Goal: Task Accomplishment & Management: Manage account settings

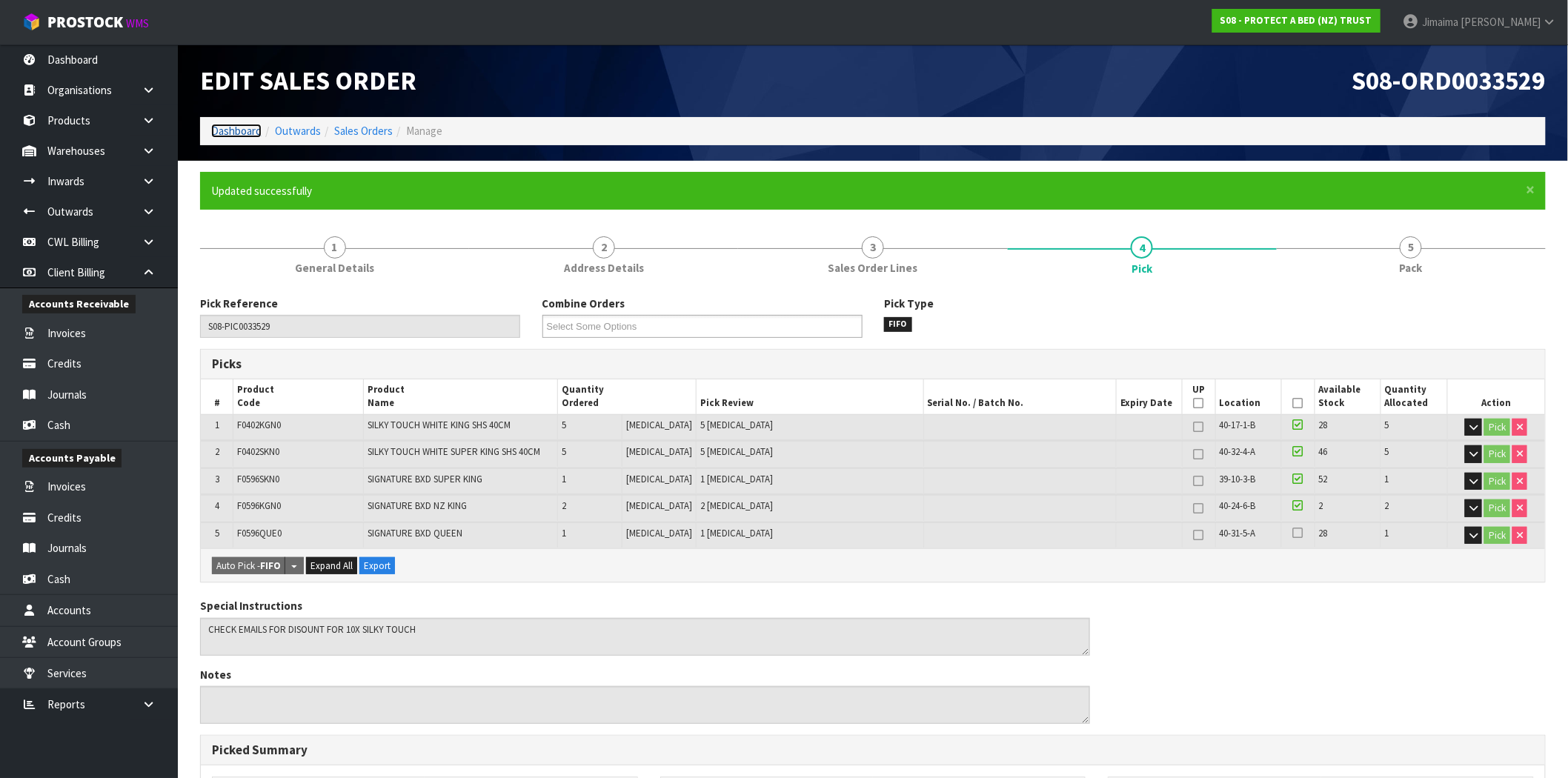
click at [232, 133] on link "Dashboard" at bounding box center [236, 130] width 50 height 14
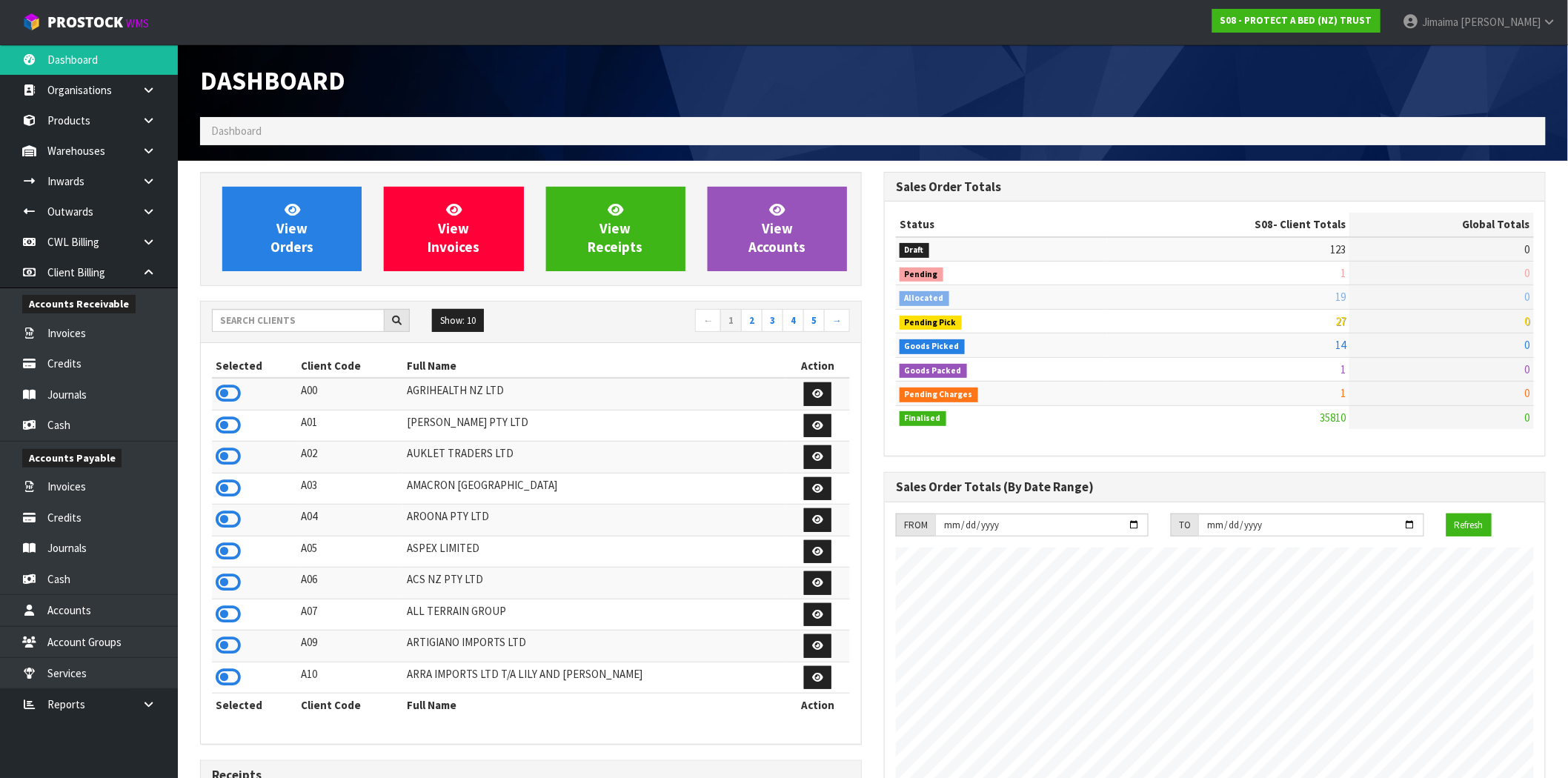
scroll to position [1122, 684]
click at [309, 249] on span "View Orders" at bounding box center [292, 228] width 43 height 55
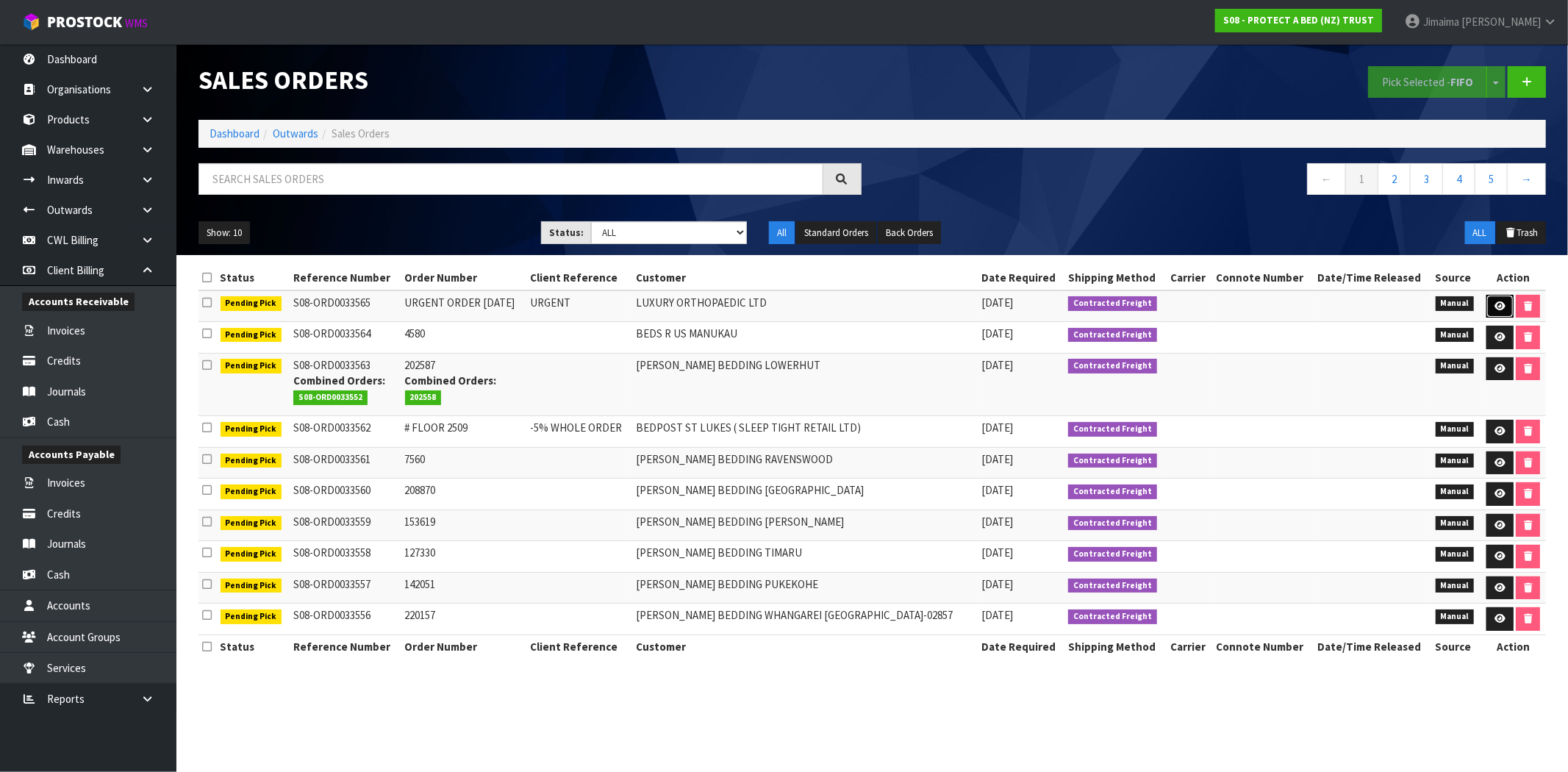
click at [1490, 304] on link at bounding box center [1500, 306] width 27 height 23
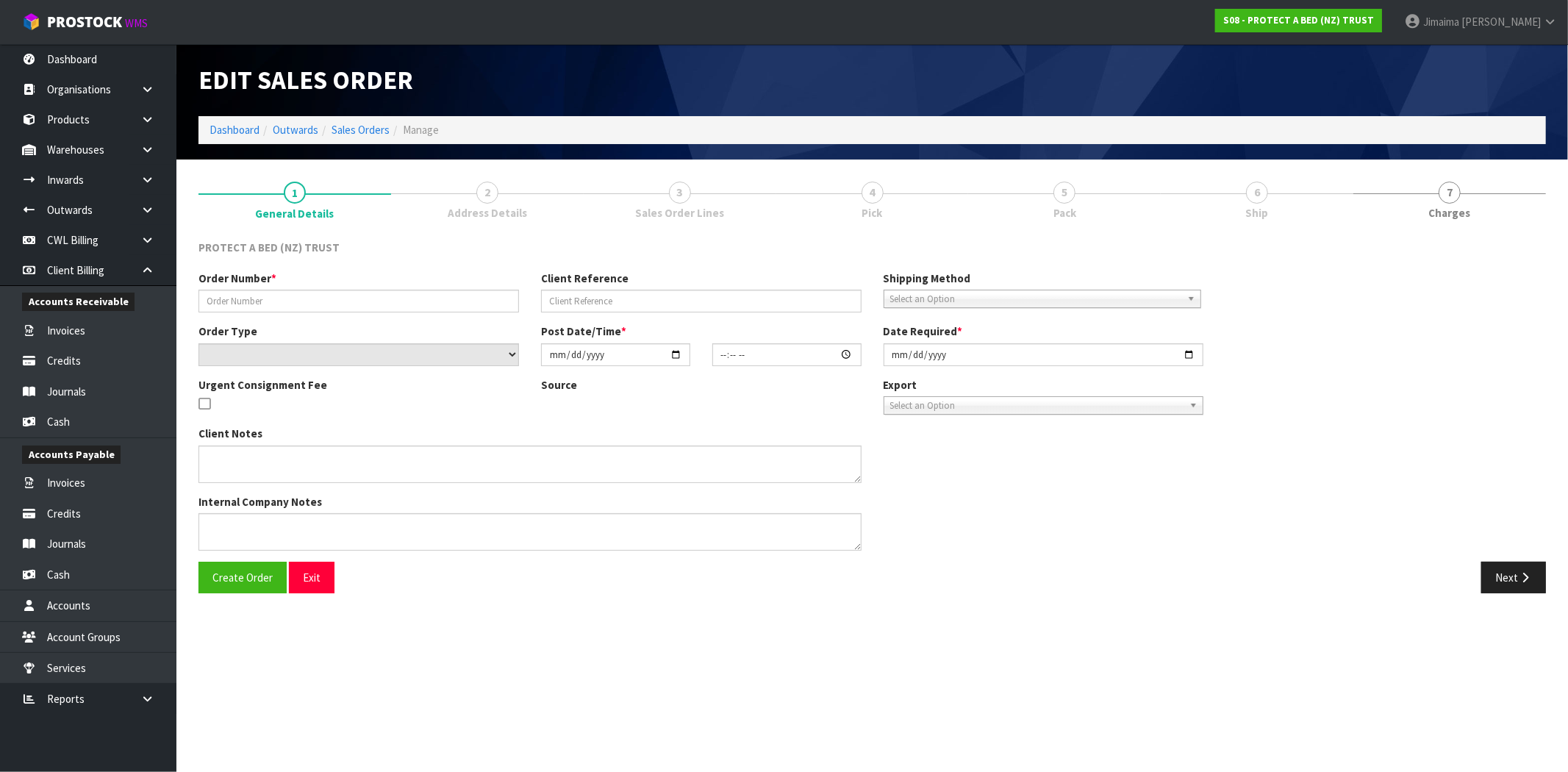
type input "URGENT ORDER [DATE]"
type input "URGENT"
select select "number:0"
type input "[DATE]"
type input "13:35:00.000"
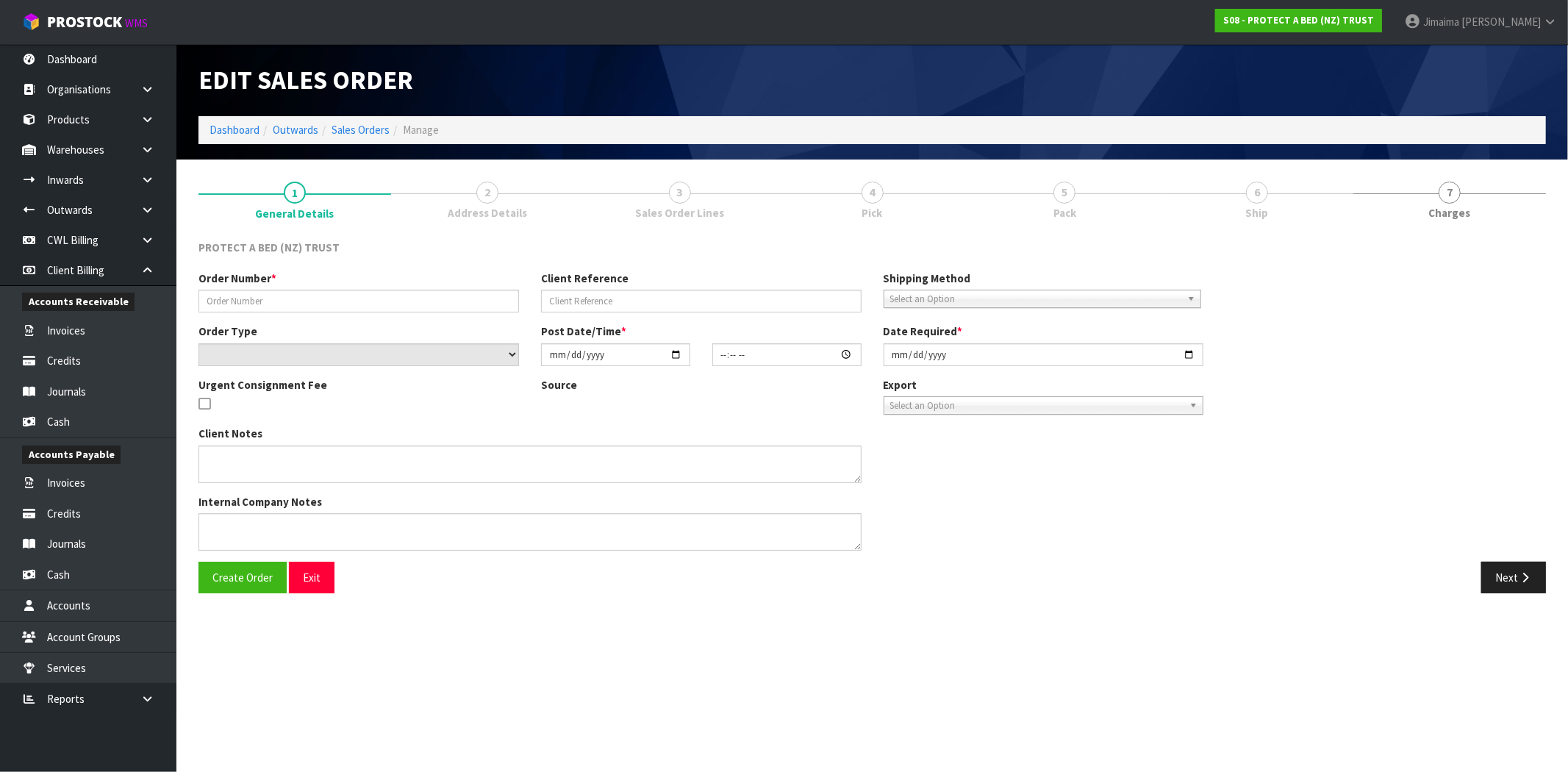
type input "[DATE]"
type textarea "SPECIAL DISCOUNT PRICES FOR LUXURY ORTHOPAEDIC (CLINTS EMAIL)"
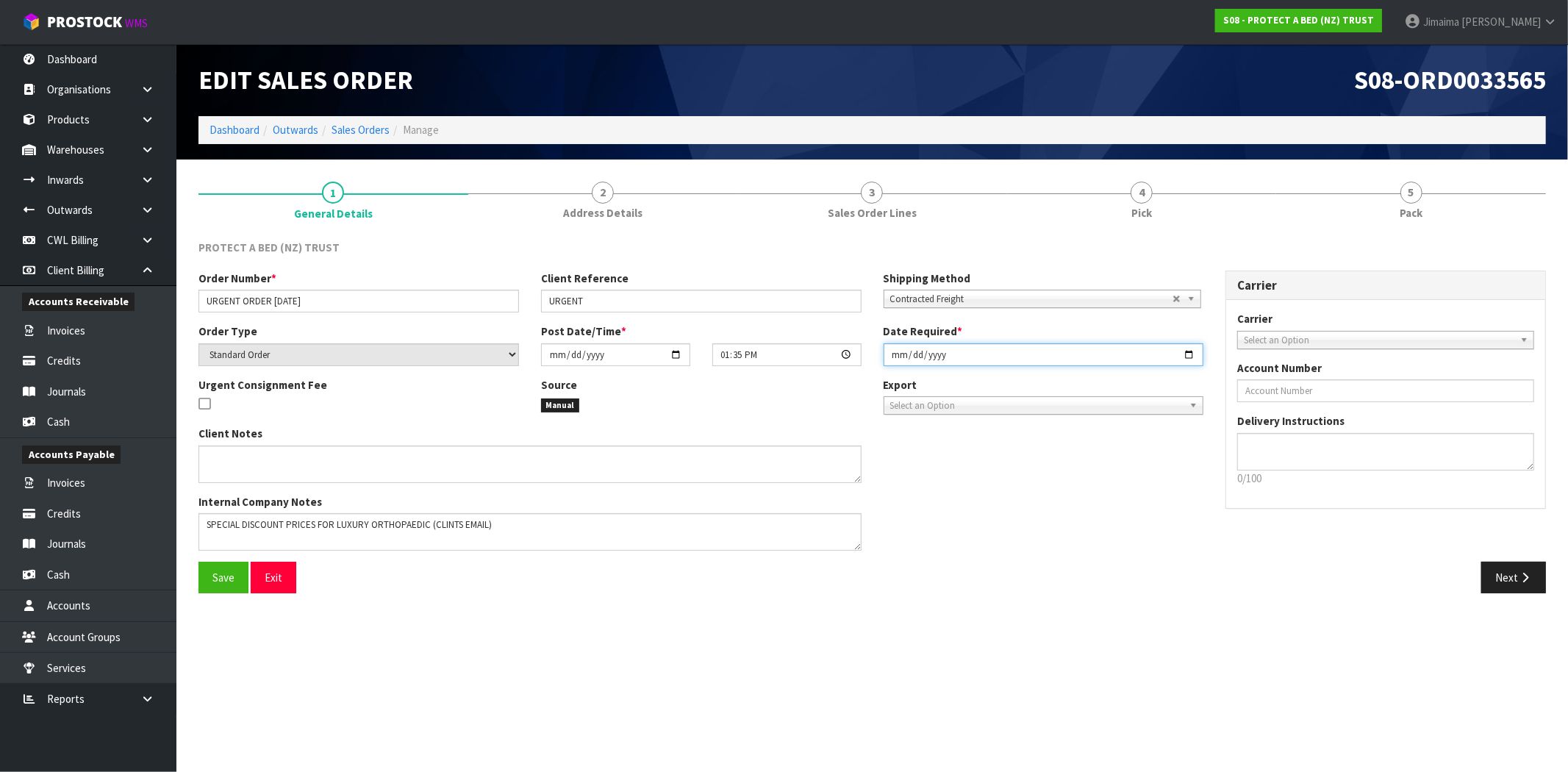
drag, startPoint x: 1195, startPoint y: 354, endPoint x: 1182, endPoint y: 366, distance: 17.7
click at [1193, 354] on input "[DATE]" at bounding box center [1044, 355] width 321 height 23
type input "[DATE]"
click at [227, 578] on span "Save" at bounding box center [223, 577] width 22 height 14
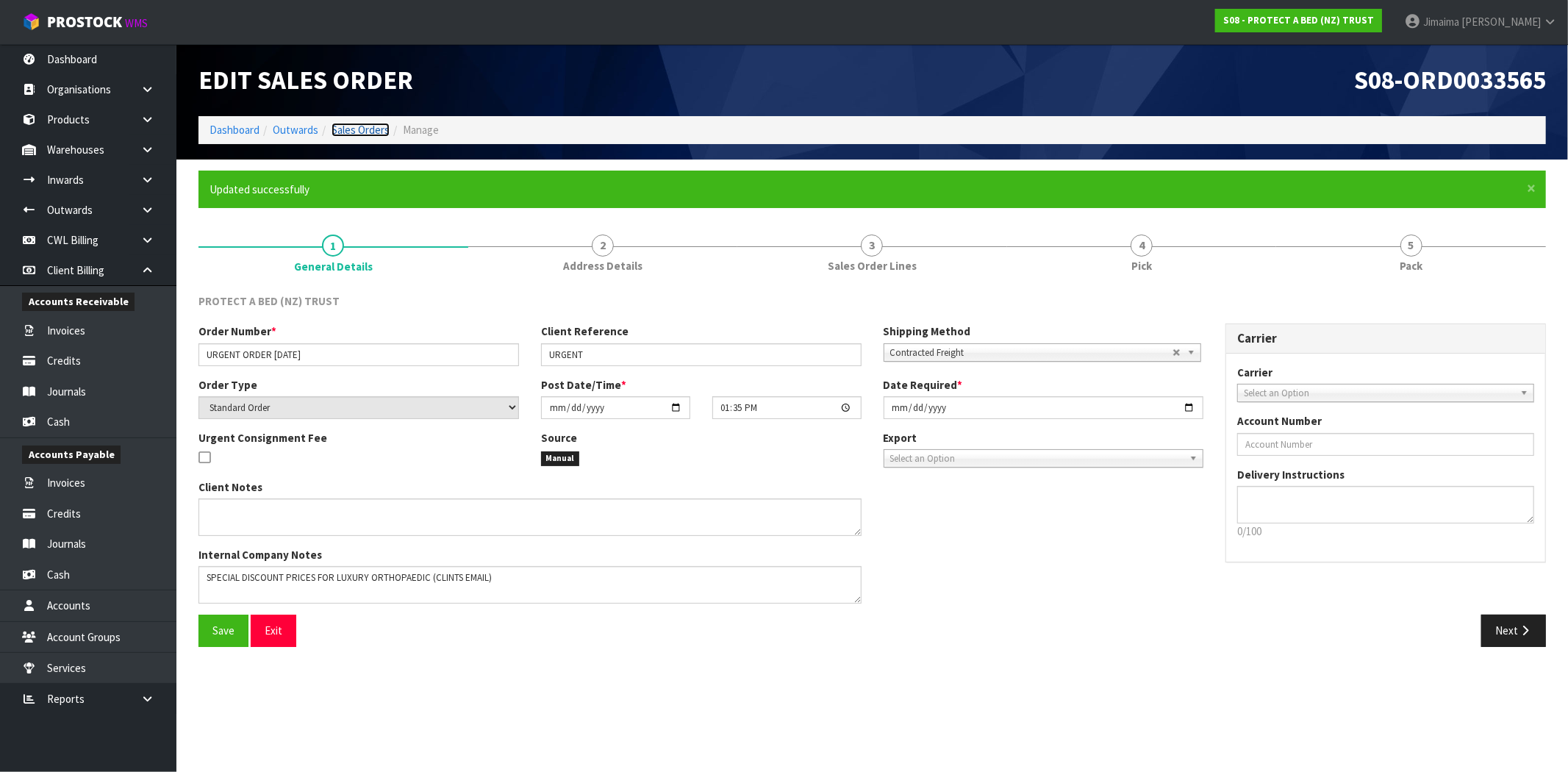
click at [368, 127] on link "Sales Orders" at bounding box center [360, 129] width 58 height 14
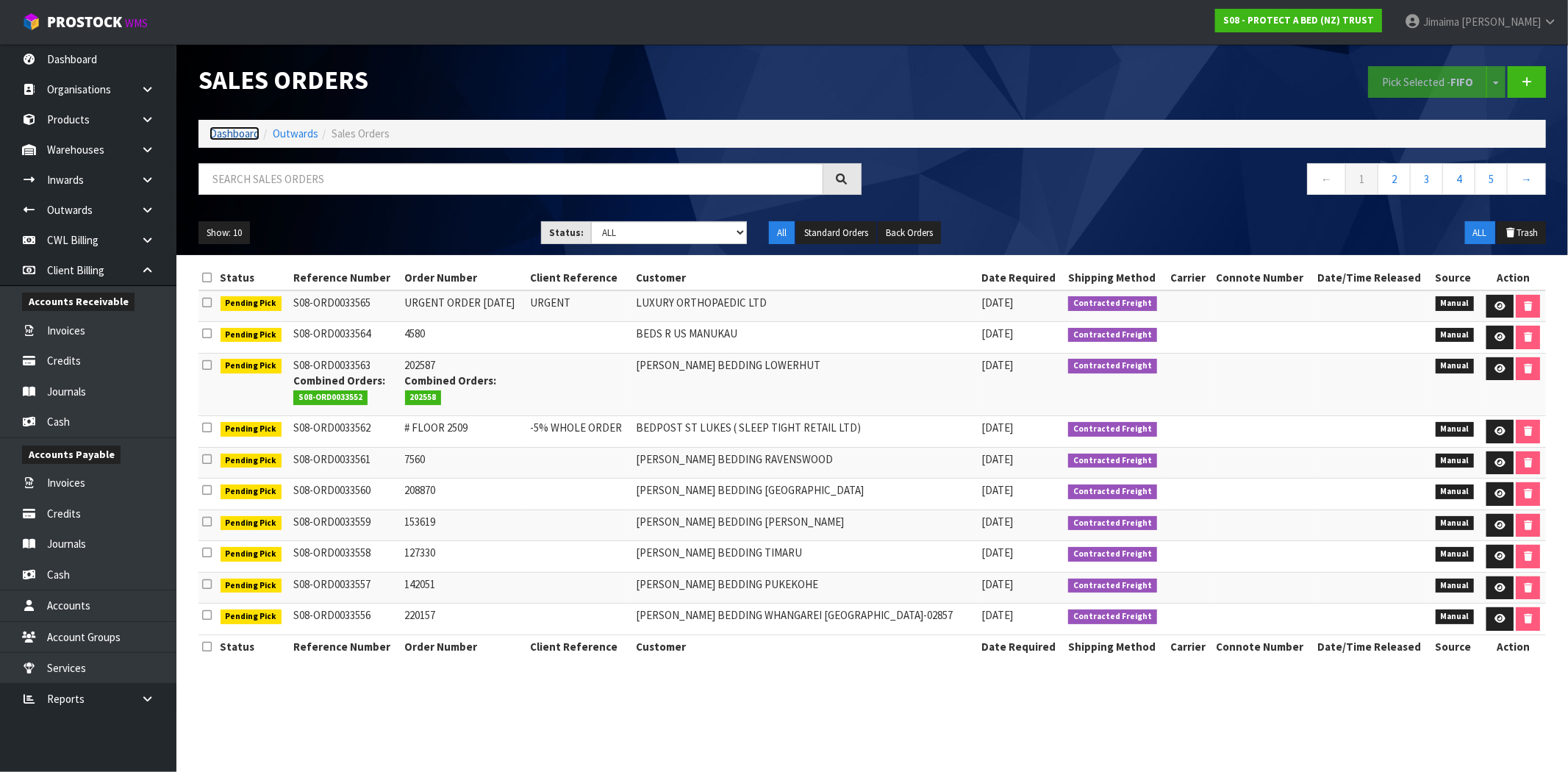
click at [223, 129] on link "Dashboard" at bounding box center [235, 133] width 50 height 14
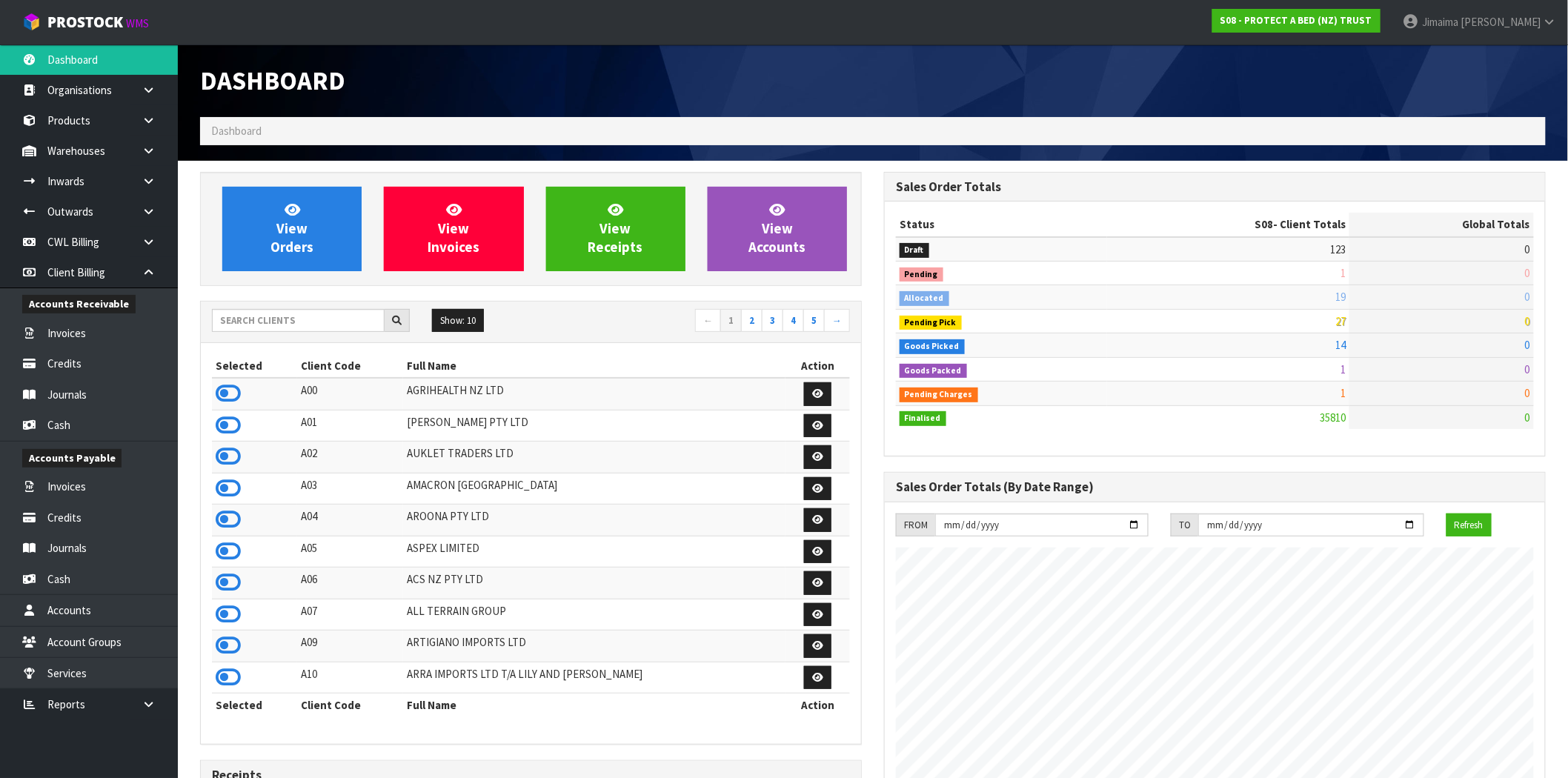
scroll to position [923, 684]
click at [302, 319] on input "text" at bounding box center [298, 320] width 172 height 23
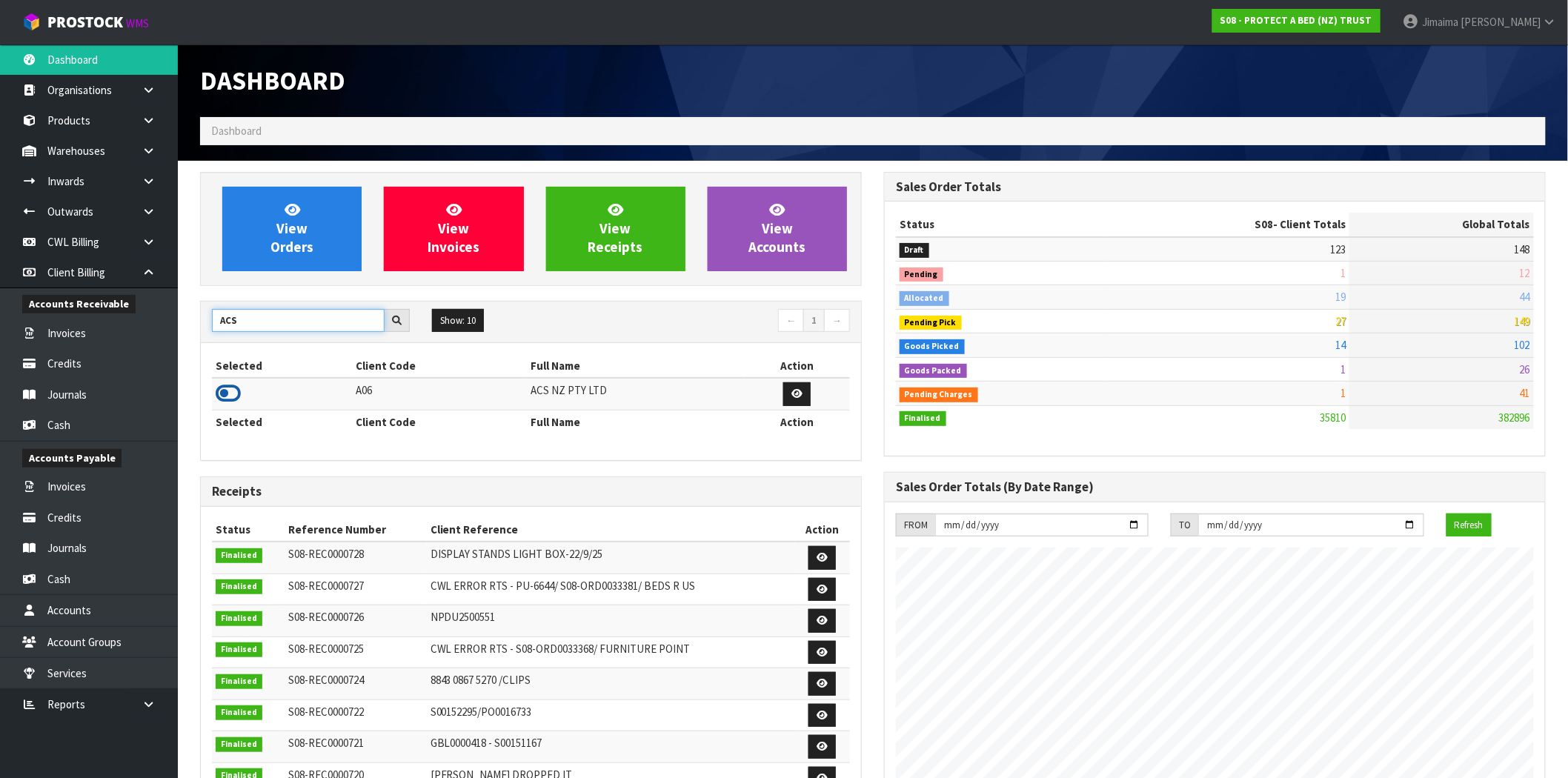
type input "ACS"
click at [239, 387] on icon at bounding box center [227, 393] width 25 height 22
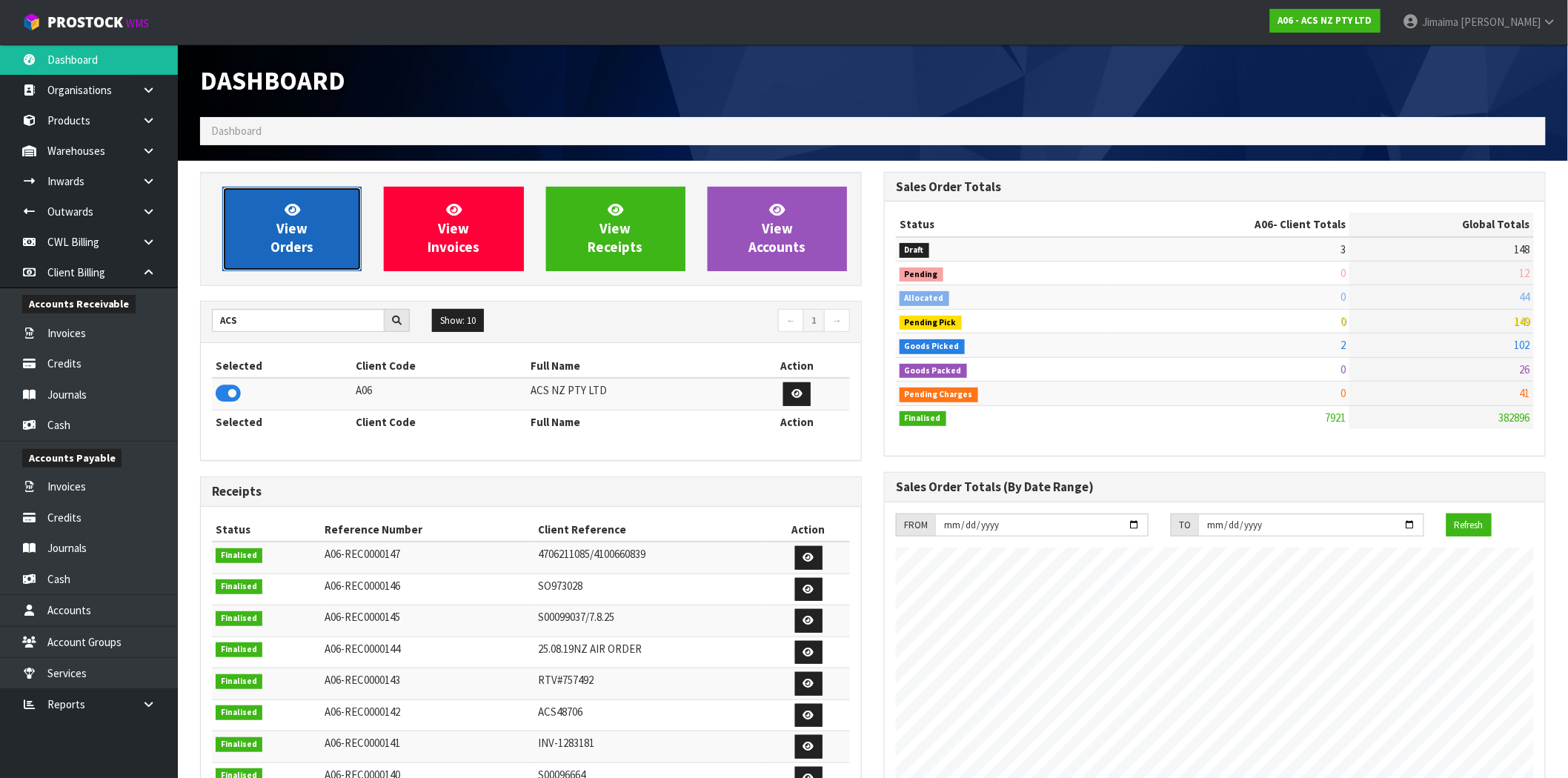
click at [288, 236] on span "View Orders" at bounding box center [292, 228] width 43 height 55
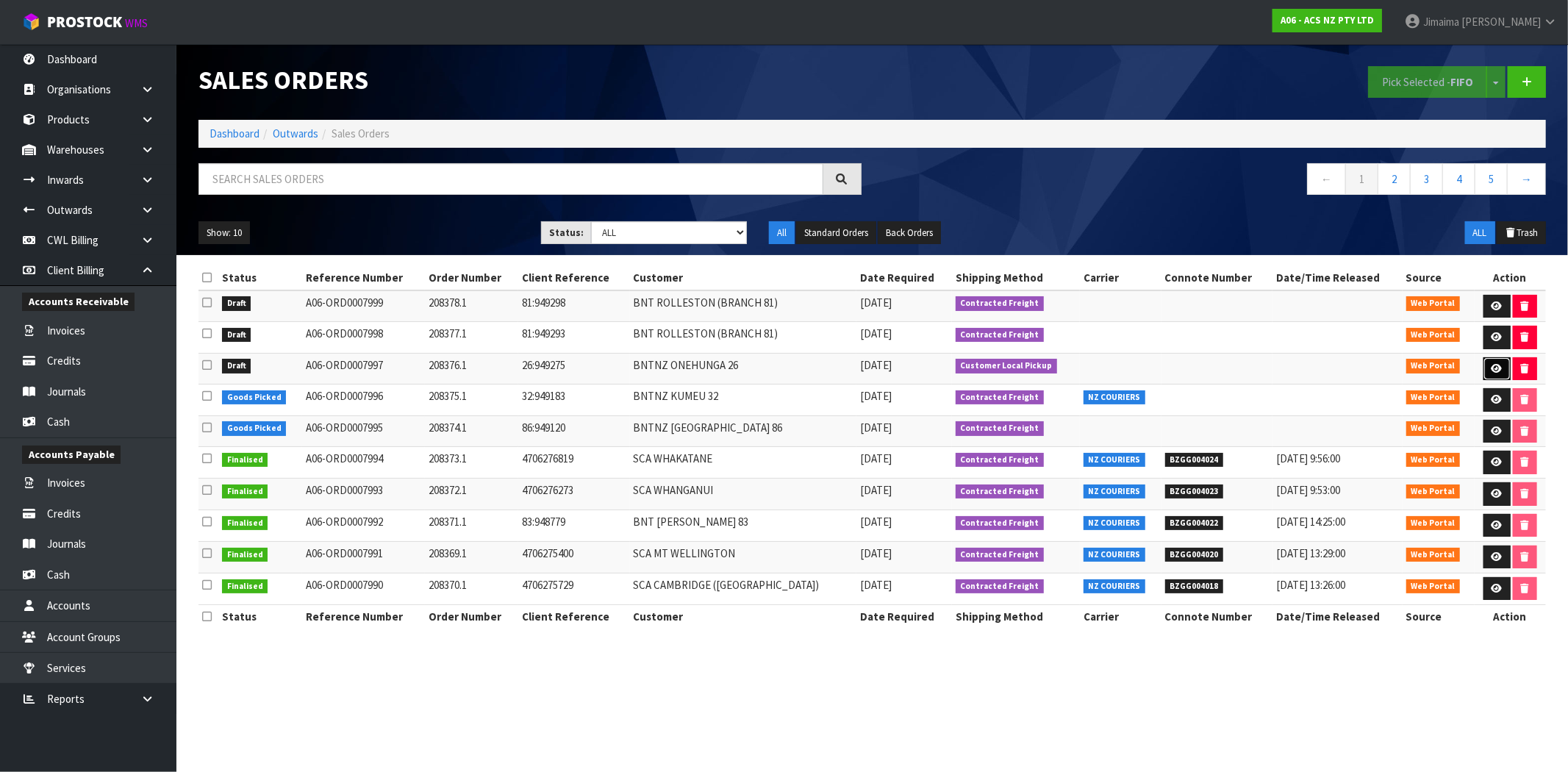
click at [1489, 363] on link at bounding box center [1497, 368] width 27 height 23
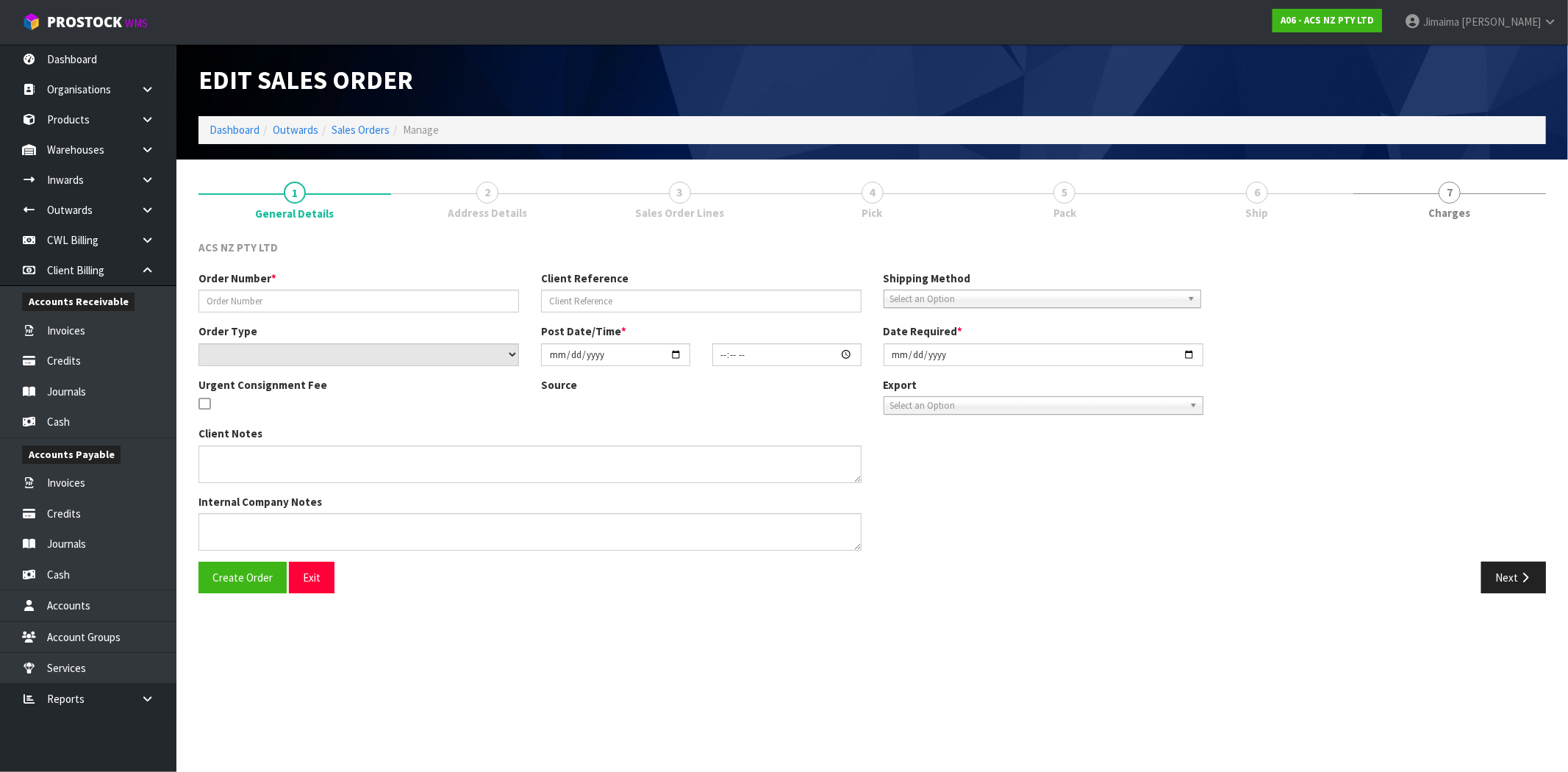
type input "208376.1"
type input "26:949275"
select select "number:0"
type input "[DATE]"
type input "12:04:00.000"
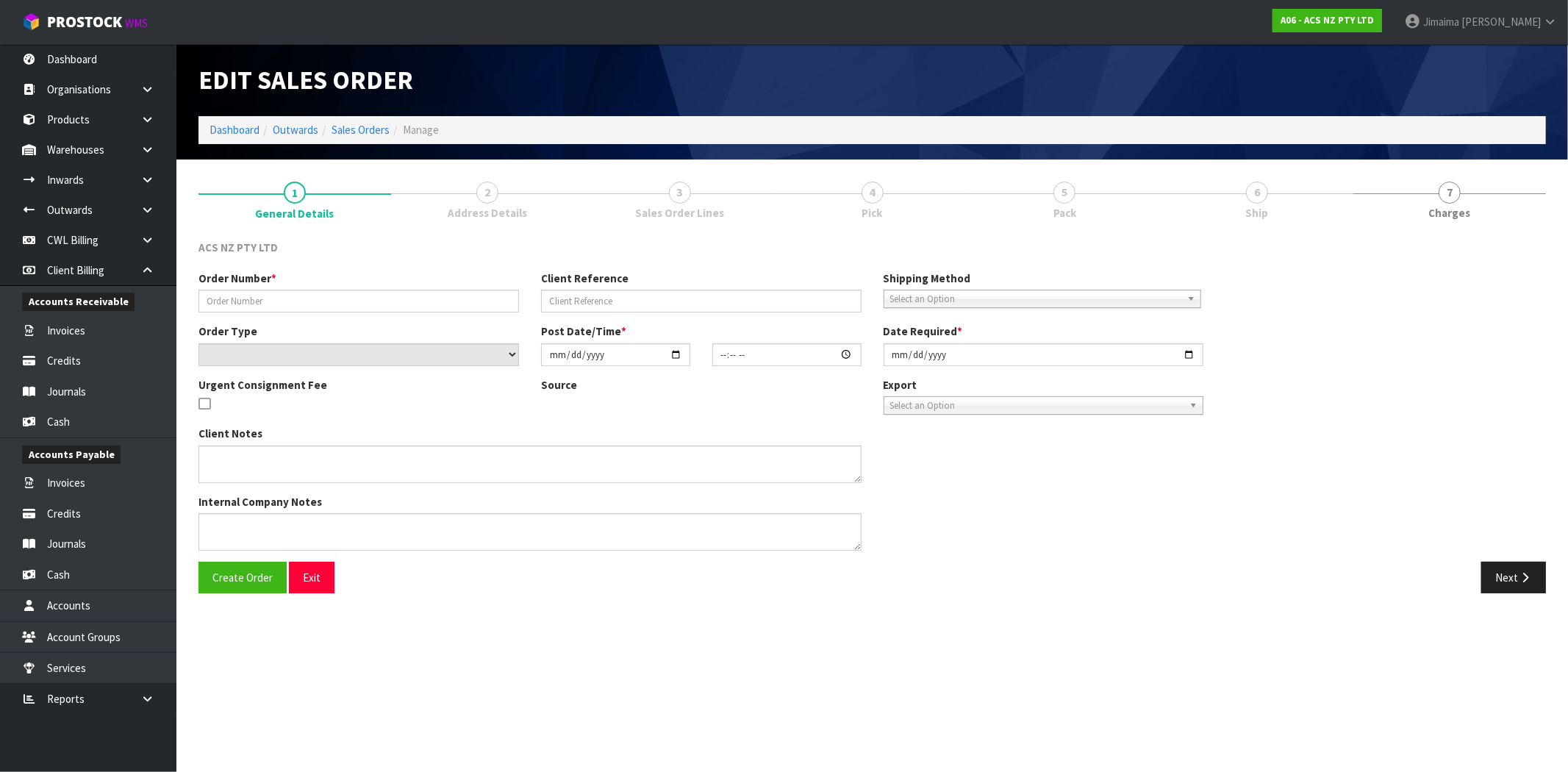
type input "[DATE]"
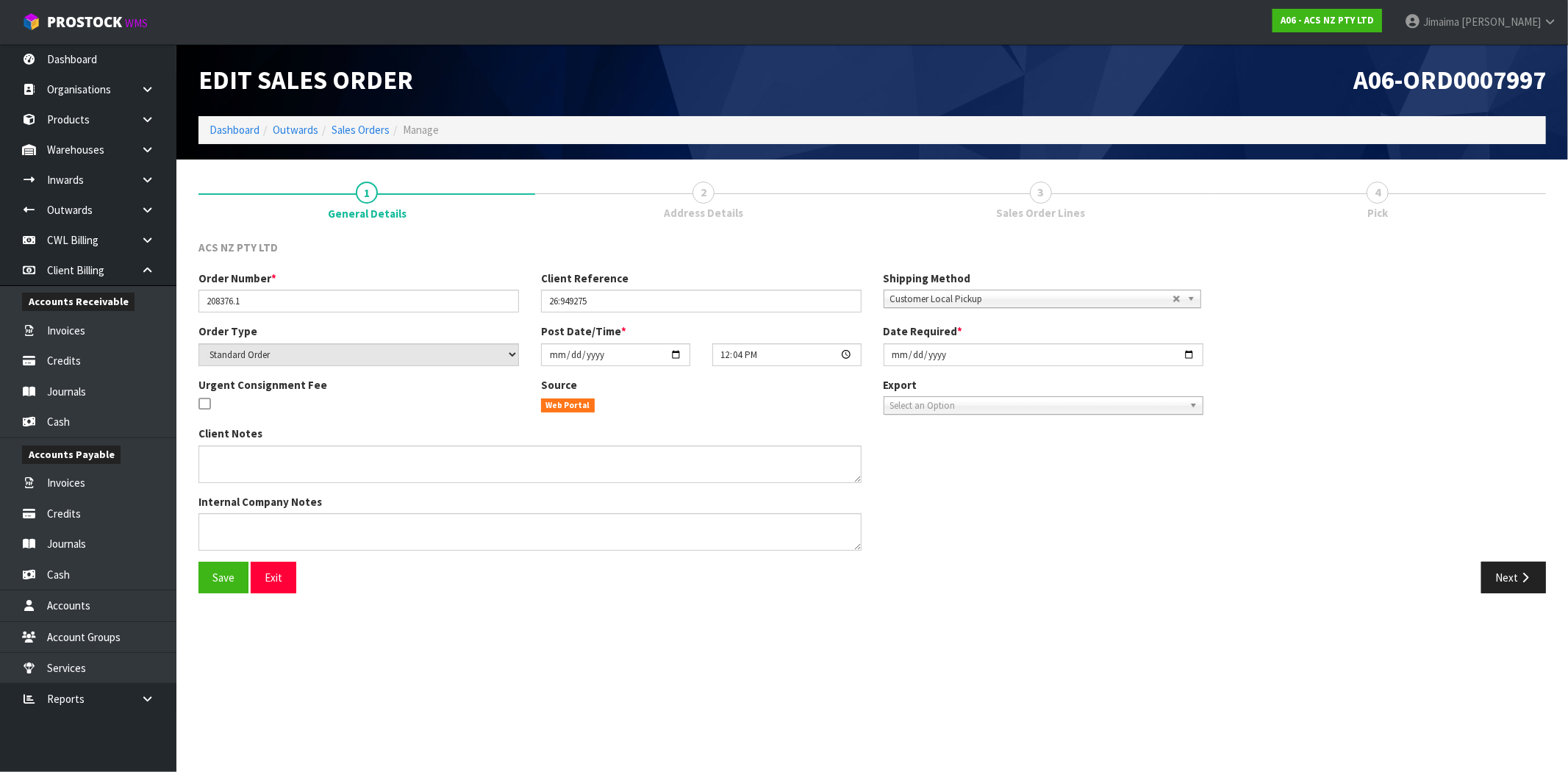
click at [985, 563] on div "Next" at bounding box center [1215, 577] width 685 height 31
drag, startPoint x: 297, startPoint y: 481, endPoint x: 255, endPoint y: 544, distance: 75.7
click at [297, 481] on textarea at bounding box center [530, 464] width 663 height 38
paste textarea "DEADLINE TO COLLECT"
type textarea "DEADLINE TO COLLECT"
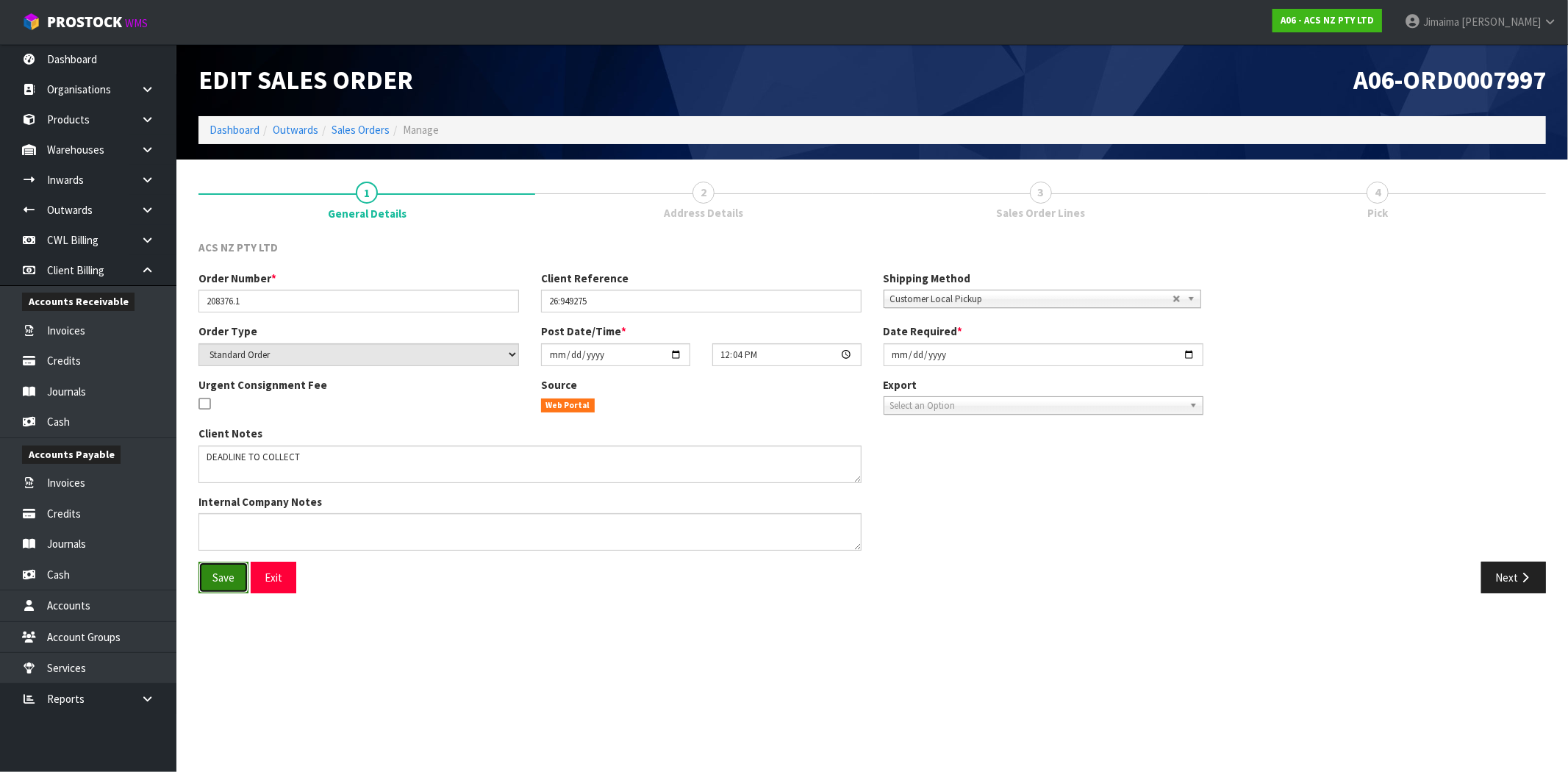
click at [224, 567] on button "Save" at bounding box center [223, 577] width 50 height 31
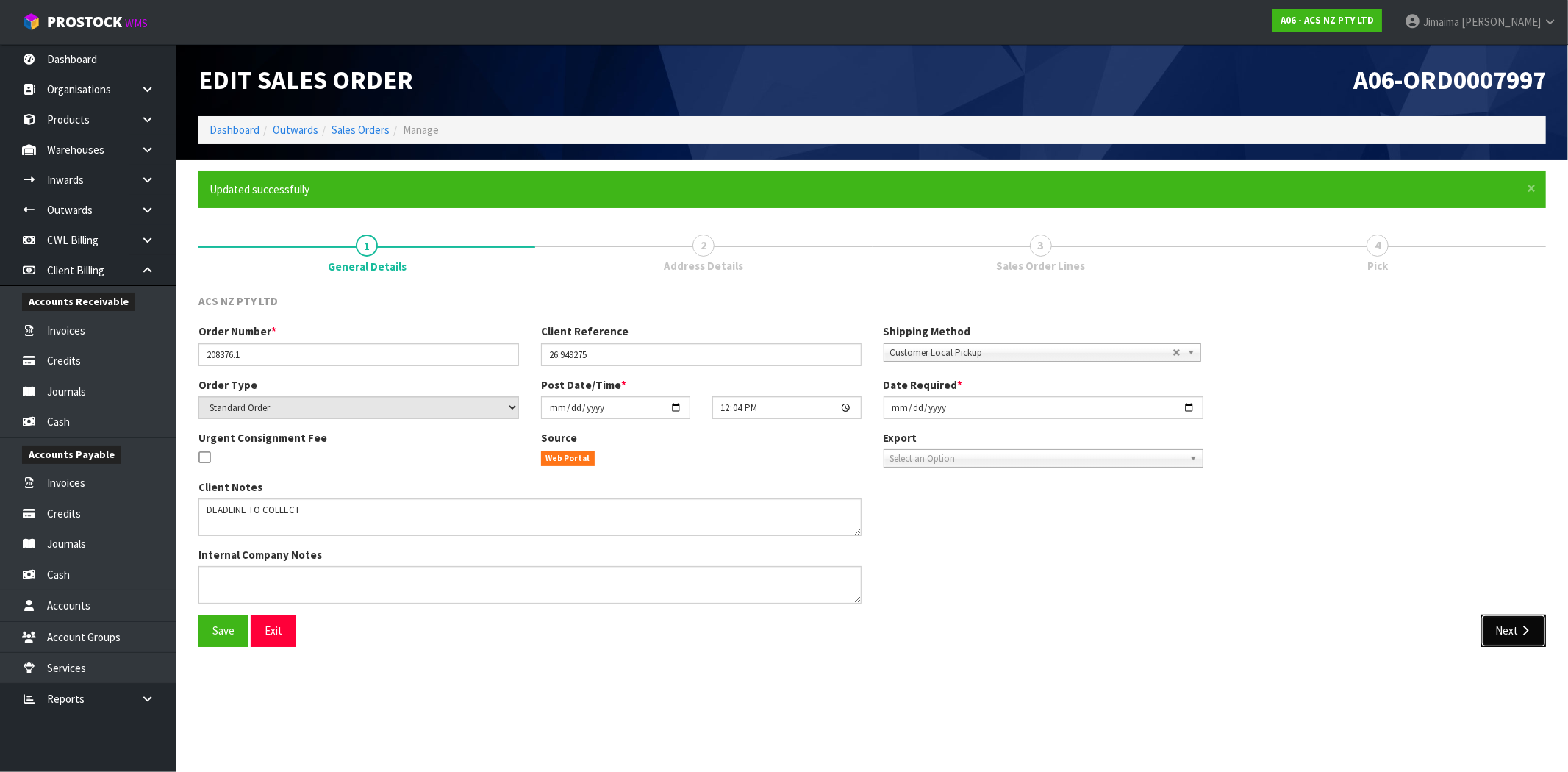
click at [1526, 625] on button "Next" at bounding box center [1514, 629] width 64 height 31
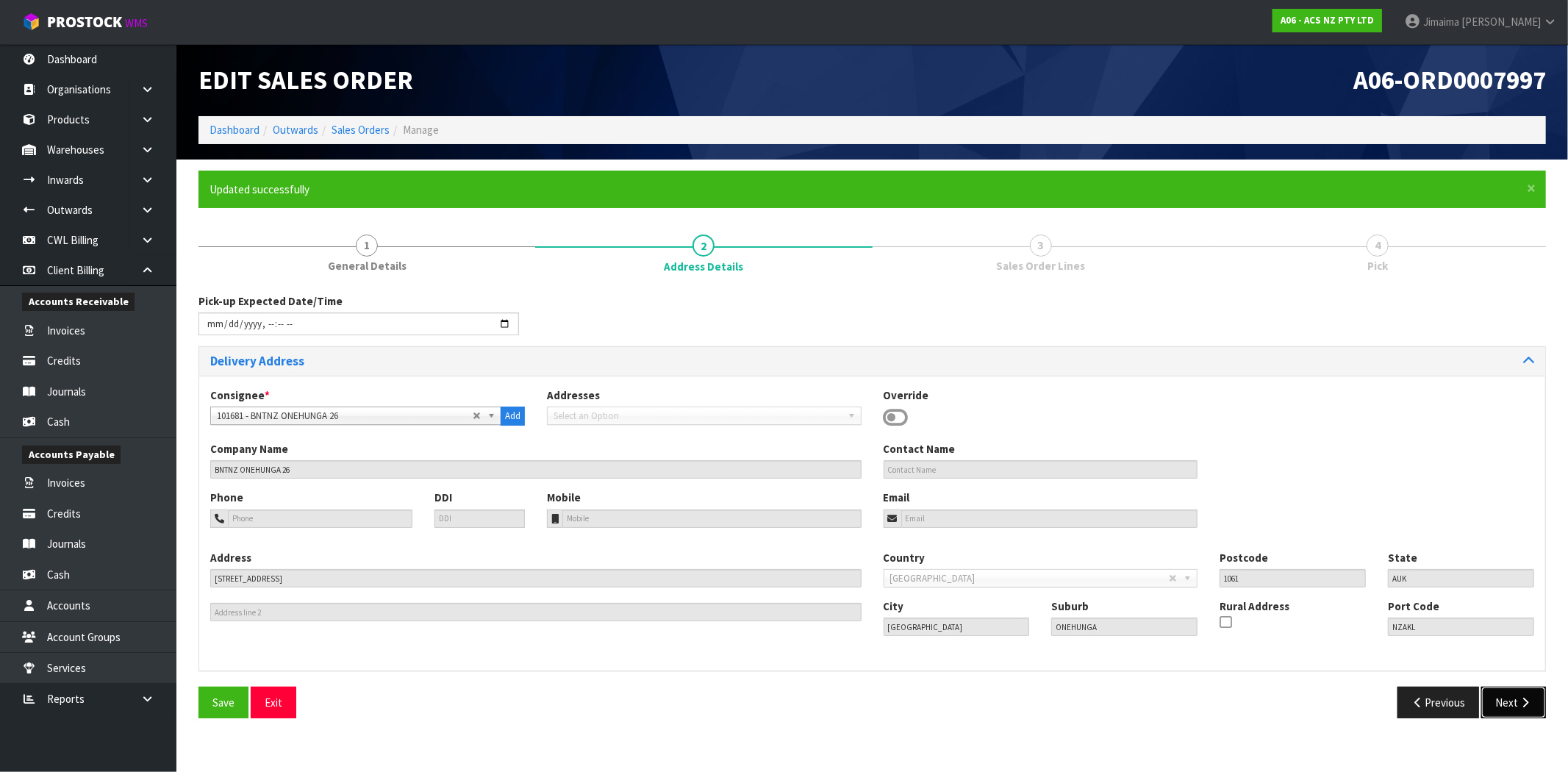
click at [1507, 704] on button "Next" at bounding box center [1514, 702] width 64 height 31
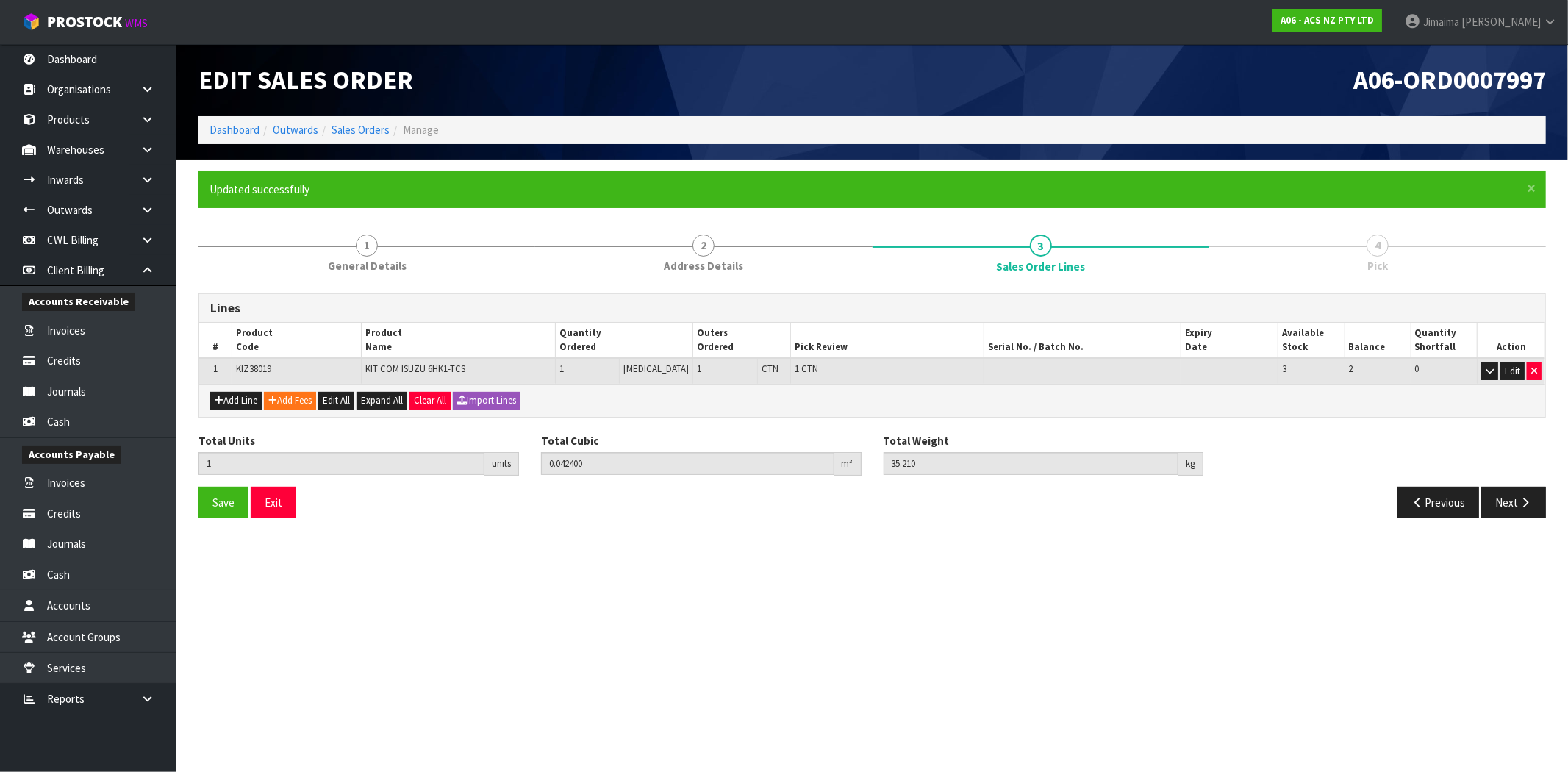
click at [872, 699] on section "Edit Sales Order A06-ORD0007997 Dashboard Outwards Sales Orders Manage × Close …" at bounding box center [784, 386] width 1568 height 772
click at [1490, 501] on button "Next" at bounding box center [1514, 502] width 64 height 31
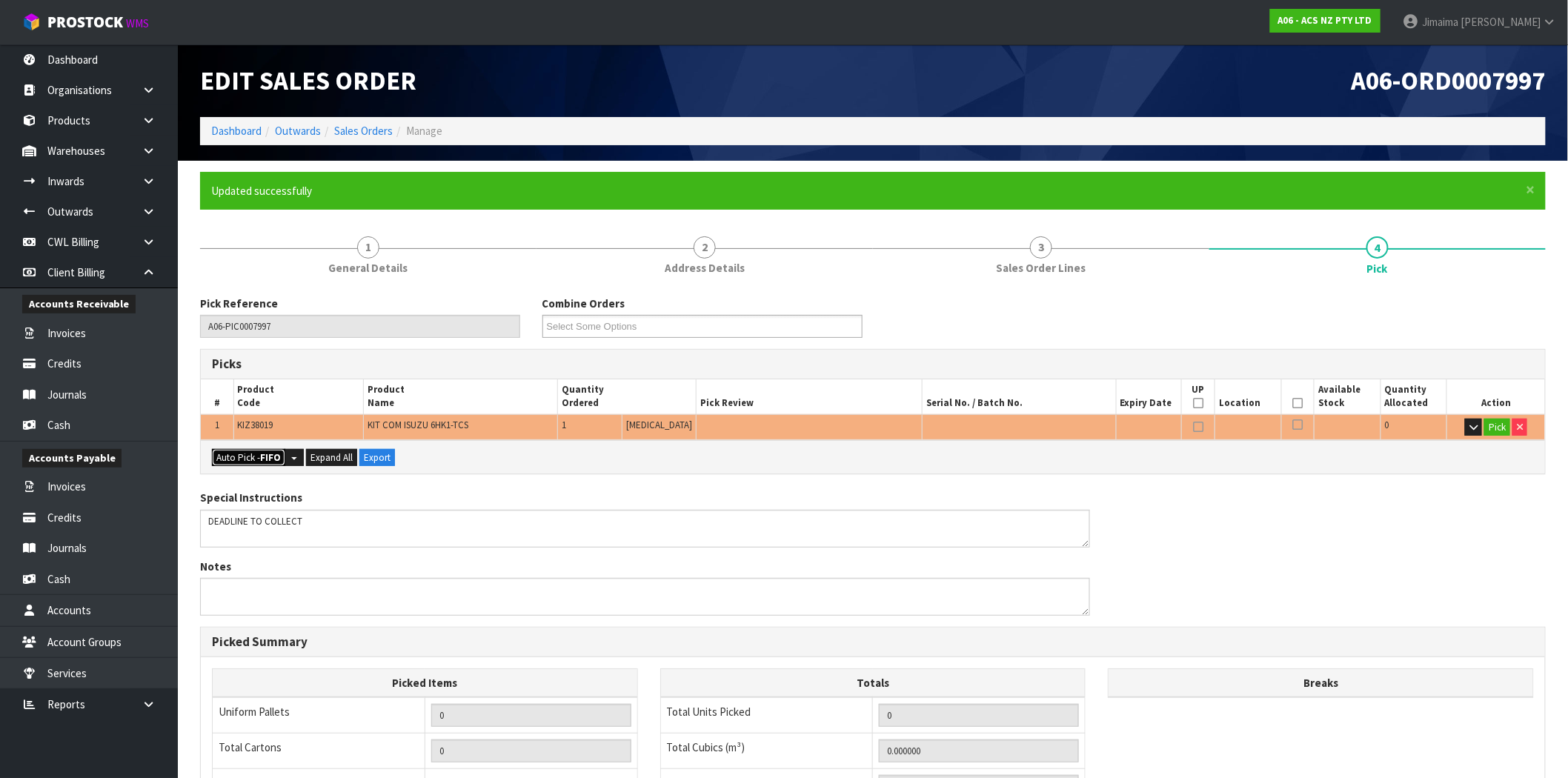
click at [232, 459] on button "Auto Pick - FIFO" at bounding box center [249, 458] width 73 height 18
type input "1"
type input "0.042400"
type input "35.210"
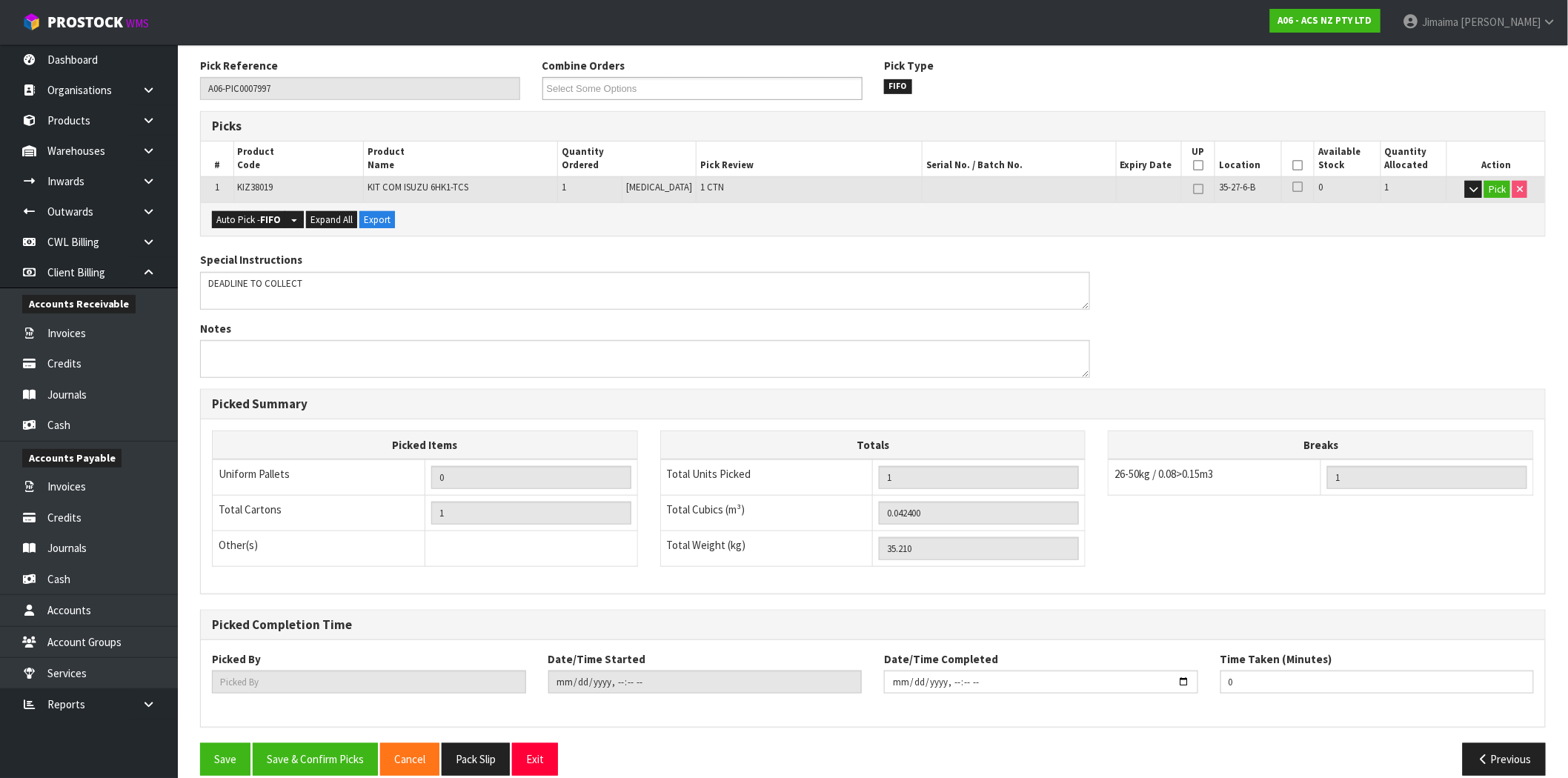
scroll to position [257, 0]
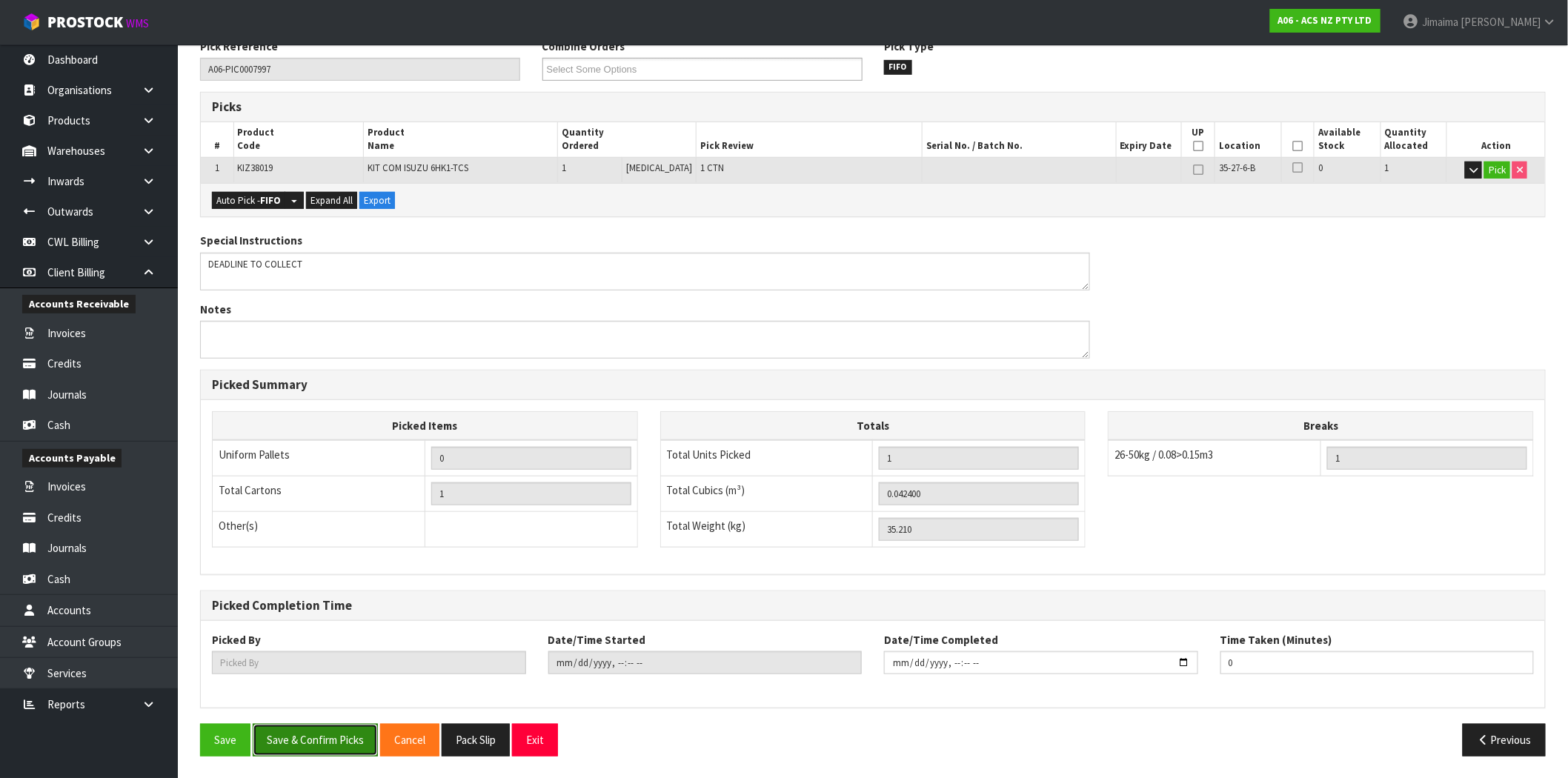
click at [294, 741] on button "Save & Confirm Picks" at bounding box center [315, 739] width 125 height 32
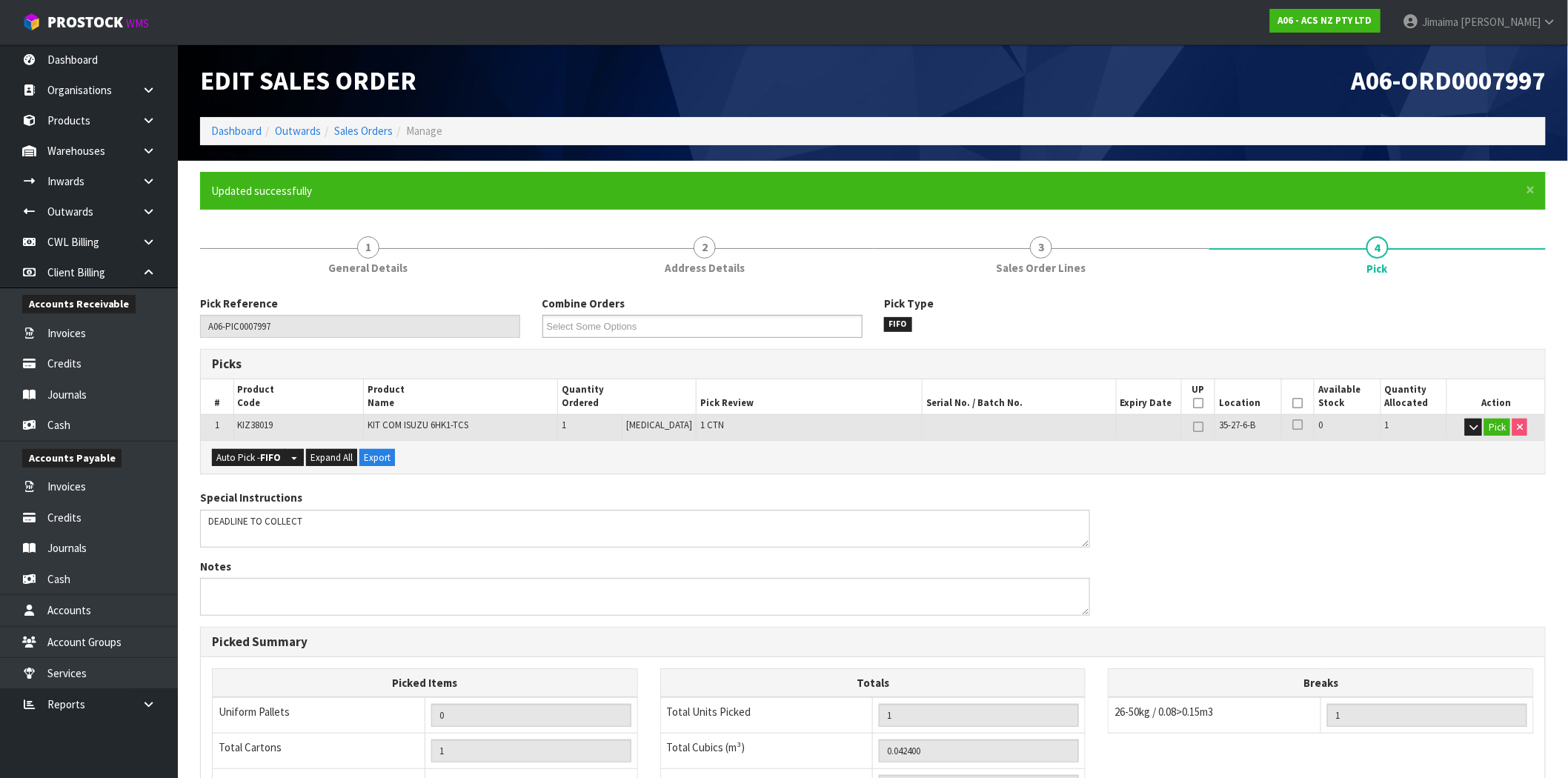
type input "Jimaima Reiher"
type input "2025-09-25T13:44:33"
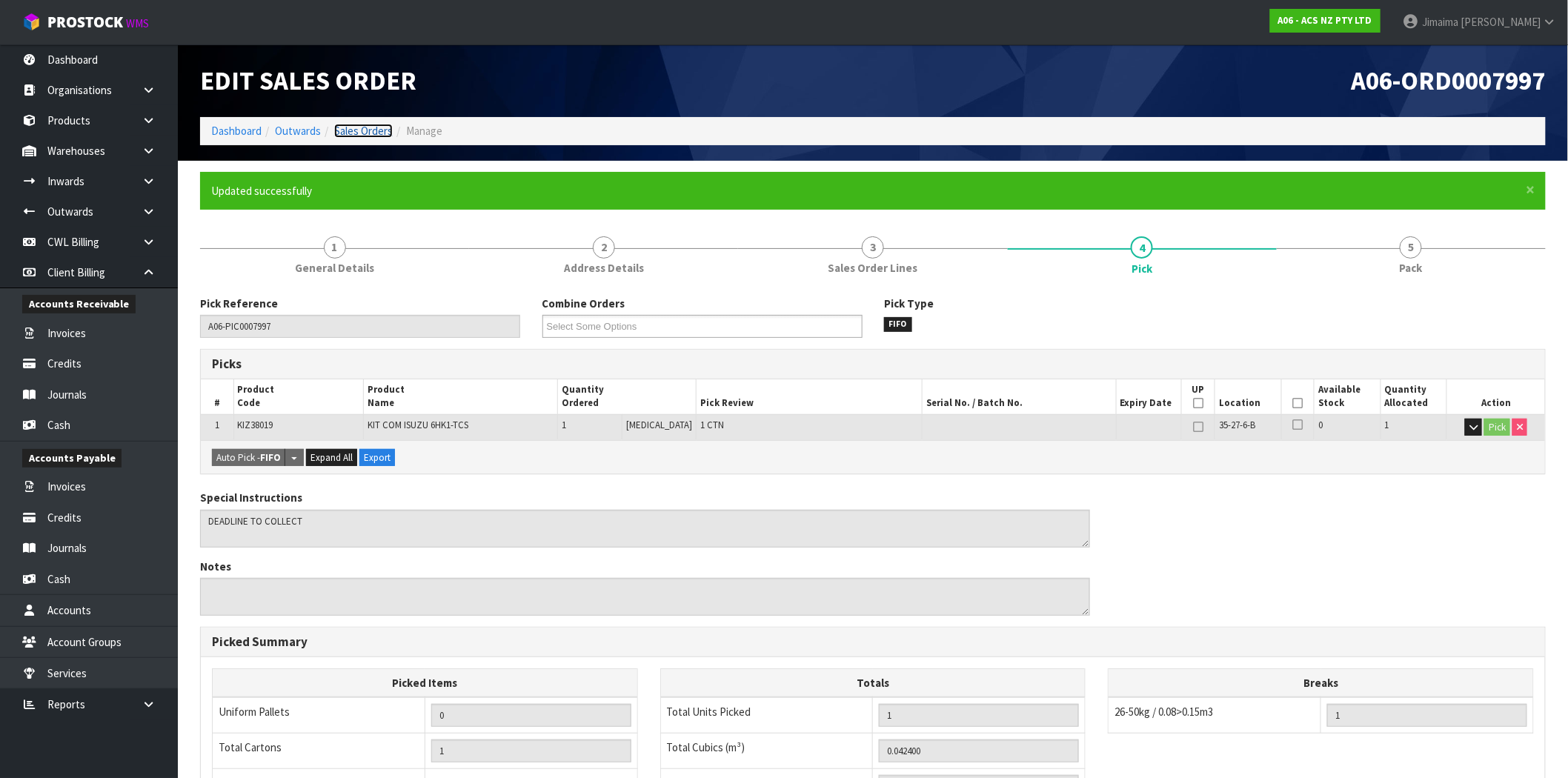
click at [373, 131] on link "Sales Orders" at bounding box center [363, 130] width 58 height 14
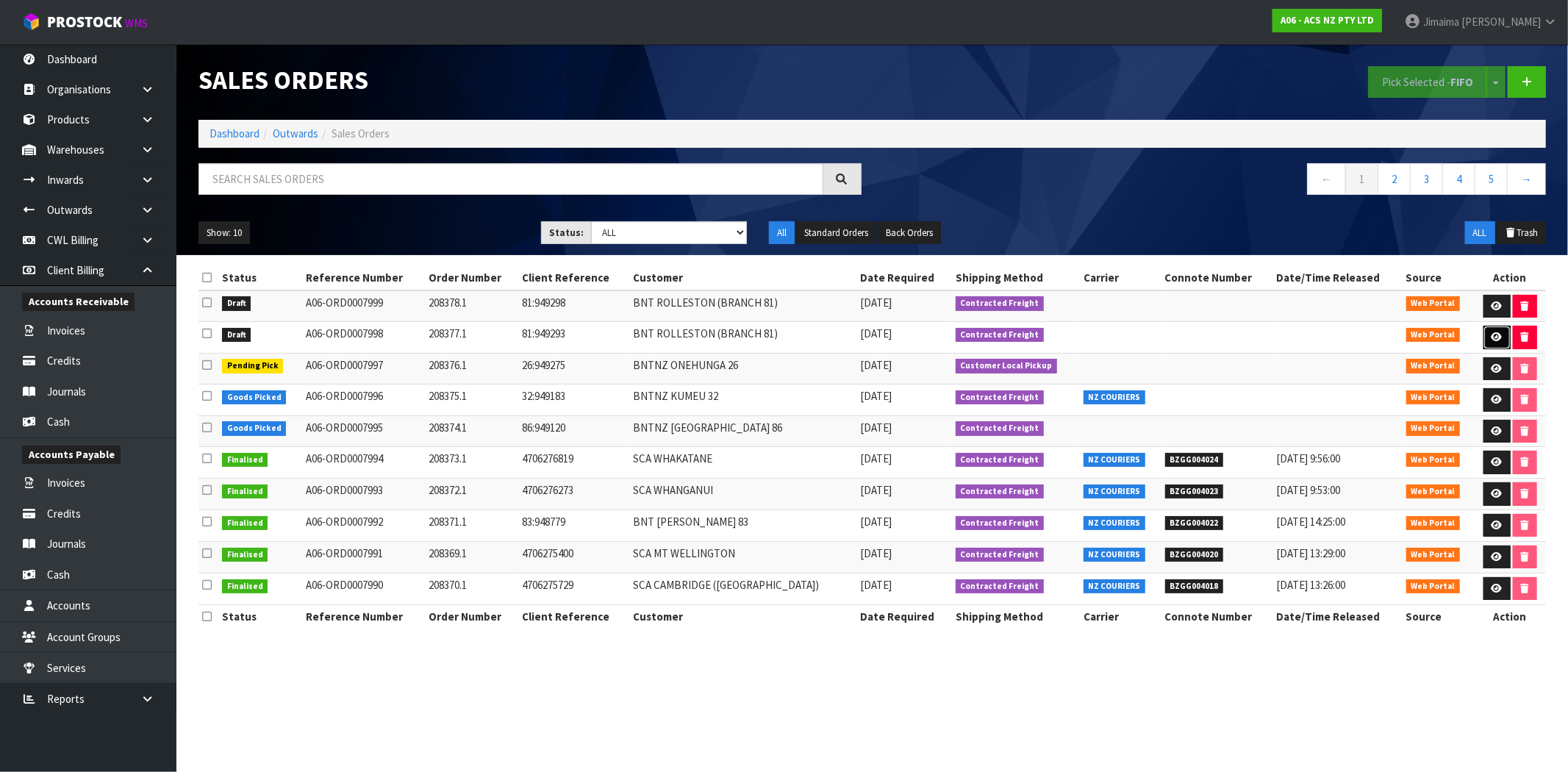
click at [1491, 328] on link at bounding box center [1497, 337] width 27 height 23
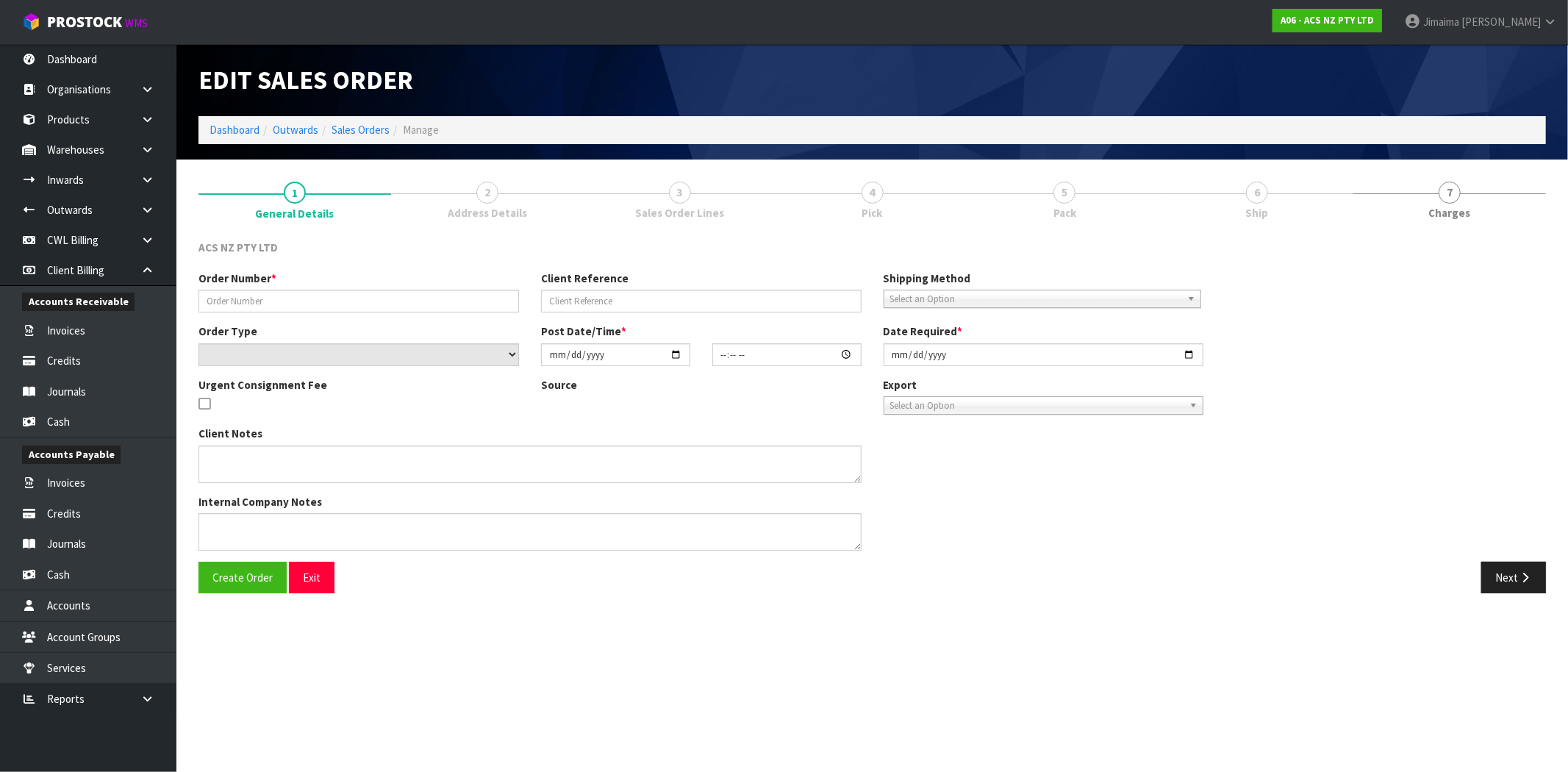
type input "208377.1"
type input "81:949293"
select select "number:0"
type input "2025-09-25"
type input "13:35:00.000"
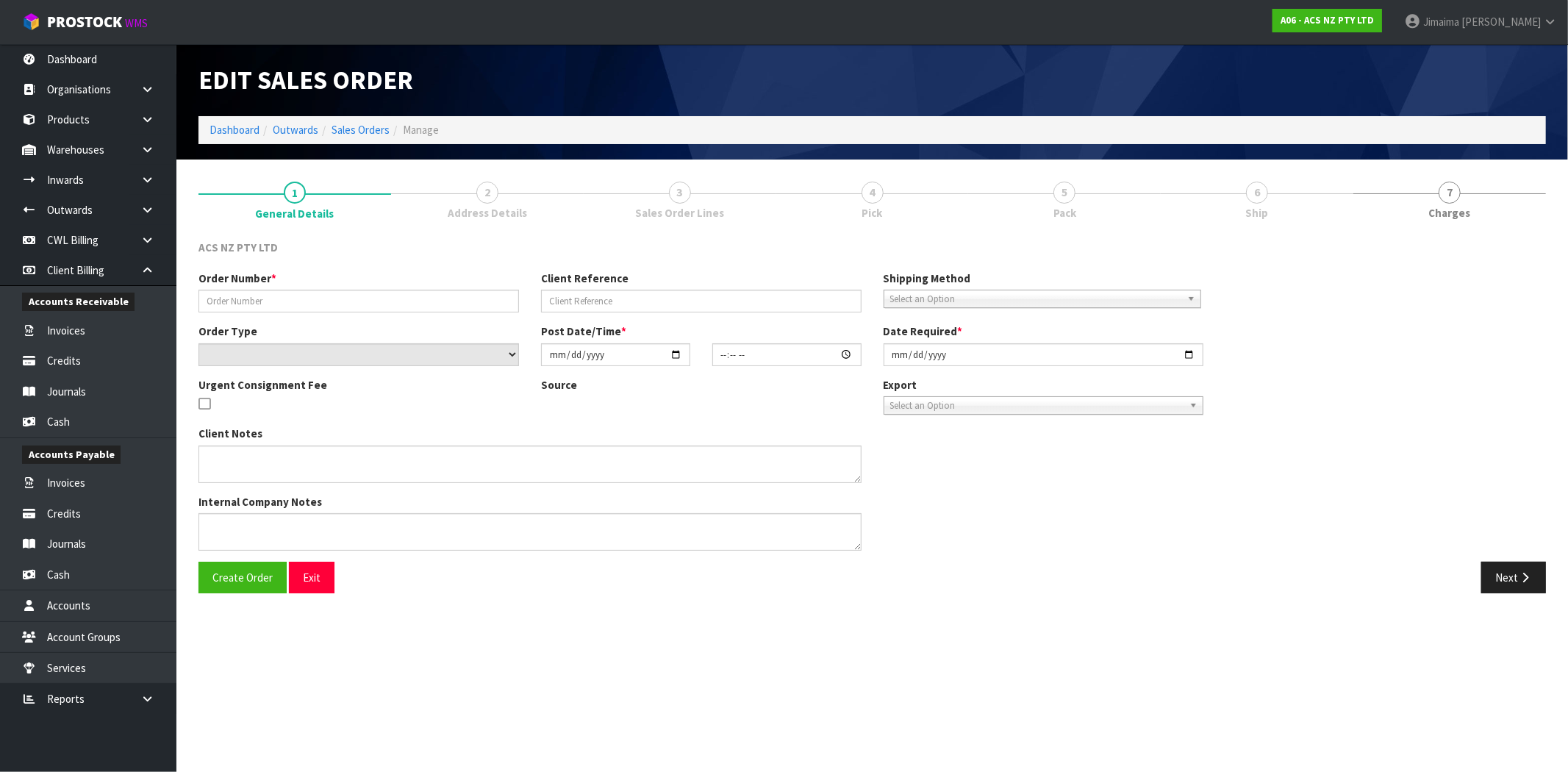
type input "2025-09-25"
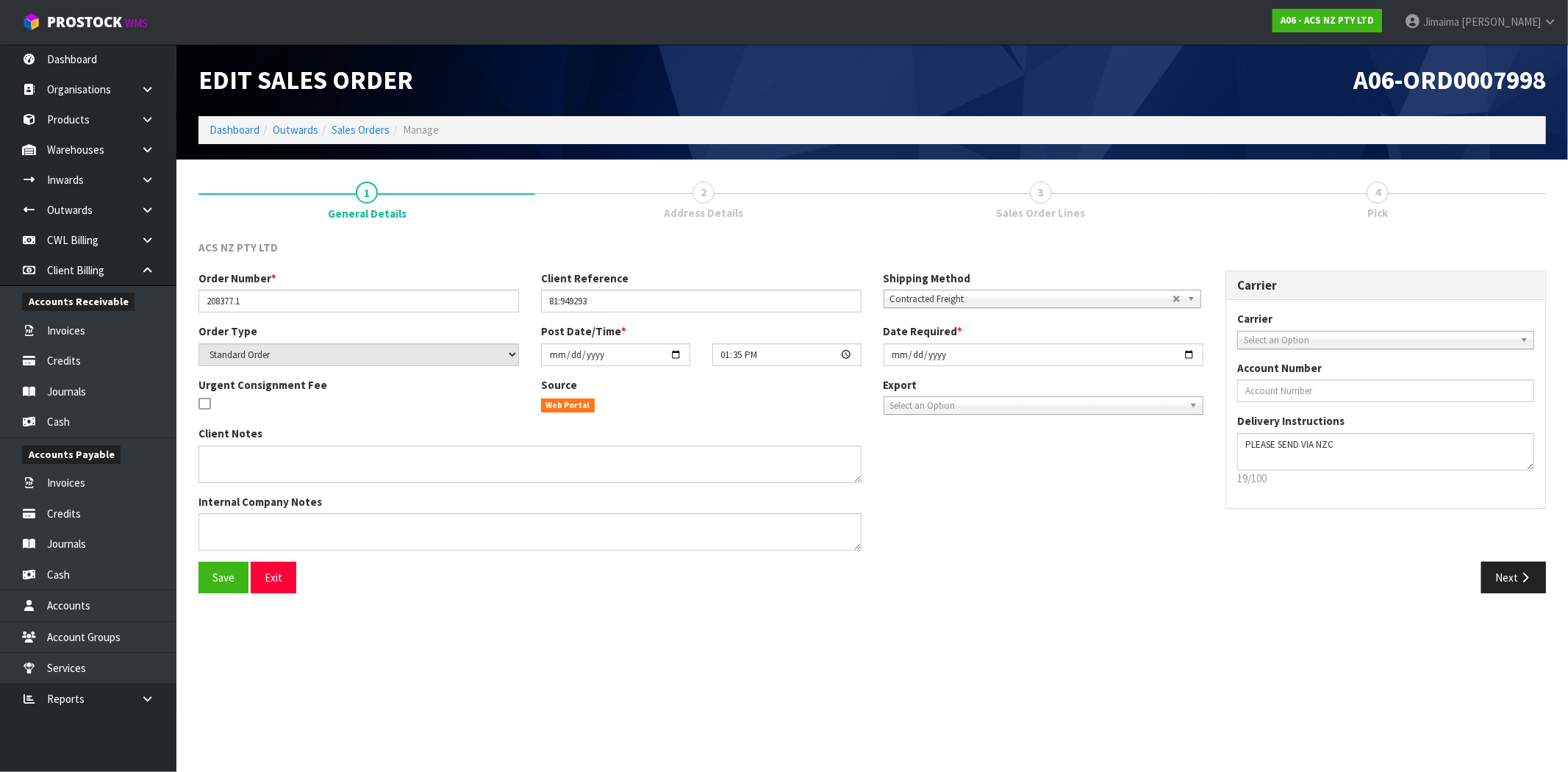
click at [1356, 339] on span "Select an Option" at bounding box center [1379, 340] width 271 height 18
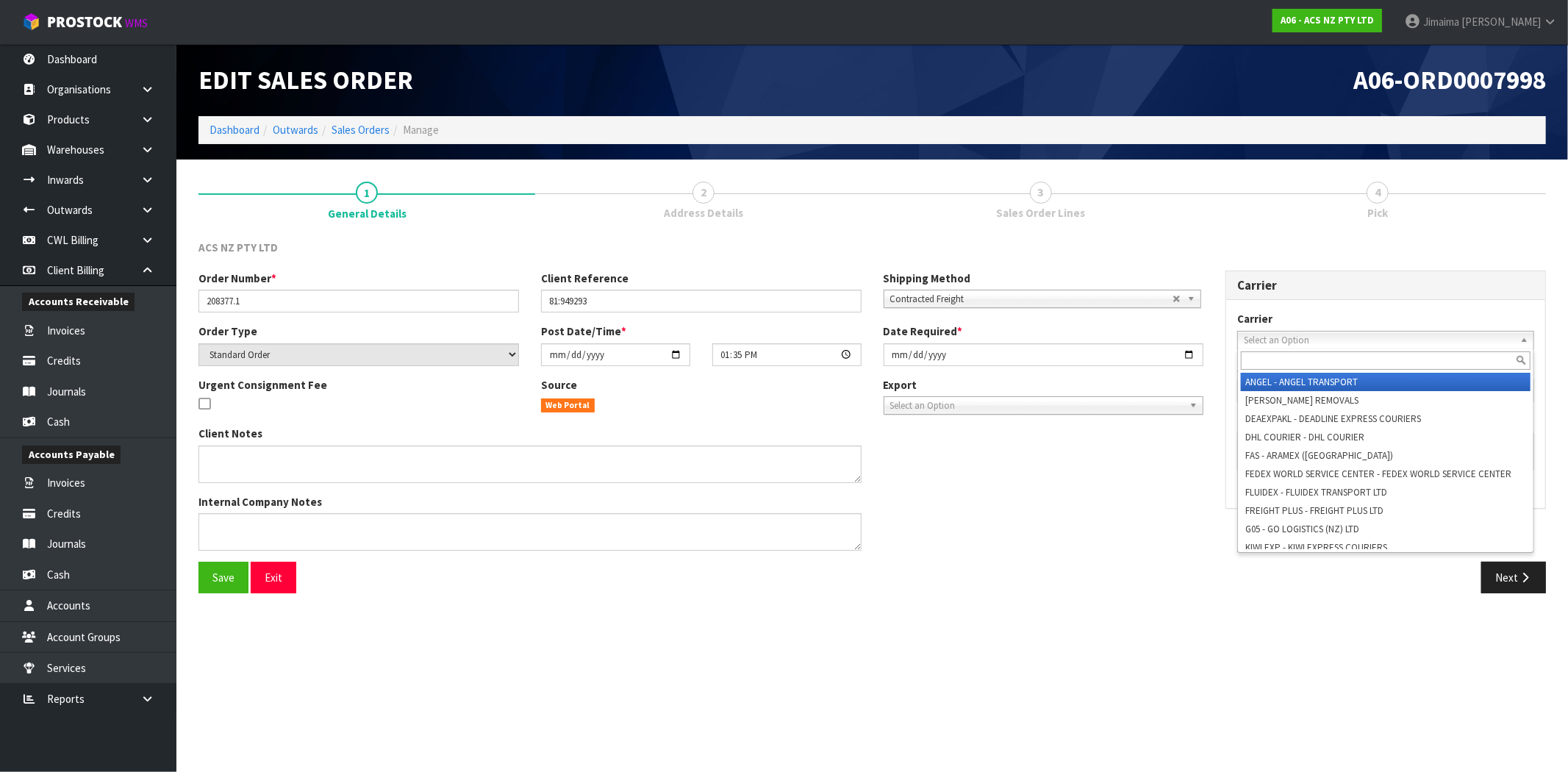
click at [1299, 368] on input "text" at bounding box center [1385, 360] width 289 height 19
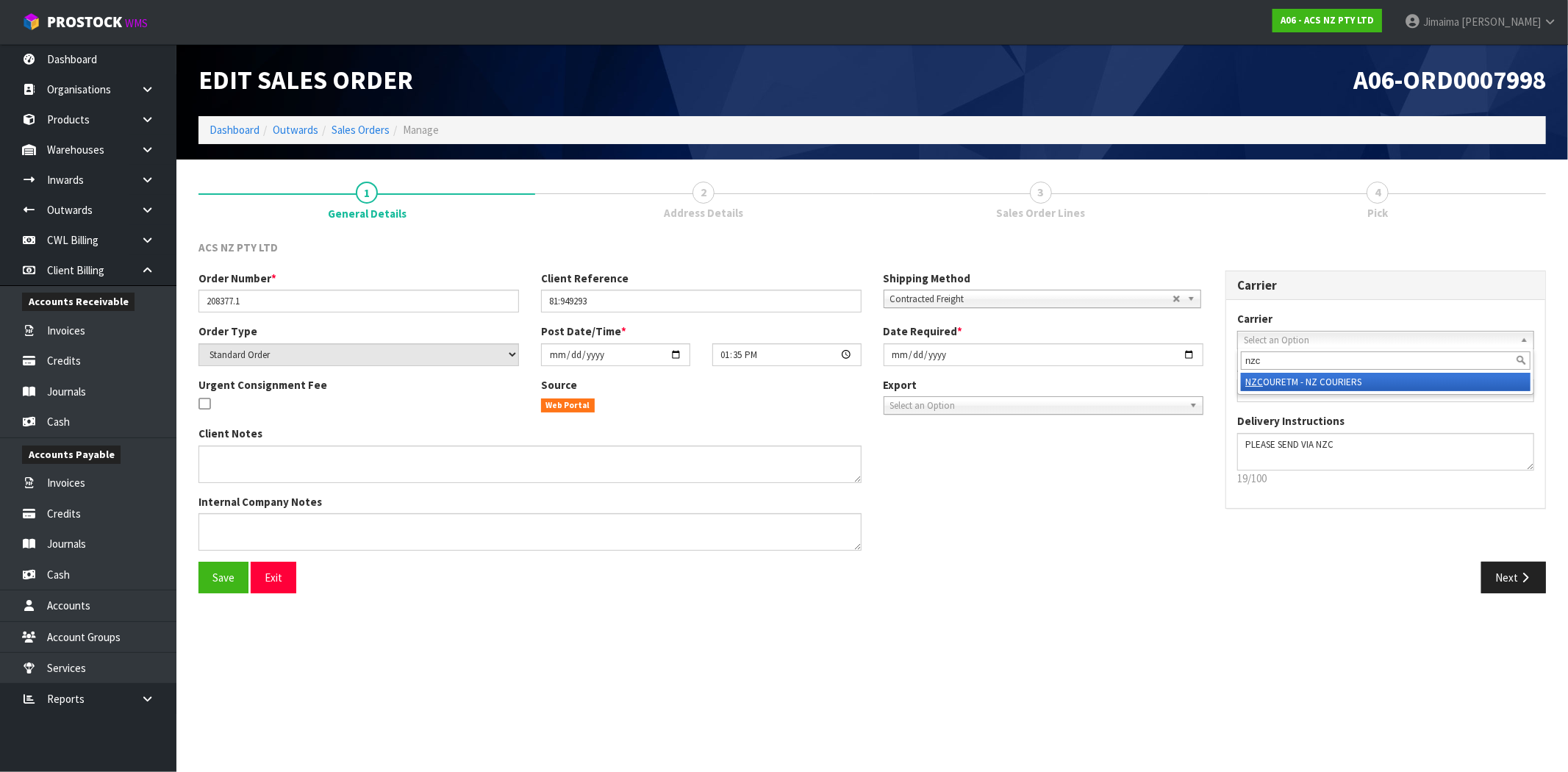
type input "nzc"
click at [1304, 380] on li "NZC OURETM - NZ COURIERS" at bounding box center [1385, 381] width 289 height 19
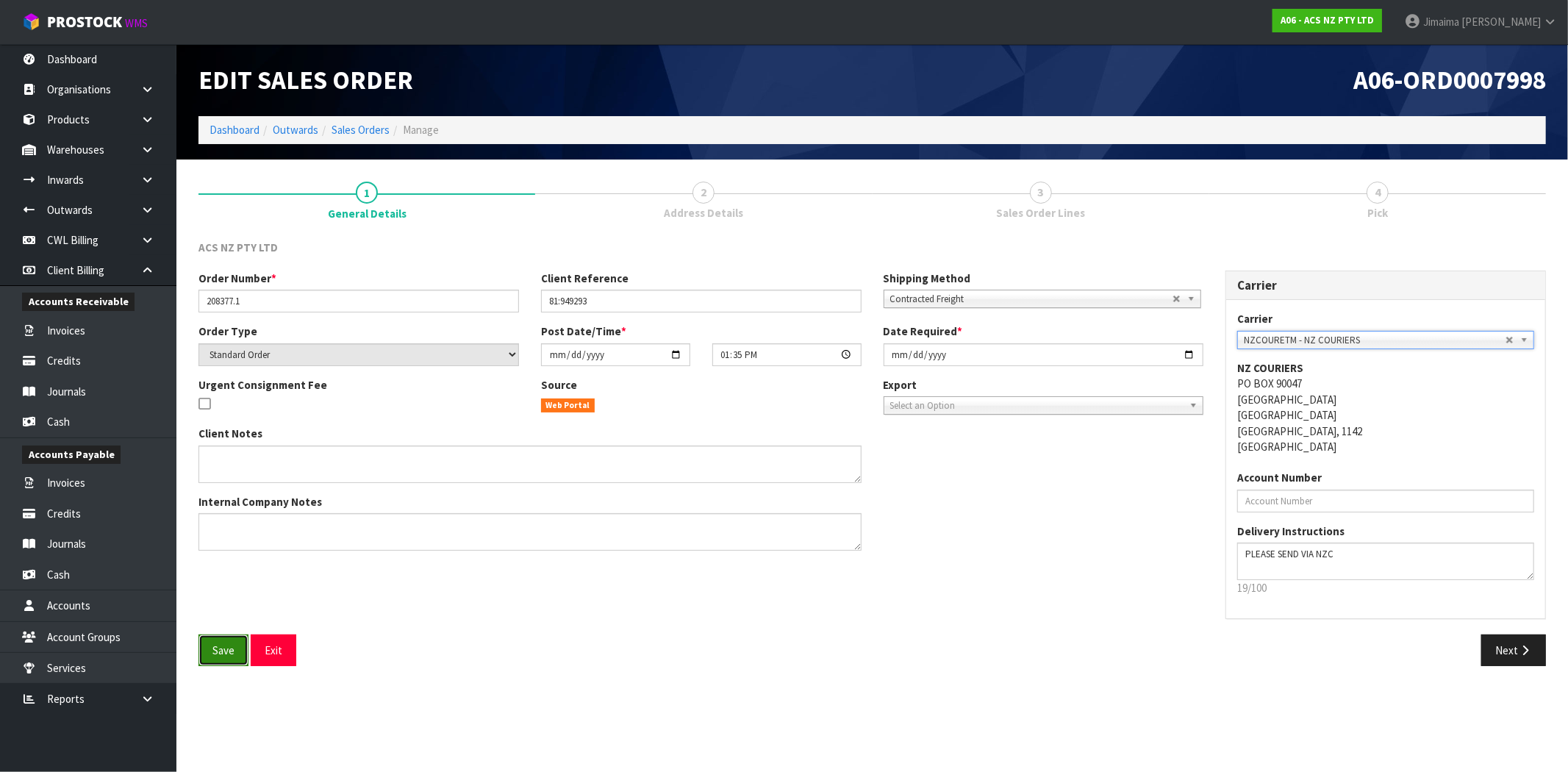
click at [228, 641] on button "Save" at bounding box center [223, 650] width 50 height 31
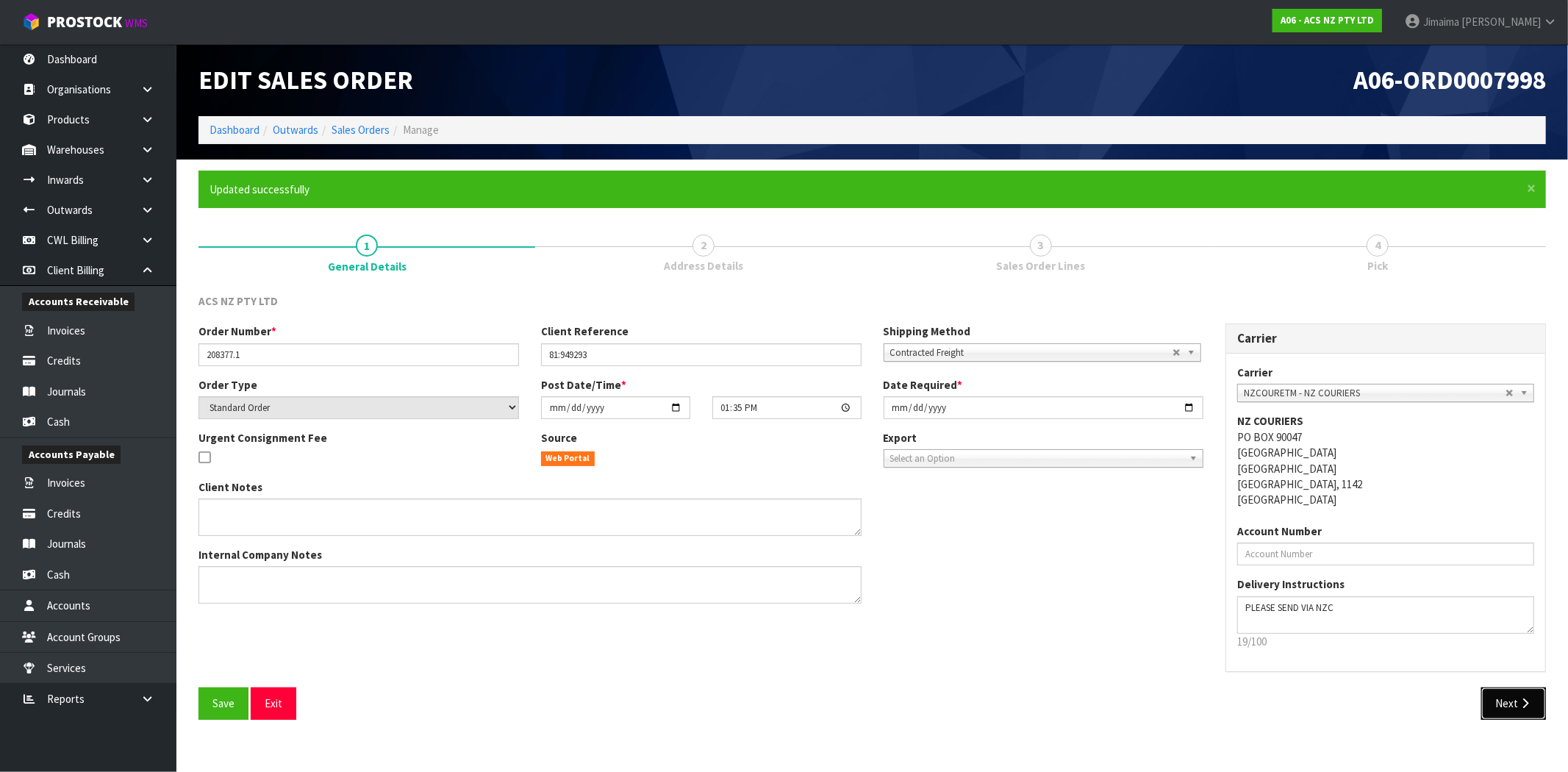
click at [1495, 704] on button "Next" at bounding box center [1514, 703] width 64 height 31
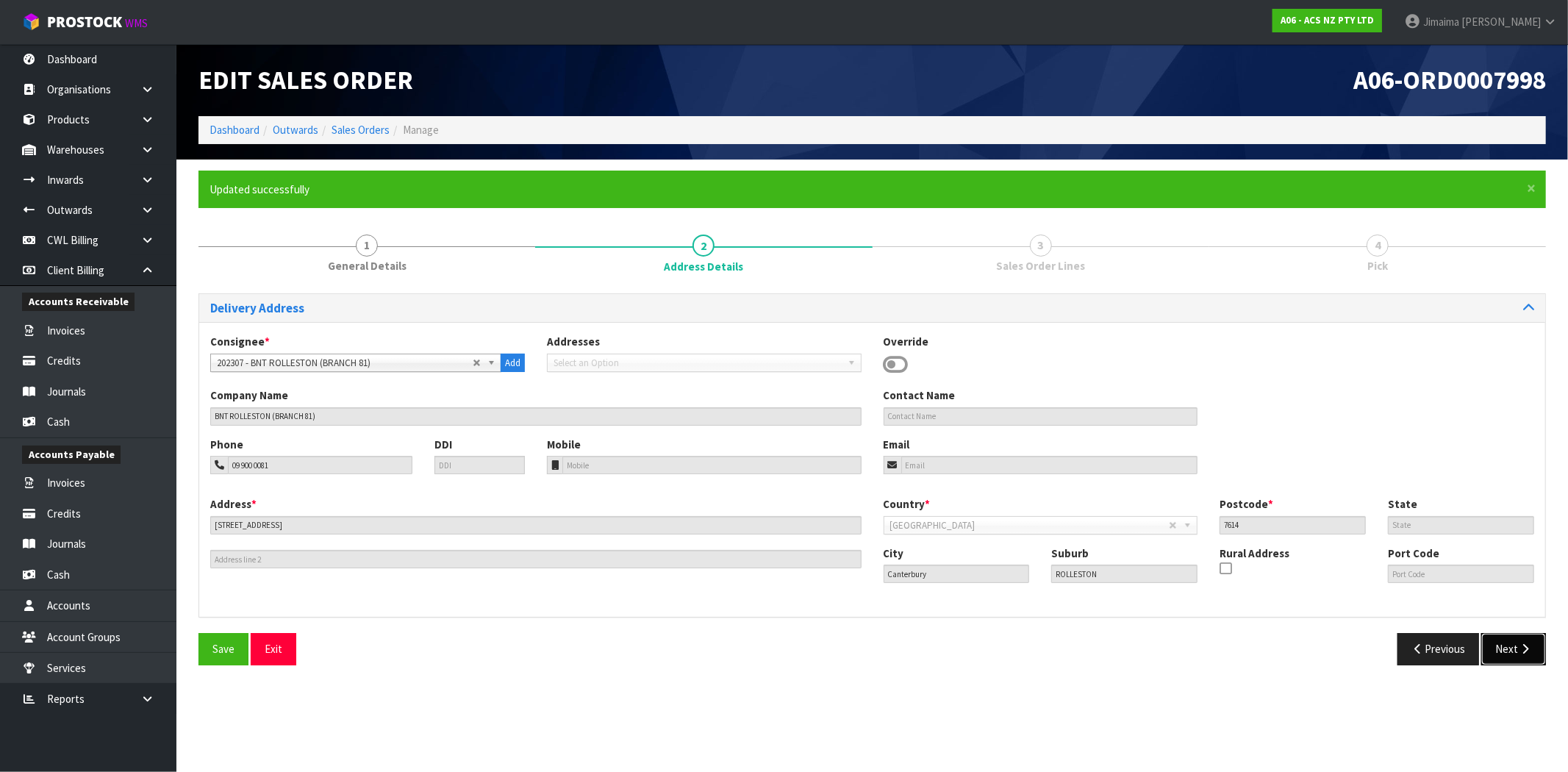
click at [1504, 641] on button "Next" at bounding box center [1514, 648] width 64 height 31
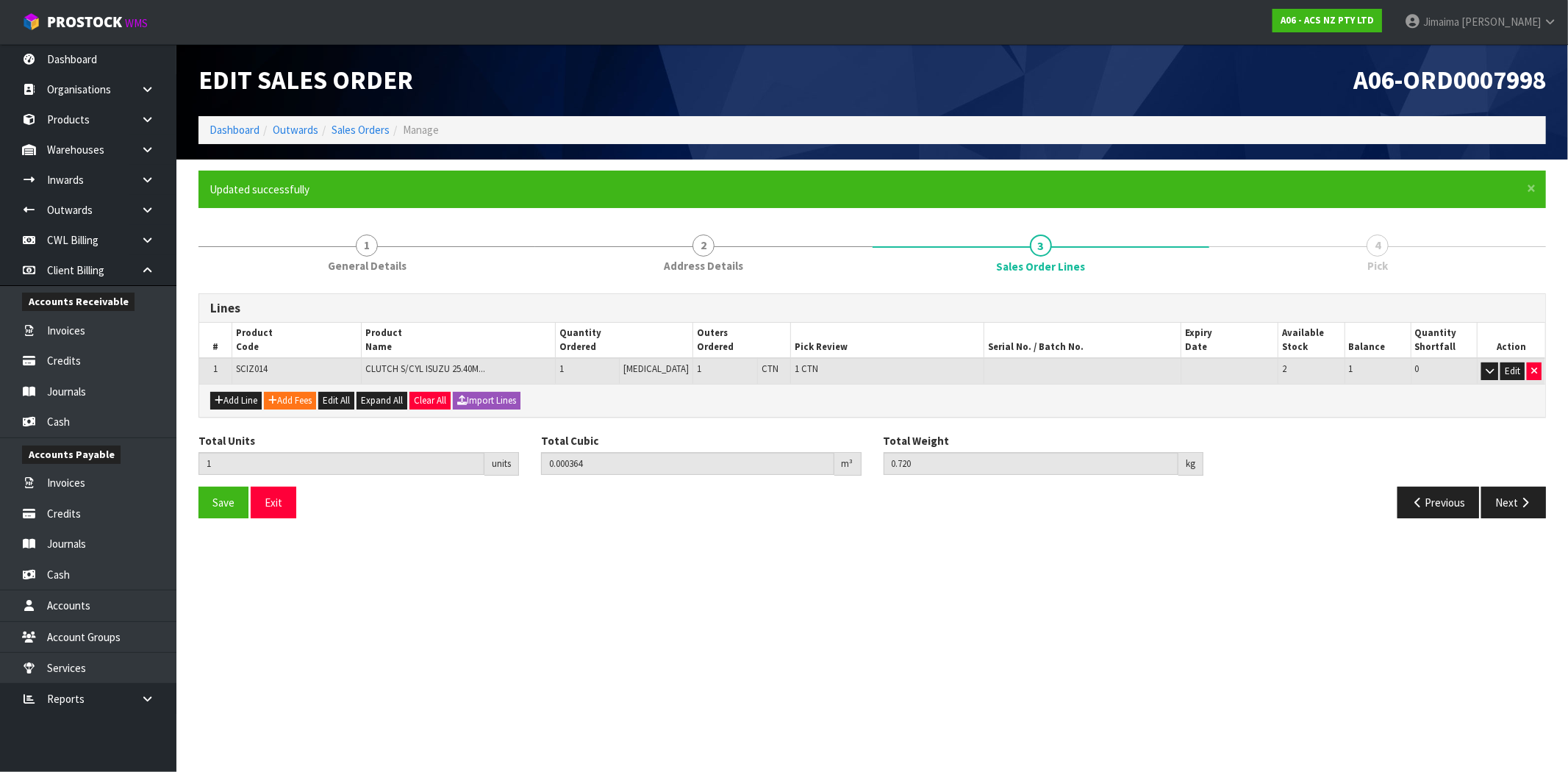
click at [763, 702] on section "Edit Sales Order A06-ORD0007998 Dashboard Outwards Sales Orders Manage × Close …" at bounding box center [784, 386] width 1568 height 772
click at [1512, 487] on button "Next" at bounding box center [1514, 502] width 64 height 31
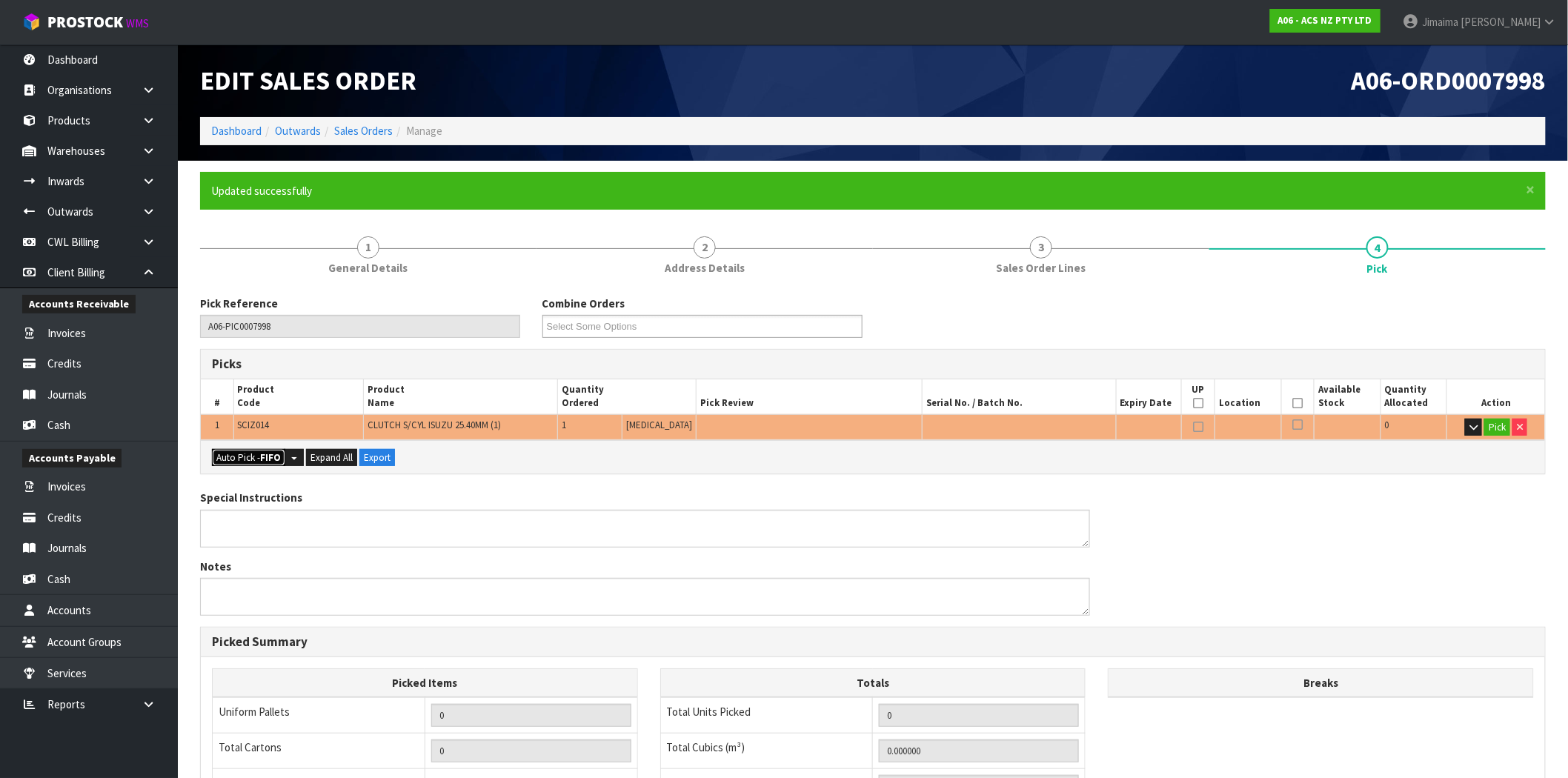
click at [246, 459] on button "Auto Pick - FIFO" at bounding box center [249, 458] width 73 height 18
type input "1"
type input "0.000364"
type input "0.720"
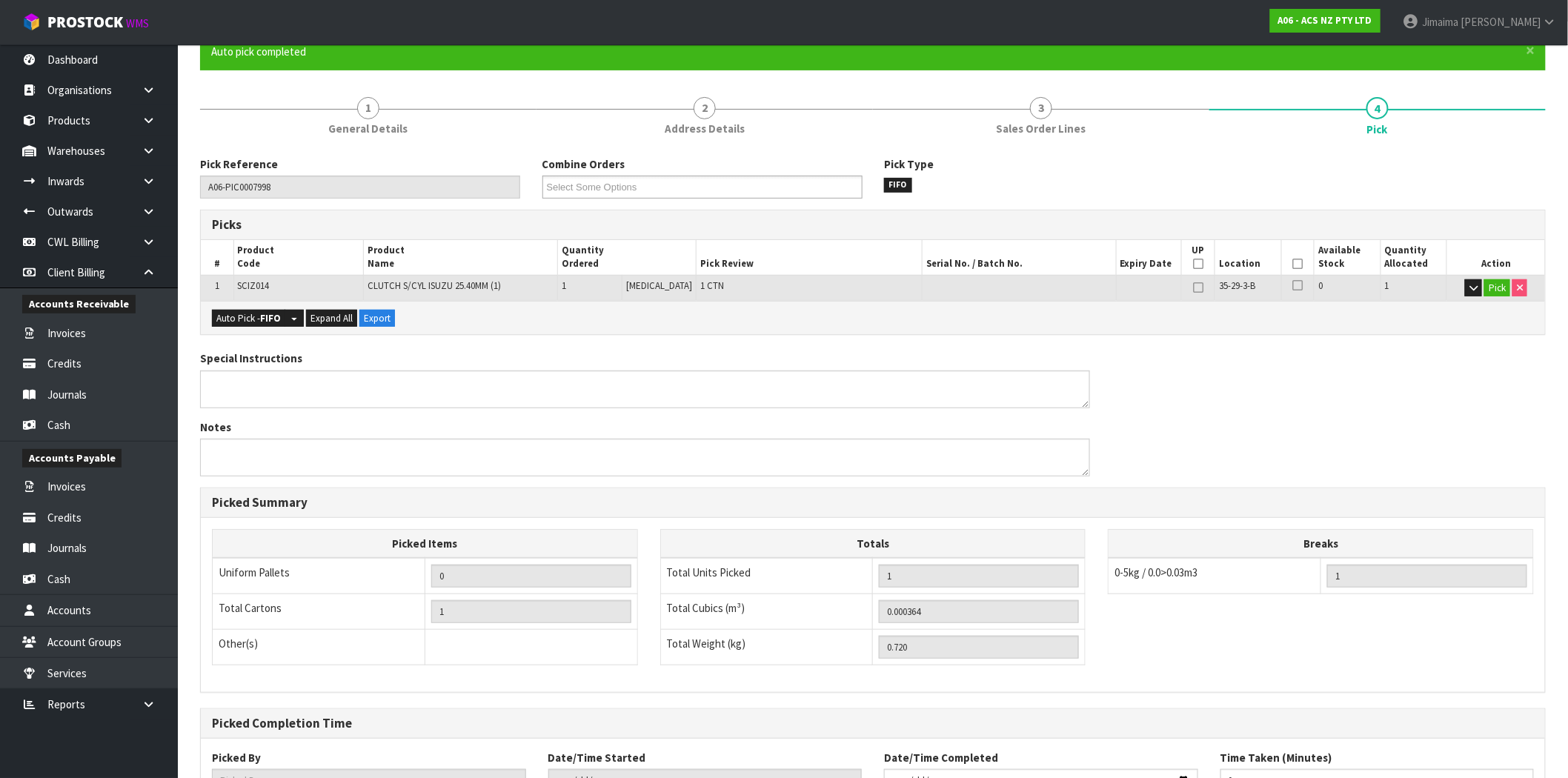
scroll to position [257, 0]
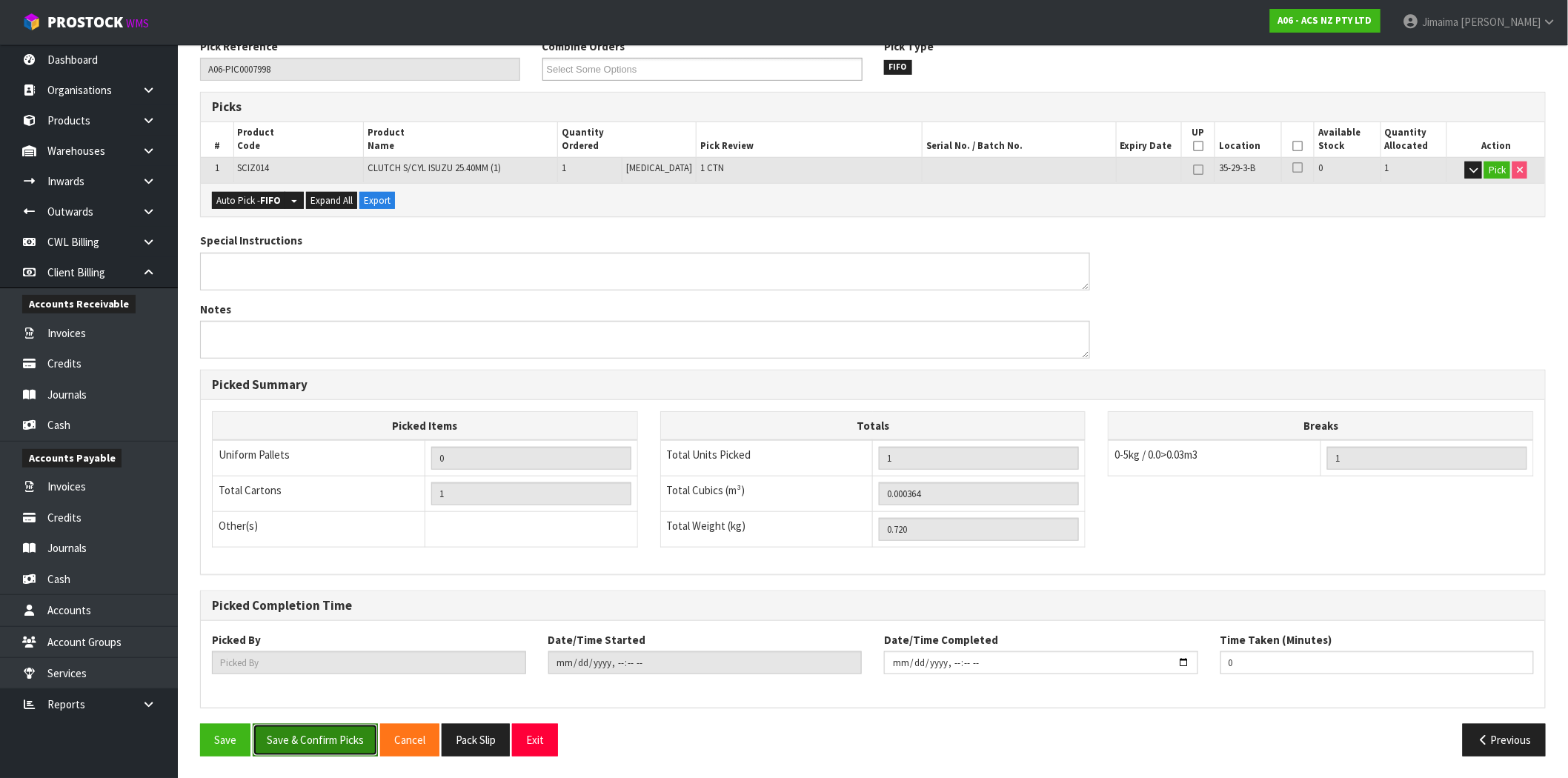
click at [302, 733] on button "Save & Confirm Picks" at bounding box center [315, 739] width 125 height 32
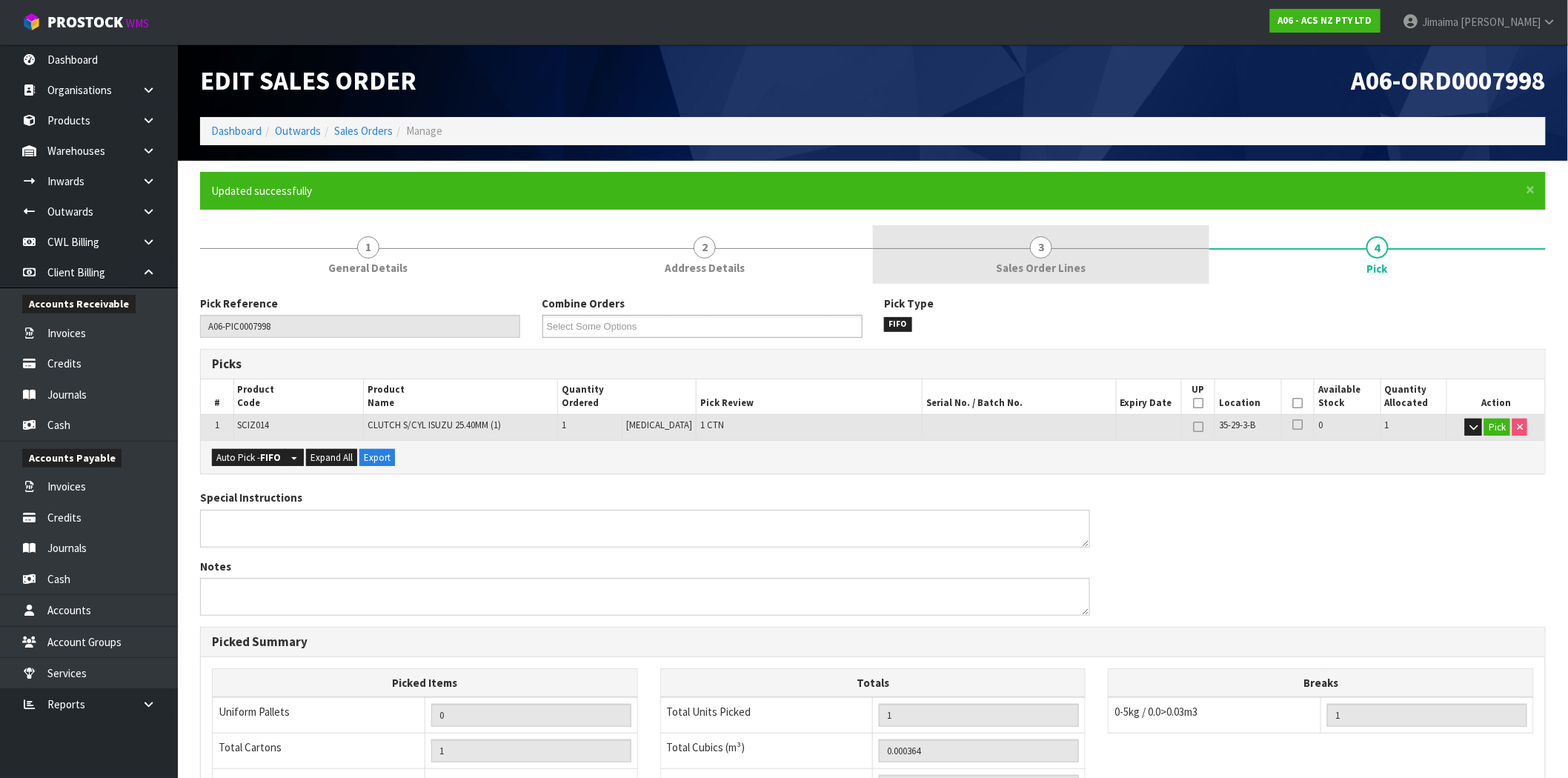
type input "Jimaima Reiher"
type input "2025-09-25T13:45:18"
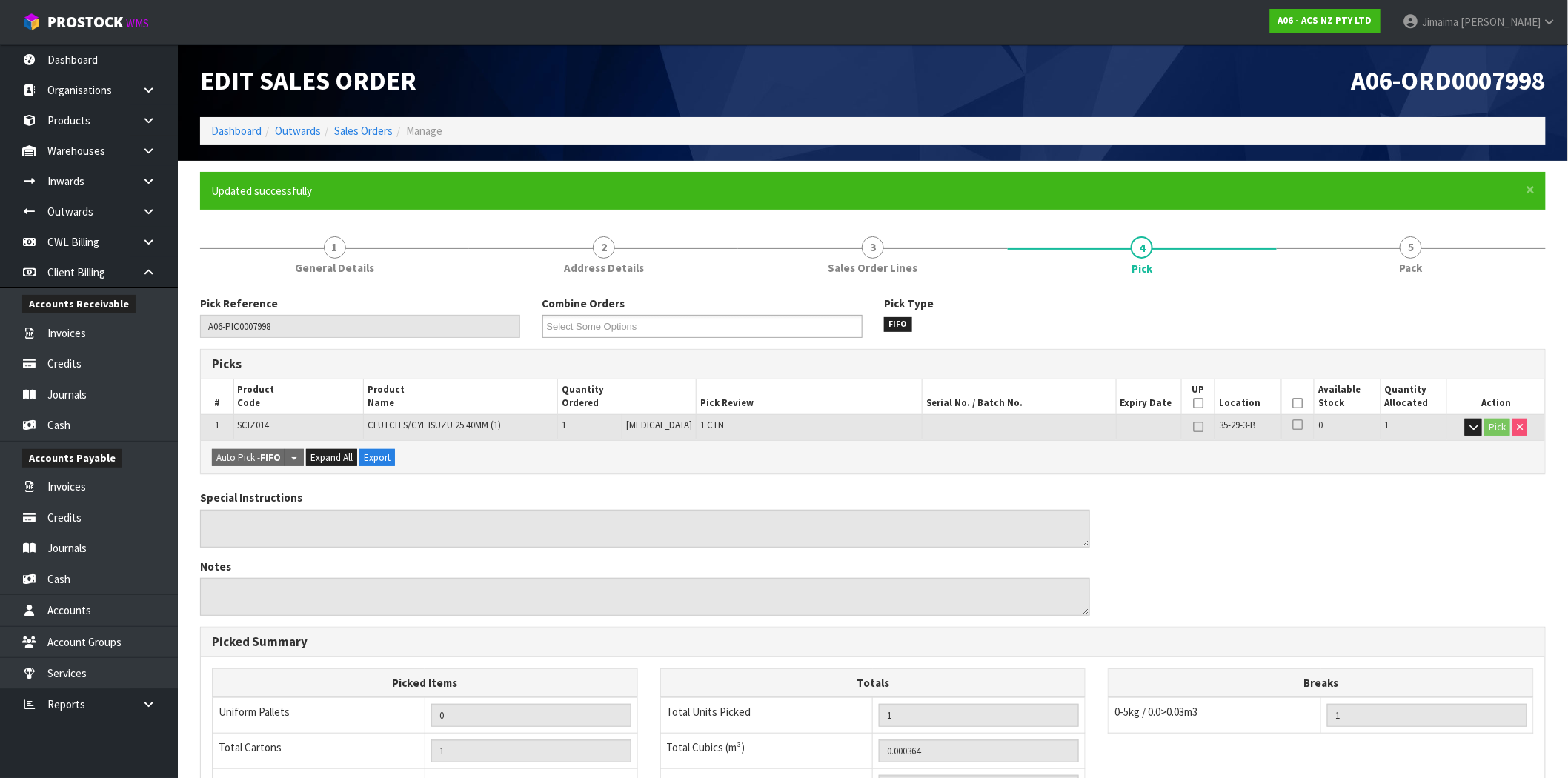
click at [334, 292] on div "Pick Reference A06-PIC0007998 Combine Orders A06-ORD0007995 A06-ORD0007996 A06-…" at bounding box center [873, 654] width 1345 height 740
click at [320, 257] on link "1 General Details" at bounding box center [334, 254] width 269 height 58
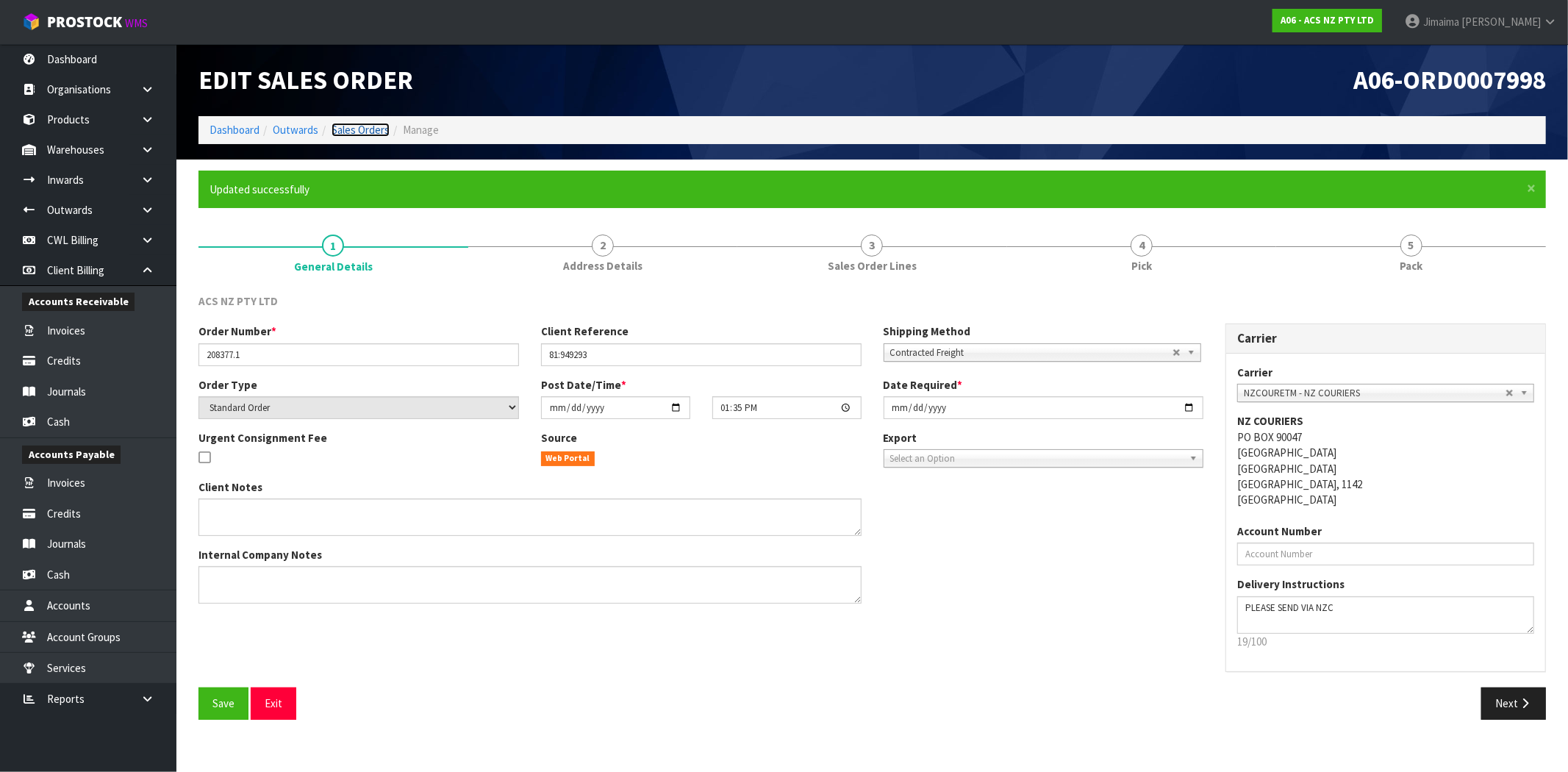
click at [359, 132] on link "Sales Orders" at bounding box center [360, 129] width 58 height 14
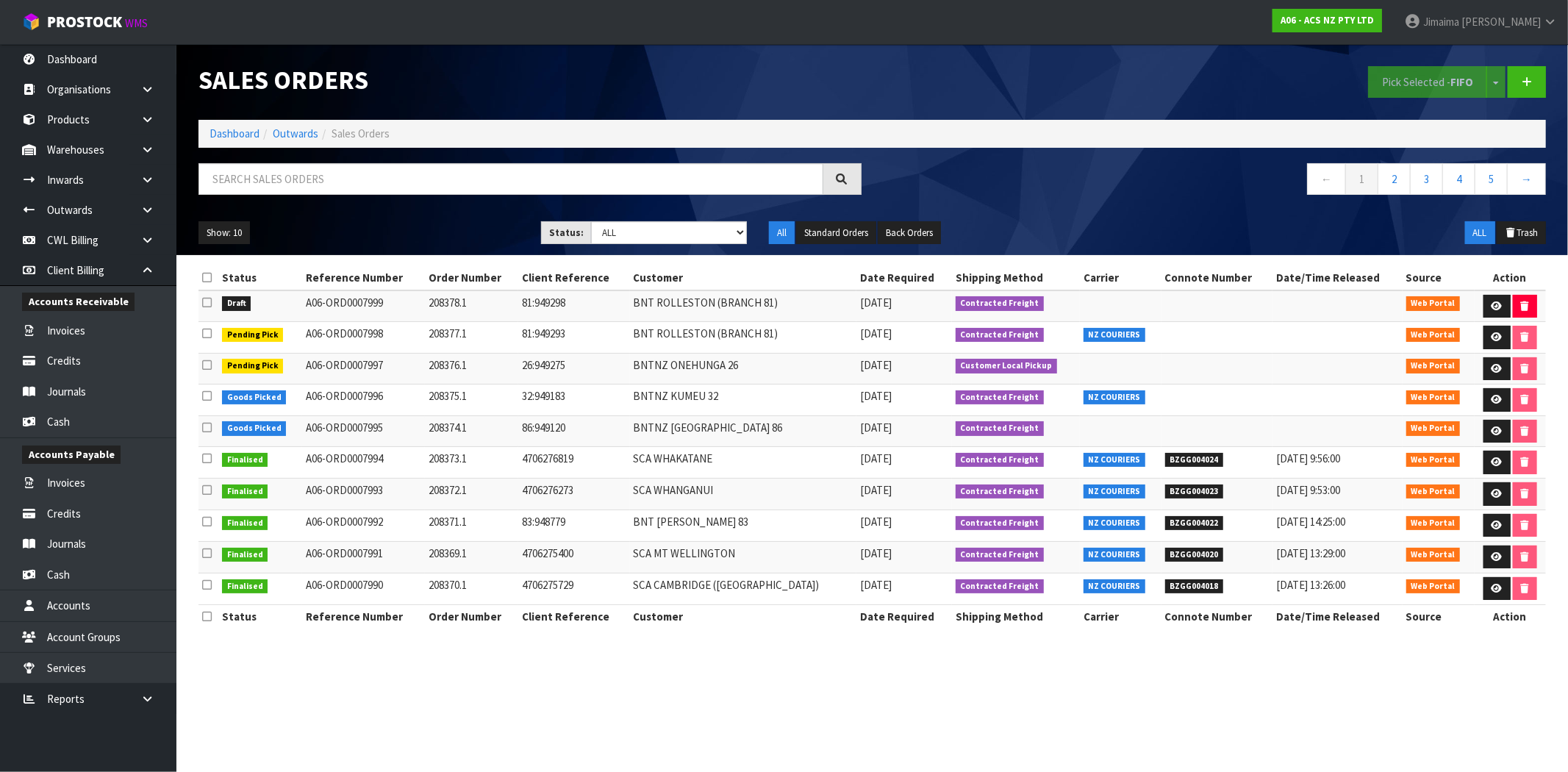
click at [453, 490] on td "208372.1" at bounding box center [472, 494] width 94 height 31
click at [1487, 298] on link at bounding box center [1497, 306] width 27 height 23
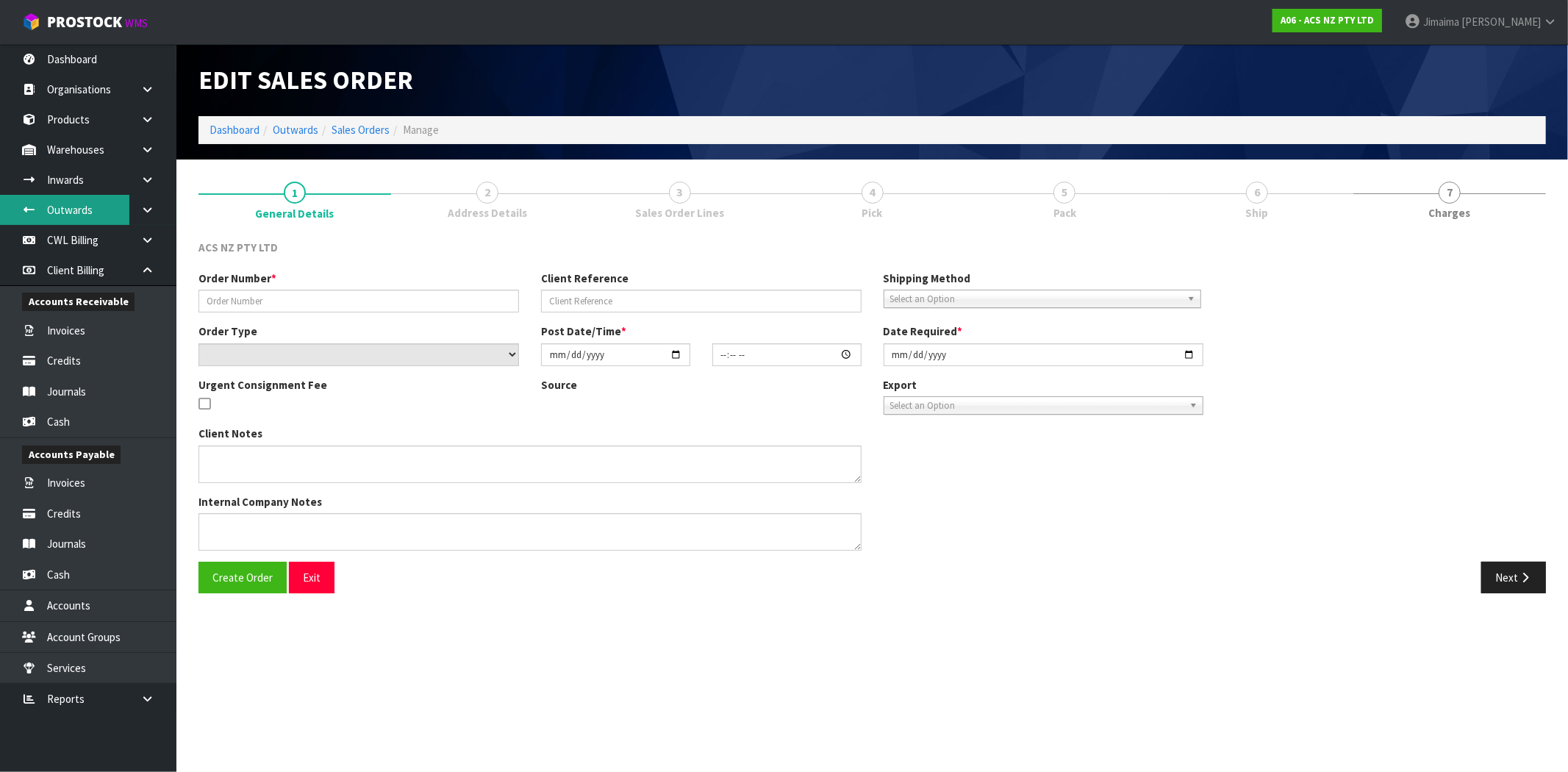
type input "208378.1"
type input "81:949298"
select select "number:0"
type input "[DATE]"
type input "13:36:00.000"
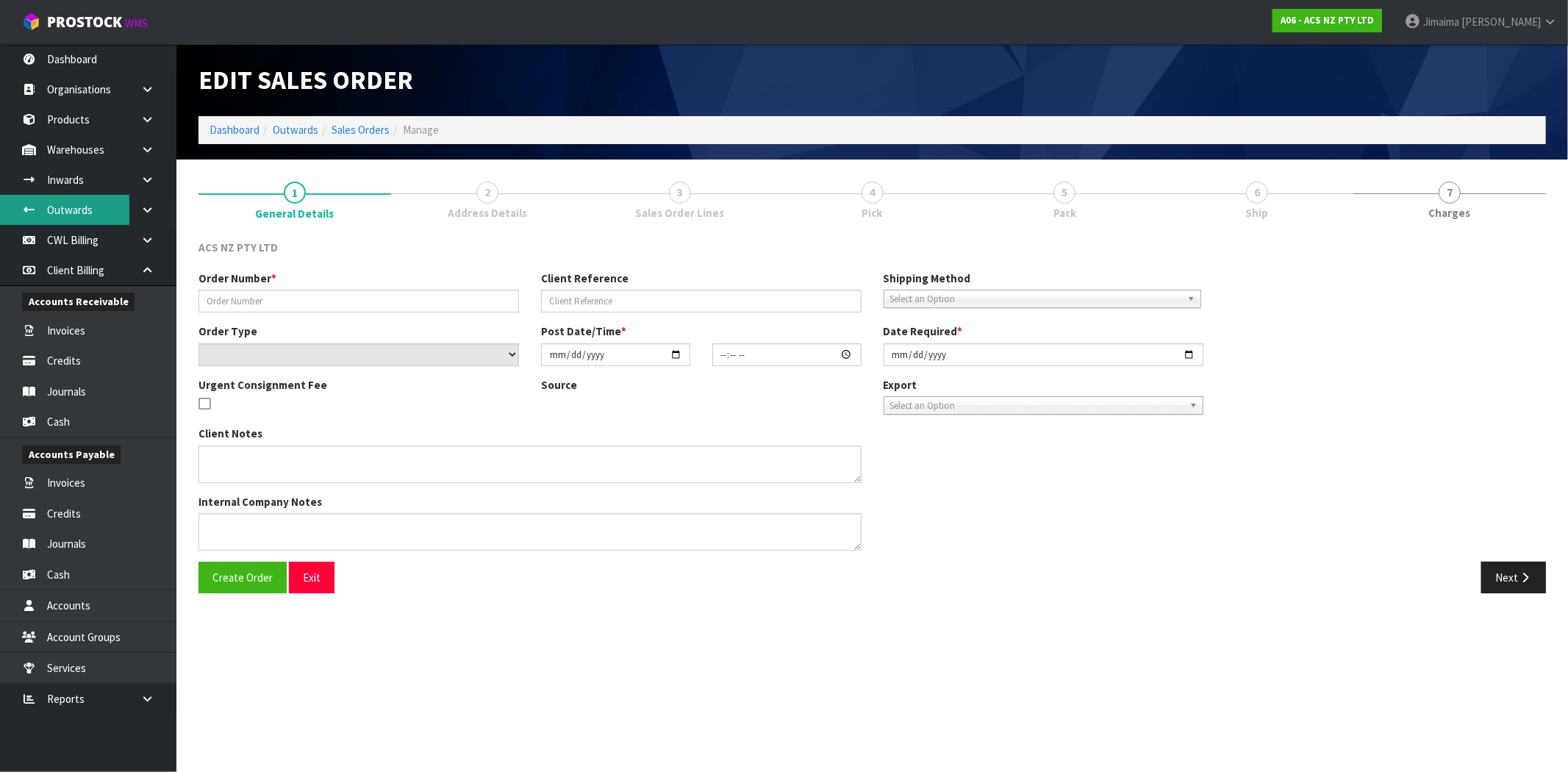
type input "[DATE]"
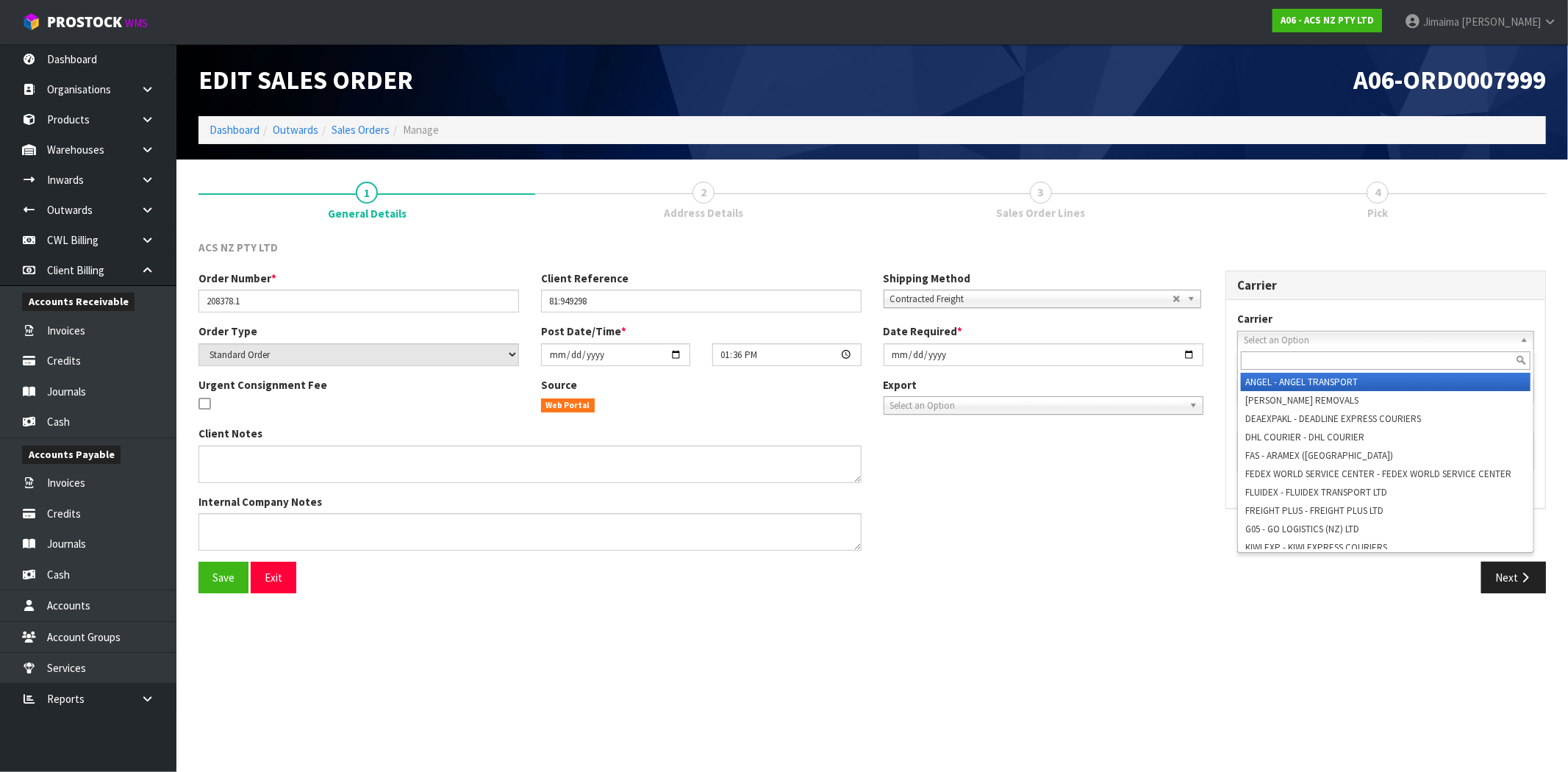
drag, startPoint x: 1414, startPoint y: 346, endPoint x: 1383, endPoint y: 354, distance: 32.0
click at [1413, 346] on span "Select an Option" at bounding box center [1379, 340] width 271 height 18
click at [1360, 365] on input "text" at bounding box center [1385, 360] width 289 height 19
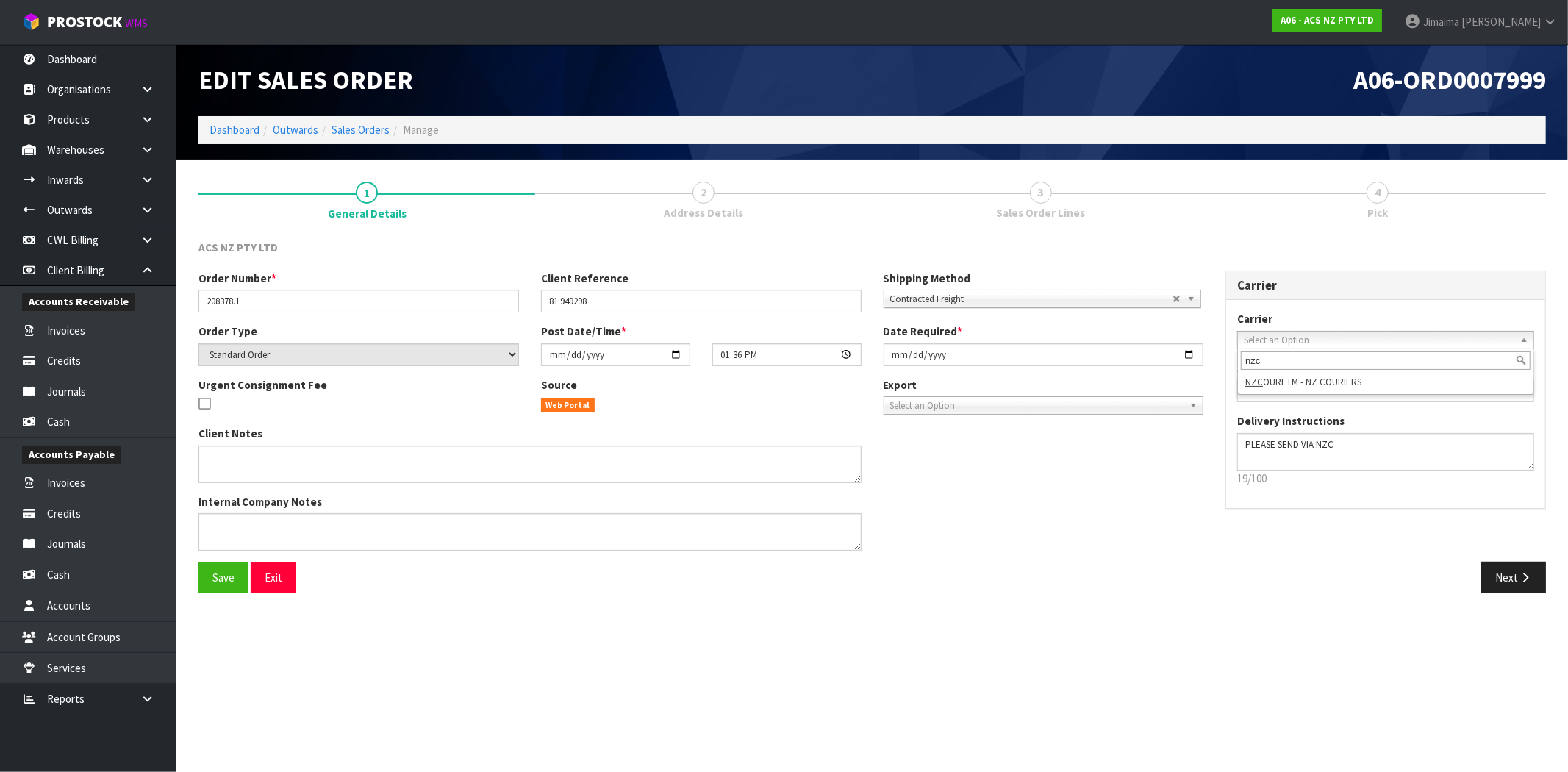
type input "nzc"
click at [1306, 379] on li "NZC OURETM - NZ COURIERS" at bounding box center [1385, 381] width 289 height 19
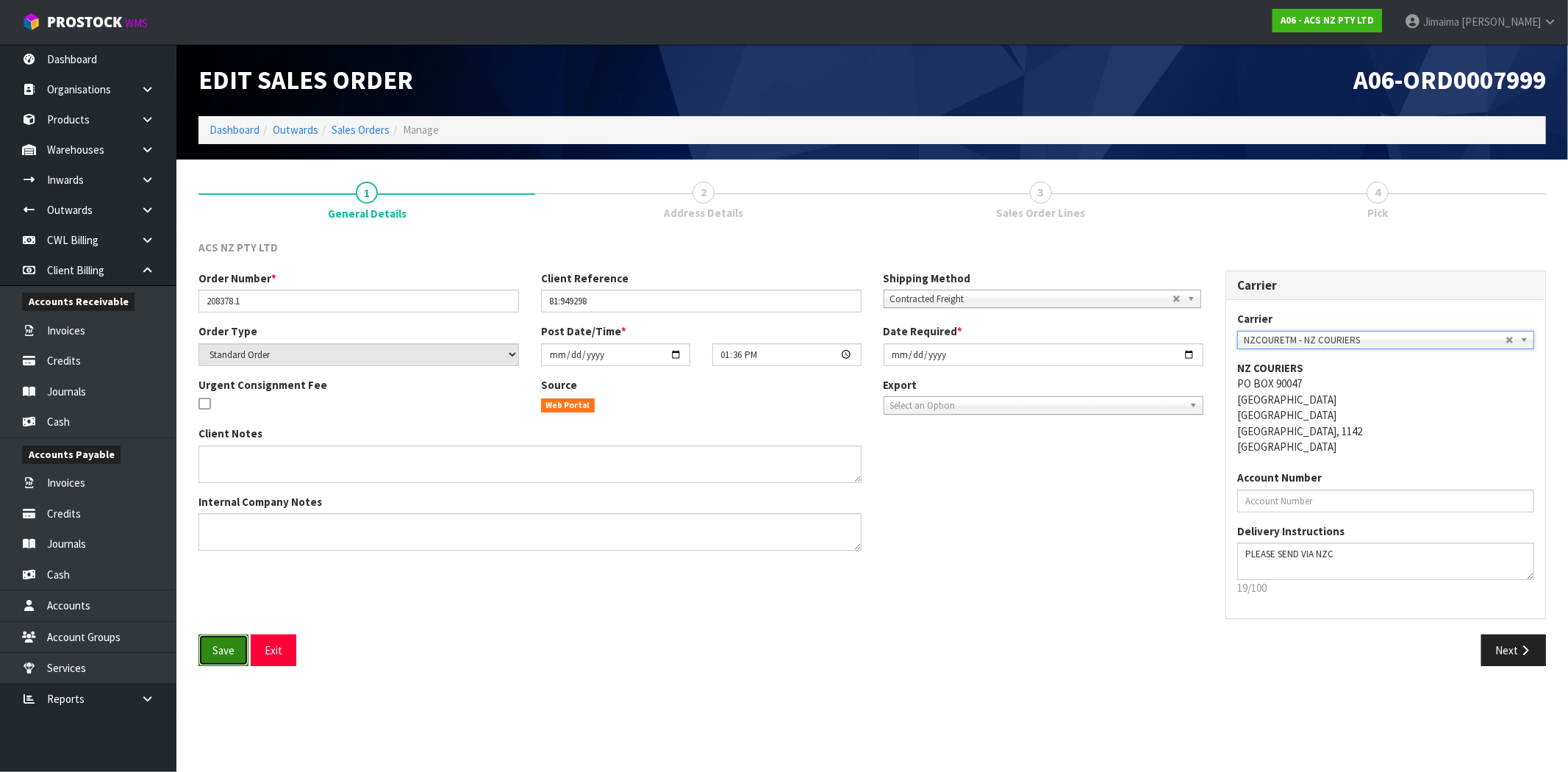
click at [217, 654] on span "Save" at bounding box center [223, 650] width 22 height 14
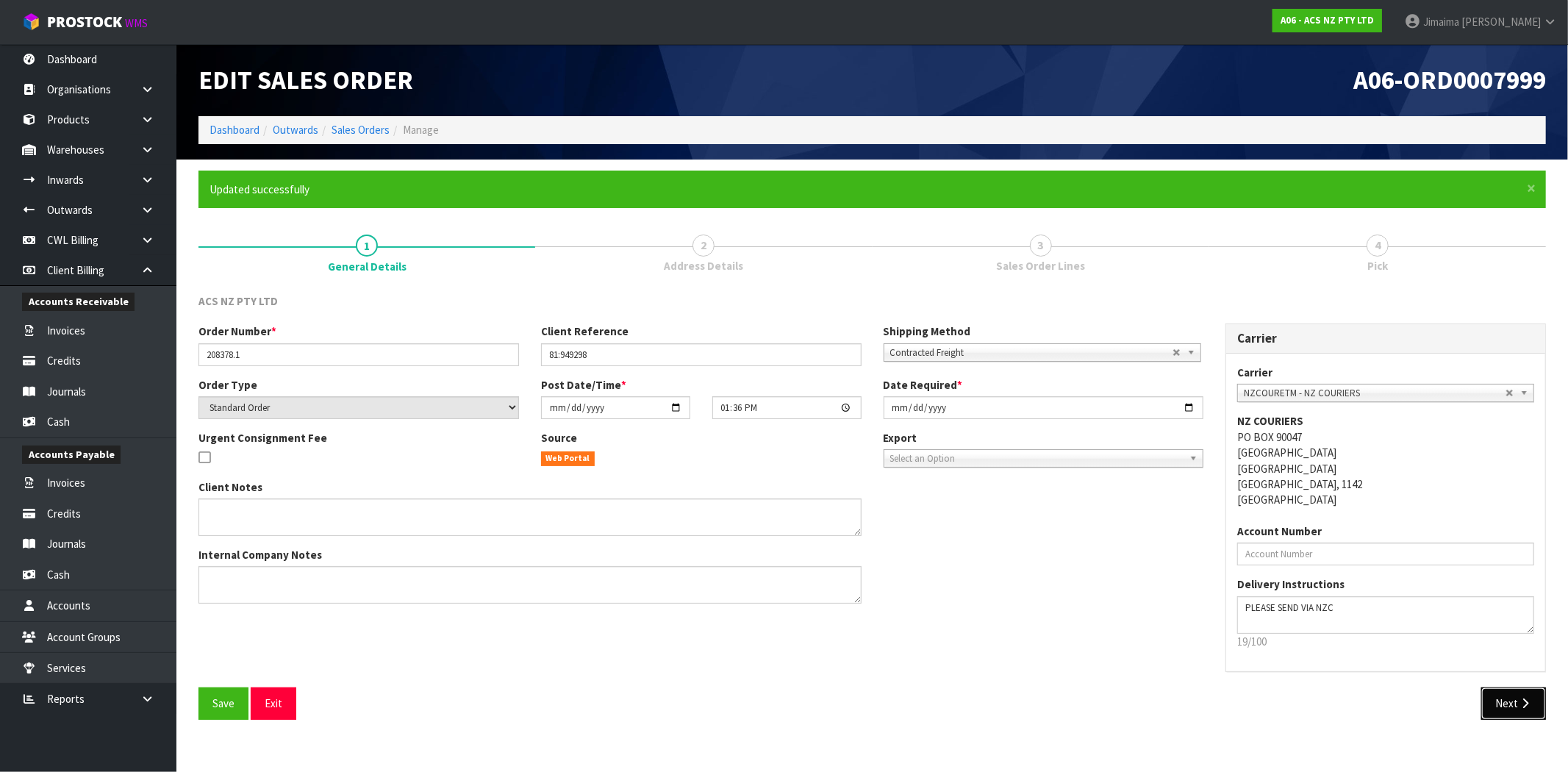
click at [1512, 698] on button "Next" at bounding box center [1514, 703] width 64 height 31
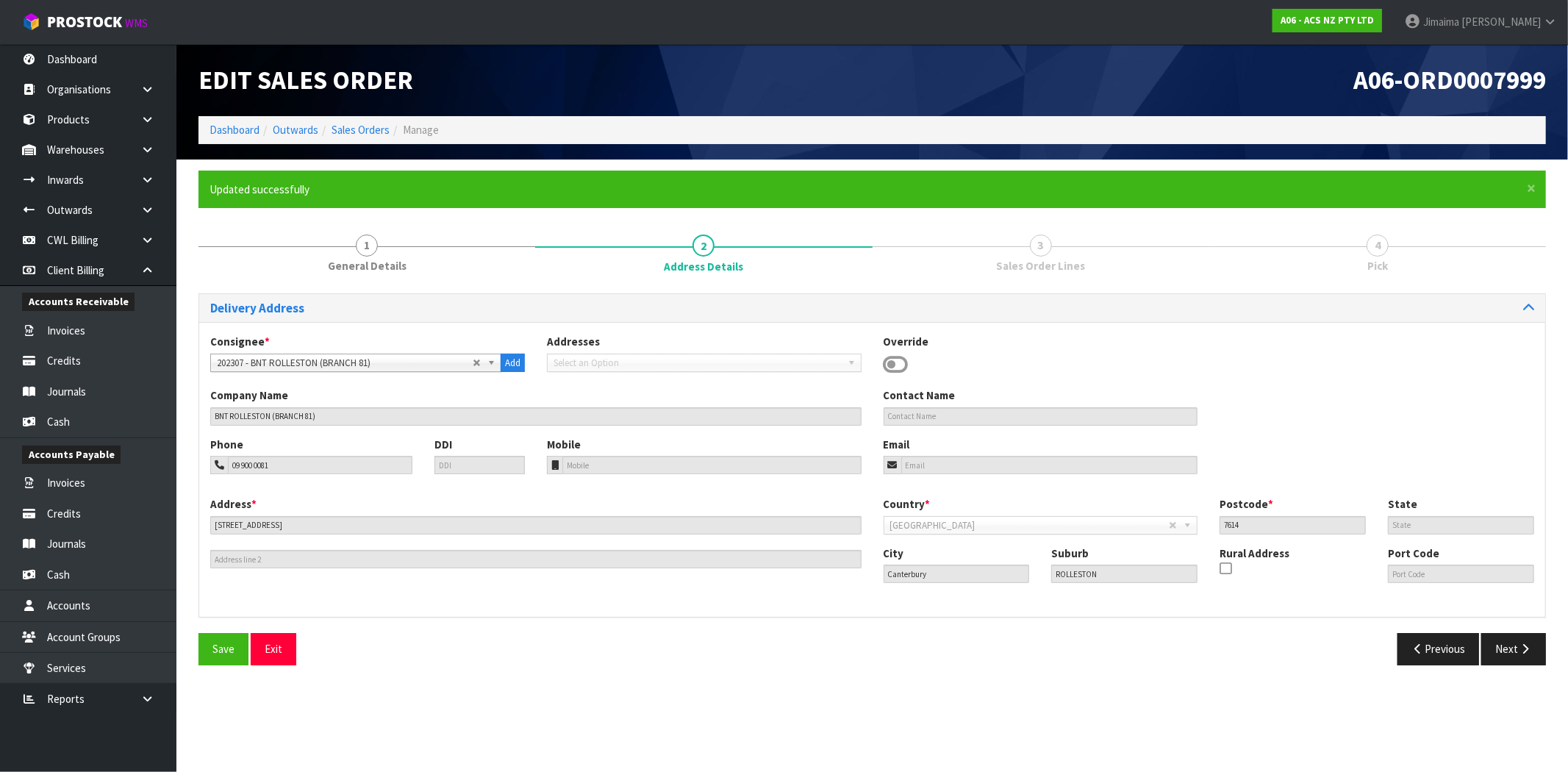
click at [686, 658] on div "Save Exit" at bounding box center [530, 648] width 685 height 31
click at [694, 645] on div "Save Exit" at bounding box center [530, 648] width 685 height 31
drag, startPoint x: 1533, startPoint y: 650, endPoint x: 1454, endPoint y: 629, distance: 81.7
click at [1533, 650] on button "Next" at bounding box center [1514, 648] width 64 height 31
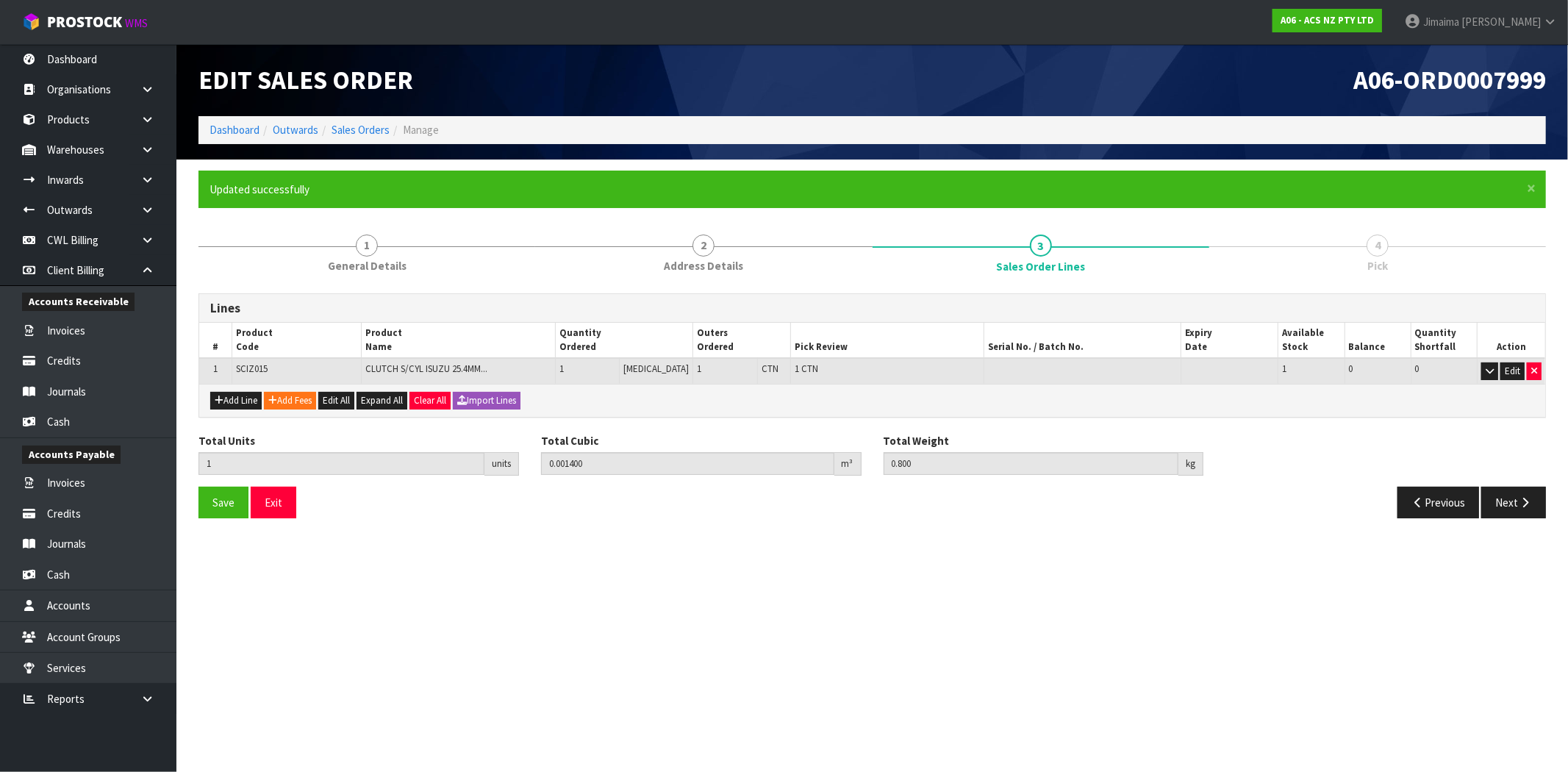
click at [730, 613] on section "Edit Sales Order A06-ORD0007999 Dashboard Outwards Sales Orders Manage × Close …" at bounding box center [784, 386] width 1568 height 772
click at [902, 611] on section "Edit Sales Order A06-ORD0007999 Dashboard Outwards Sales Orders Manage × Close …" at bounding box center [784, 386] width 1568 height 772
drag, startPoint x: 1513, startPoint y: 503, endPoint x: 1436, endPoint y: 510, distance: 77.3
click at [1512, 503] on button "Next" at bounding box center [1514, 502] width 64 height 31
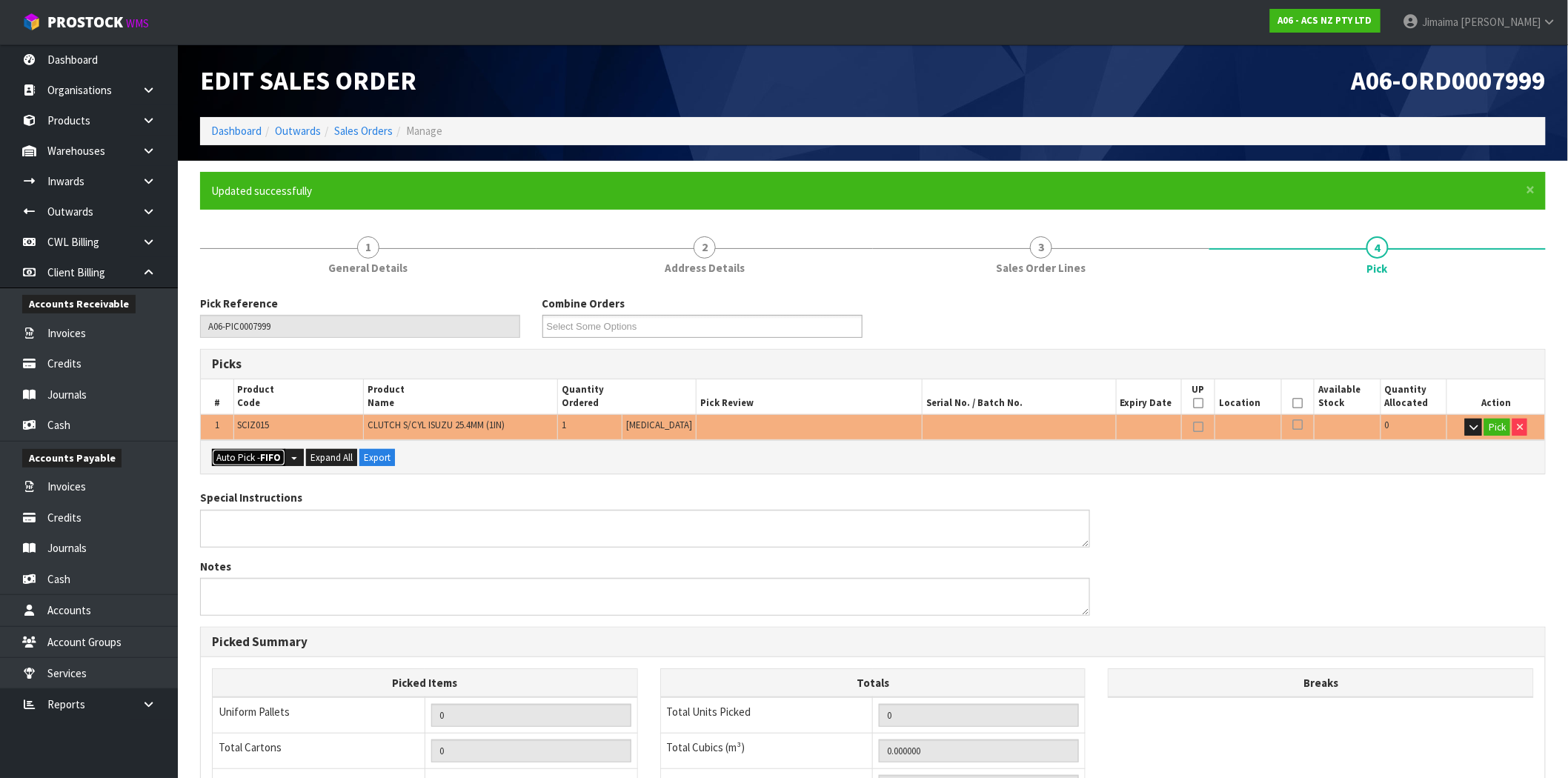
click at [231, 452] on button "Auto Pick - FIFO" at bounding box center [249, 458] width 73 height 18
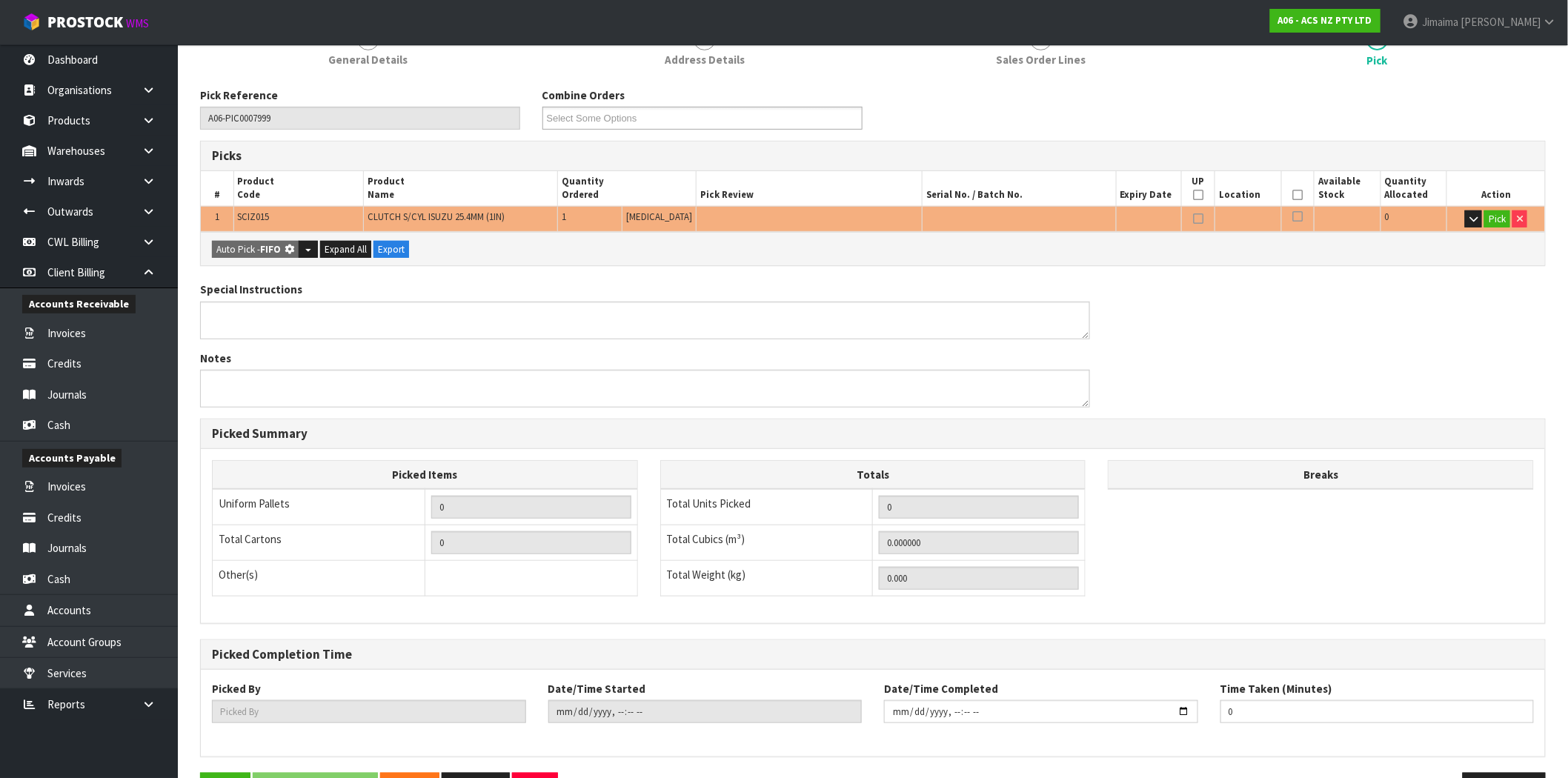
type input "1"
type input "0.001400"
type input "0.800"
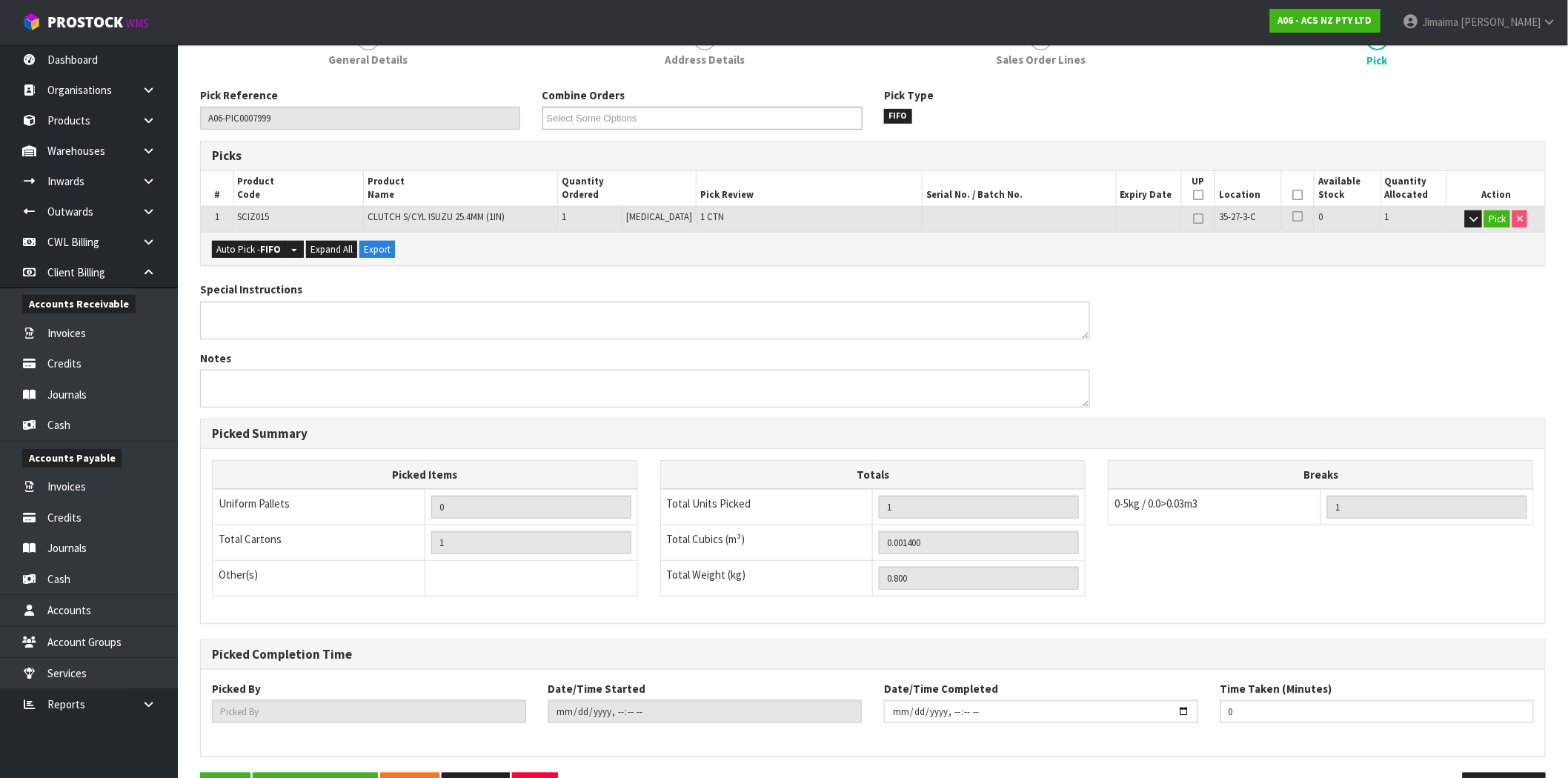
scroll to position [257, 0]
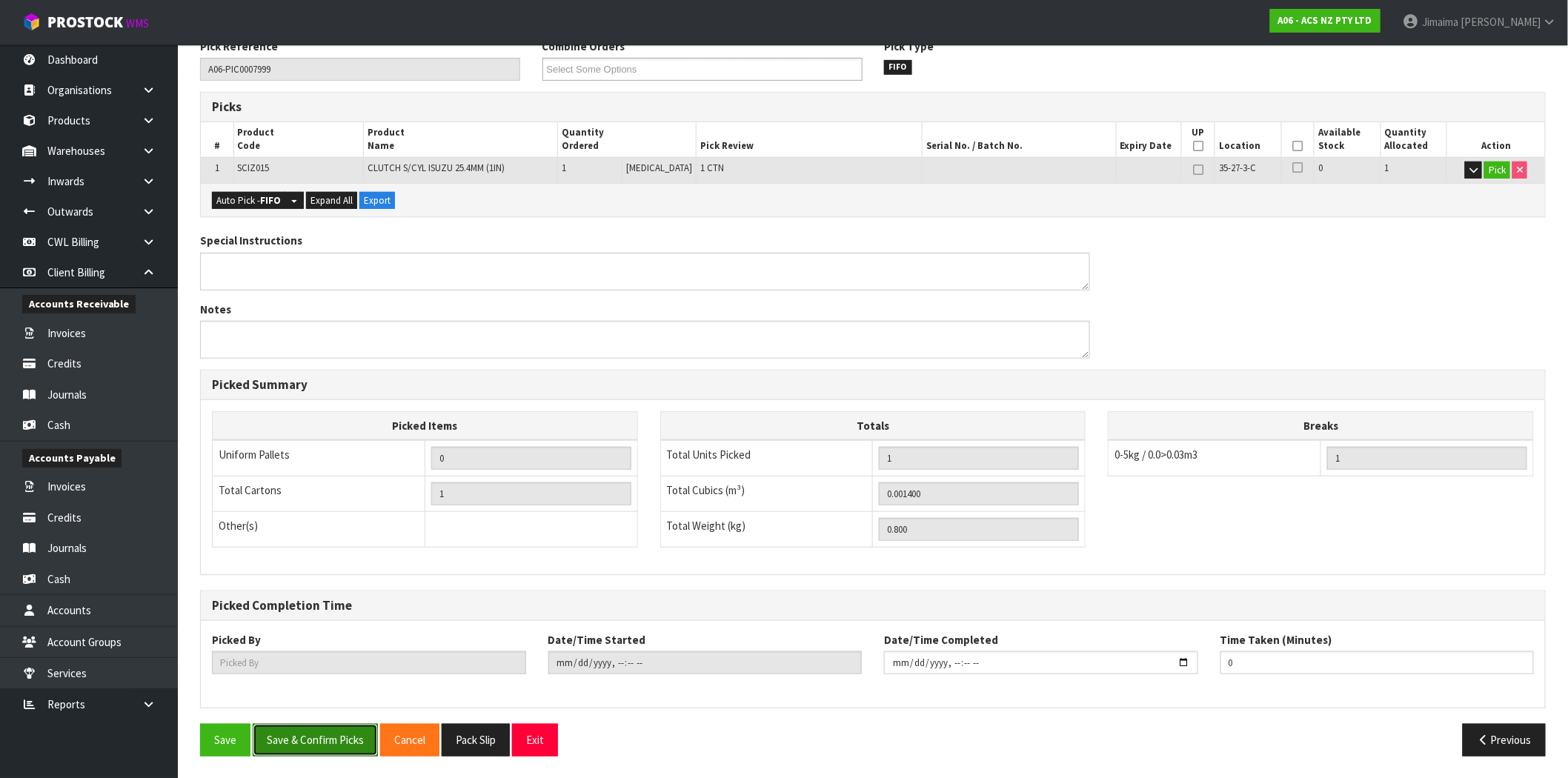
click at [327, 739] on button "Save & Confirm Picks" at bounding box center [315, 739] width 125 height 32
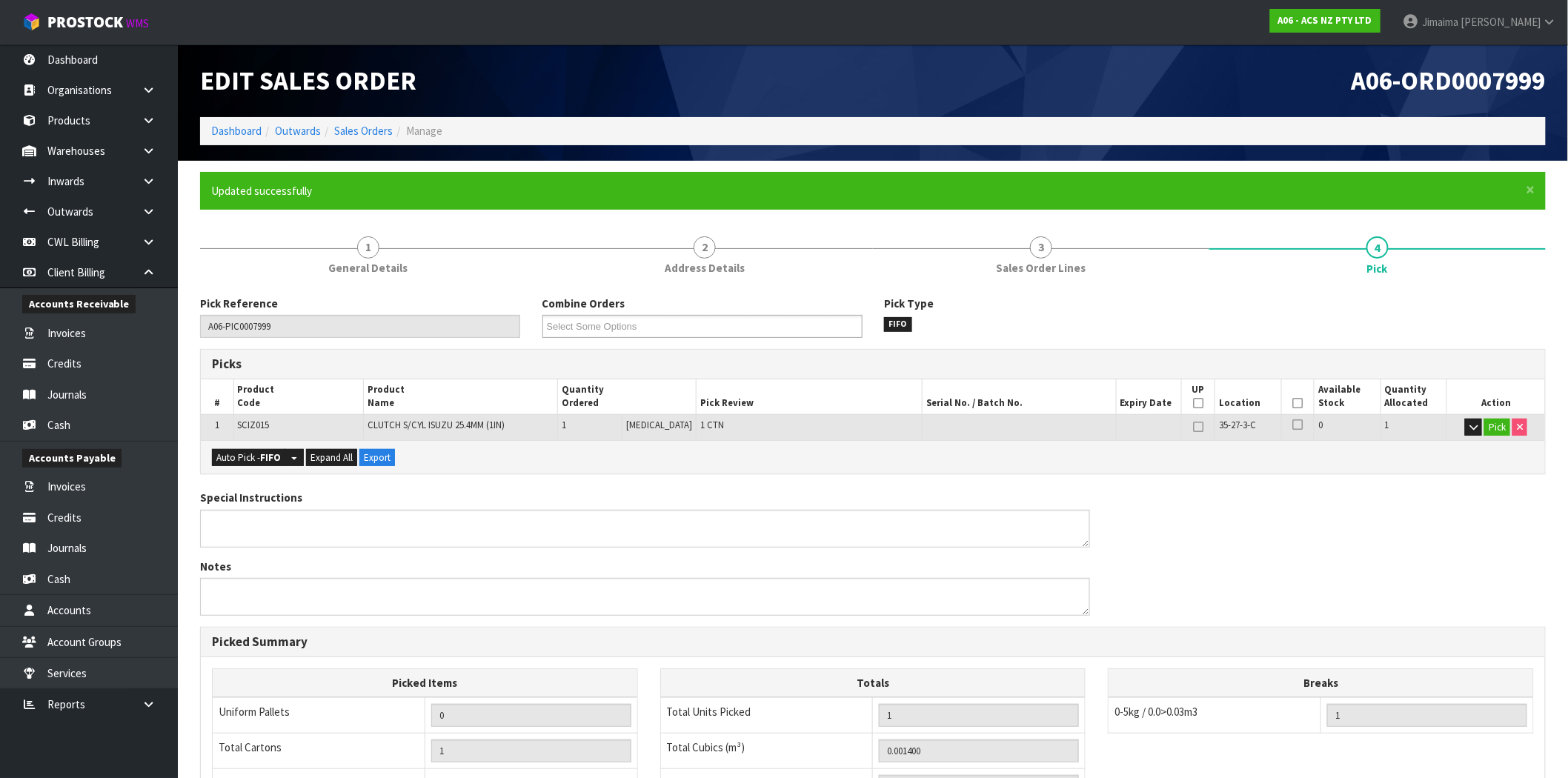
type input "Jimaima Reiher"
type input "2025-09-25T13:46:10"
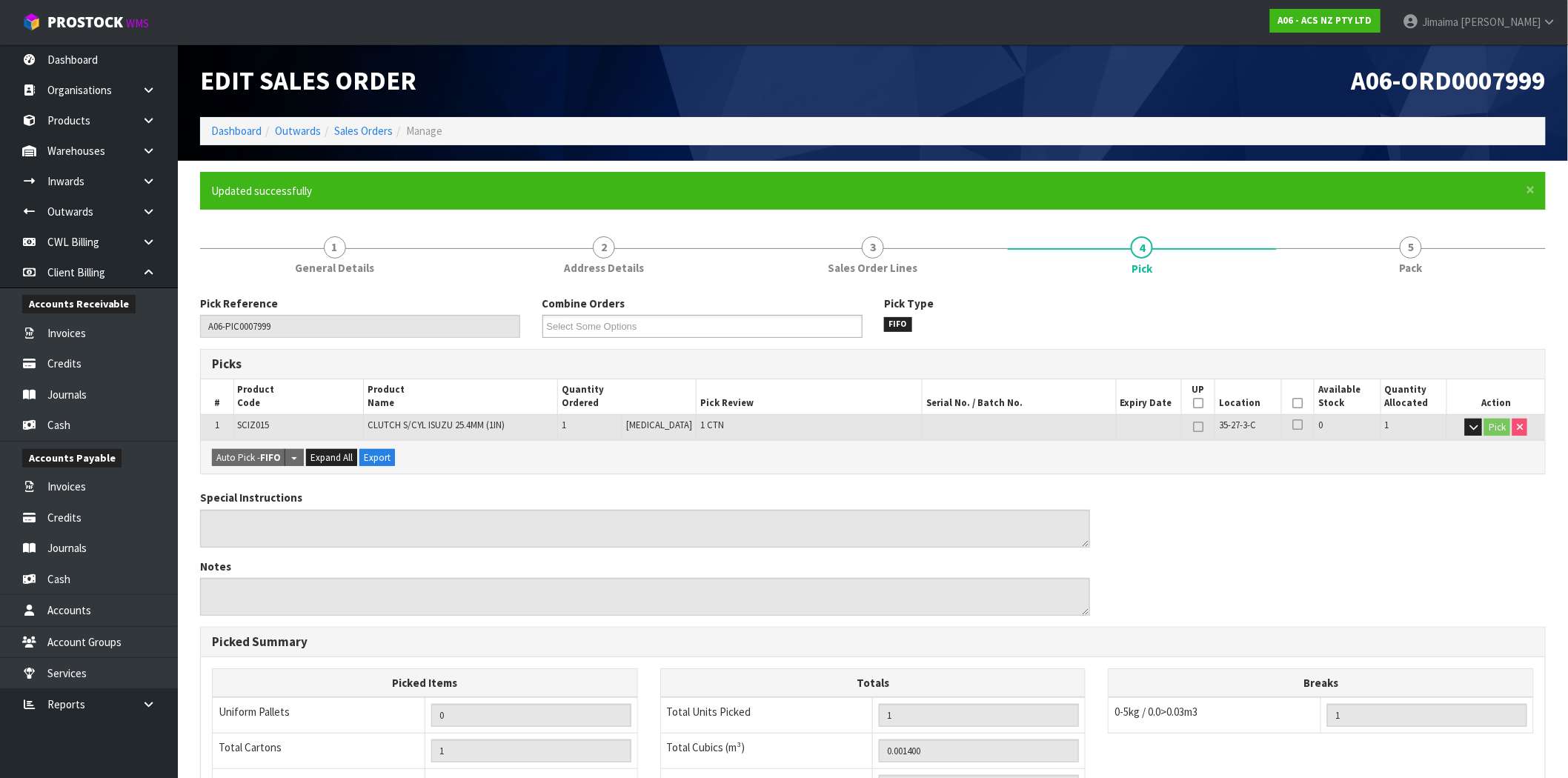
click at [366, 138] on ol "Dashboard Outwards Sales Orders Manage" at bounding box center [873, 131] width 1345 height 28
click at [366, 136] on link "Sales Orders" at bounding box center [363, 130] width 58 height 14
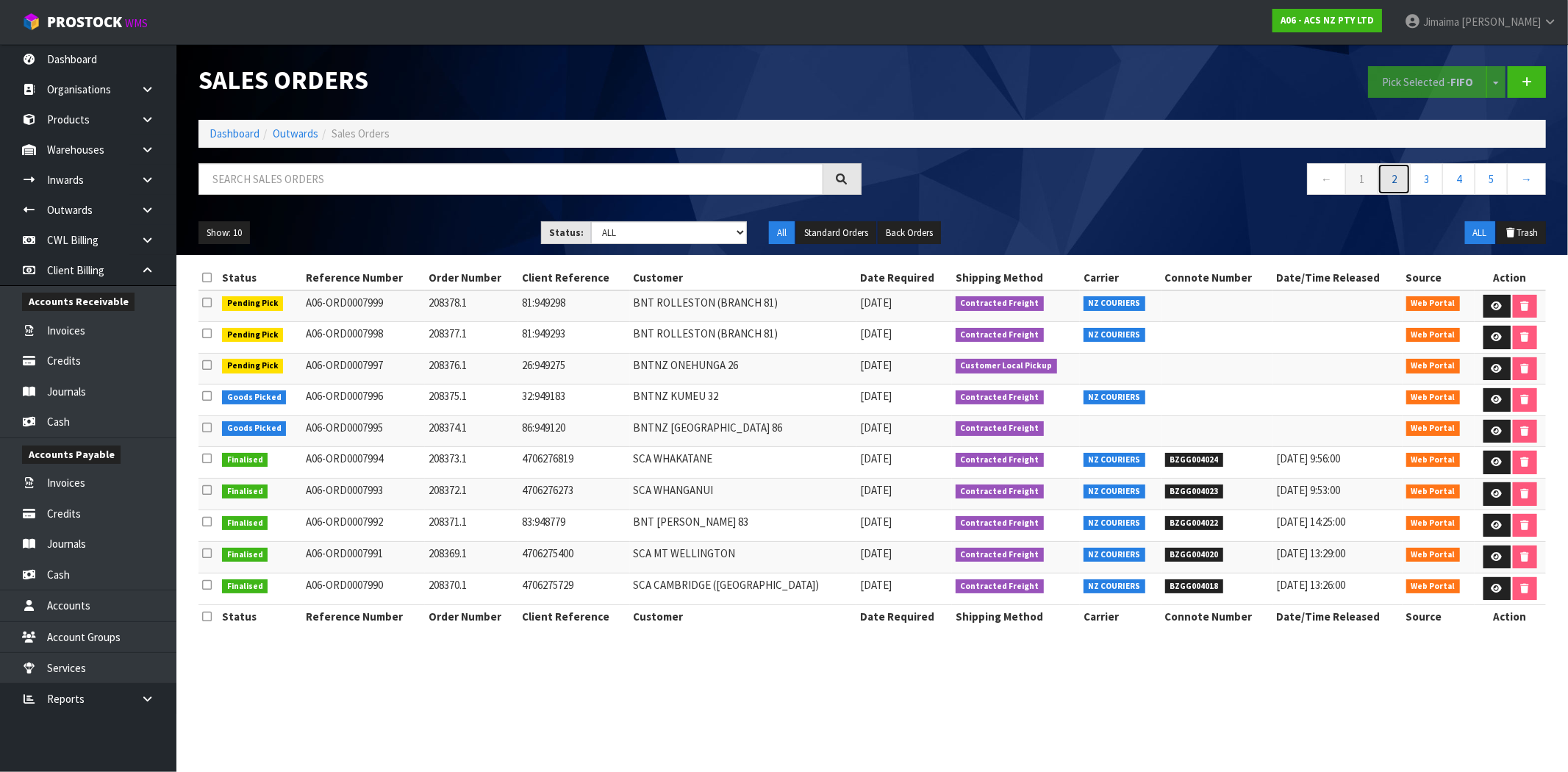
click at [1399, 188] on link "2" at bounding box center [1394, 178] width 33 height 31
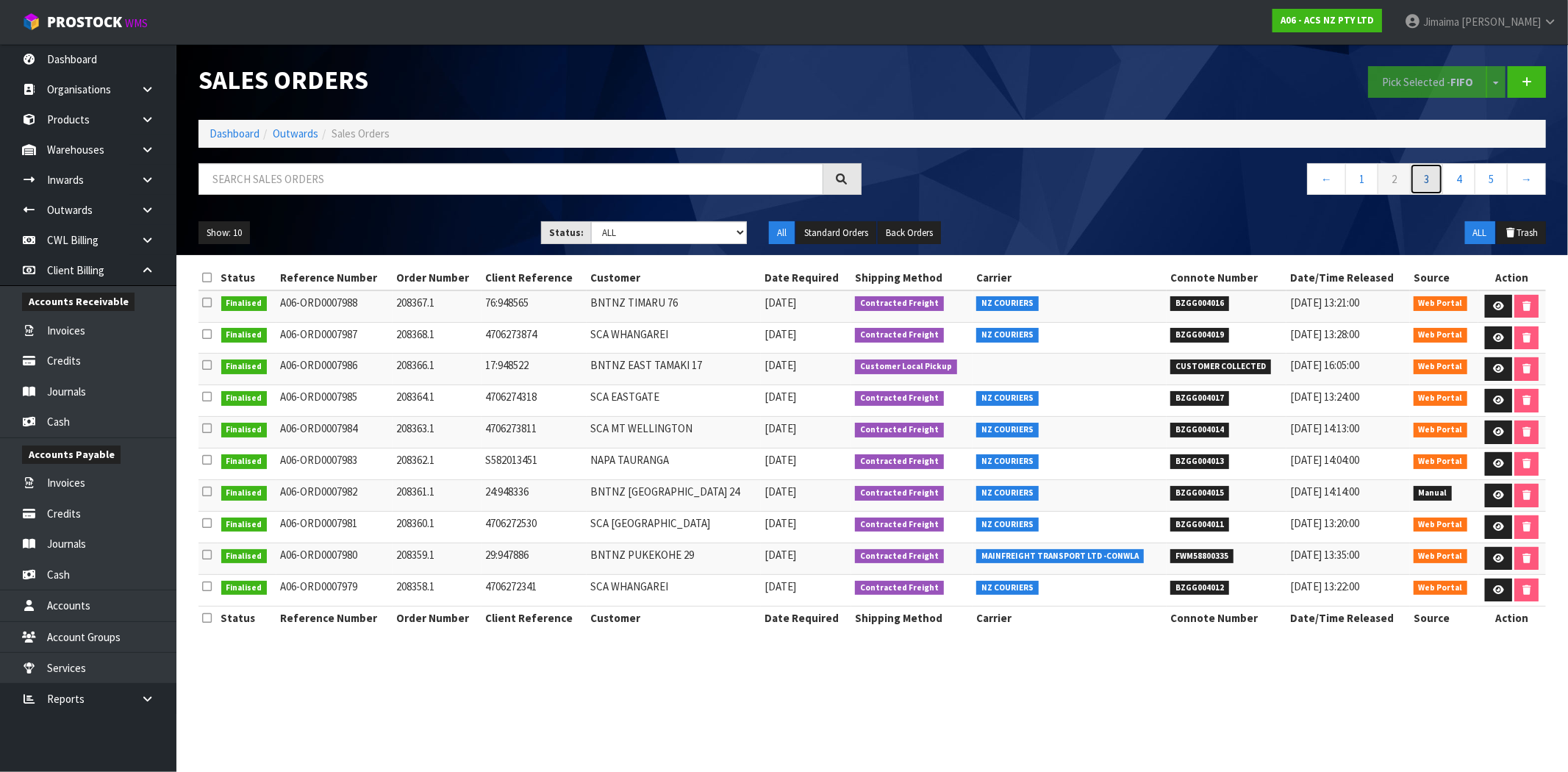
click at [1426, 191] on link "3" at bounding box center [1426, 178] width 33 height 31
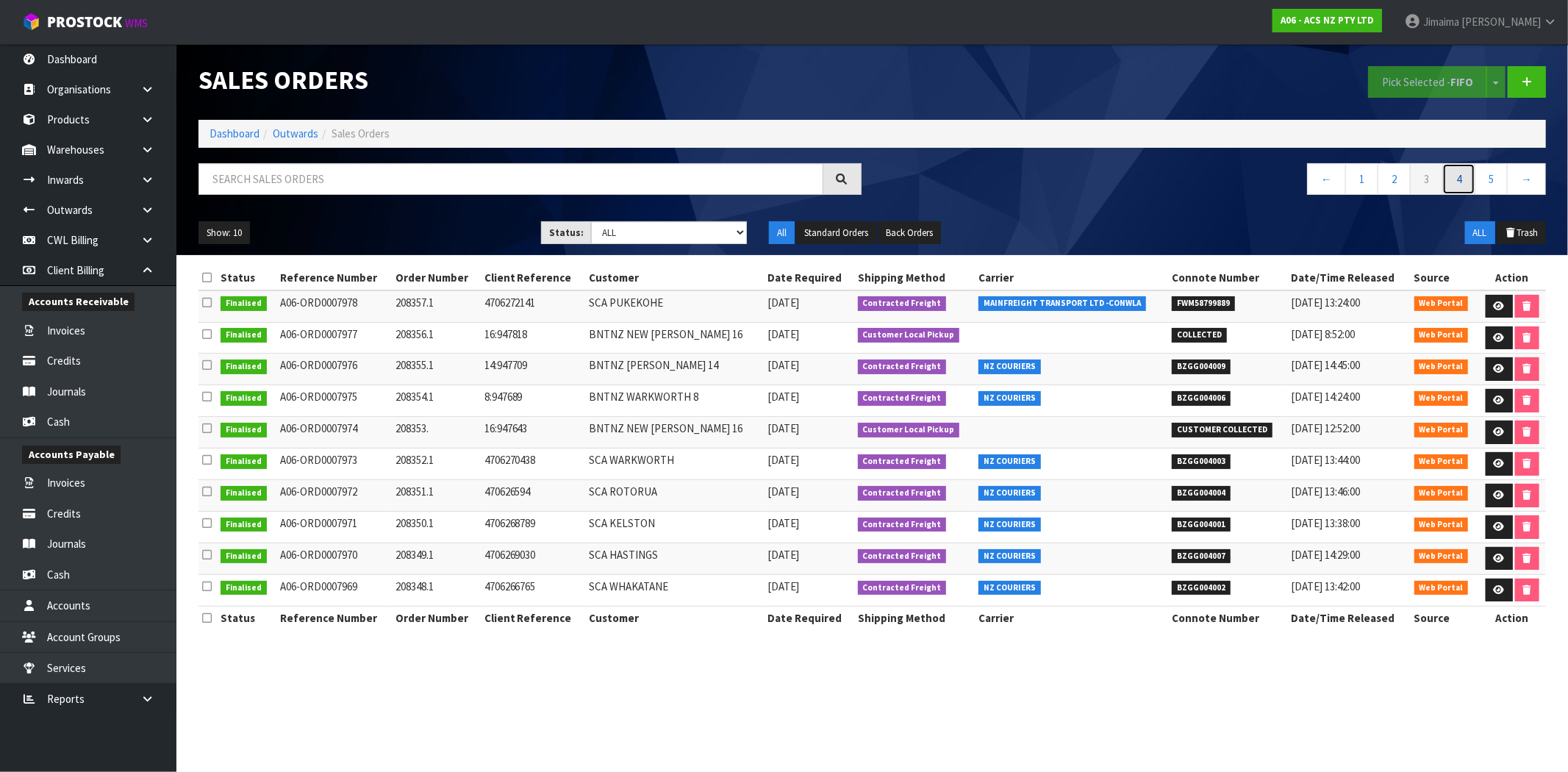
click at [1456, 184] on link "4" at bounding box center [1458, 178] width 33 height 31
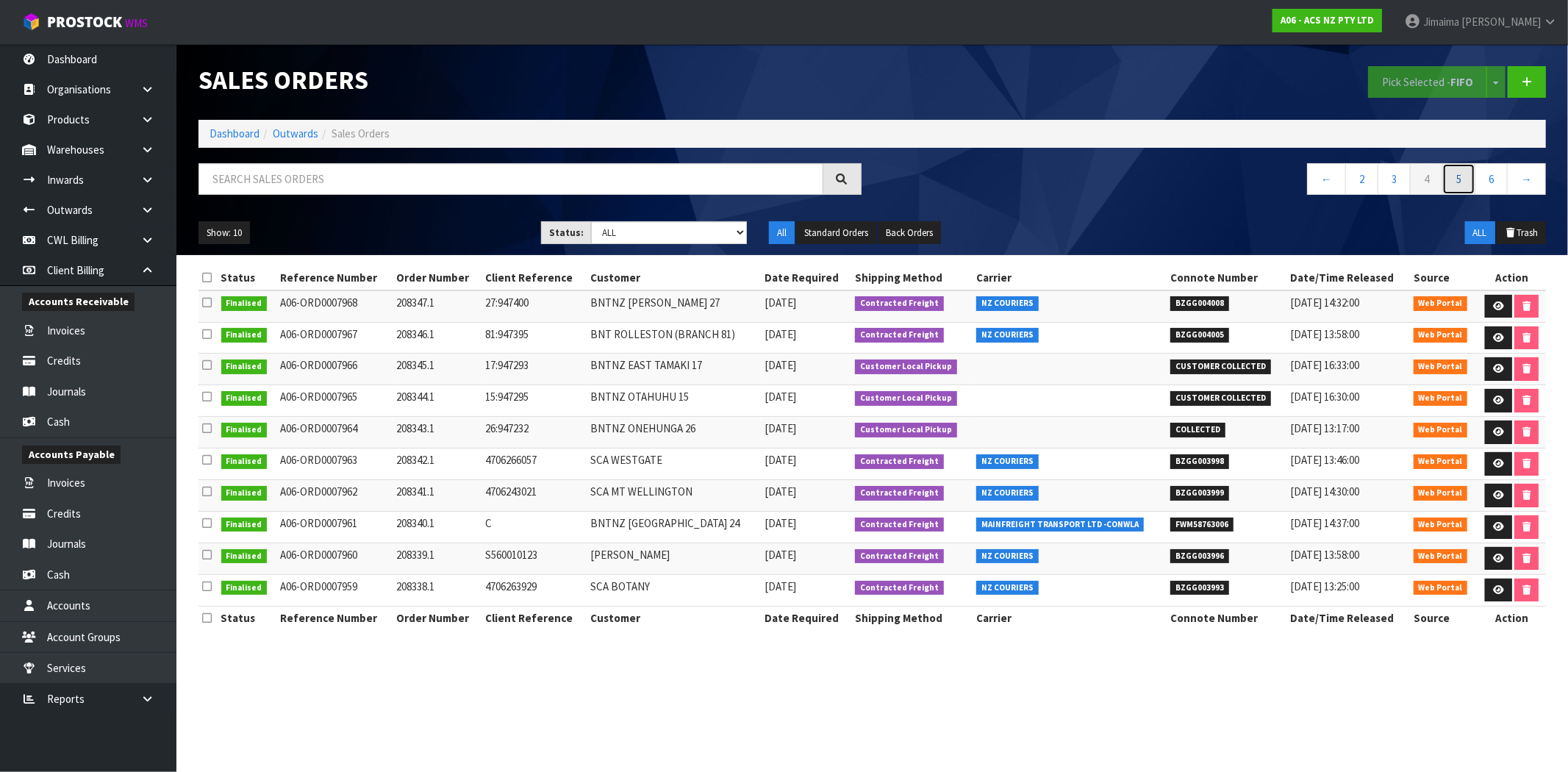
click at [1474, 184] on link "5" at bounding box center [1458, 178] width 33 height 31
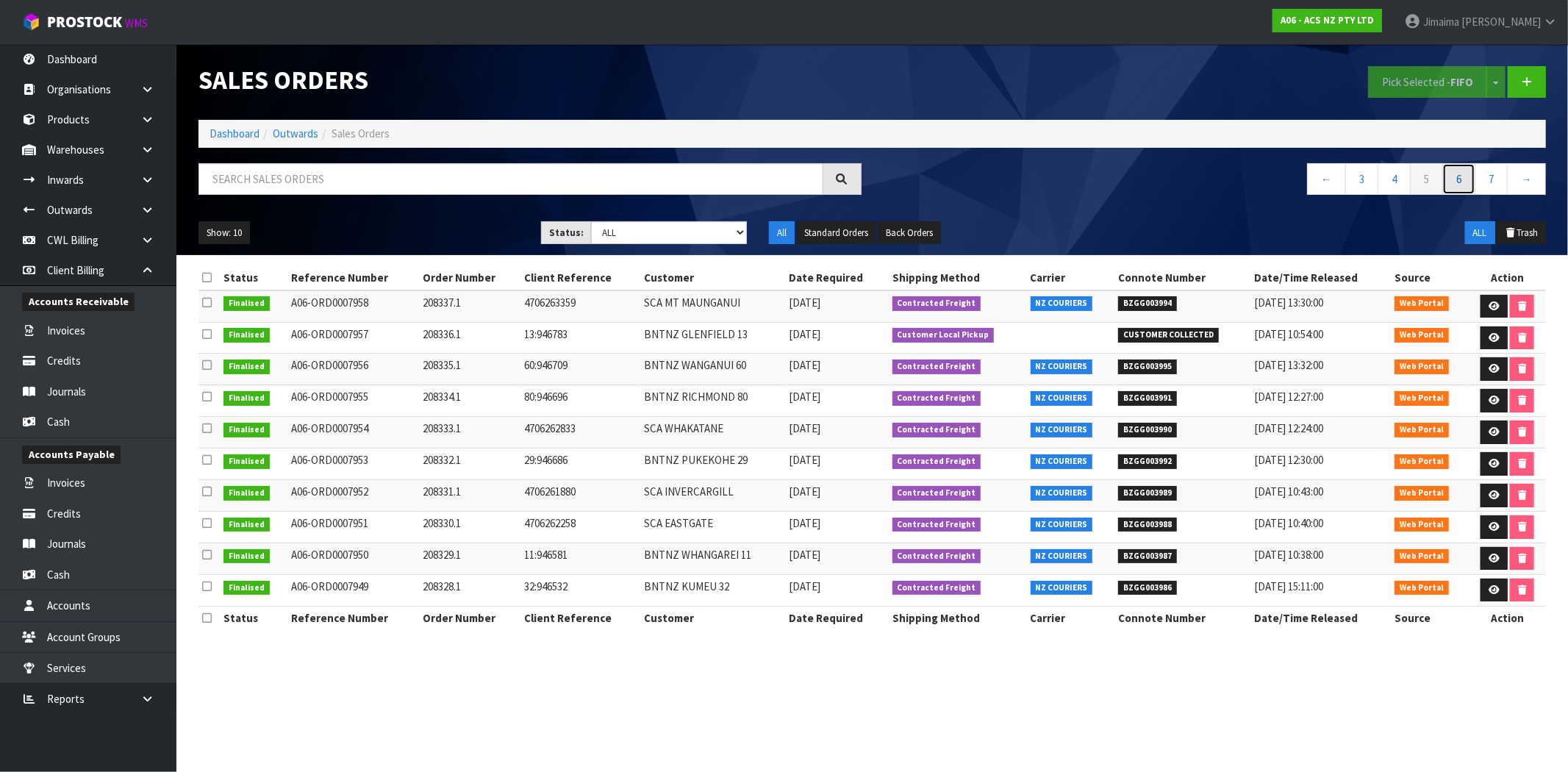
click at [1474, 184] on link "6" at bounding box center [1458, 178] width 33 height 31
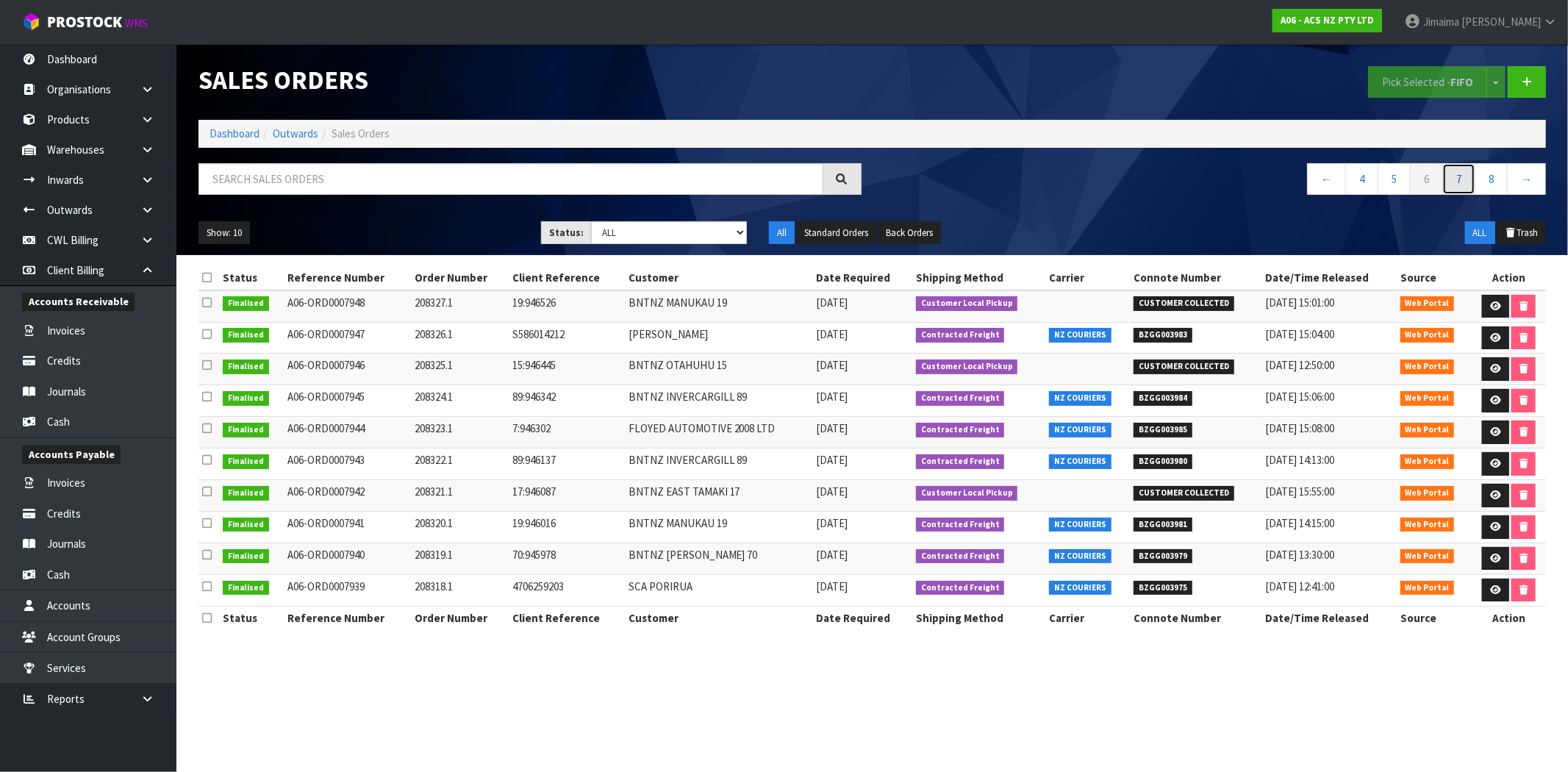
click at [1474, 184] on link "7" at bounding box center [1458, 178] width 33 height 31
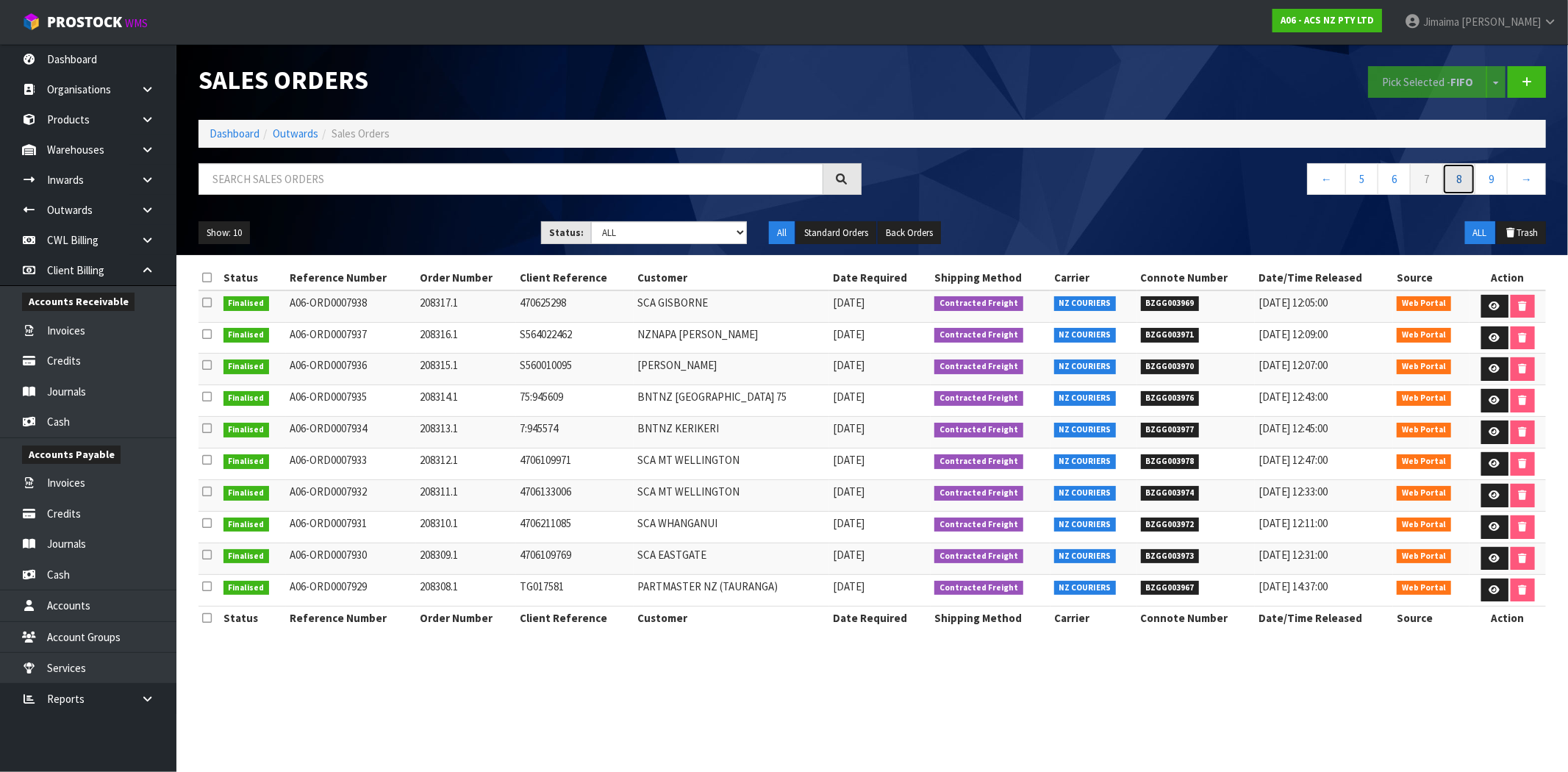
click at [1474, 184] on link "8" at bounding box center [1458, 178] width 33 height 31
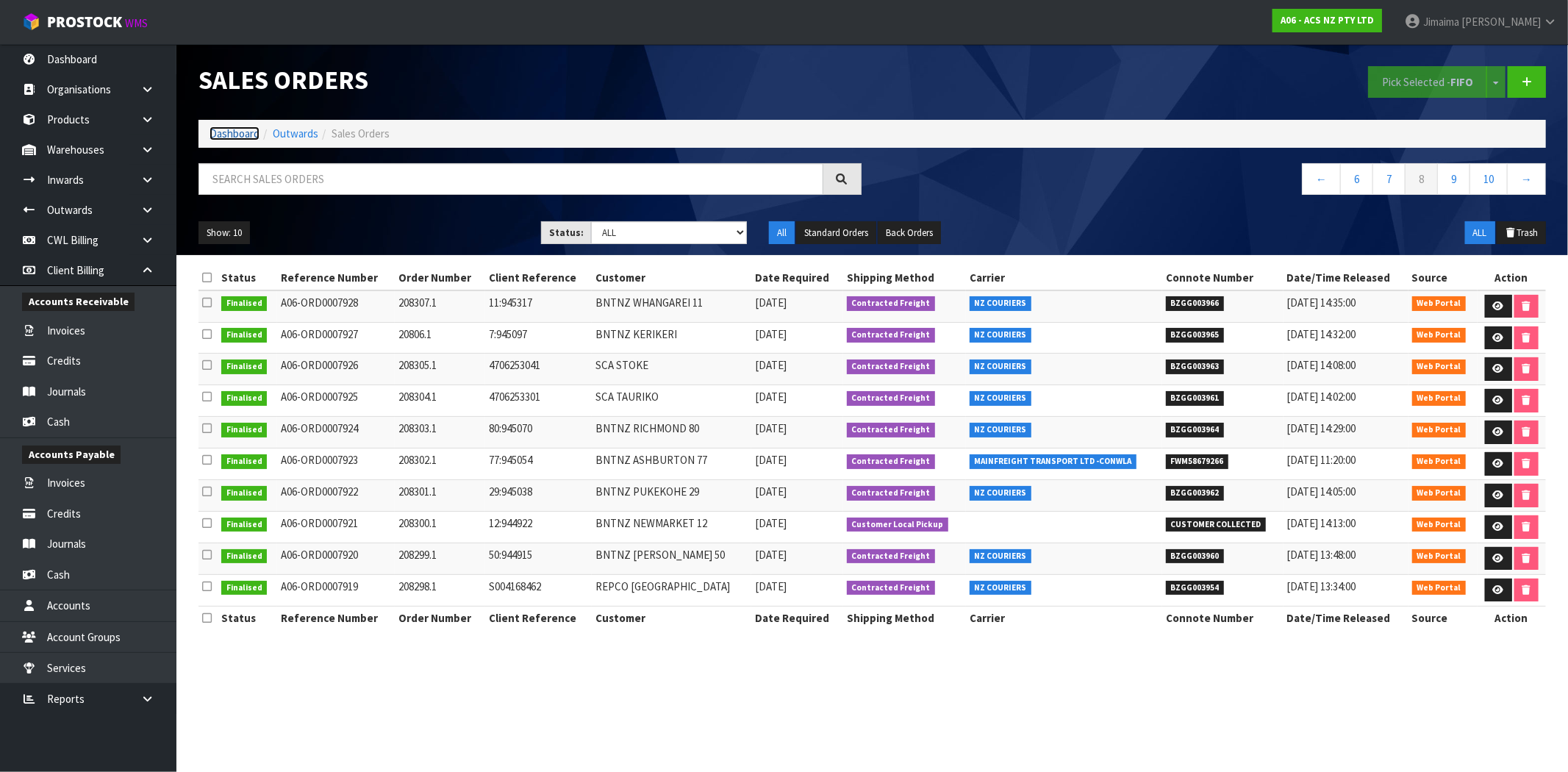
click at [230, 128] on link "Dashboard" at bounding box center [235, 133] width 50 height 14
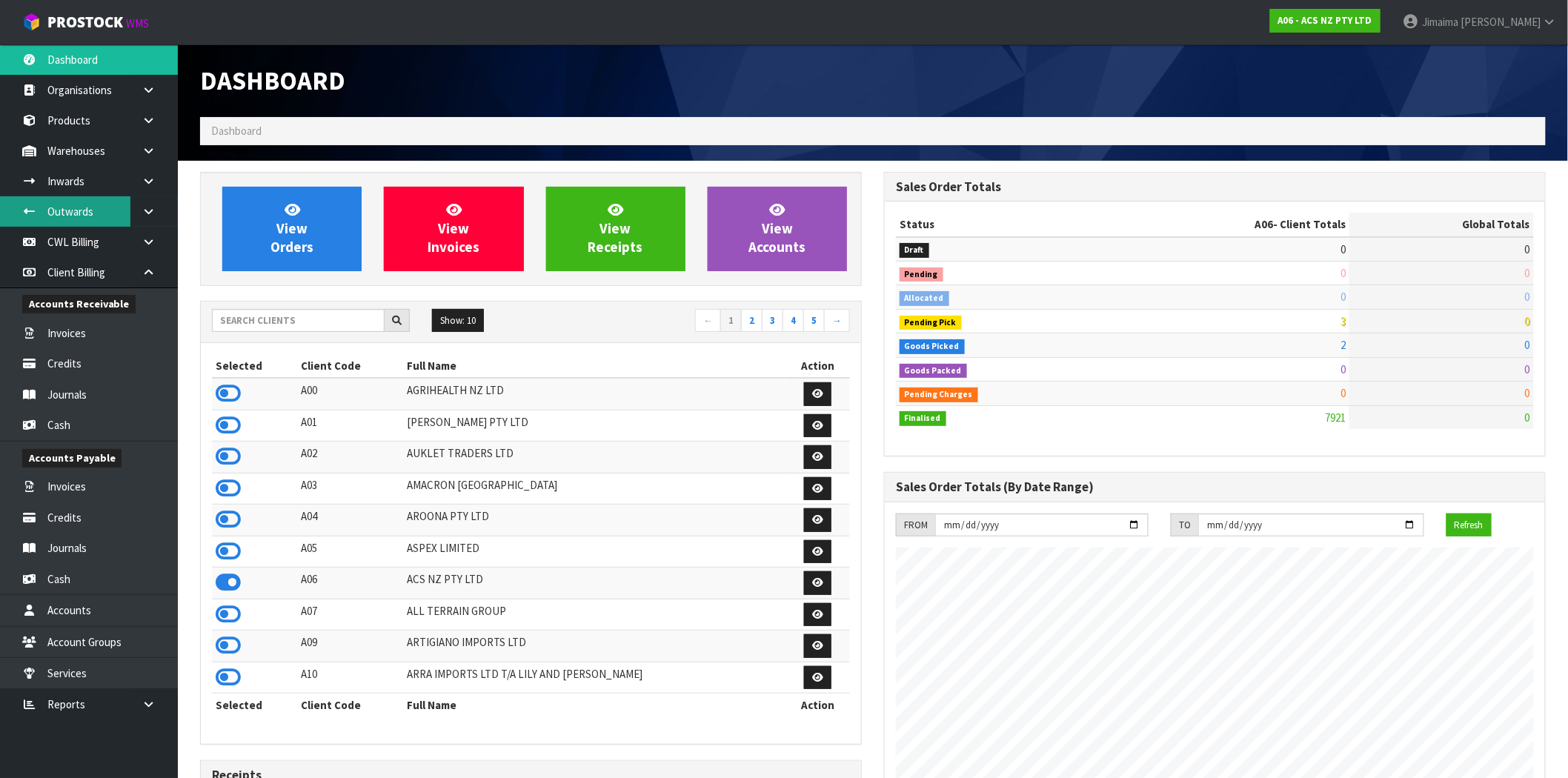
scroll to position [1122, 684]
click at [267, 326] on input "text" at bounding box center [298, 320] width 172 height 23
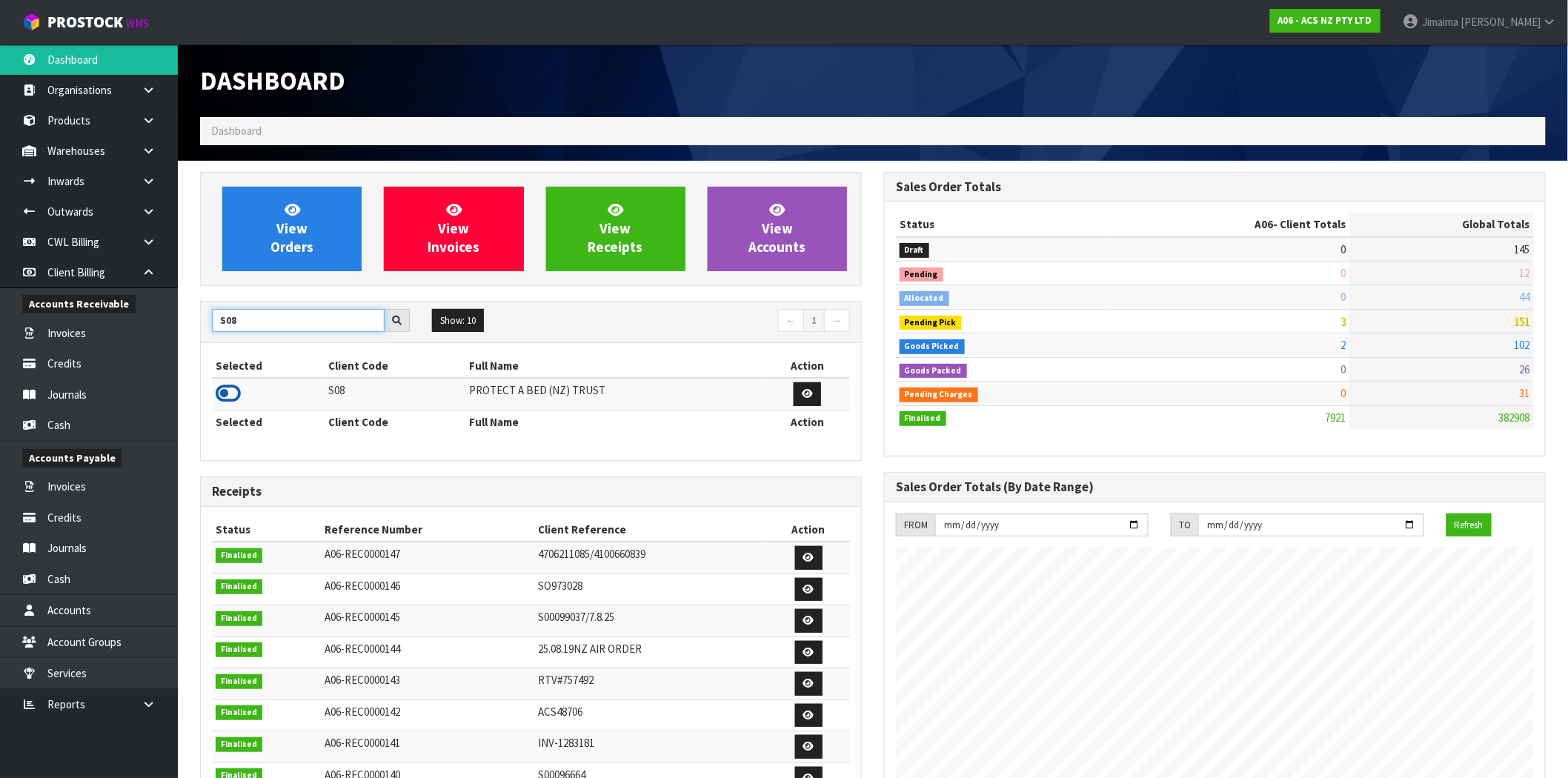
type input "S08"
drag, startPoint x: 232, startPoint y: 385, endPoint x: 271, endPoint y: 283, distance: 109.2
click at [232, 383] on icon at bounding box center [227, 393] width 25 height 22
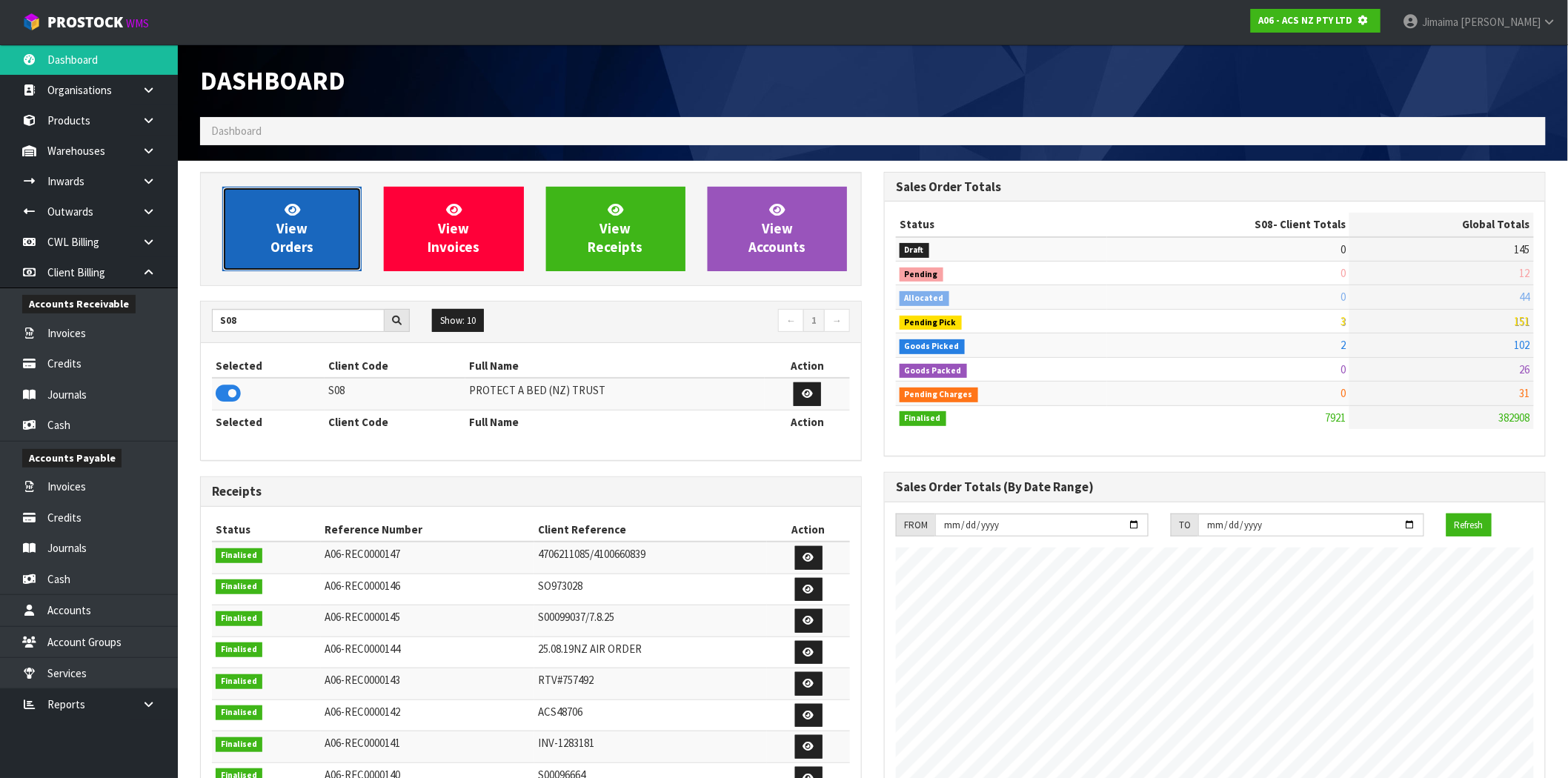
click at [305, 188] on link "View Orders" at bounding box center [292, 229] width 139 height 84
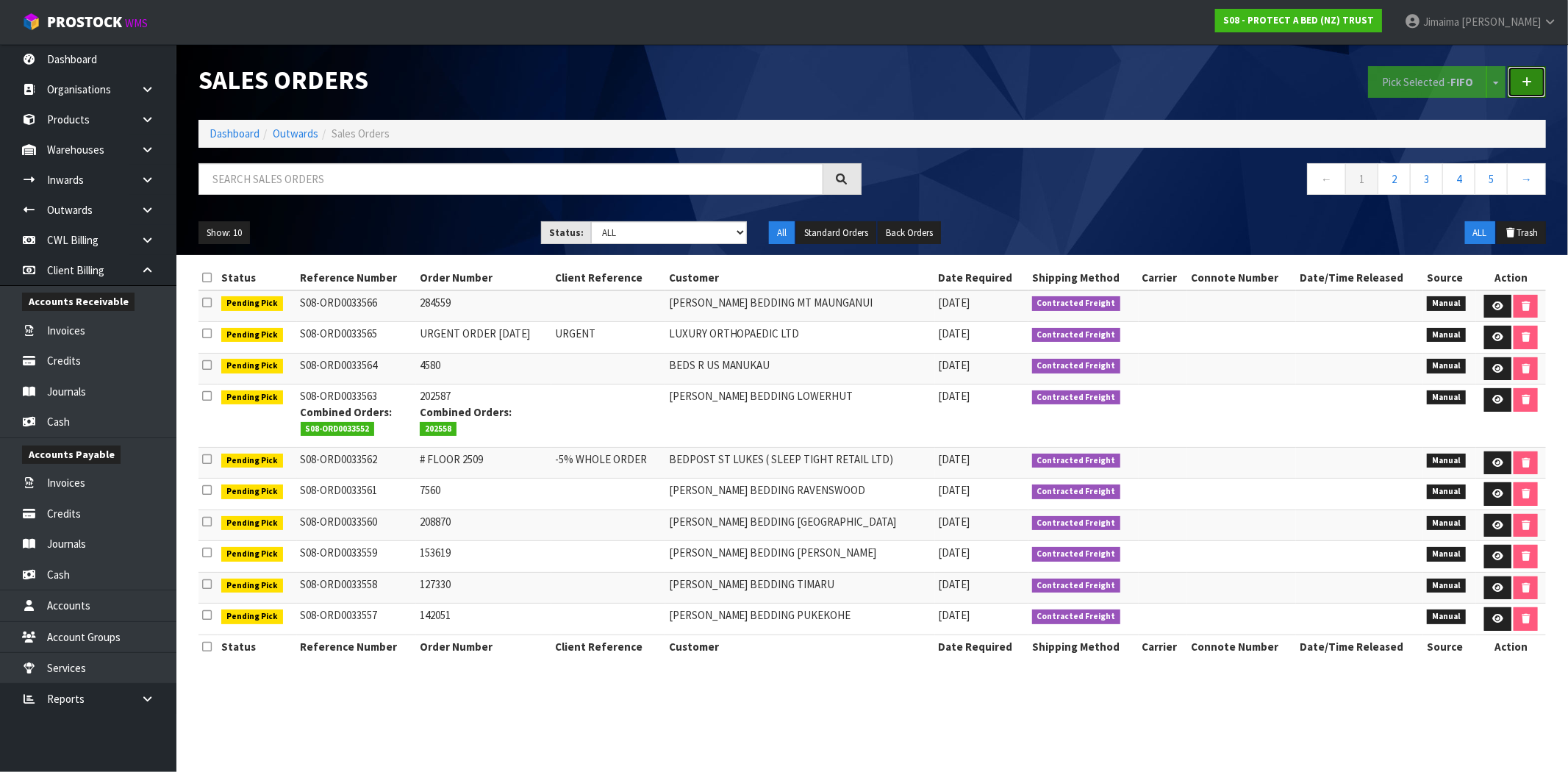
drag, startPoint x: 1538, startPoint y: 81, endPoint x: 1020, endPoint y: 188, distance: 528.9
click at [1538, 81] on link at bounding box center [1526, 81] width 38 height 31
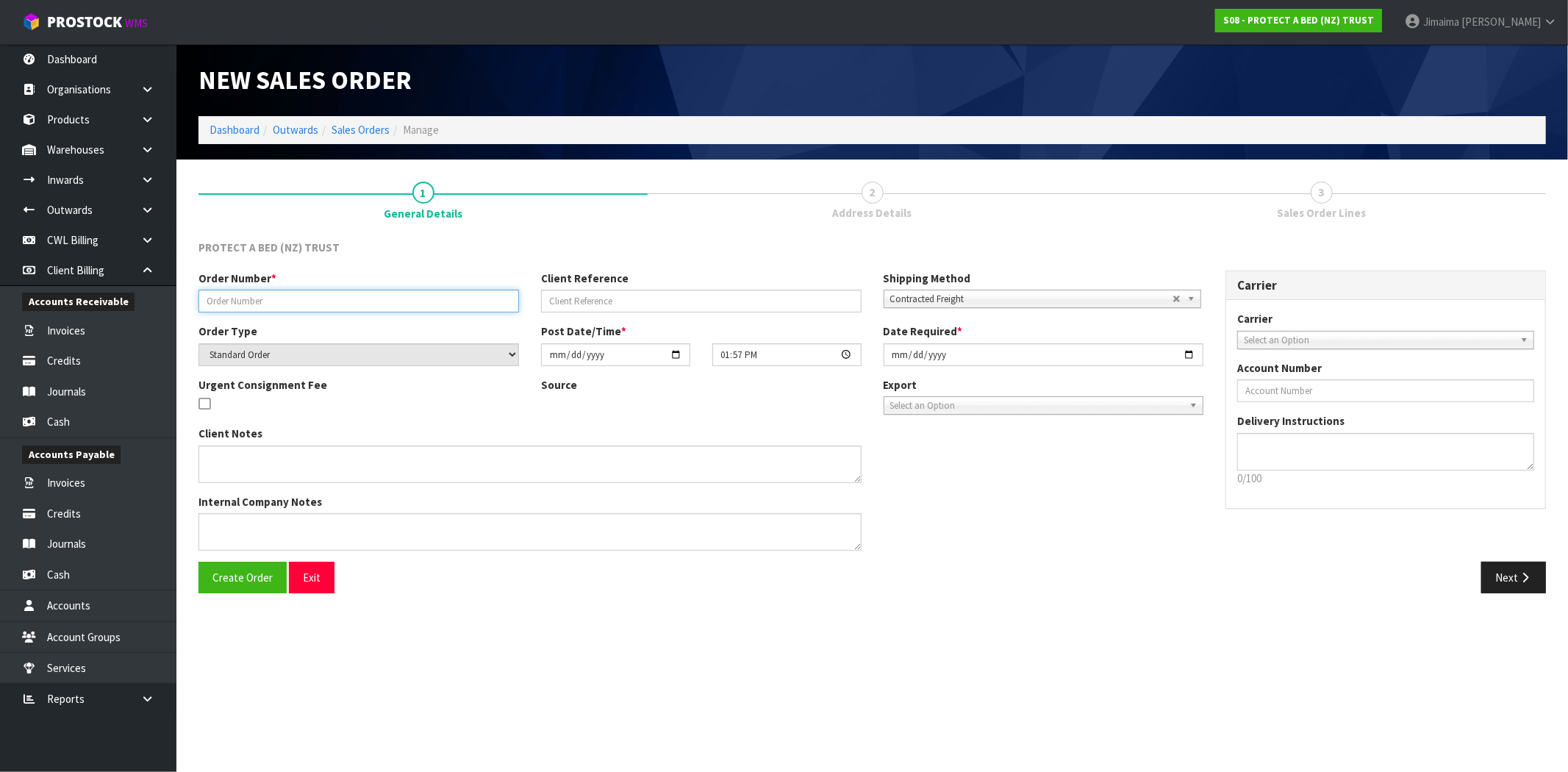
click at [223, 296] on input "text" at bounding box center [359, 301] width 321 height 23
paste input "#NAPP250925"
type input "#NAPP250925"
click at [251, 577] on span "Create Order" at bounding box center [243, 577] width 60 height 14
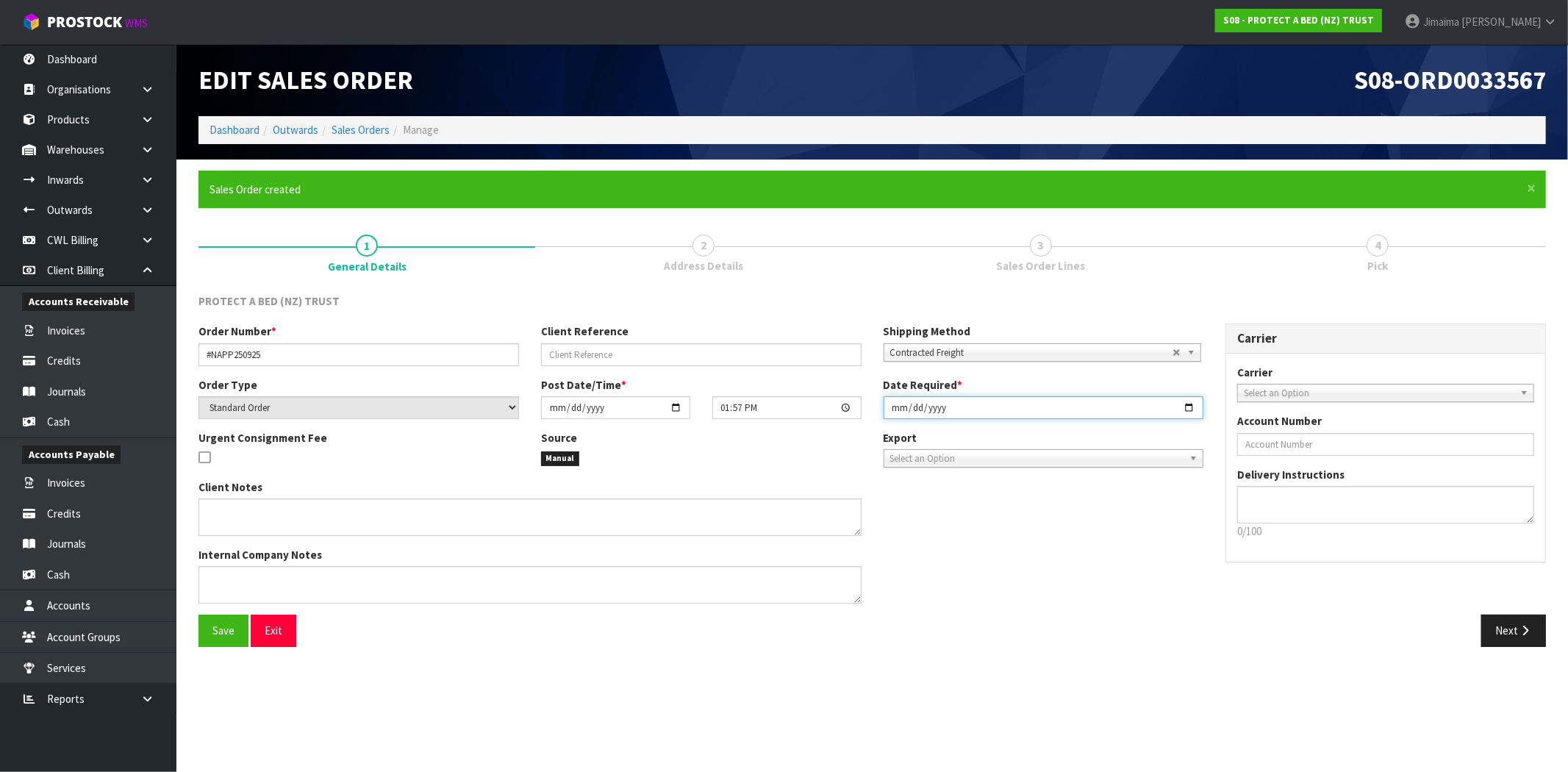
click at [1189, 405] on input "[DATE]" at bounding box center [1044, 408] width 321 height 23
type input "2025-09-26"
click at [1507, 649] on div "Save Exit Next" at bounding box center [872, 635] width 1370 height 43
click at [1509, 627] on button "Next" at bounding box center [1514, 629] width 64 height 31
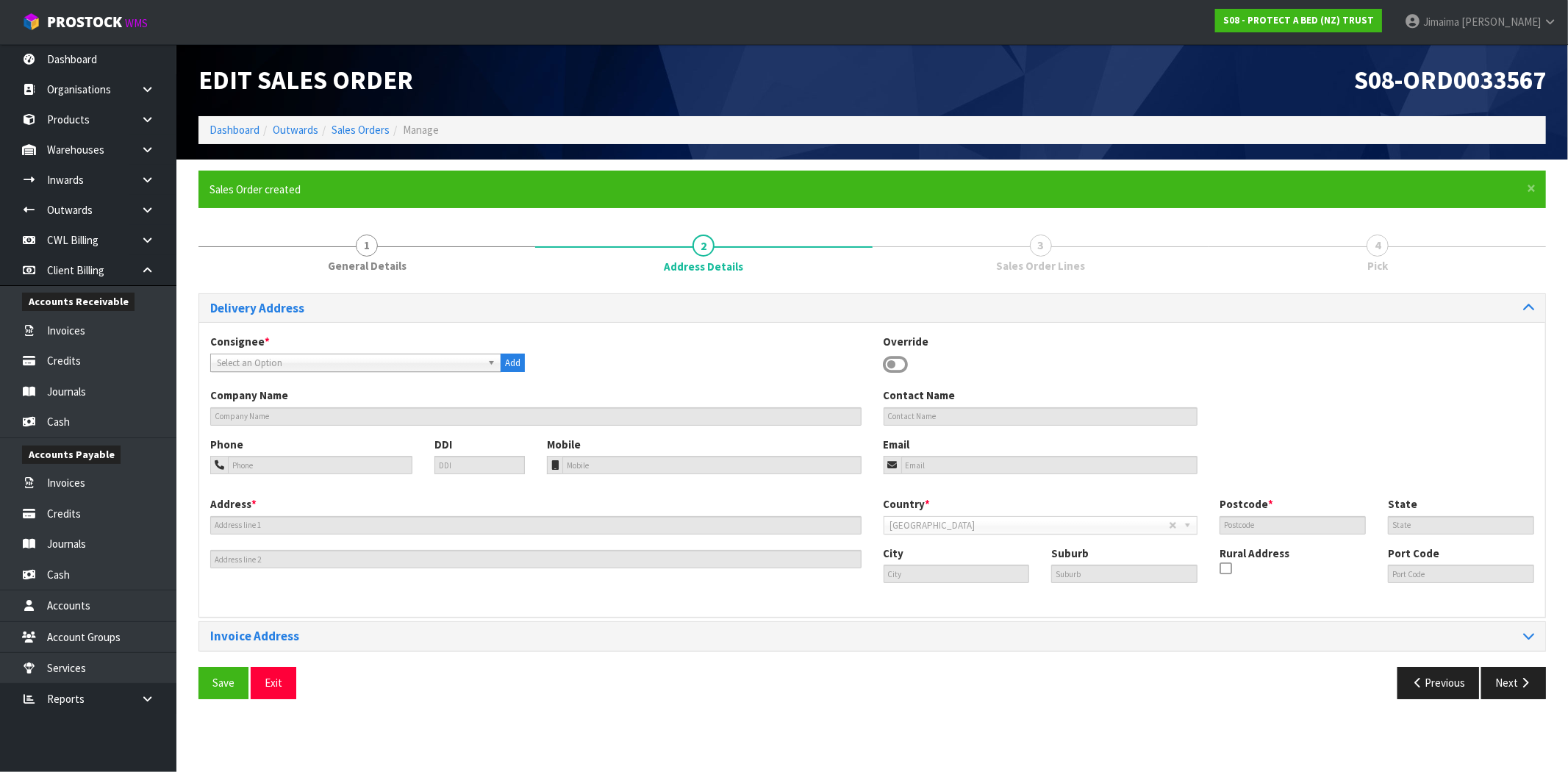
drag, startPoint x: 225, startPoint y: 363, endPoint x: 240, endPoint y: 373, distance: 18.0
click at [227, 363] on span "Select an Option" at bounding box center [349, 363] width 264 height 18
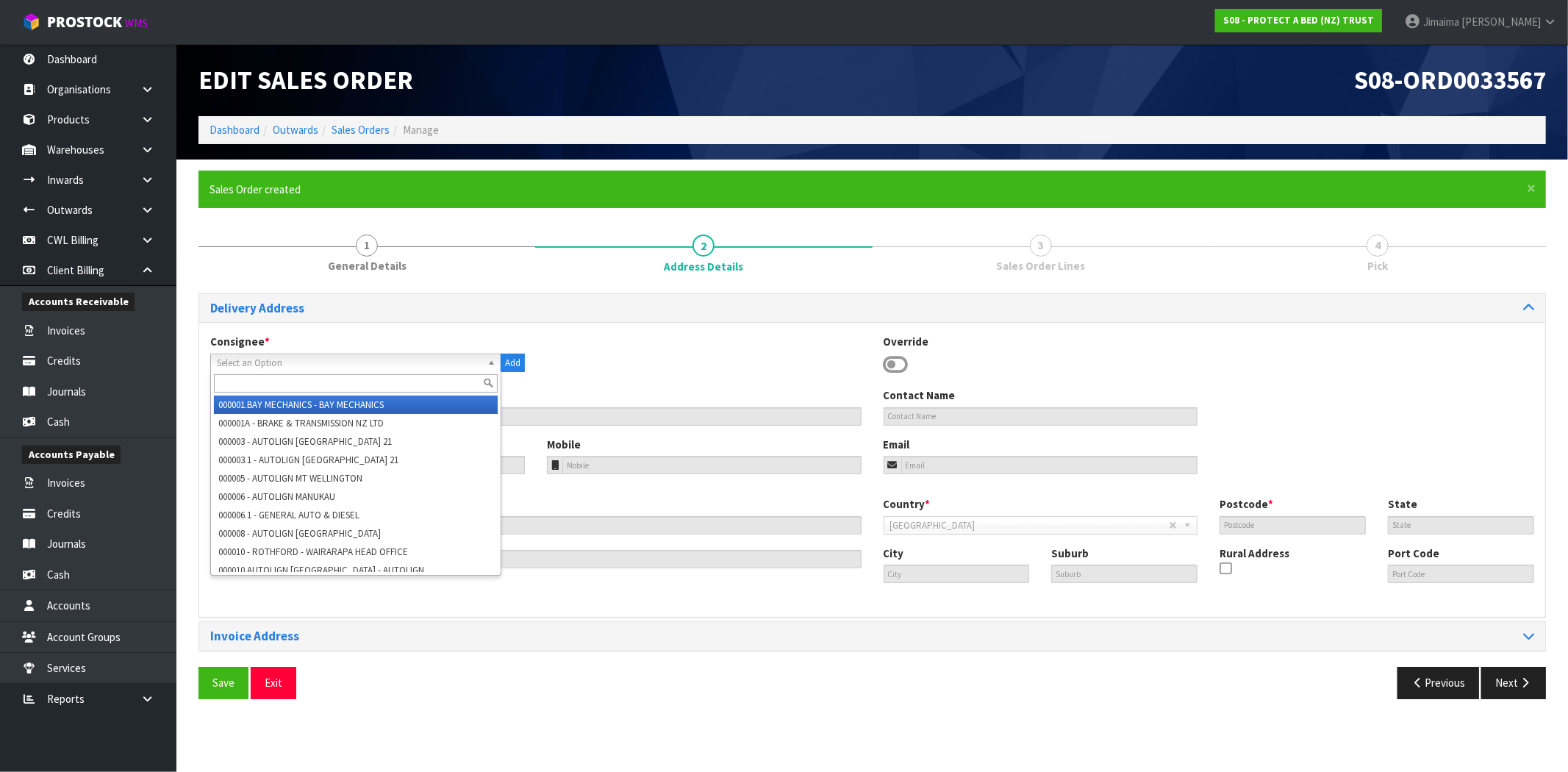
click at [241, 376] on input "text" at bounding box center [356, 383] width 284 height 19
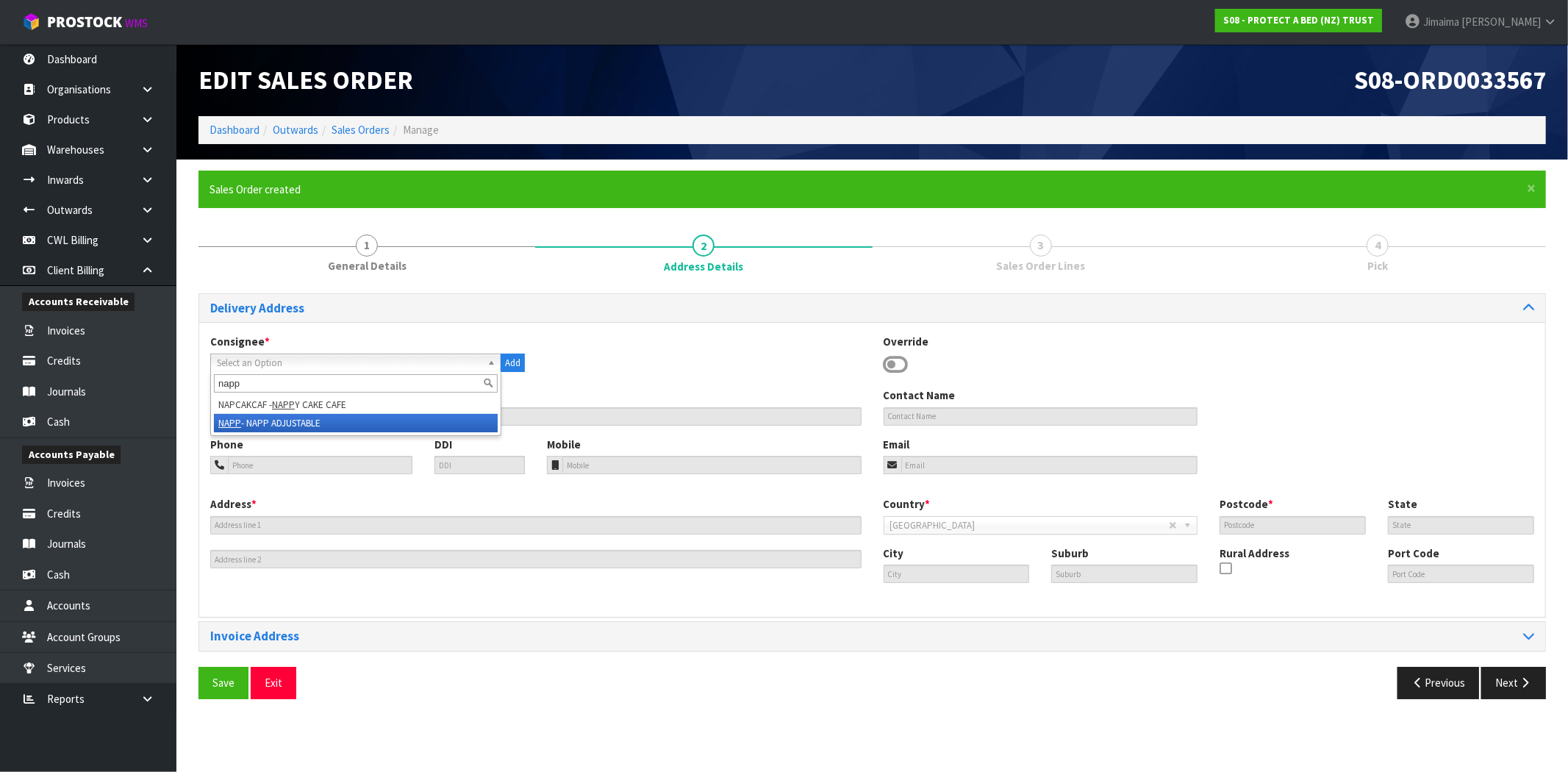
type input "napp"
click at [268, 420] on li "NAPP - NAPP ADJUSTABLE" at bounding box center [356, 422] width 284 height 19
type input "NAPP ADJUSTABLE"
type input "brendane@napp.co.nz"
type input "B1/59 APOLLO DRIVE"
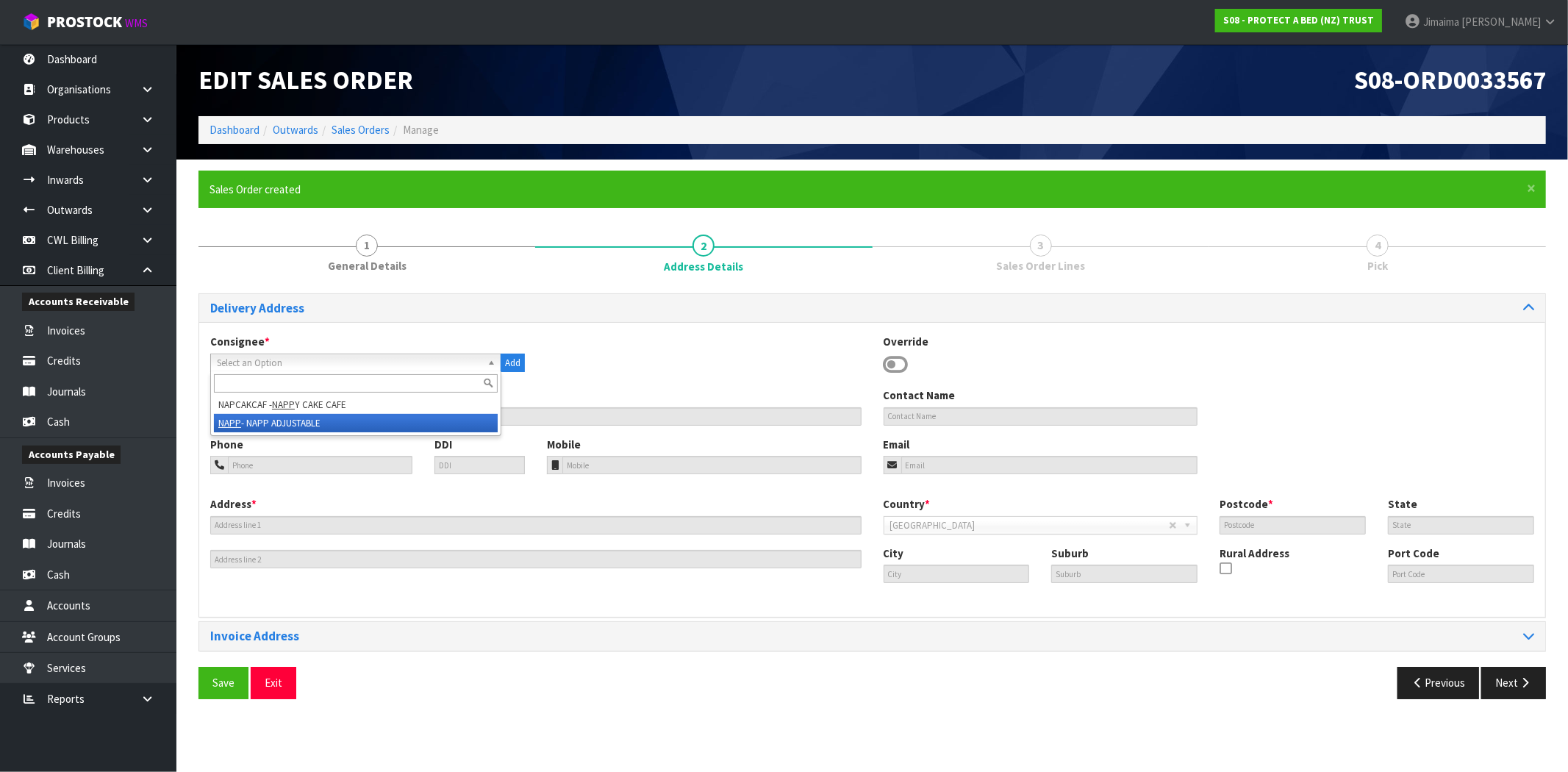
type input "0632"
type input "AUCKLAND"
type input "ROSEDALE"
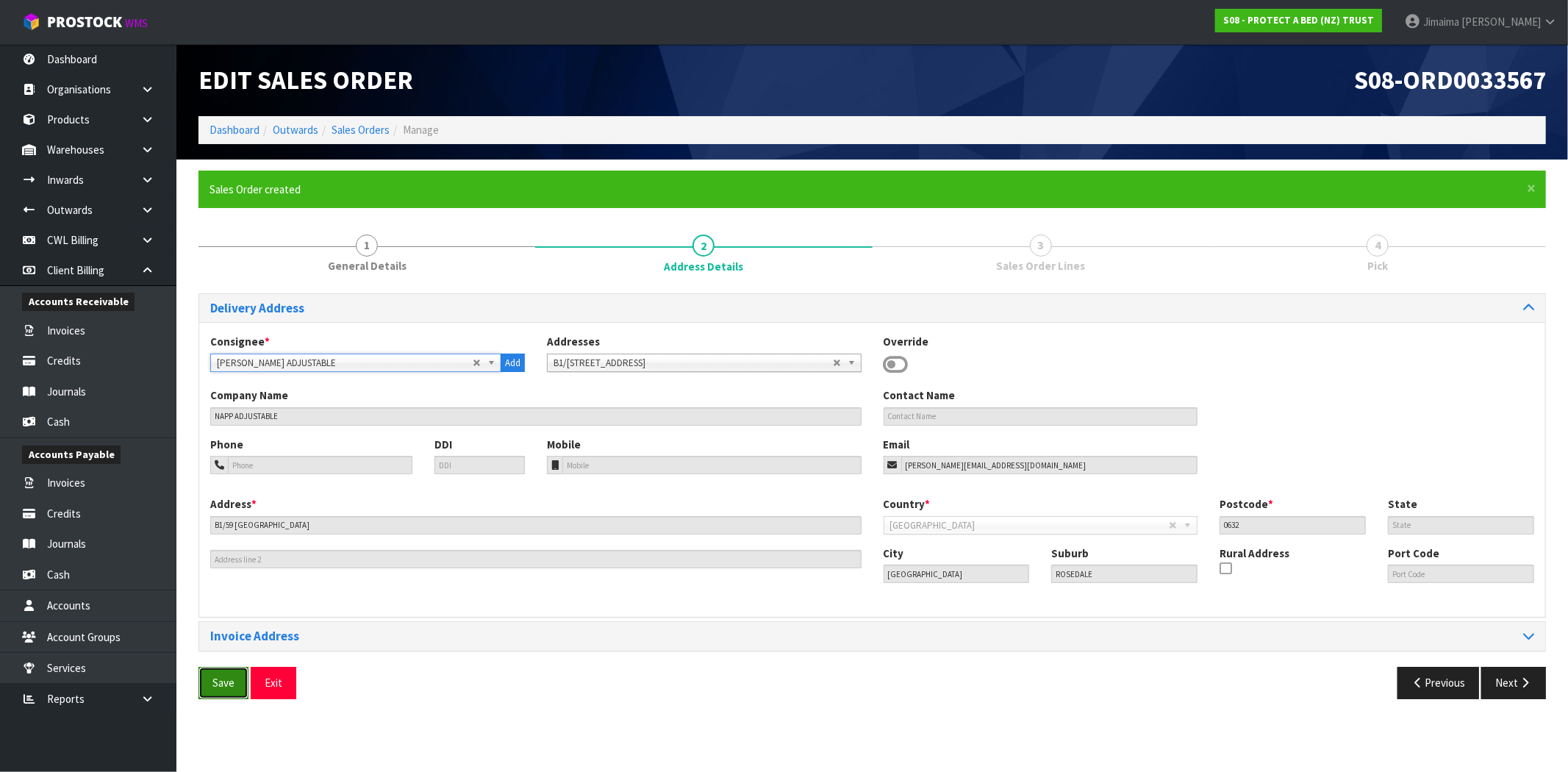
click at [221, 680] on span "Save" at bounding box center [223, 682] width 22 height 14
click at [1537, 689] on button "Next" at bounding box center [1514, 682] width 64 height 31
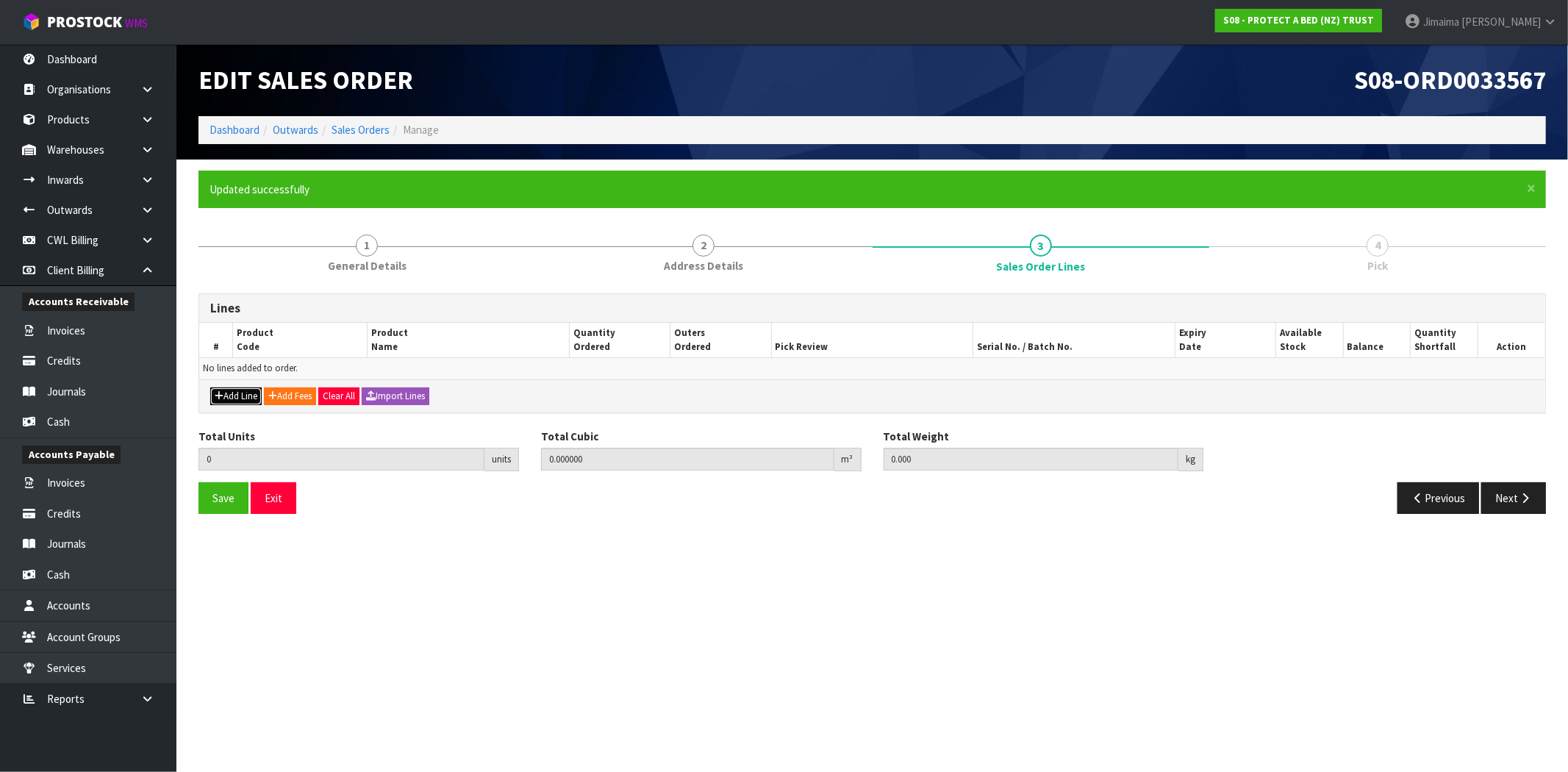
click at [238, 391] on button "Add Line" at bounding box center [236, 396] width 52 height 18
type input "0"
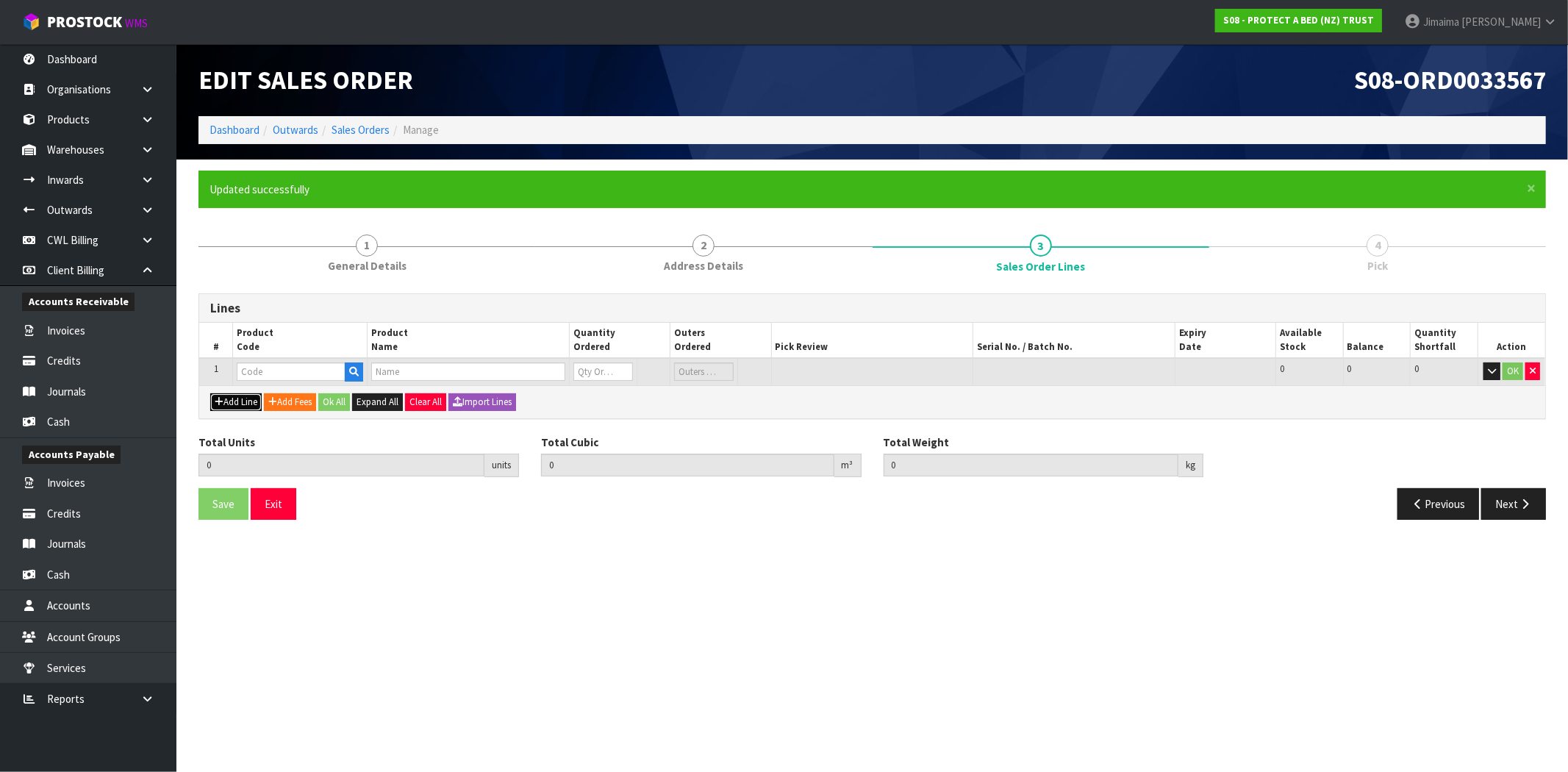
click at [238, 399] on button "Add Line" at bounding box center [236, 402] width 52 height 18
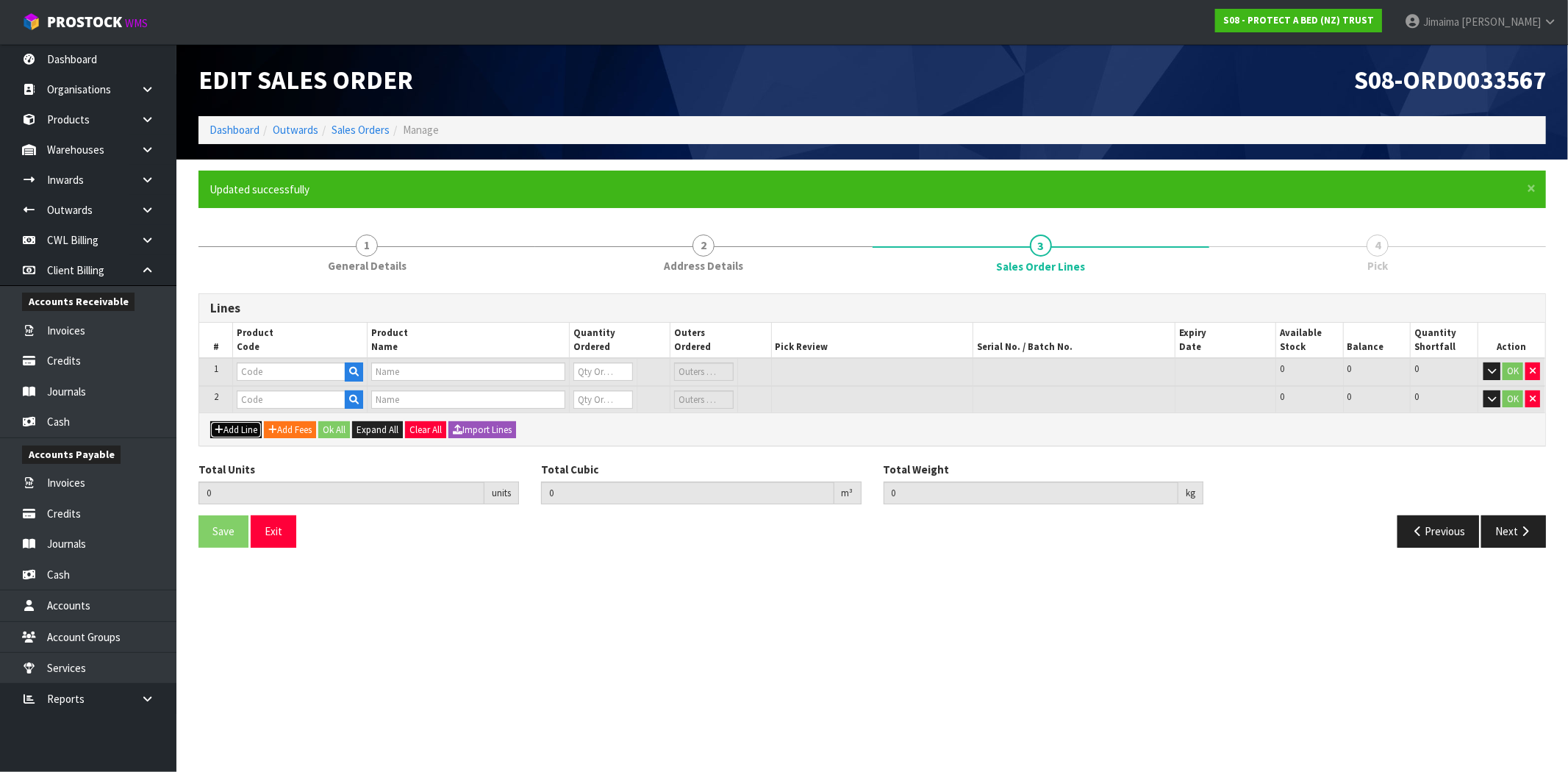
click at [246, 430] on button "Add Line" at bounding box center [236, 430] width 52 height 18
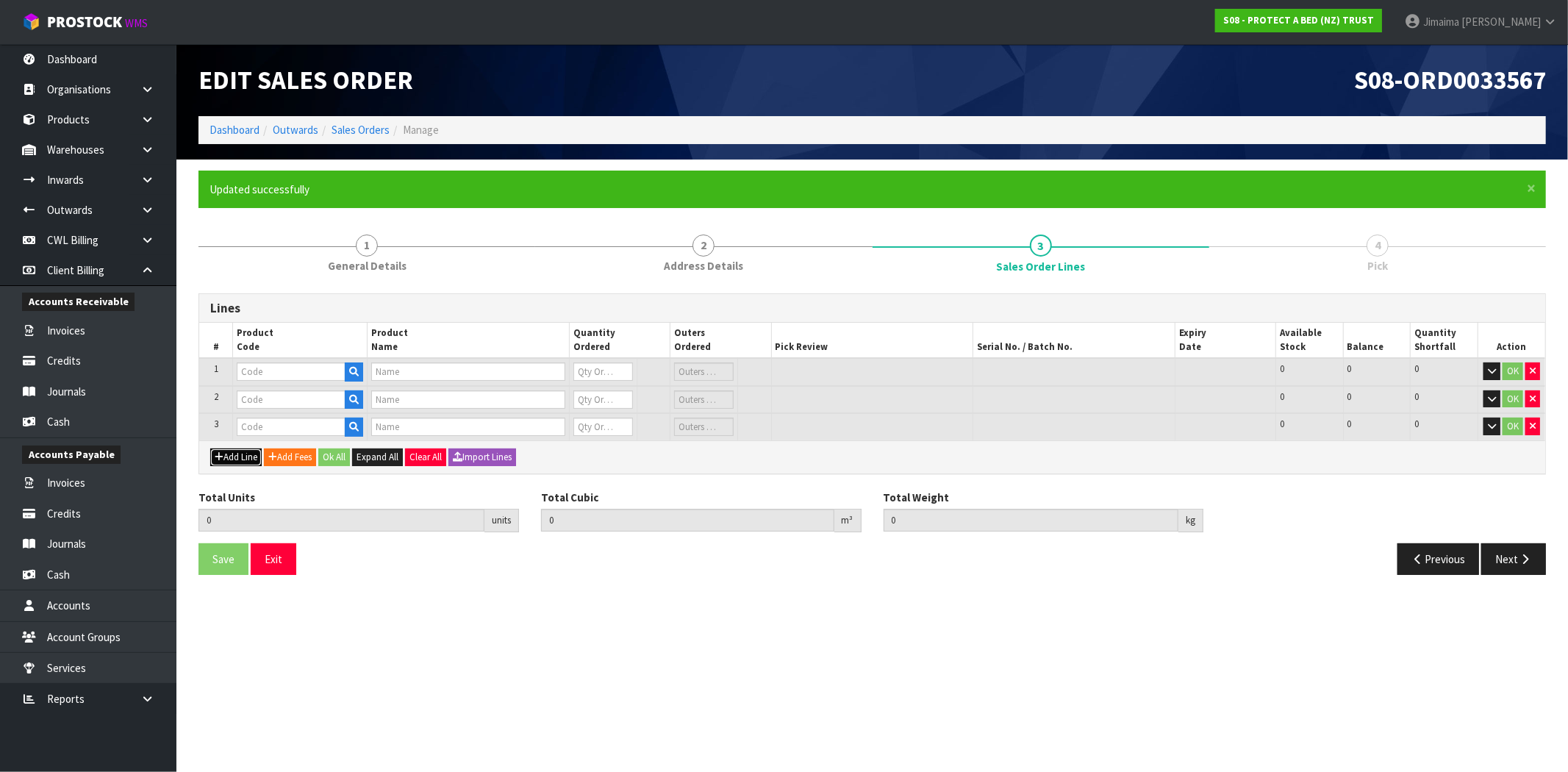
click at [245, 451] on button "Add Line" at bounding box center [236, 457] width 52 height 18
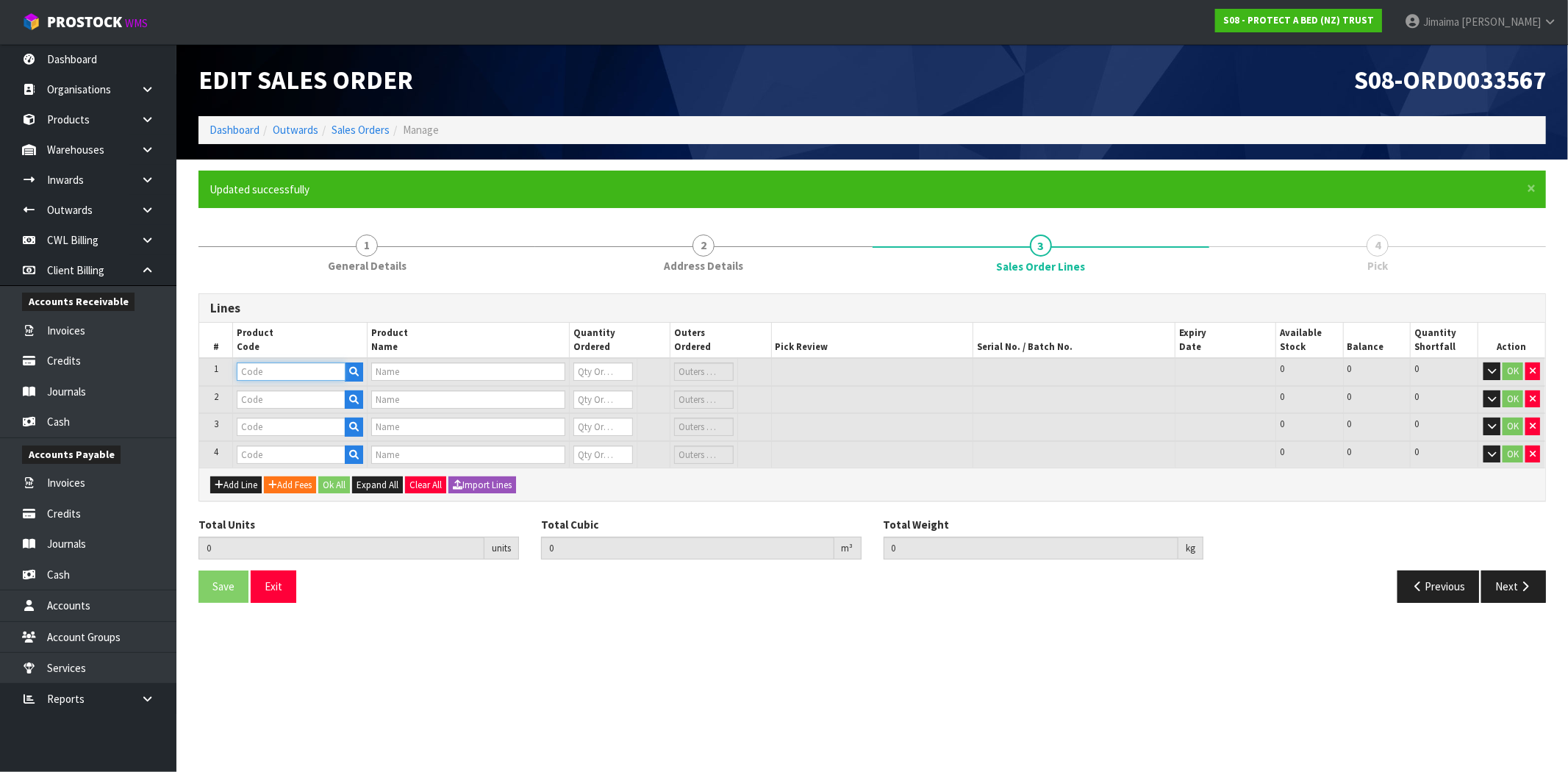
click at [281, 364] on input "text" at bounding box center [291, 371] width 109 height 19
type input "F"
type input "F0601L"
click at [288, 419] on link "F0601L SG0" at bounding box center [296, 415] width 116 height 20
type input "F0601LSG0"
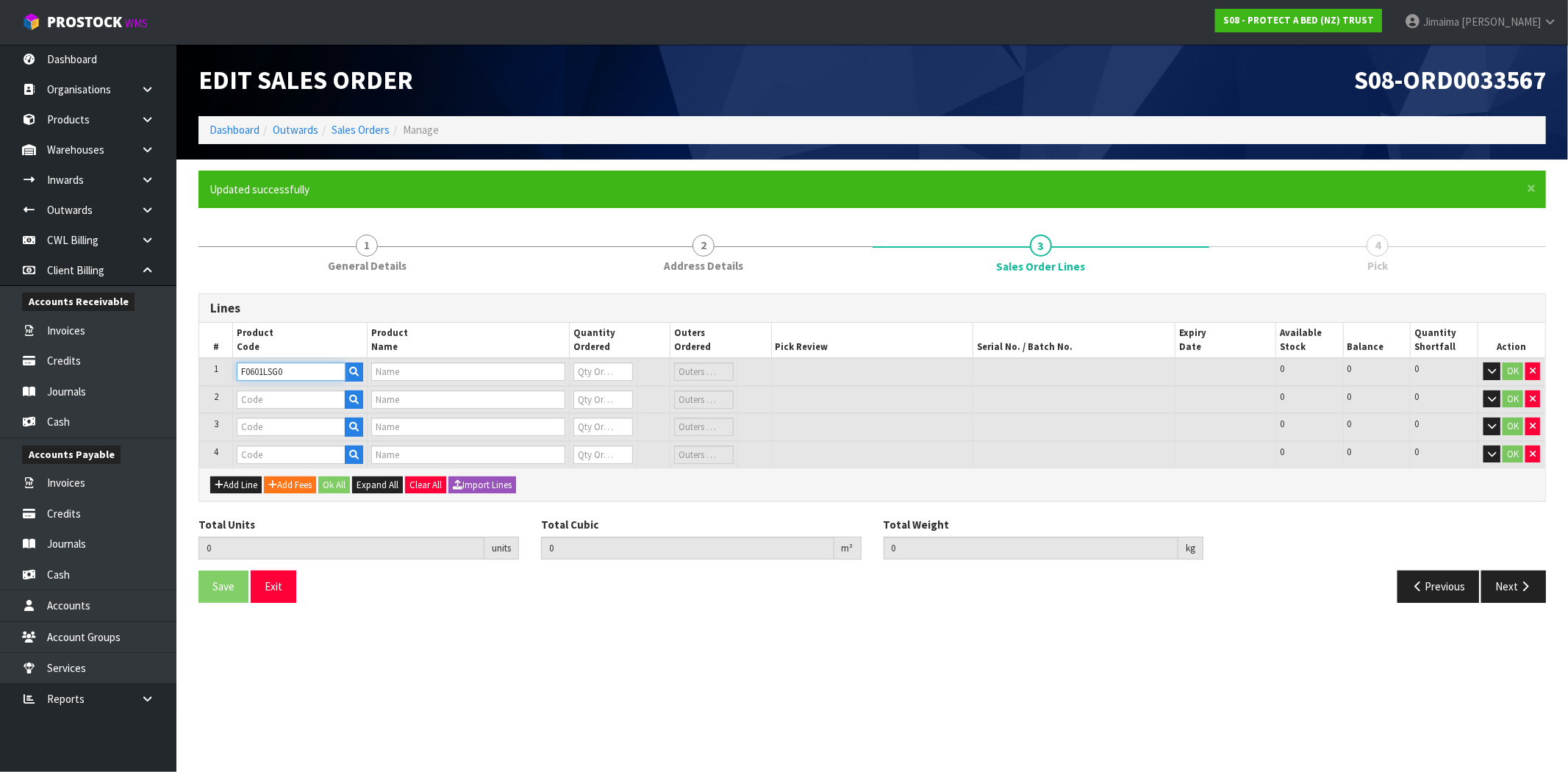
type input "CUMFYSAFE BXD XL SINGLE"
type input "0"
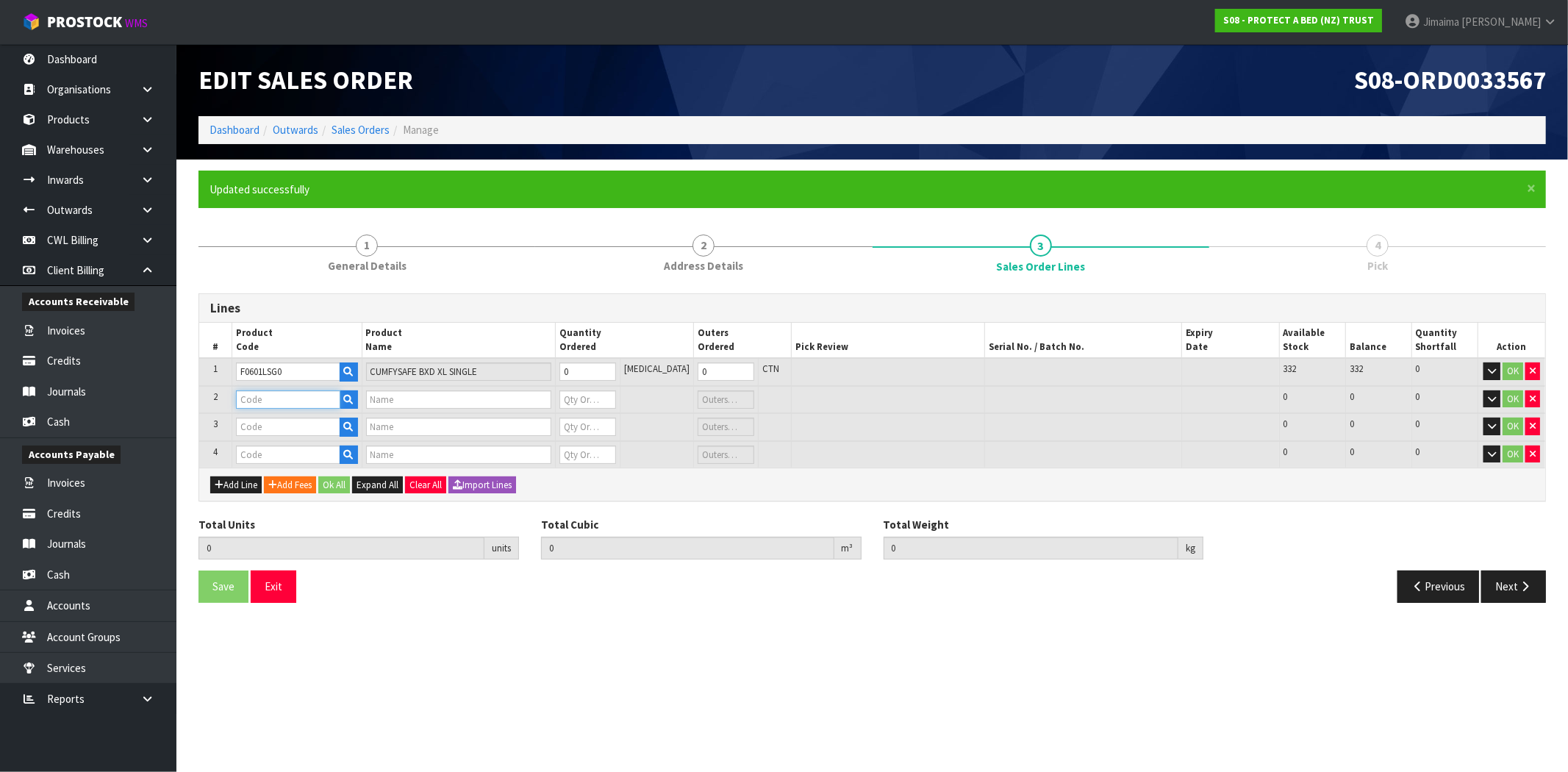
click at [281, 392] on input "text" at bounding box center [288, 399] width 104 height 19
type input "F0601Q"
click at [274, 427] on strong "F0601Q" at bounding box center [271, 422] width 38 height 14
type input "F0601QUE0"
type input "CUMFYSAFE BXD QUEEN"
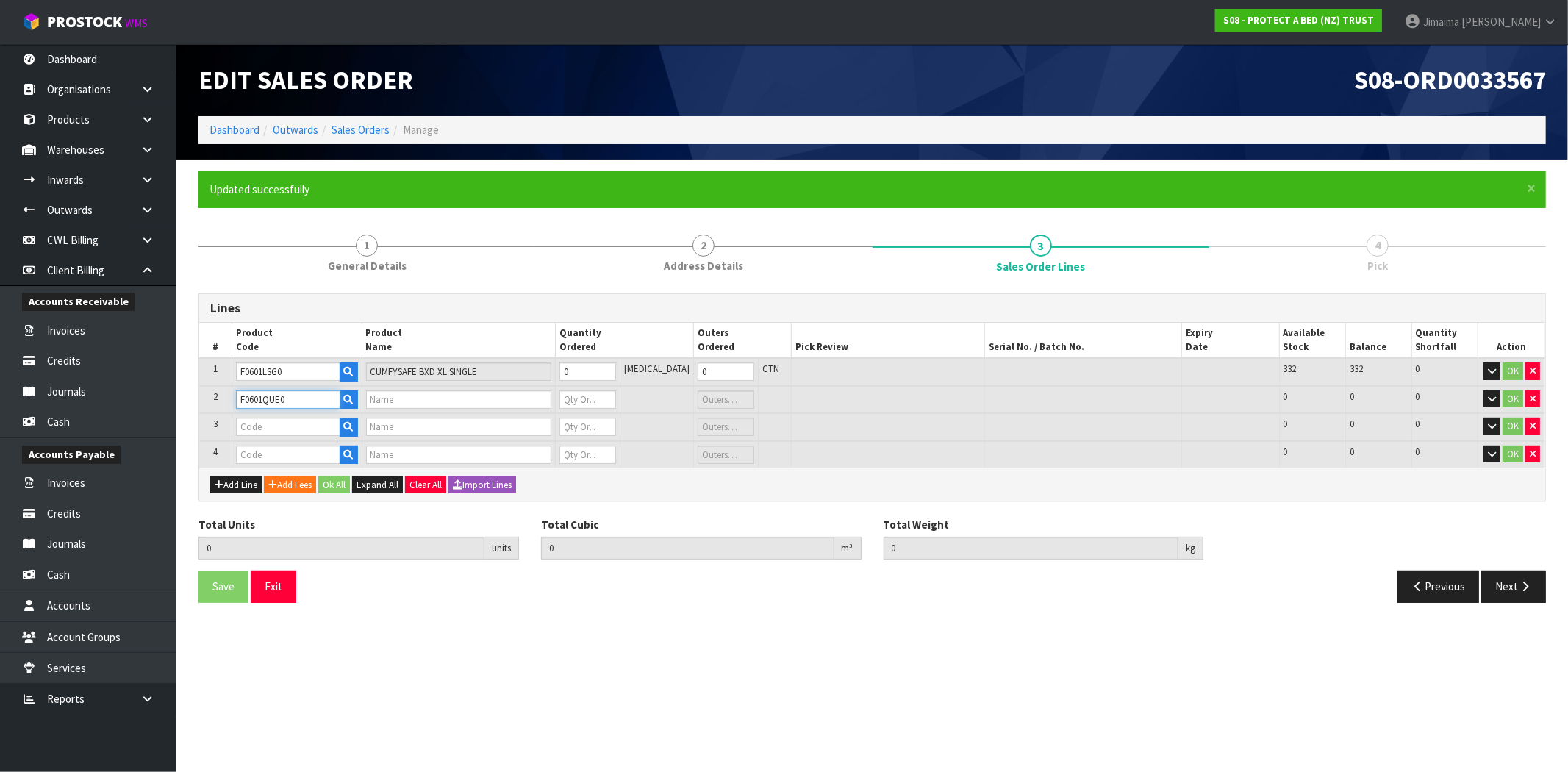
type input "0"
click at [274, 426] on input "text" at bounding box center [288, 426] width 104 height 19
type input "F0130L"
drag, startPoint x: 290, startPoint y: 446, endPoint x: 351, endPoint y: 441, distance: 61.2
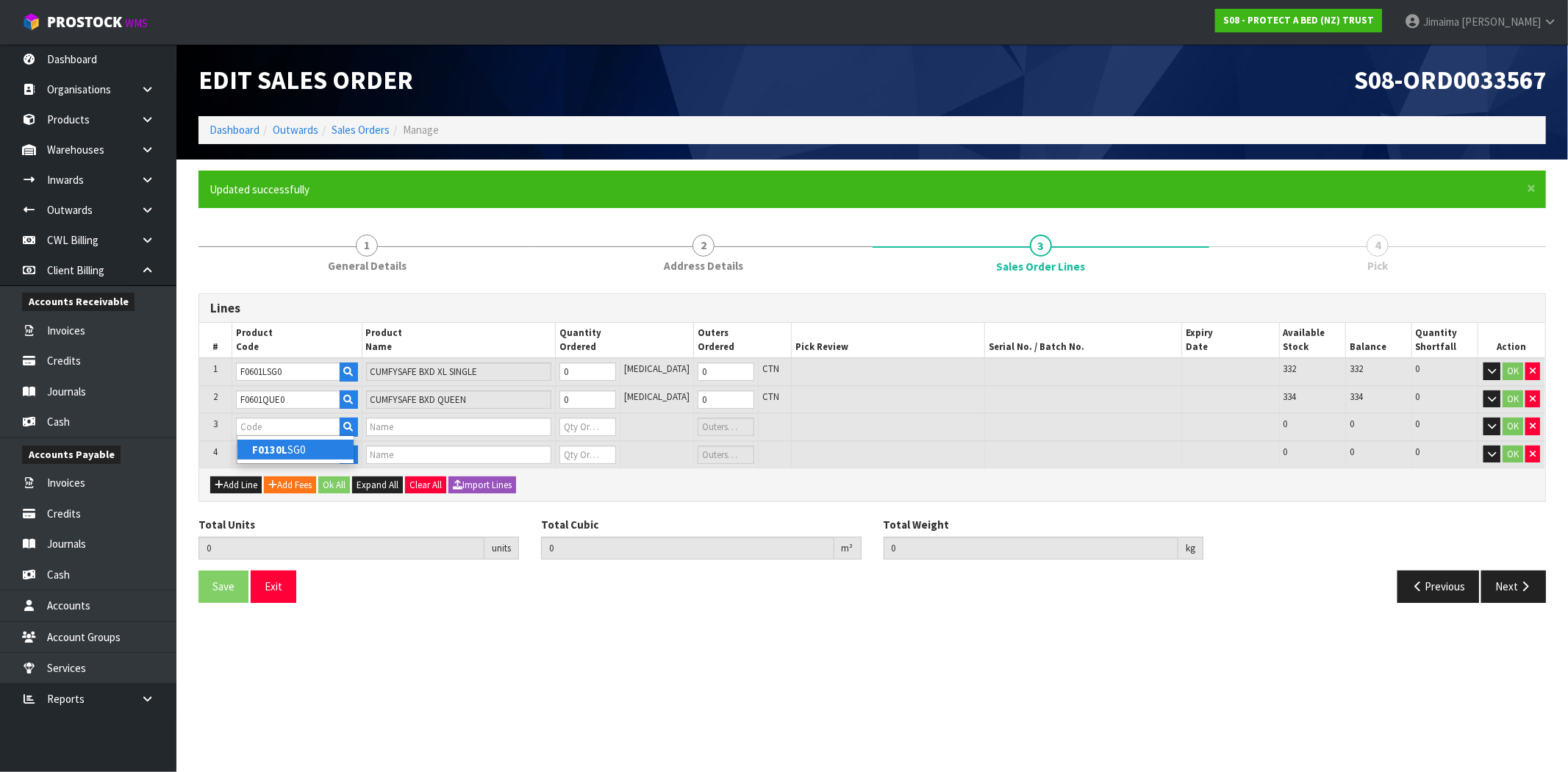
click at [290, 446] on link "F0130L SG0" at bounding box center [296, 449] width 116 height 20
type input "F0130LSG0"
type input "SIGNATURE XL SINGLE"
click at [589, 430] on input "0" at bounding box center [588, 426] width 56 height 19
type input "4"
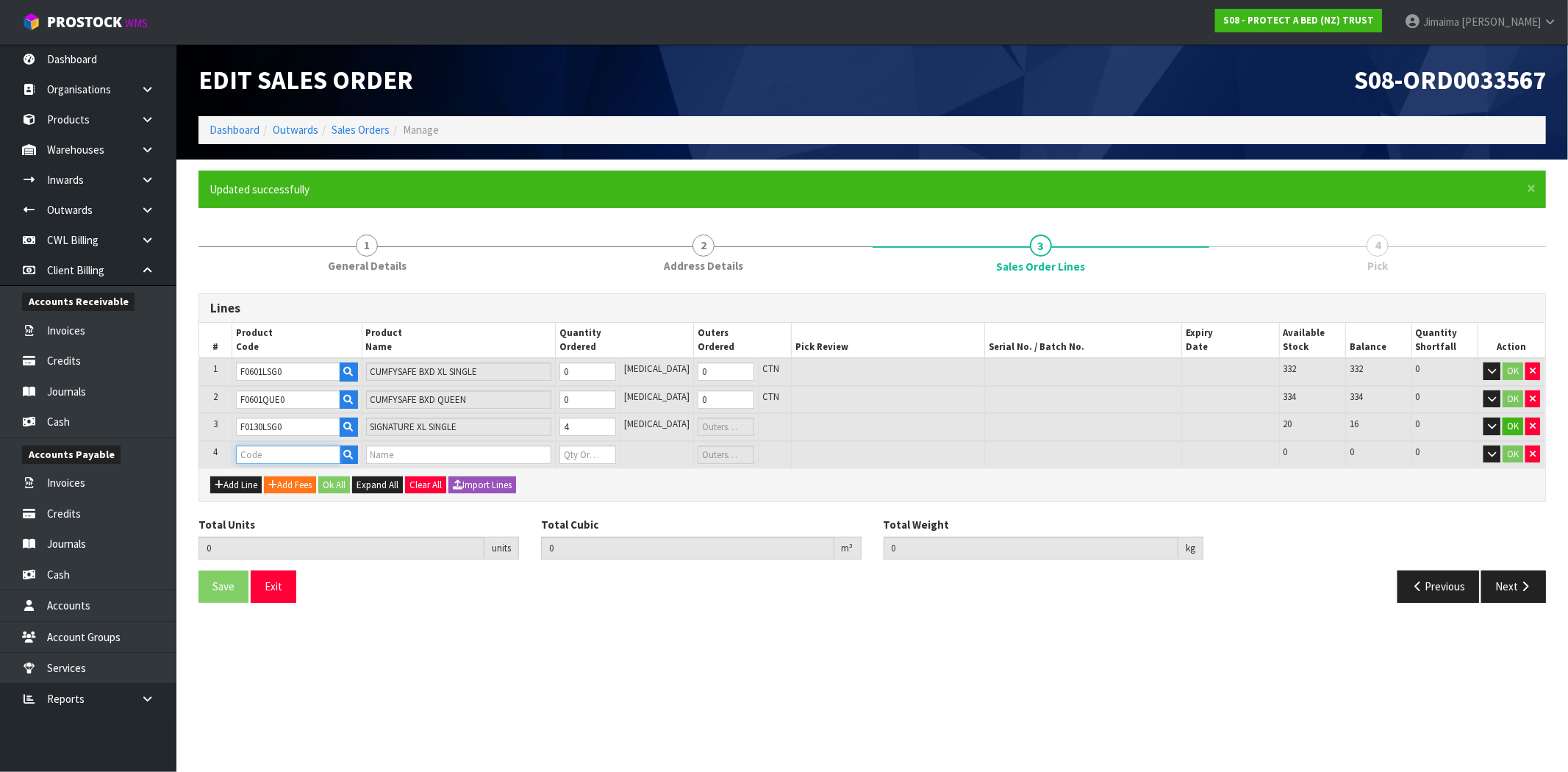
click at [281, 456] on input "text" at bounding box center [288, 454] width 104 height 19
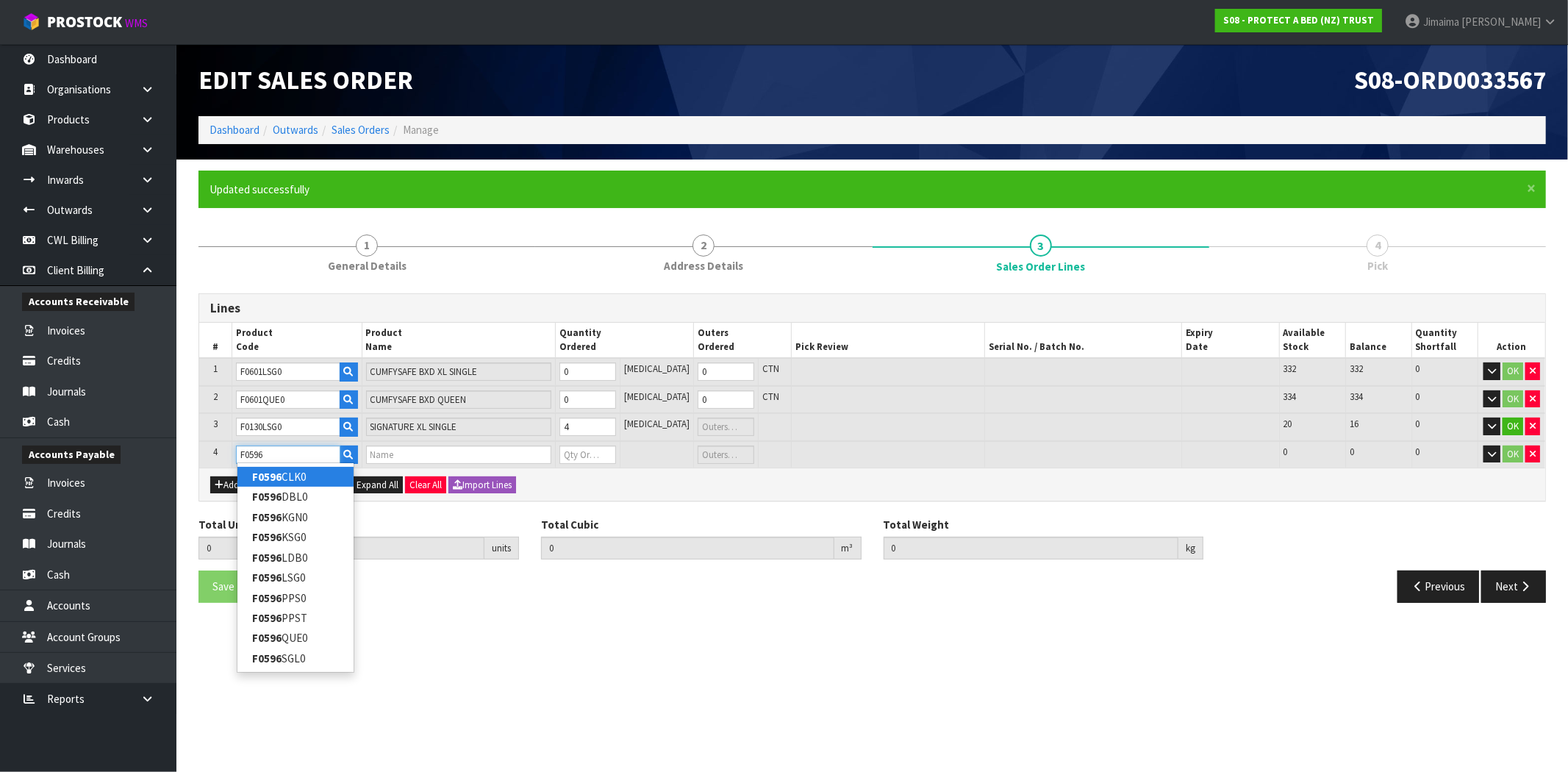
type input "F0596"
click at [285, 471] on link "F0596 CLK0" at bounding box center [296, 476] width 116 height 20
type input "F0596CLK0"
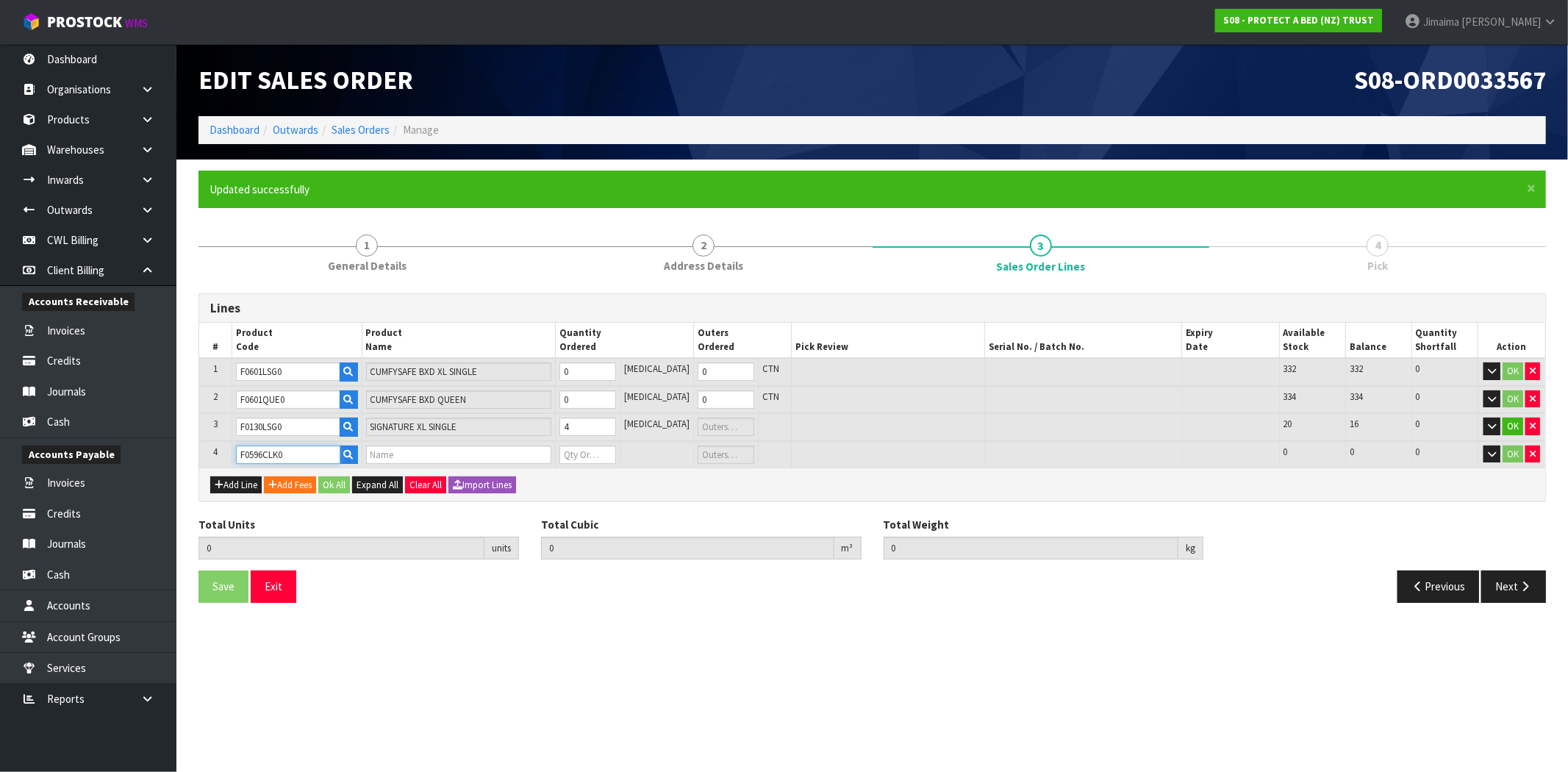
type input "4"
type input "0.032488"
type input "4"
type input "SIGNATURE BXD CAL KING"
type input "0"
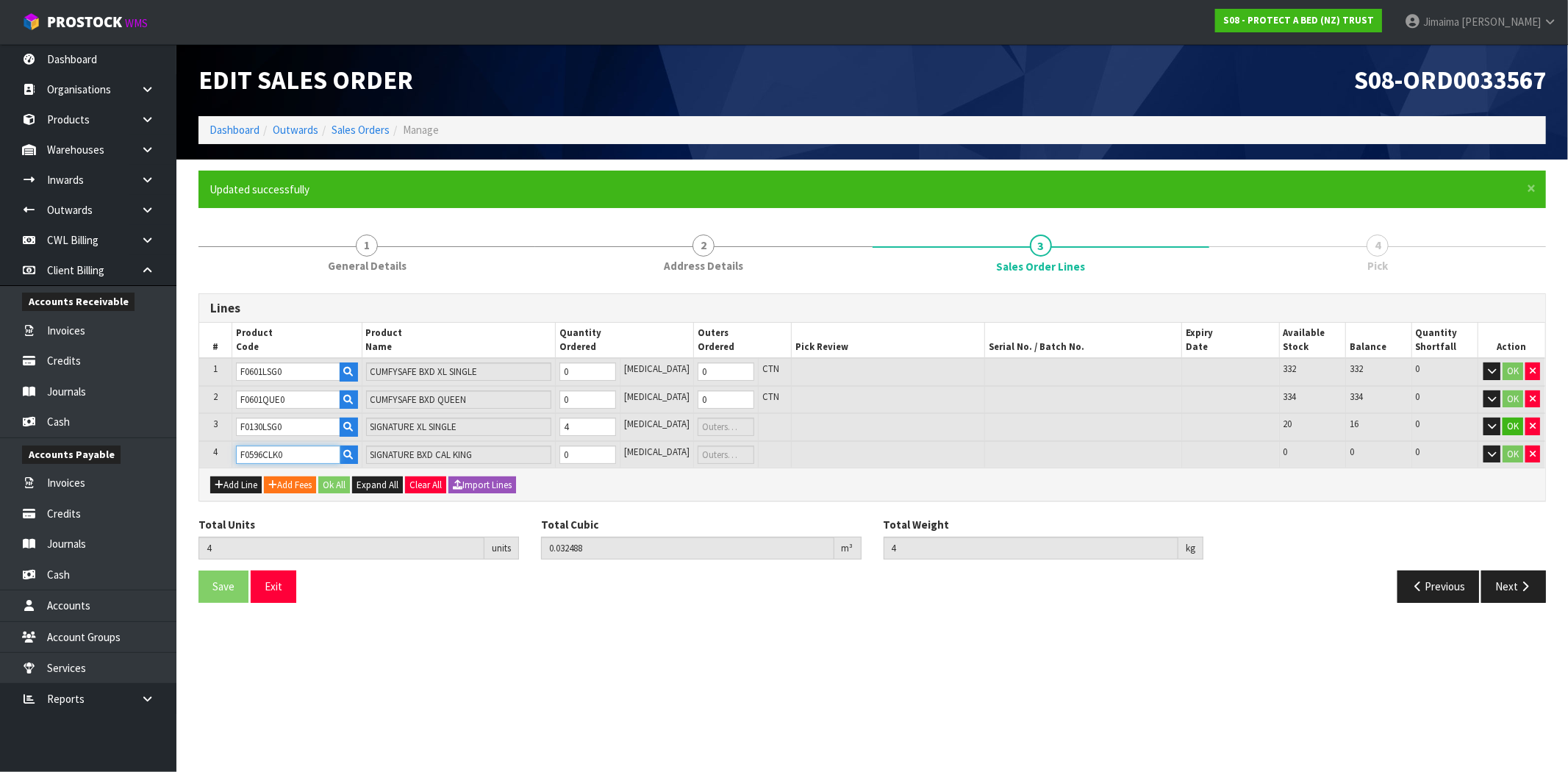
click at [295, 458] on input "F0596CLK0" at bounding box center [288, 454] width 104 height 19
type input "F0596Q"
type input "0"
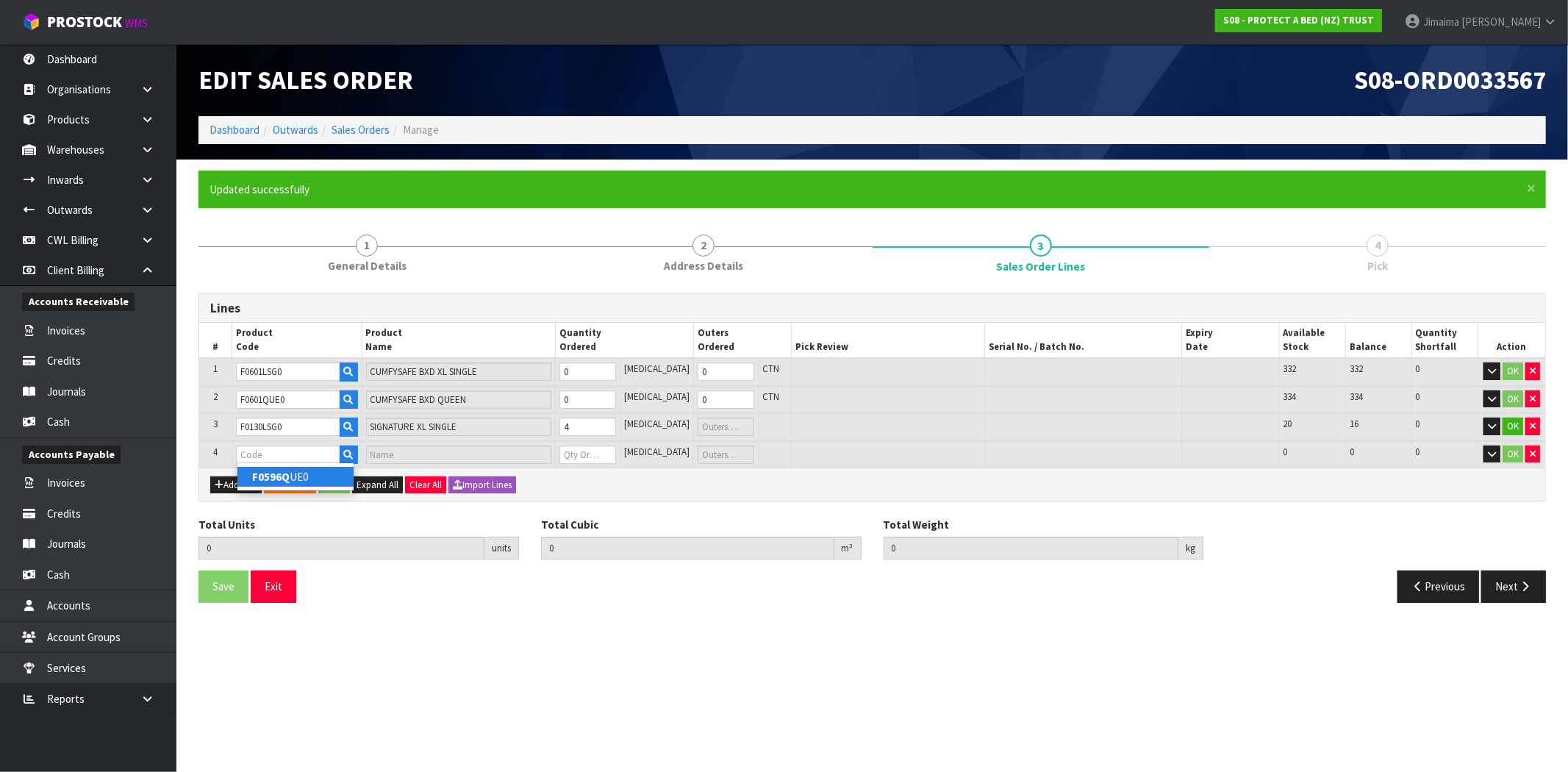
click at [317, 475] on link "F0596Q UE0" at bounding box center [296, 476] width 116 height 20
type input "F0596QUE0"
type input "4"
type input "0.032488"
type input "4"
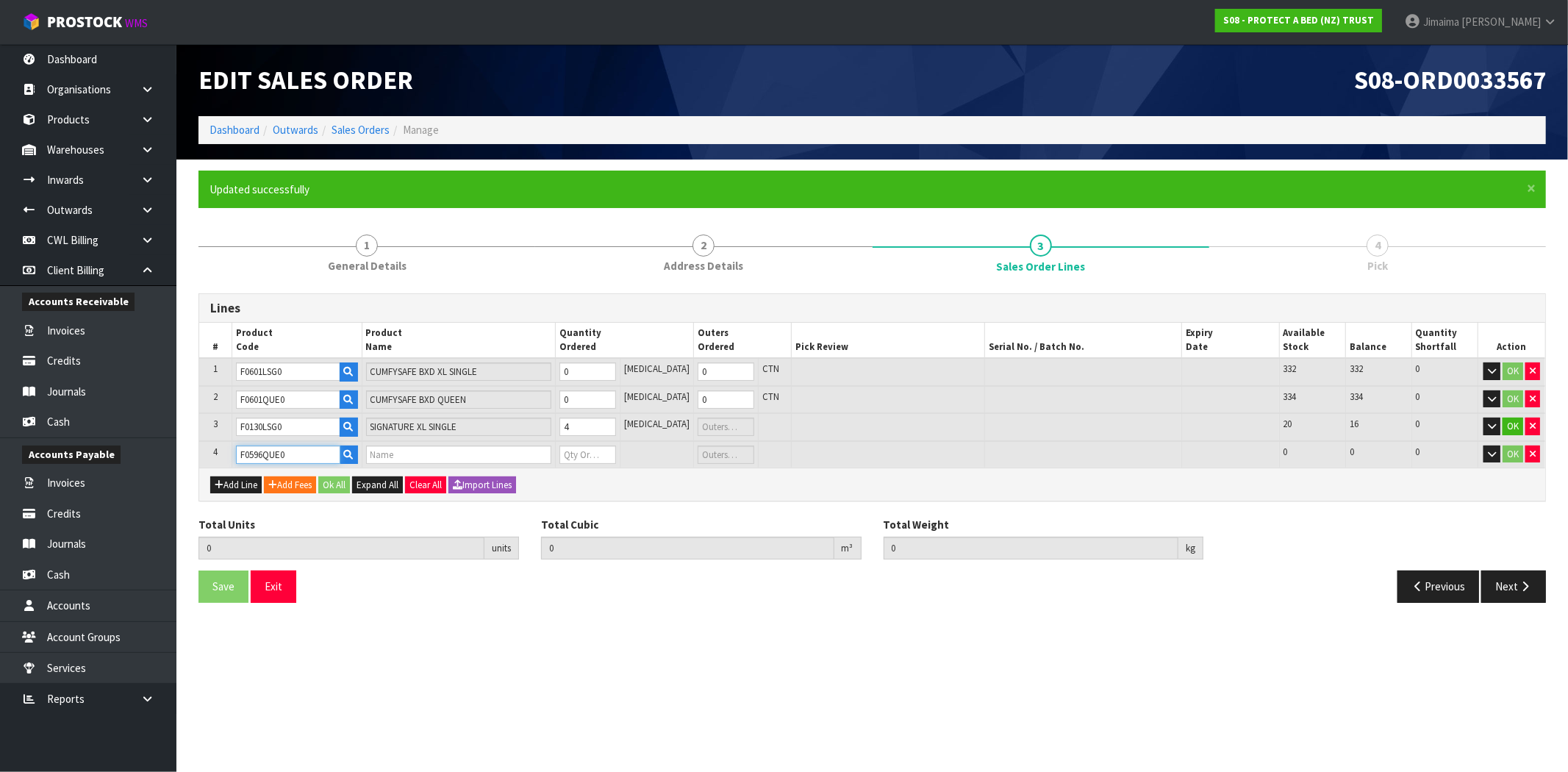
type input "SIGNATURE BXD QUEEN"
type input "0"
click at [597, 455] on input "0" at bounding box center [588, 454] width 56 height 19
type input "5"
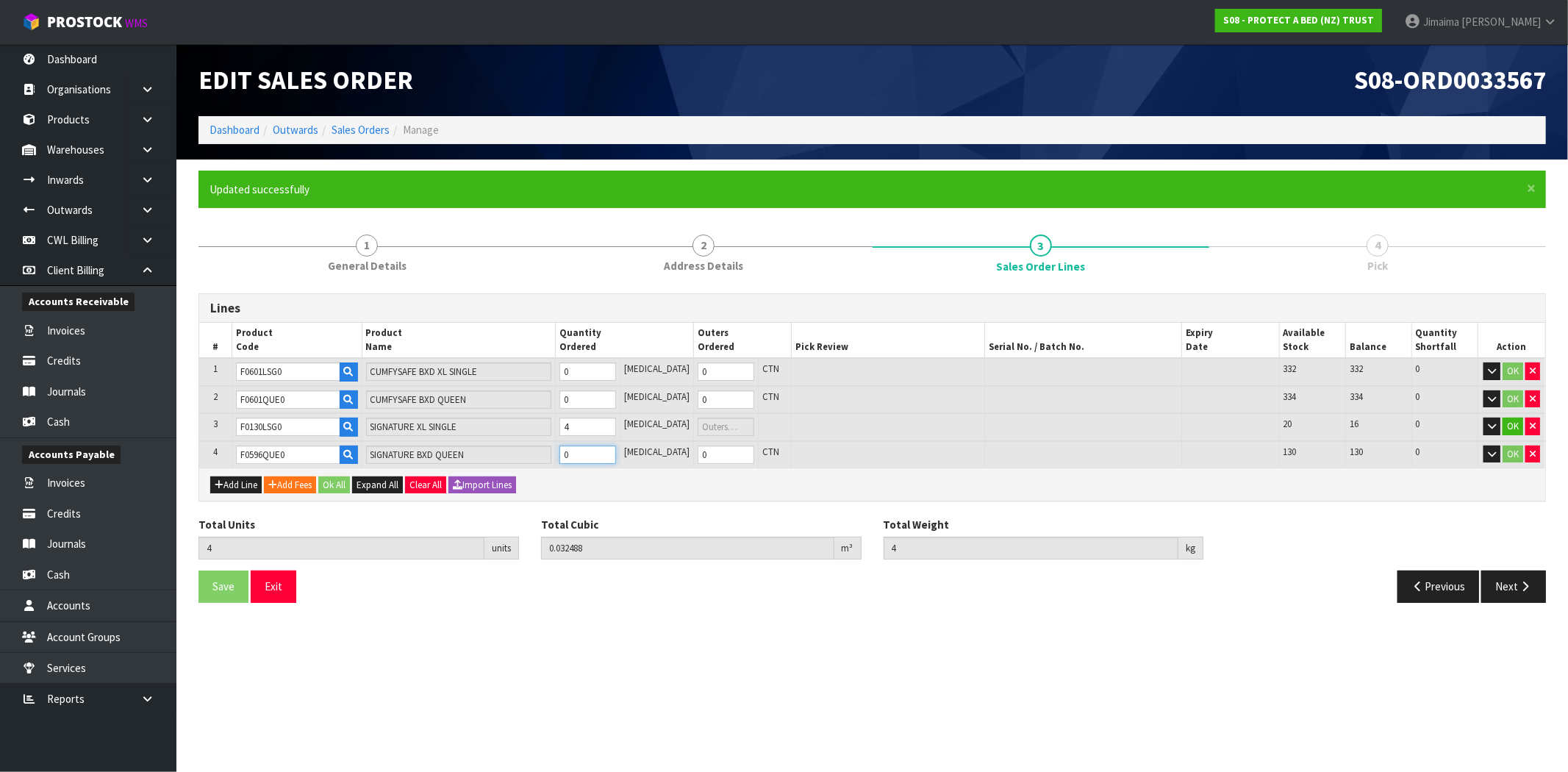
type input "0.058772"
type input "5.5"
type input "1"
click at [590, 373] on input "0" at bounding box center [587, 371] width 56 height 19
type input "6"
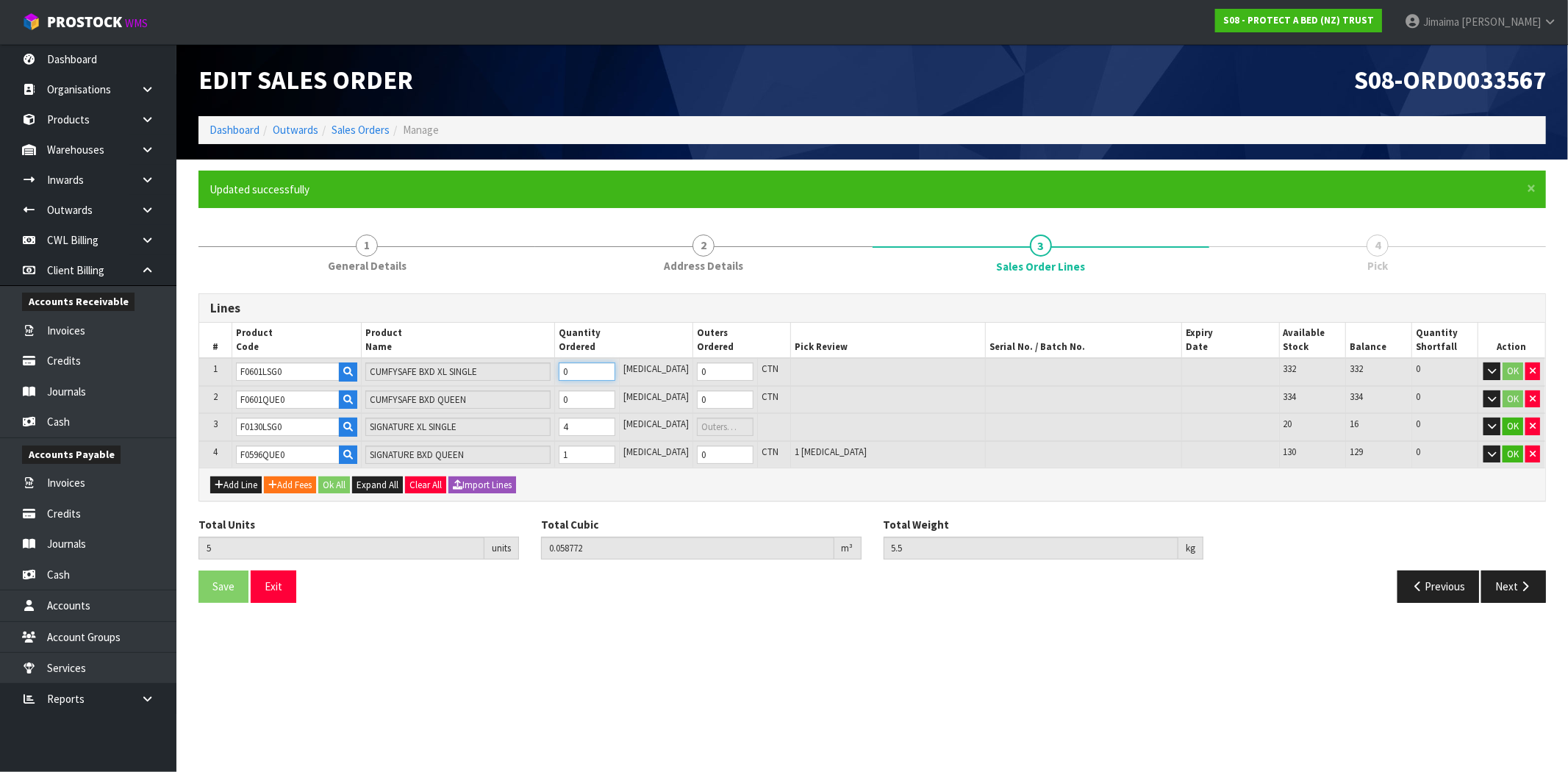
type input "0.066341"
type input "6.2"
type input "1"
type input "17"
type input "0.164568"
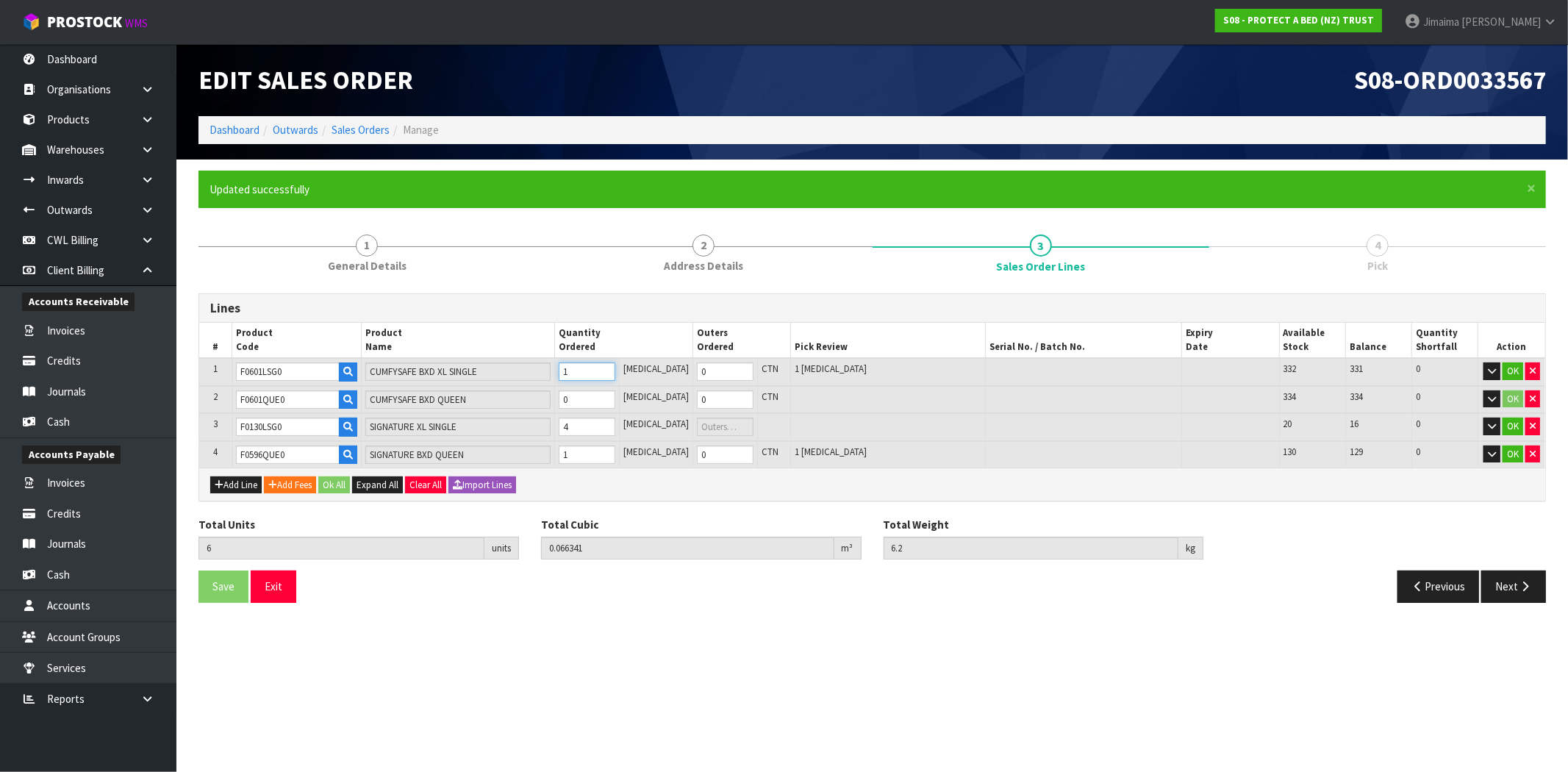
type input "14.93"
type input "12"
type input "1"
type input "12"
click at [592, 392] on input "0" at bounding box center [587, 399] width 56 height 19
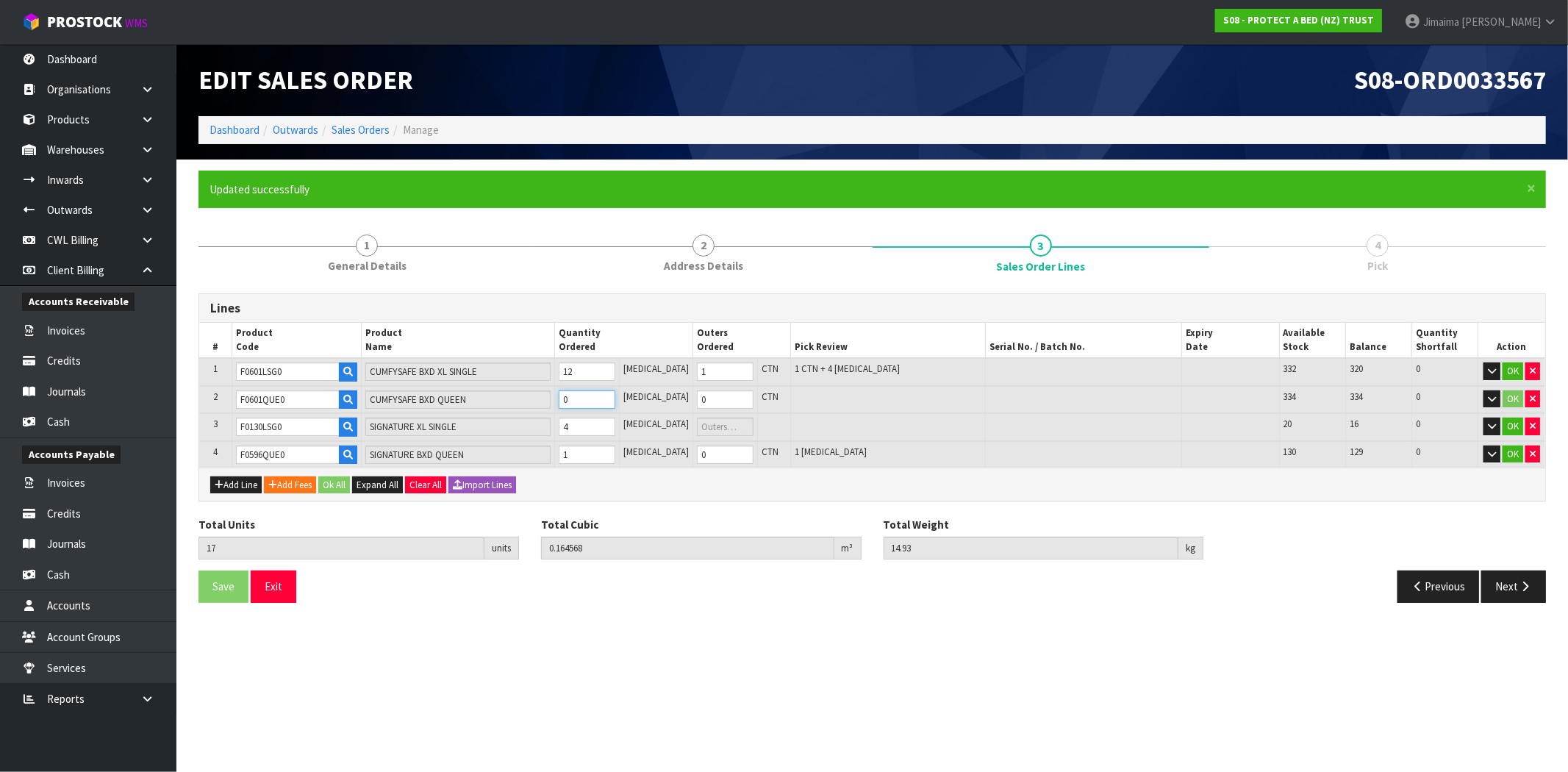
type input "18"
type input "0.172978"
type input "15.85"
type input "1"
click at [339, 487] on button "Ok All" at bounding box center [334, 485] width 31 height 18
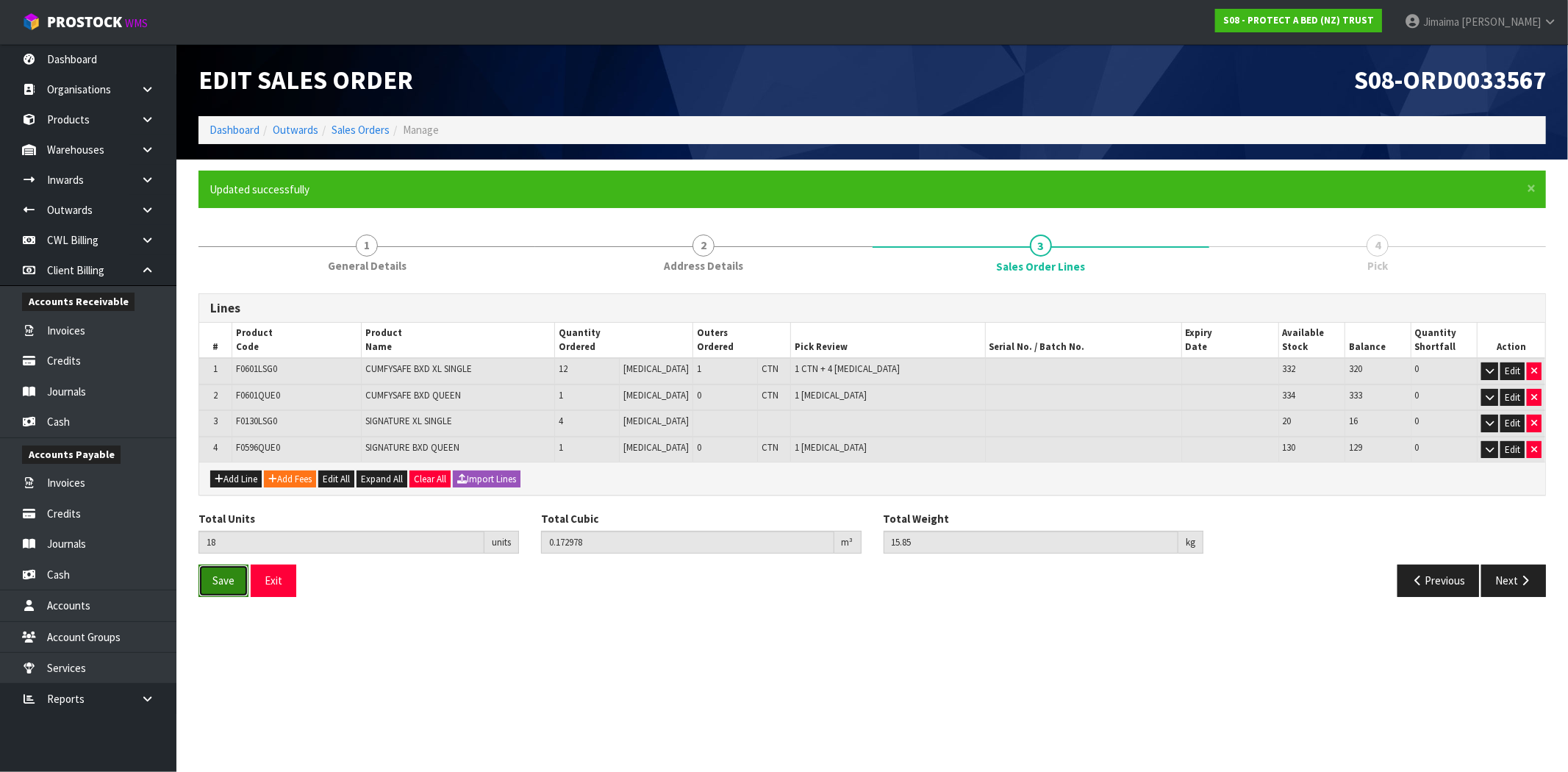
click at [228, 590] on button "Save" at bounding box center [223, 579] width 50 height 31
click at [1513, 576] on button "Next" at bounding box center [1514, 579] width 64 height 31
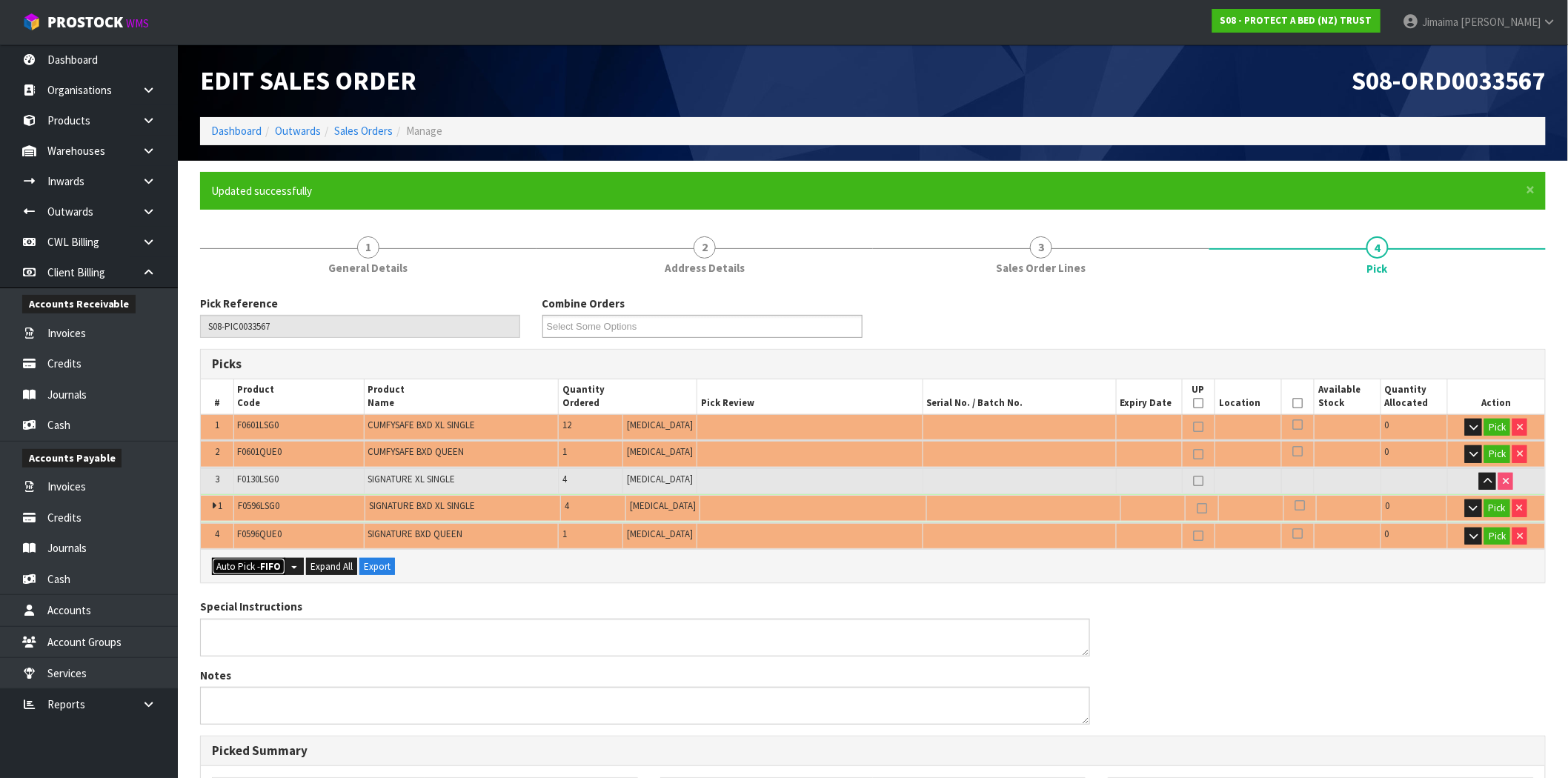
click at [261, 560] on strong "FIFO" at bounding box center [271, 566] width 21 height 13
type input "1"
type input "Piece x 10"
type input "18"
type input "0.172978"
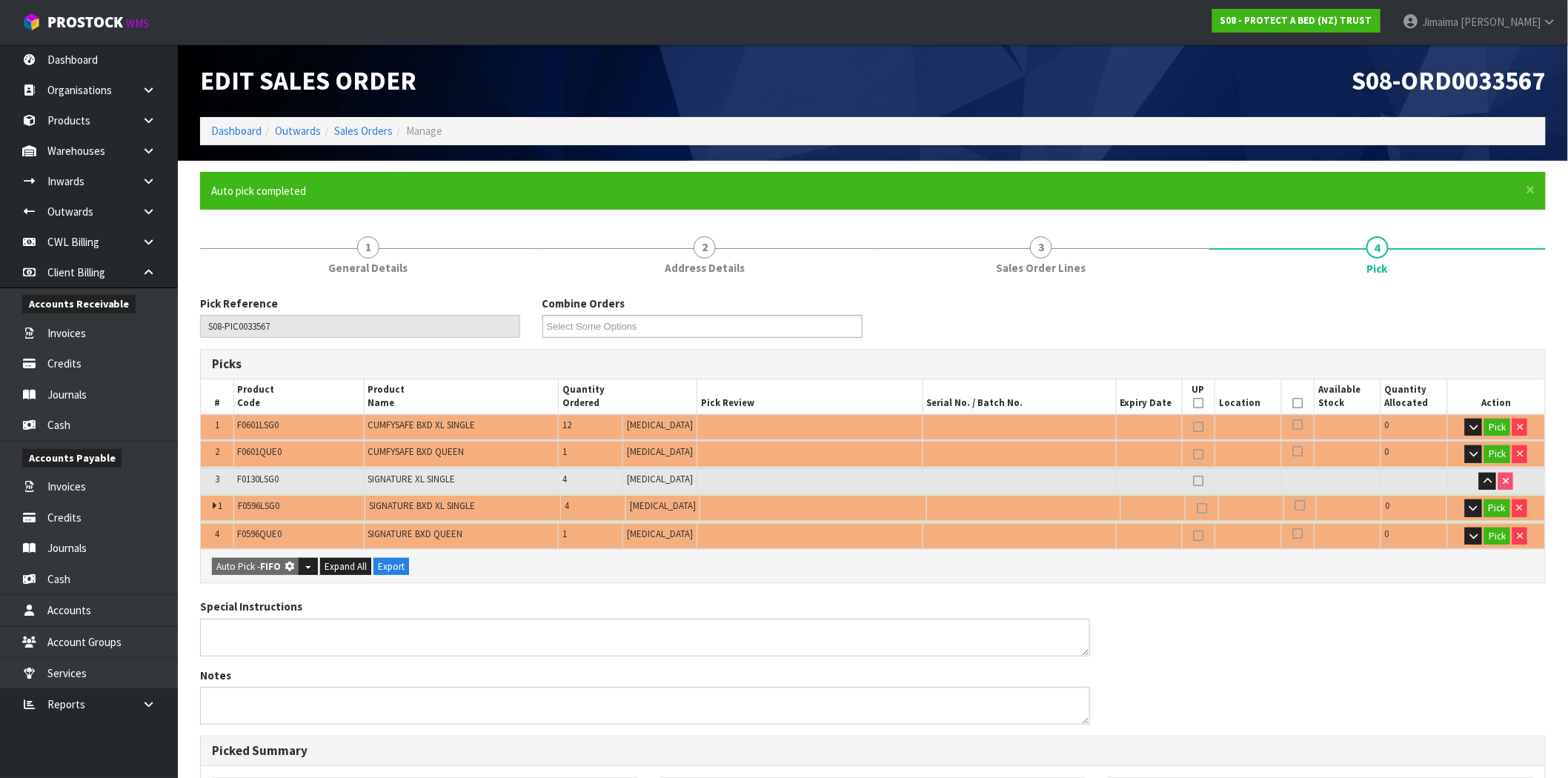
type input "15.850"
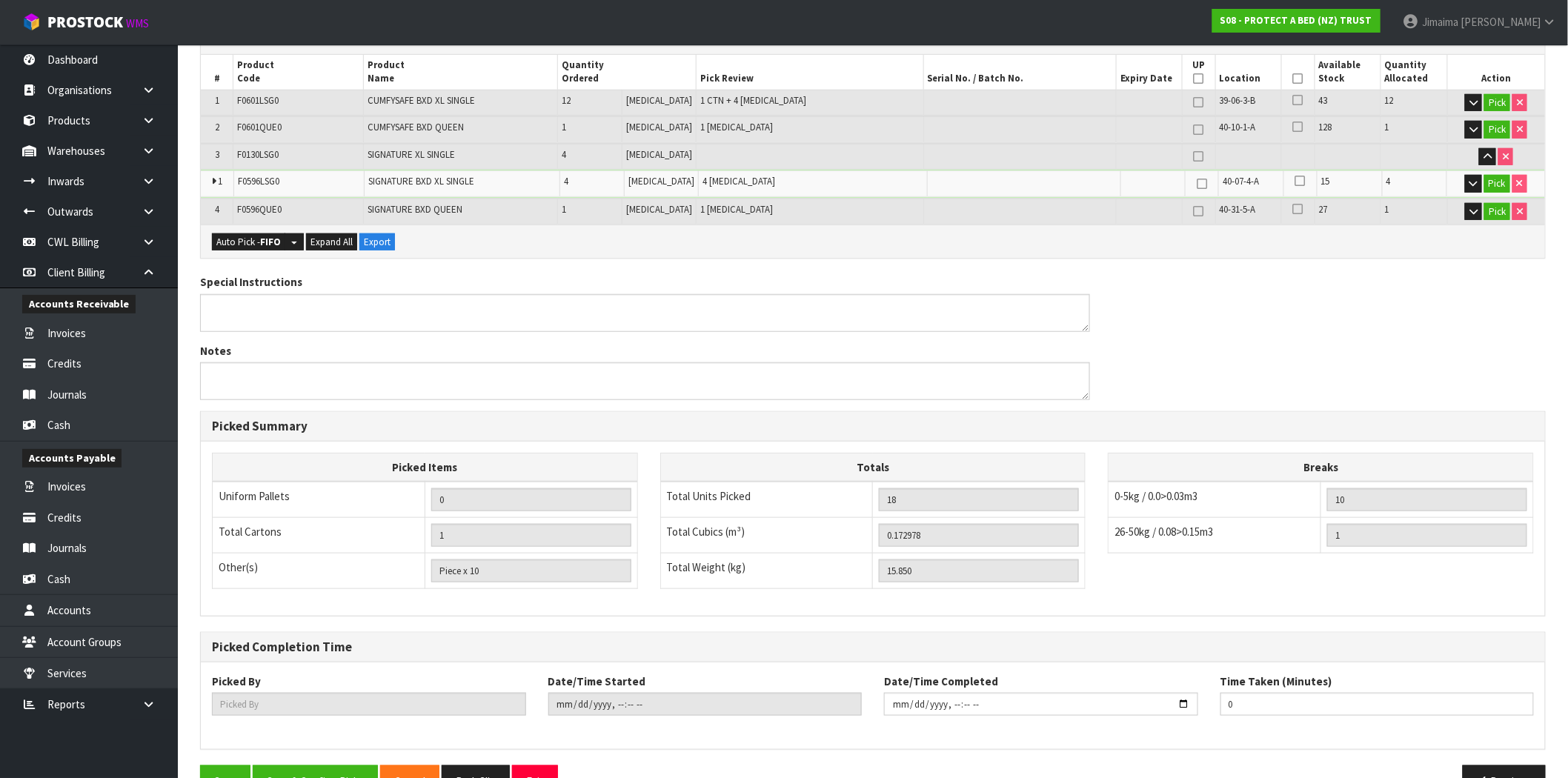
scroll to position [365, 0]
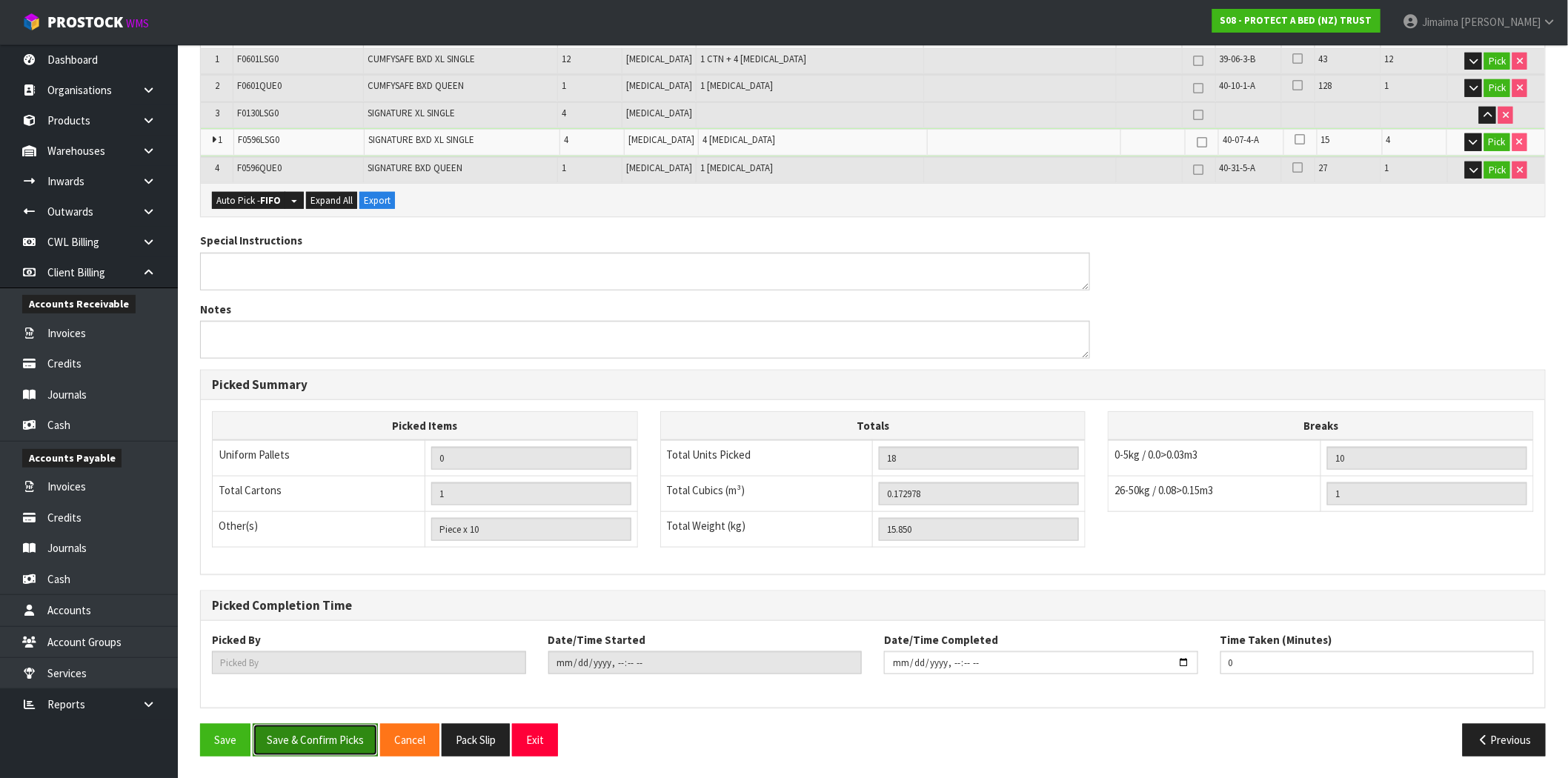
click at [285, 741] on button "Save & Confirm Picks" at bounding box center [315, 739] width 125 height 32
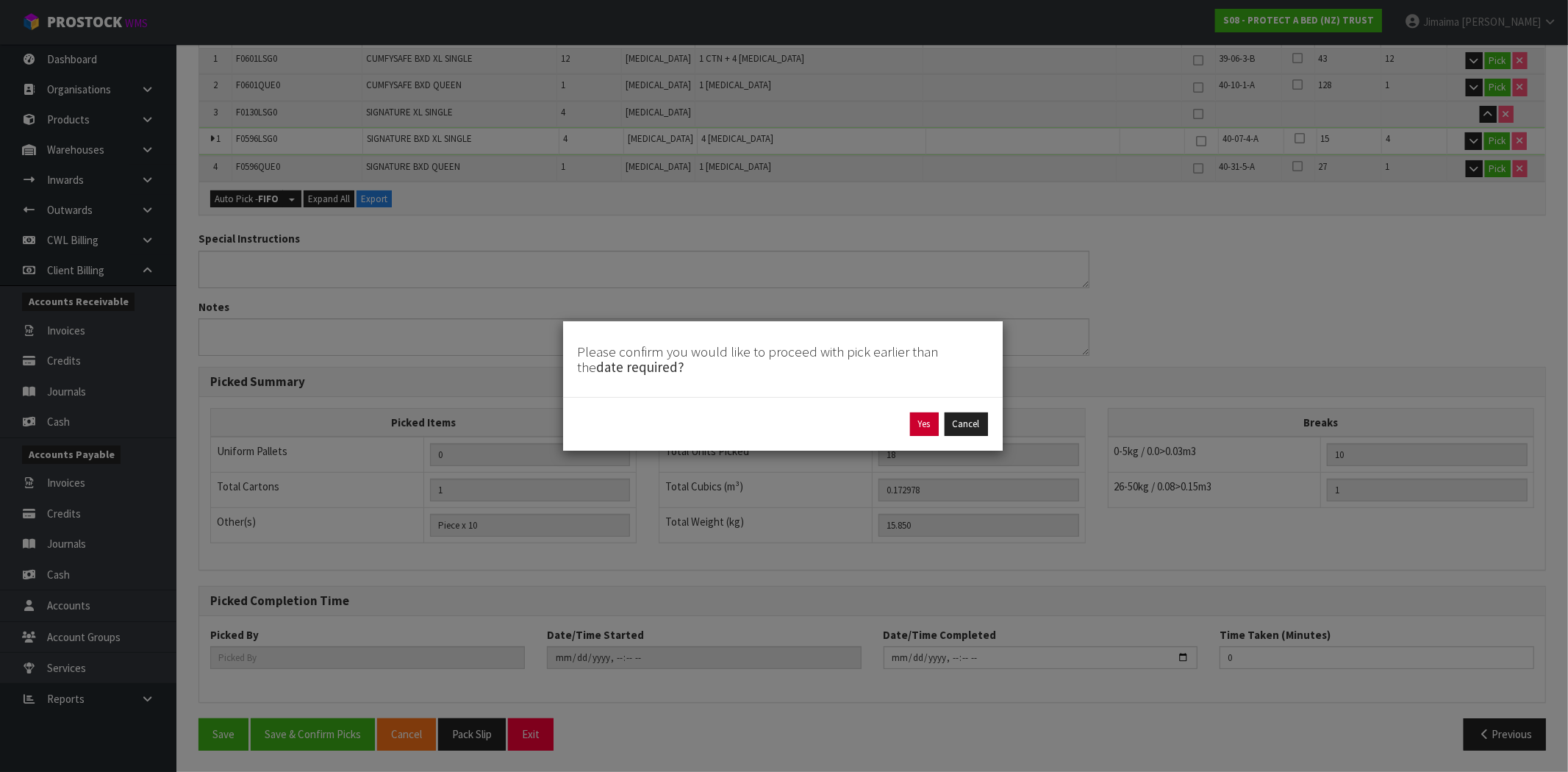
click at [908, 424] on div "Yes Cancel" at bounding box center [783, 424] width 410 height 23
click at [930, 425] on button "Yes" at bounding box center [925, 424] width 29 height 23
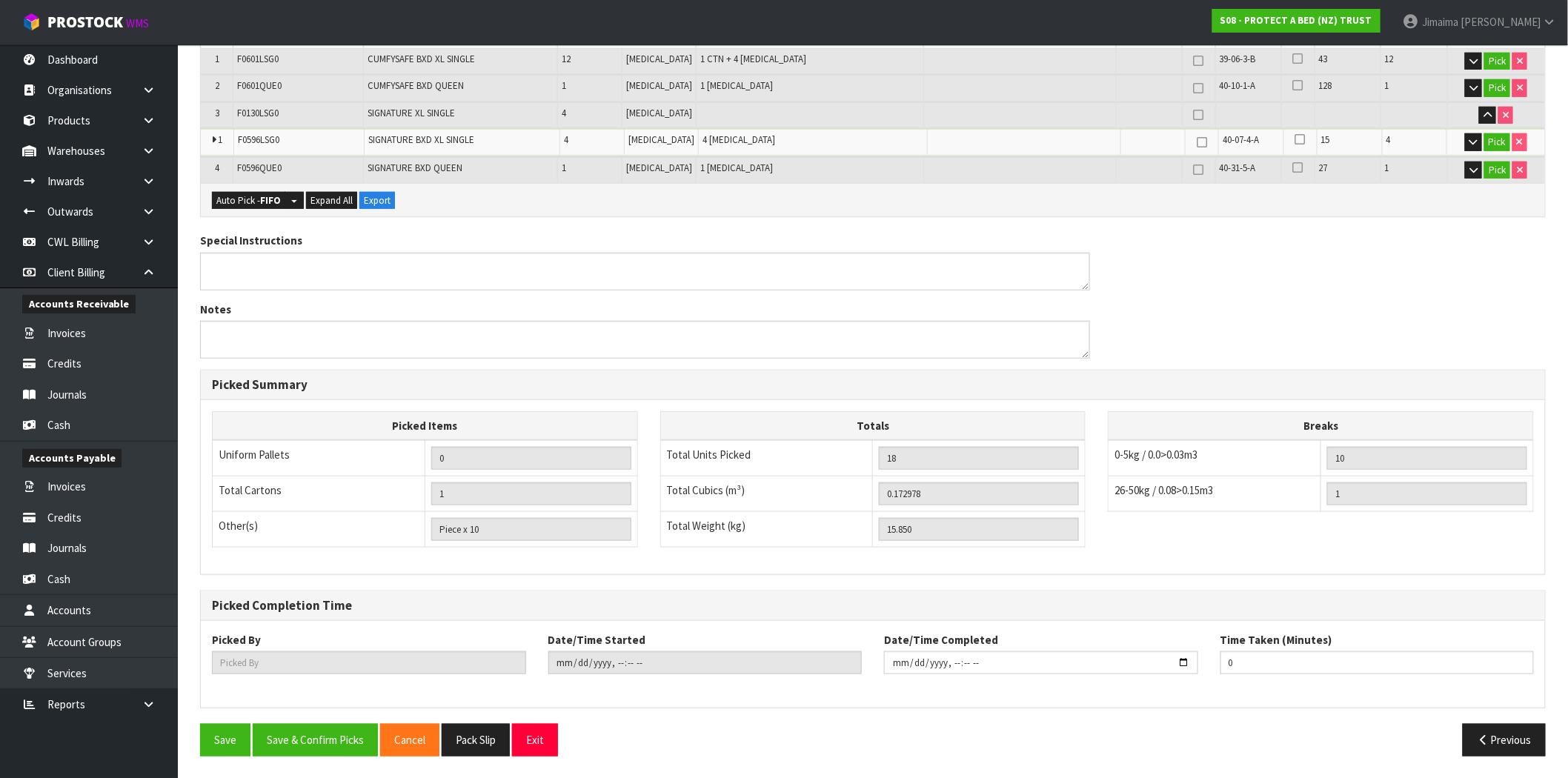
scroll to position [0, 0]
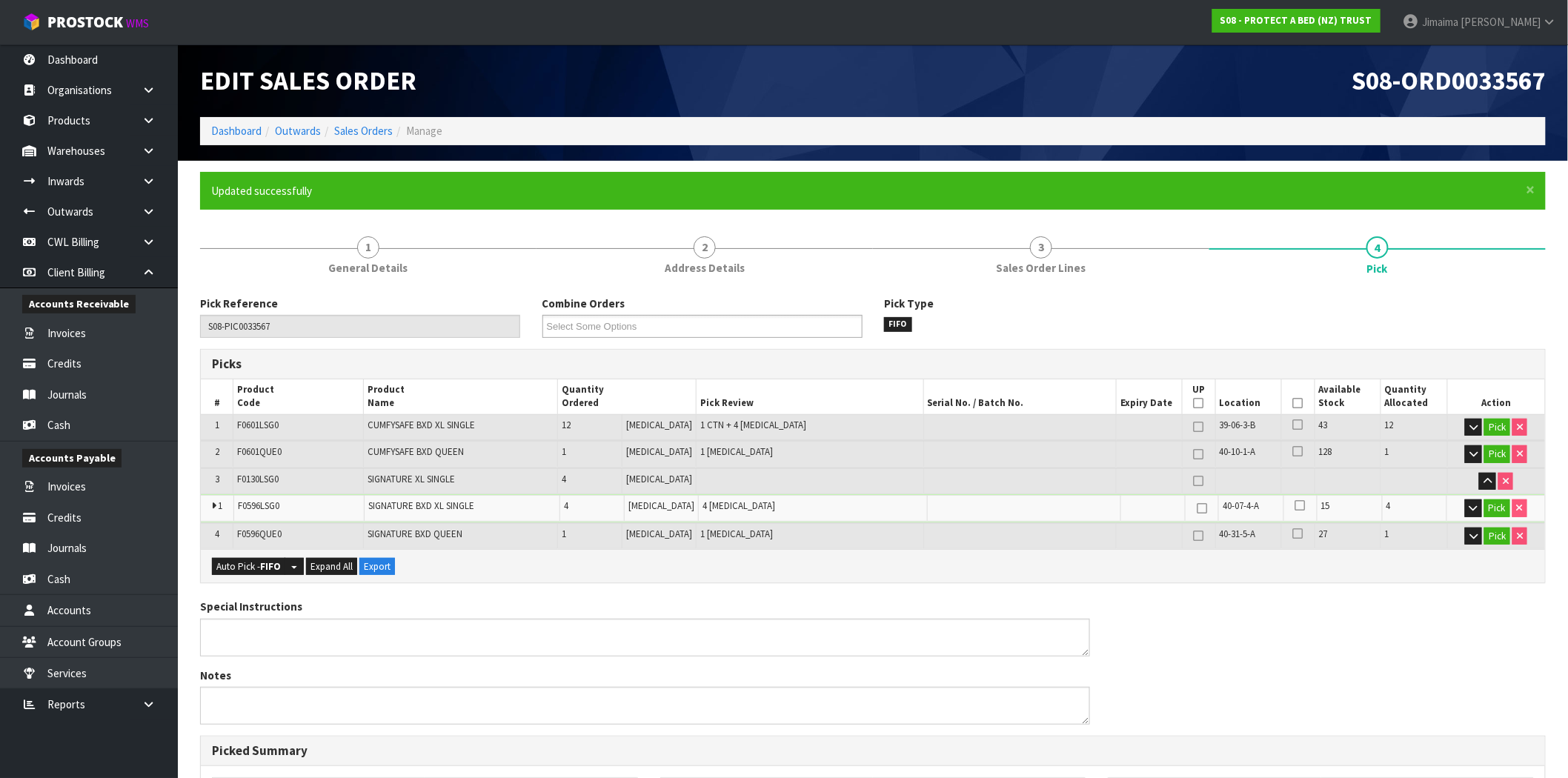
type input "Jimaima [PERSON_NAME]"
type input "2025-09-25T13:59:53"
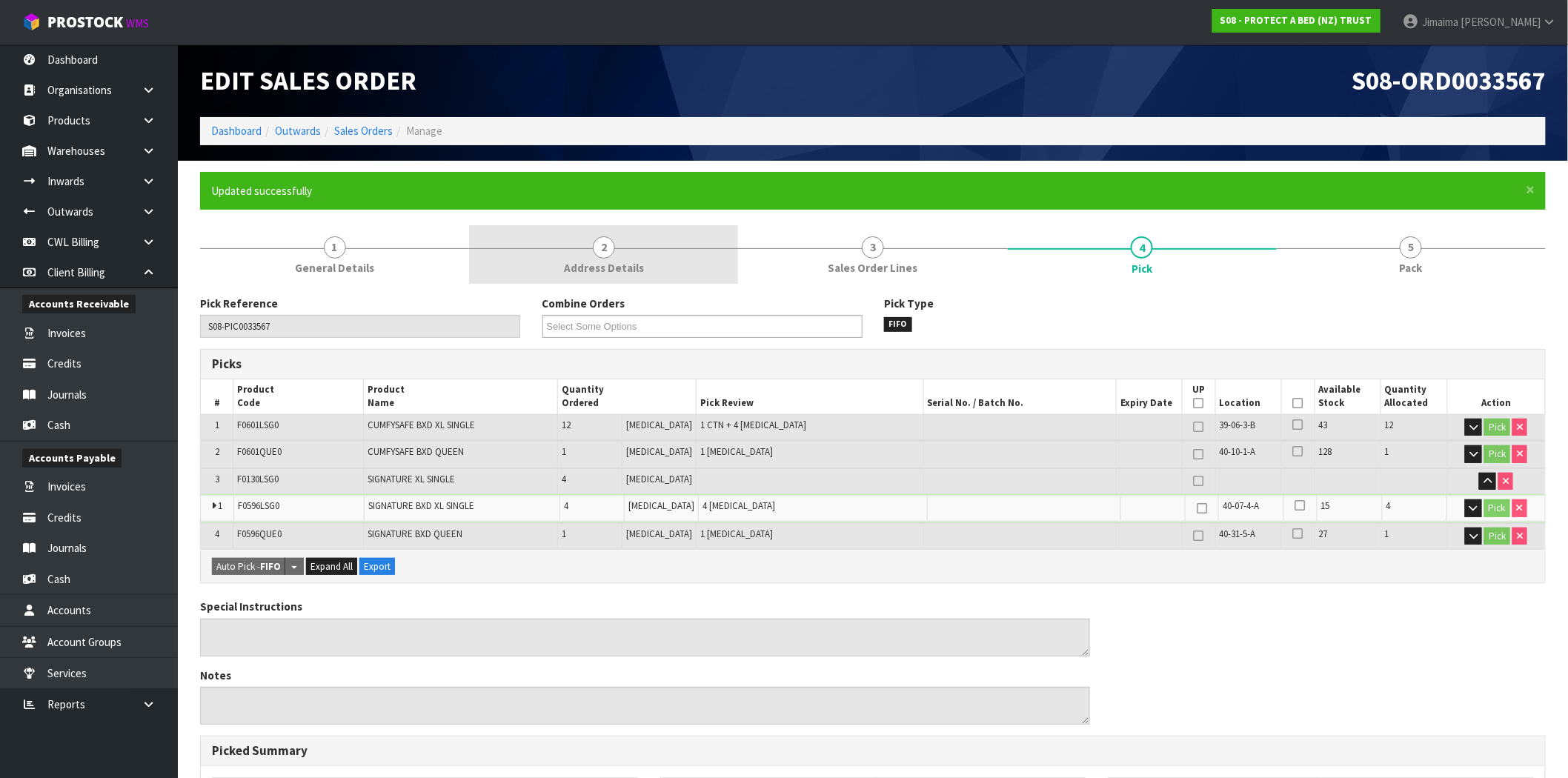
click at [611, 248] on link "2 Address Details" at bounding box center [603, 254] width 269 height 58
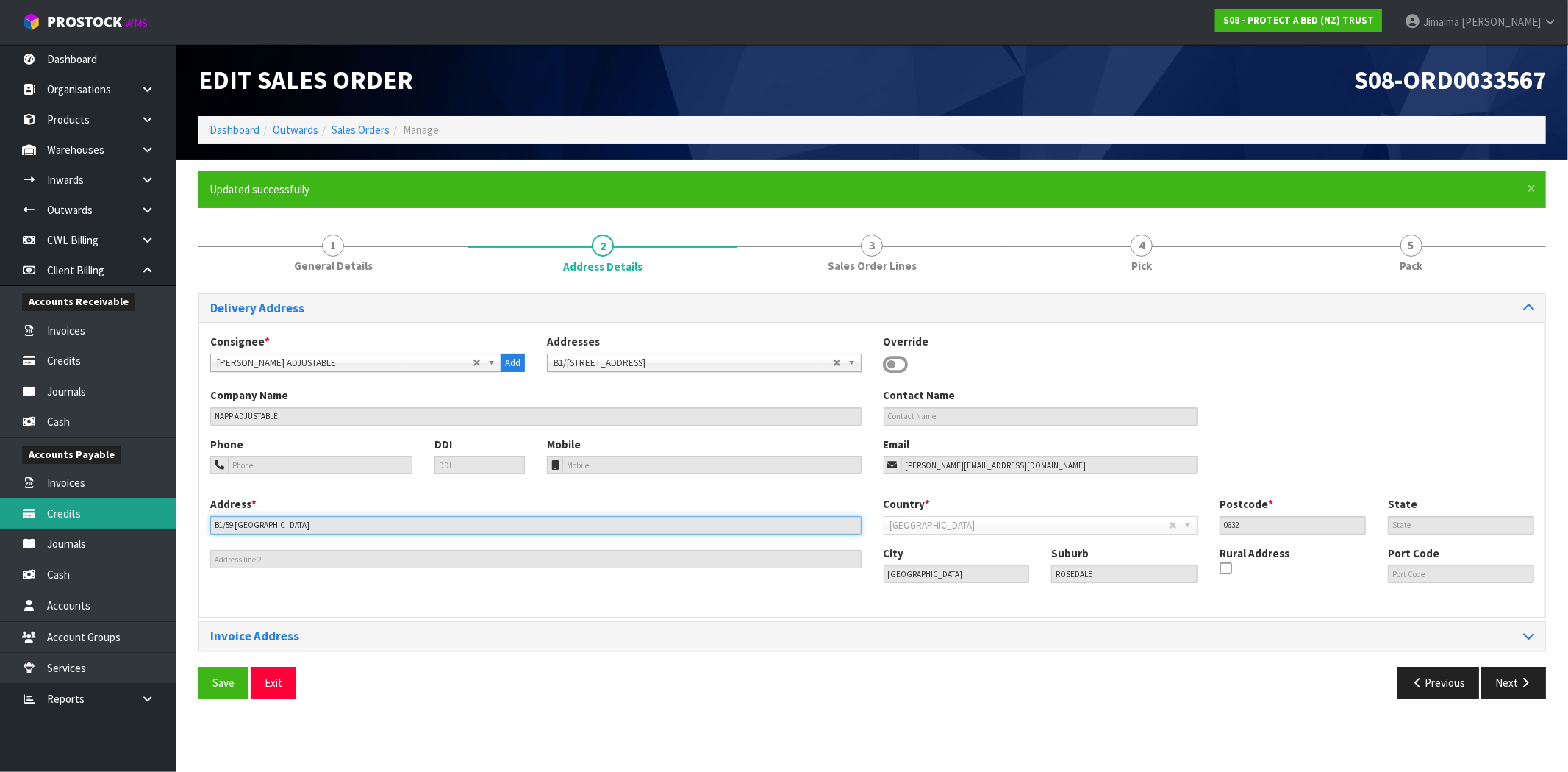
drag, startPoint x: 309, startPoint y: 527, endPoint x: 278, endPoint y: 372, distance: 158.1
click at [163, 511] on body "Toggle navigation ProStock WMS S08 - PROTECT A BED (NZ) TRUST Jimaima Reiher Lo…" at bounding box center [784, 386] width 1568 height 772
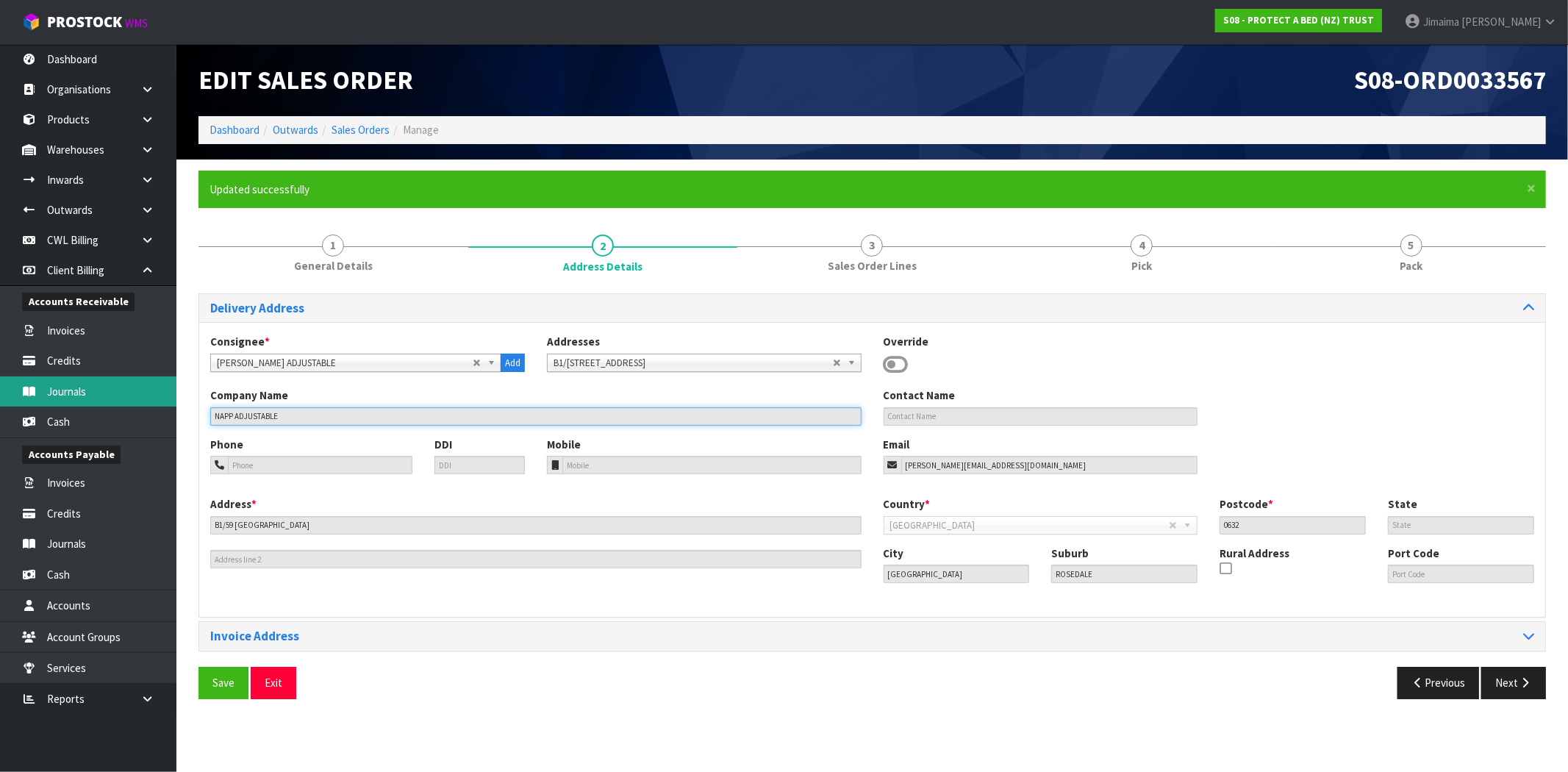
drag, startPoint x: 318, startPoint y: 414, endPoint x: 167, endPoint y: 396, distance: 152.1
click at [153, 409] on body "Toggle navigation ProStock WMS S08 - PROTECT A BED (NZ) TRUST Jimaima Reiher Lo…" at bounding box center [784, 386] width 1568 height 772
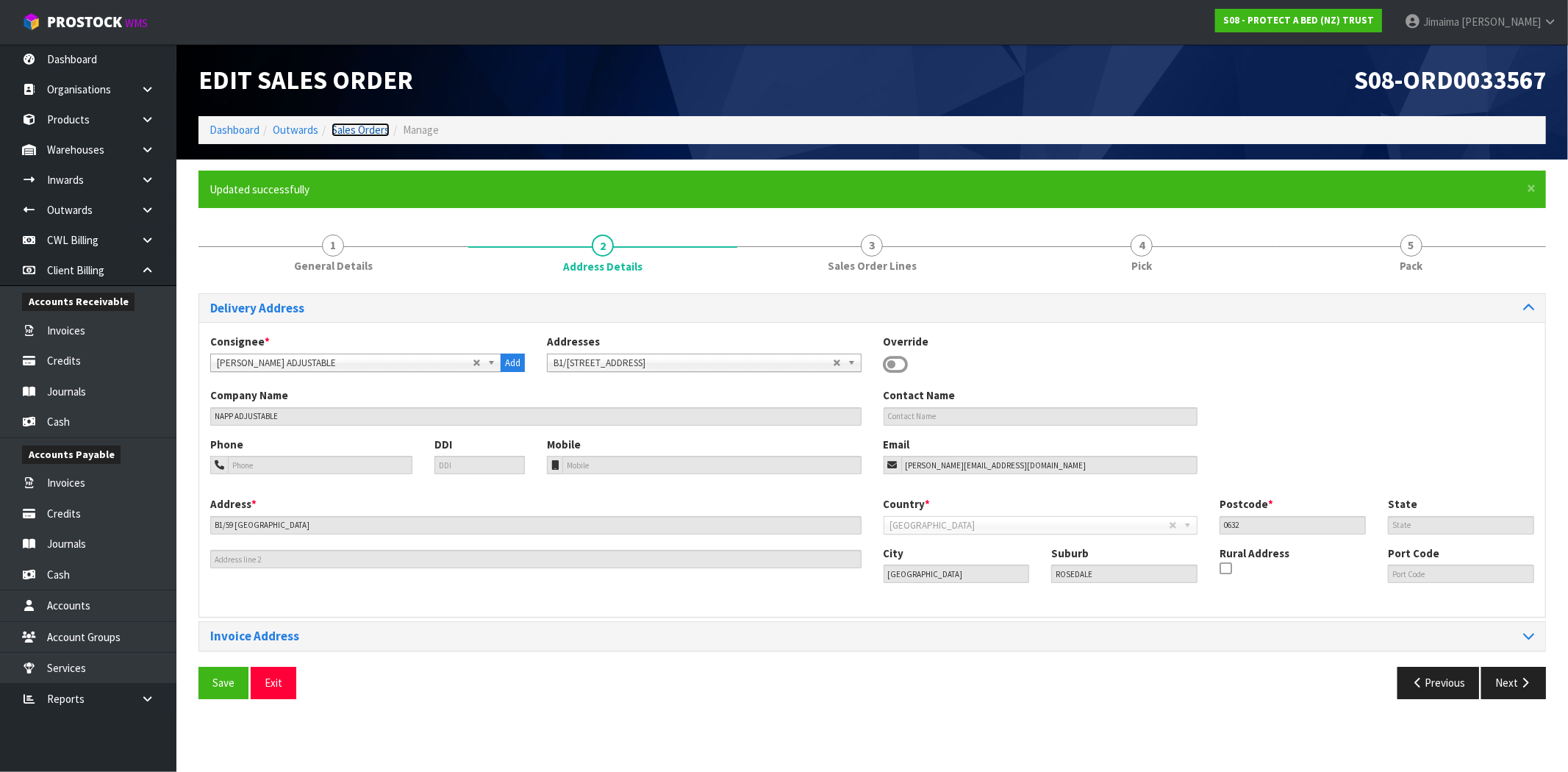
click at [363, 129] on link "Sales Orders" at bounding box center [360, 129] width 58 height 14
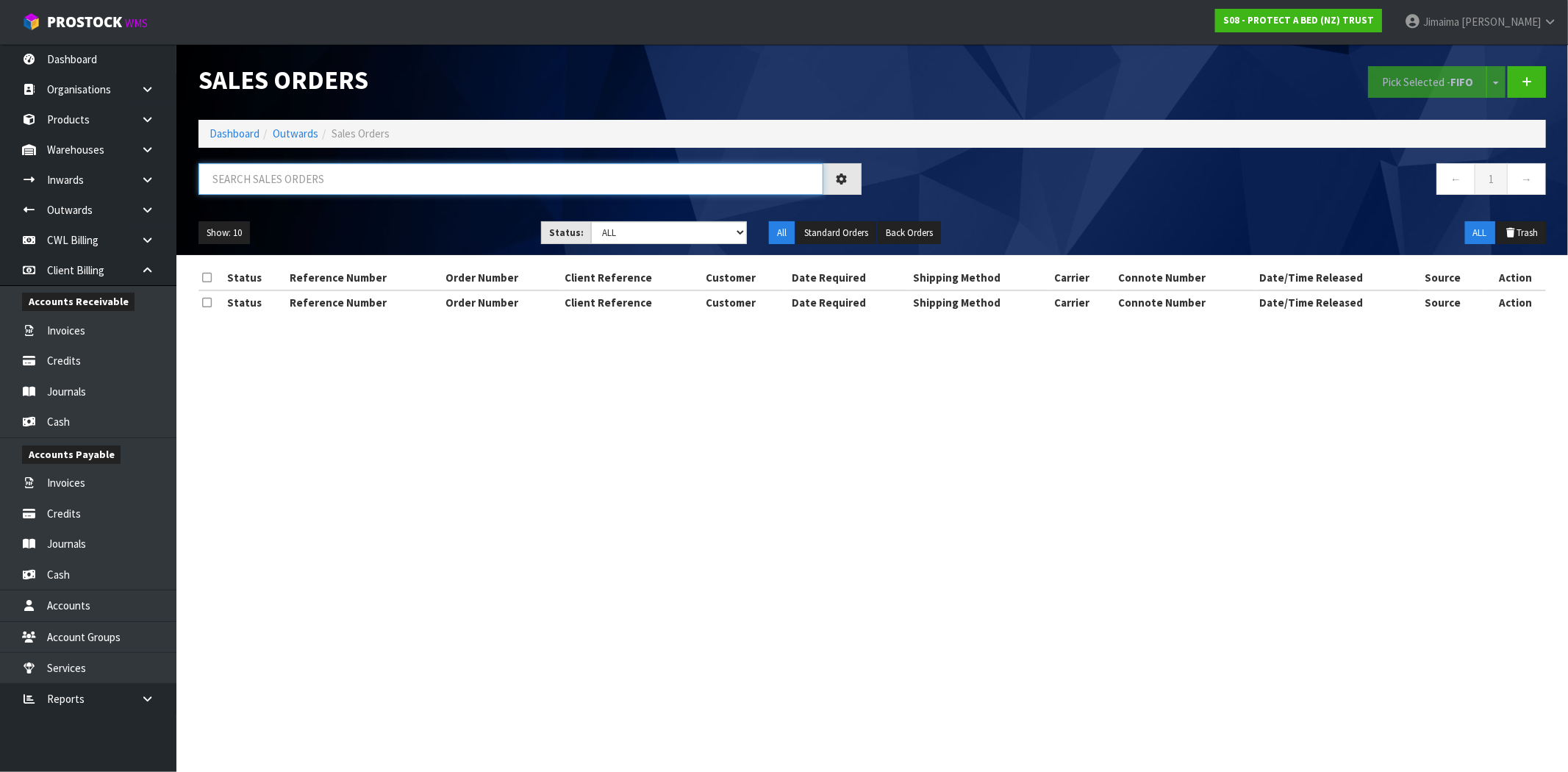
click at [322, 192] on input "text" at bounding box center [510, 178] width 625 height 31
paste input "NAPP ADJUSTABLE"
type input "NAPP ADJUSTABLE"
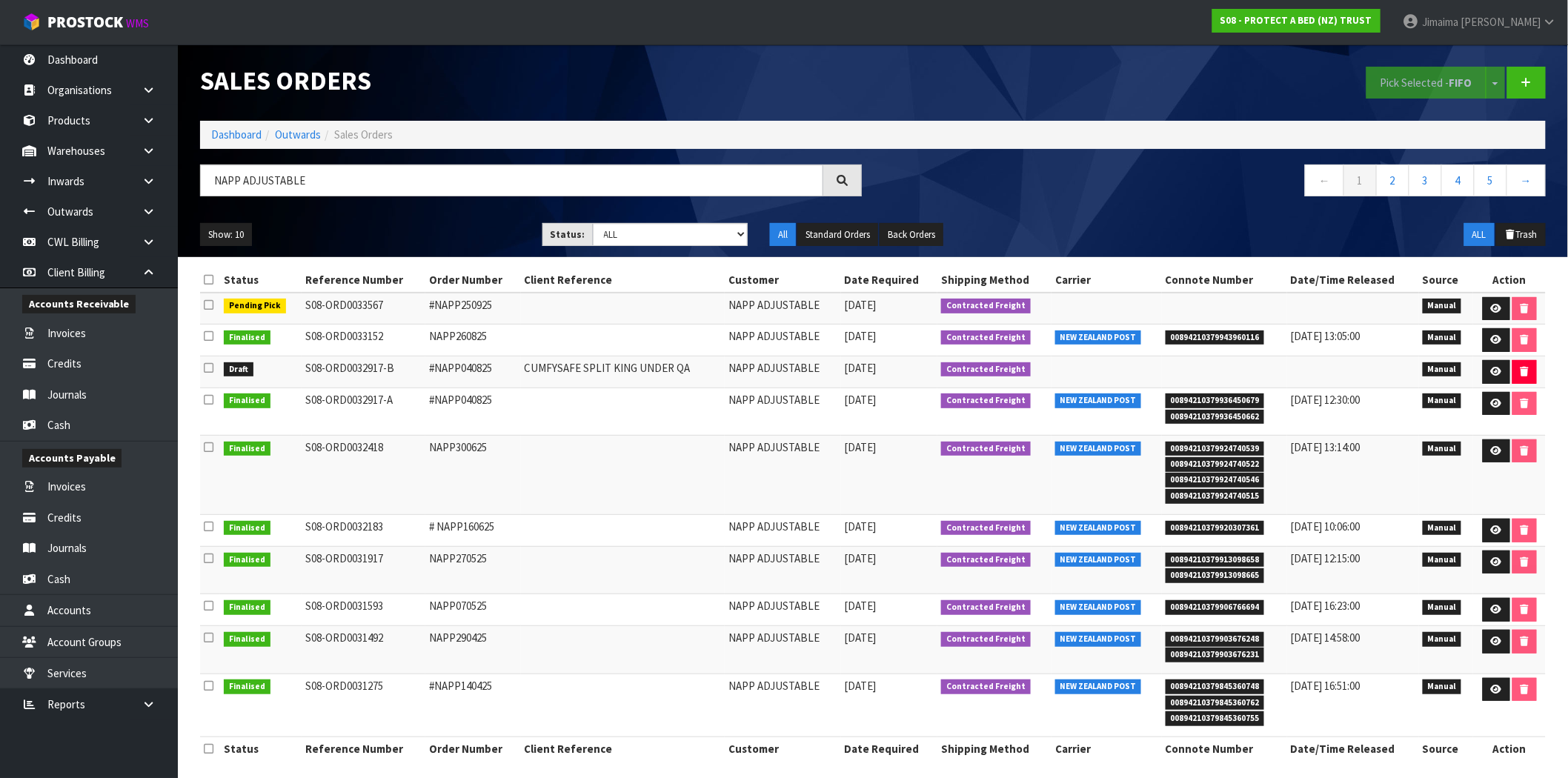
click at [225, 145] on ol "Dashboard Outwards Sales Orders" at bounding box center [873, 135] width 1345 height 28
drag, startPoint x: 235, startPoint y: 133, endPoint x: 351, endPoint y: 249, distance: 164.0
click at [236, 133] on link "Dashboard" at bounding box center [236, 134] width 50 height 14
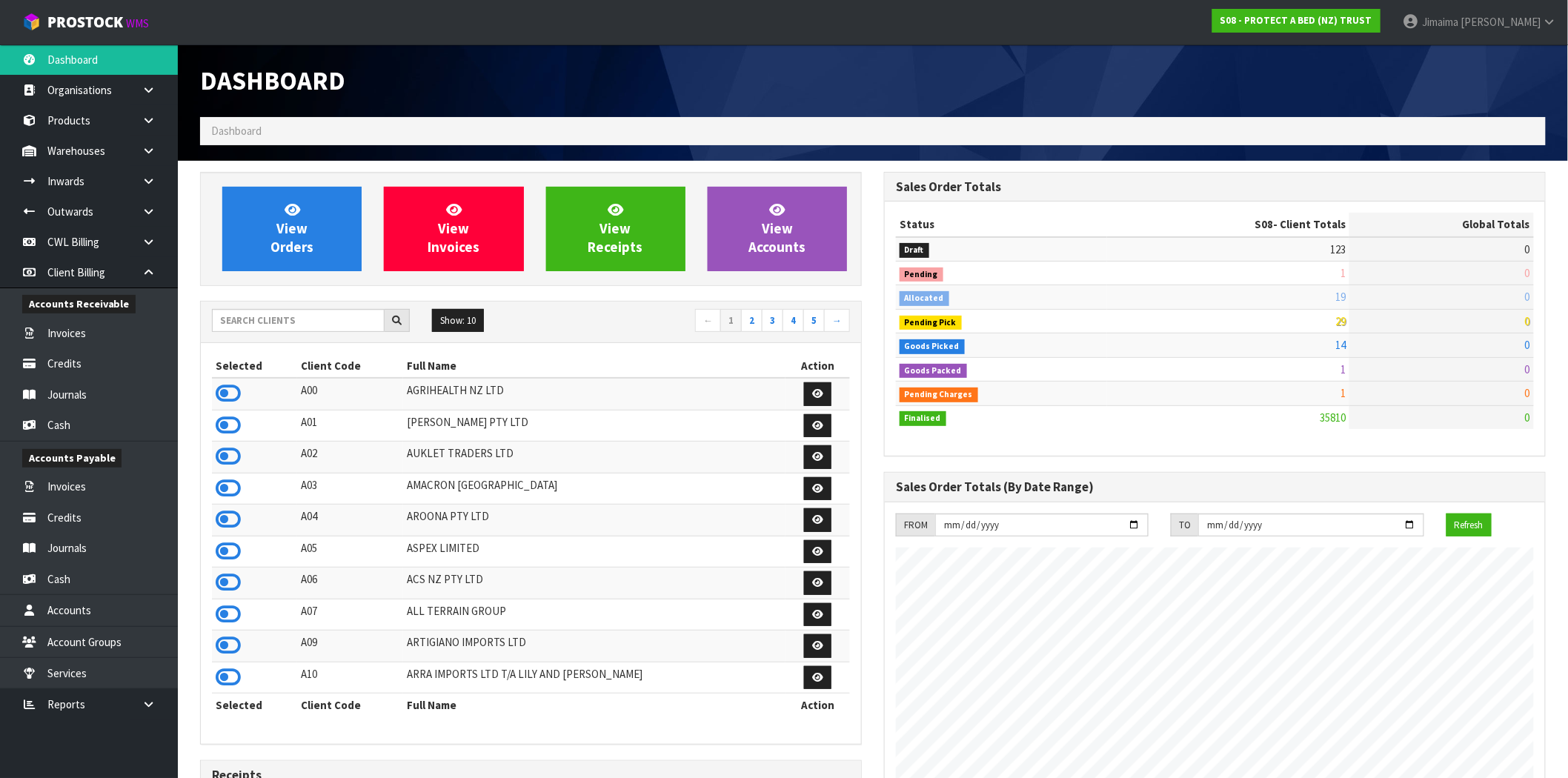
scroll to position [923, 684]
click at [256, 319] on input "text" at bounding box center [298, 320] width 172 height 23
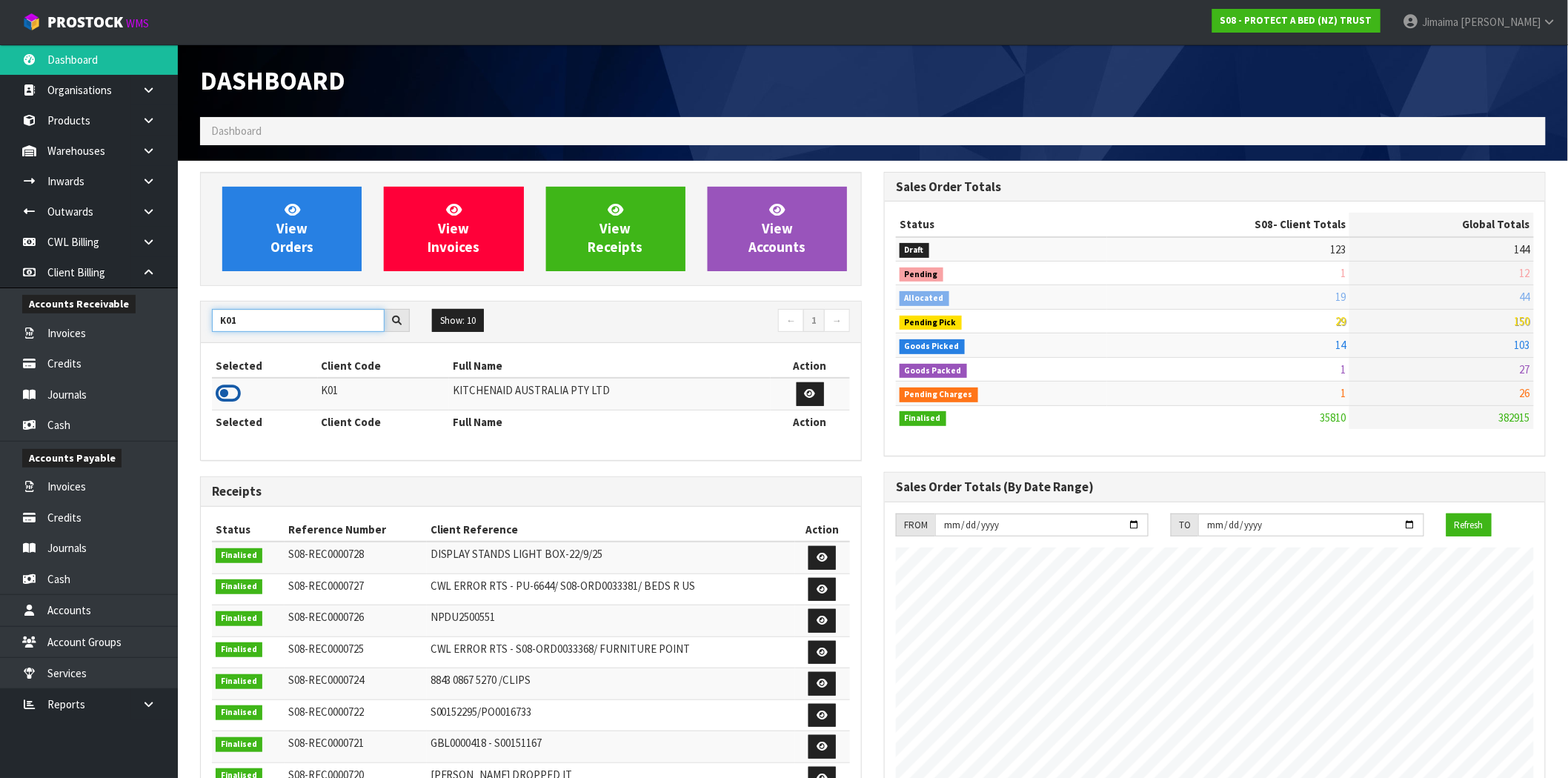
type input "K01"
click at [233, 393] on icon at bounding box center [227, 393] width 25 height 22
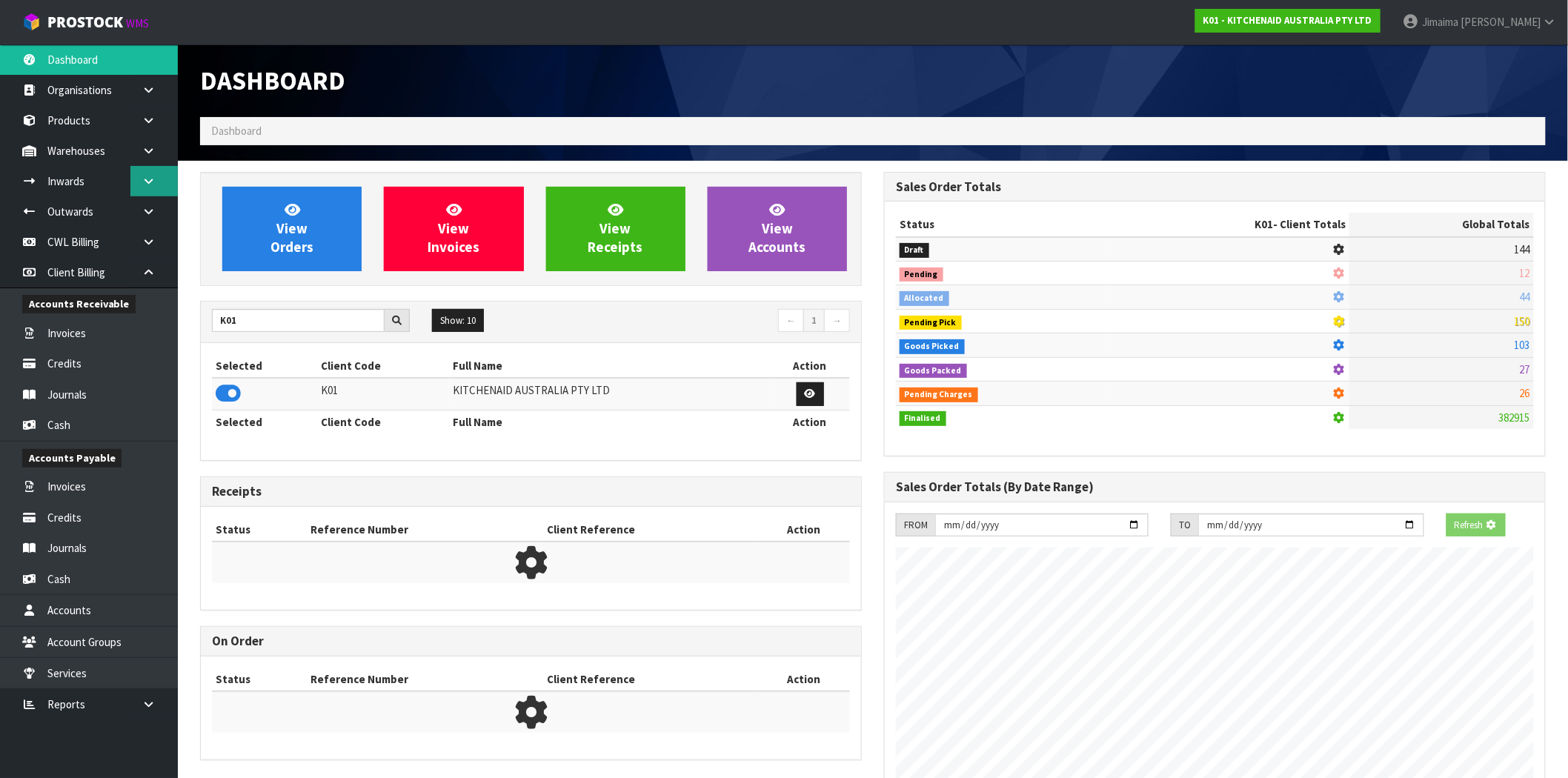
scroll to position [923, 684]
click at [143, 182] on icon at bounding box center [148, 181] width 14 height 11
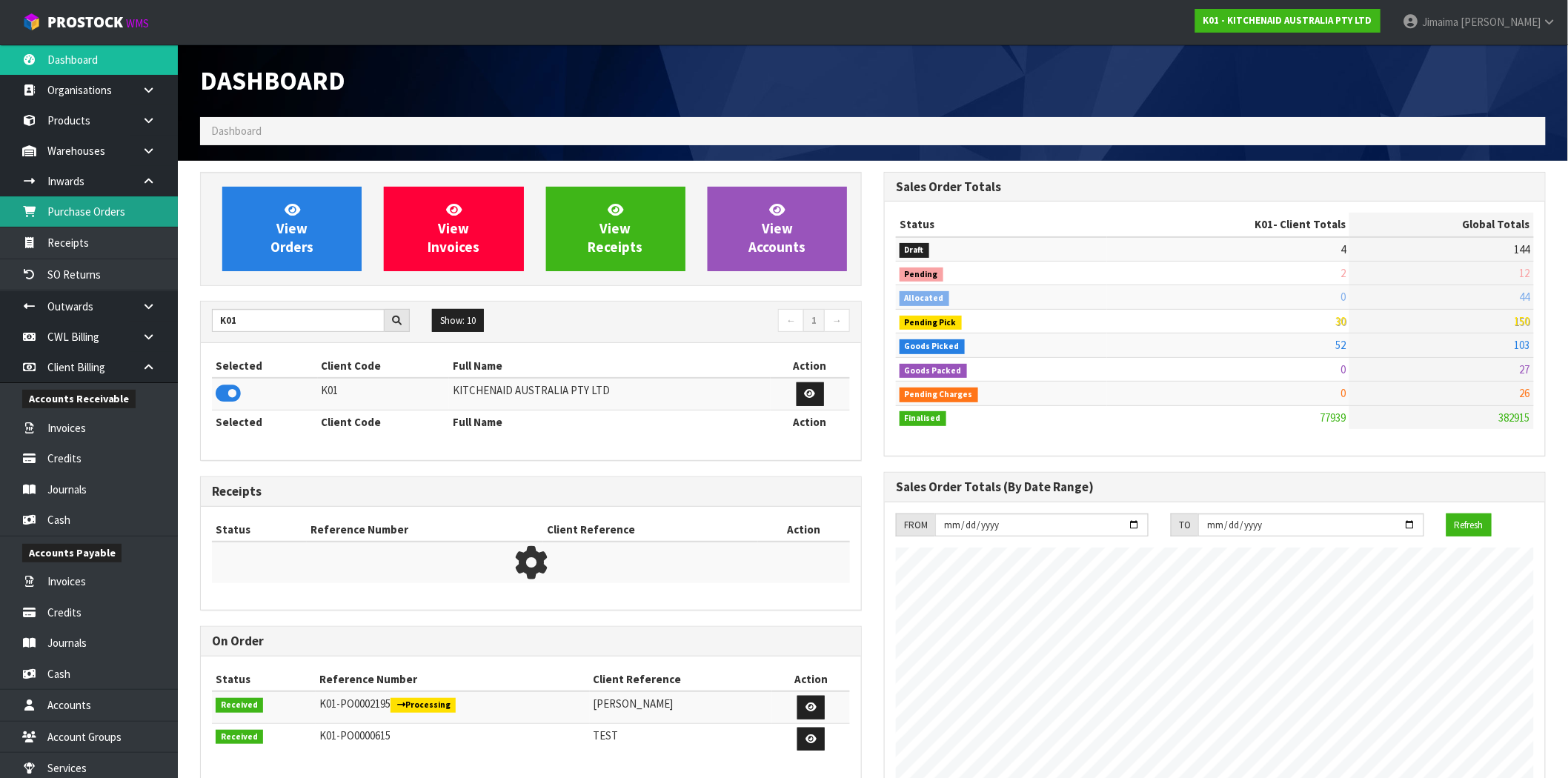
scroll to position [1122, 684]
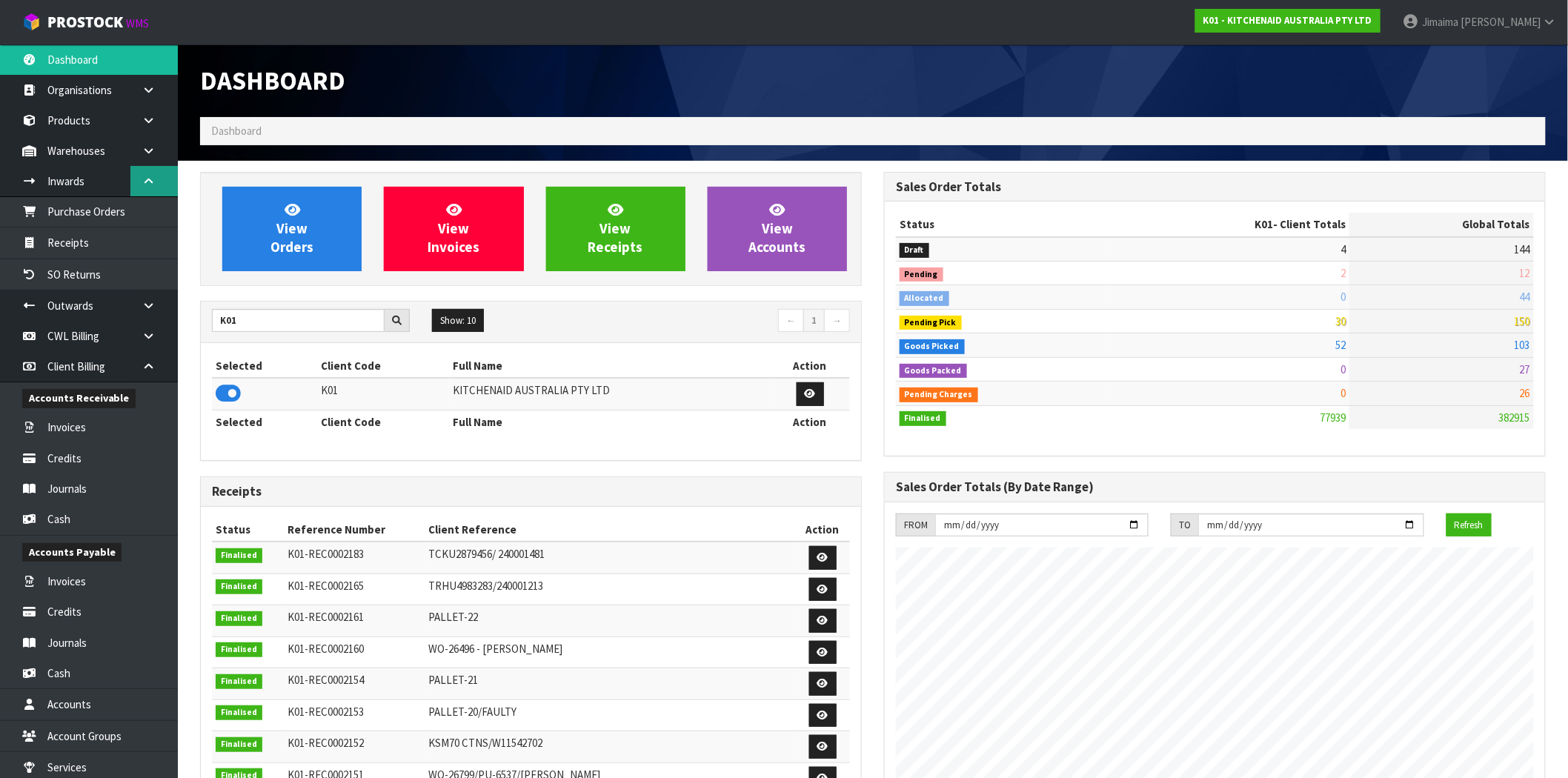
click at [145, 179] on icon at bounding box center [148, 181] width 14 height 11
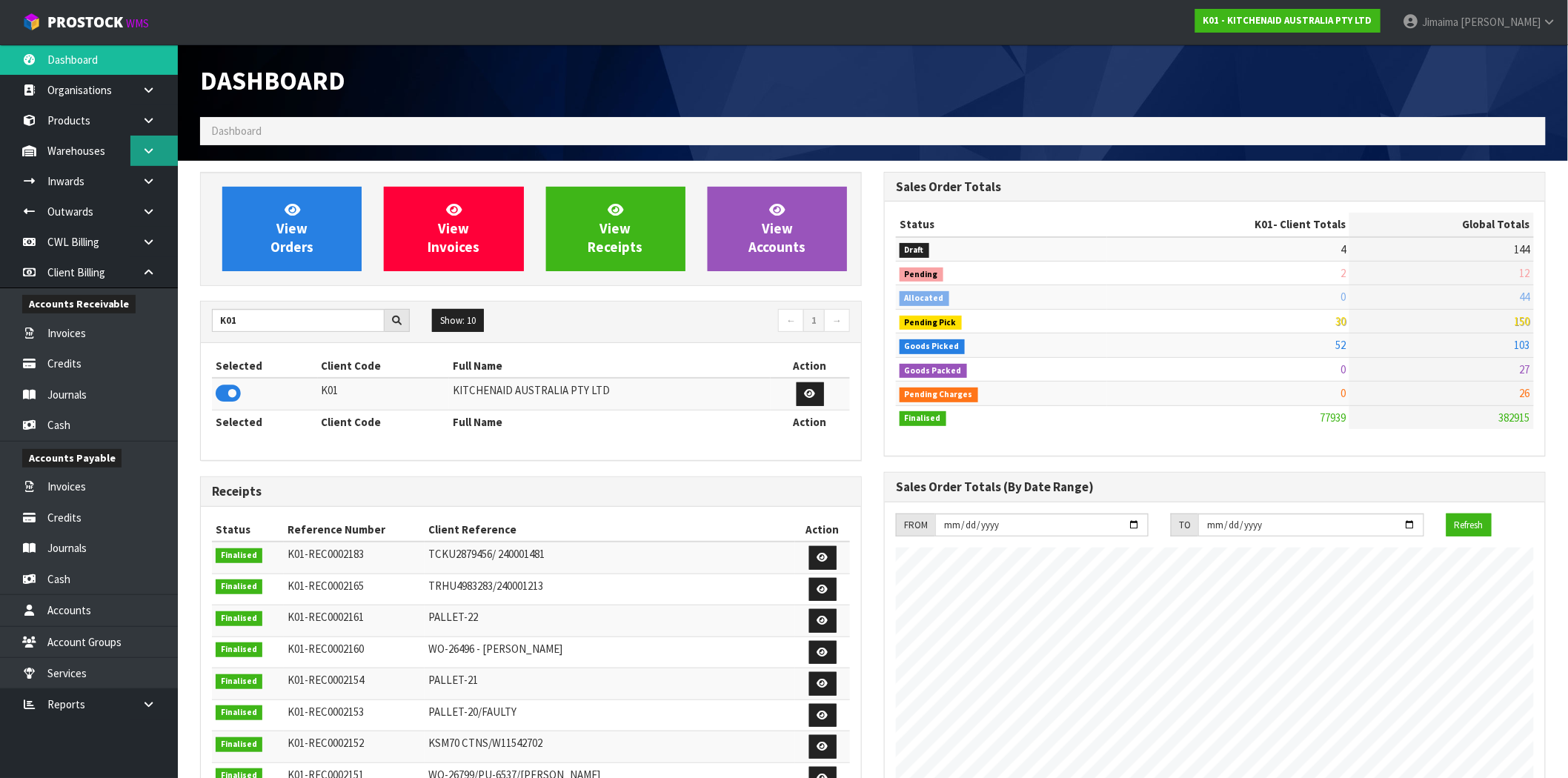
click at [137, 153] on link at bounding box center [154, 150] width 47 height 30
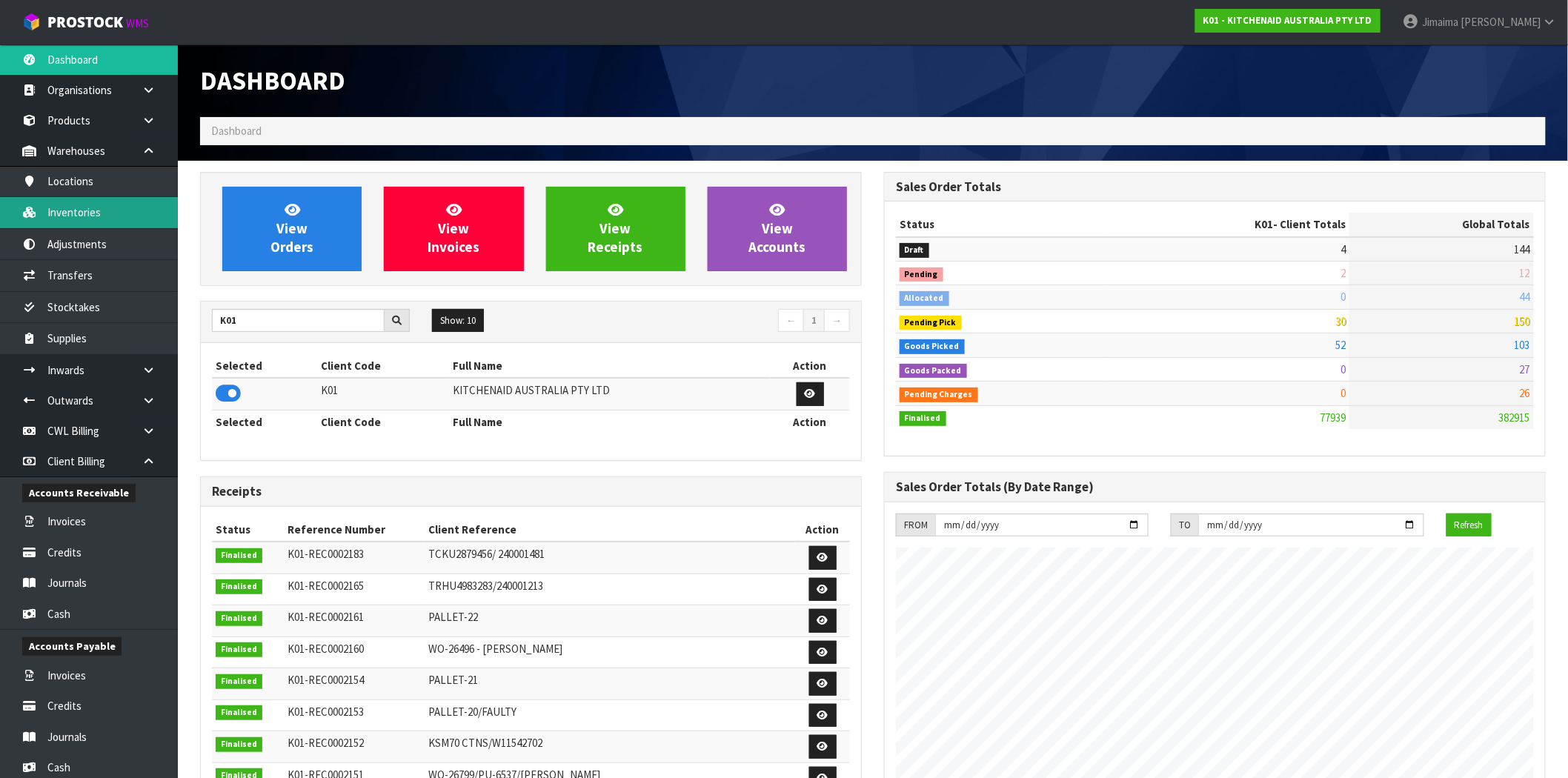
click at [124, 202] on link "Inventories" at bounding box center [89, 212] width 178 height 30
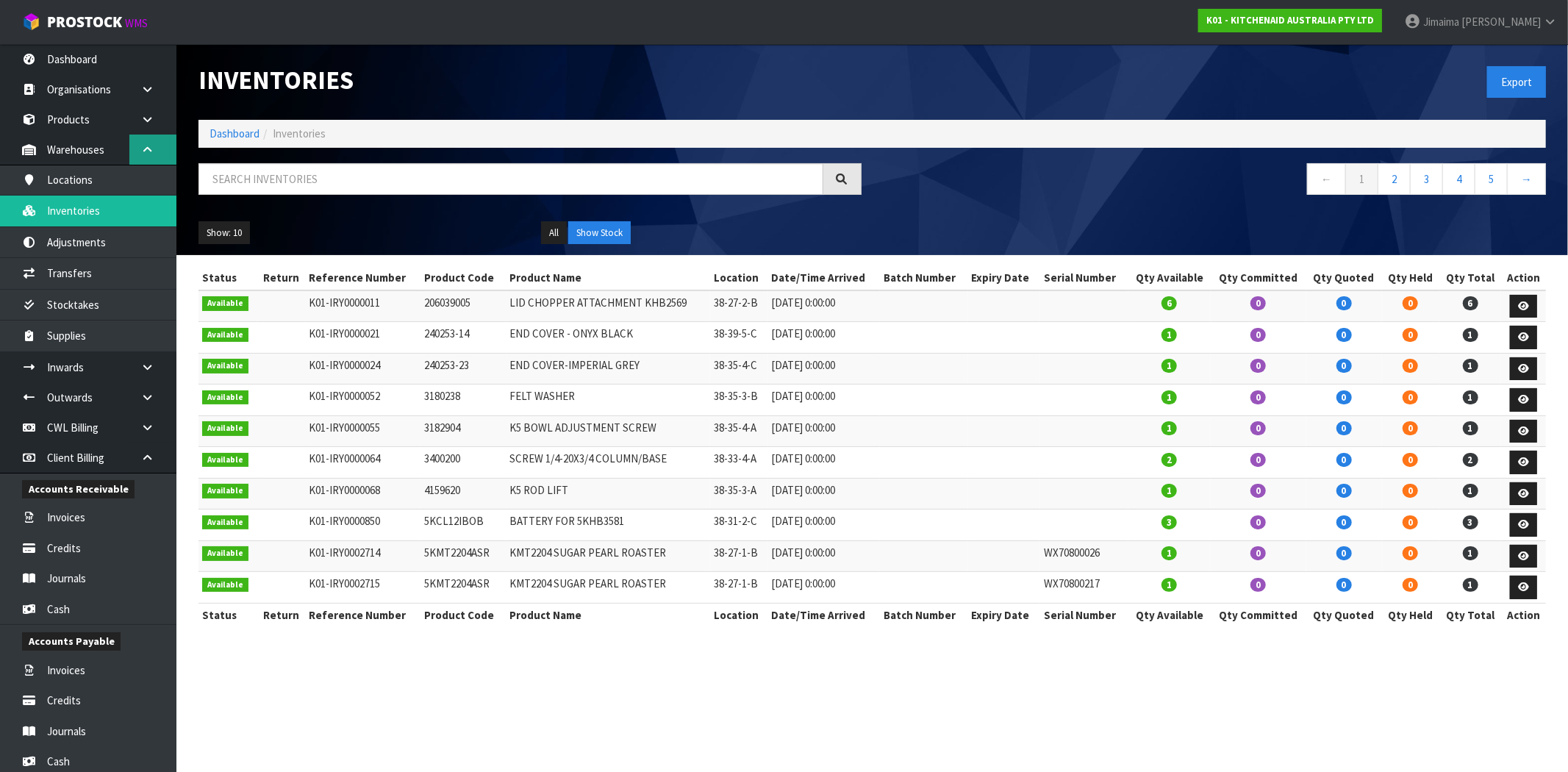
click at [153, 141] on link at bounding box center [152, 149] width 47 height 30
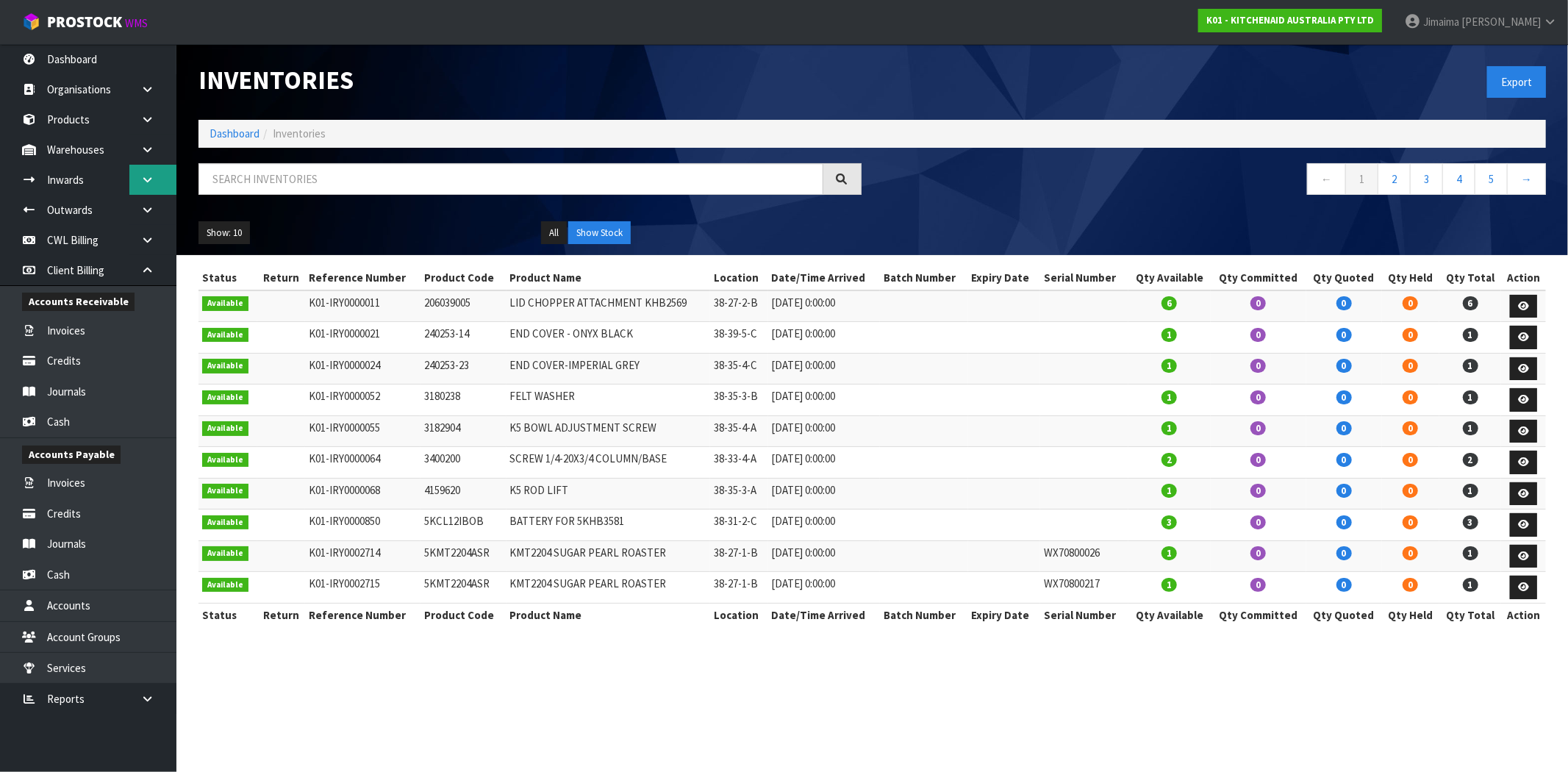
click at [155, 172] on link at bounding box center [152, 179] width 47 height 30
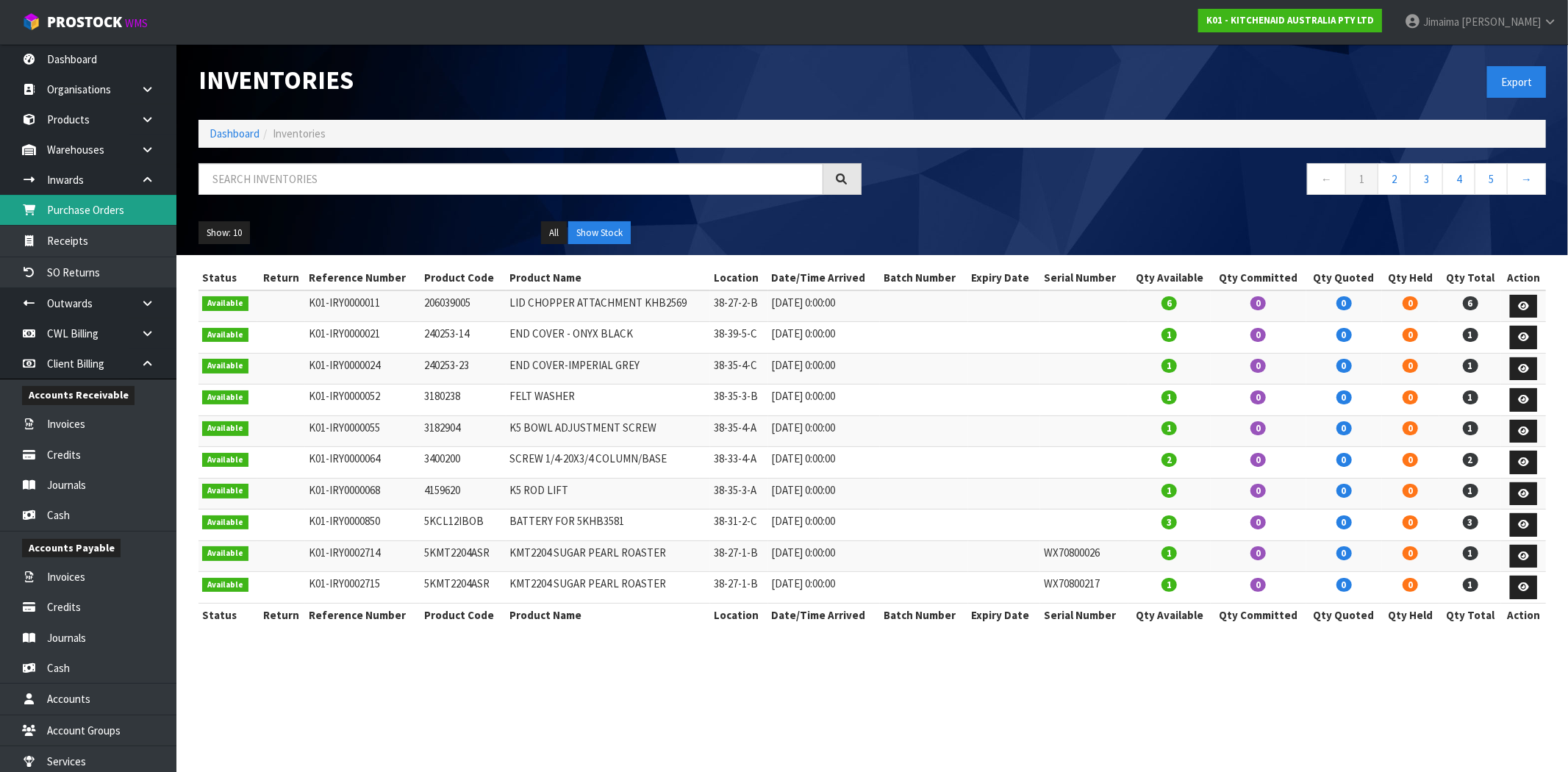
click at [123, 208] on link "Purchase Orders" at bounding box center [88, 210] width 177 height 30
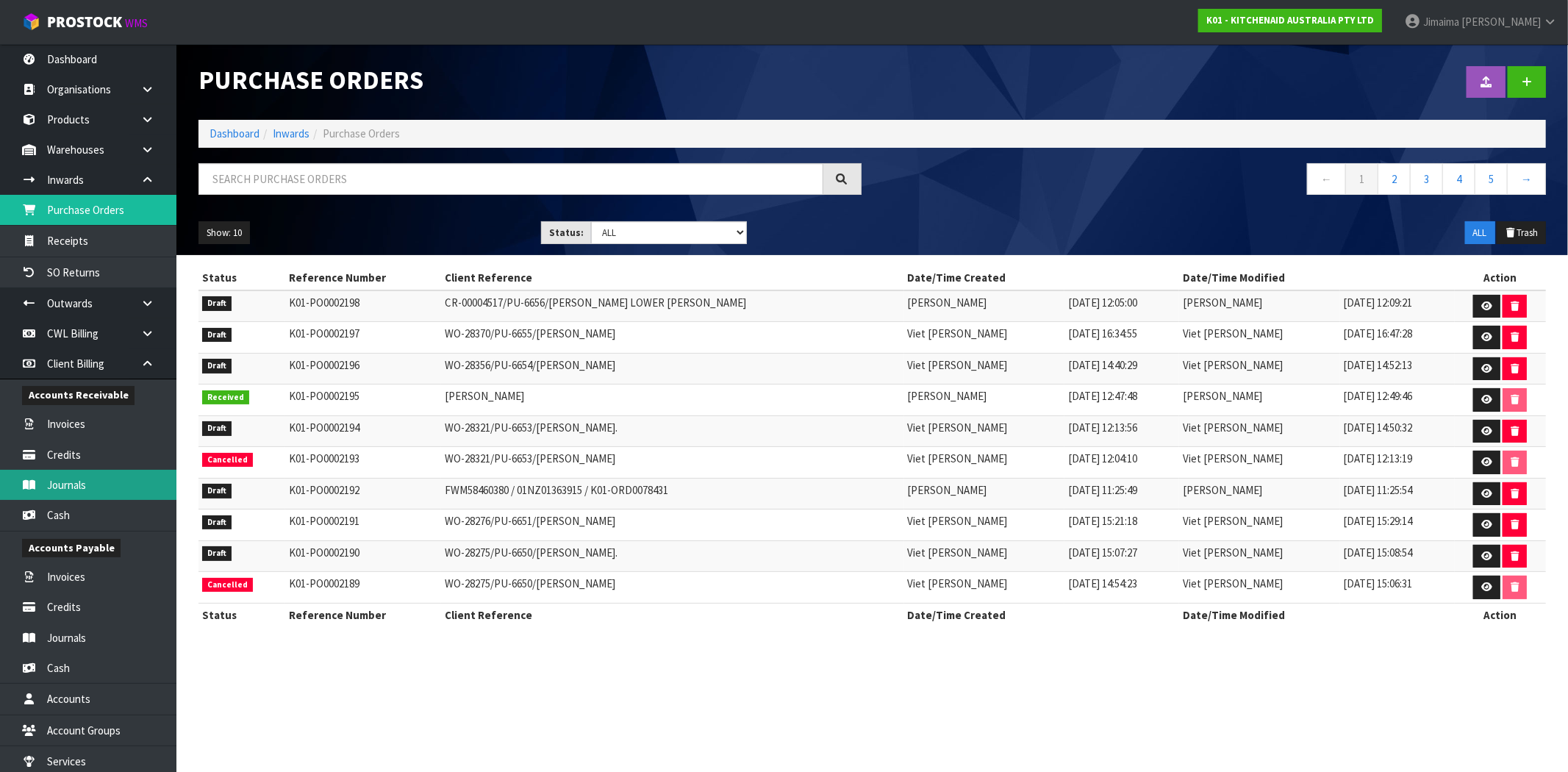
drag, startPoint x: 364, startPoint y: 508, endPoint x: 150, endPoint y: 481, distance: 215.7
click at [364, 508] on td "K01-PO0002192" at bounding box center [364, 493] width 156 height 31
click at [252, 138] on link "Dashboard" at bounding box center [235, 133] width 50 height 14
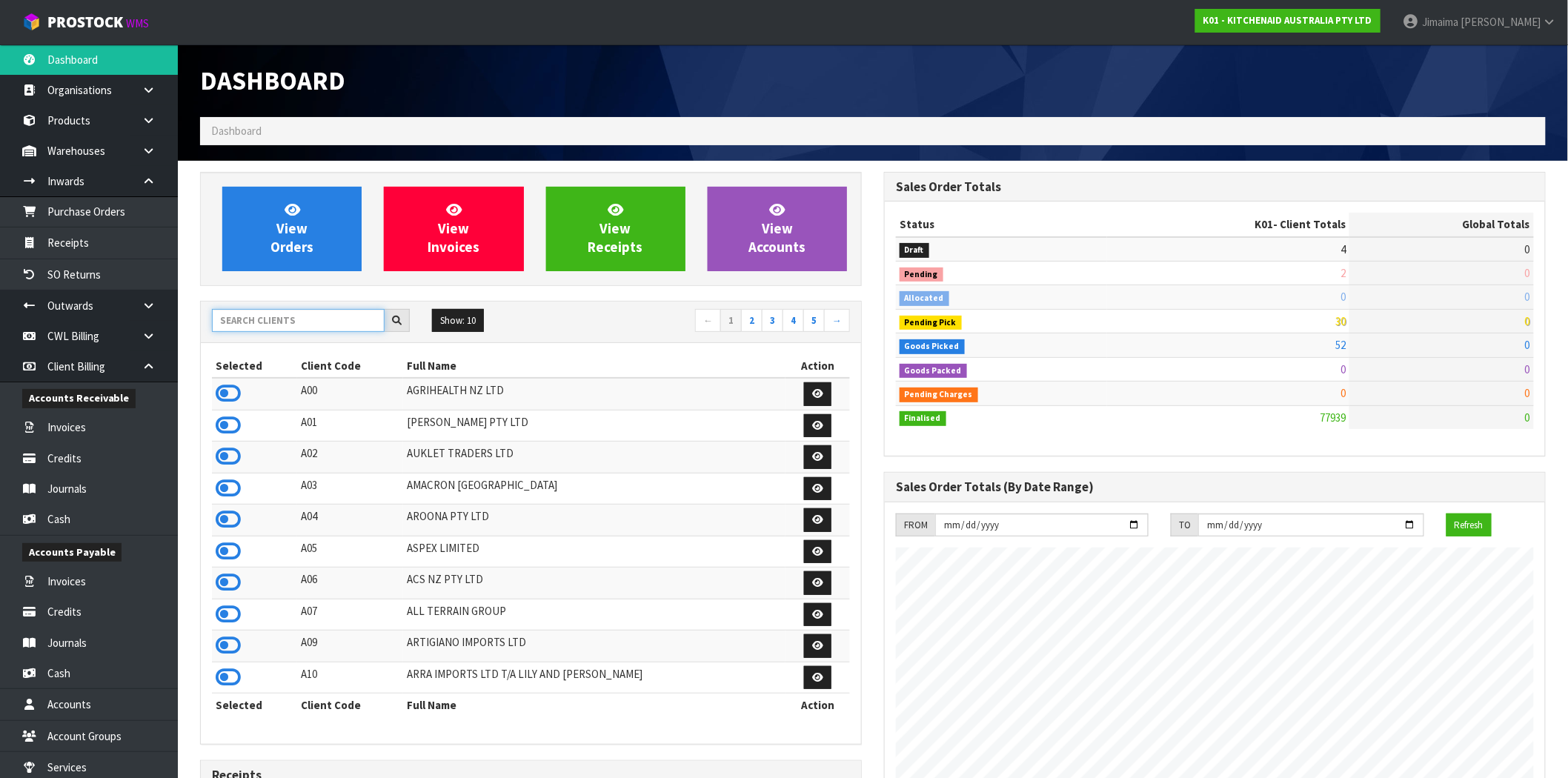
click at [238, 319] on input "text" at bounding box center [298, 320] width 172 height 23
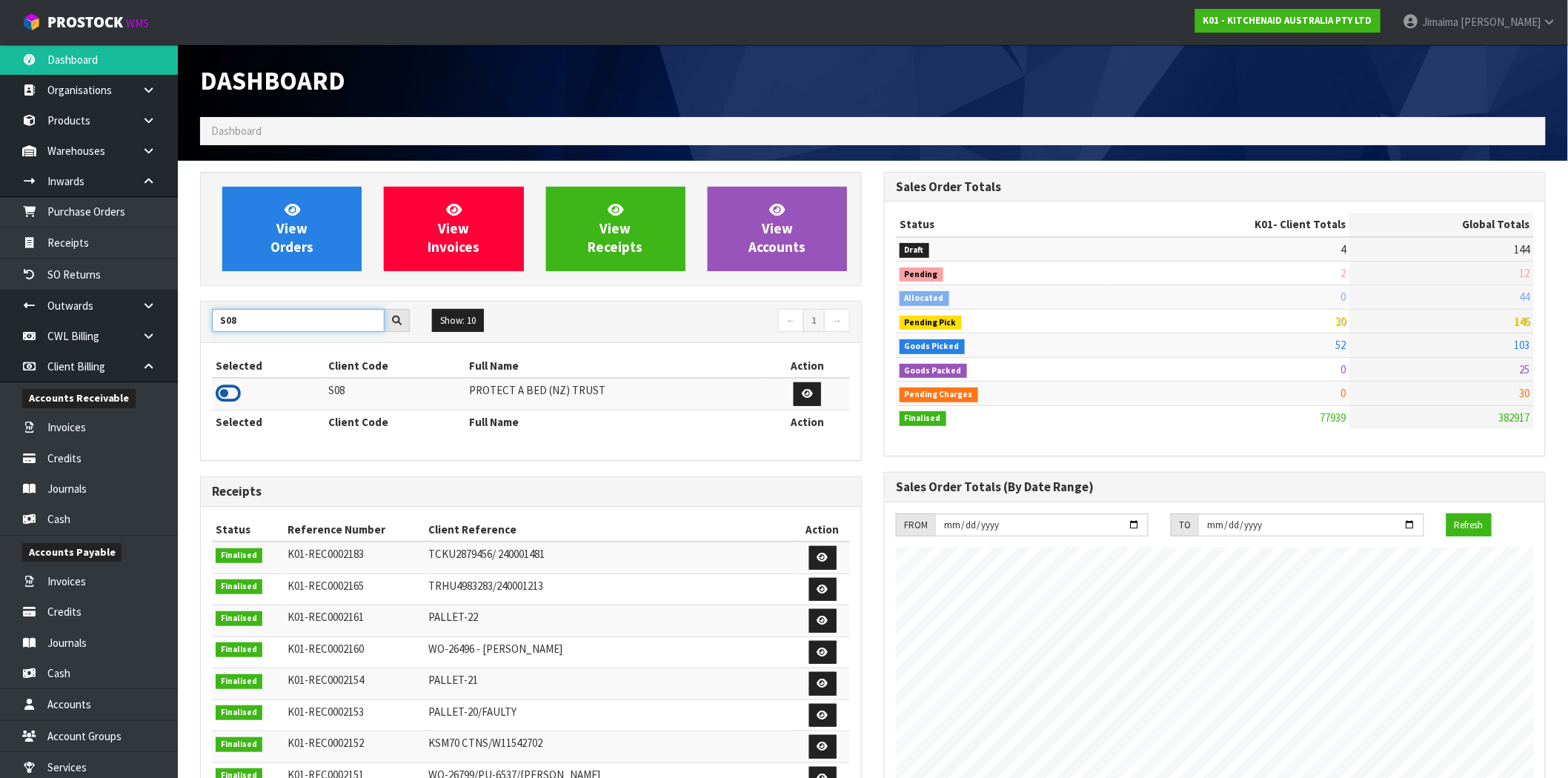
type input "S08"
click at [230, 391] on icon at bounding box center [227, 393] width 25 height 22
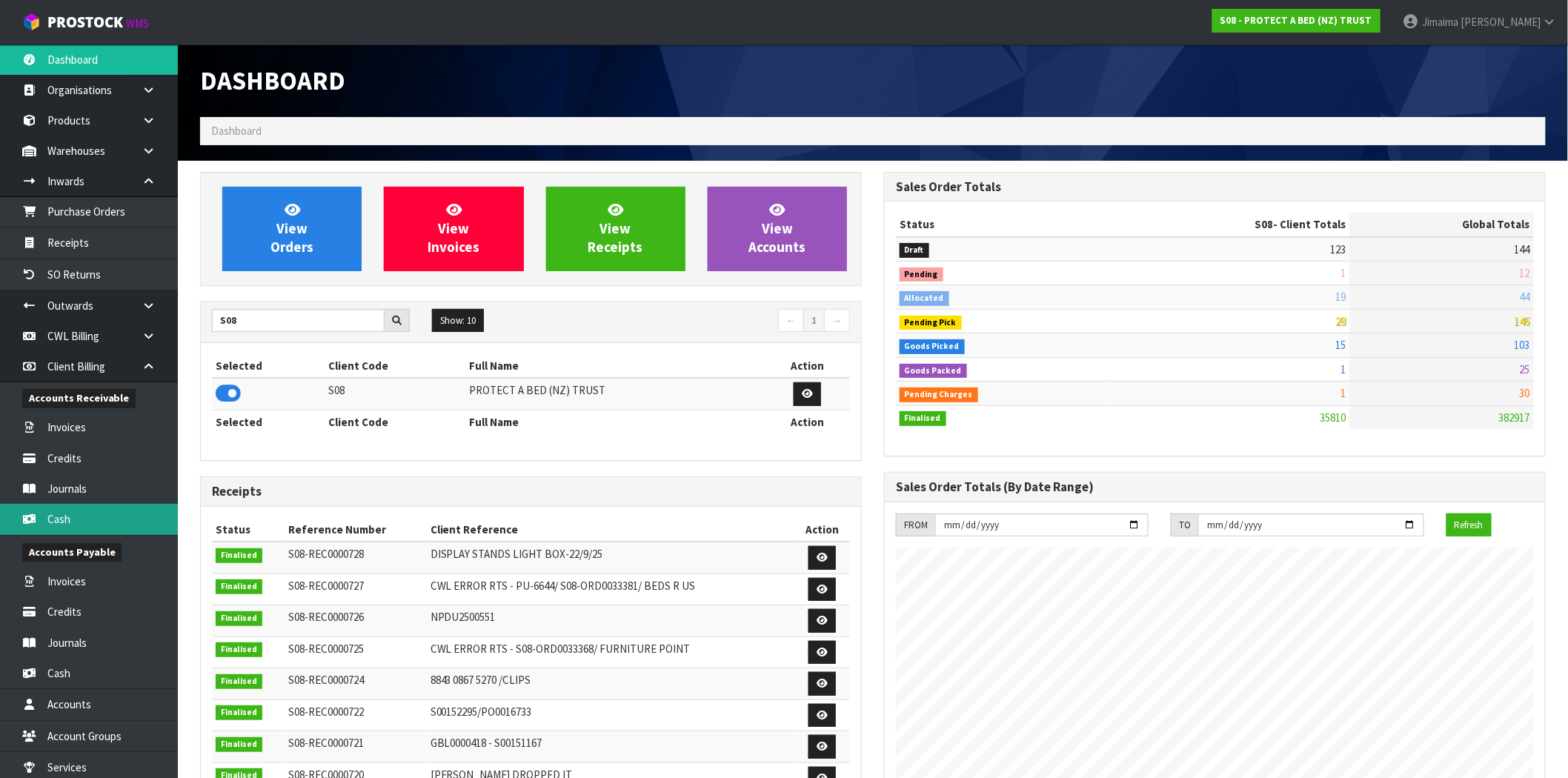
click at [83, 515] on link "Cash" at bounding box center [89, 518] width 178 height 30
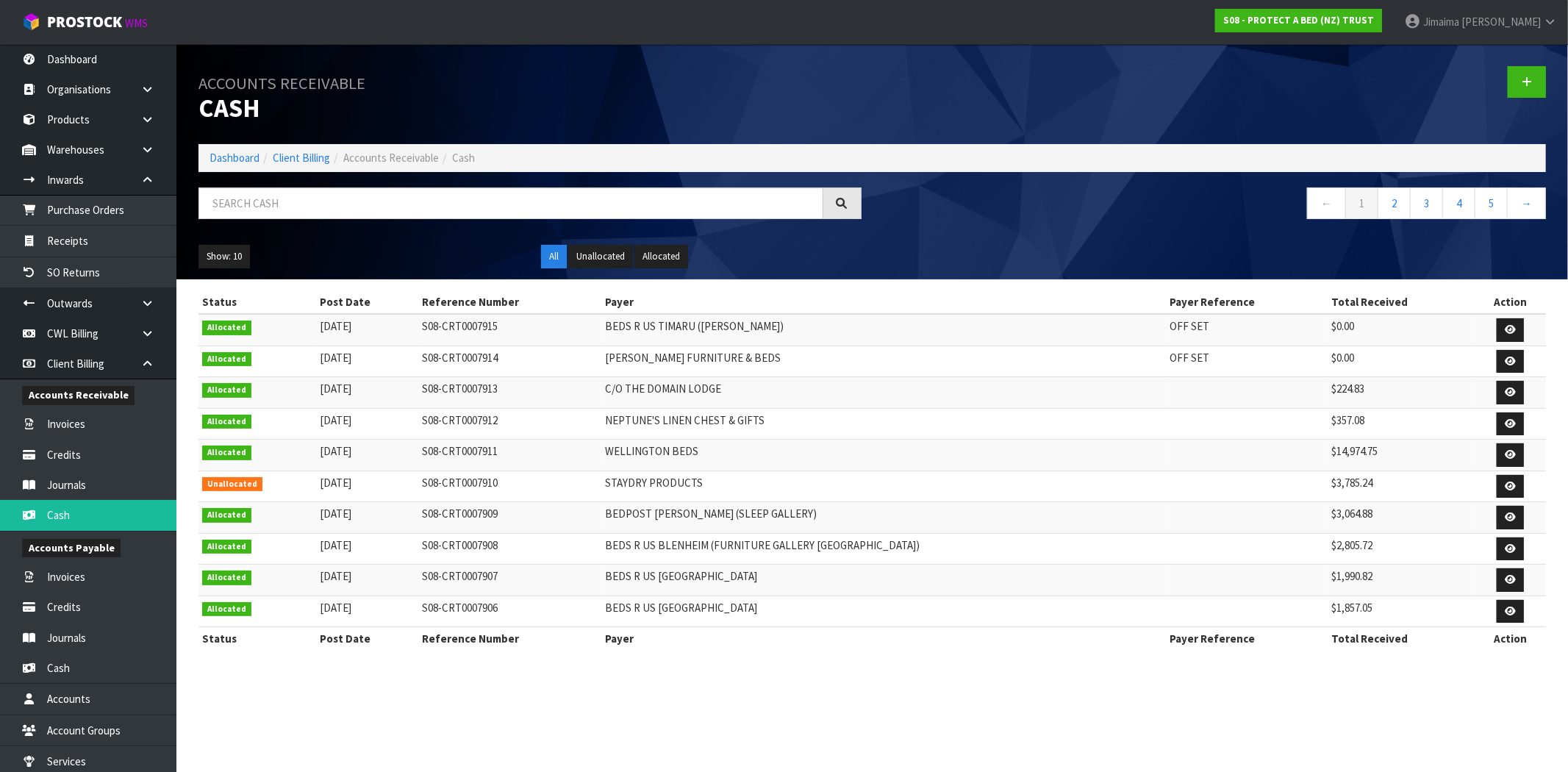
click at [804, 295] on th "Payer" at bounding box center [884, 301] width 564 height 23
click at [244, 155] on link "Dashboard" at bounding box center [235, 157] width 50 height 14
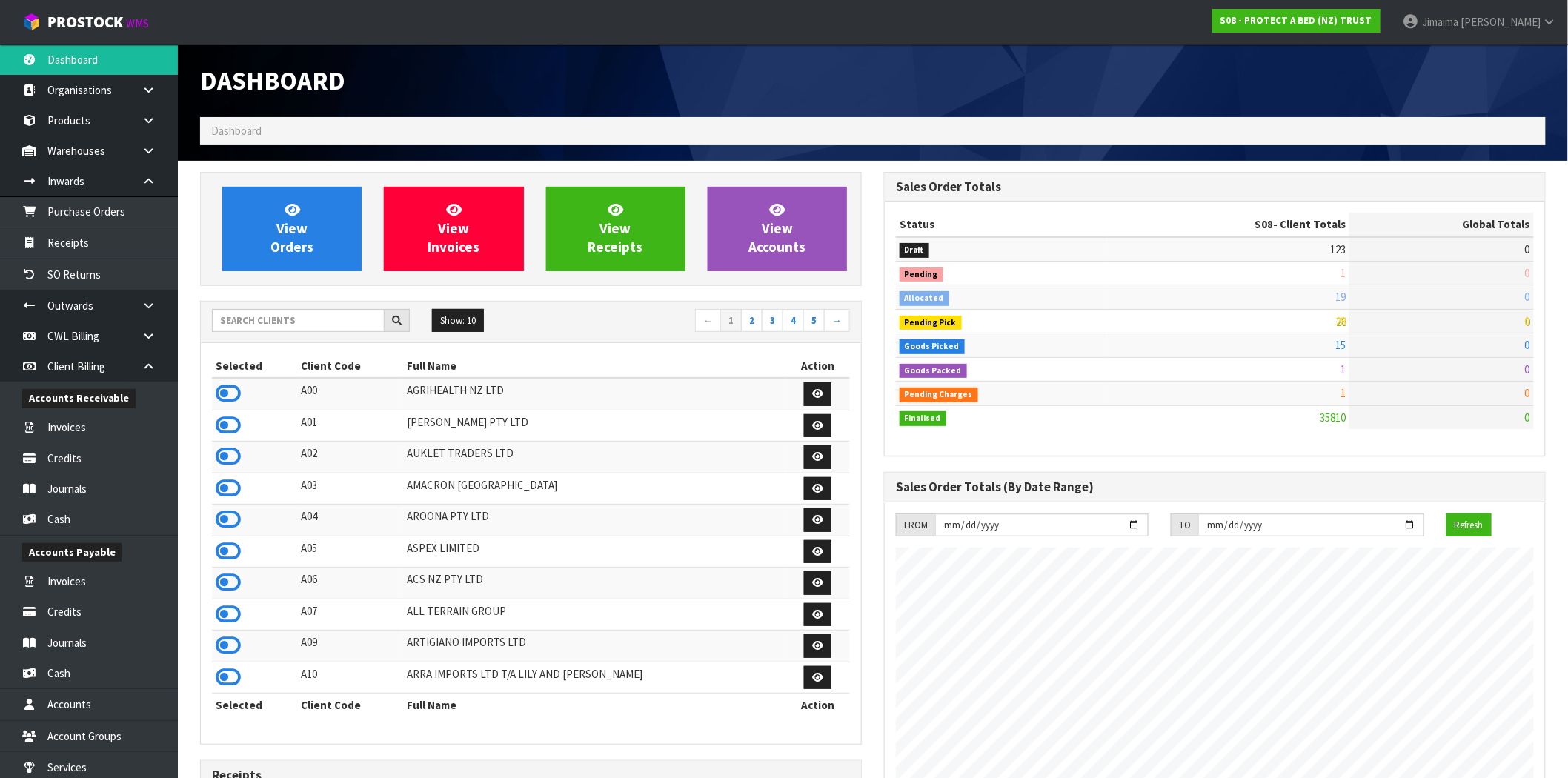
scroll to position [923, 684]
click at [356, 318] on input "text" at bounding box center [298, 320] width 172 height 23
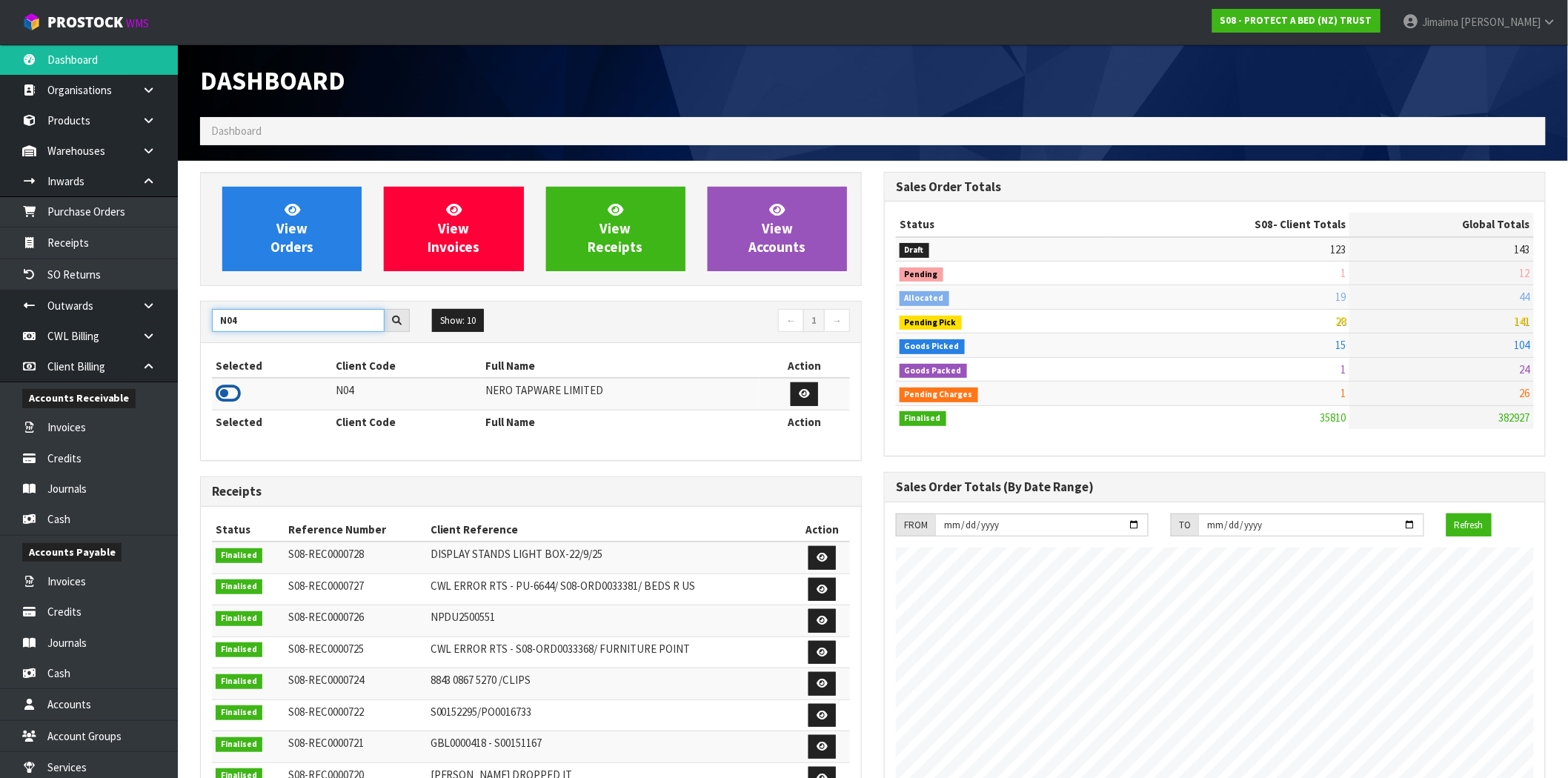
type input "N04"
click at [247, 381] on td at bounding box center [272, 393] width 120 height 32
click at [237, 393] on icon at bounding box center [227, 393] width 25 height 22
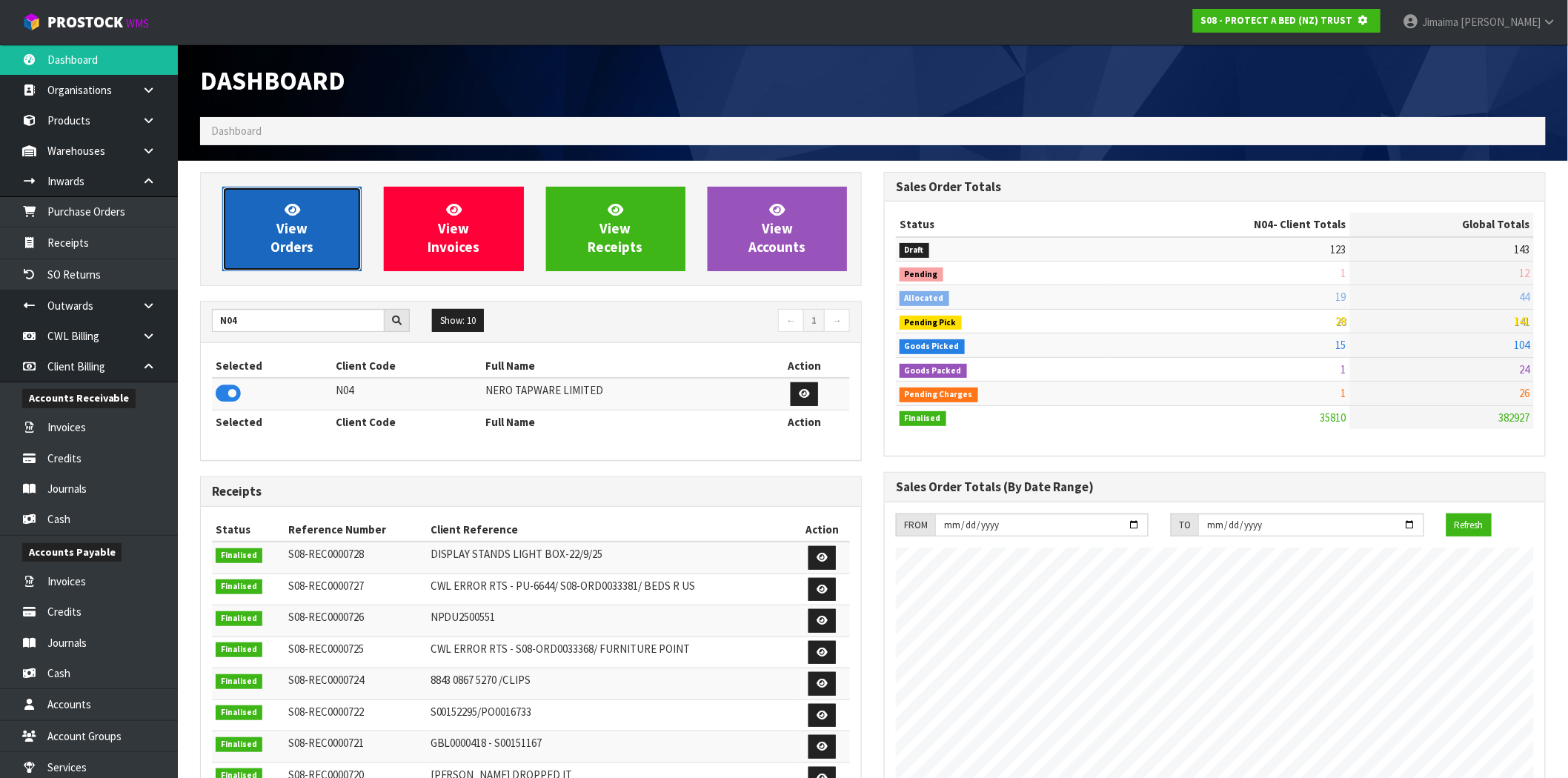
scroll to position [739648, 740185]
click at [285, 239] on span "View Orders" at bounding box center [292, 228] width 43 height 55
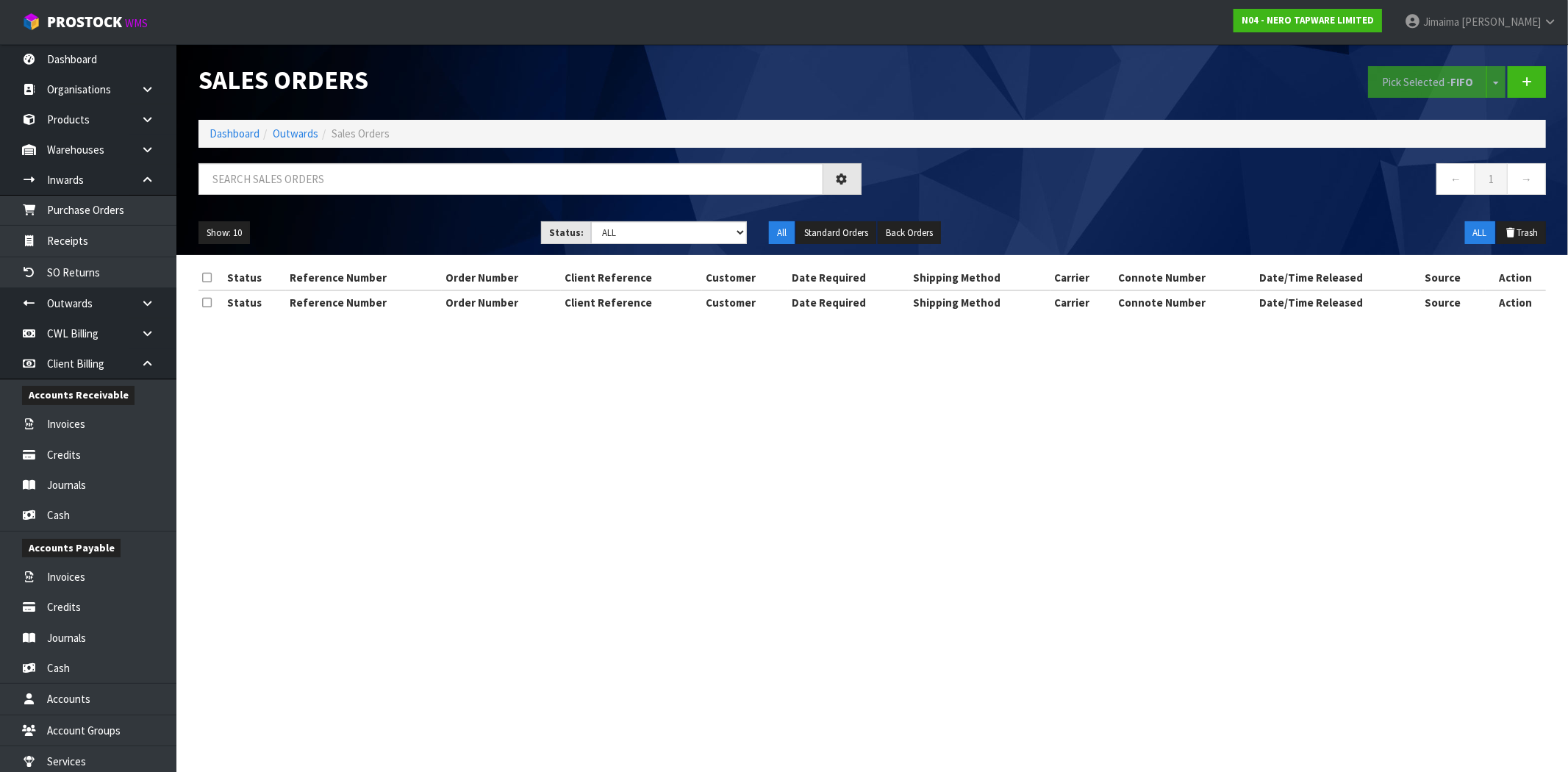
click at [289, 208] on div "← 1 →" at bounding box center [872, 186] width 1370 height 47
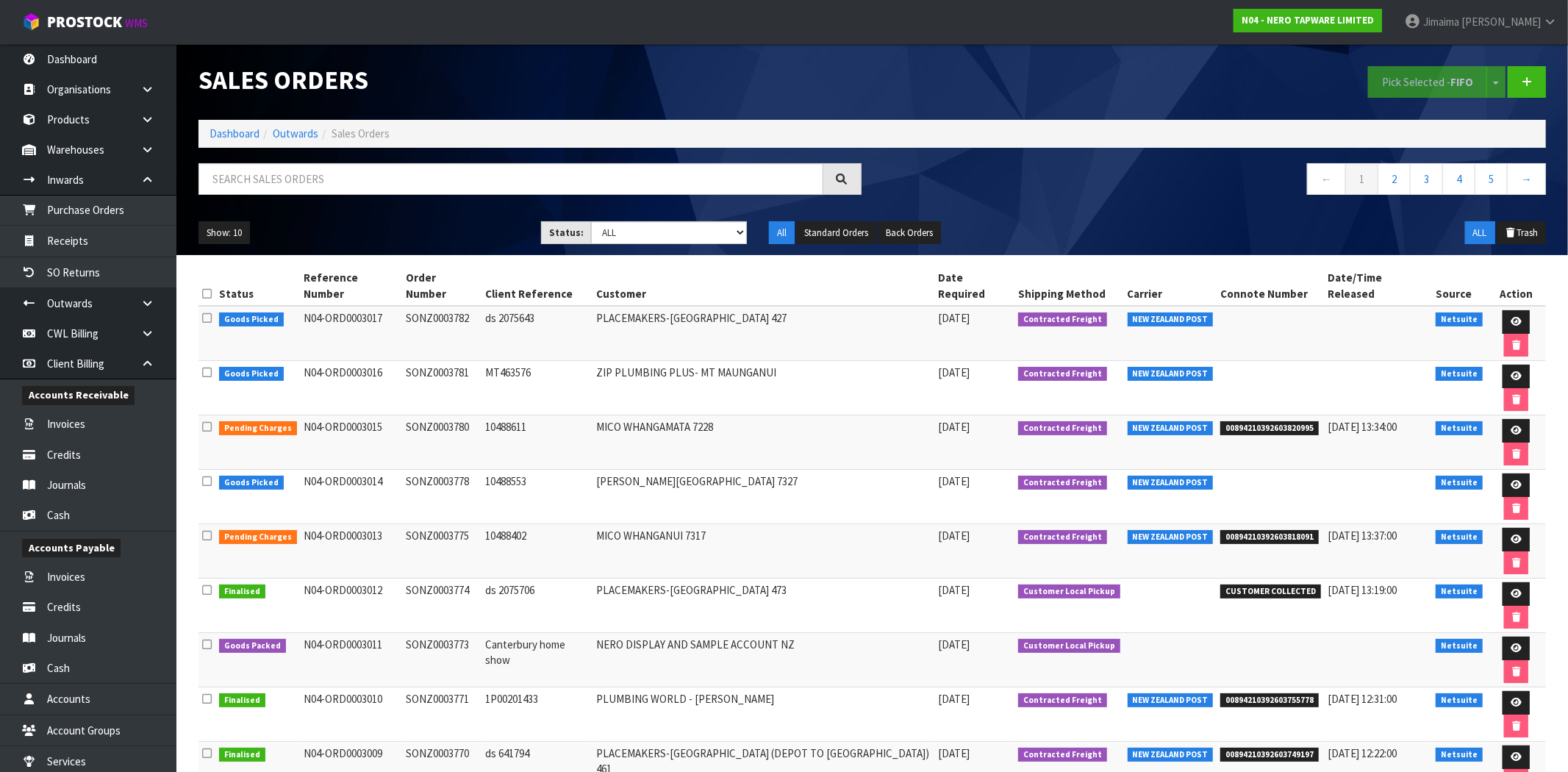
click at [292, 196] on div at bounding box center [530, 184] width 685 height 43
click at [1504, 637] on link at bounding box center [1516, 648] width 27 height 23
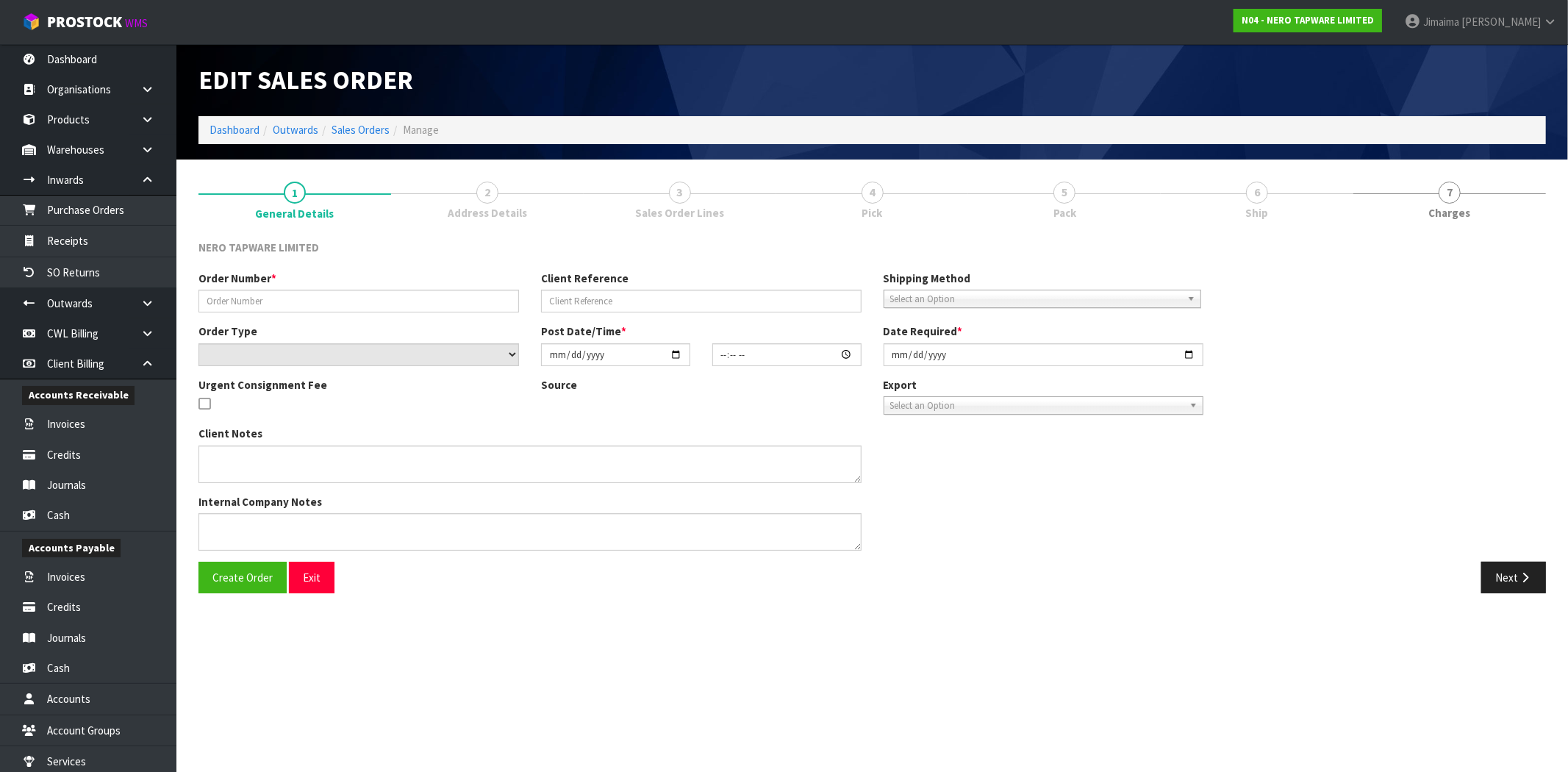
type input "SONZ0003773"
type input "Canterbury home show"
select select "number:0"
type input "[DATE]"
type input "10:30:06.000"
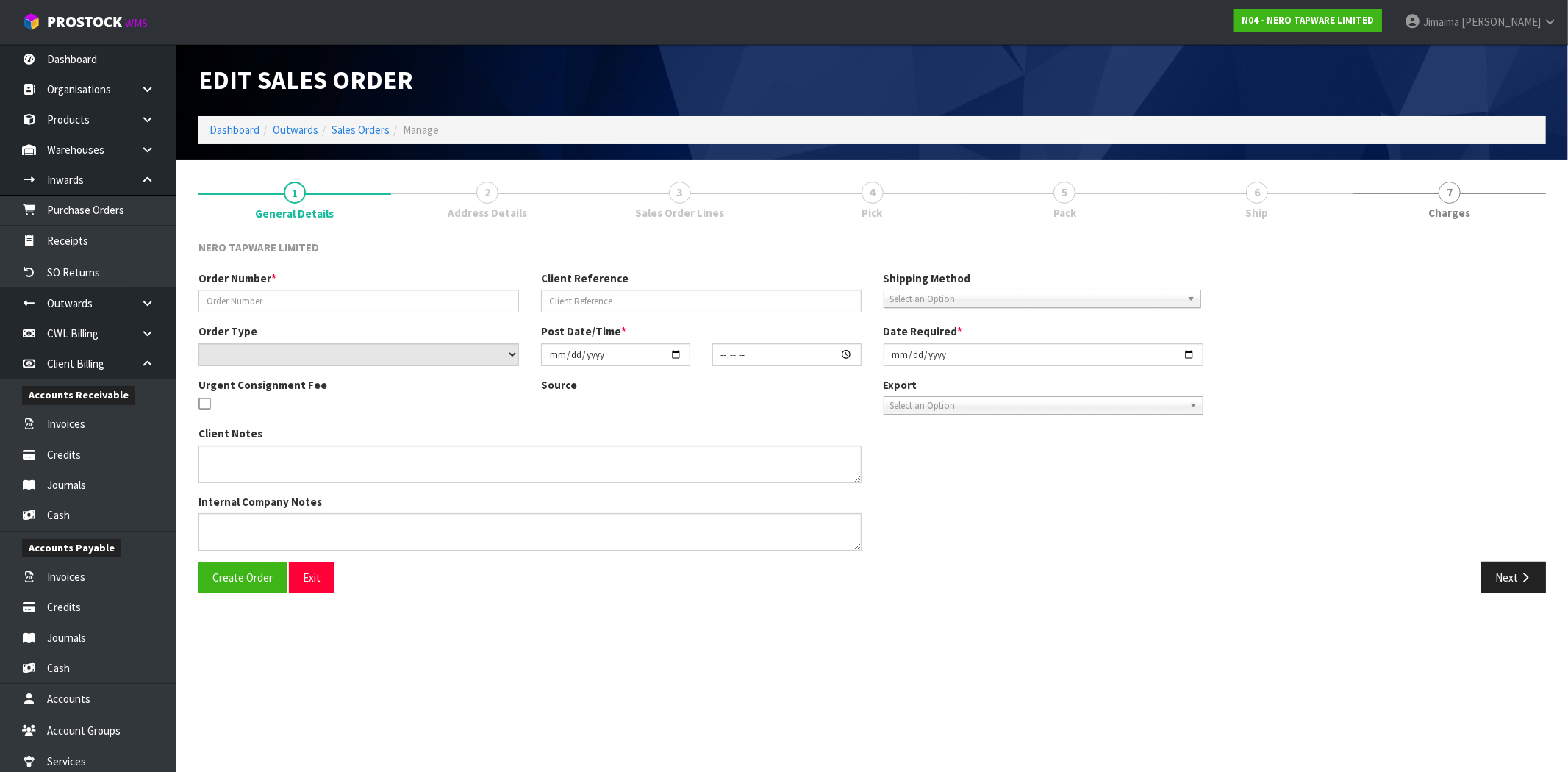
type input "[DATE]"
type textarea "Chris pick up 26/09"
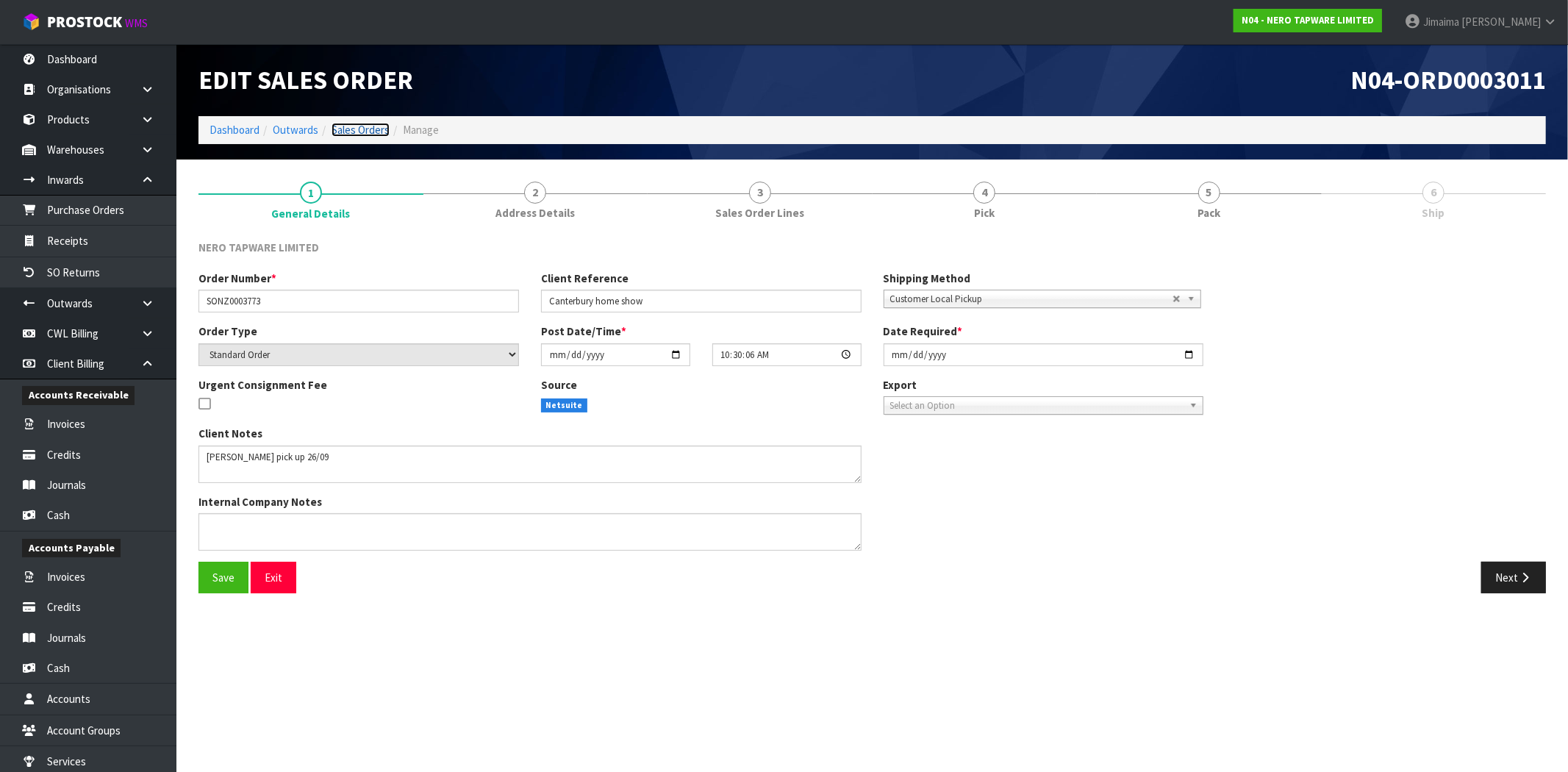
click at [364, 128] on link "Sales Orders" at bounding box center [360, 129] width 58 height 14
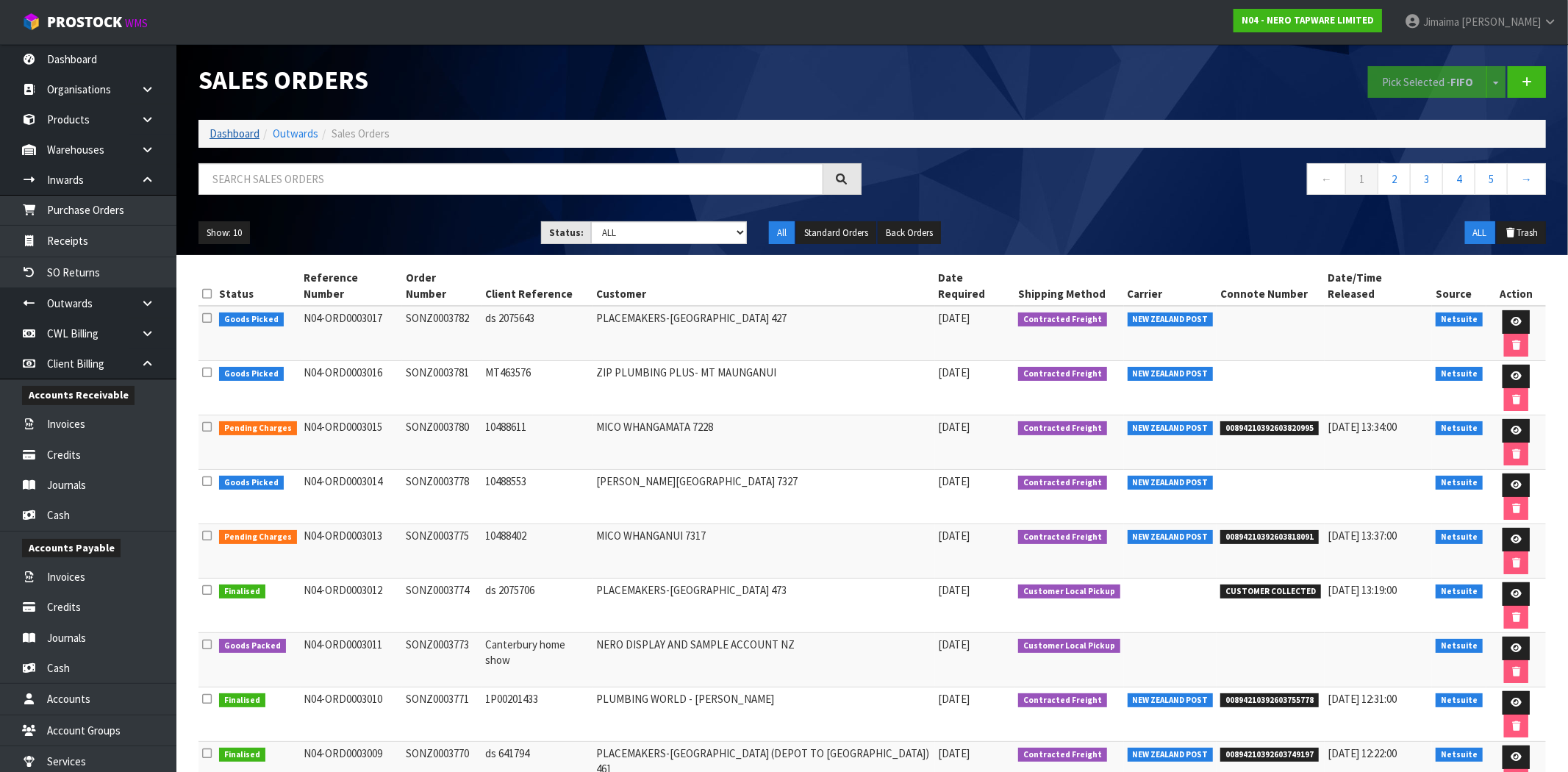
drag, startPoint x: 221, startPoint y: 142, endPoint x: 224, endPoint y: 134, distance: 8.5
click at [221, 142] on ol "Dashboard Outwards Sales Orders" at bounding box center [872, 134] width 1348 height 27
click at [224, 134] on link "Dashboard" at bounding box center [235, 133] width 50 height 14
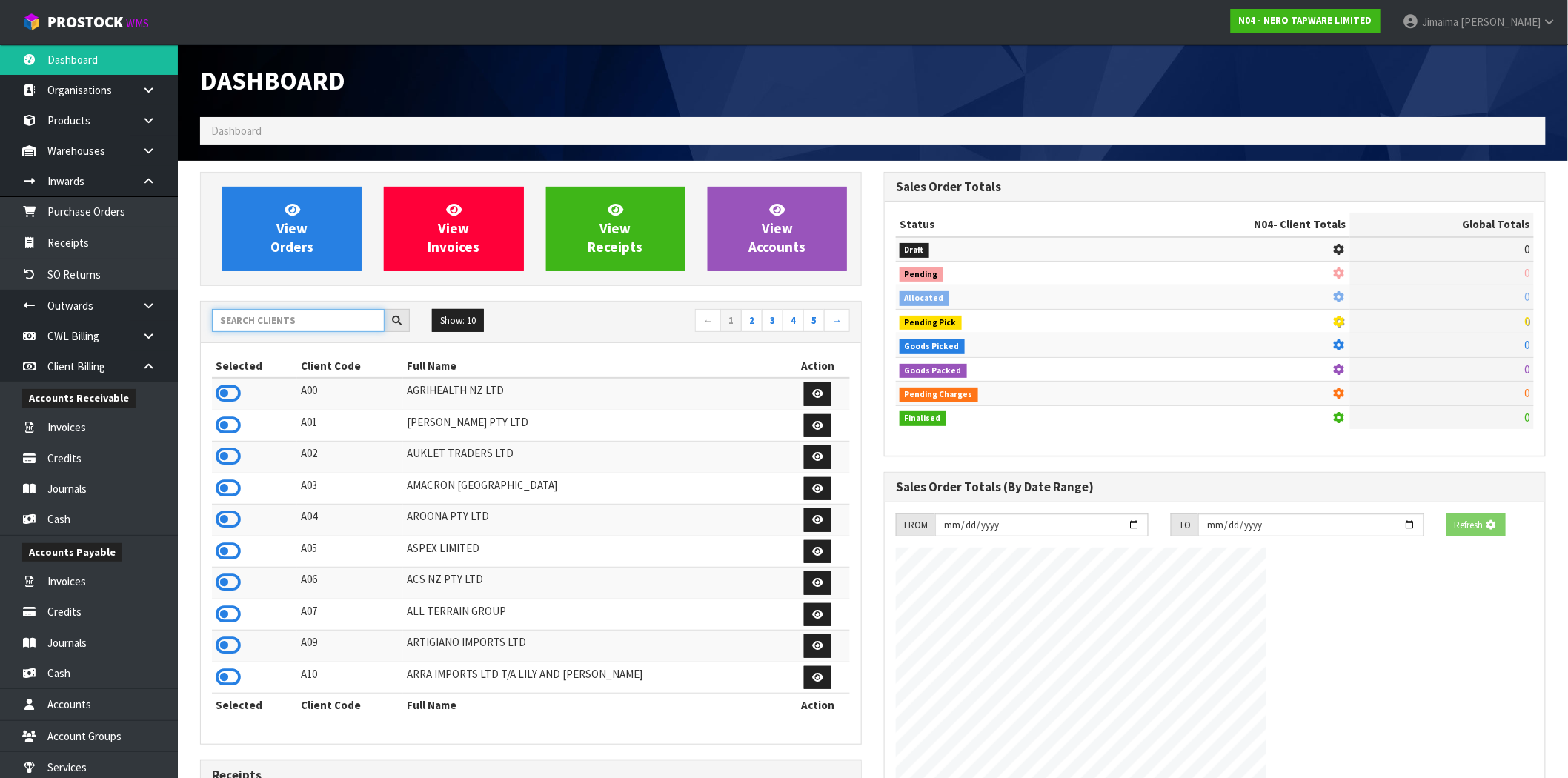
click at [352, 318] on input "text" at bounding box center [298, 320] width 172 height 23
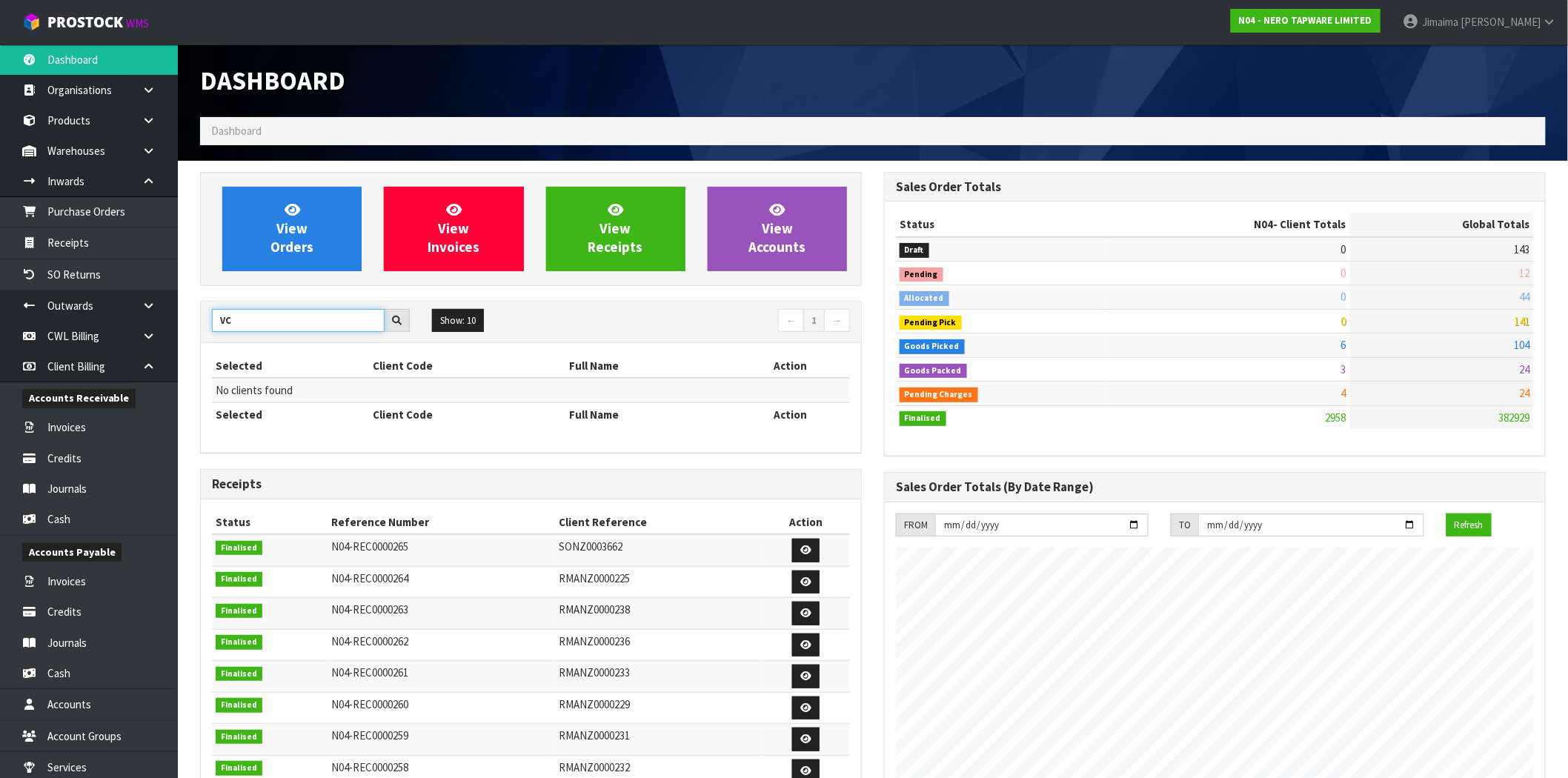
type input "V"
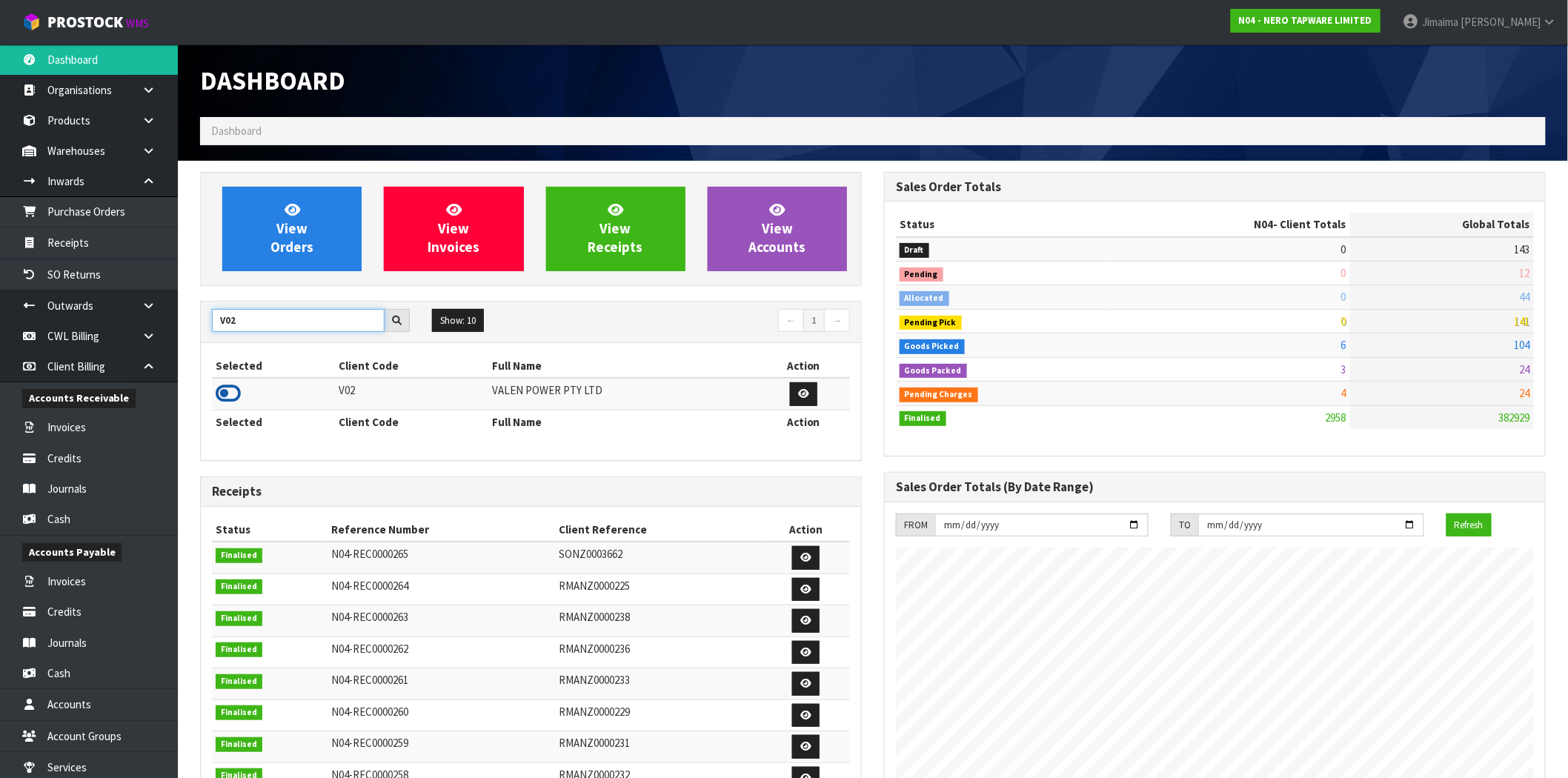
type input "V02"
click at [233, 390] on icon at bounding box center [227, 393] width 25 height 22
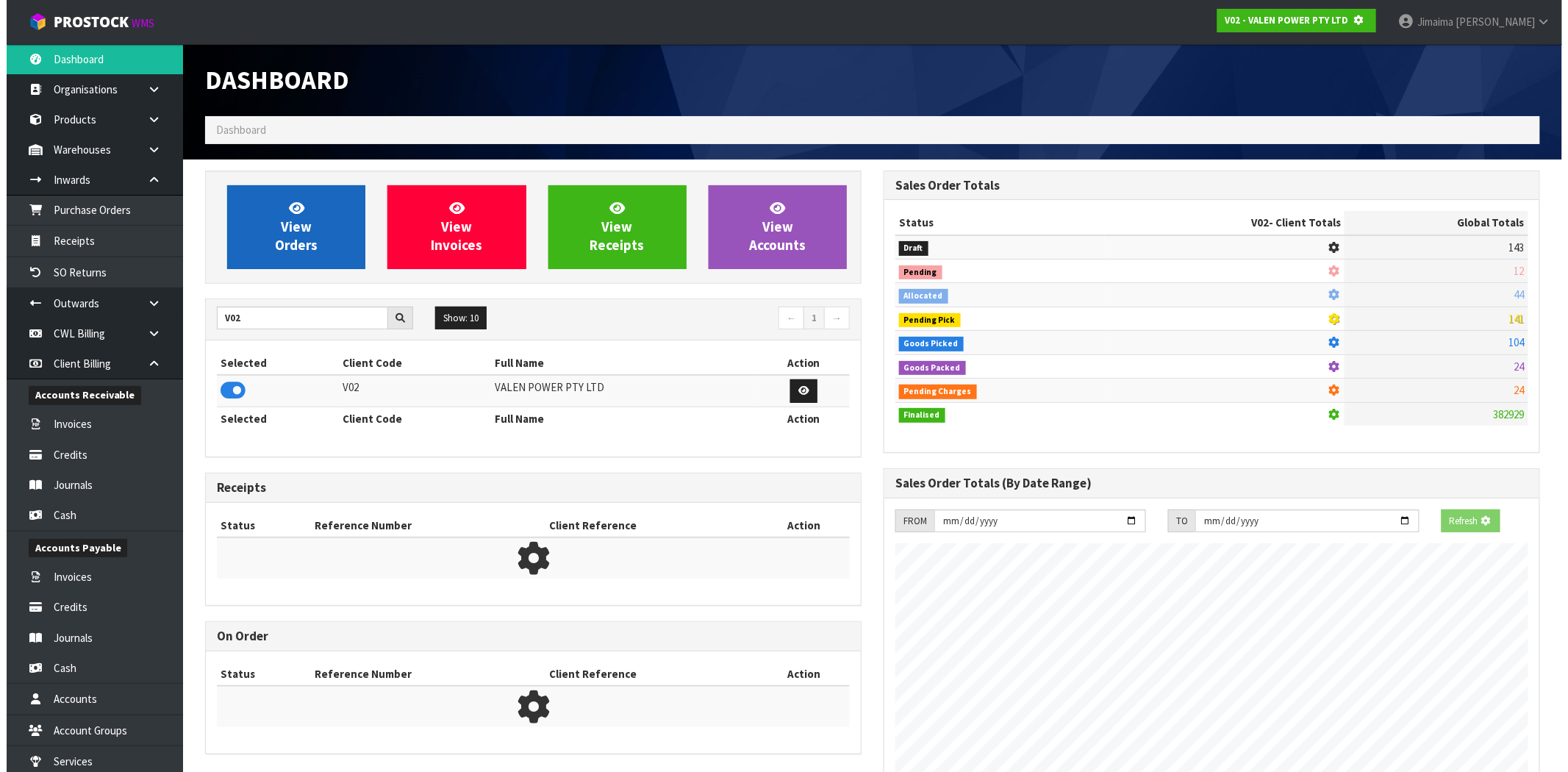
scroll to position [733944, 734477]
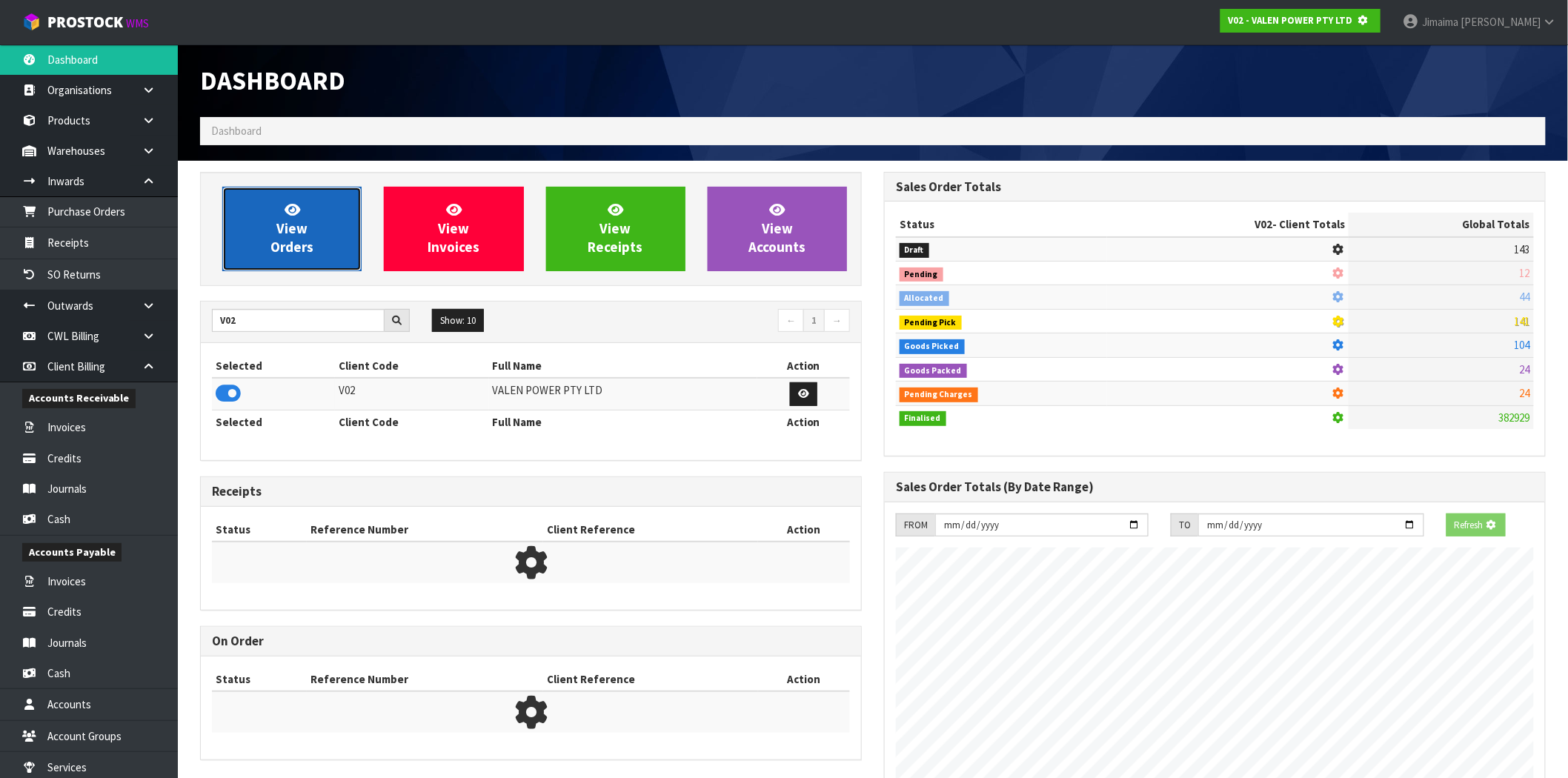
click at [297, 249] on span "View Orders" at bounding box center [292, 228] width 43 height 55
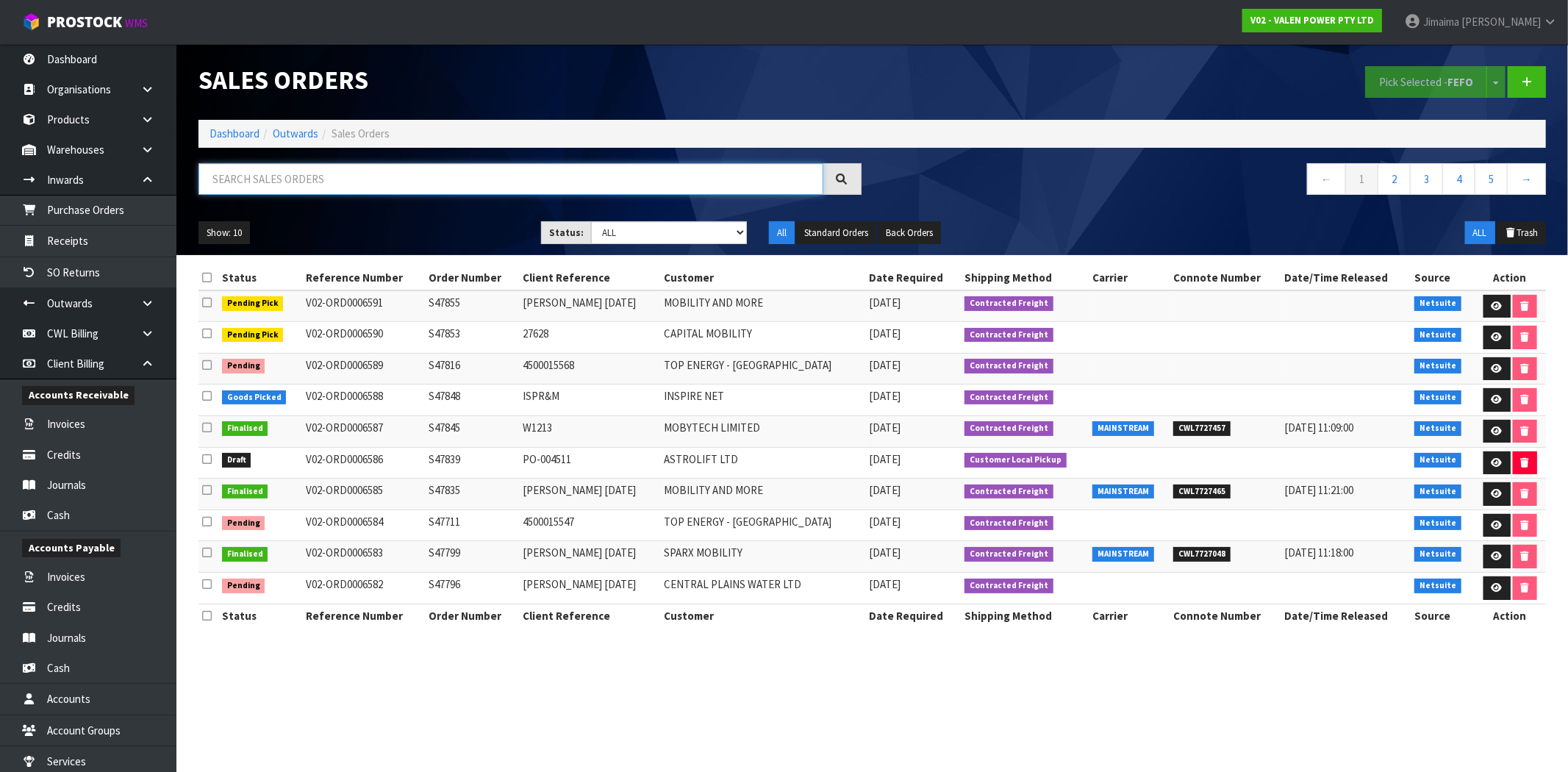
drag, startPoint x: 393, startPoint y: 169, endPoint x: 363, endPoint y: 166, distance: 30.1
click at [393, 169] on input "text" at bounding box center [510, 178] width 625 height 31
paste input "S47283"
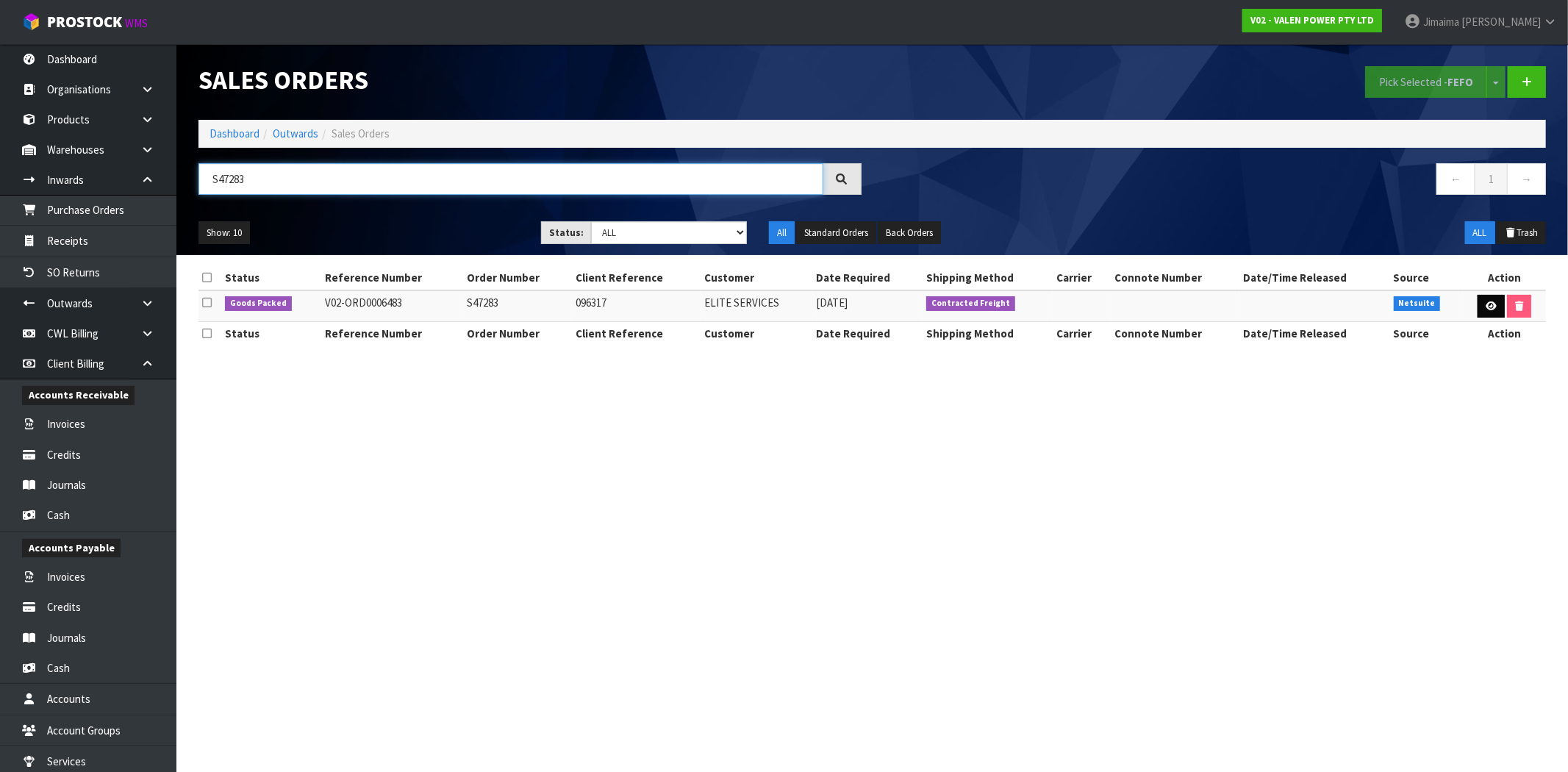
type input "S47283"
click at [1481, 310] on link at bounding box center [1491, 306] width 27 height 23
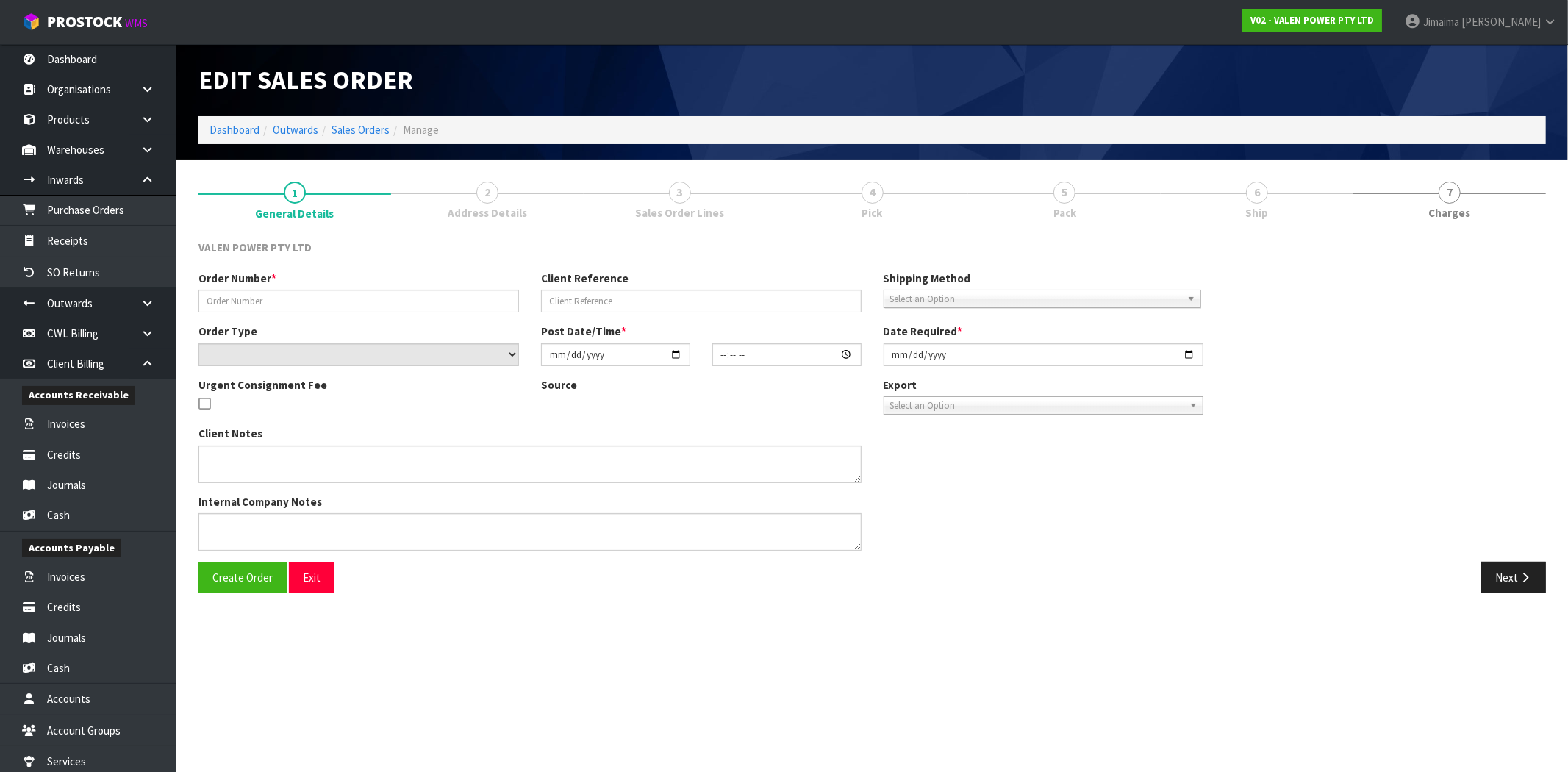
type input "S47283"
type input "096317"
select select "number:0"
type input "2025-08-15"
type input "16:00:08.000"
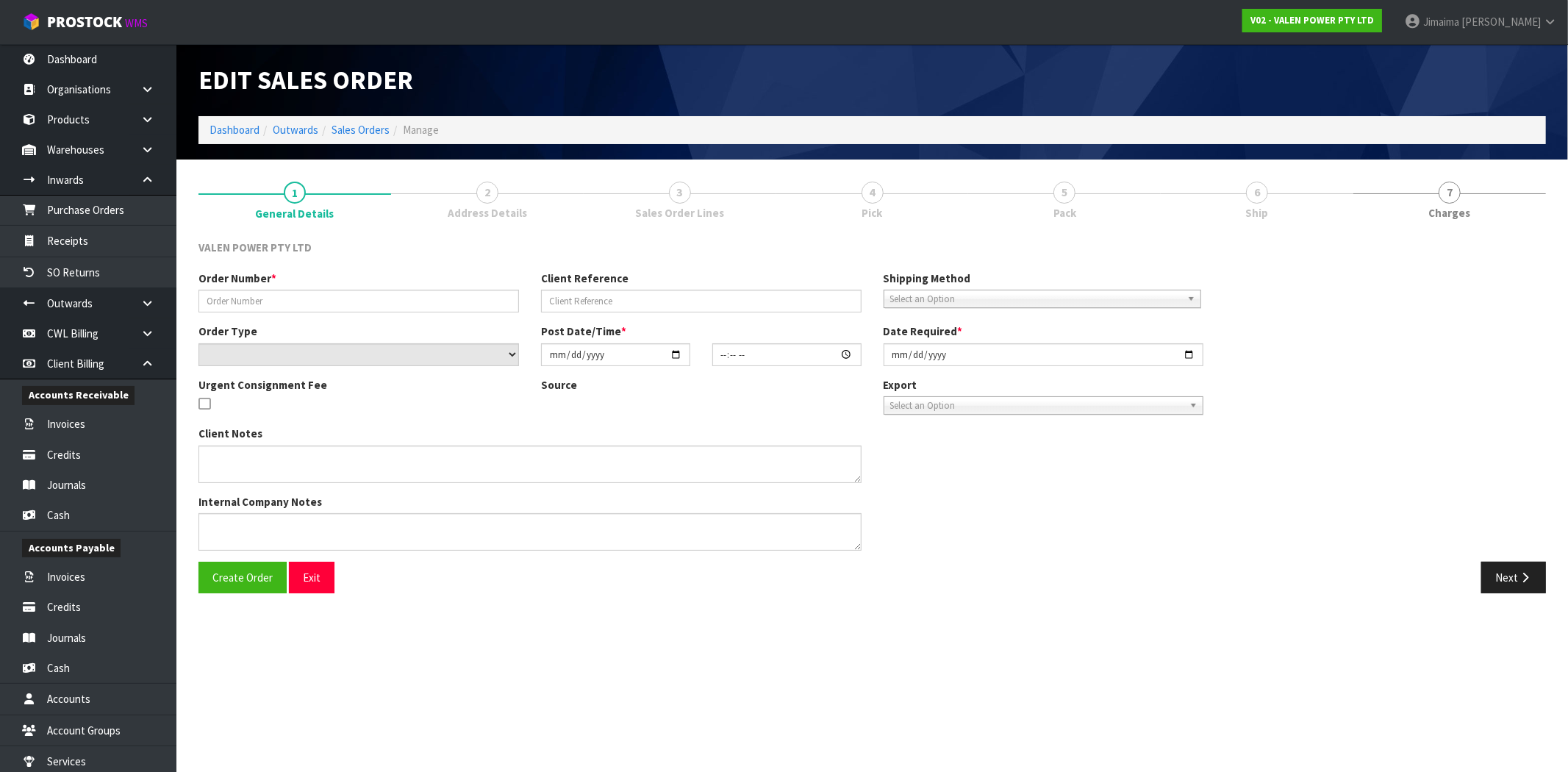
type input "2025-09-24"
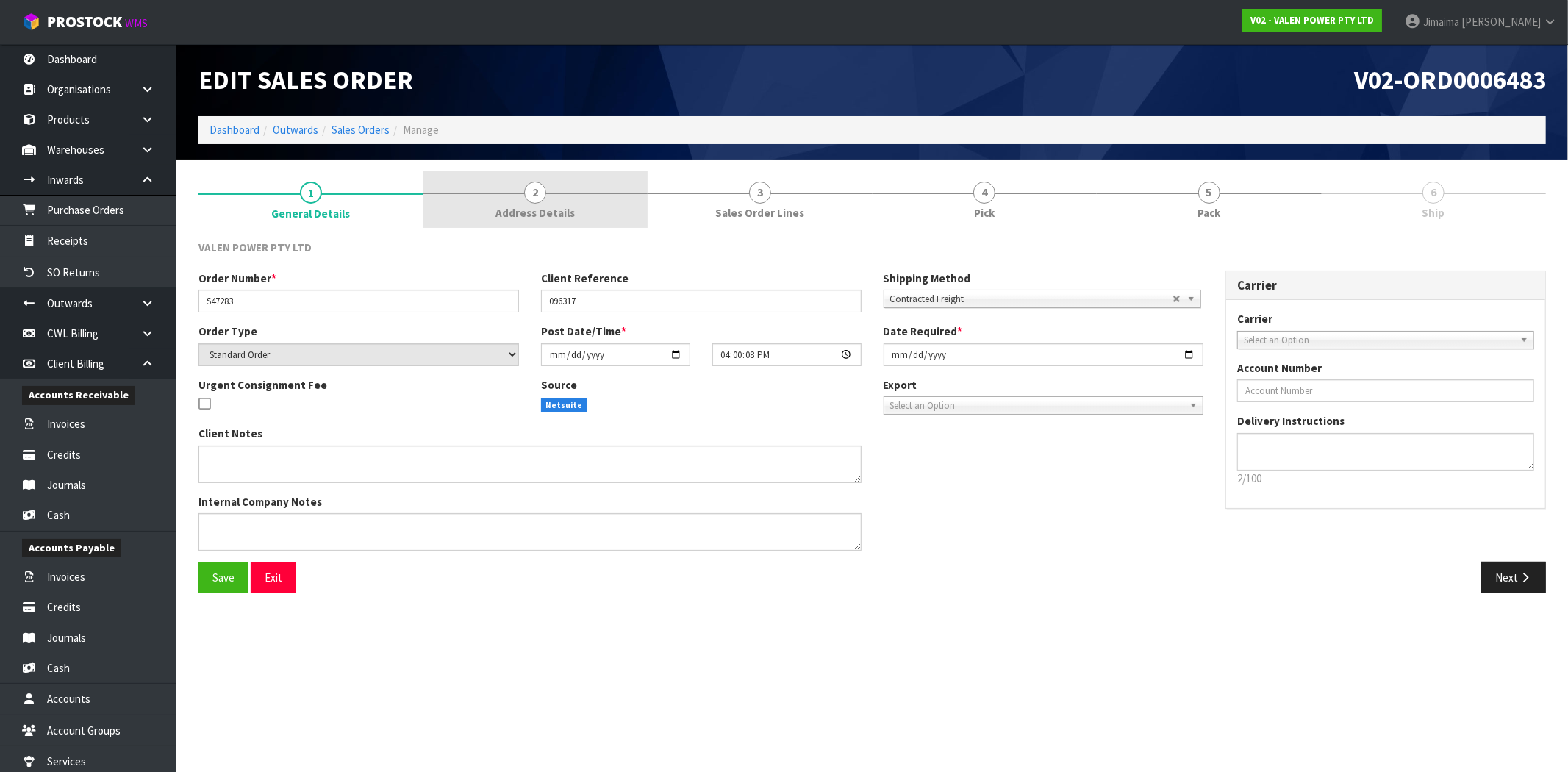
click at [497, 210] on span "Address Details" at bounding box center [535, 212] width 79 height 15
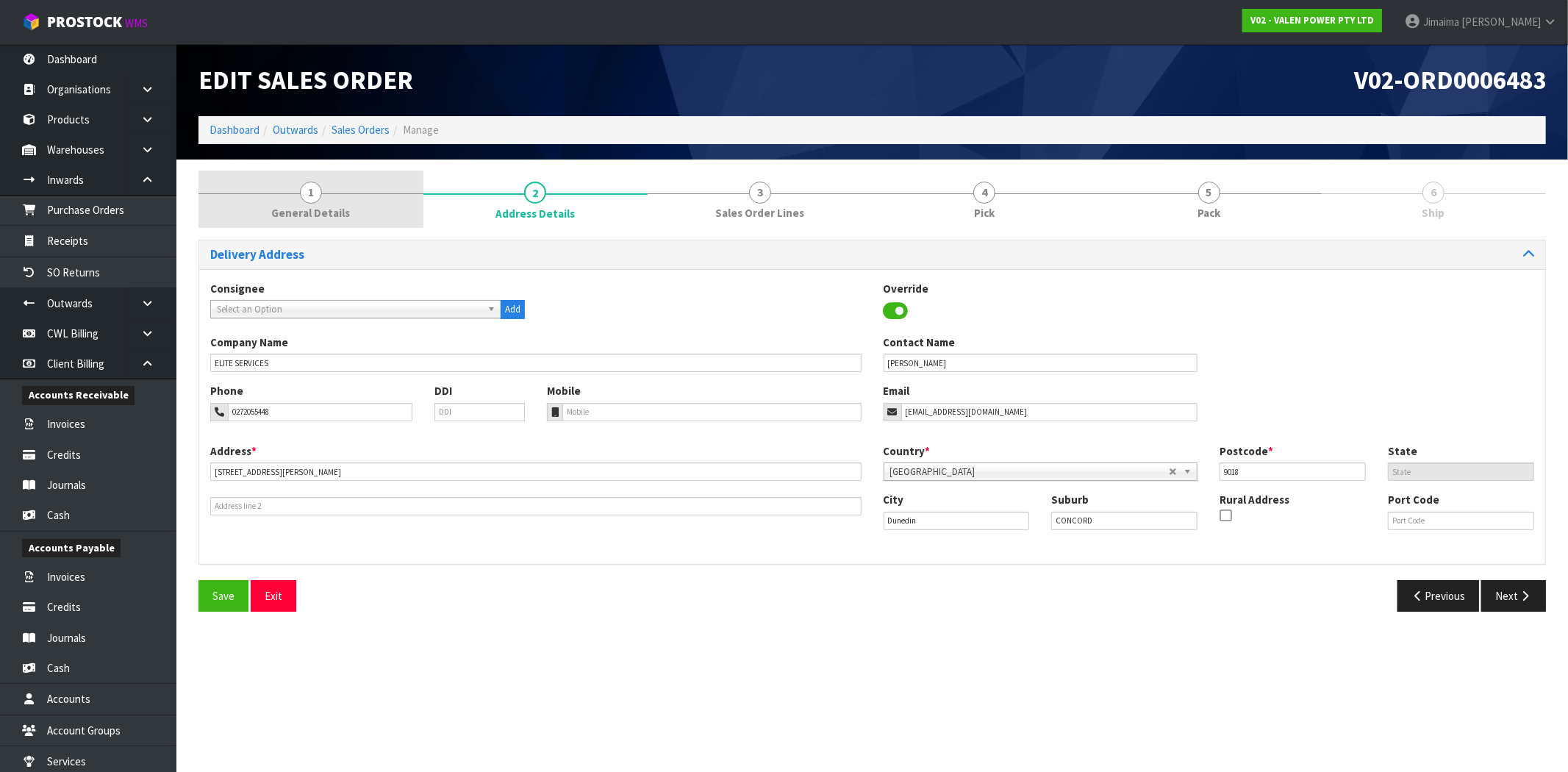
drag, startPoint x: 354, startPoint y: 150, endPoint x: 347, endPoint y: 174, distance: 25.0
click at [351, 152] on div "Edit Sales Order V02-ORD0006483 Dashboard Outwards Sales Orders Manage" at bounding box center [872, 102] width 1370 height 115
click at [347, 175] on link "1 General Details" at bounding box center [310, 200] width 225 height 58
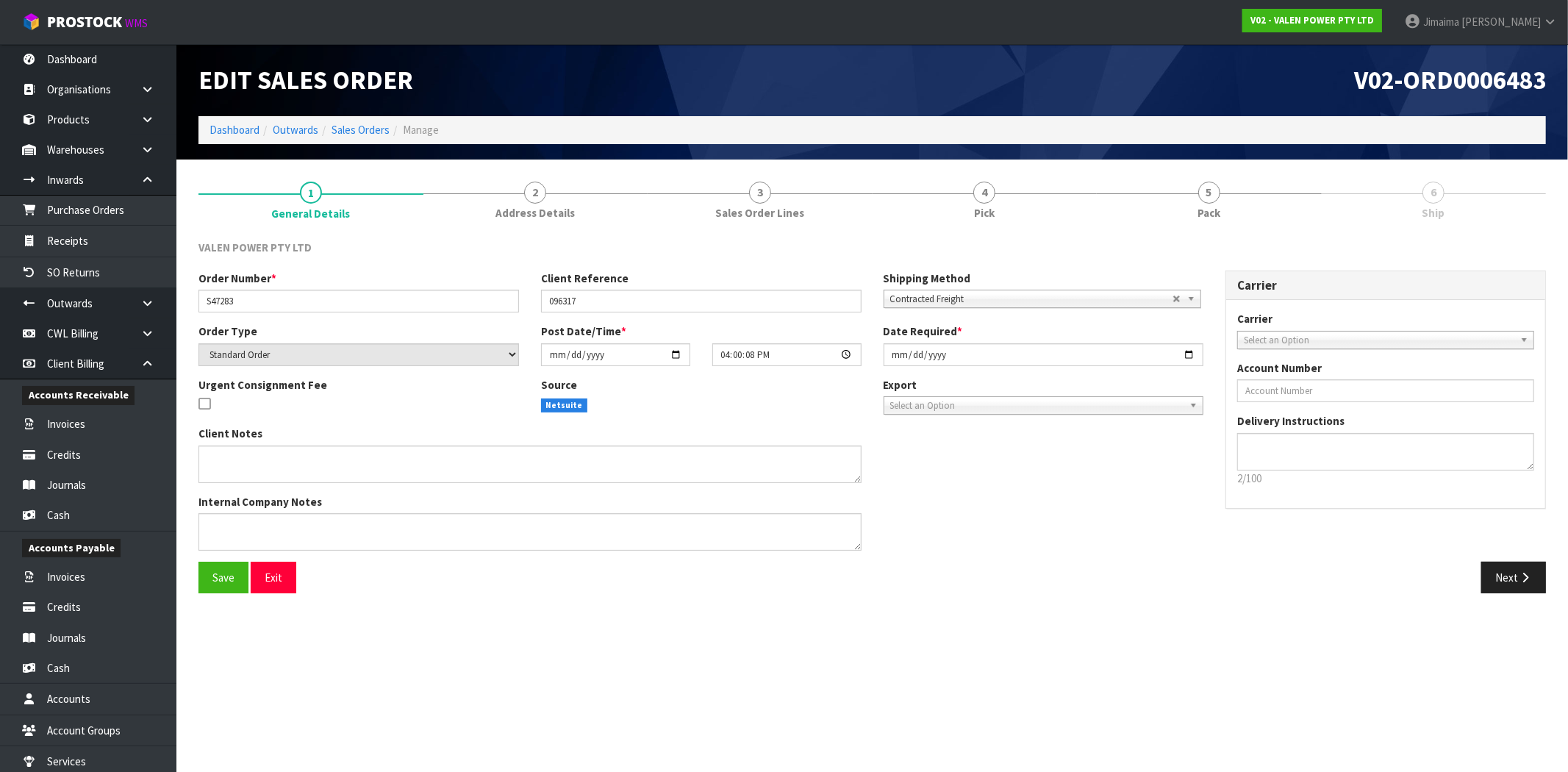
click at [526, 681] on section "Edit Sales Order V02-ORD0006483 Dashboard Outwards Sales Orders Manage 1 Genera…" at bounding box center [784, 386] width 1568 height 772
click at [181, 510] on section "1 General Details 2 Address Details 3 Sales Order Lines 4 Pick 5 Pack 6 Ship VA…" at bounding box center [872, 388] width 1391 height 456
click at [1296, 591] on div "Next" at bounding box center [1215, 577] width 685 height 31
click at [577, 212] on link "2 Address Details" at bounding box center [535, 200] width 225 height 58
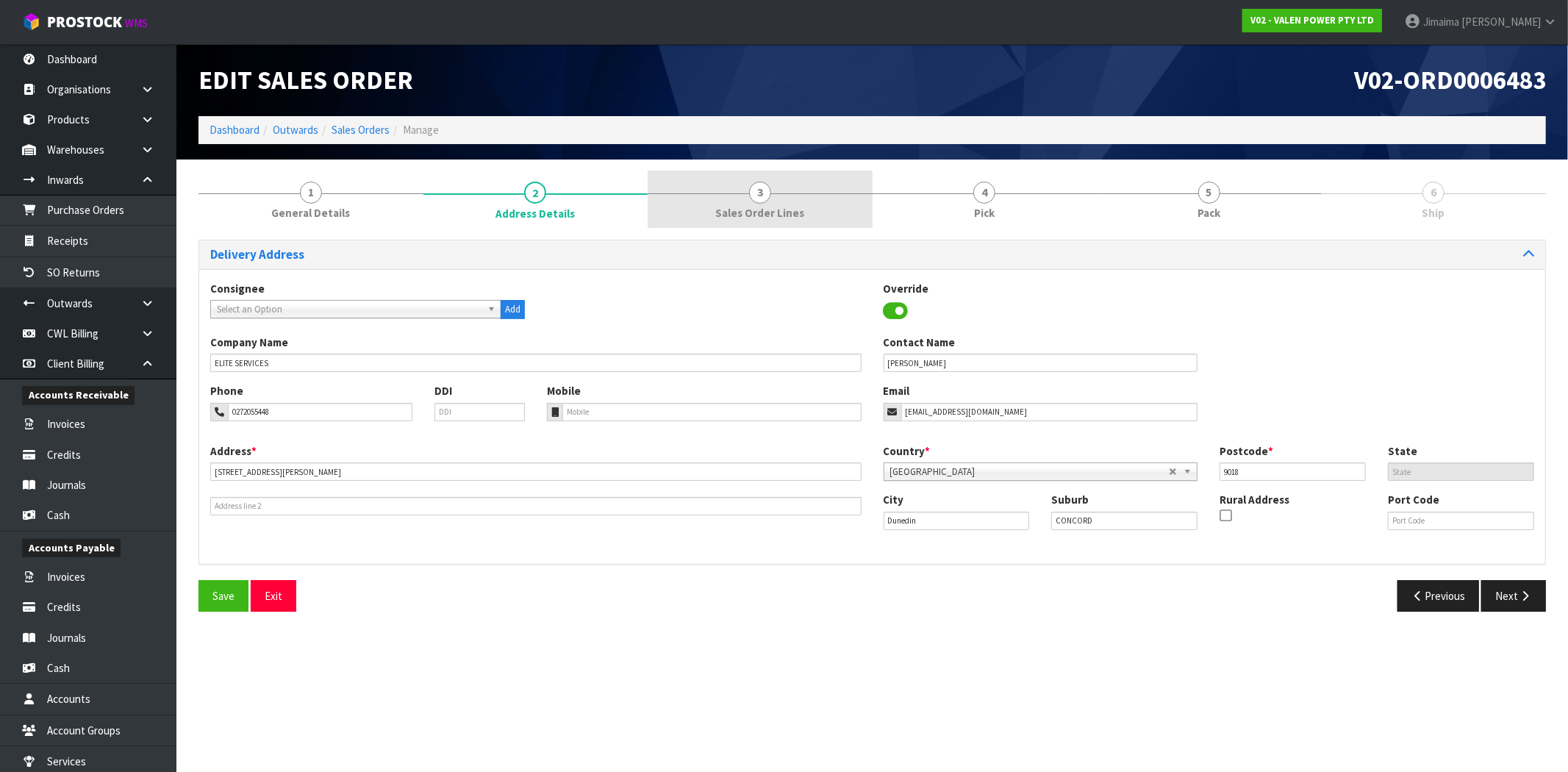
click at [762, 205] on span "Sales Order Lines" at bounding box center [759, 212] width 89 height 15
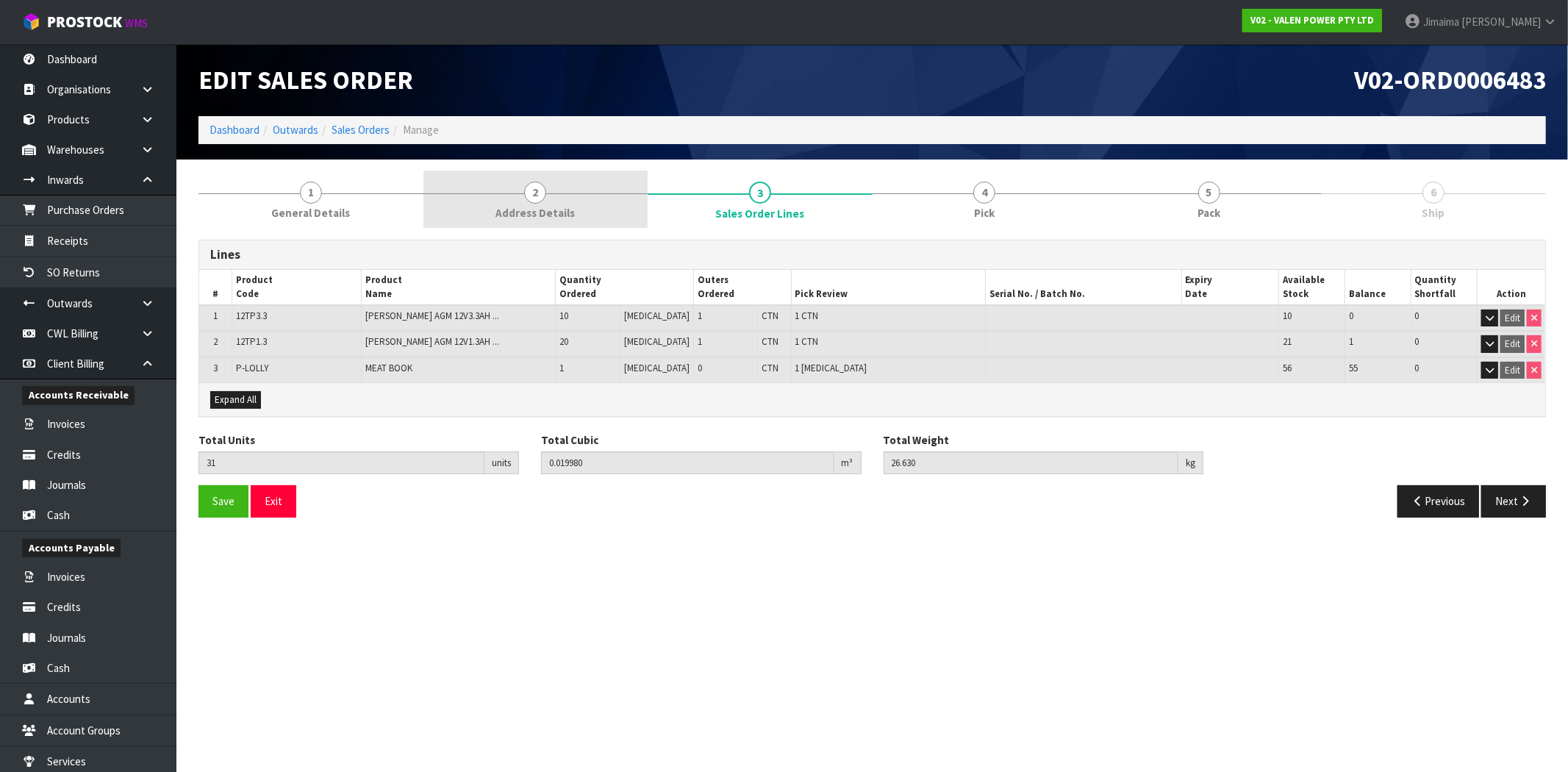
click at [480, 197] on link "2 Address Details" at bounding box center [535, 200] width 225 height 58
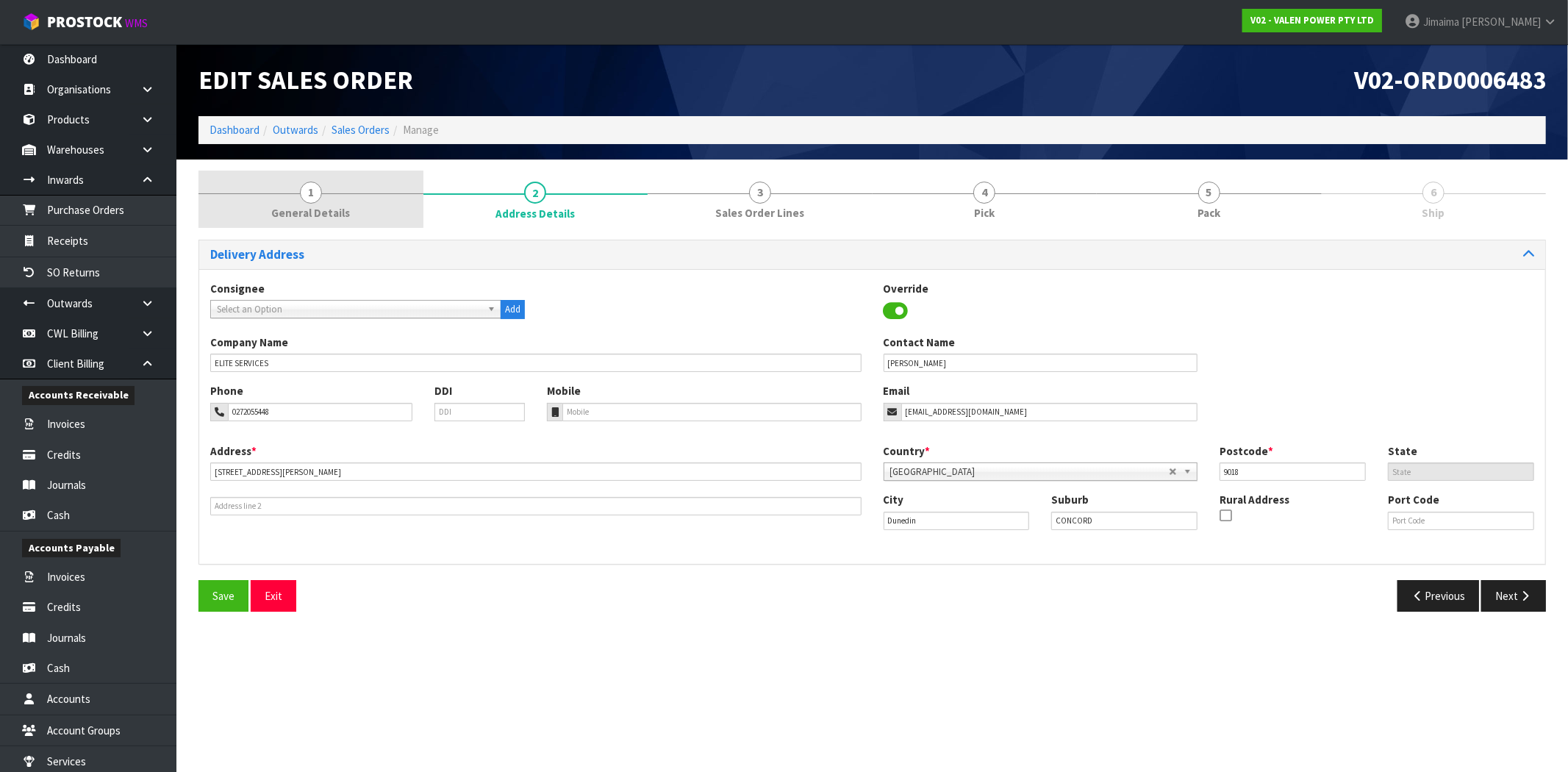
click at [376, 195] on link "1 General Details" at bounding box center [310, 200] width 225 height 58
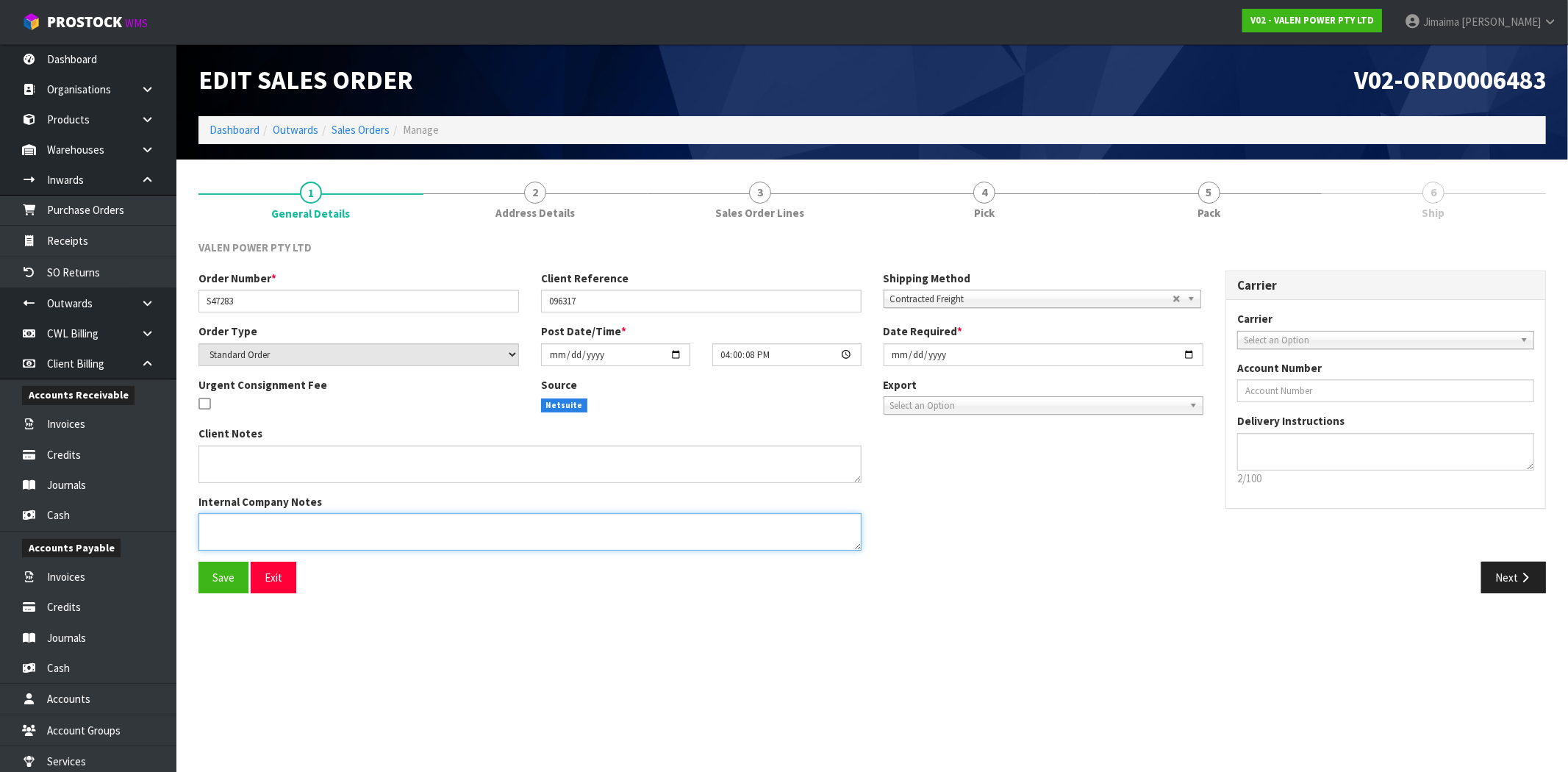
click at [304, 534] on textarea at bounding box center [530, 532] width 663 height 38
paste textarea "APOLOGIES NO, THAT IS NOT THE CORRECT ADDRESS THE CORRECT ADDRESS FOR THIS ORDE…"
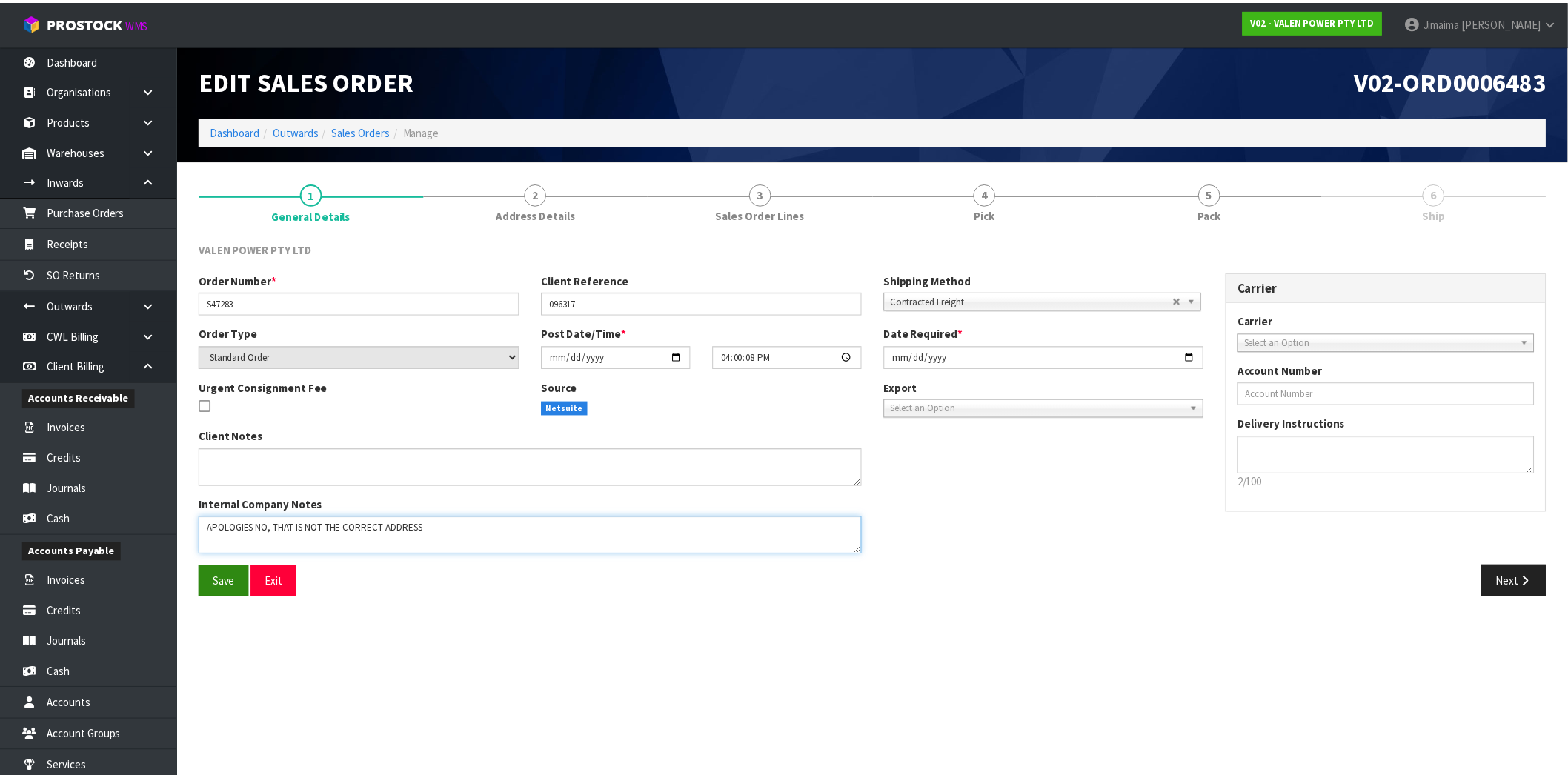
scroll to position [124, 0]
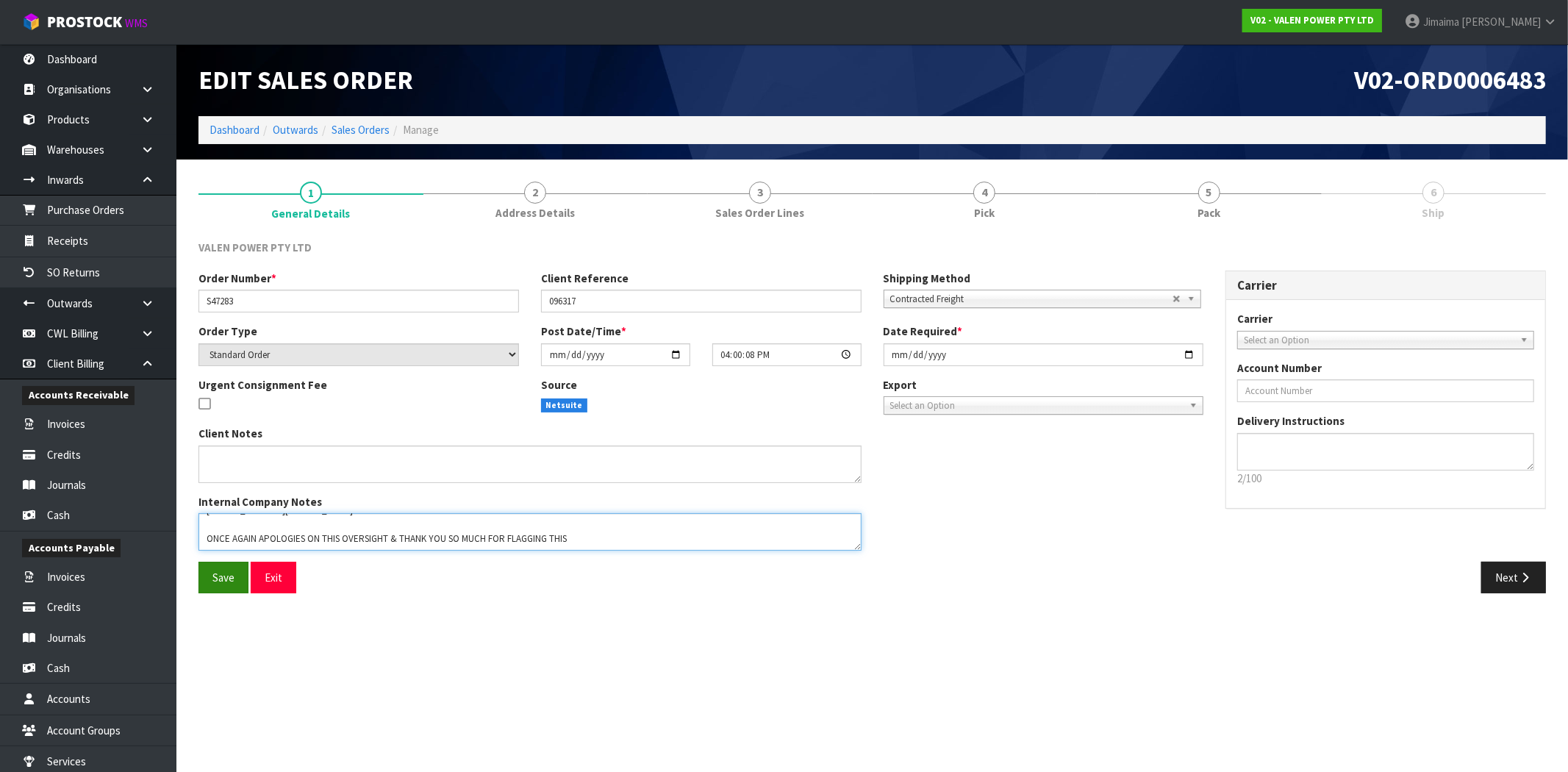
type textarea "APOLOGIES NO, THAT IS NOT THE CORRECT ADDRESS THE CORRECT ADDRESS FOR THIS ORDE…"
click at [219, 583] on span "Save" at bounding box center [223, 577] width 22 height 14
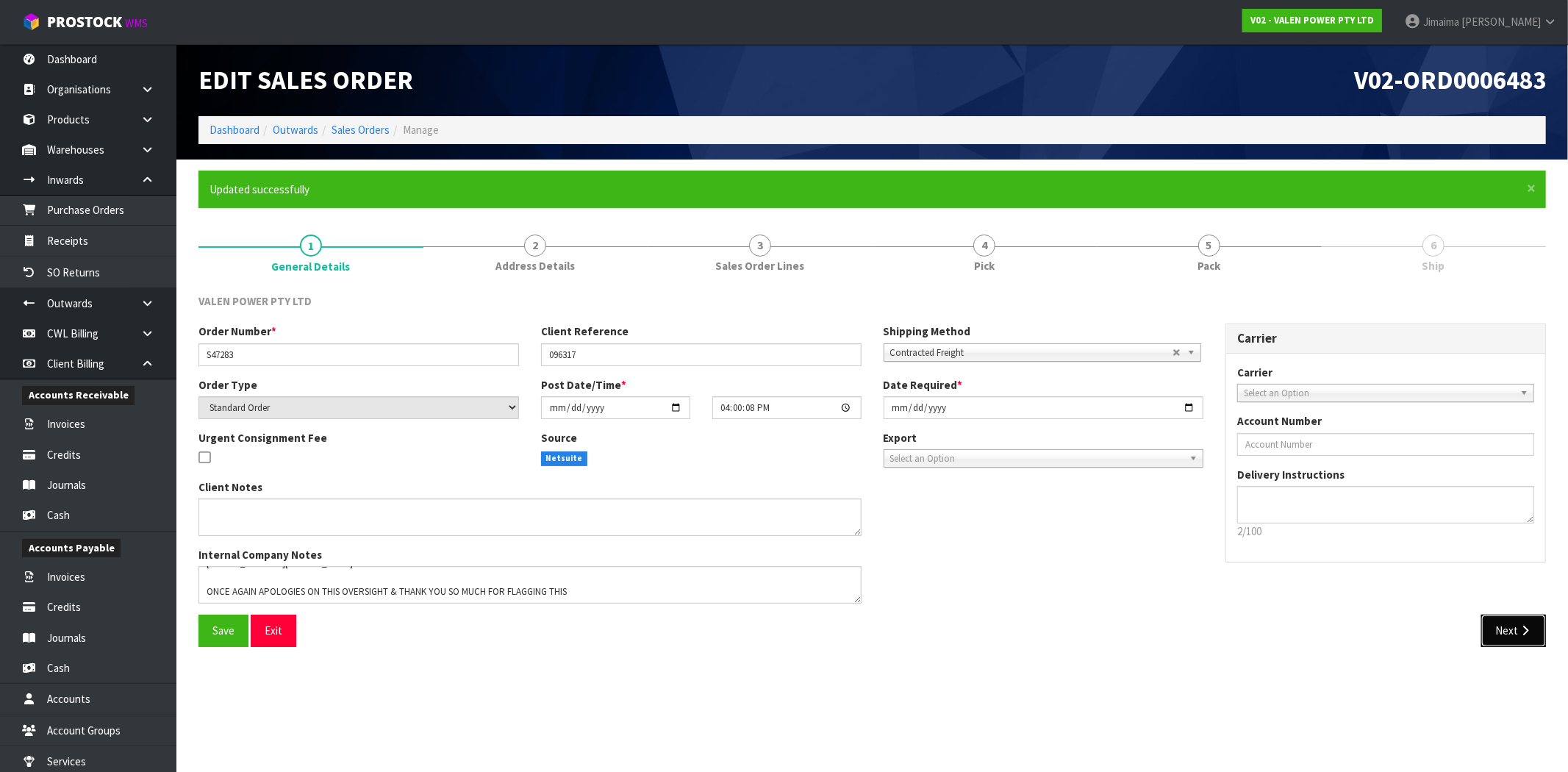
click at [1542, 639] on button "Next" at bounding box center [1514, 629] width 64 height 31
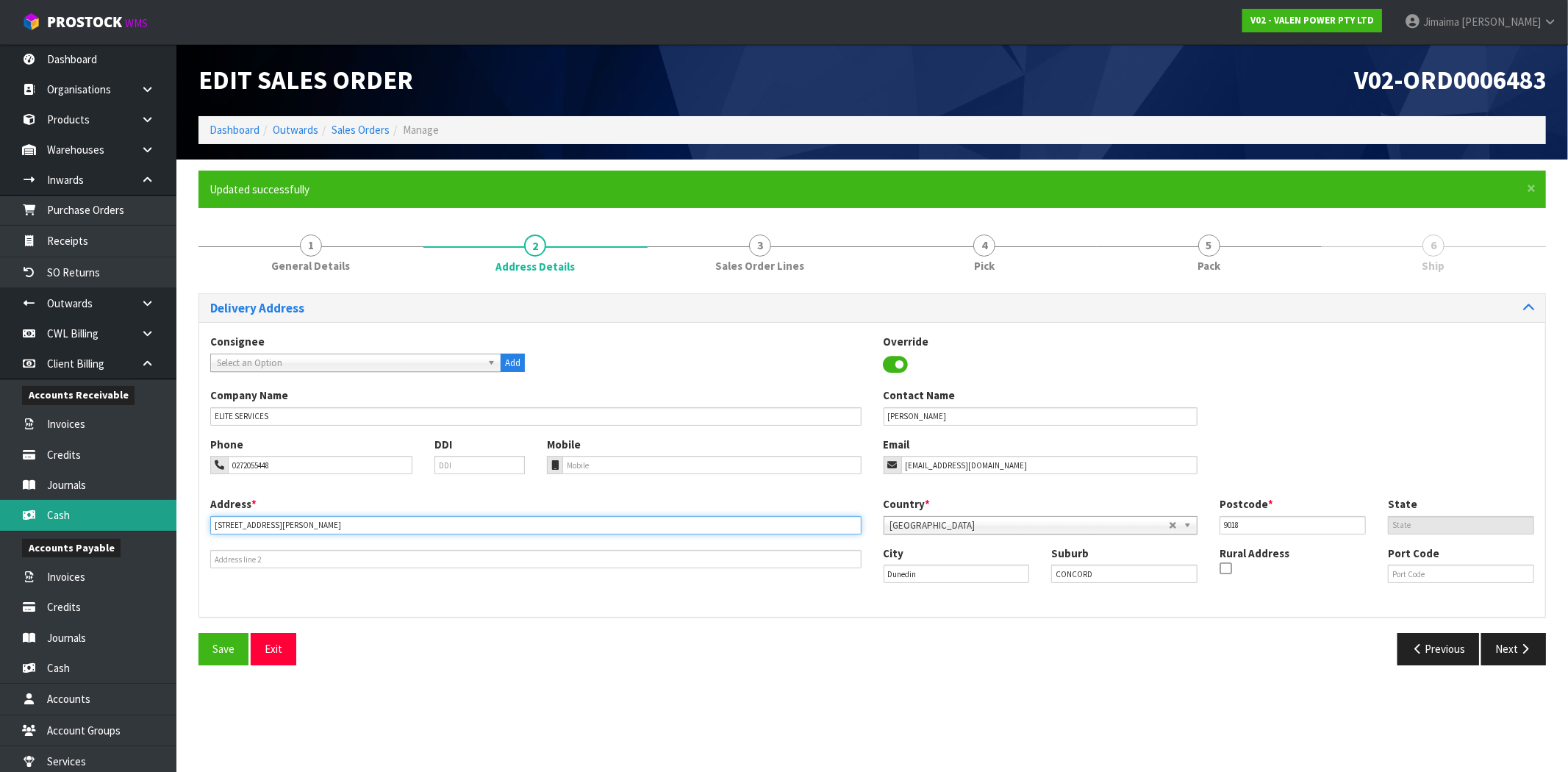
drag, startPoint x: 297, startPoint y: 525, endPoint x: 132, endPoint y: 522, distance: 165.0
click at [132, 522] on body "Toggle navigation ProStock WMS V02 - VALEN POWER PTY LTD Jimaima Reiher Logout …" at bounding box center [784, 386] width 1568 height 772
paste input "UNIT 12, 2 WILLIAM LEWIS DRIVE"
type input "UNIT 12, 2 WILLIAM LEWIS DRIVE"
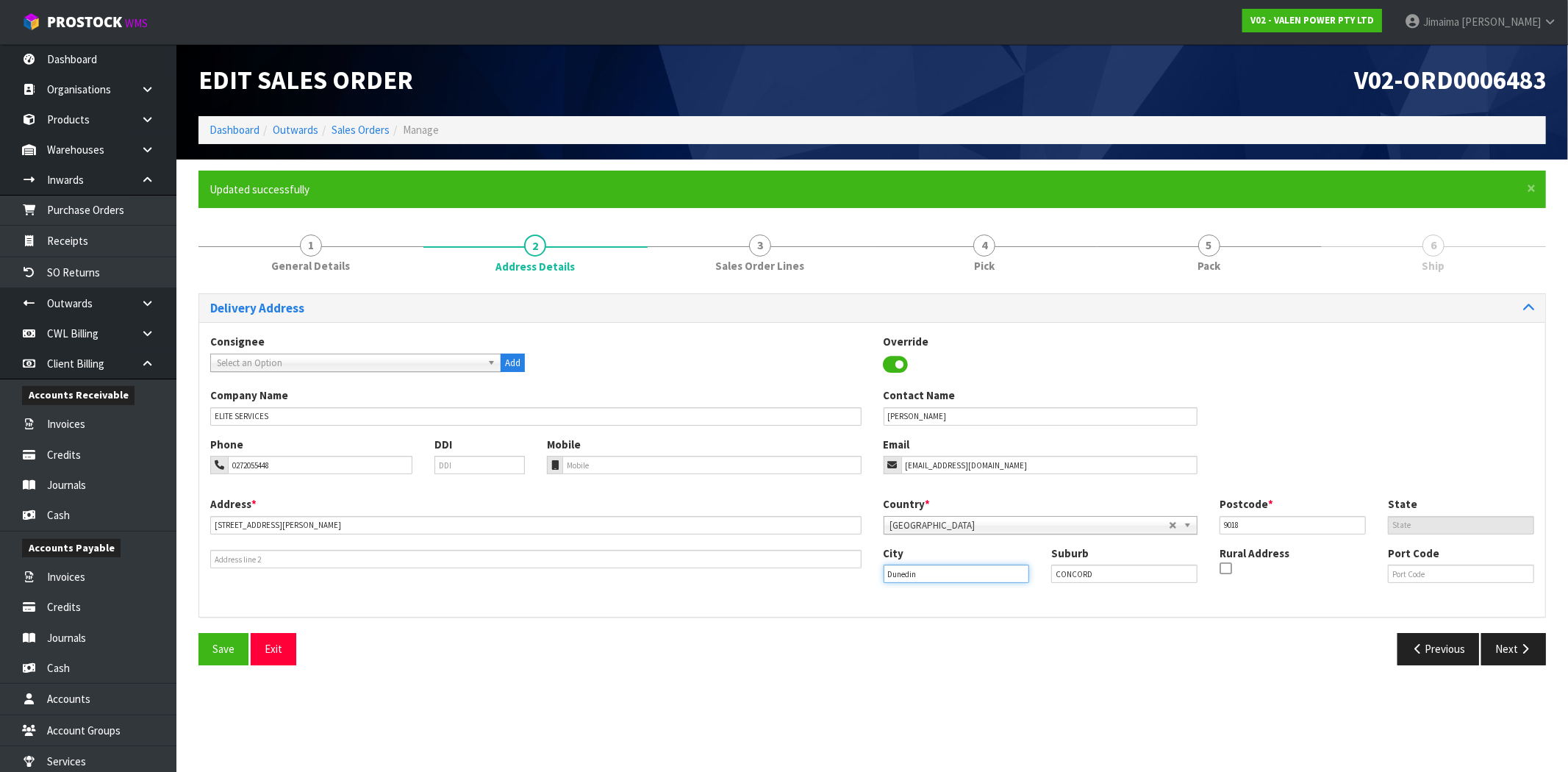
drag, startPoint x: 1027, startPoint y: 575, endPoint x: 1062, endPoint y: 575, distance: 35.0
click at [1027, 576] on input "Dunedin" at bounding box center [956, 573] width 146 height 19
click at [1066, 575] on input "CONCORD" at bounding box center [1124, 573] width 146 height 19
paste input "SOCKBURN"
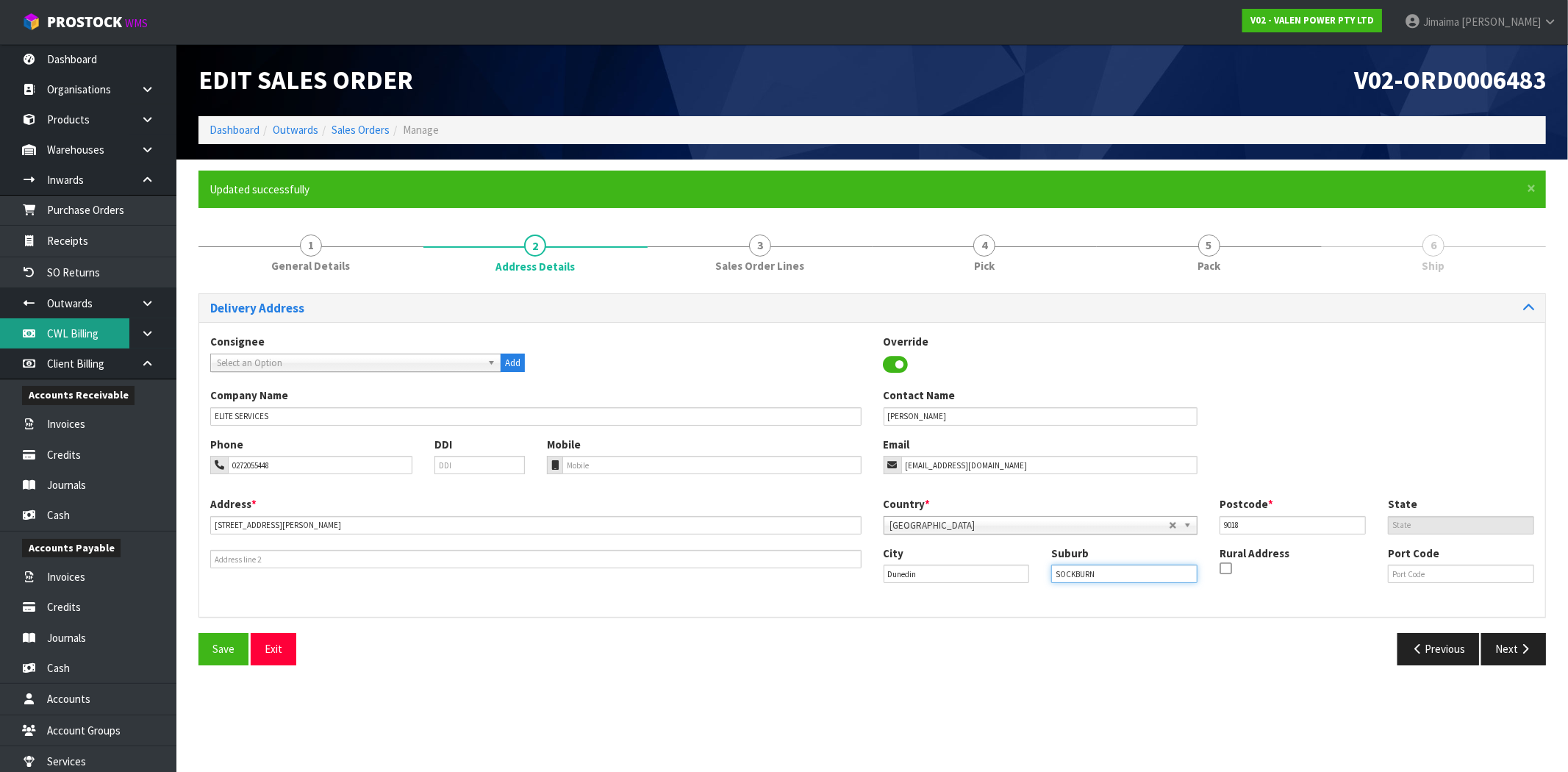
type input "SOCKBURN"
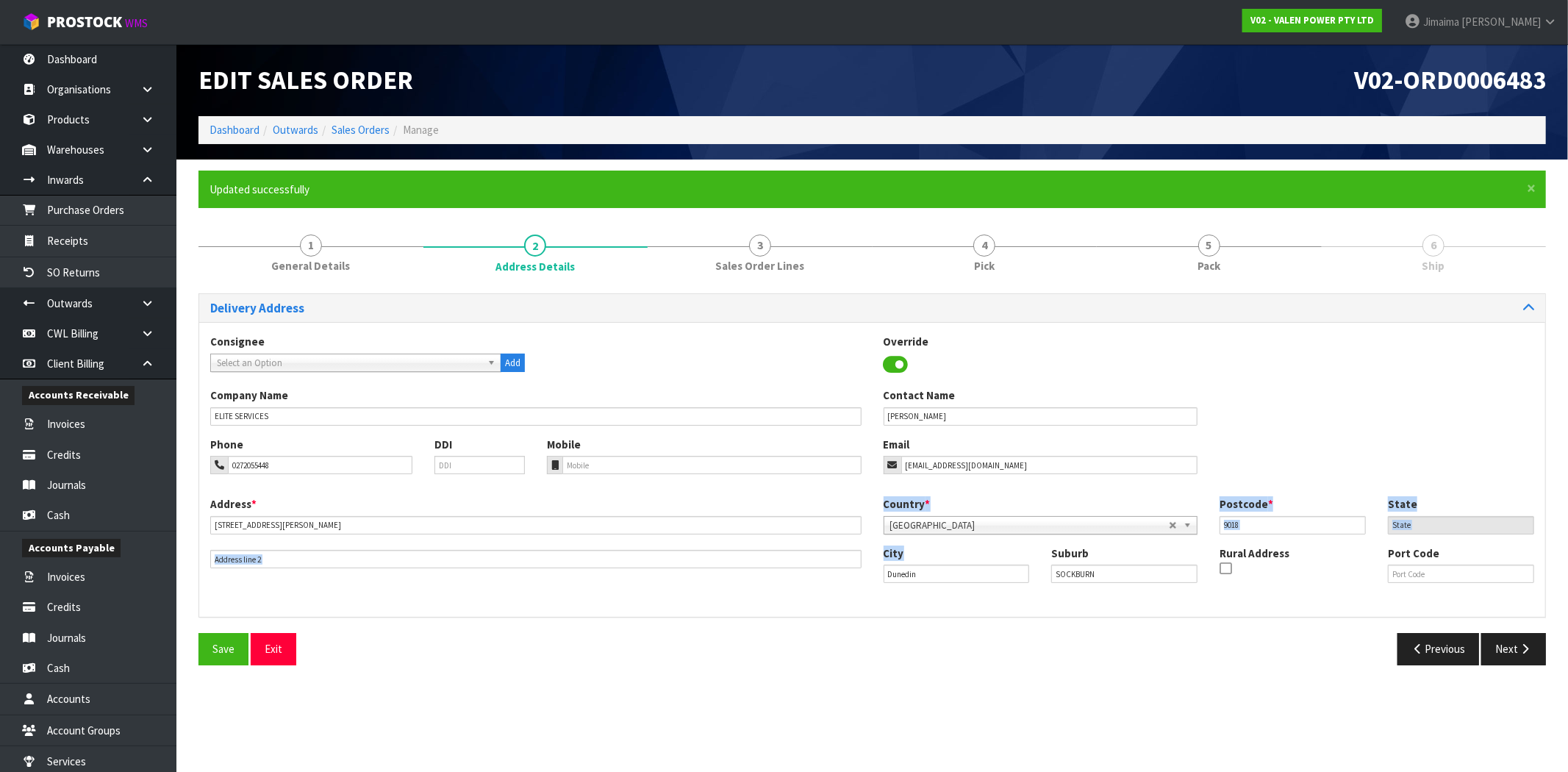
drag, startPoint x: 834, startPoint y: 580, endPoint x: 929, endPoint y: 596, distance: 96.3
click at [818, 580] on div "Address * UNIT 12, 2 WILLIAM LEWIS DRIVE This address line exceeds the recommen…" at bounding box center [872, 551] width 1346 height 110
click at [936, 580] on input "Dunedin" at bounding box center [956, 573] width 146 height 19
click at [936, 581] on input "Dunedin" at bounding box center [956, 573] width 146 height 19
paste input "CHRISTCHURCH"
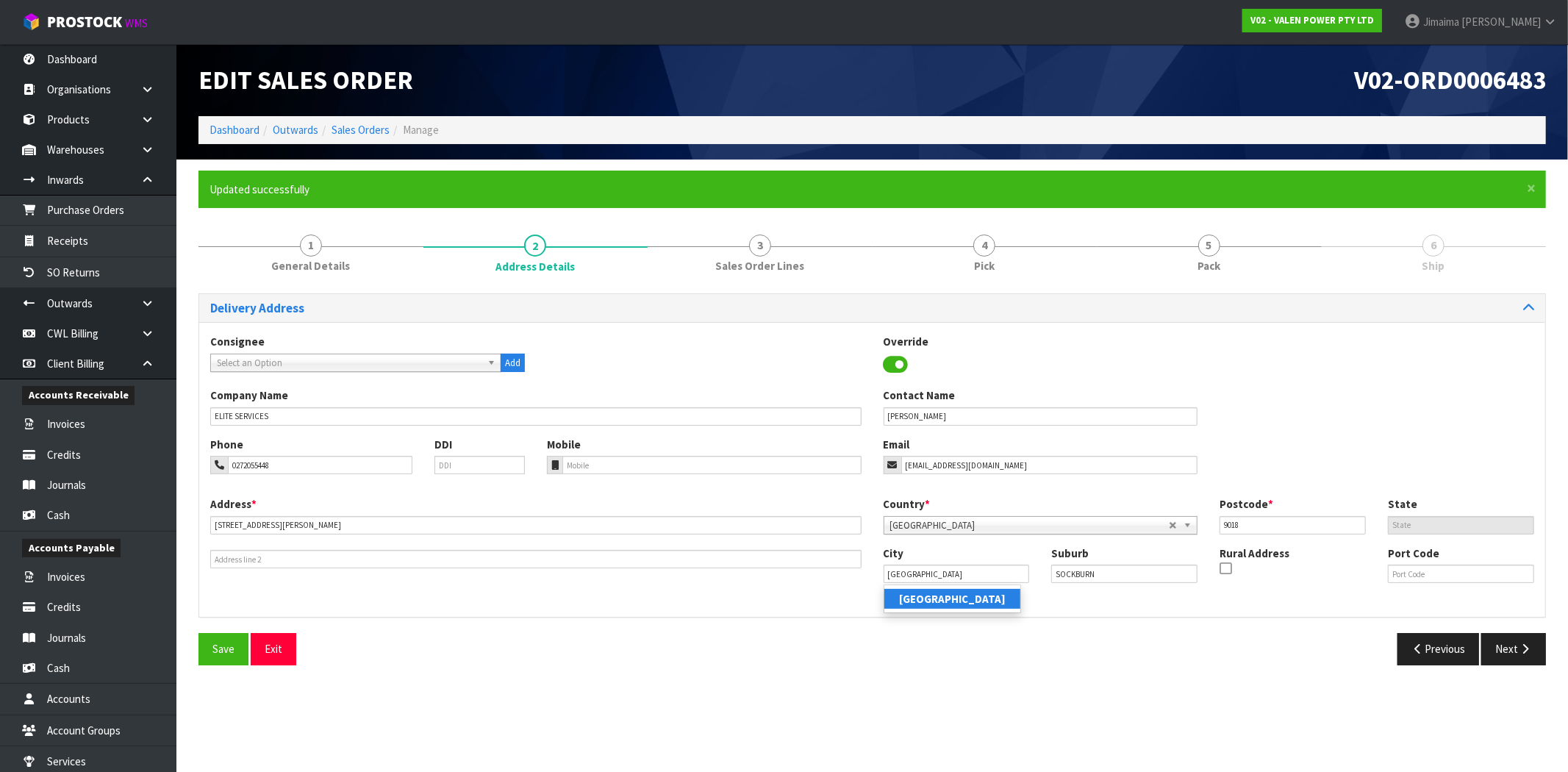
click at [936, 598] on strong "Christchurch" at bounding box center [952, 598] width 106 height 14
type input "Christchurch"
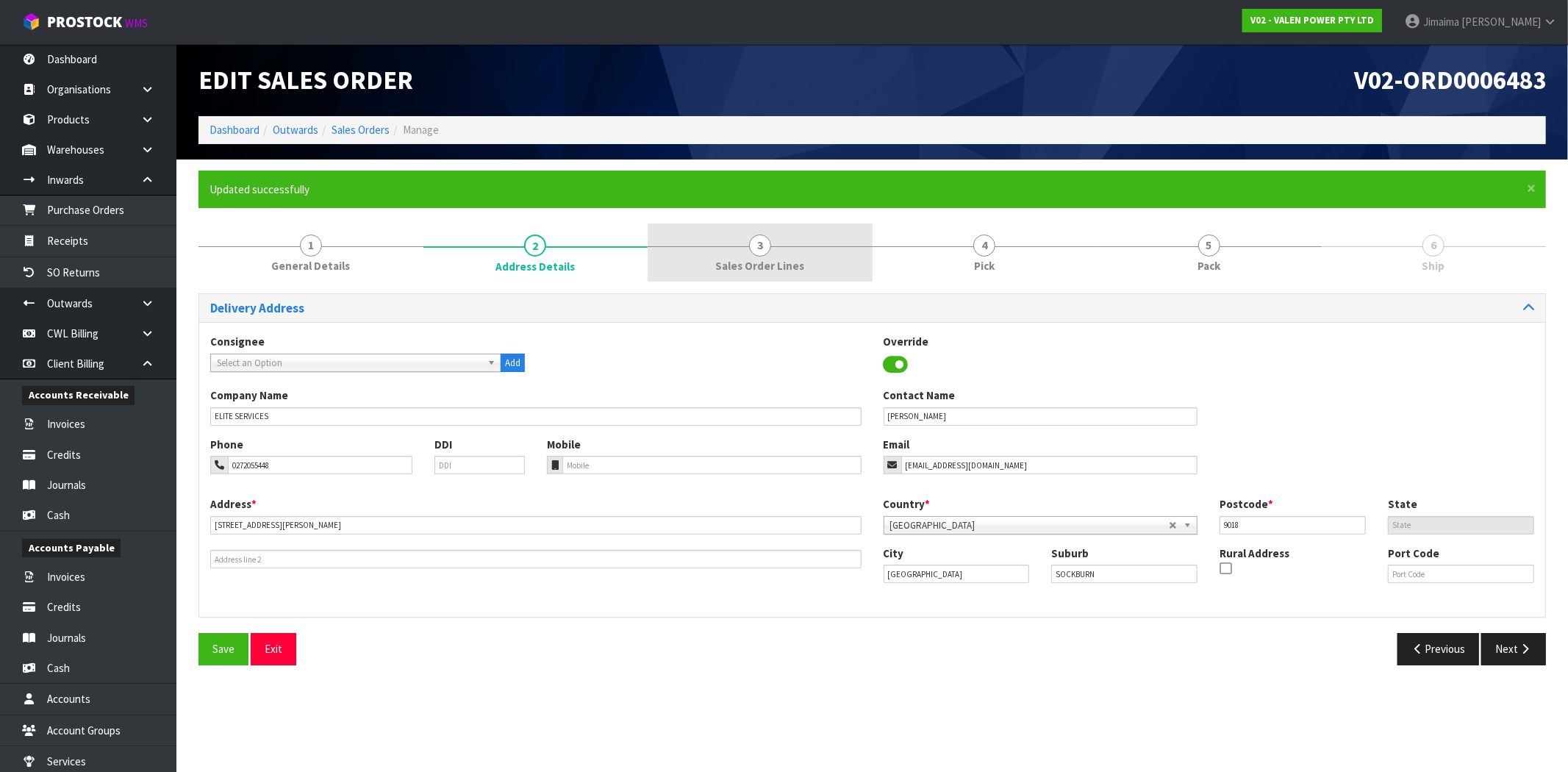
click at [782, 264] on span "Sales Order Lines" at bounding box center [759, 265] width 89 height 15
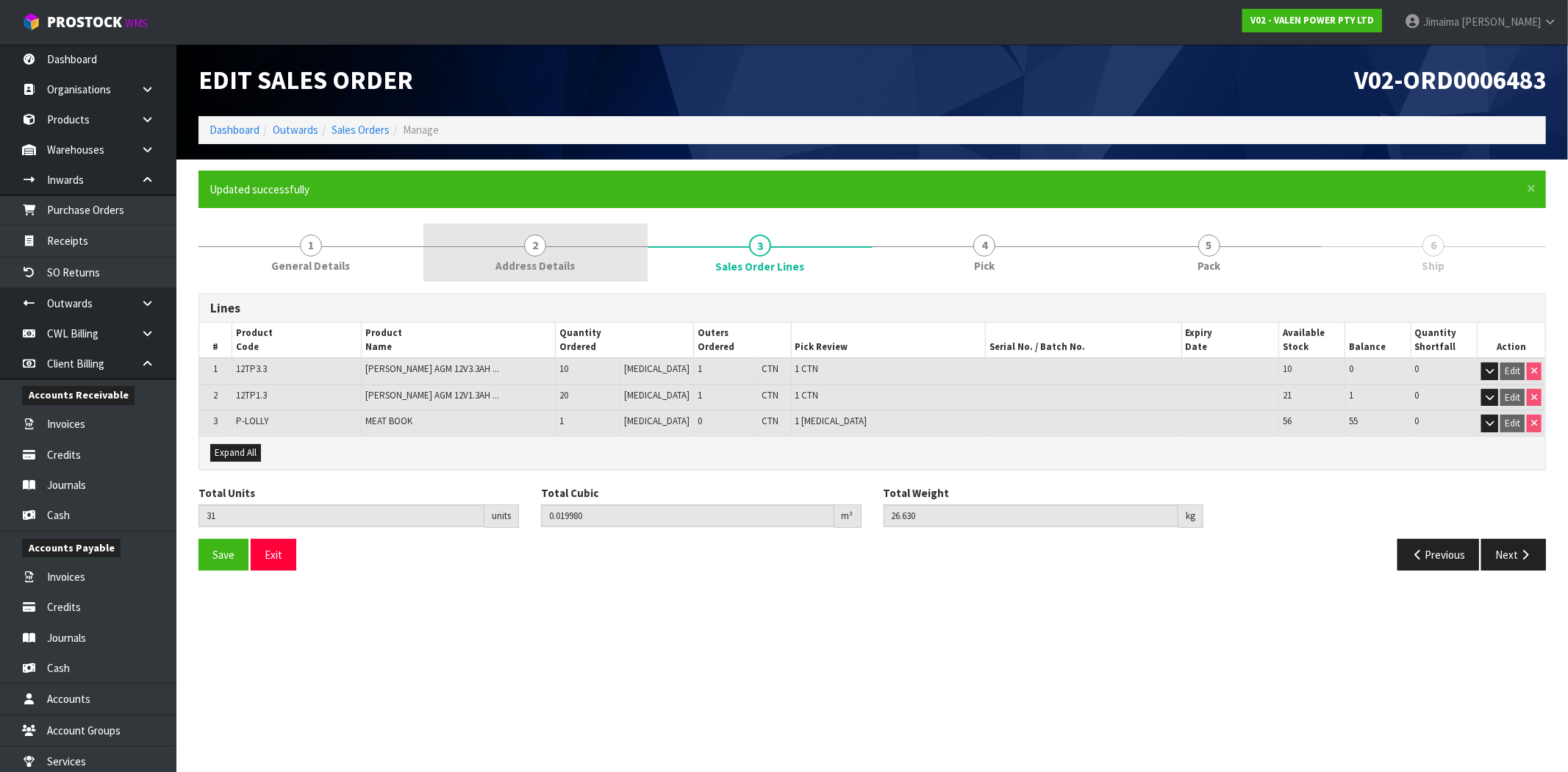
click at [528, 223] on link "2 Address Details" at bounding box center [535, 252] width 225 height 58
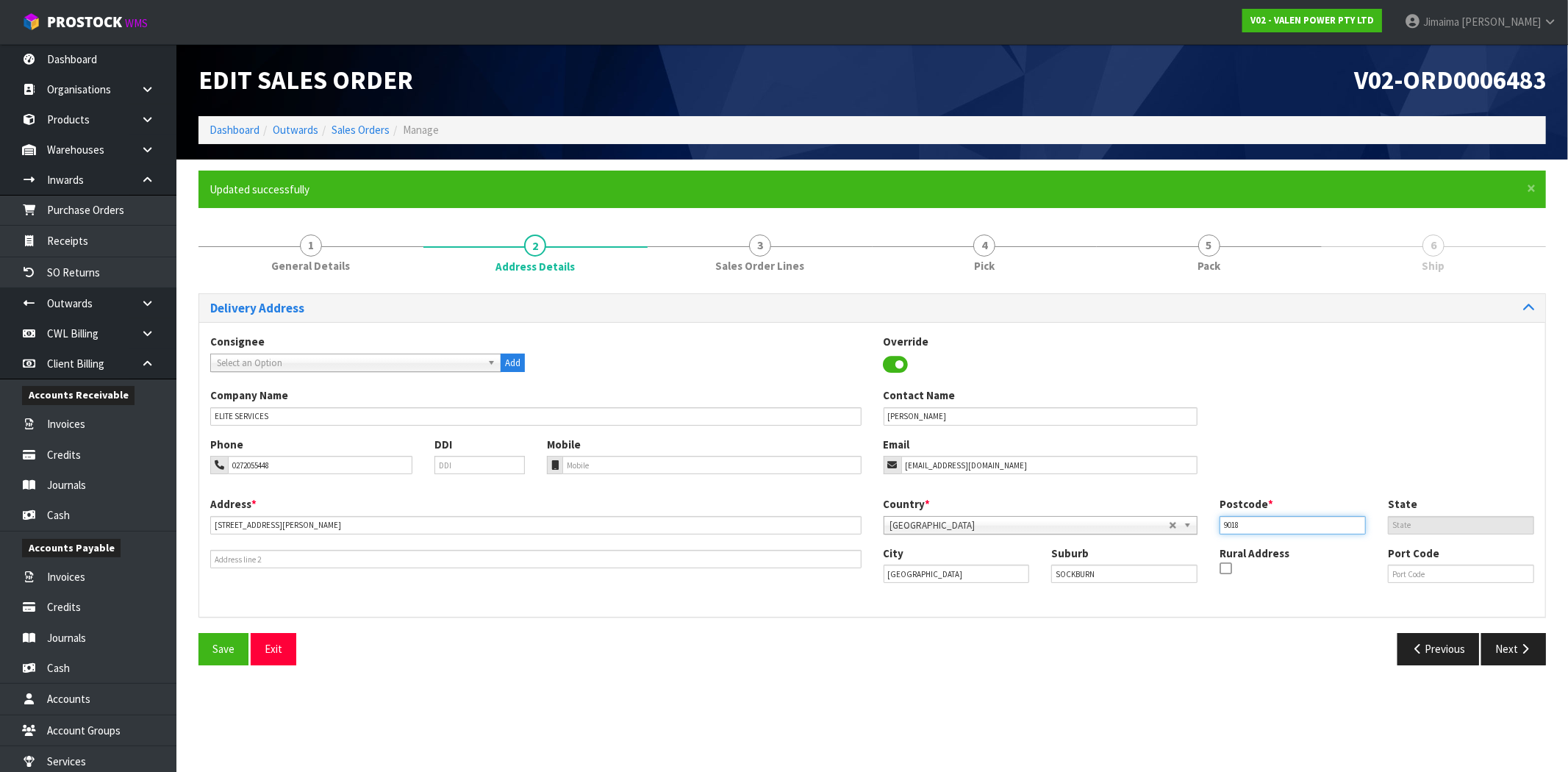
drag, startPoint x: 1273, startPoint y: 518, endPoint x: 1182, endPoint y: 526, distance: 91.4
click at [1182, 526] on div "Country * Afghanistan Aland Islands Albania Algeria American Samoa Andorra Ango…" at bounding box center [1208, 521] width 673 height 48
paste input "8042"
type input "8042"
click at [1194, 660] on div "Previous Next" at bounding box center [1215, 648] width 685 height 31
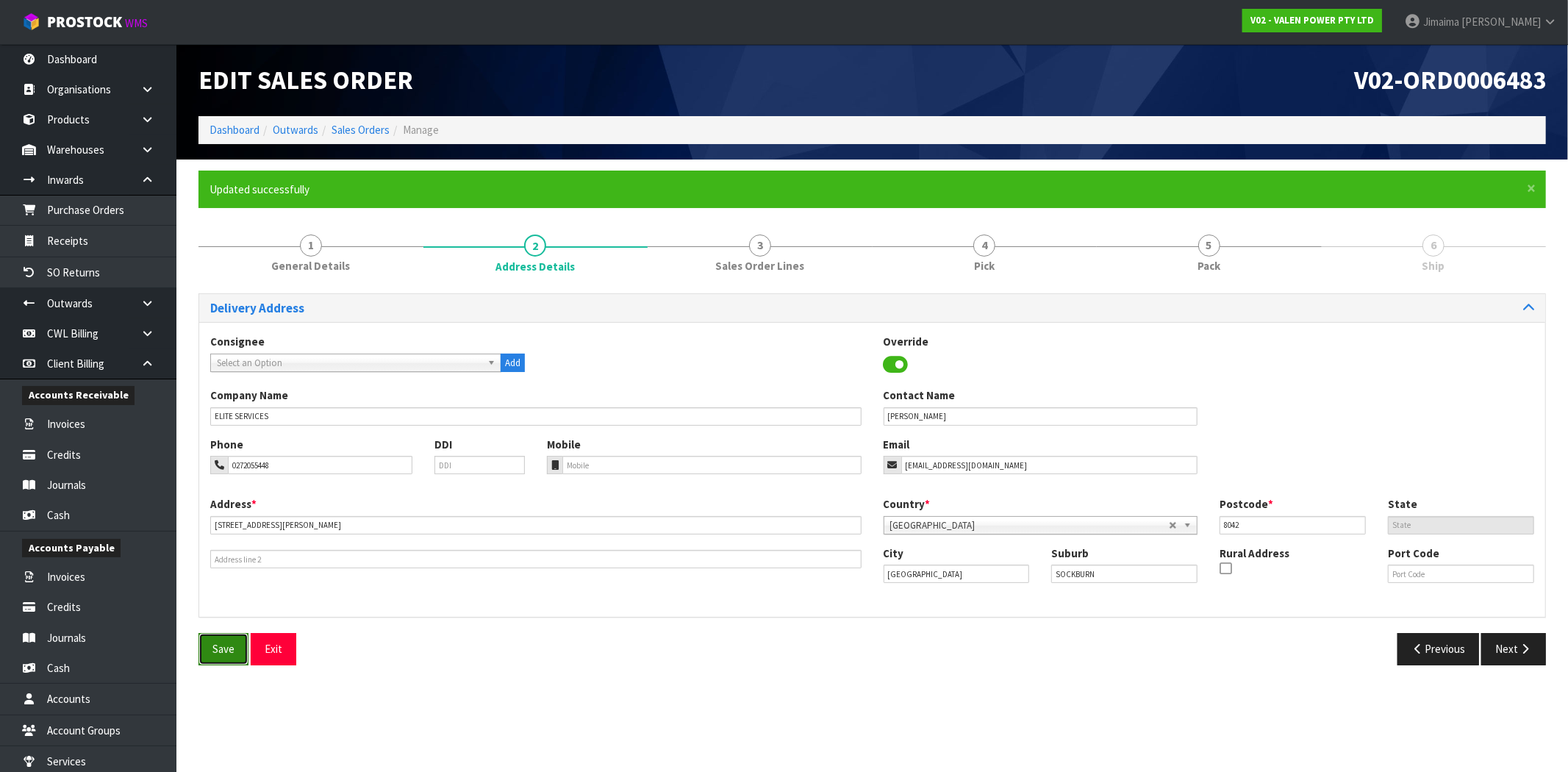
click at [200, 655] on button "Save" at bounding box center [223, 648] width 50 height 31
click at [1019, 698] on section "Edit Sales Order V02-ORD0006483 Dashboard Outwards Sales Orders Manage × Close …" at bounding box center [784, 386] width 1568 height 772
click at [1054, 228] on link "4 Pick" at bounding box center [984, 252] width 225 height 58
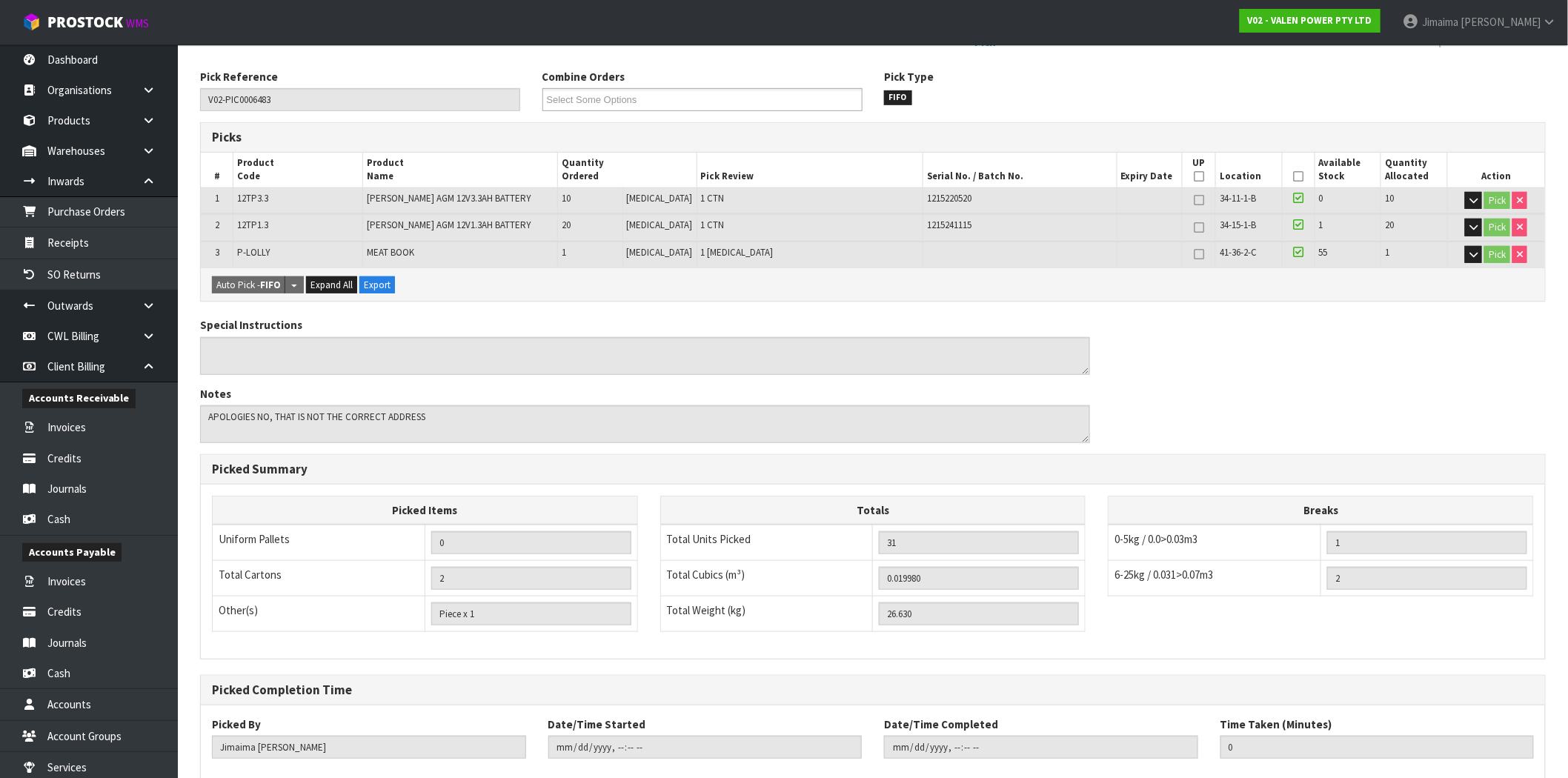
scroll to position [311, 0]
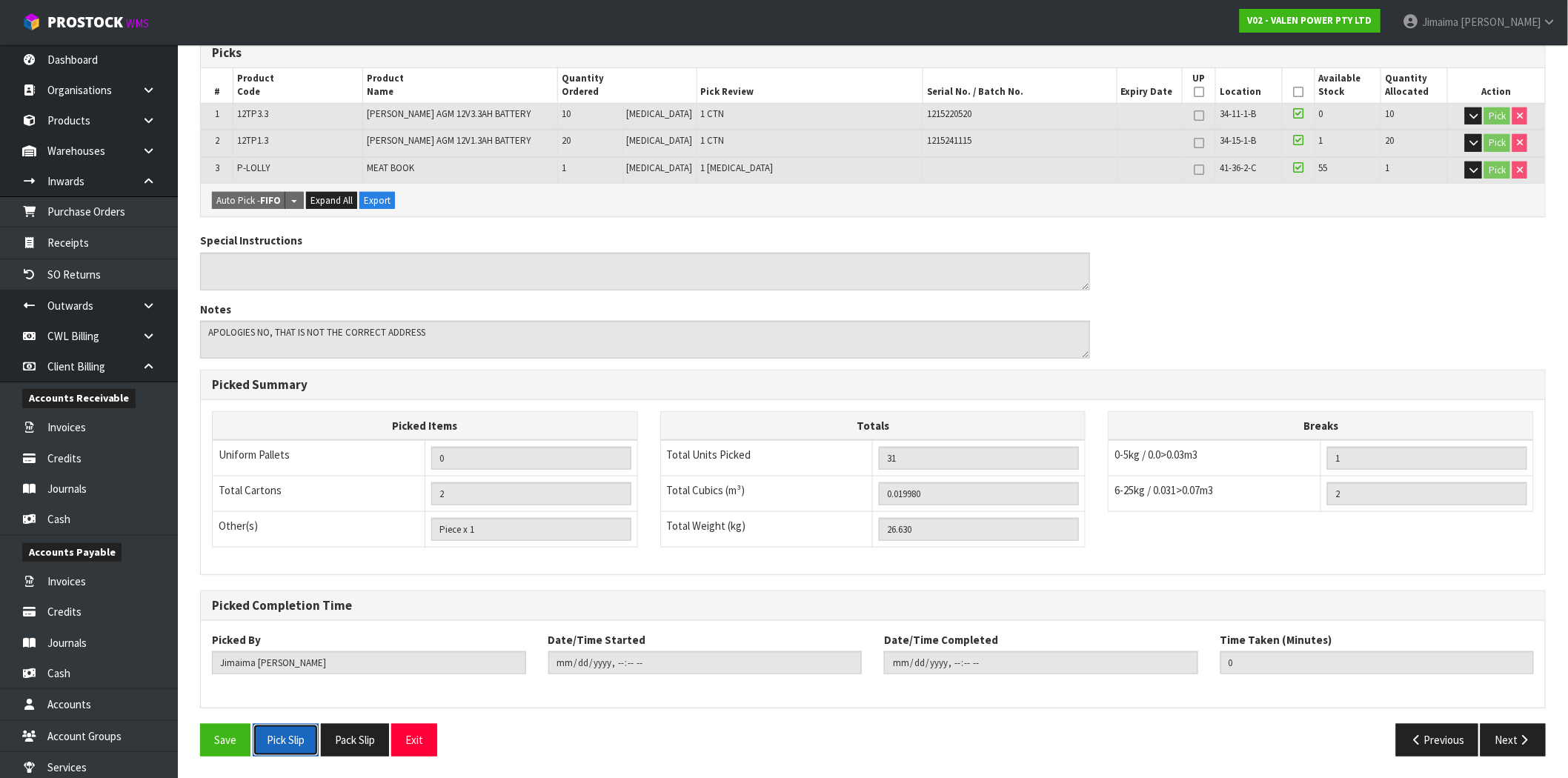
click at [289, 738] on button "Pick Slip" at bounding box center [285, 739] width 66 height 32
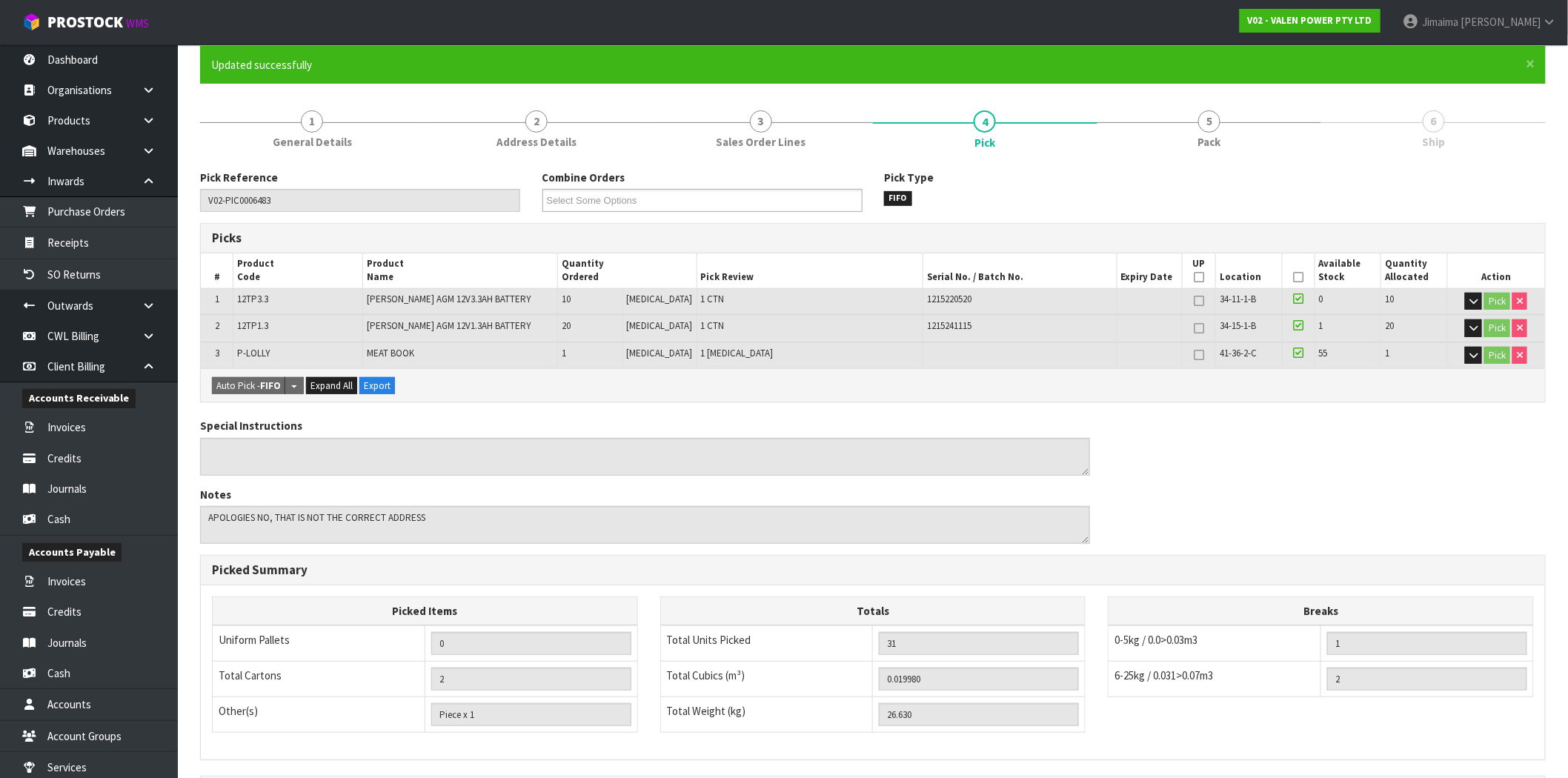
scroll to position [0, 0]
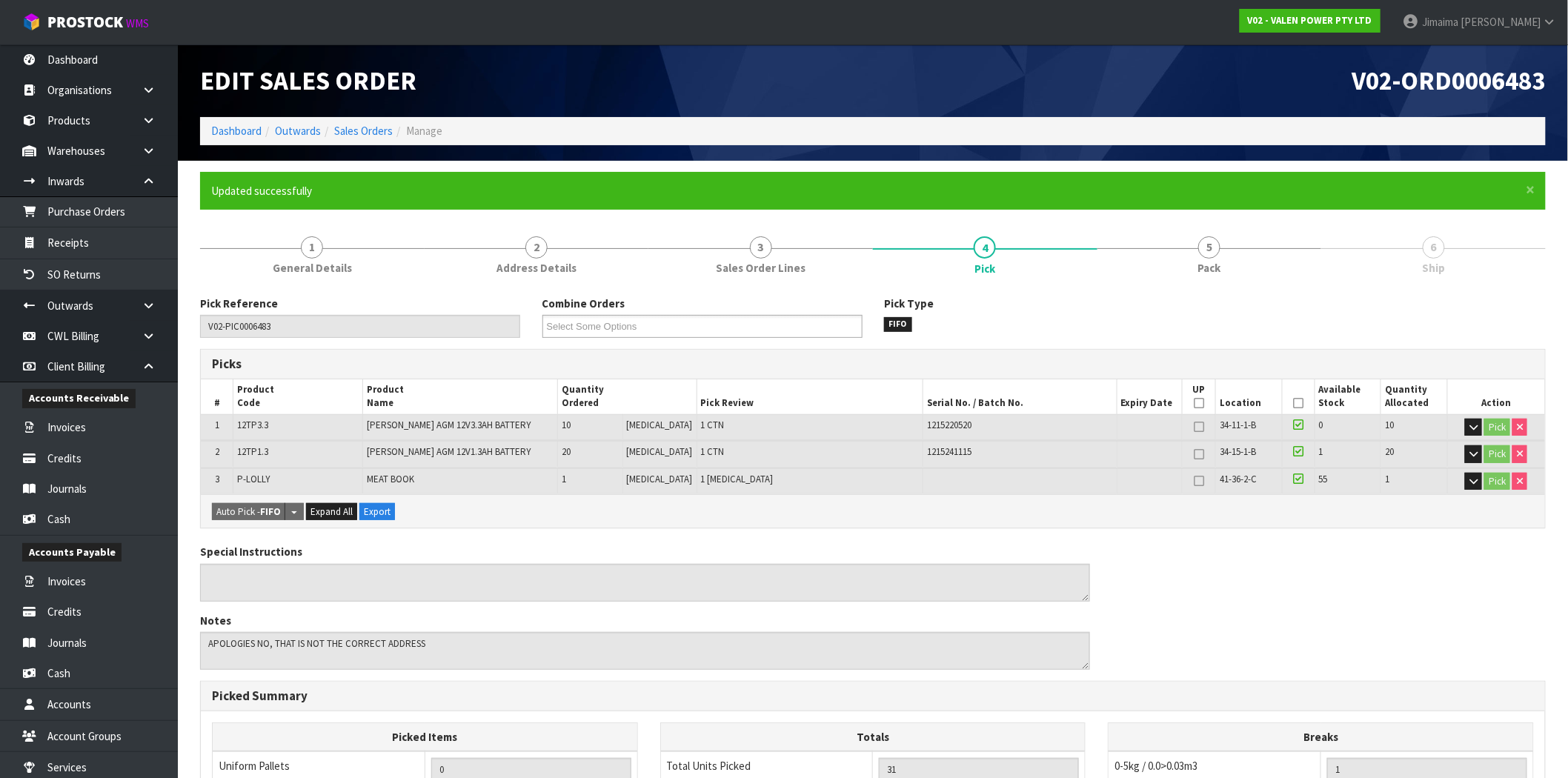
drag, startPoint x: 517, startPoint y: 262, endPoint x: 1579, endPoint y: 548, distance: 1099.8
click at [517, 262] on span "Address Details" at bounding box center [536, 267] width 80 height 15
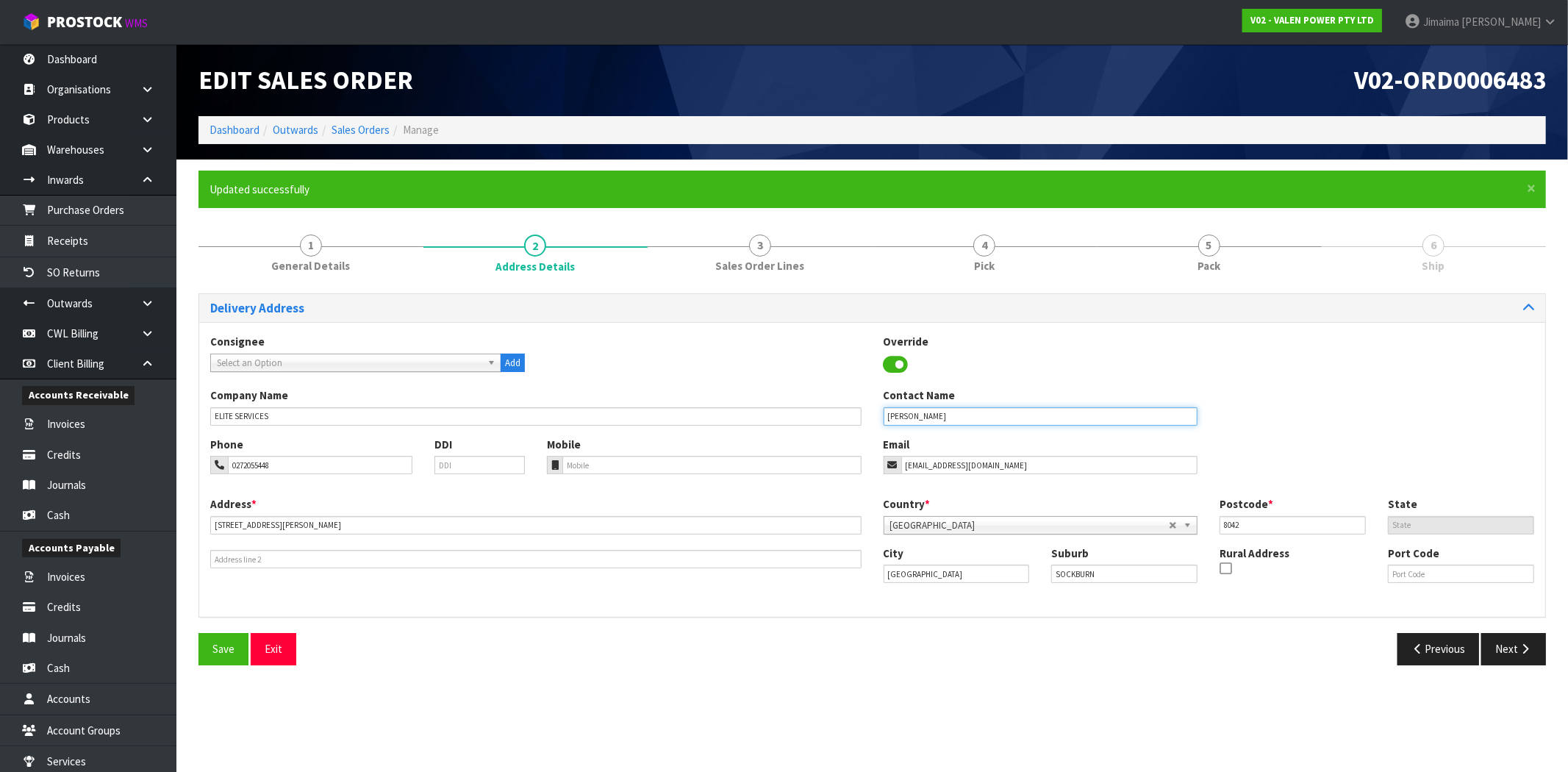
drag, startPoint x: 939, startPoint y: 421, endPoint x: 719, endPoint y: 436, distance: 220.5
click at [722, 438] on div "Consignee 000001.BAY MECHANICS - BAY MECHANICS 000001A - BRAKE & TRANSMISSION N…" at bounding box center [872, 469] width 1346 height 295
click at [202, 654] on button "Save" at bounding box center [223, 648] width 50 height 31
click at [236, 135] on link "Dashboard" at bounding box center [235, 129] width 50 height 14
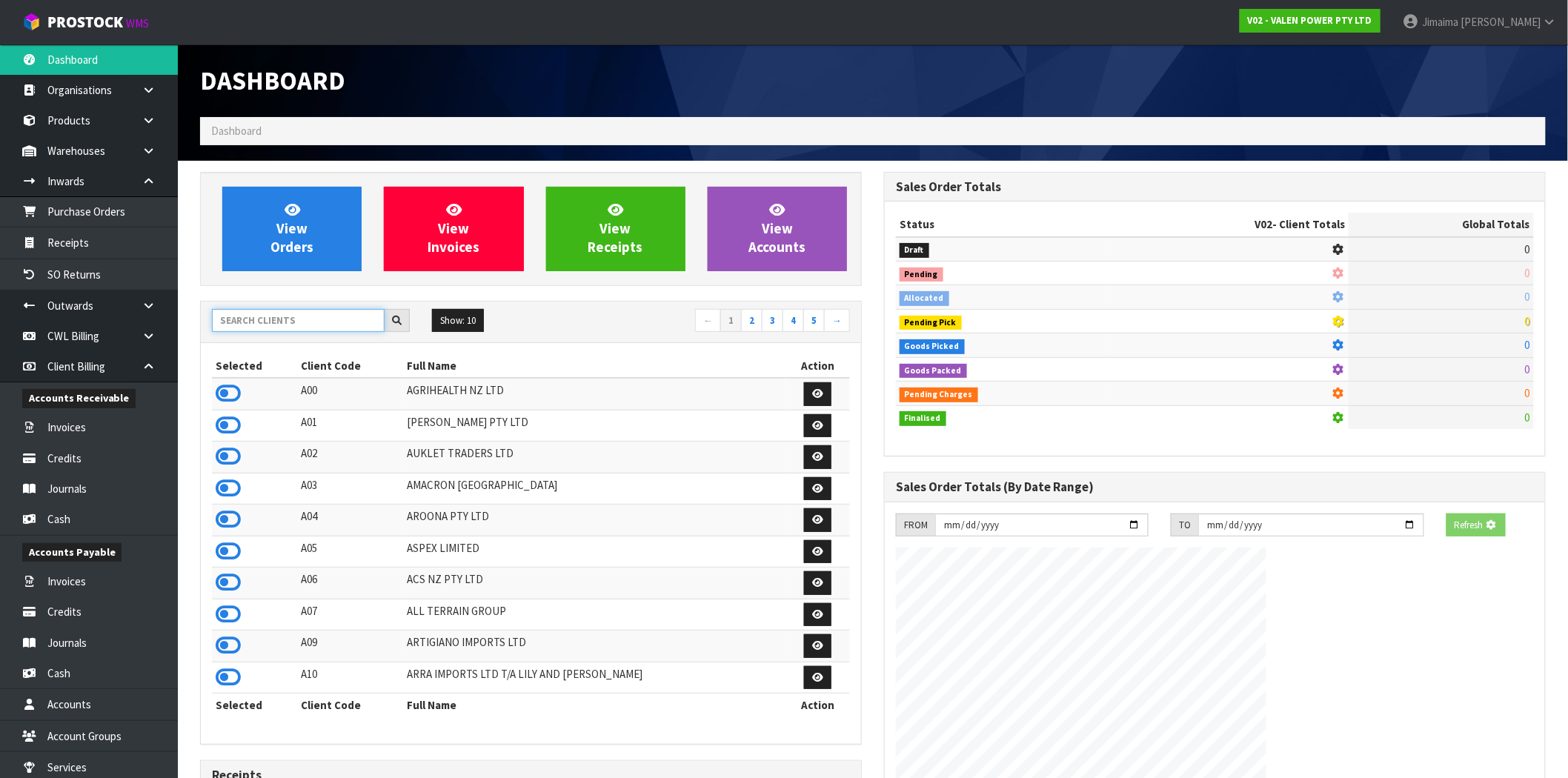
click at [254, 321] on input "text" at bounding box center [298, 320] width 172 height 23
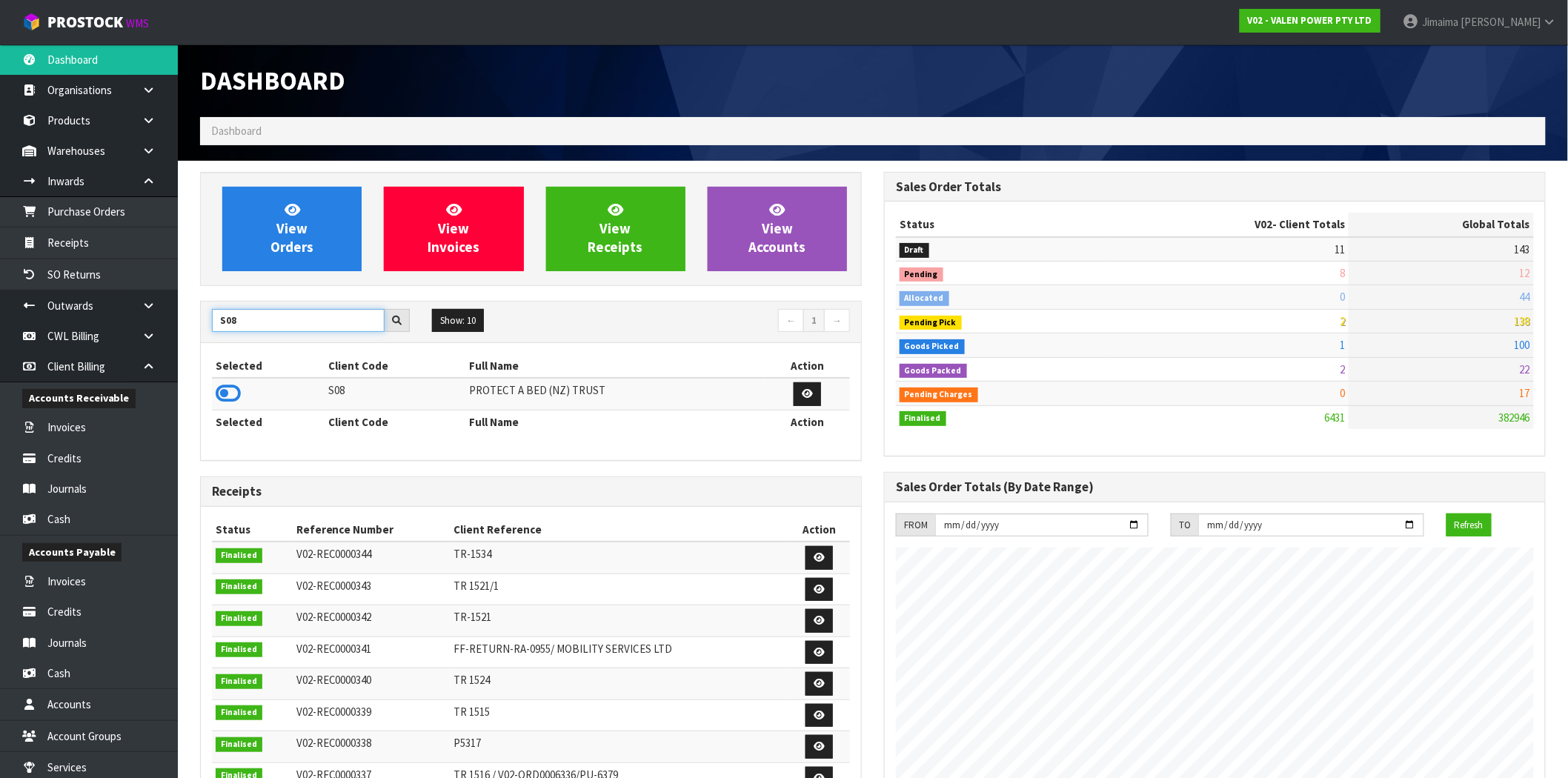
type input "S08"
click at [231, 392] on icon at bounding box center [227, 393] width 25 height 22
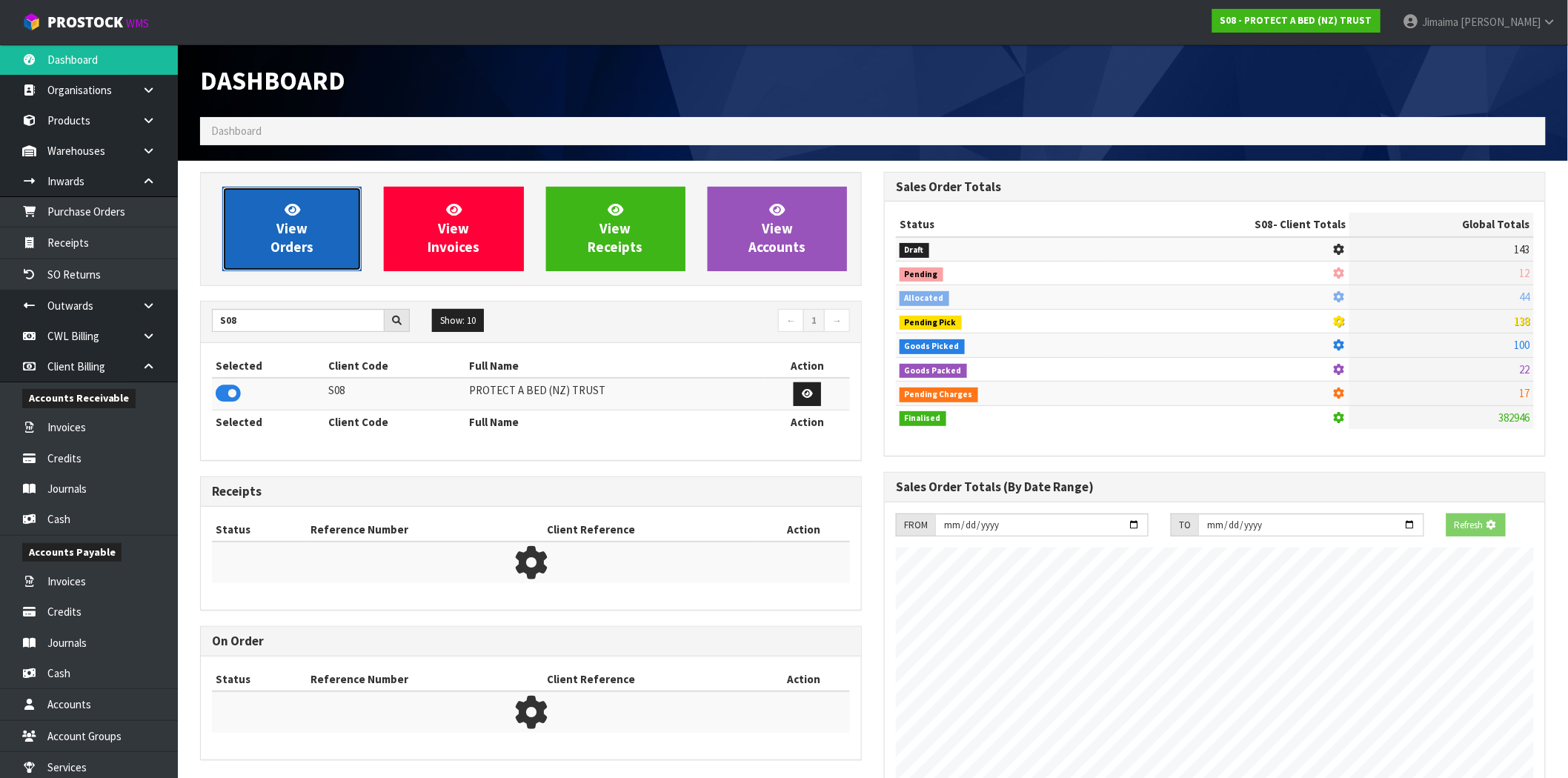
click at [279, 243] on span "View Orders" at bounding box center [292, 228] width 43 height 55
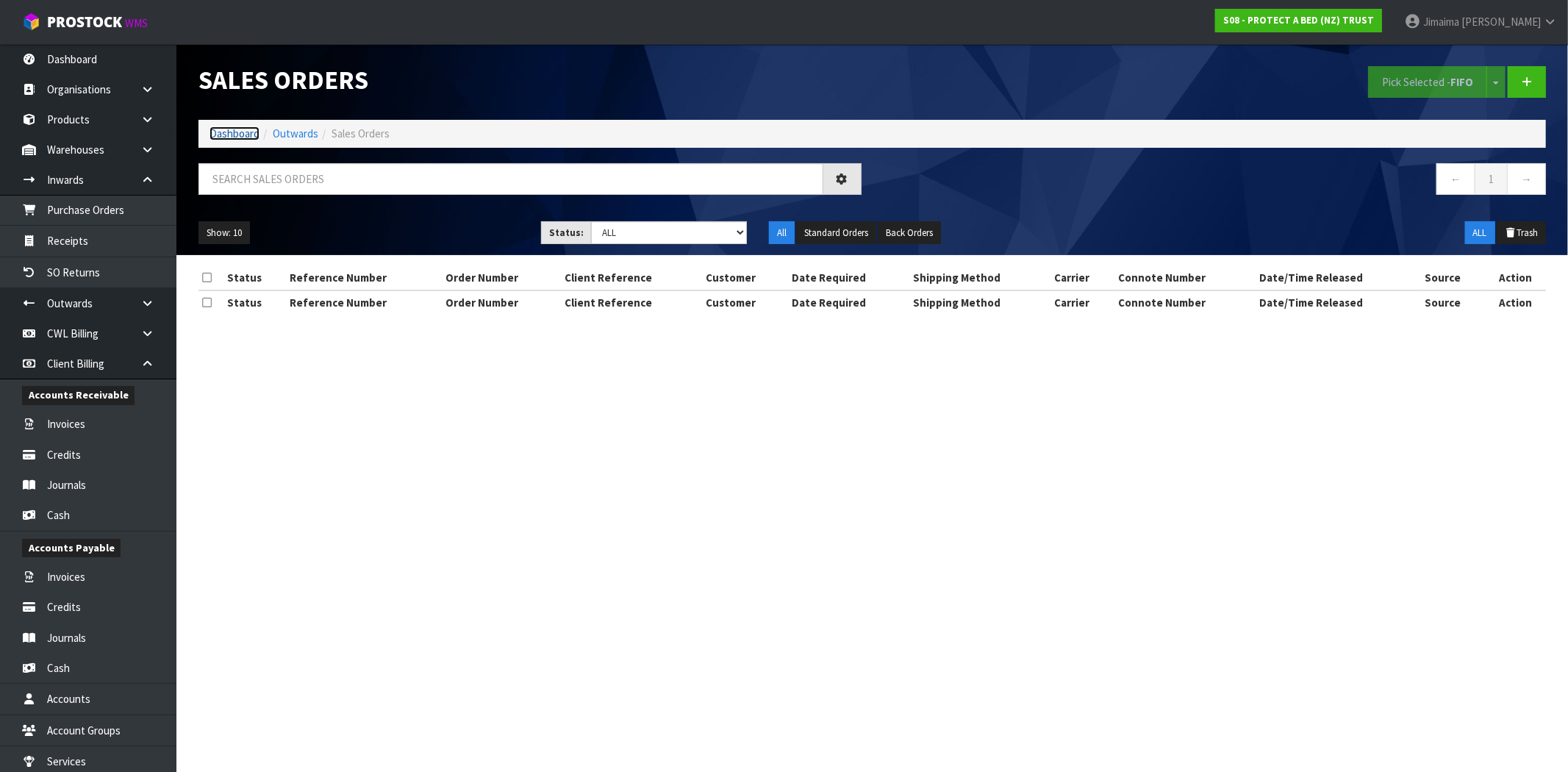
click at [218, 134] on link "Dashboard" at bounding box center [235, 133] width 50 height 14
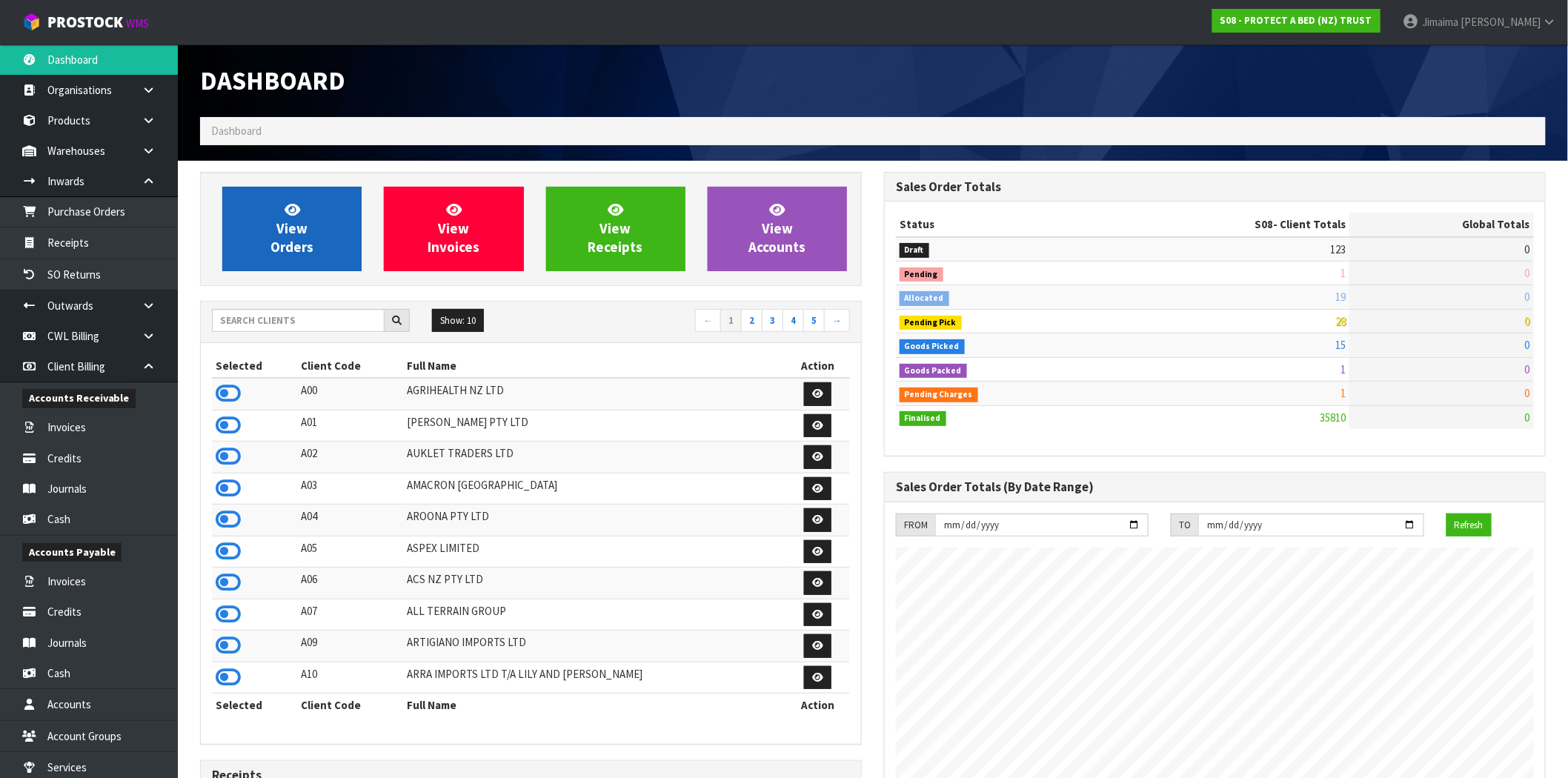
scroll to position [1122, 684]
click at [272, 218] on link "View Orders" at bounding box center [292, 229] width 139 height 84
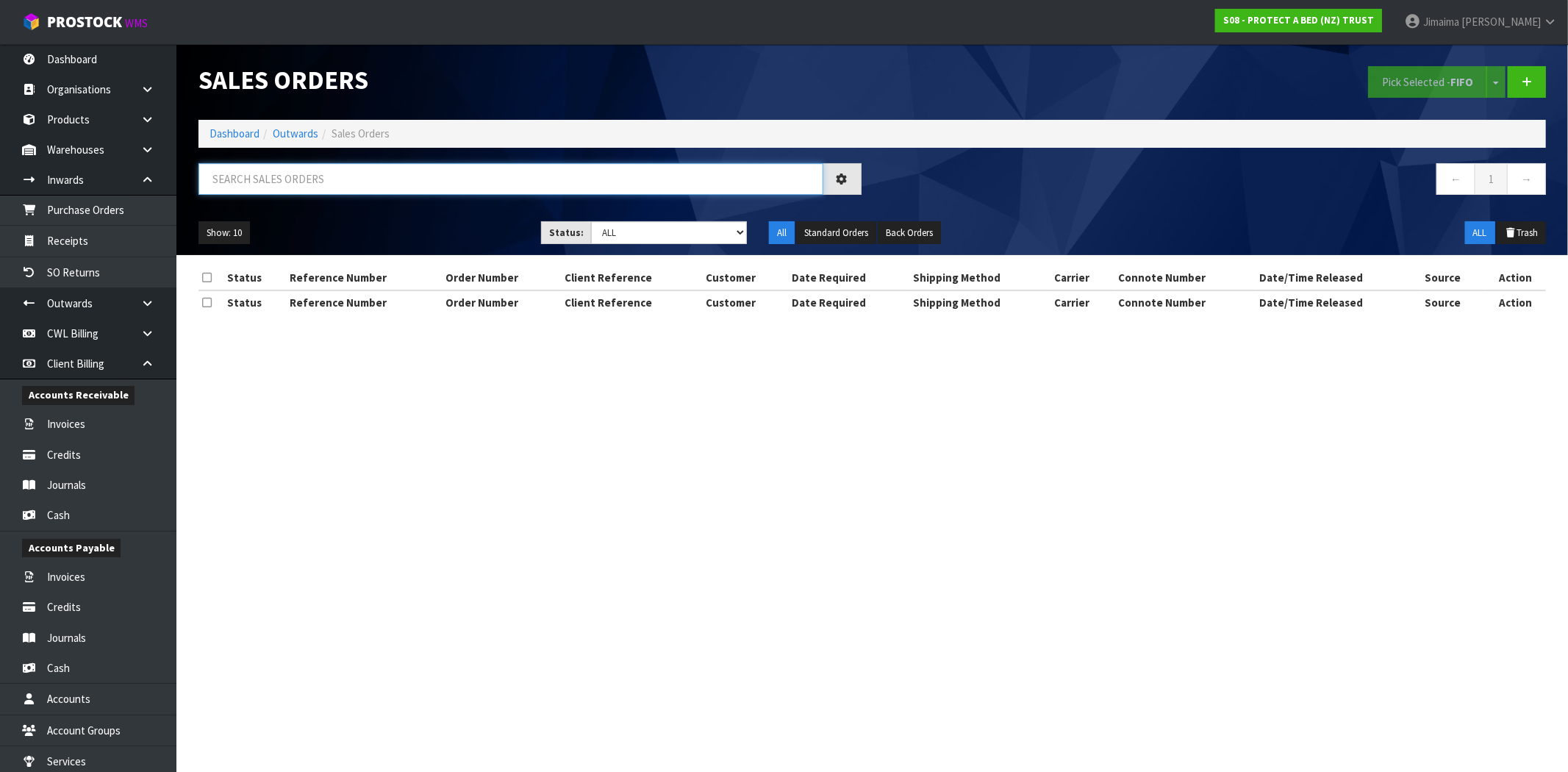
click at [272, 191] on input "text" at bounding box center [510, 178] width 625 height 31
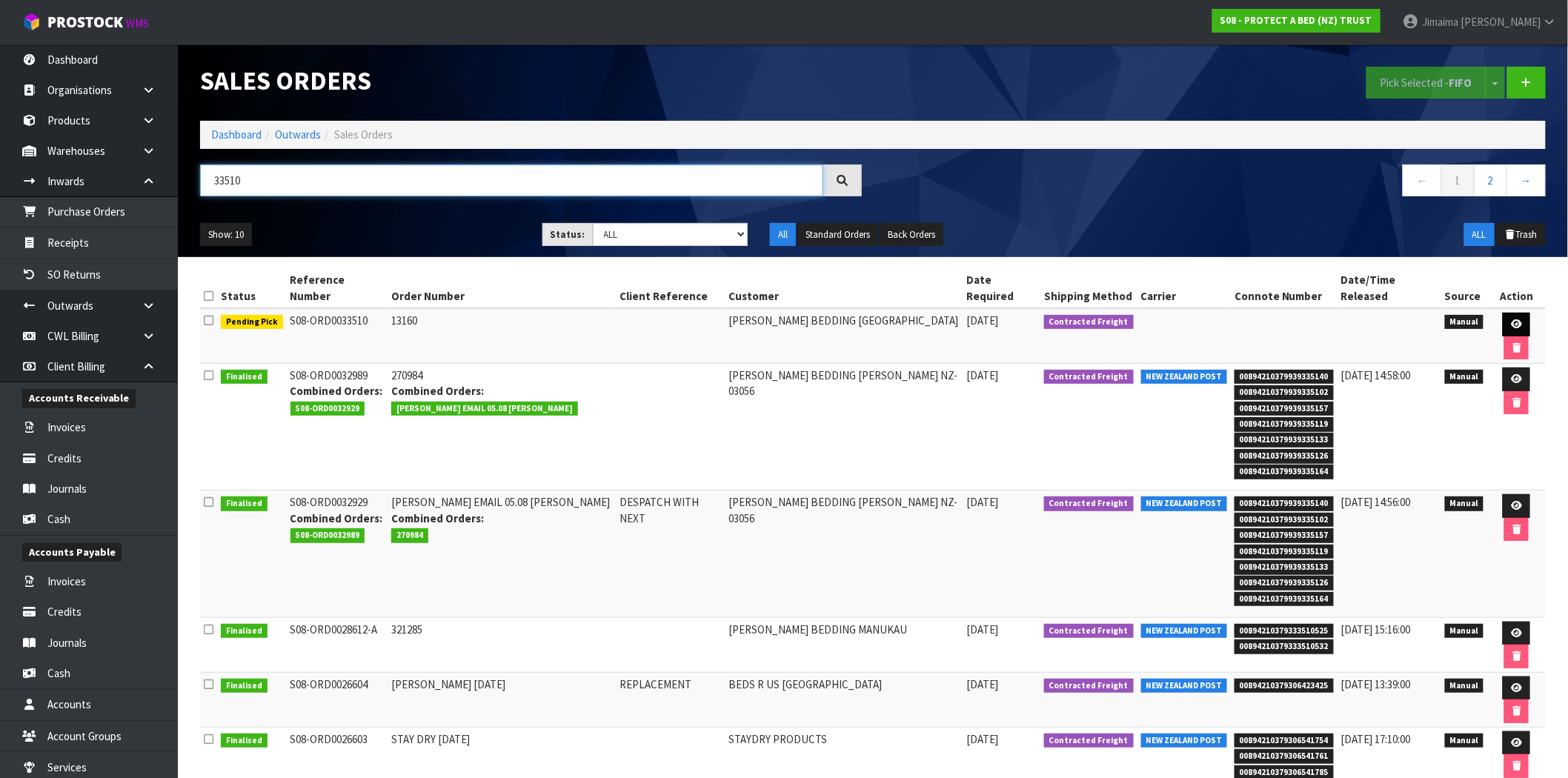
type input "33510"
click at [1508, 313] on link at bounding box center [1516, 324] width 28 height 24
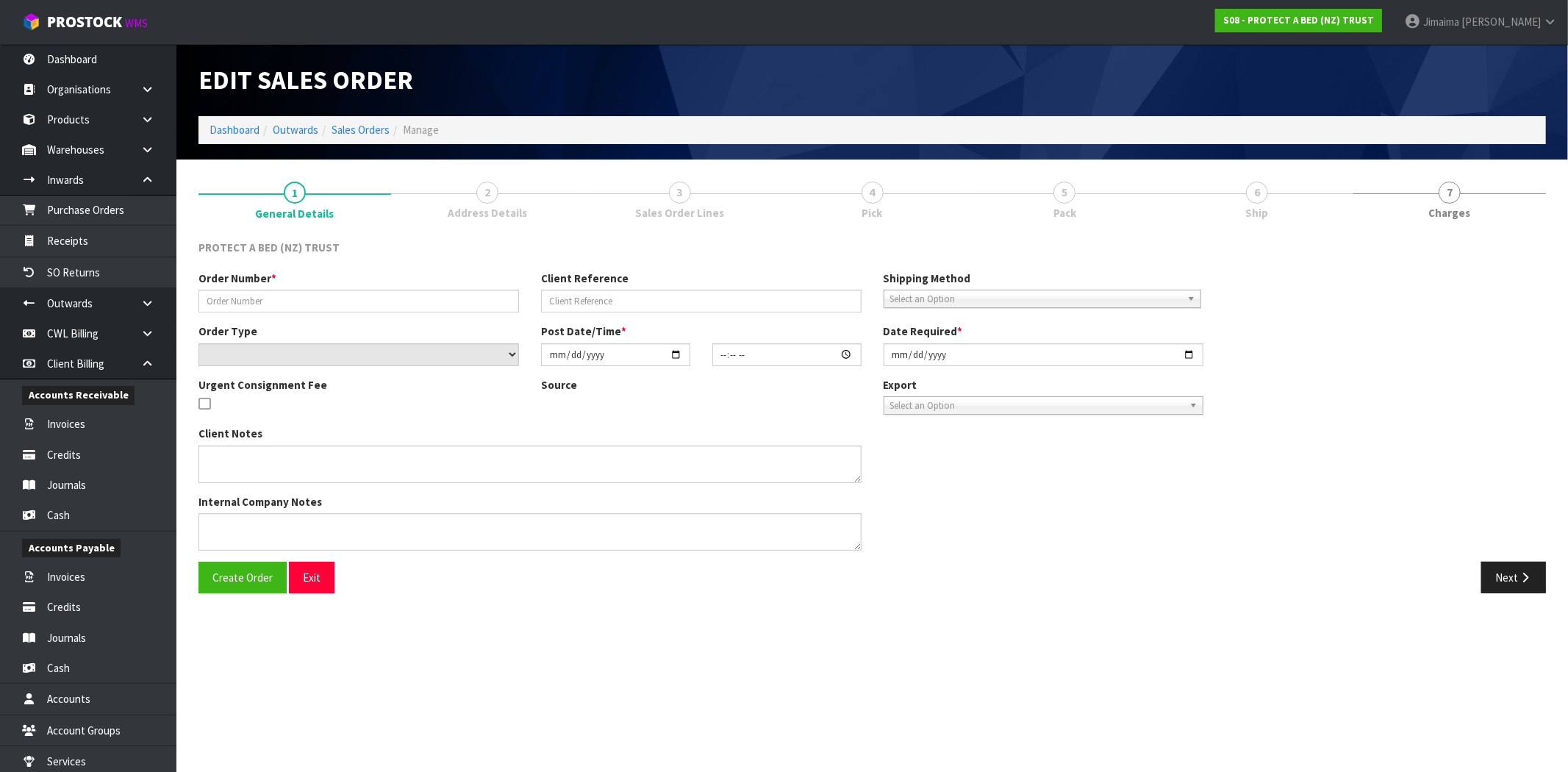
type input "13160"
select select "number:0"
type input "2025-09-22"
type input "15:42:00.000"
type input "2025-09-23"
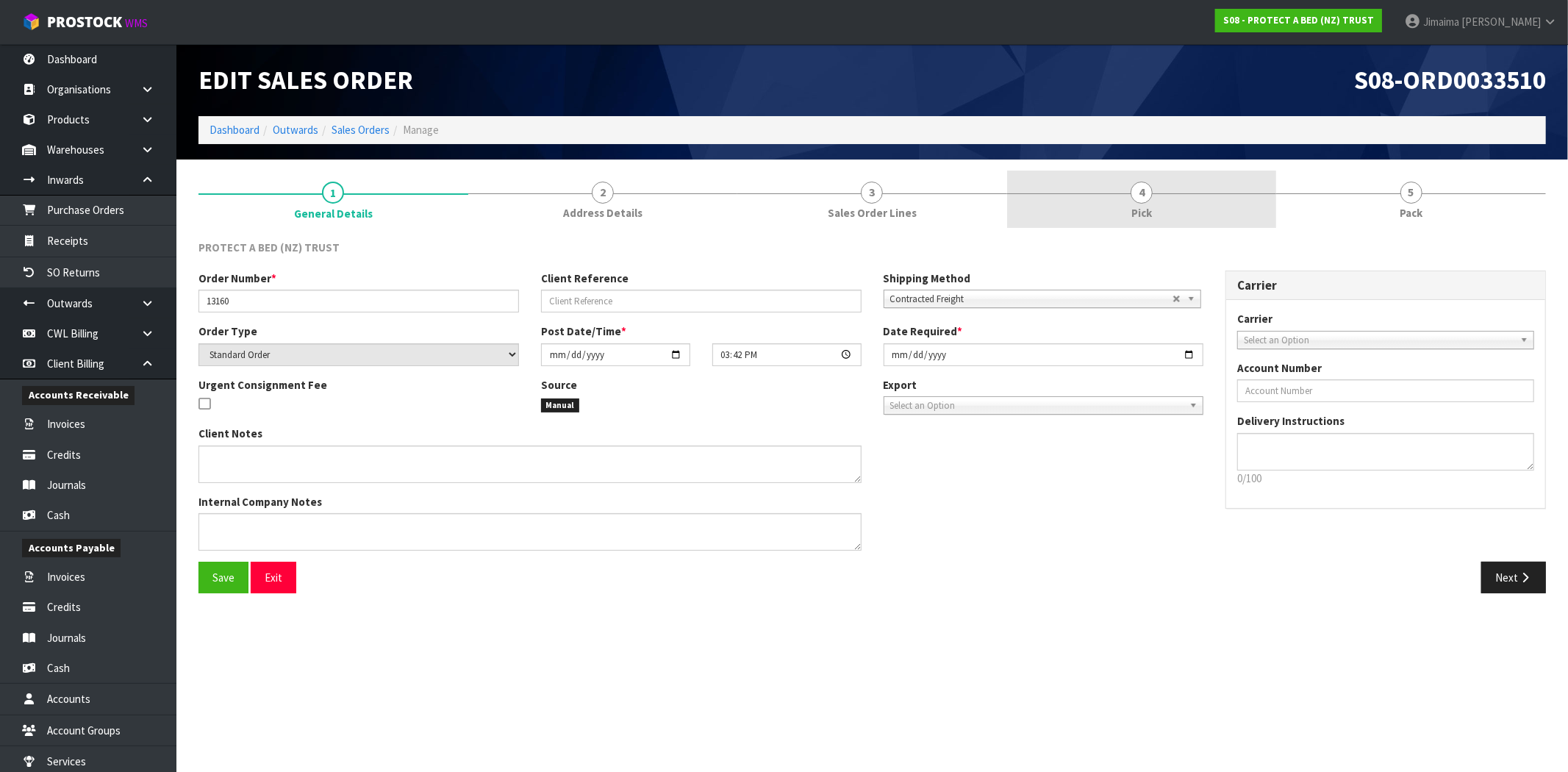
click at [1149, 217] on span "Pick" at bounding box center [1142, 212] width 21 height 15
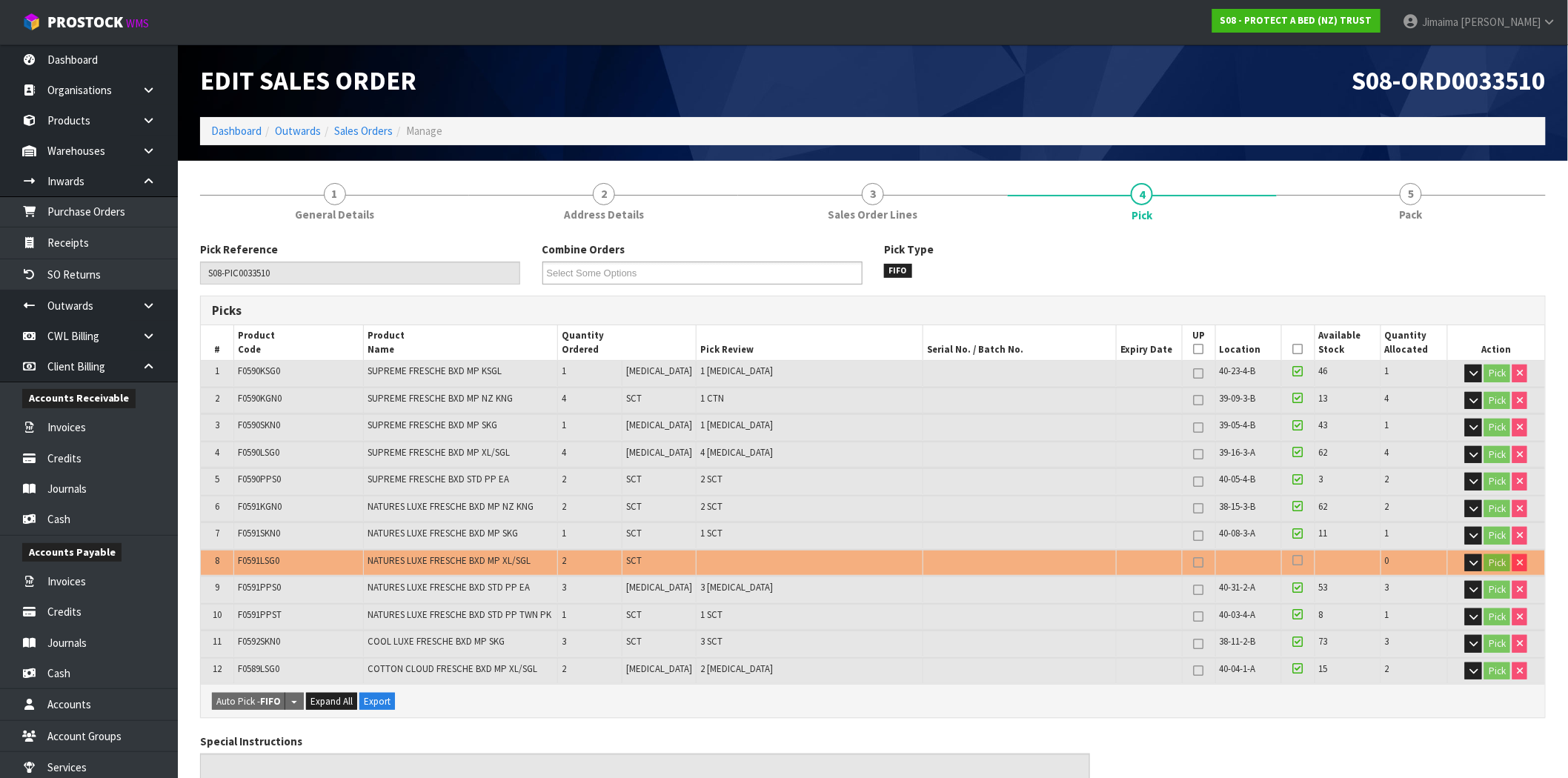
scroll to position [520, 0]
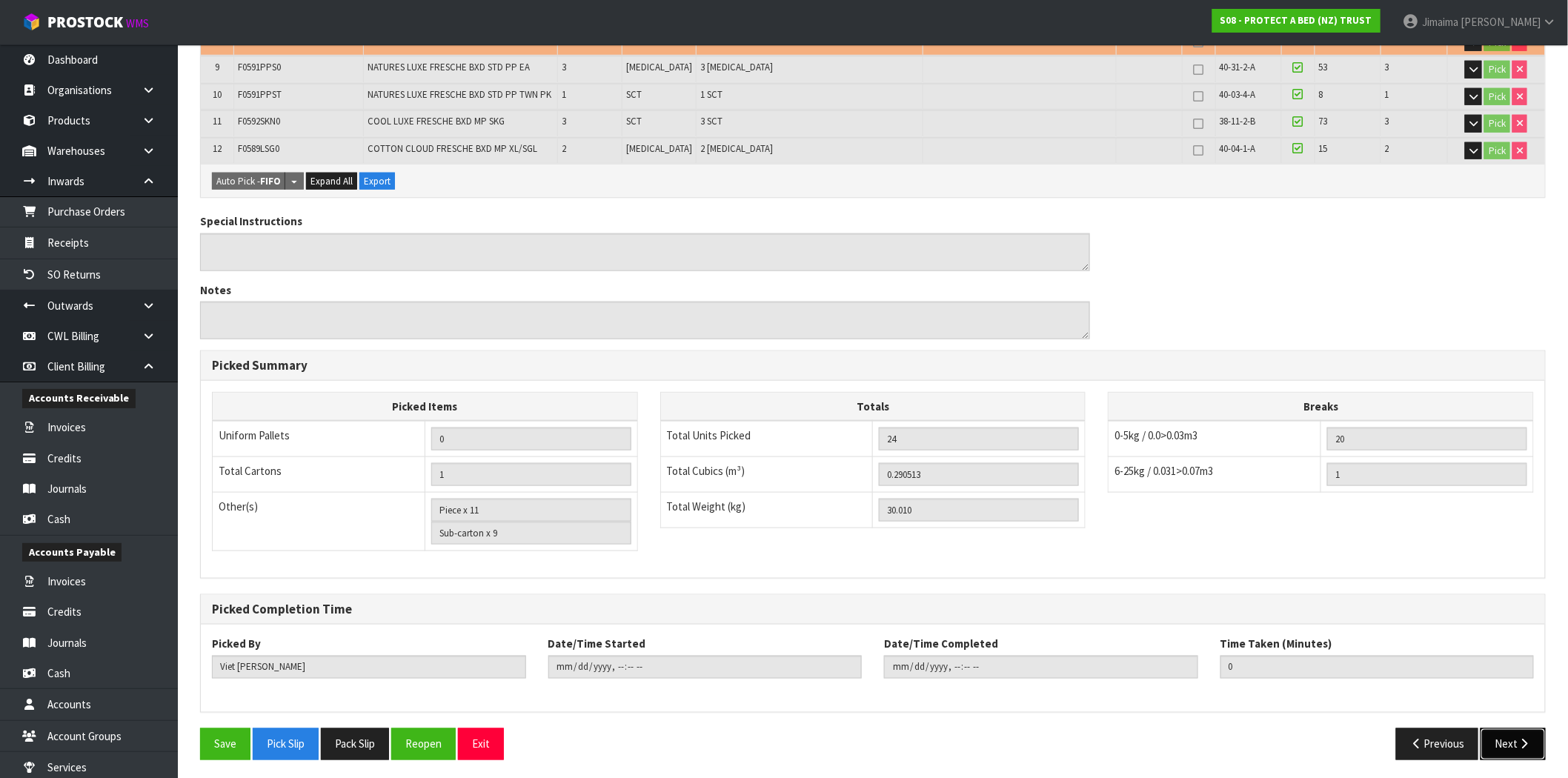
click at [1510, 741] on button "Next" at bounding box center [1513, 743] width 65 height 32
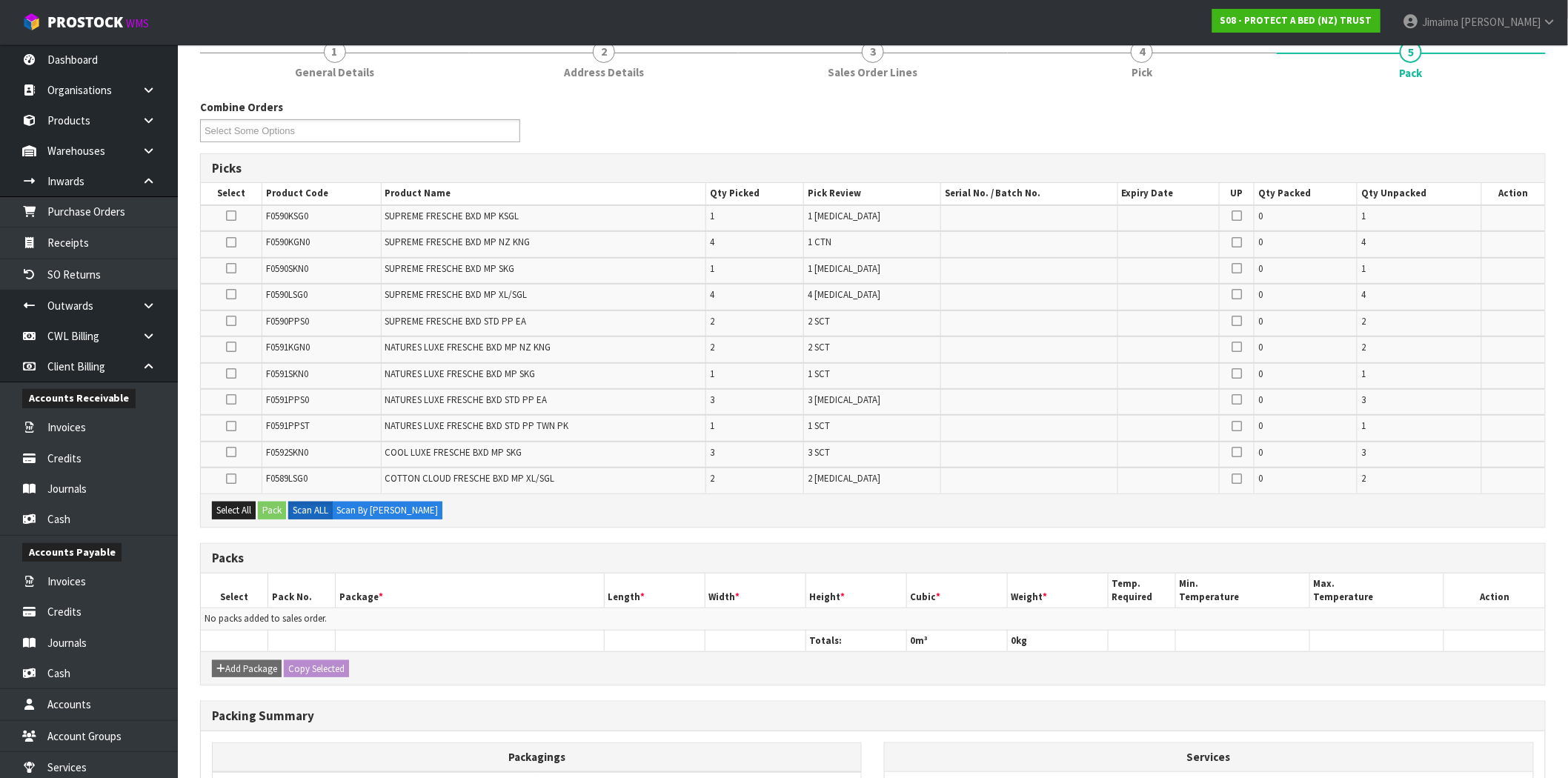
scroll to position [0, 0]
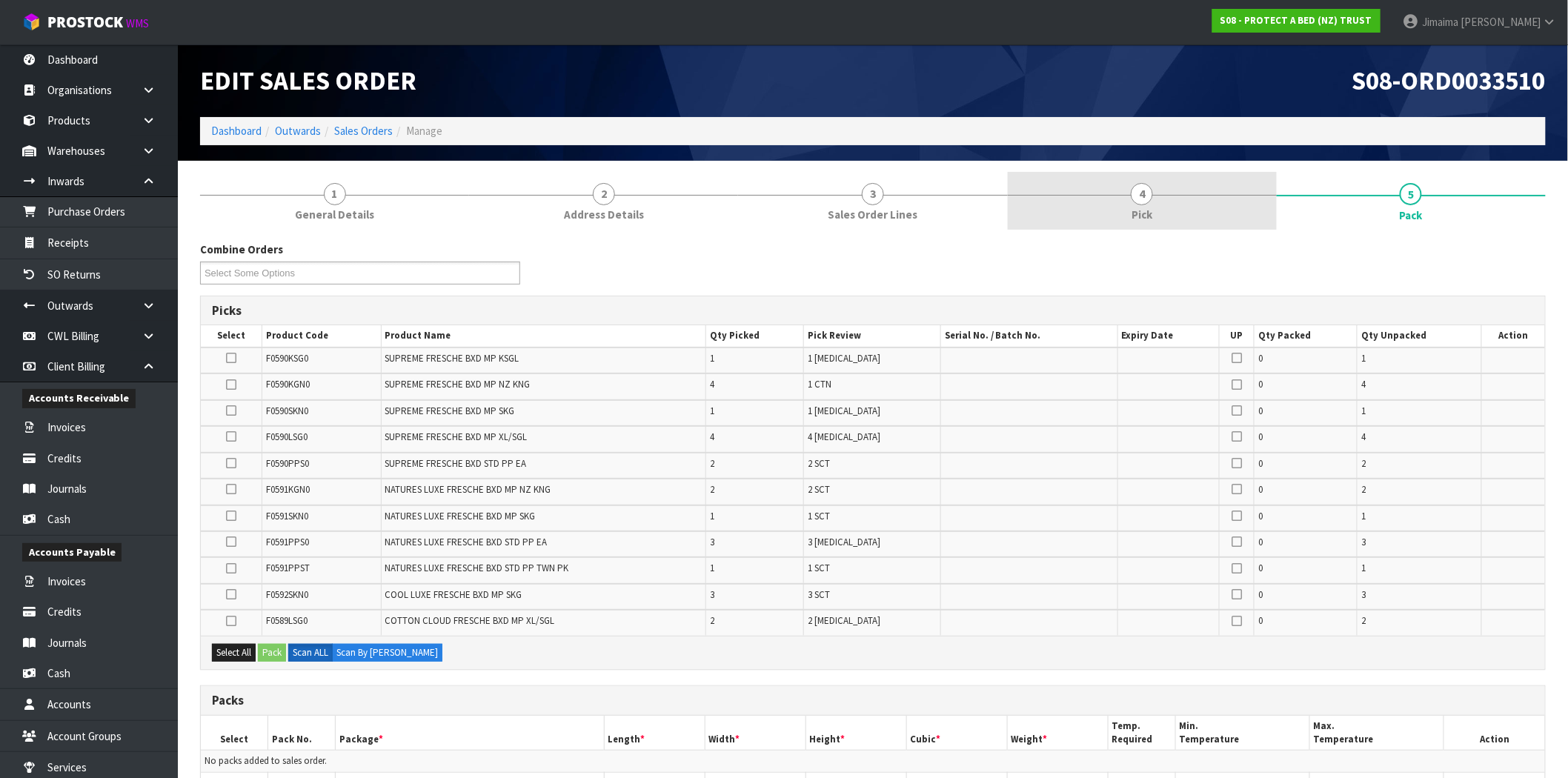
click at [1156, 212] on link "4 Pick" at bounding box center [1141, 201] width 269 height 58
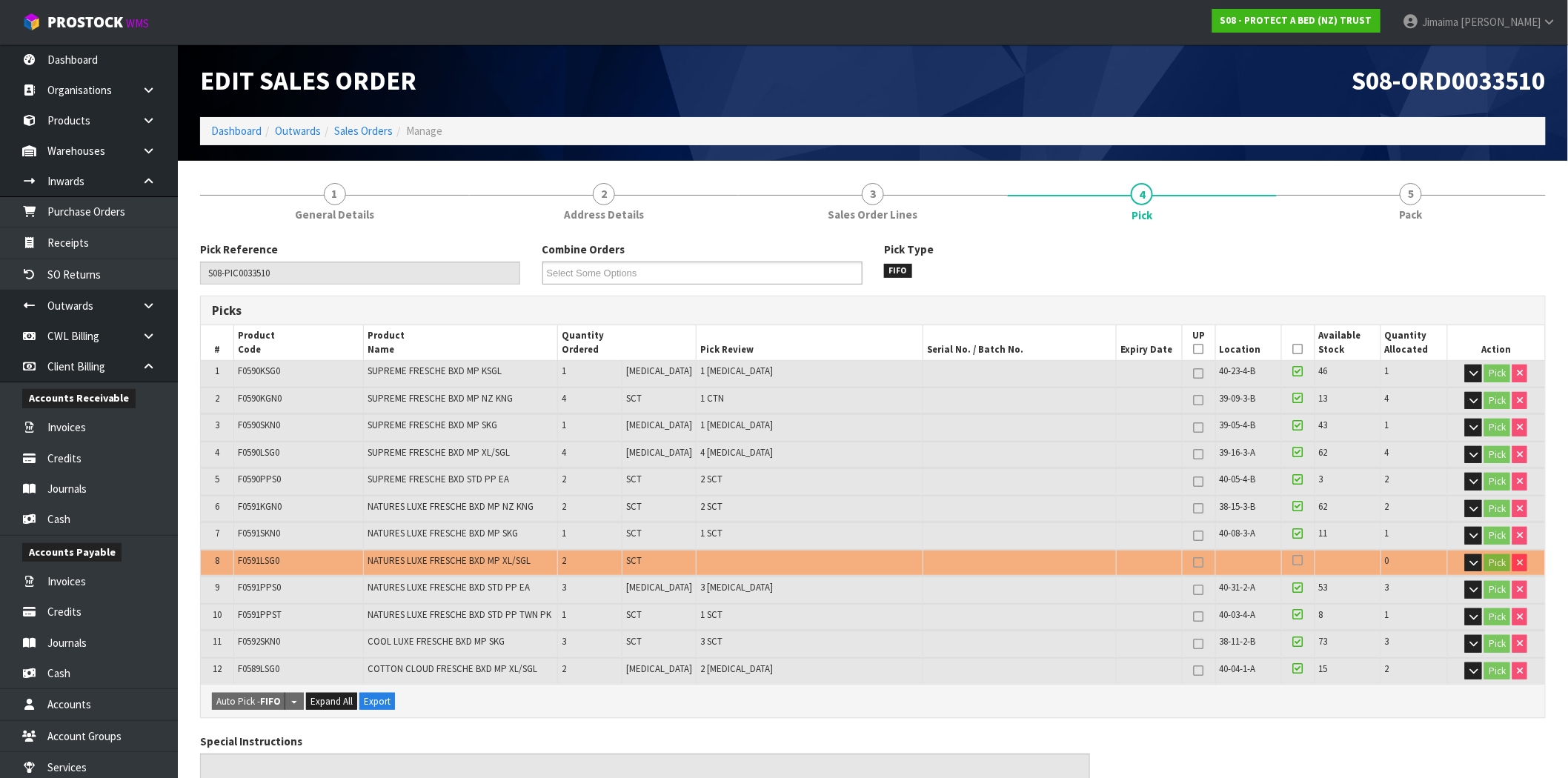
click at [1293, 554] on icon at bounding box center [1297, 560] width 11 height 12
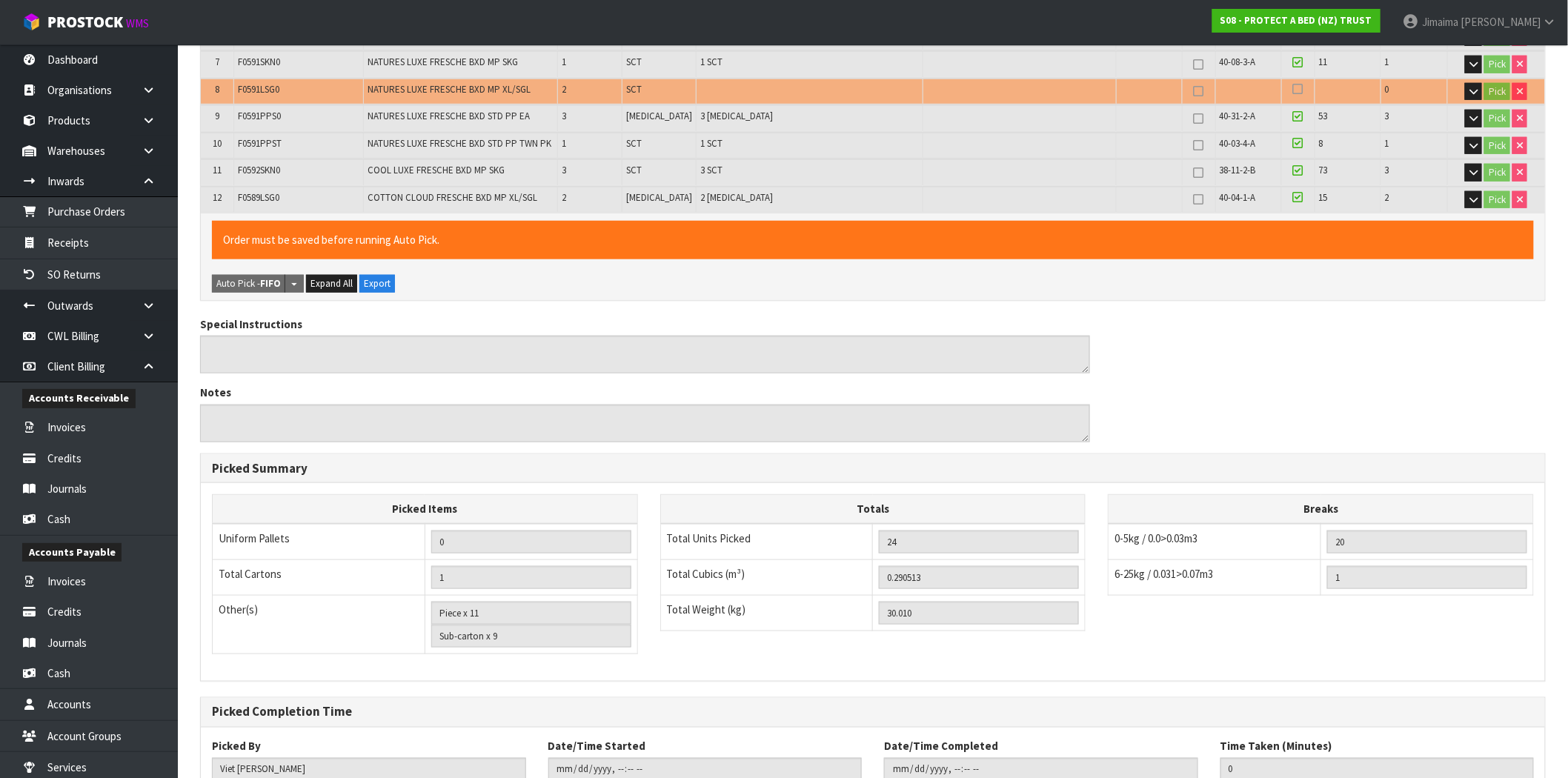
scroll to position [573, 0]
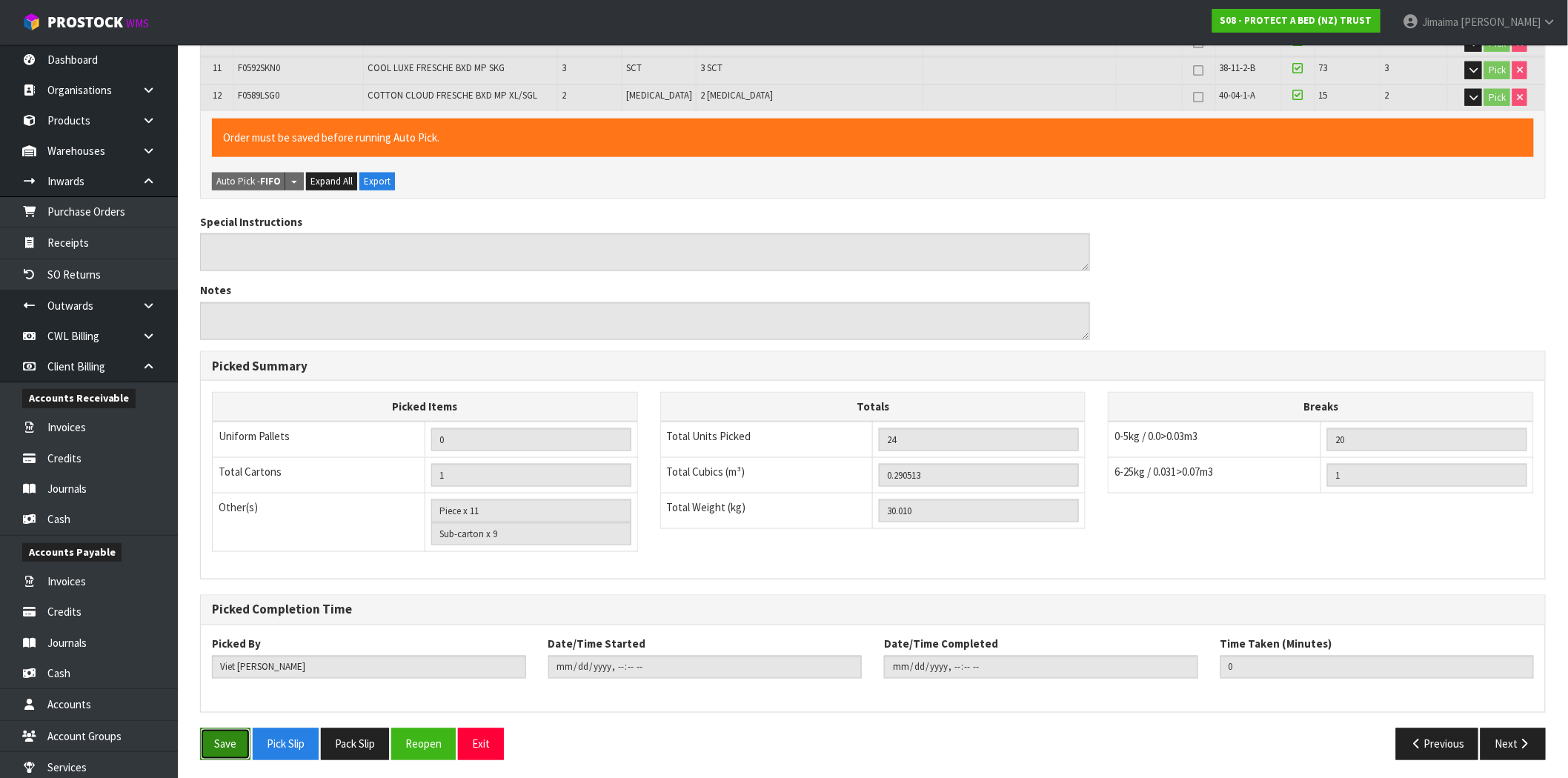
click at [232, 733] on button "Save" at bounding box center [225, 743] width 50 height 32
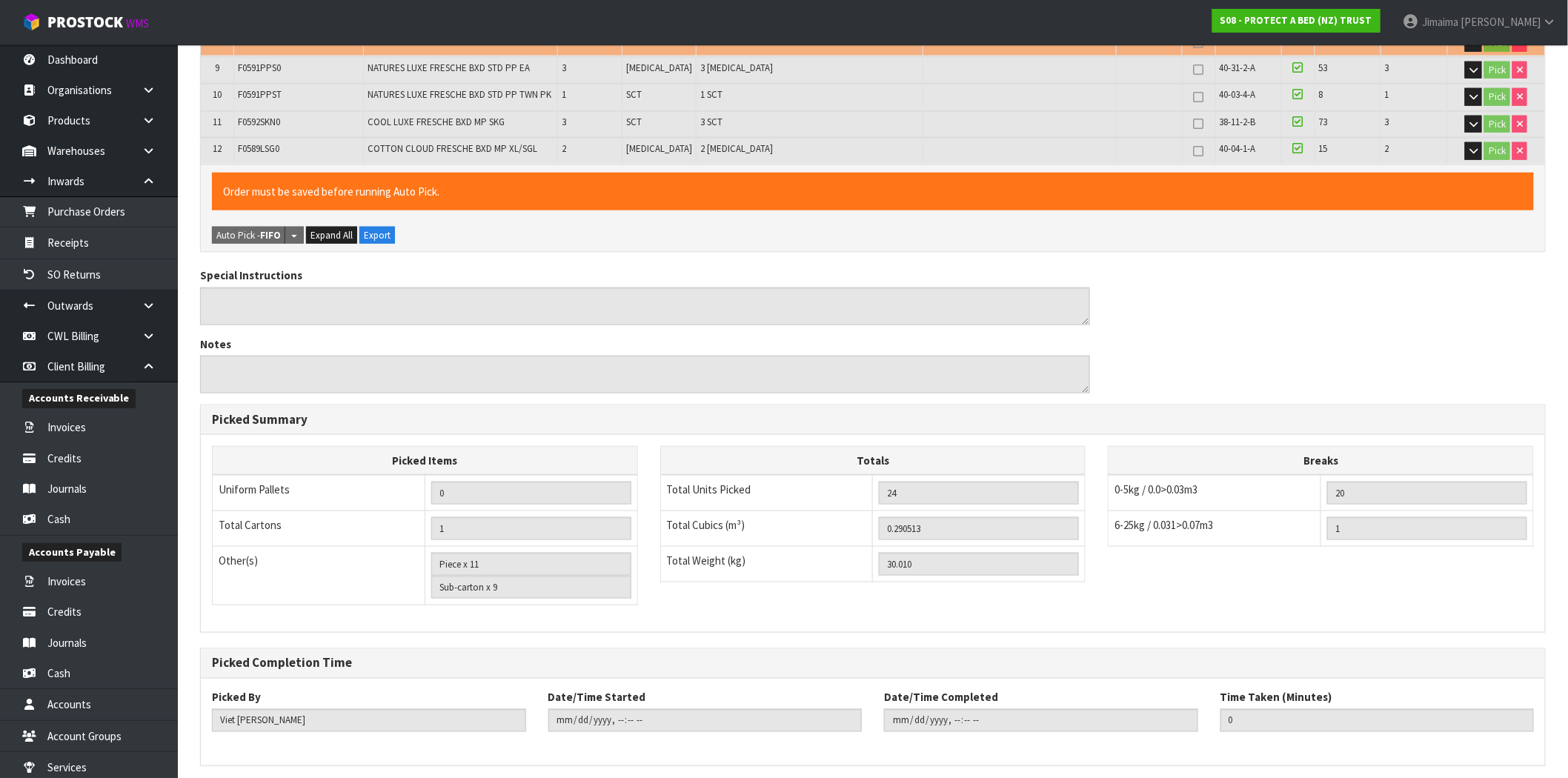
scroll to position [0, 0]
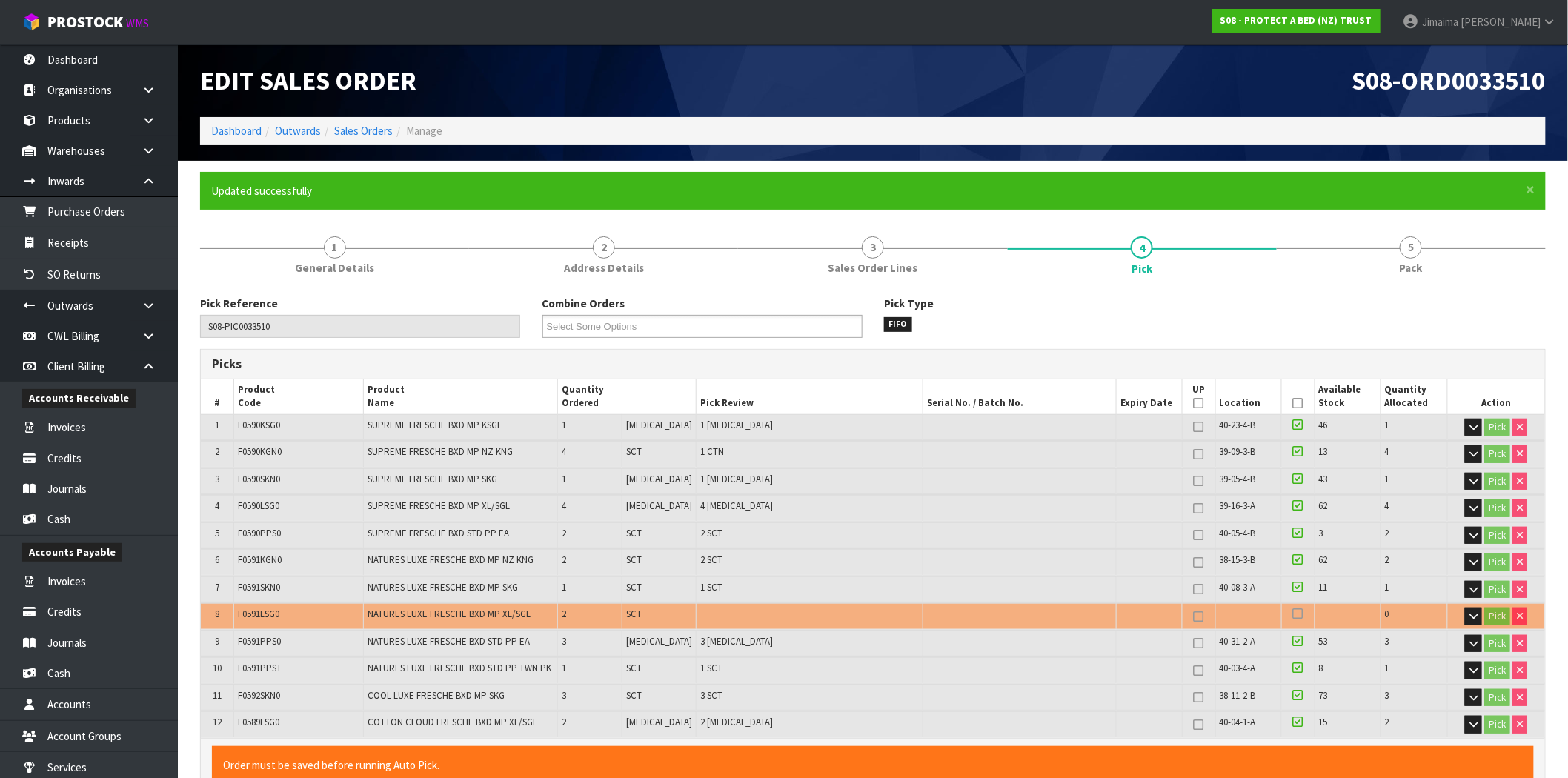
type input "Jimaima [PERSON_NAME]"
type input "2025-09-25T14:31:43"
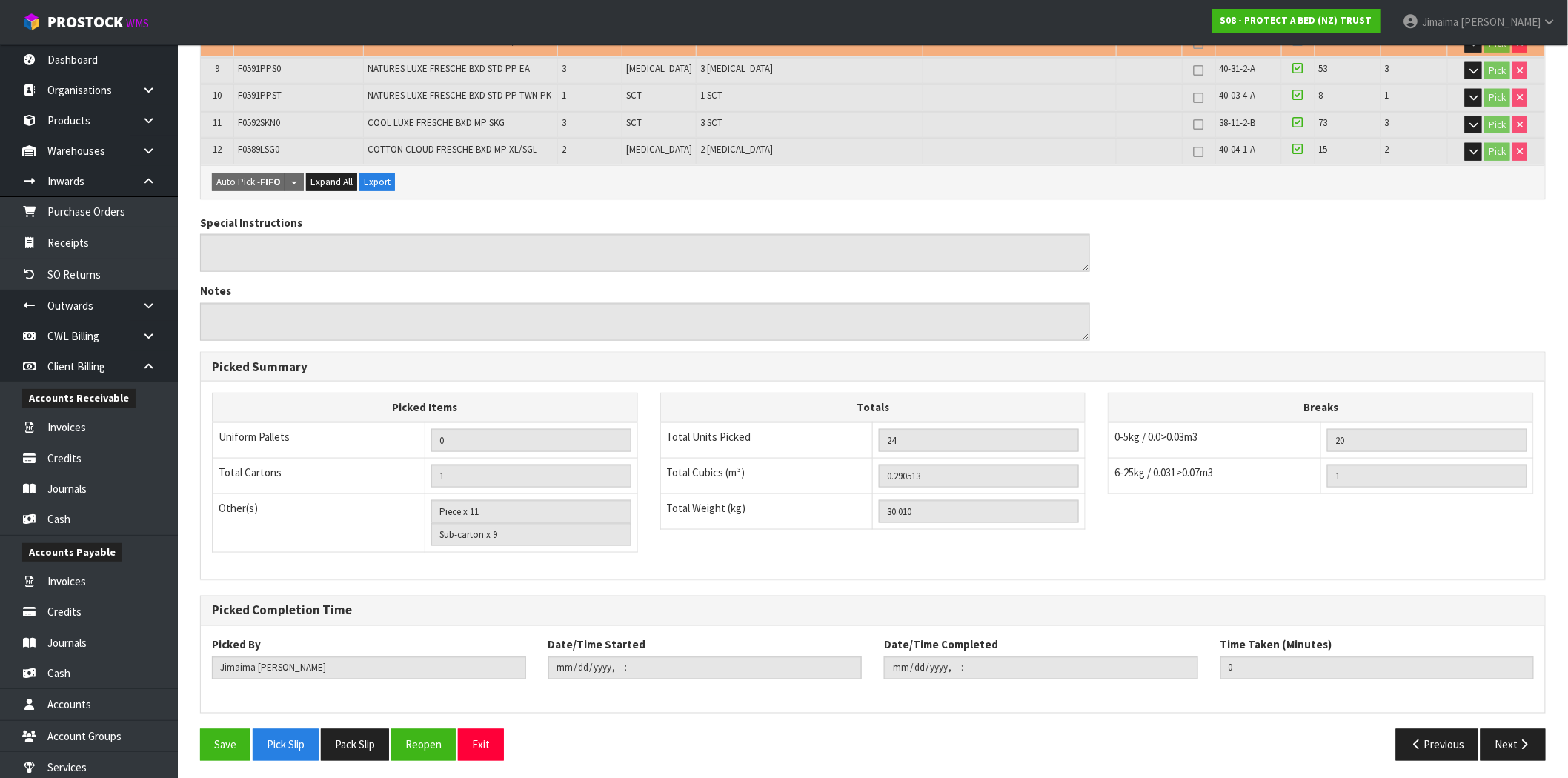
scroll to position [573, 0]
click at [1518, 752] on button "Next" at bounding box center [1513, 743] width 65 height 32
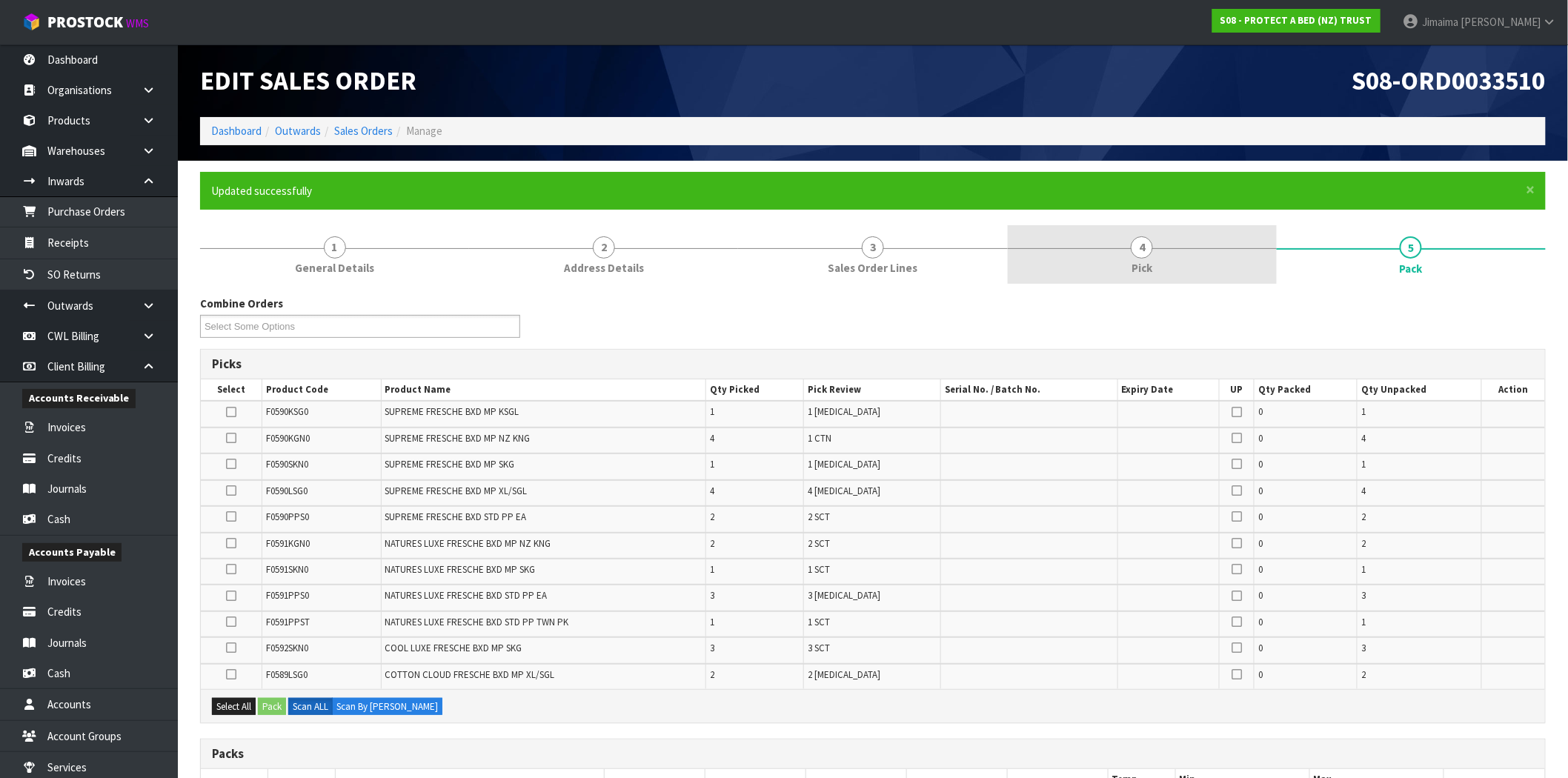
click at [1186, 269] on link "4 Pick" at bounding box center [1141, 254] width 269 height 58
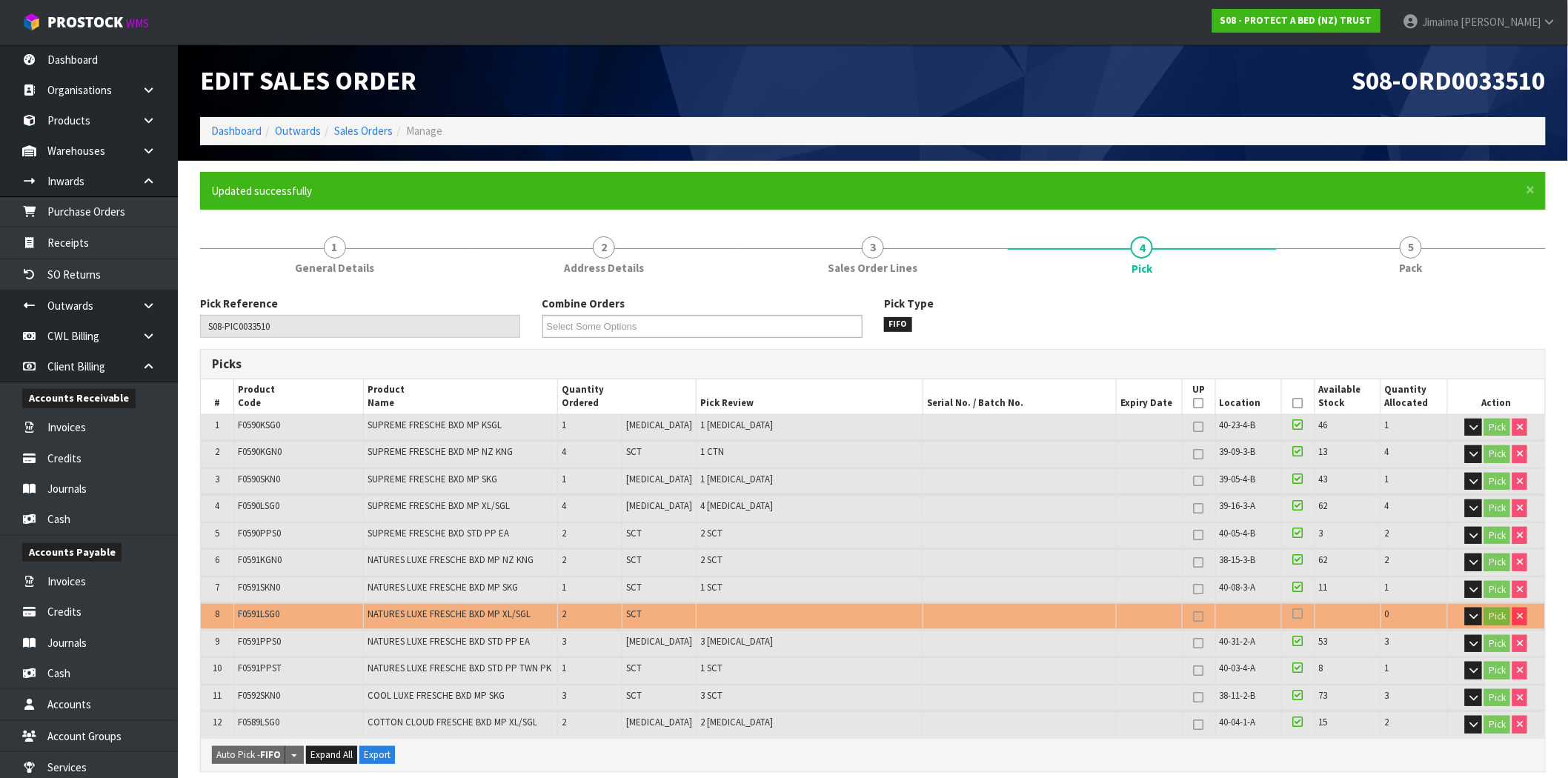
click at [1293, 403] on icon at bounding box center [1297, 403] width 11 height 1
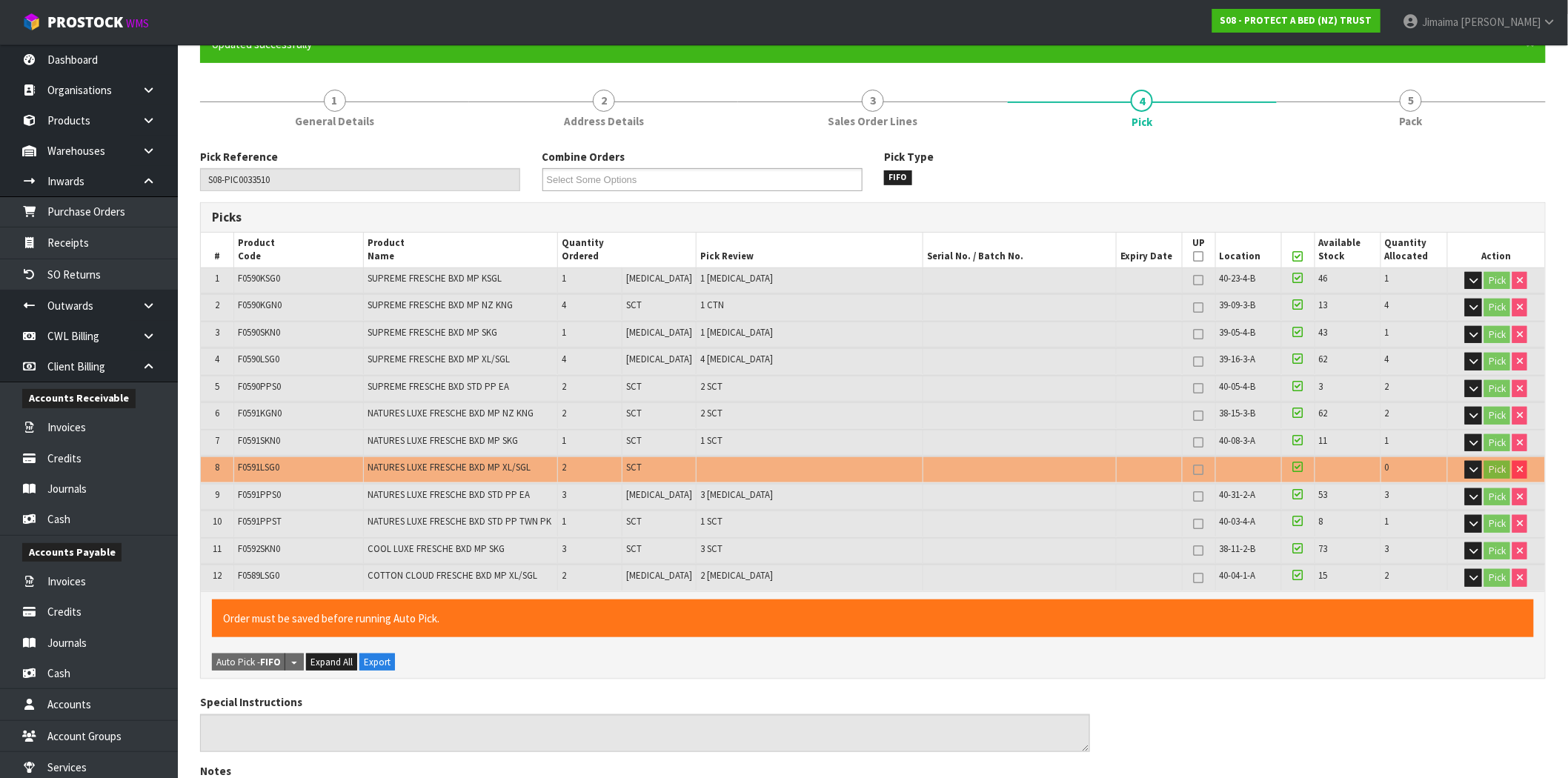
scroll to position [274, 0]
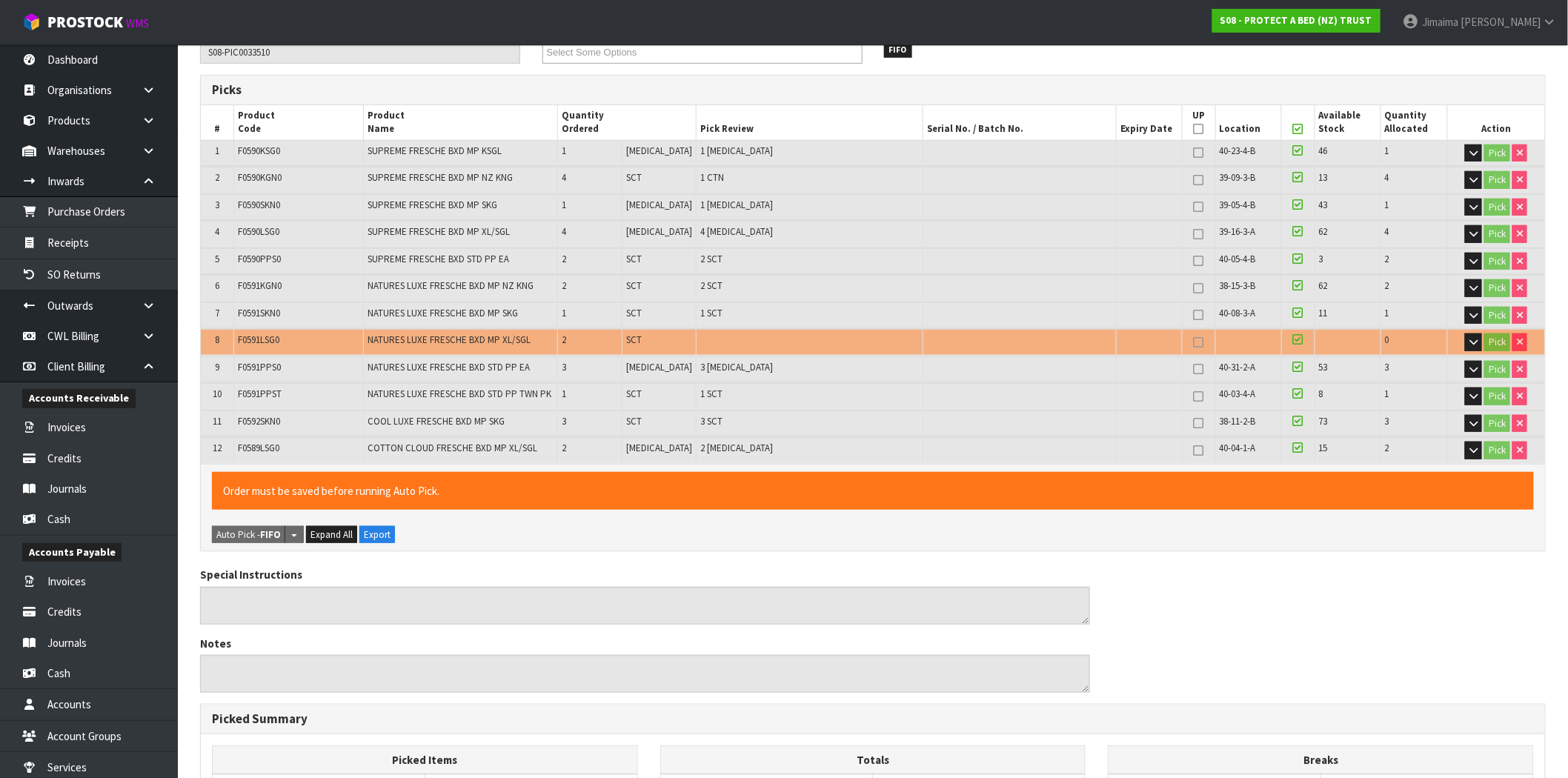
click at [1293, 337] on icon at bounding box center [1297, 339] width 11 height 12
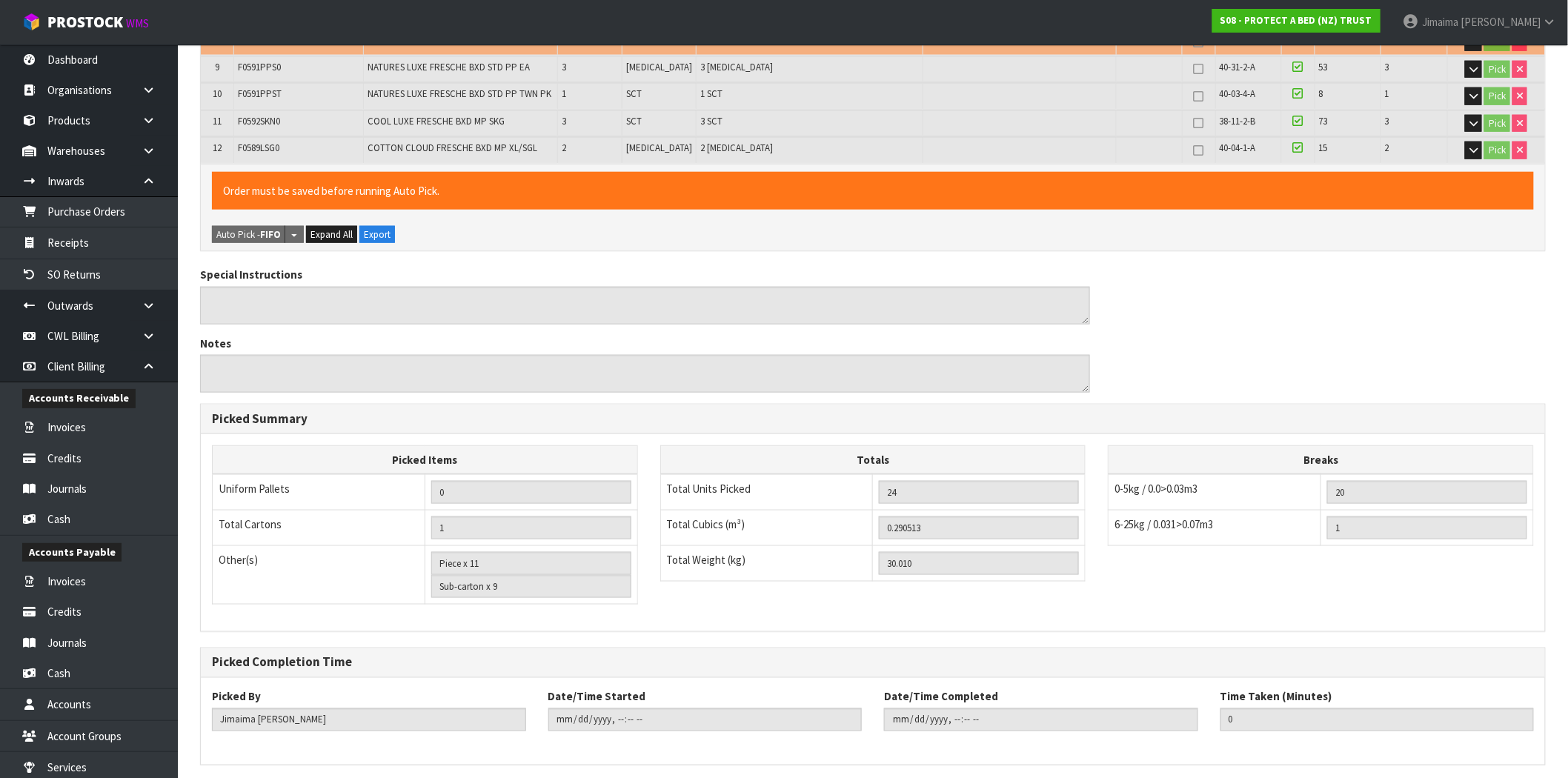
scroll to position [626, 0]
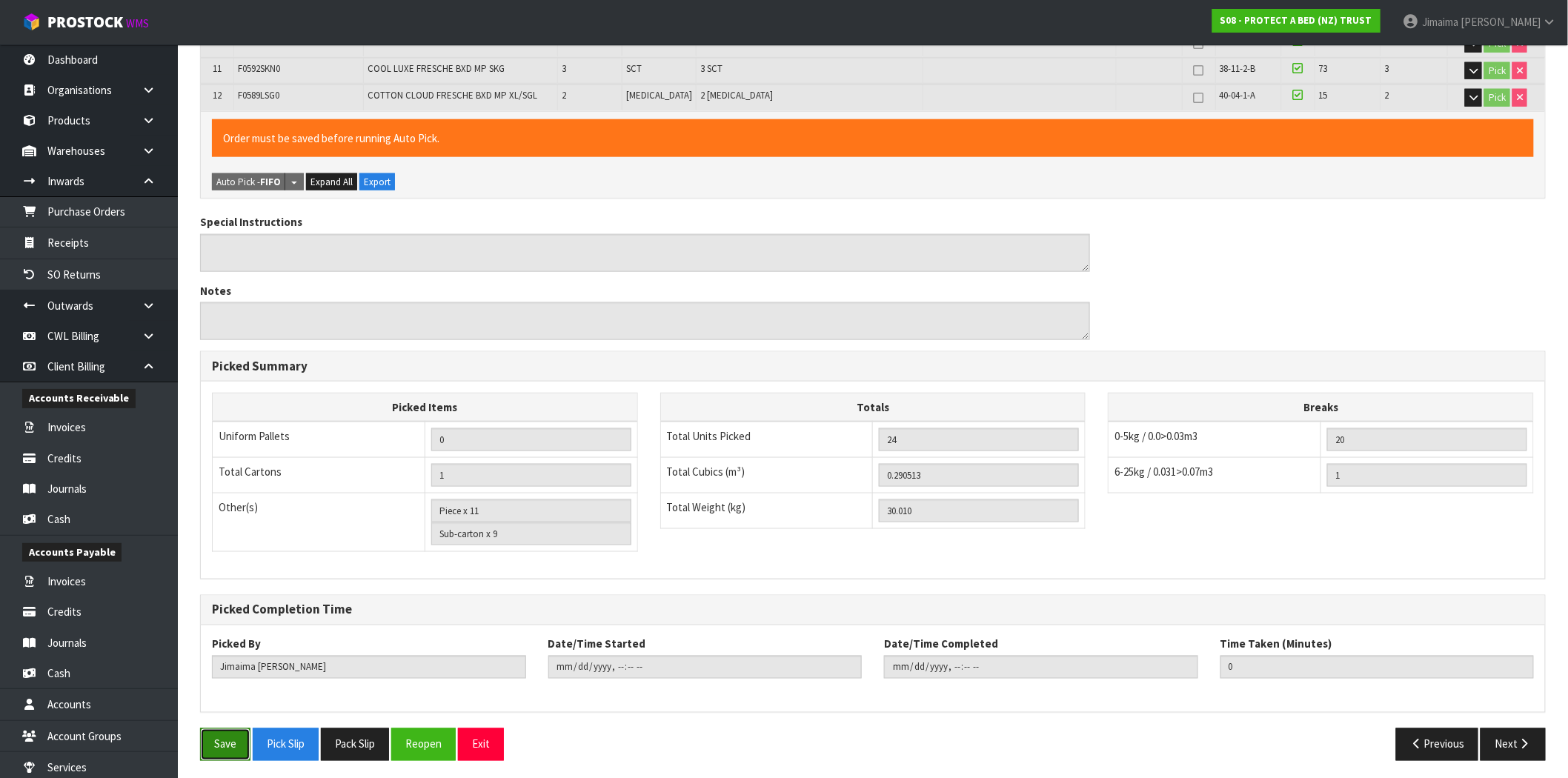
click at [234, 744] on button "Save" at bounding box center [225, 743] width 50 height 32
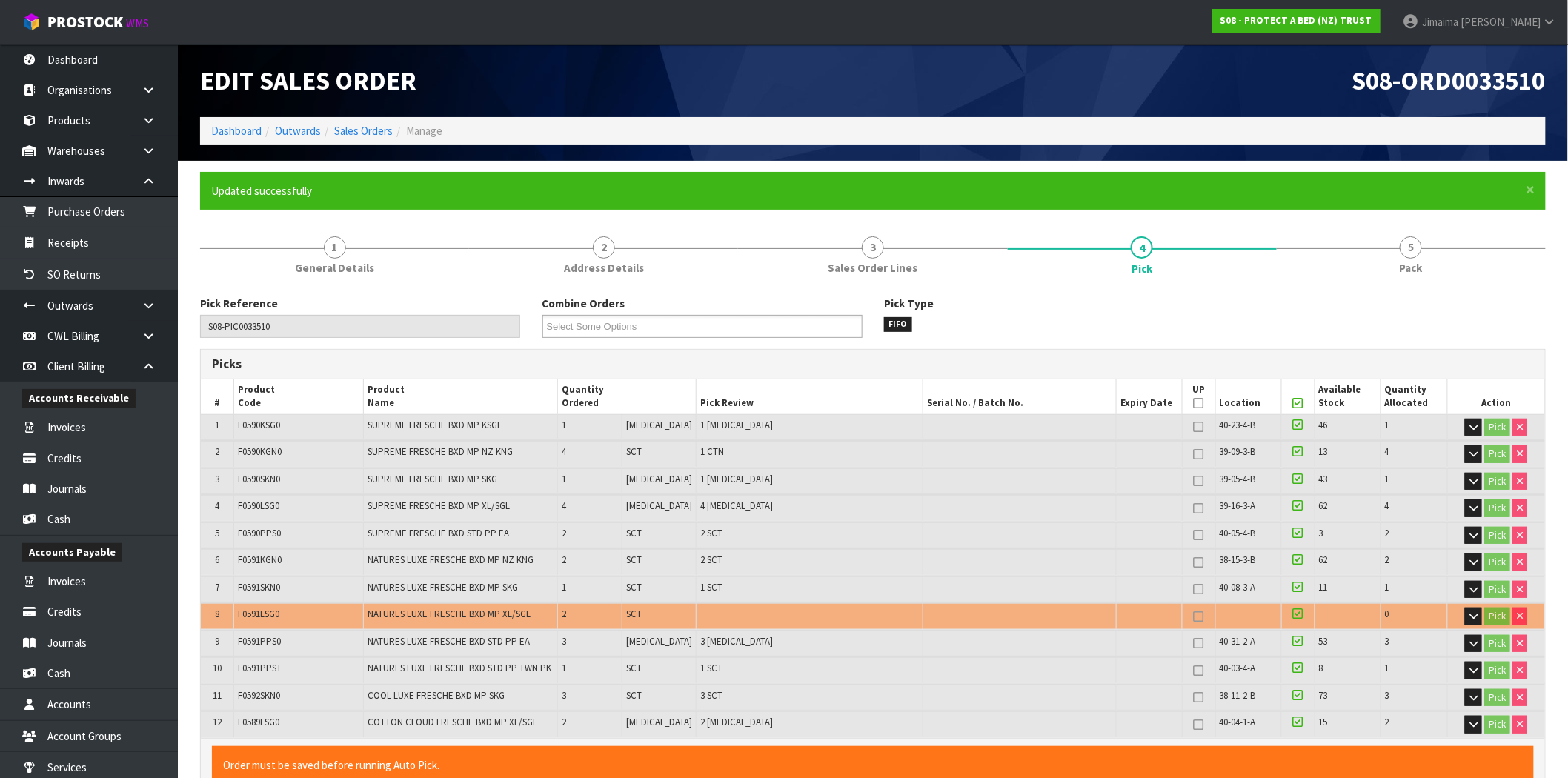
type input "2025-09-25T14:33:15"
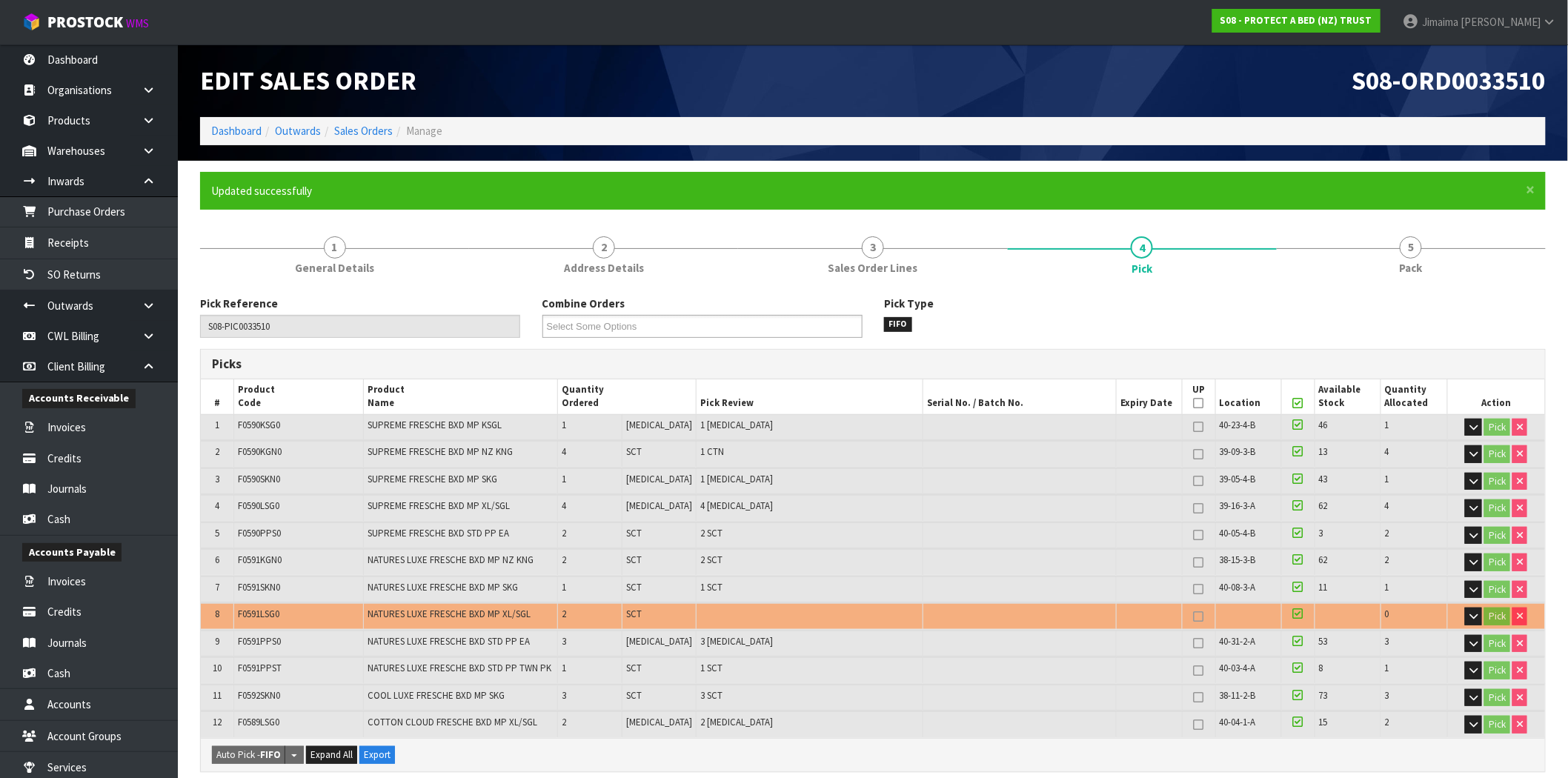
scroll to position [573, 0]
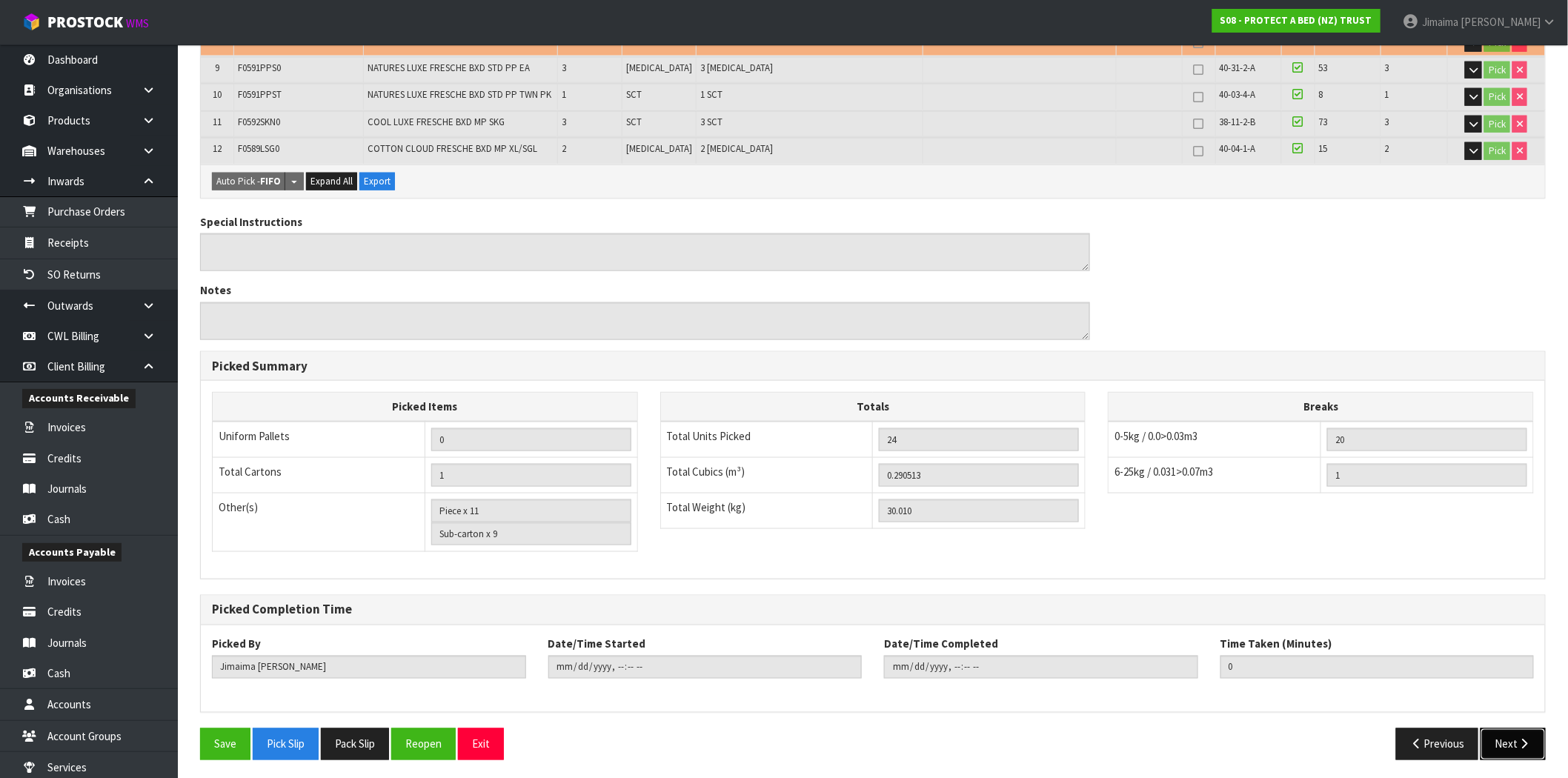
click at [1519, 738] on icon "button" at bounding box center [1524, 744] width 14 height 11
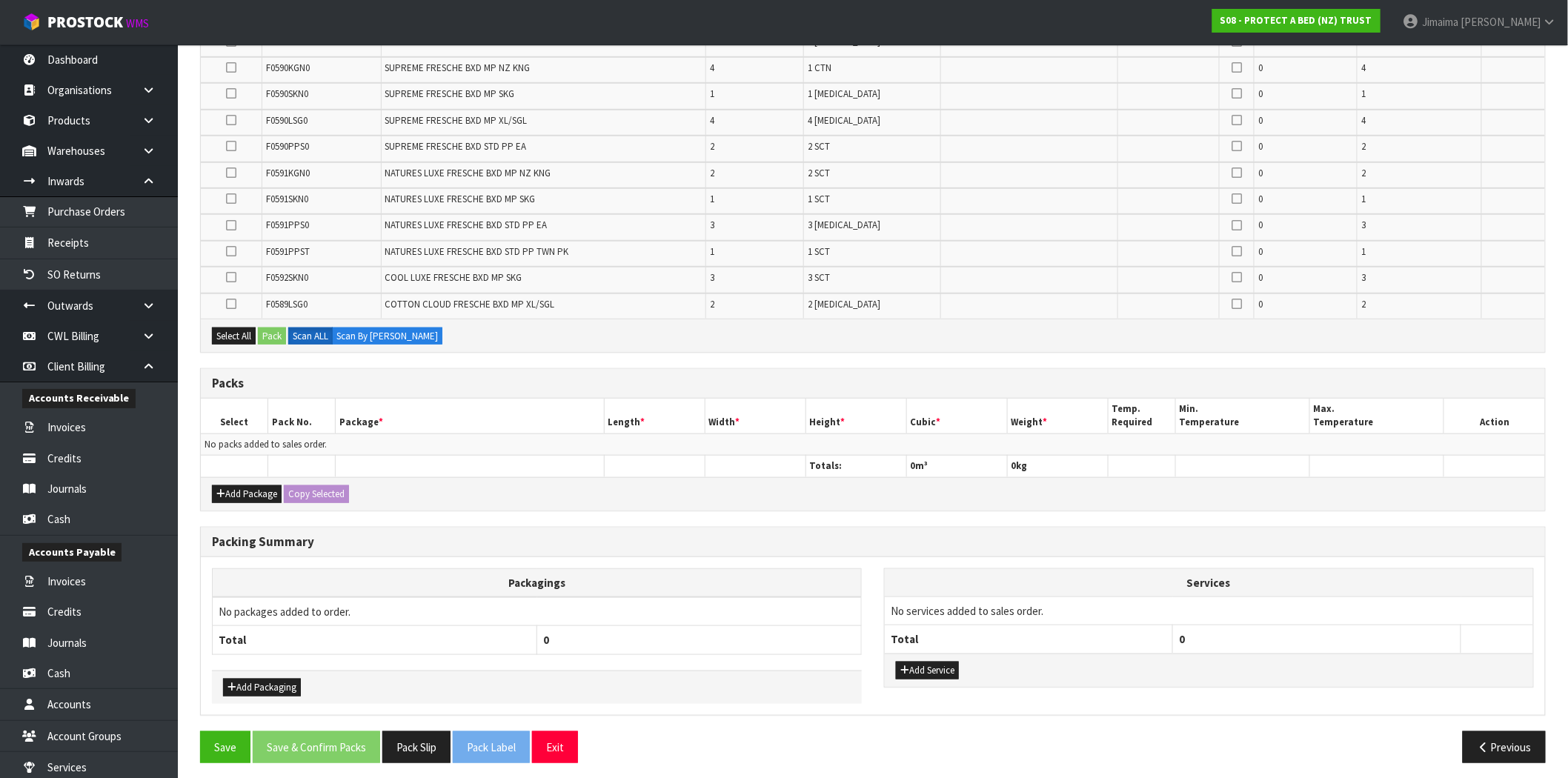
scroll to position [0, 0]
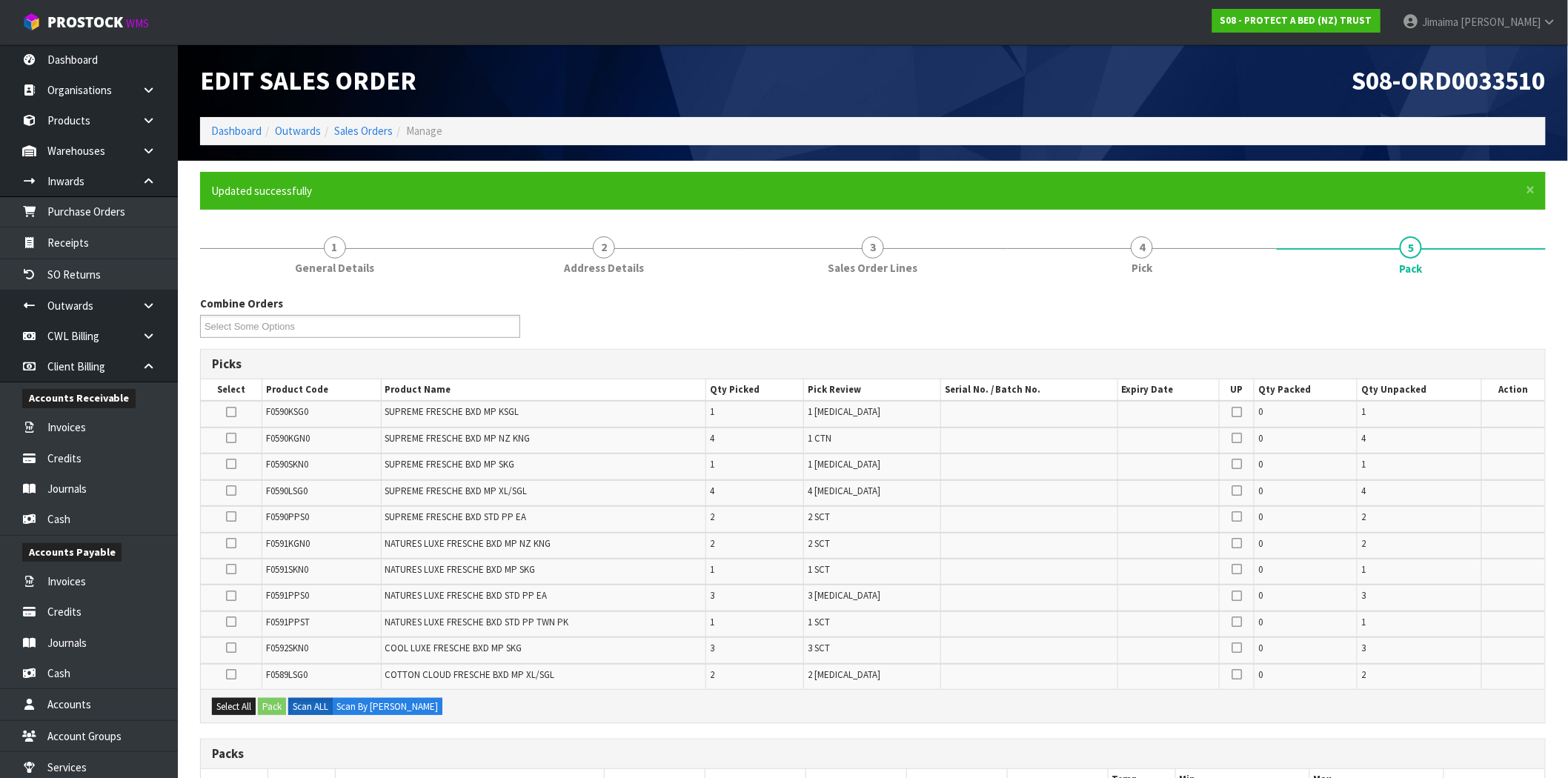
click at [1485, 94] on span "S08-ORD0033510" at bounding box center [1449, 80] width 193 height 32
copy span "ORD0033510"
click at [373, 135] on link "Sales Orders" at bounding box center [363, 130] width 58 height 14
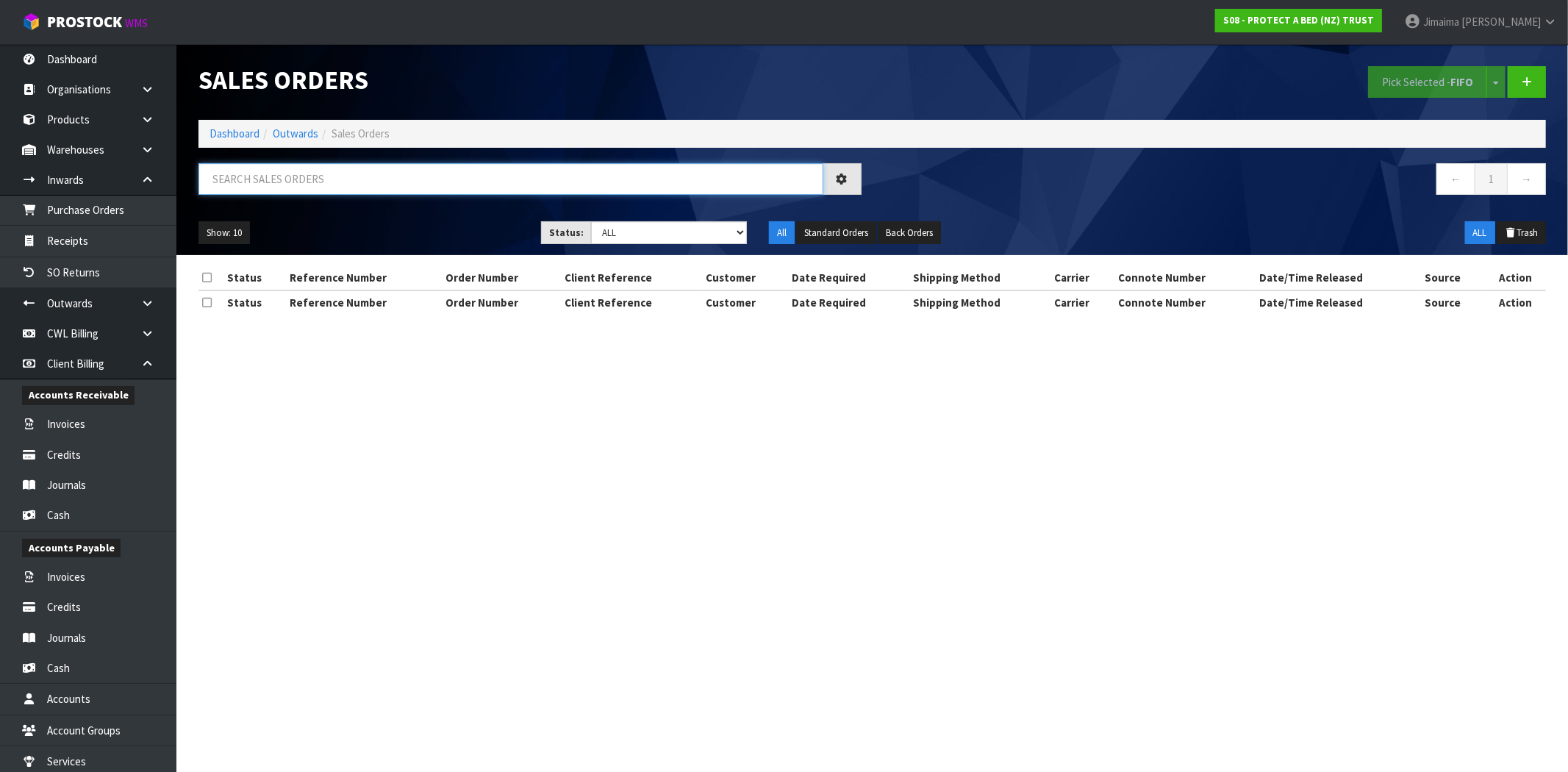
click at [409, 187] on input "text" at bounding box center [510, 178] width 625 height 31
paste input "ORD0033510"
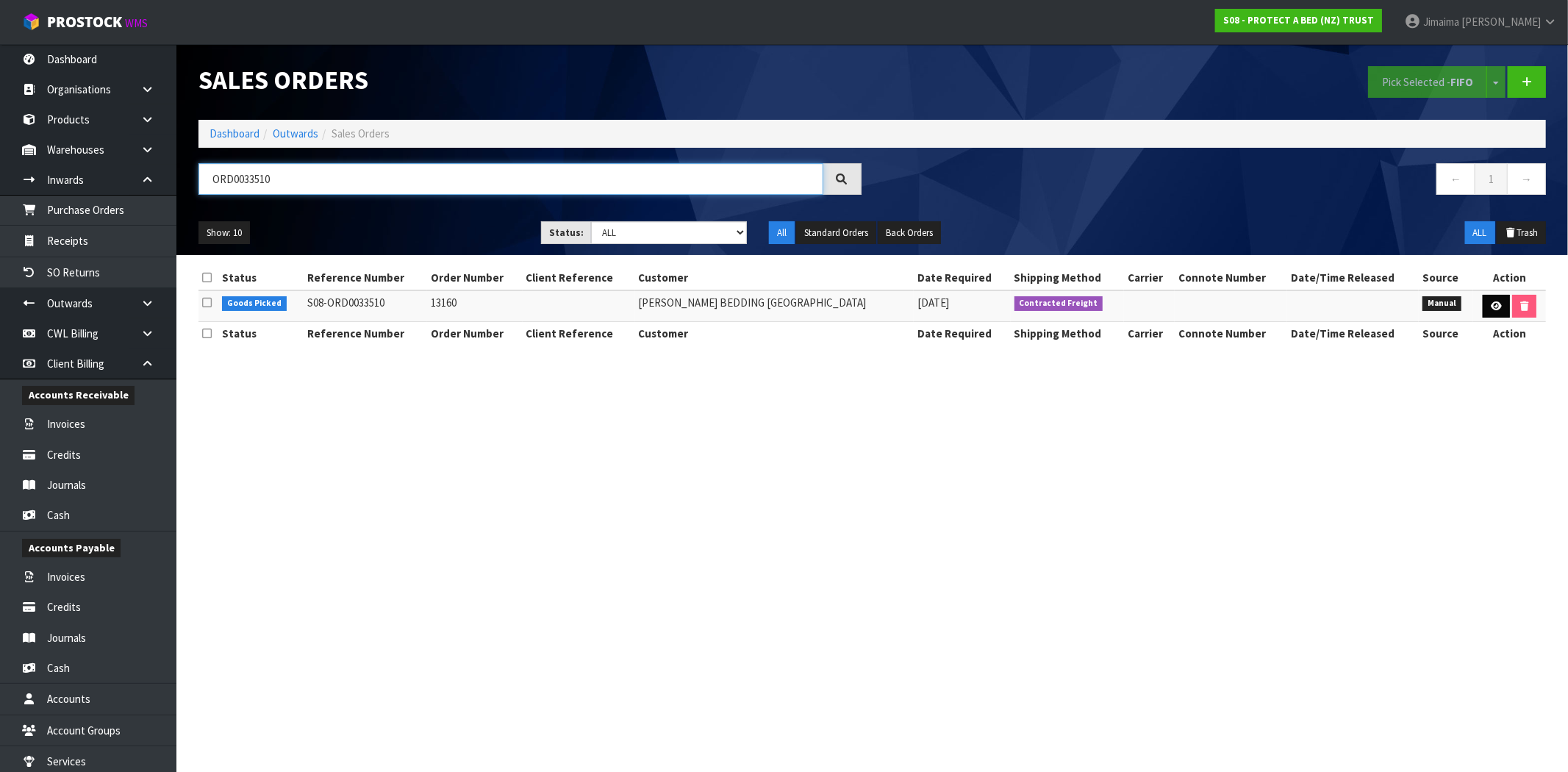
type input "ORD0033510"
click at [1498, 312] on link at bounding box center [1496, 306] width 27 height 23
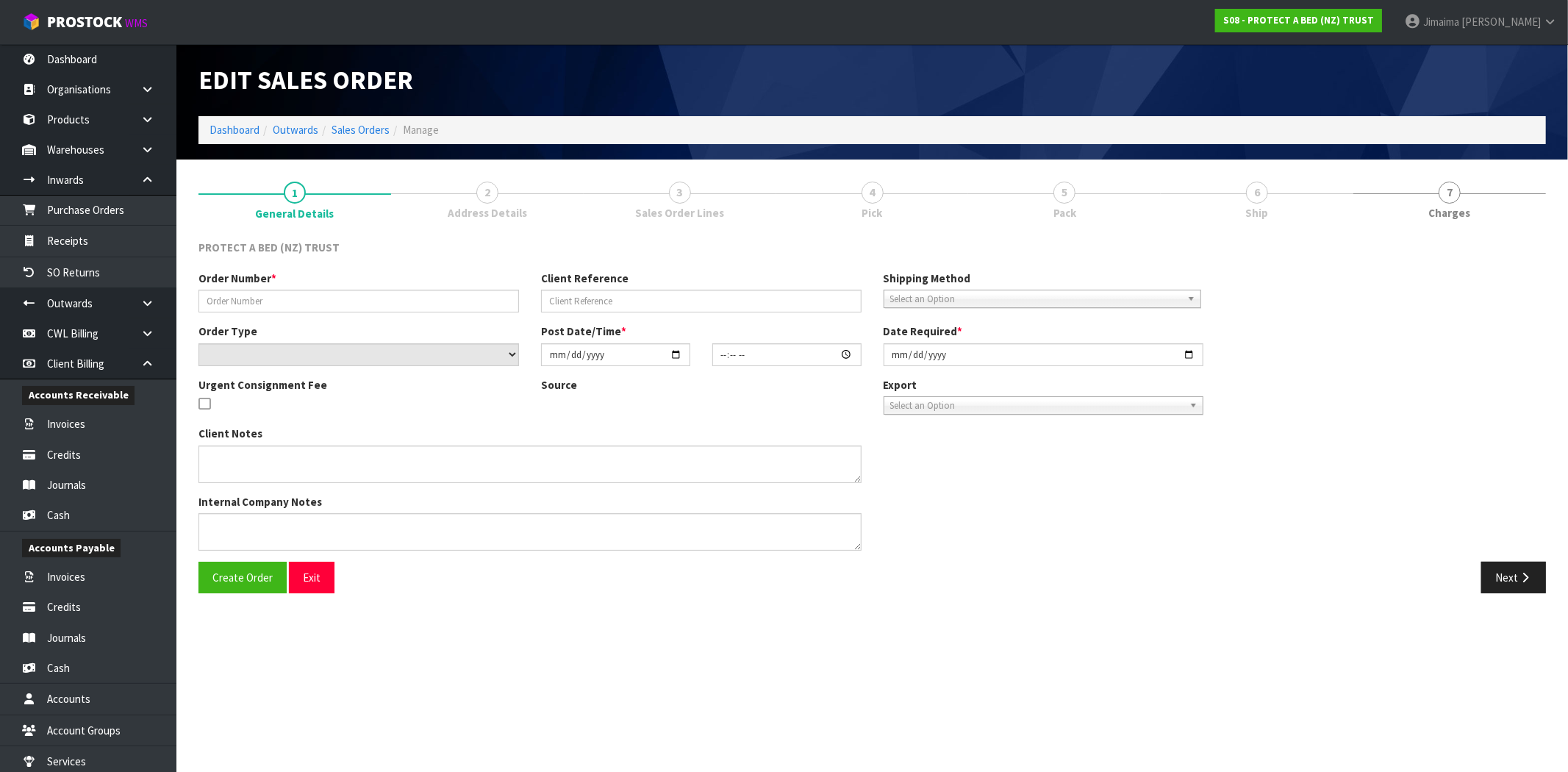
type input "13160"
select select "number:0"
type input "2025-09-22"
type input "15:42:00.000"
type input "2025-09-23"
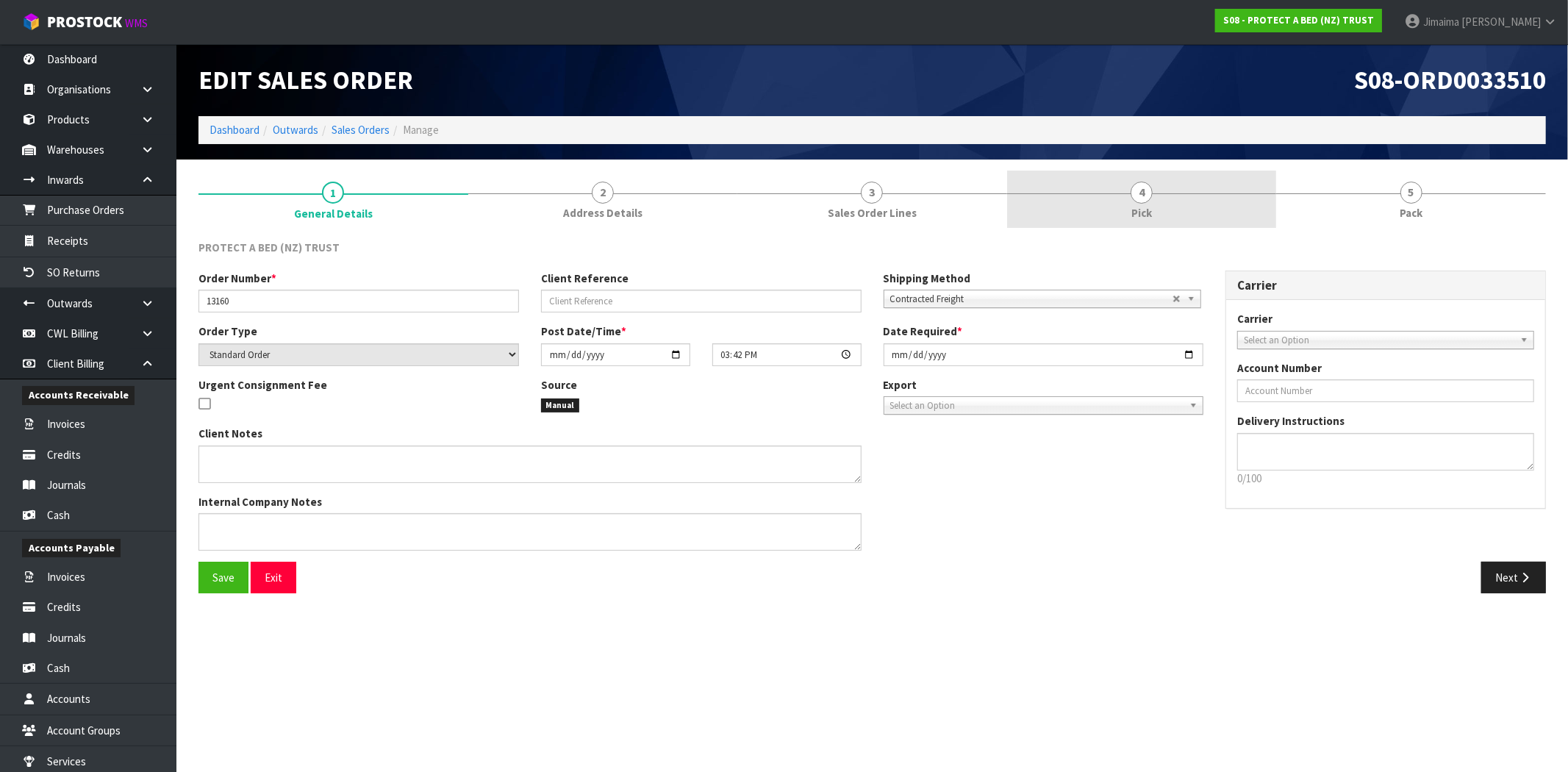
click at [1121, 203] on link "4 Pick" at bounding box center [1142, 200] width 270 height 58
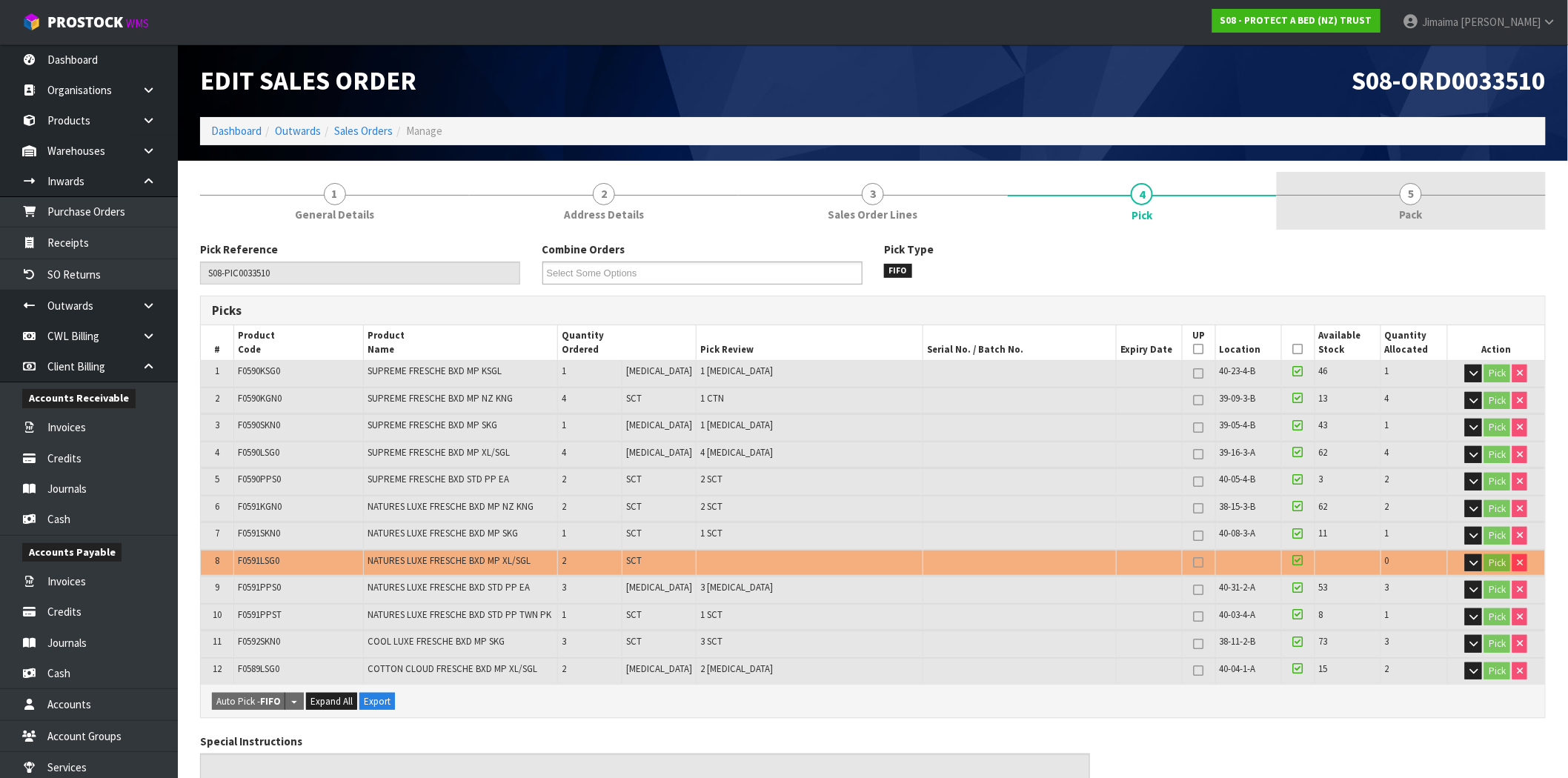
click at [1486, 211] on link "5 Pack" at bounding box center [1410, 201] width 269 height 58
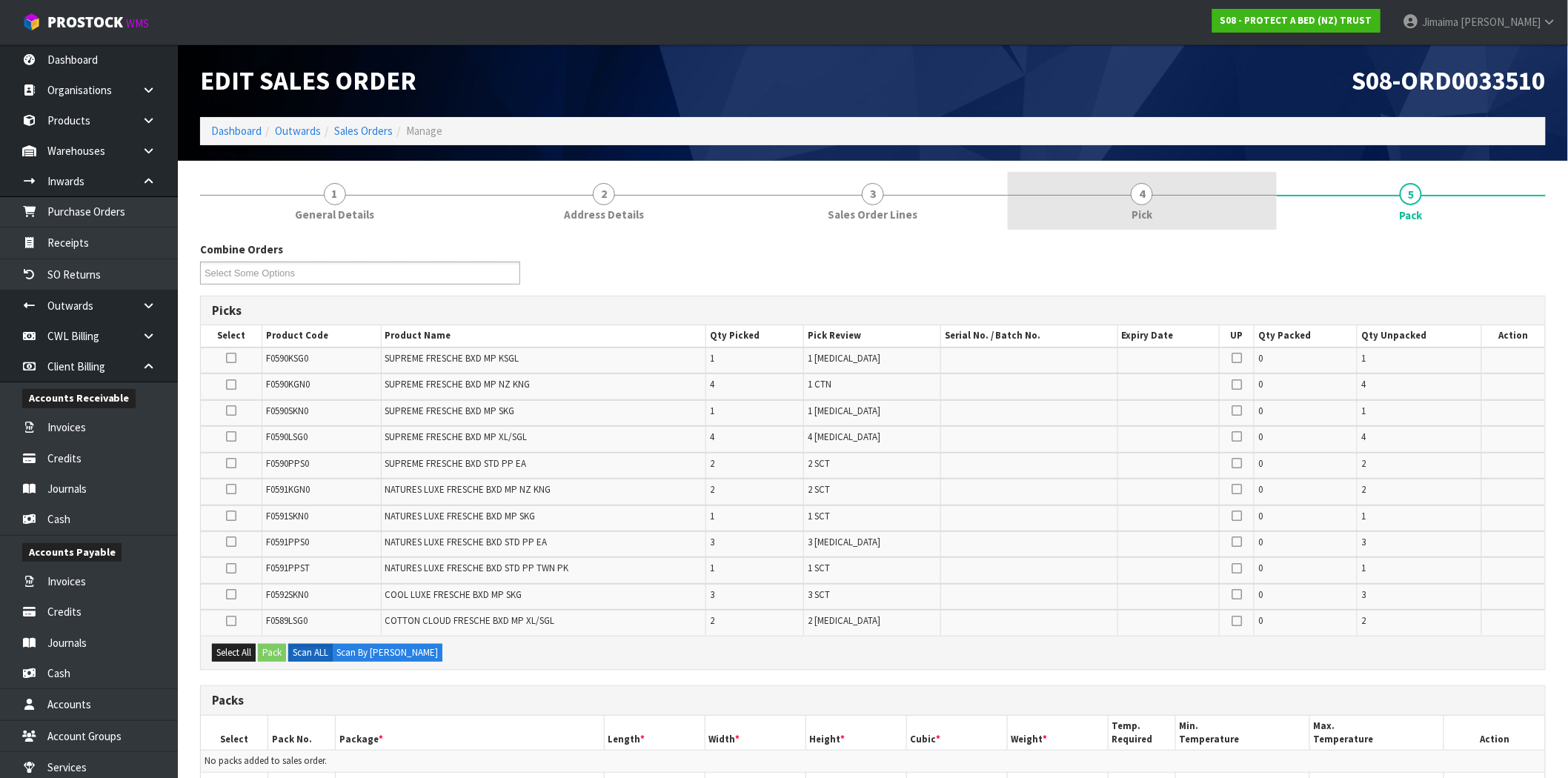
click at [1055, 205] on link "4 Pick" at bounding box center [1141, 201] width 269 height 58
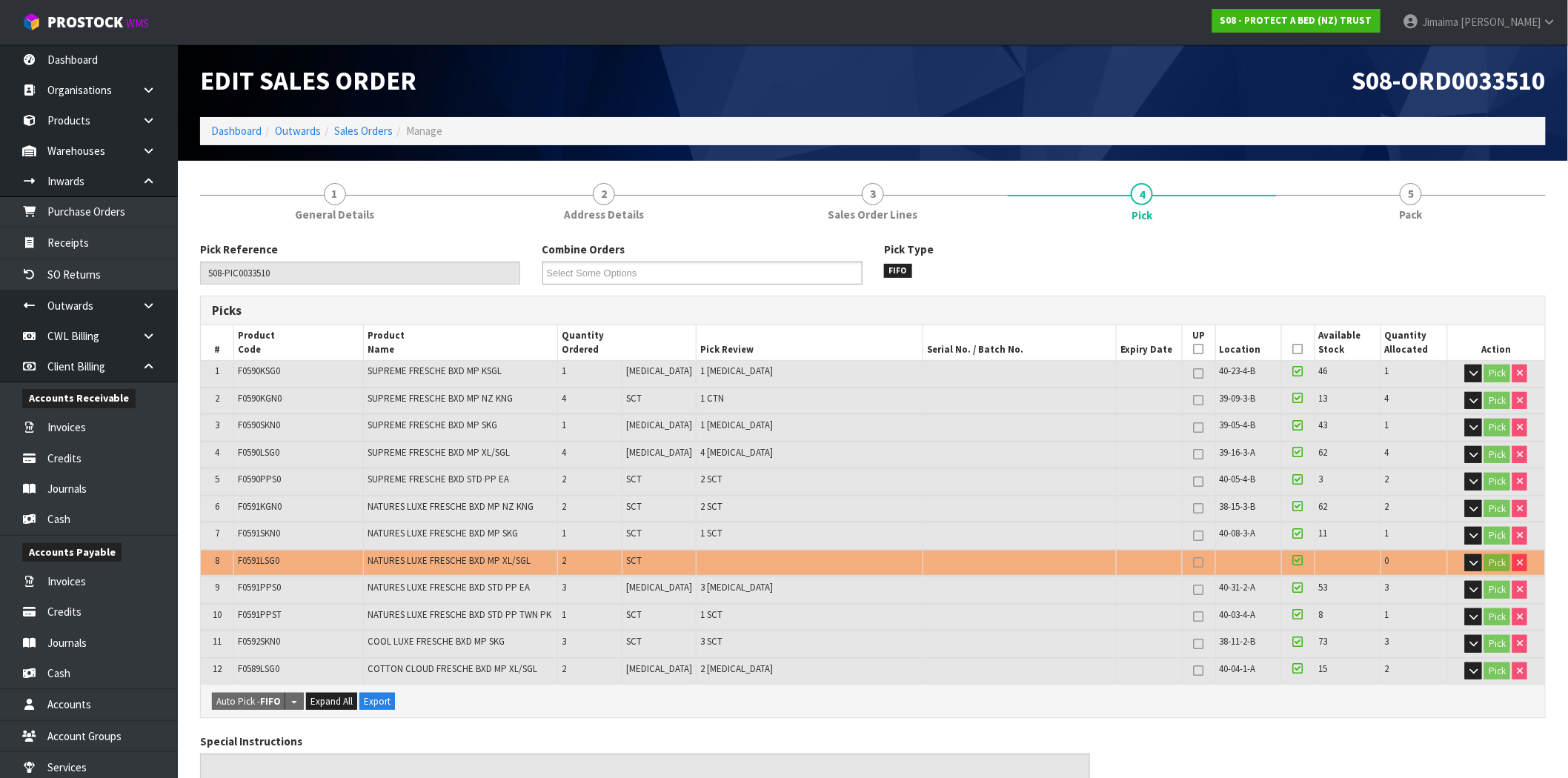
click at [260, 556] on span "F0591LSG0" at bounding box center [258, 560] width 41 height 13
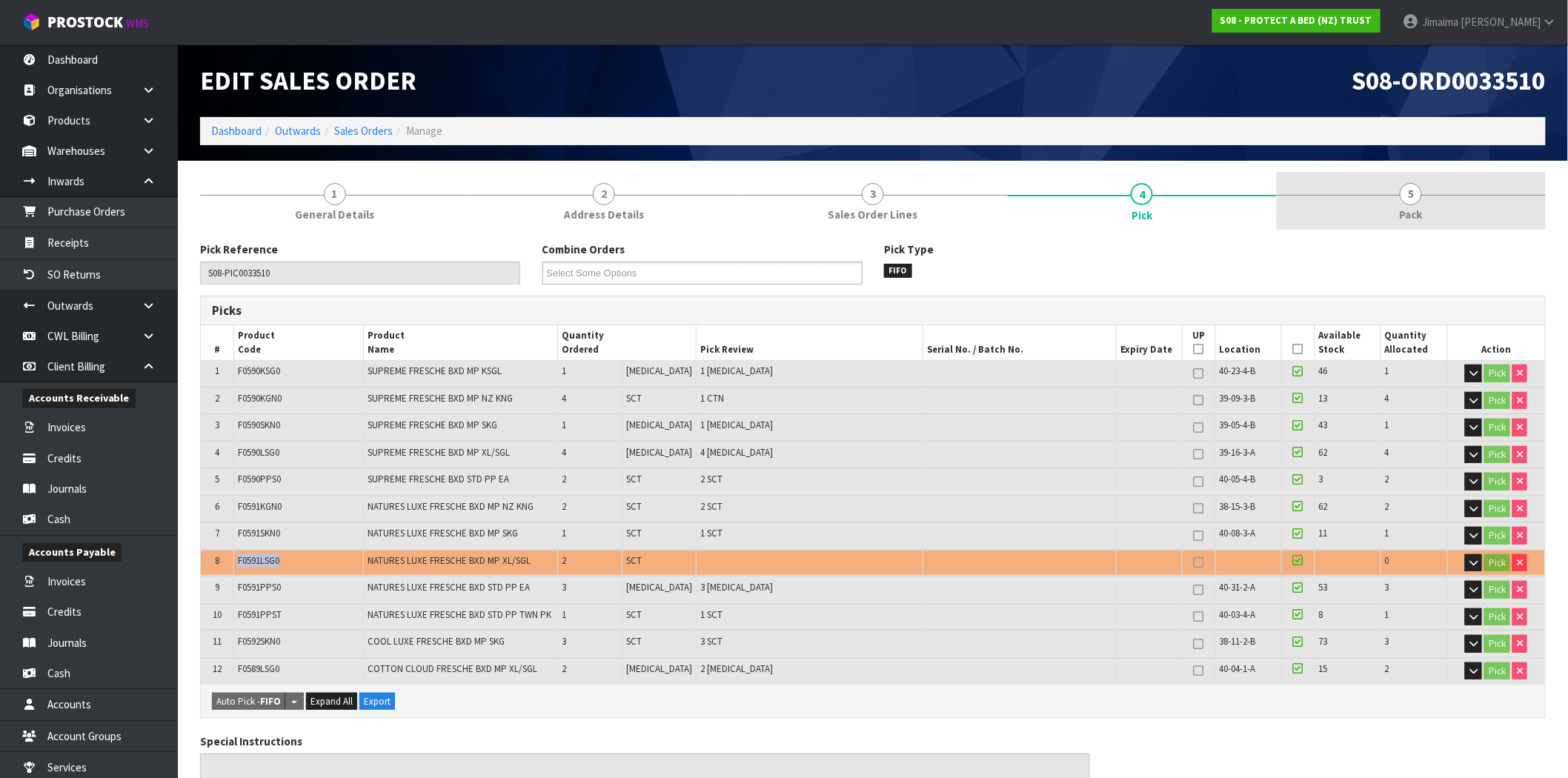
copy span "F0591LSG0"
click at [1384, 193] on link "5 Pack" at bounding box center [1410, 201] width 269 height 58
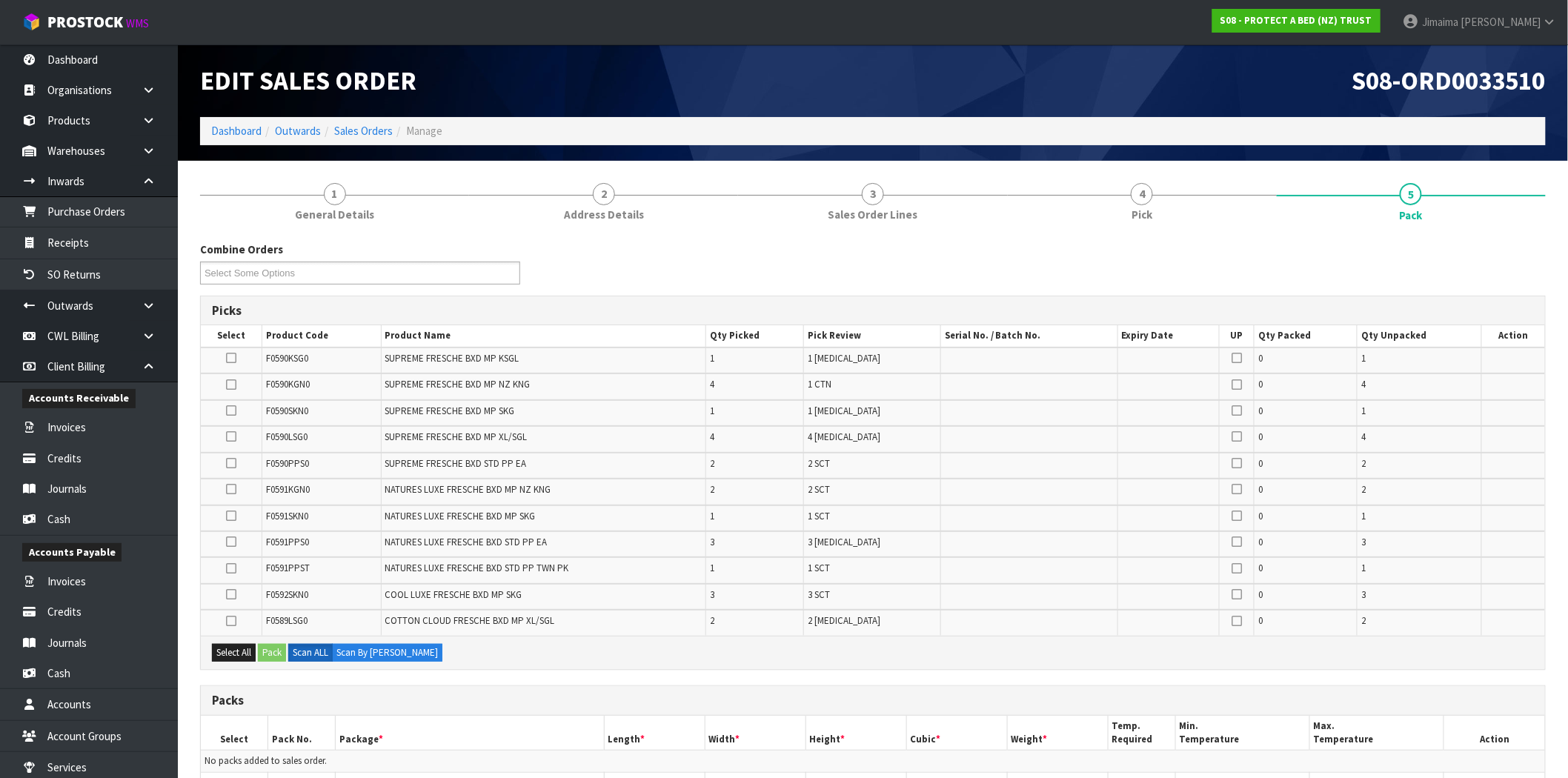
click at [1220, 265] on div "Combine Orders S08-ORD0031944 S08-ORD0032699 S08-ORD0032700 S08-ORD0032701 S08-…" at bounding box center [873, 268] width 1367 height 54
click at [1218, 265] on div "Combine Orders S08-ORD0031944 S08-ORD0032699 S08-ORD0032700 S08-ORD0032701 S08-…" at bounding box center [873, 268] width 1367 height 54
click at [1165, 198] on link "4 Pick" at bounding box center [1141, 201] width 269 height 58
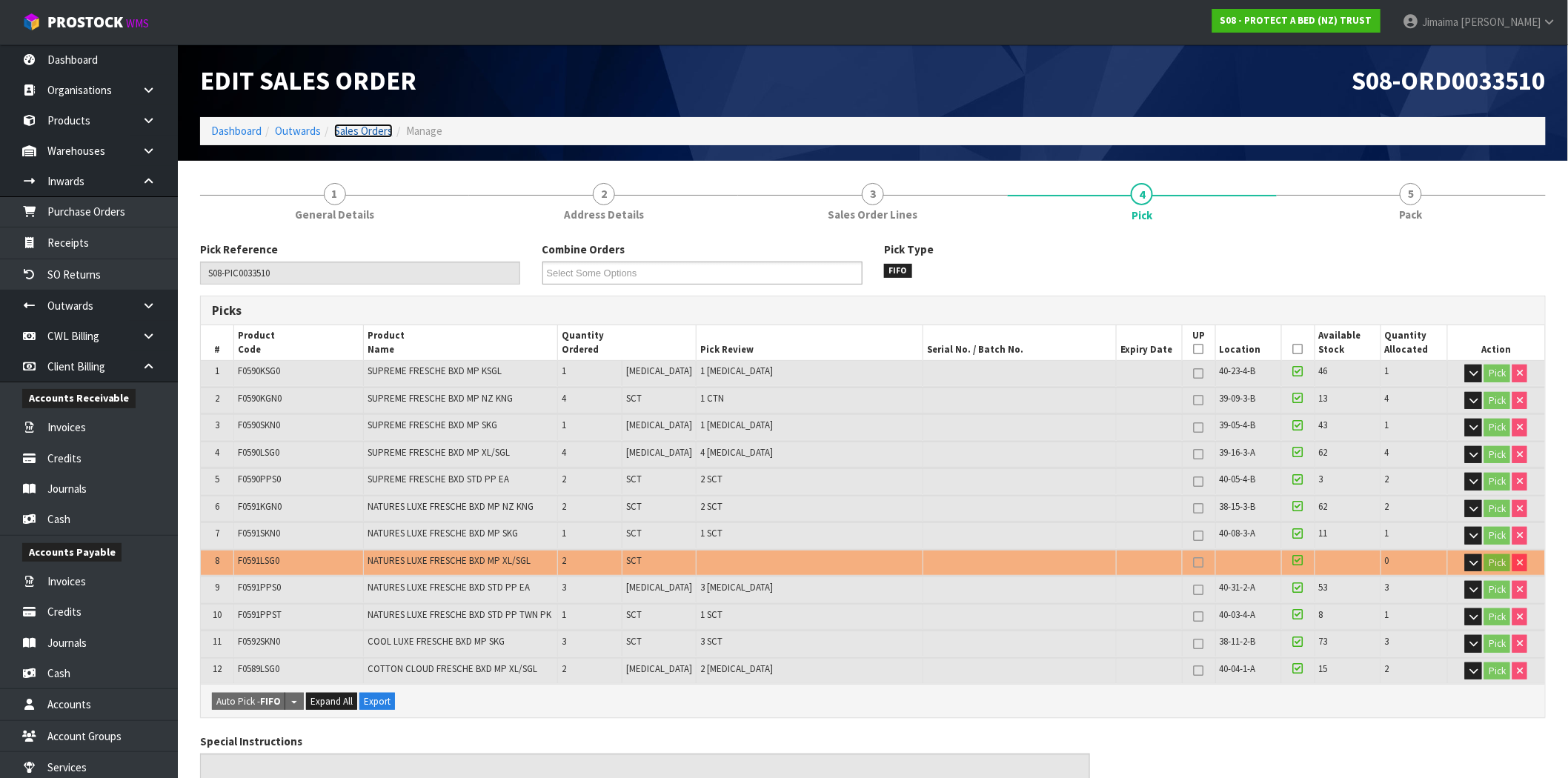
click at [374, 128] on link "Sales Orders" at bounding box center [363, 130] width 58 height 14
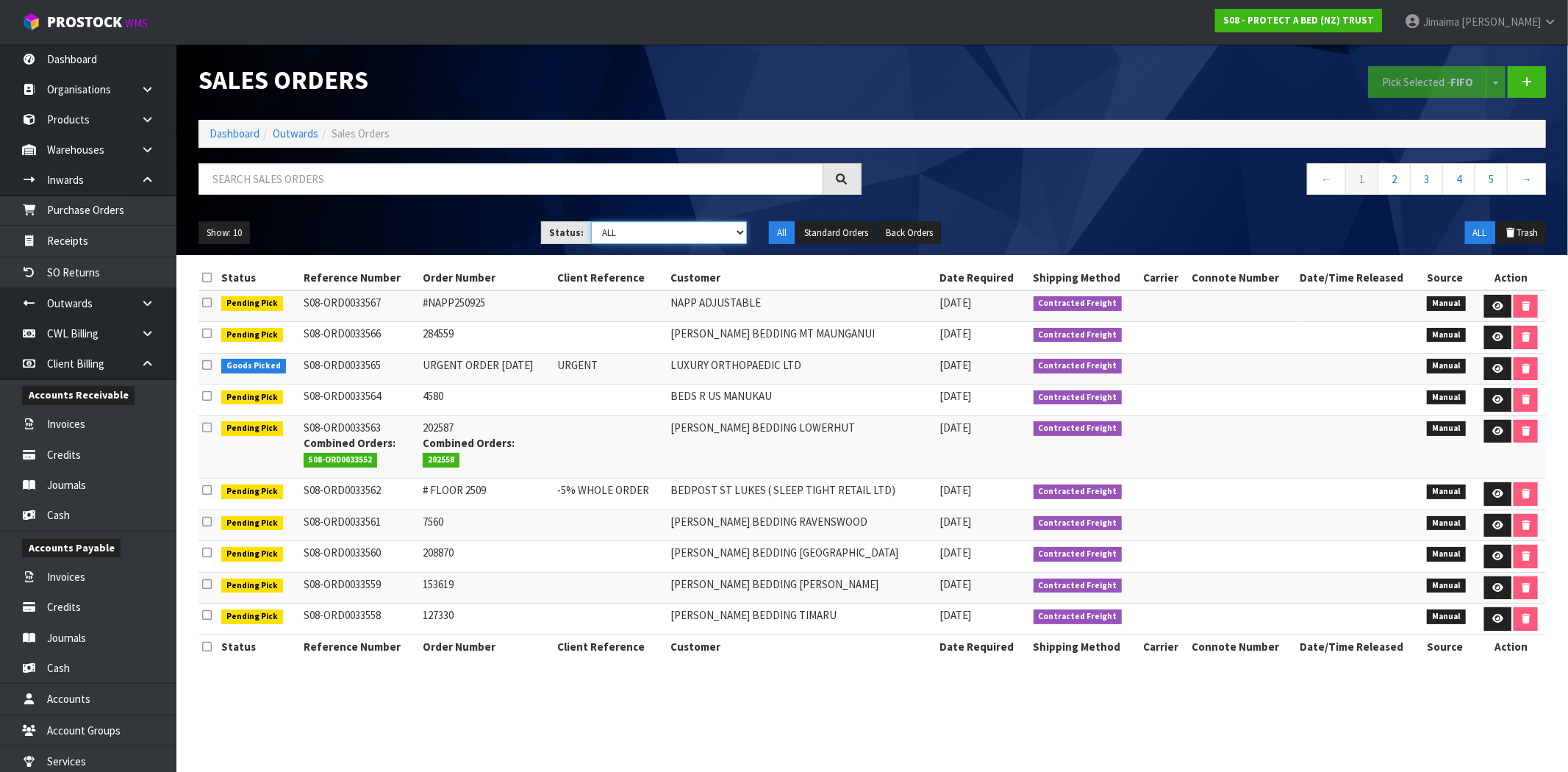
click at [625, 231] on select "Draft Pending Allocated Pending Pick Goods Picked Goods Packed Pending Charges …" at bounding box center [668, 232] width 156 height 23
select select "string:3"
click at [591, 221] on select "Draft Pending Allocated Pending Pick Goods Picked Goods Packed Pending Charges …" at bounding box center [668, 232] width 156 height 23
click at [232, 232] on button "Show: 10" at bounding box center [224, 232] width 52 height 23
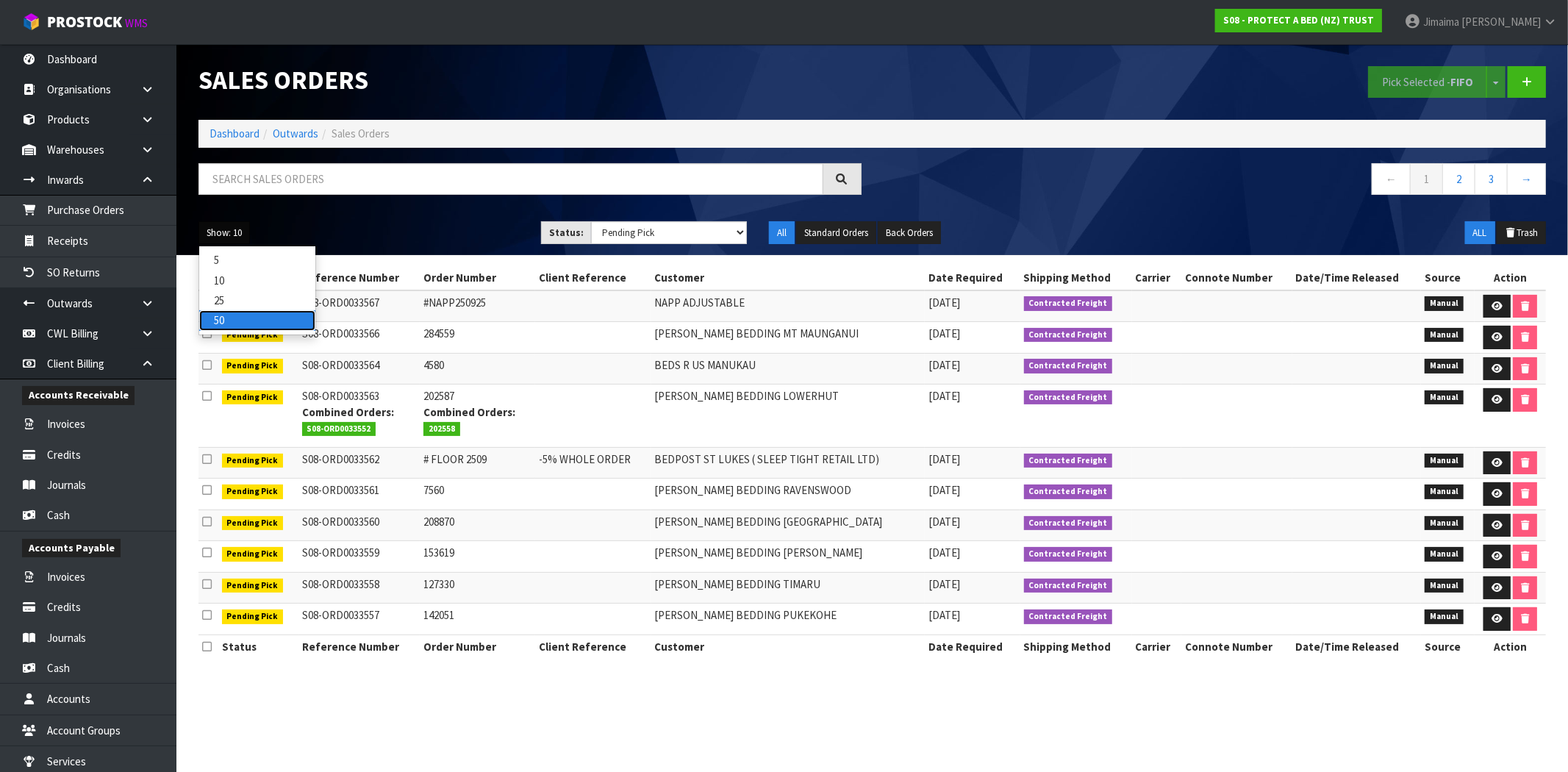
click at [236, 316] on link "50" at bounding box center [257, 320] width 116 height 20
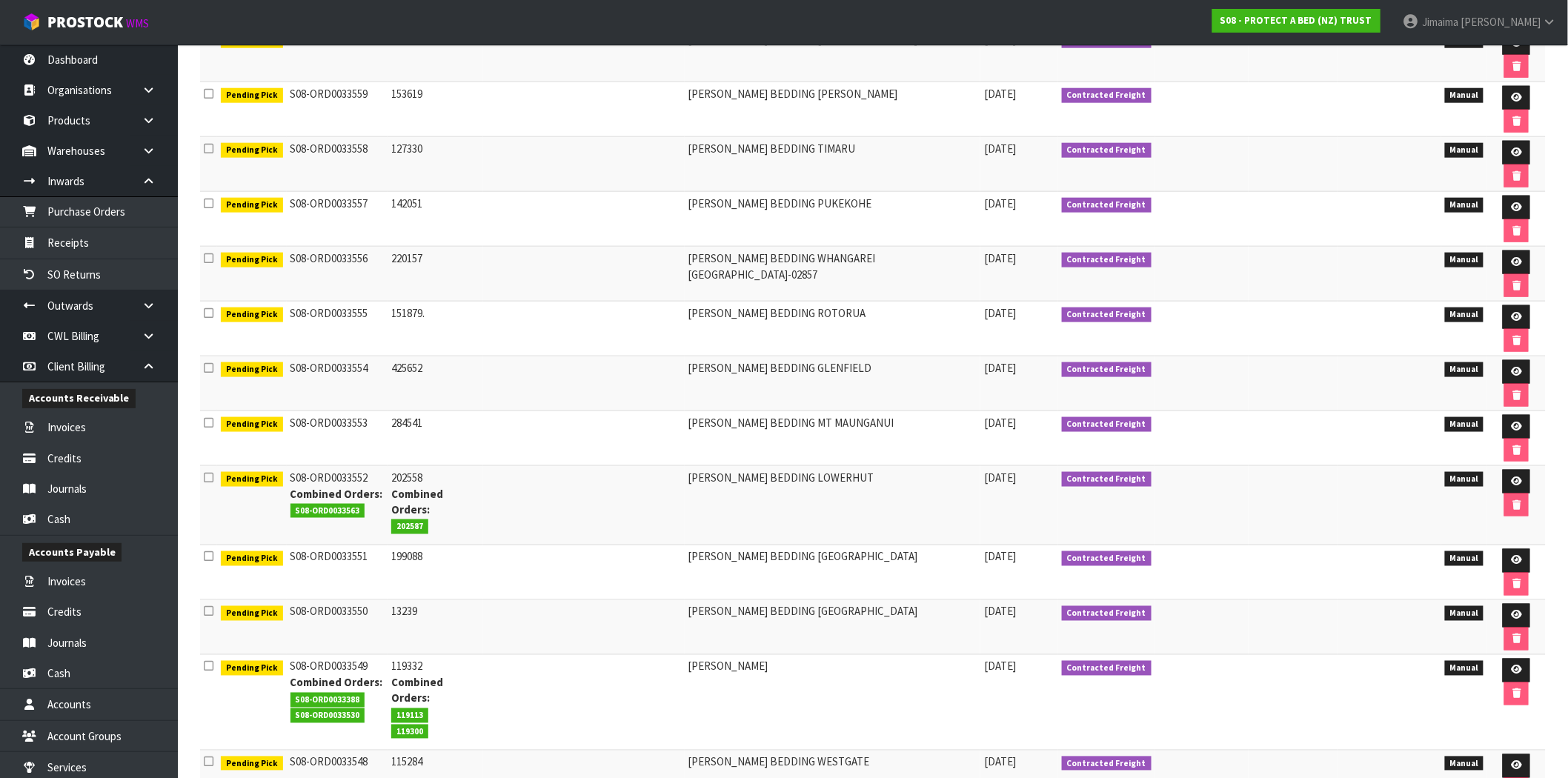
scroll to position [693, 0]
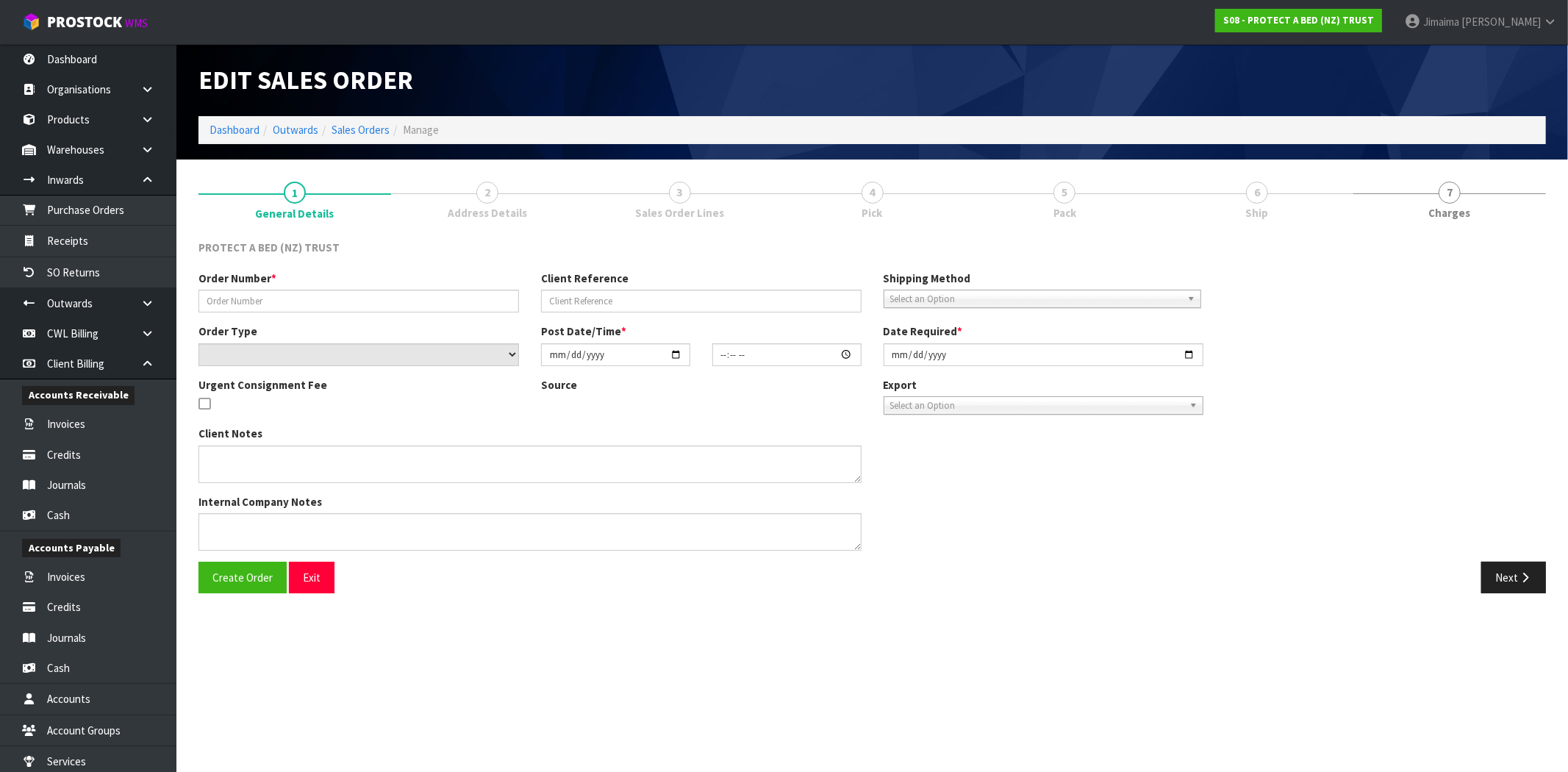
type input "65245"
select select "number:0"
type input "2025-09-22"
type input "09:41:00.000"
type input "2025-09-22"
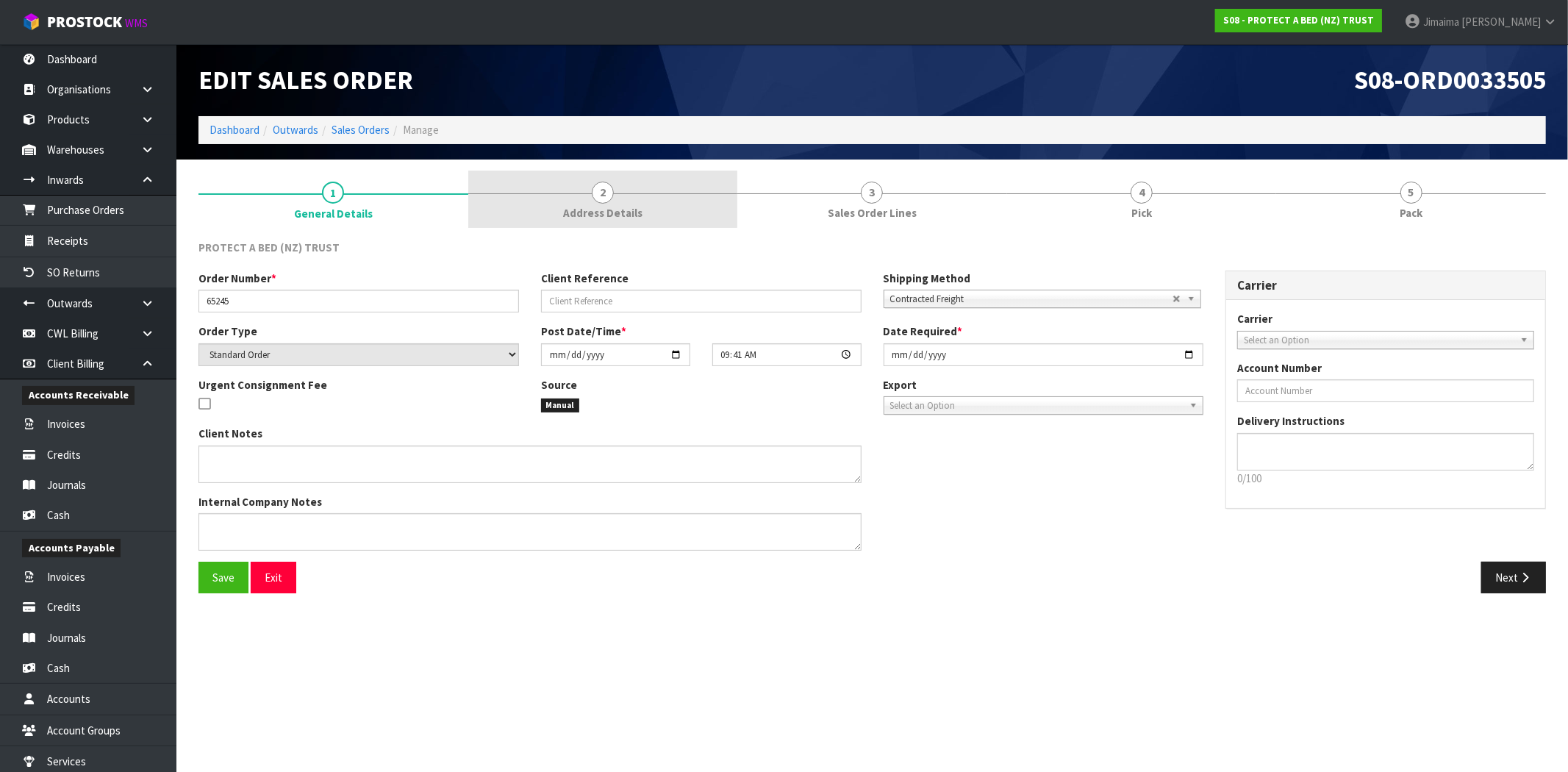
click at [620, 176] on link "2 Address Details" at bounding box center [603, 200] width 270 height 58
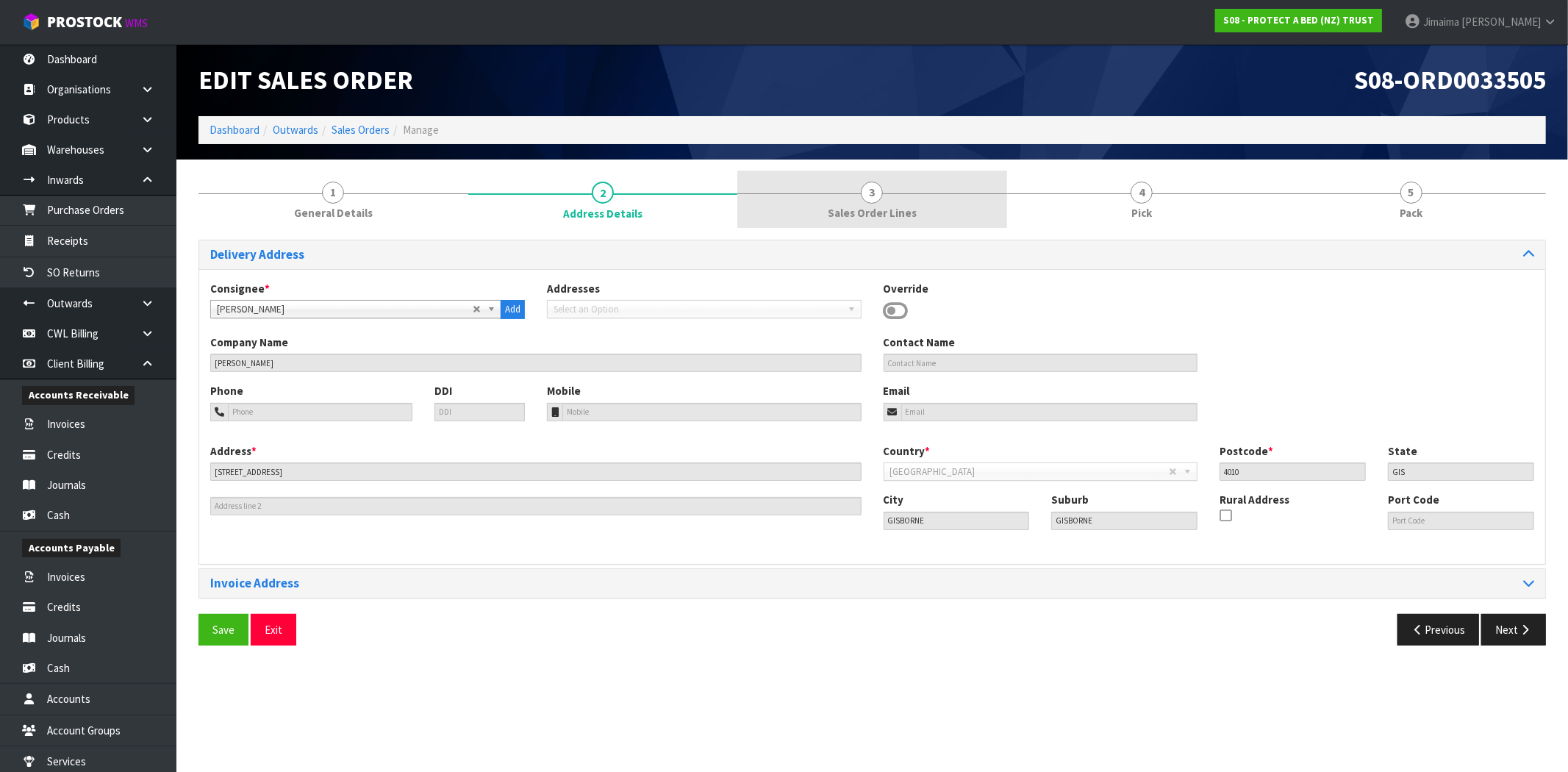
click at [921, 209] on link "3 Sales Order Lines" at bounding box center [872, 200] width 270 height 58
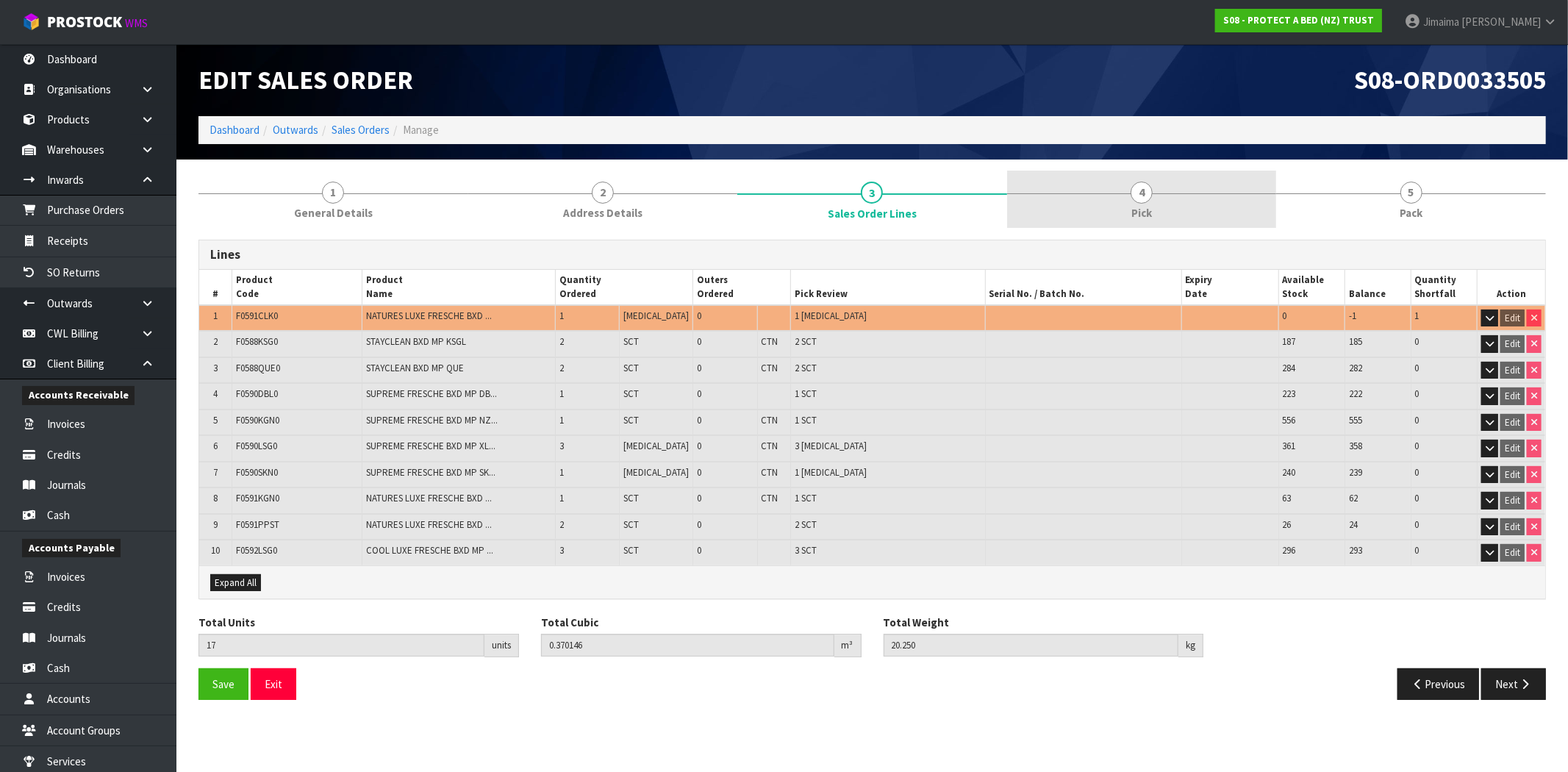
click at [1210, 207] on link "4 Pick" at bounding box center [1142, 200] width 270 height 58
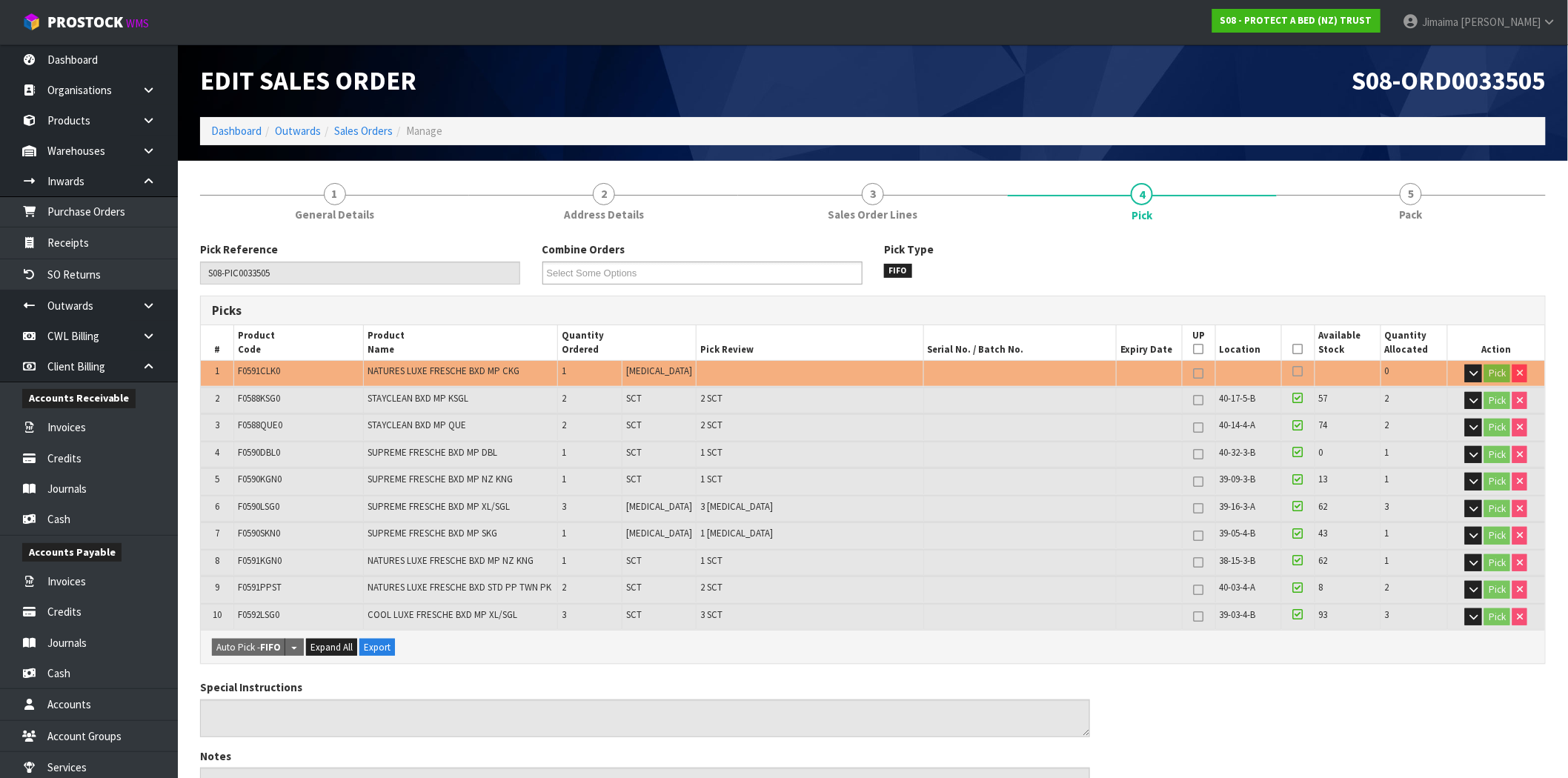
click at [1293, 349] on icon at bounding box center [1297, 349] width 11 height 1
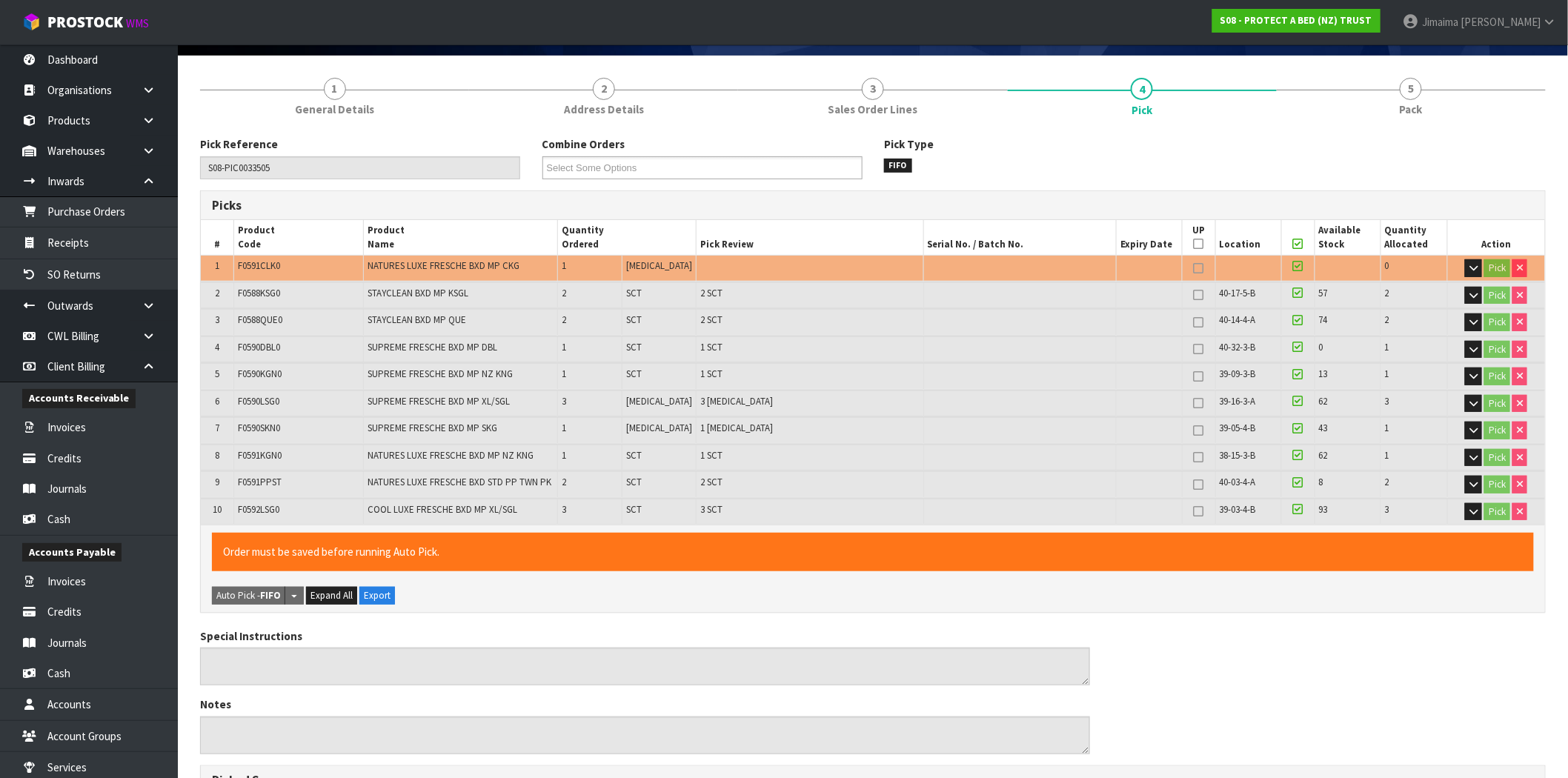
scroll to position [520, 0]
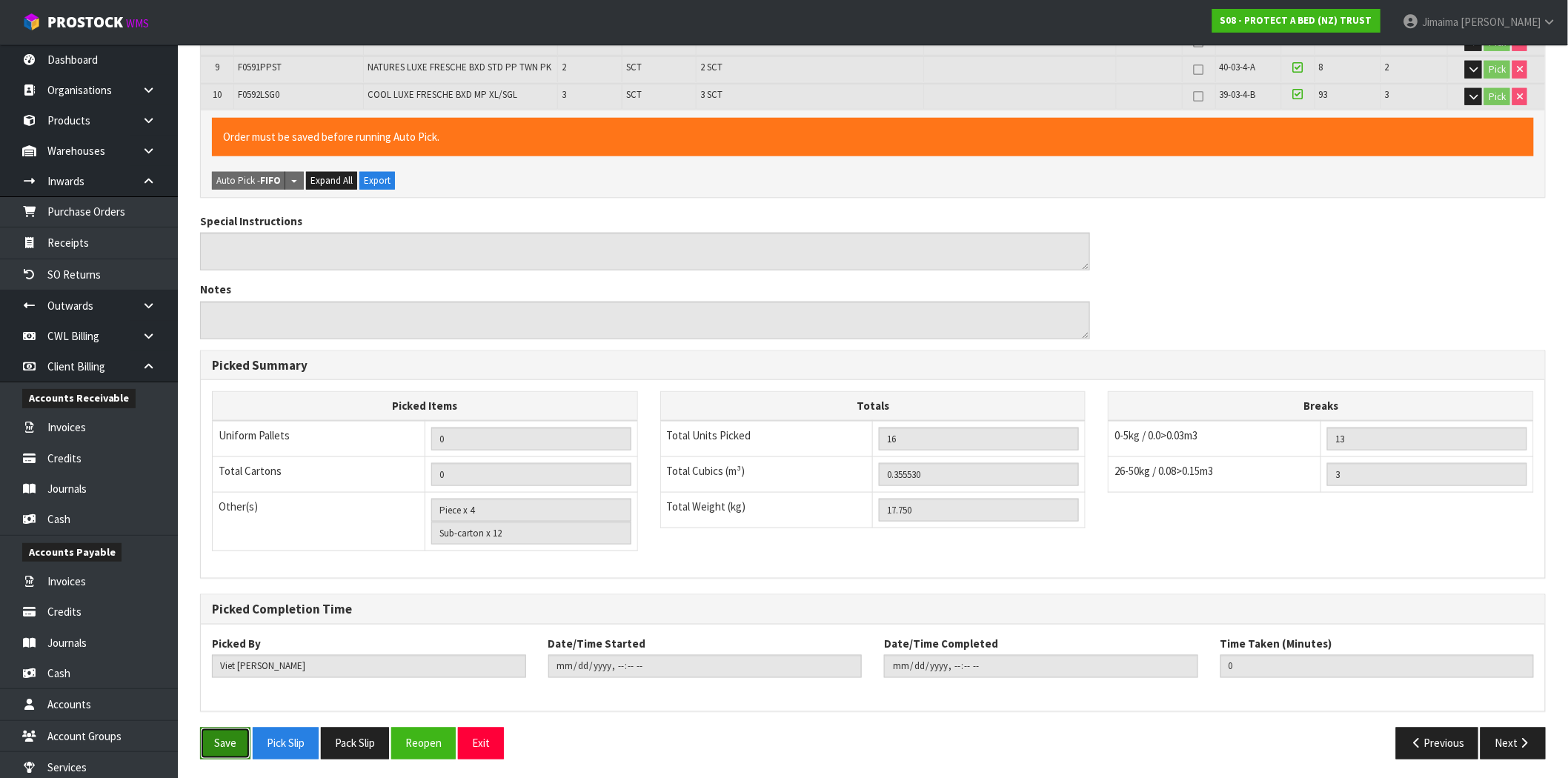
click at [232, 739] on button "Save" at bounding box center [225, 742] width 50 height 32
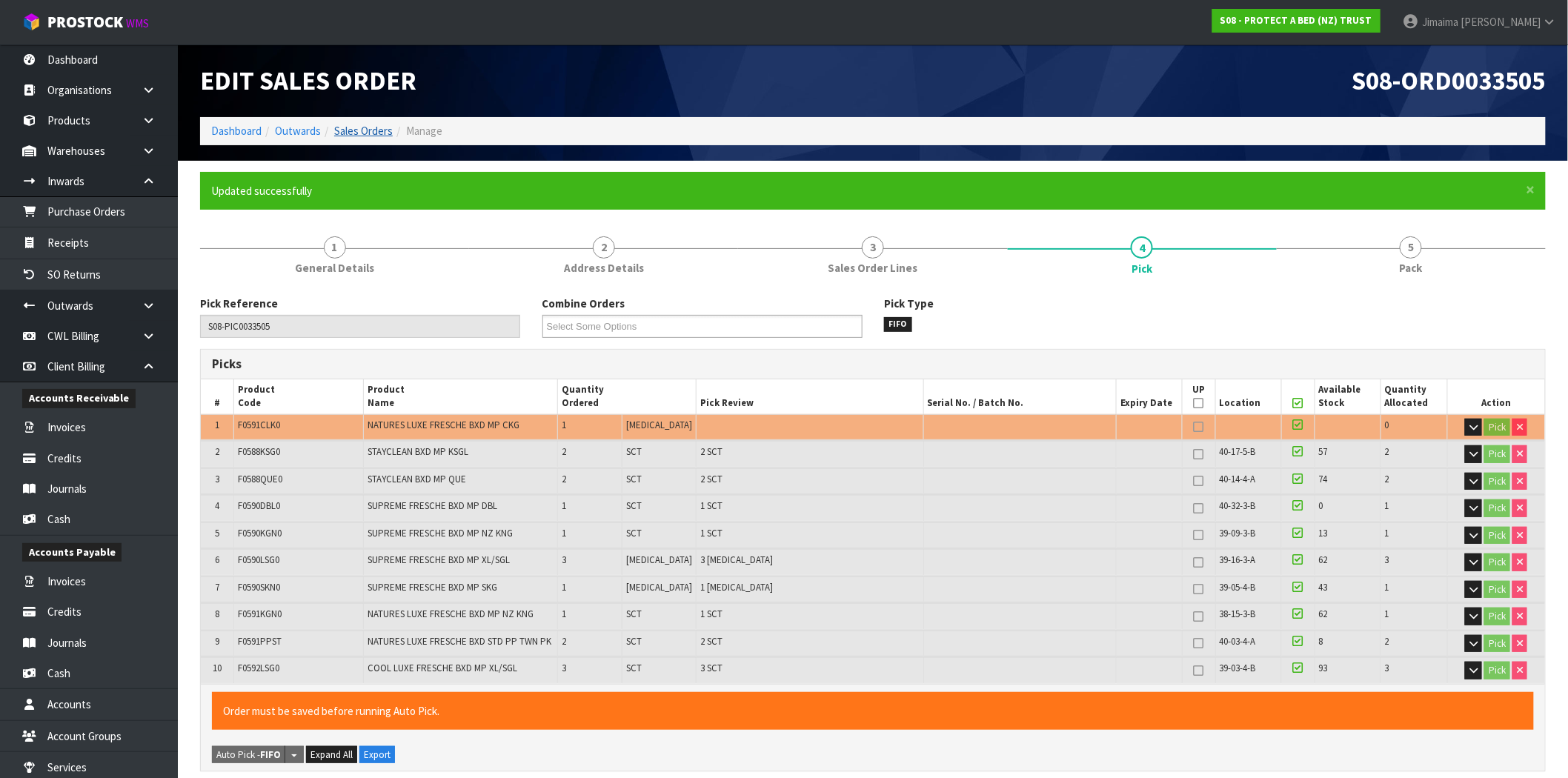
type input "Jimaima [PERSON_NAME]"
type input "2025-09-25T14:34:46"
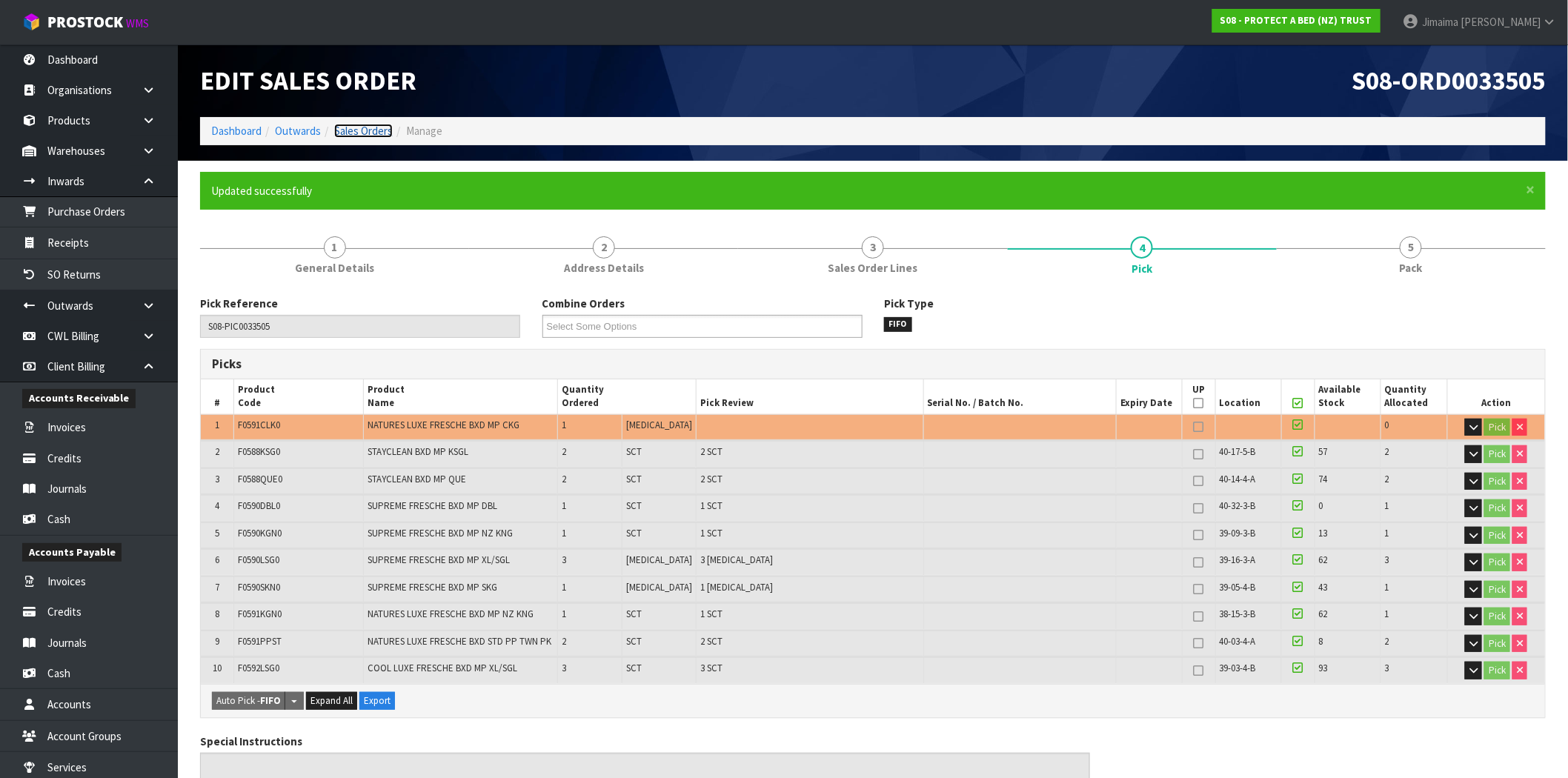
click at [376, 126] on link "Sales Orders" at bounding box center [363, 130] width 58 height 14
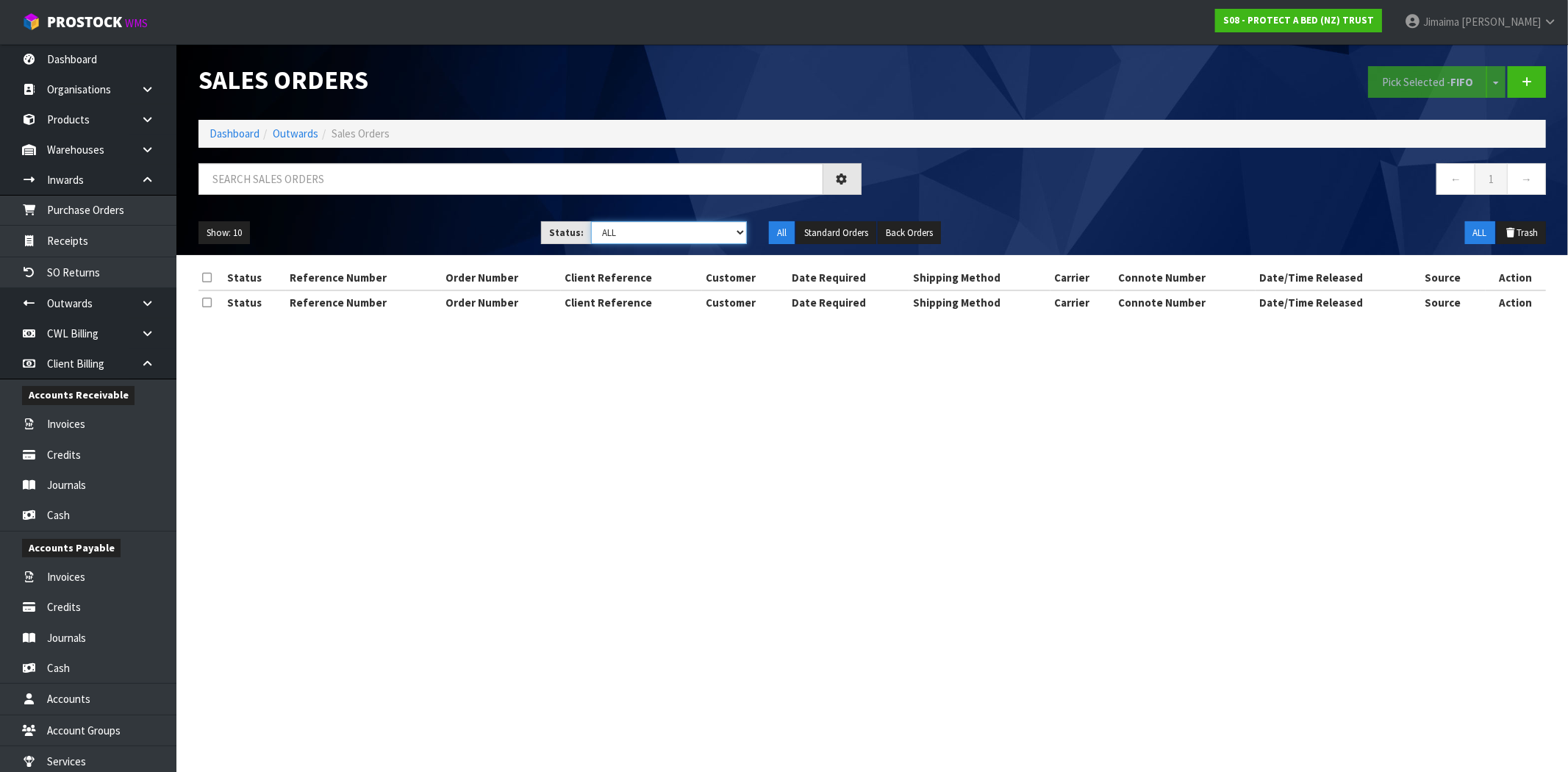
click at [687, 241] on select "Draft Pending Allocated Pending Pick Goods Picked Goods Packed Pending Charges …" at bounding box center [668, 232] width 156 height 23
select select "string:3"
click at [591, 221] on select "Draft Pending Allocated Pending Pick Goods Picked Goods Packed Pending Charges …" at bounding box center [668, 232] width 156 height 23
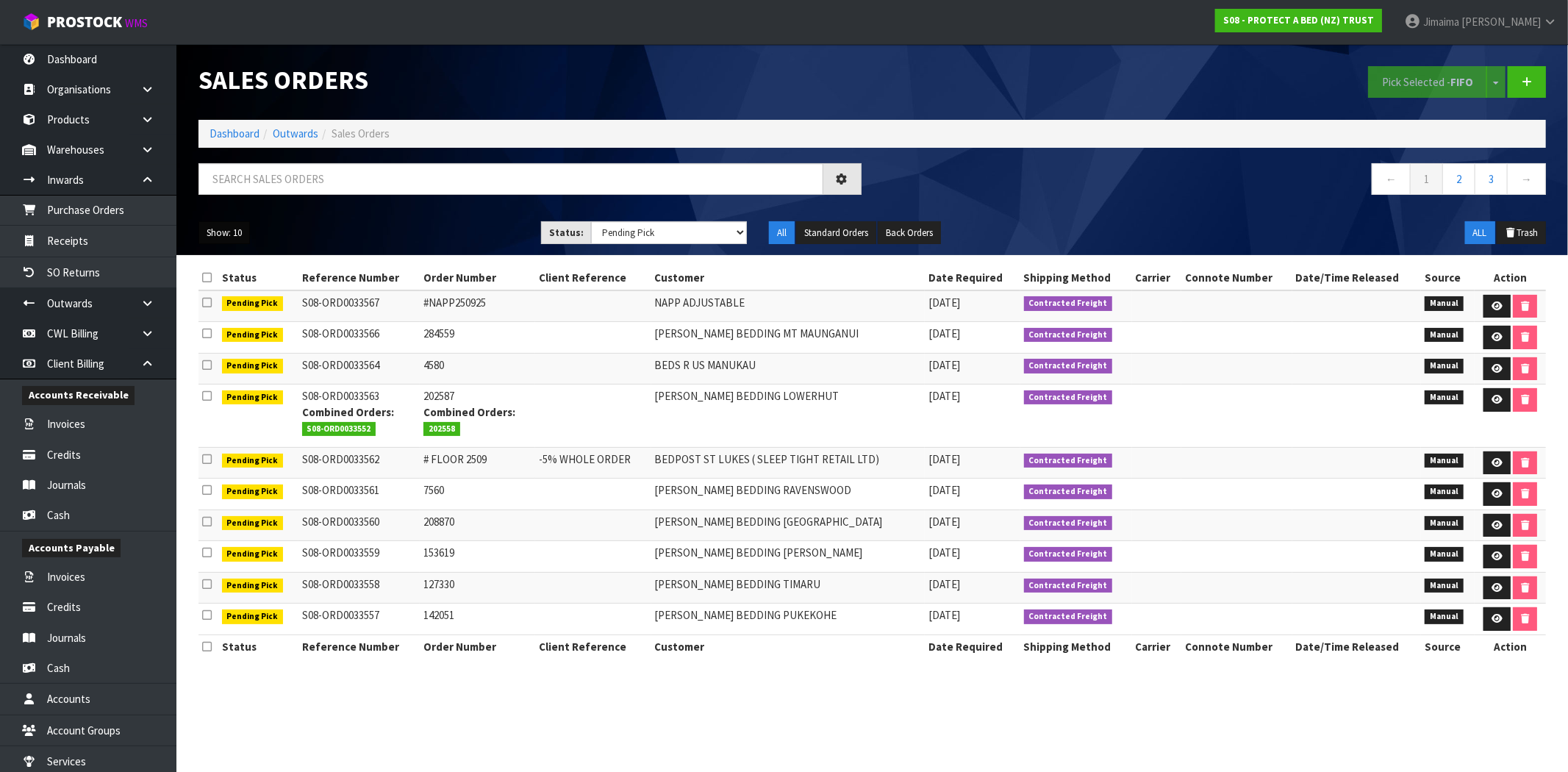
click at [234, 230] on button "Show: 10" at bounding box center [224, 232] width 52 height 23
click at [247, 317] on link "50" at bounding box center [257, 320] width 116 height 20
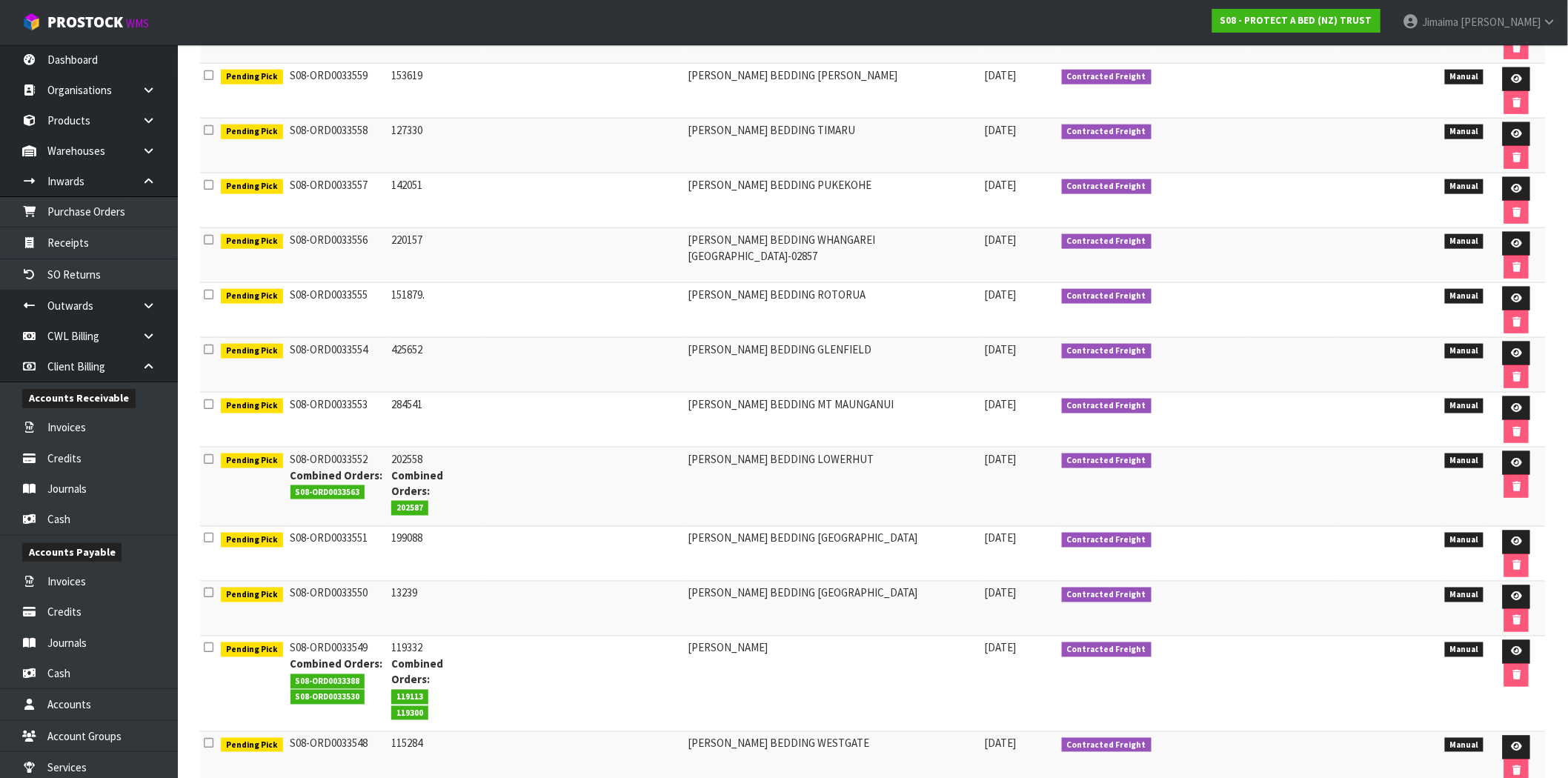
scroll to position [660, 0]
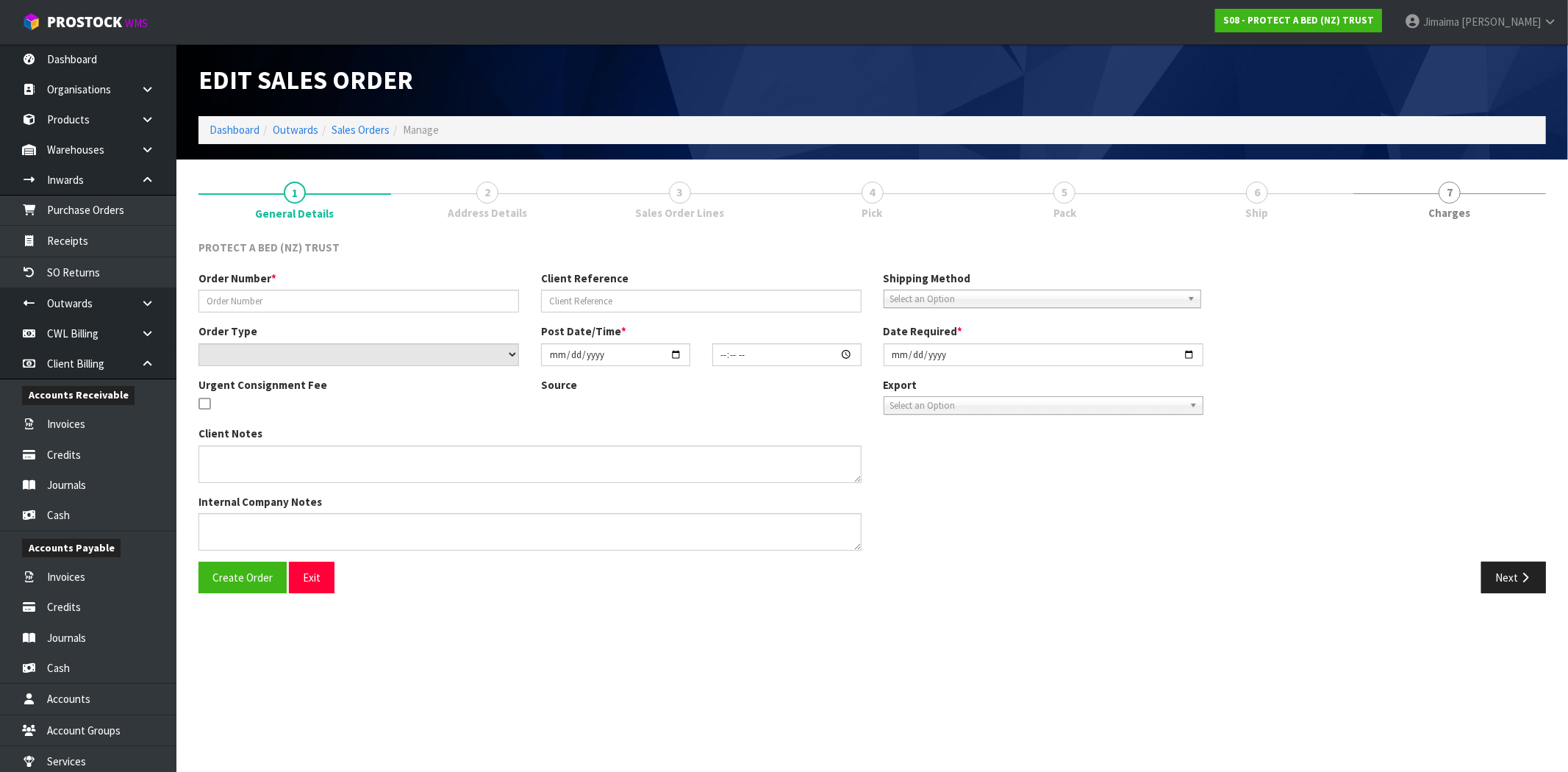
type input "P/O #2309 FLOOR"
type input "-5% ORDER, SILKY TOUCH SPECIAL DISCOUNT"
select select "number:0"
type input "2025-09-23"
type input "12:21:00.000"
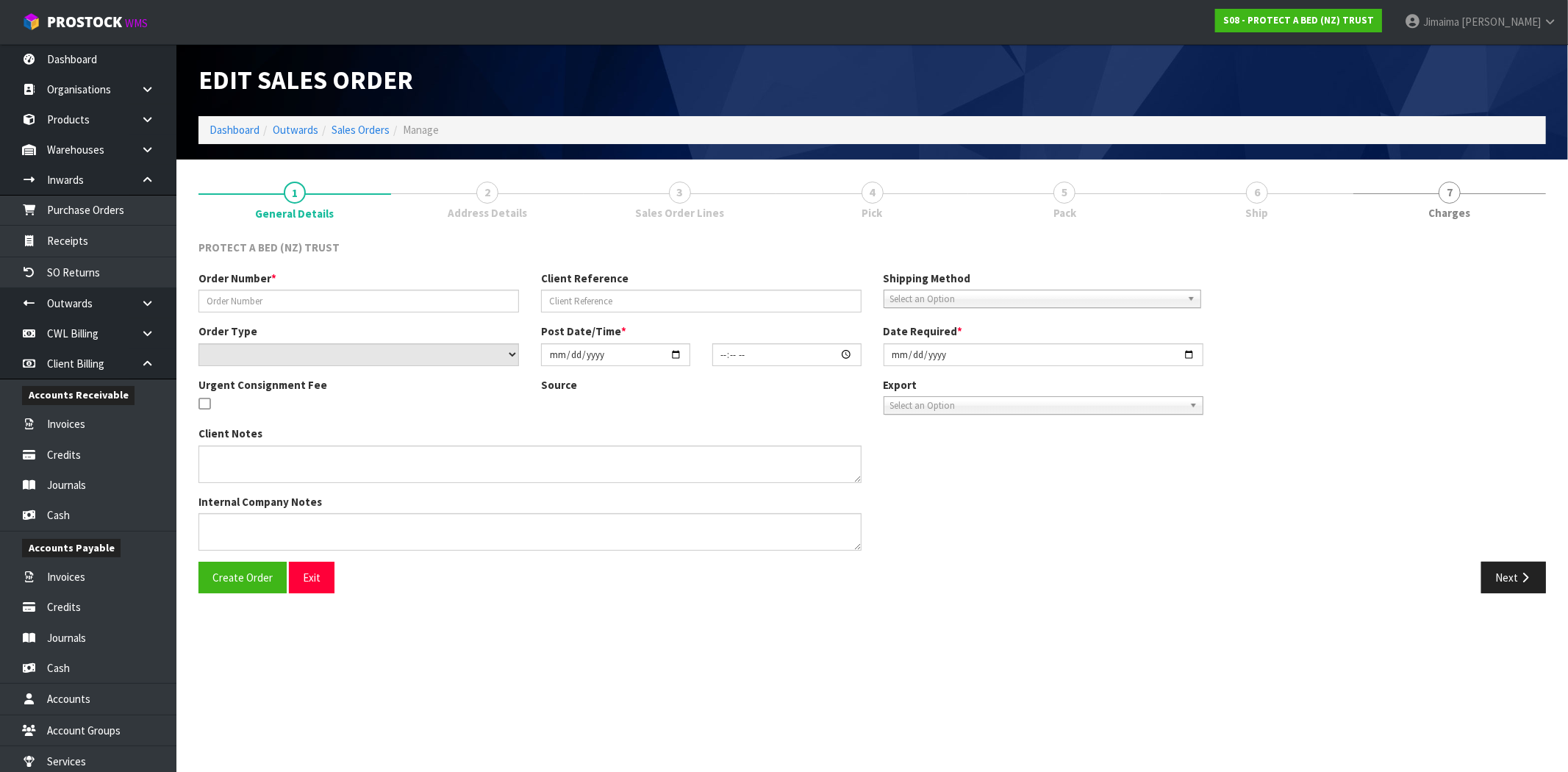
type input "2025-09-23"
type textarea "CHECK EMAILS FOR DISOUNT FOR 10X SILKY TOUCH"
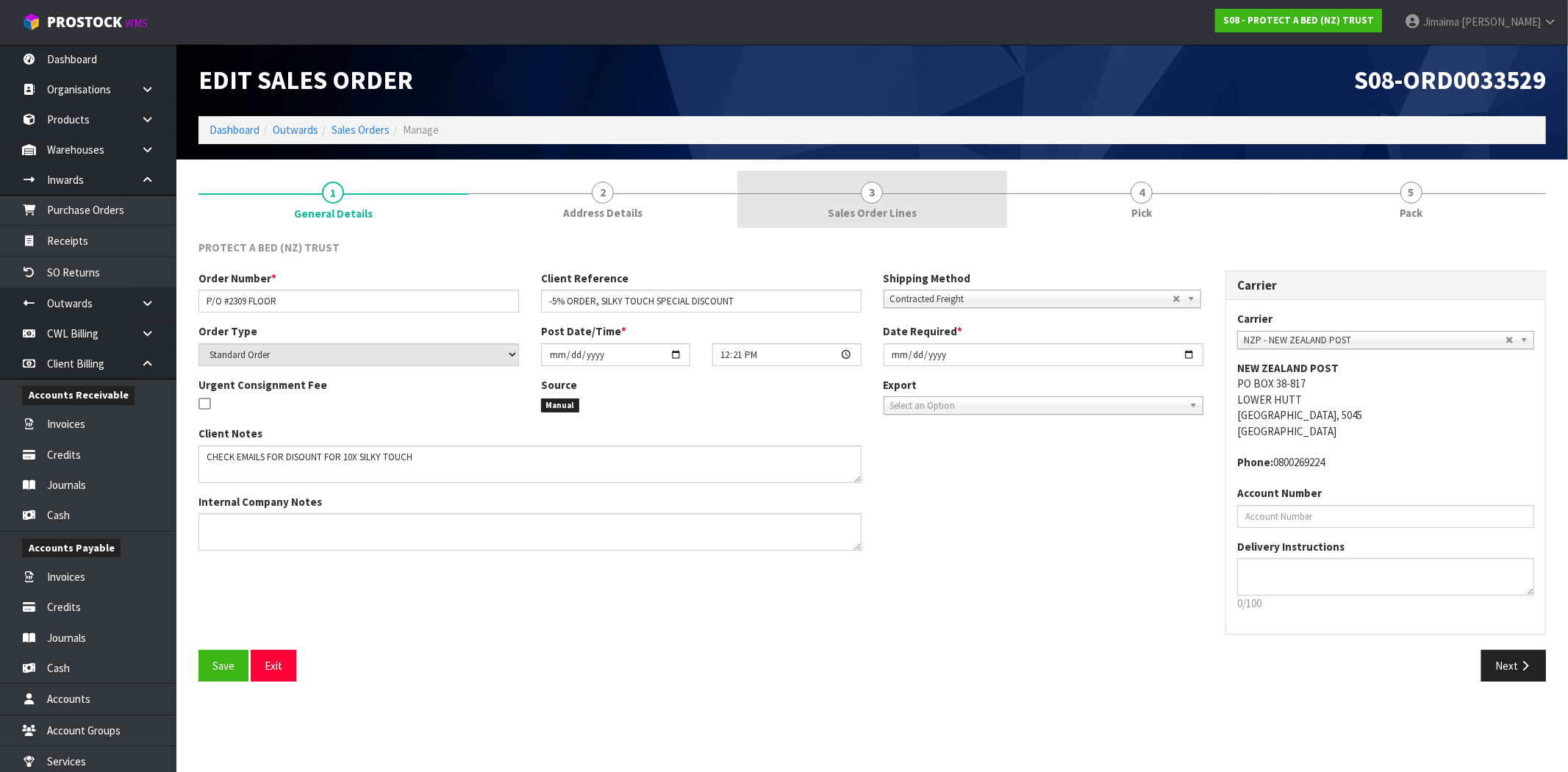
click at [934, 216] on link "3 Sales Order Lines" at bounding box center [872, 200] width 270 height 58
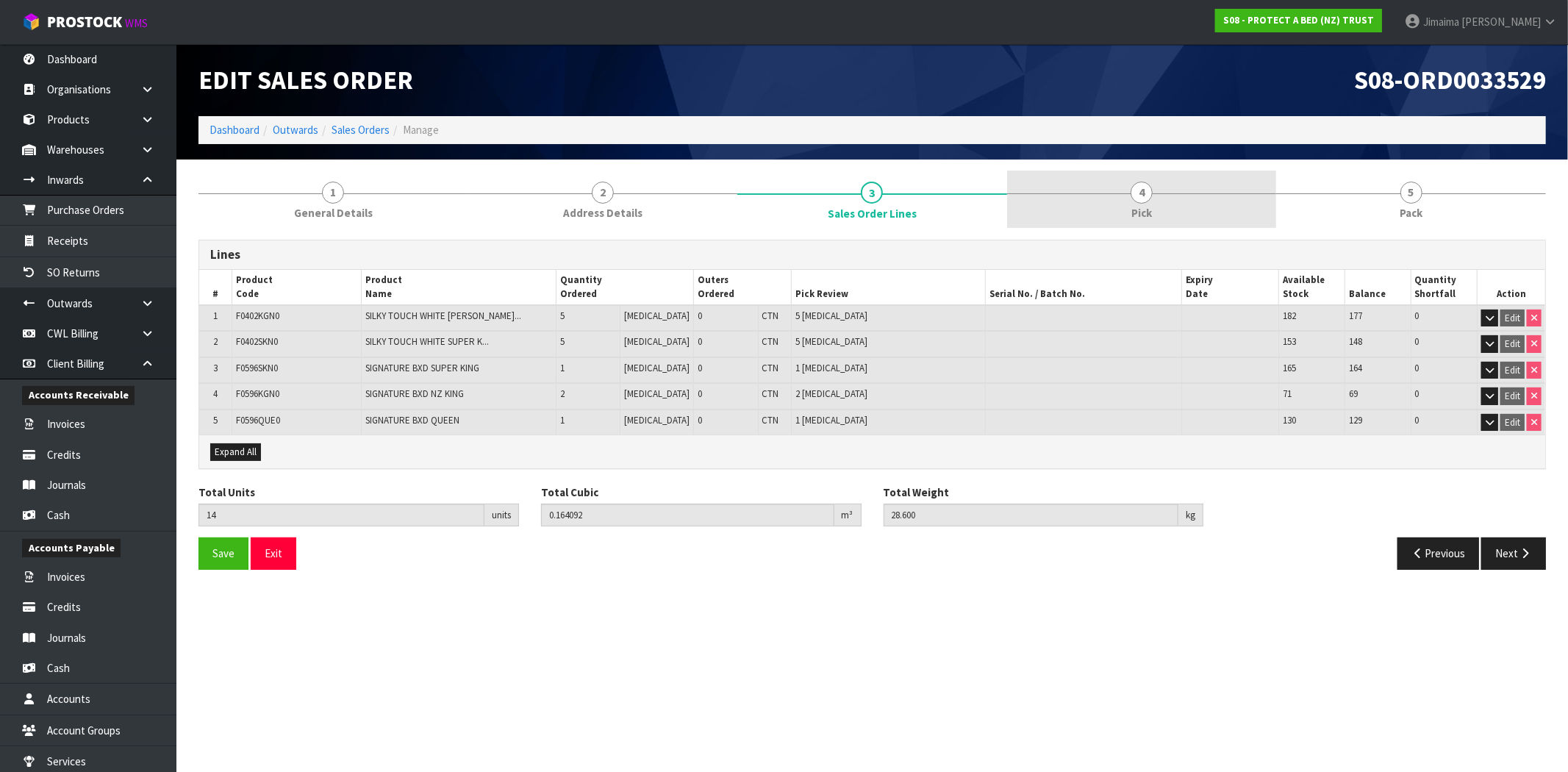
click at [1066, 201] on link "4 Pick" at bounding box center [1142, 200] width 270 height 58
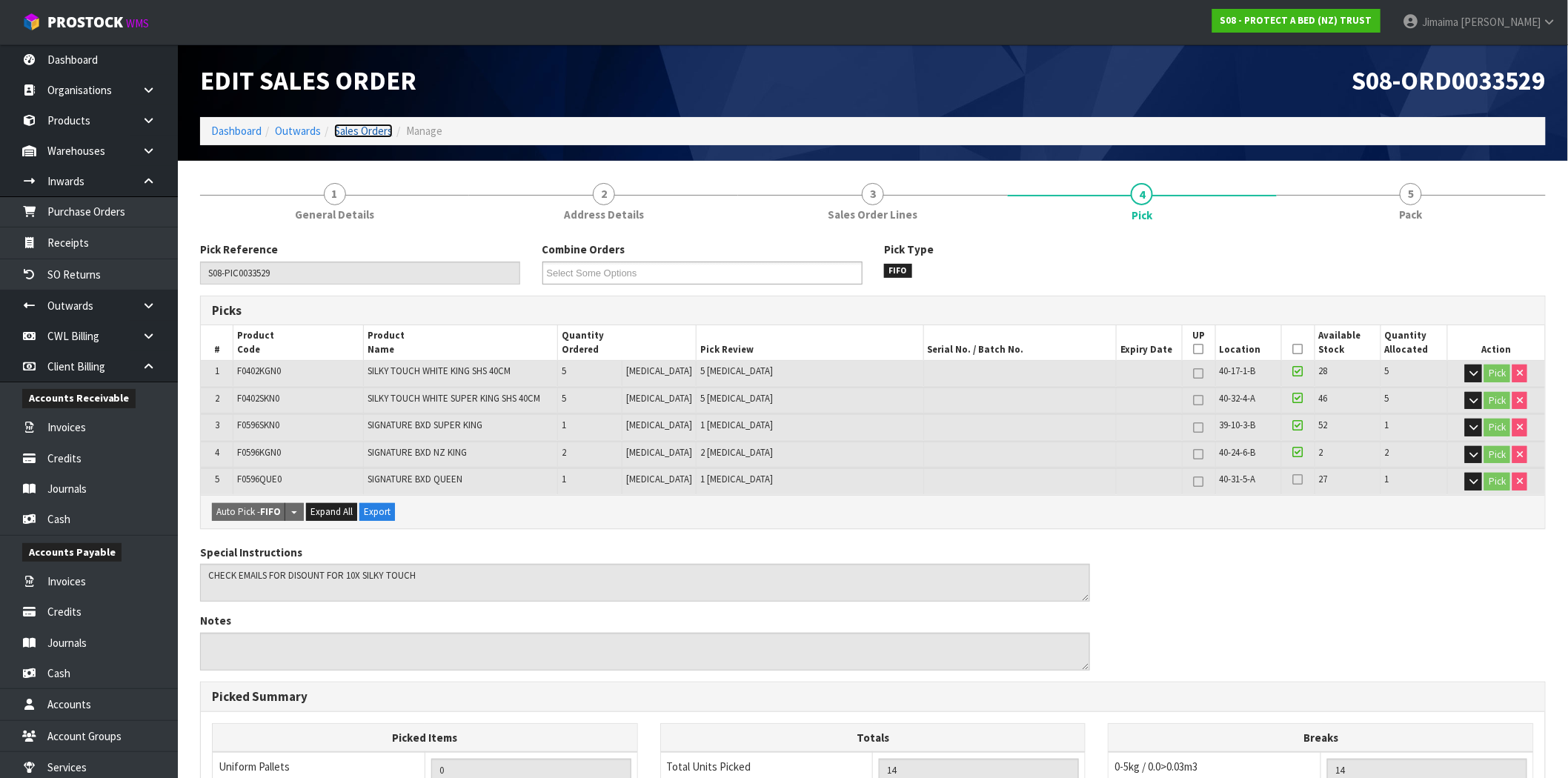
click at [368, 131] on link "Sales Orders" at bounding box center [363, 130] width 58 height 14
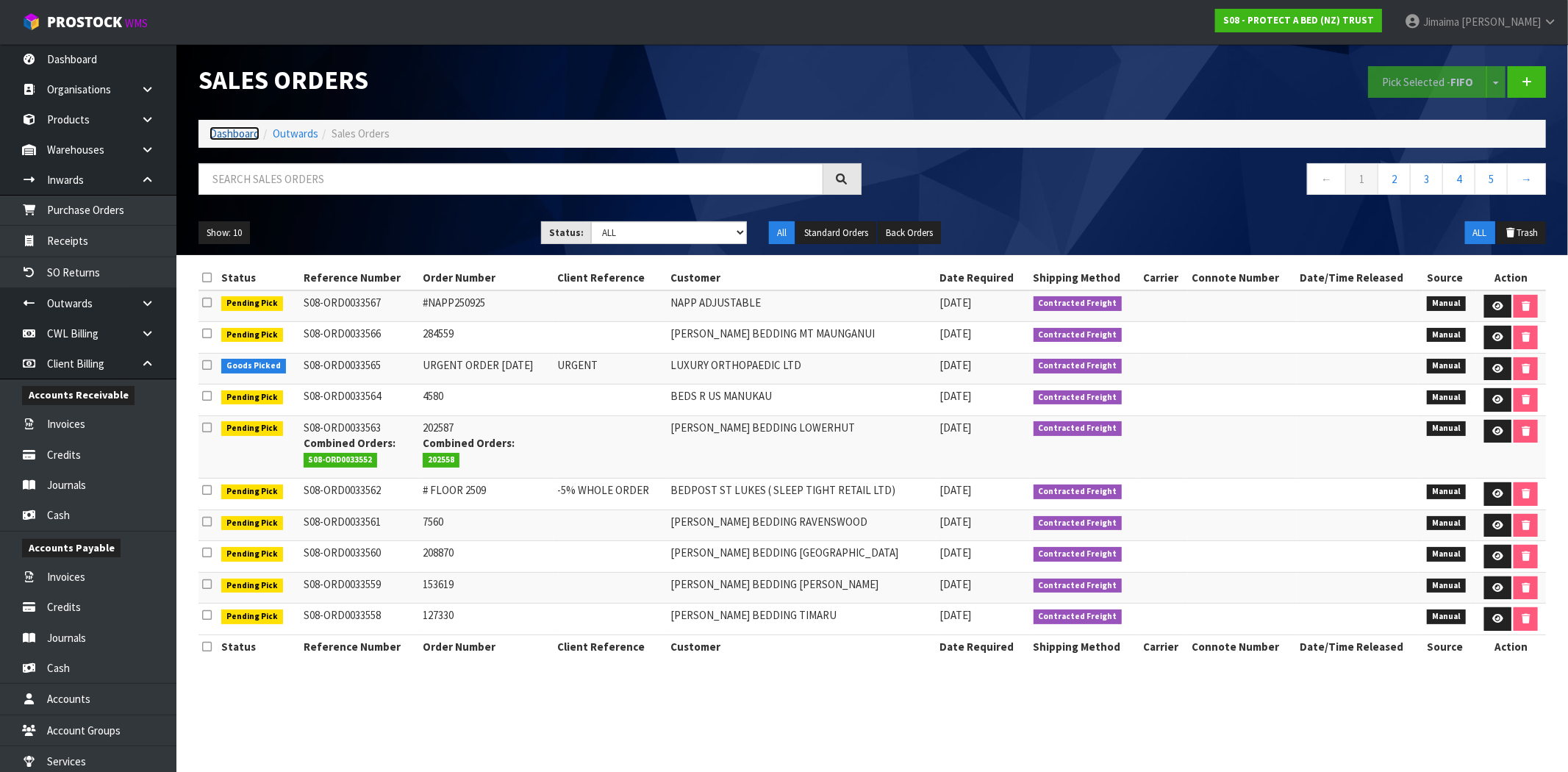
click at [241, 133] on link "Dashboard" at bounding box center [235, 133] width 50 height 14
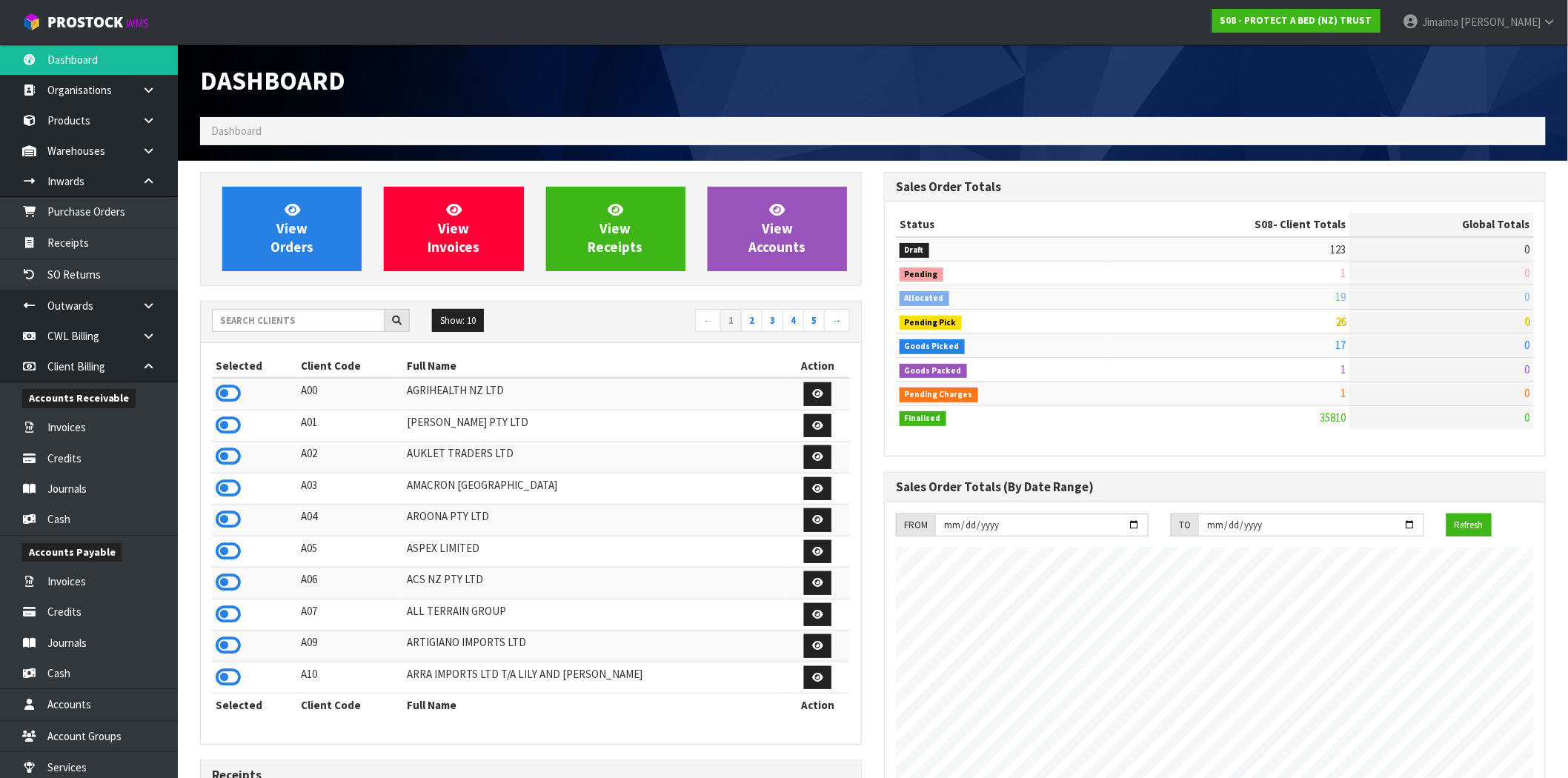
scroll to position [1122, 684]
click at [314, 318] on input "text" at bounding box center [298, 320] width 172 height 23
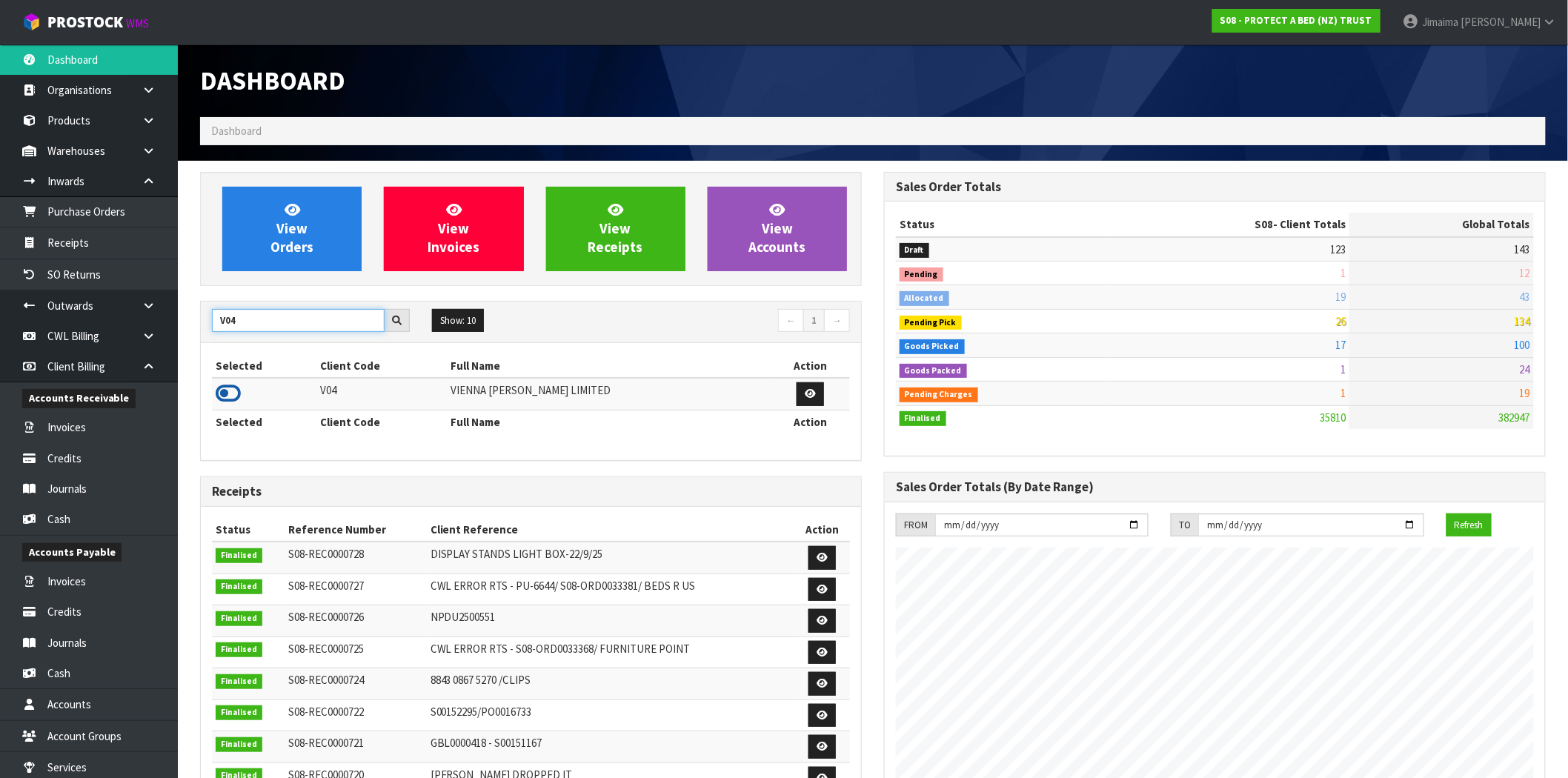
type input "V04"
click at [232, 387] on icon at bounding box center [227, 393] width 25 height 22
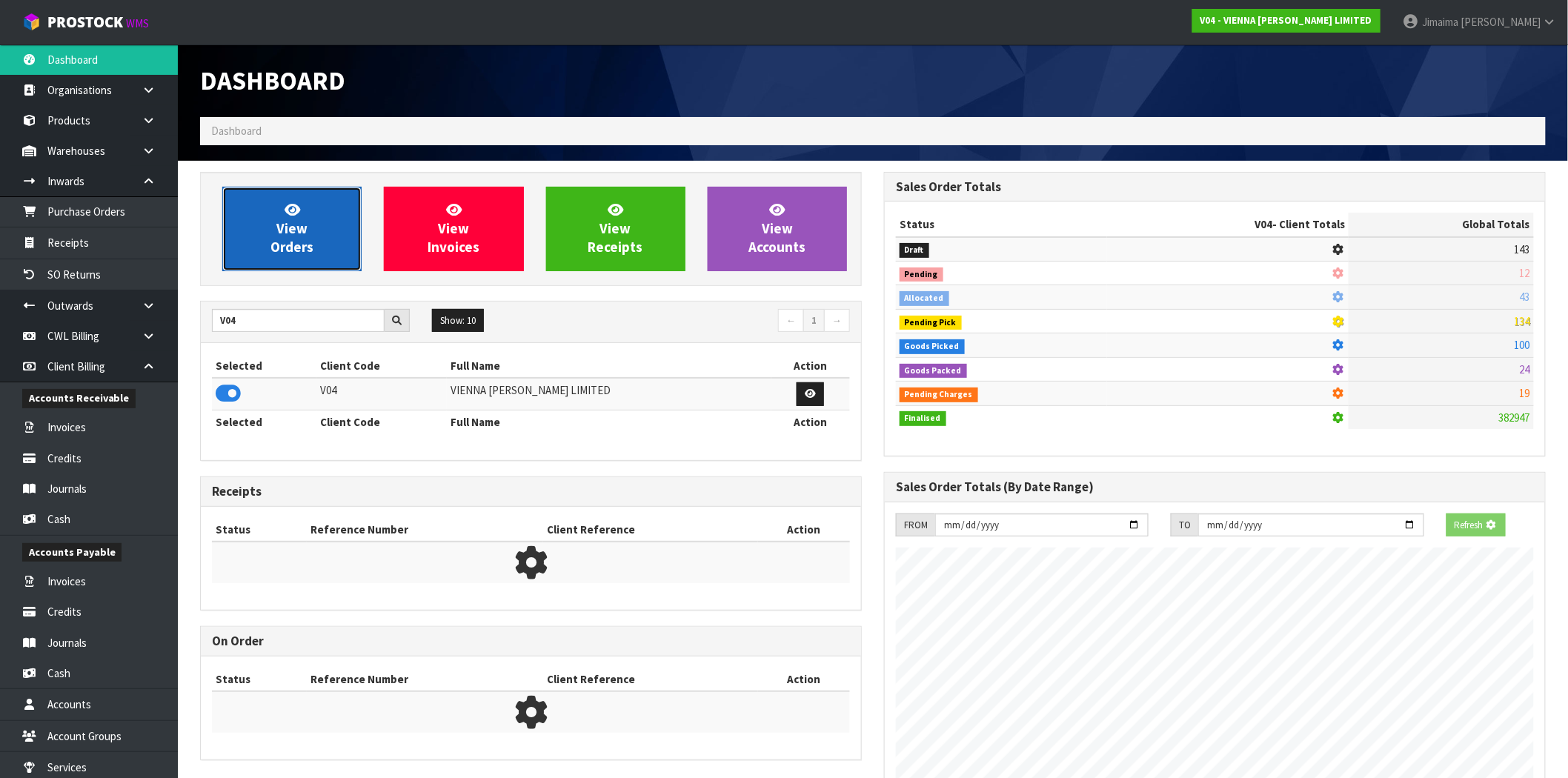
scroll to position [739648, 740185]
click at [305, 232] on span "View Orders" at bounding box center [292, 228] width 43 height 55
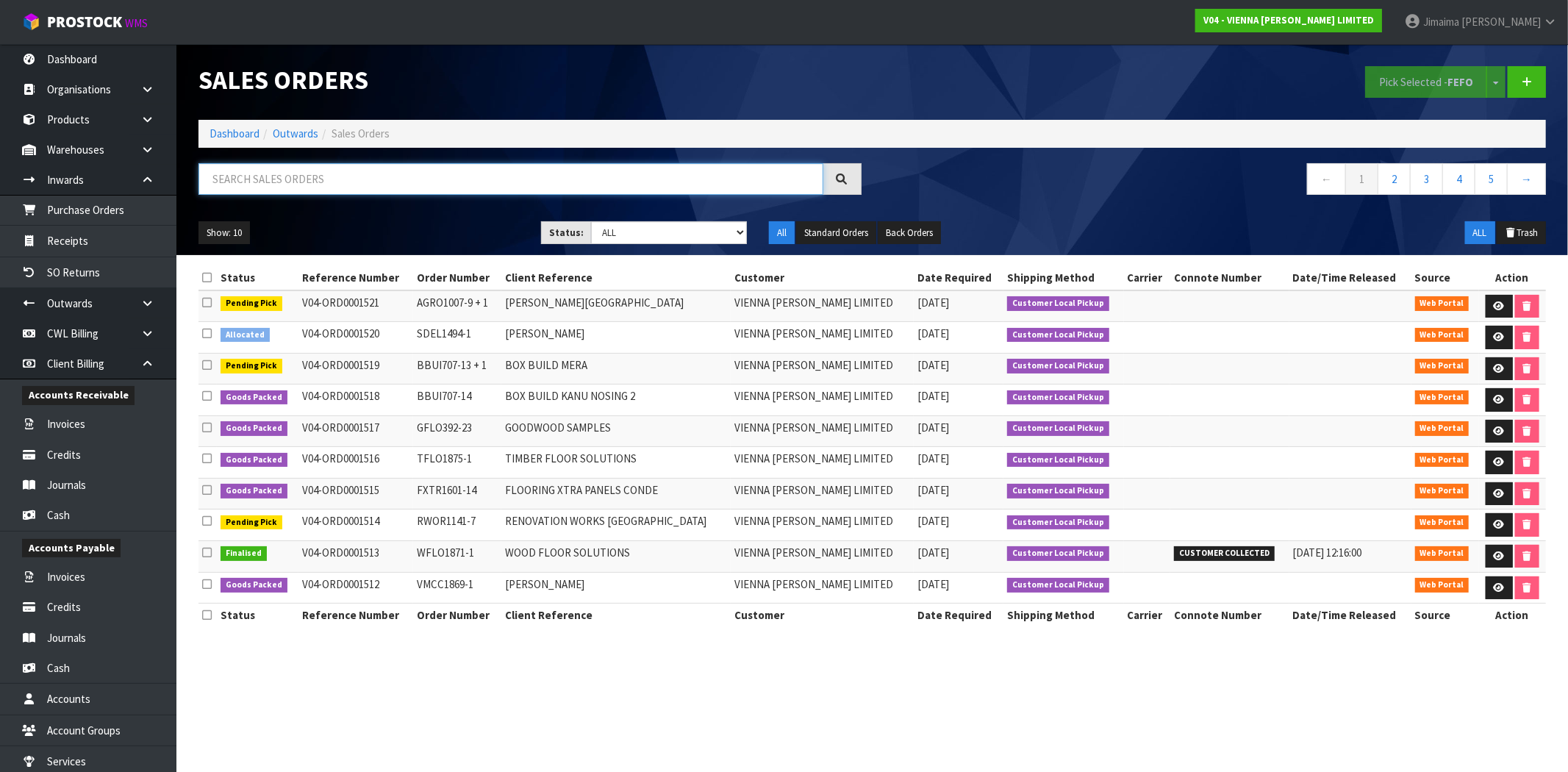
click at [297, 179] on input "text" at bounding box center [510, 178] width 625 height 31
paste input "1519"
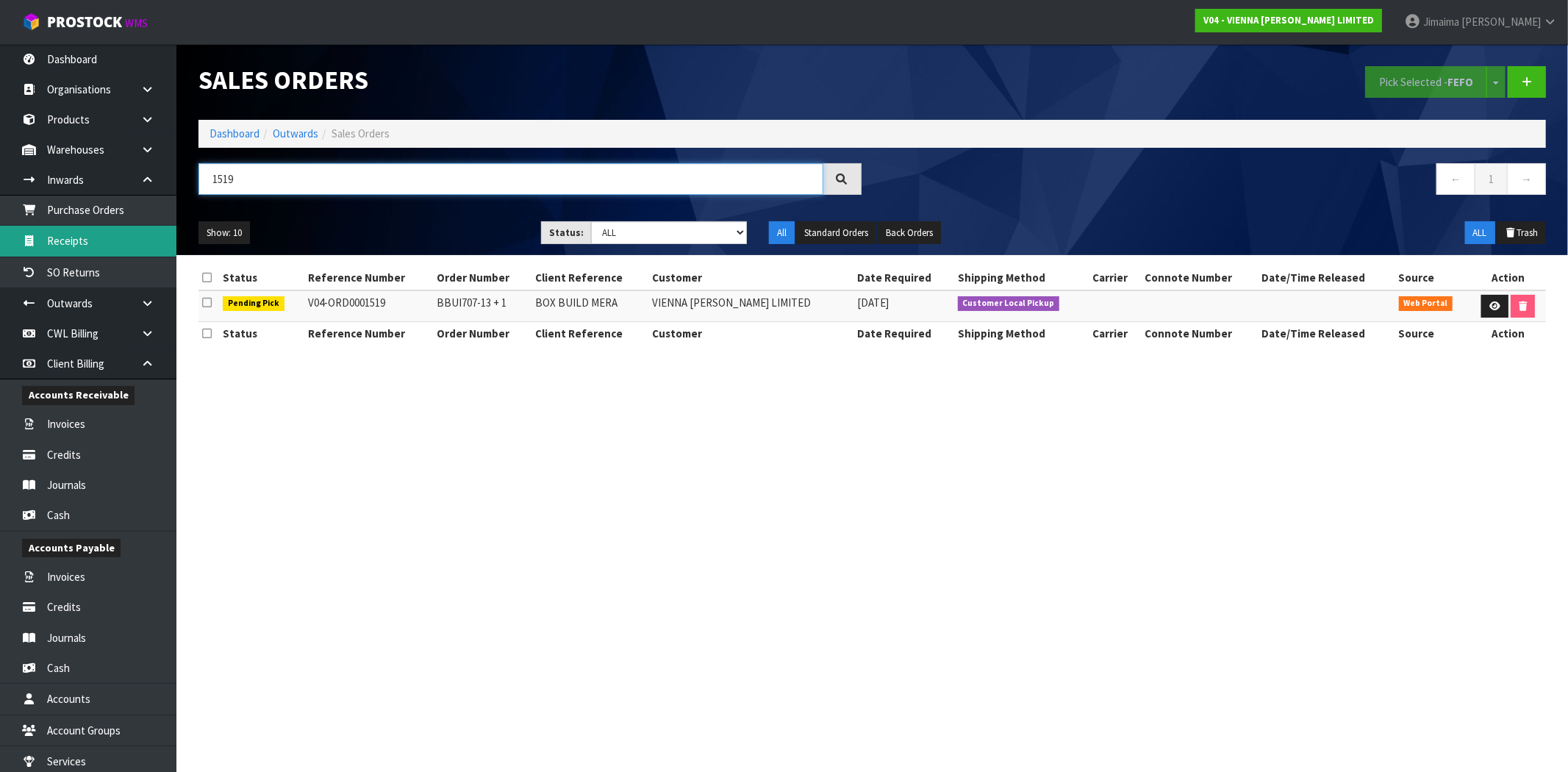
type input "1519"
drag, startPoint x: 97, startPoint y: 518, endPoint x: 118, endPoint y: 508, distance: 23.3
click at [97, 518] on link "Cash" at bounding box center [88, 514] width 177 height 30
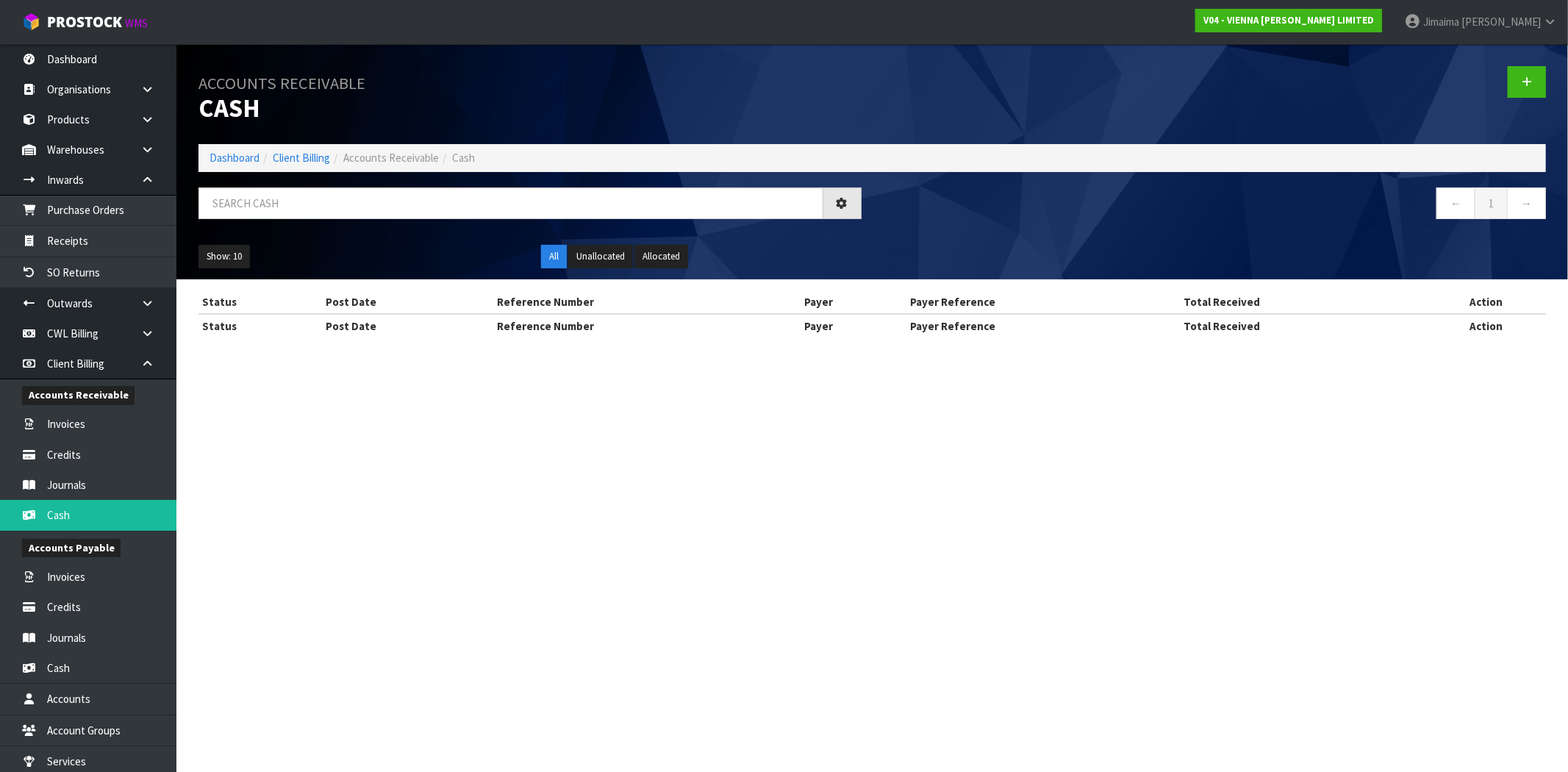
drag, startPoint x: 128, startPoint y: 330, endPoint x: 142, endPoint y: 330, distance: 14.0
click at [142, 330] on div "Accounts Receivable Cash Dashboard Client Billing Accounts Receivable Cash ← 1 …" at bounding box center [784, 182] width 1568 height 364
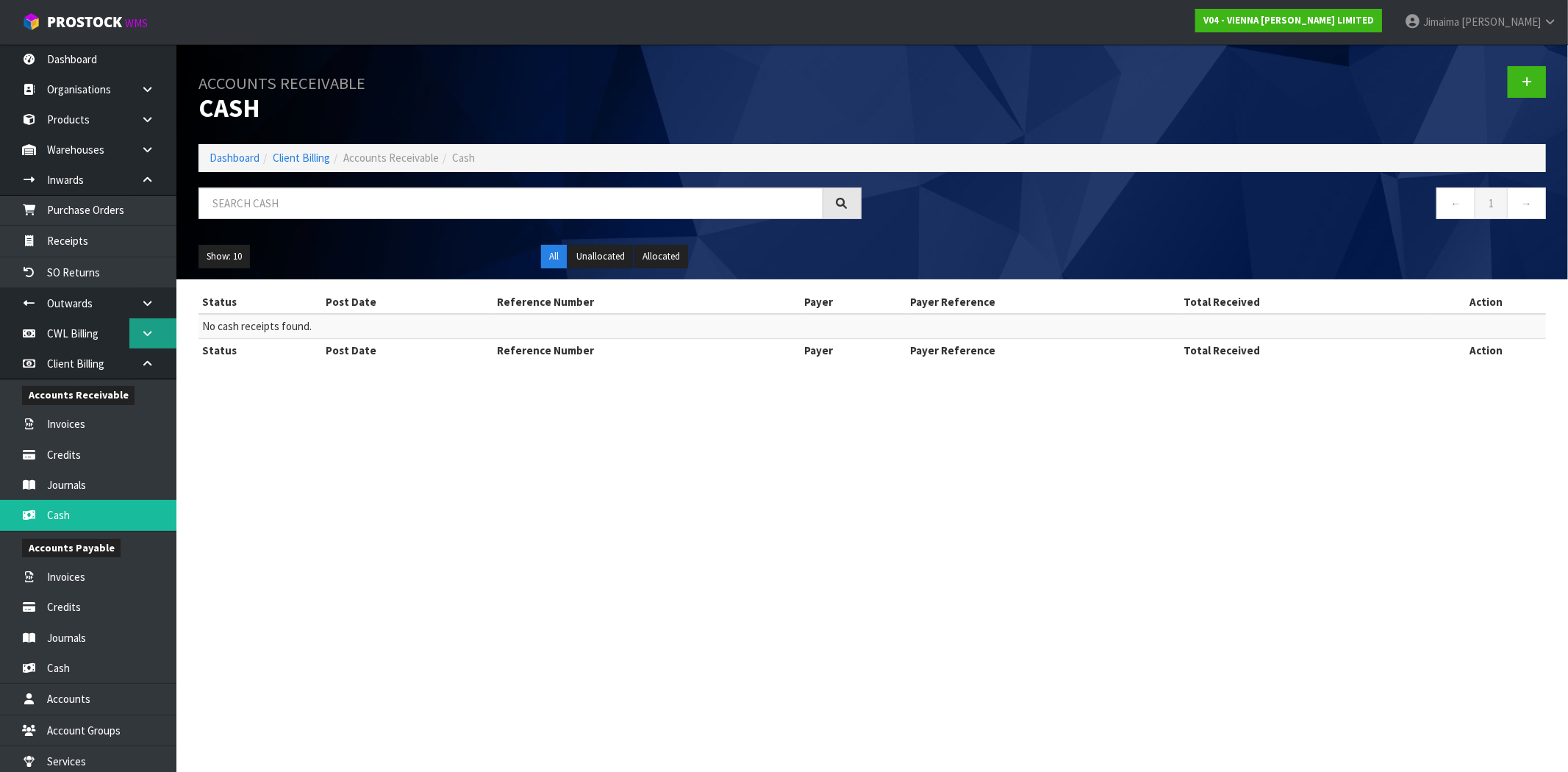
click at [149, 342] on link at bounding box center [152, 333] width 47 height 30
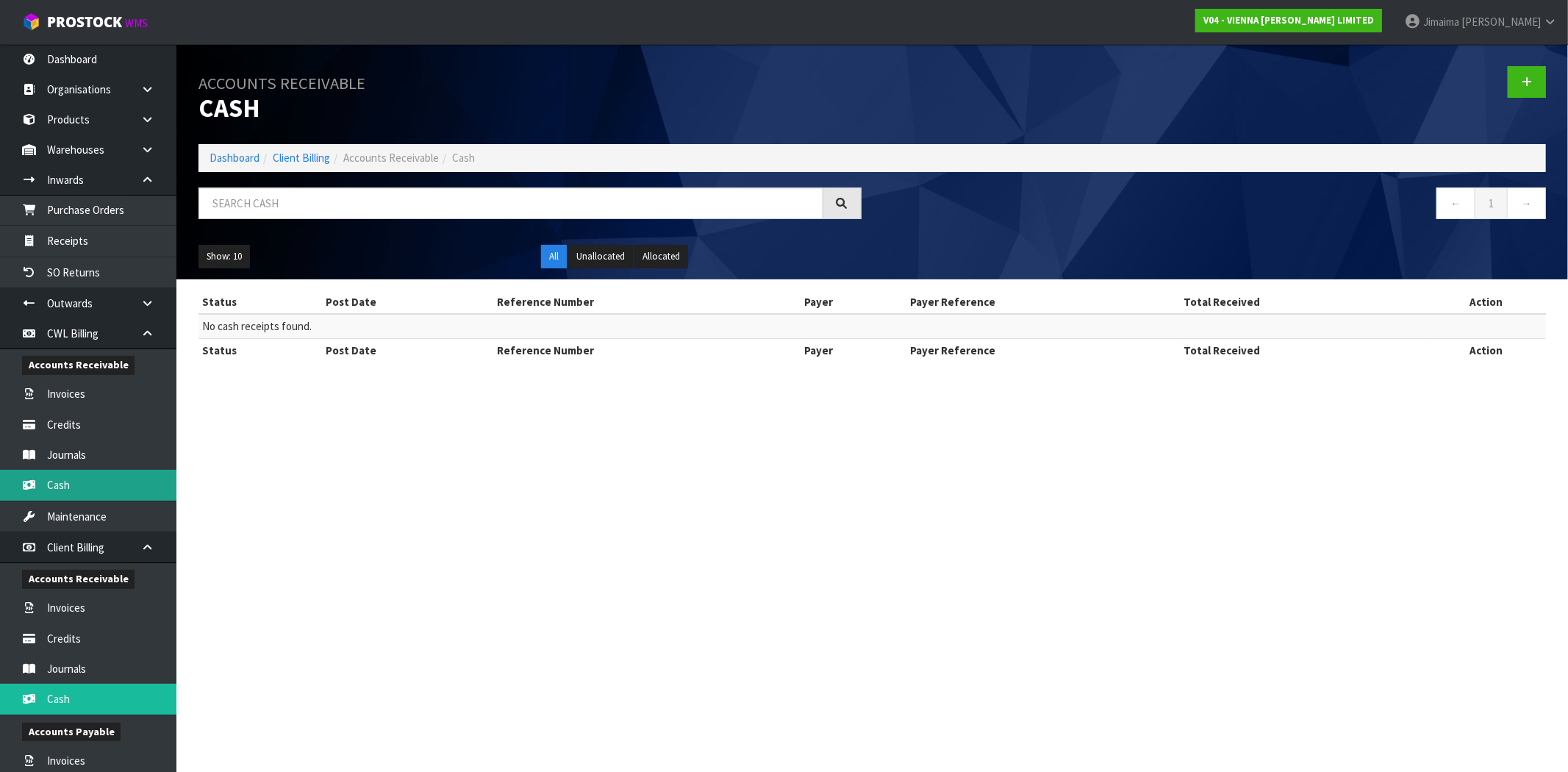
click at [61, 487] on link "Cash" at bounding box center [88, 484] width 177 height 30
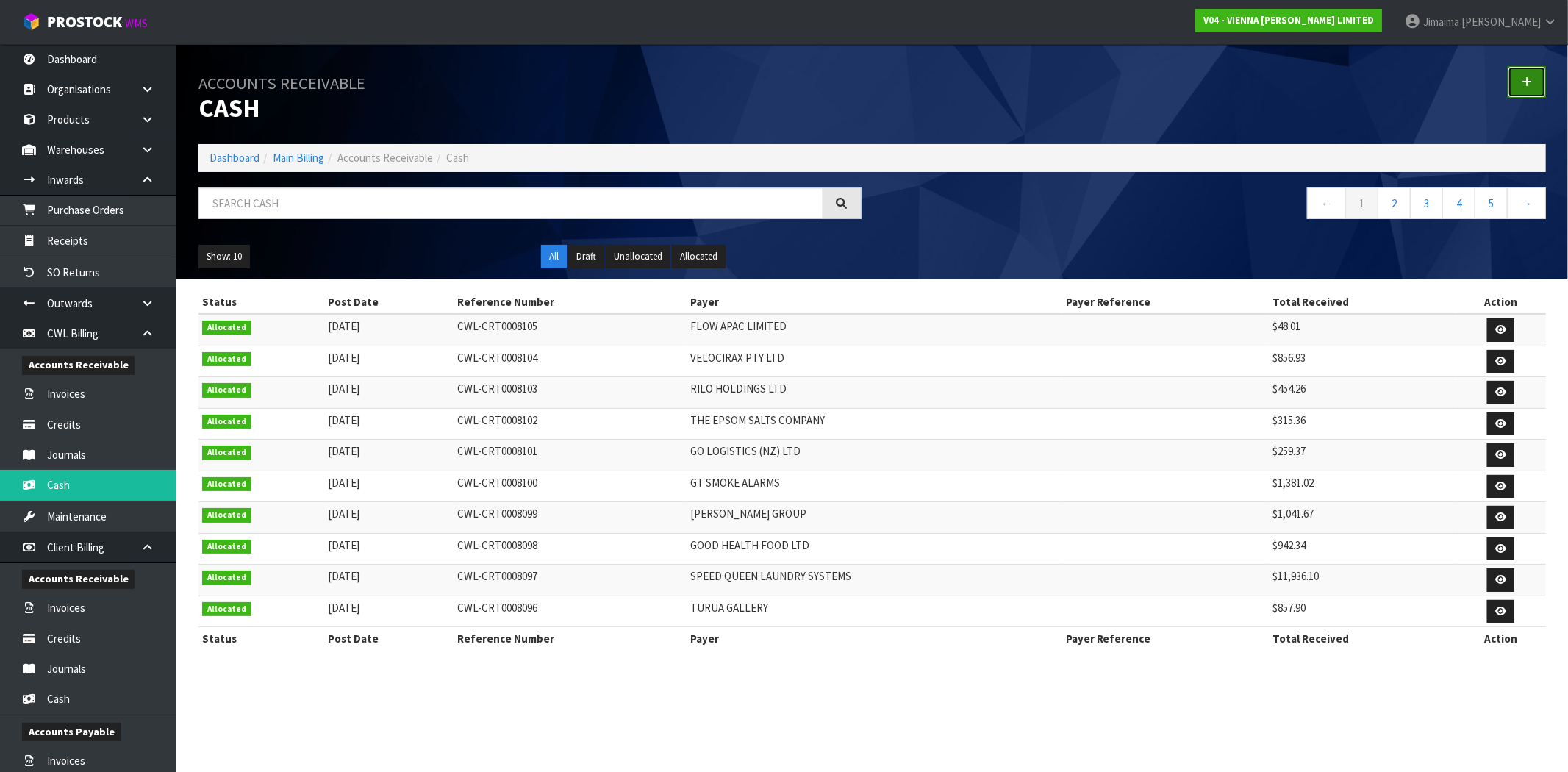
click at [1530, 84] on icon at bounding box center [1527, 82] width 10 height 11
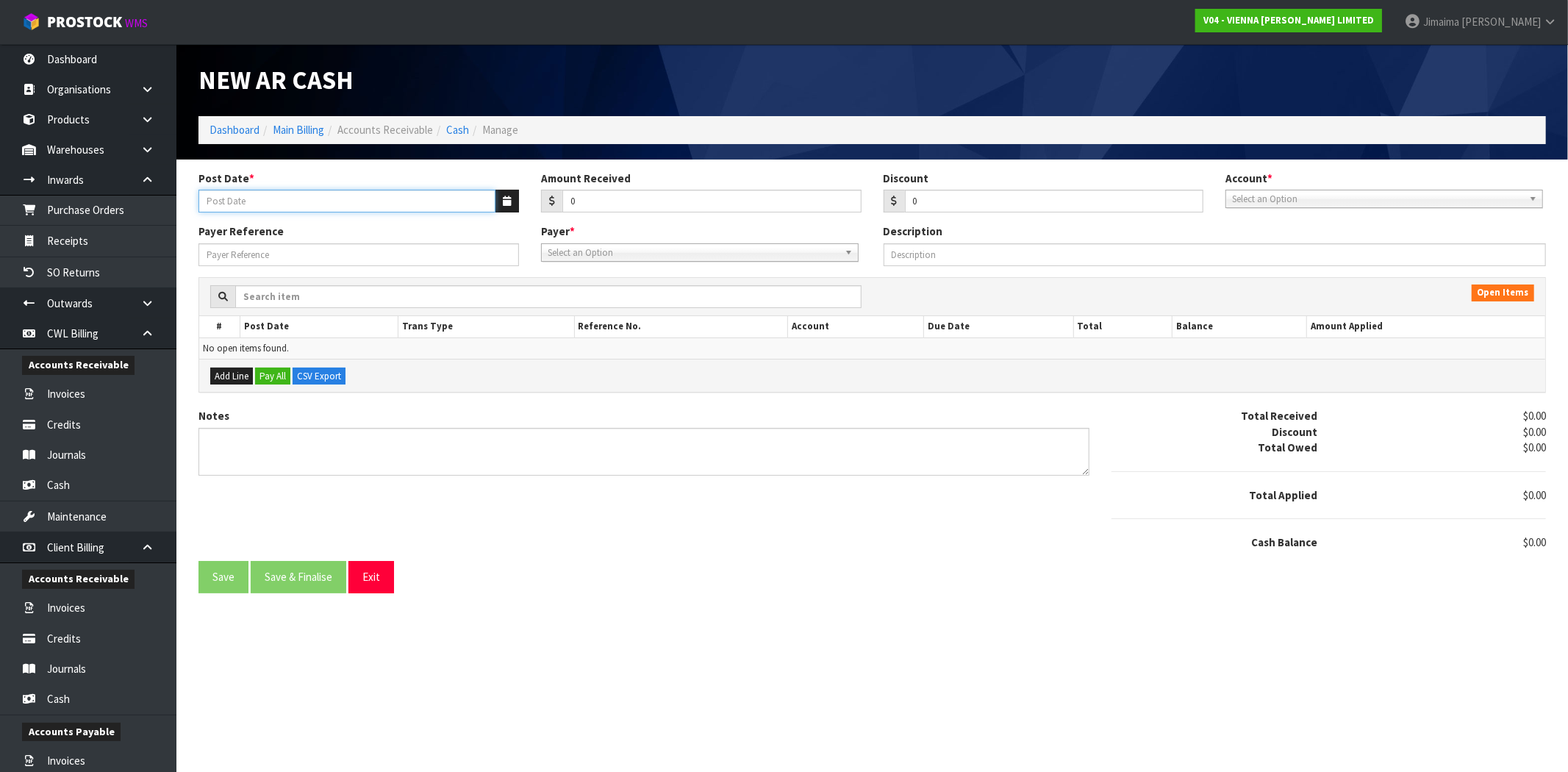
click at [416, 201] on input "Post Date *" at bounding box center [347, 201] width 297 height 23
drag, startPoint x: 508, startPoint y: 203, endPoint x: 457, endPoint y: 246, distance: 66.7
click at [507, 203] on icon "button" at bounding box center [507, 201] width 8 height 10
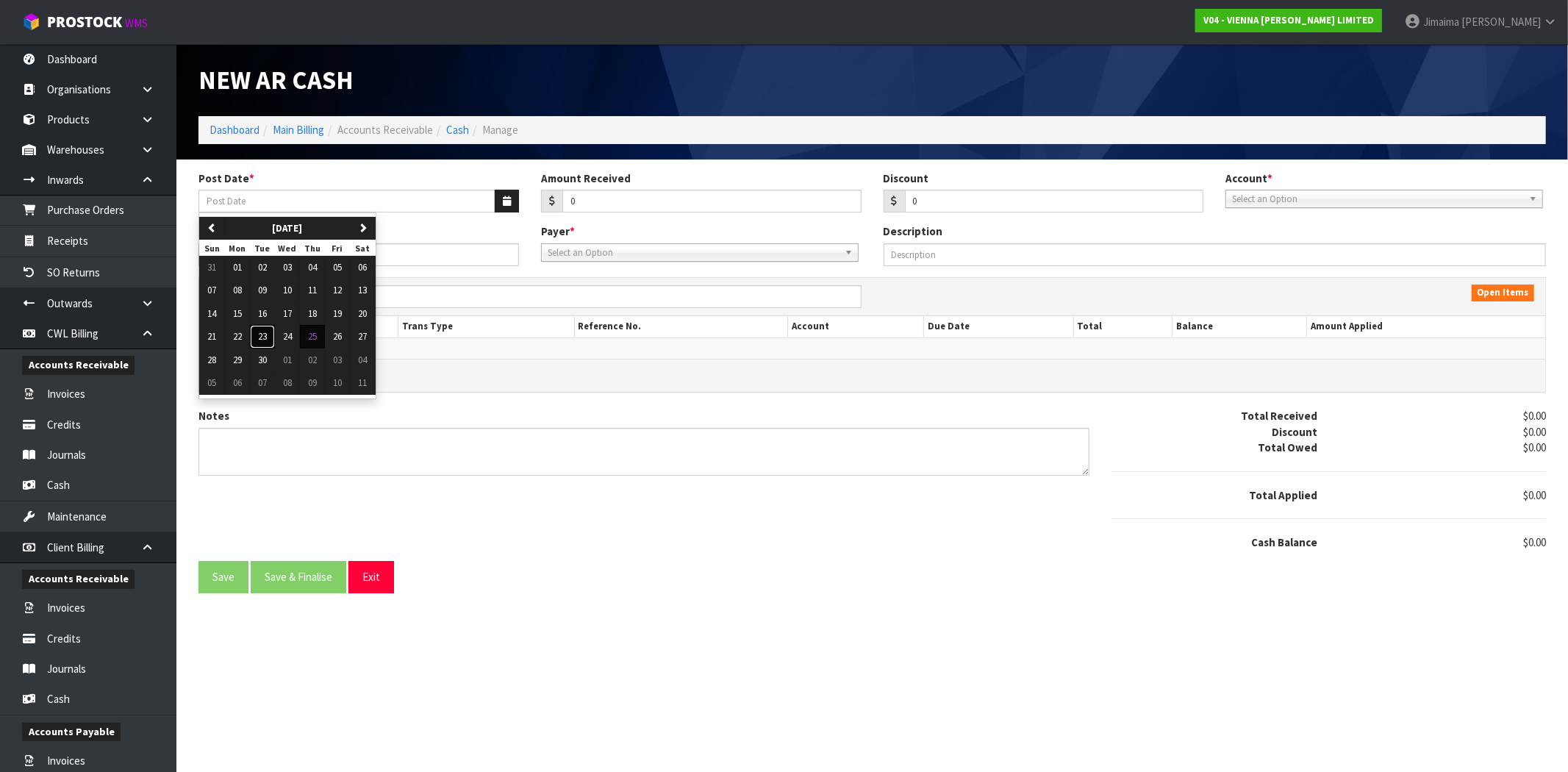
drag, startPoint x: 264, startPoint y: 336, endPoint x: 318, endPoint y: 303, distance: 63.3
click at [264, 335] on span "23" at bounding box center [262, 336] width 9 height 13
type input "[DATE]"
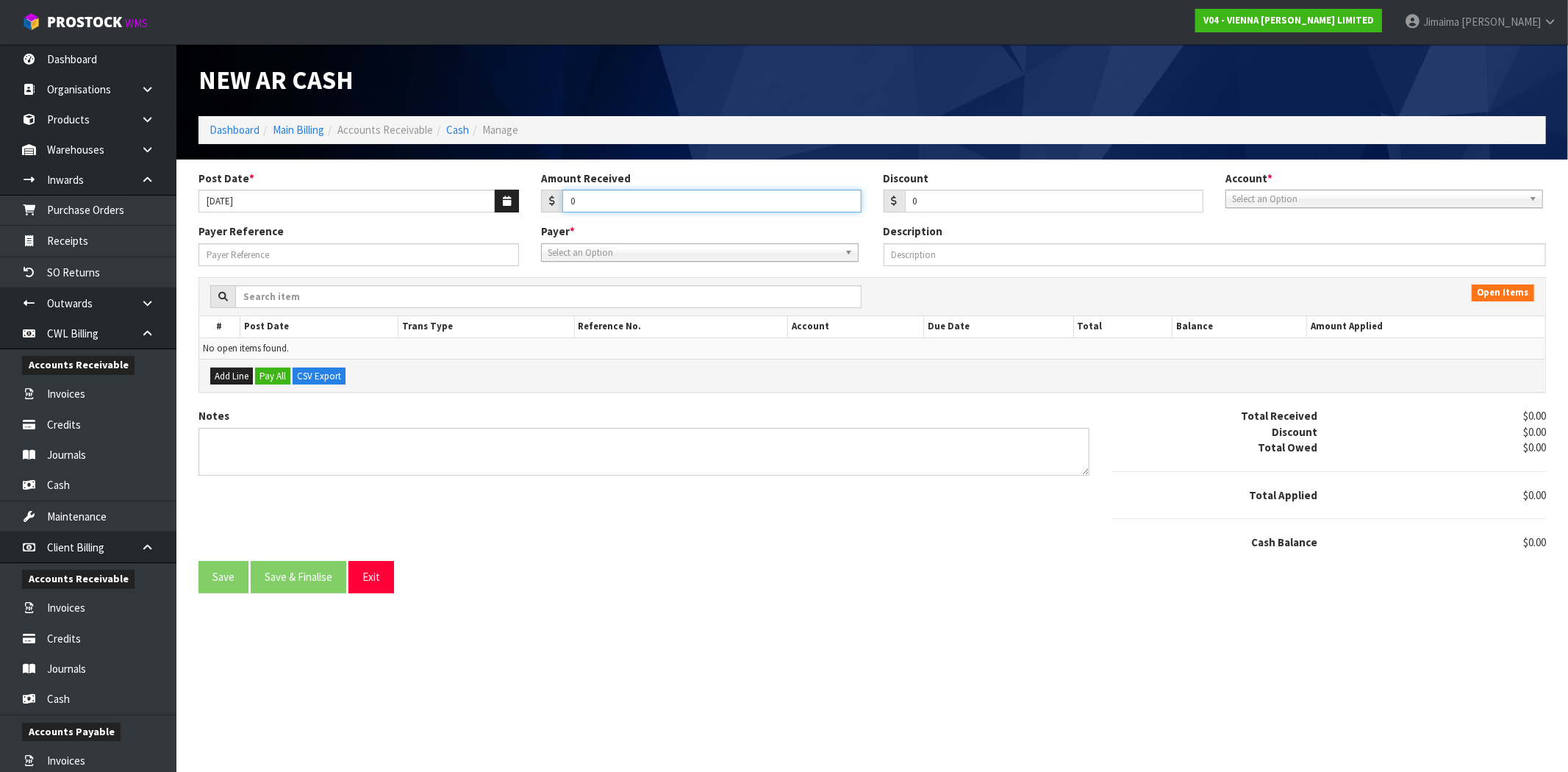
drag, startPoint x: 593, startPoint y: 196, endPoint x: 449, endPoint y: 181, distance: 144.8
click at [468, 207] on div "Post Date * 23/09/2025 Amount Received 0 Discount 0 Account * 01-9510 - BNZ 1#1…" at bounding box center [872, 197] width 1370 height 54
type input "13239.39"
click at [1283, 182] on div "Account * 01-9510 - BNZ 1#19 01-9511 - BNZ VISA 01-9515 - BNZ 00 01-9516 - BNZ …" at bounding box center [1385, 189] width 343 height 38
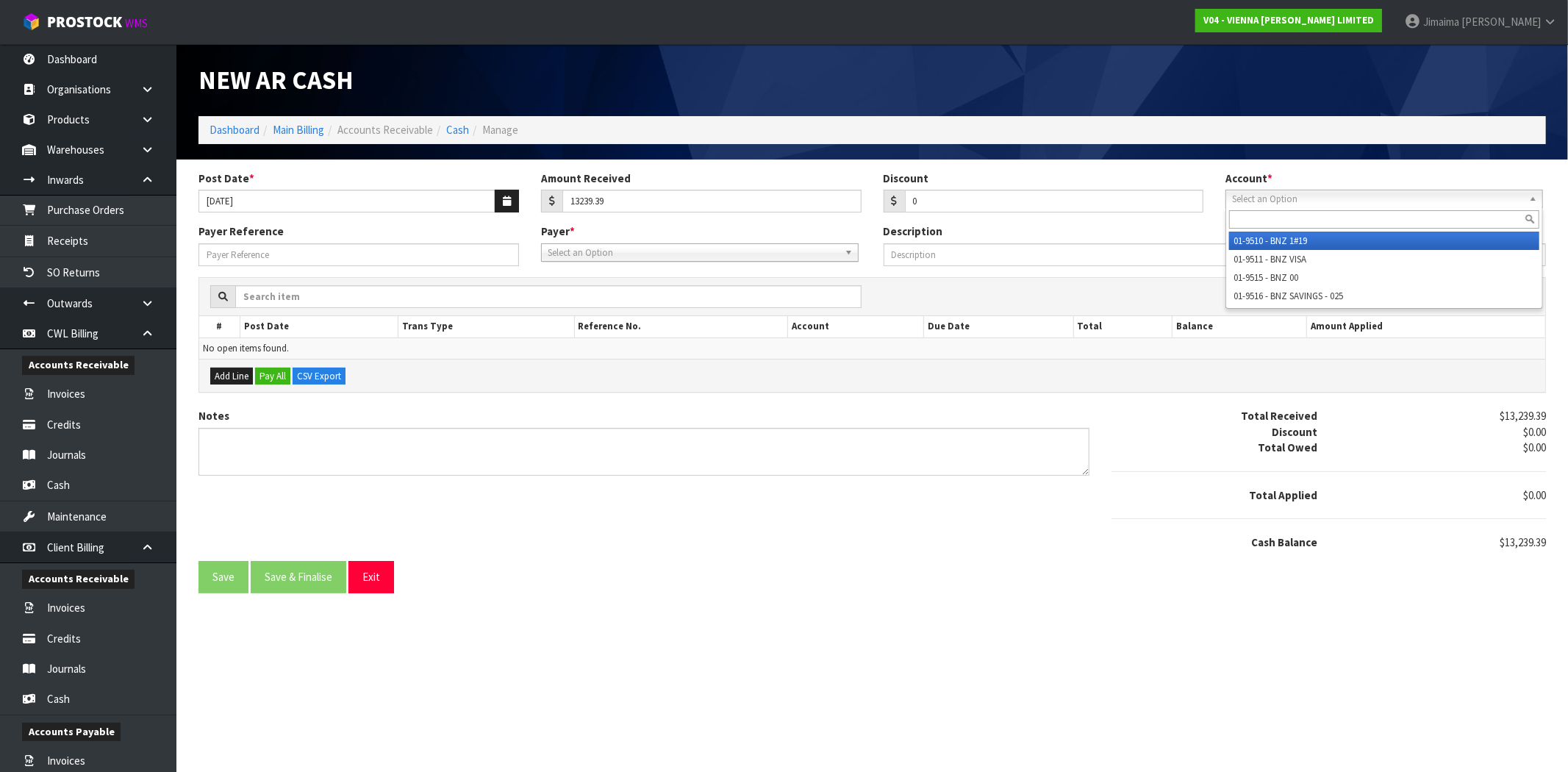
click at [1287, 199] on span "Select an Option" at bounding box center [1377, 199] width 291 height 18
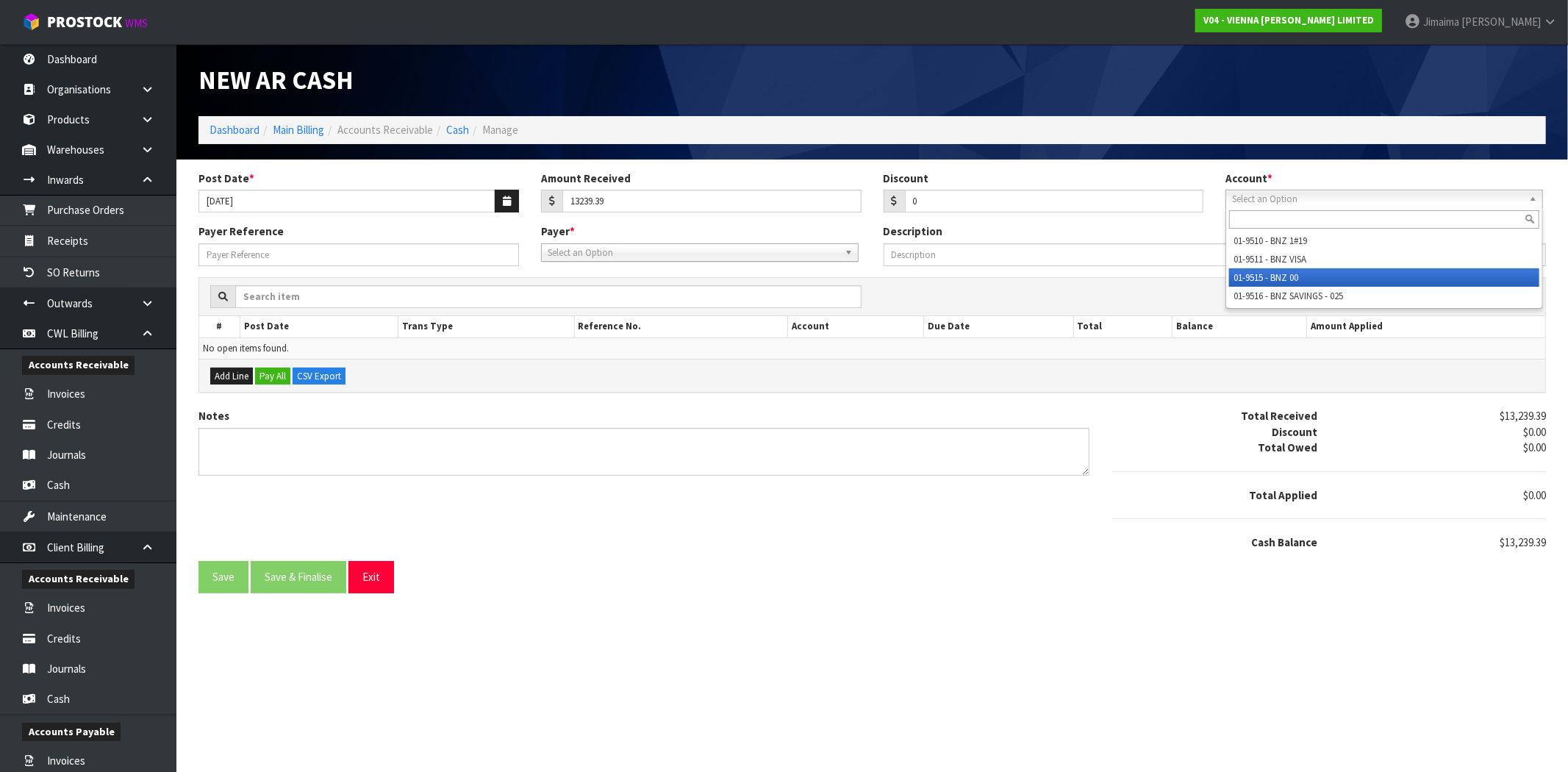
drag, startPoint x: 1276, startPoint y: 276, endPoint x: 927, endPoint y: 284, distance: 349.1
click at [1275, 276] on li "01-9515 - BNZ 00" at bounding box center [1384, 277] width 310 height 19
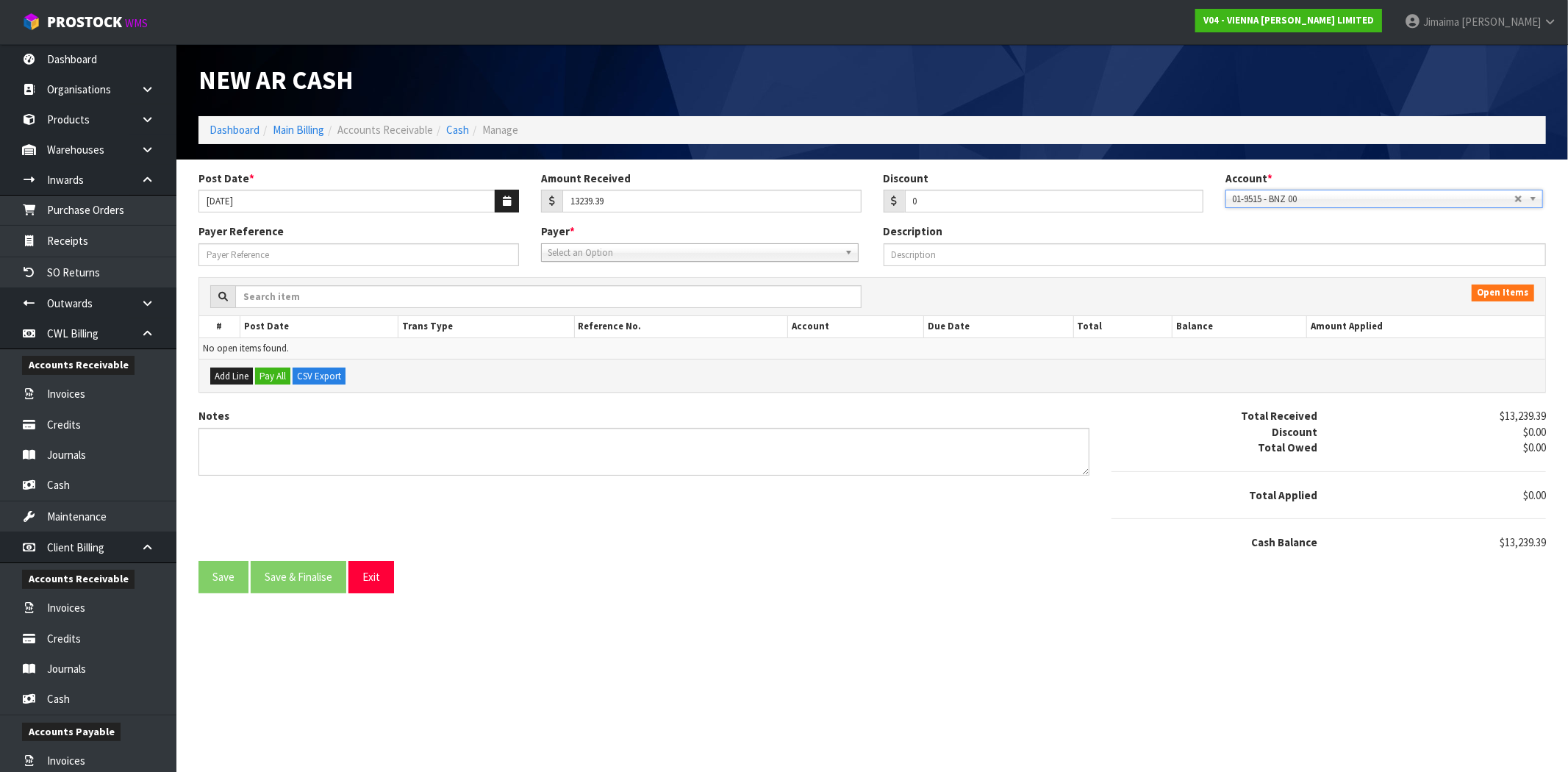
click at [820, 263] on div "Payer Reference Payer * A&P - A & P PAINTERS AKL LIMITED A00 - AGRIHEALTH NZ LT…" at bounding box center [872, 250] width 1370 height 53
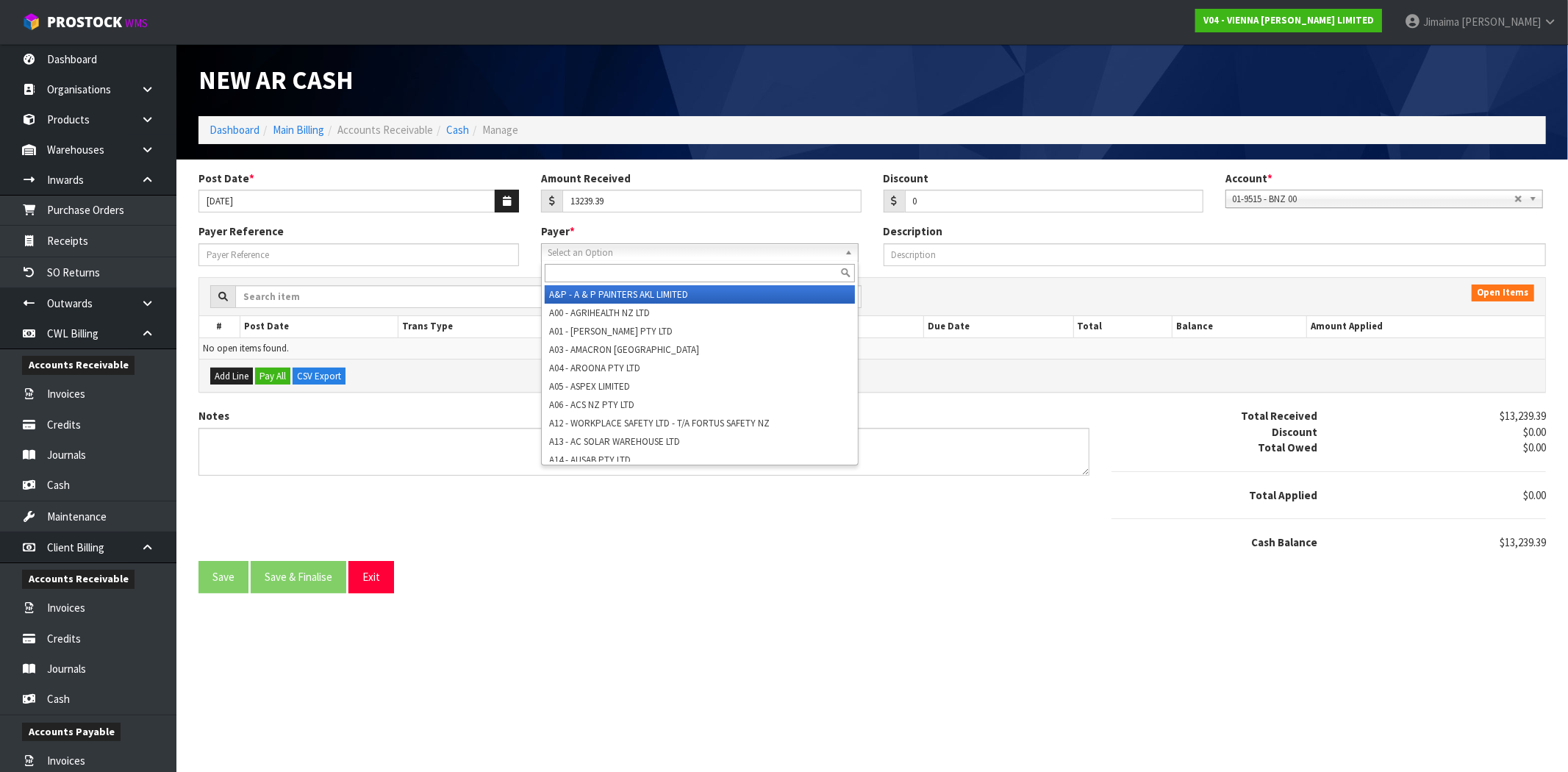
click at [821, 248] on span "Select an Option" at bounding box center [692, 253] width 291 height 18
click at [805, 263] on div at bounding box center [700, 273] width 316 height 24
click at [769, 268] on input "text" at bounding box center [700, 272] width 310 height 19
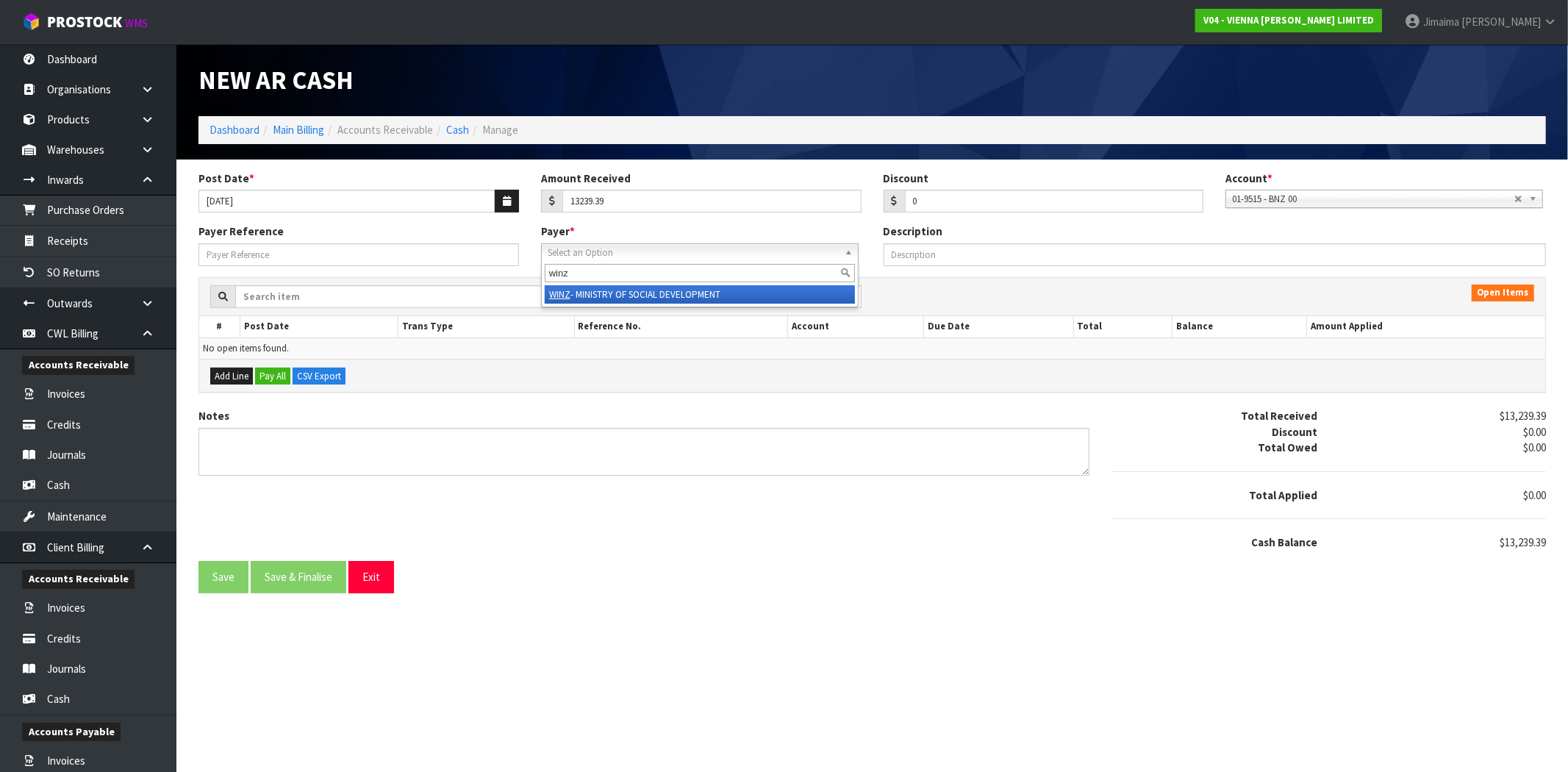
type input "winz"
click at [782, 295] on li "WINZ - MINISTRY OF SOCIAL DEVELOPMENT" at bounding box center [700, 294] width 310 height 19
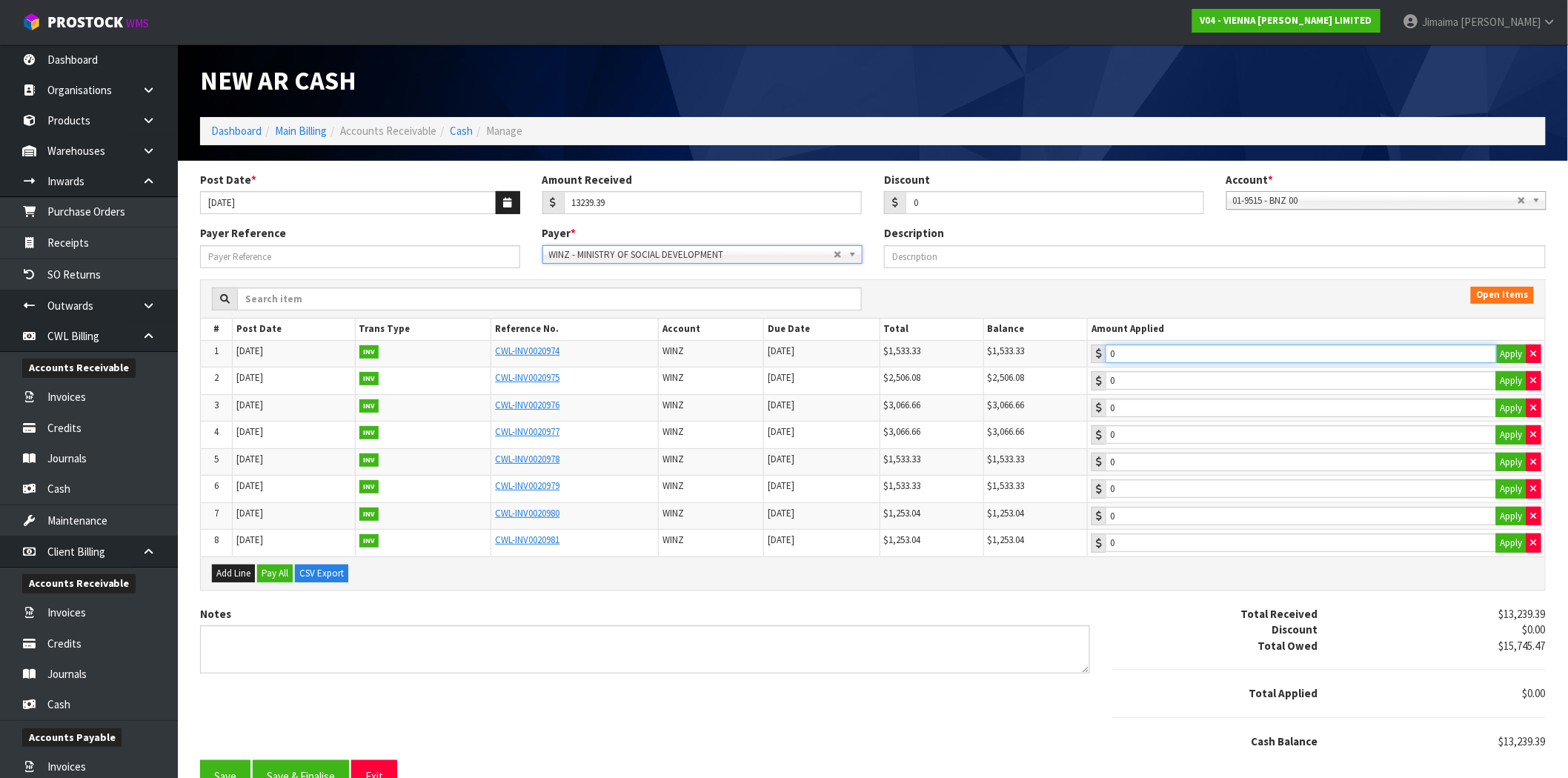
type input "1533.33"
click at [1144, 356] on input "1533.33" at bounding box center [1301, 353] width 391 height 19
type input "2506.08"
click at [1150, 378] on input "2506.08" at bounding box center [1301, 380] width 391 height 19
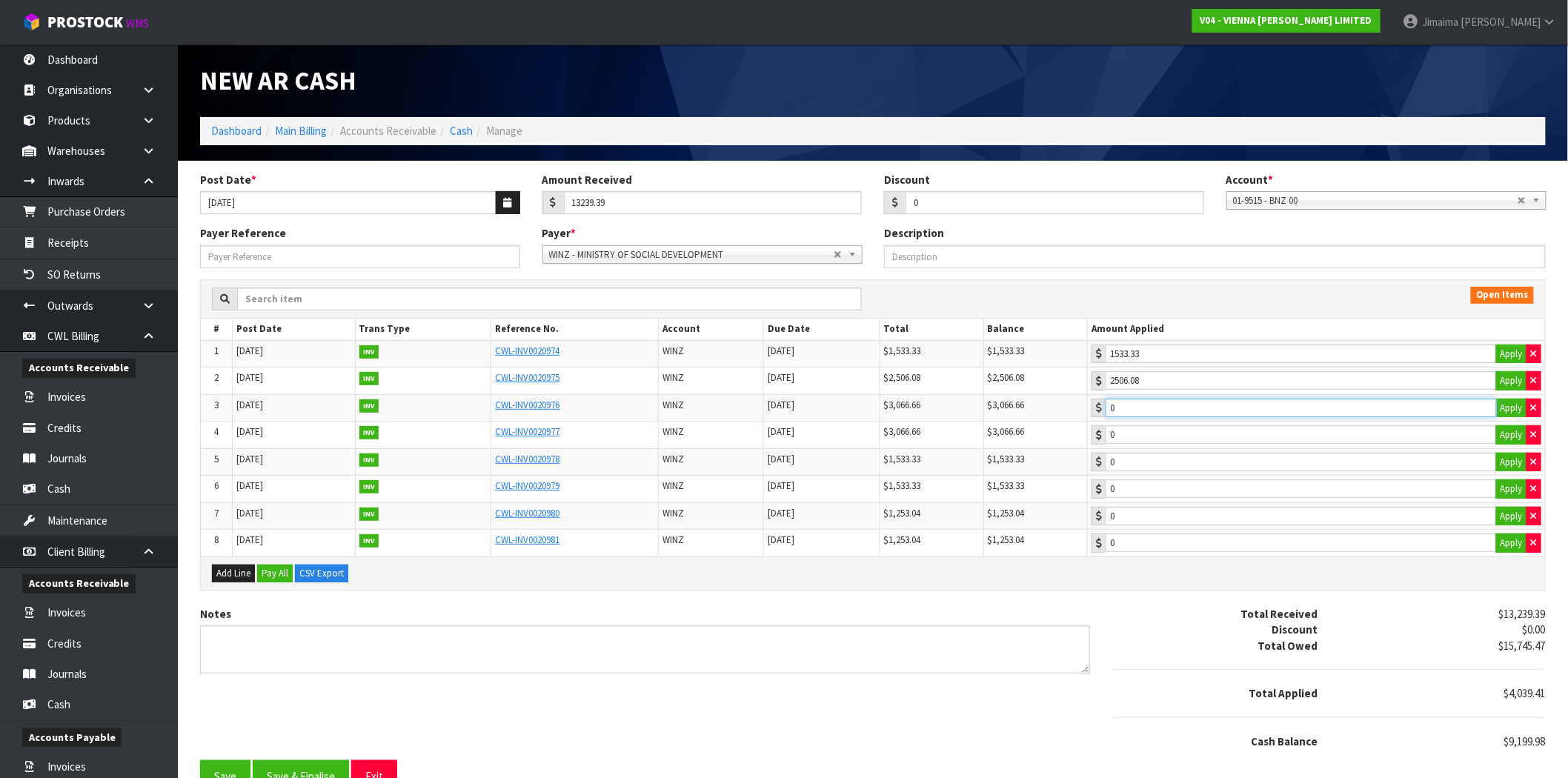
type input "3066.66"
click at [1152, 410] on input "3066.66" at bounding box center [1301, 408] width 391 height 19
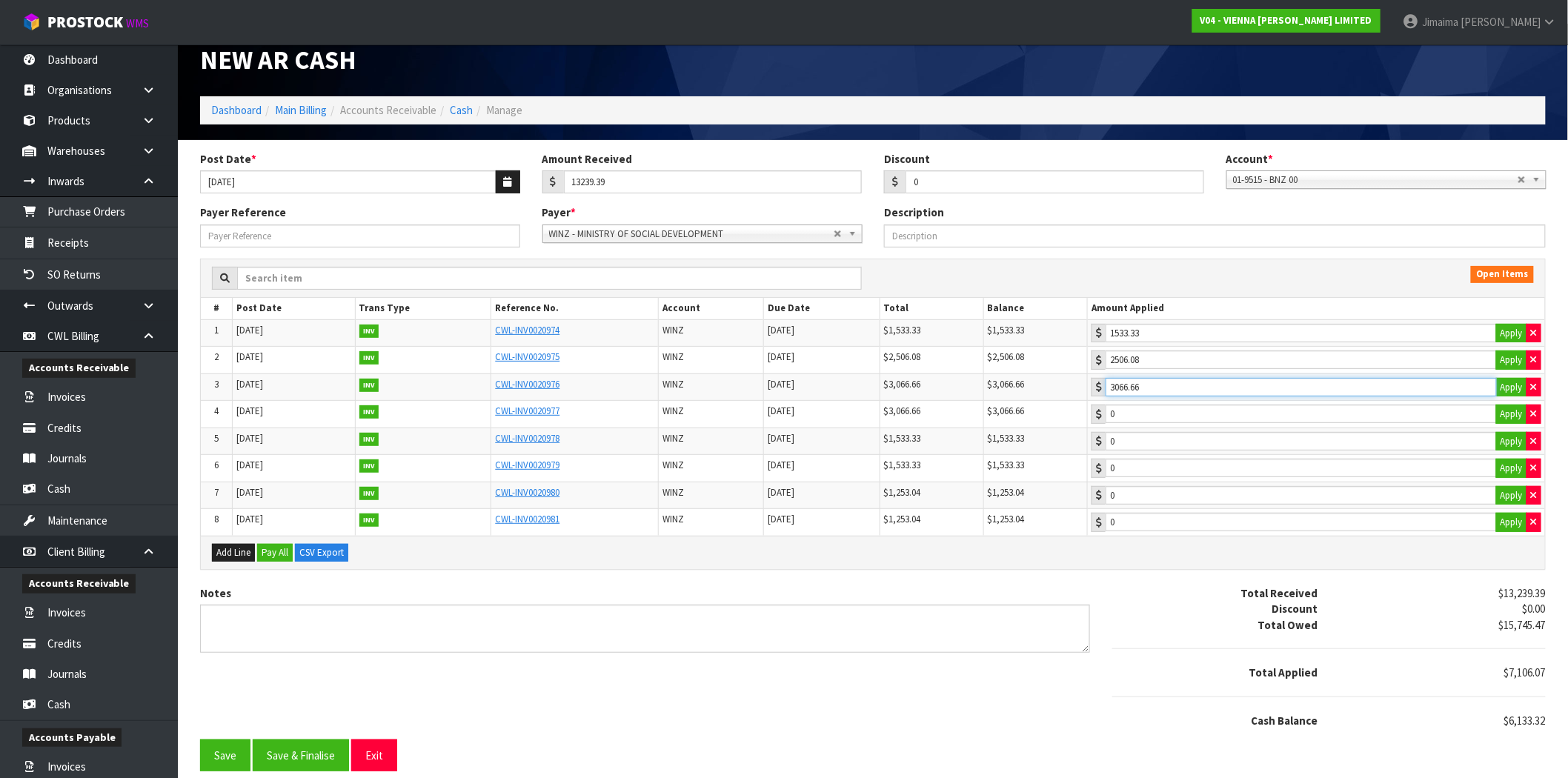
scroll to position [28, 0]
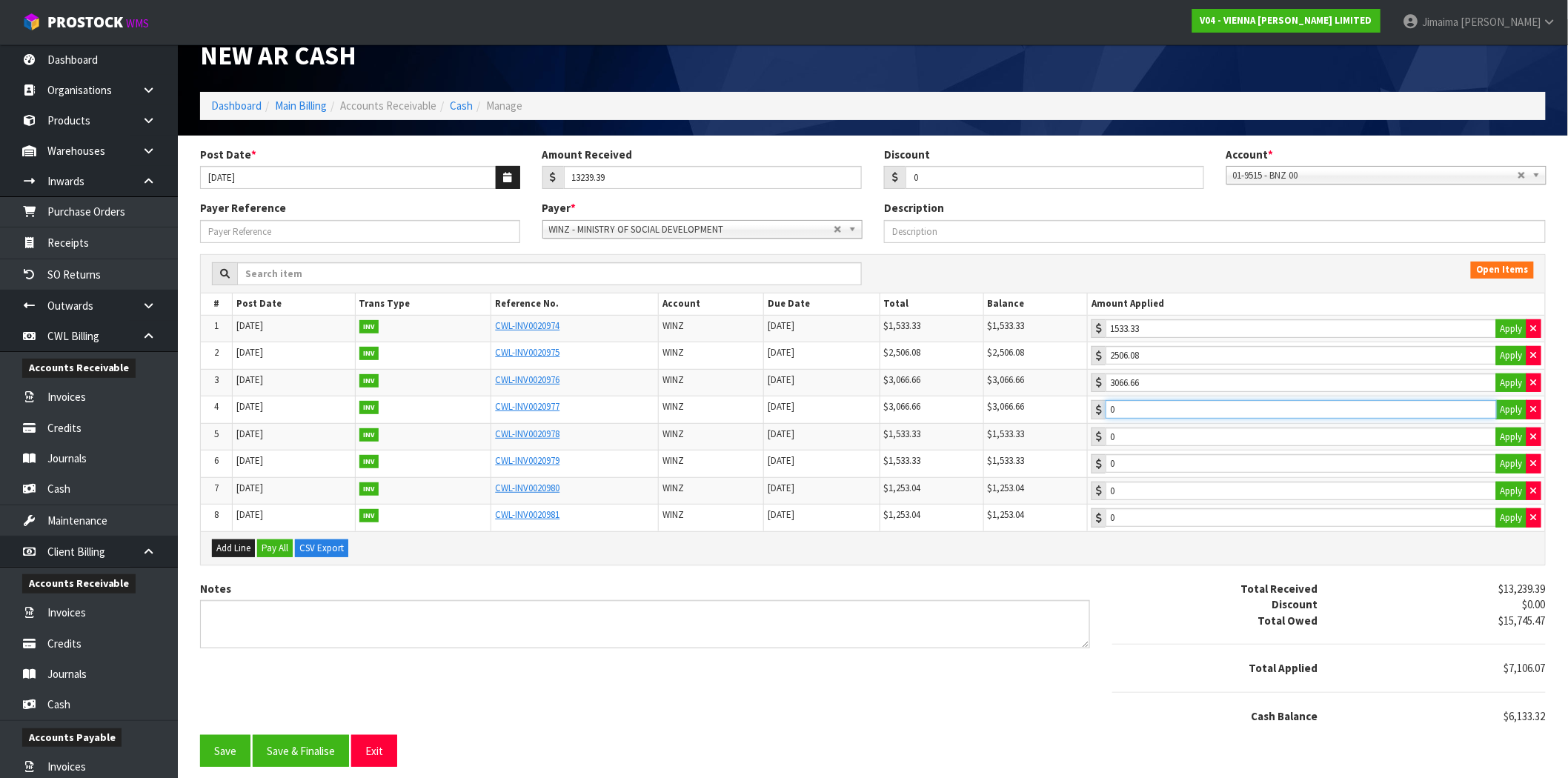
type input "3066.66"
click at [1165, 413] on input "3066.66" at bounding box center [1301, 408] width 391 height 19
type input "1533.33"
click at [1175, 439] on input "1533.33" at bounding box center [1301, 436] width 391 height 19
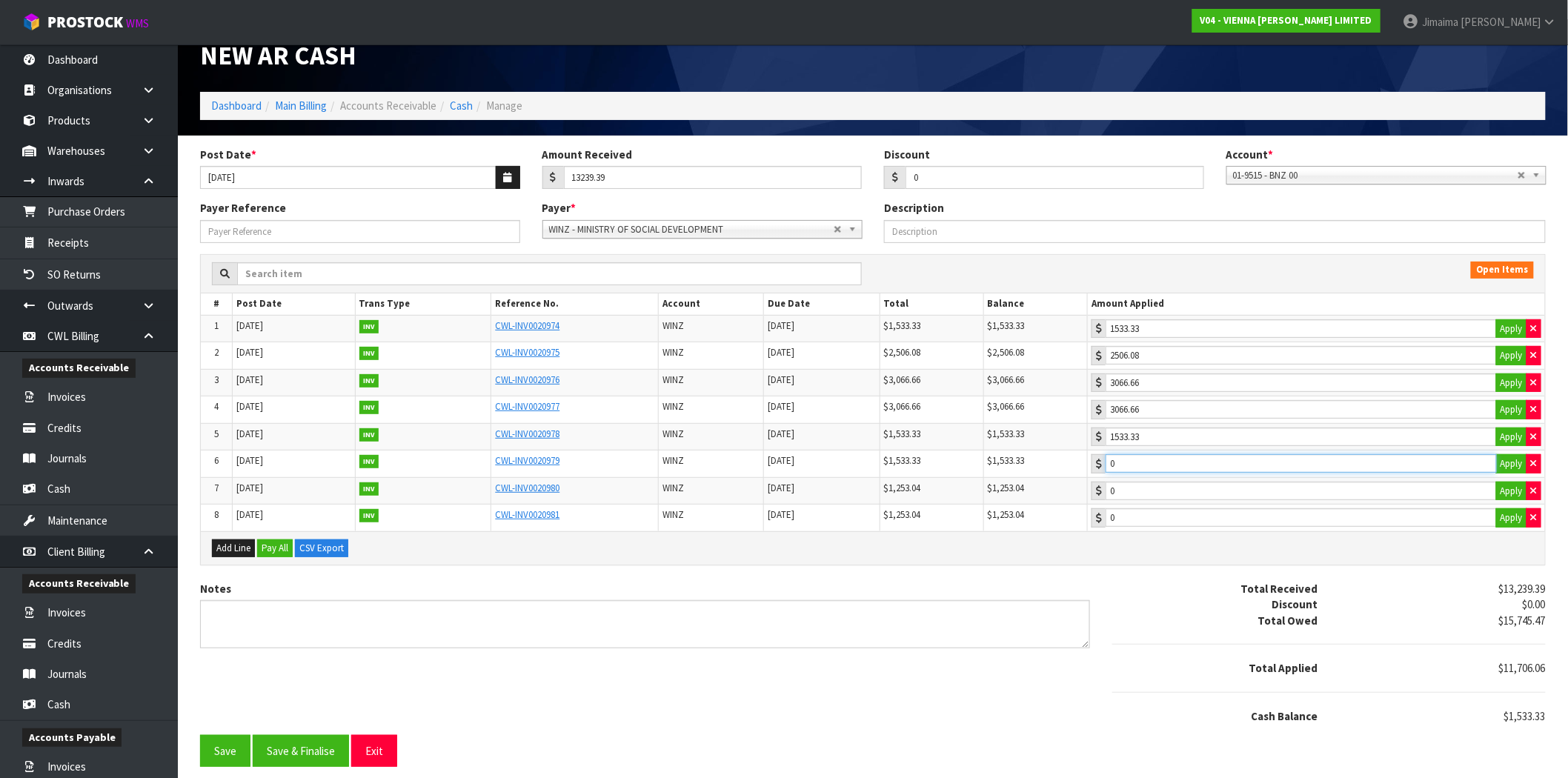
type input "1533.33"
click at [1169, 460] on input "1533.33" at bounding box center [1301, 463] width 391 height 19
click at [305, 753] on button "Save & Finalise" at bounding box center [301, 750] width 97 height 32
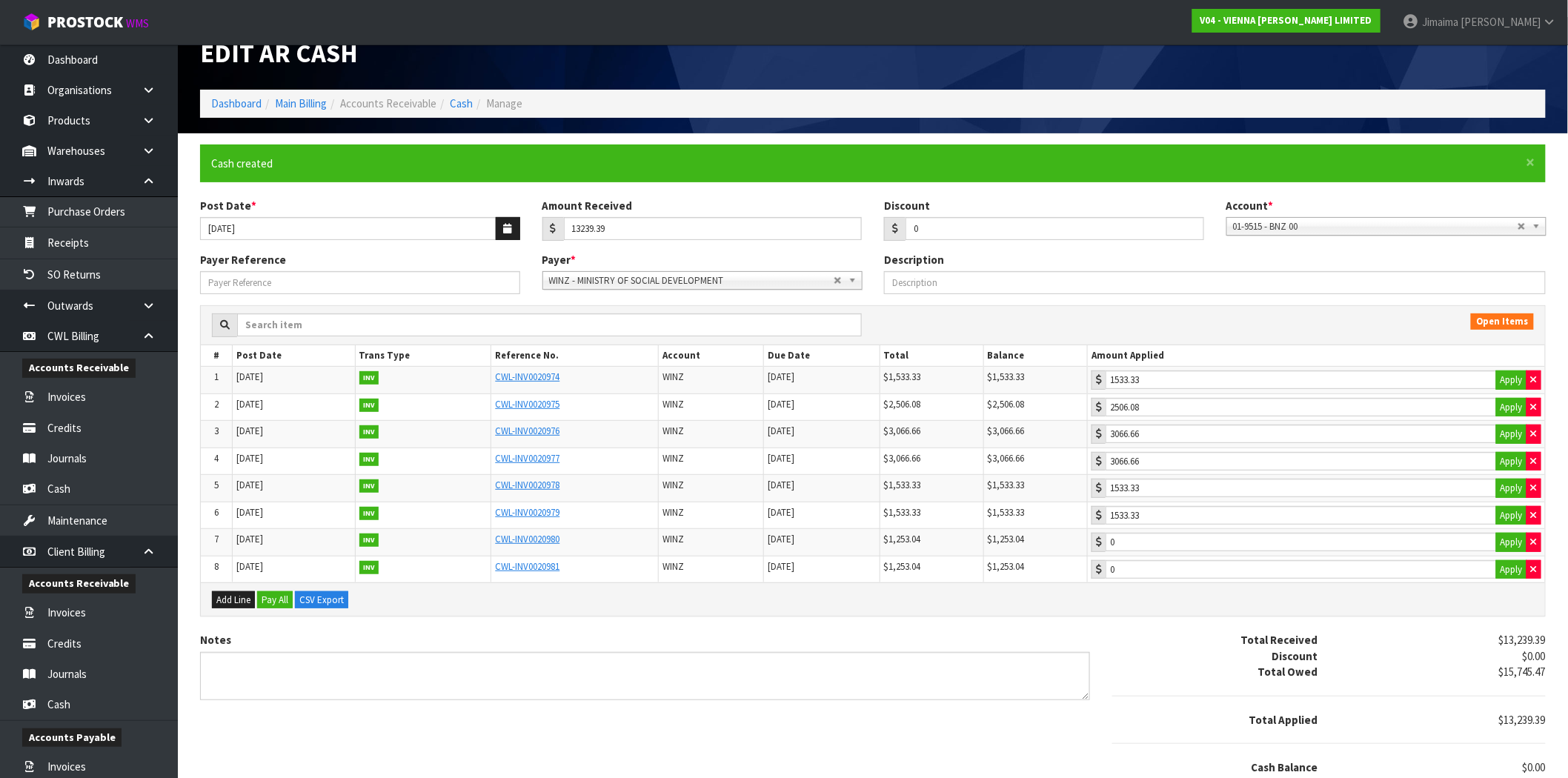
scroll to position [0, 0]
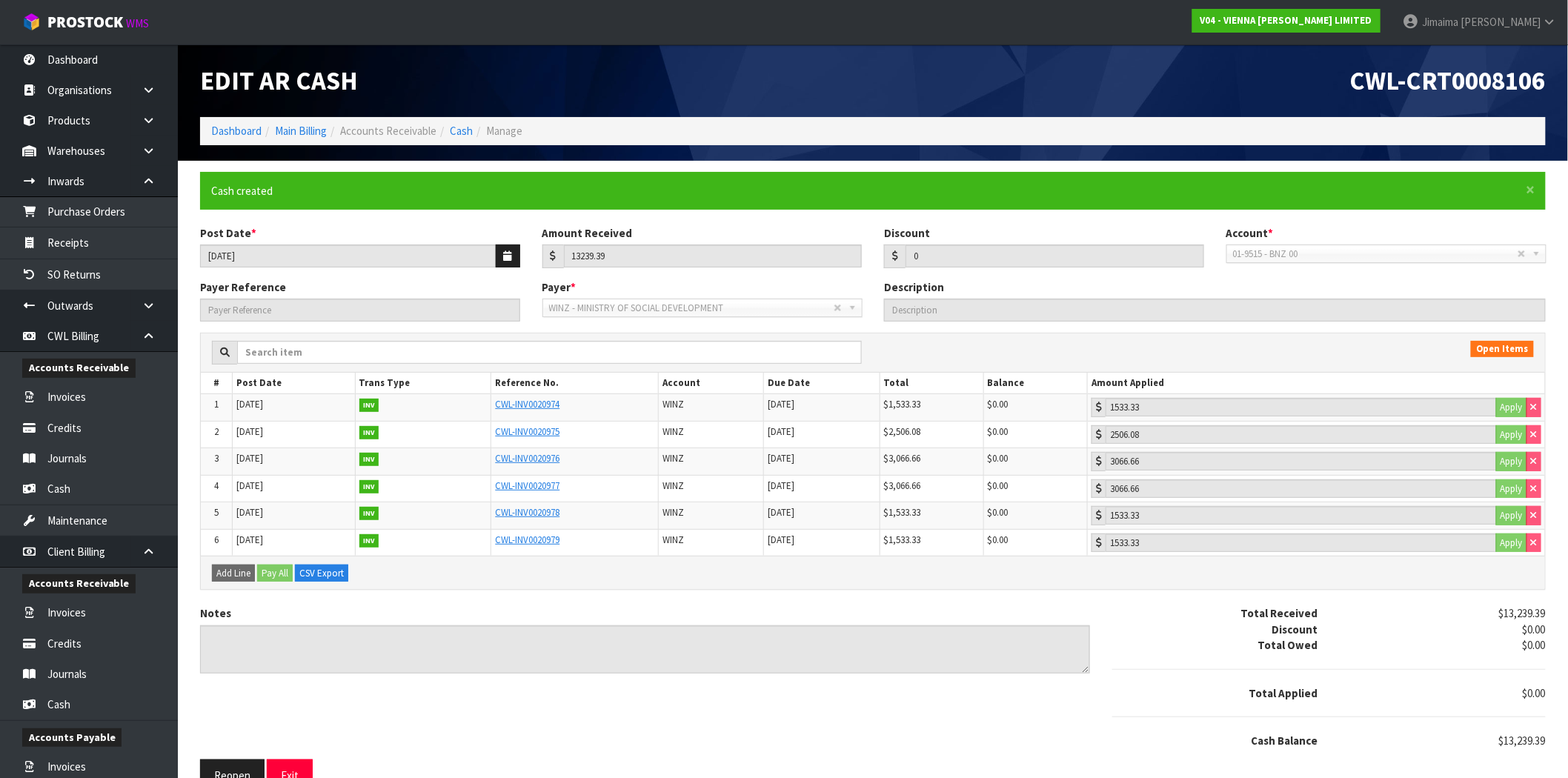
click at [473, 123] on li "Manage" at bounding box center [497, 130] width 50 height 15
click at [468, 130] on link "Cash" at bounding box center [461, 130] width 23 height 14
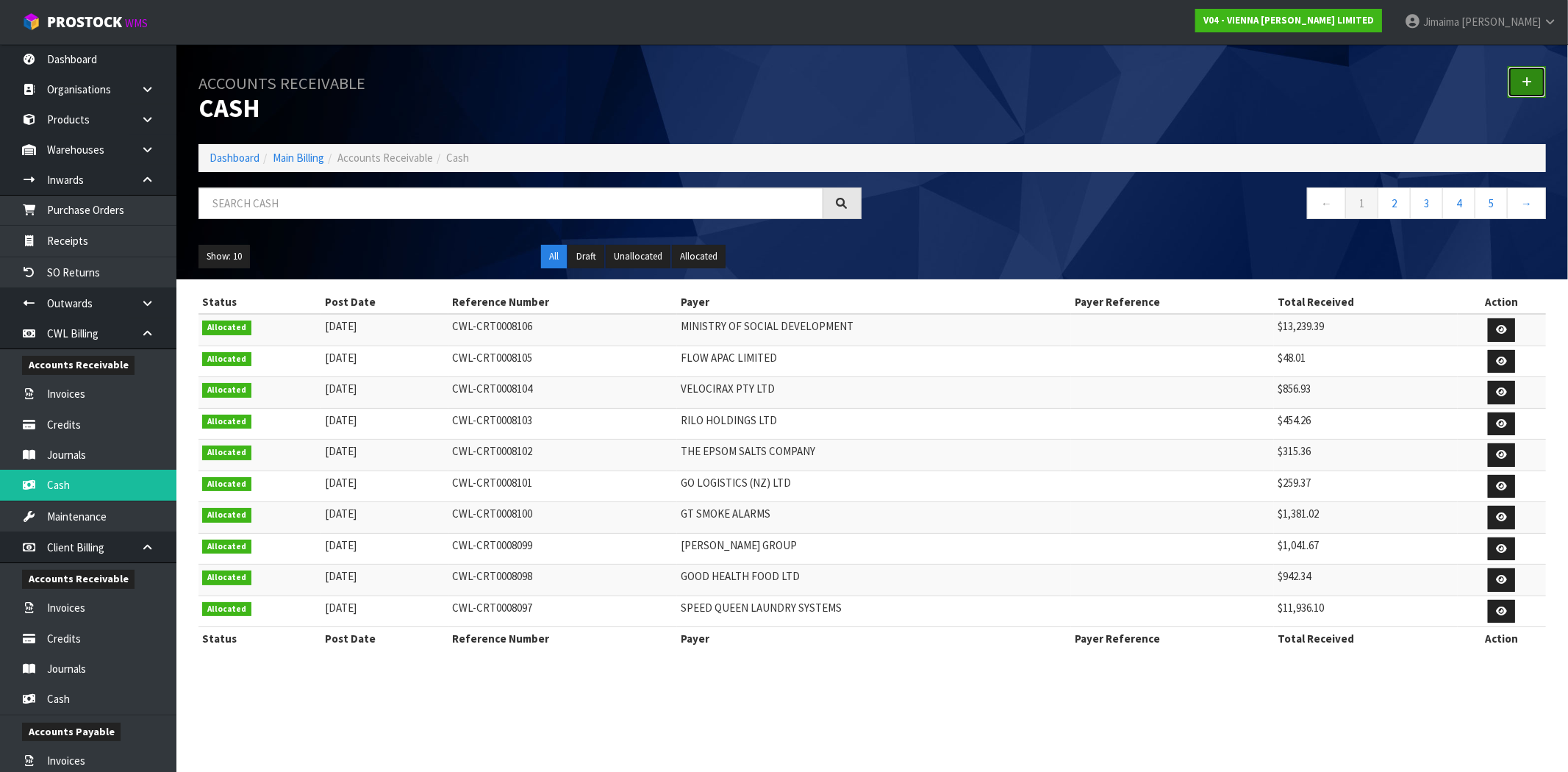
click at [1534, 82] on link at bounding box center [1526, 81] width 38 height 31
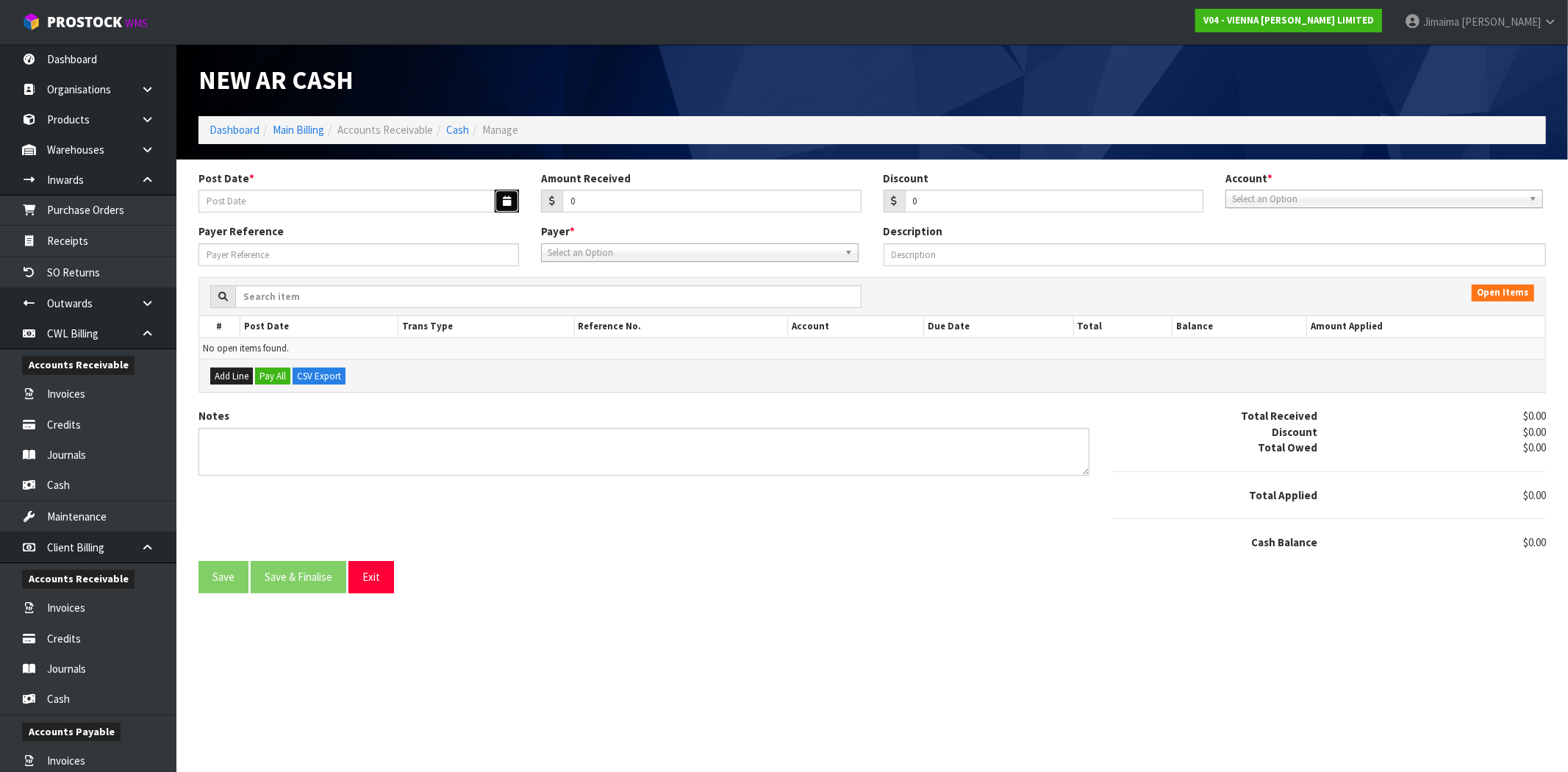
click at [511, 199] on button "button" at bounding box center [507, 201] width 24 height 23
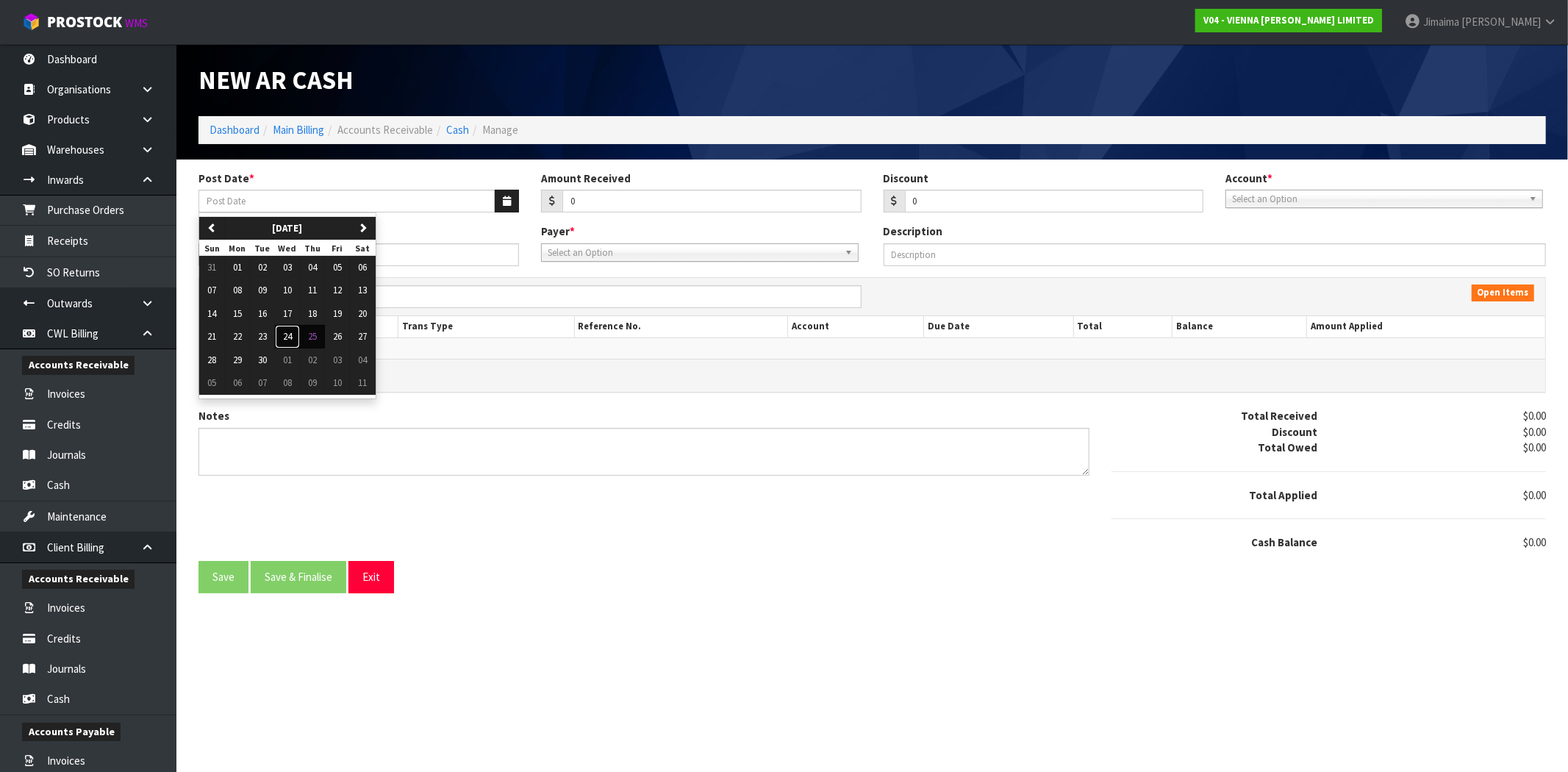
click at [295, 342] on button "24" at bounding box center [287, 336] width 25 height 23
type input "[DATE]"
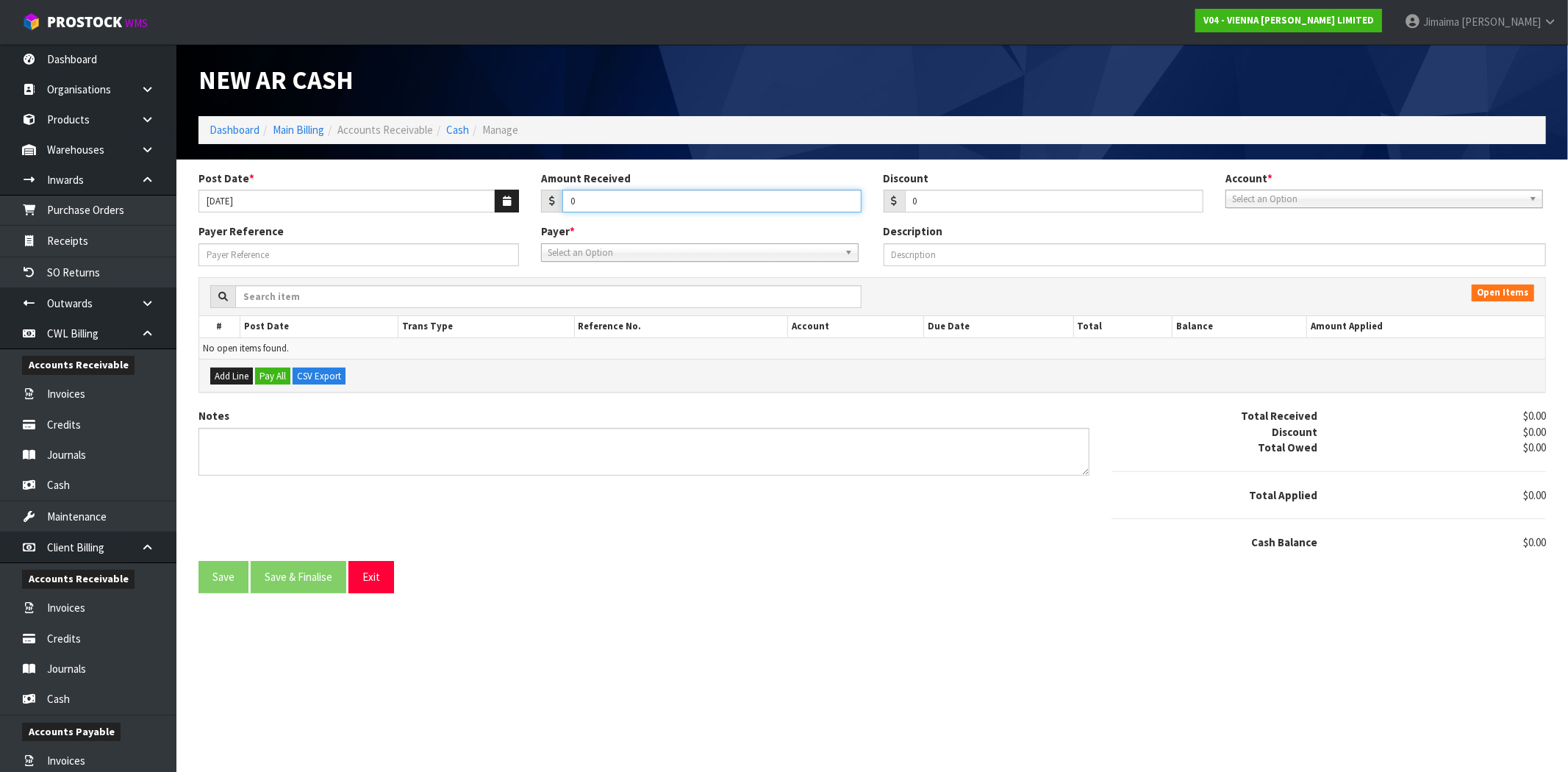
click at [429, 207] on div "Post Date * 24/09/2025 Amount Received 0 Discount 0 Account * 01-9510 - BNZ 1#1…" at bounding box center [872, 197] width 1370 height 54
type input "1566.25"
click at [1251, 208] on div "Post Date * 24/09/2025 Amount Received 1566.25 Discount 0 Account * 01-9510 - B…" at bounding box center [872, 197] width 1370 height 54
click at [1258, 200] on span "Select an Option" at bounding box center [1377, 199] width 291 height 18
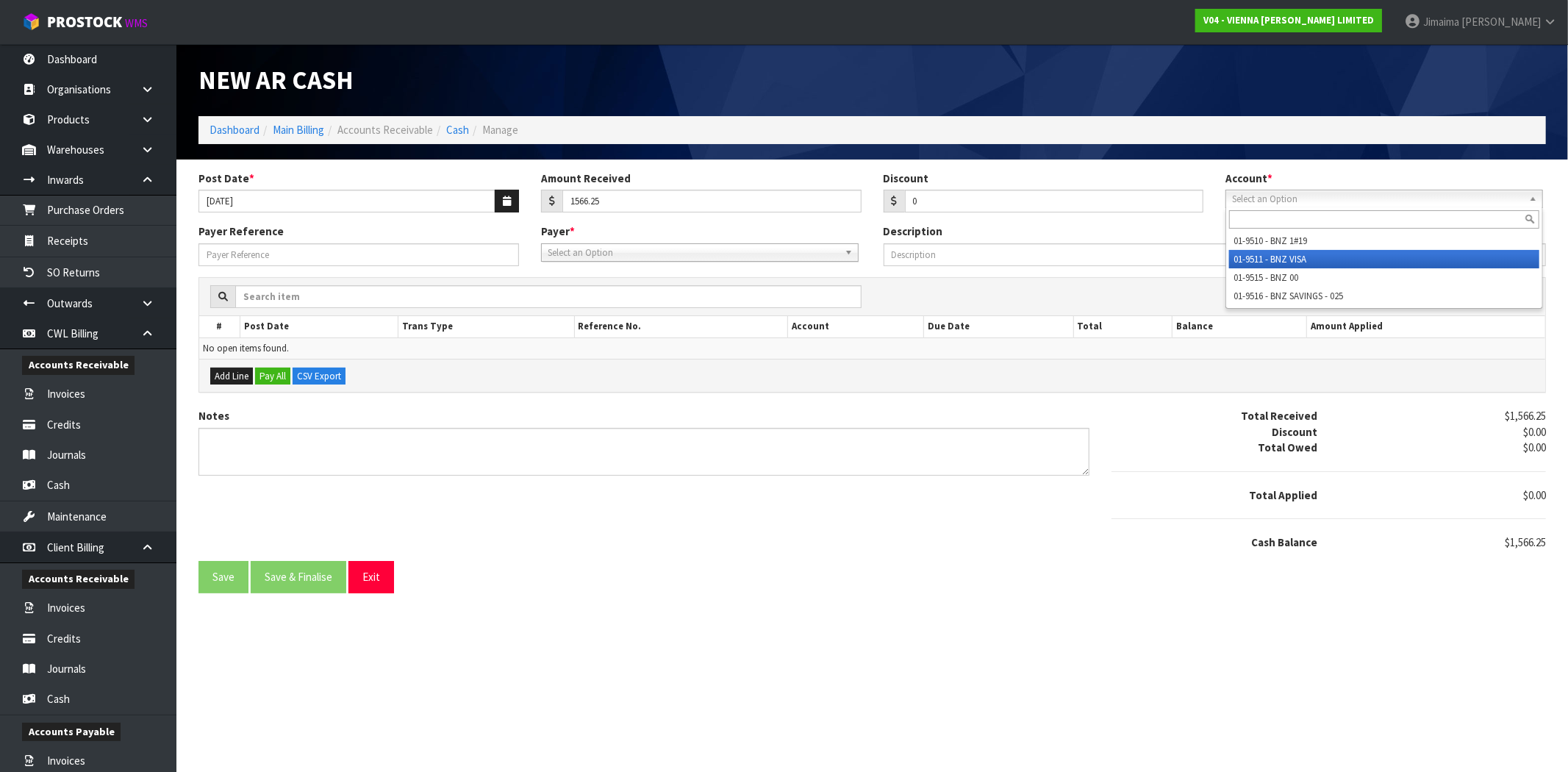
click at [1279, 273] on li "01-9515 - BNZ 00" at bounding box center [1384, 277] width 310 height 19
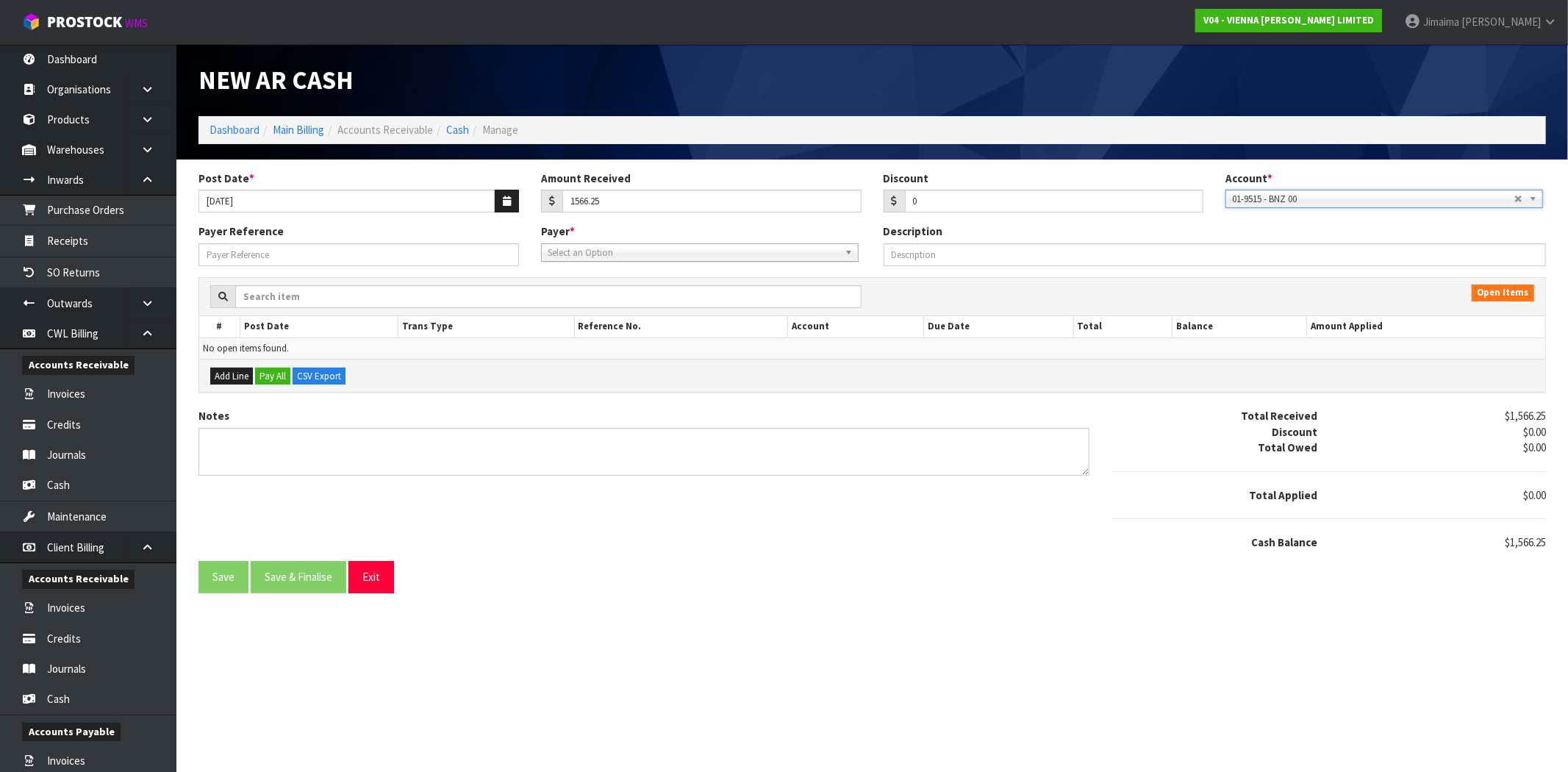
click at [767, 261] on div "Select an Option" at bounding box center [700, 252] width 318 height 19
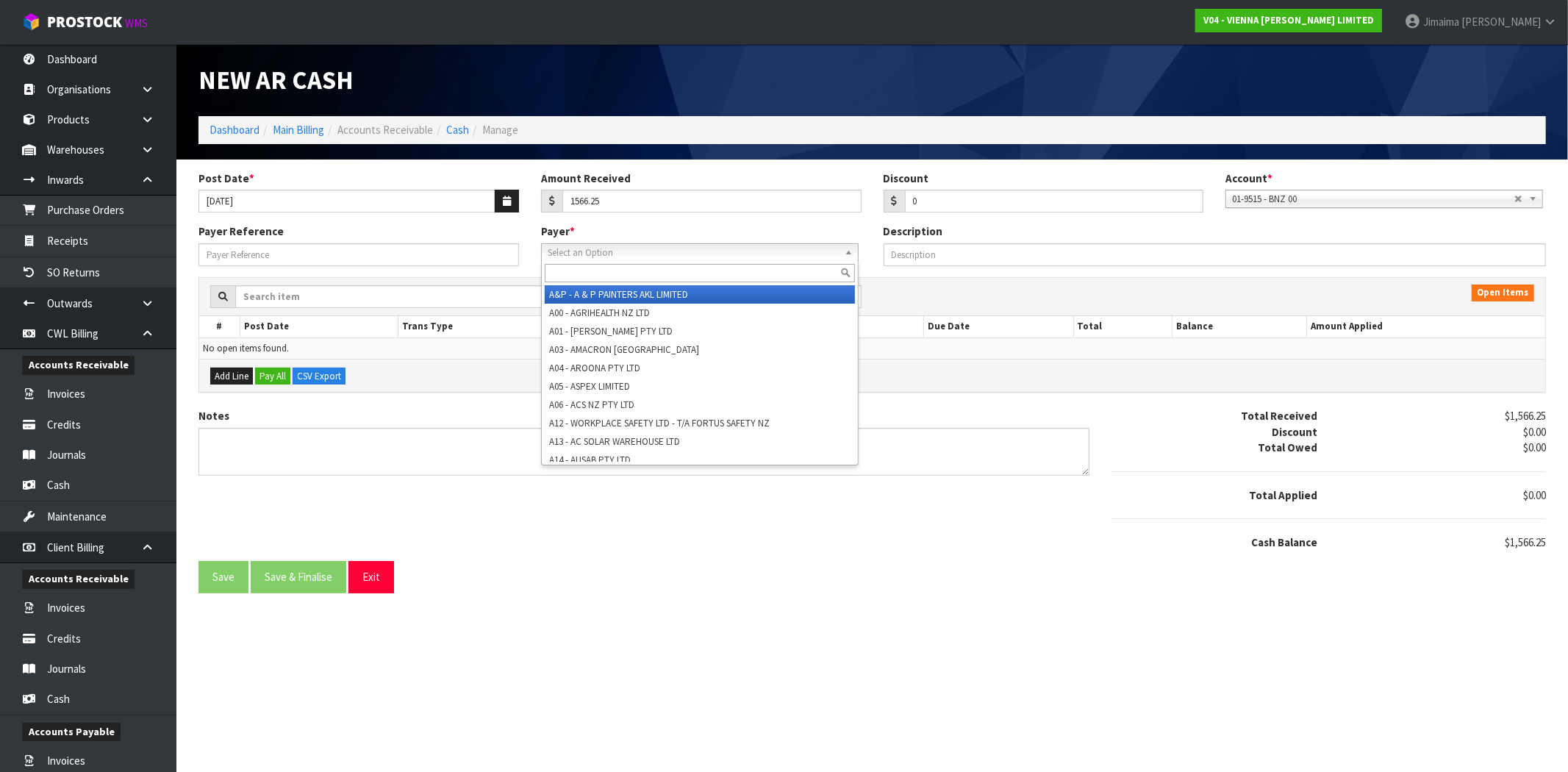
click at [655, 276] on input "text" at bounding box center [700, 272] width 310 height 19
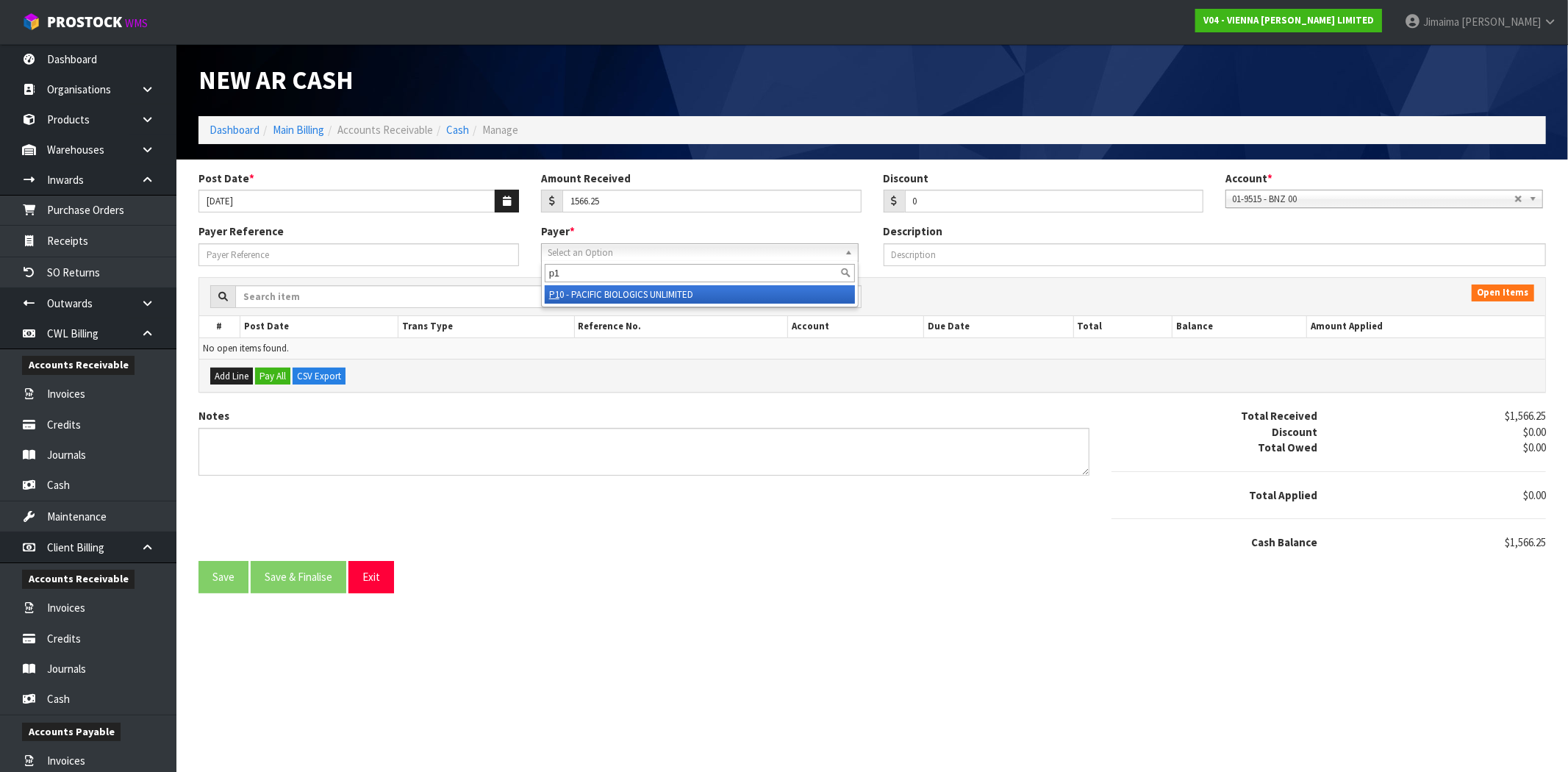
type input "p10"
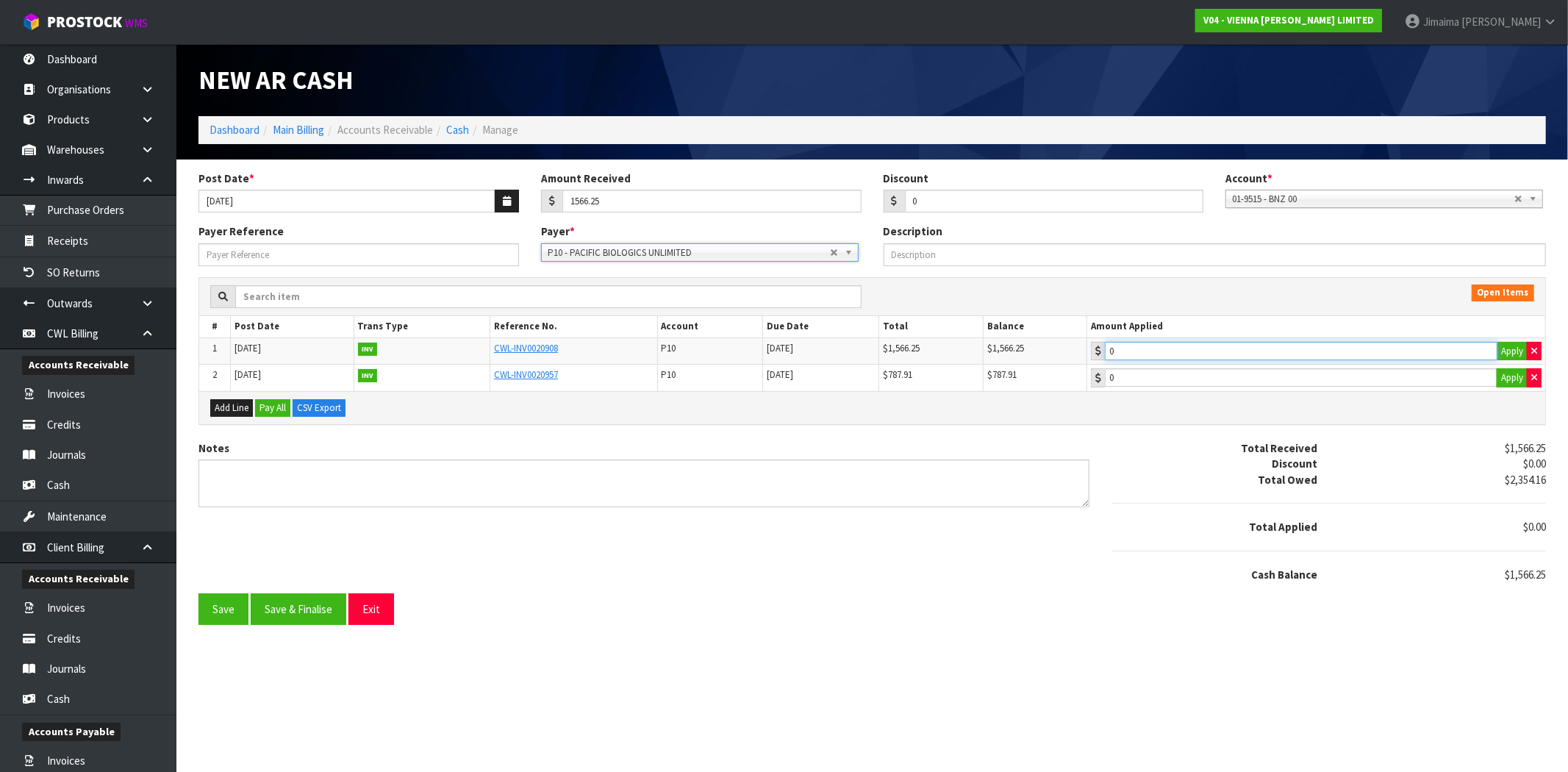
type input "1566.25"
click at [1186, 342] on input "1566.25" at bounding box center [1301, 351] width 393 height 19
click at [331, 613] on button "Save & Finalise" at bounding box center [298, 608] width 96 height 31
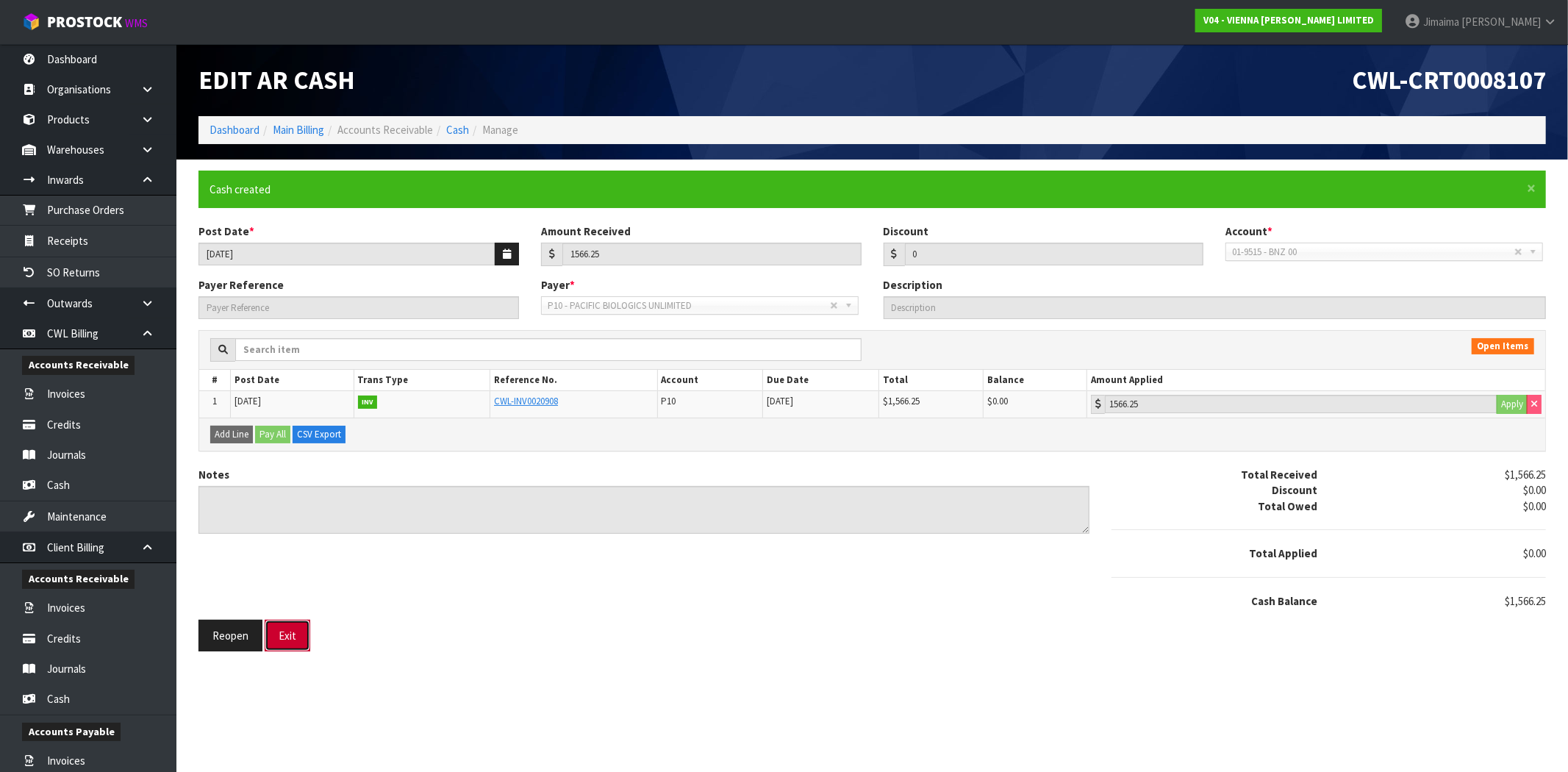
click at [296, 650] on button "Exit" at bounding box center [287, 635] width 46 height 31
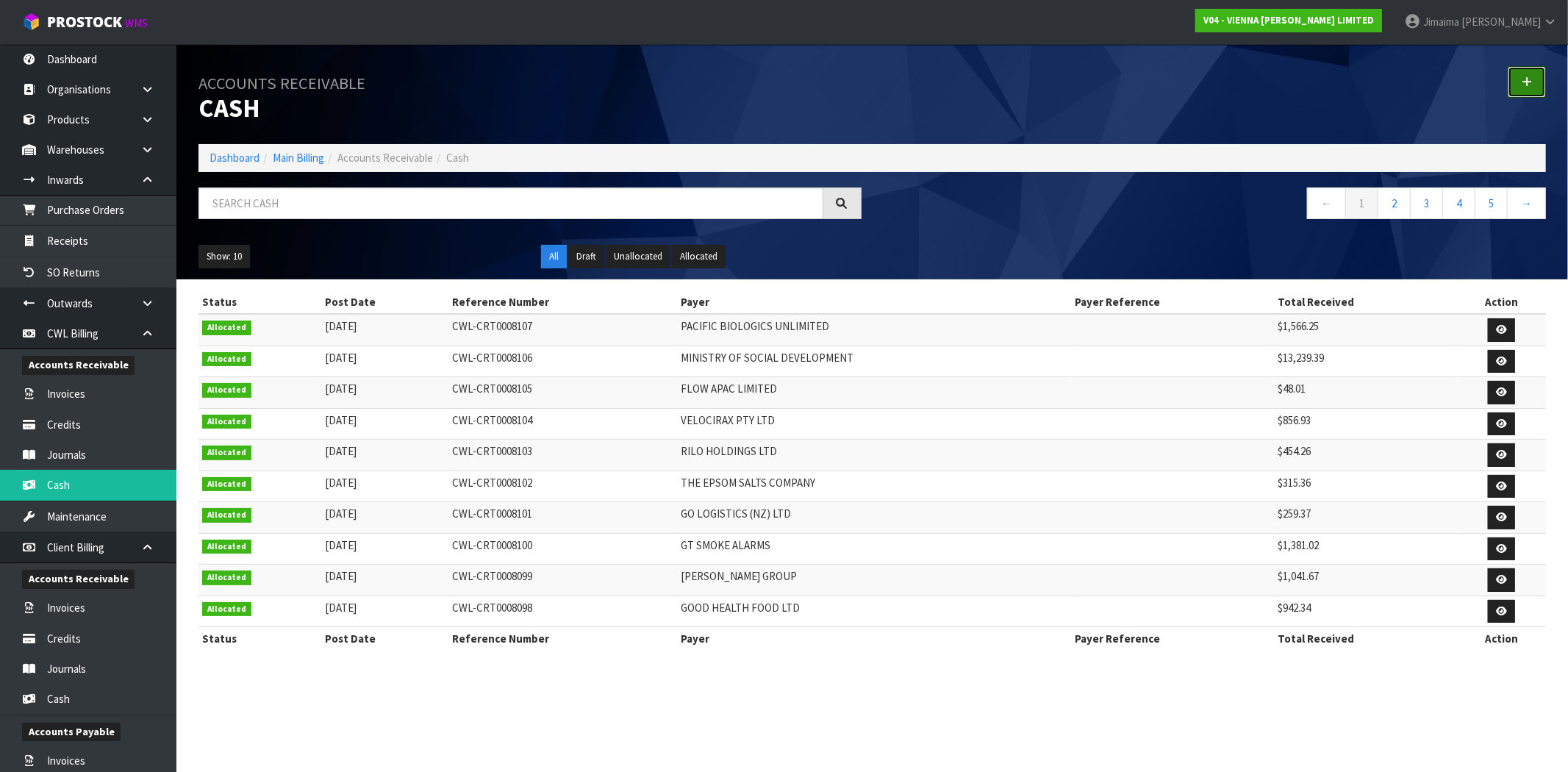
drag, startPoint x: 1534, startPoint y: 83, endPoint x: 1337, endPoint y: 108, distance: 198.6
click at [1533, 83] on link at bounding box center [1526, 81] width 38 height 31
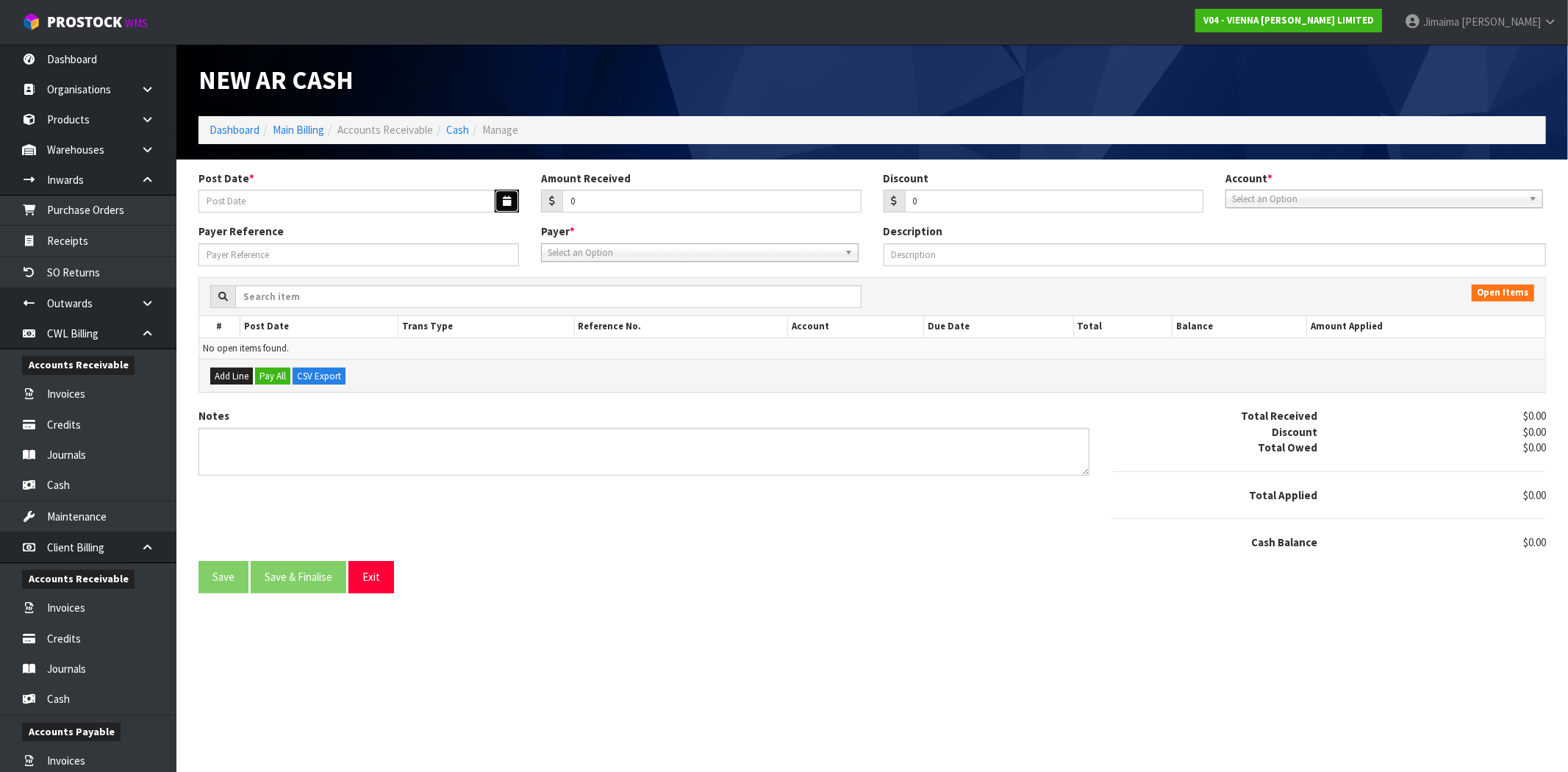
click at [501, 196] on button "button" at bounding box center [507, 201] width 24 height 23
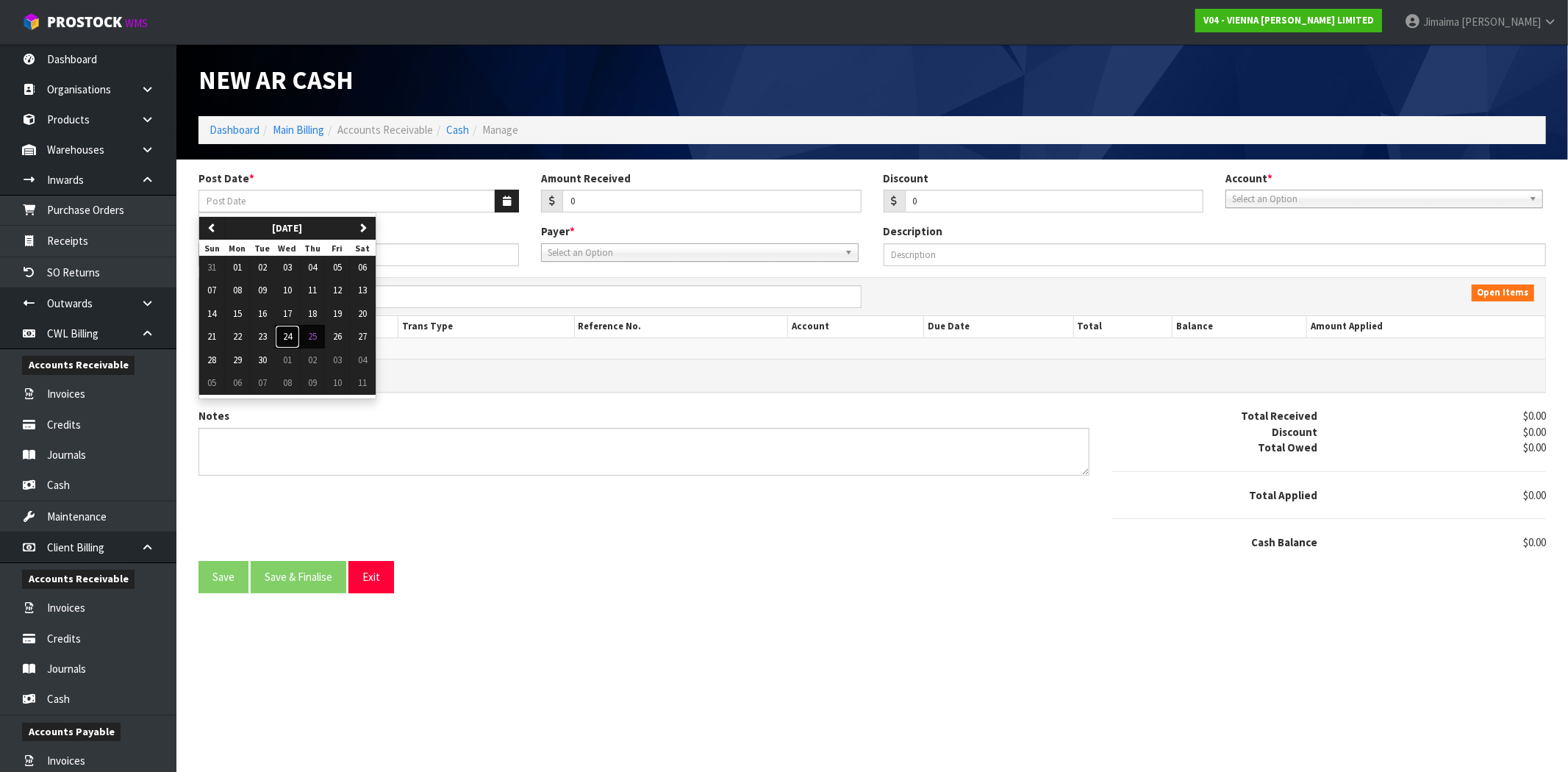
click at [289, 338] on span "24" at bounding box center [287, 336] width 9 height 13
type input "[DATE]"
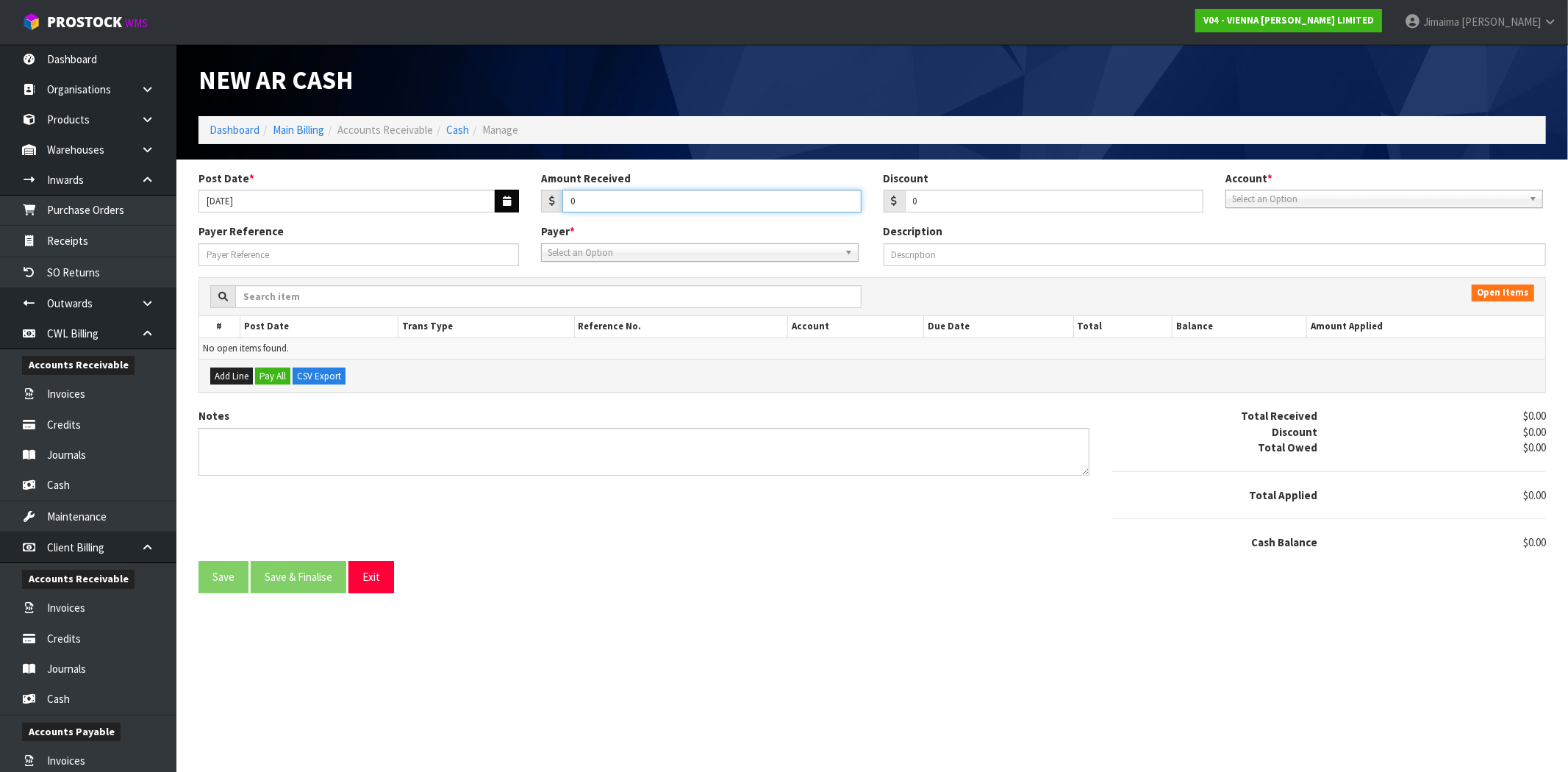
click at [507, 202] on div "Post Date * 24/09/2025 Amount Received 0 Discount 0 Account * 01-9510 - BNZ 1#1…" at bounding box center [872, 197] width 1370 height 54
click at [742, 204] on input "Amount Received" at bounding box center [712, 201] width 299 height 23
click at [1259, 196] on span "Select an Option" at bounding box center [1377, 199] width 291 height 18
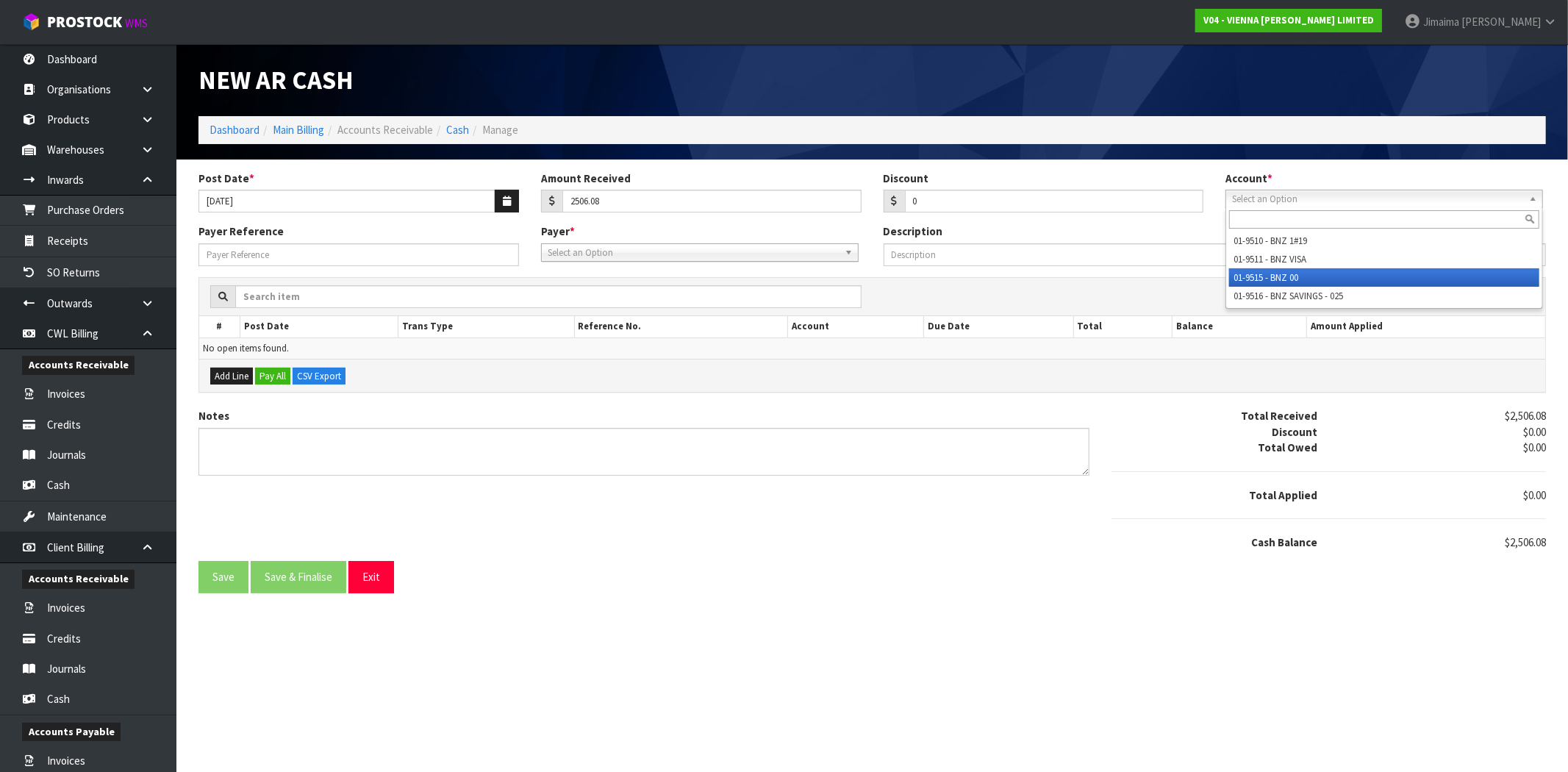
click at [1270, 268] on li "01-9515 - BNZ 00" at bounding box center [1384, 277] width 310 height 19
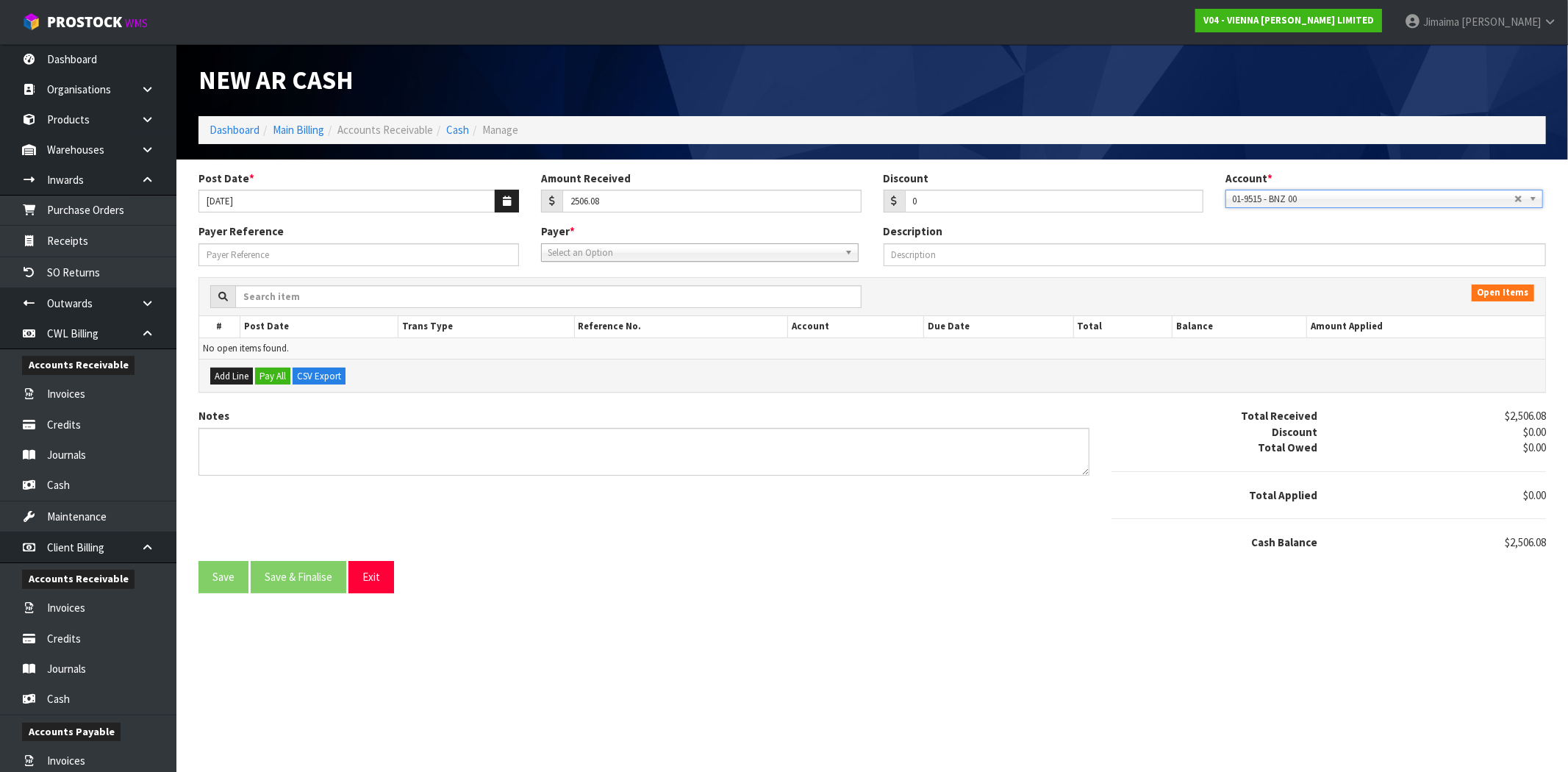
click at [579, 259] on span "Select an Option" at bounding box center [692, 253] width 291 height 18
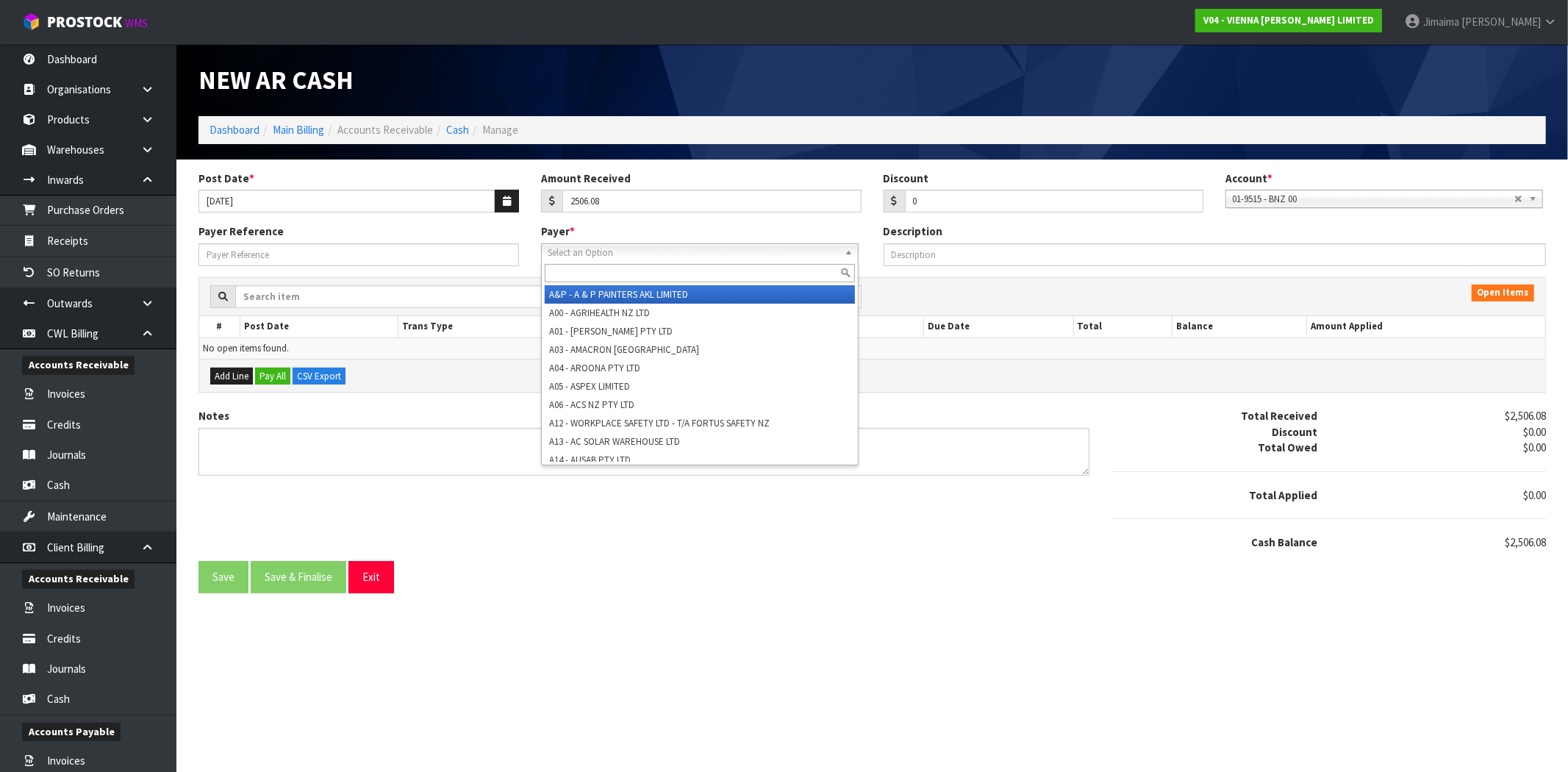
click at [580, 275] on input "text" at bounding box center [700, 272] width 310 height 19
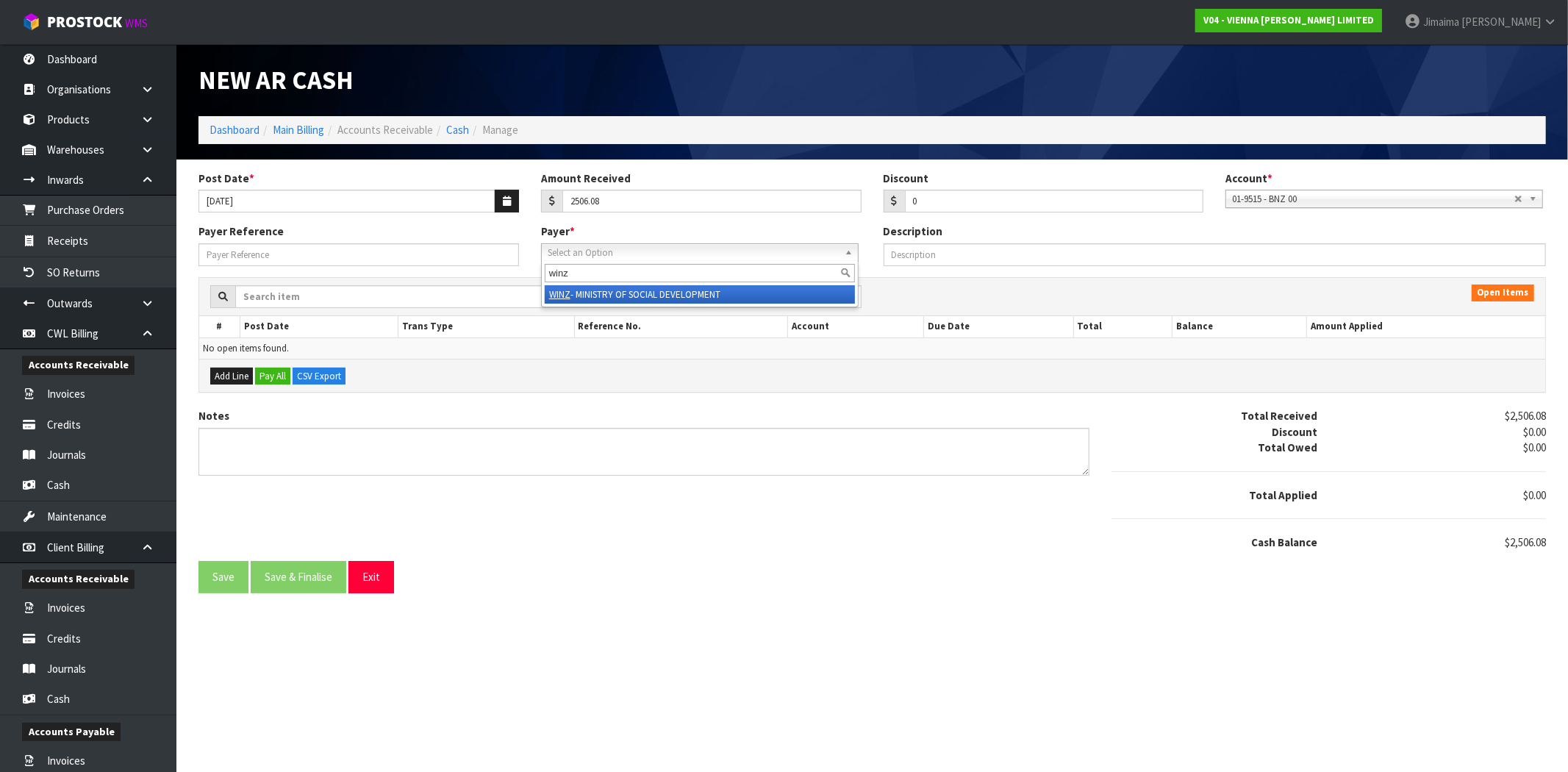
click at [586, 298] on li "WINZ - MINISTRY OF SOCIAL DEVELOPMENT" at bounding box center [700, 294] width 310 height 19
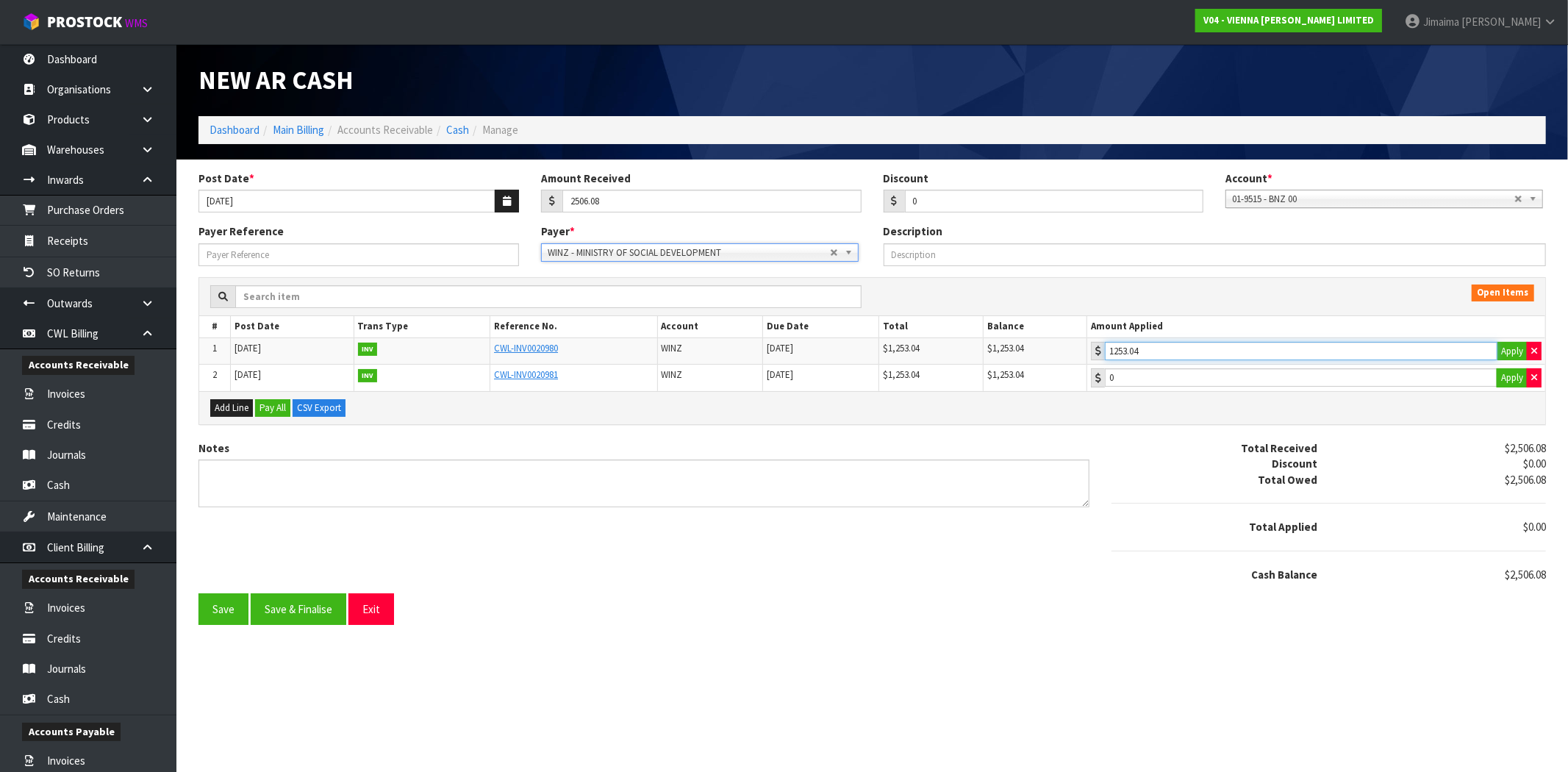
click at [1215, 351] on input "1253.04" at bounding box center [1301, 351] width 393 height 19
click at [1195, 380] on input "1253.04" at bounding box center [1301, 377] width 393 height 19
click at [287, 612] on button "Save & Finalise" at bounding box center [298, 608] width 96 height 31
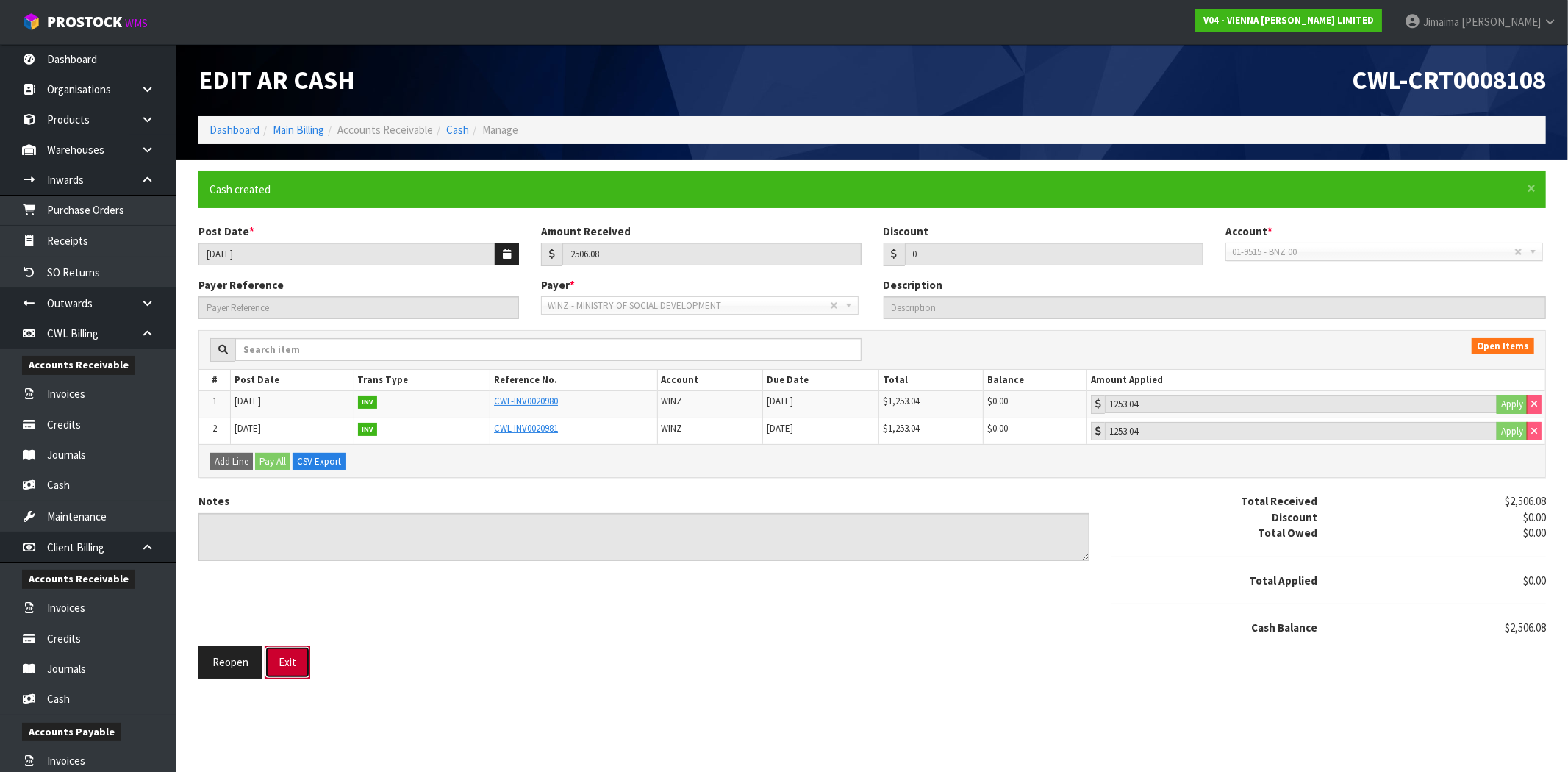
click at [304, 655] on button "Exit" at bounding box center [287, 662] width 46 height 31
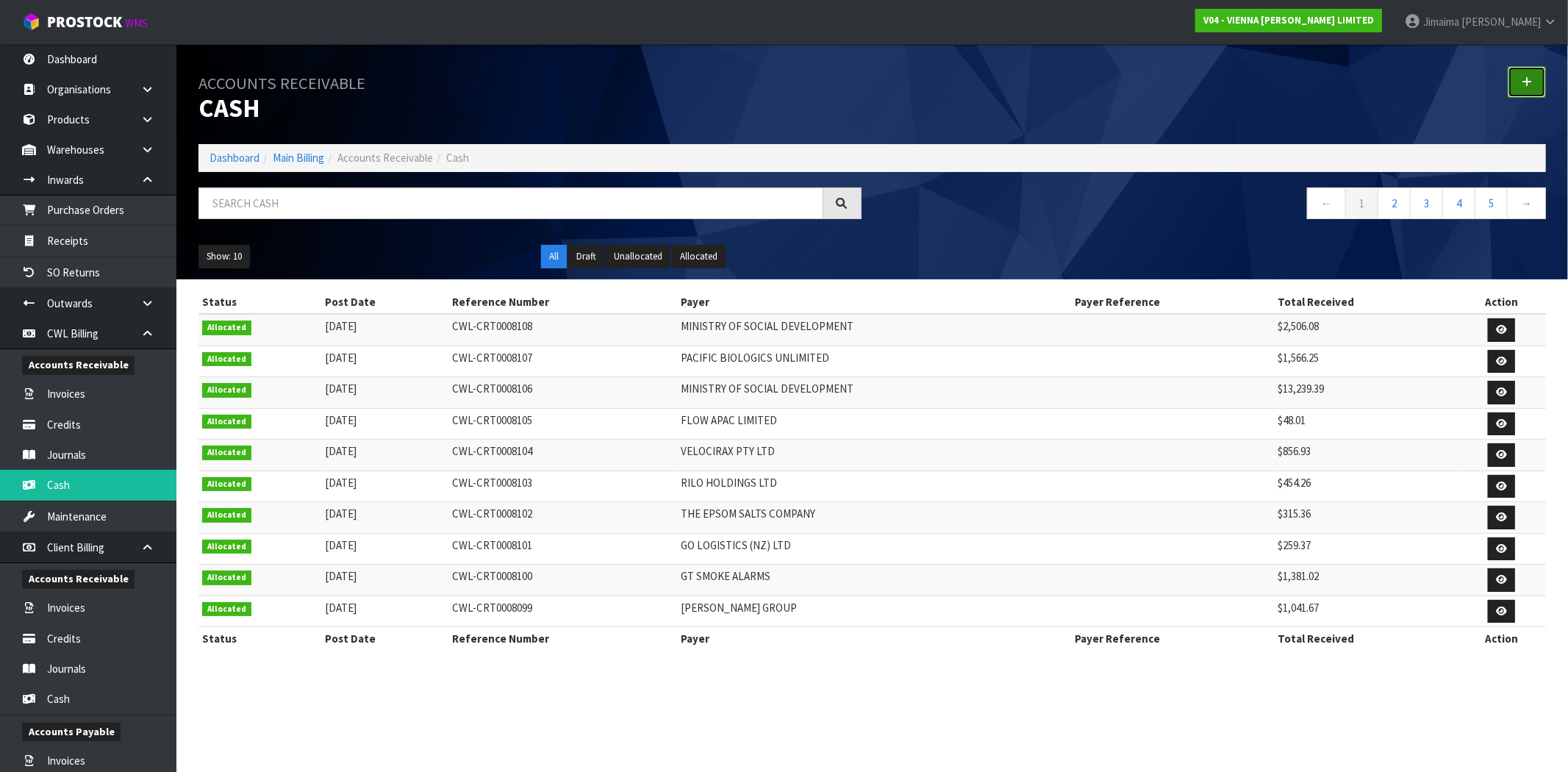
click at [1512, 87] on link at bounding box center [1526, 81] width 38 height 31
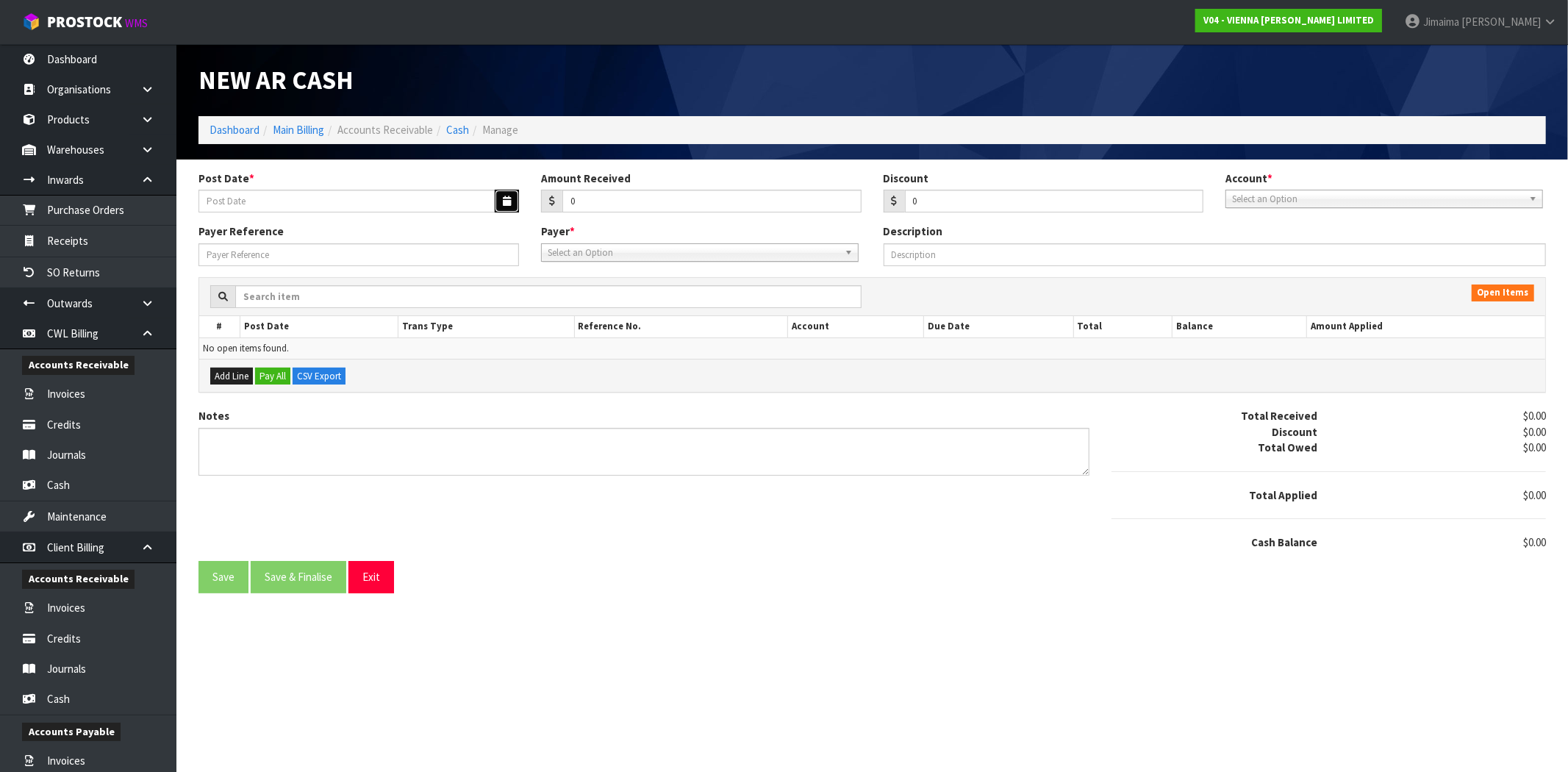
click at [509, 193] on button "button" at bounding box center [507, 201] width 24 height 23
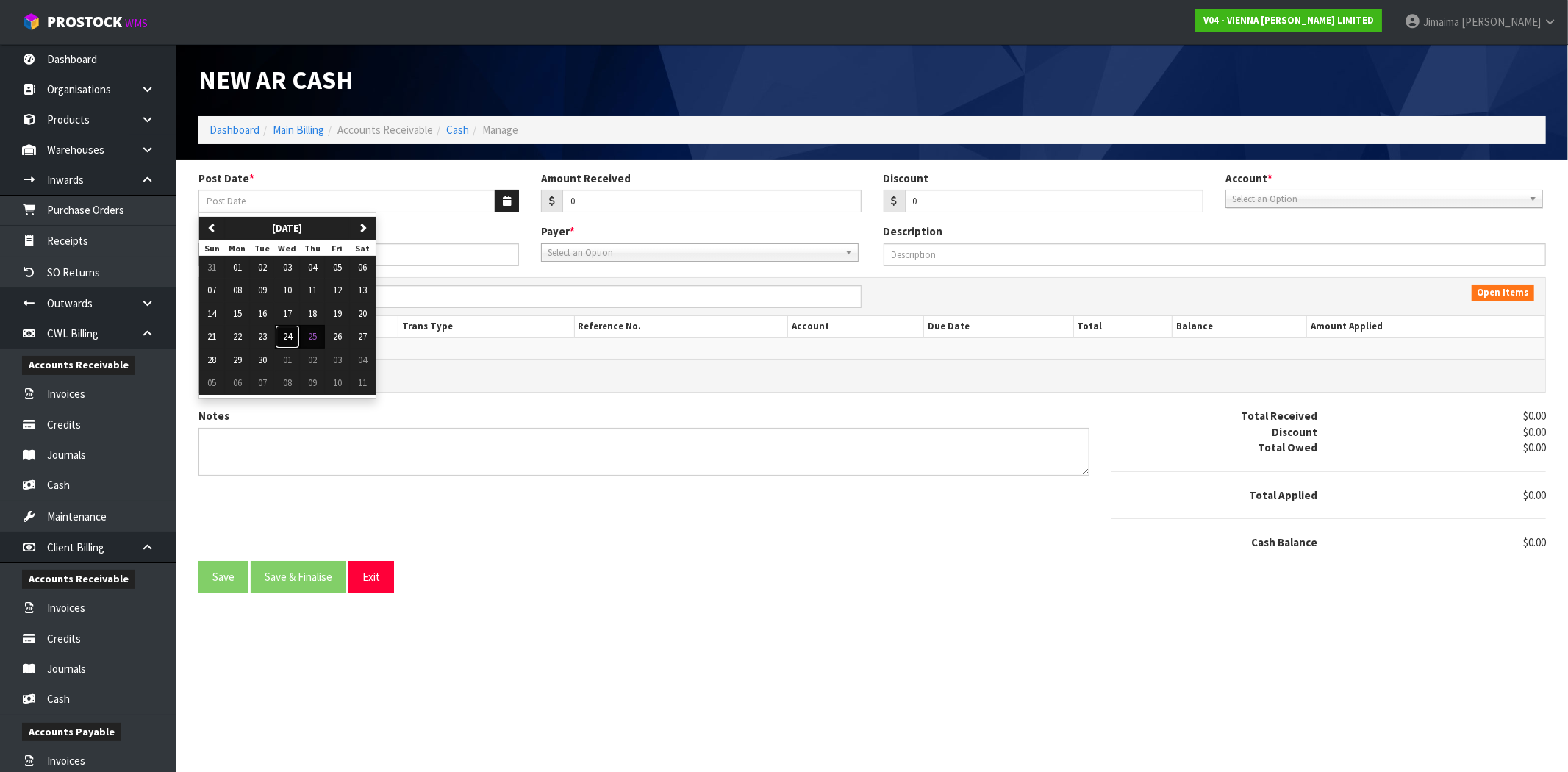
click at [285, 343] on button "24" at bounding box center [287, 336] width 25 height 23
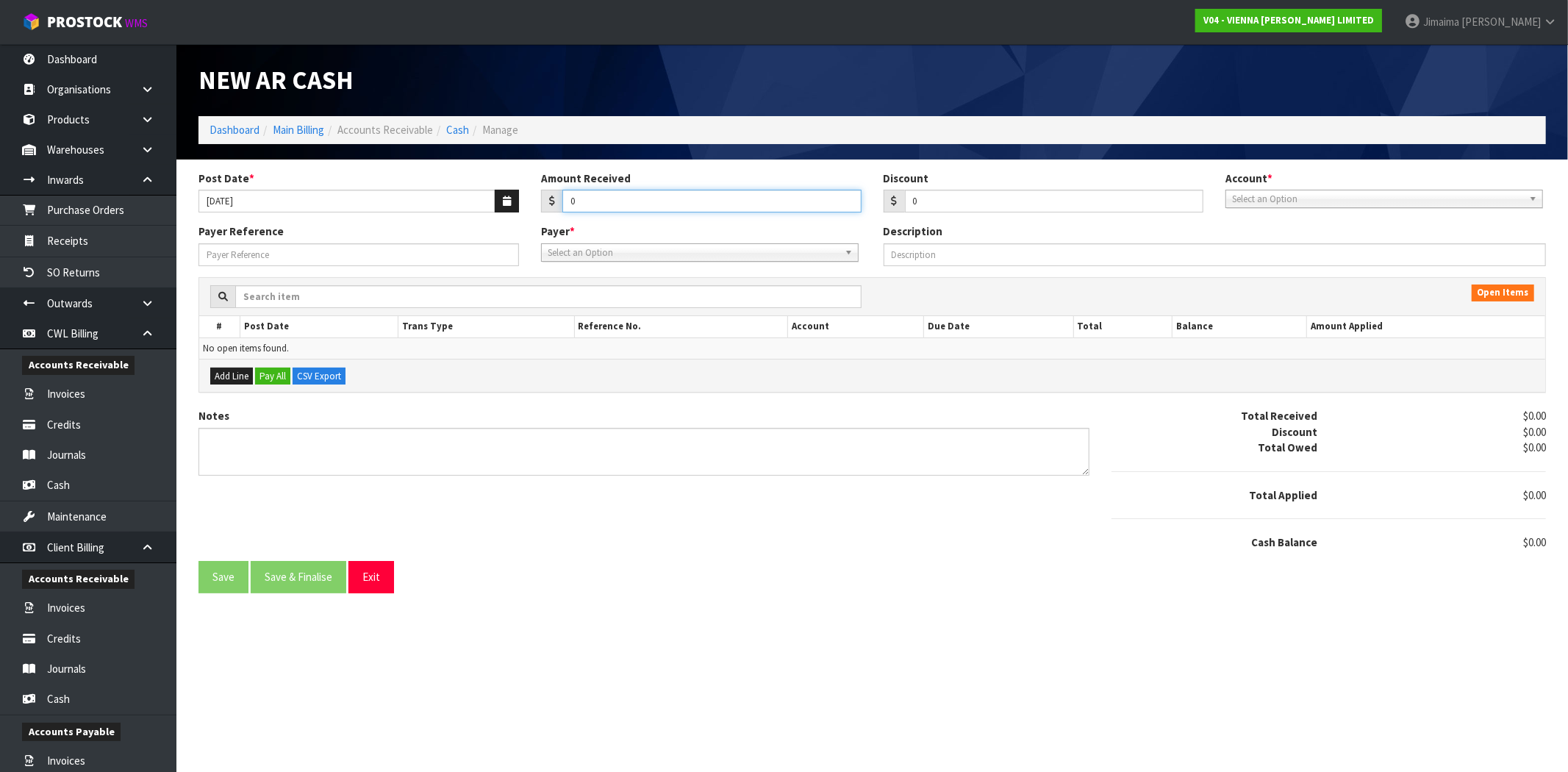
drag, startPoint x: 609, startPoint y: 211, endPoint x: 421, endPoint y: 181, distance: 190.4
click at [483, 210] on div "Post Date * 24/09/2025 Amount Received 0 Discount 0 Account * 01-9510 - BNZ 1#1…" at bounding box center [872, 197] width 1370 height 54
click at [1261, 186] on div "Account * 01-9510 - BNZ 1#19 01-9511 - BNZ VISA 01-9515 - BNZ 00 01-9516 - BNZ …" at bounding box center [1385, 189] width 343 height 38
click at [1263, 196] on span "Select an Option" at bounding box center [1377, 199] width 291 height 18
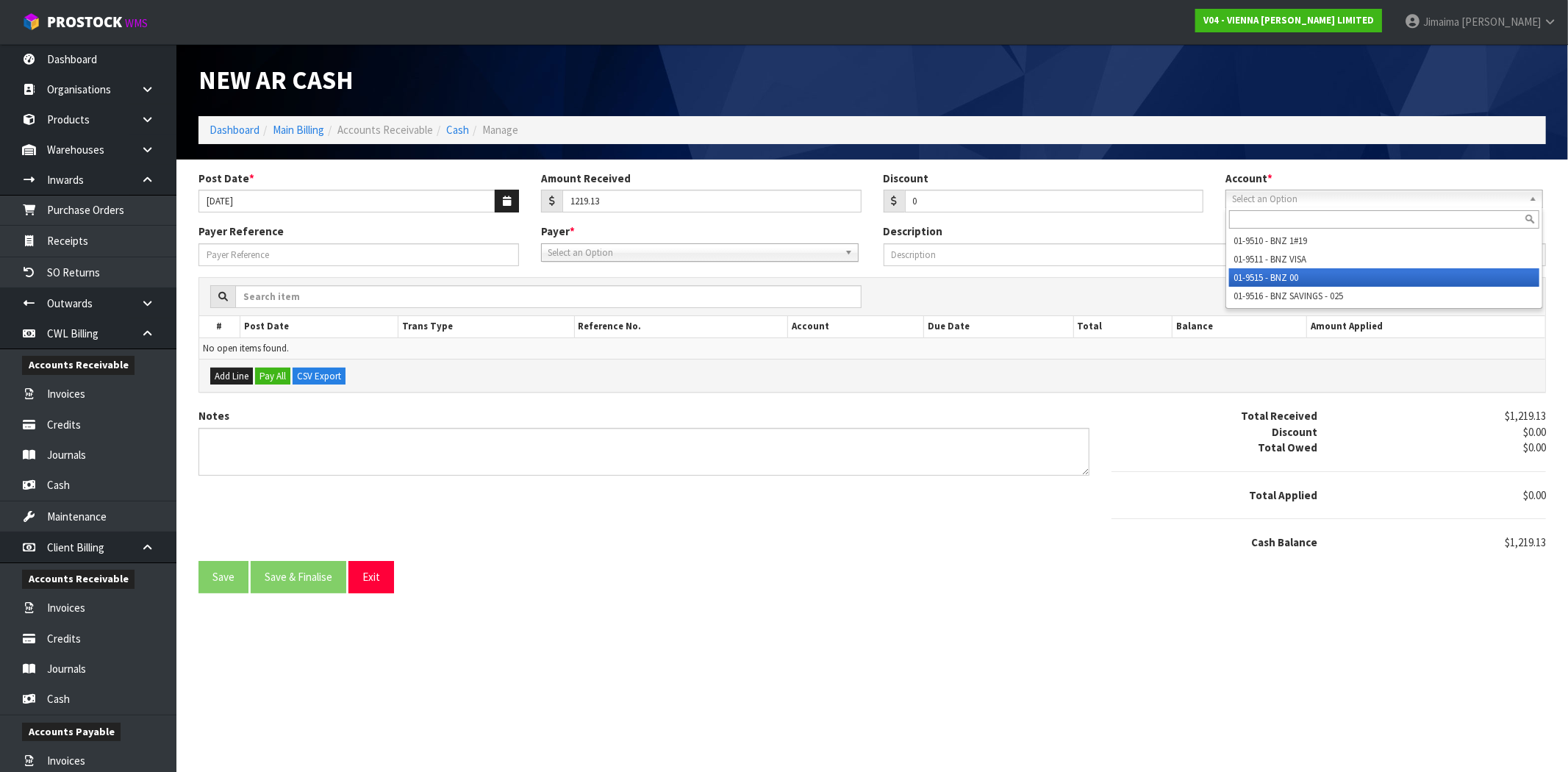
click at [1267, 270] on li "01-9515 - BNZ 00" at bounding box center [1384, 277] width 310 height 19
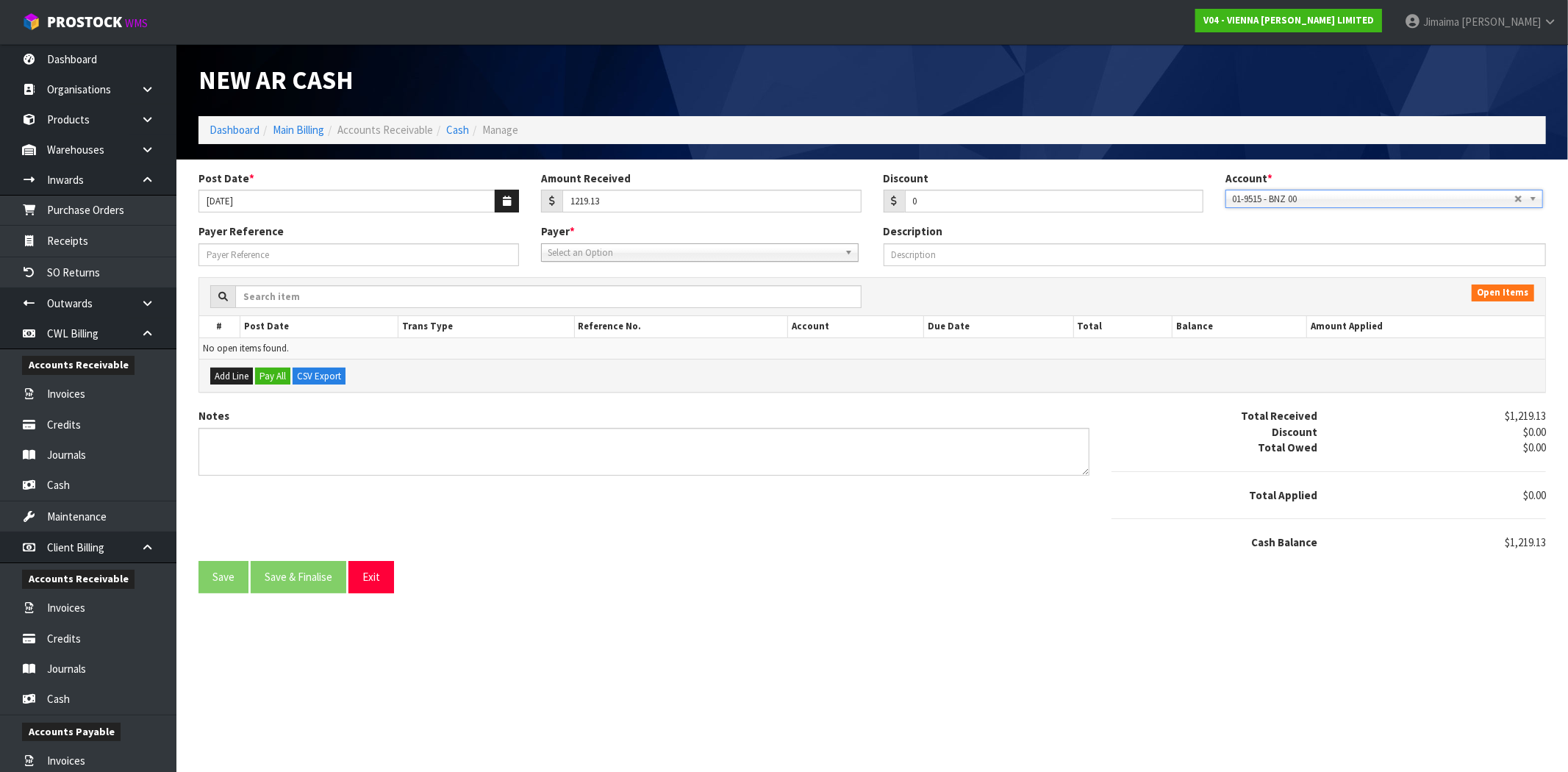
click at [718, 251] on span "Select an Option" at bounding box center [692, 253] width 291 height 18
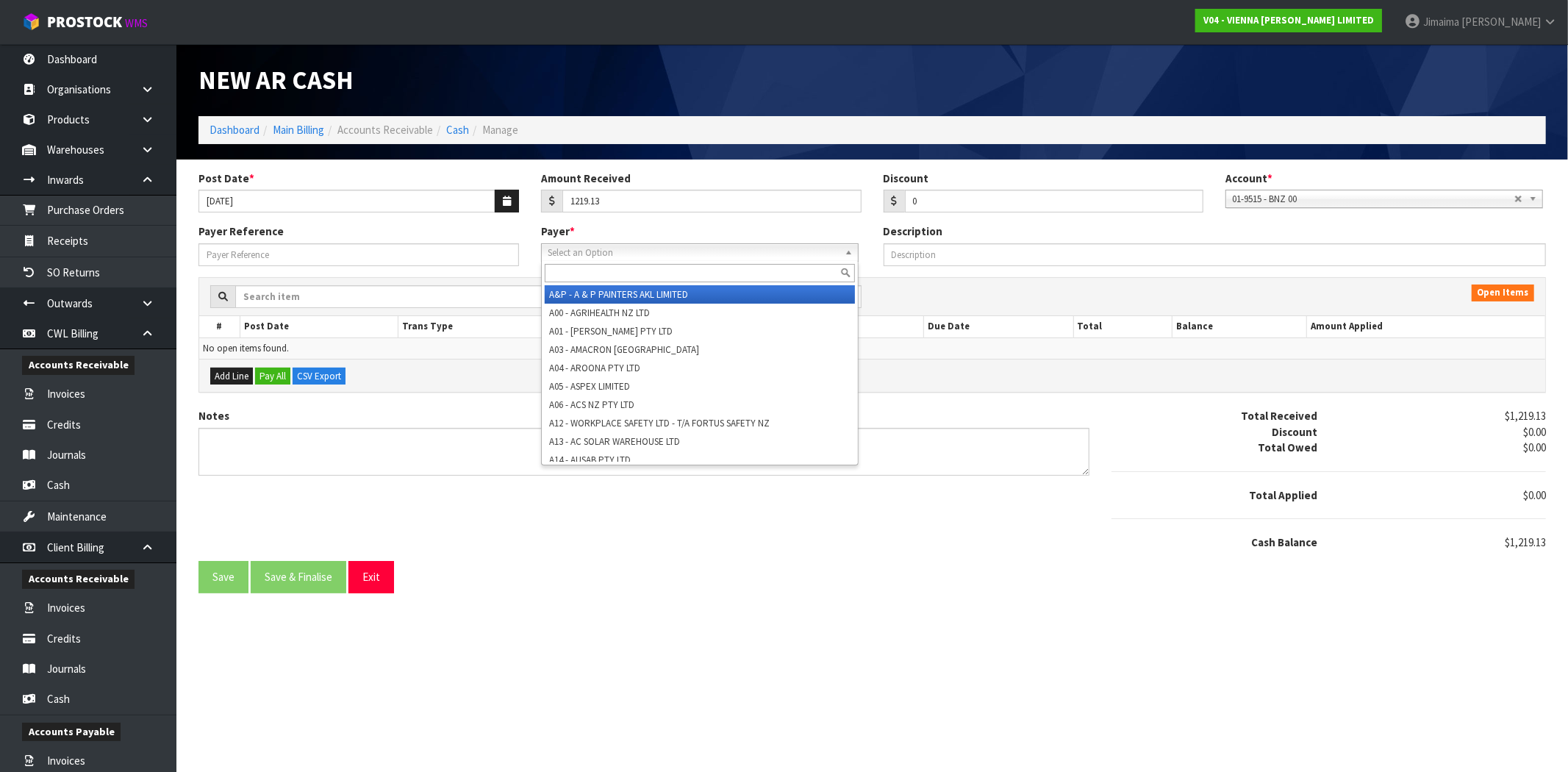
click at [656, 266] on input "text" at bounding box center [700, 272] width 310 height 19
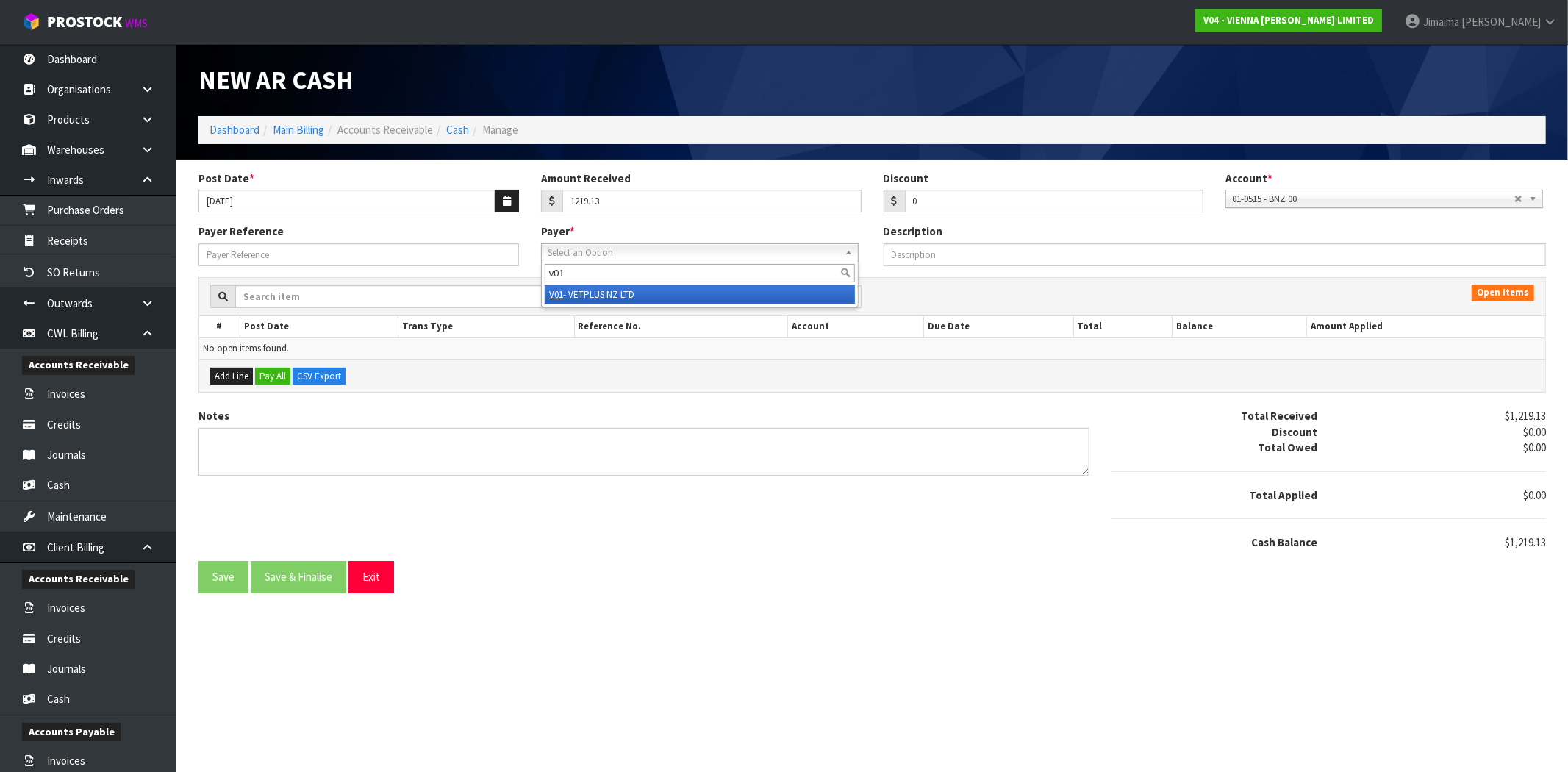
click at [730, 294] on li "V01 - VETPLUS NZ LTD" at bounding box center [700, 294] width 310 height 19
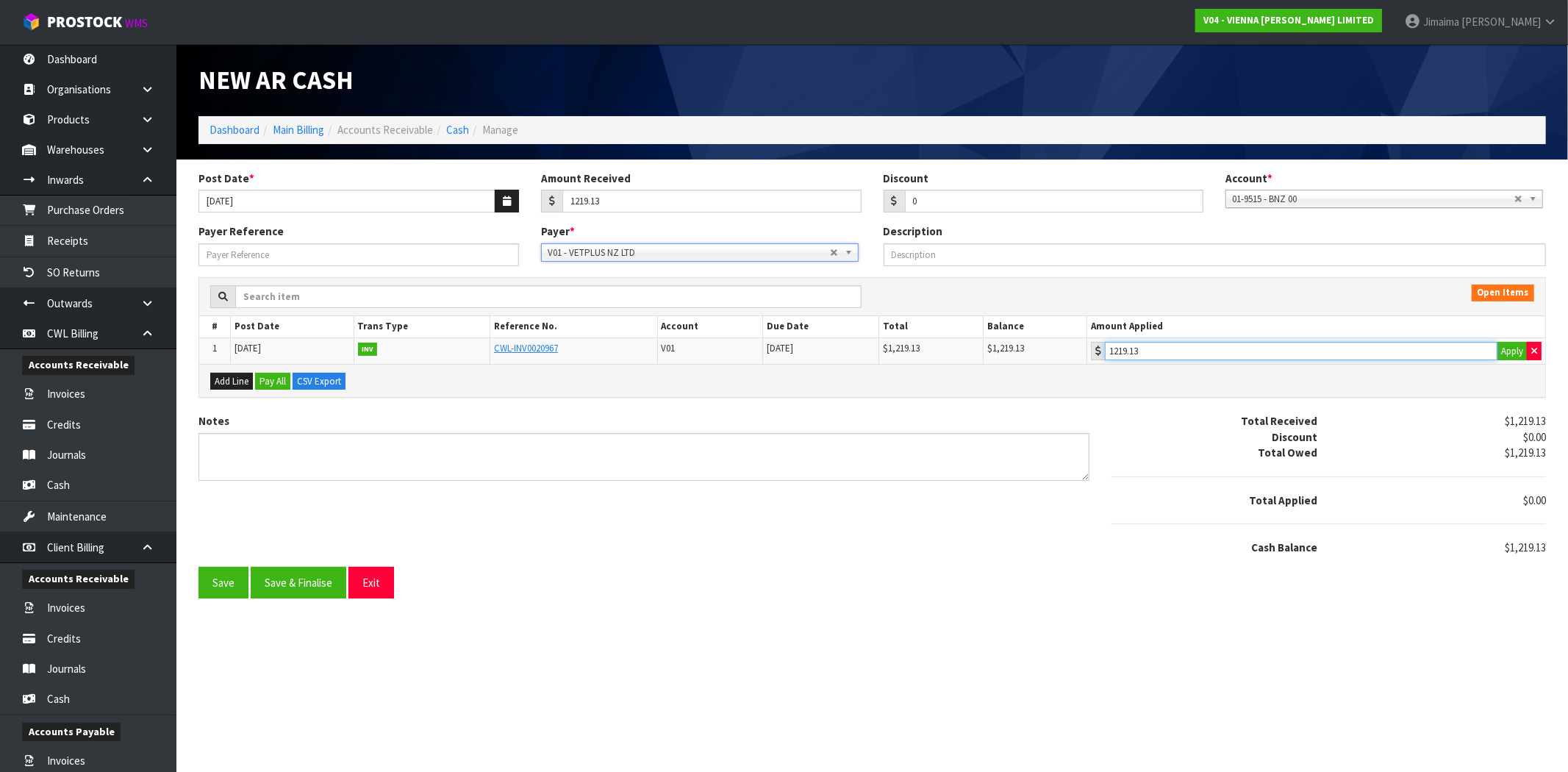
click at [1191, 354] on input "1219.13" at bounding box center [1301, 351] width 393 height 19
click at [328, 590] on button "Save & Finalise" at bounding box center [298, 582] width 96 height 31
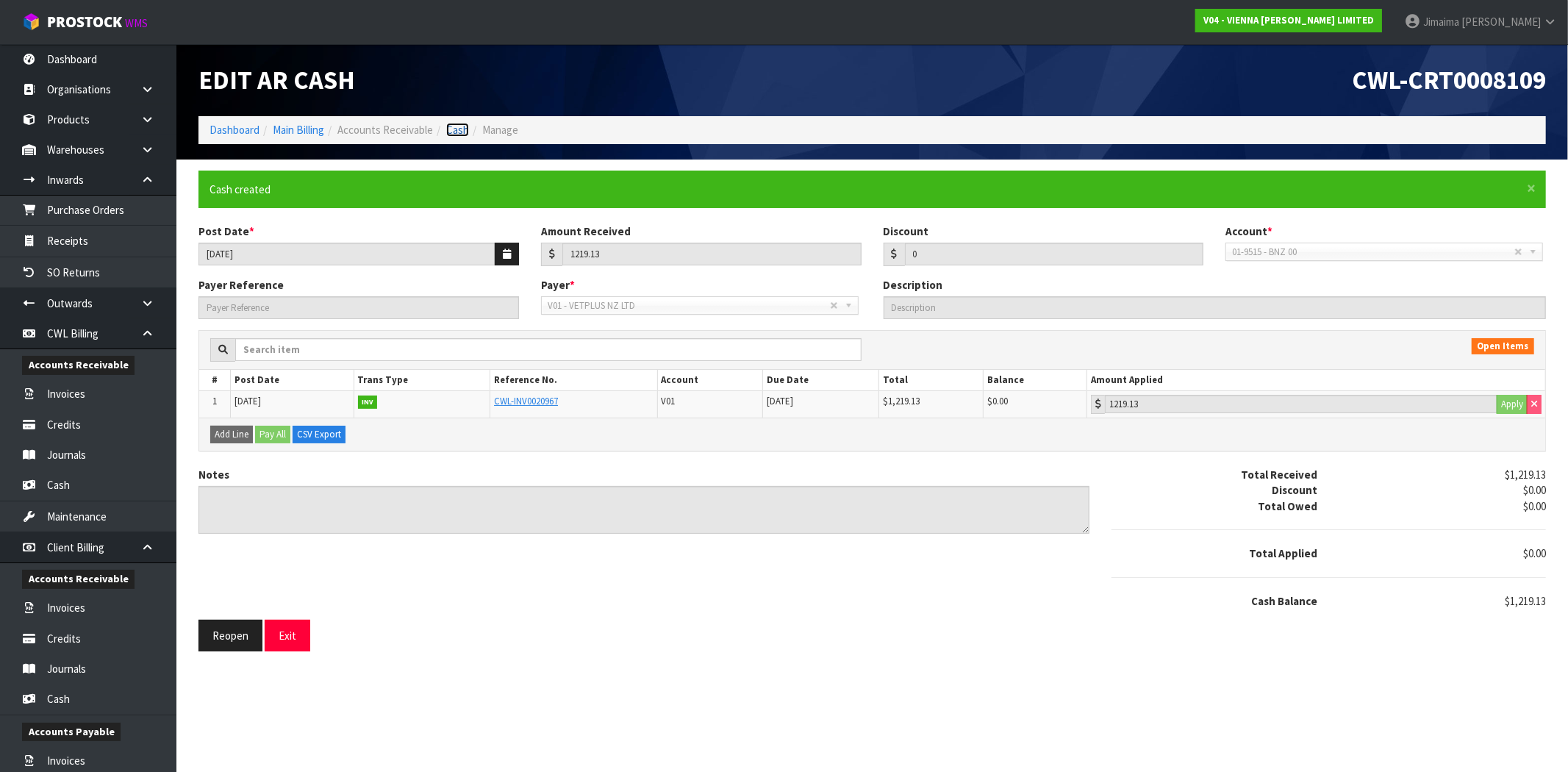
click at [454, 134] on link "Cash" at bounding box center [458, 129] width 23 height 14
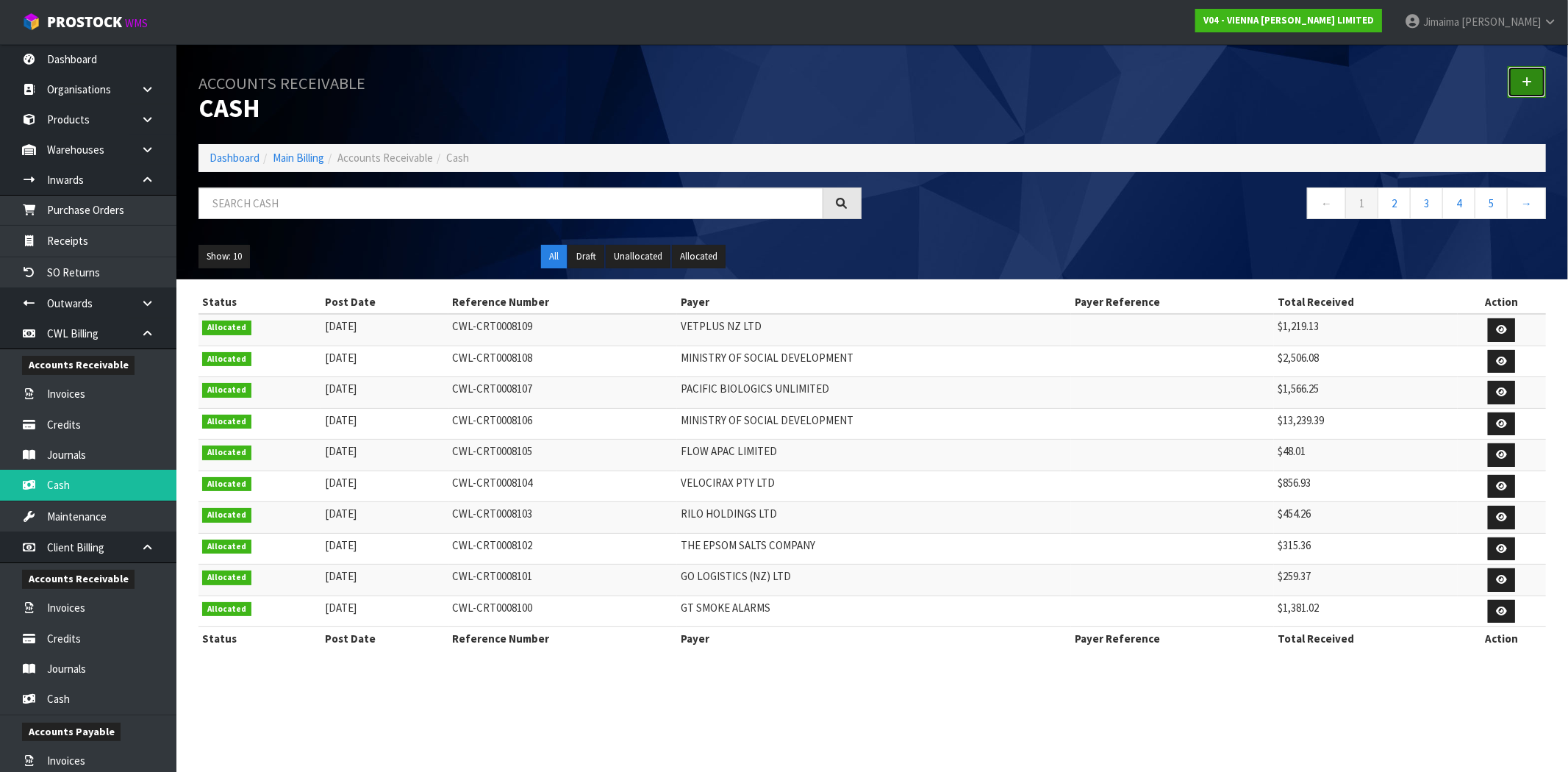
click at [1533, 71] on link at bounding box center [1526, 81] width 38 height 31
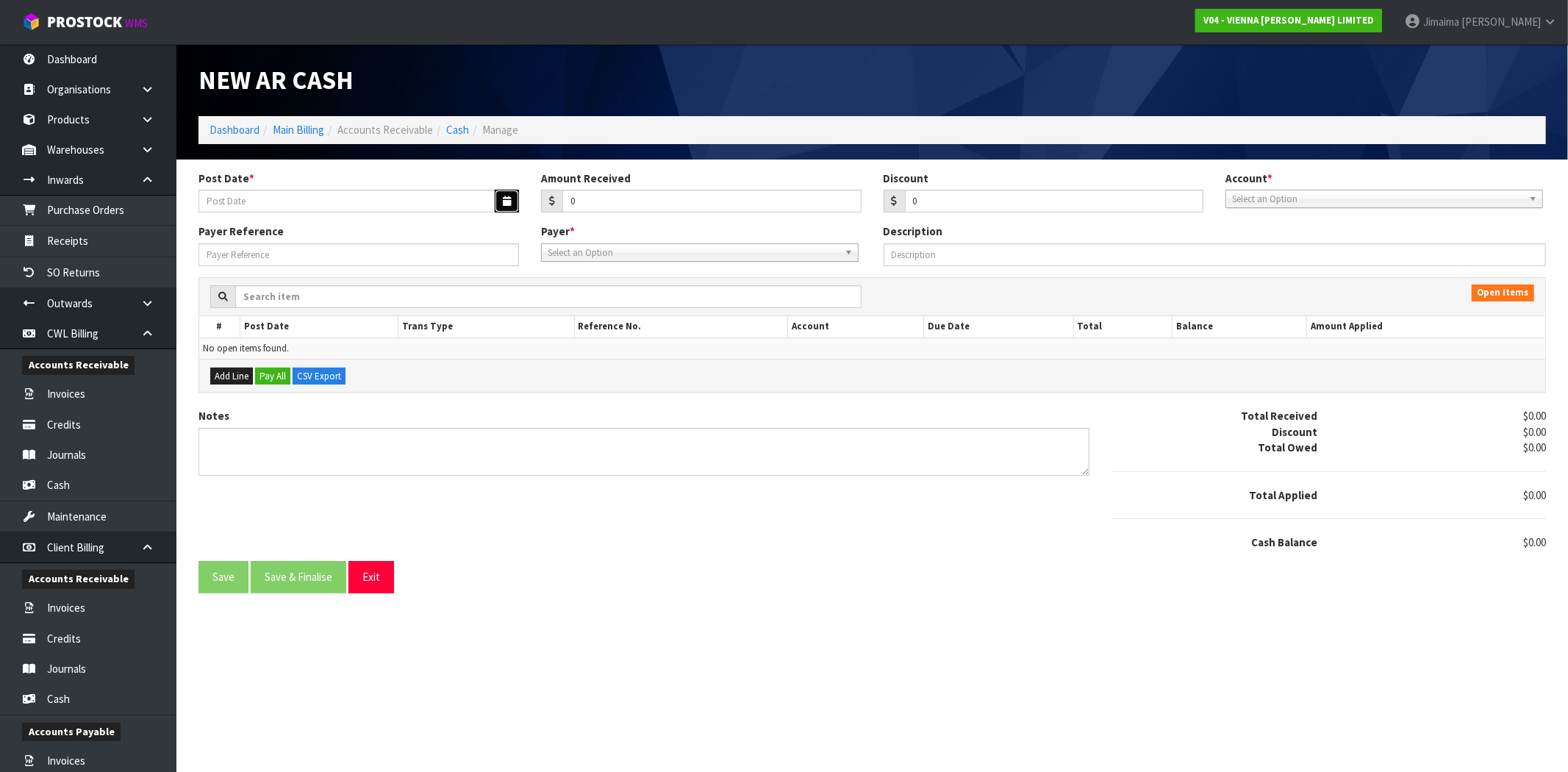
click at [508, 203] on icon "button" at bounding box center [507, 201] width 8 height 10
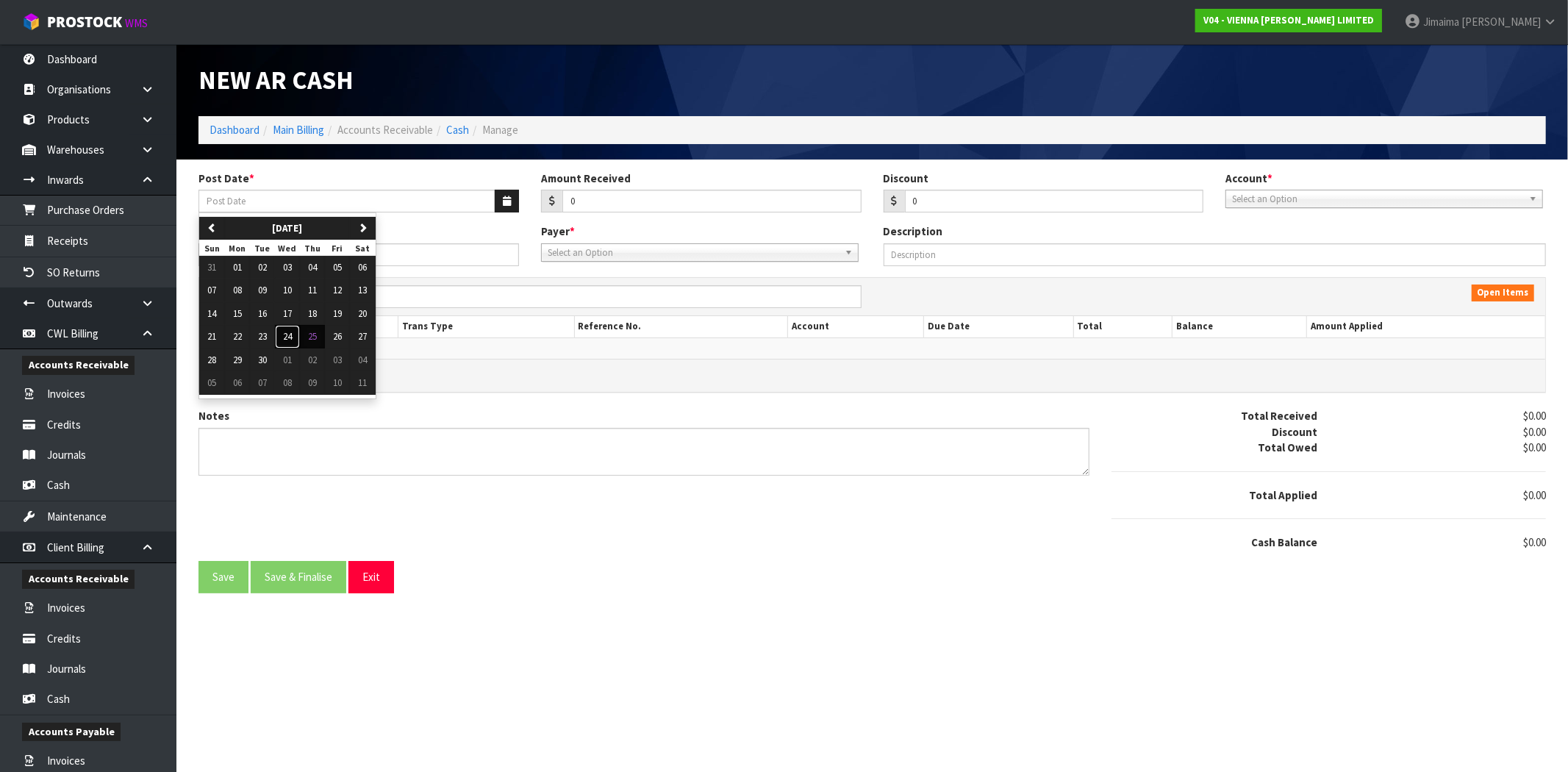
drag, startPoint x: 291, startPoint y: 338, endPoint x: 406, endPoint y: 288, distance: 125.4
click at [292, 337] on span "24" at bounding box center [287, 336] width 9 height 13
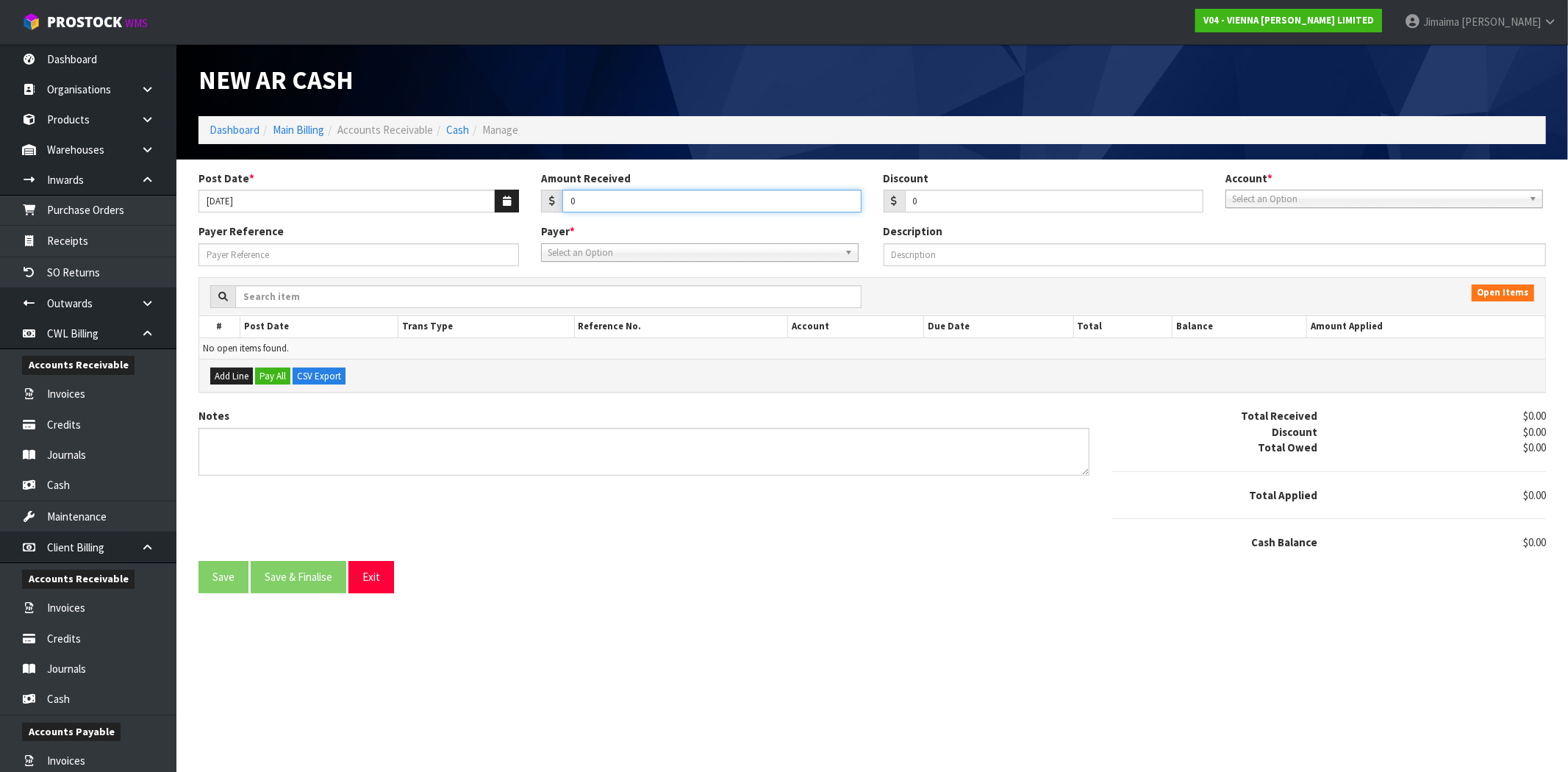
drag, startPoint x: 641, startPoint y: 195, endPoint x: 332, endPoint y: 192, distance: 309.0
click at [449, 215] on div "Post Date * 24/09/2025 Amount Received 0 Discount 0 Account * 01-9510 - BNZ 1#1…" at bounding box center [872, 197] width 1370 height 54
click at [1381, 187] on div "Account * 01-9510 - BNZ 1#19 01-9511 - BNZ VISA 01-9515 - BNZ 00 01-9516 - BNZ …" at bounding box center [1385, 189] width 343 height 38
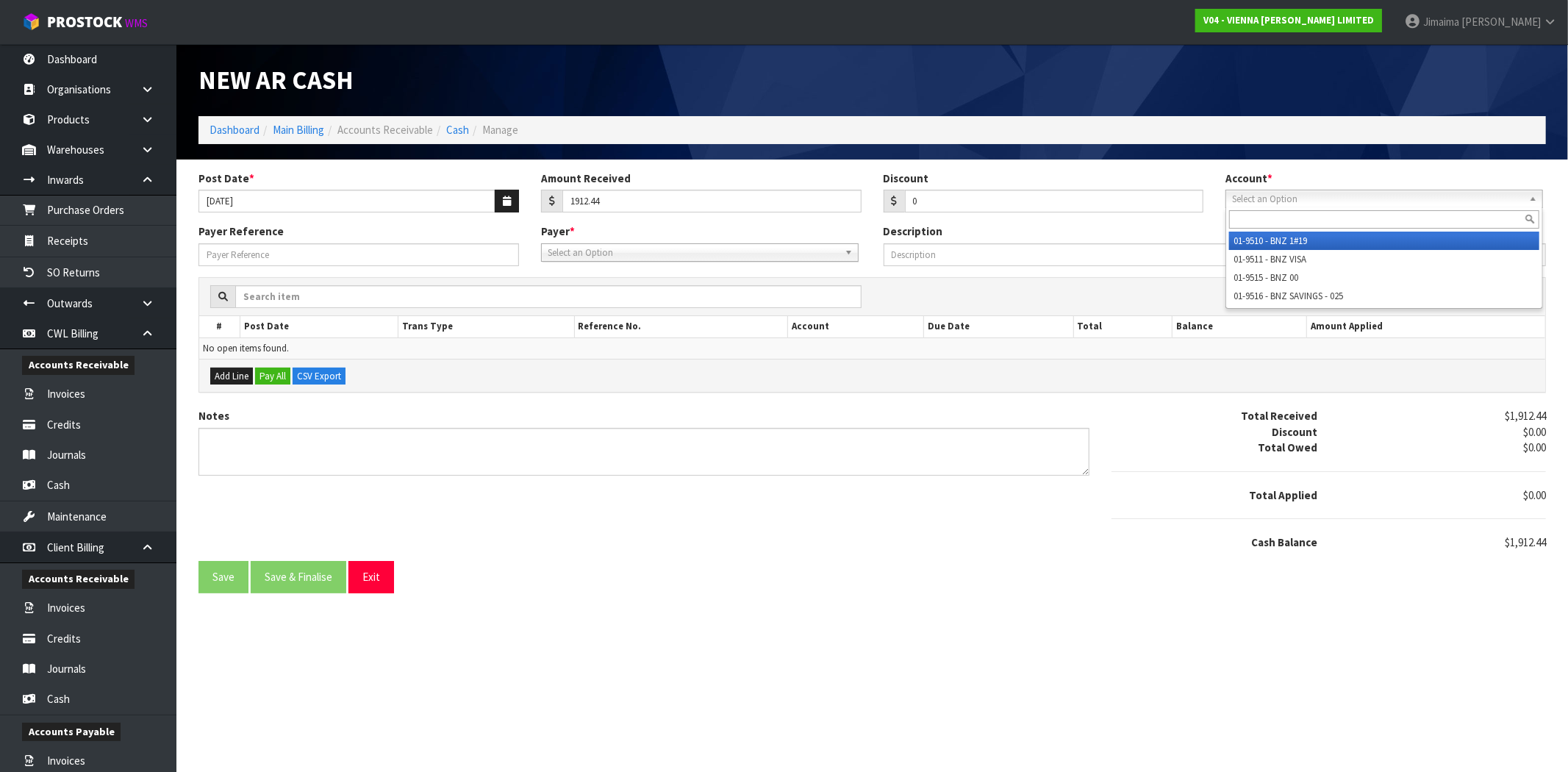
click at [1358, 203] on span "Select an Option" at bounding box center [1377, 199] width 291 height 18
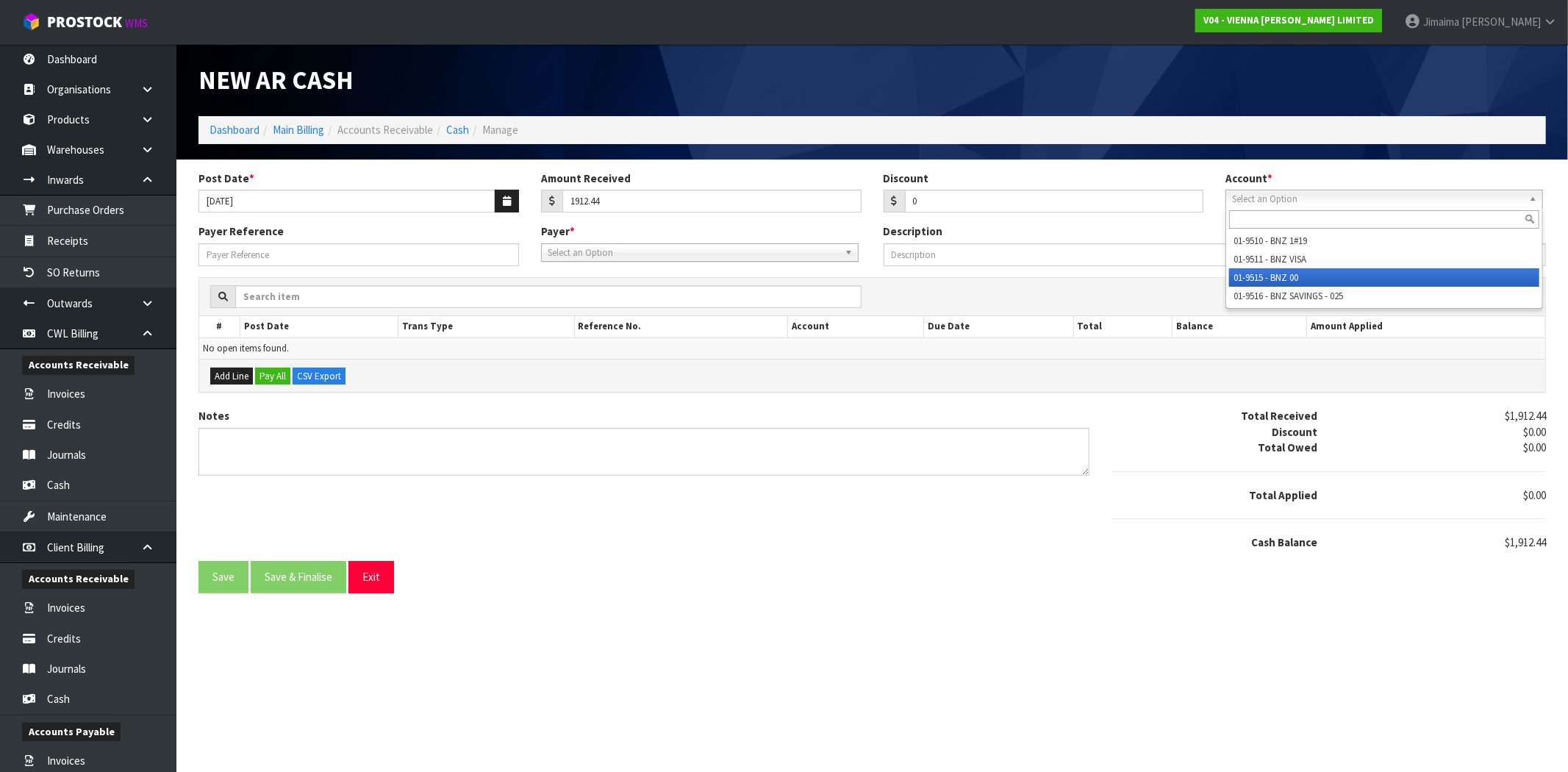
drag, startPoint x: 1272, startPoint y: 273, endPoint x: 688, endPoint y: 264, distance: 584.1
click at [1271, 274] on li "01-9515 - BNZ 00" at bounding box center [1384, 277] width 310 height 19
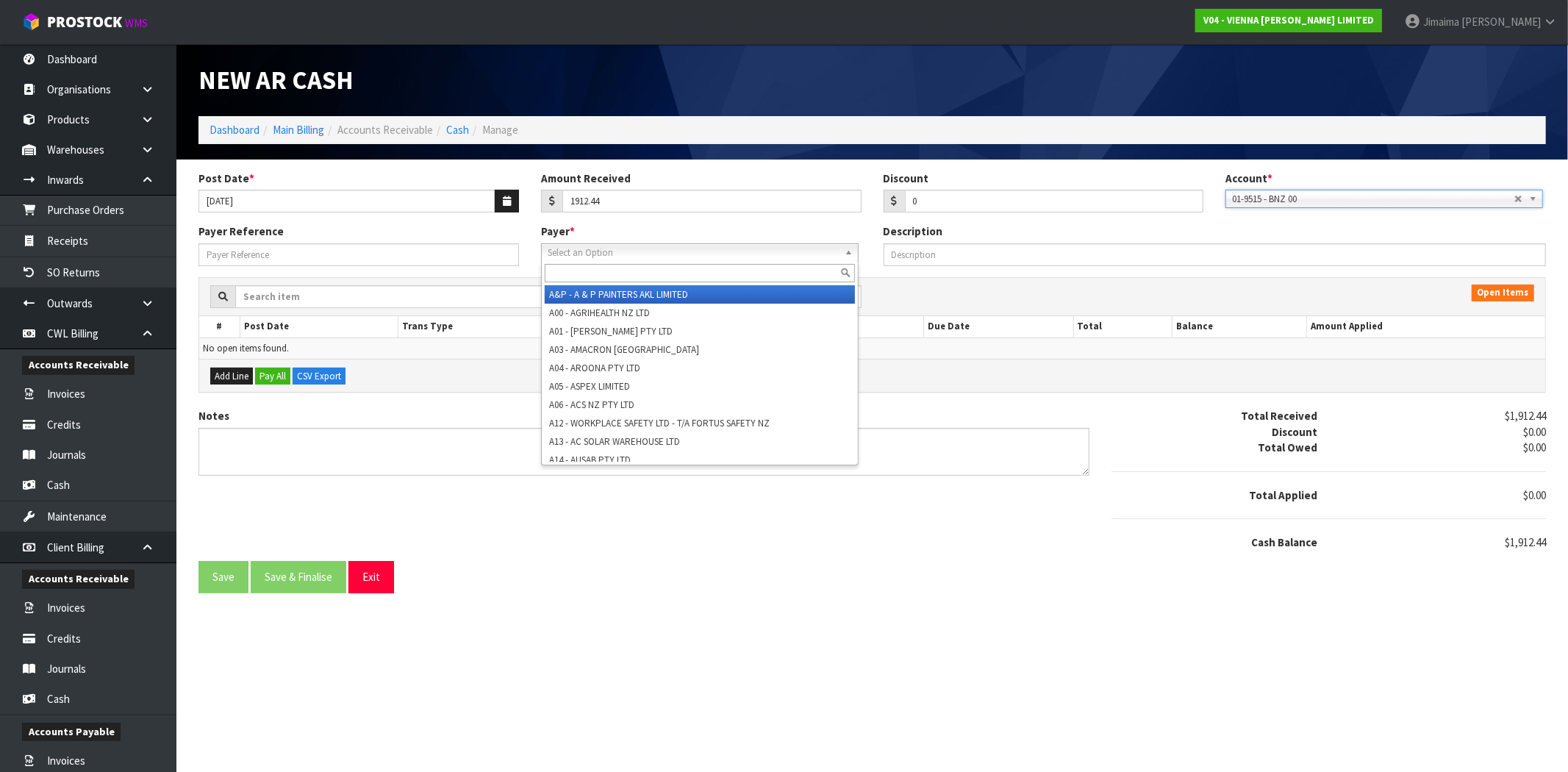
click at [670, 258] on span "Select an Option" at bounding box center [692, 253] width 291 height 18
click at [644, 274] on input "text" at bounding box center [700, 272] width 310 height 19
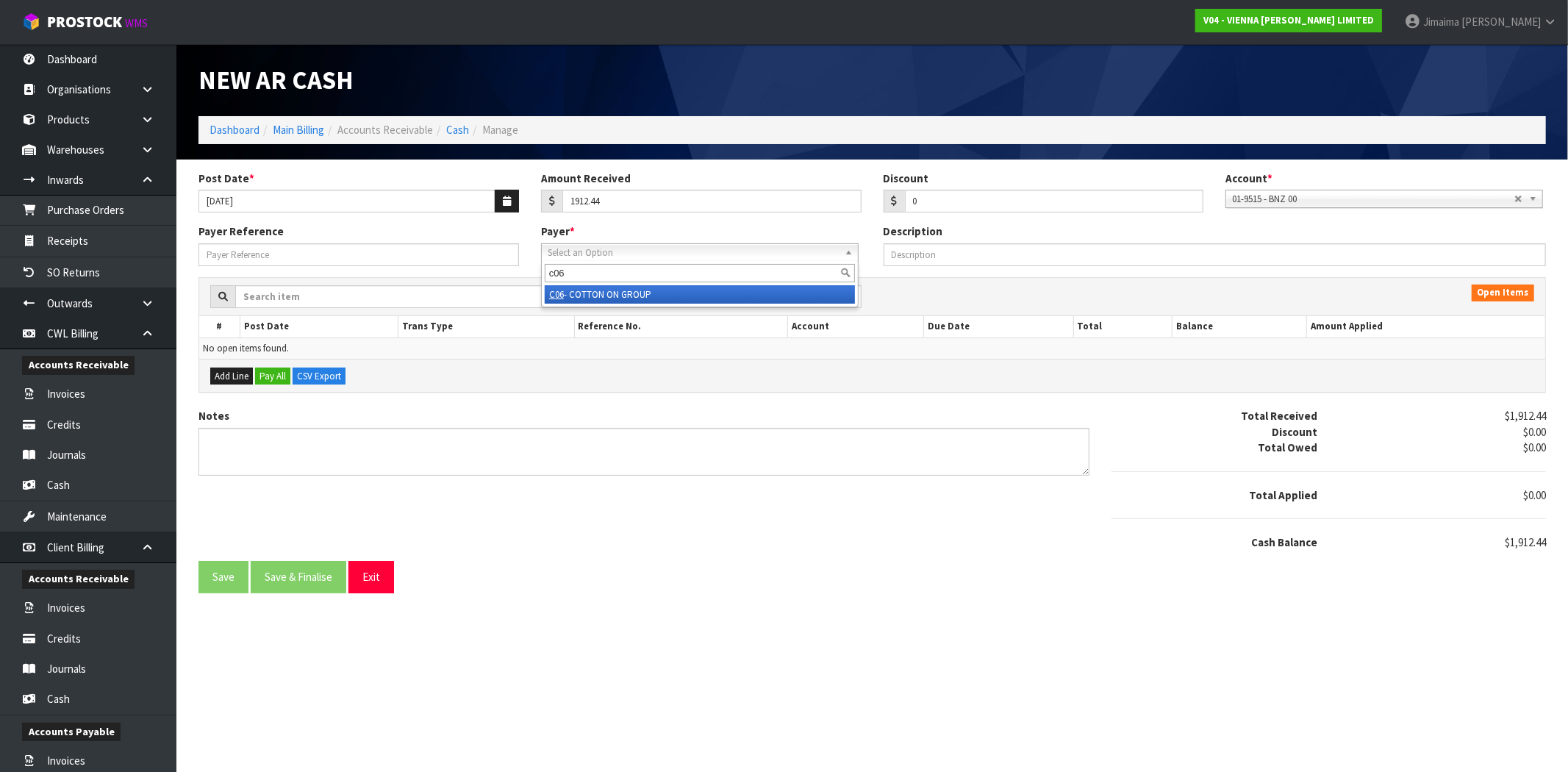
click at [634, 288] on li "C06 - COTTON ON GROUP" at bounding box center [700, 294] width 310 height 19
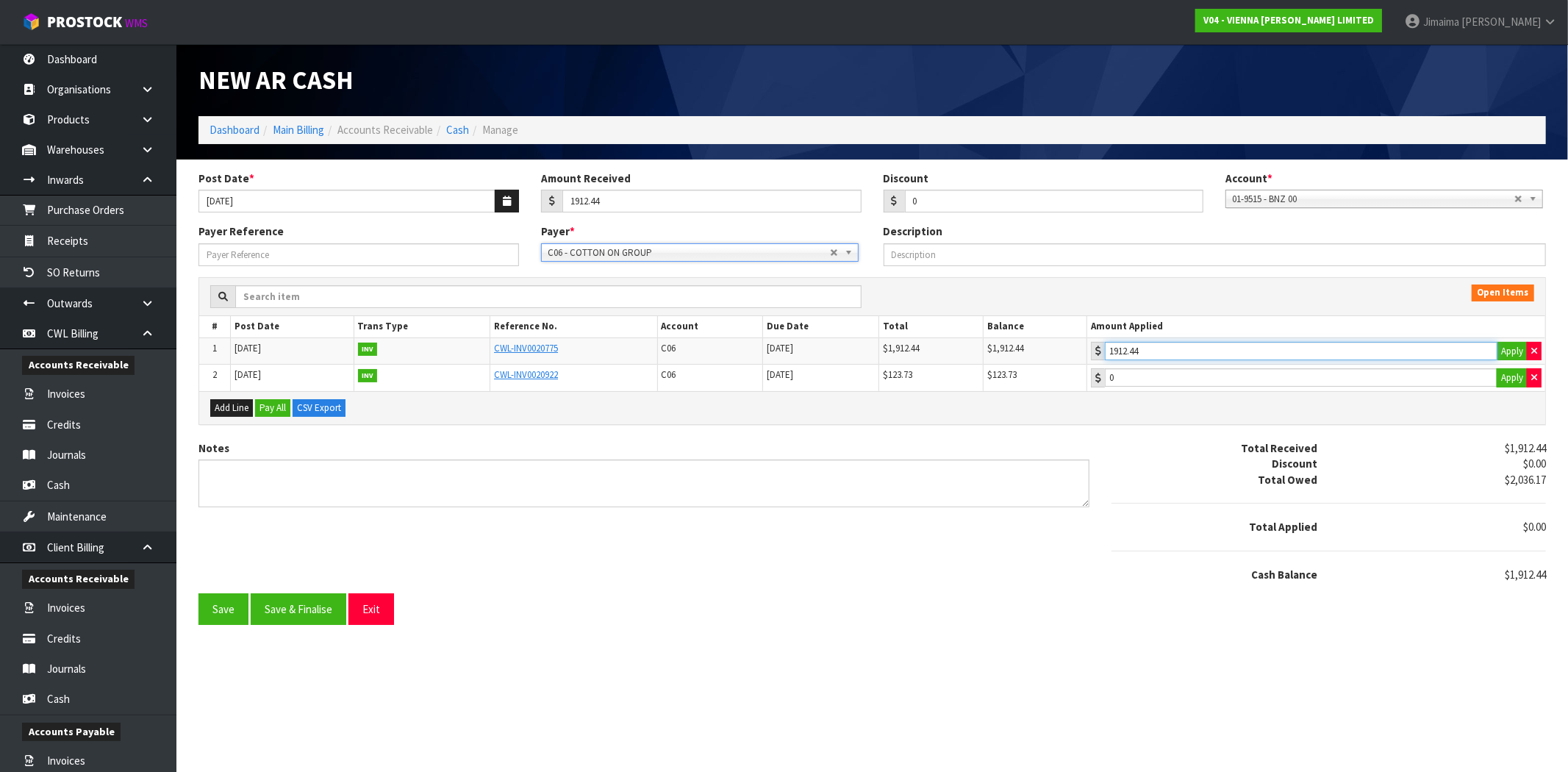
click at [1167, 347] on input "1912.44" at bounding box center [1301, 351] width 393 height 19
click at [322, 620] on button "Save & Finalise" at bounding box center [298, 608] width 96 height 31
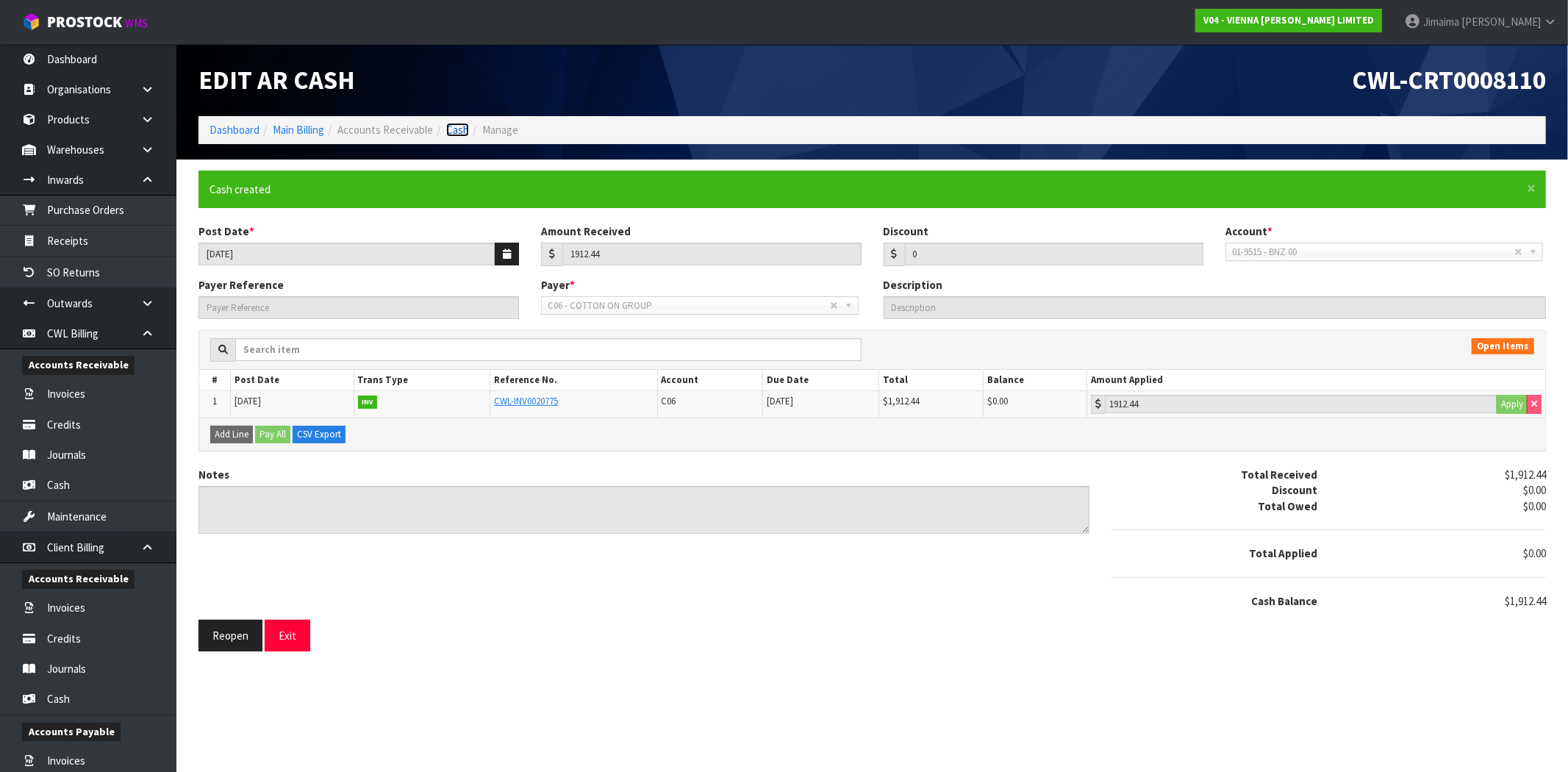
click at [464, 135] on link "Cash" at bounding box center [458, 129] width 23 height 14
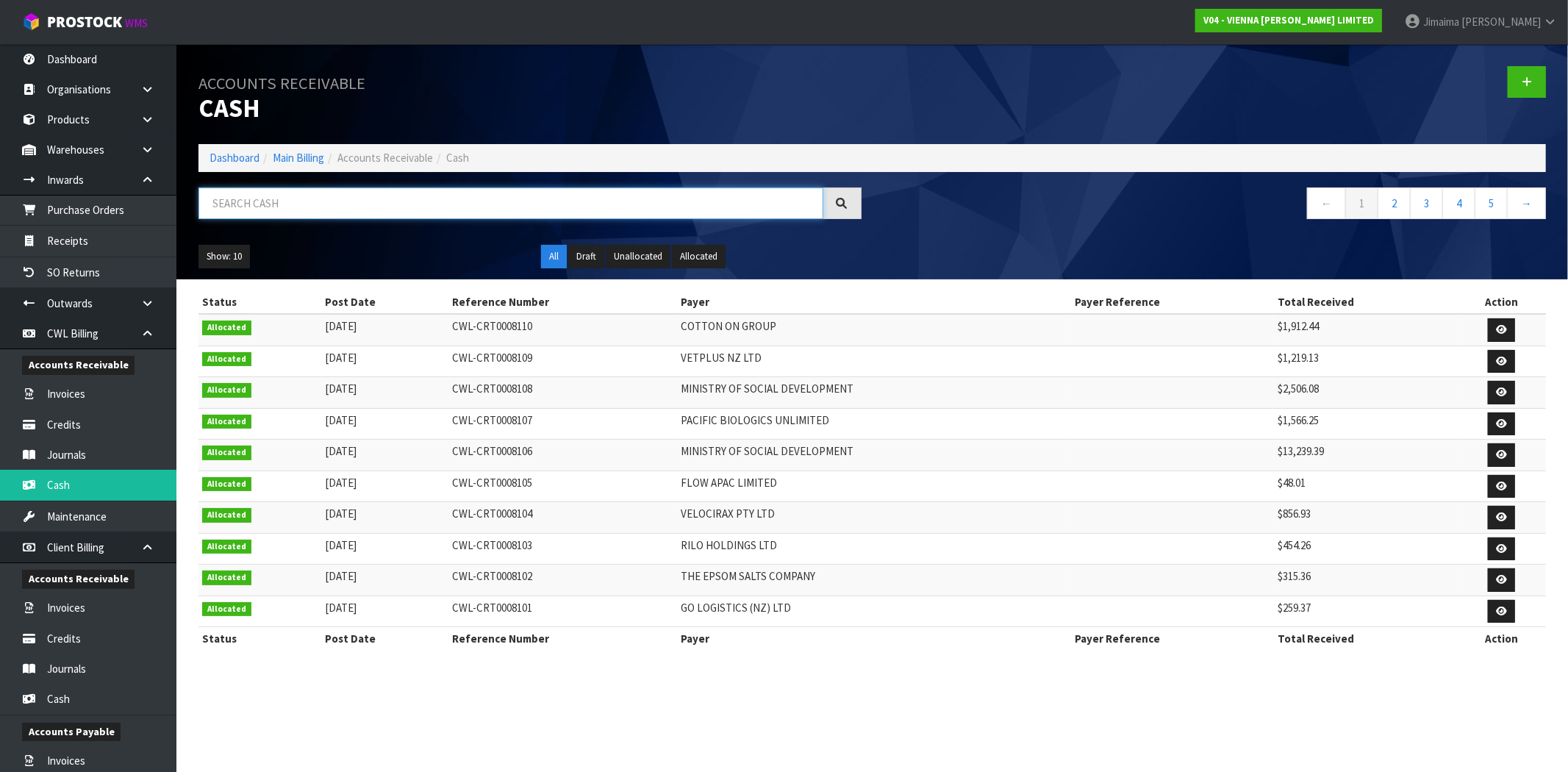
click at [458, 193] on input "text" at bounding box center [510, 203] width 625 height 31
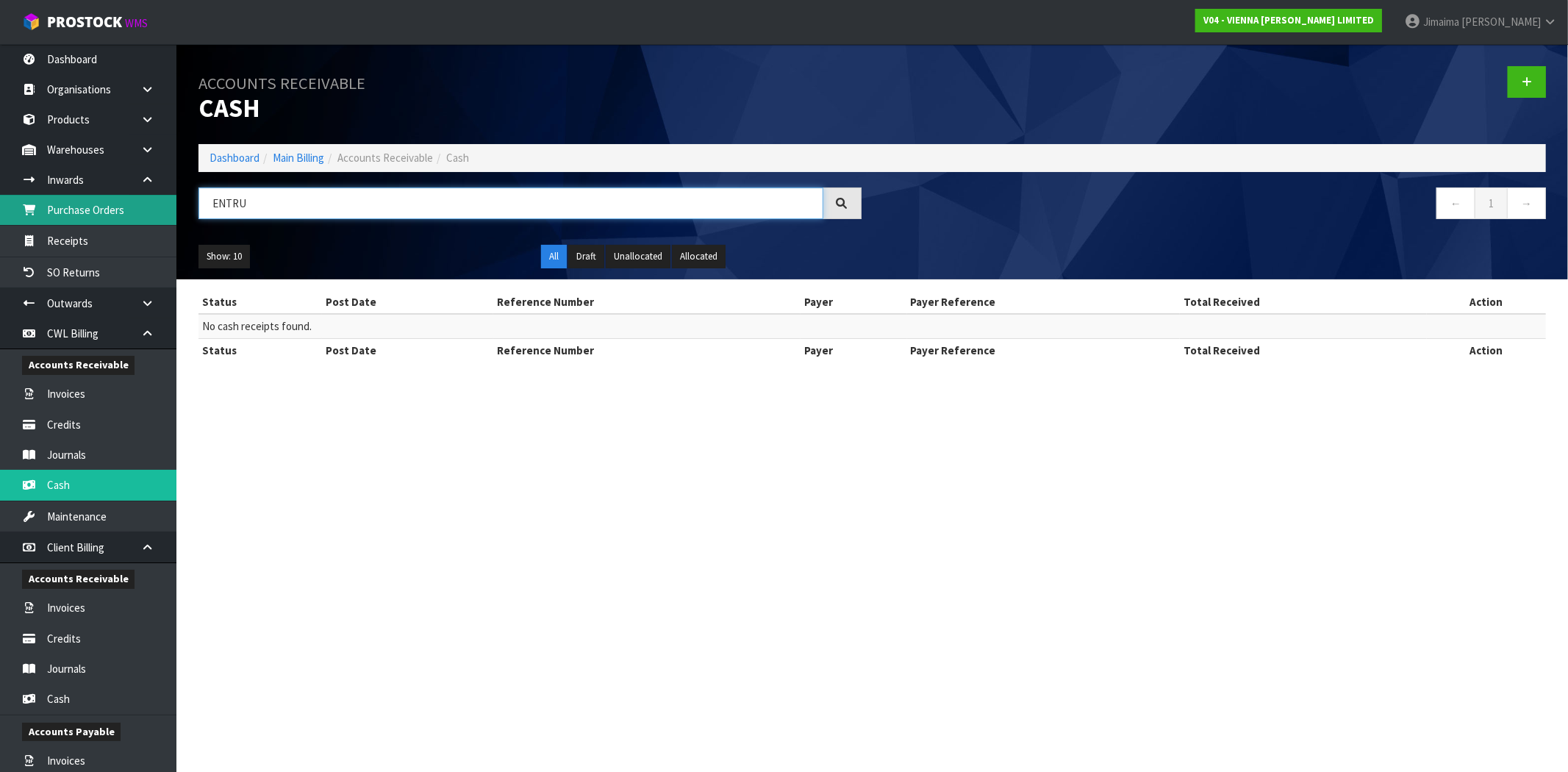
drag, startPoint x: 235, startPoint y: 208, endPoint x: 140, endPoint y: 211, distance: 95.0
click at [142, 217] on body "Toggle navigation ProStock WMS V04 - VIENNA WOODS LIMITED Jimaima Reiher Logout…" at bounding box center [784, 386] width 1568 height 772
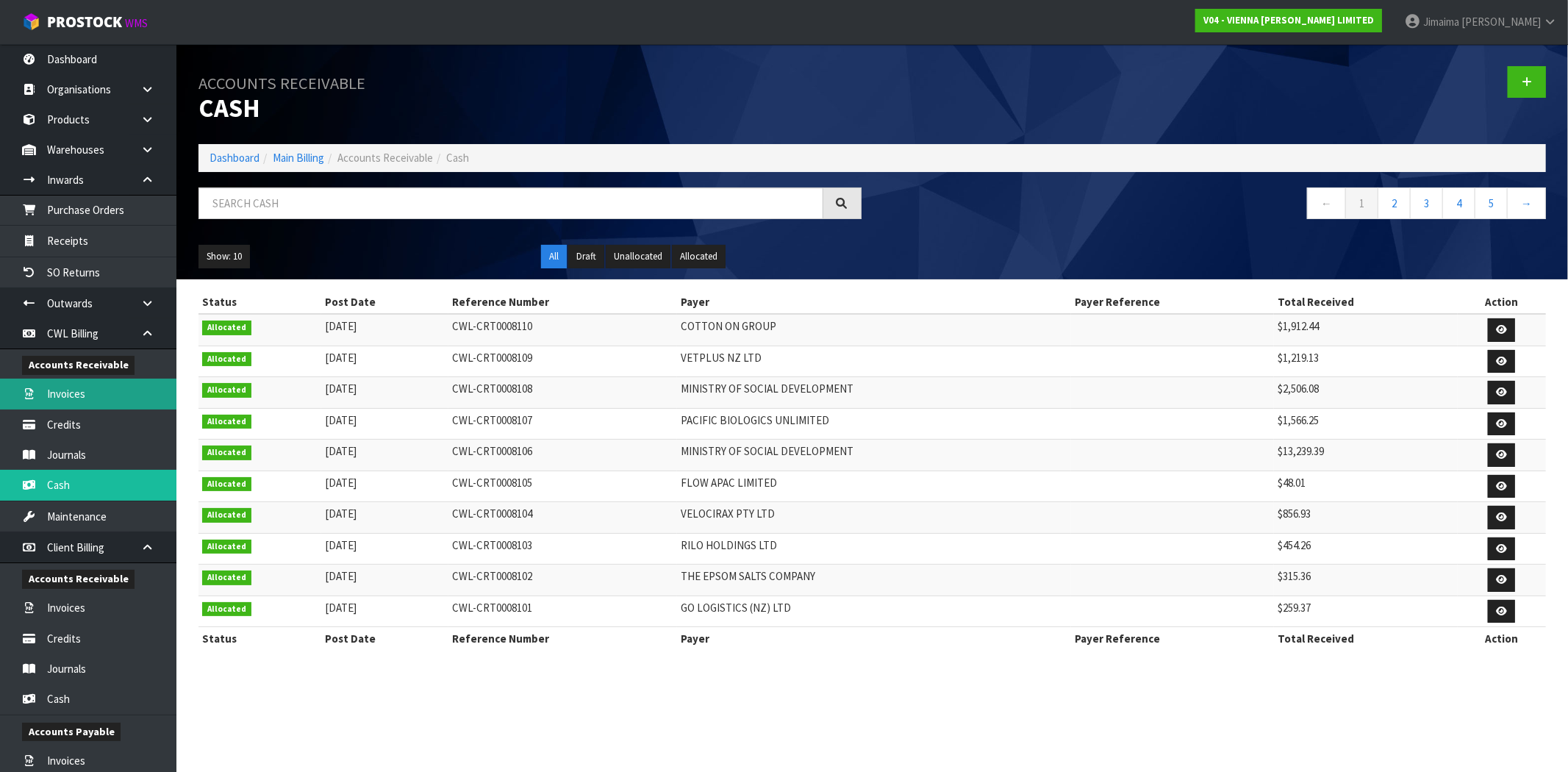
click at [116, 398] on link "Invoices" at bounding box center [88, 393] width 177 height 30
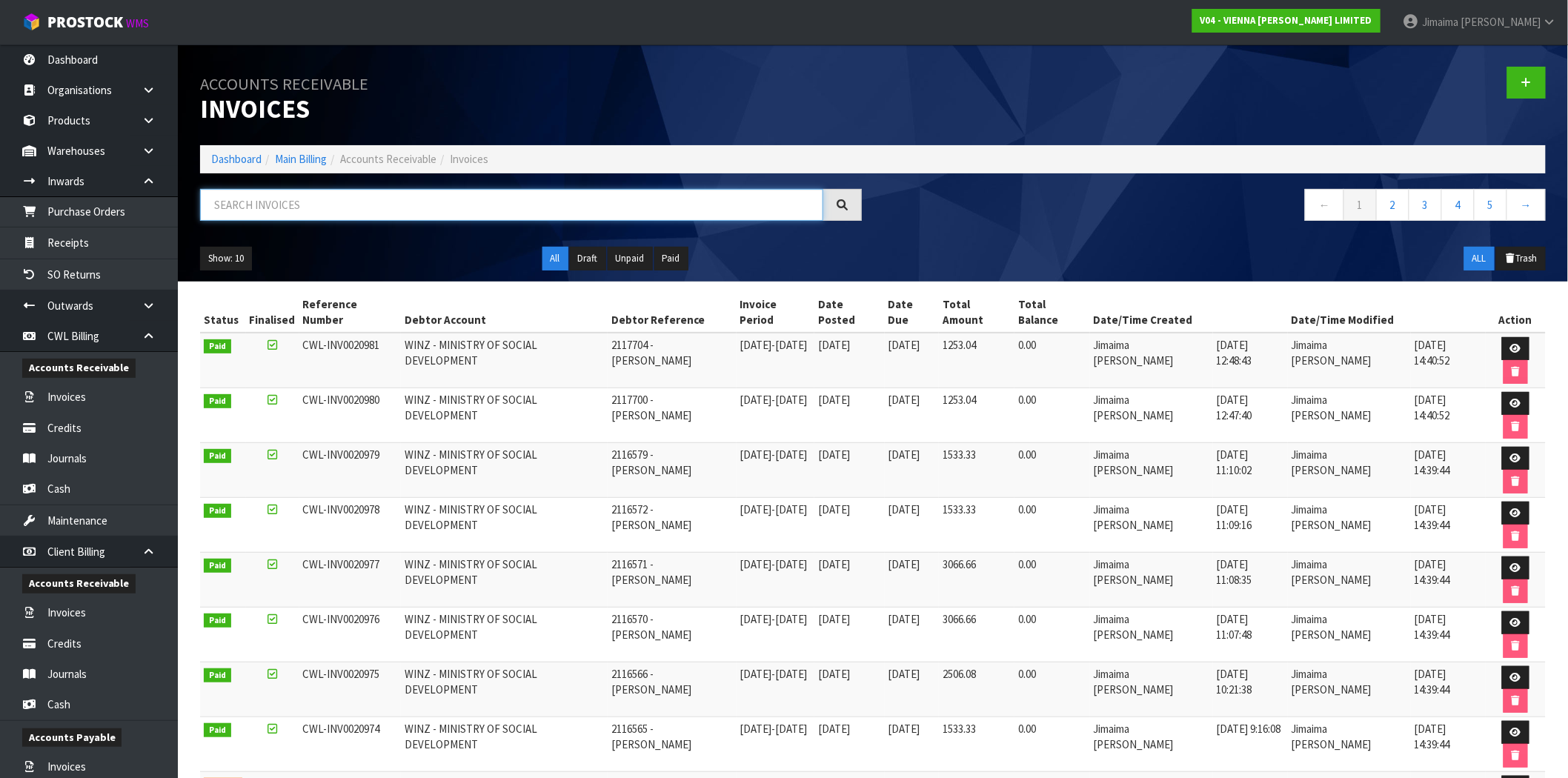
drag, startPoint x: 304, startPoint y: 200, endPoint x: 292, endPoint y: 189, distance: 16.3
click at [302, 200] on input "text" at bounding box center [511, 205] width 623 height 32
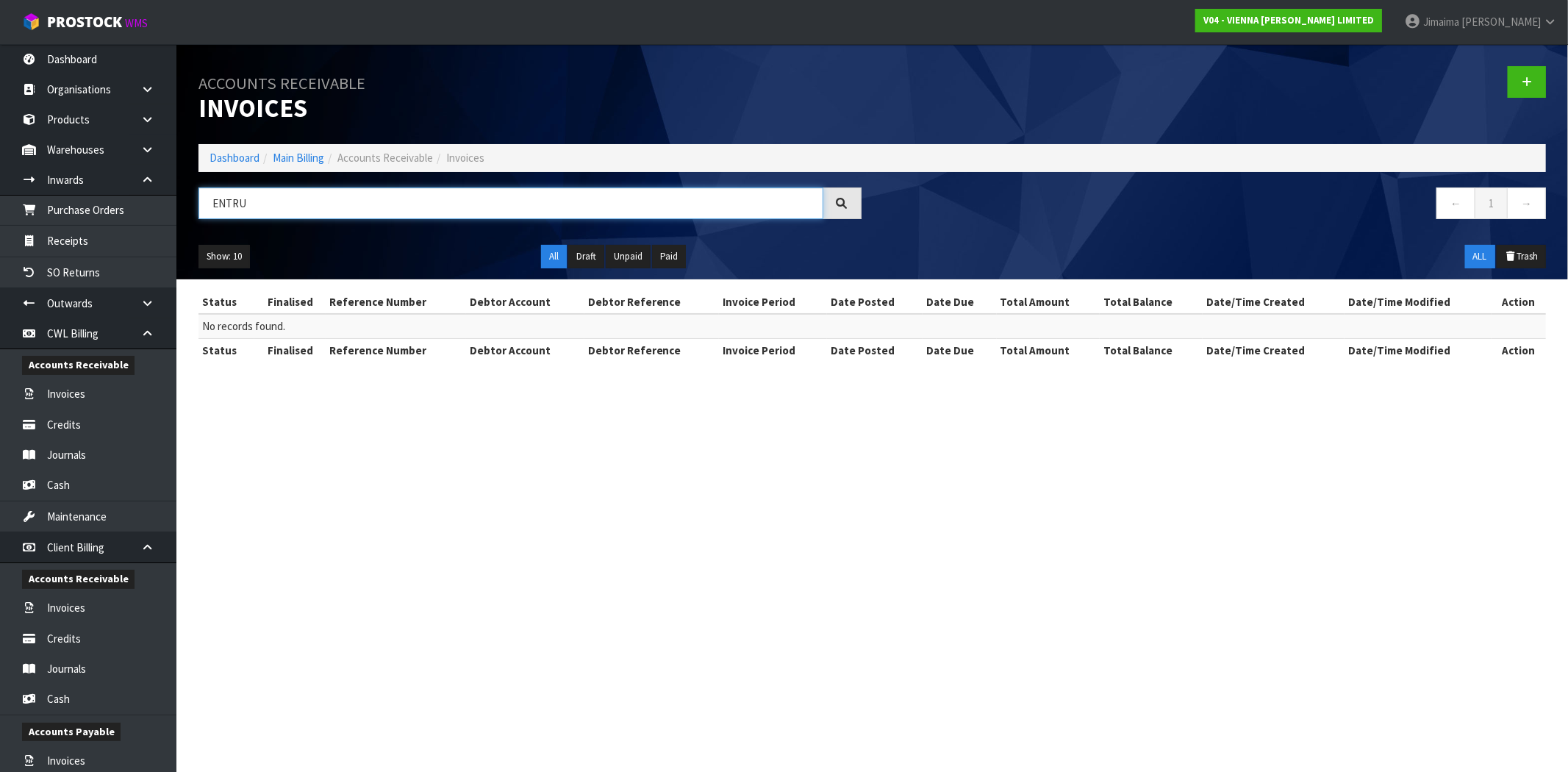
click at [239, 189] on input "ENTRU" at bounding box center [510, 203] width 625 height 31
click at [238, 189] on input "ENTRU" at bounding box center [510, 203] width 625 height 31
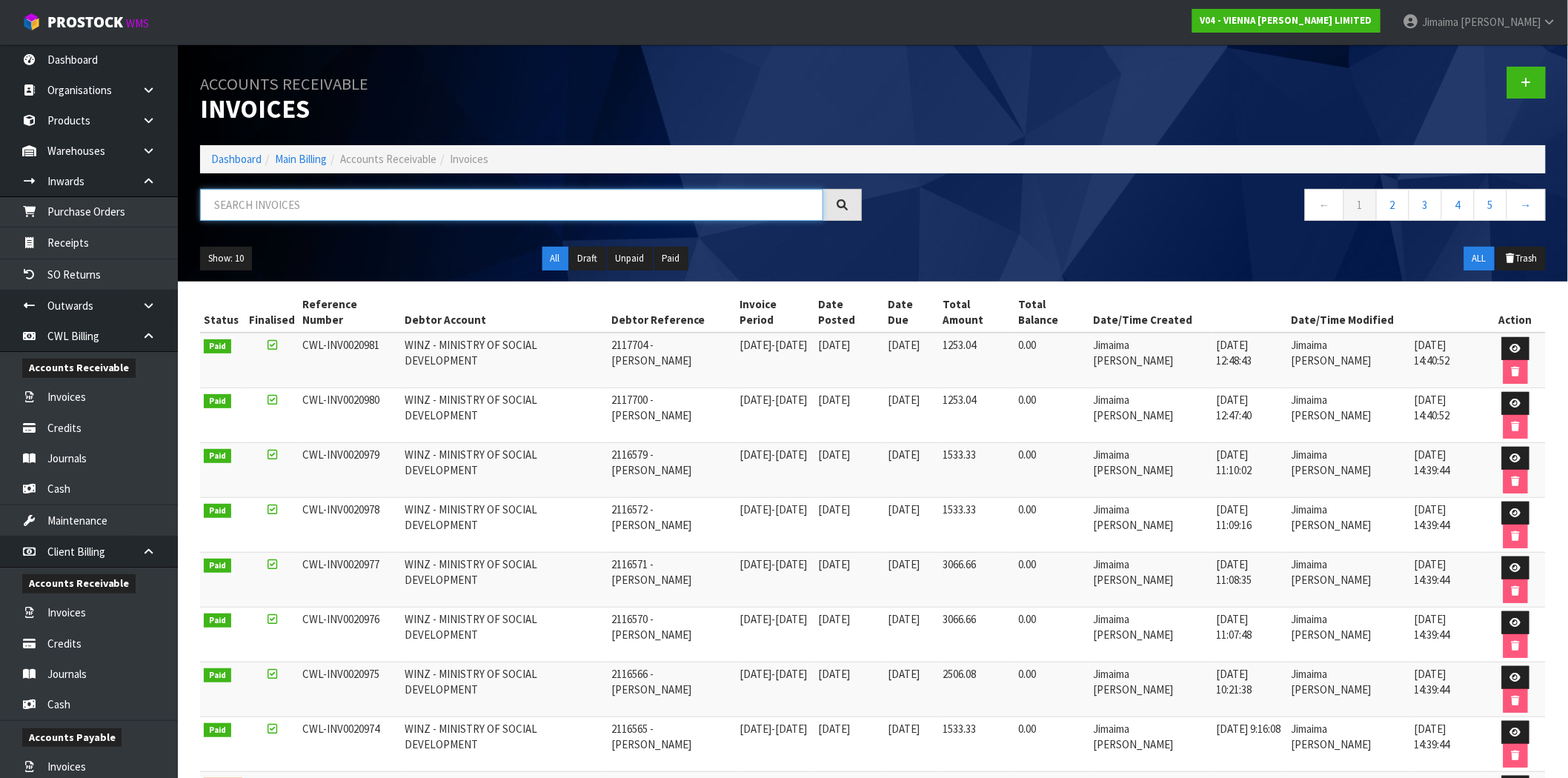
click at [491, 203] on input "text" at bounding box center [511, 205] width 623 height 32
click at [276, 197] on input "text" at bounding box center [511, 205] width 623 height 32
click at [319, 205] on input "text" at bounding box center [511, 205] width 623 height 32
paste input "dividend"
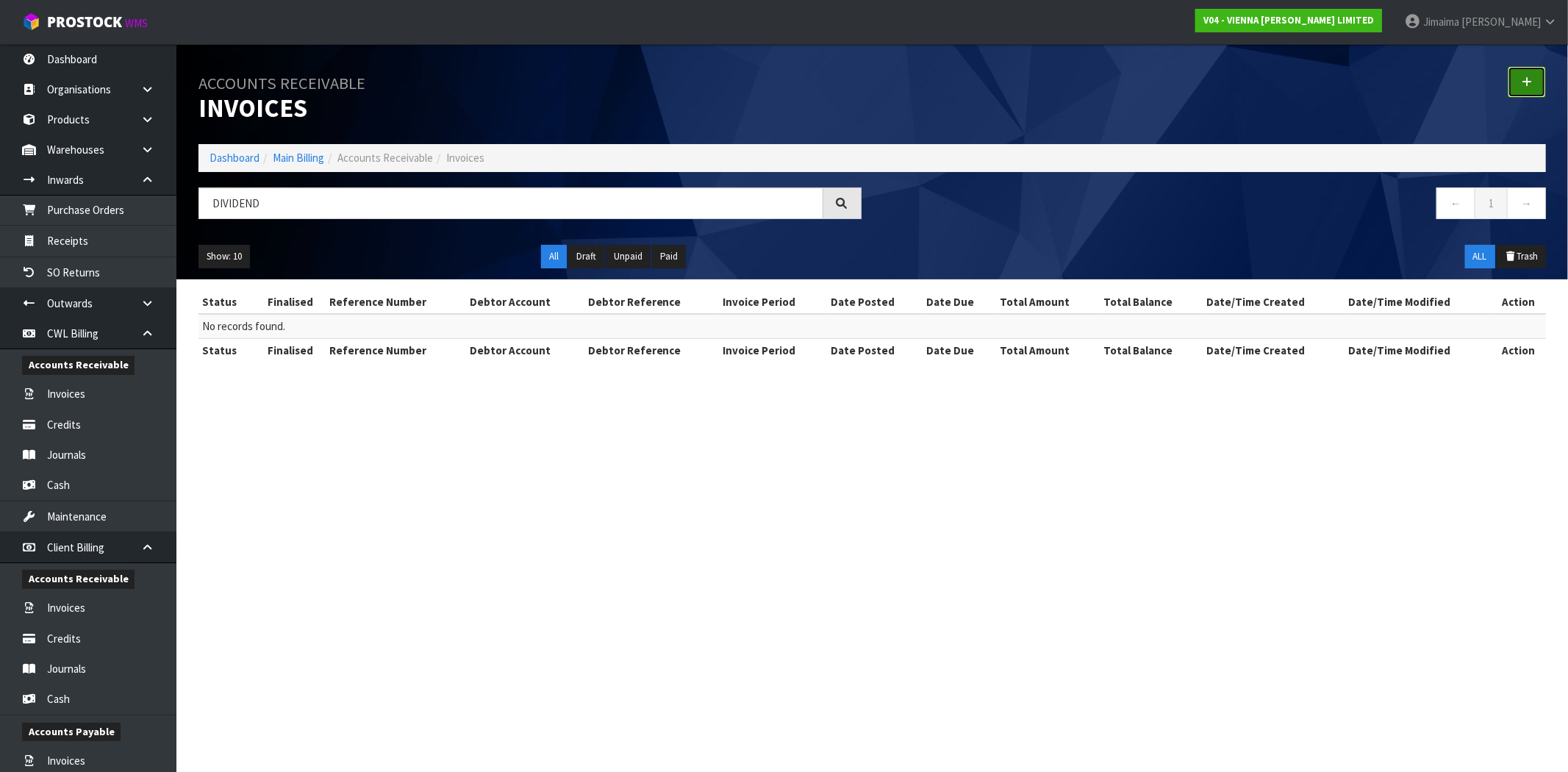
drag, startPoint x: 1528, startPoint y: 81, endPoint x: 1499, endPoint y: 82, distance: 29.0
click at [1528, 81] on icon at bounding box center [1527, 82] width 10 height 11
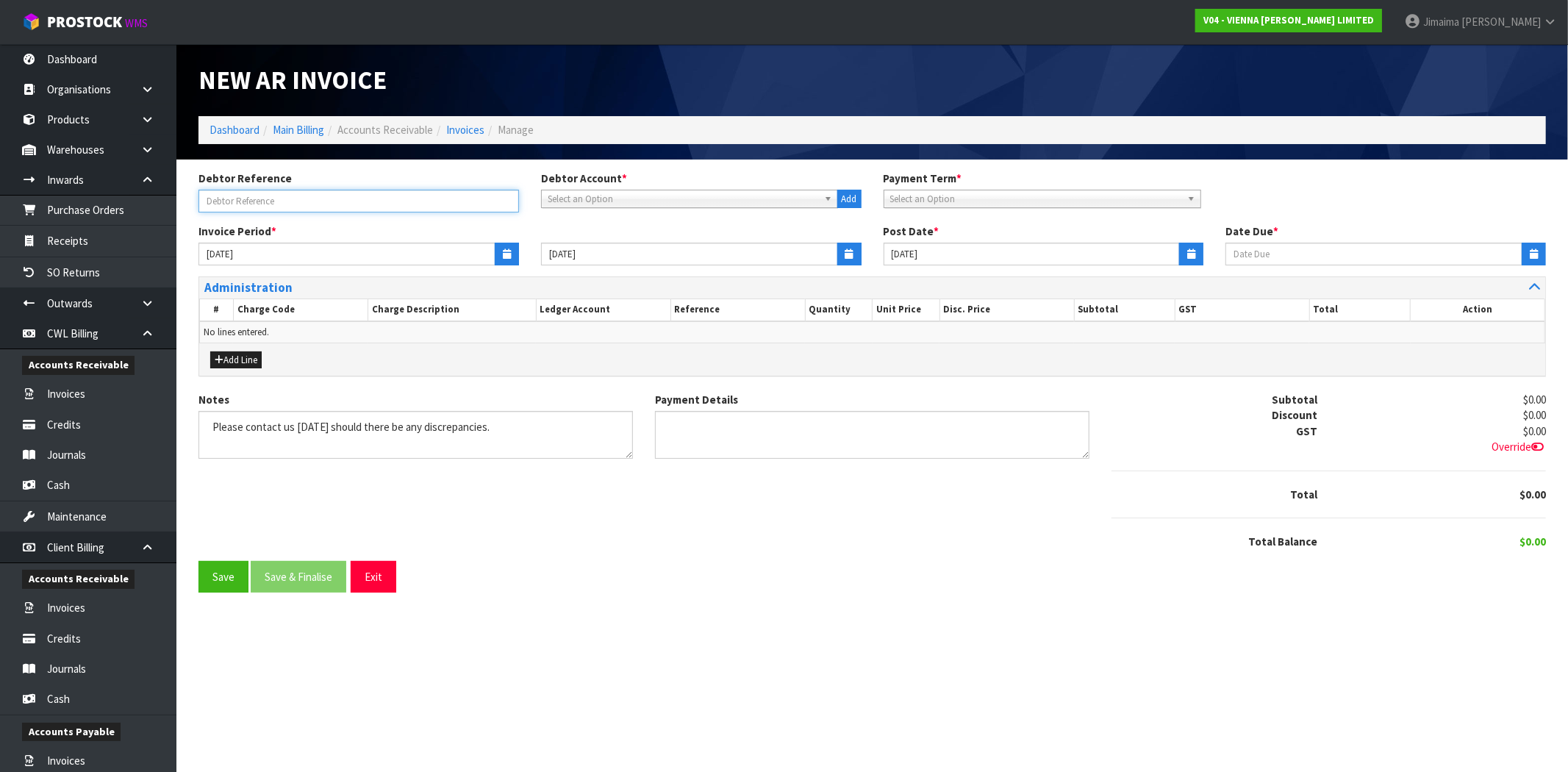
click at [505, 200] on input "text" at bounding box center [359, 201] width 321 height 23
click at [605, 197] on span "Select an Option" at bounding box center [683, 199] width 271 height 18
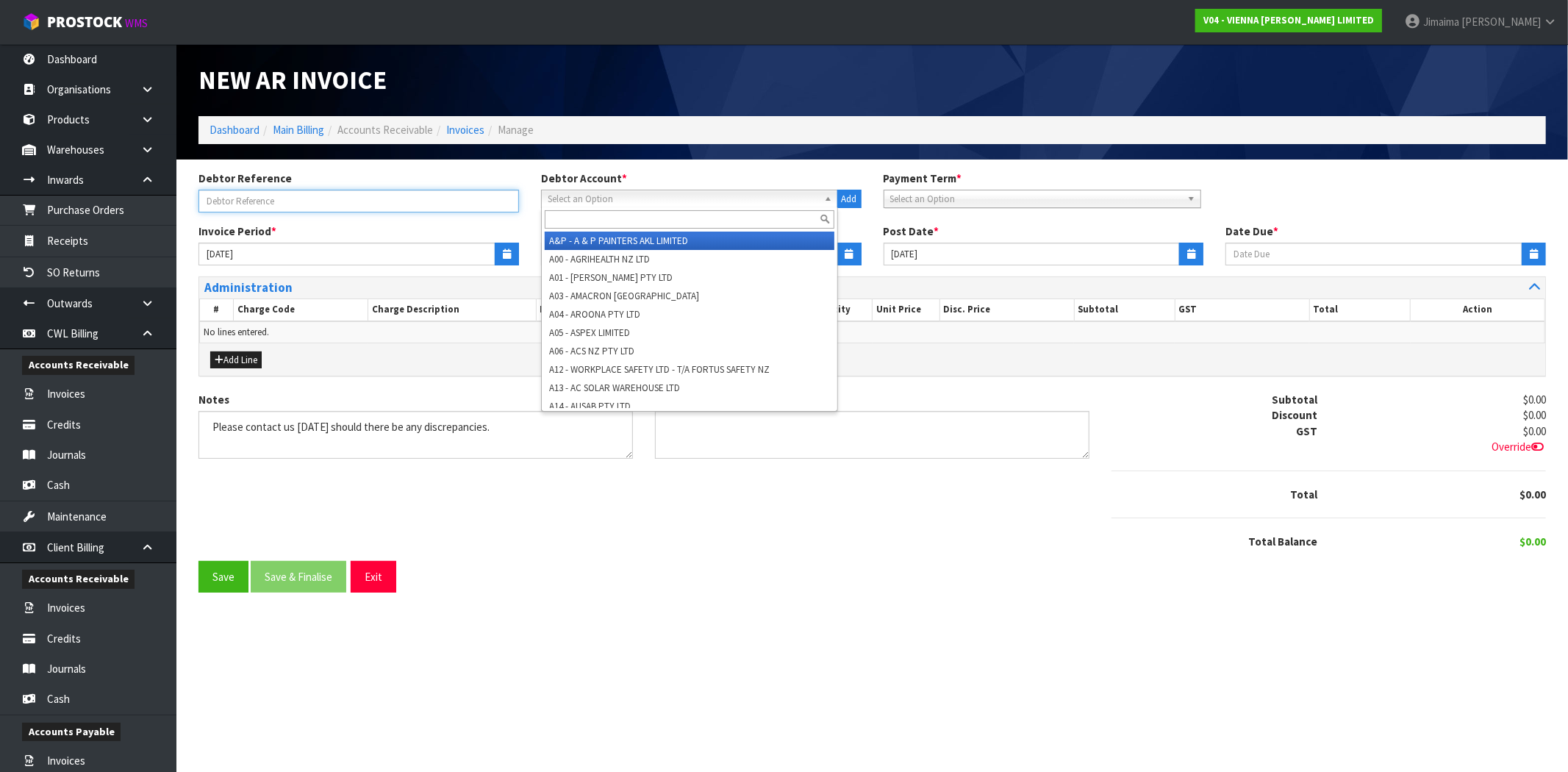
click at [489, 201] on input "text" at bounding box center [359, 201] width 321 height 23
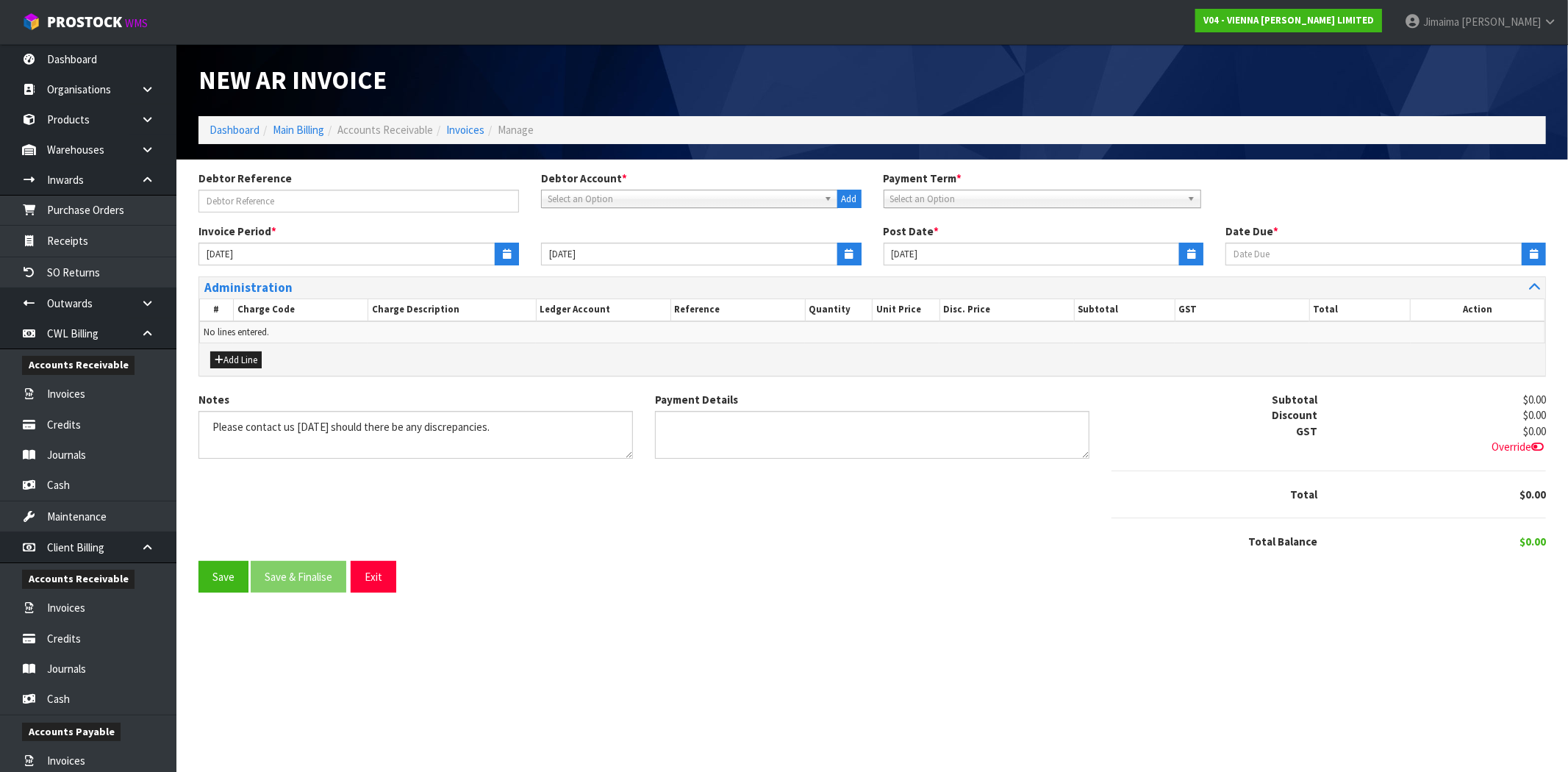
click at [603, 199] on span "Select an Option" at bounding box center [683, 199] width 271 height 18
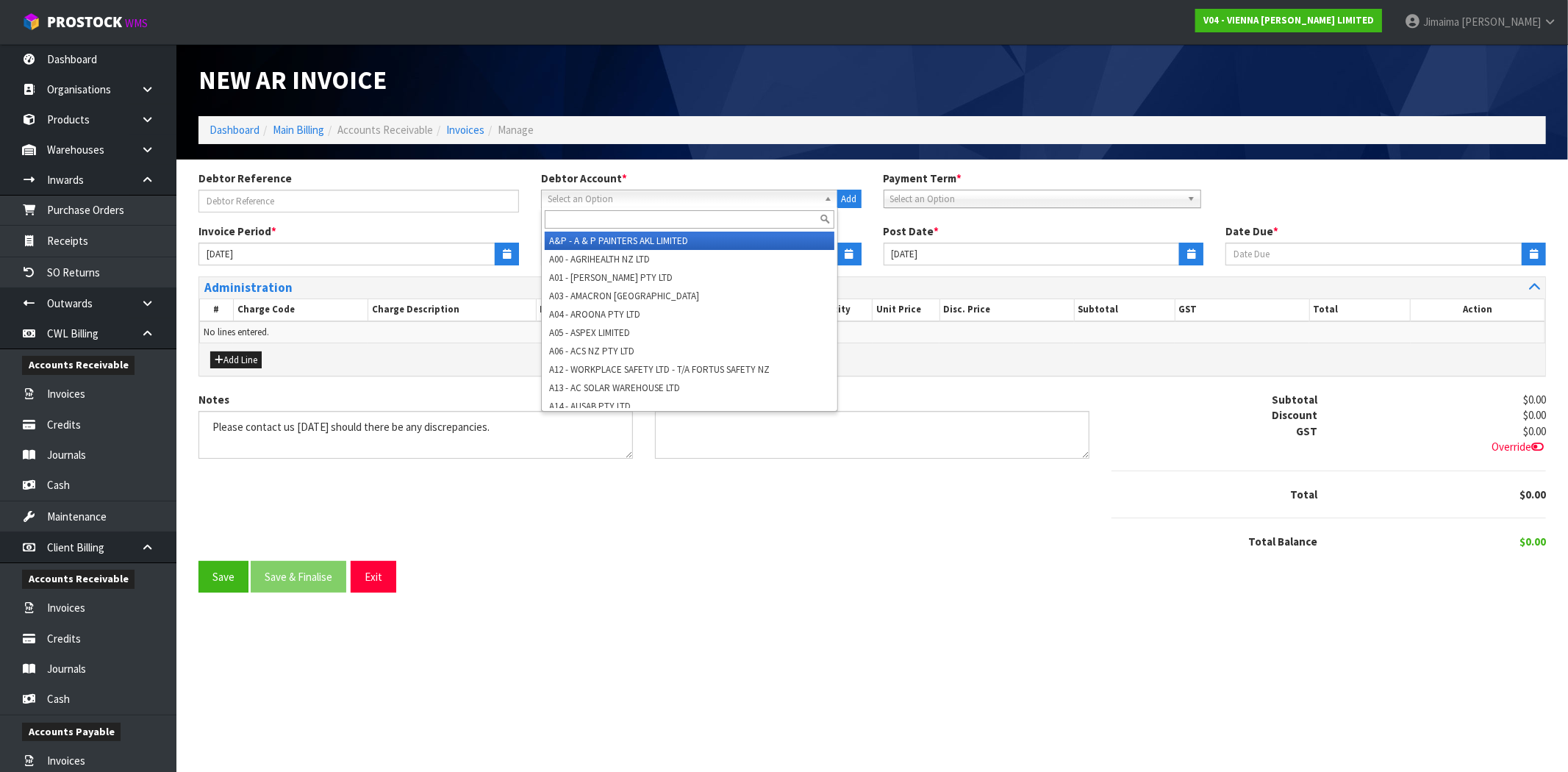
click at [593, 222] on input "text" at bounding box center [689, 219] width 289 height 19
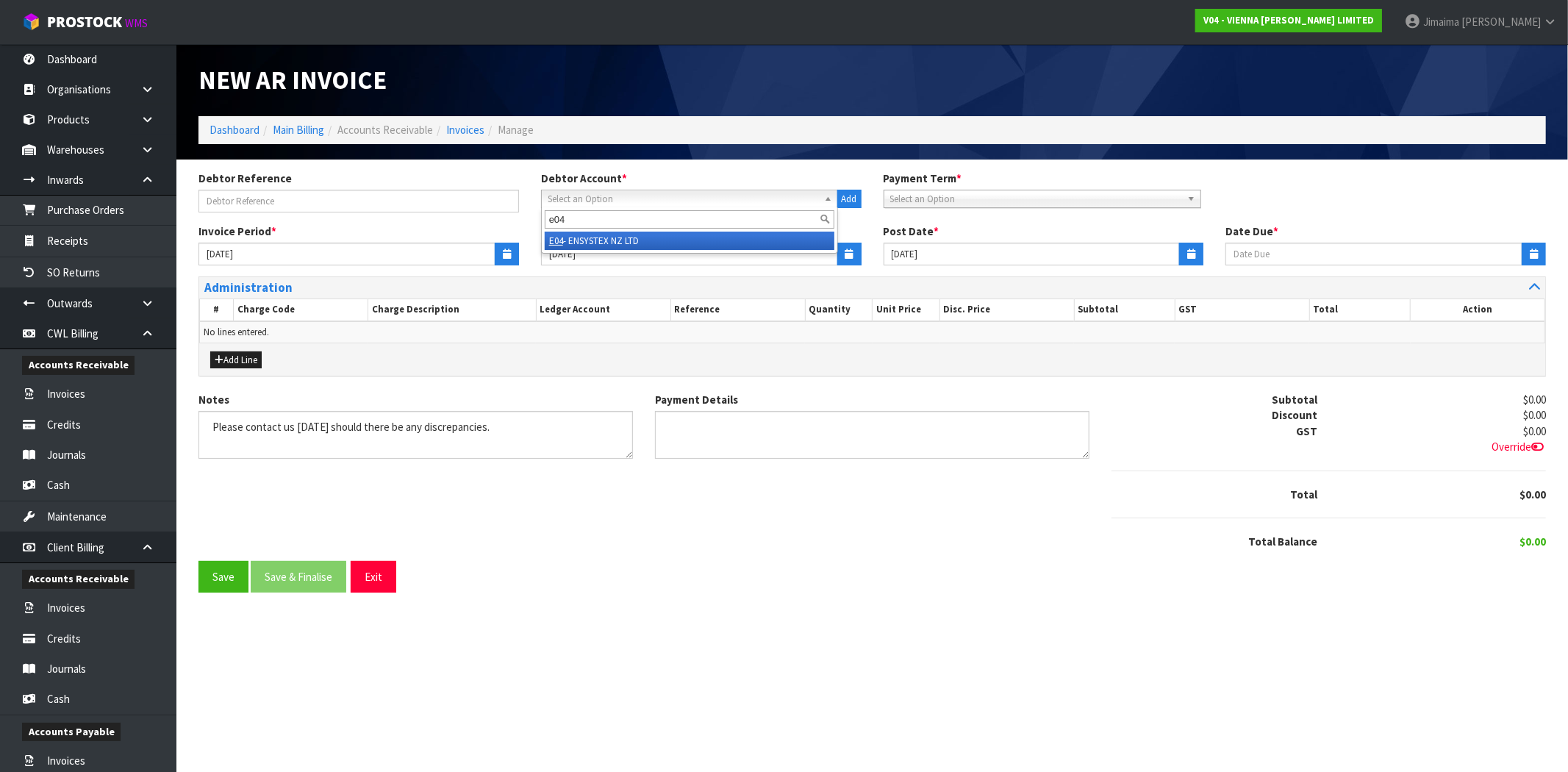
click at [639, 237] on li "E04 - ENSYSTEX NZ LTD" at bounding box center [689, 240] width 289 height 19
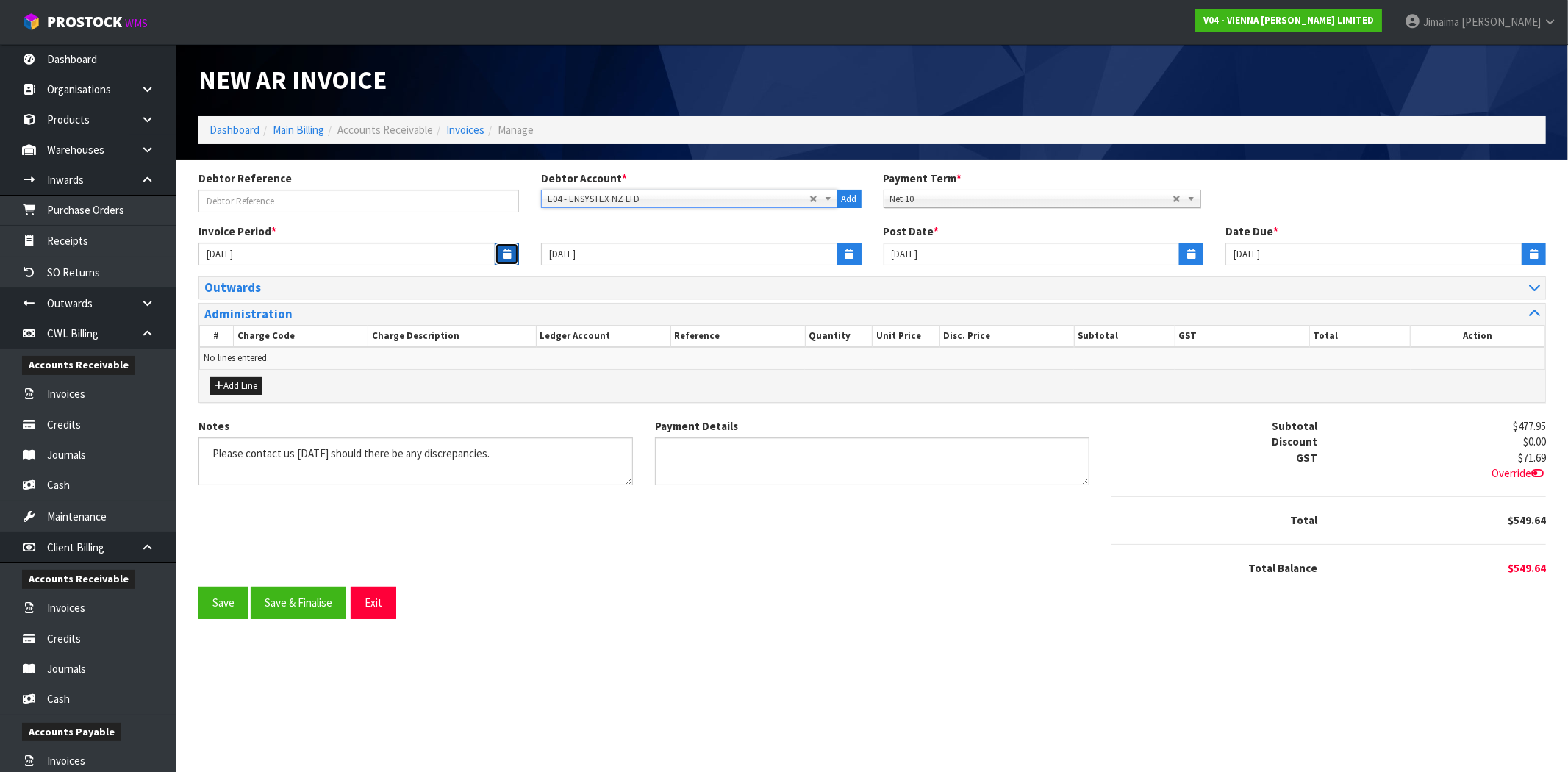
click at [508, 259] on button "button" at bounding box center [507, 254] width 24 height 23
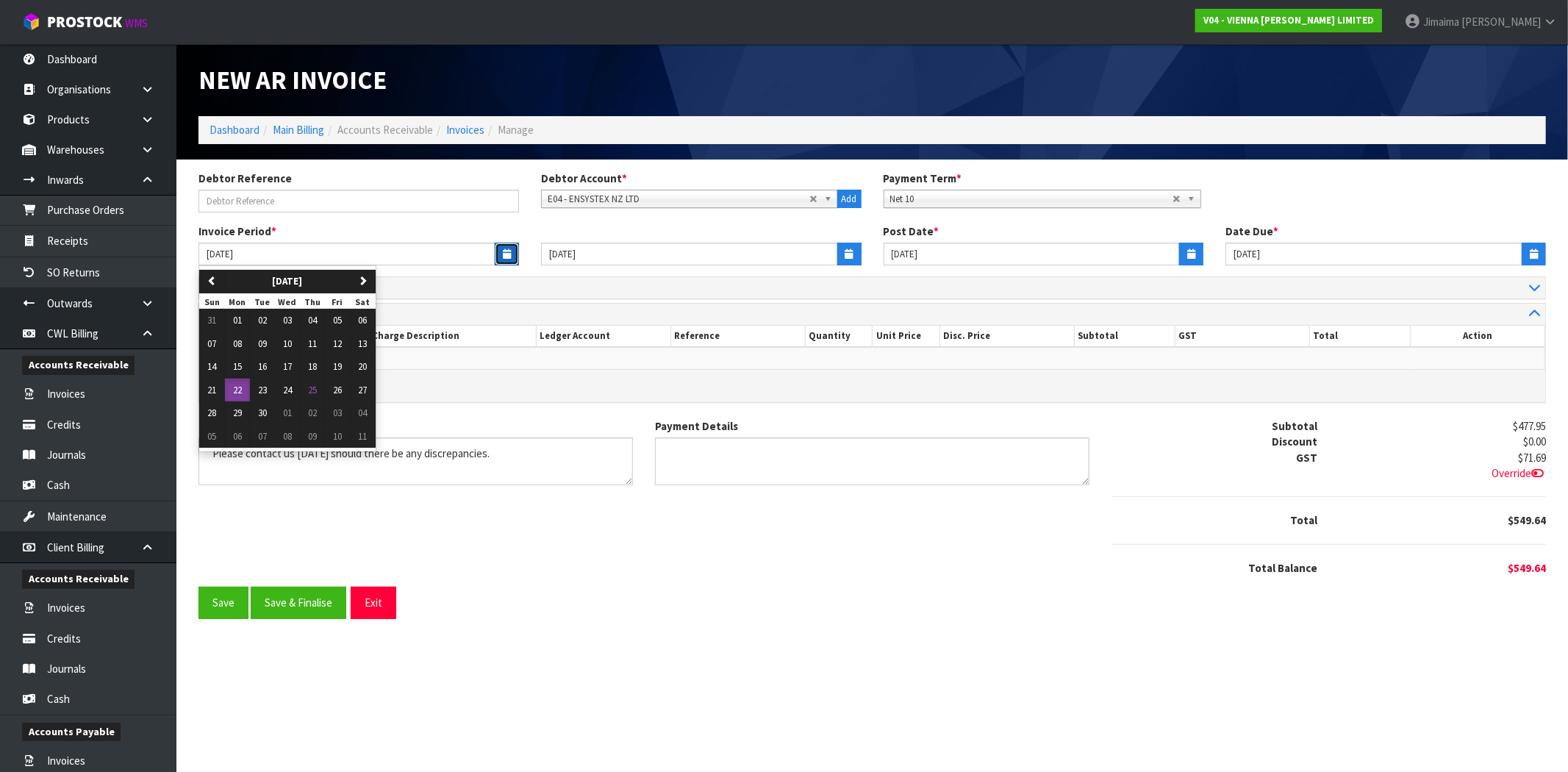
click at [508, 262] on button "button" at bounding box center [507, 254] width 24 height 23
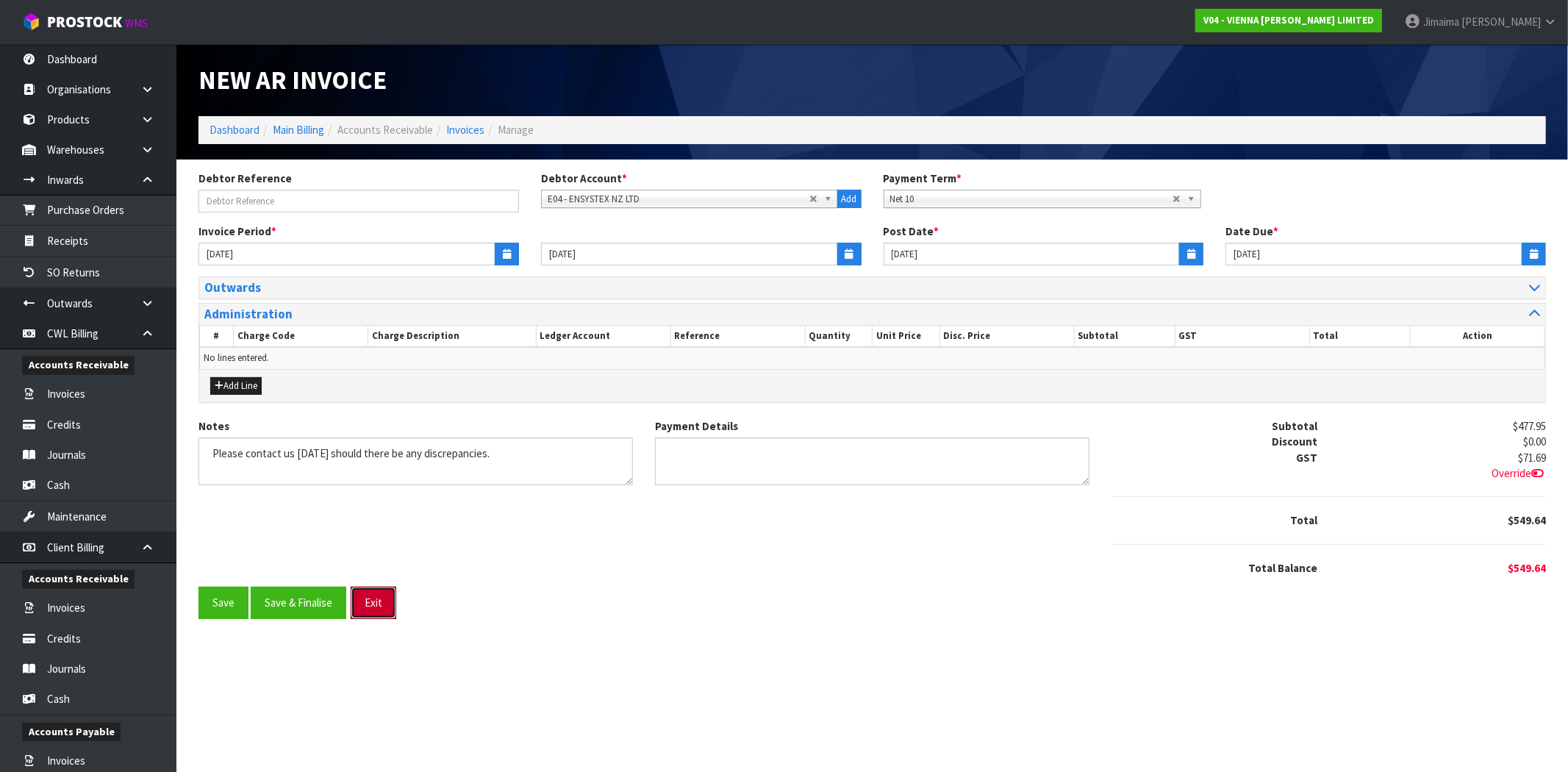
drag, startPoint x: 378, startPoint y: 600, endPoint x: 350, endPoint y: 604, distance: 28.3
click at [378, 601] on button "Exit" at bounding box center [373, 602] width 46 height 31
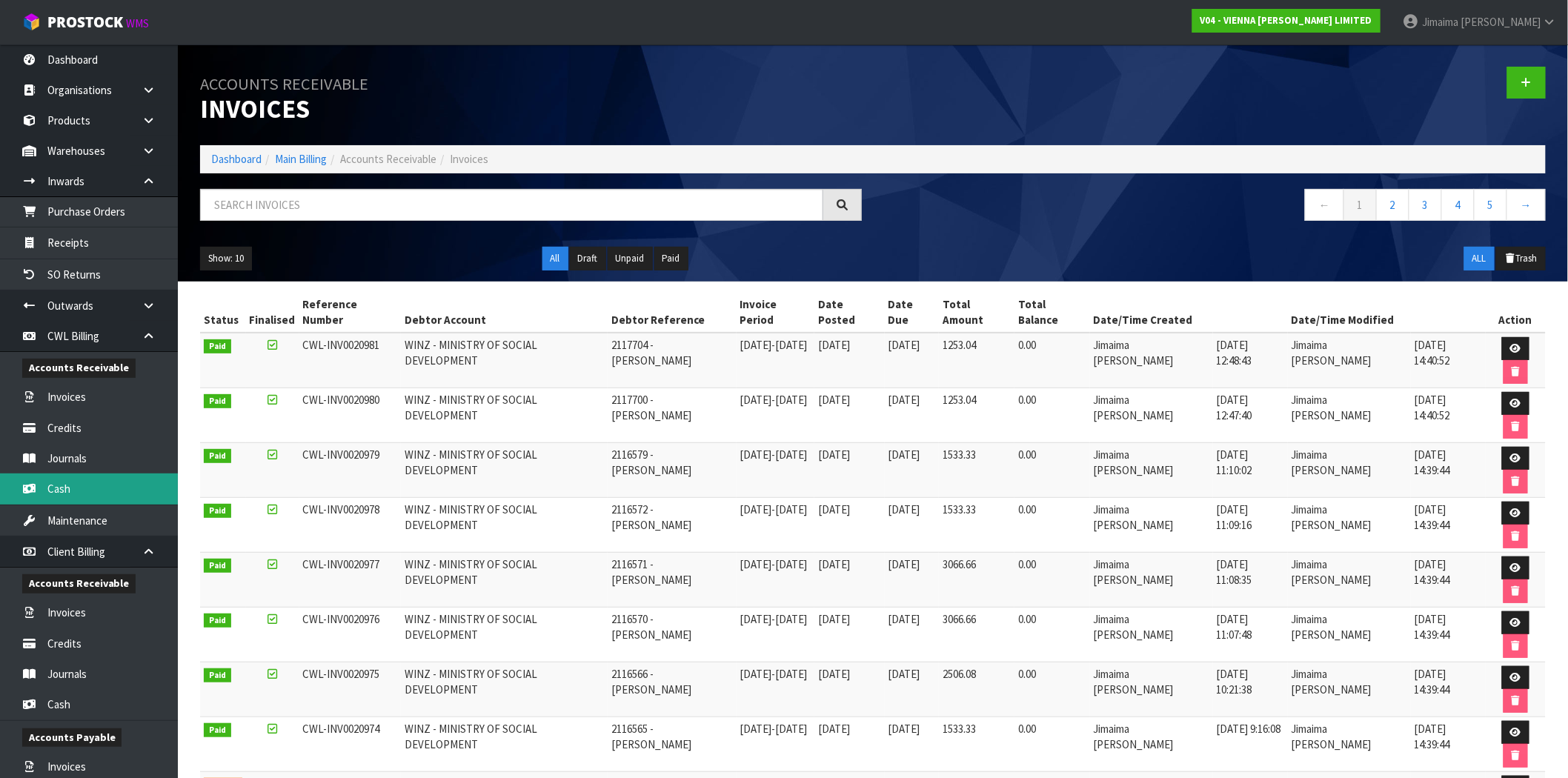
drag, startPoint x: 72, startPoint y: 499, endPoint x: 500, endPoint y: 380, distance: 444.2
click at [72, 499] on link "Cash" at bounding box center [89, 488] width 178 height 30
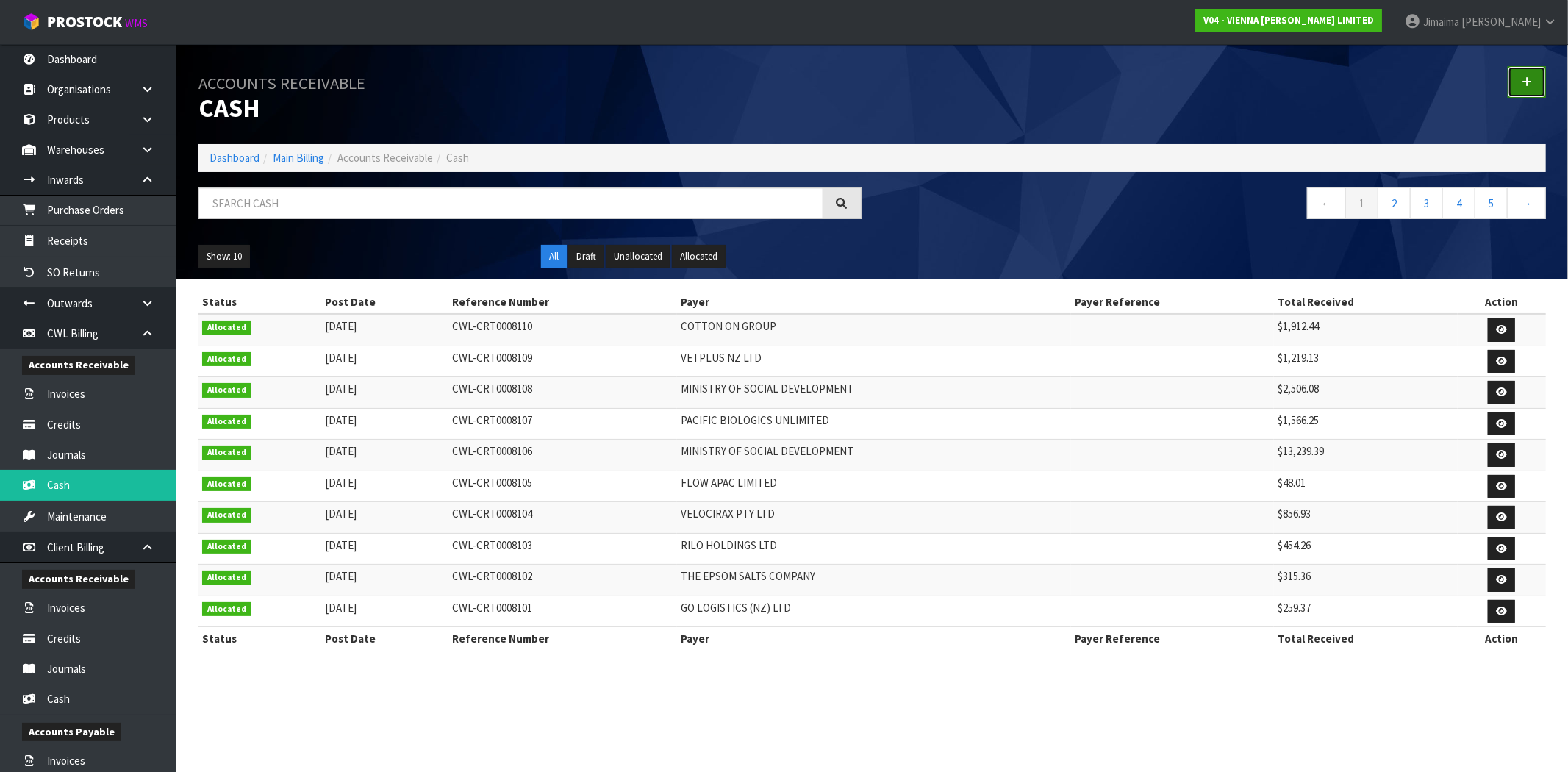
drag, startPoint x: 1522, startPoint y: 75, endPoint x: 1468, endPoint y: 90, distance: 56.0
click at [1520, 75] on link at bounding box center [1526, 81] width 38 height 31
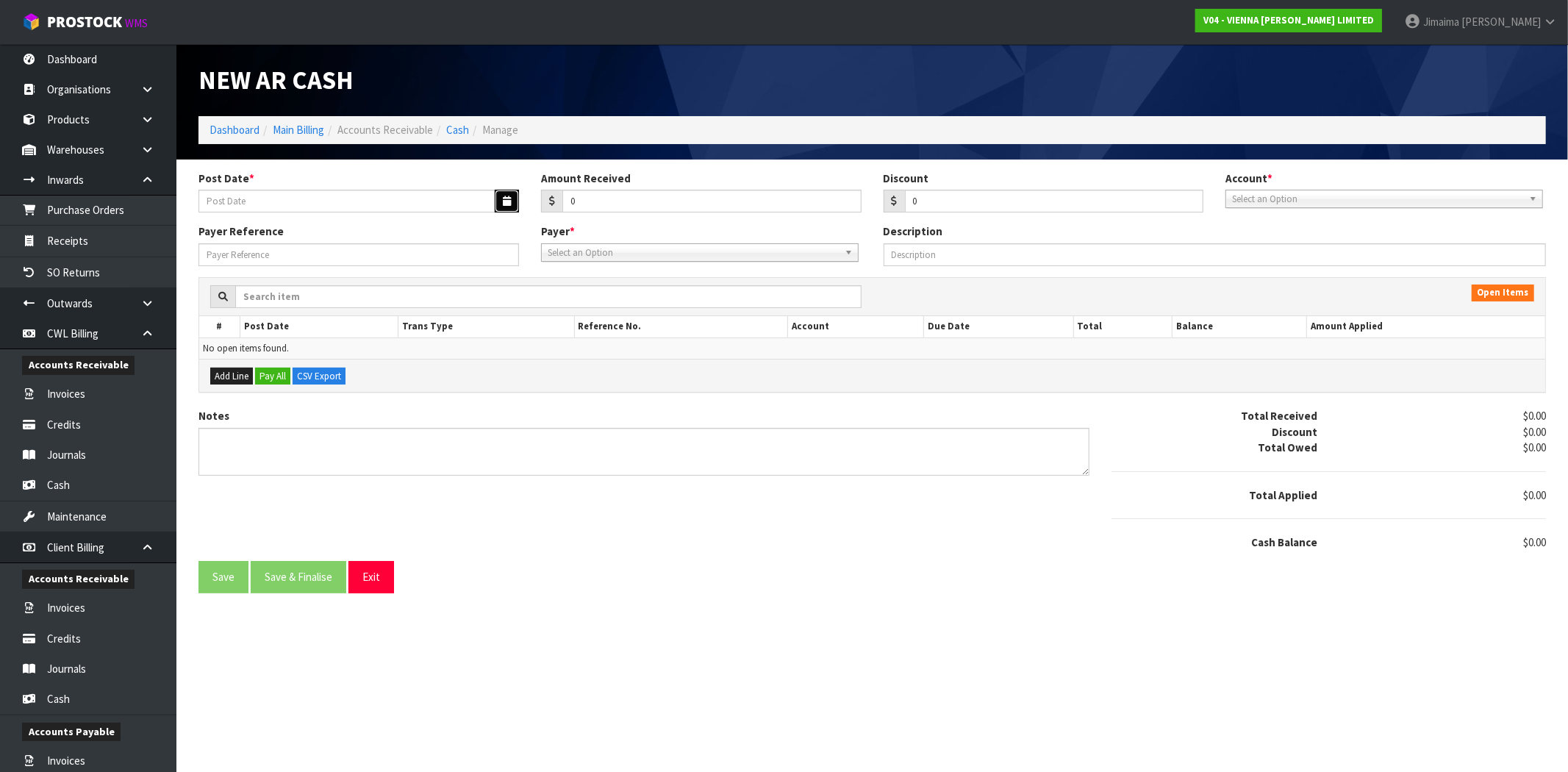
click at [505, 203] on icon "button" at bounding box center [507, 201] width 8 height 10
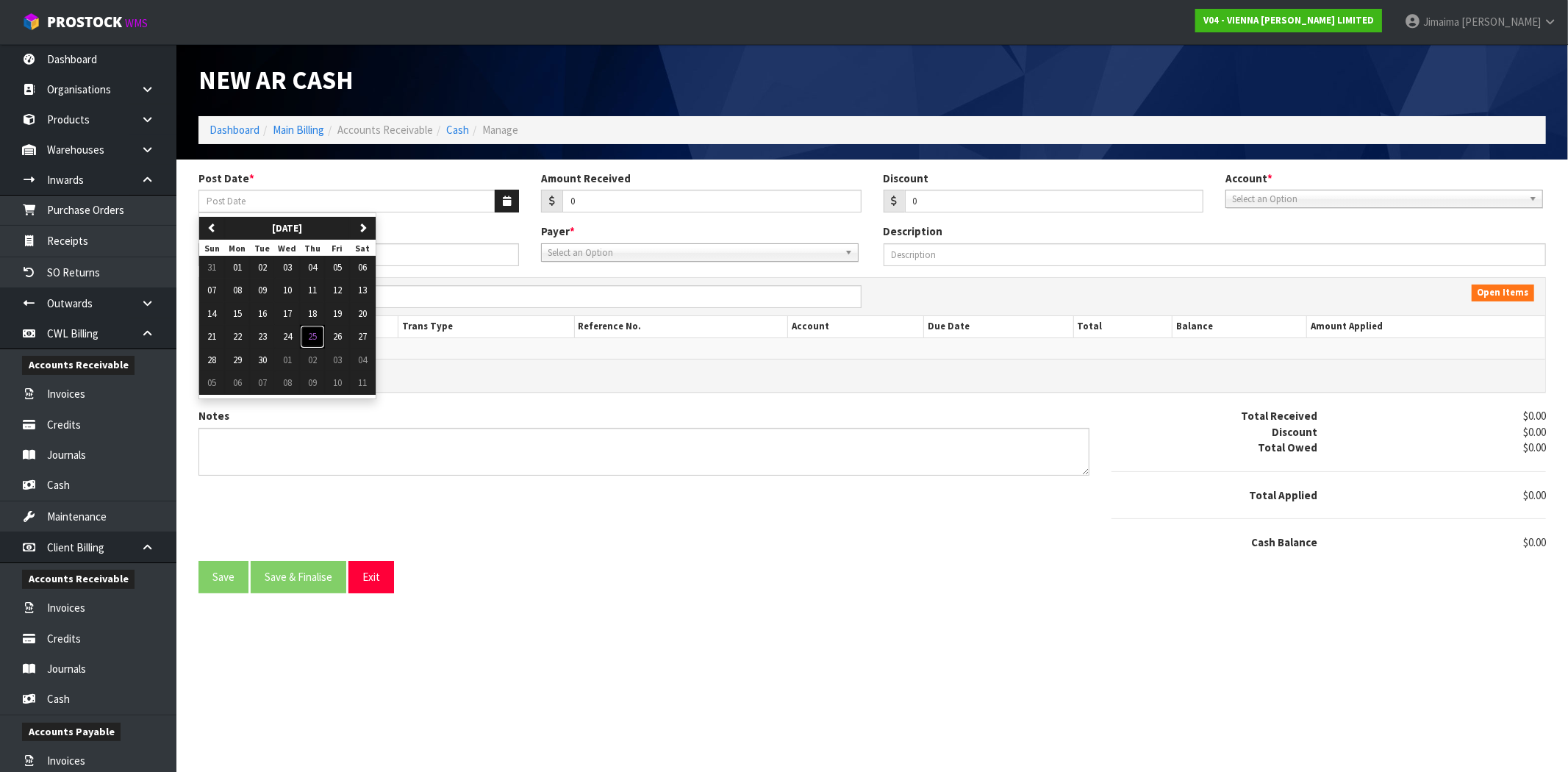
click at [324, 338] on button "25" at bounding box center [312, 336] width 25 height 23
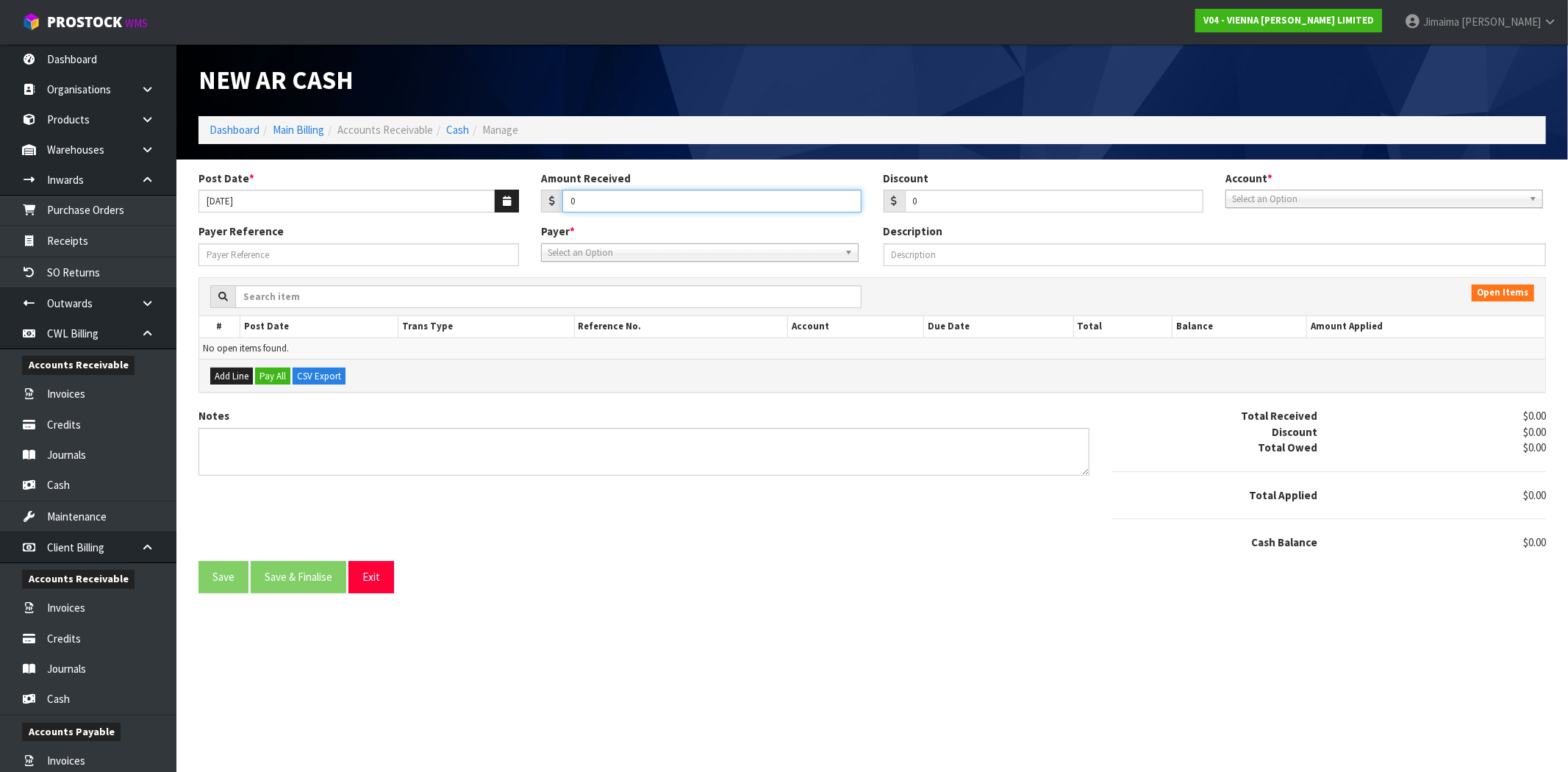
drag, startPoint x: 606, startPoint y: 194, endPoint x: 454, endPoint y: 171, distance: 153.7
click at [489, 203] on div "Post Date * 25/09/2025 Amount Received 0 Discount 0 Account * 01-9510 - BNZ 1#1…" at bounding box center [872, 197] width 1370 height 54
click at [1380, 195] on span "Select an Option" at bounding box center [1377, 199] width 291 height 18
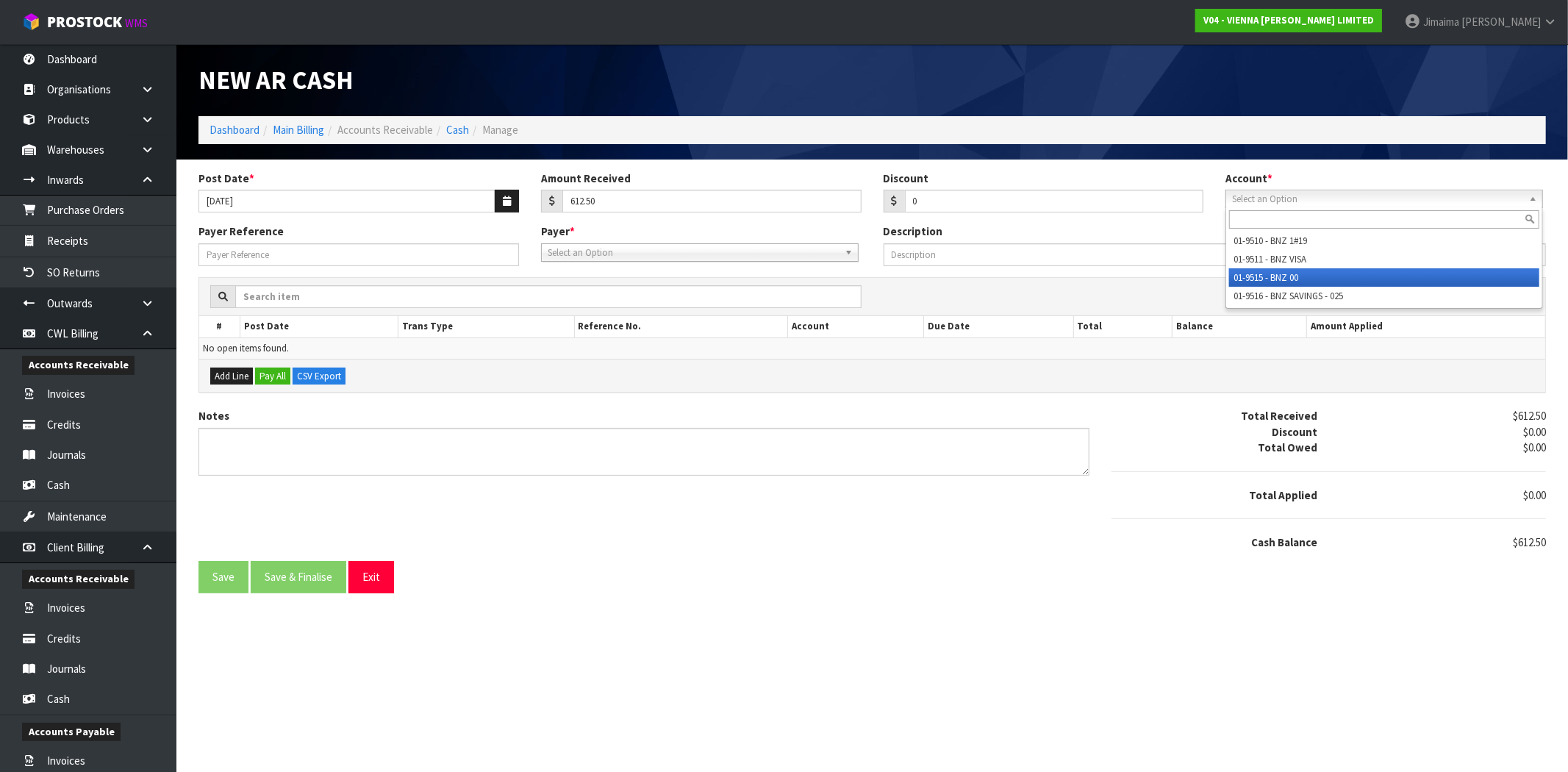
click at [1299, 272] on li "01-9515 - BNZ 00" at bounding box center [1384, 277] width 310 height 19
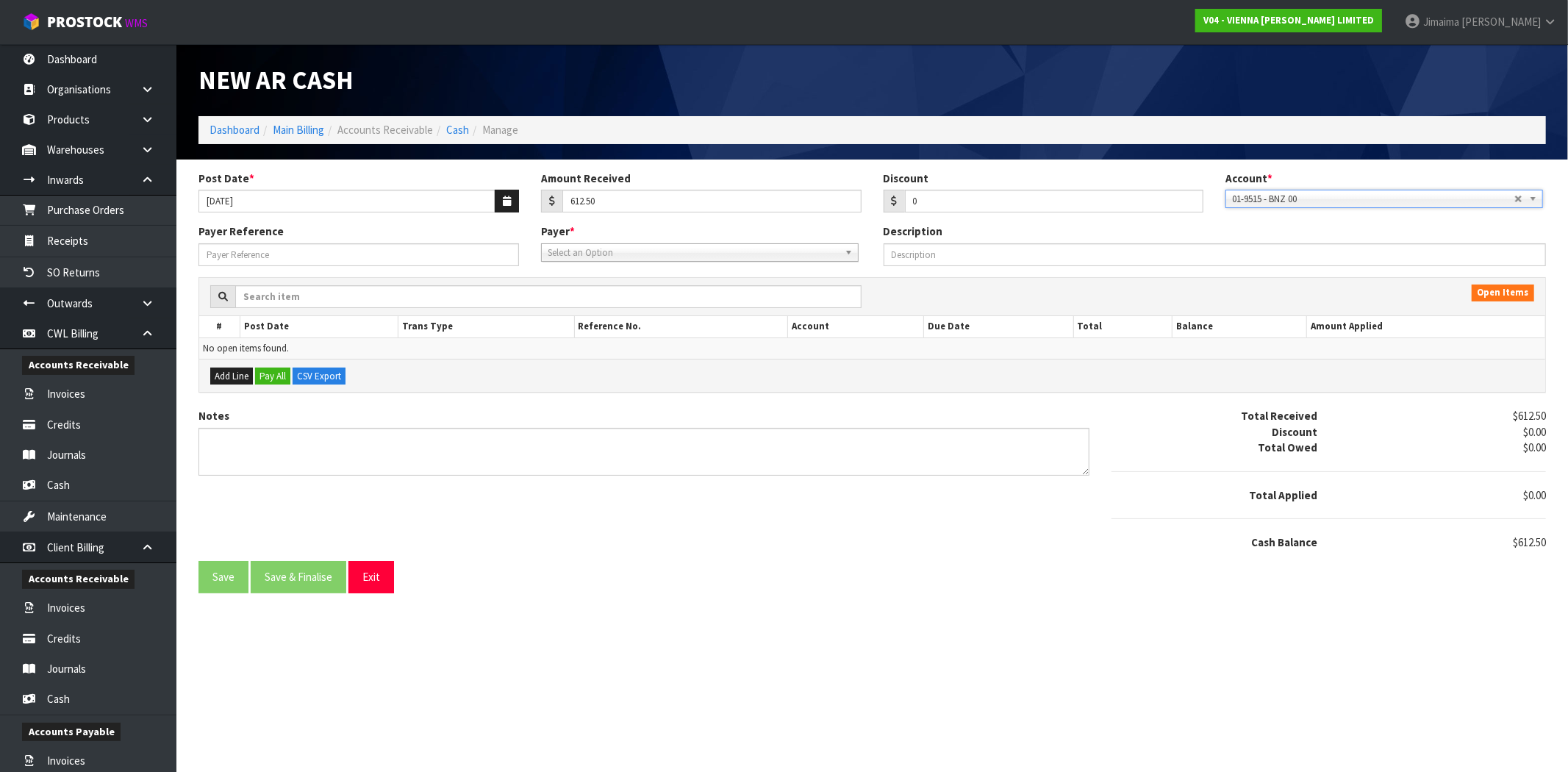
click at [839, 247] on link "Select an Option" at bounding box center [700, 252] width 318 height 19
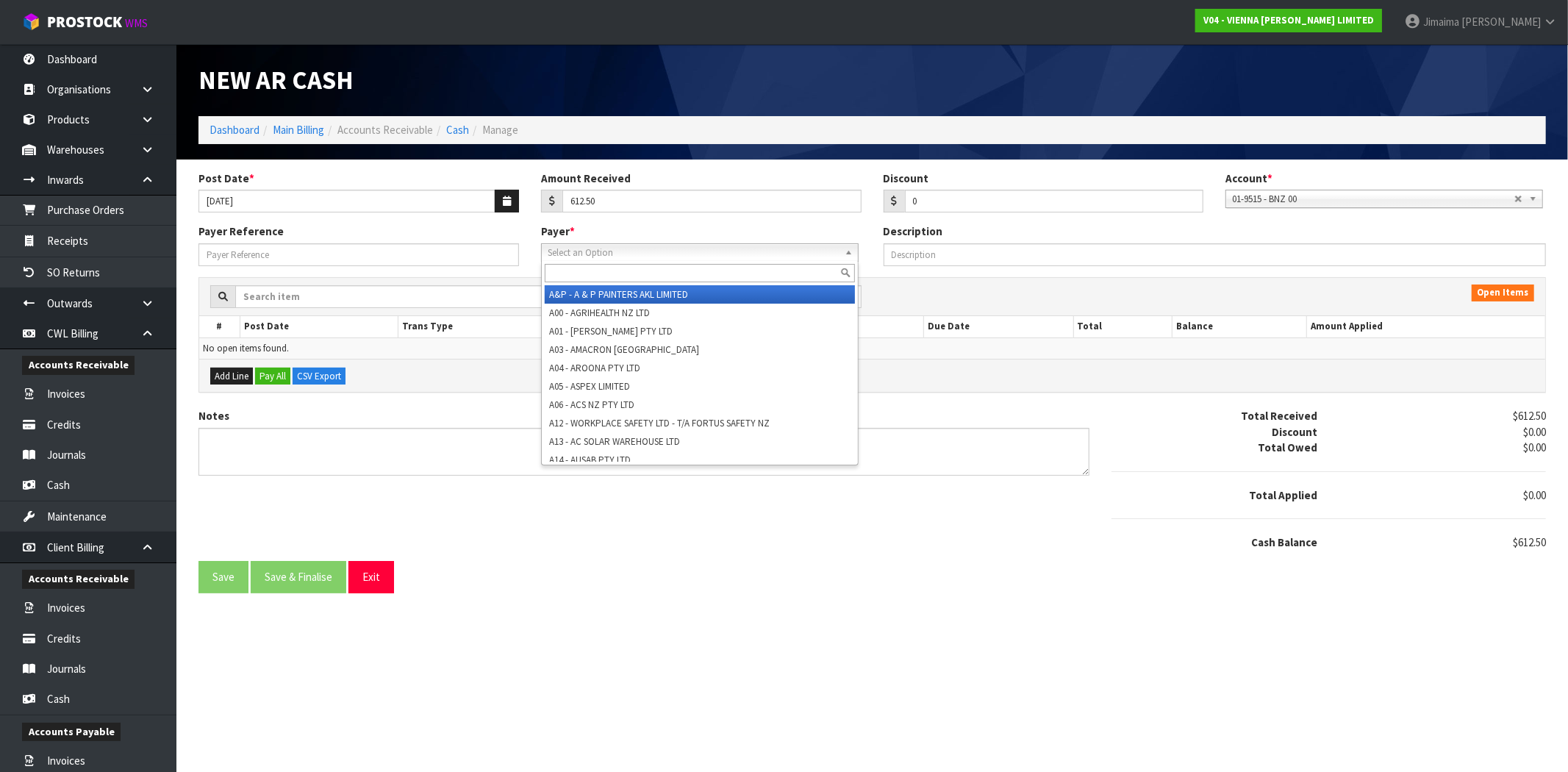
click at [782, 270] on input "text" at bounding box center [700, 272] width 310 height 19
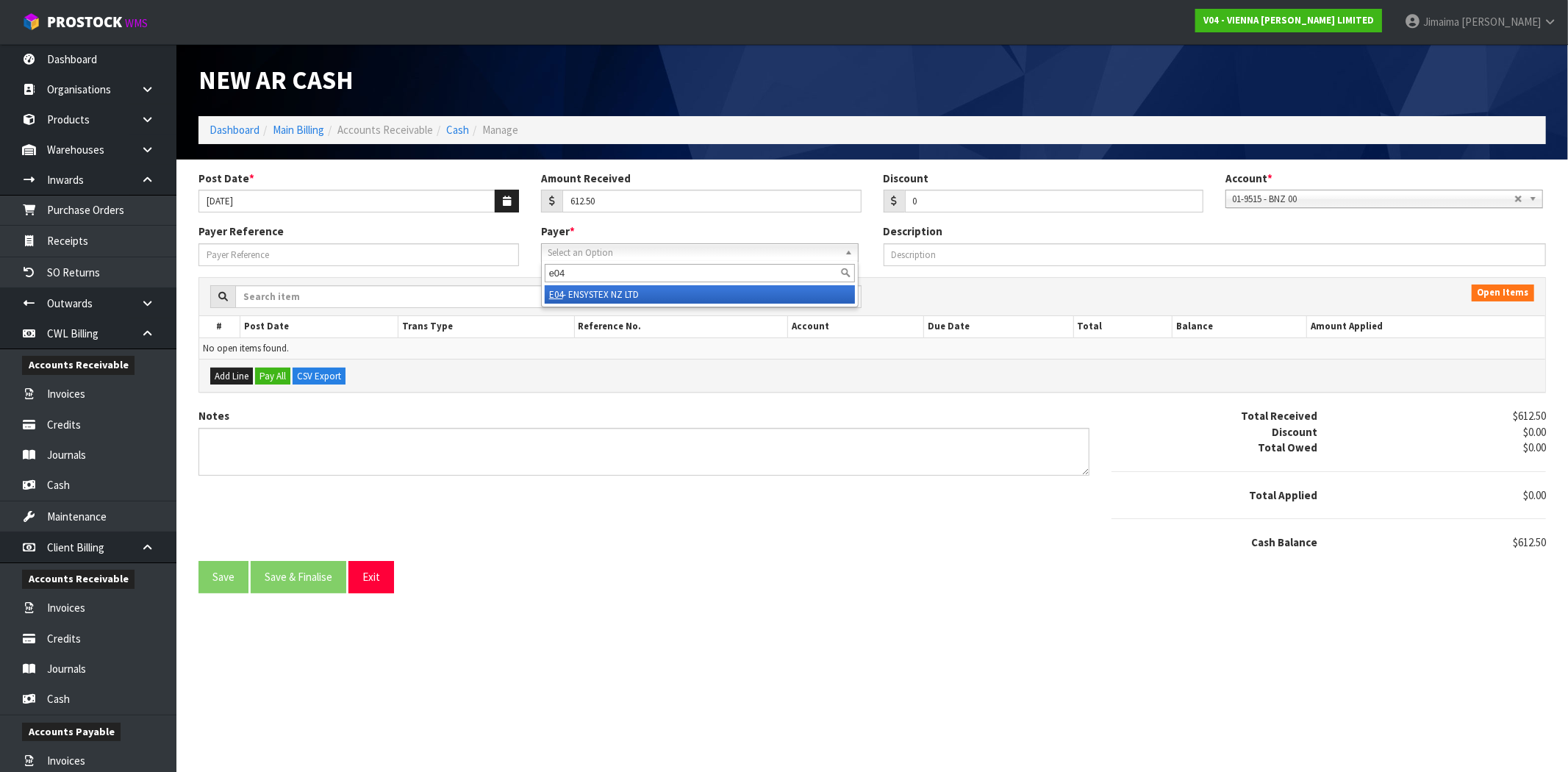
click at [800, 293] on li "E04 - ENSYSTEX NZ LTD" at bounding box center [700, 294] width 310 height 19
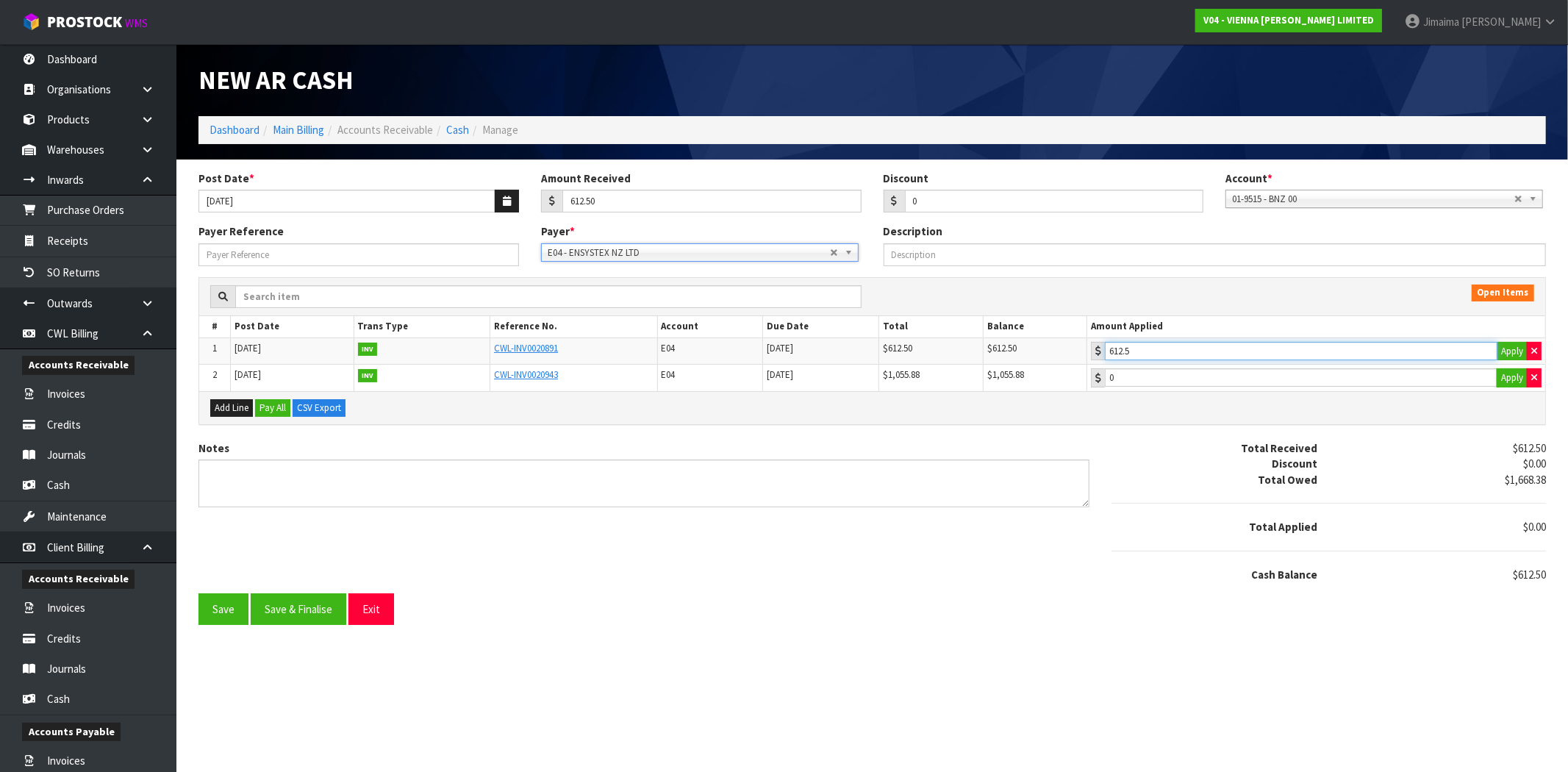
click at [1162, 347] on input "612.5" at bounding box center [1301, 351] width 393 height 19
drag, startPoint x: 280, startPoint y: 611, endPoint x: 261, endPoint y: 575, distance: 40.7
click at [280, 606] on button "Save & Finalise" at bounding box center [298, 608] width 96 height 31
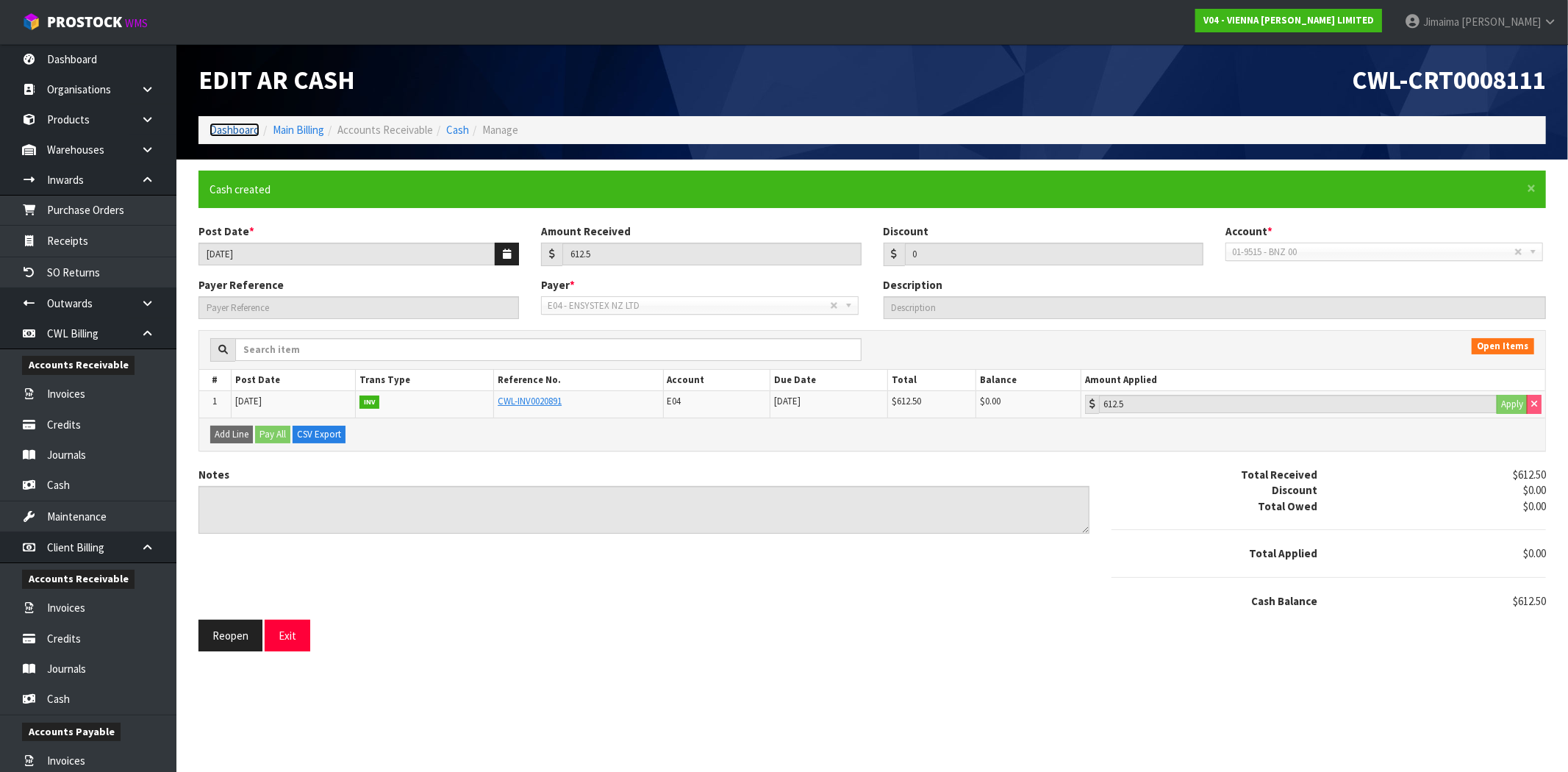
click at [238, 134] on link "Dashboard" at bounding box center [235, 129] width 50 height 14
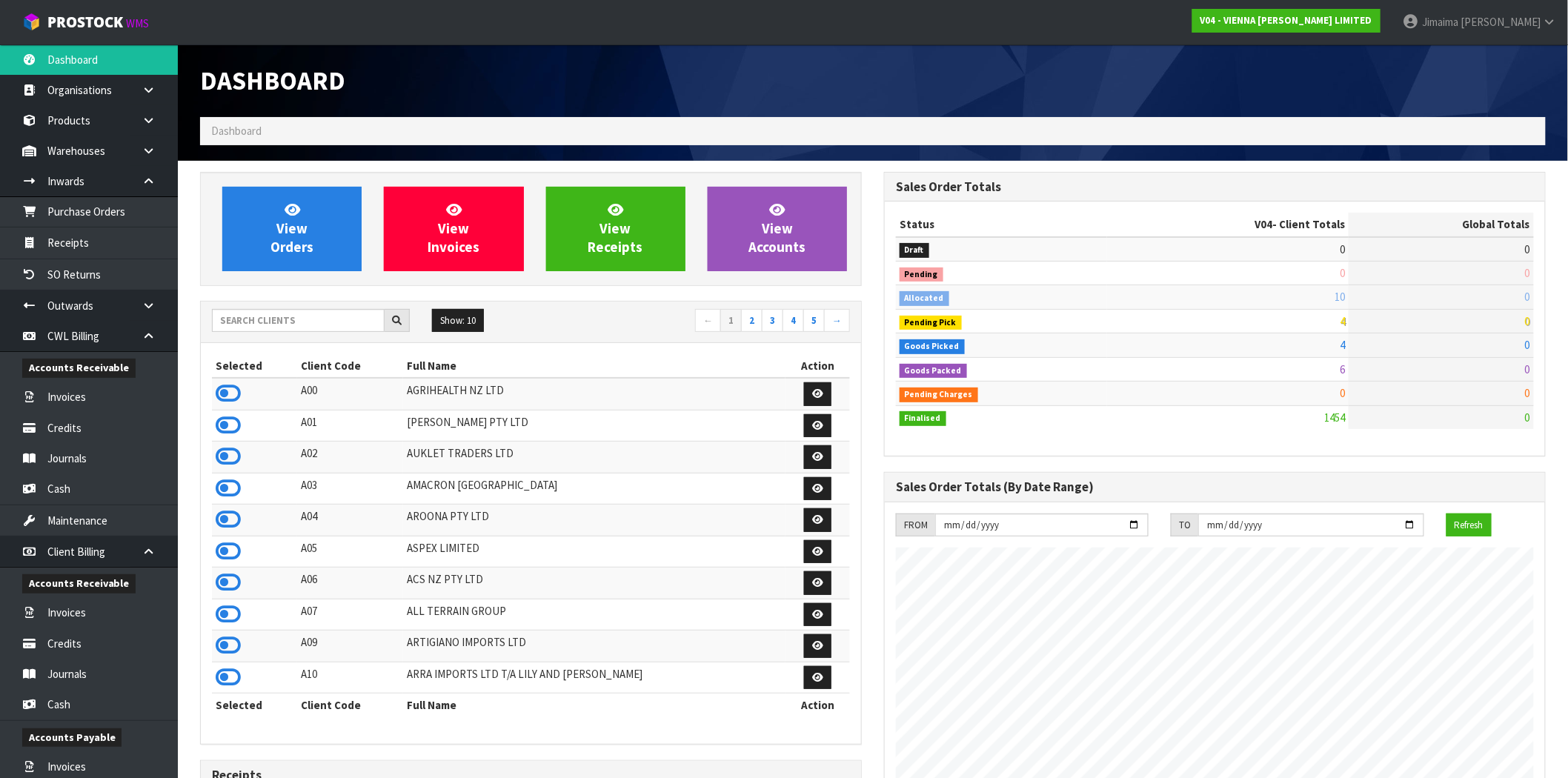
scroll to position [1122, 684]
click at [253, 322] on input "text" at bounding box center [298, 320] width 172 height 23
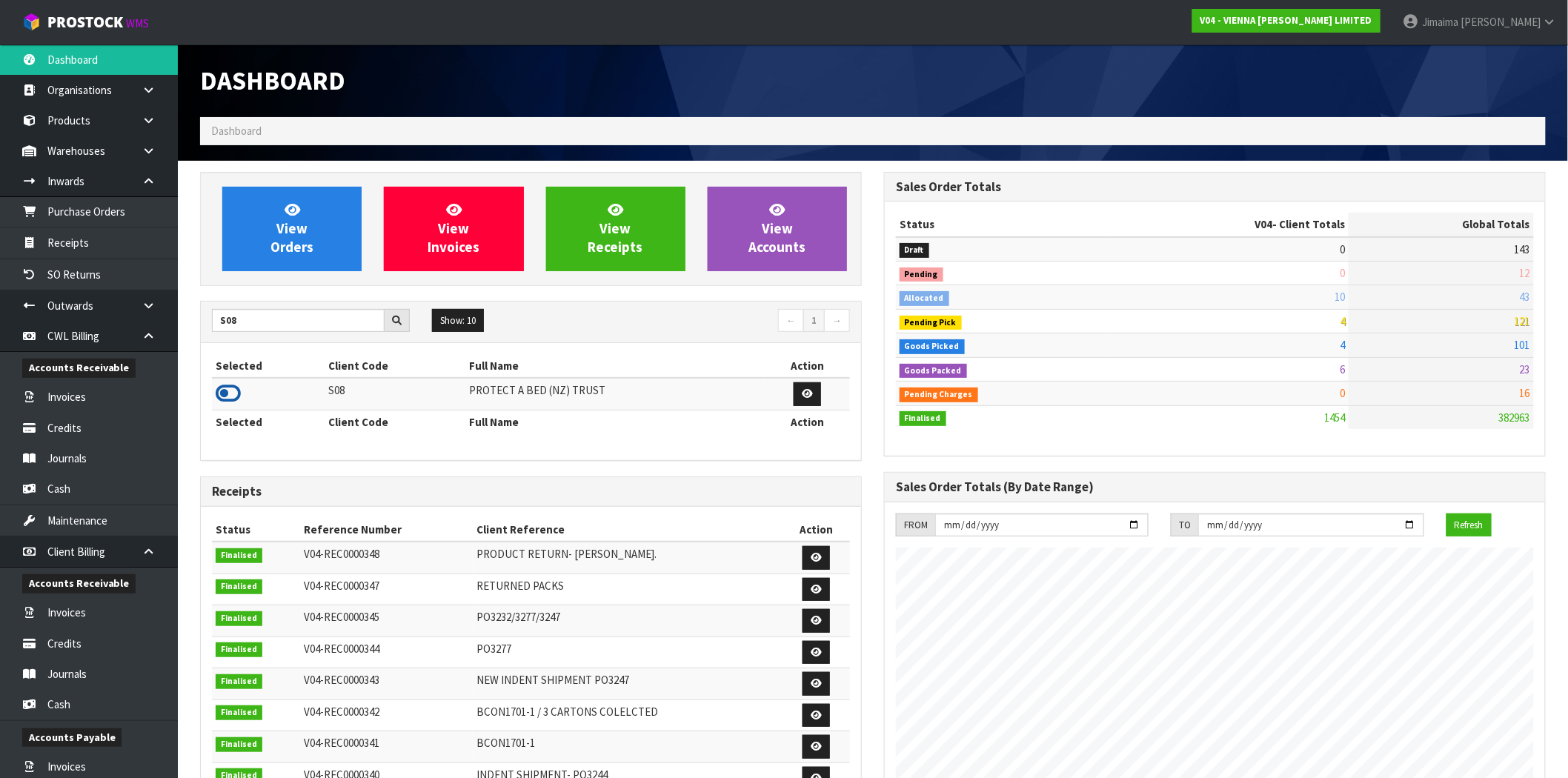
click at [219, 397] on icon at bounding box center [227, 393] width 25 height 22
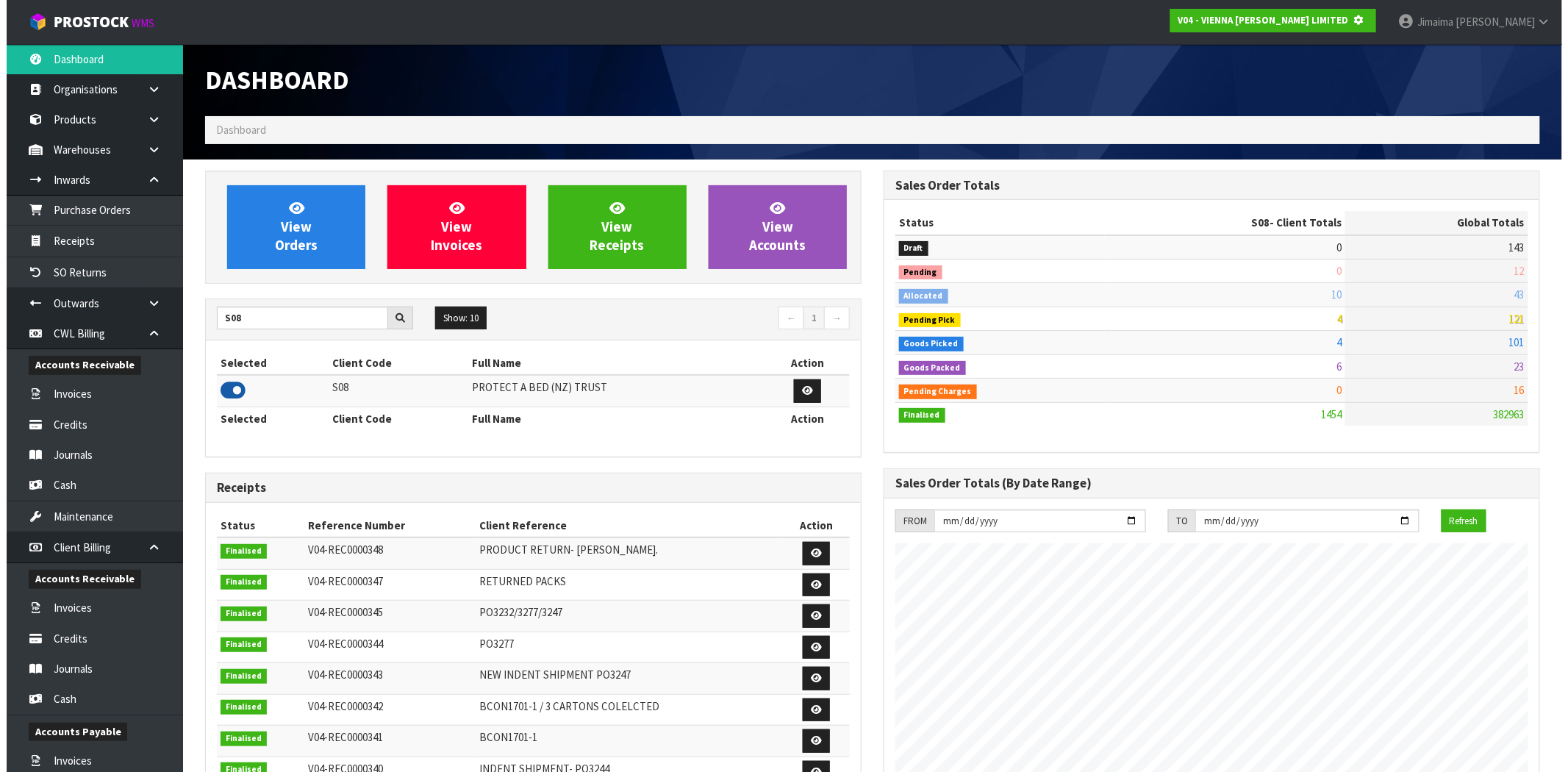
scroll to position [733944, 734477]
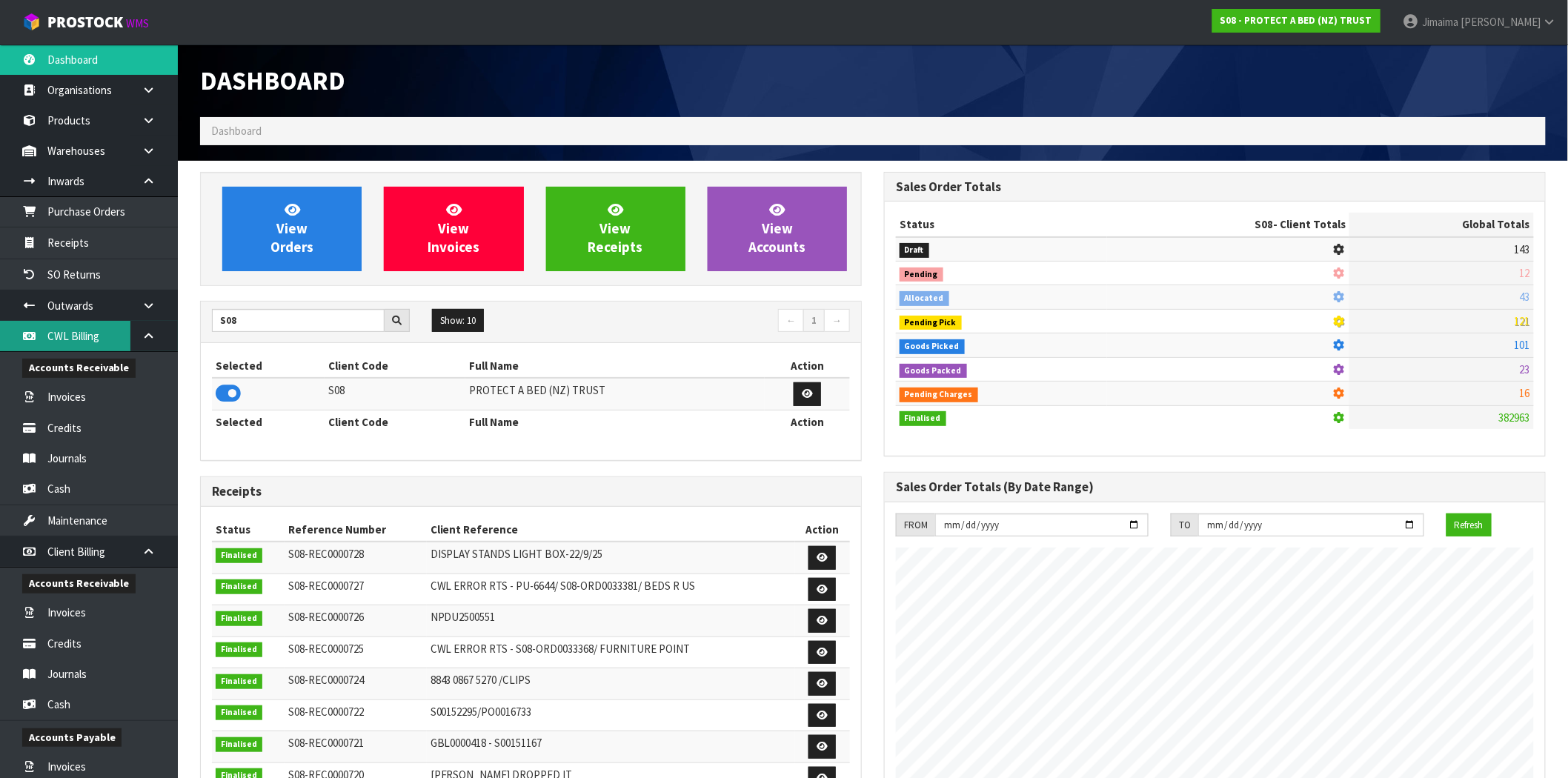
click at [128, 341] on link "CWL Billing" at bounding box center [89, 335] width 178 height 30
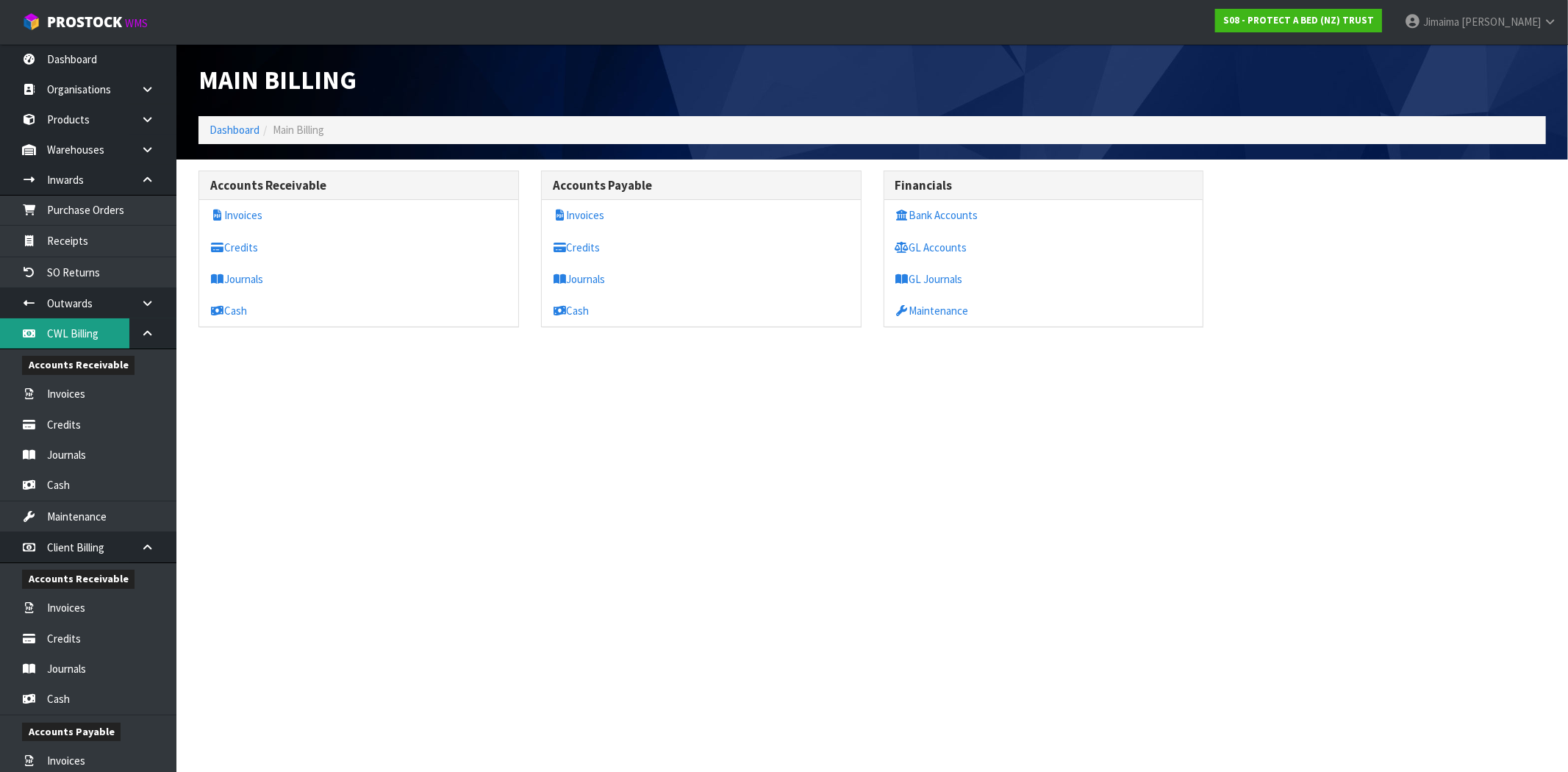
click at [138, 334] on div "Main Billing Dashboard Main Billing Accounts Receivable Invoices Credits Journa…" at bounding box center [784, 176] width 1568 height 354
click at [143, 545] on icon at bounding box center [147, 547] width 14 height 11
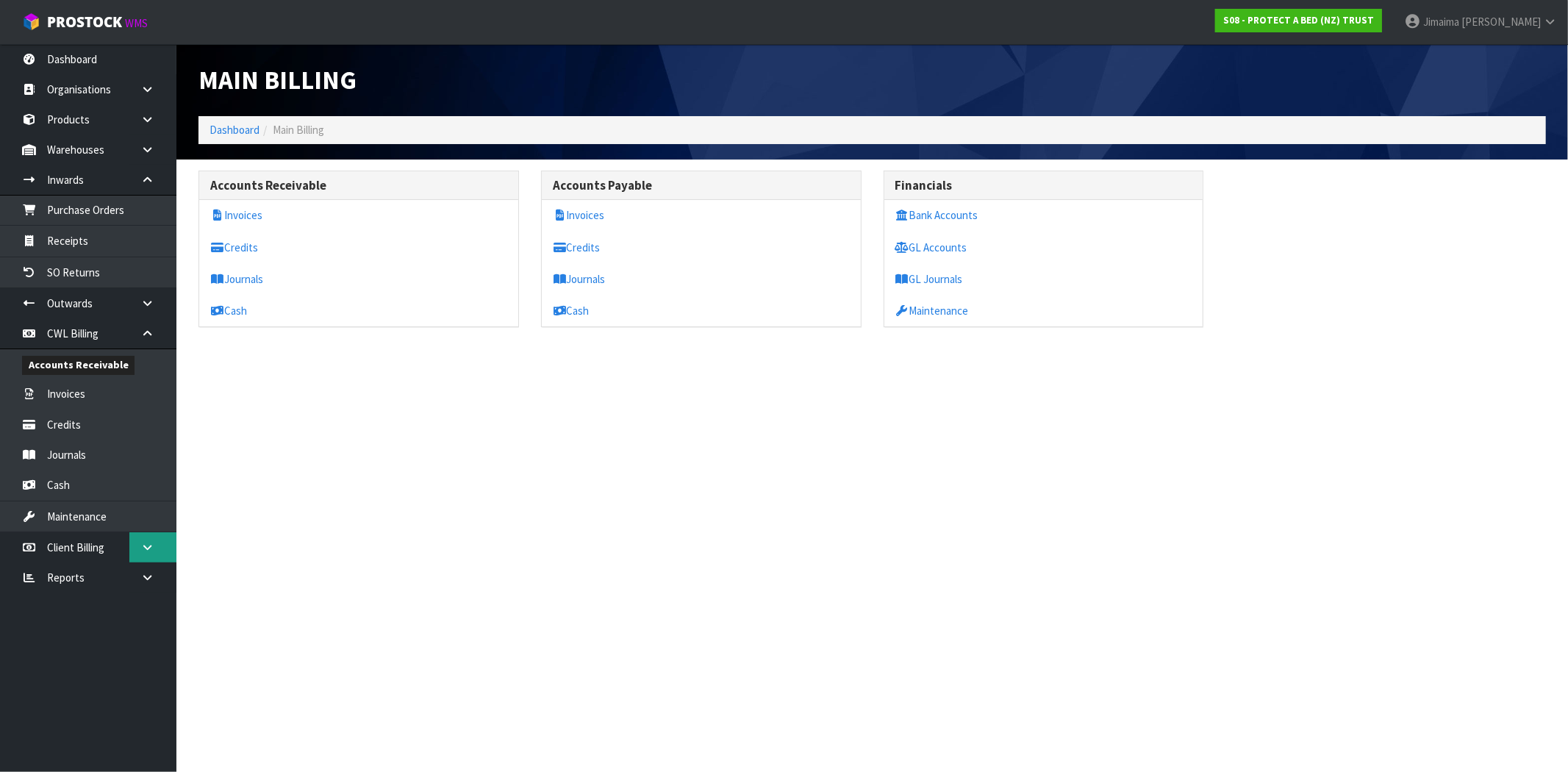
click at [141, 540] on link at bounding box center [152, 546] width 47 height 30
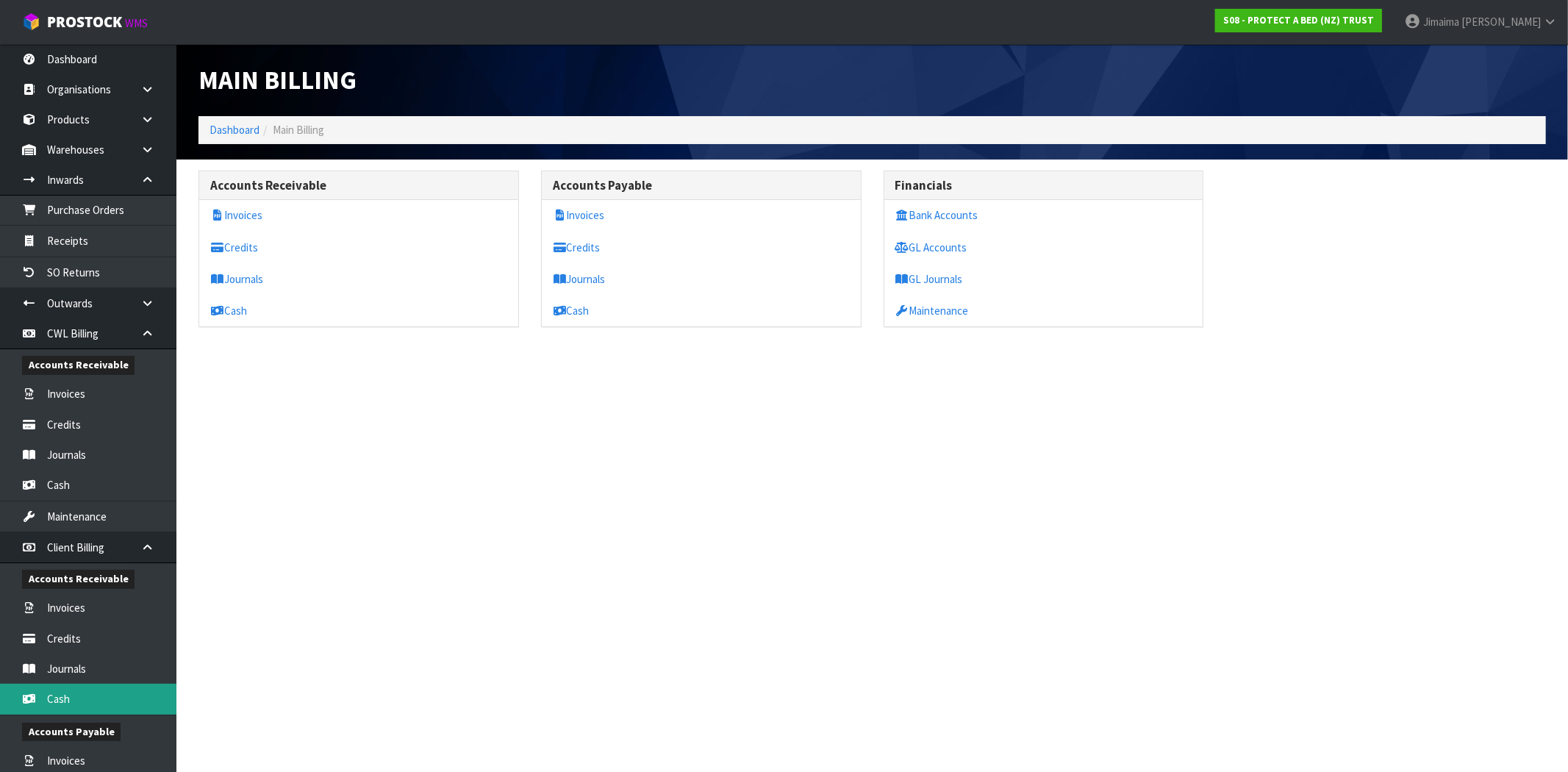
click at [89, 700] on link "Cash" at bounding box center [88, 698] width 177 height 30
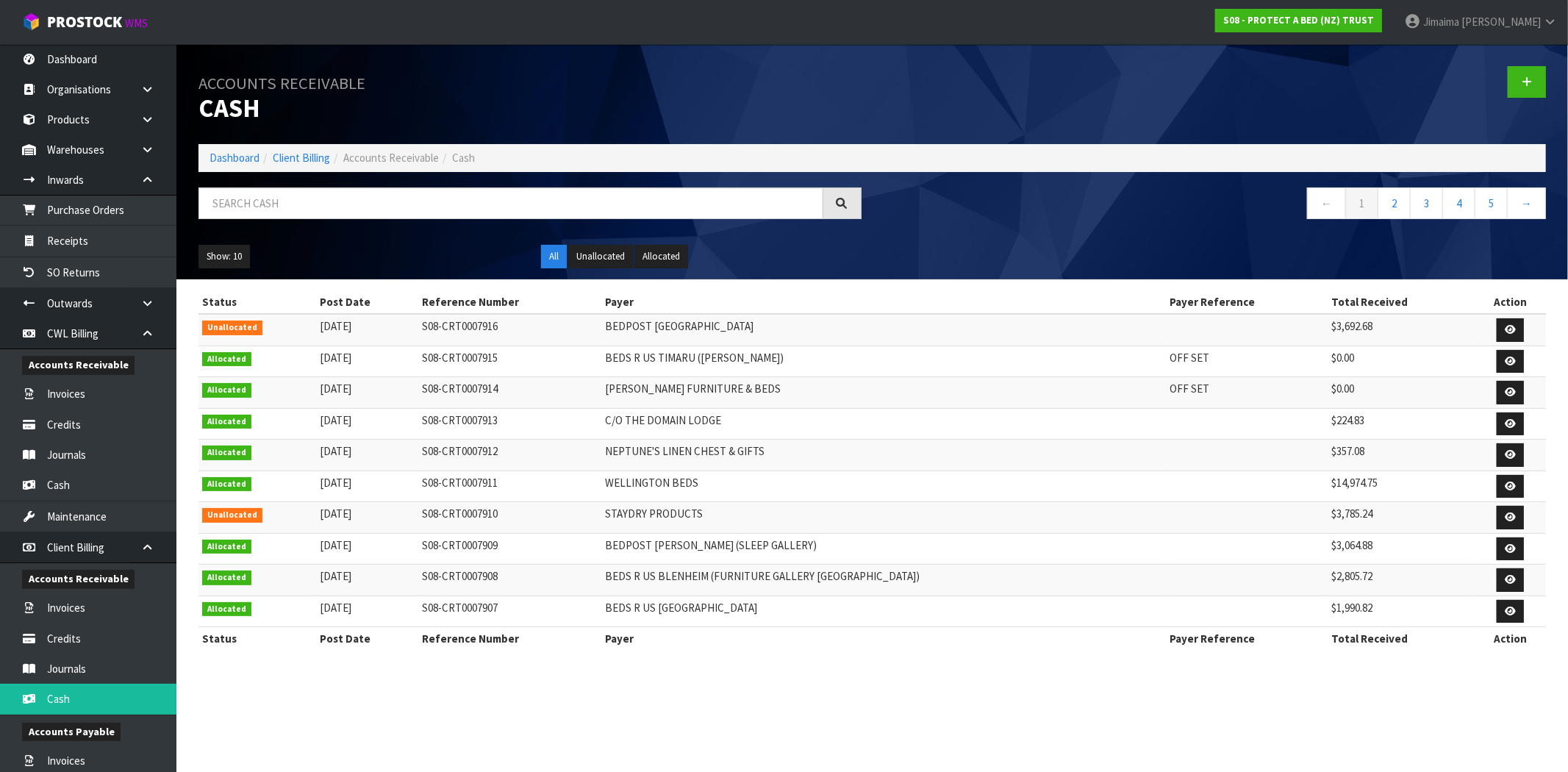
click at [1338, 330] on td "$3,692.68" at bounding box center [1402, 329] width 147 height 31
copy td "3,692.68"
click at [1034, 344] on td "BEDPOST WAIRAU PARK" at bounding box center [884, 329] width 564 height 31
click at [1497, 338] on link at bounding box center [1511, 330] width 27 height 23
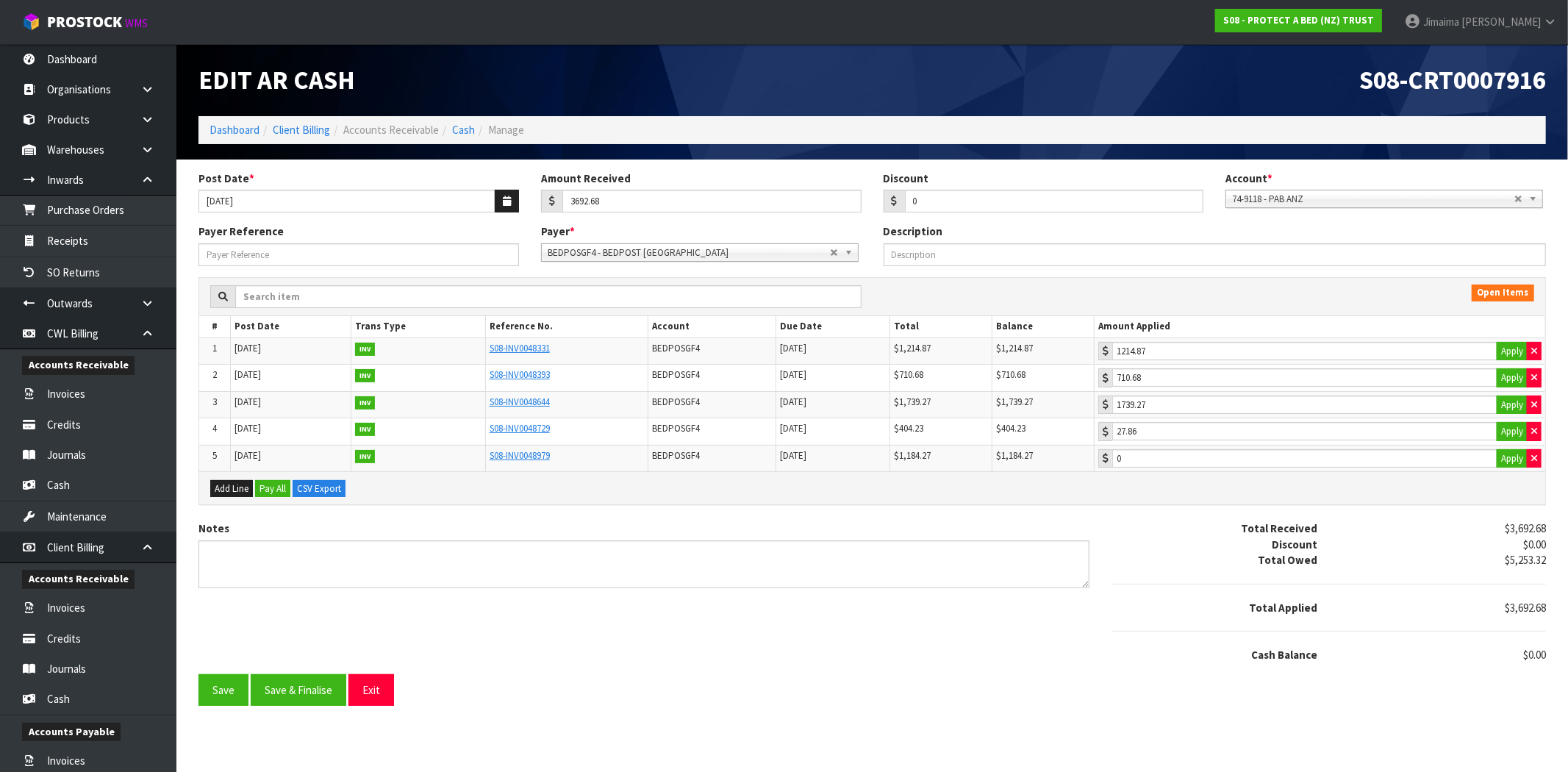
click at [767, 255] on span "BEDPOSGF4 - BEDPOST WAIRAU PARK" at bounding box center [688, 253] width 282 height 18
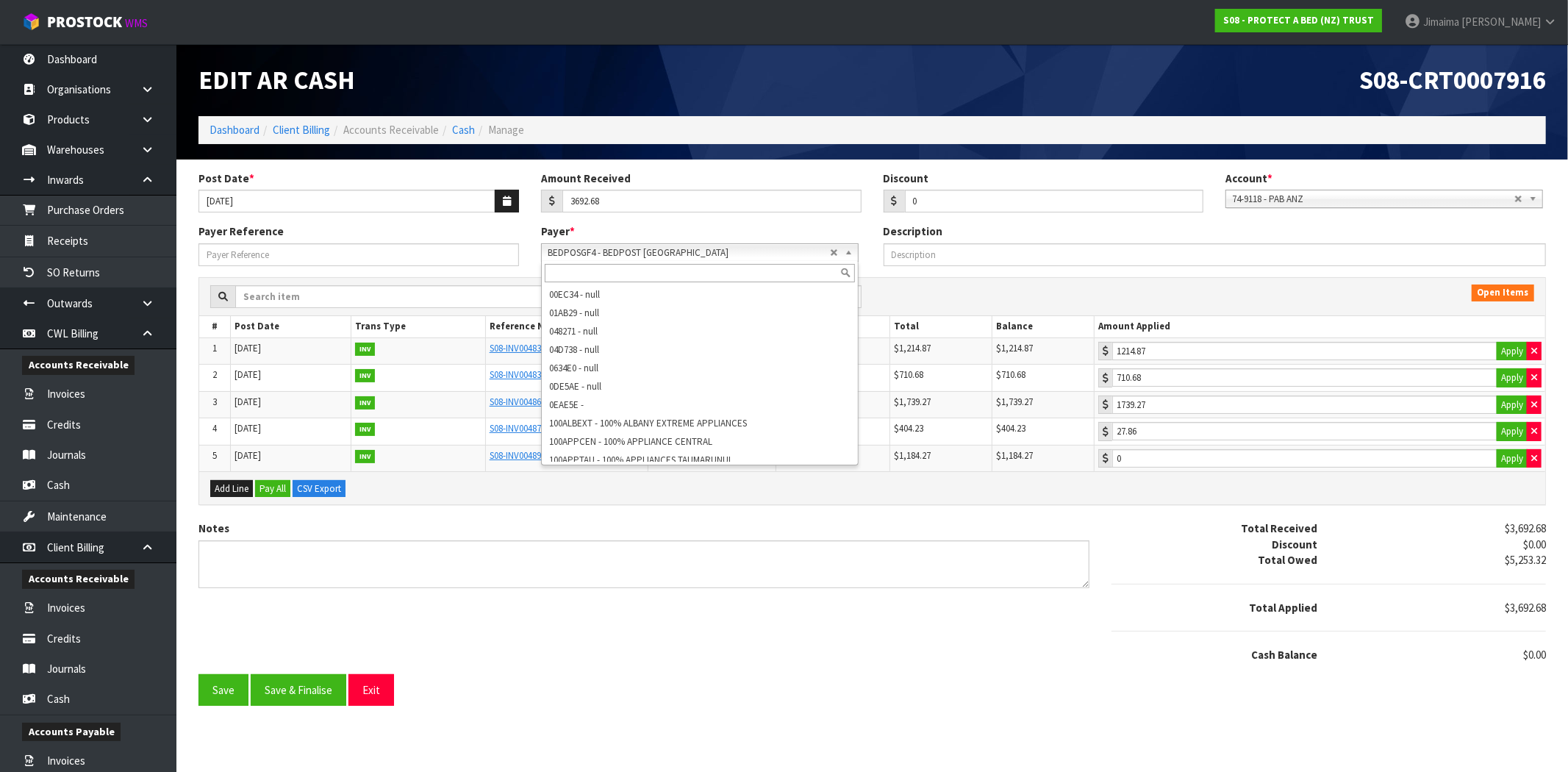
scroll to position [5004, 0]
click at [734, 265] on input "text" at bounding box center [700, 272] width 310 height 19
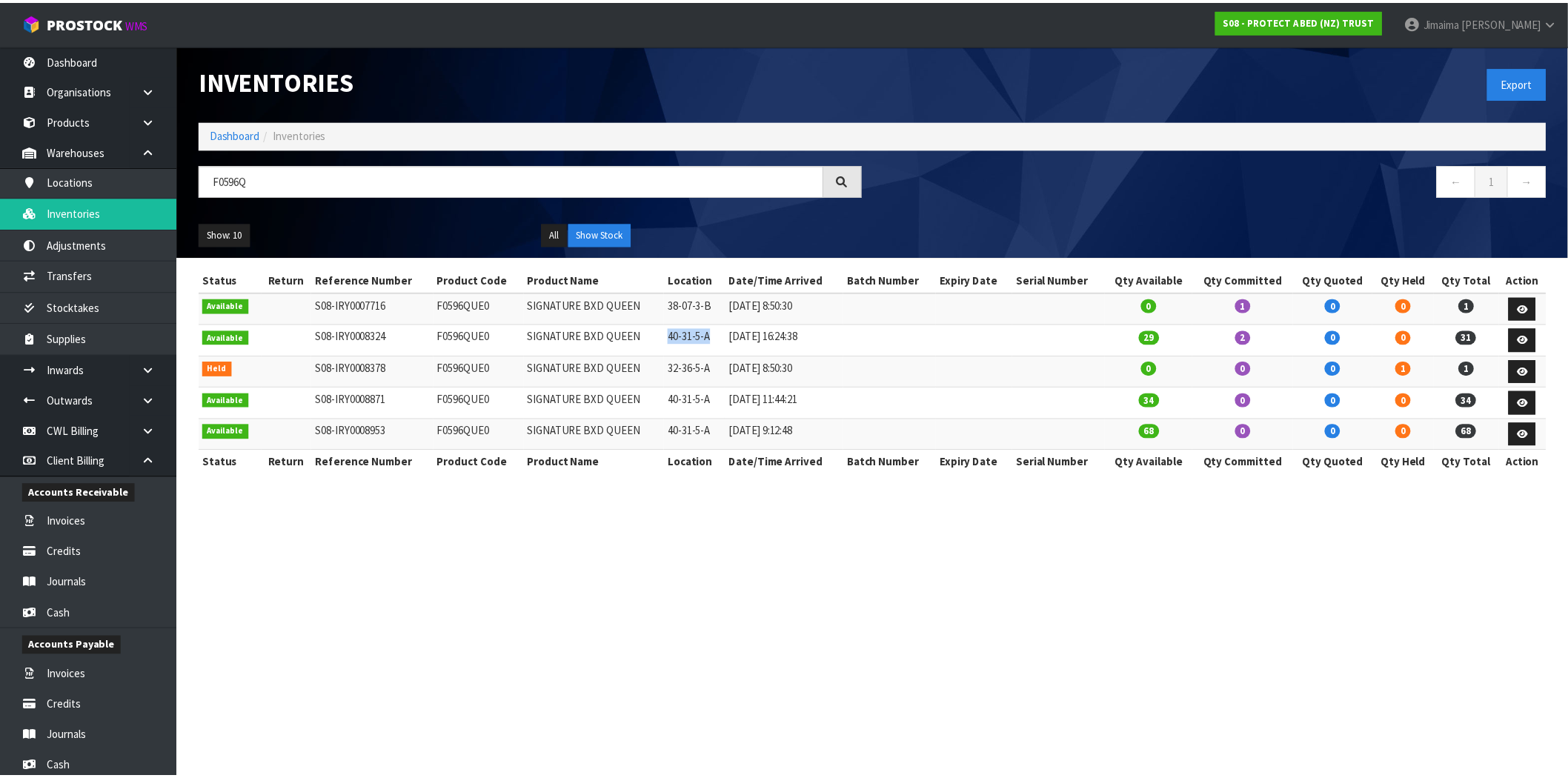
scroll to position [33, 0]
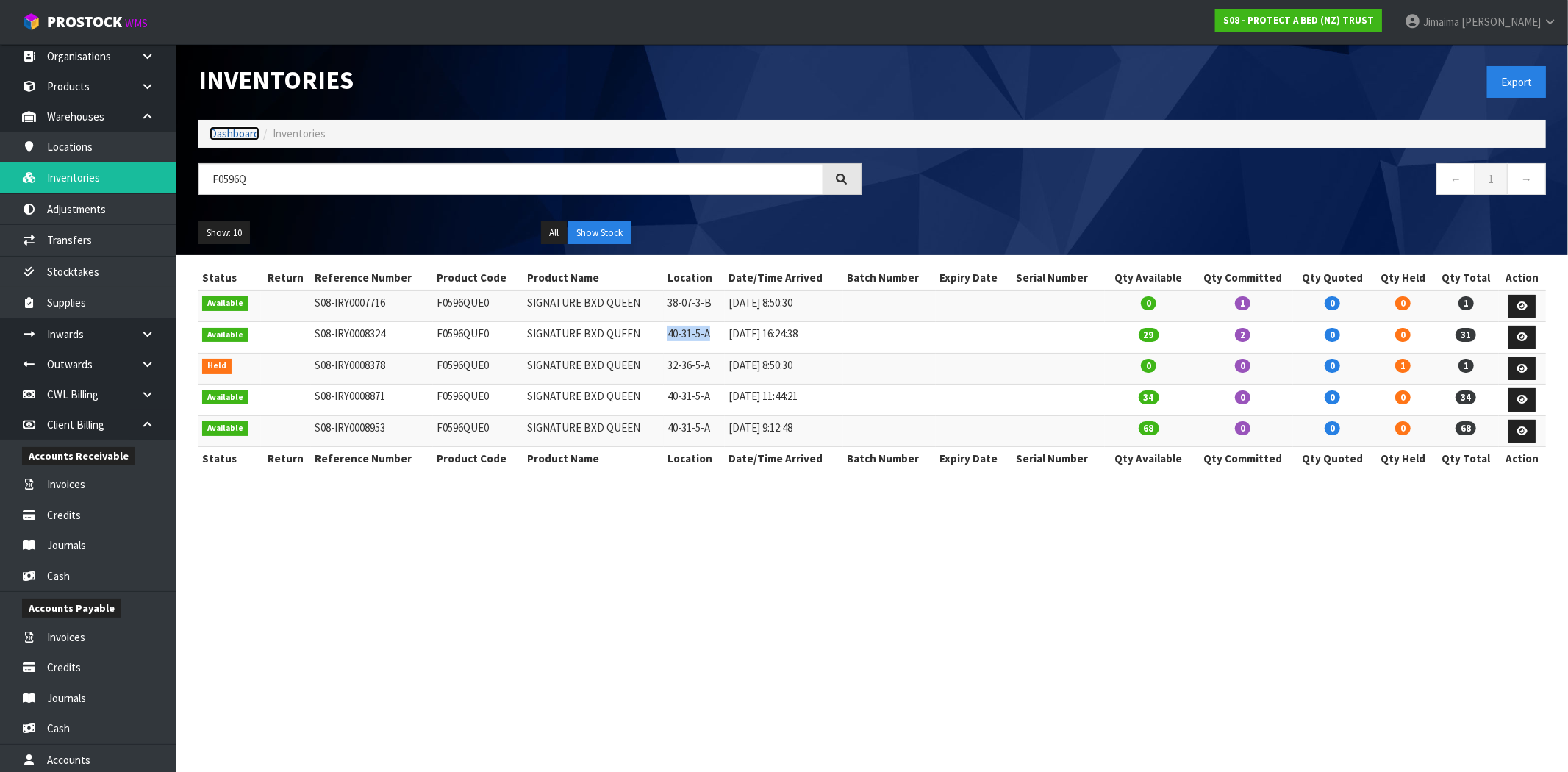
click at [227, 138] on link "Dashboard" at bounding box center [235, 133] width 50 height 14
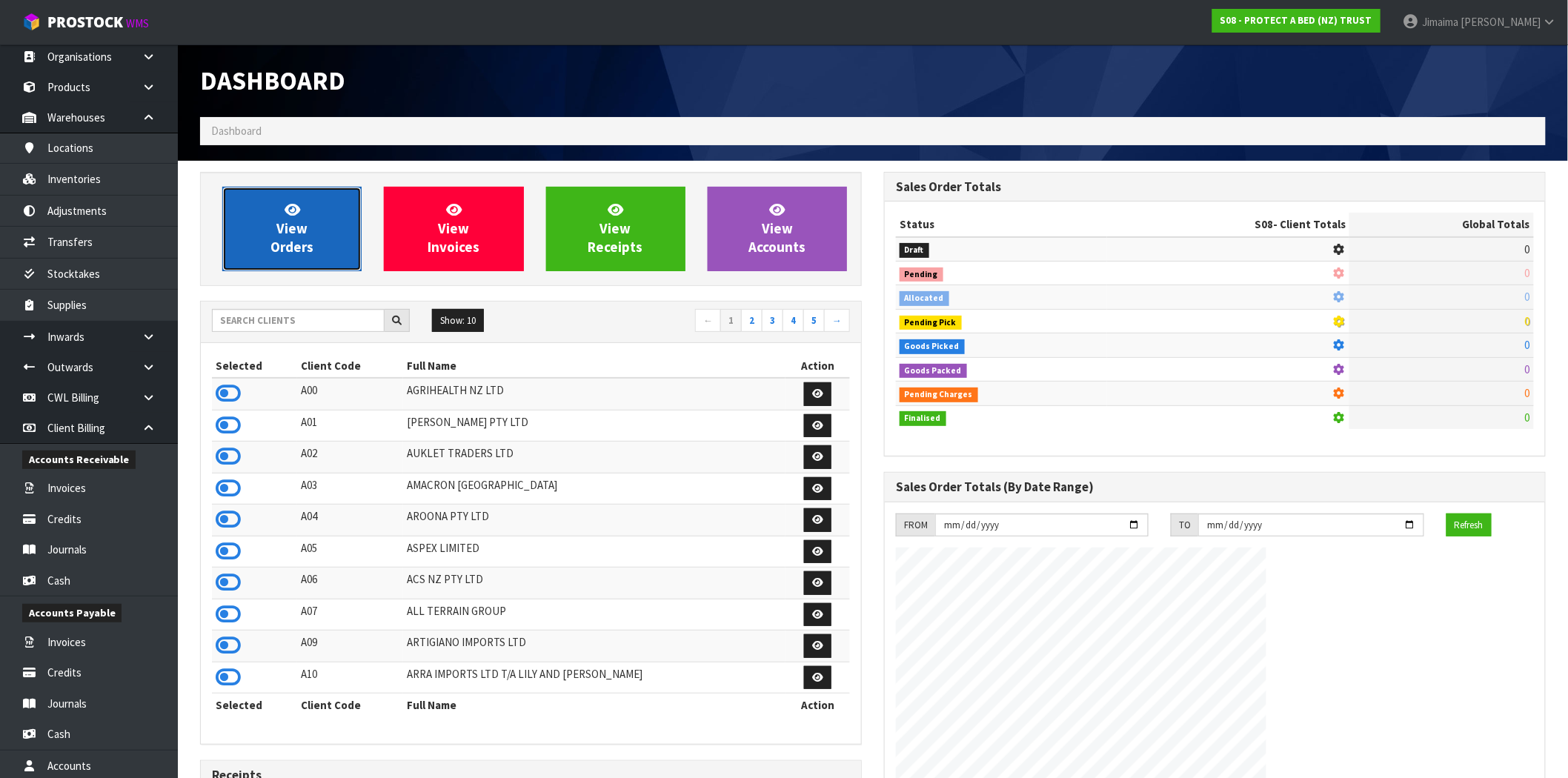
click at [316, 195] on link "View Orders" at bounding box center [292, 229] width 139 height 84
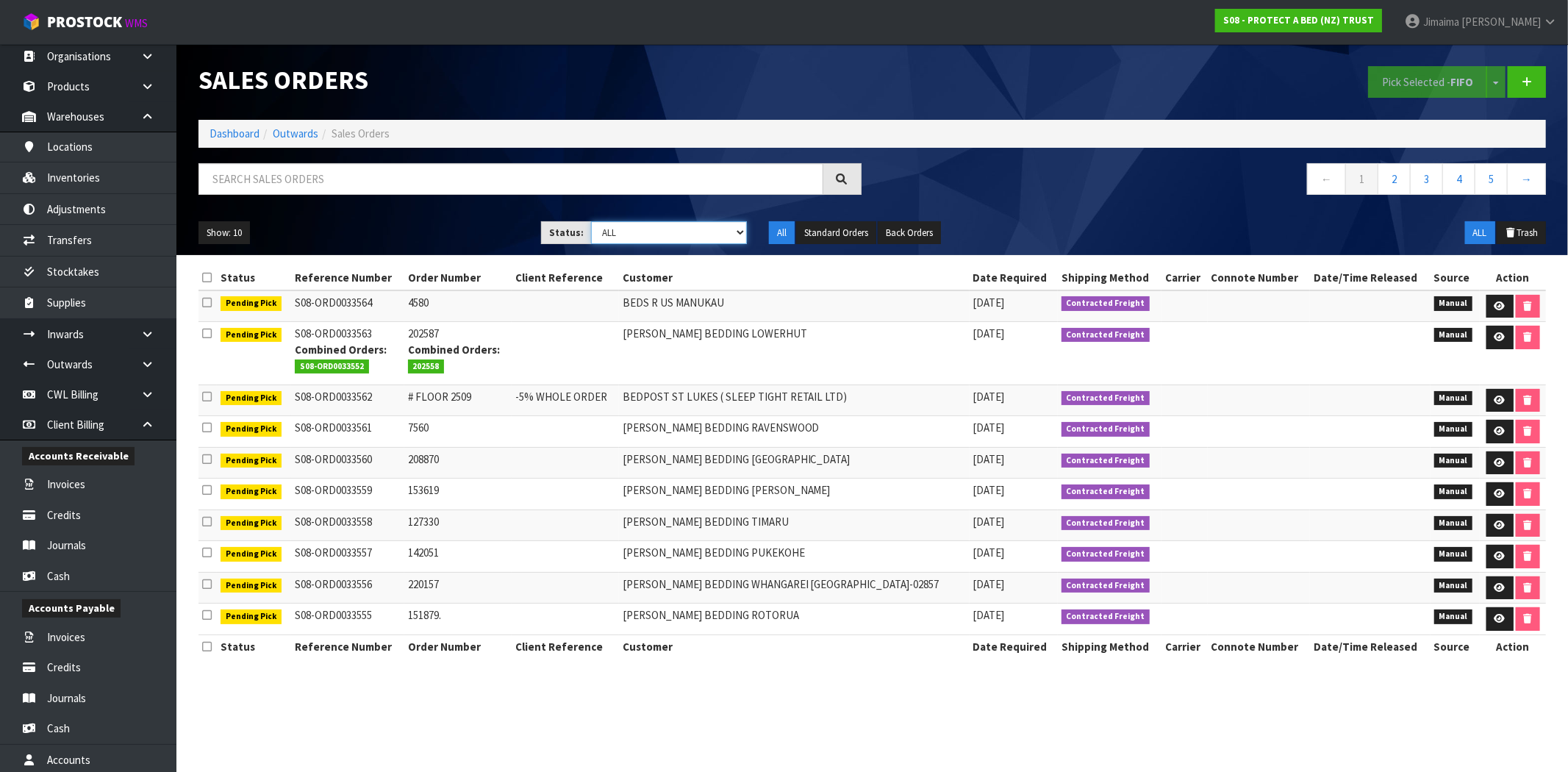
click at [682, 235] on select "Draft Pending Allocated Pending Pick Goods Picked Goods Packed Pending Charges …" at bounding box center [668, 232] width 156 height 23
click at [388, 180] on input "text" at bounding box center [510, 178] width 625 height 31
click at [1516, 88] on link at bounding box center [1526, 81] width 38 height 31
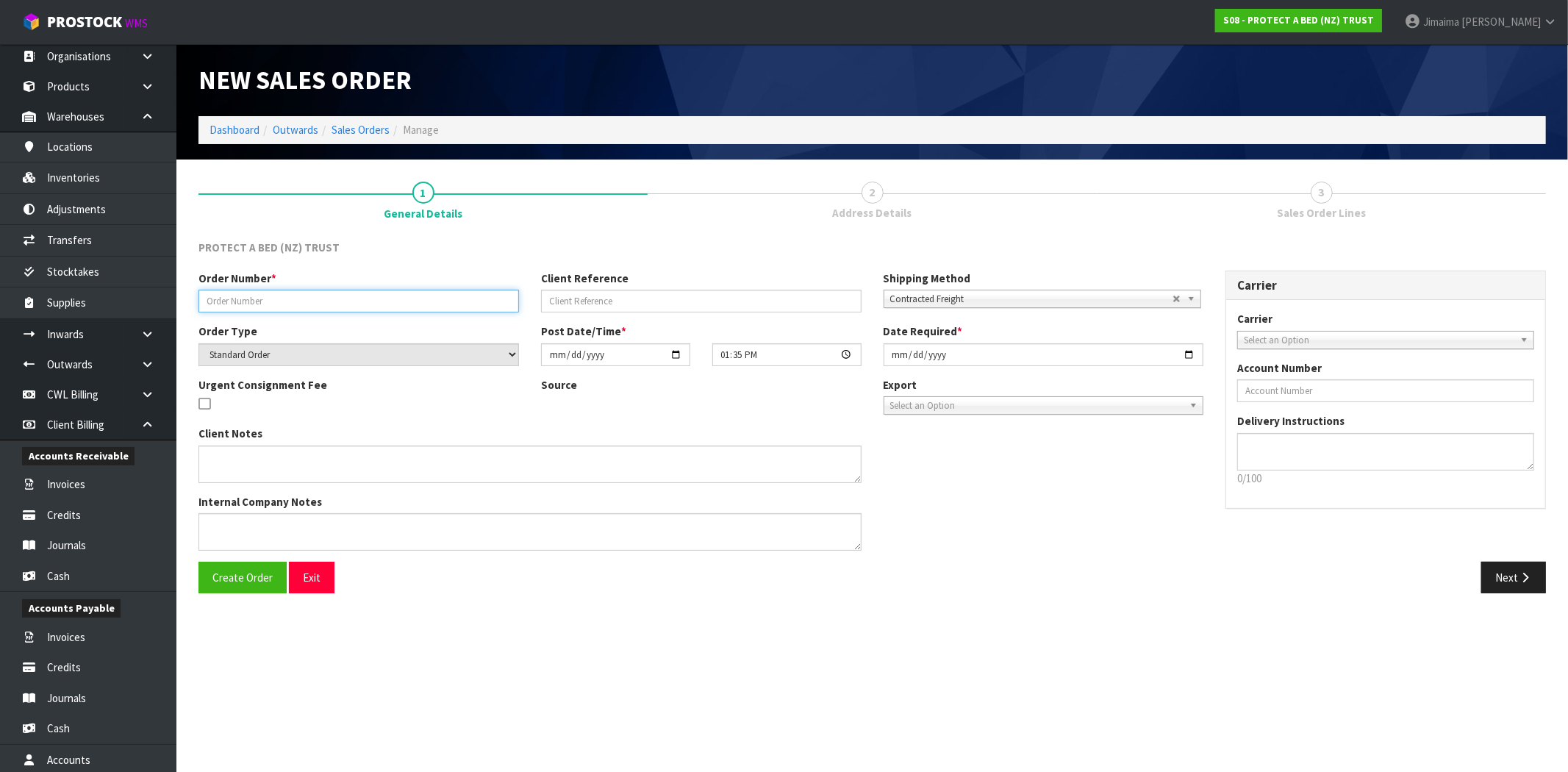
click at [247, 299] on input "text" at bounding box center [359, 301] width 321 height 23
click at [355, 291] on input "text" at bounding box center [359, 301] width 321 height 23
paste input "URGENT ORDER"
type input "URGENT ORDER [DATE]"
click at [240, 575] on span "Create Order" at bounding box center [243, 577] width 60 height 14
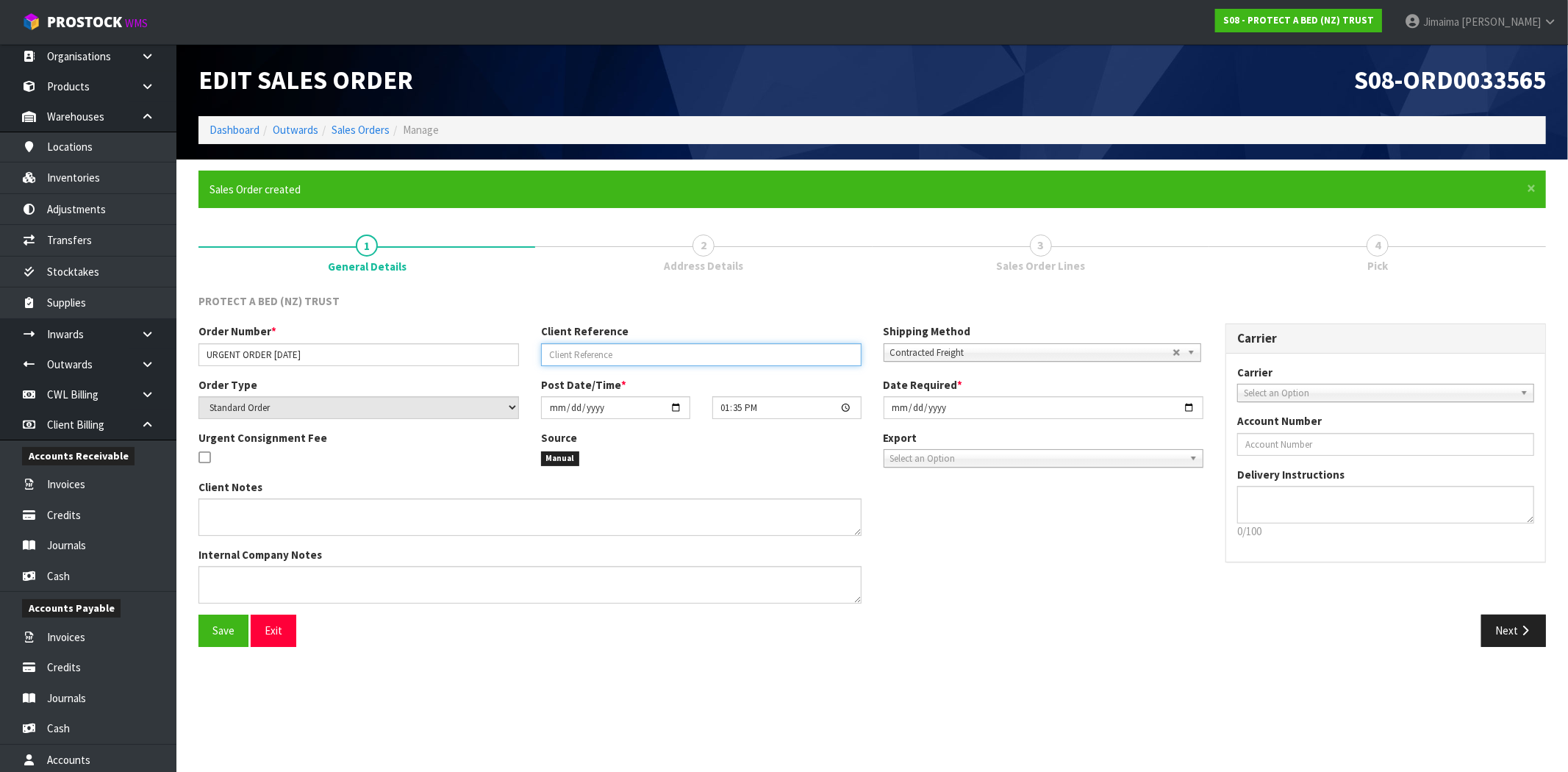
click at [730, 347] on input "text" at bounding box center [701, 355] width 321 height 23
click at [598, 353] on input "URGENT ORDER" at bounding box center [701, 355] width 321 height 23
type input "URGENT"
click at [1183, 403] on input "[DATE]" at bounding box center [1044, 408] width 321 height 23
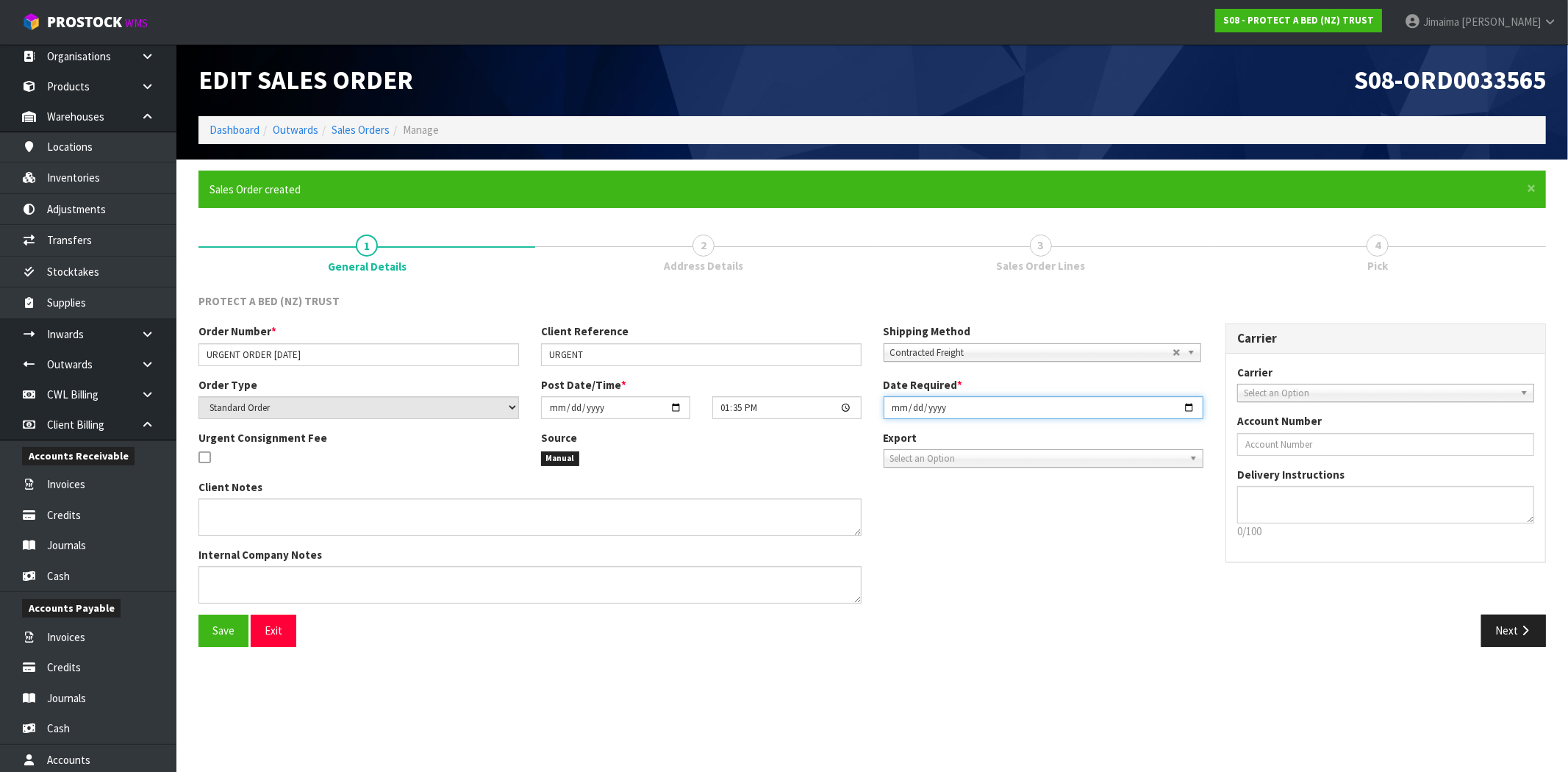
type input "[DATE]"
click at [214, 633] on span "Save" at bounding box center [223, 629] width 22 height 14
click at [1173, 662] on section "× Close Updated successfully 1 General Details 2 Address Details 3 Sales Order …" at bounding box center [872, 414] width 1391 height 509
click at [1523, 633] on icon "button" at bounding box center [1524, 630] width 14 height 11
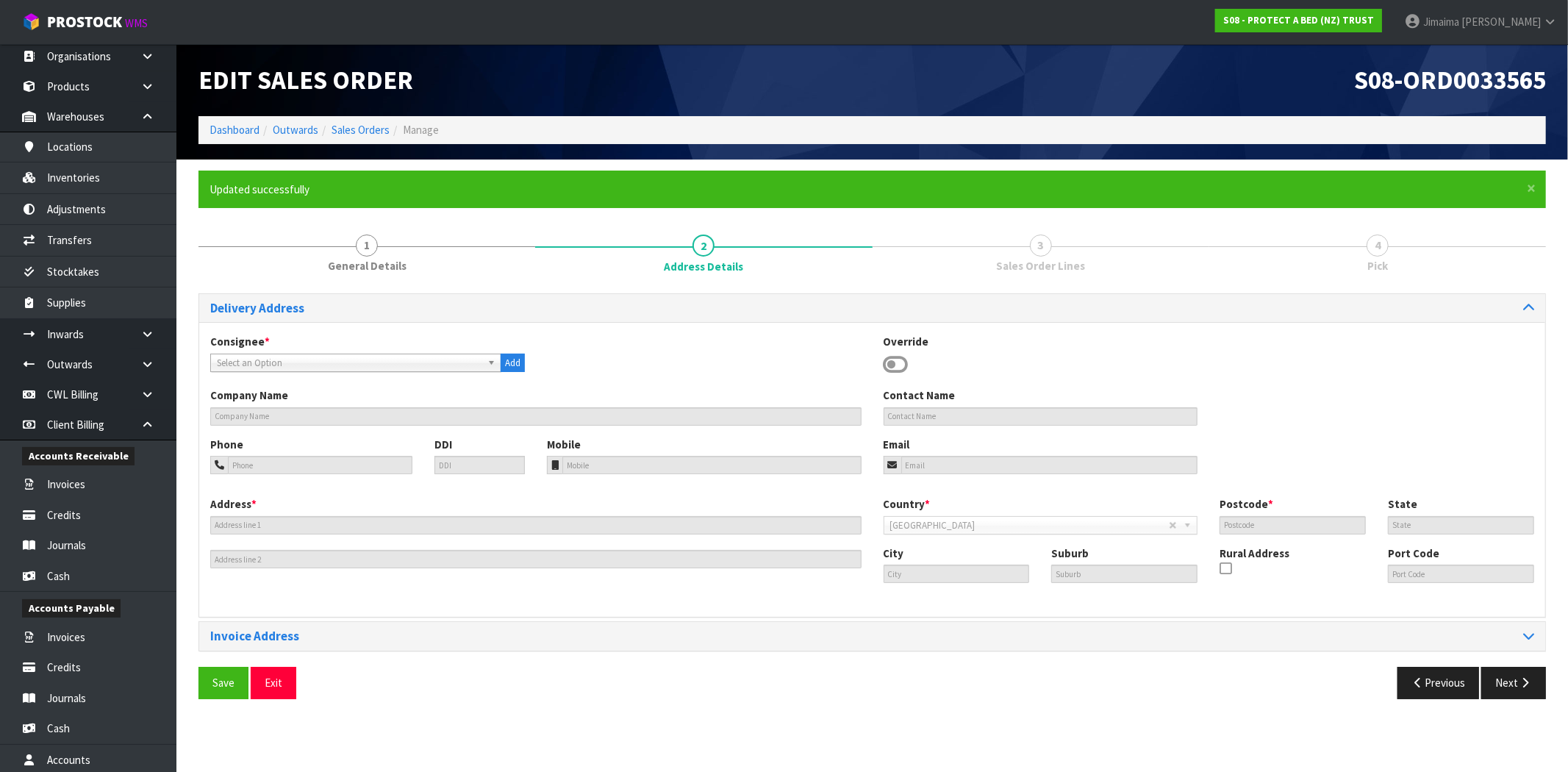
click at [318, 354] on link "Select an Option" at bounding box center [356, 363] width 291 height 19
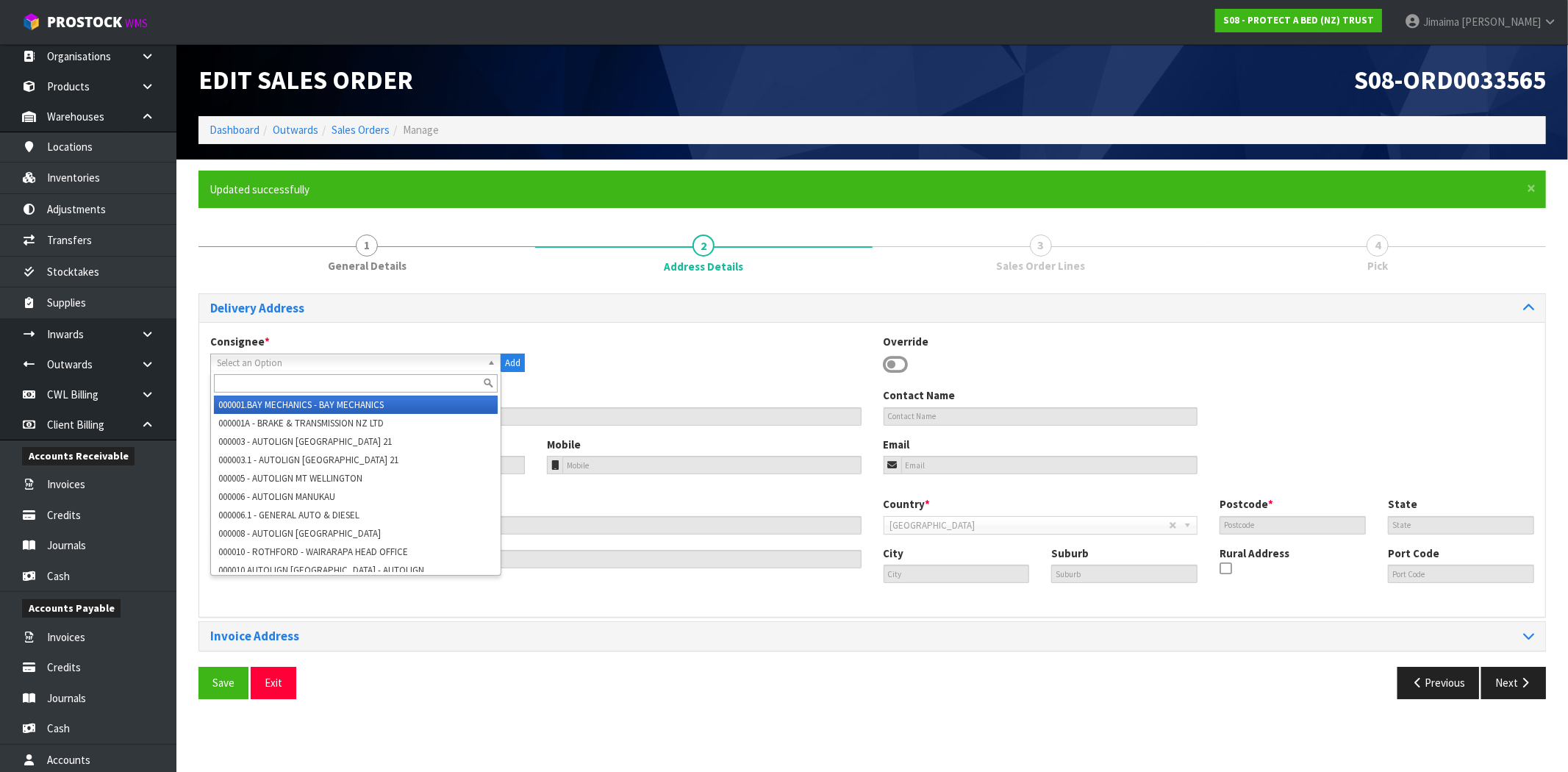
click at [247, 390] on input "text" at bounding box center [356, 383] width 284 height 19
click at [246, 387] on input "text" at bounding box center [356, 383] width 284 height 19
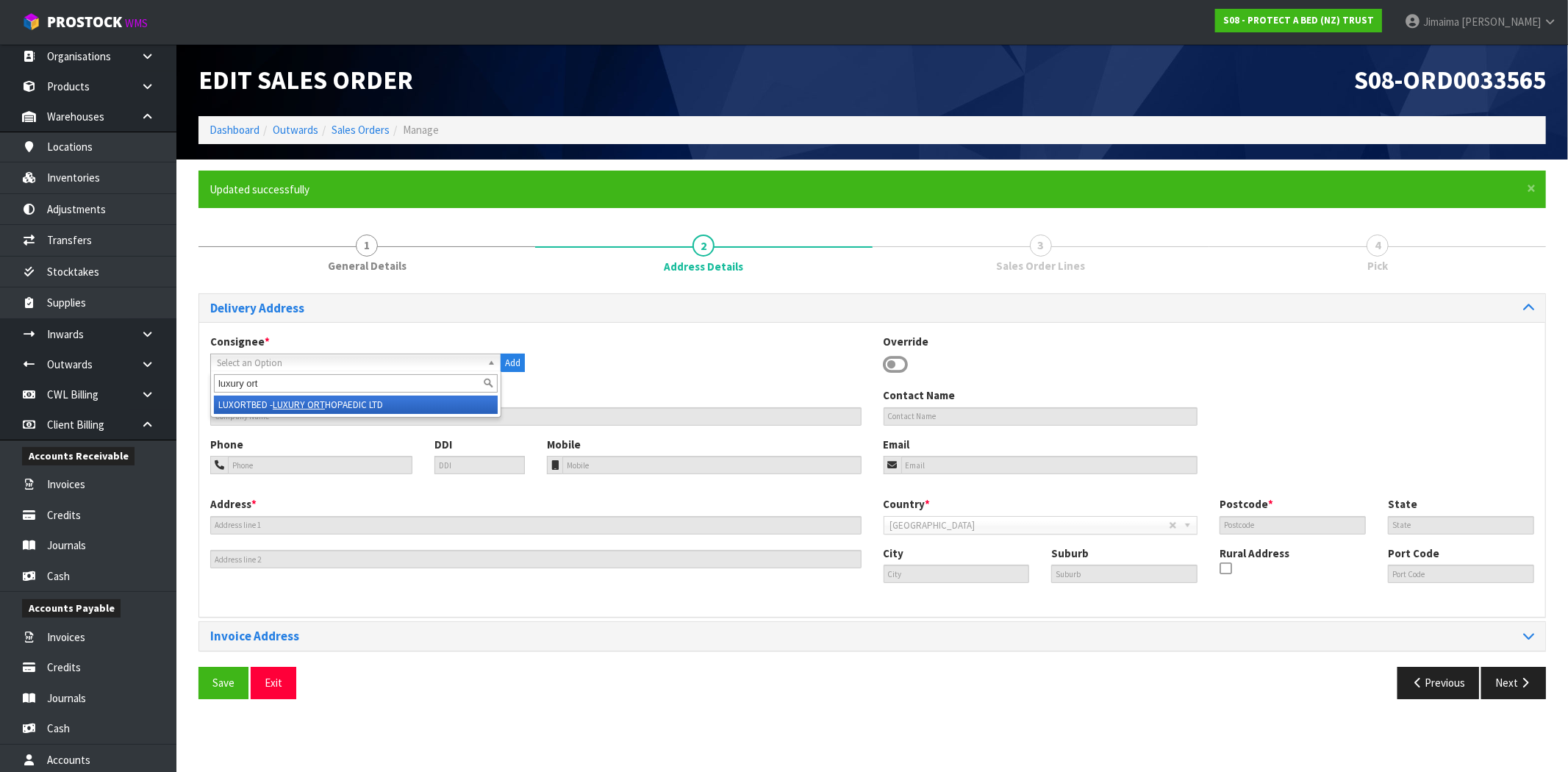
type input "luxury ort"
click at [259, 401] on li "LUXORTBED - LUXURY ORT HOPAEDIC LTD" at bounding box center [356, 405] width 284 height 19
type input "LUXURY ORTHOPAEDIC LTD"
type input "077887003"
type input "0210406533"
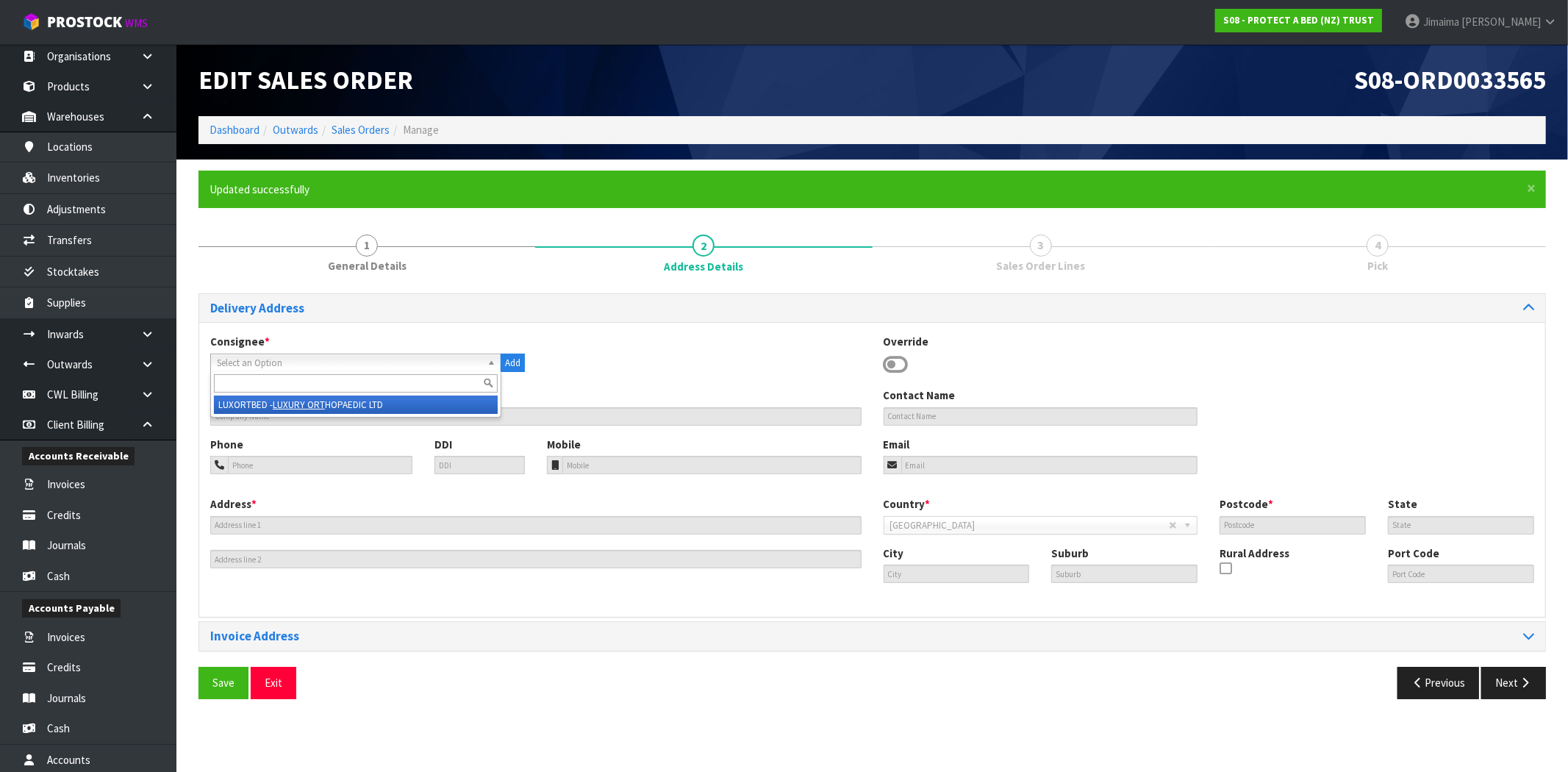
type input "accounts@luxurybeds.co.nz"
type input "8A HOUNSELL ROAD"
type input "3200"
type input "Hamilton"
type input "HAMILTON"
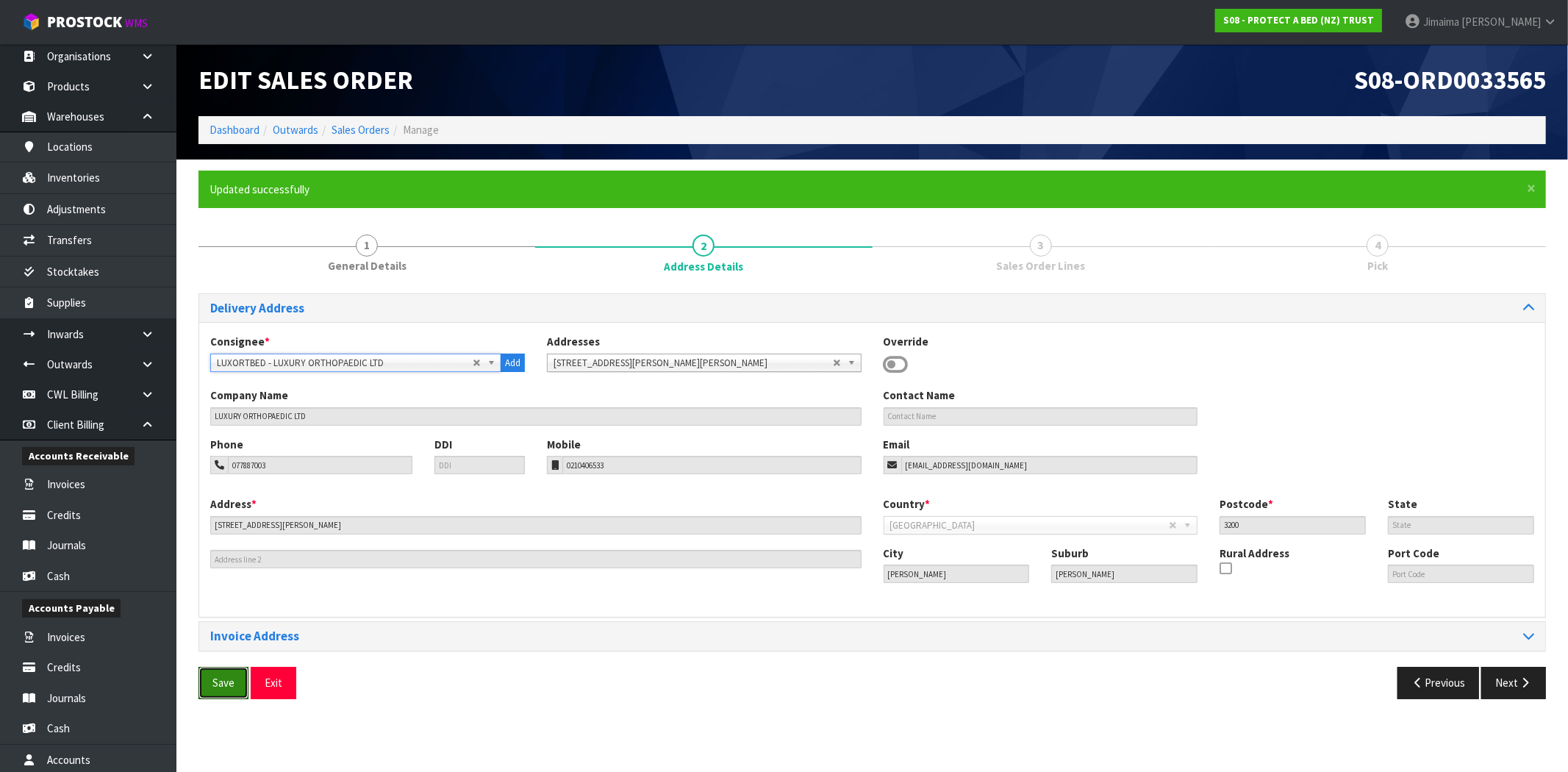
drag, startPoint x: 218, startPoint y: 676, endPoint x: 344, endPoint y: 691, distance: 126.9
click at [218, 676] on span "Save" at bounding box center [223, 682] width 22 height 14
click at [1525, 687] on icon "button" at bounding box center [1524, 683] width 14 height 11
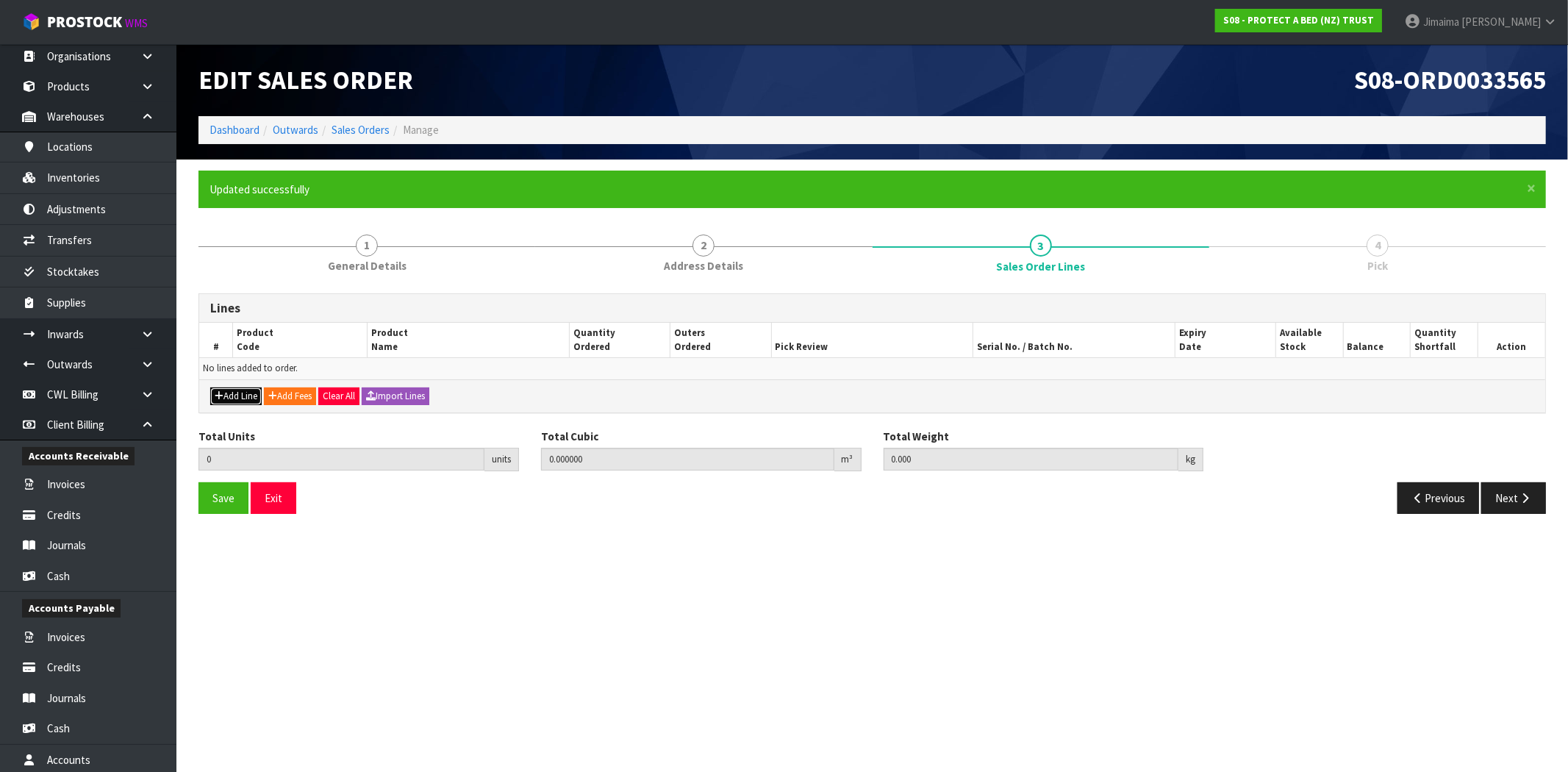
click at [235, 395] on button "Add Line" at bounding box center [236, 396] width 52 height 18
type input "0"
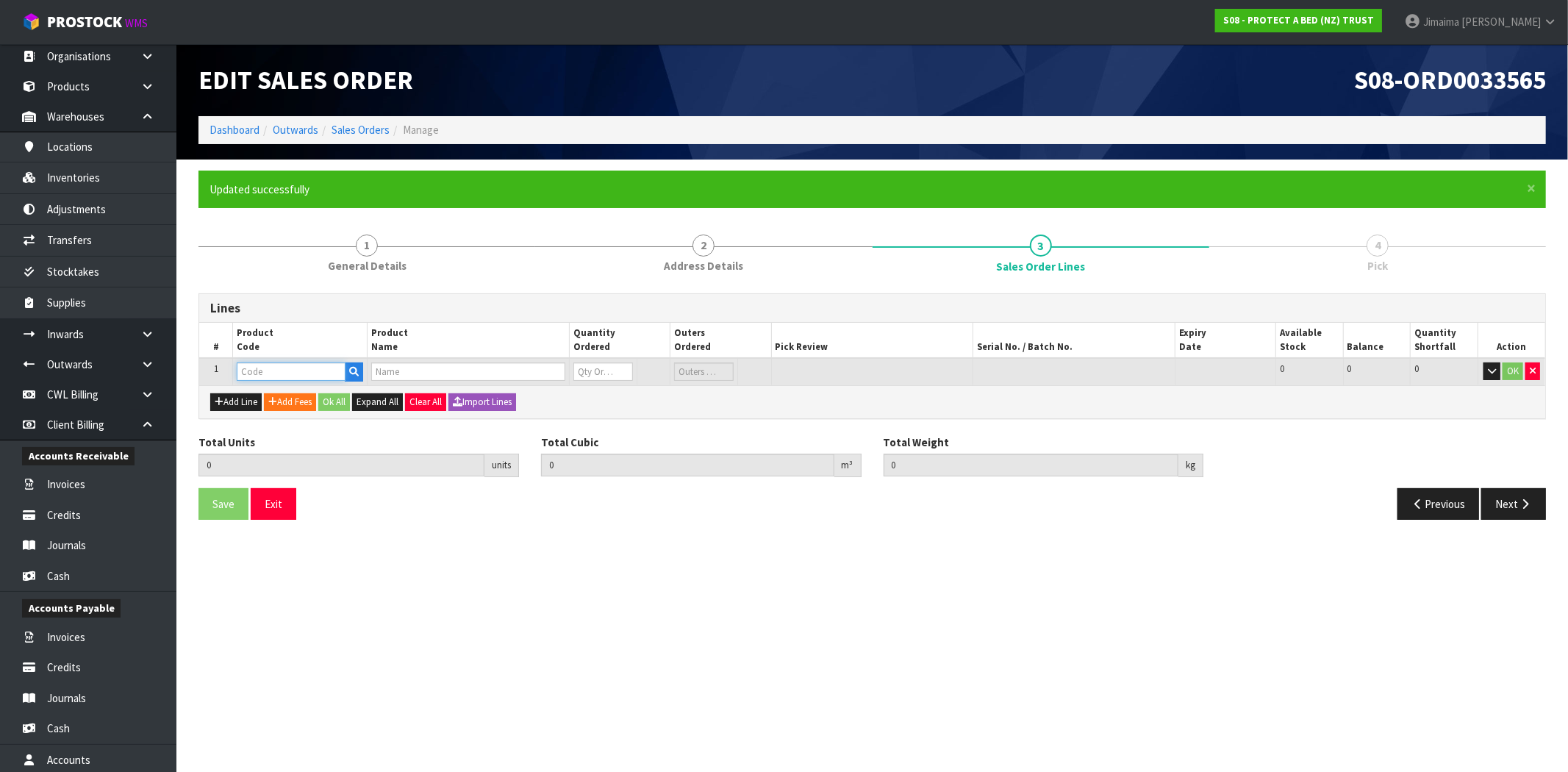
click at [318, 367] on input "text" at bounding box center [291, 371] width 109 height 19
paste input "F0402KSG2"
type input "F0402KSG2"
type input "0.000000"
type input "0.000"
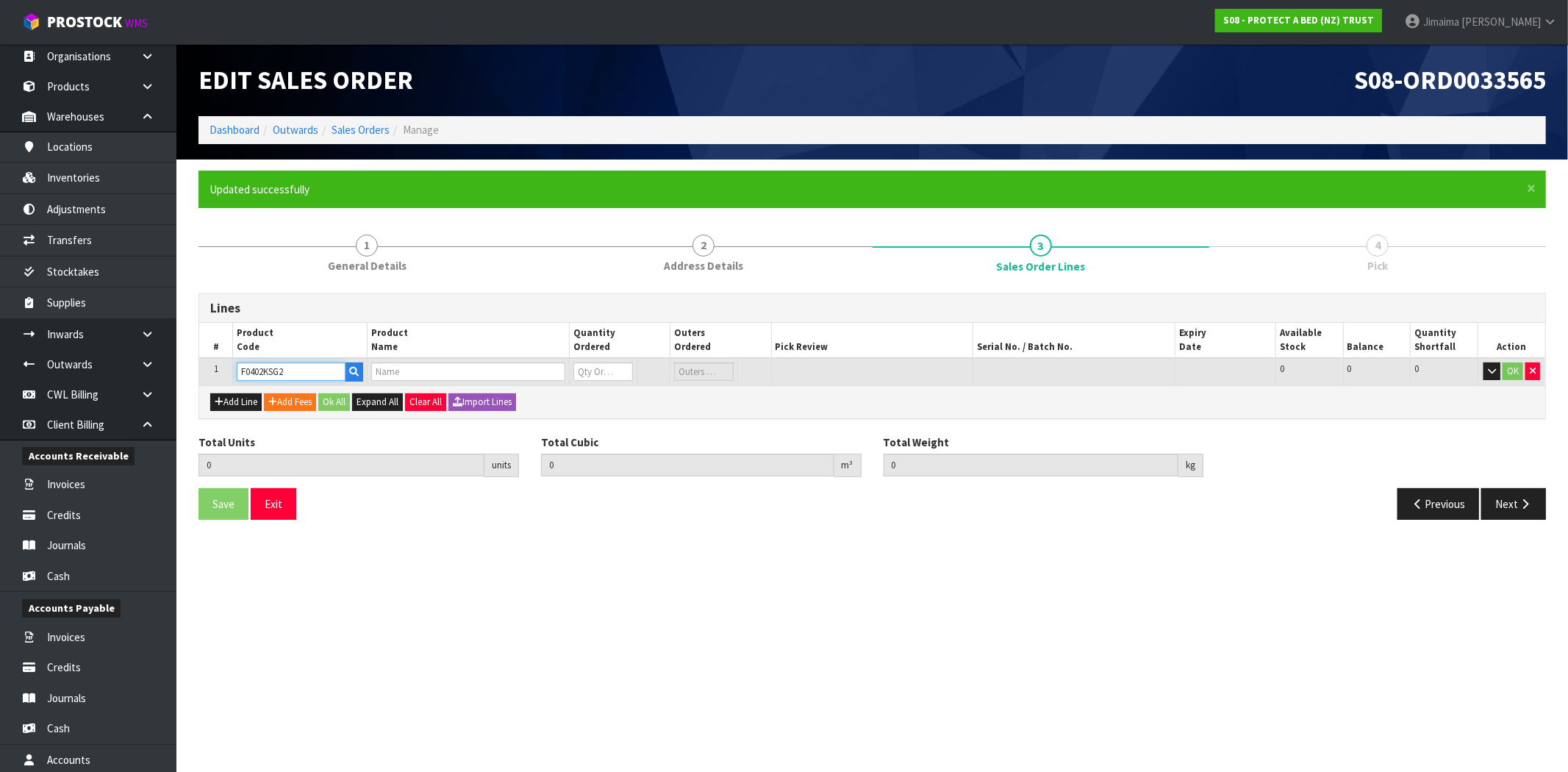
type input "SILKY TOUCH WHITE KING SINGLE SHS 50CM"
type input "0"
type input "F0402KSG2"
click at [598, 373] on input "0" at bounding box center [588, 371] width 56 height 19
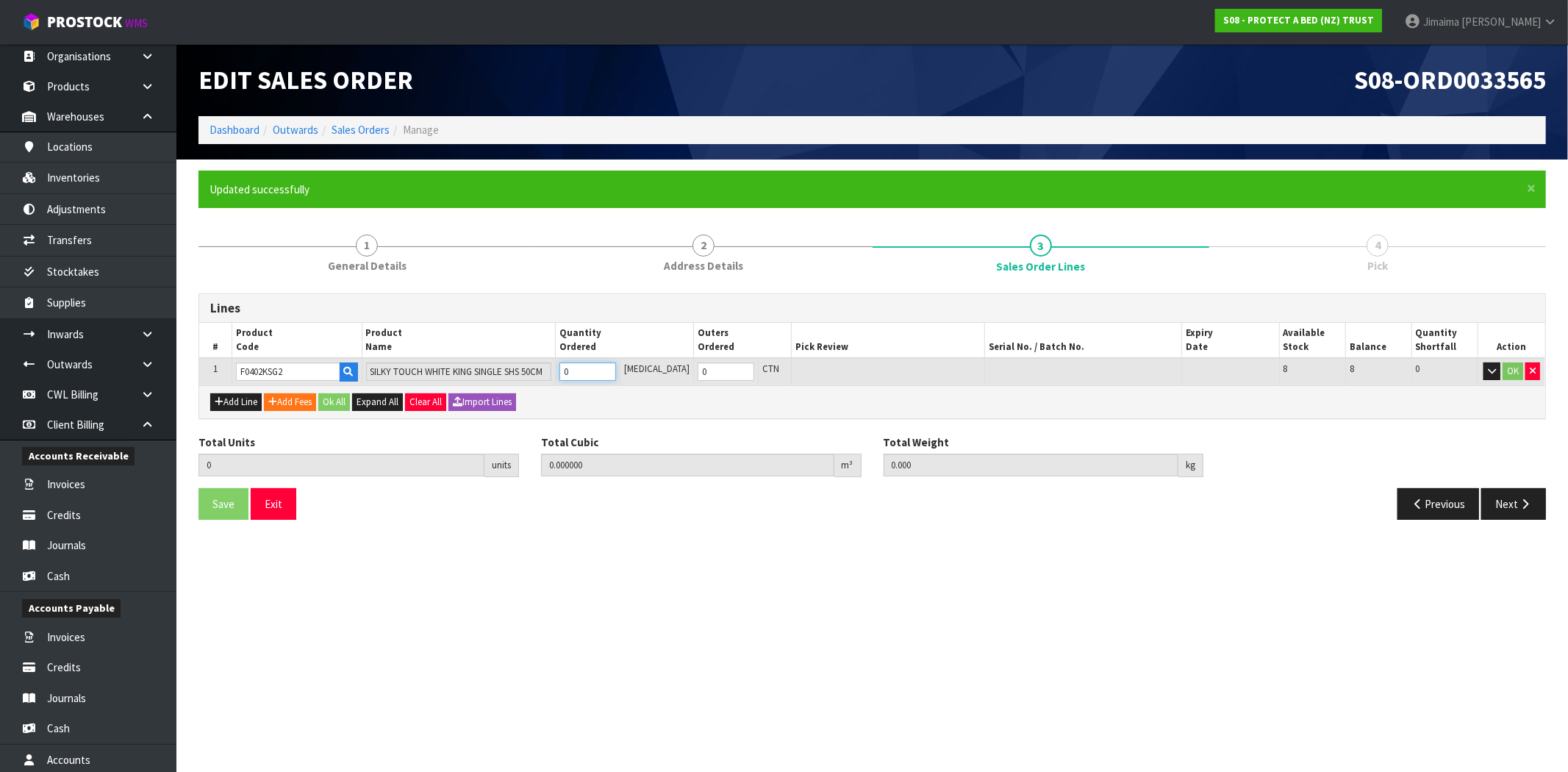
type input "8"
type input "0.083938"
type input "15"
type input "8"
type input "1"
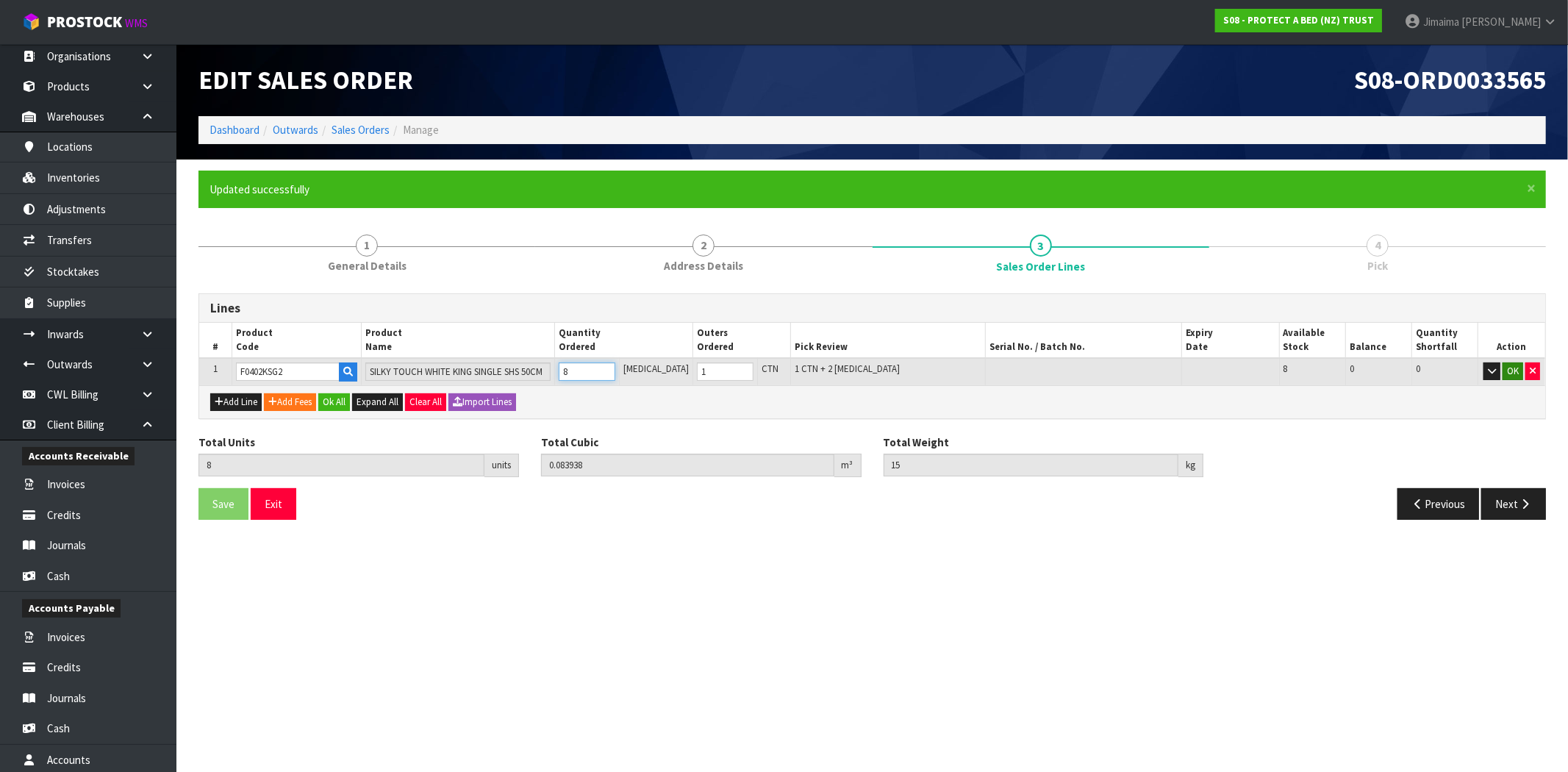
type input "8"
click at [1513, 371] on button "OK" at bounding box center [1513, 371] width 21 height 18
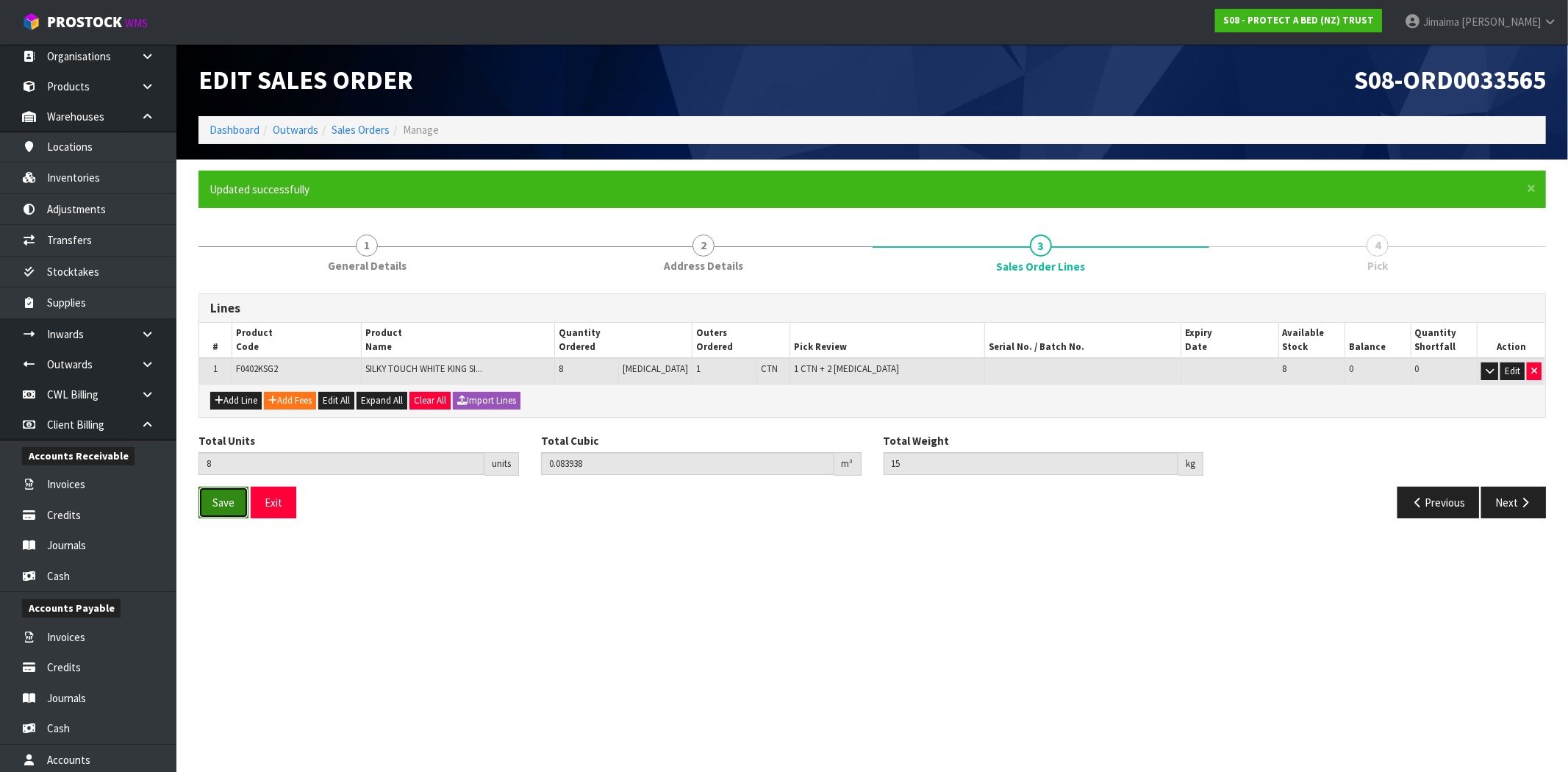
click at [233, 514] on button "Save" at bounding box center [223, 502] width 50 height 31
click at [1505, 504] on button "Next" at bounding box center [1514, 502] width 64 height 31
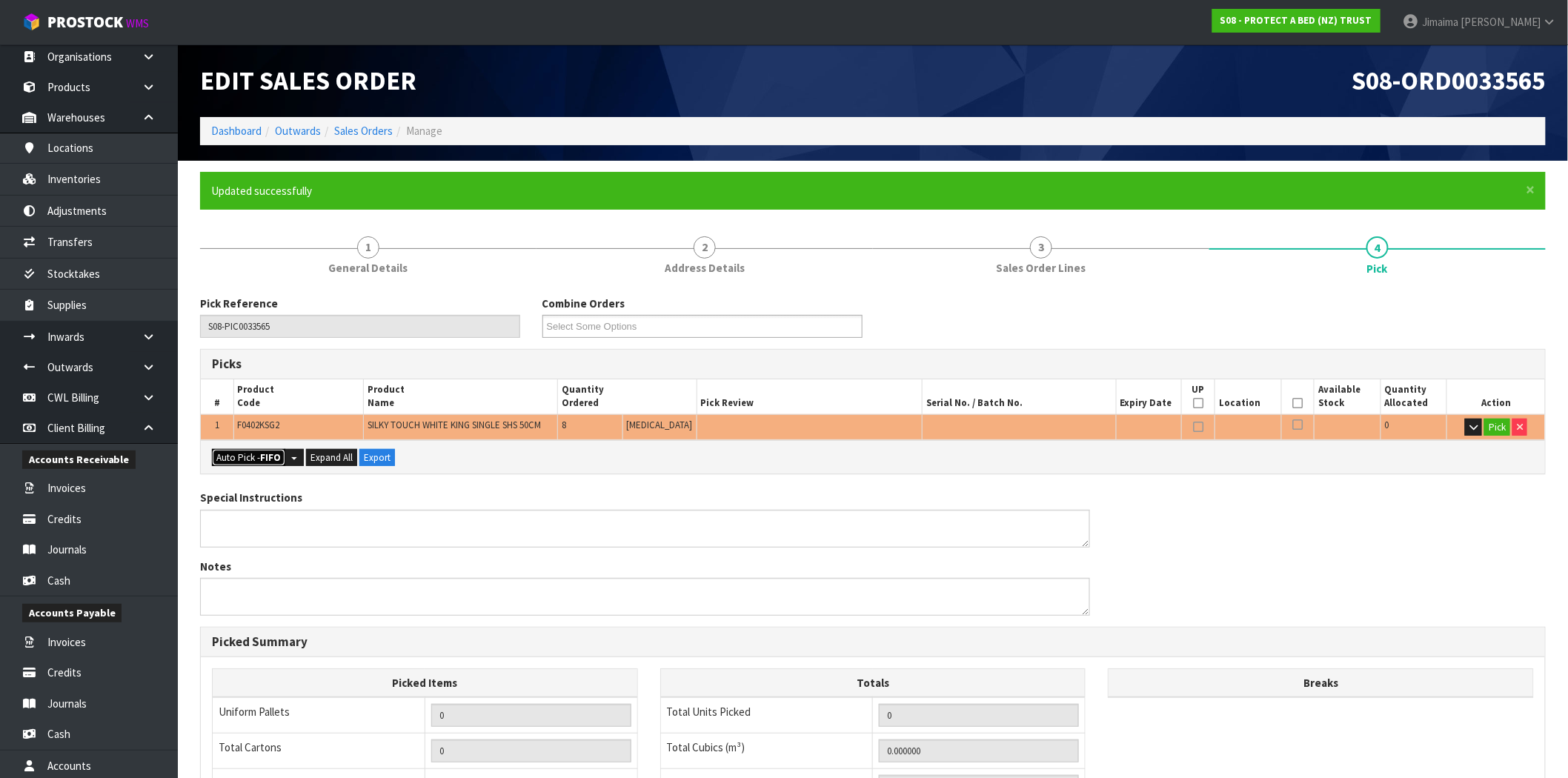
click at [246, 460] on button "Auto Pick - FIFO" at bounding box center [249, 458] width 73 height 18
type input "1"
type input "Piece x 2"
type input "8"
type input "0.083938"
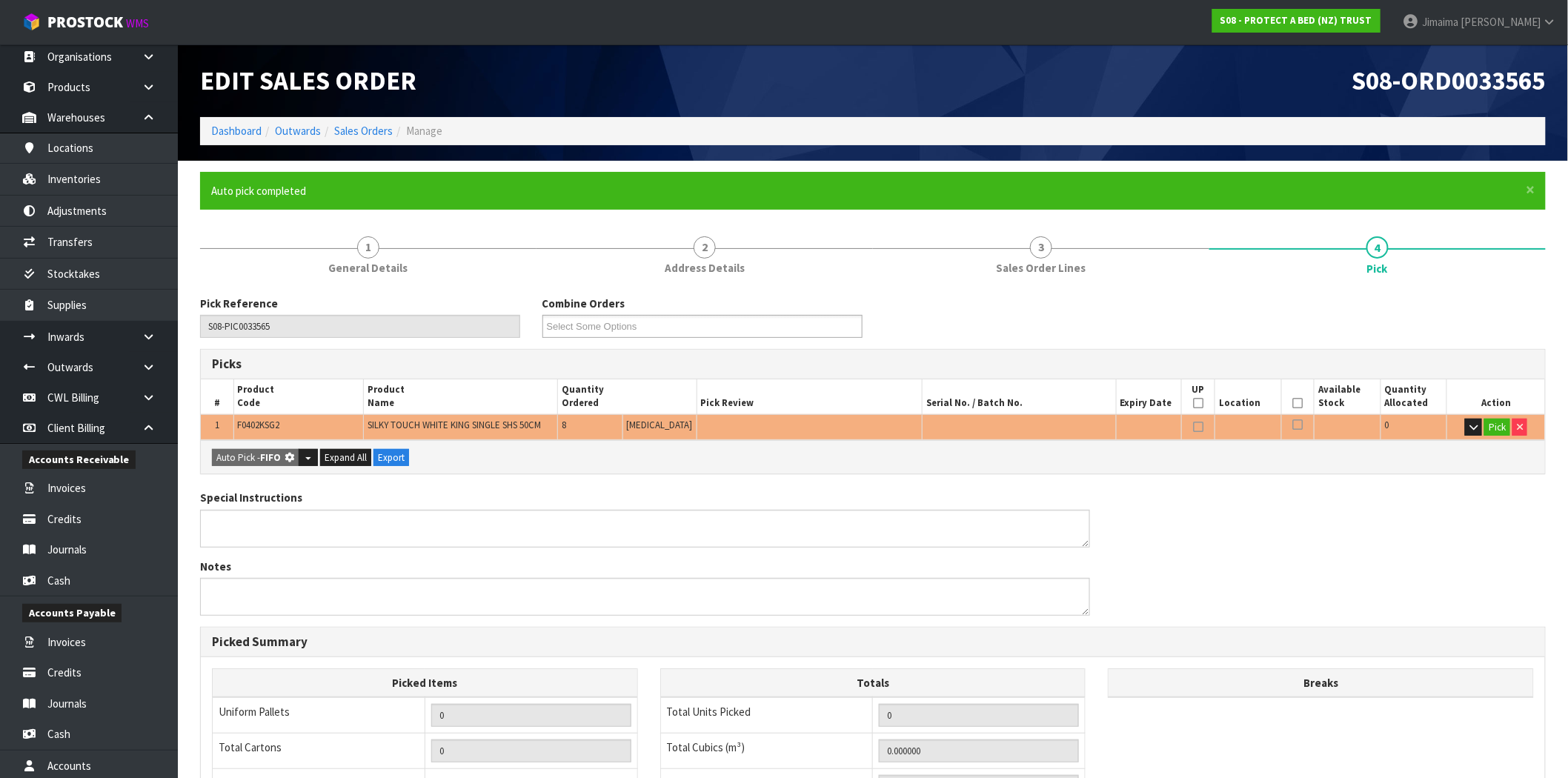
type input "15.000"
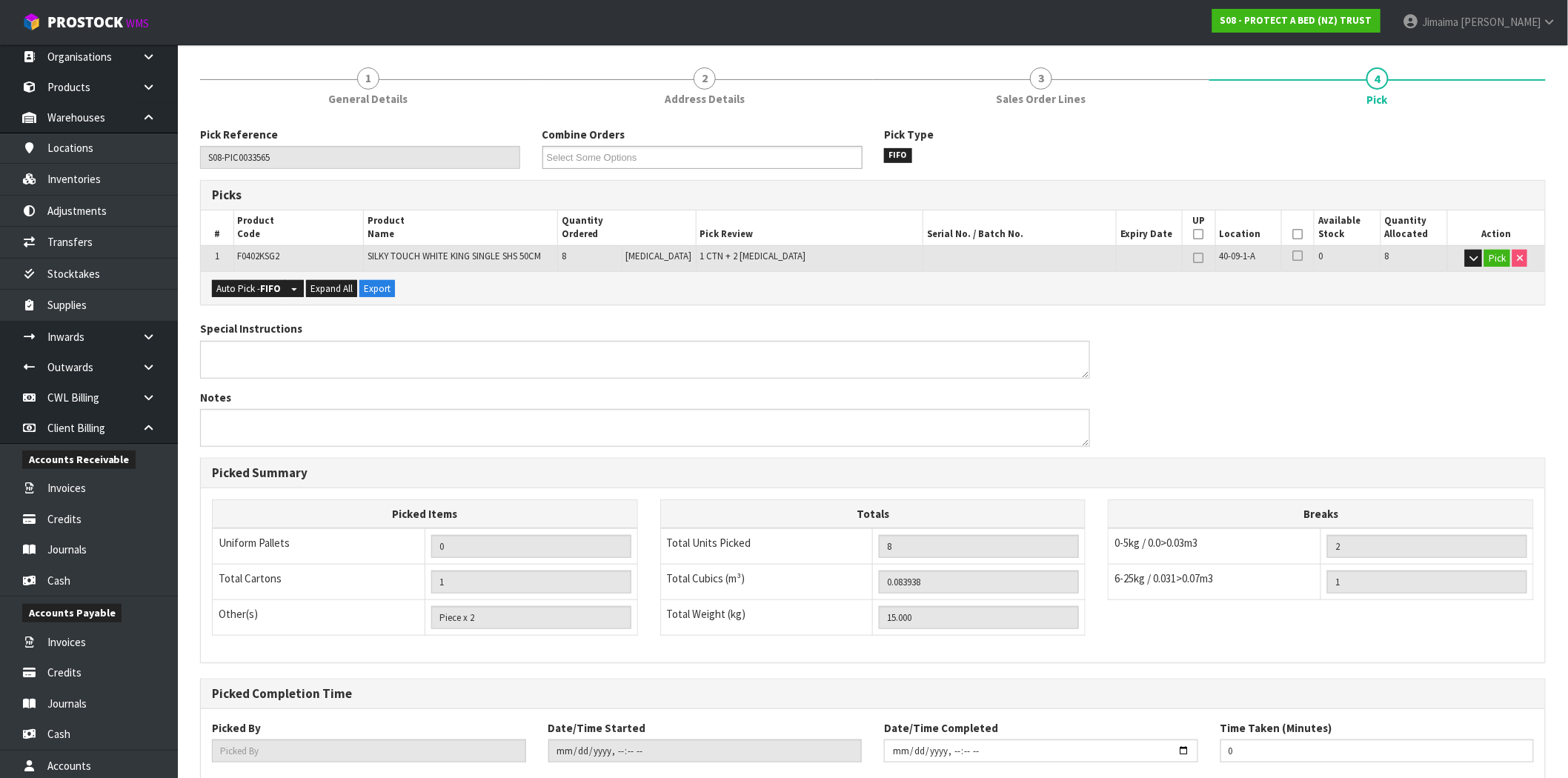
scroll to position [257, 0]
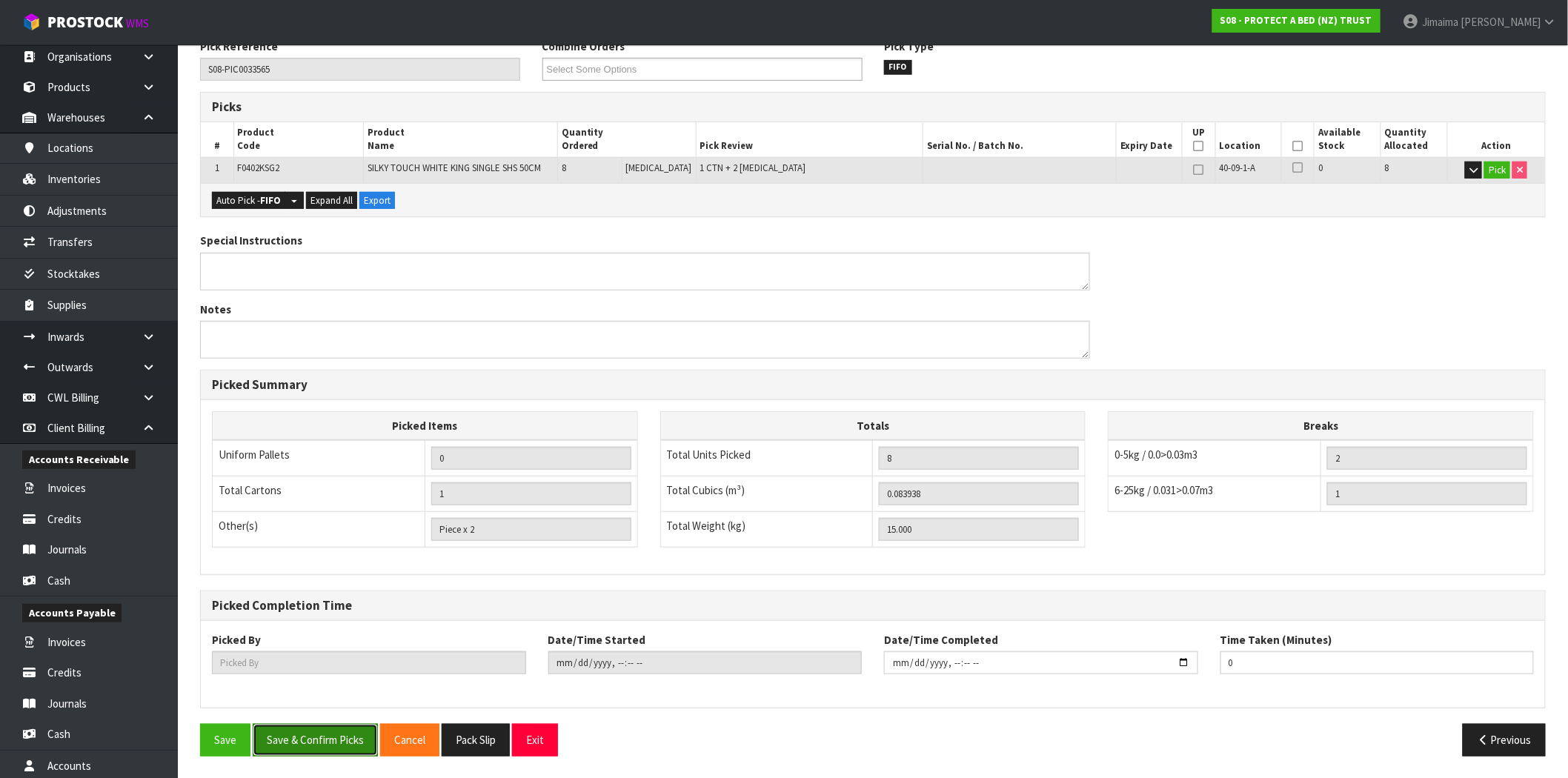
click at [288, 745] on button "Save & Confirm Picks" at bounding box center [315, 739] width 125 height 32
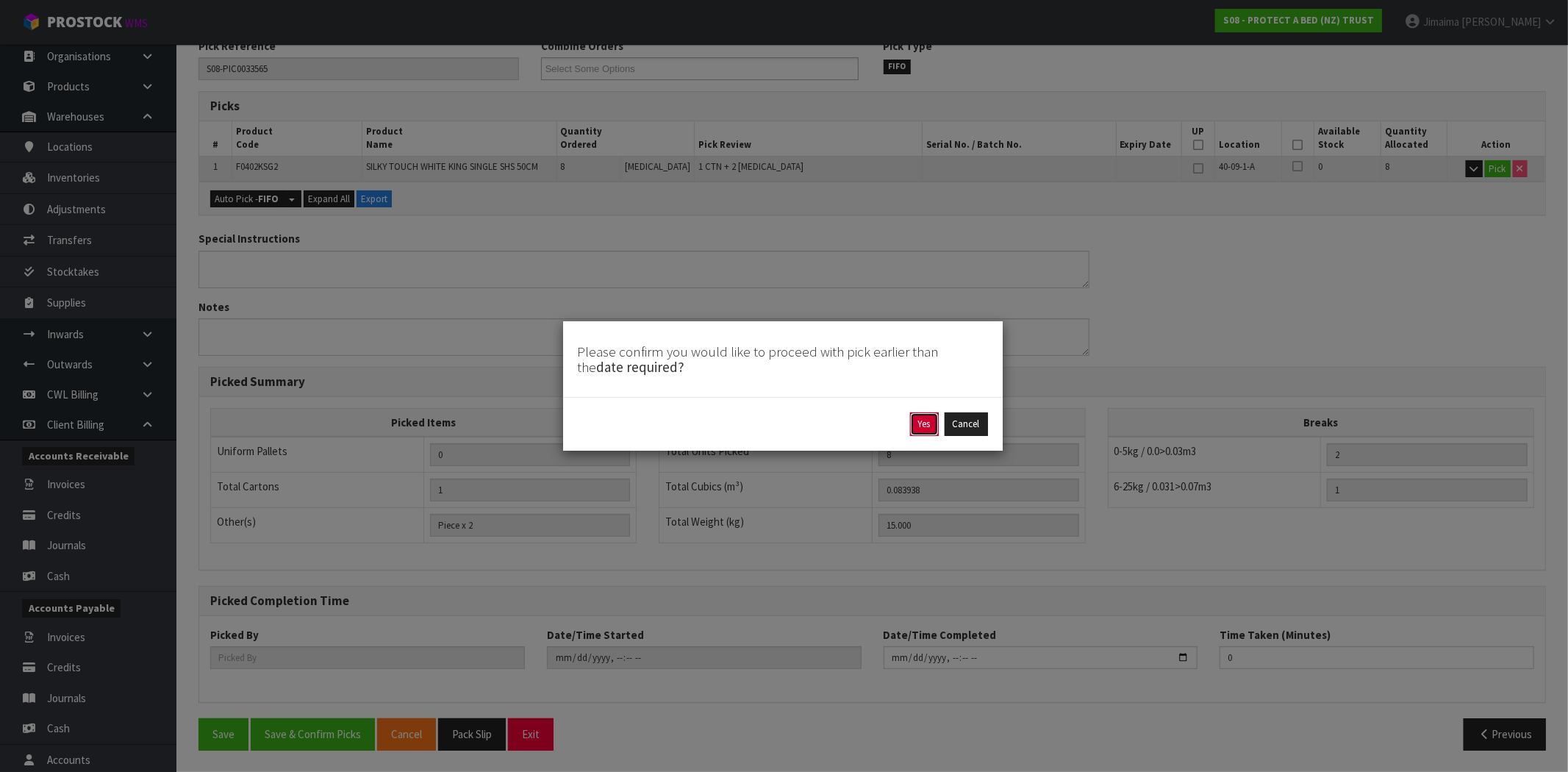
click at [921, 426] on button "Yes" at bounding box center [925, 424] width 29 height 23
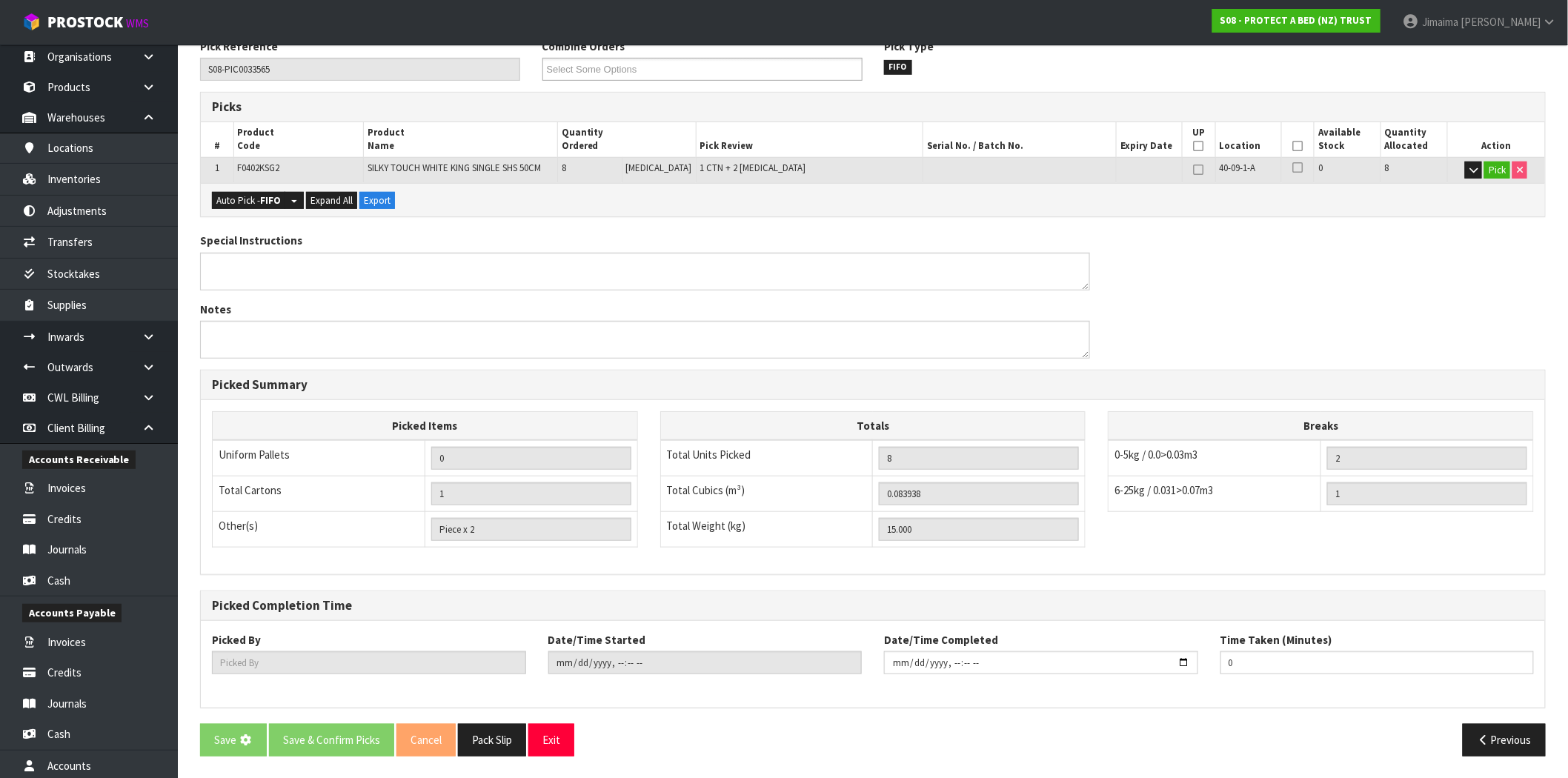
scroll to position [0, 0]
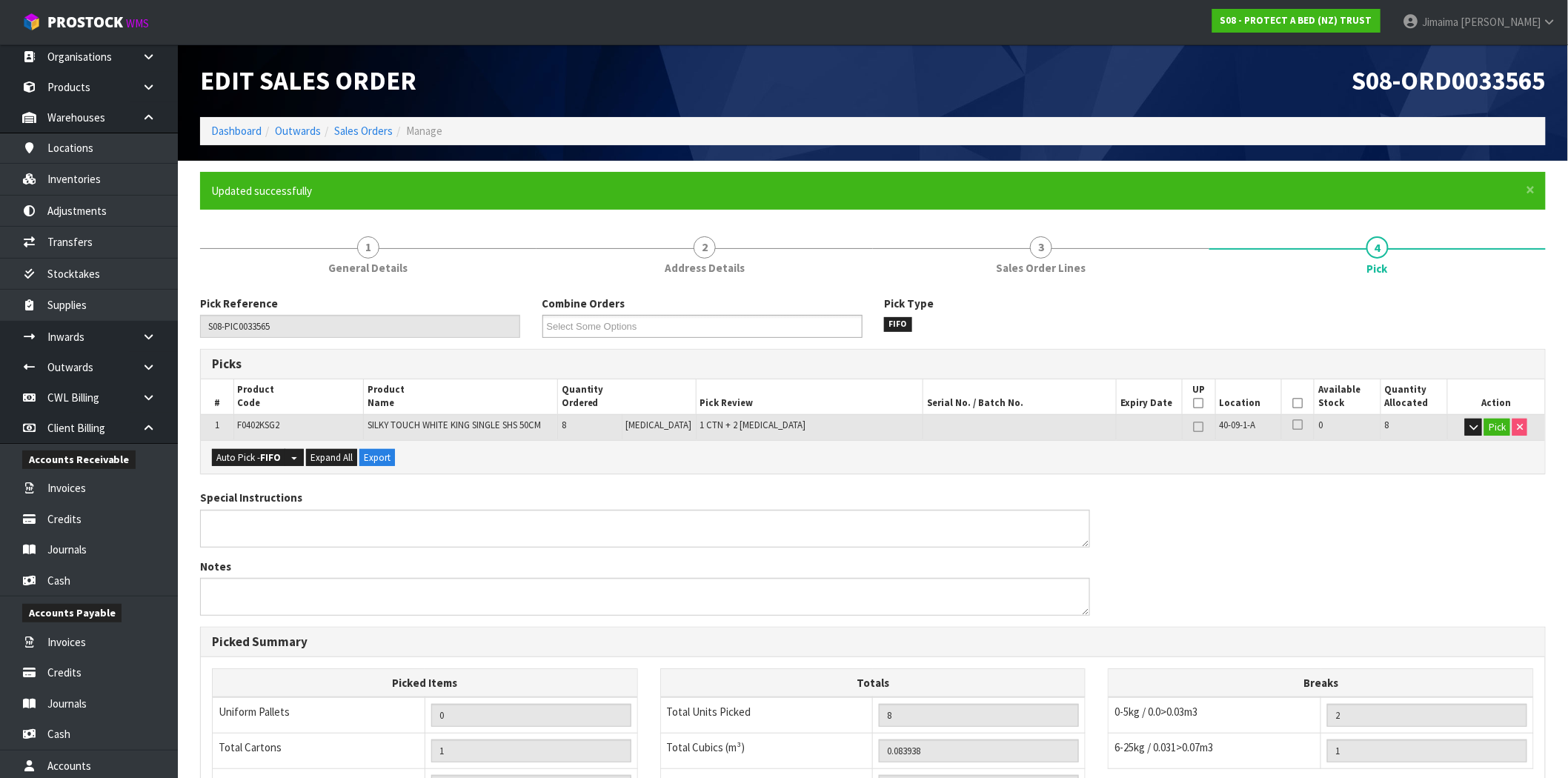
type input "Jimaima [PERSON_NAME]"
type input "2025-09-25T13:39:01"
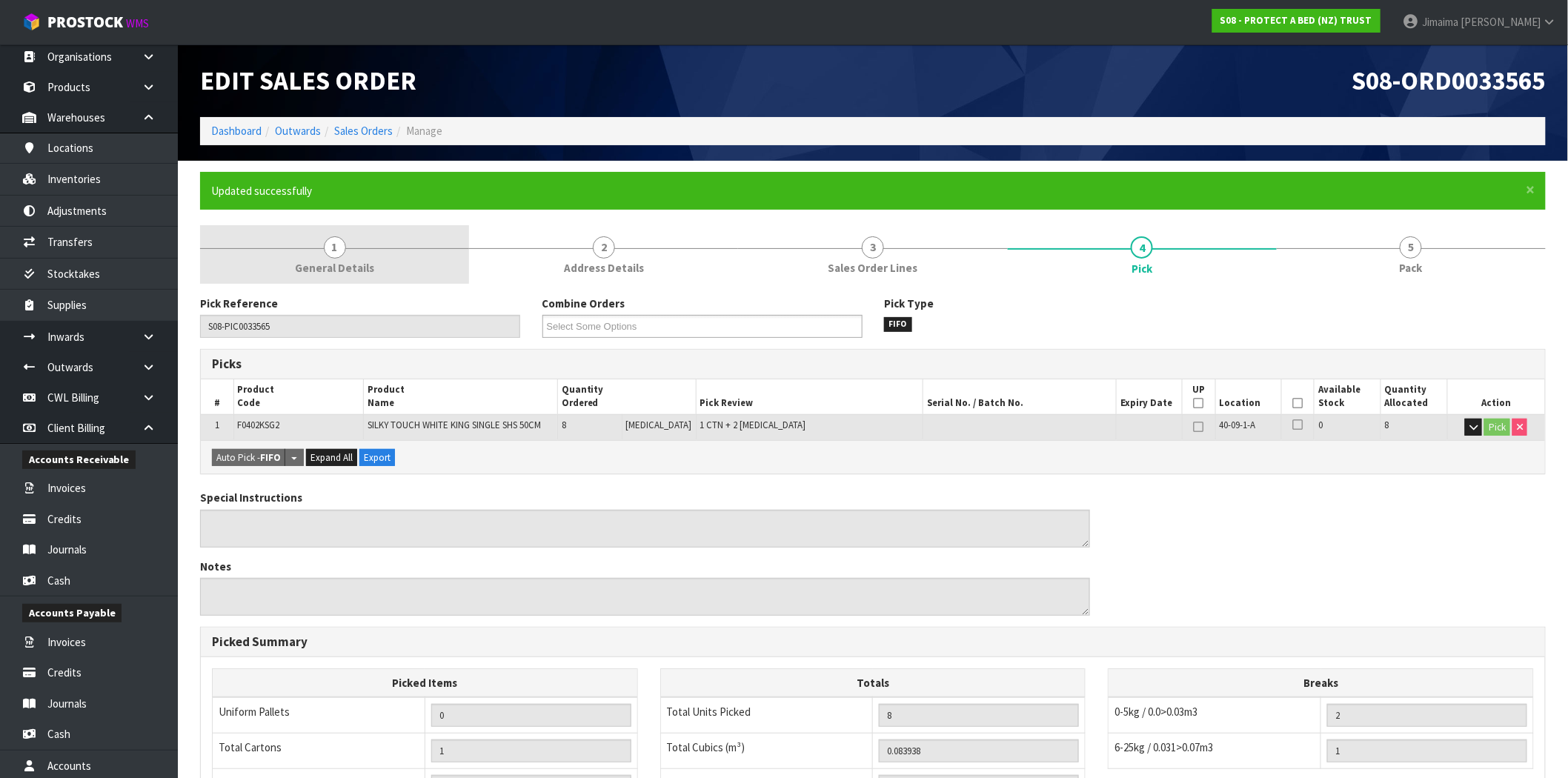
click at [408, 253] on link "1 General Details" at bounding box center [334, 254] width 269 height 58
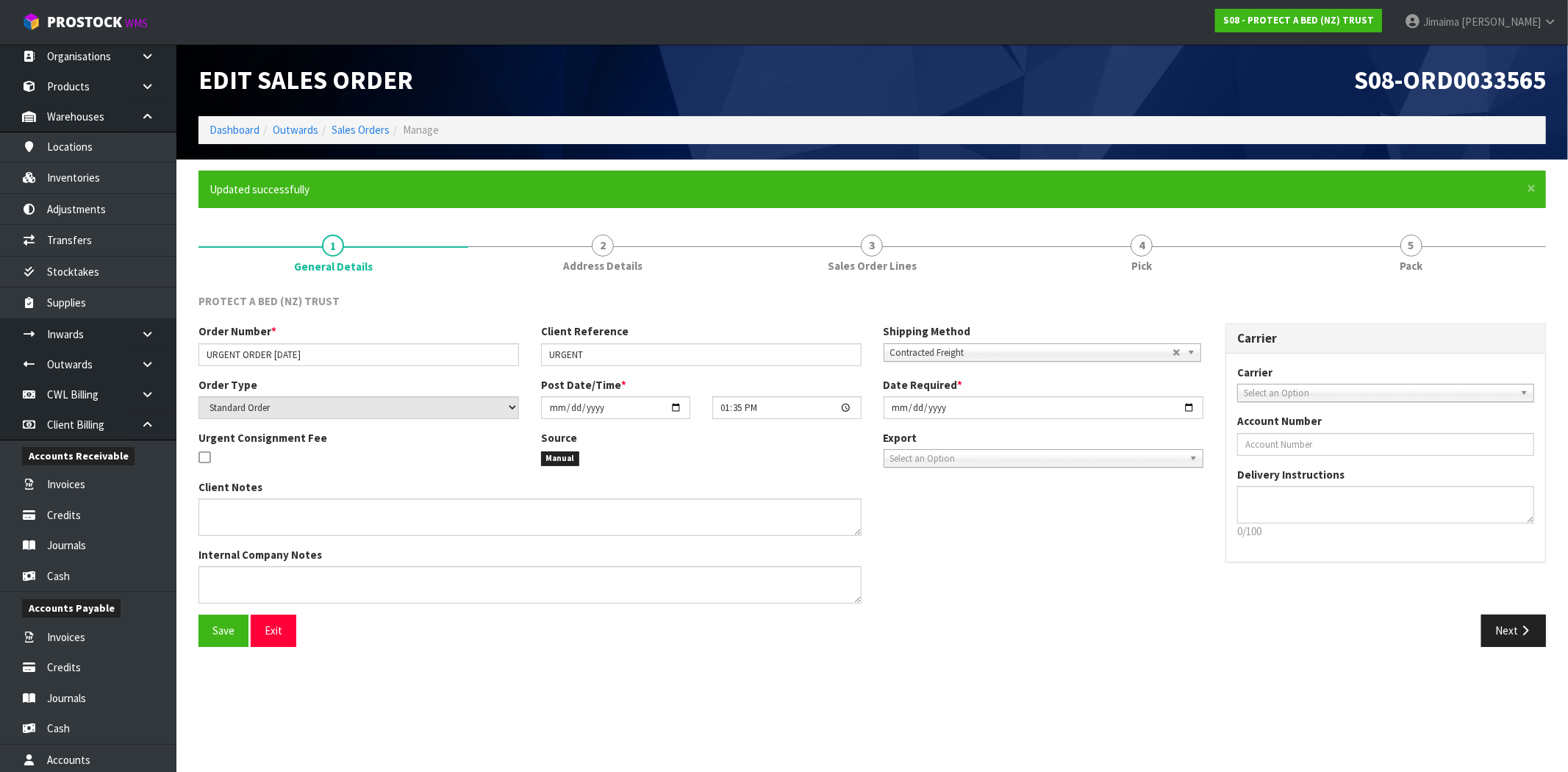
click at [228, 563] on div "Internal Company Notes" at bounding box center [530, 575] width 663 height 56
click at [223, 563] on div "Internal Company Notes" at bounding box center [530, 575] width 663 height 56
click at [217, 587] on textarea at bounding box center [530, 584] width 663 height 38
click at [229, 629] on span "Save" at bounding box center [223, 629] width 22 height 14
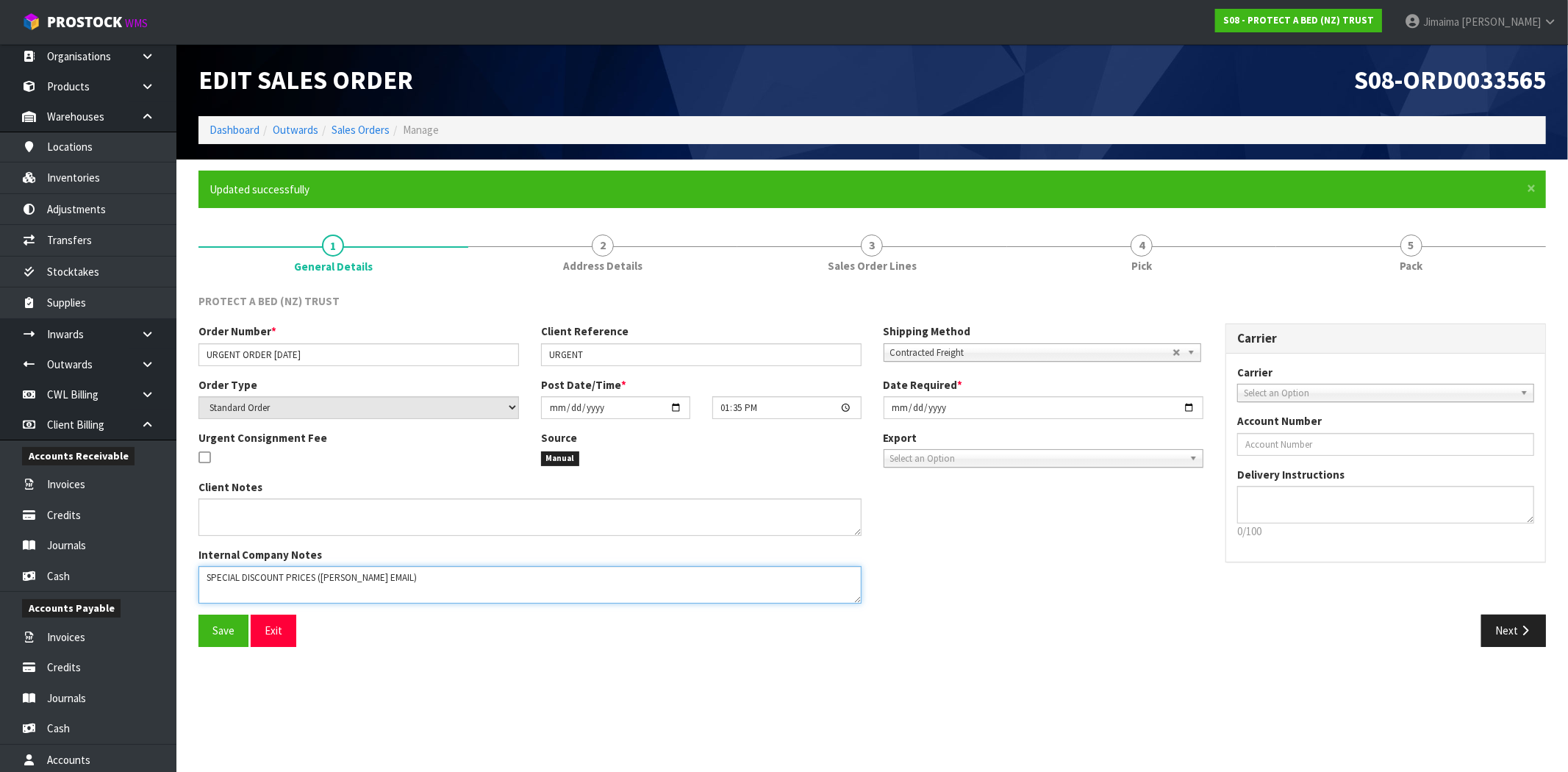
click at [314, 583] on textarea at bounding box center [530, 584] width 663 height 38
click at [414, 573] on textarea at bounding box center [530, 584] width 663 height 38
paste textarea "AEDIC"
type textarea "SPECIAL DISCOUNT PRICES FOR LUXURY ORTHOPAEDIC (CLINTS EMAIL)"
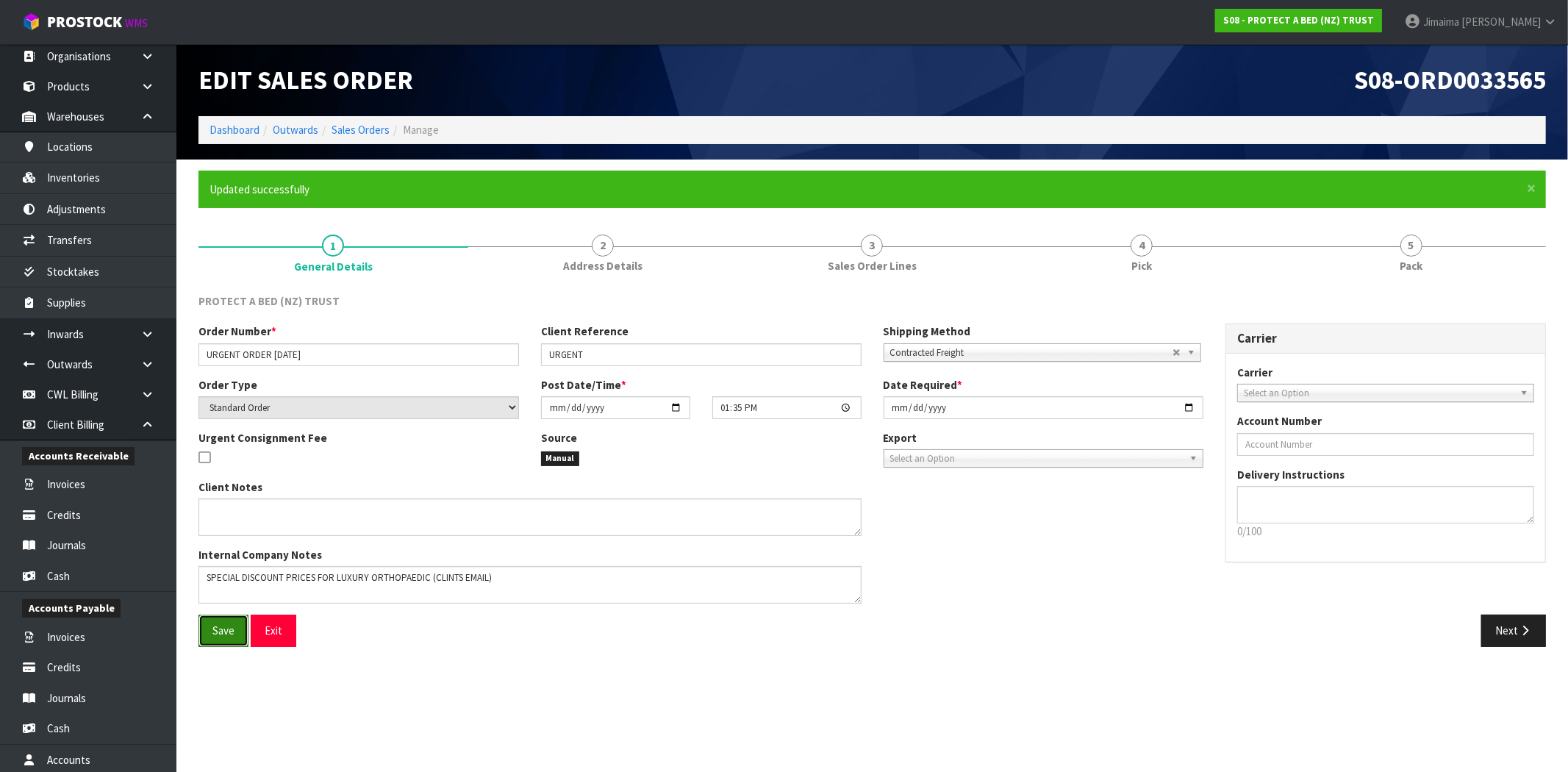
click at [230, 641] on button "Save" at bounding box center [223, 629] width 50 height 31
click at [609, 288] on div "PROTECT A BED (NZ) TRUST Order Number * URGENT ORDER 25/09/2025 Client Referenc…" at bounding box center [872, 470] width 1348 height 376
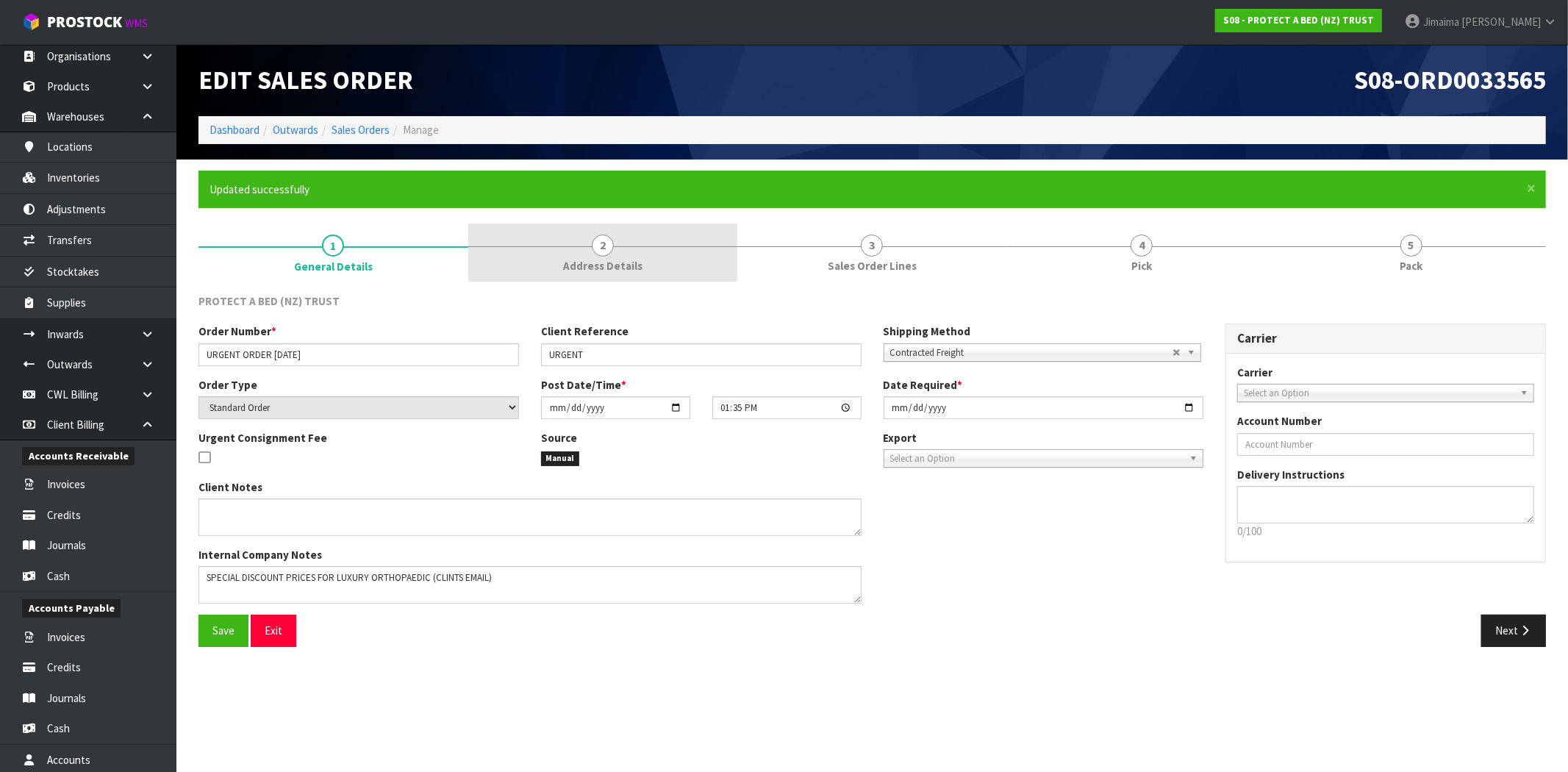
drag, startPoint x: 664, startPoint y: 254, endPoint x: 869, endPoint y: 271, distance: 205.7
click at [665, 254] on link "2 Address Details" at bounding box center [603, 252] width 270 height 58
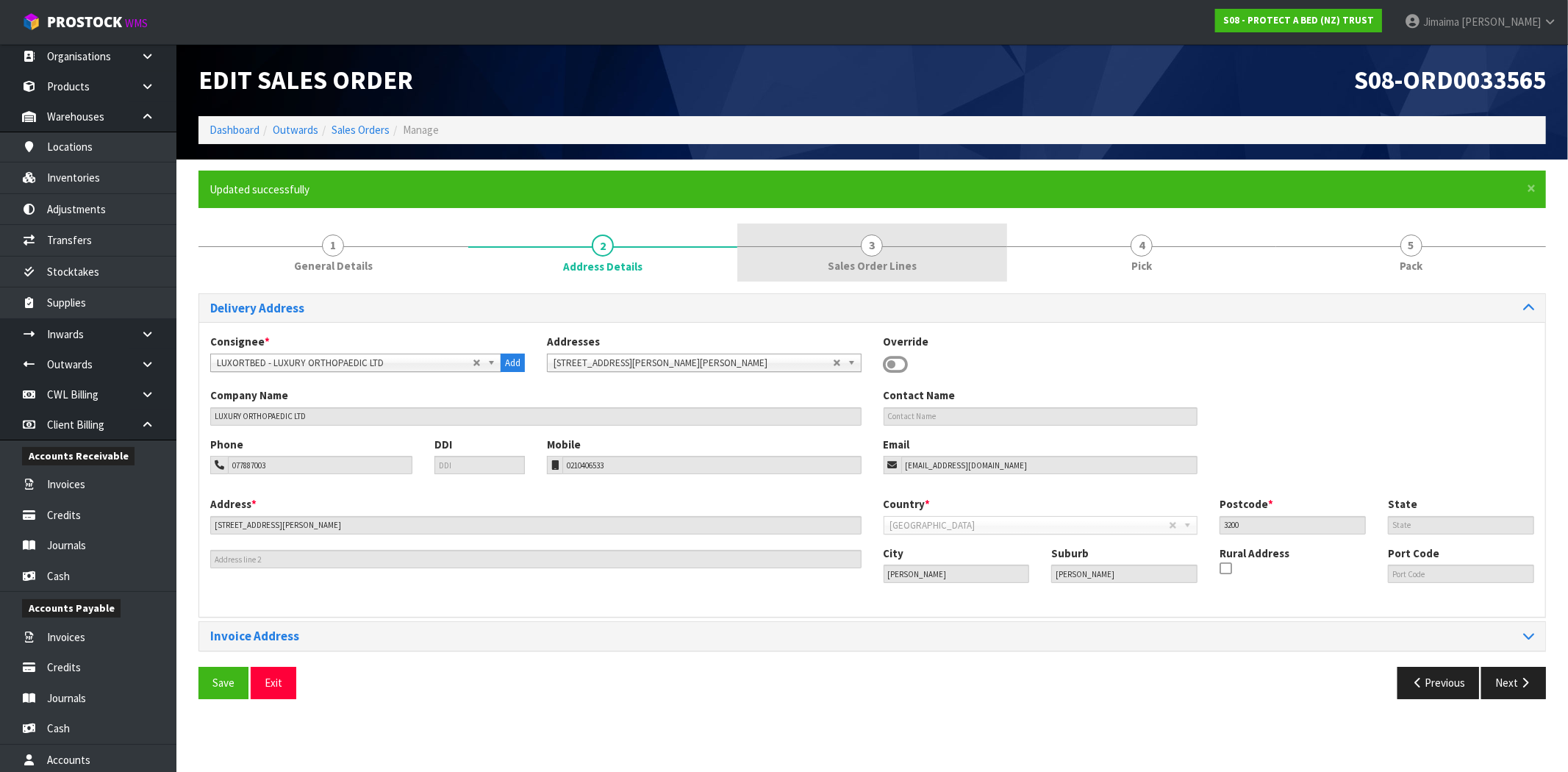
click at [869, 271] on span "Sales Order Lines" at bounding box center [872, 265] width 89 height 15
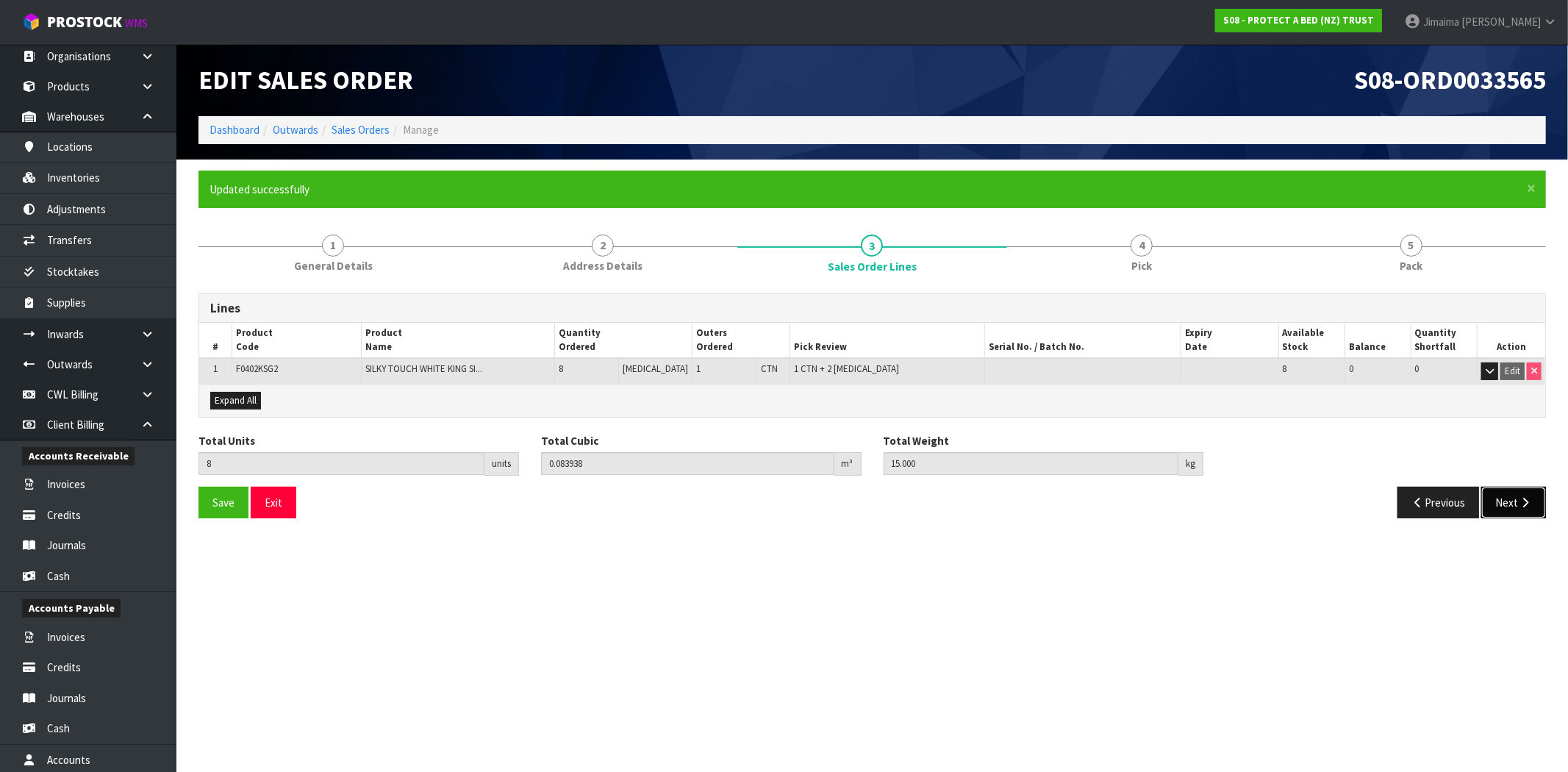
click at [1542, 495] on button "Next" at bounding box center [1514, 502] width 64 height 31
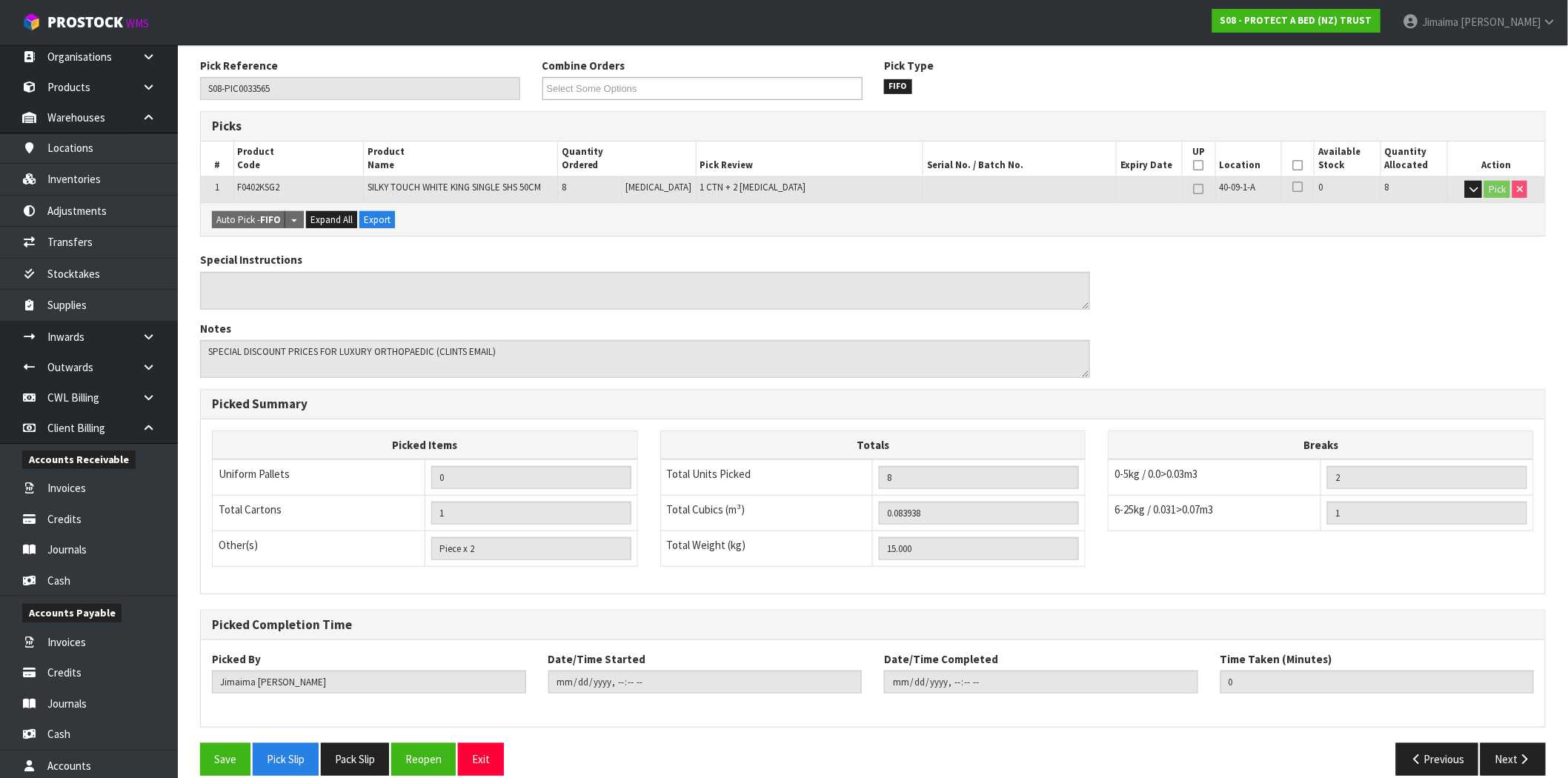
scroll to position [257, 0]
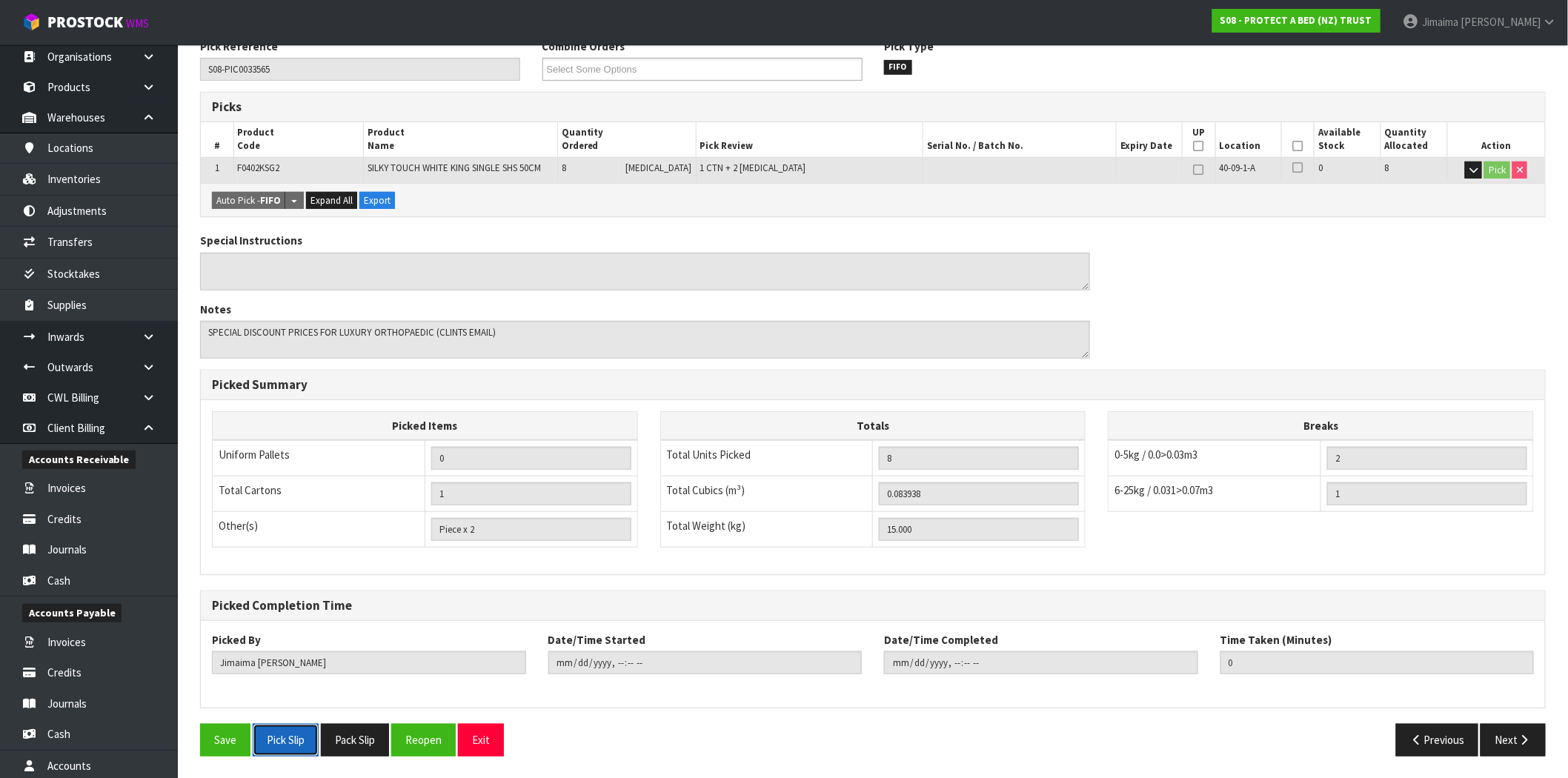
click at [290, 738] on button "Pick Slip" at bounding box center [285, 739] width 66 height 32
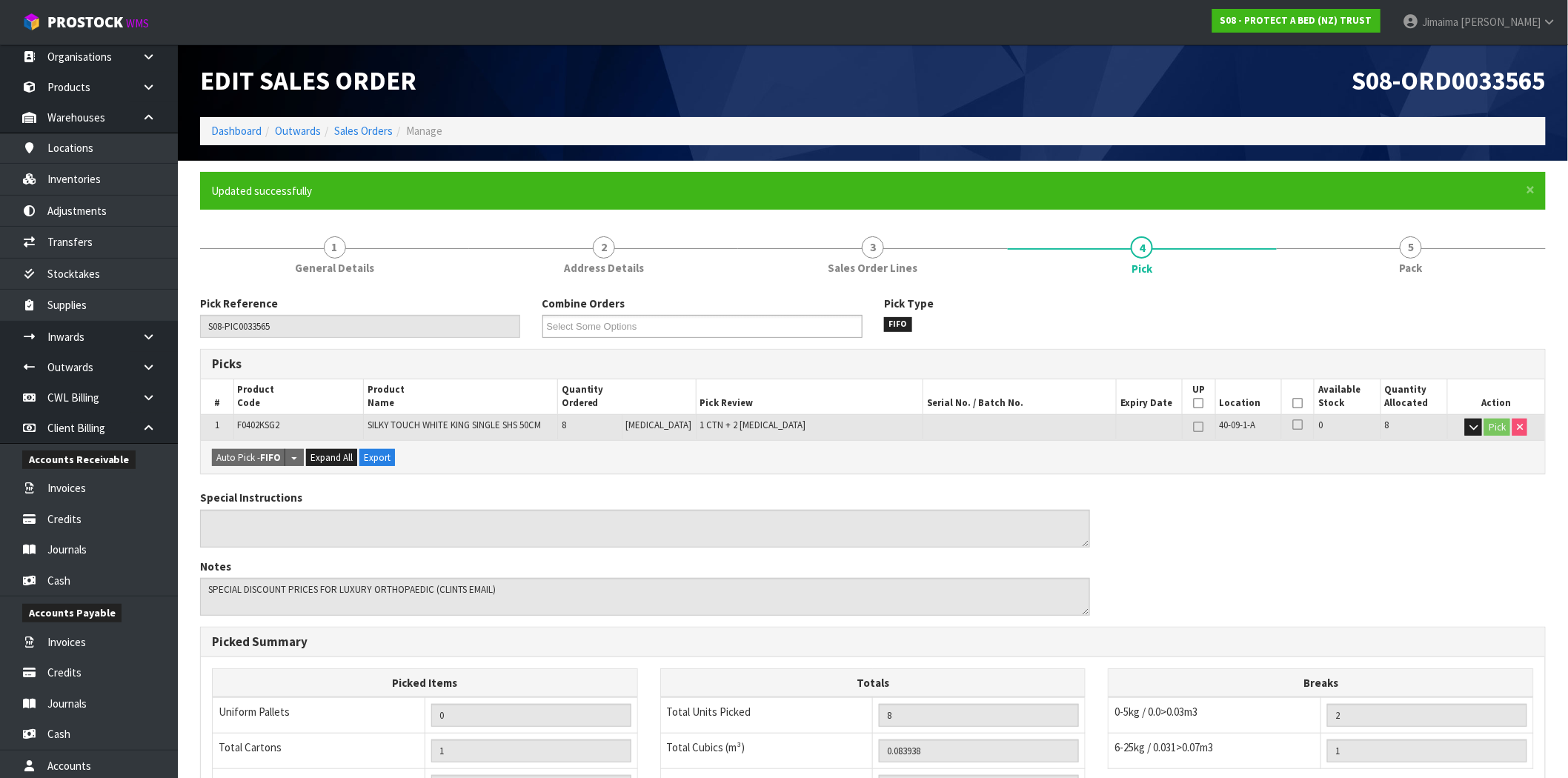
click at [205, 133] on ol "Dashboard Outwards Sales Orders Manage" at bounding box center [873, 131] width 1345 height 28
click at [220, 135] on link "Dashboard" at bounding box center [236, 130] width 50 height 14
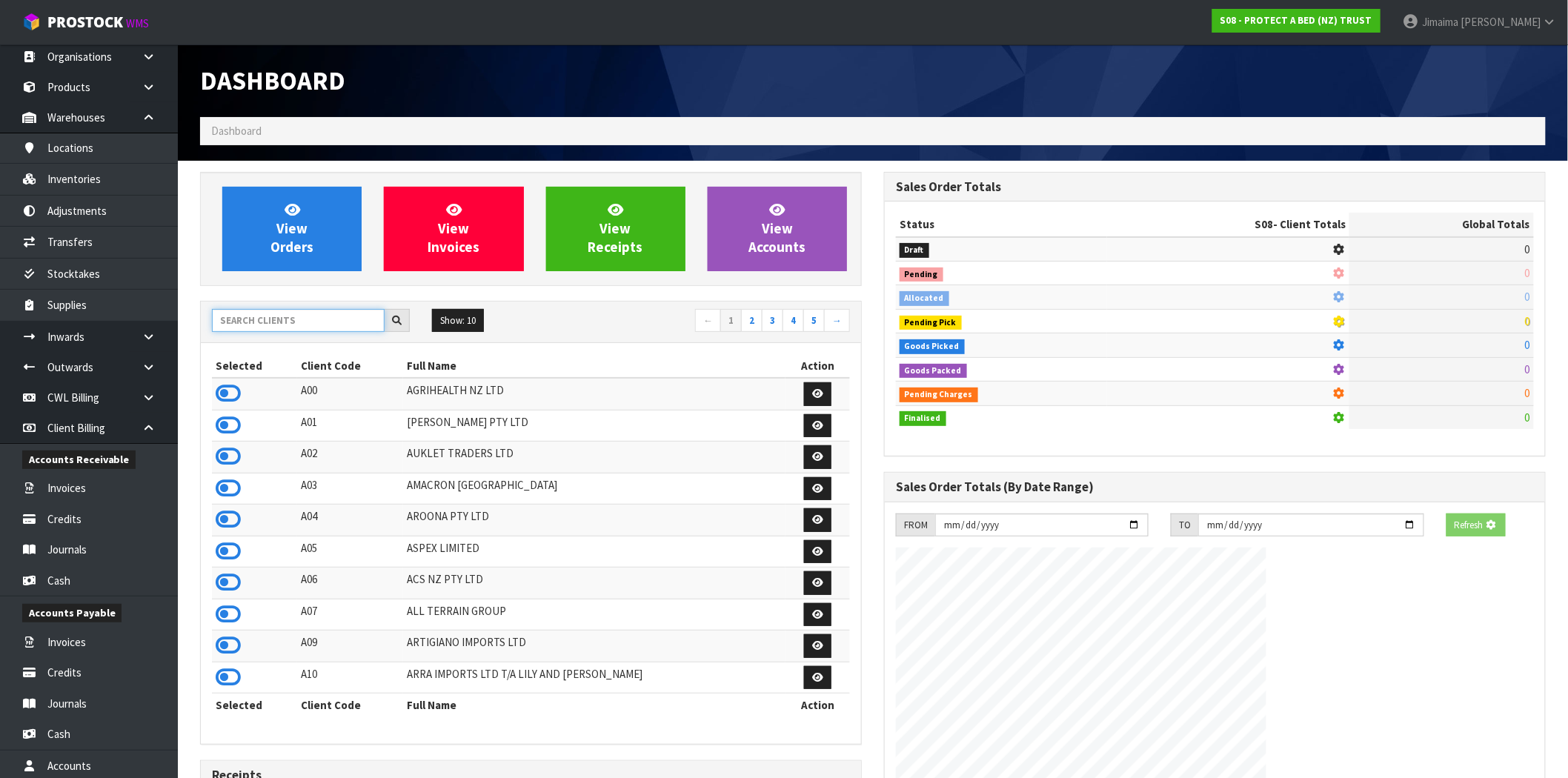
click at [324, 326] on input "text" at bounding box center [298, 320] width 172 height 23
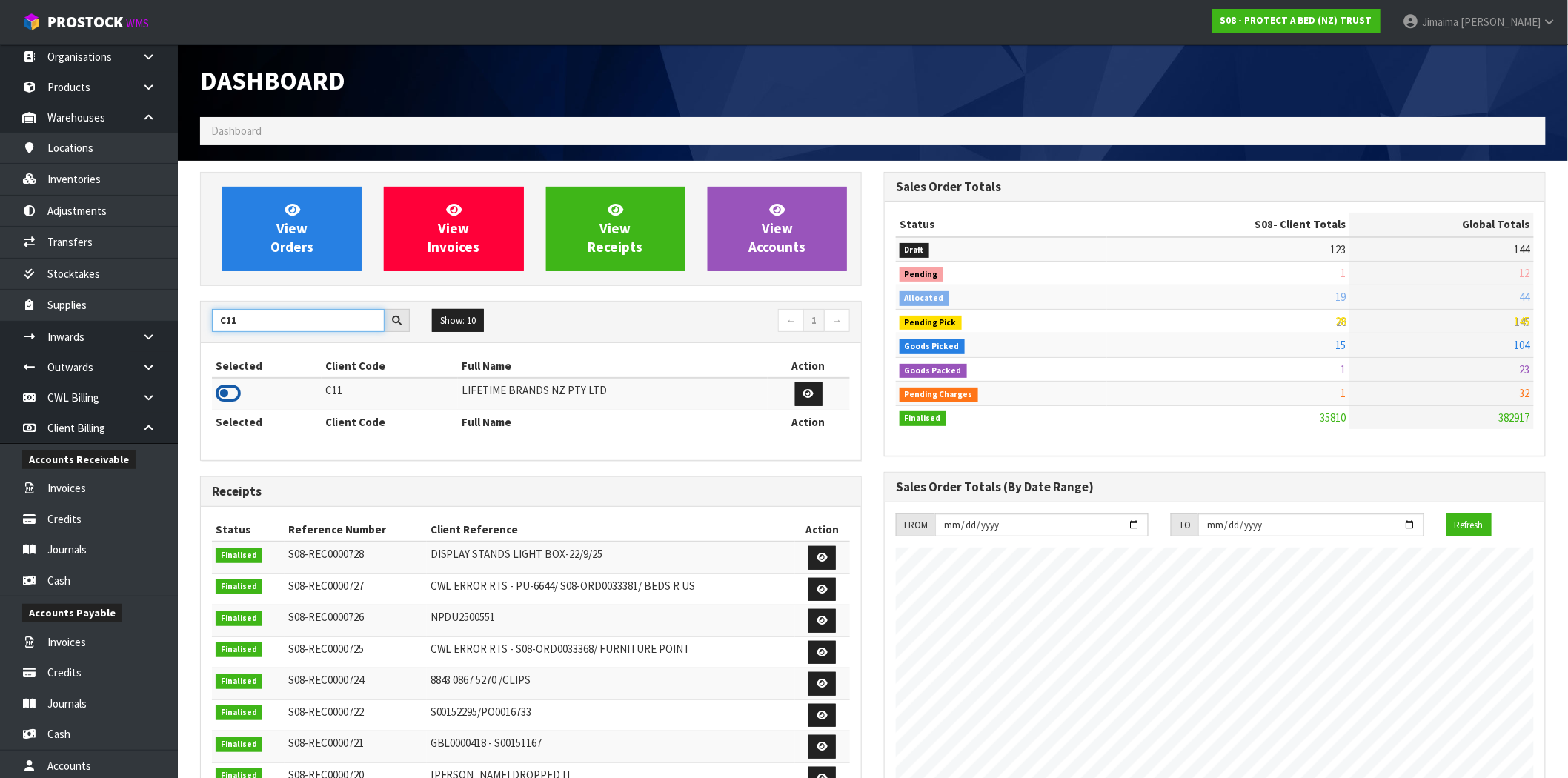
type input "C11"
click at [239, 395] on icon at bounding box center [227, 393] width 25 height 22
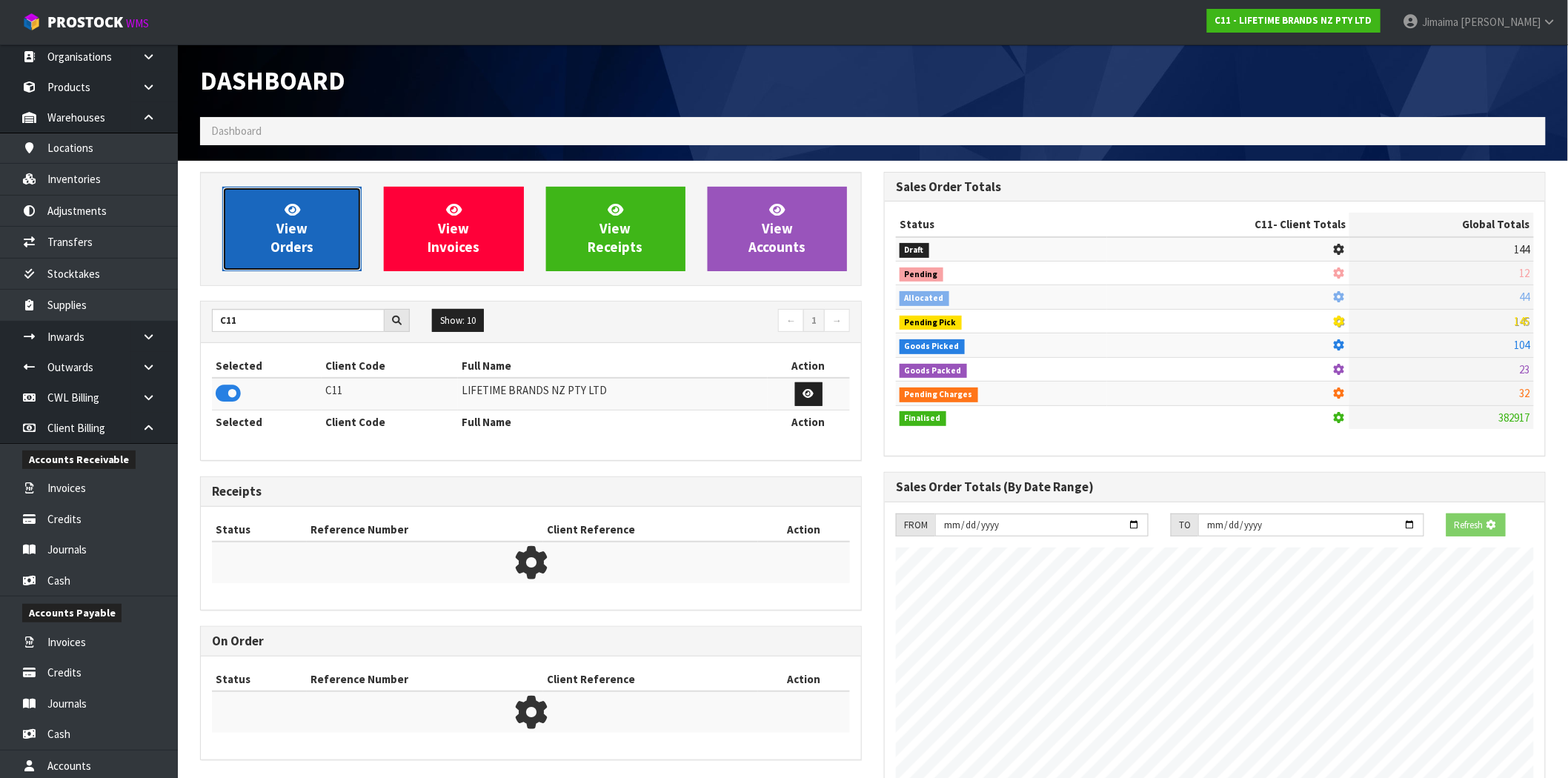
click at [297, 234] on span "View Orders" at bounding box center [292, 228] width 43 height 55
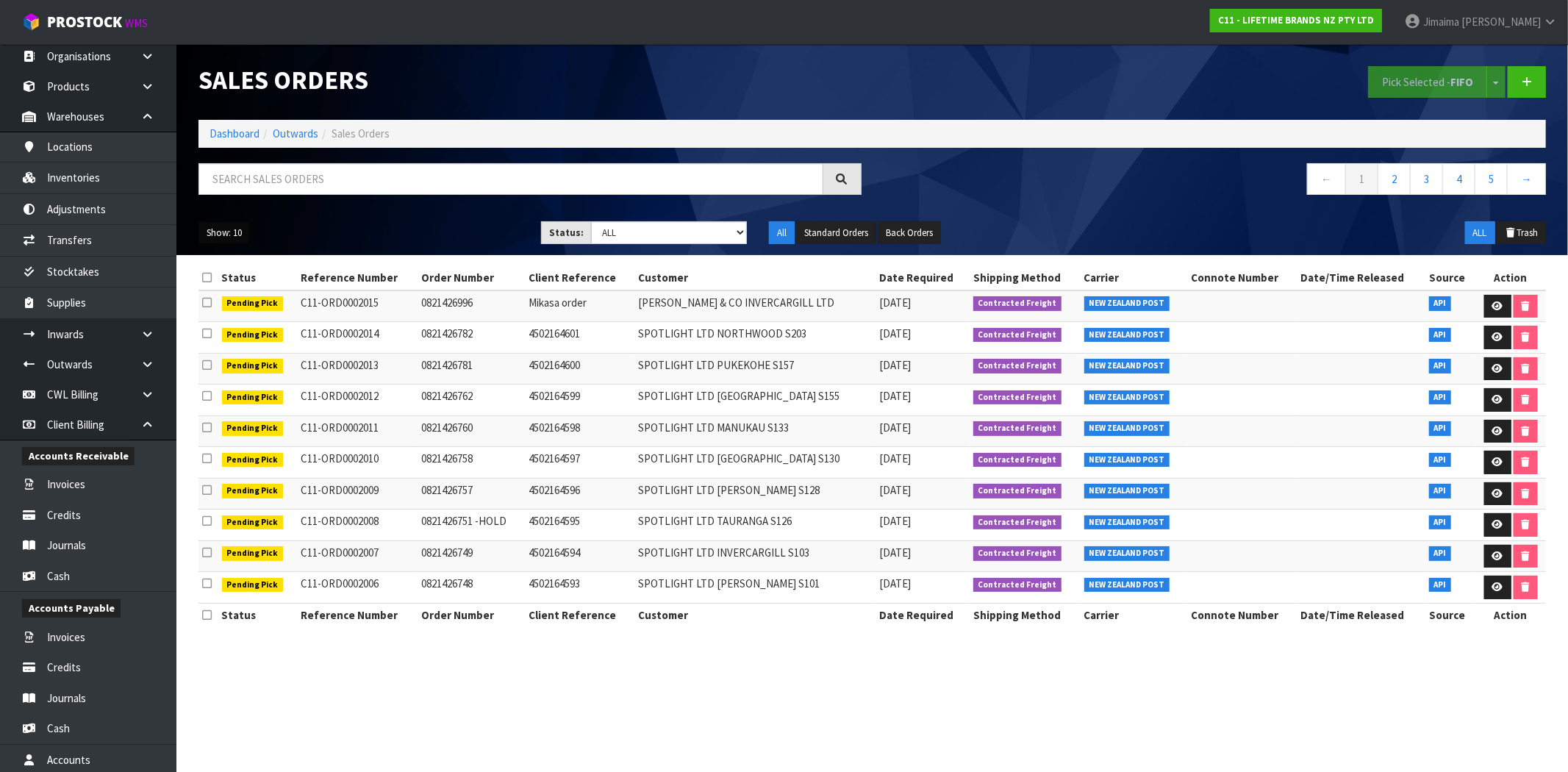
click at [228, 230] on button "Show: 10" at bounding box center [224, 232] width 52 height 23
click at [233, 326] on link "50" at bounding box center [257, 320] width 116 height 20
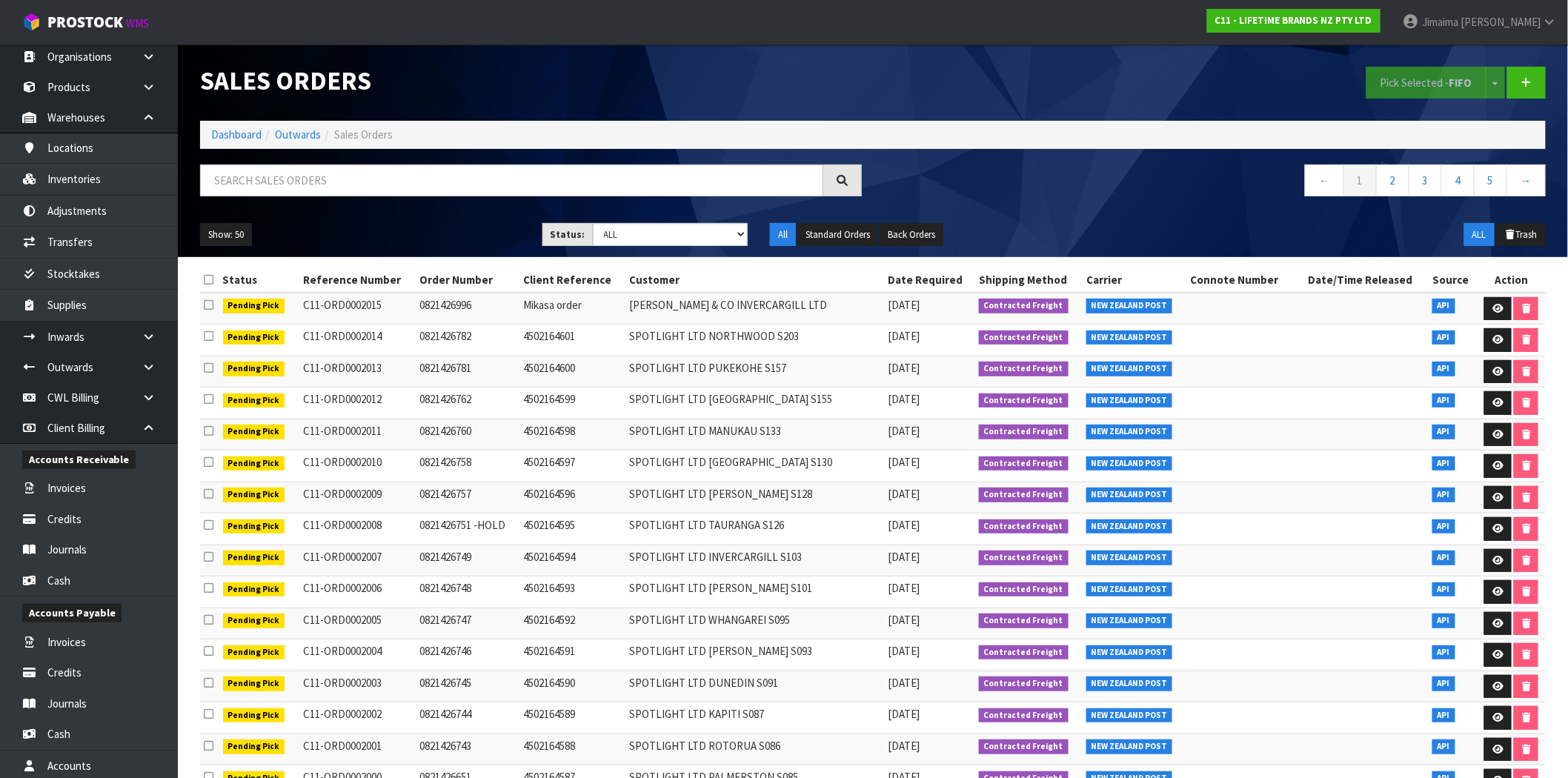
click at [645, 404] on td "SPOTLIGHT LTD QUEENSTOWN S155" at bounding box center [755, 403] width 258 height 32
click at [240, 135] on link "Dashboard" at bounding box center [236, 134] width 50 height 14
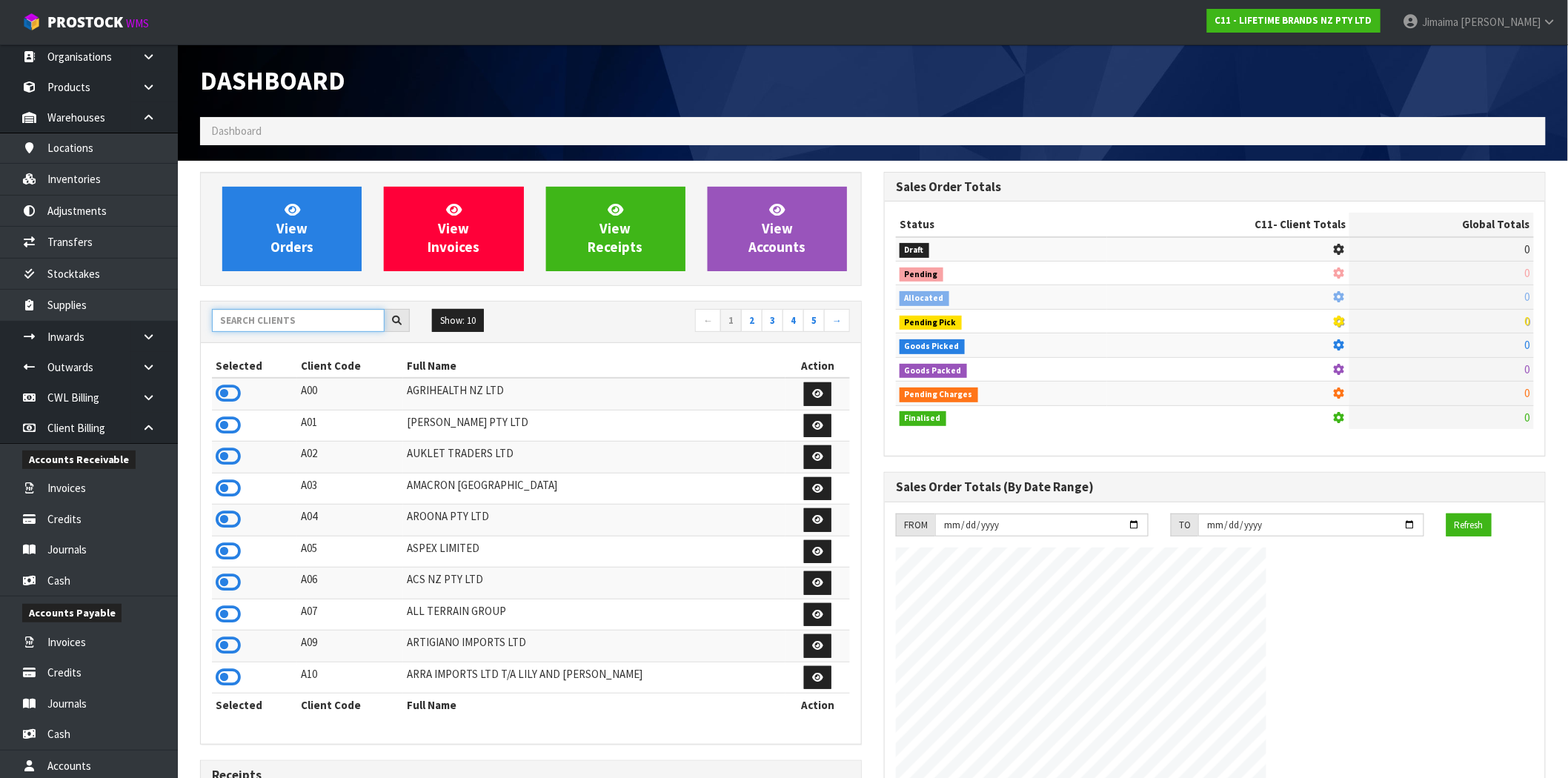
click at [272, 324] on input "text" at bounding box center [298, 320] width 172 height 23
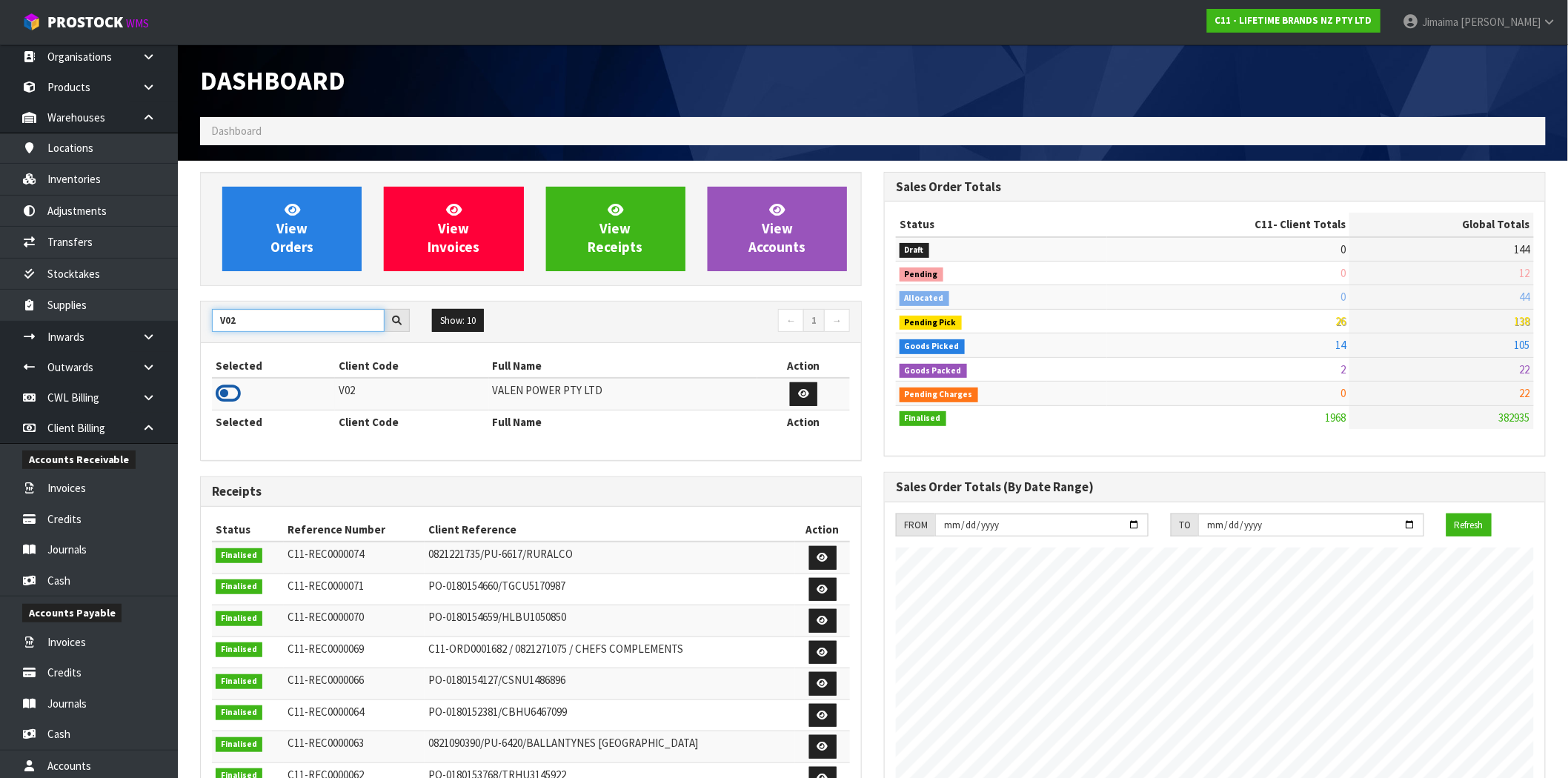
type input "V02"
click at [233, 394] on icon at bounding box center [227, 393] width 25 height 22
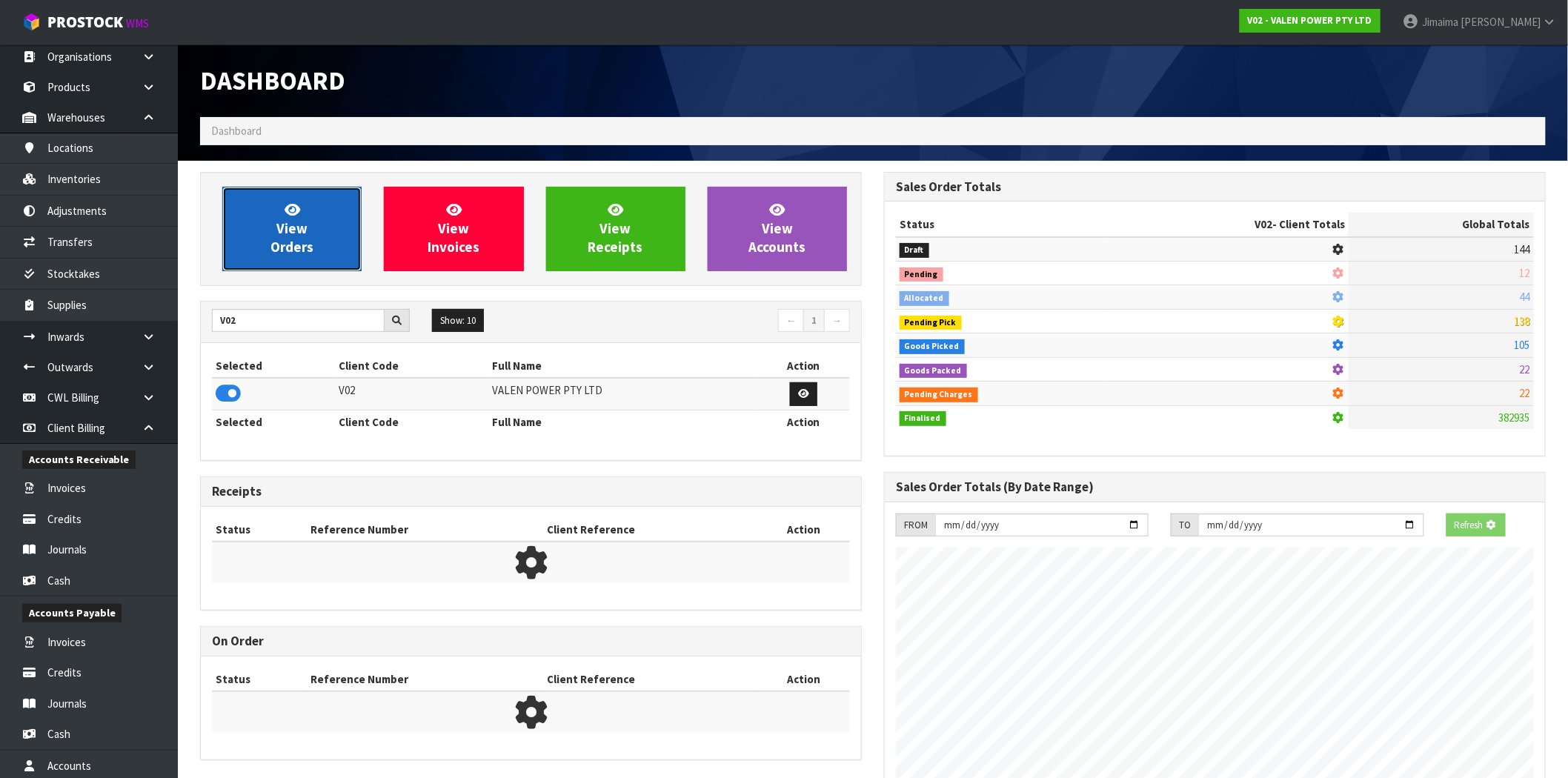
click at [310, 244] on span "View Orders" at bounding box center [292, 228] width 43 height 55
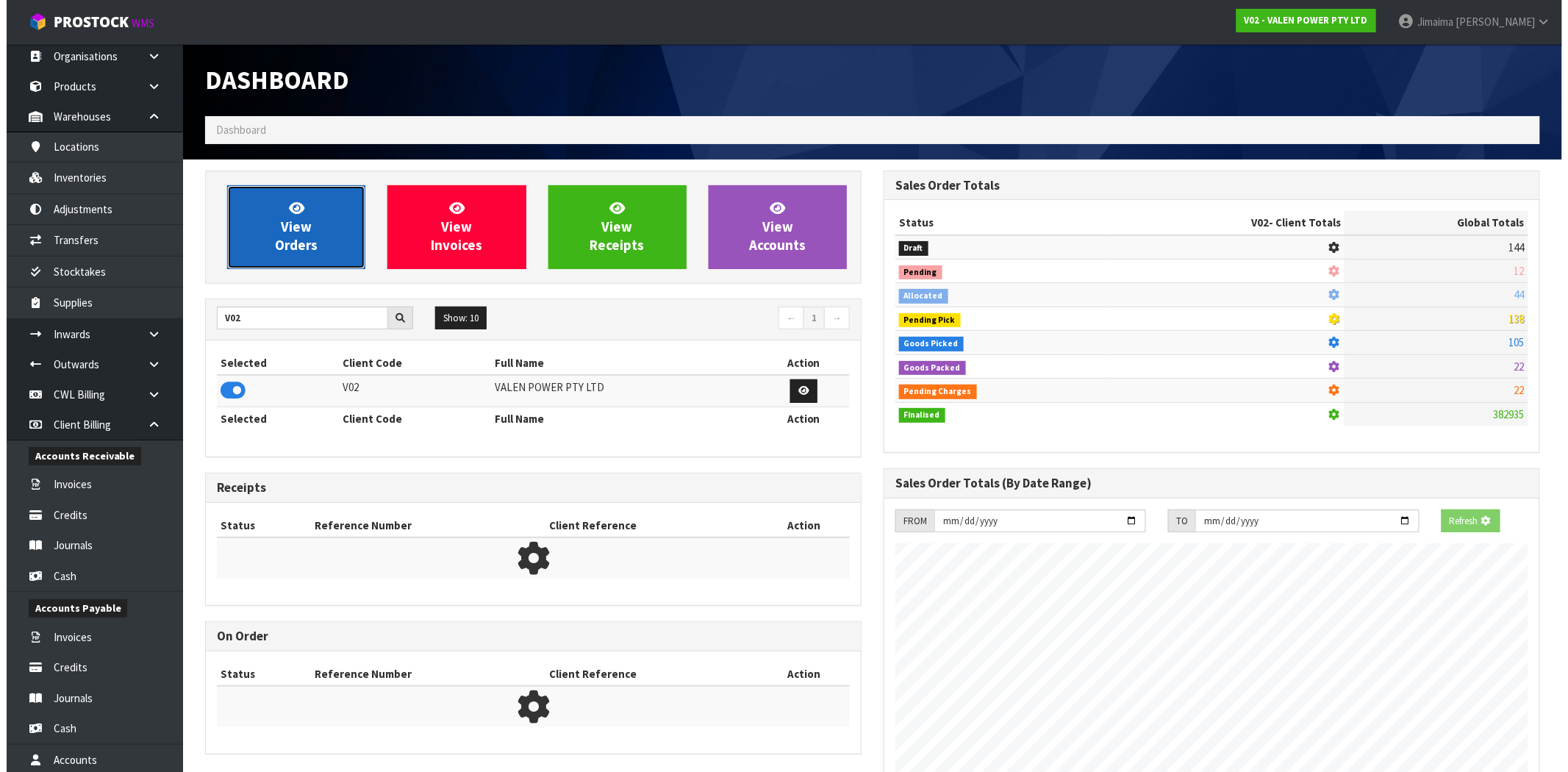
scroll to position [733944, 734477]
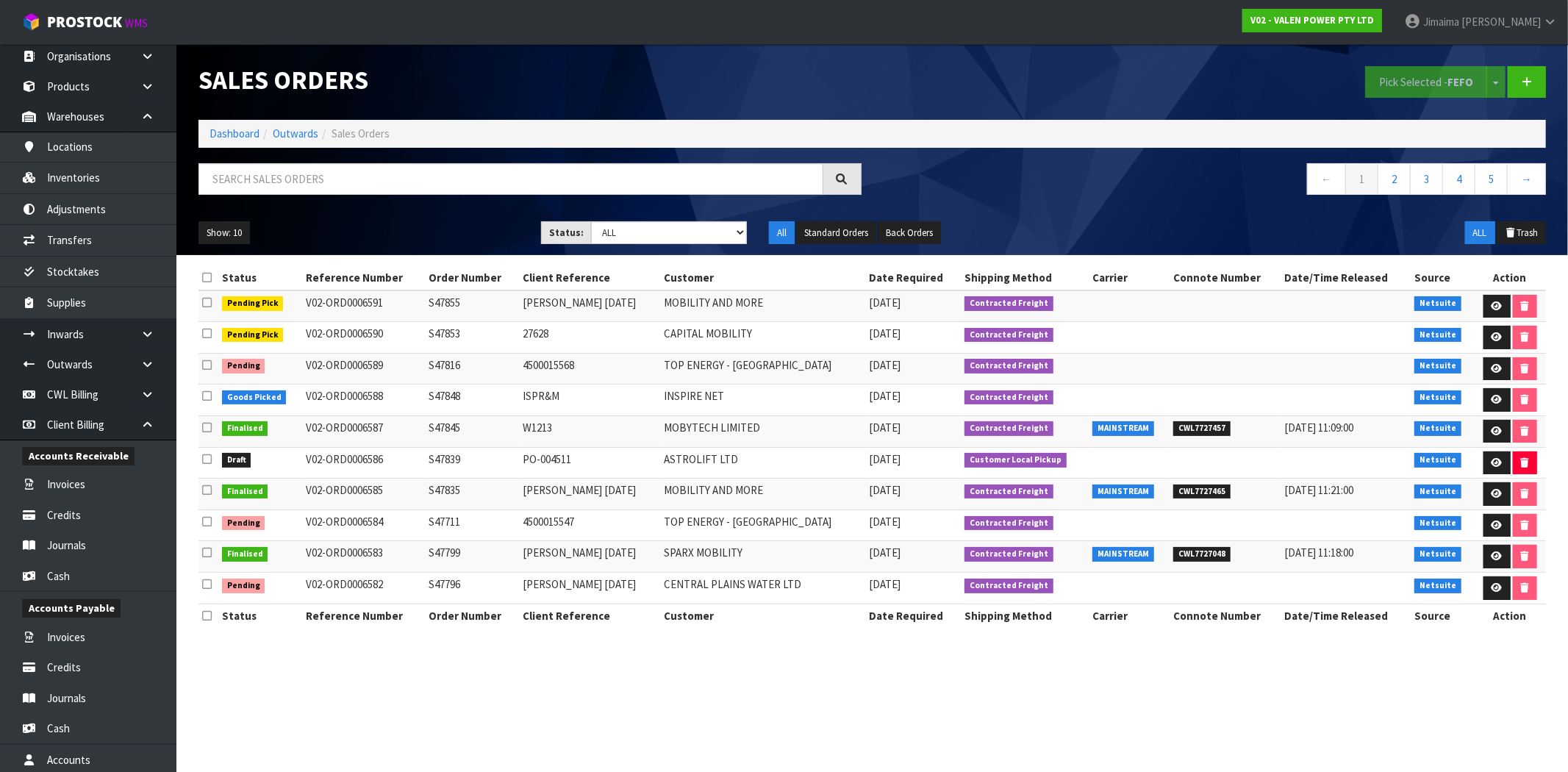
click at [297, 156] on div "Sales Orders Pick Selected - FEFO Split button! FIFO - First In First Out FEFO …" at bounding box center [872, 150] width 1370 height 211
click at [288, 170] on input "text" at bounding box center [510, 178] width 625 height 31
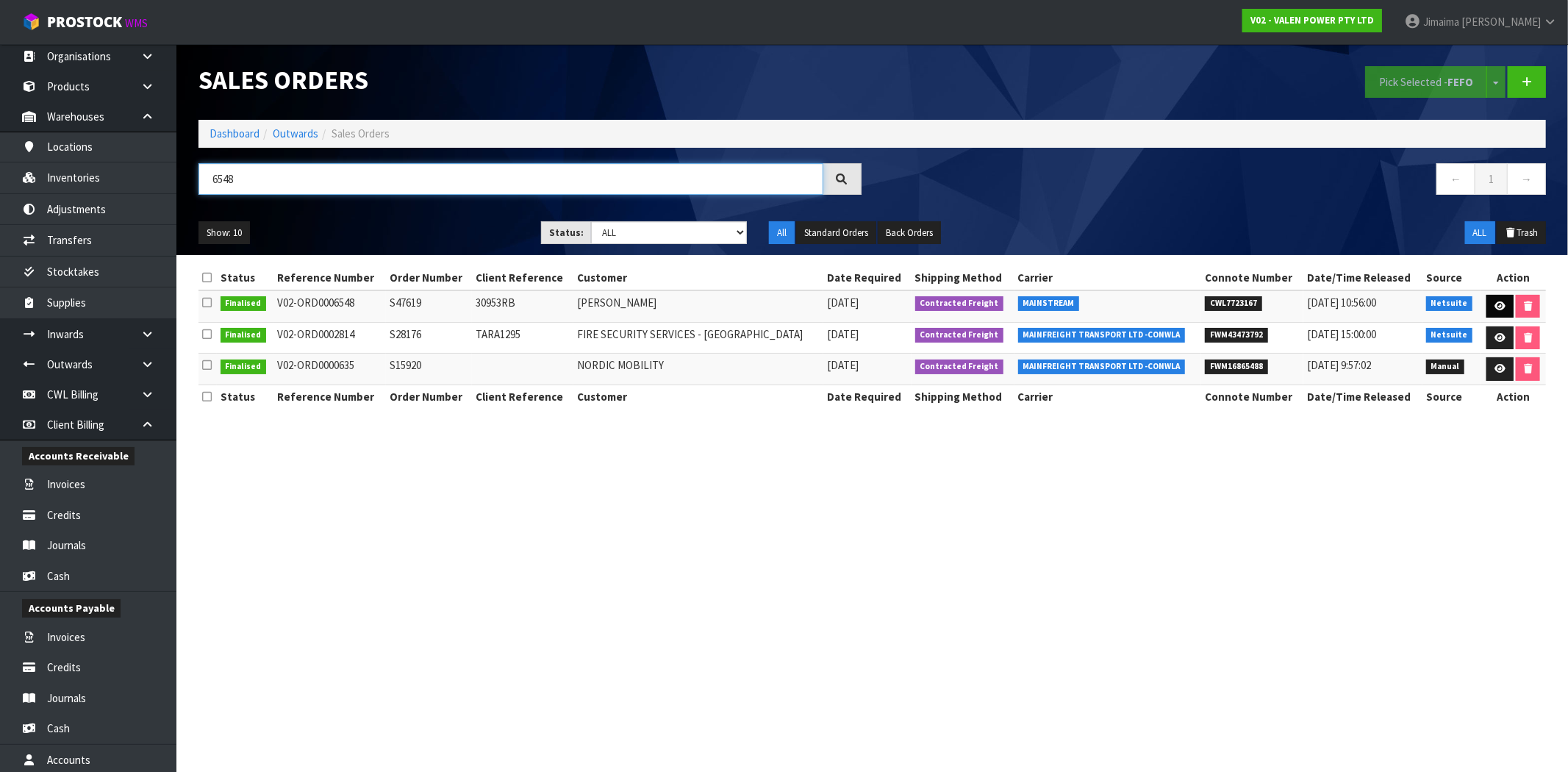
type input "6548"
click at [1495, 304] on icon at bounding box center [1500, 306] width 11 height 10
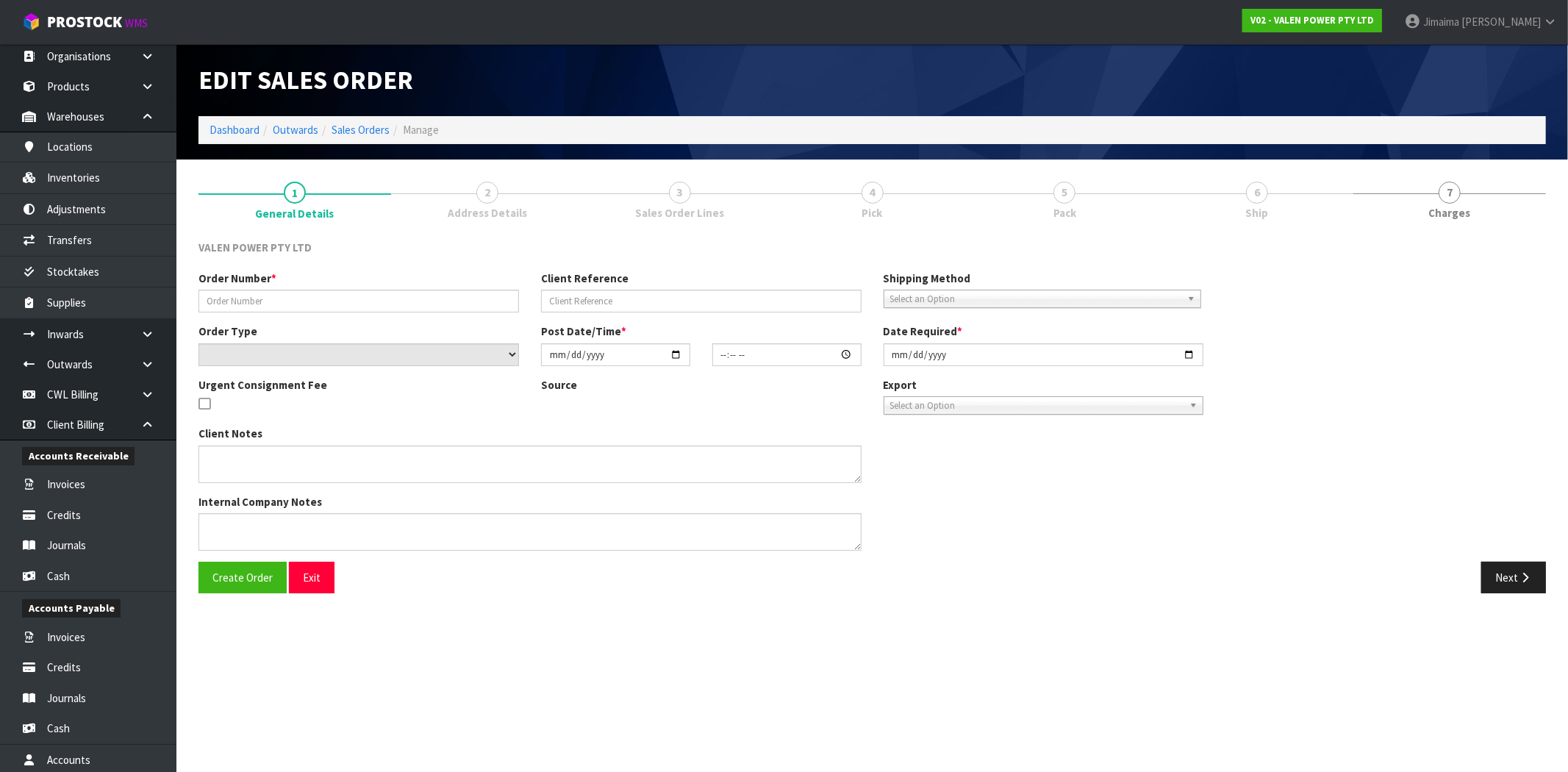
type input "S47619"
type input "30953RB"
select select "number:0"
type input "2025-09-09"
type input "15:15:08.000"
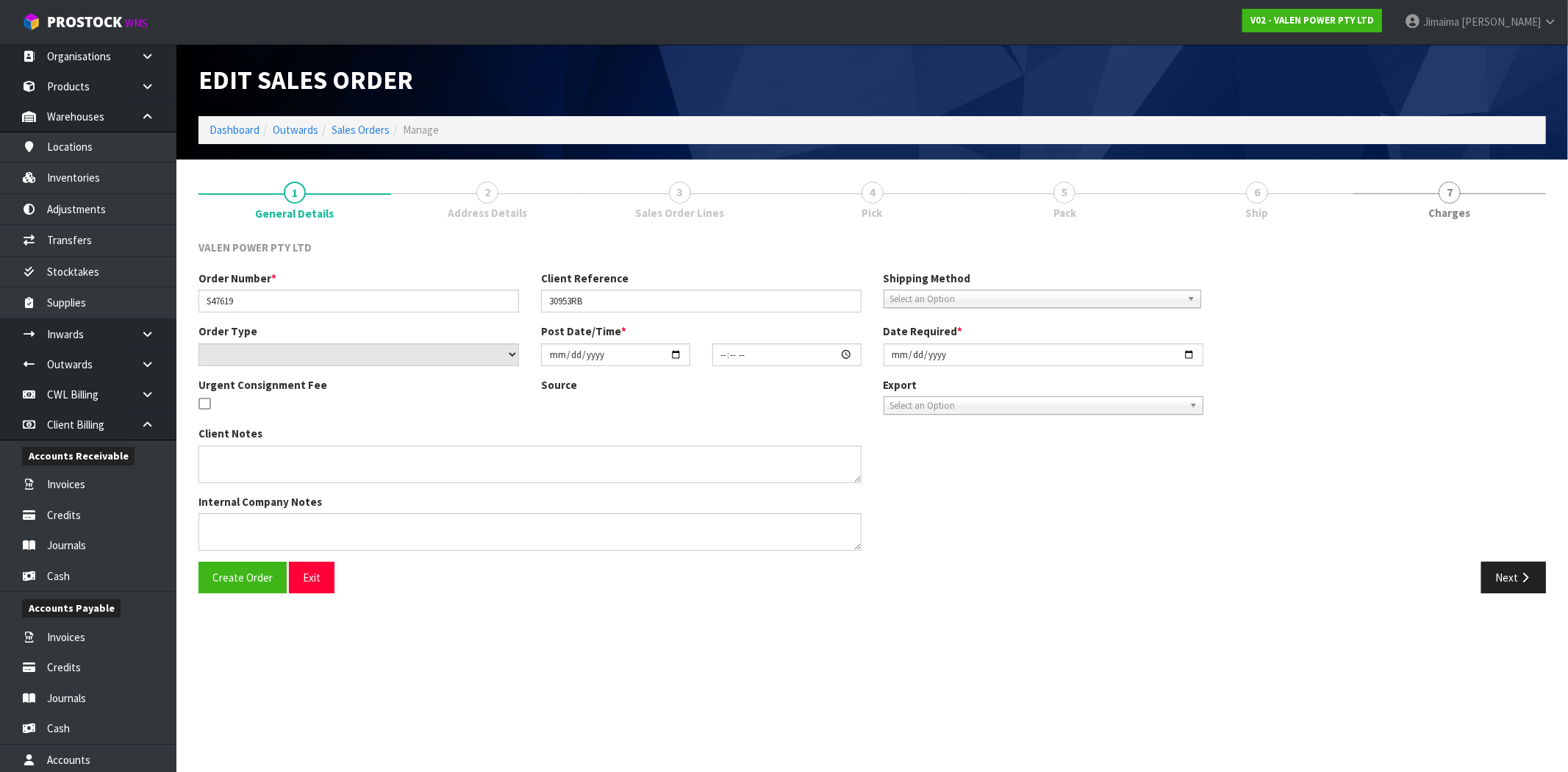
type input "2025-09-11"
type textarea "REMOVED P-LOLLY"
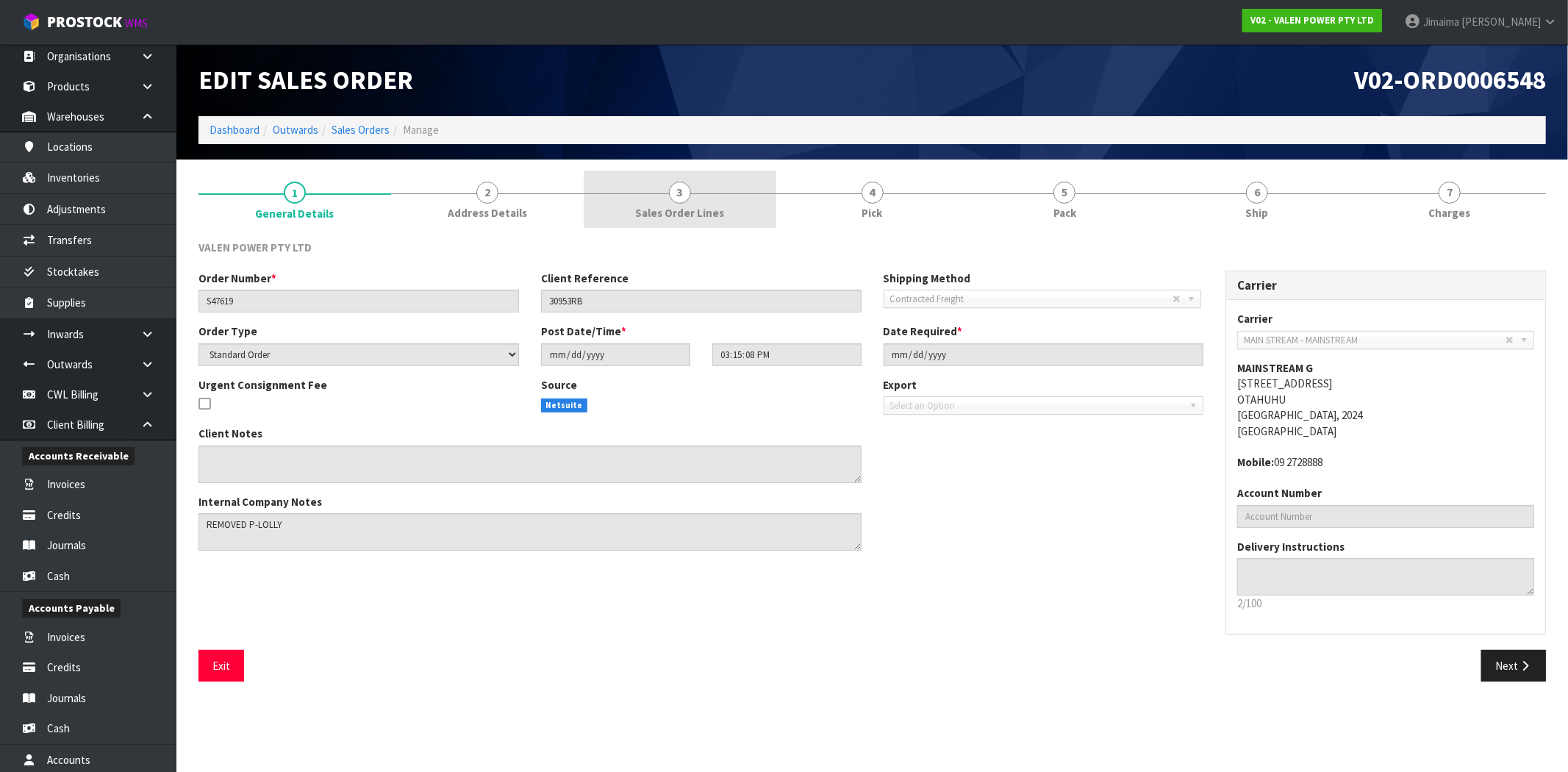
click at [697, 207] on span "Sales Order Lines" at bounding box center [680, 212] width 89 height 15
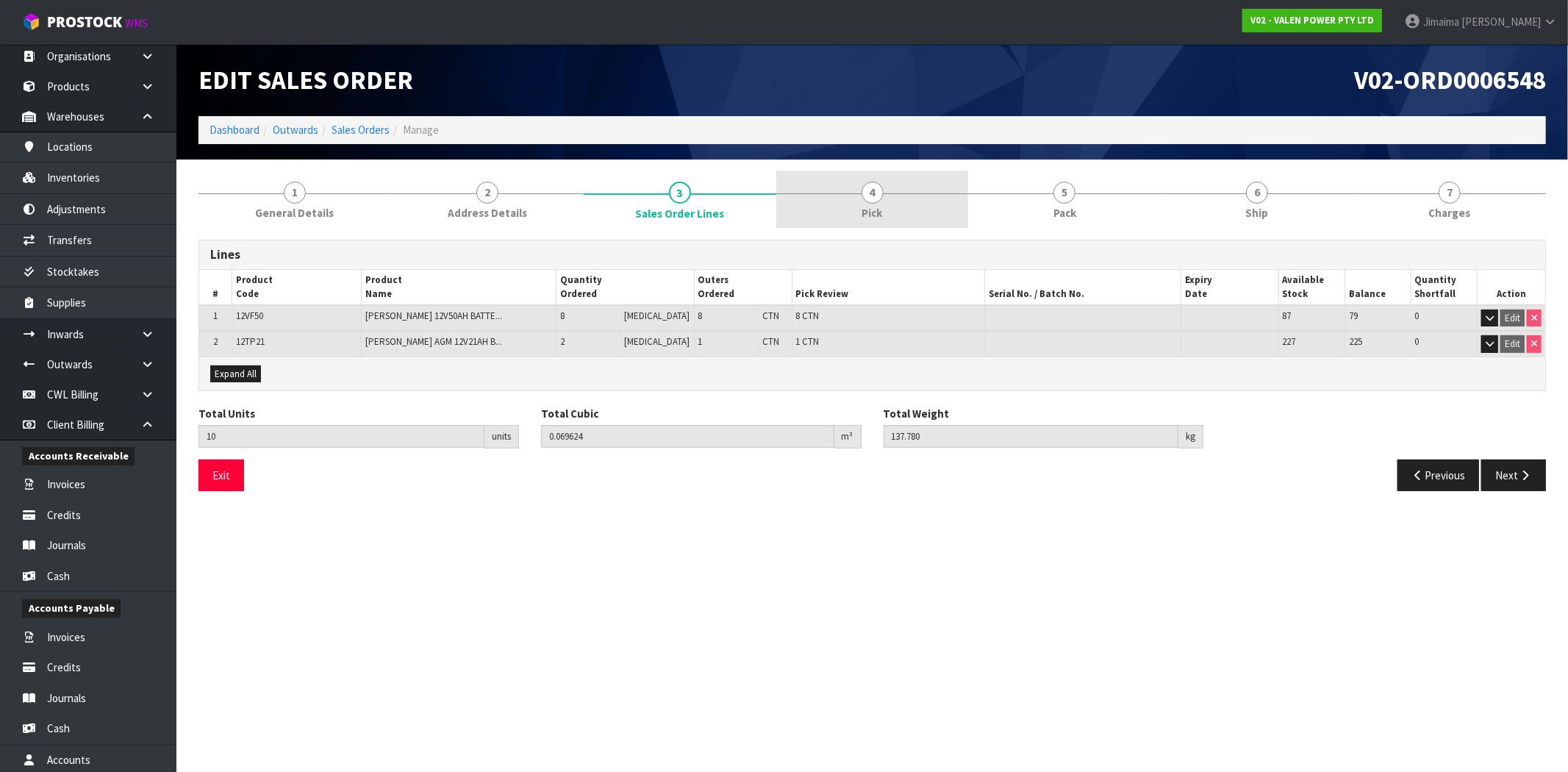
click at [846, 203] on link "4 Pick" at bounding box center [872, 200] width 193 height 58
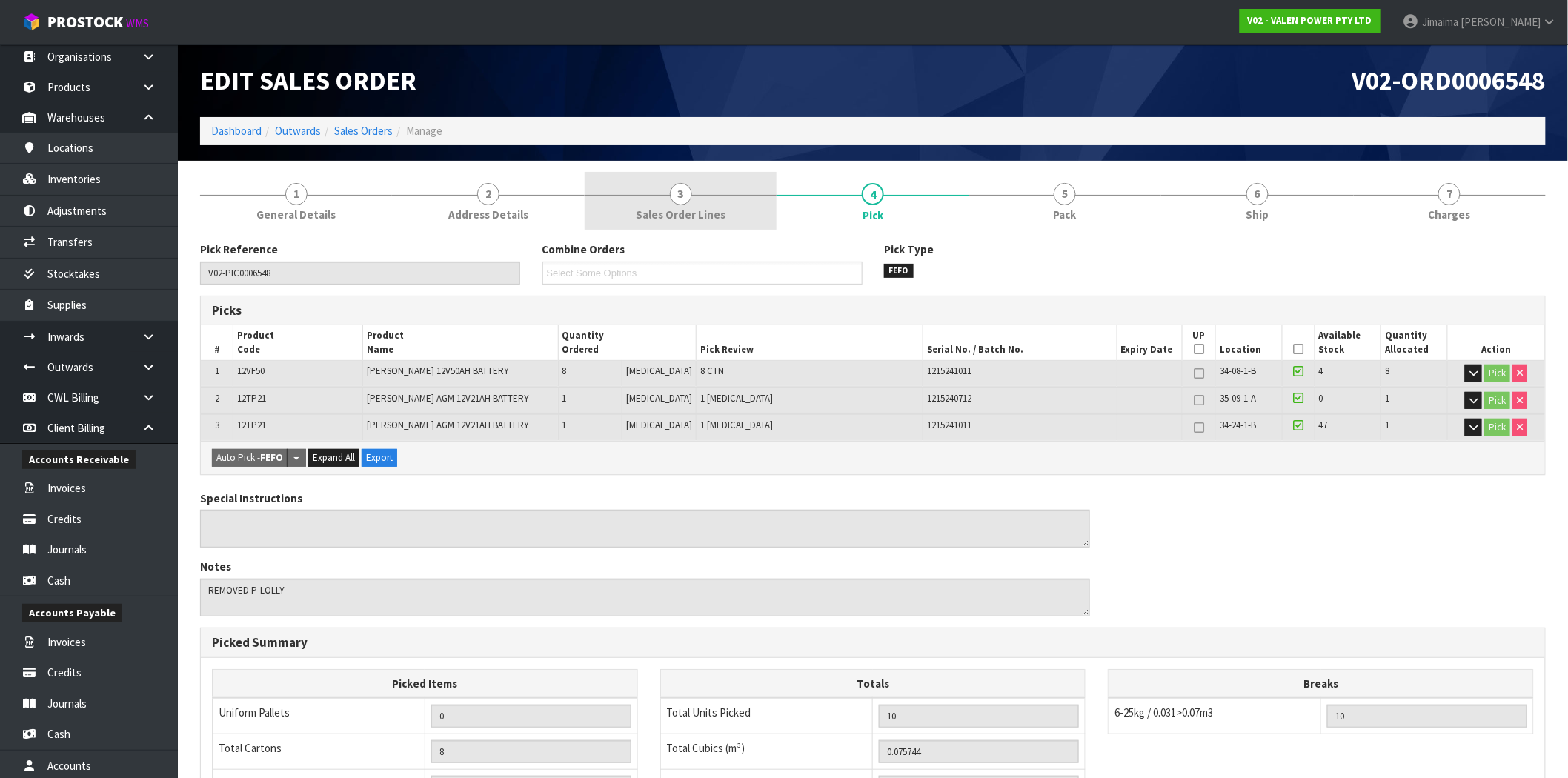
click at [729, 210] on link "3 Sales Order Lines" at bounding box center [680, 201] width 192 height 58
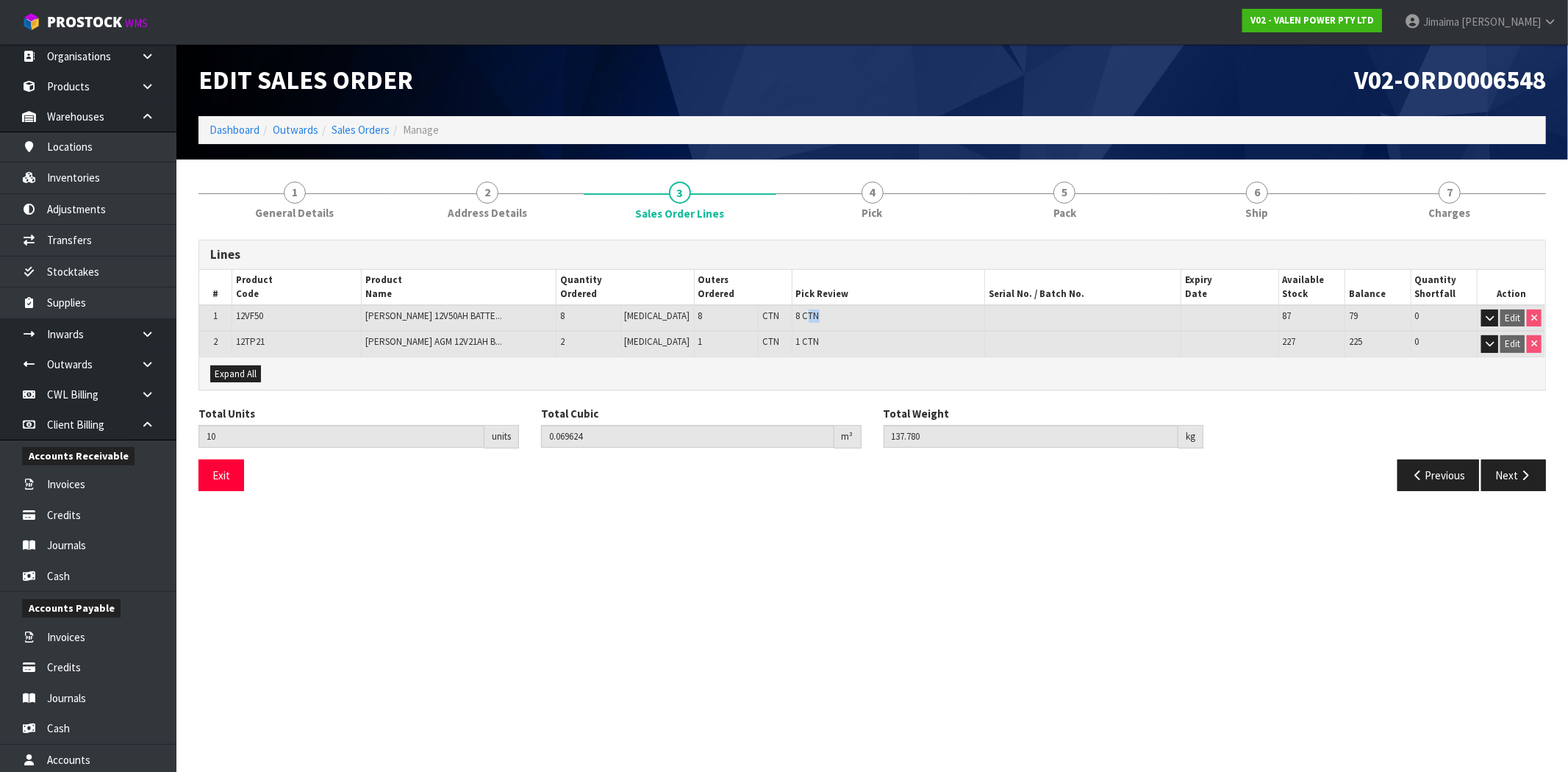
drag, startPoint x: 796, startPoint y: 313, endPoint x: 778, endPoint y: 318, distance: 18.7
click at [763, 316] on tr "1 12VF50 VALEN FORTE 12V50AH BATTE... 8 PCE 8 CTN 8 CTN 87 79 0 Edit" at bounding box center [872, 318] width 1346 height 27
click at [855, 313] on td "8 CTN" at bounding box center [888, 318] width 193 height 27
click at [867, 208] on span "Pick" at bounding box center [873, 212] width 21 height 15
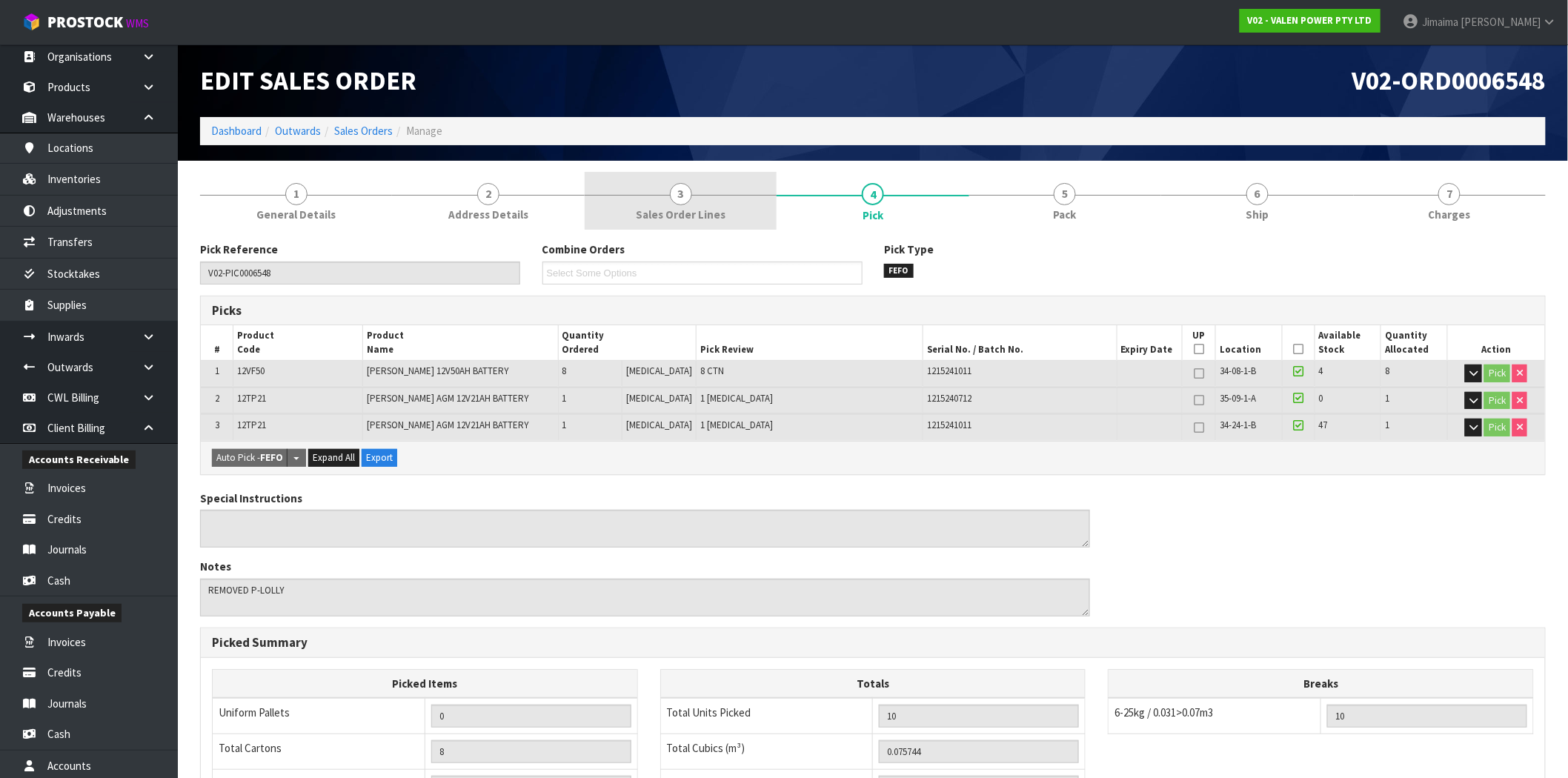
click at [654, 191] on link "3 Sales Order Lines" at bounding box center [680, 201] width 192 height 58
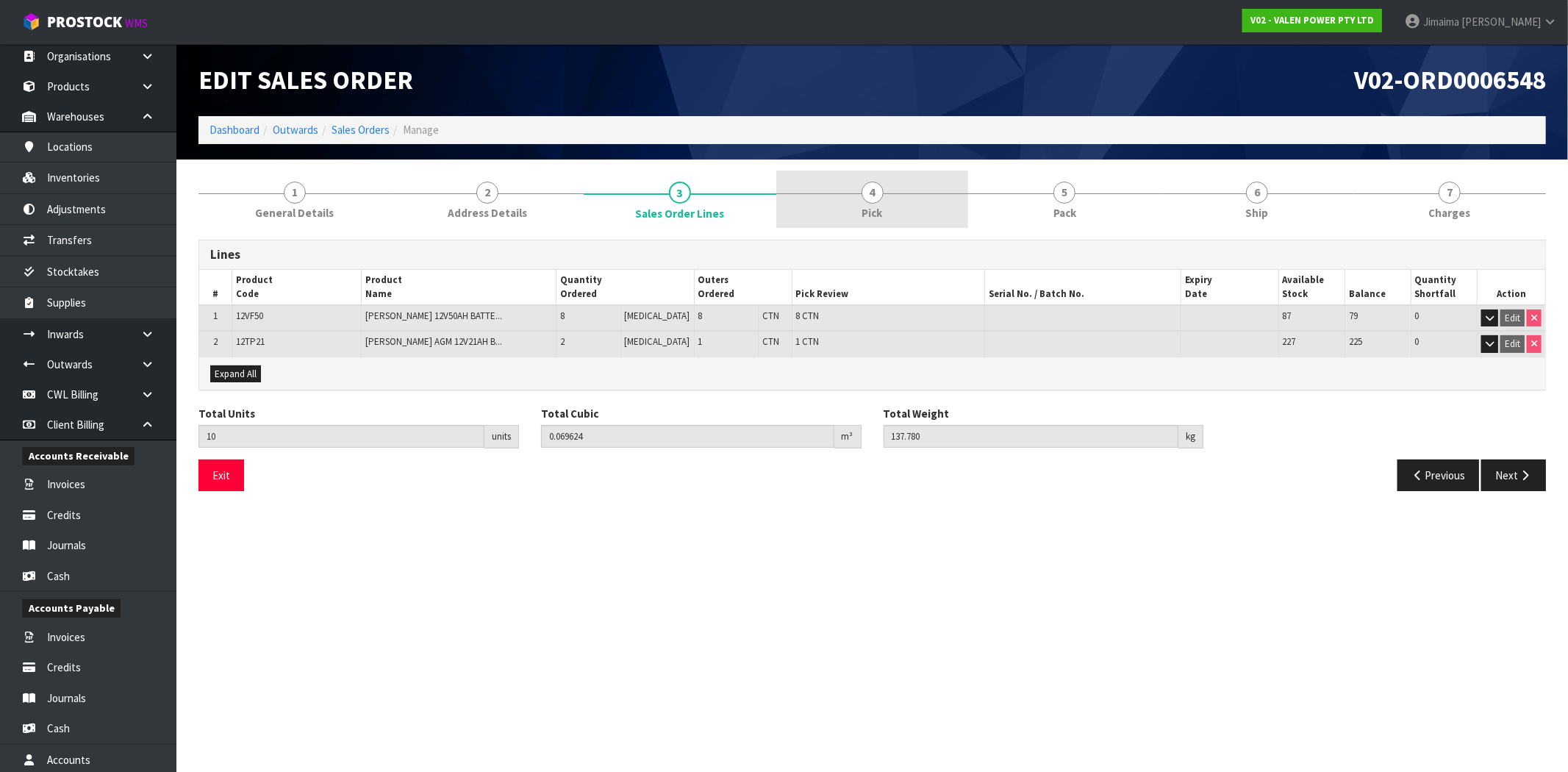
click at [912, 210] on link "4 Pick" at bounding box center [872, 200] width 193 height 58
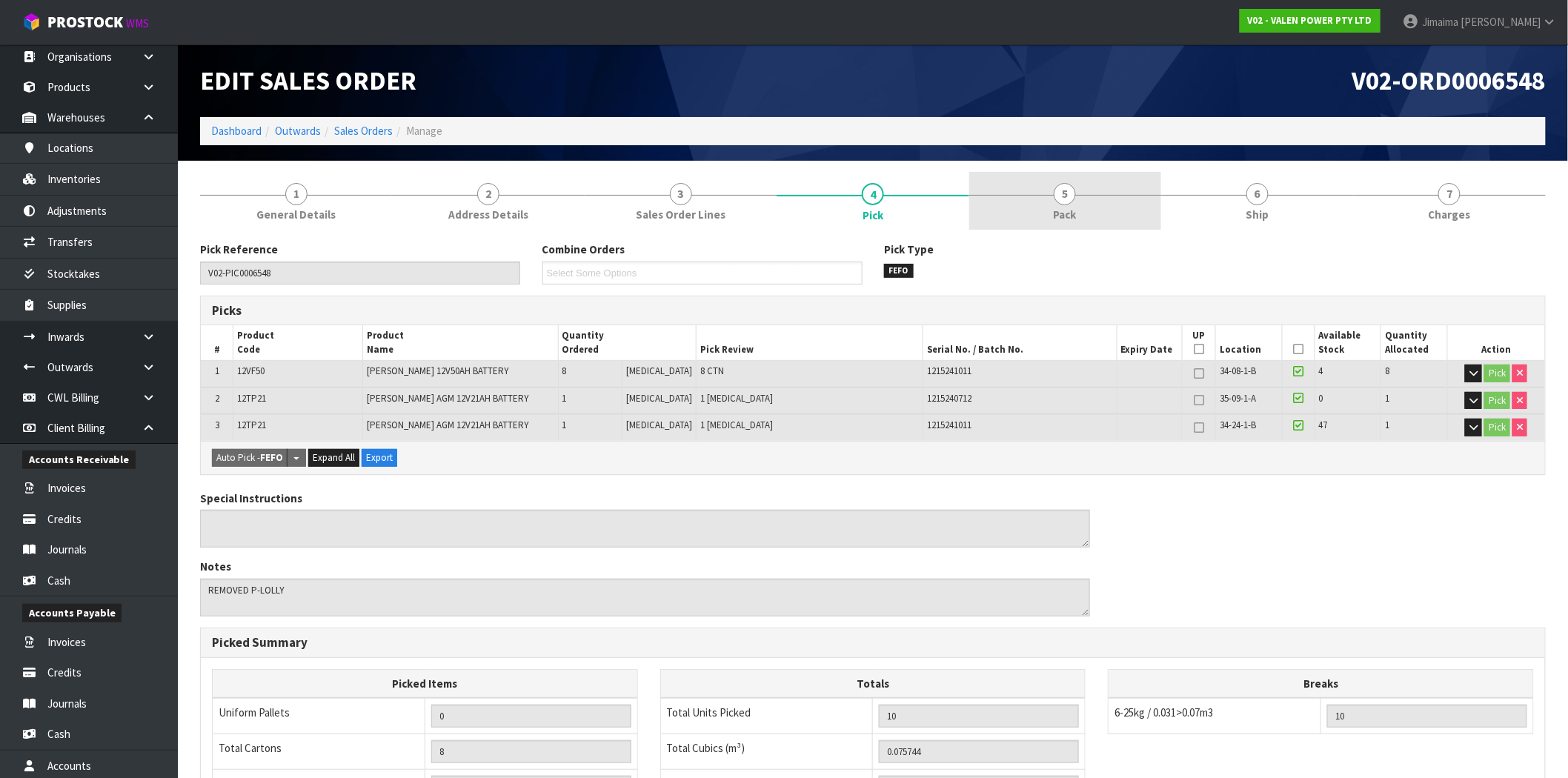
click at [1034, 218] on link "5 Pack" at bounding box center [1065, 201] width 192 height 58
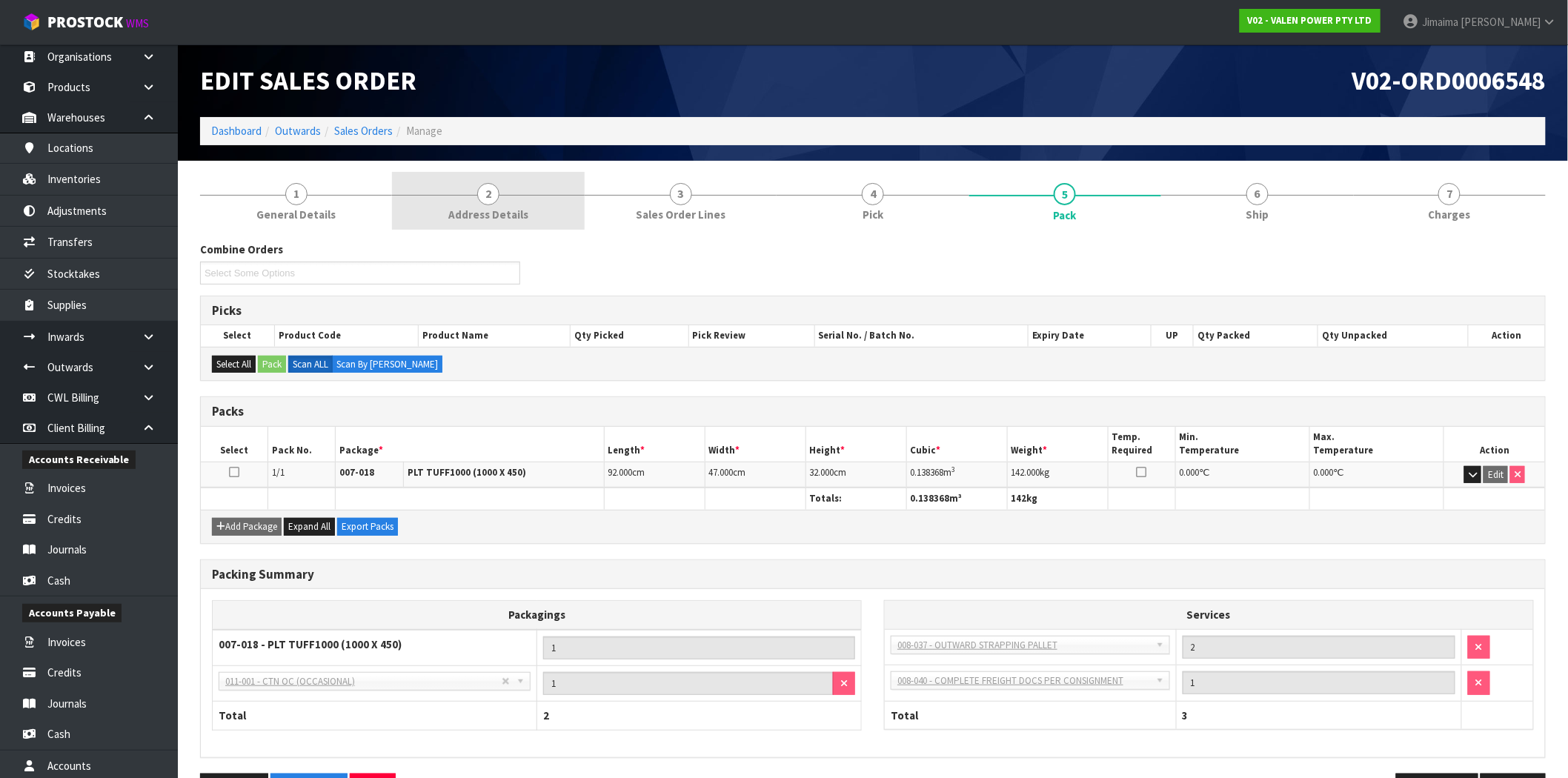
click at [580, 211] on link "2 Address Details" at bounding box center [487, 201] width 192 height 58
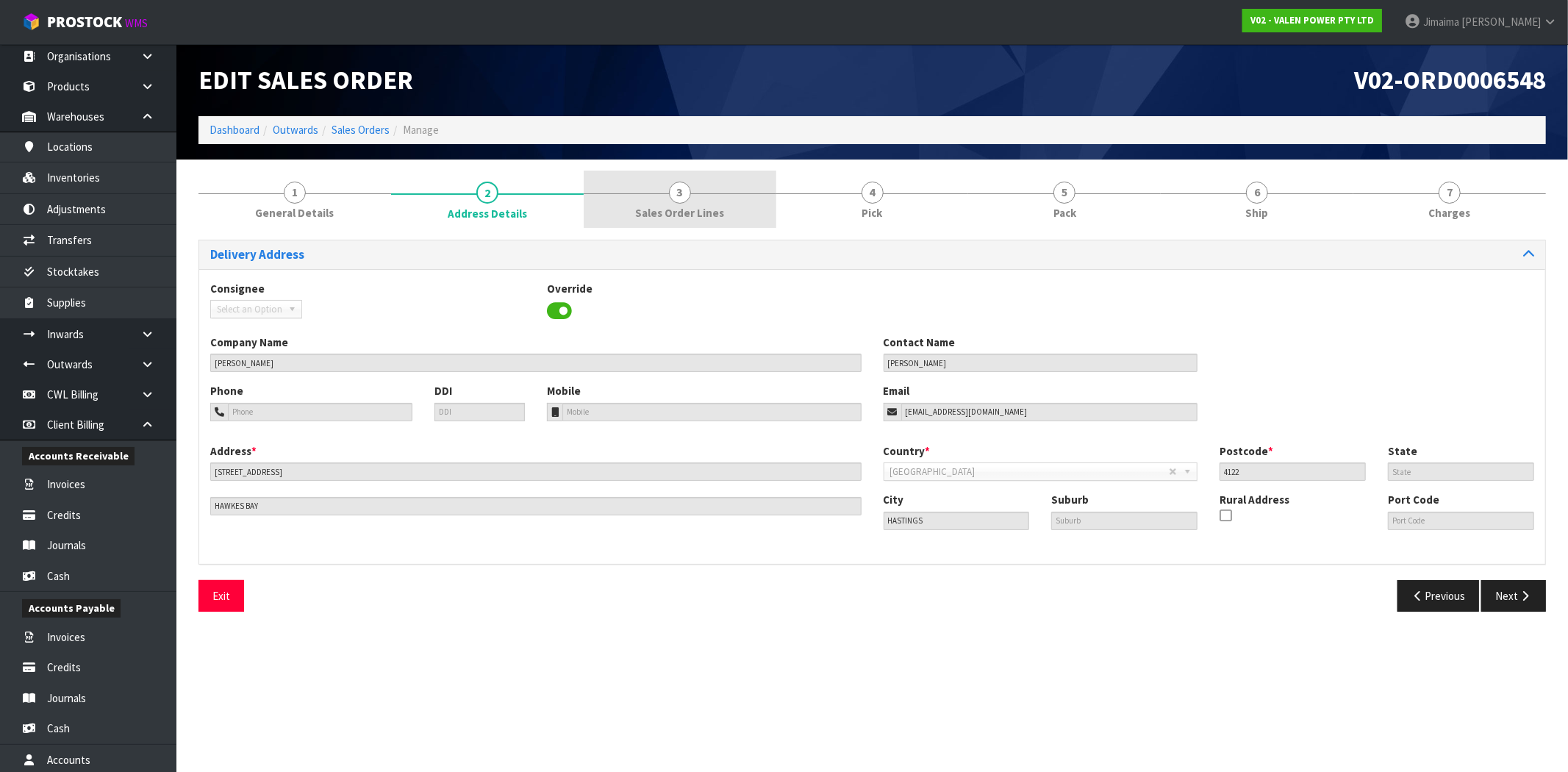
click at [688, 225] on link "3 Sales Order Lines" at bounding box center [680, 200] width 193 height 58
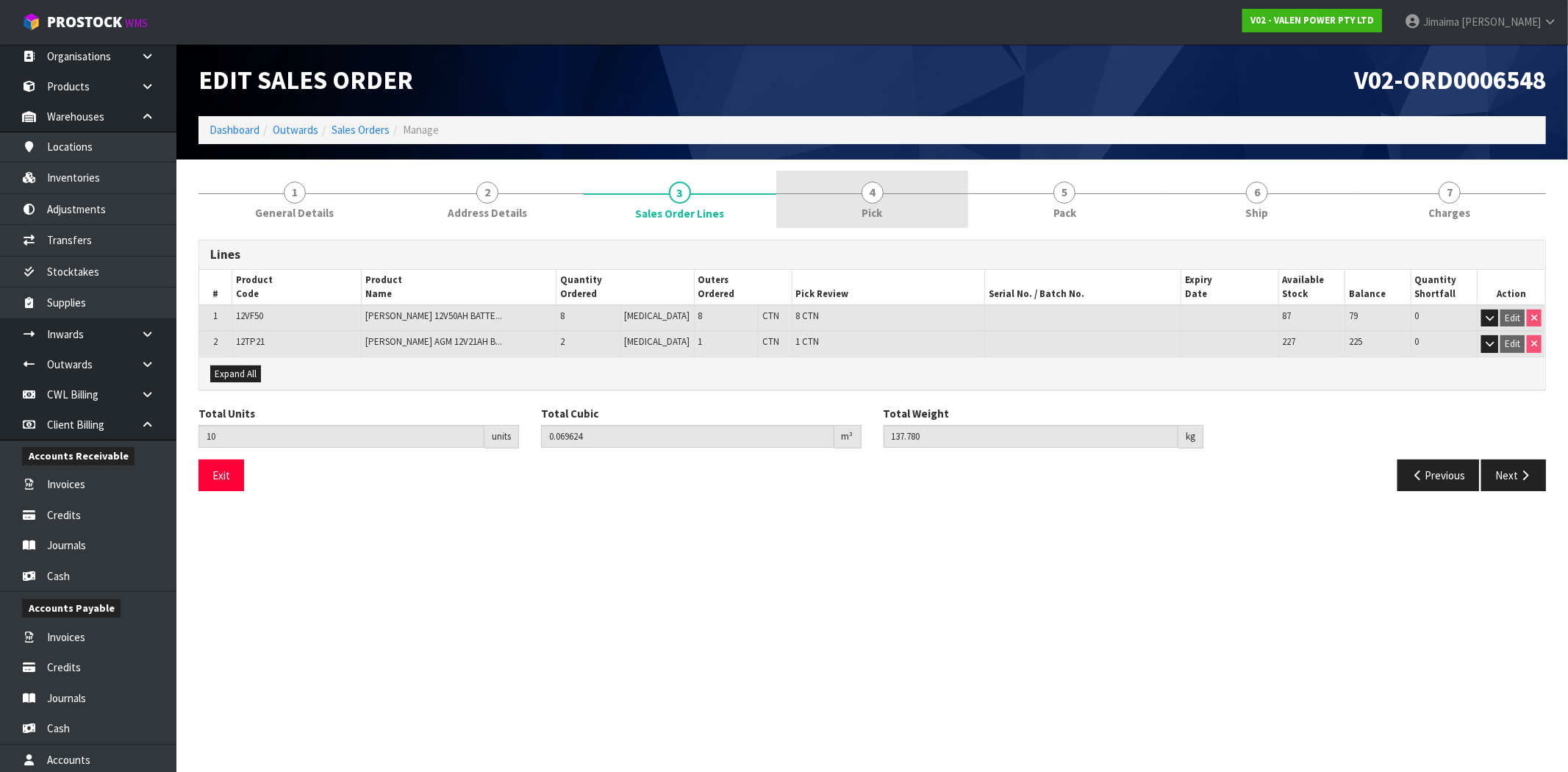
click at [934, 222] on link "4 Pick" at bounding box center [872, 200] width 193 height 58
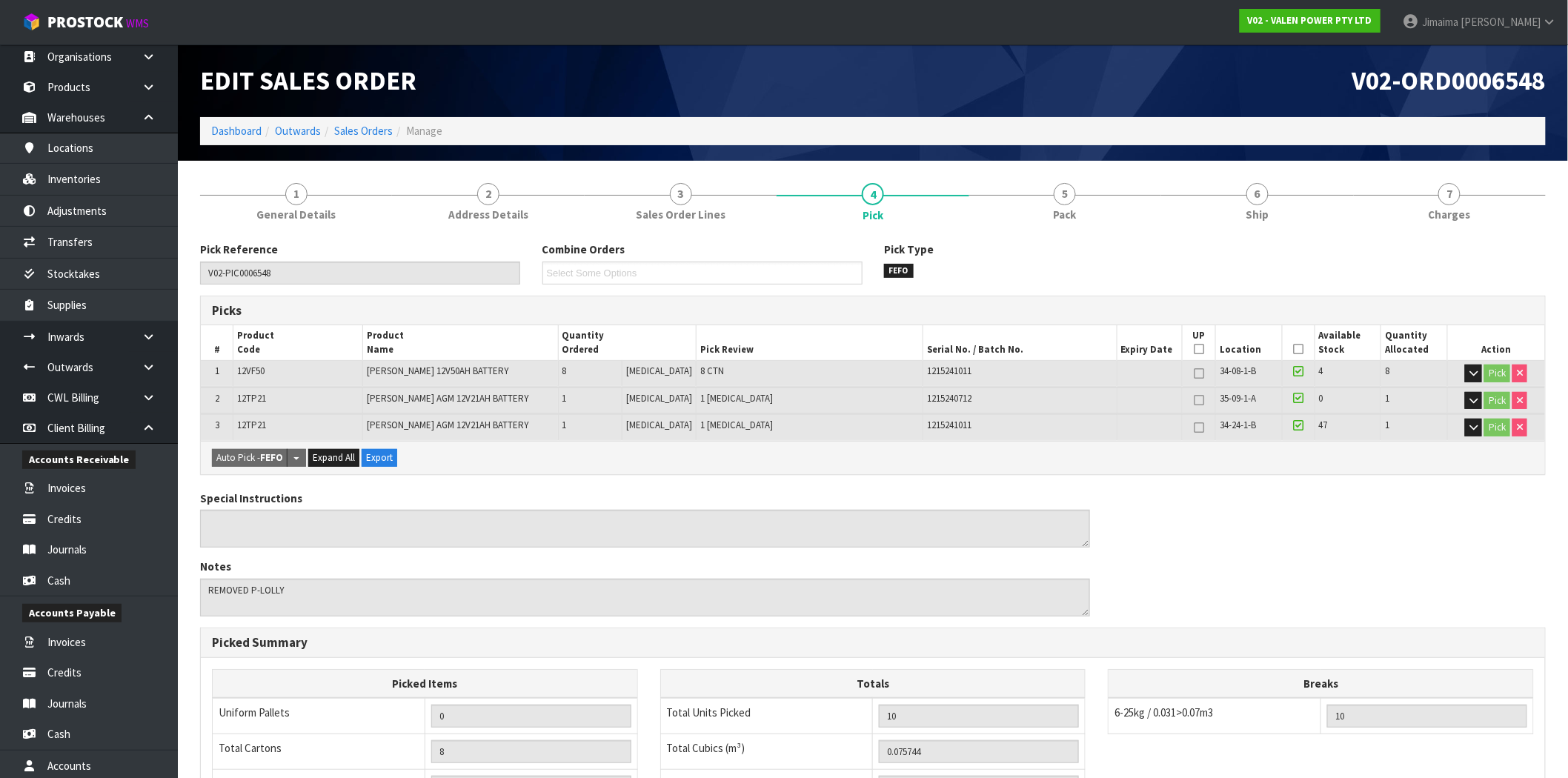
click at [882, 368] on td "8 CTN" at bounding box center [809, 374] width 227 height 26
click at [734, 223] on link "3 Sales Order Lines" at bounding box center [680, 201] width 192 height 58
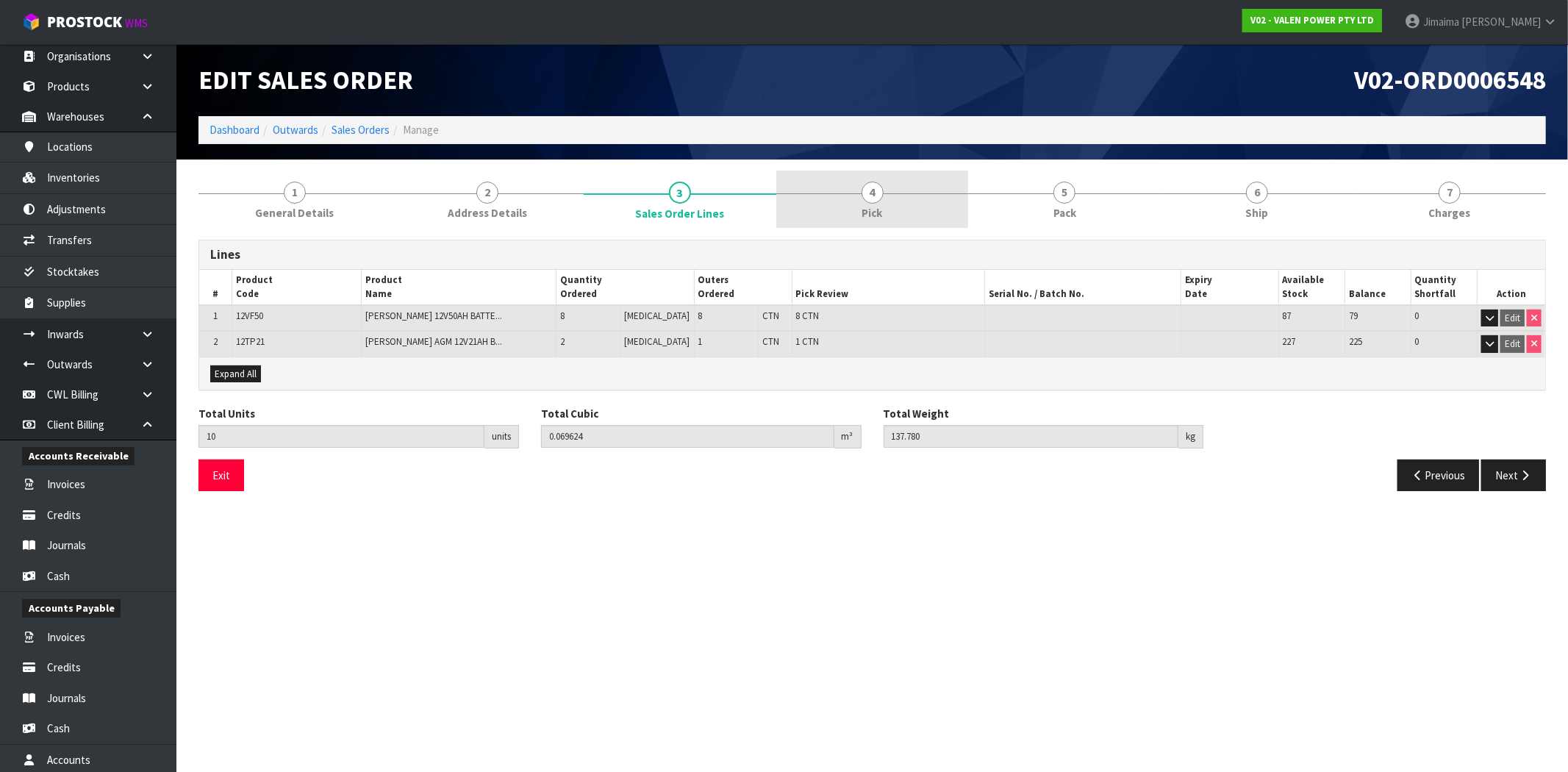
click at [902, 226] on link "4 Pick" at bounding box center [872, 200] width 193 height 58
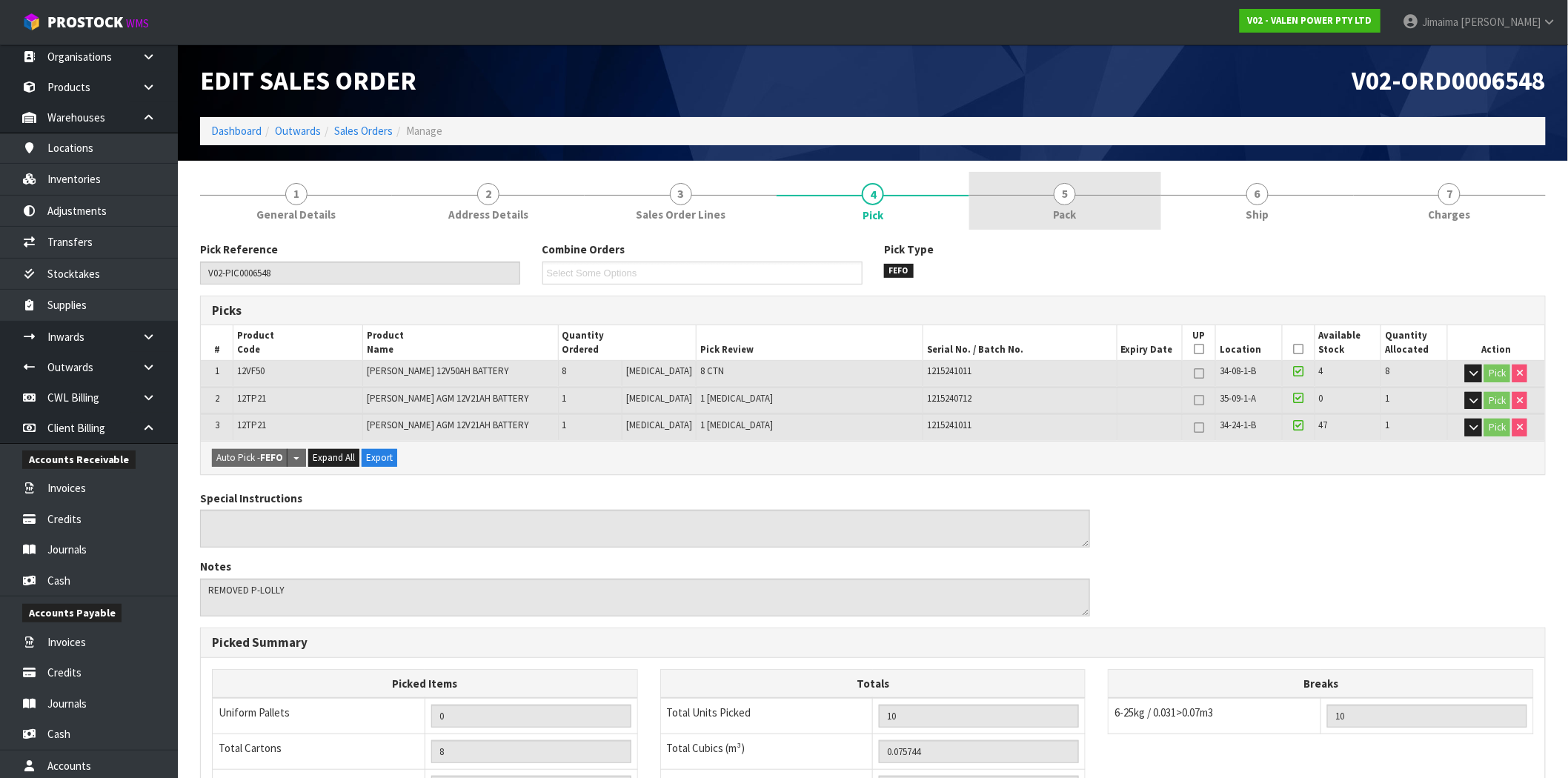
click at [1061, 215] on span "Pack" at bounding box center [1065, 214] width 23 height 15
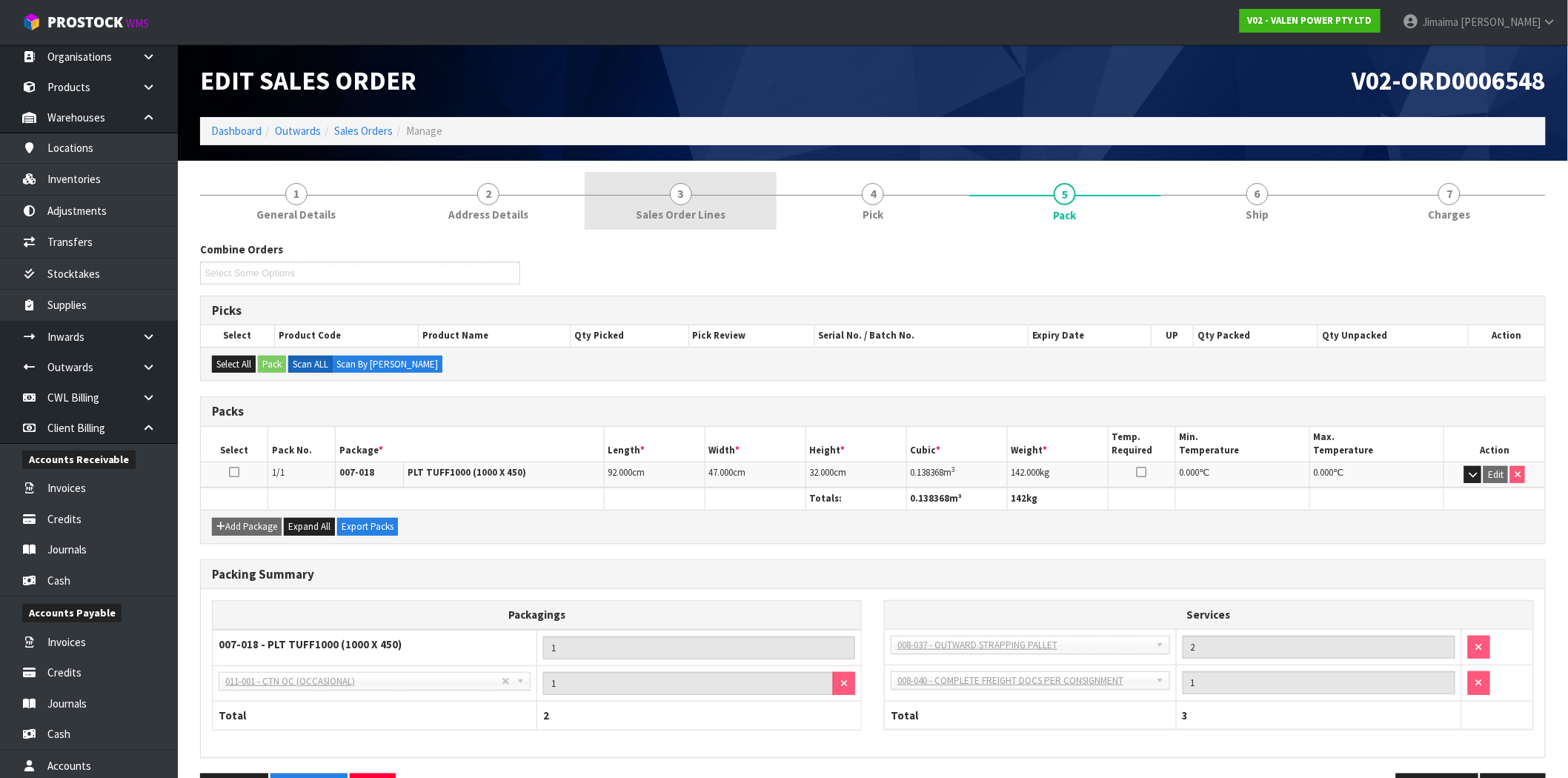
click at [656, 205] on link "3 Sales Order Lines" at bounding box center [680, 201] width 192 height 58
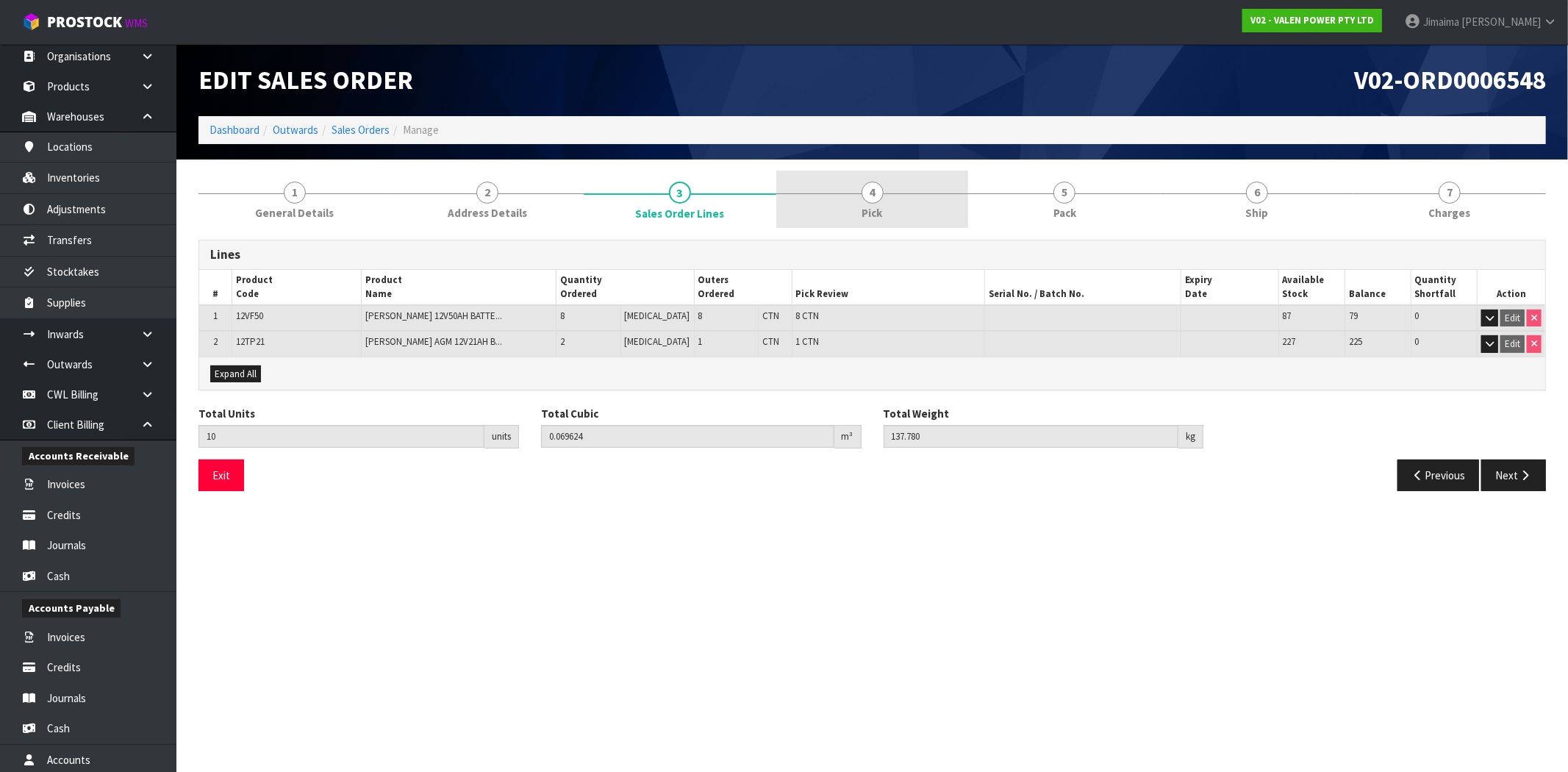
click at [870, 205] on span "Pick" at bounding box center [873, 212] width 21 height 15
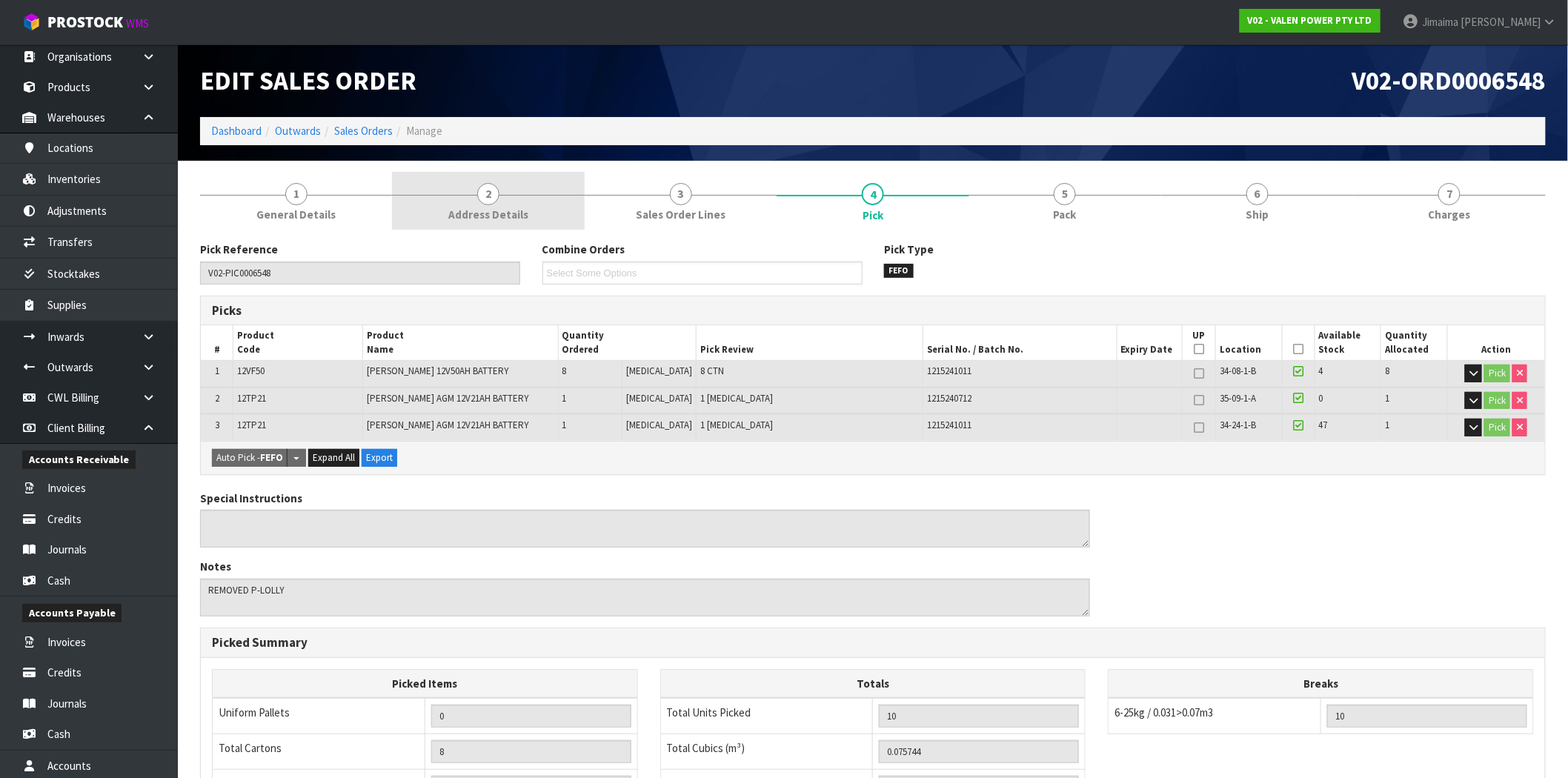
click at [471, 207] on span "Address Details" at bounding box center [488, 214] width 80 height 15
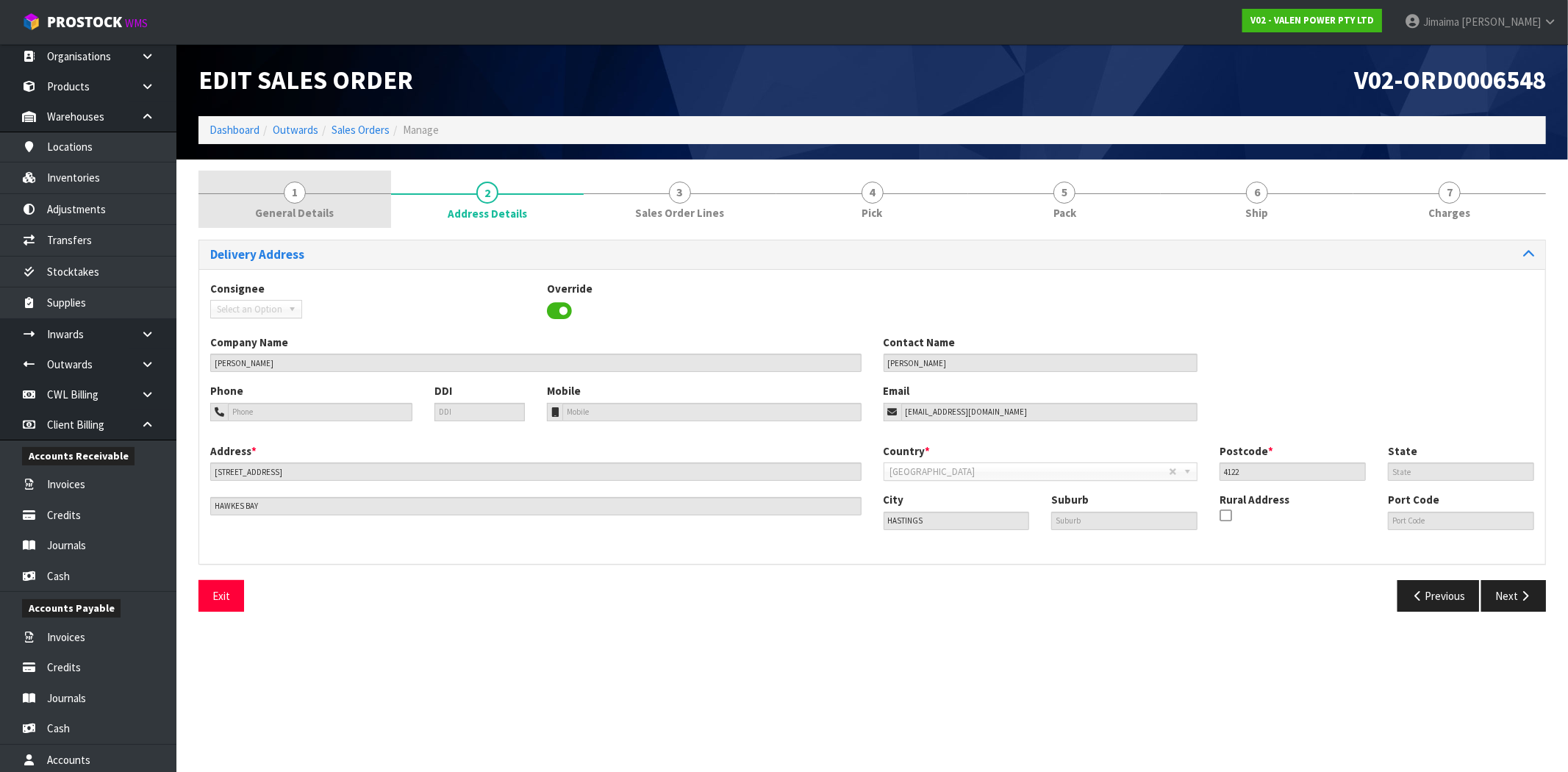
click at [320, 201] on link "1 General Details" at bounding box center [294, 200] width 193 height 58
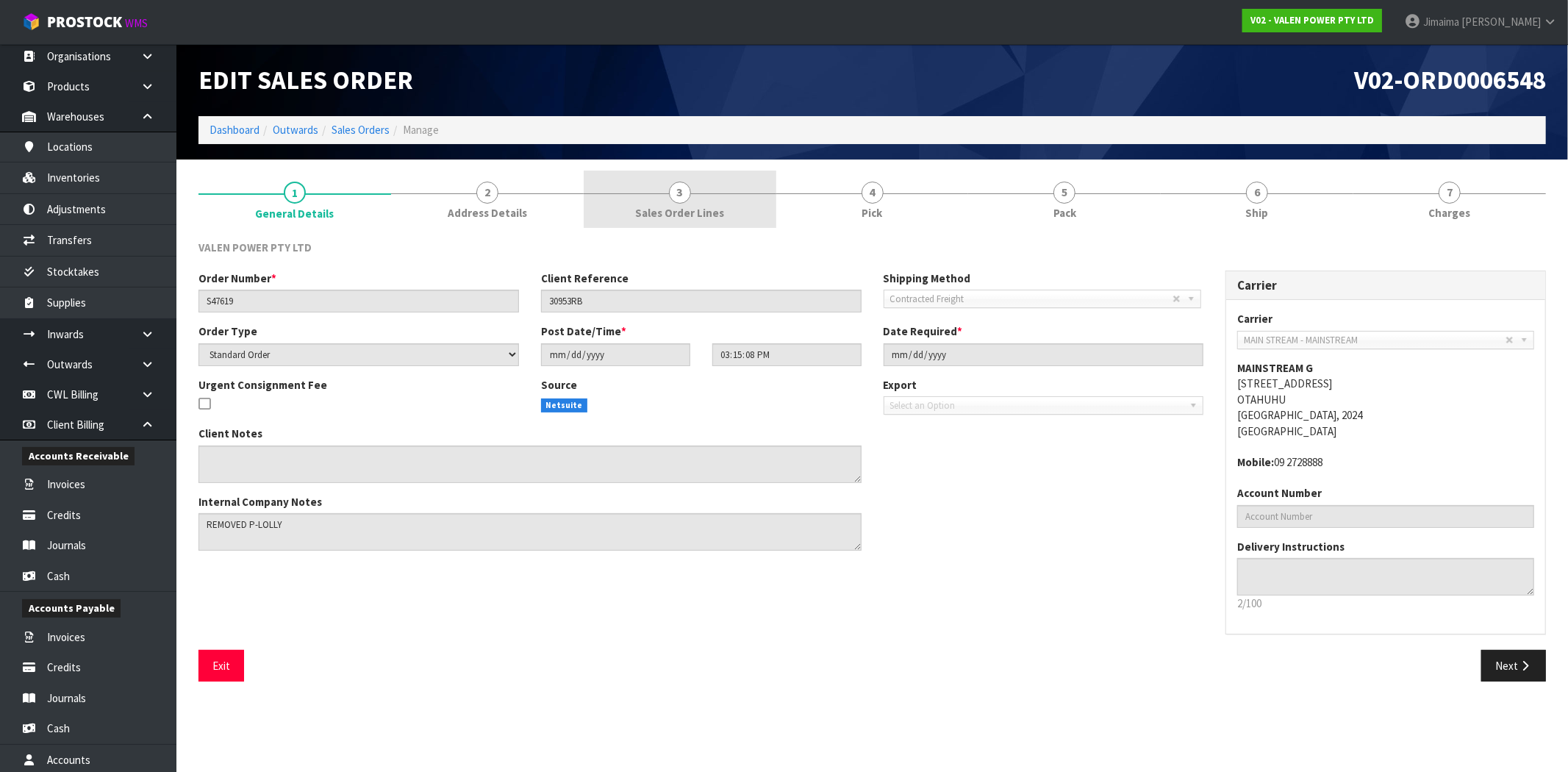
click at [738, 201] on link "3 Sales Order Lines" at bounding box center [680, 200] width 193 height 58
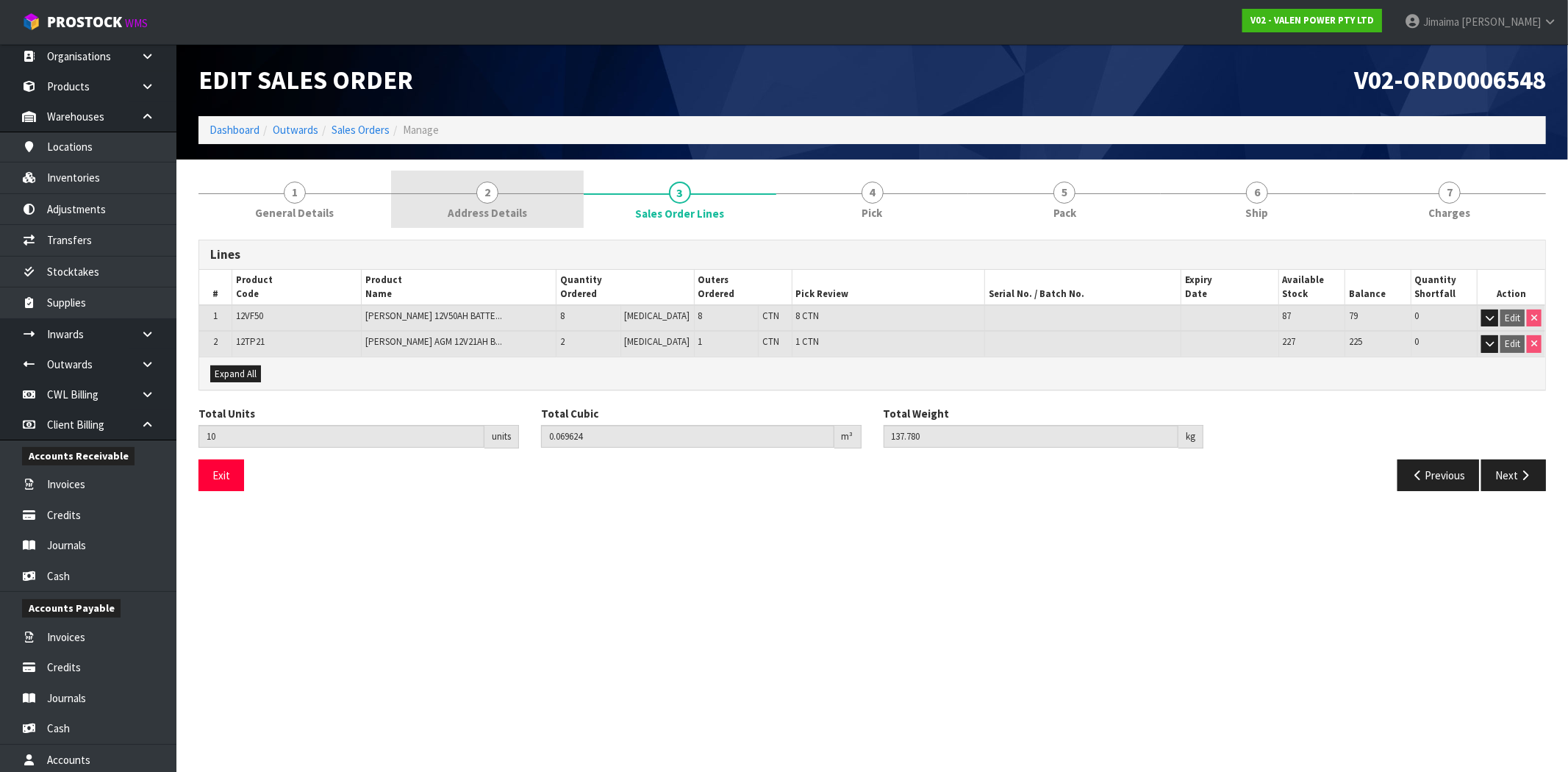
click at [562, 188] on link "2 Address Details" at bounding box center [487, 200] width 193 height 58
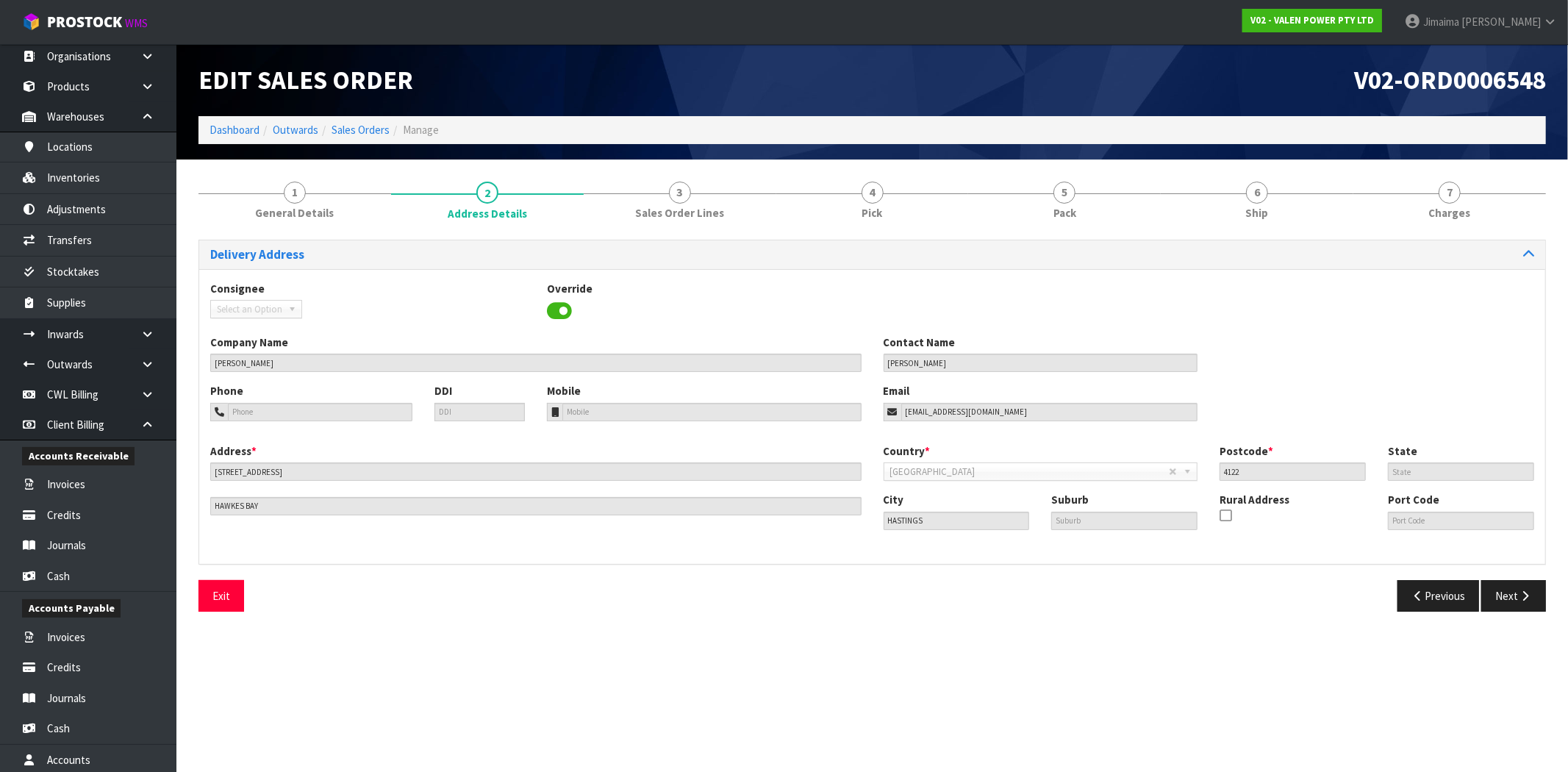
click at [376, 120] on ol "Dashboard Outwards Sales Orders Manage" at bounding box center [872, 130] width 1348 height 27
click at [372, 128] on link "Sales Orders" at bounding box center [360, 129] width 58 height 14
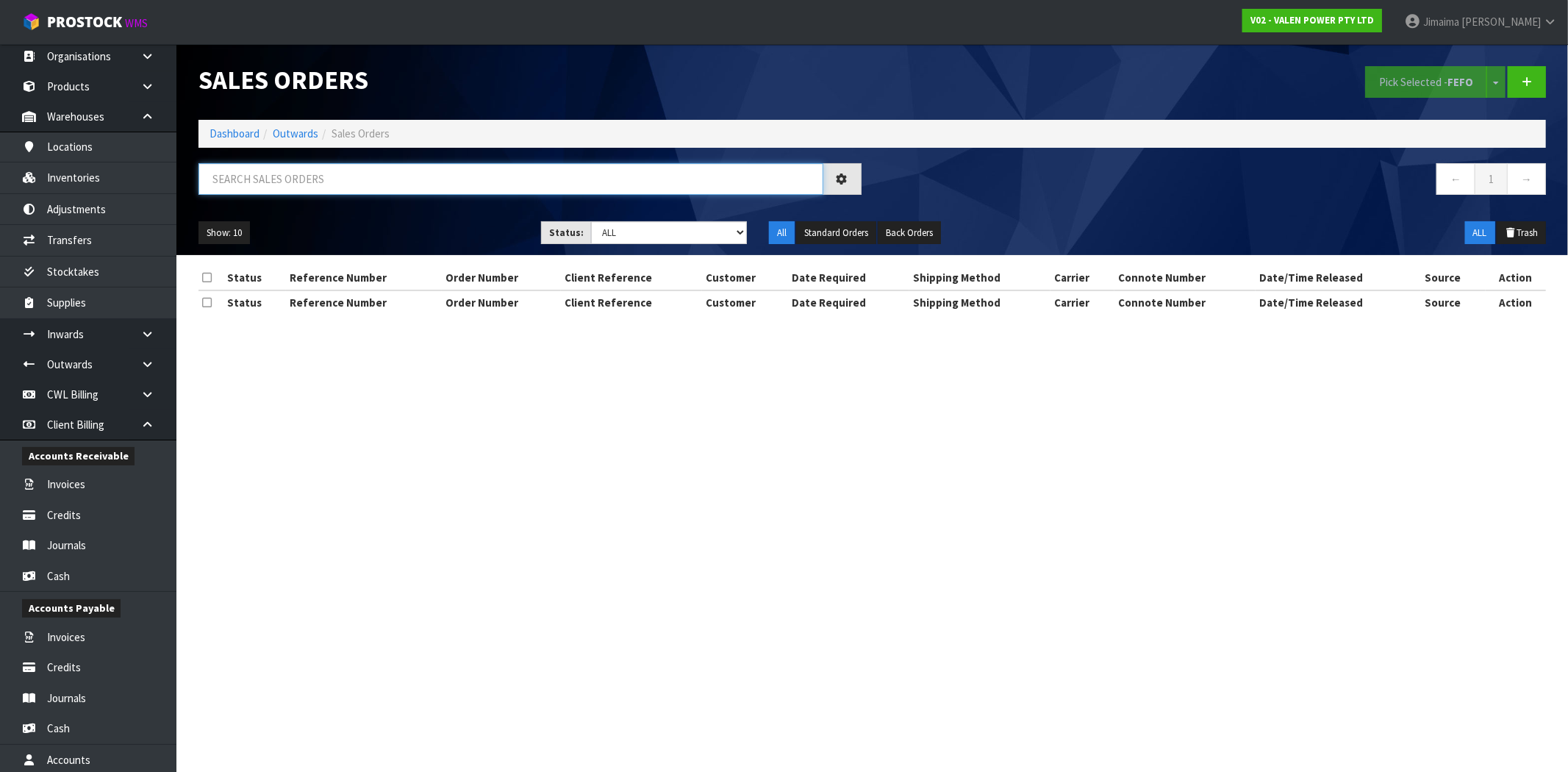
click at [277, 180] on input "text" at bounding box center [510, 178] width 625 height 31
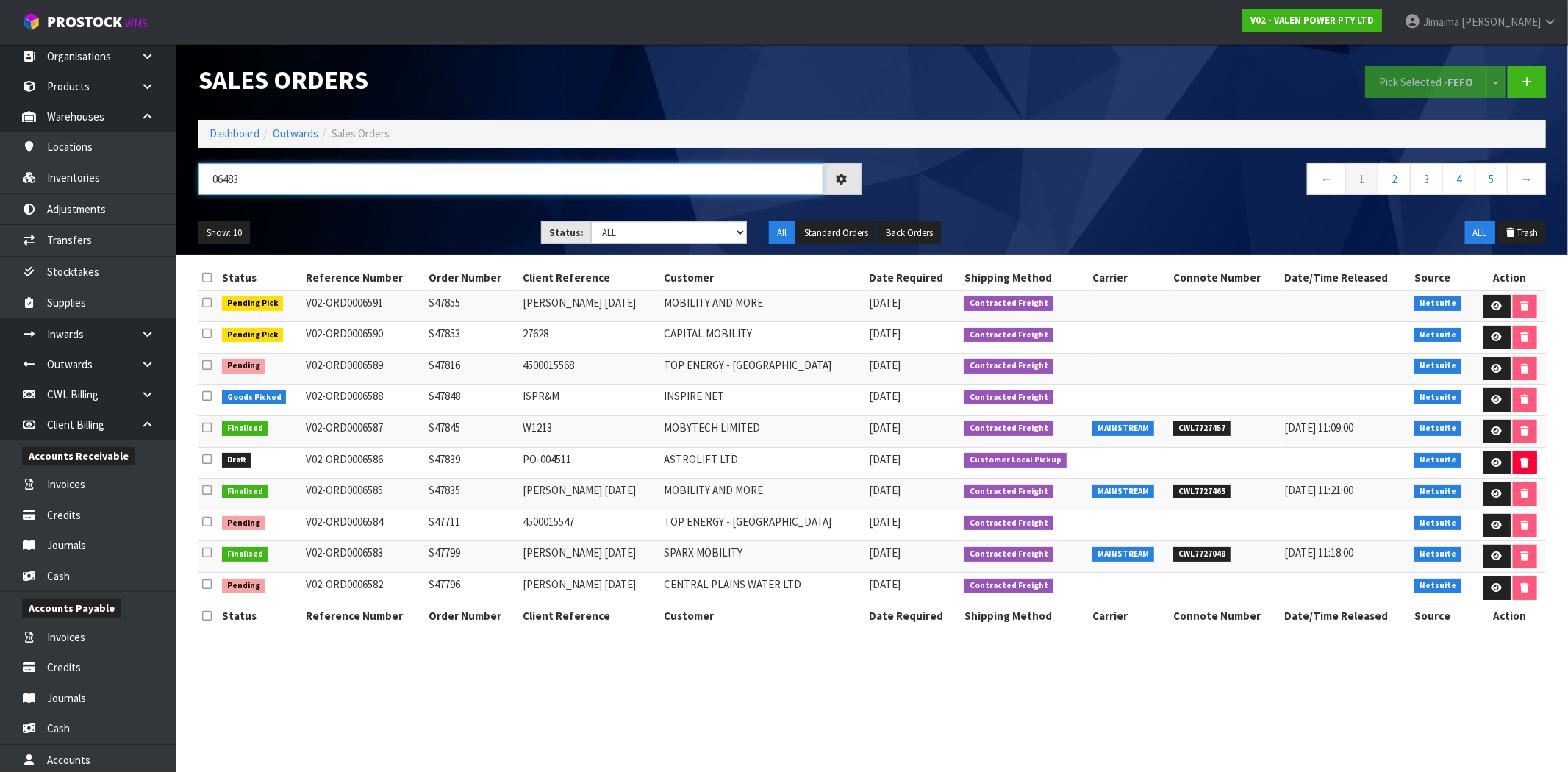
type input "06483"
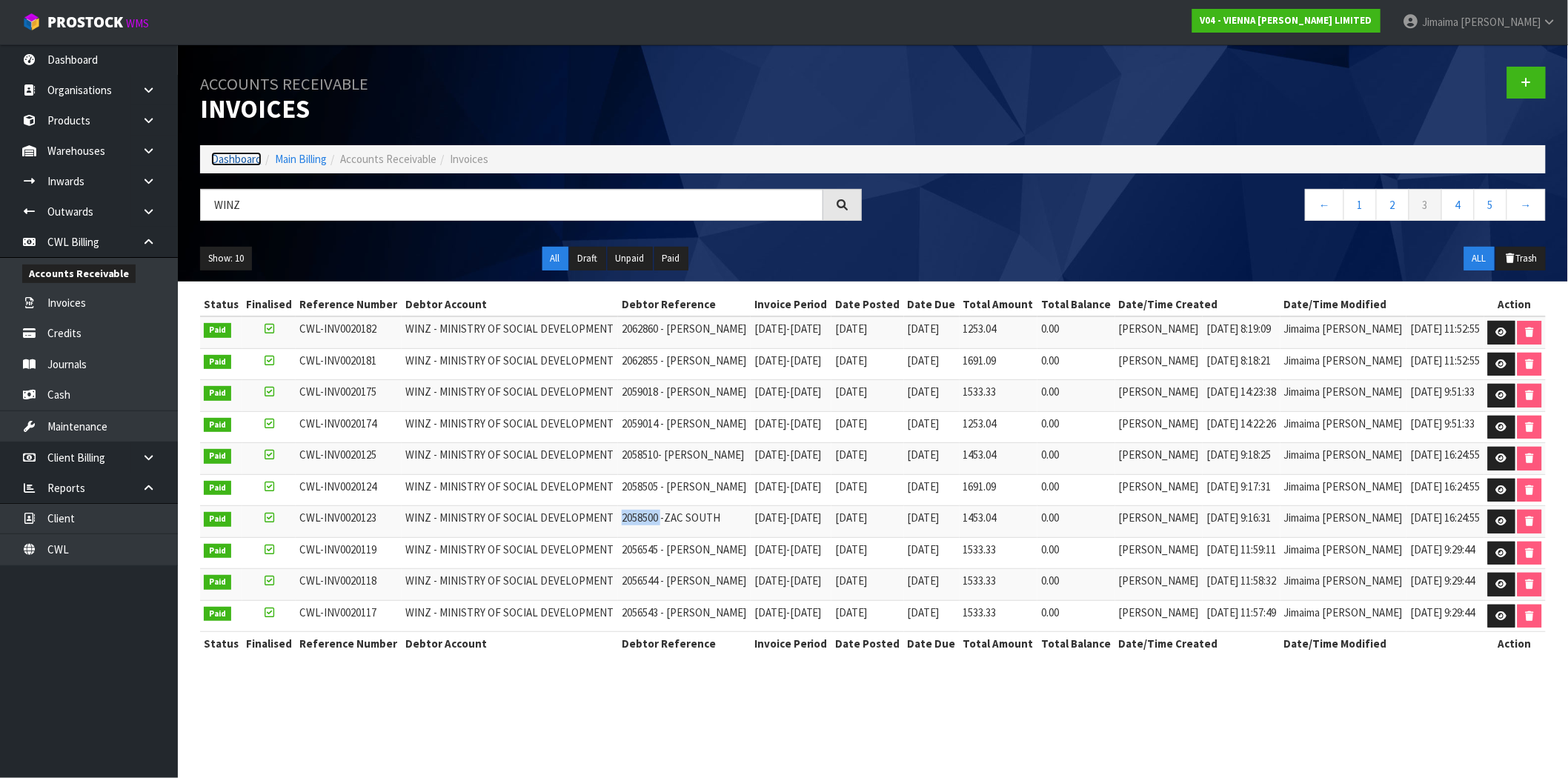
click at [243, 158] on link "Dashboard" at bounding box center [236, 158] width 50 height 14
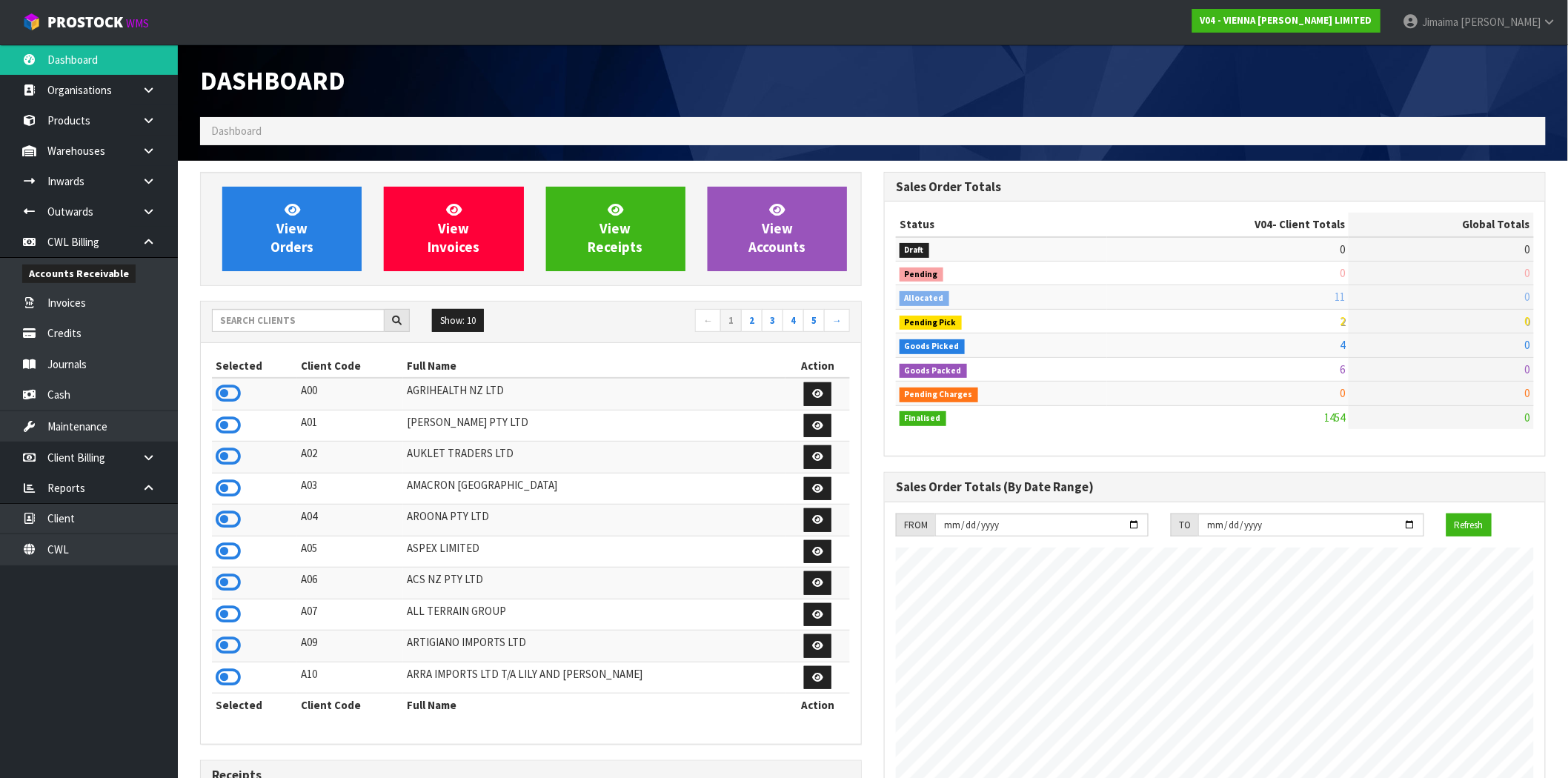
scroll to position [1171, 684]
click at [359, 328] on input "text" at bounding box center [298, 320] width 172 height 23
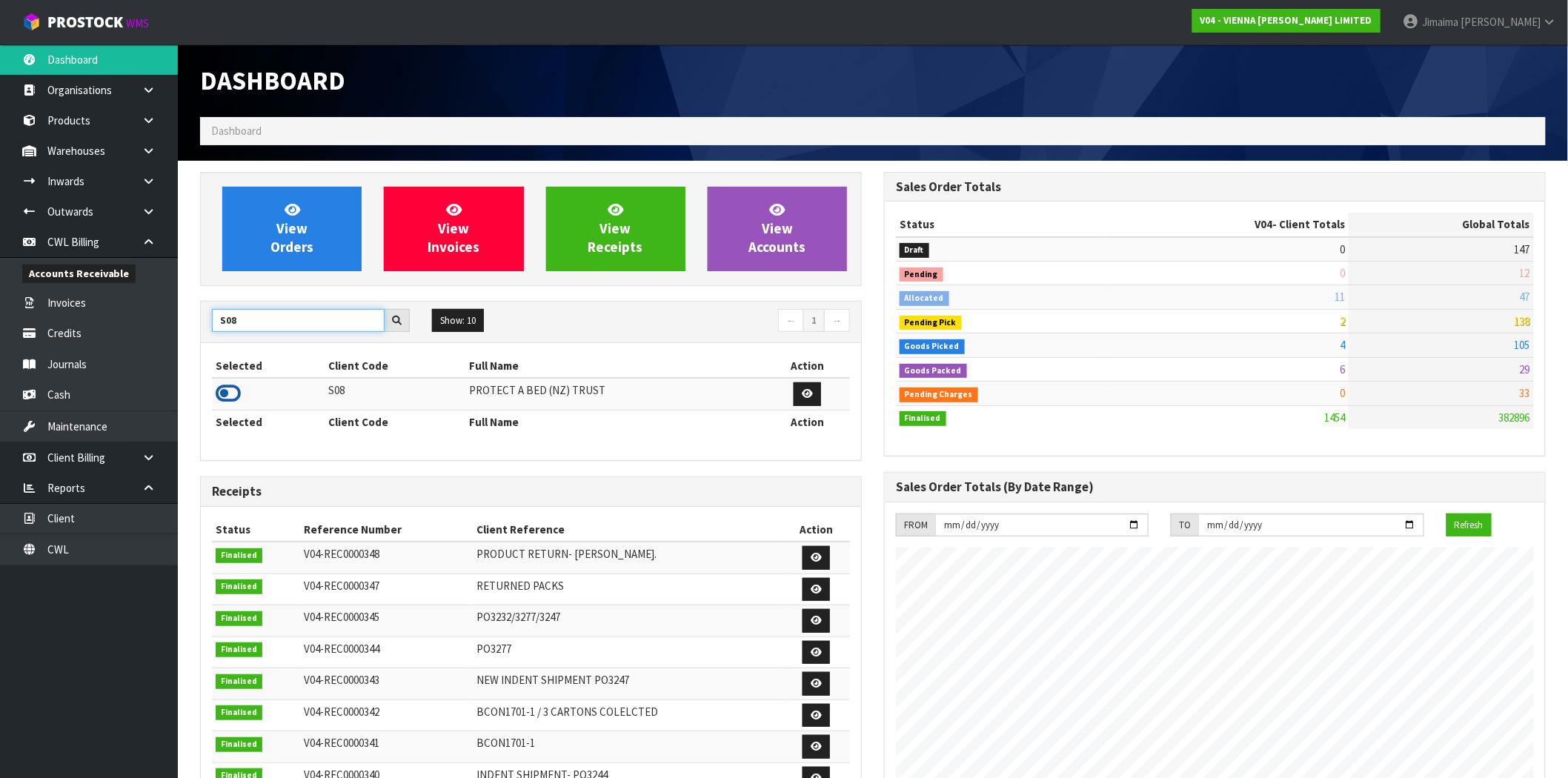
type input "S08"
click at [223, 399] on icon at bounding box center [227, 393] width 25 height 22
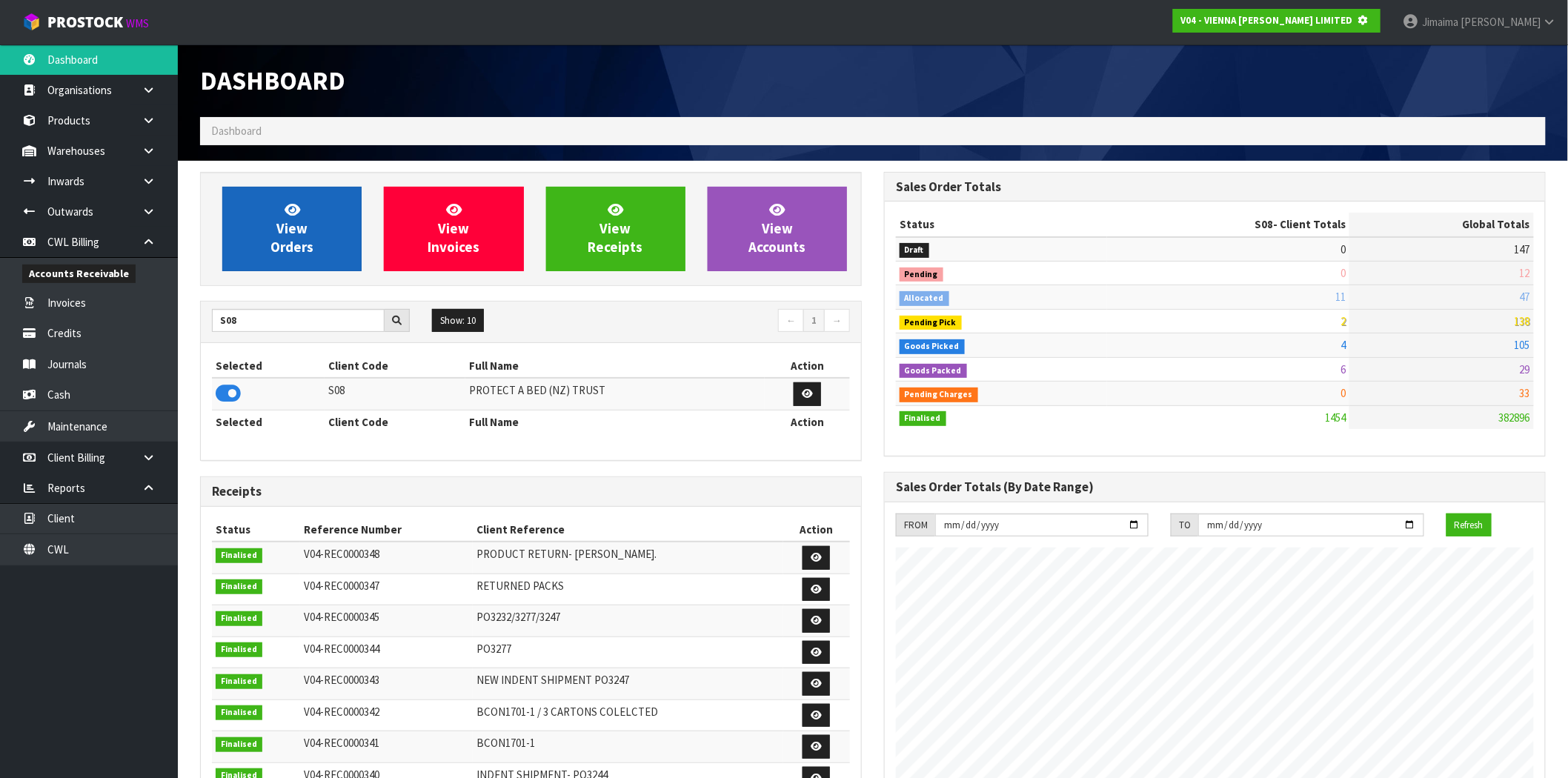
scroll to position [739648, 740185]
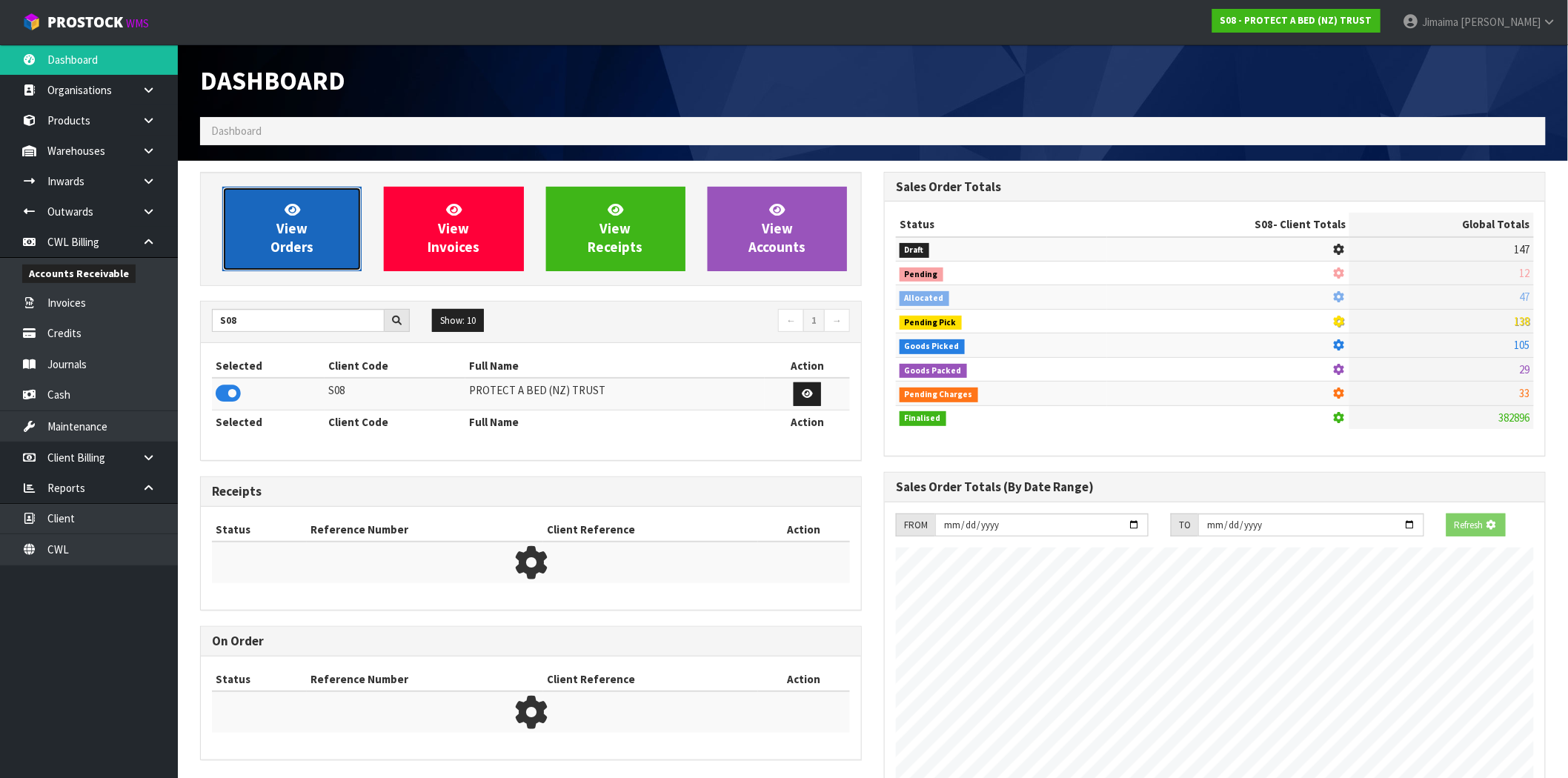
click at [301, 223] on span "View Orders" at bounding box center [292, 228] width 43 height 55
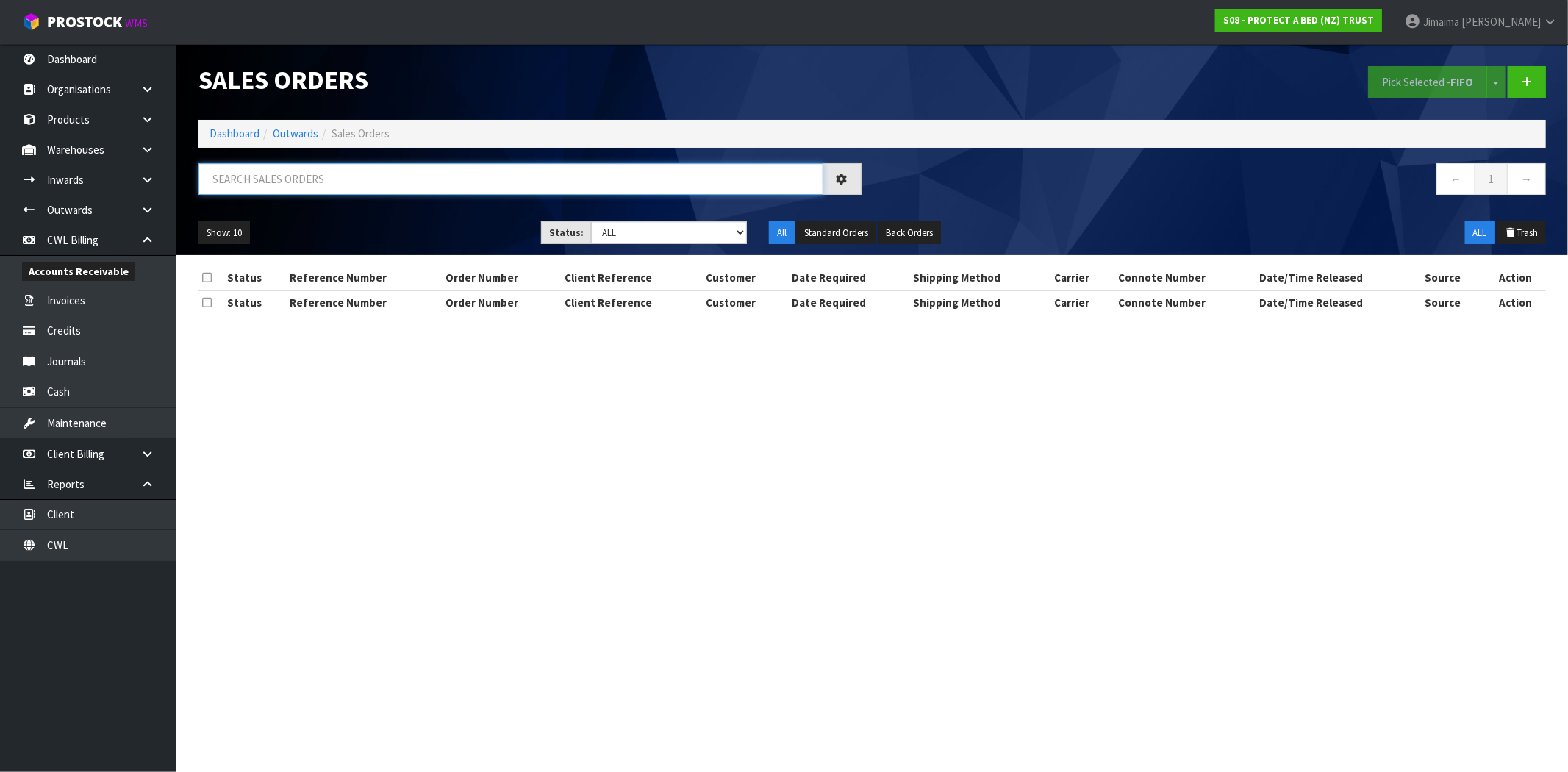
click at [272, 175] on input "text" at bounding box center [510, 178] width 625 height 31
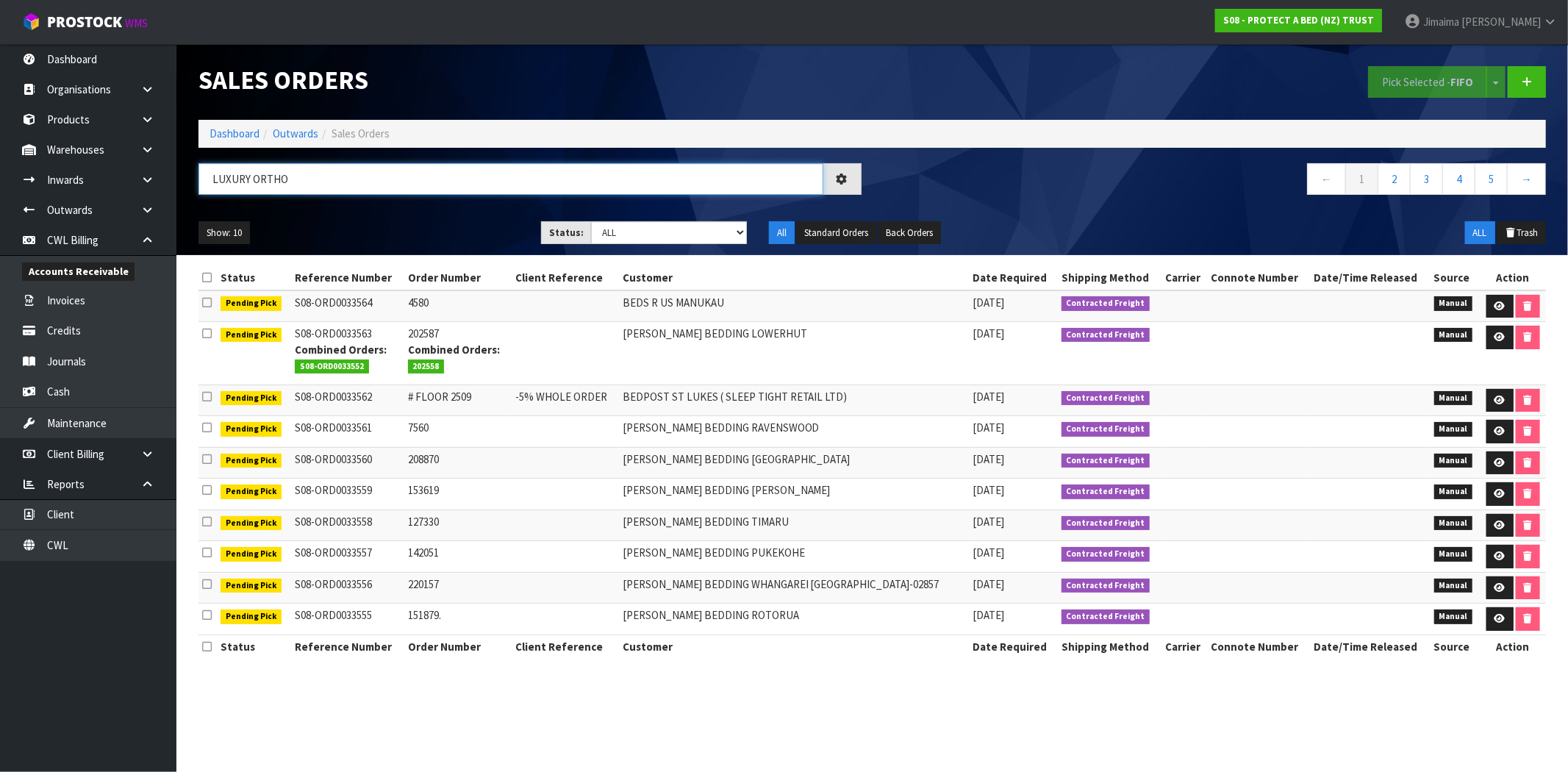
type input "LUXURY ORTHO"
click at [512, 335] on td "202587 Combined Orders: 202558" at bounding box center [458, 353] width 107 height 63
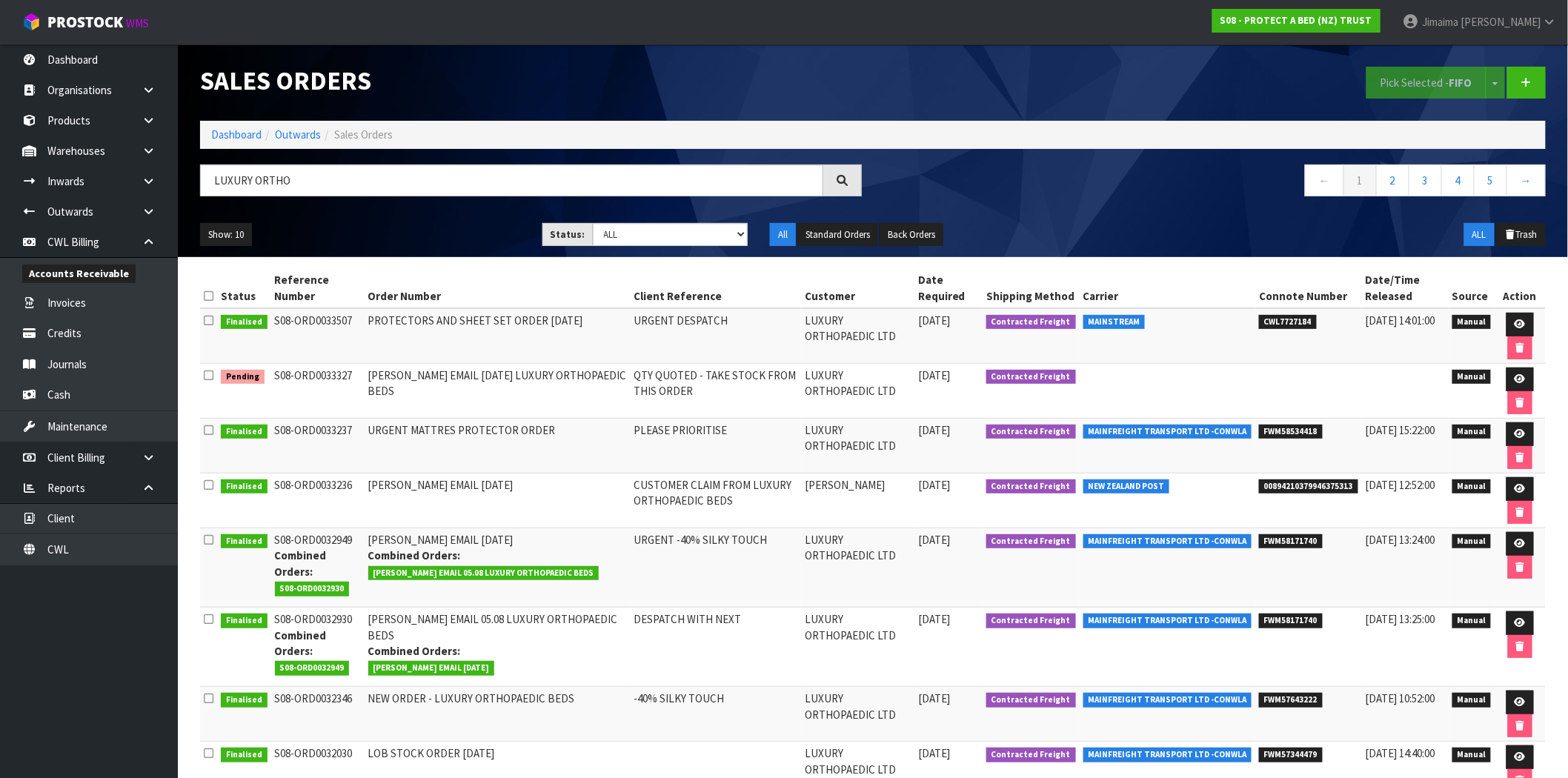
click at [775, 387] on td "QTY QUOTED - TAKE STOCK FROM THIS ORDER" at bounding box center [716, 391] width 171 height 54
drag, startPoint x: 1515, startPoint y: 372, endPoint x: 1491, endPoint y: 372, distance: 24.0
click at [1515, 372] on link at bounding box center [1520, 378] width 28 height 24
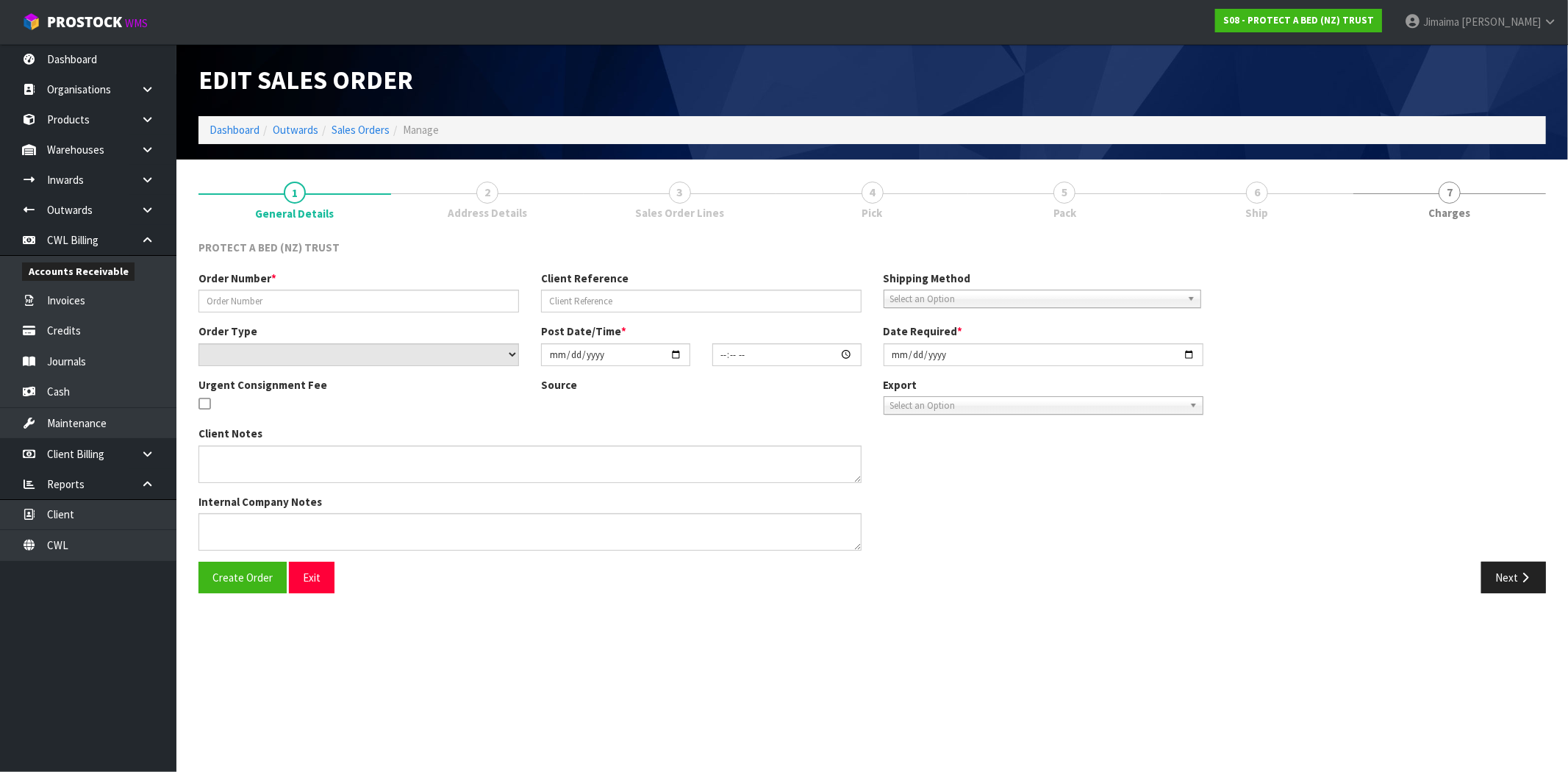
type input "CLINT EMAIL 09.09.25 LUXURY ORTHOPAEDIC BEDS"
type input "QTY QUOTED - TAKE STOCK FROM THIS ORDER"
select select "number:0"
type input "2025-09-09"
type input "08:21:00.000"
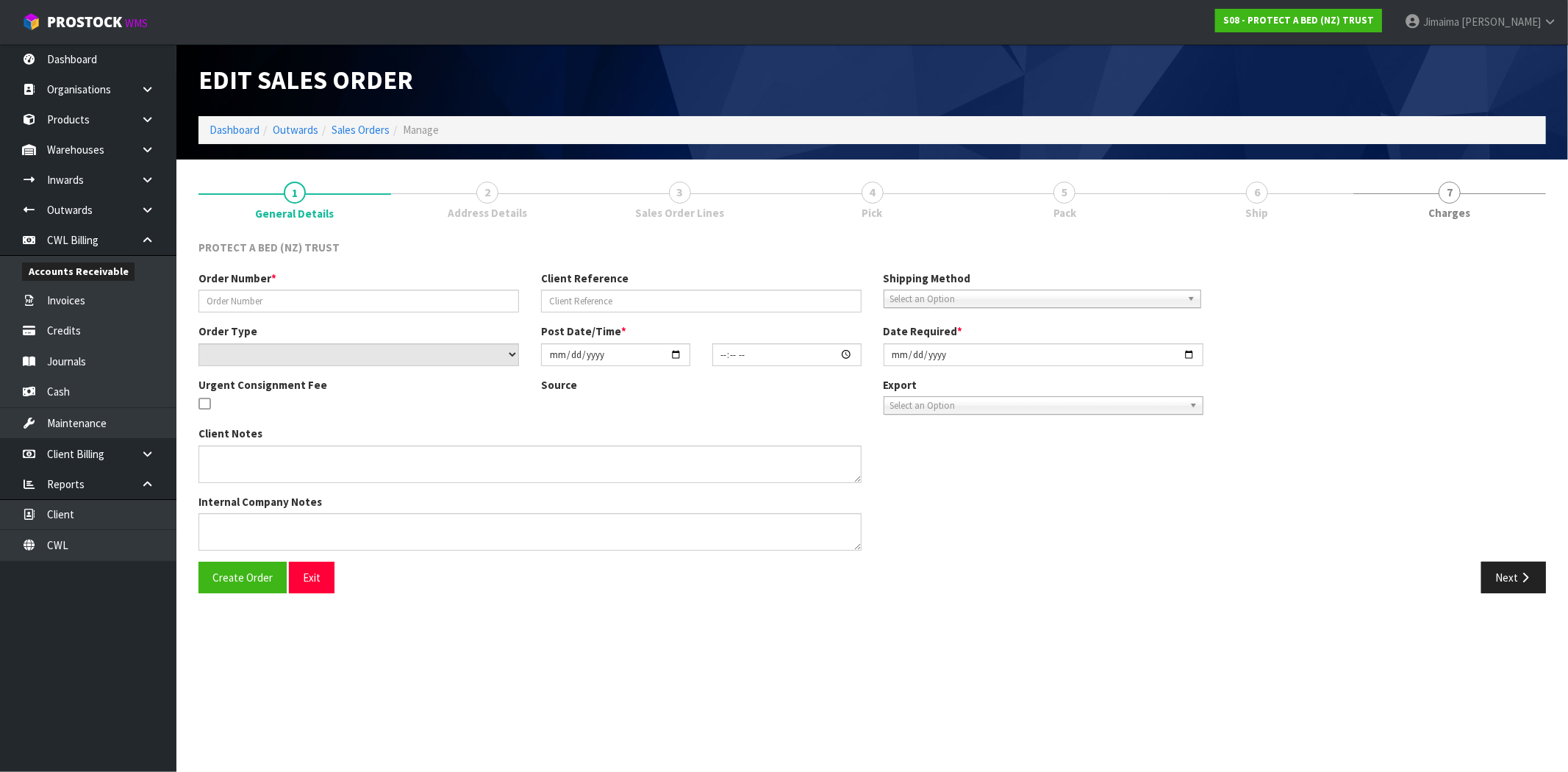
type input "2025-09-09"
type textarea "PLEASE ALLOCATE THE FOLLOWING PRODUCTS AS “QTY COMMITTED” TO LUXURY ORTHOPAEDIC…"
type textarea "22/09/2025 : BOXED SHEET SETS: CALI KING PEWTER- 20 SUPER KING PEWTER- 5 SUPER …"
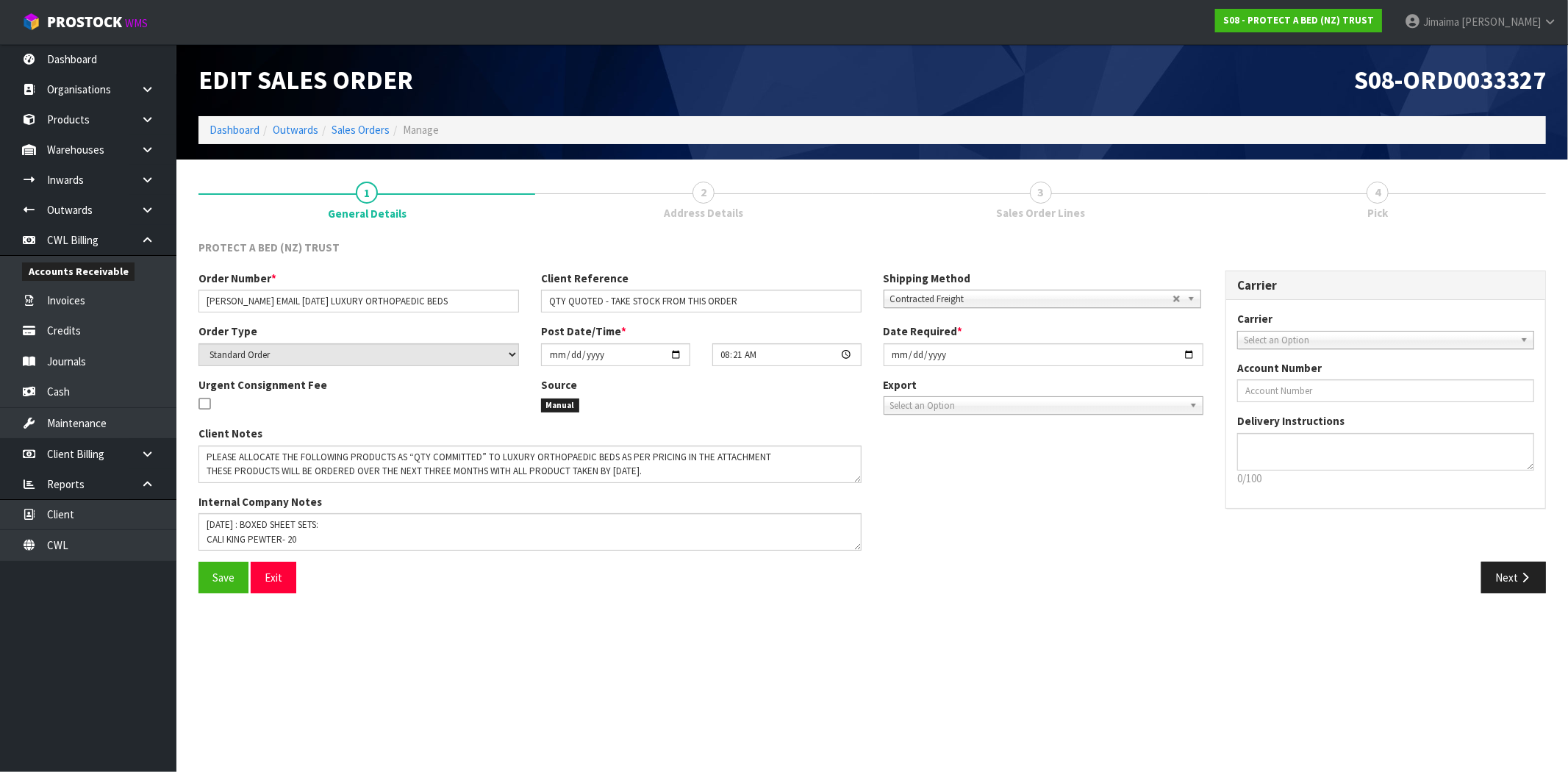
drag, startPoint x: 855, startPoint y: 546, endPoint x: 863, endPoint y: 589, distance: 43.7
click at [862, 550] on textarea at bounding box center [530, 532] width 663 height 38
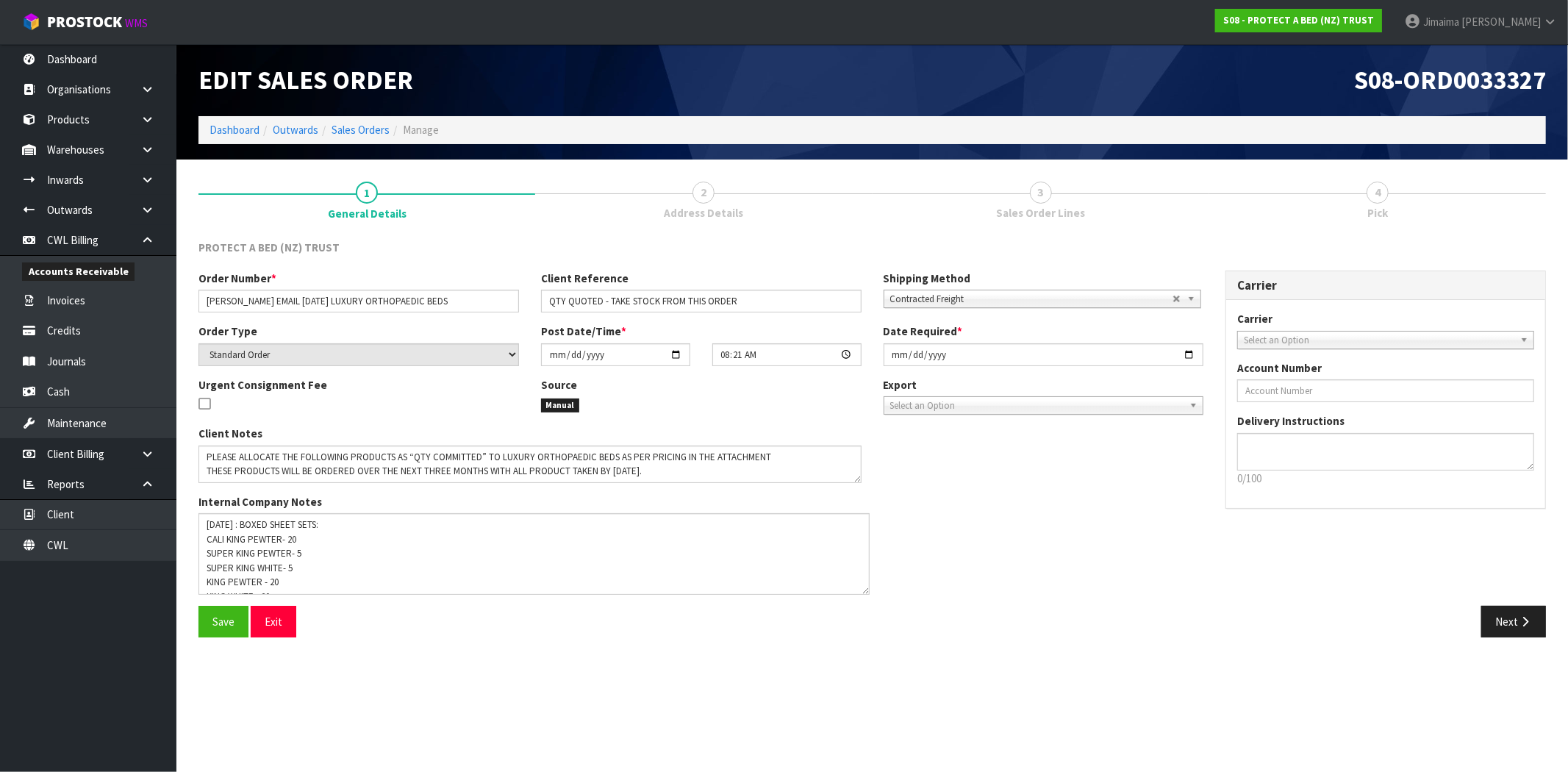
click at [941, 554] on div "Client Notes Internal Company Notes" at bounding box center [701, 515] width 1027 height 180
click at [1506, 626] on button "Next" at bounding box center [1514, 621] width 64 height 31
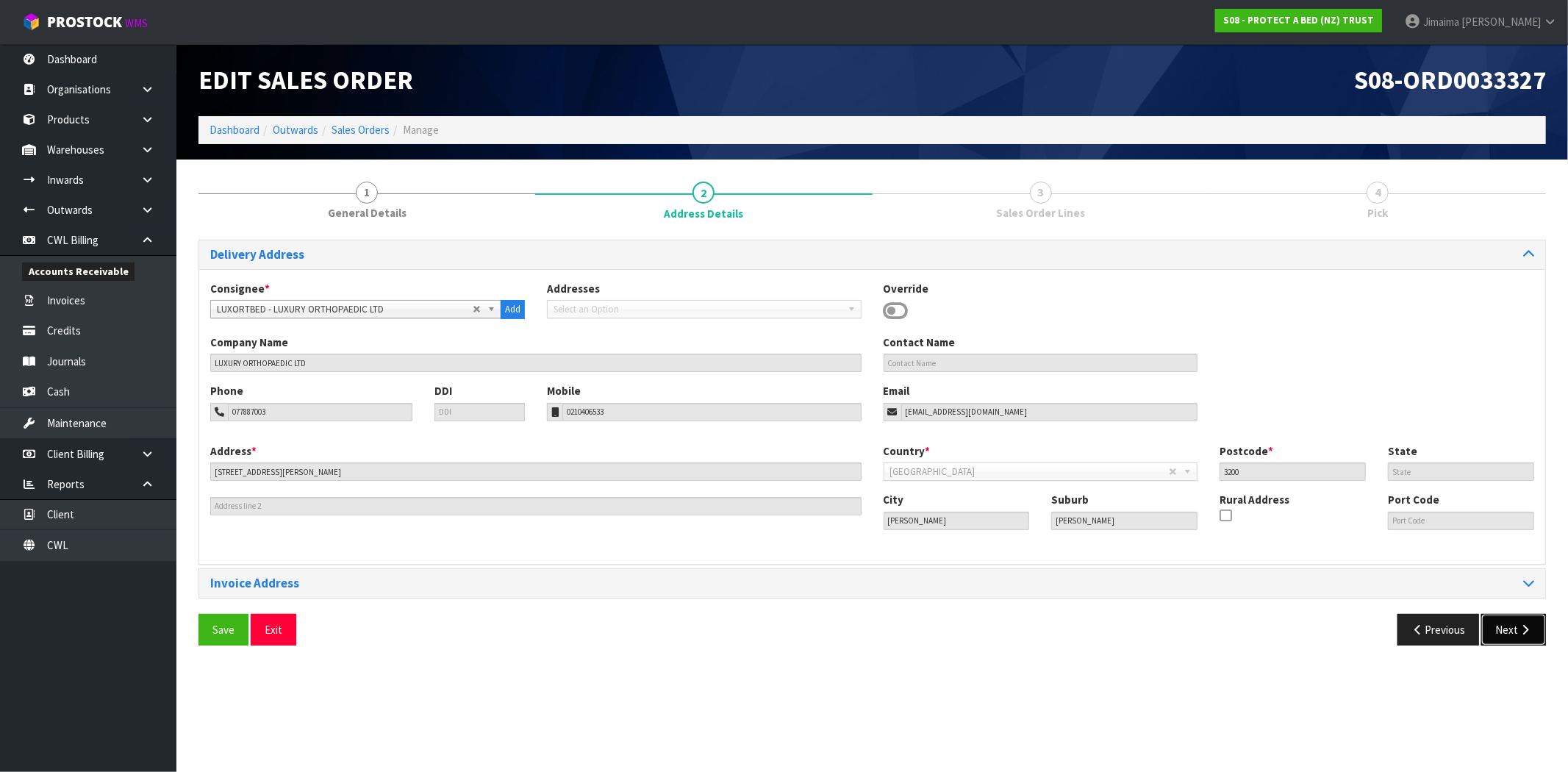
click at [1523, 630] on icon "button" at bounding box center [1524, 629] width 14 height 11
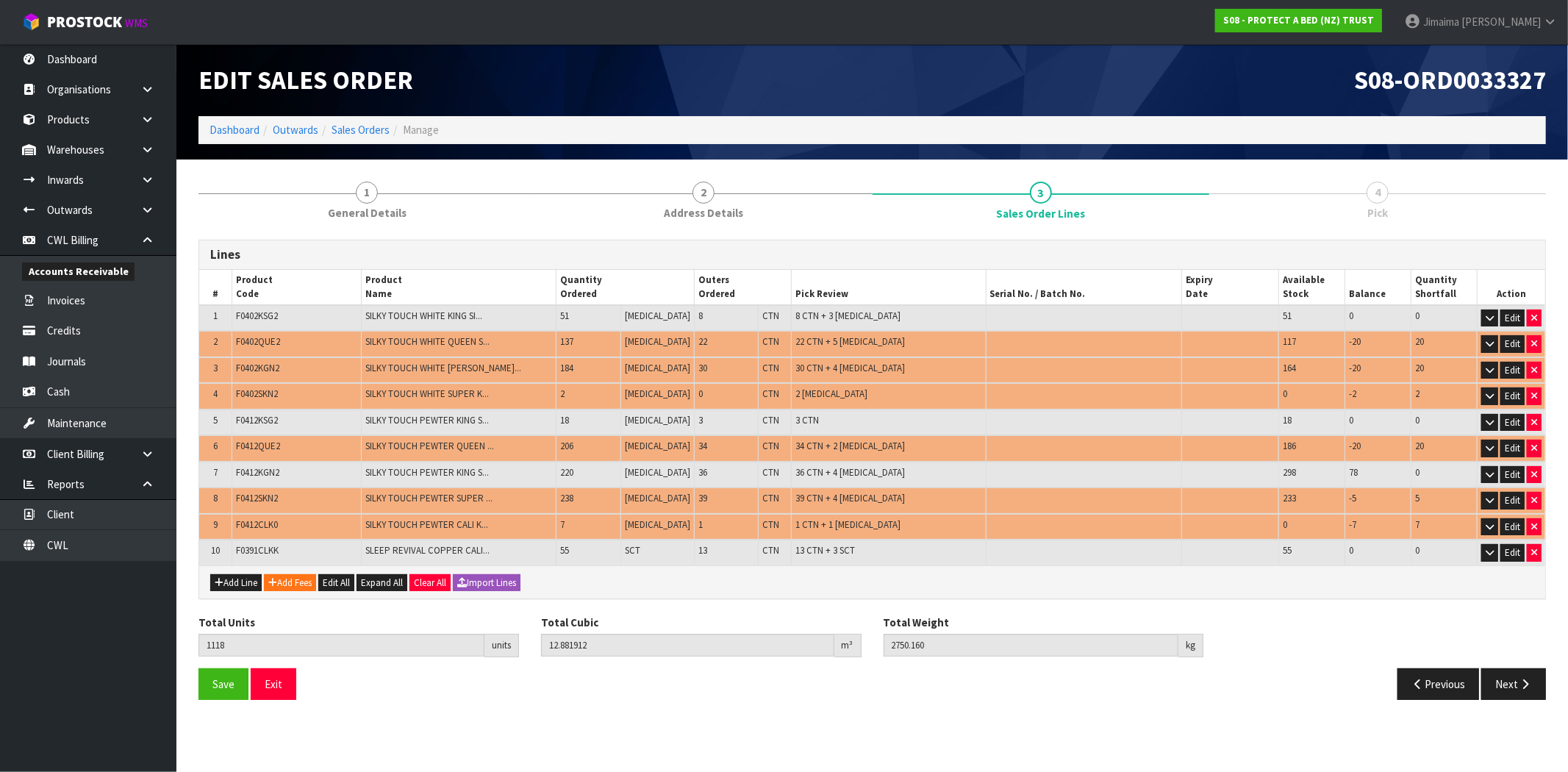
click at [992, 500] on td at bounding box center [1083, 500] width 196 height 27
click at [1526, 679] on icon "button" at bounding box center [1524, 684] width 14 height 11
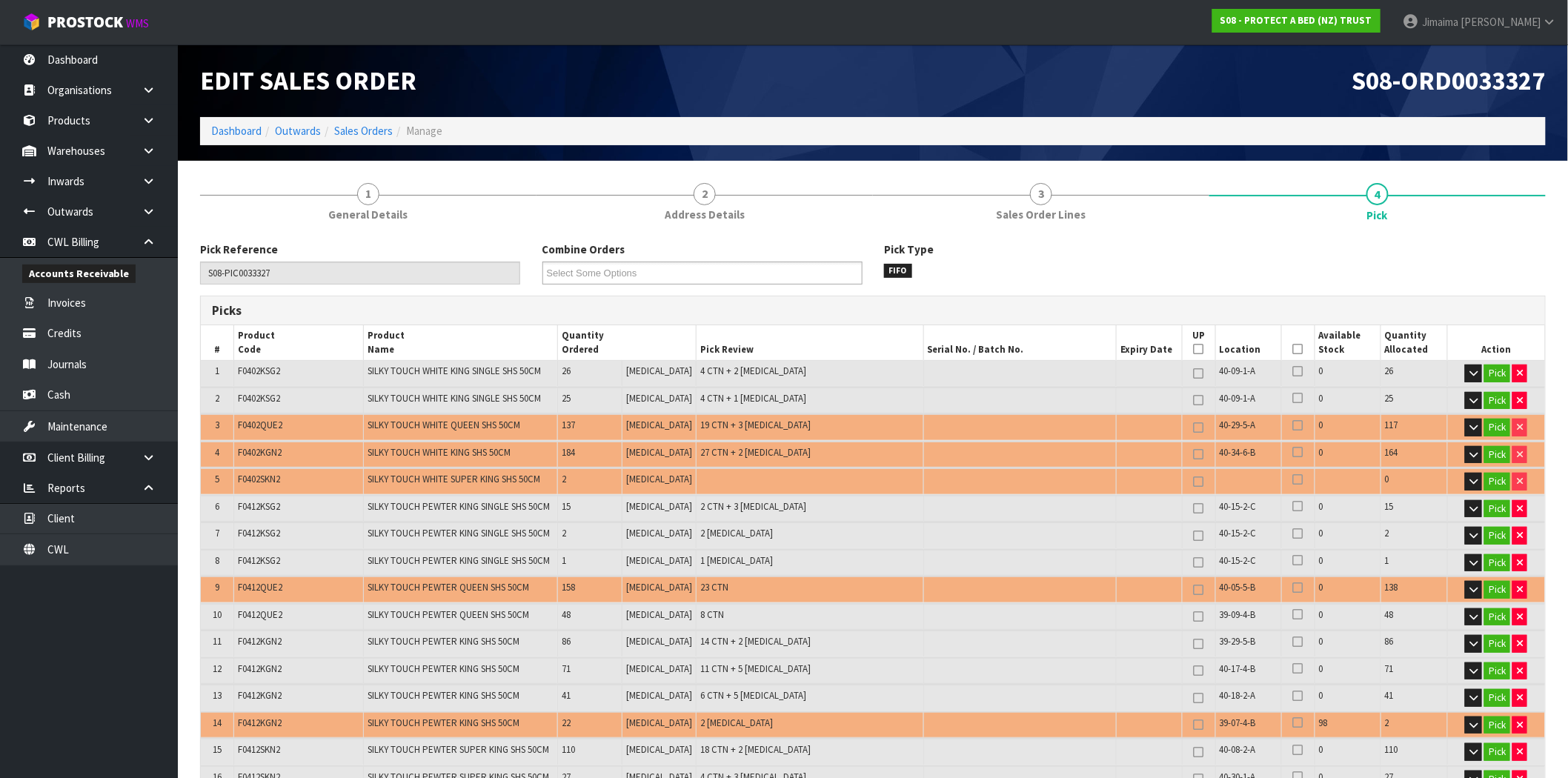
click at [896, 426] on td "19 CTN + 3 PCE" at bounding box center [809, 427] width 227 height 26
click at [1488, 400] on button "Pick" at bounding box center [1497, 400] width 26 height 18
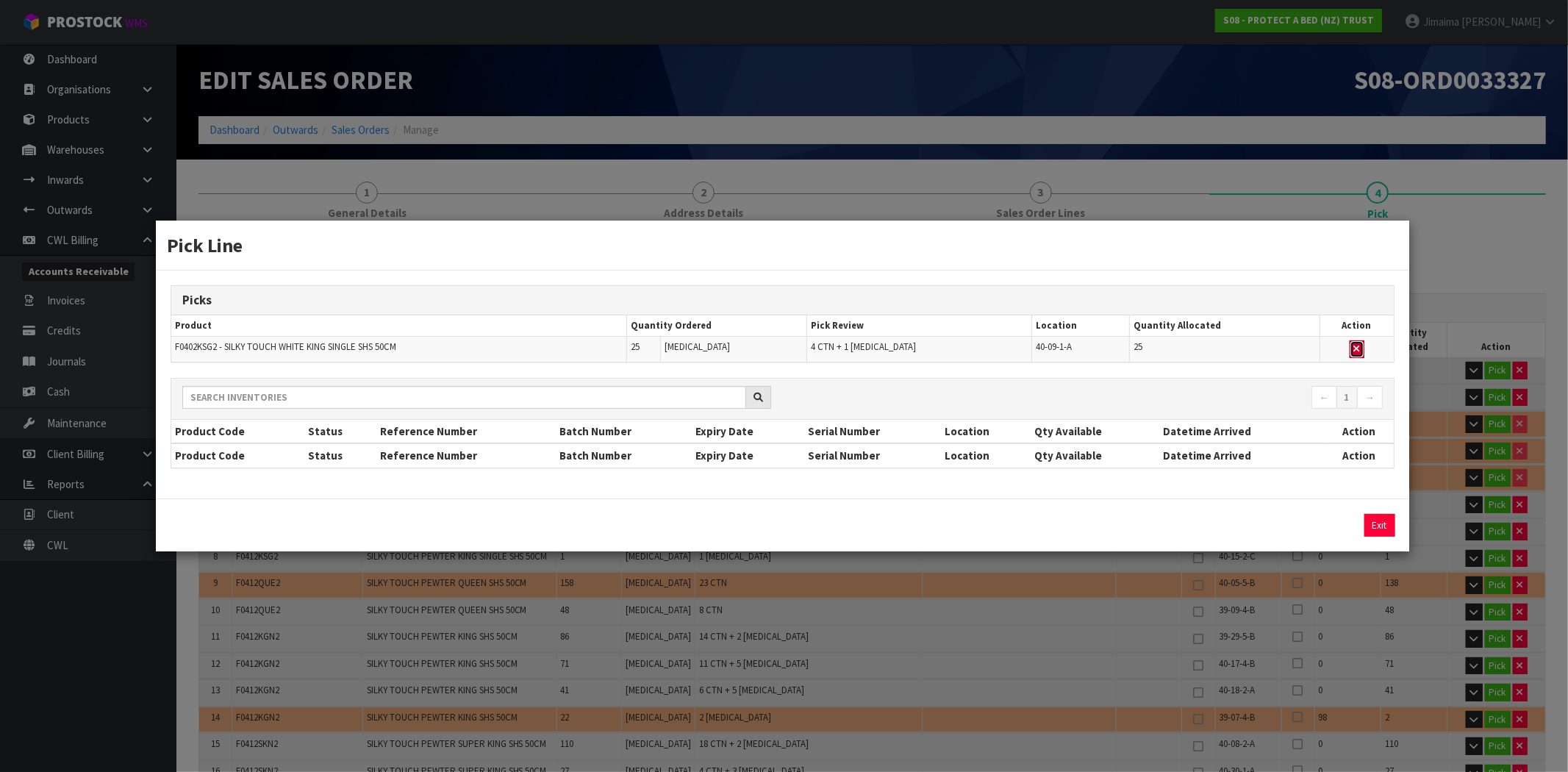
click at [1357, 351] on icon "button" at bounding box center [1357, 349] width 6 height 10
type input "164"
type input "Piece x 38"
type input "999"
type input "11.517306"
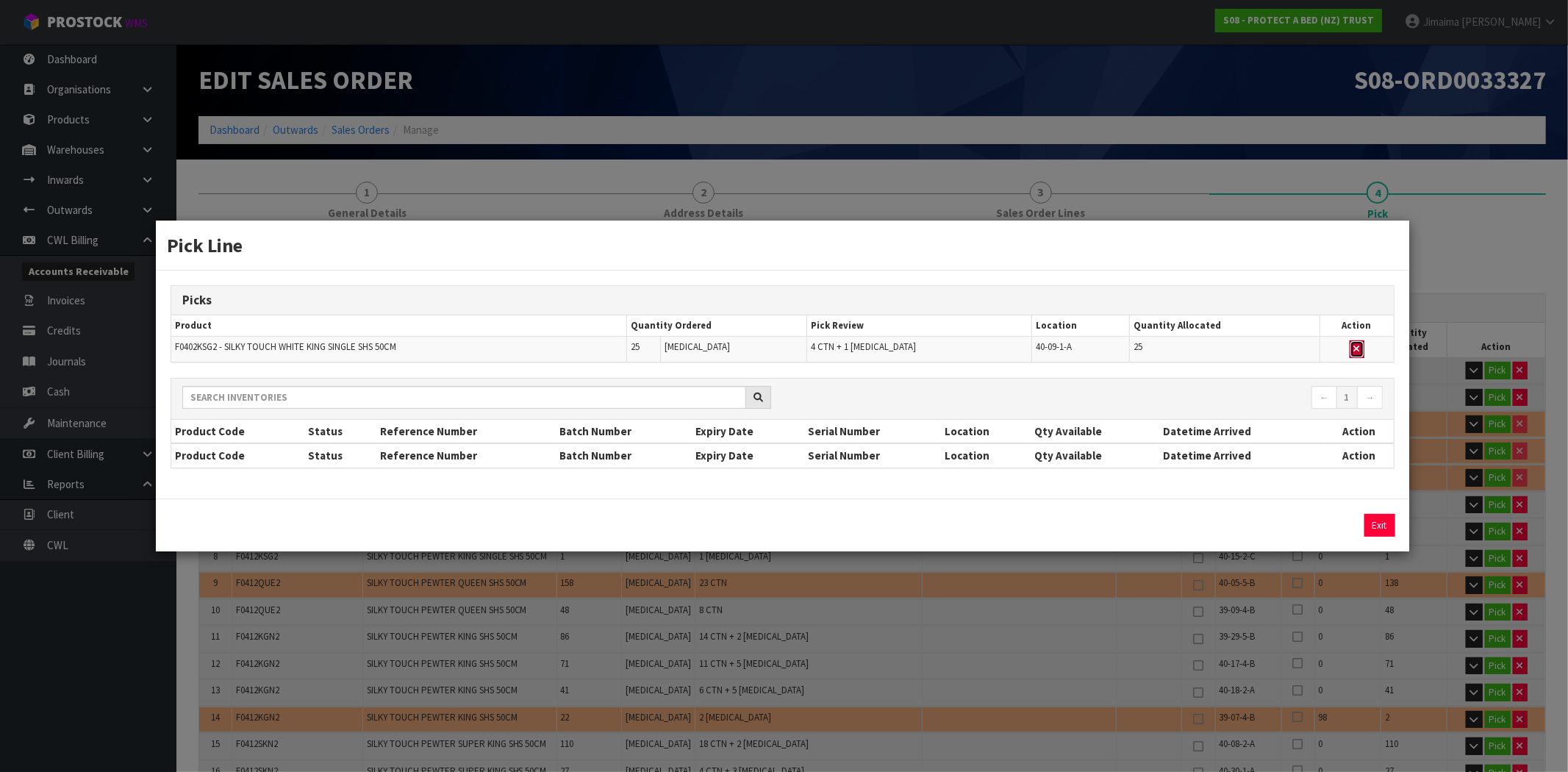
type input "2479.12"
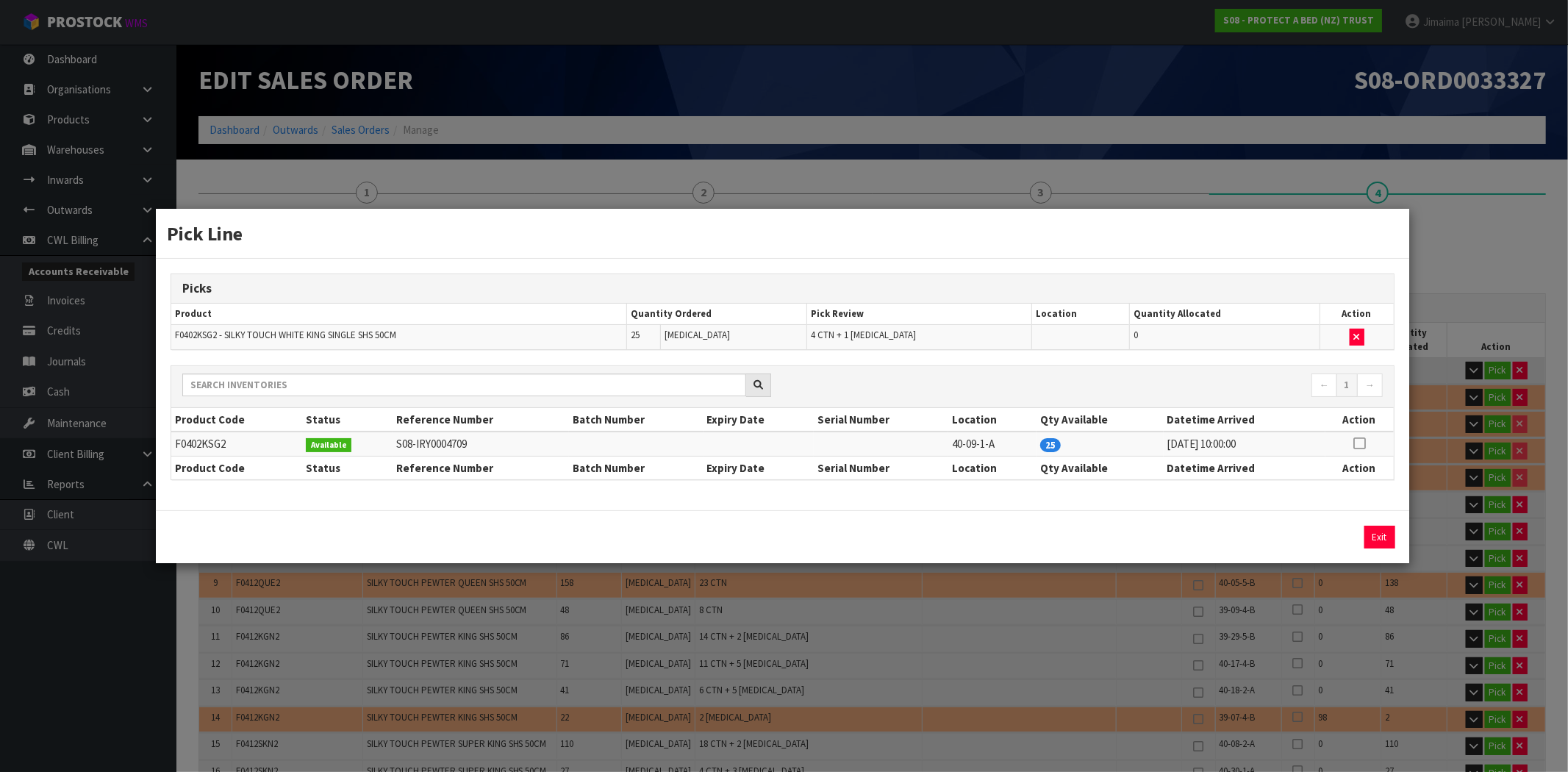
click at [1361, 443] on icon at bounding box center [1359, 443] width 12 height 1
drag, startPoint x: 1131, startPoint y: 537, endPoint x: 975, endPoint y: 533, distance: 156.1
click at [985, 535] on div "25 Assign Pick Exit" at bounding box center [782, 537] width 1246 height 23
type input "17"
click at [1314, 539] on button "Assign Pick" at bounding box center [1329, 537] width 60 height 23
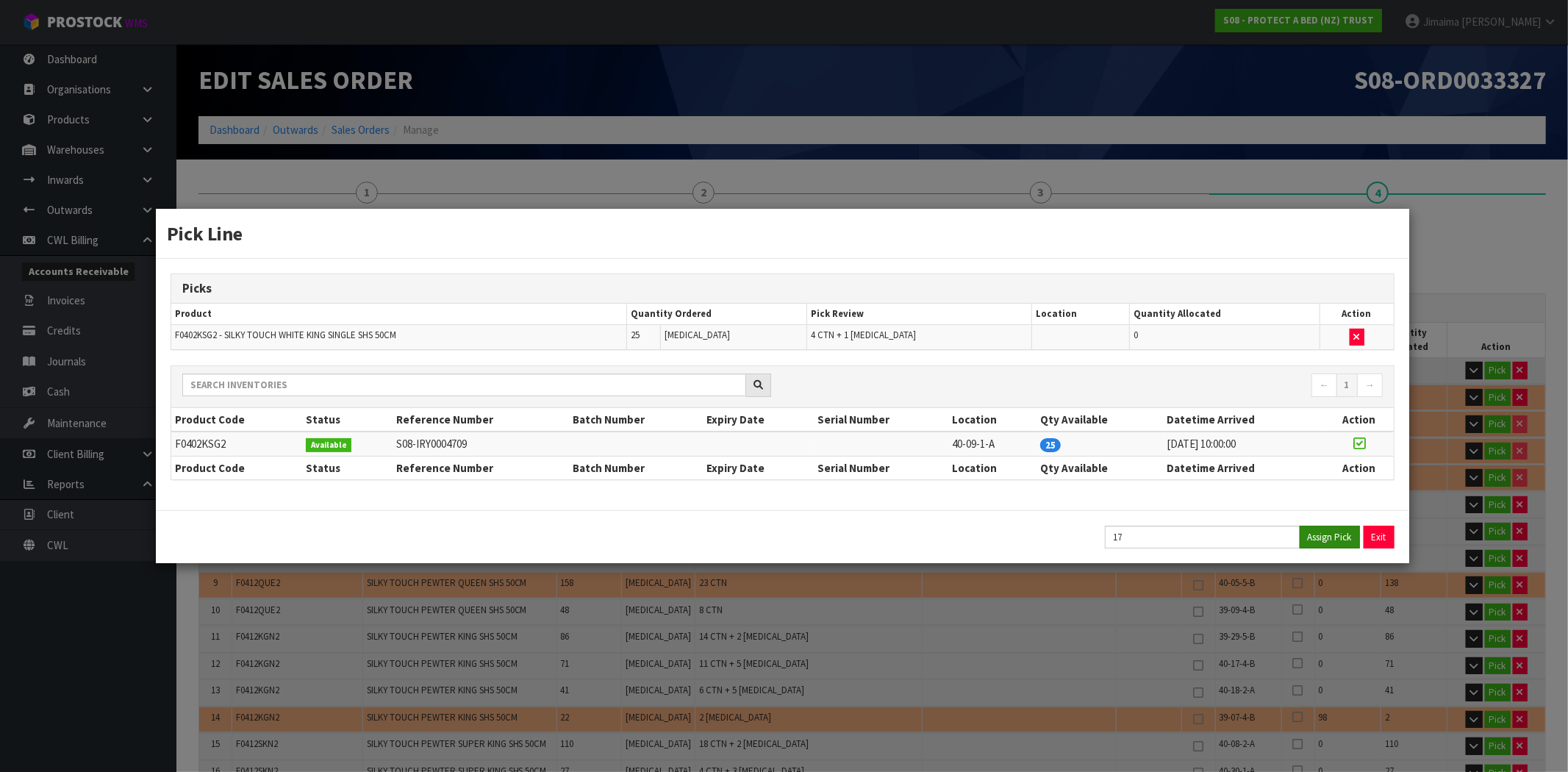
type input "166"
type input "Piece x 43"
type input "1016"
type input "11.693806"
type input "2511.12"
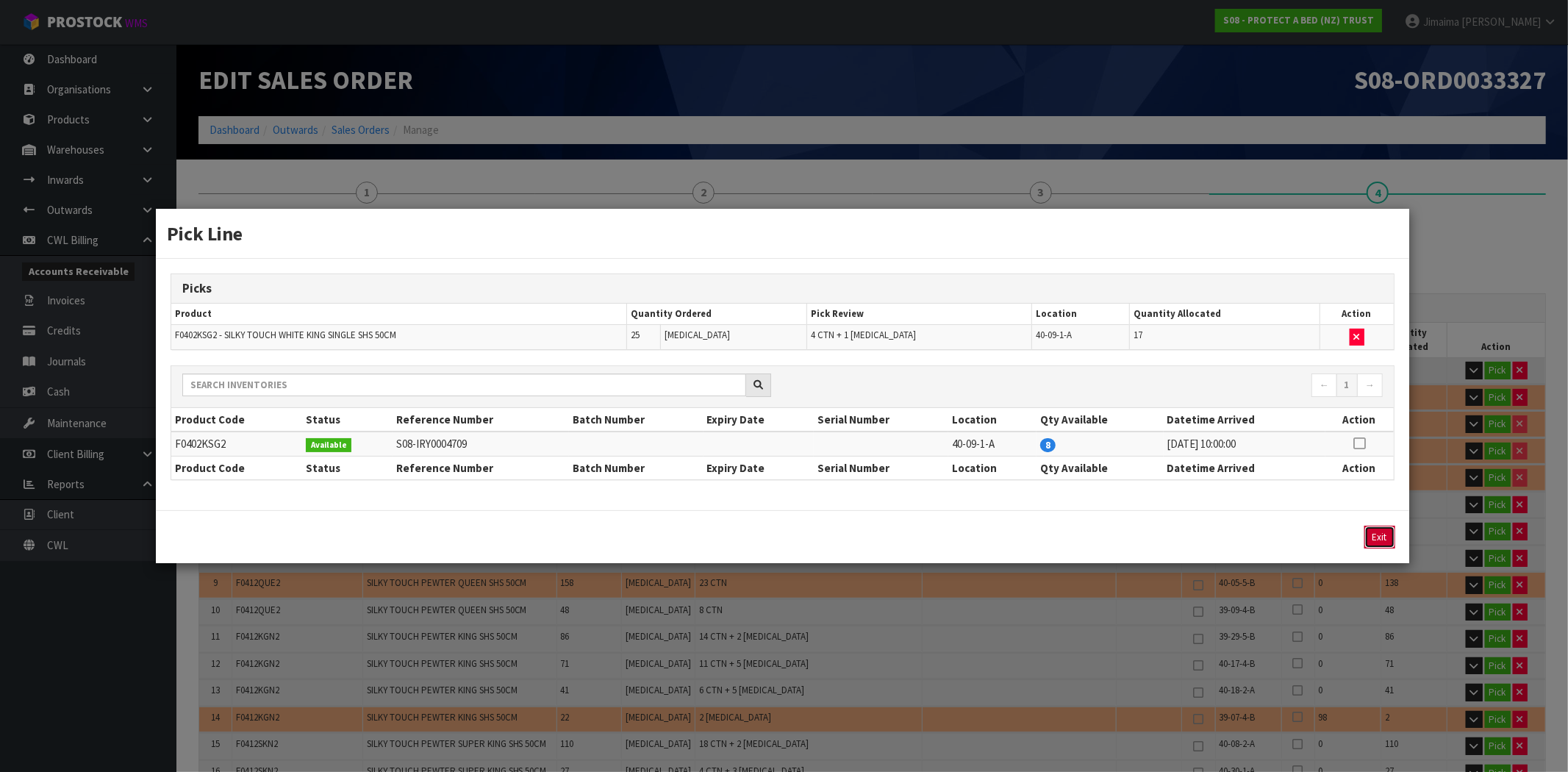
click at [1373, 538] on button "Exit" at bounding box center [1380, 537] width 31 height 23
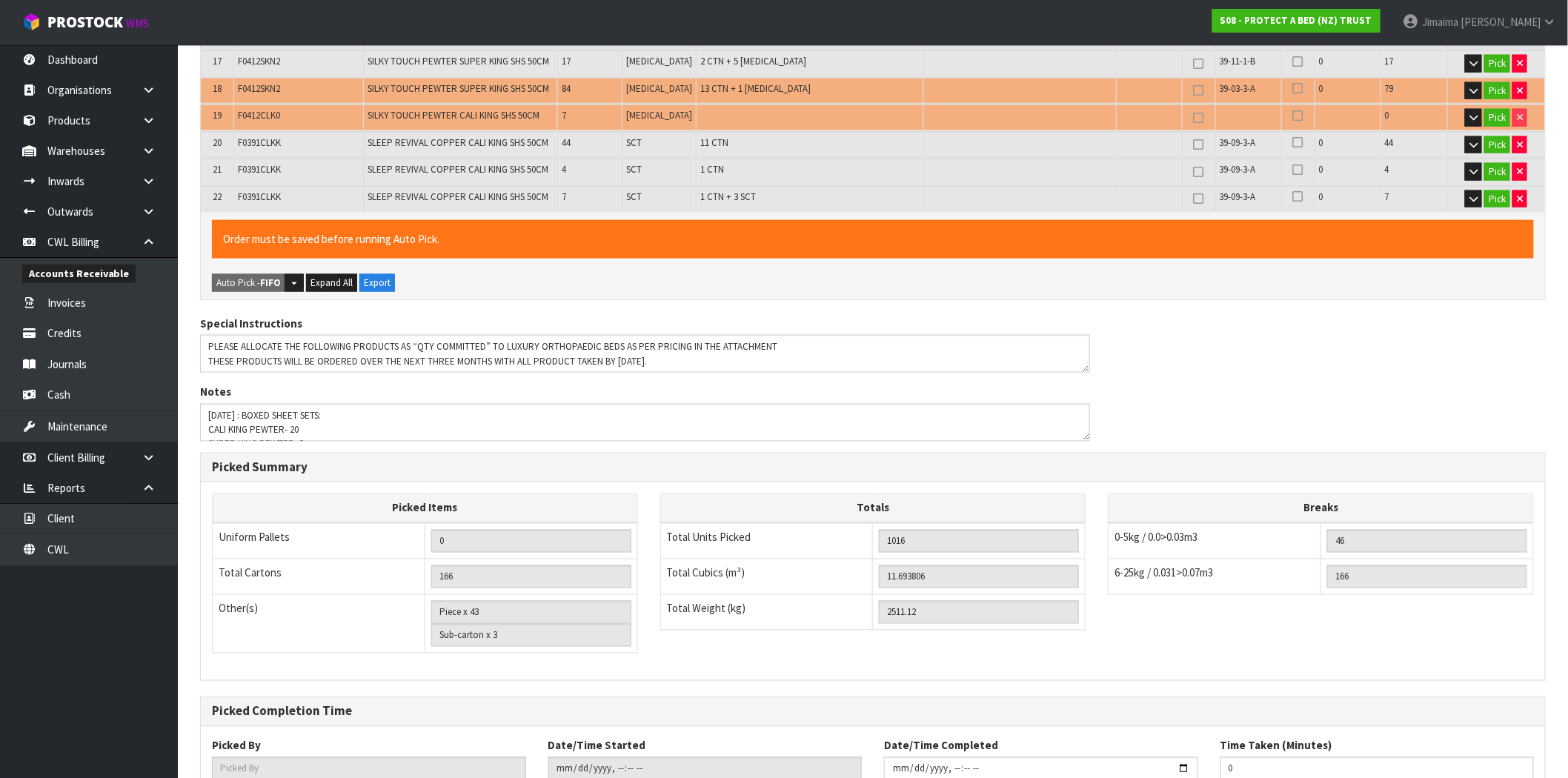
scroll to position [839, 0]
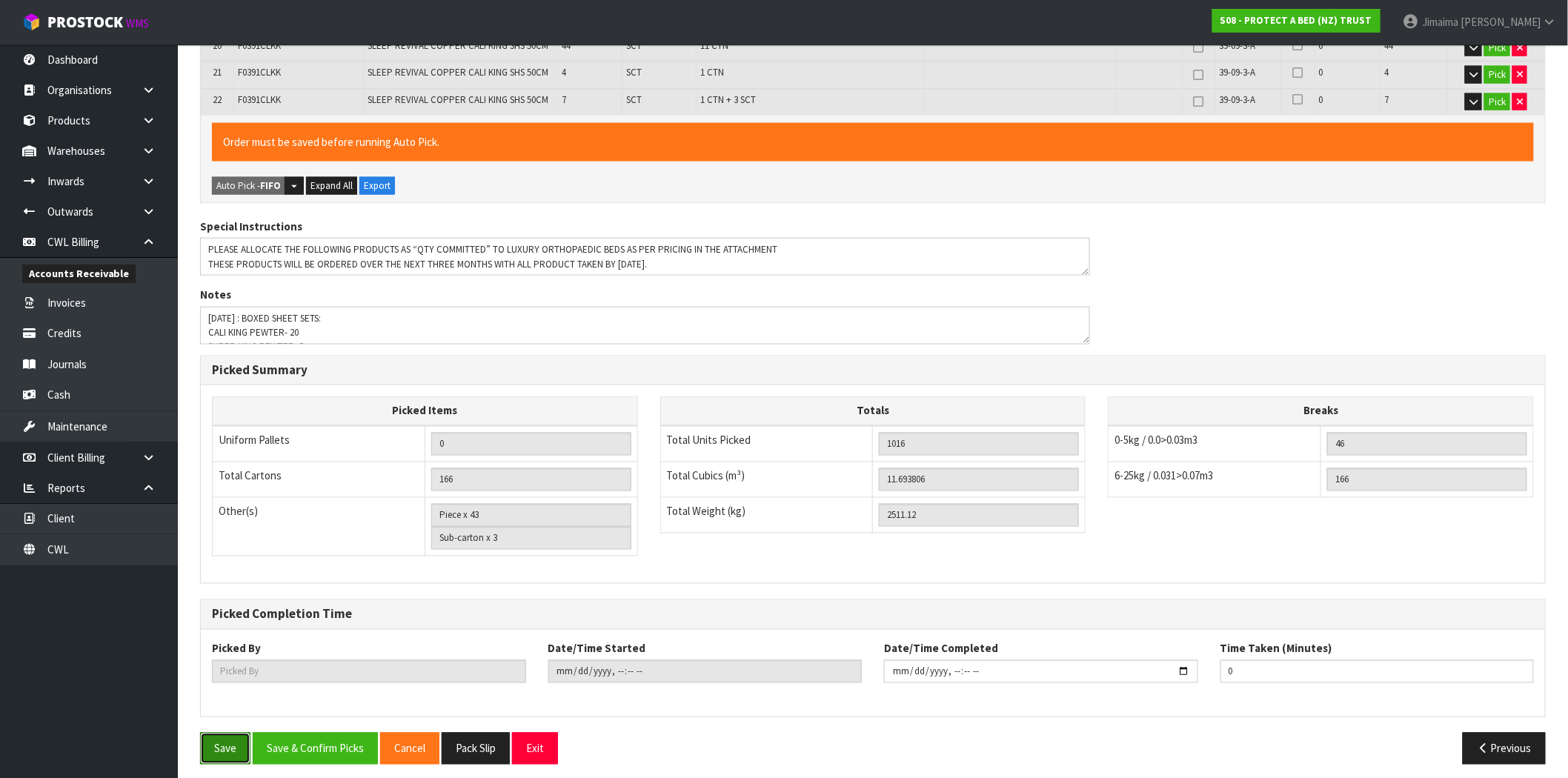
click at [226, 750] on button "Save" at bounding box center [225, 748] width 50 height 32
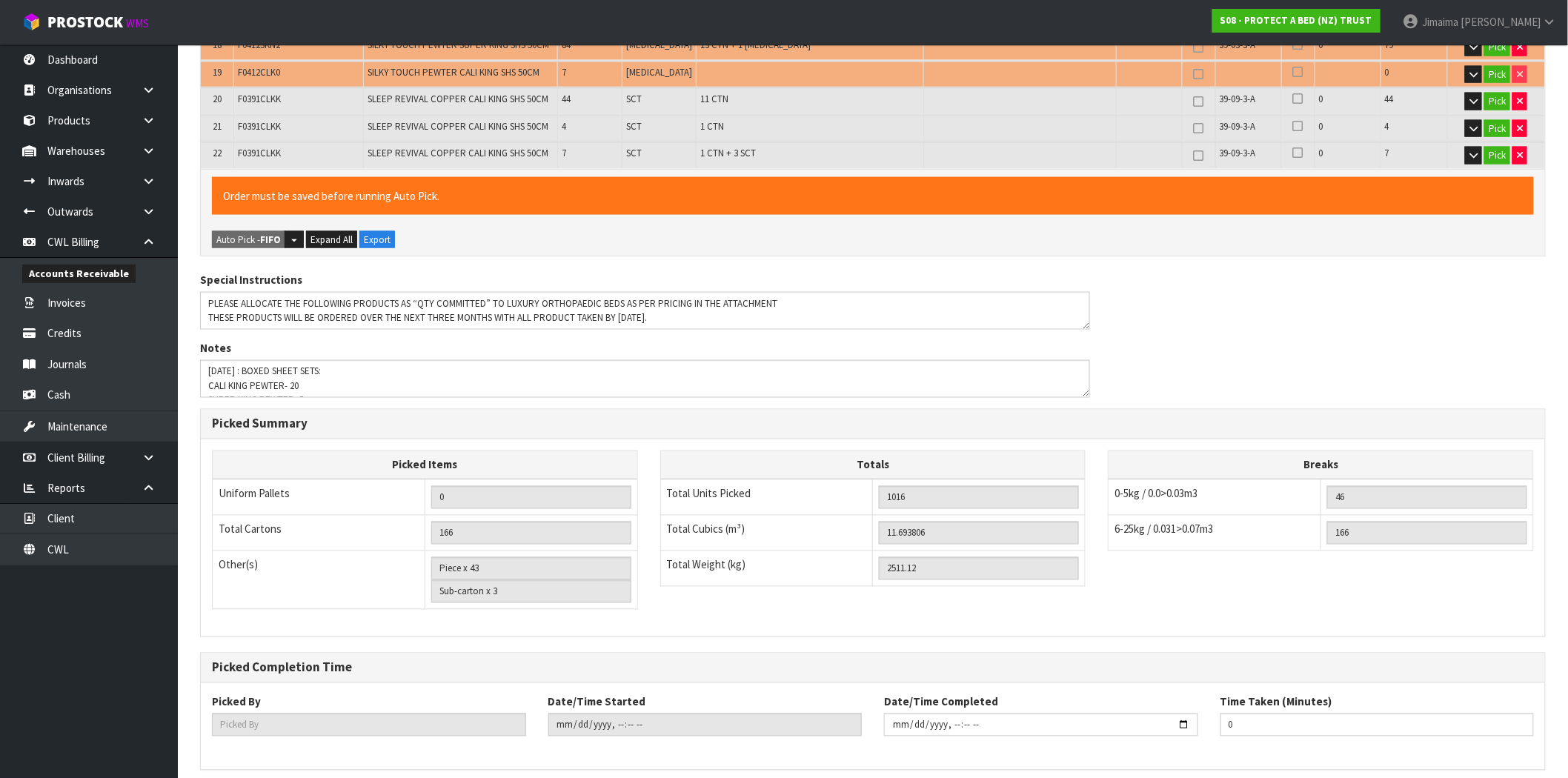
scroll to position [0, 0]
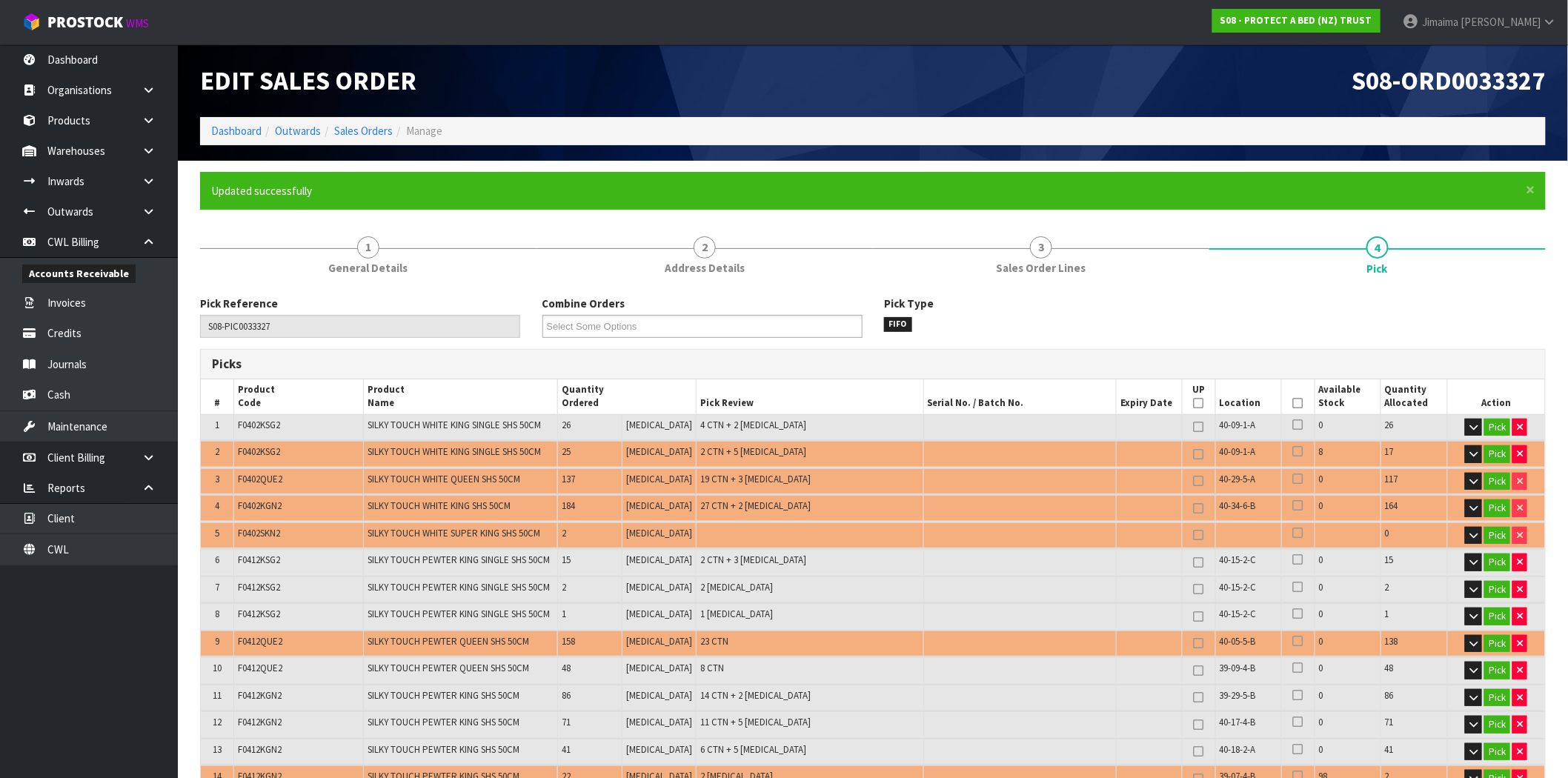
click at [267, 456] on span "F0402KSG2" at bounding box center [259, 452] width 42 height 13
drag, startPoint x: 267, startPoint y: 456, endPoint x: 284, endPoint y: 420, distance: 39.8
click at [266, 456] on span "F0402KSG2" at bounding box center [259, 452] width 42 height 13
copy span "F0402KSG2"
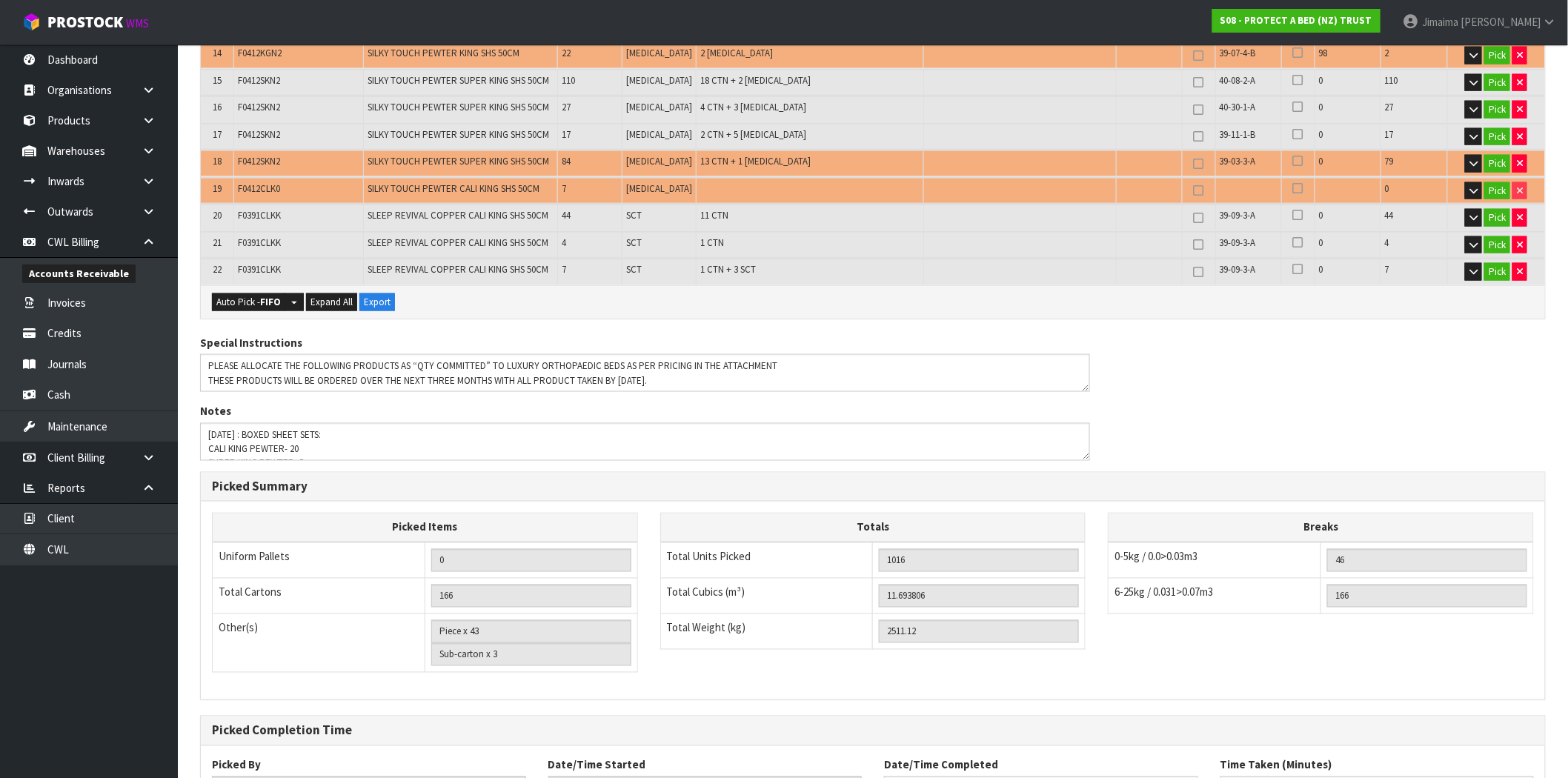
scroll to position [823, 0]
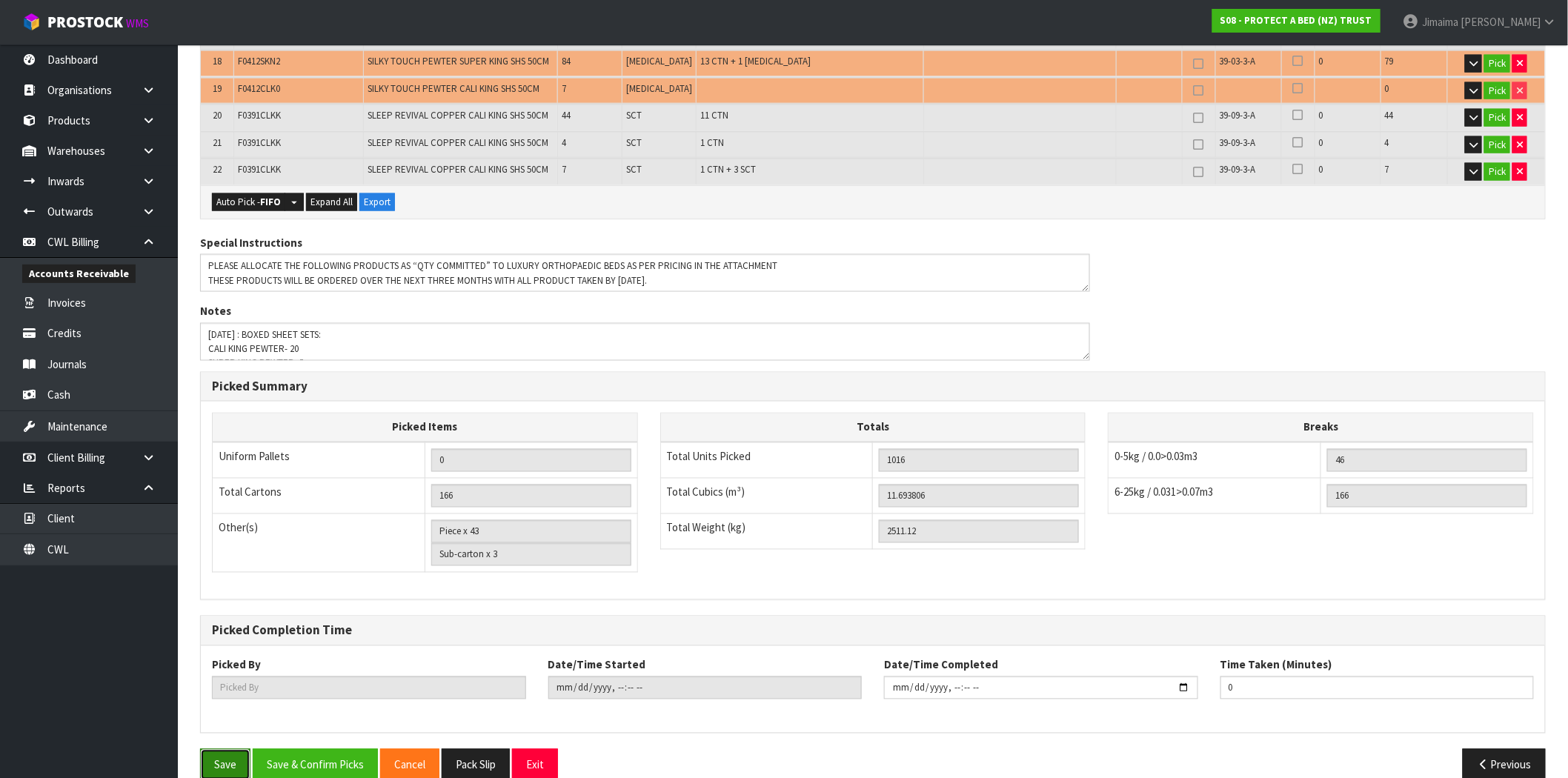
click at [223, 769] on button "Save" at bounding box center [225, 764] width 50 height 32
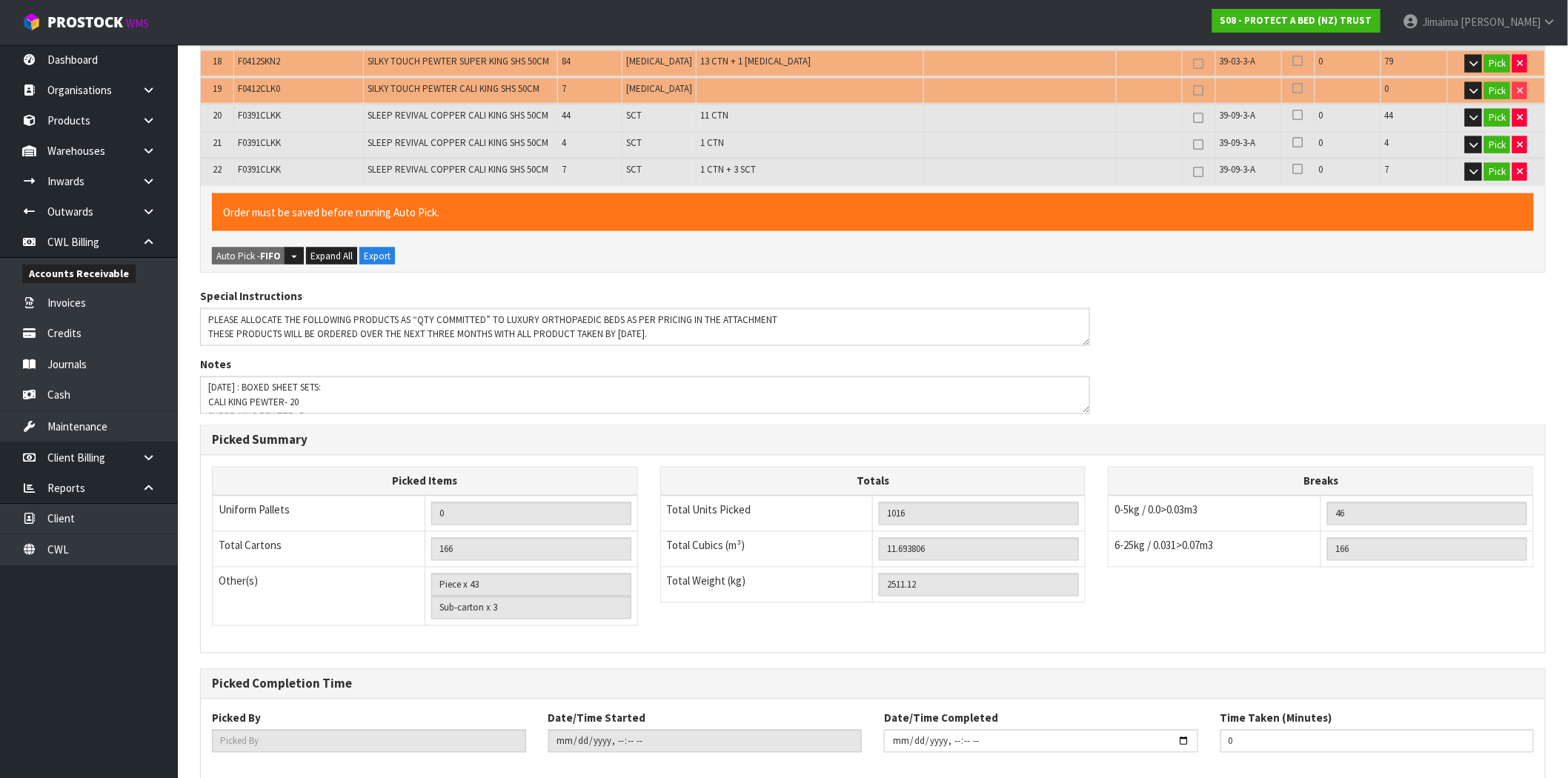
scroll to position [0, 0]
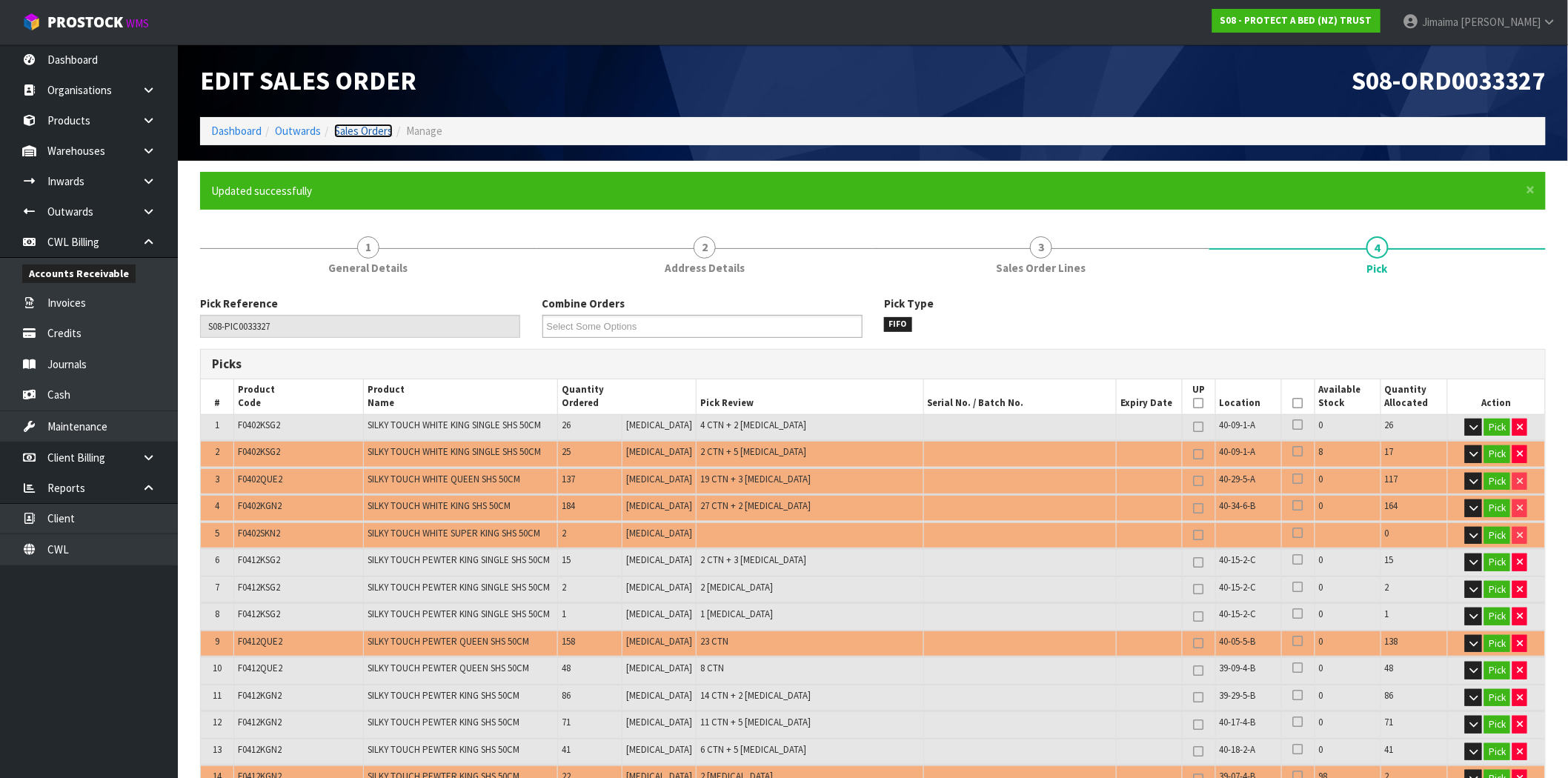
click at [346, 134] on link "Sales Orders" at bounding box center [363, 130] width 58 height 14
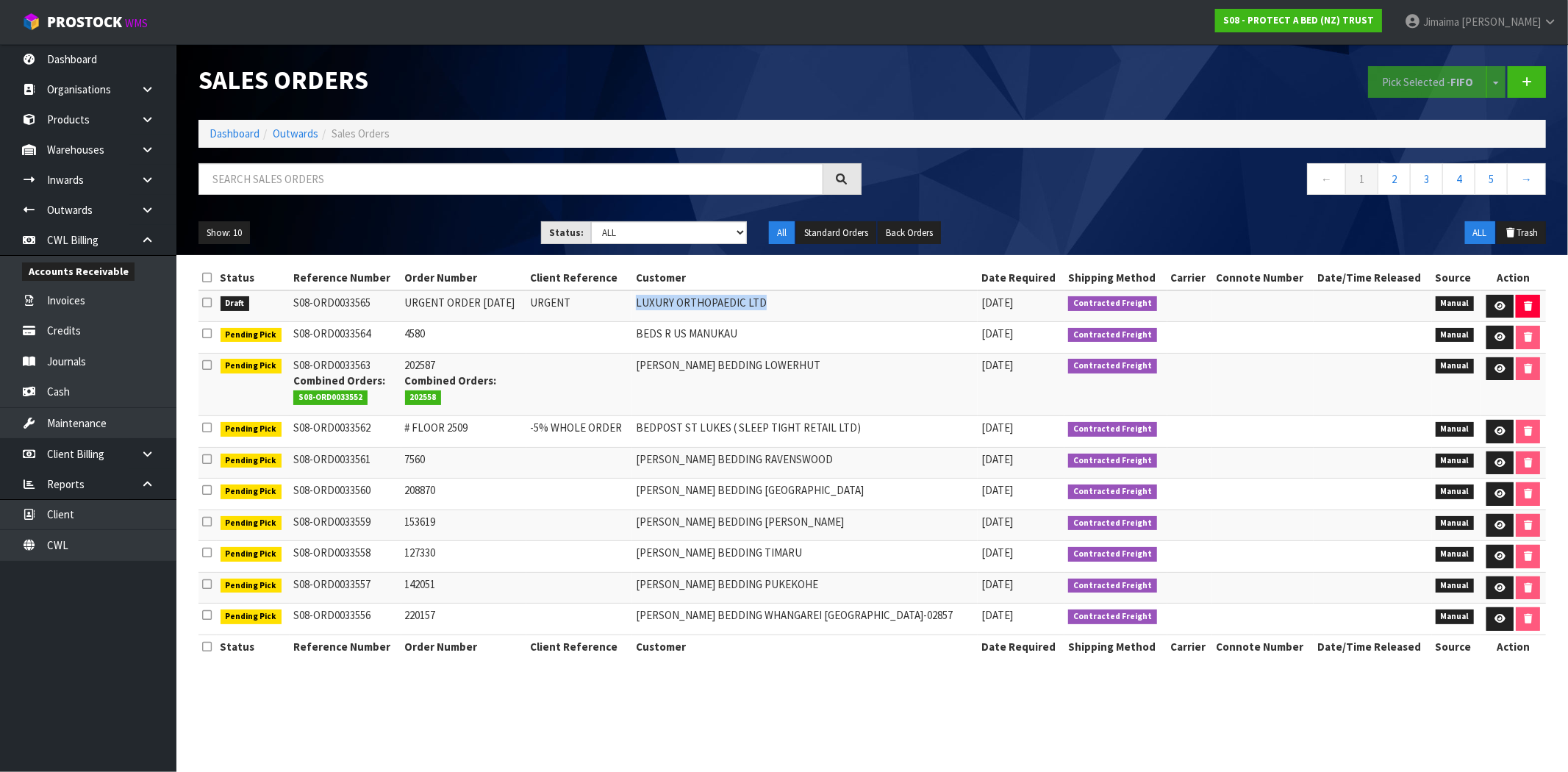
drag, startPoint x: 851, startPoint y: 313, endPoint x: 675, endPoint y: 305, distance: 176.2
click at [677, 305] on td "LUXURY ORTHOPAEDIC LTD" at bounding box center [805, 305] width 346 height 31
copy td "LUXURY ORTHOPAEDIC LTD"
paste input "LUXURY ORTHOPAEDIC LTD"
click at [564, 186] on input "text" at bounding box center [510, 178] width 625 height 31
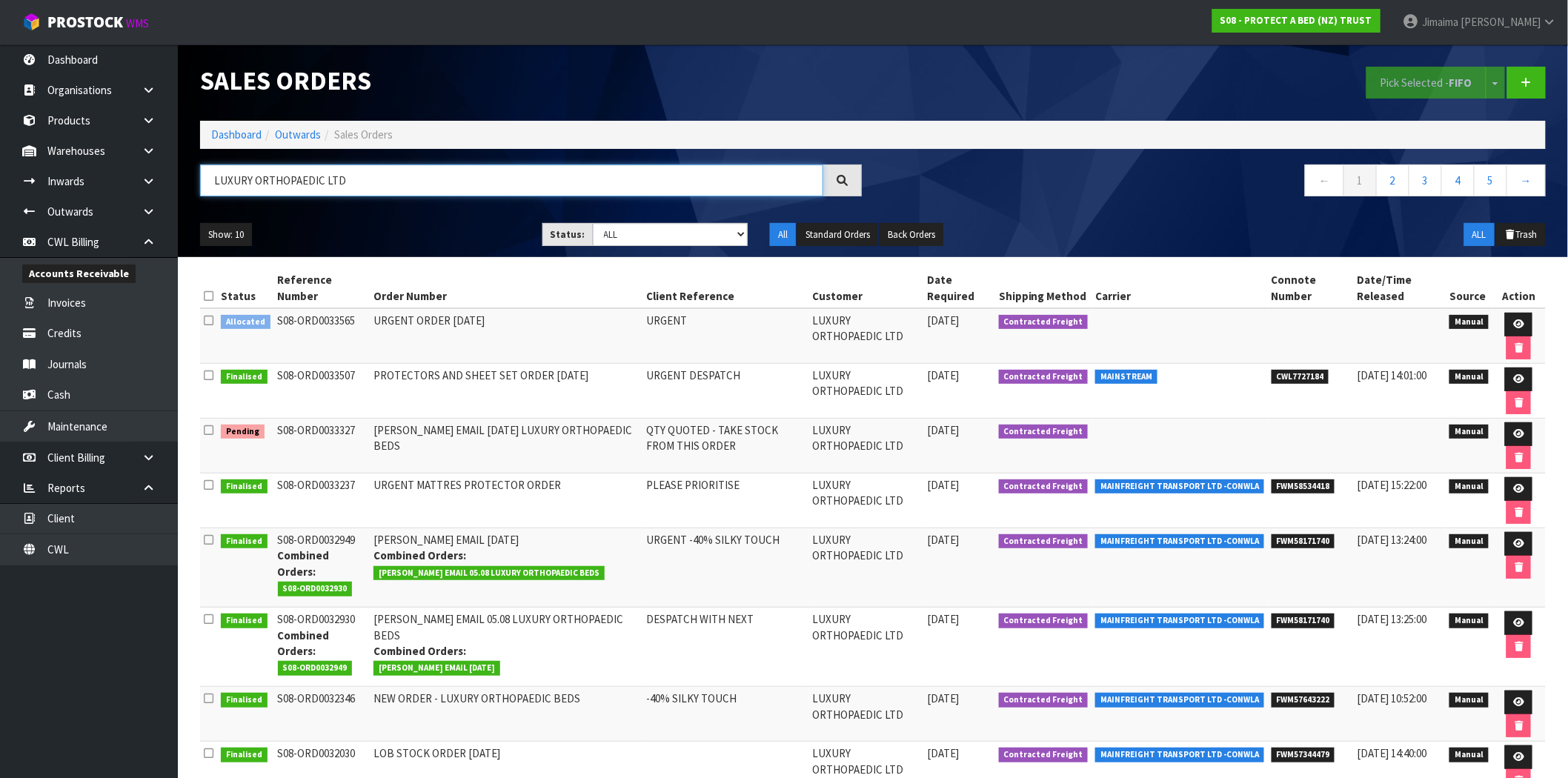
type input "LUXURY ORTHOPAEDIC LTD"
click at [863, 395] on td "LUXURY ORTHOPAEDIC LTD" at bounding box center [865, 391] width 115 height 54
click at [1507, 425] on link at bounding box center [1518, 434] width 28 height 24
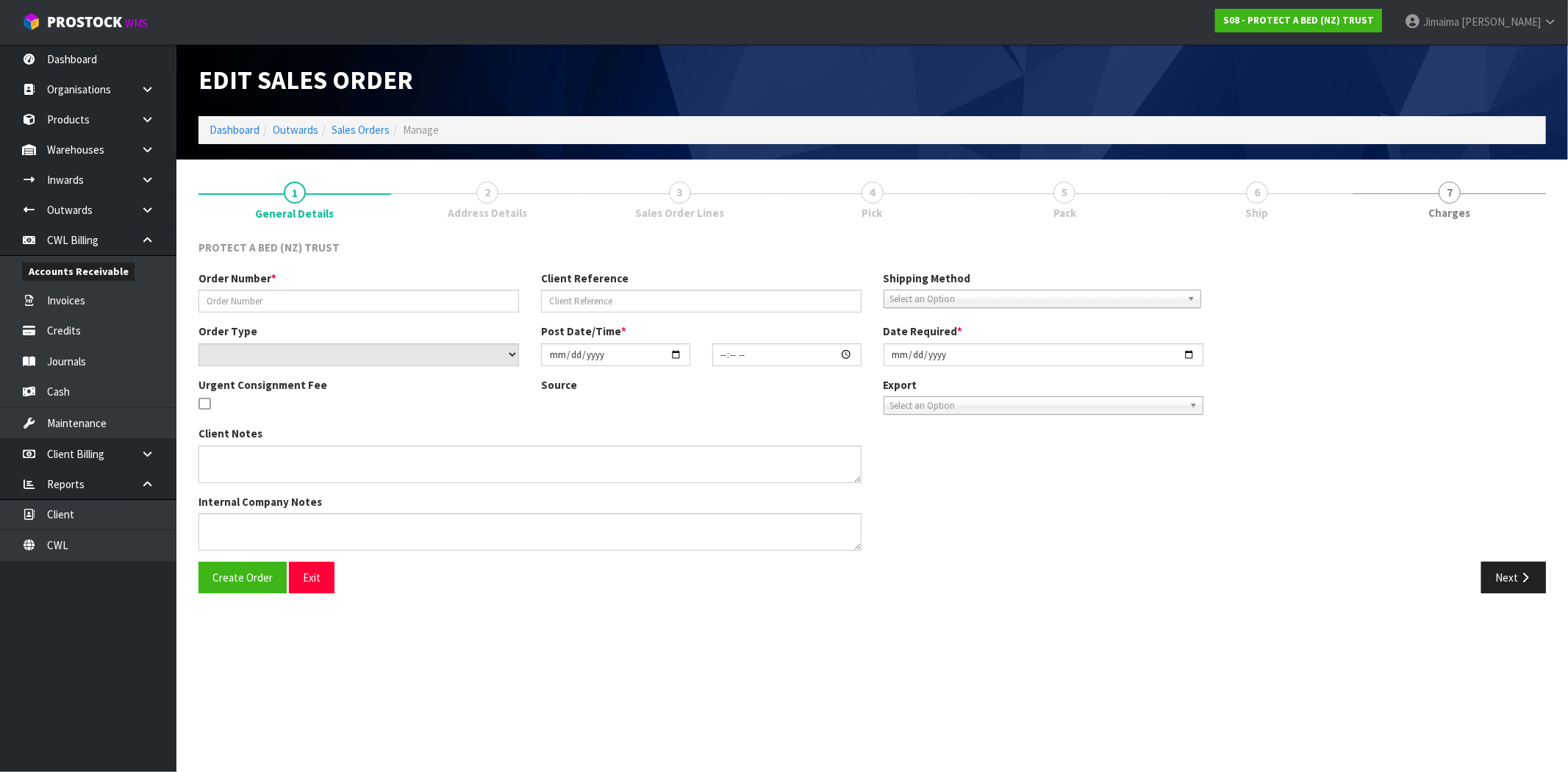
type input "CLINT EMAIL 09.09.25 LUXURY ORTHOPAEDIC BEDS"
type input "QTY QUOTED - TAKE STOCK FROM THIS ORDER"
select select "number:0"
type input "2025-09-09"
type input "08:21:00.000"
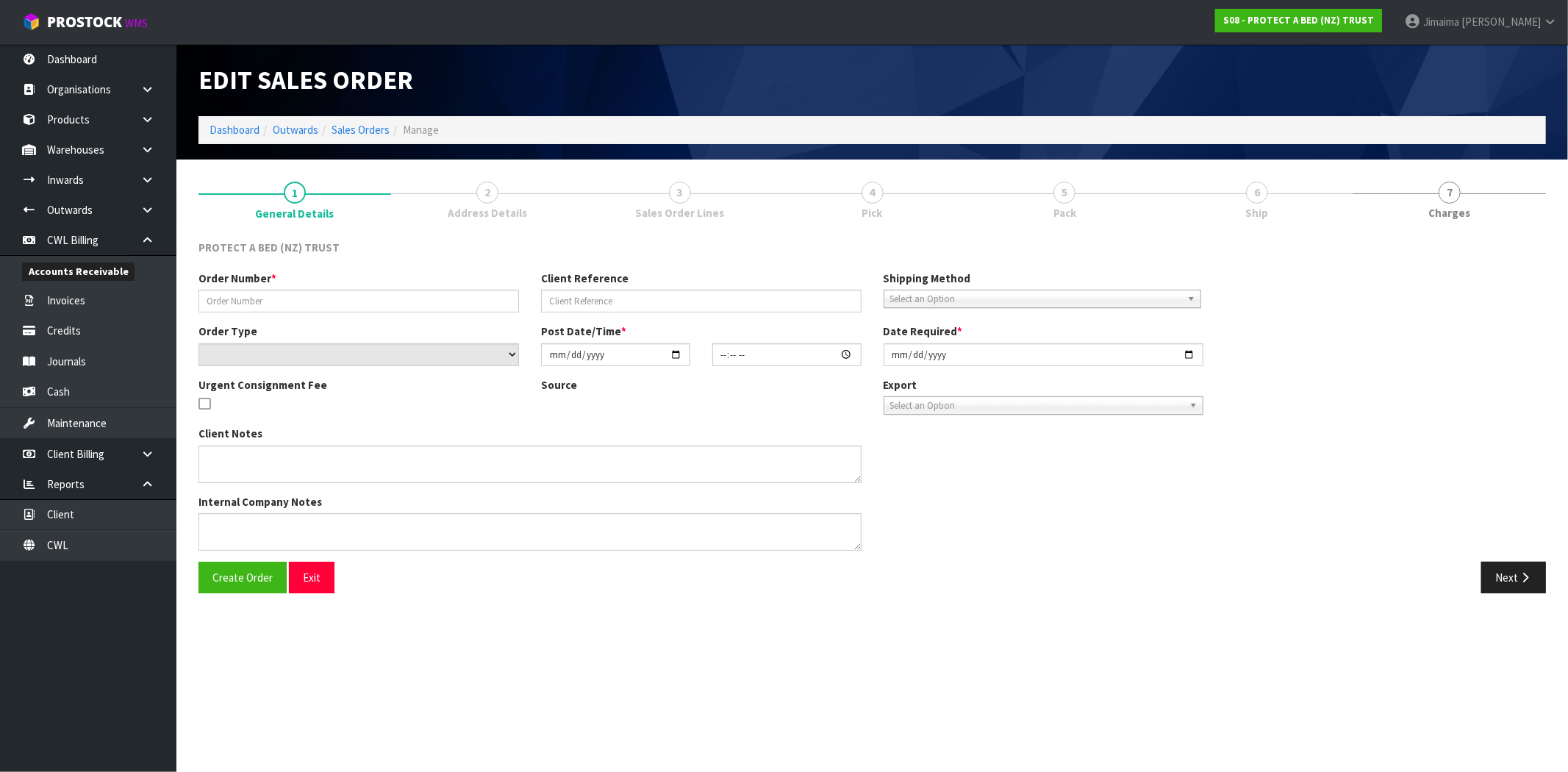
type input "2025-09-09"
type textarea "PLEASE ALLOCATE THE FOLLOWING PRODUCTS AS “QTY COMMITTED” TO LUXURY ORTHOPAEDIC…"
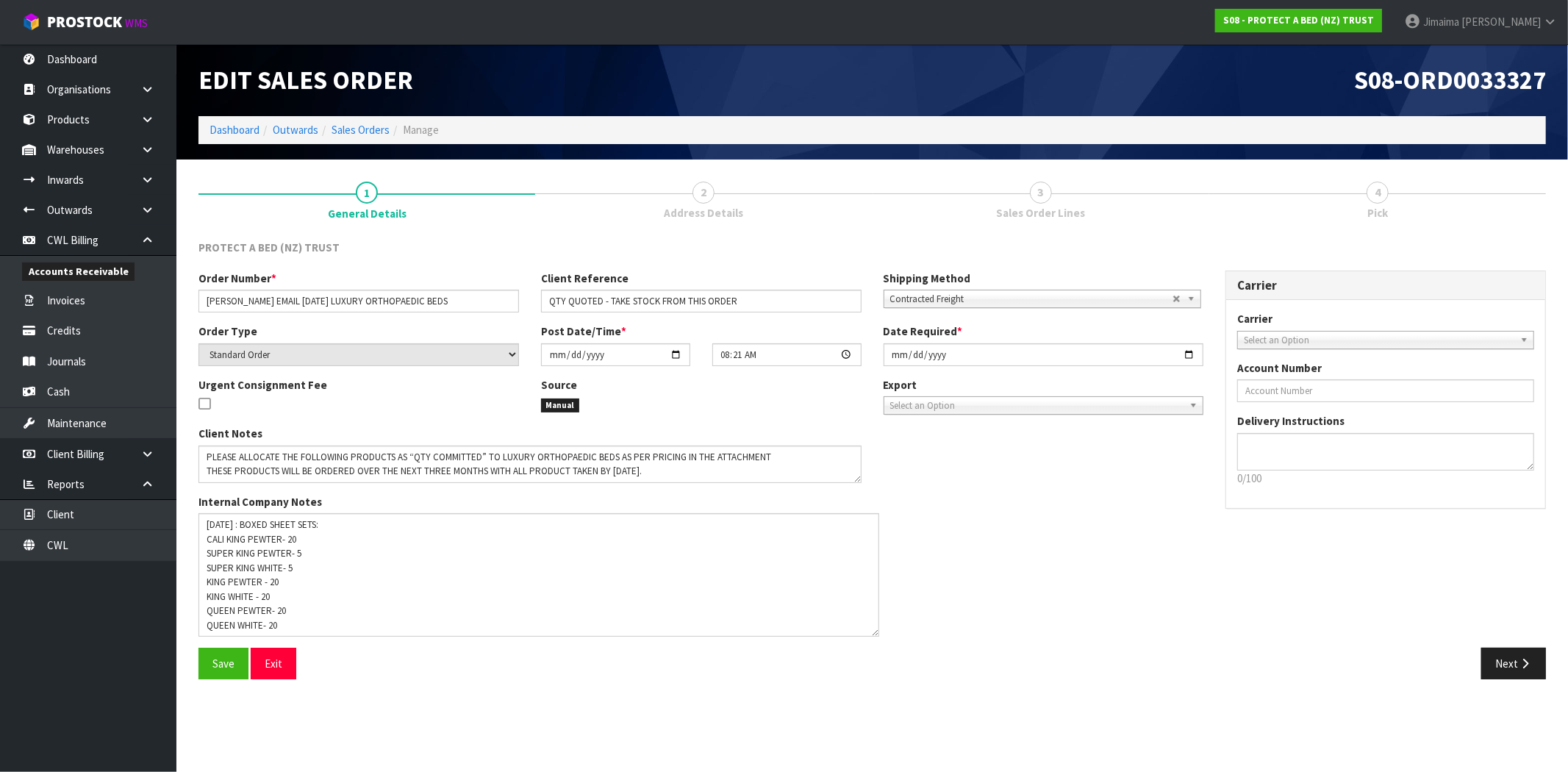
drag, startPoint x: 857, startPoint y: 546, endPoint x: 863, endPoint y: 660, distance: 114.2
click at [880, 637] on textarea at bounding box center [539, 575] width 680 height 123
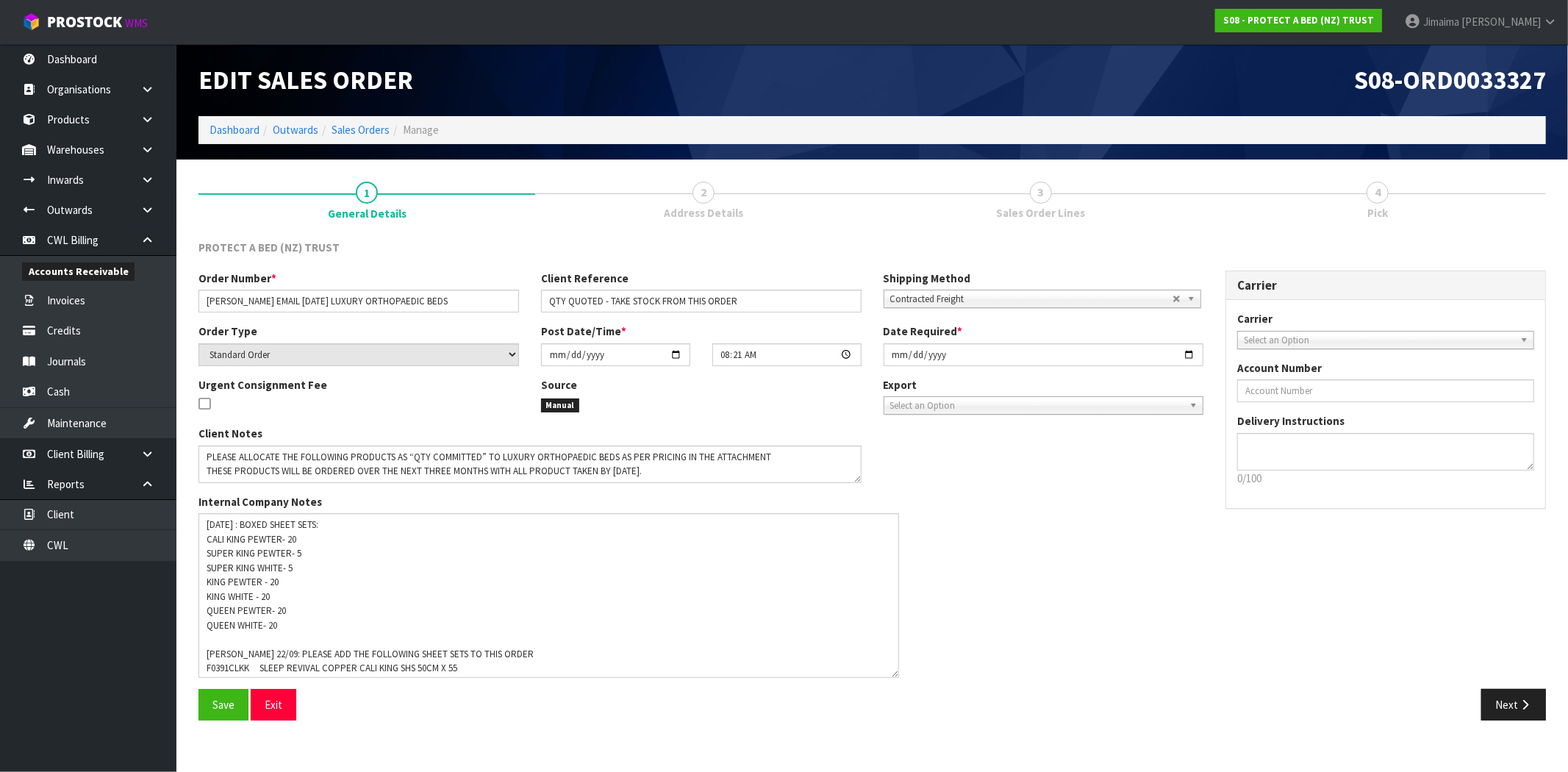
drag, startPoint x: 880, startPoint y: 662, endPoint x: 892, endPoint y: 685, distance: 25.9
click at [899, 678] on textarea at bounding box center [548, 596] width 701 height 164
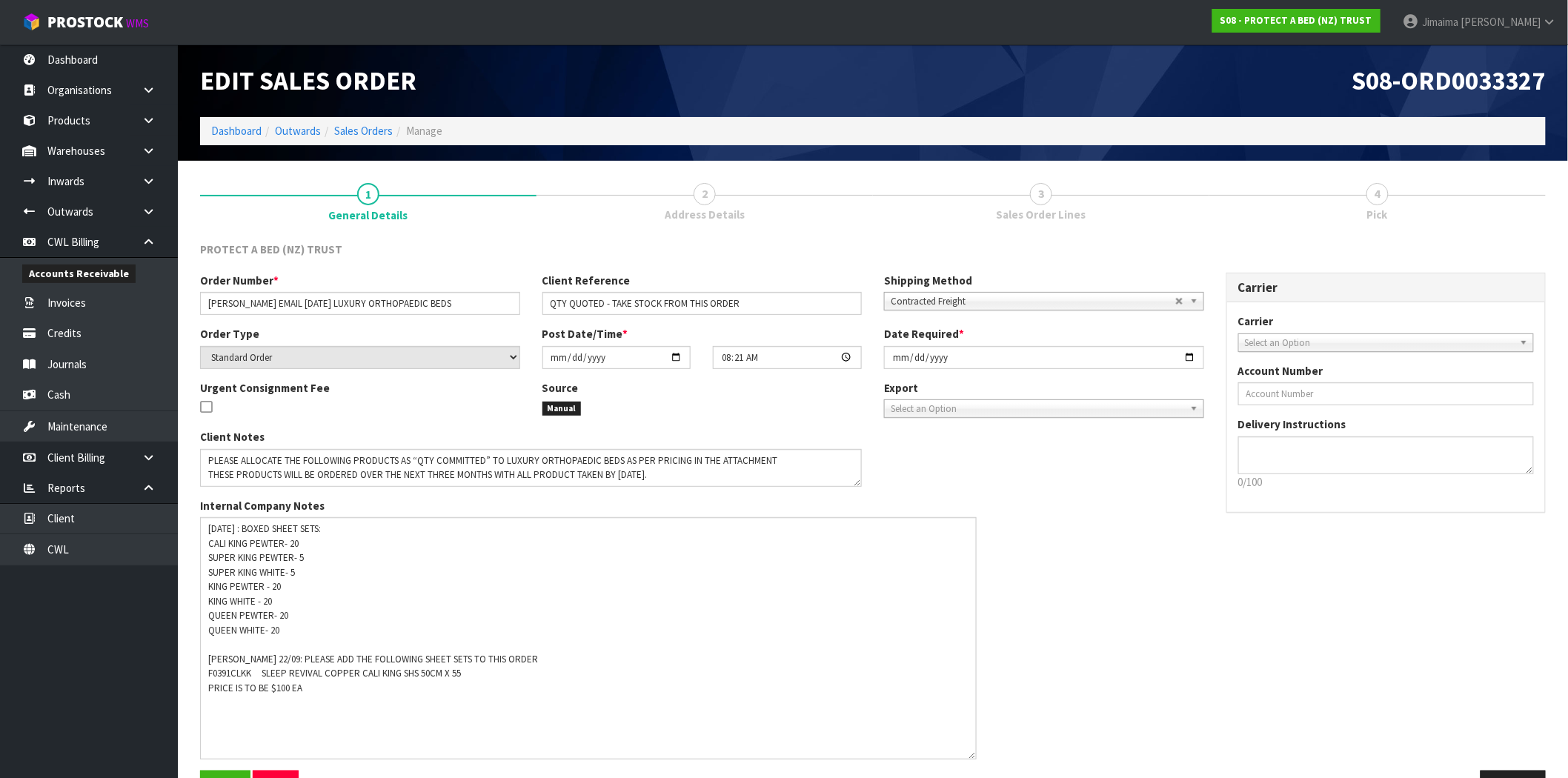
drag, startPoint x: 910, startPoint y: 692, endPoint x: 647, endPoint y: 727, distance: 265.3
click at [972, 753] on textarea at bounding box center [588, 638] width 777 height 242
click at [324, 719] on textarea at bounding box center [587, 638] width 776 height 241
click at [271, 716] on textarea at bounding box center [587, 638] width 776 height 241
click at [342, 702] on textarea at bounding box center [587, 638] width 776 height 241
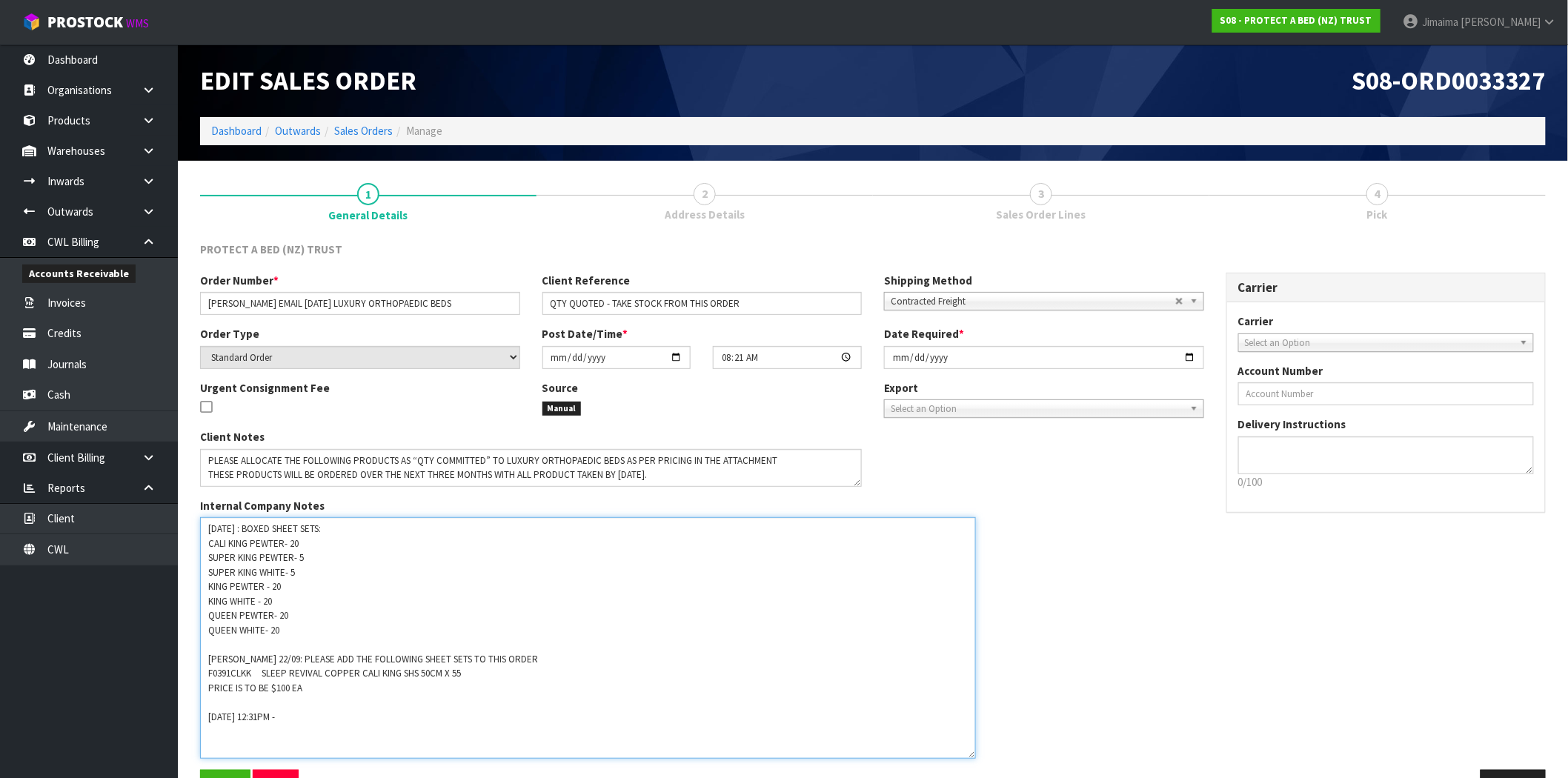
click at [337, 719] on textarea at bounding box center [587, 638] width 776 height 241
paste textarea "8 X KING SINGLE WHITE 50CM DEPTH SHEET SETS"
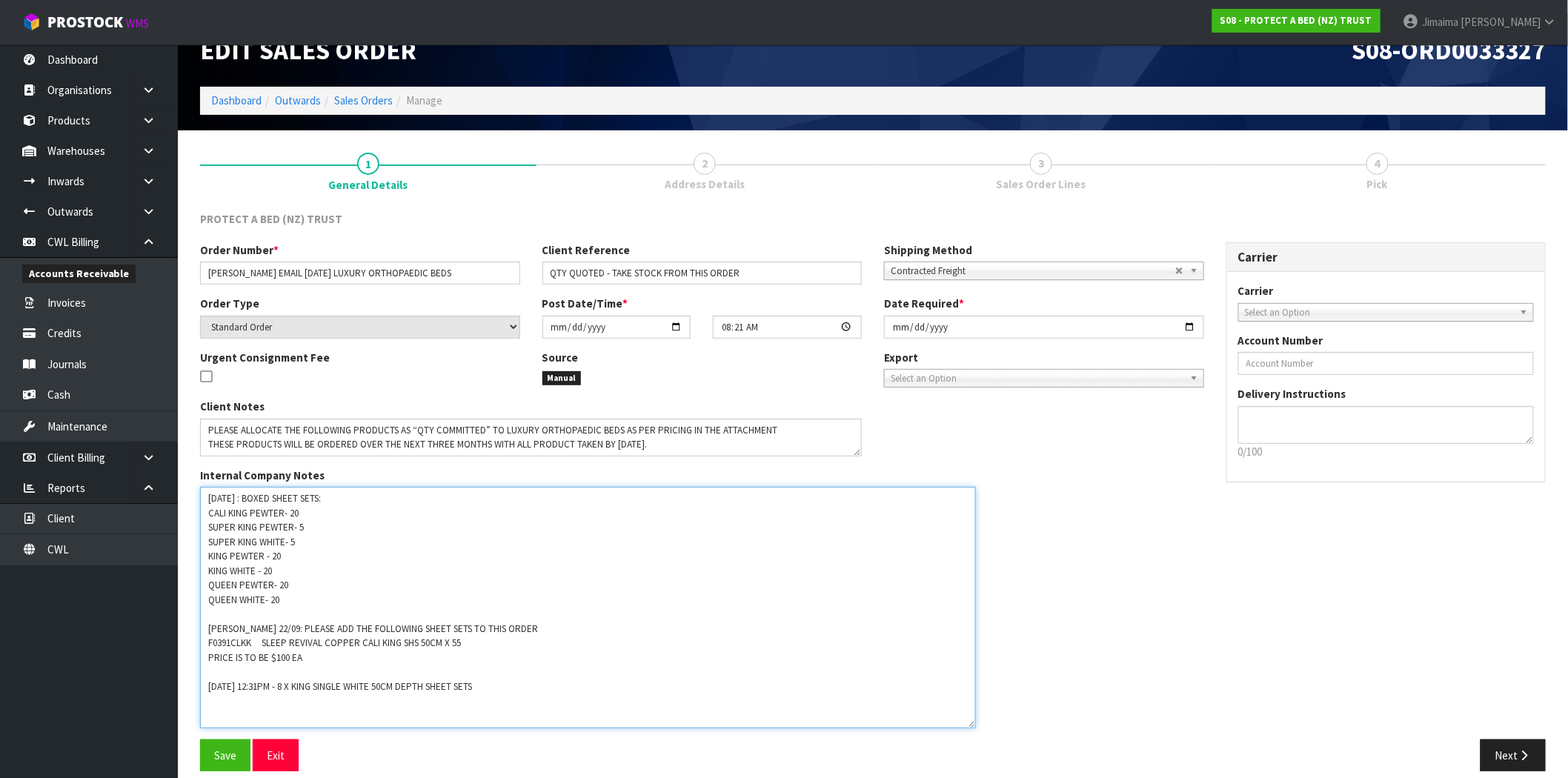
scroll to position [46, 0]
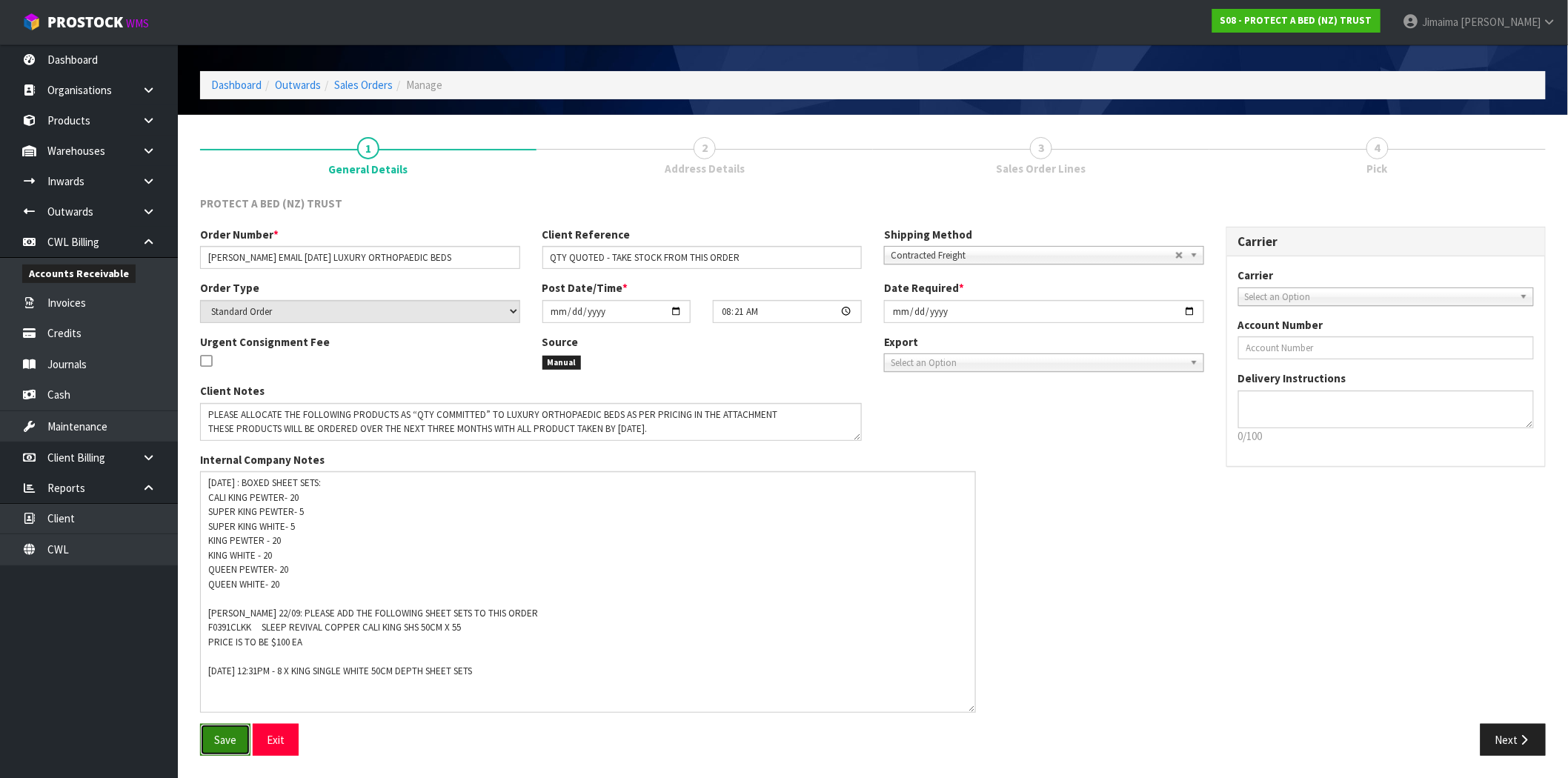
click at [236, 729] on button "Save" at bounding box center [225, 739] width 50 height 32
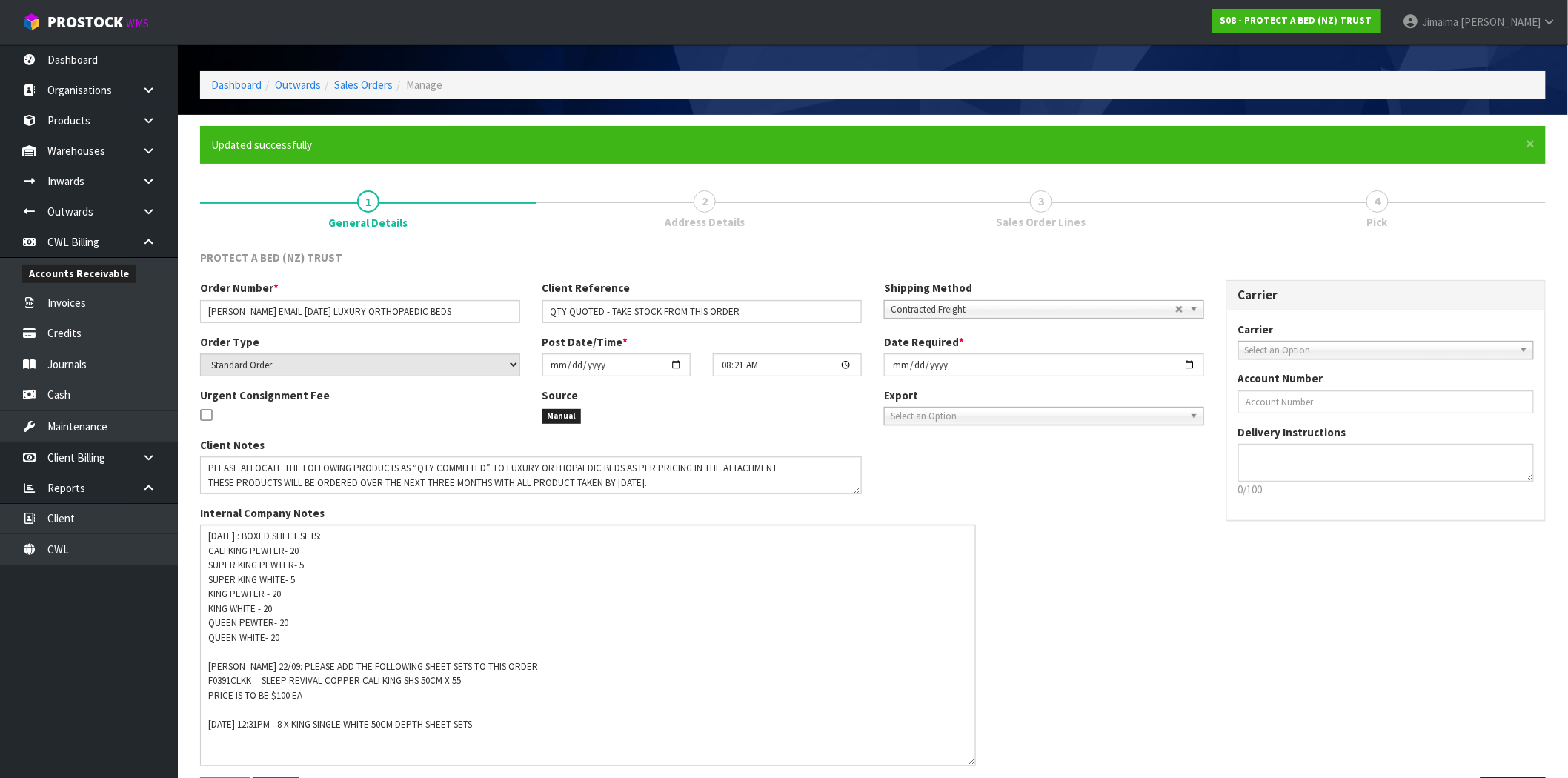
scroll to position [0, 0]
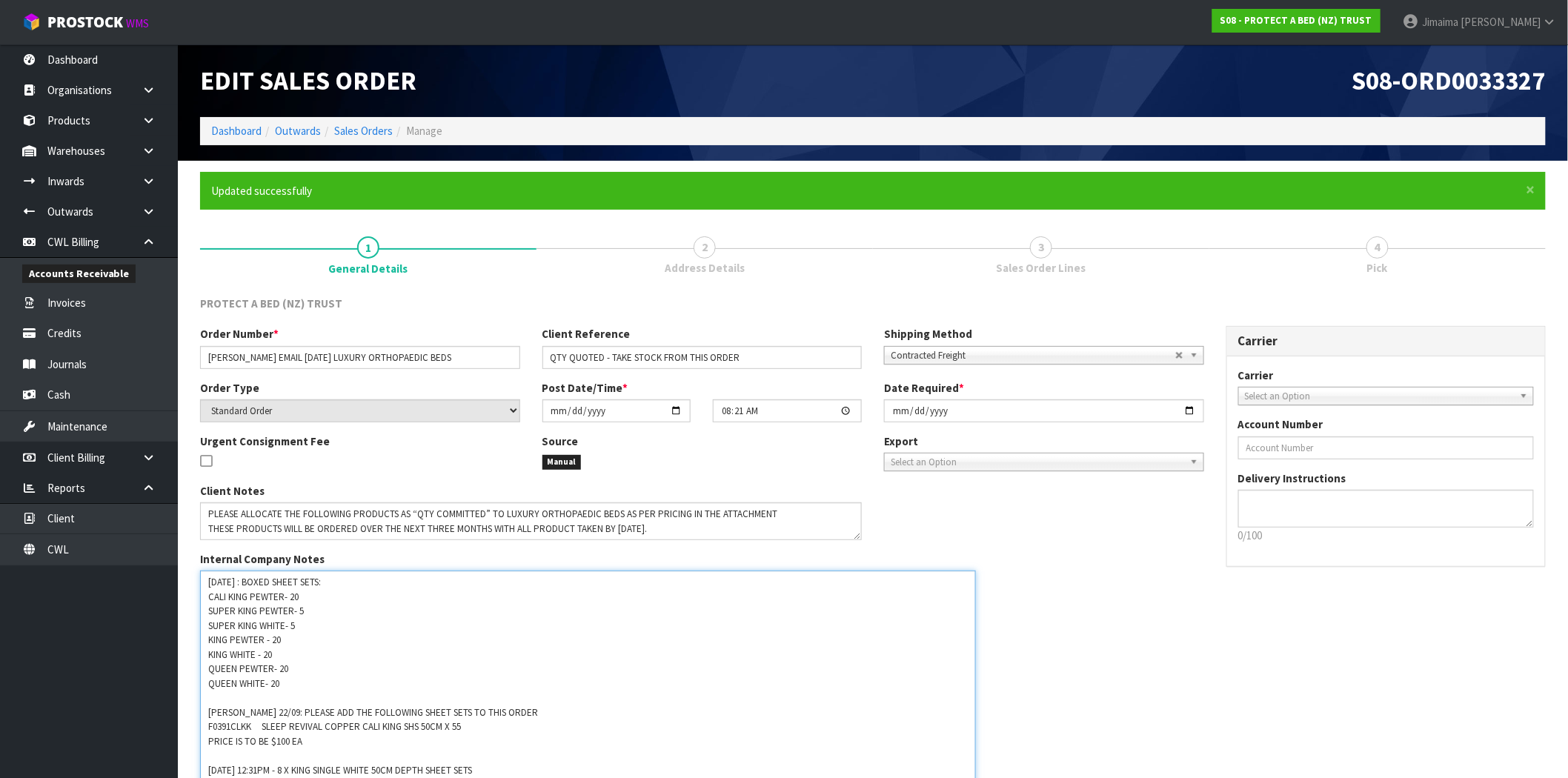
click at [208, 597] on textarea at bounding box center [587, 690] width 776 height 241
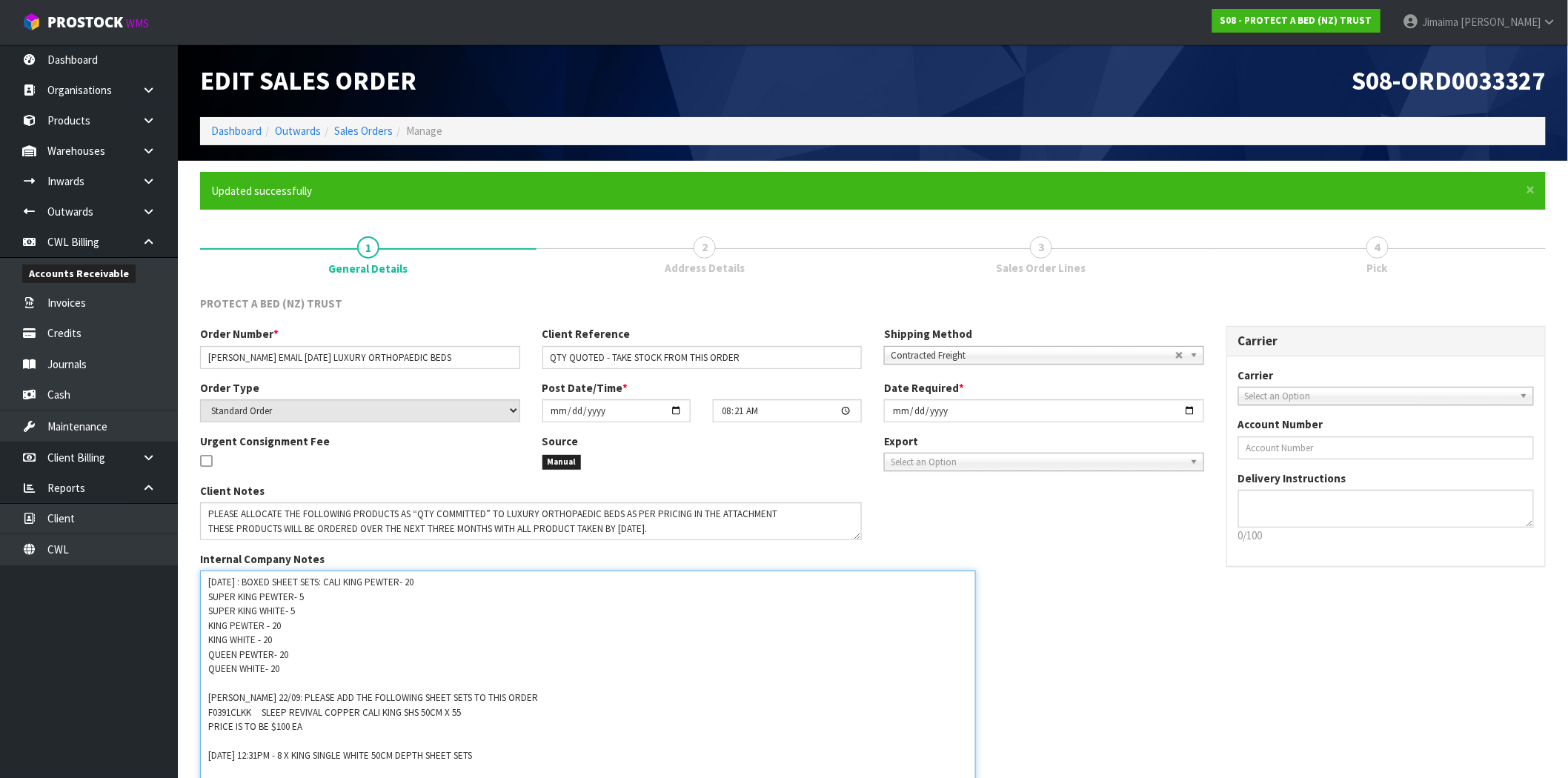
click at [474, 590] on textarea at bounding box center [587, 690] width 776 height 241
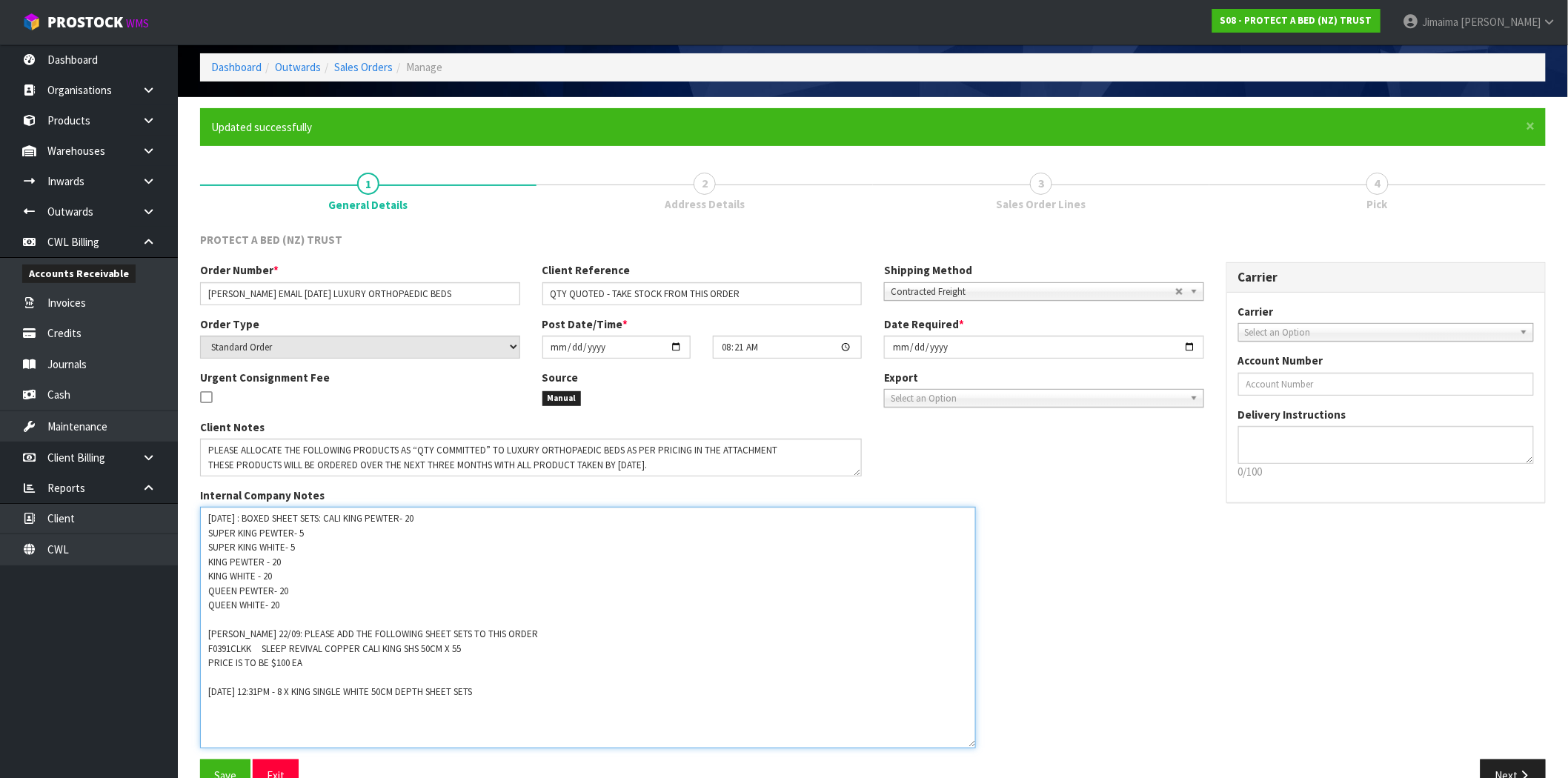
scroll to position [99, 0]
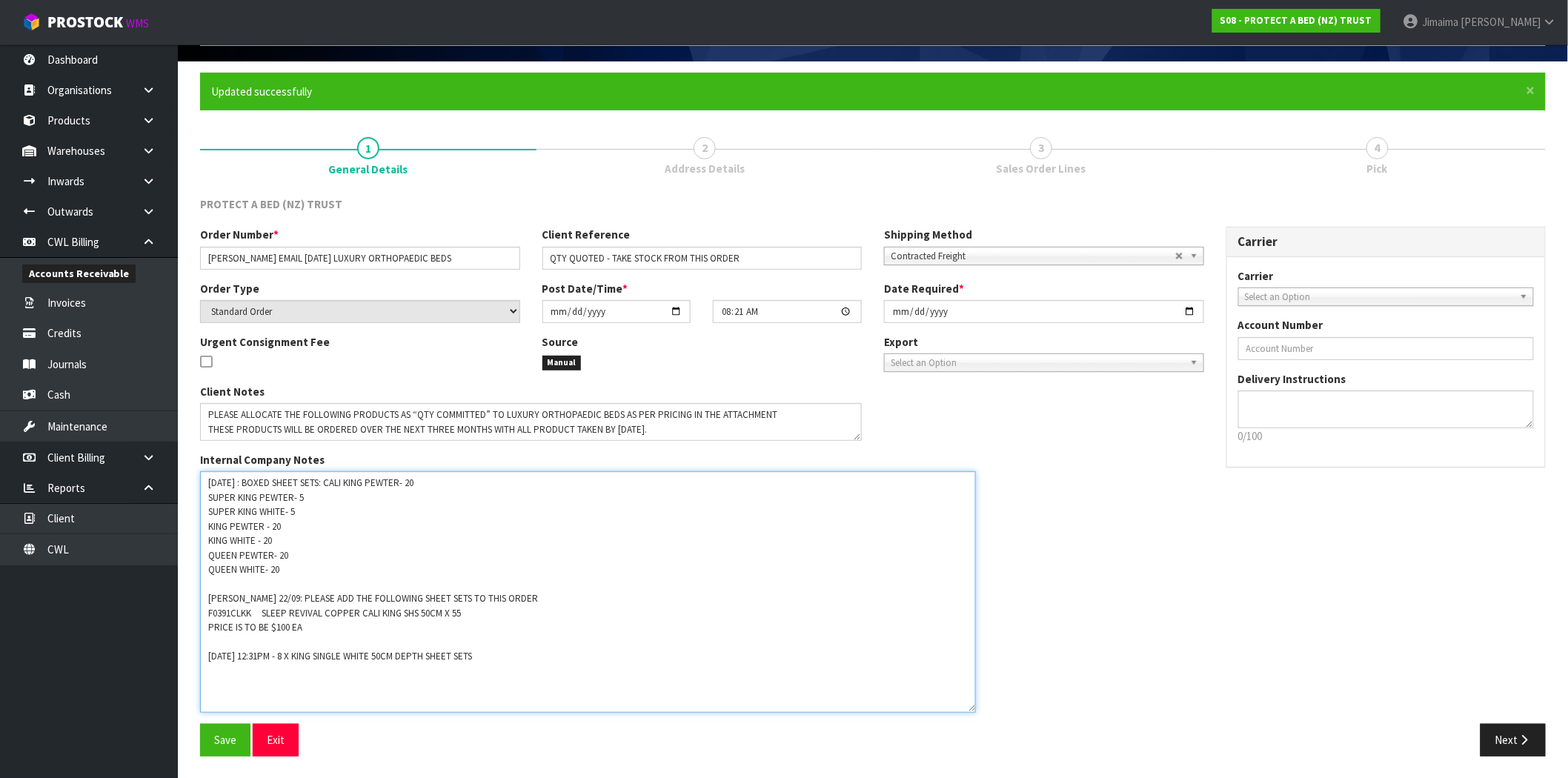
click at [272, 657] on textarea at bounding box center [587, 591] width 776 height 241
paste textarea "URGENT ORDER"
type textarea "22/09/2025 : BOXED SHEET SETS: CALI KING PEWTER- 20 SUPER KING PEWTER- 5 SUPER …"
click at [211, 741] on button "Save" at bounding box center [225, 739] width 50 height 32
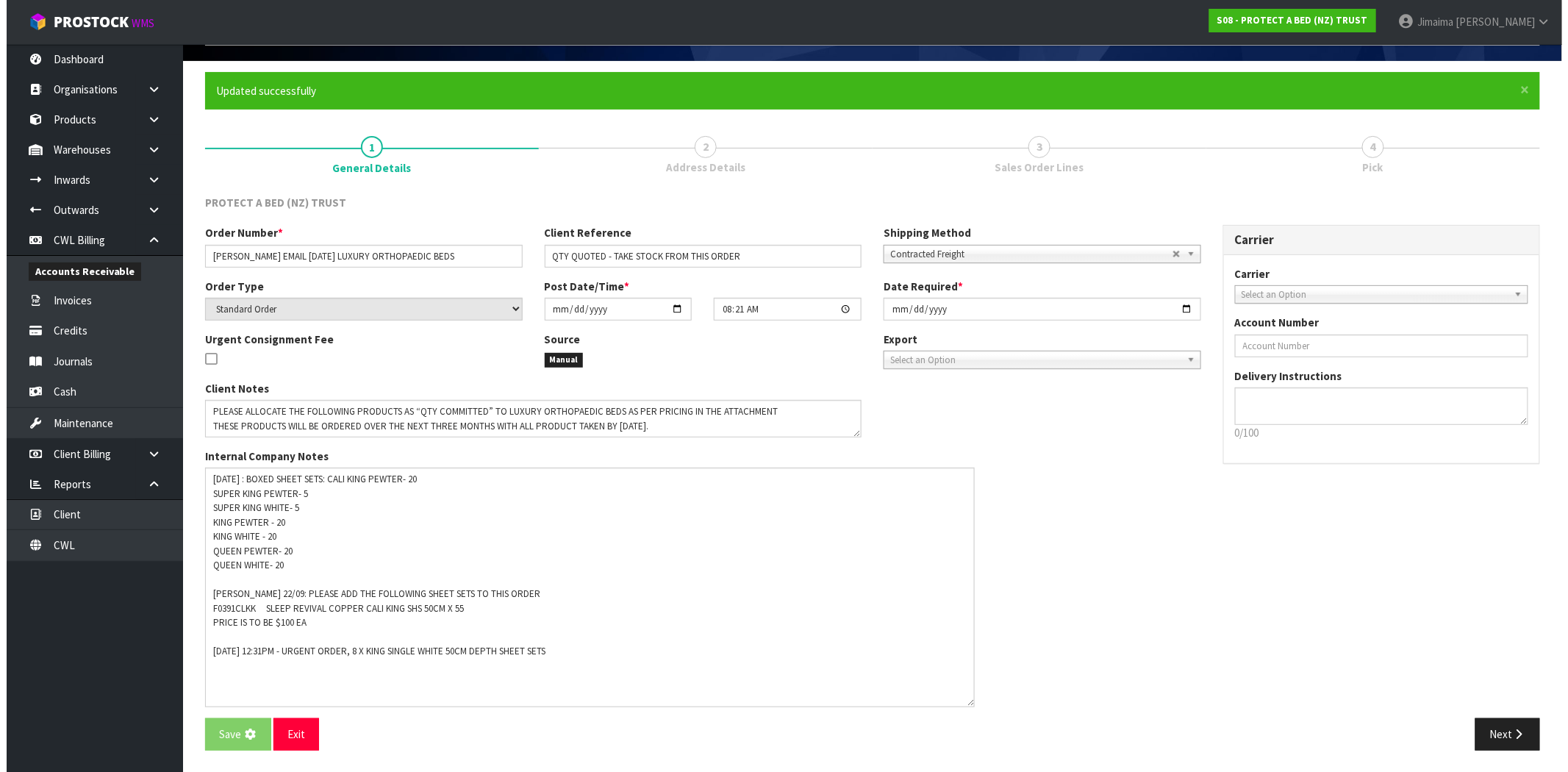
scroll to position [0, 0]
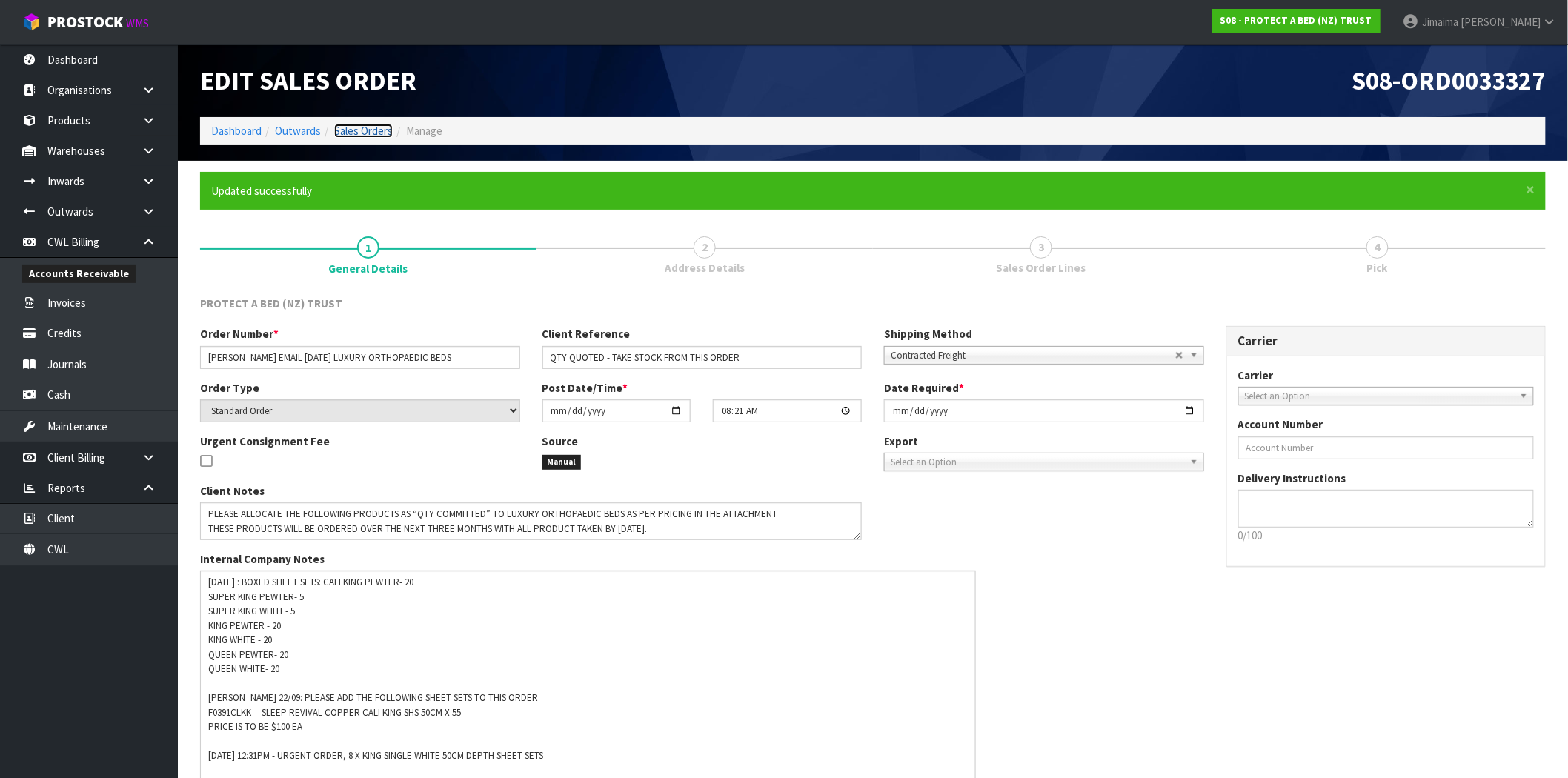
click at [365, 135] on link "Sales Orders" at bounding box center [363, 130] width 58 height 14
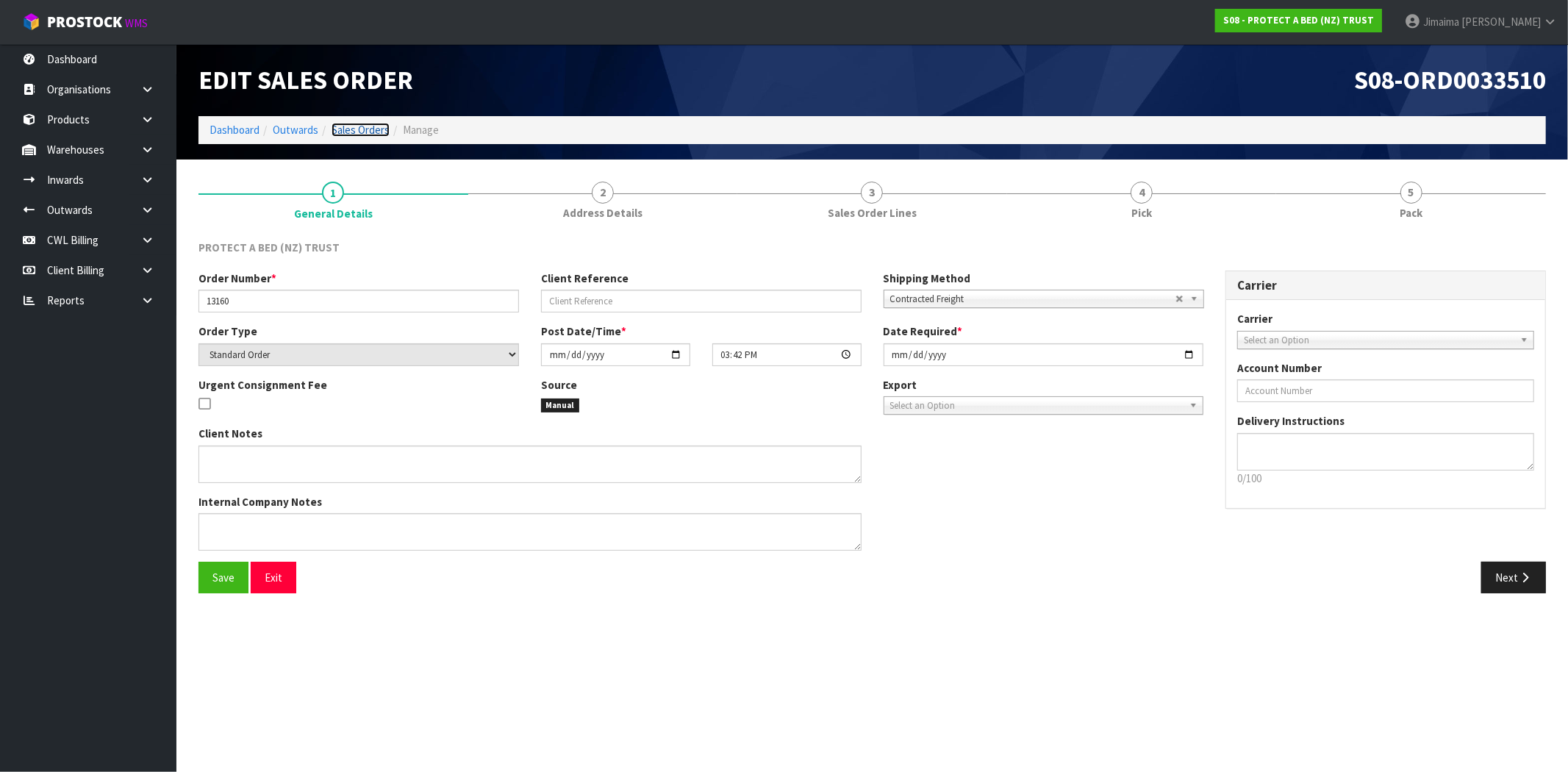
click at [348, 130] on link "Sales Orders" at bounding box center [360, 129] width 58 height 14
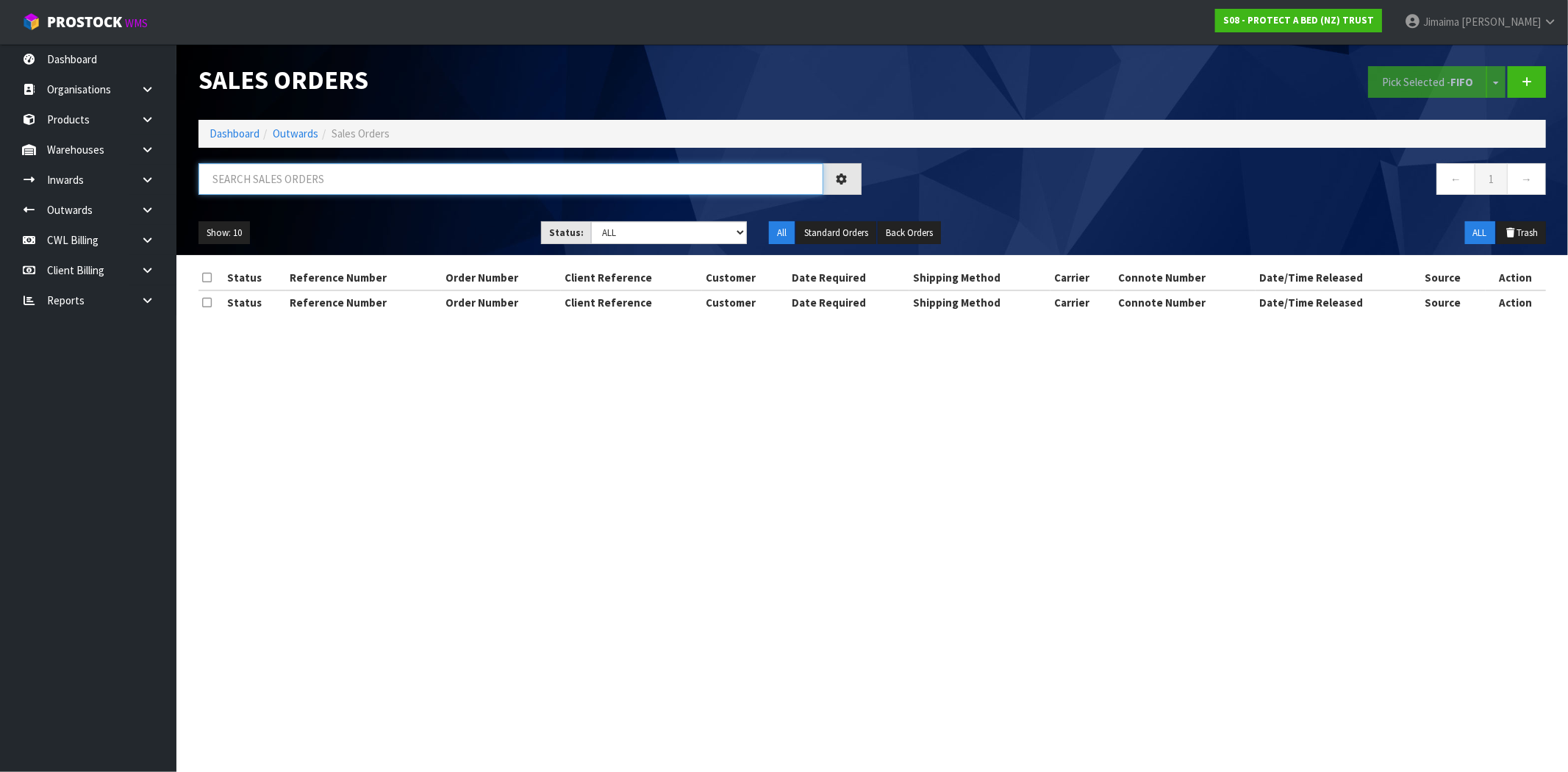
click at [314, 181] on input "text" at bounding box center [510, 178] width 625 height 31
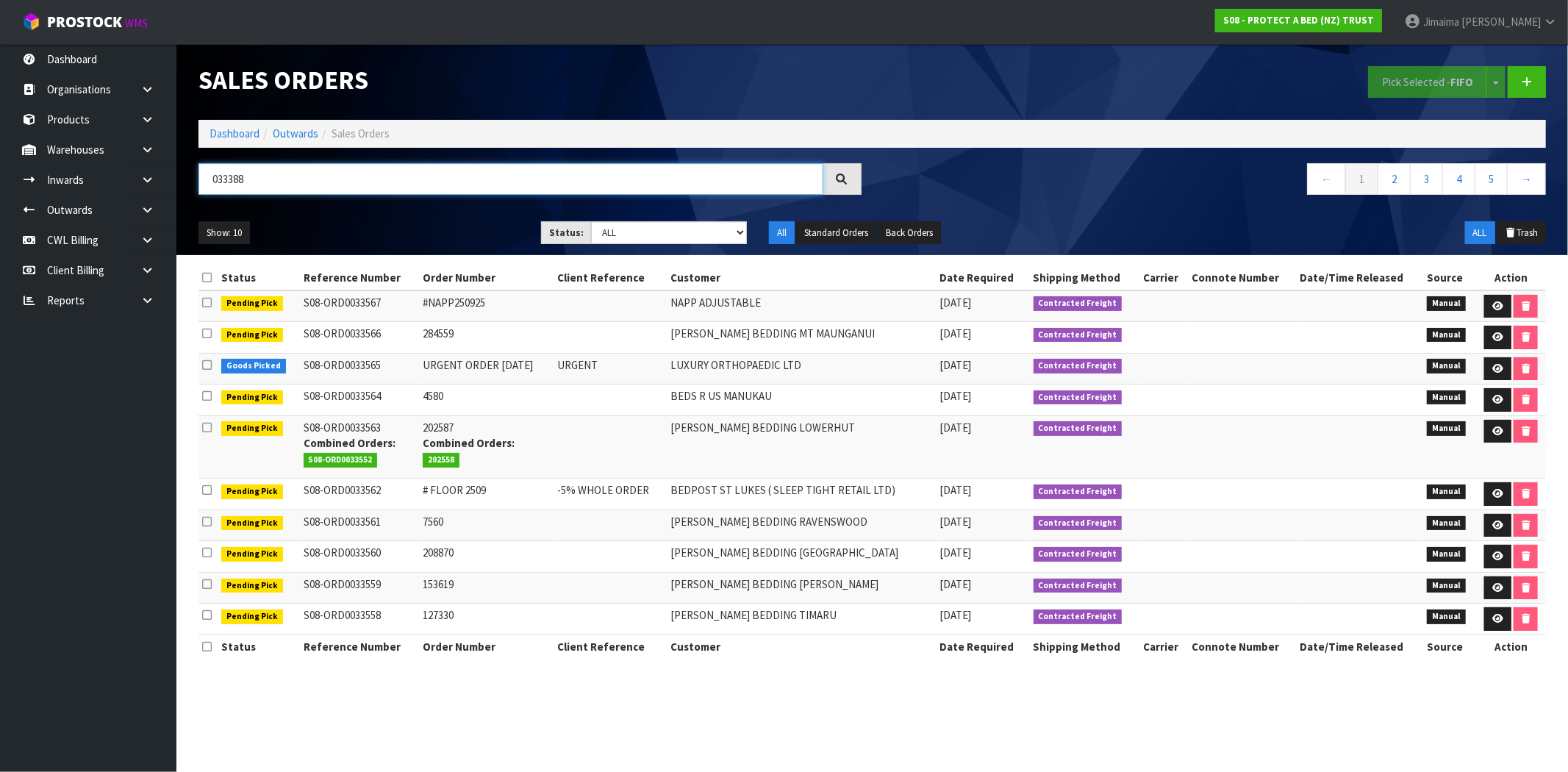
type input "033388"
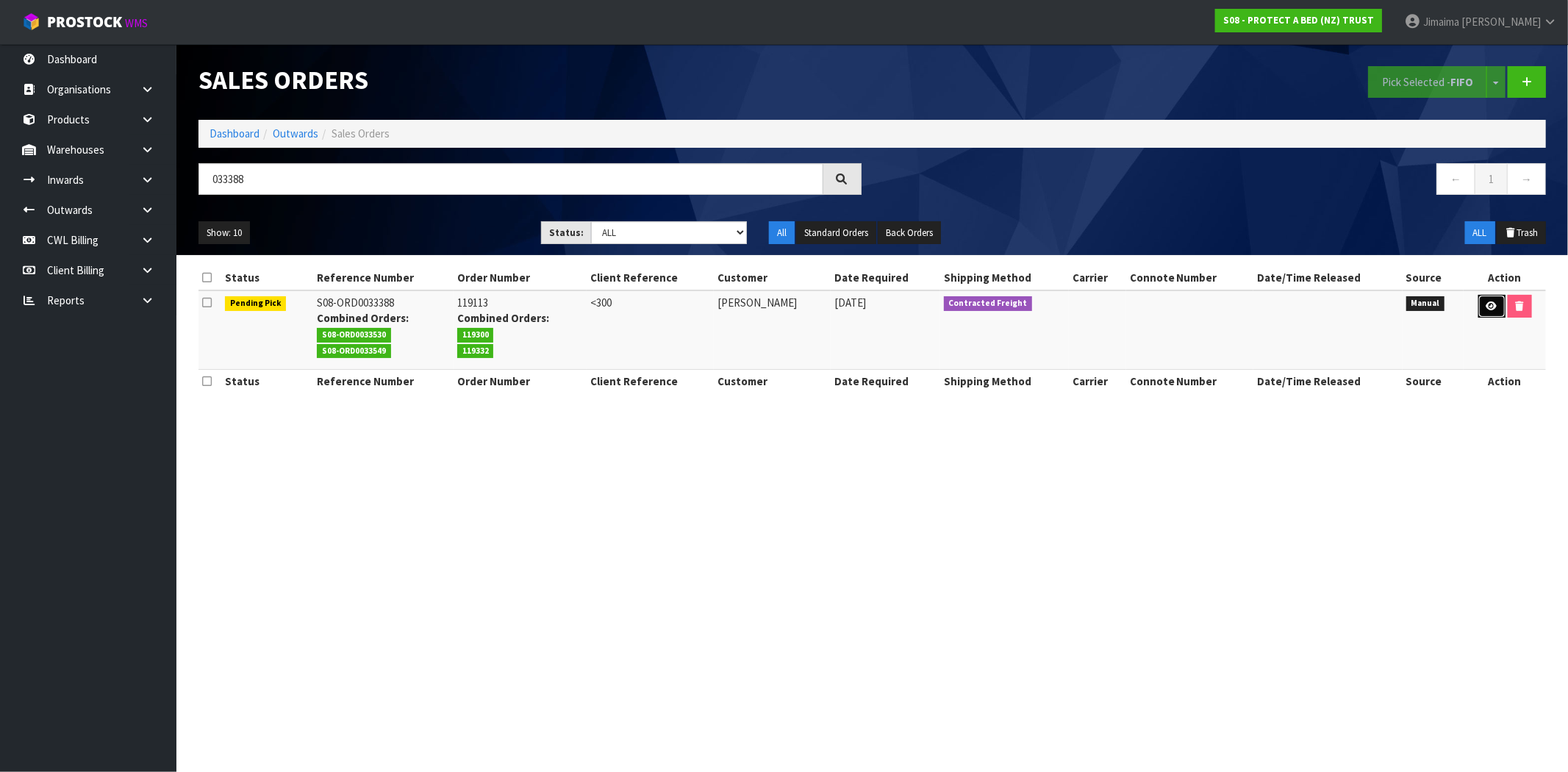
click at [1486, 309] on link at bounding box center [1492, 306] width 27 height 23
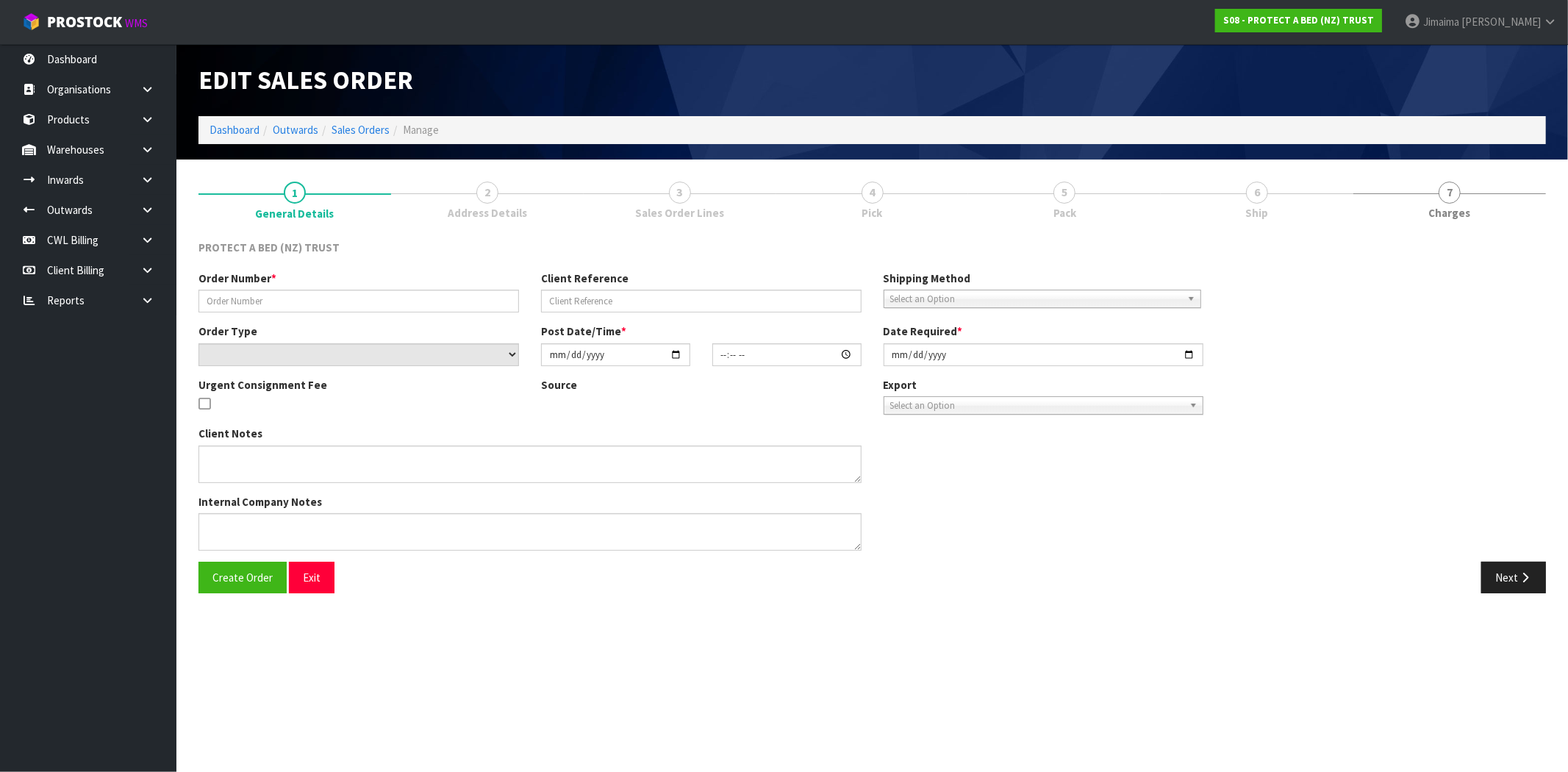
type input "119113"
type input "<300"
select select "number:0"
type input "2025-09-15"
type input "09:43:00.000"
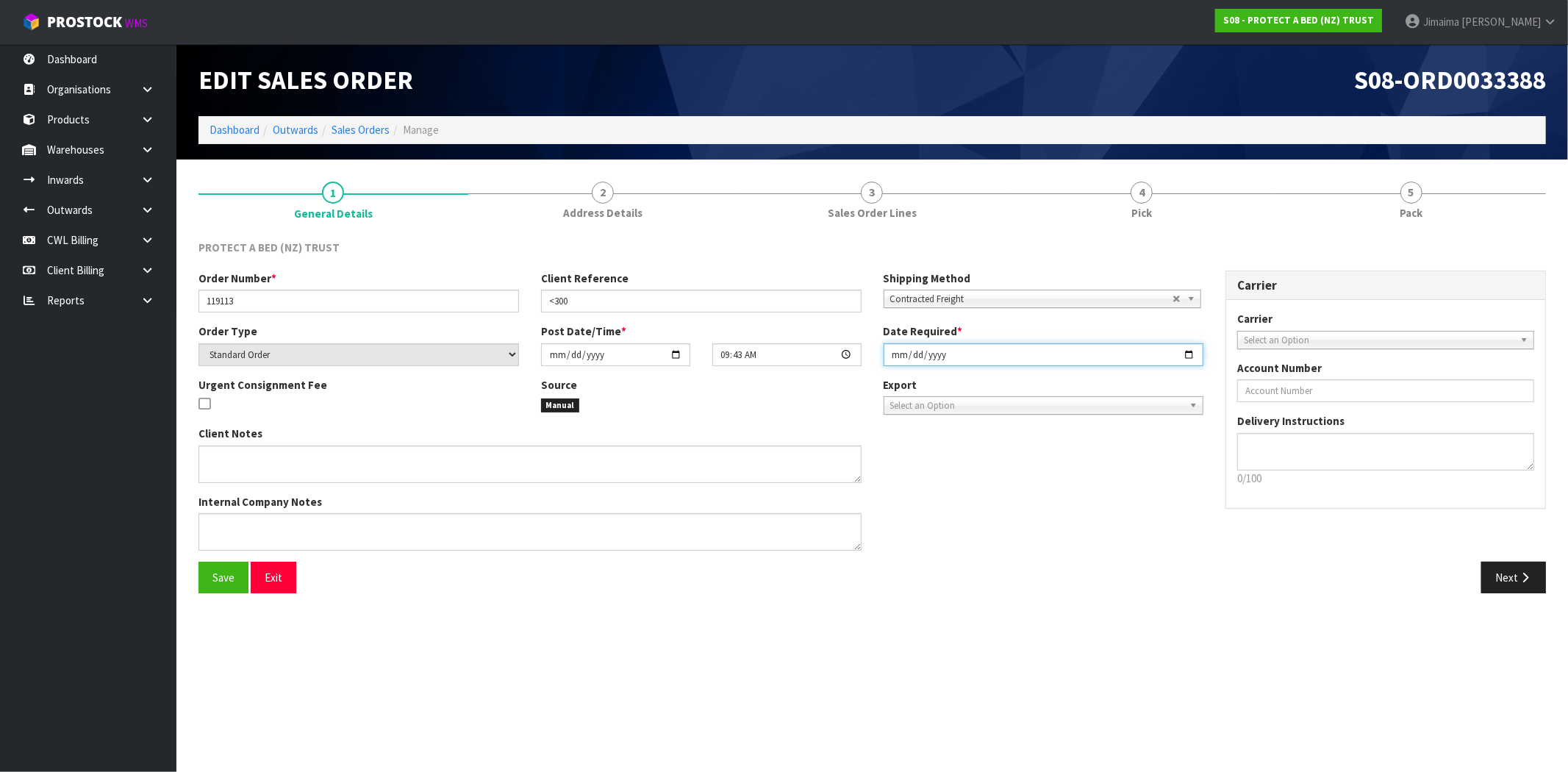
click at [1187, 350] on input "2025-09-15" at bounding box center [1044, 355] width 321 height 23
type input "2025-09-25"
click at [227, 571] on span "Save" at bounding box center [223, 577] width 22 height 14
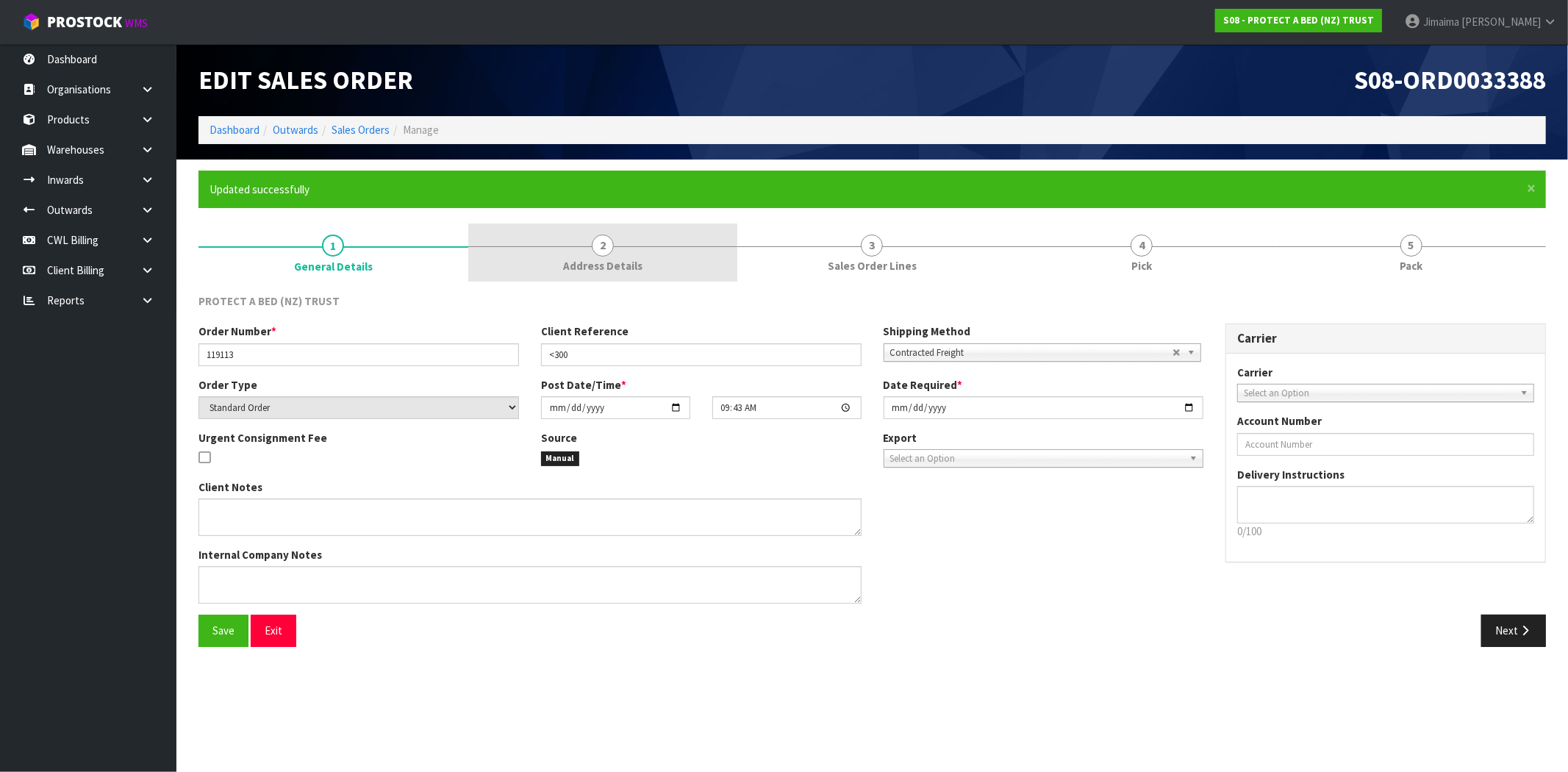
click at [584, 243] on link "2 Address Details" at bounding box center [603, 252] width 270 height 58
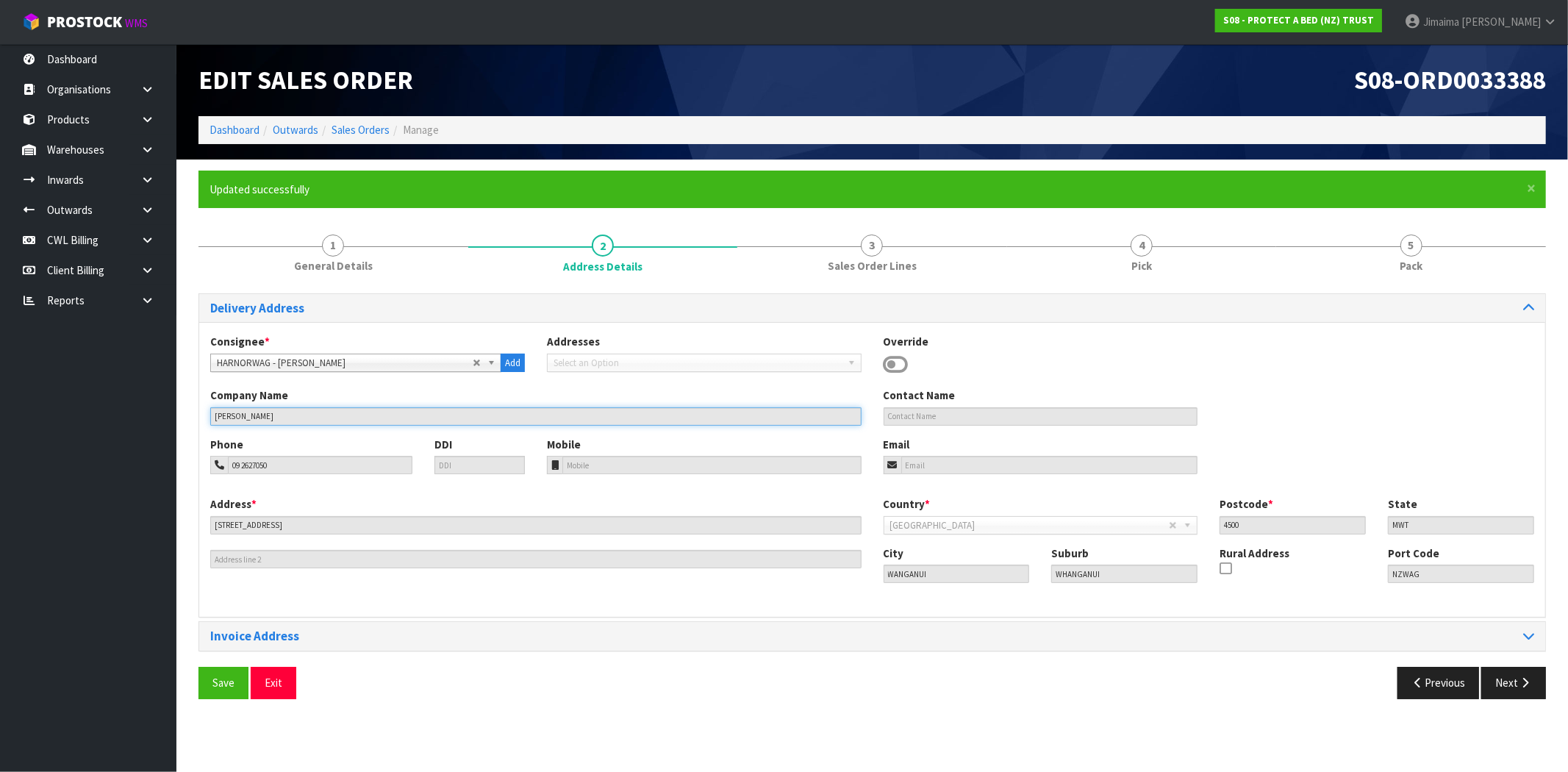
click at [260, 413] on input "[PERSON_NAME]" at bounding box center [536, 416] width 651 height 19
click at [362, 126] on link "Sales Orders" at bounding box center [360, 129] width 58 height 14
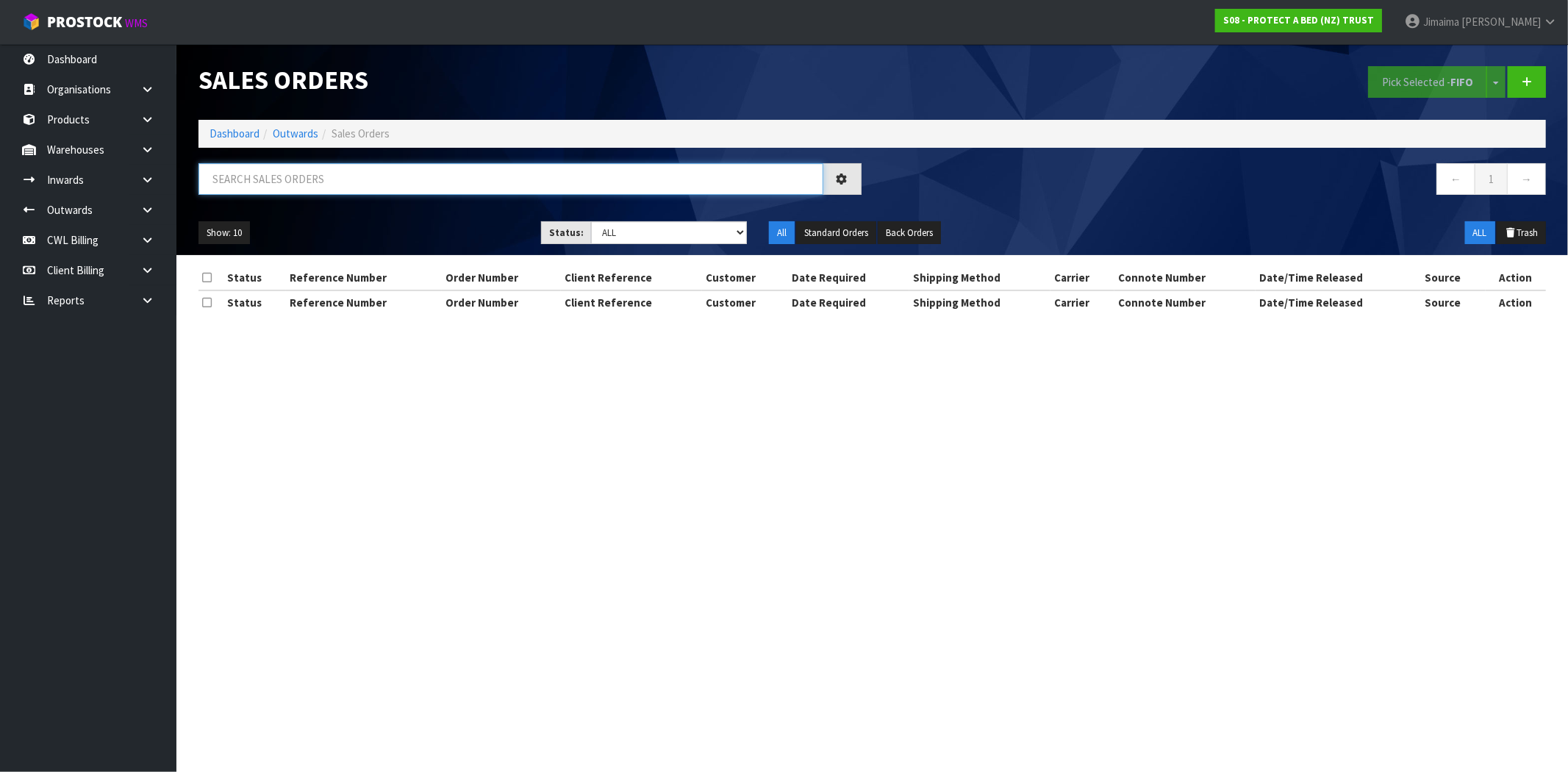
paste input "[PERSON_NAME]"
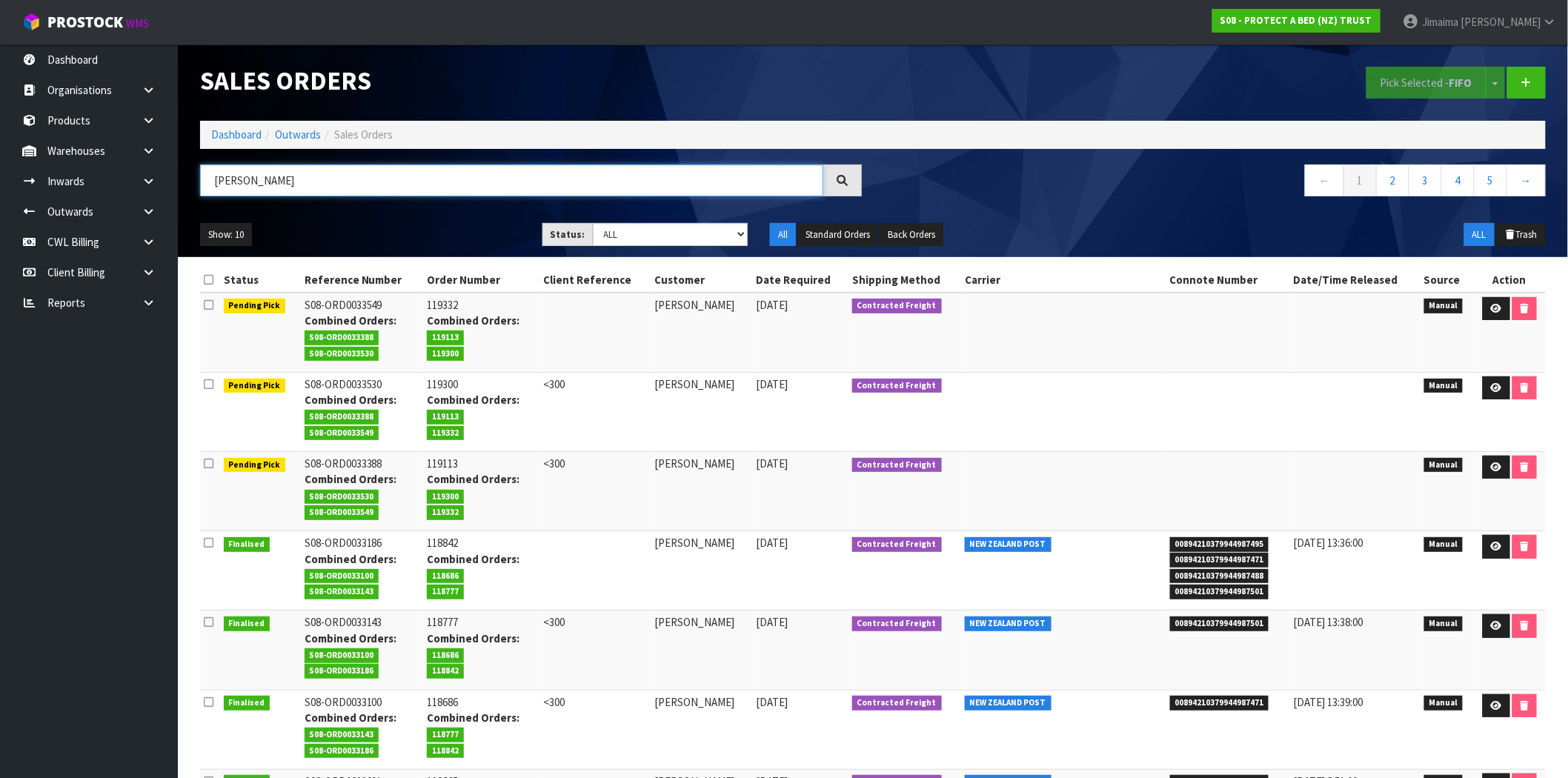
type input "[PERSON_NAME]"
click at [241, 139] on link "Dashboard" at bounding box center [236, 134] width 50 height 14
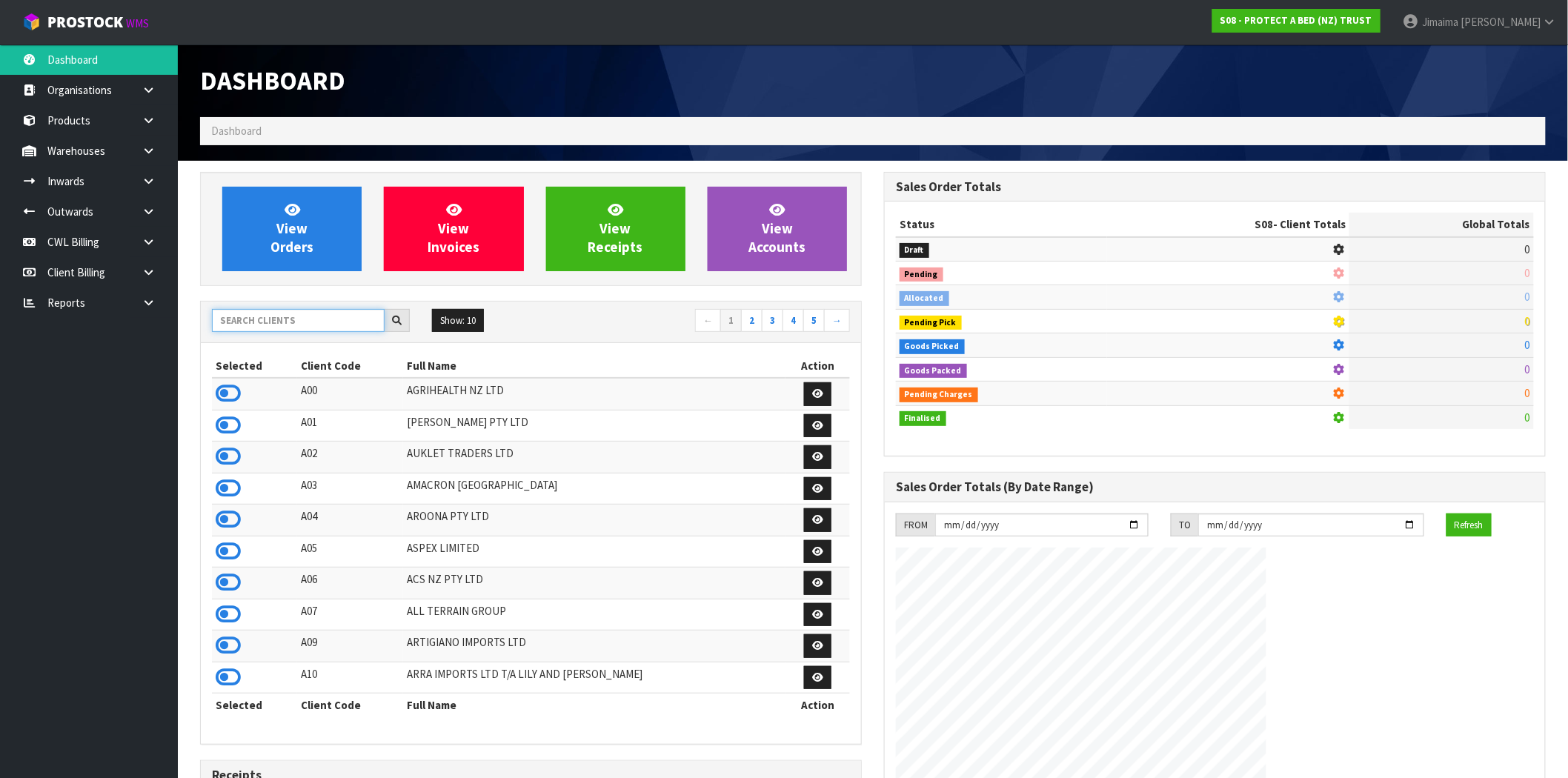
click at [253, 322] on input "text" at bounding box center [298, 320] width 172 height 23
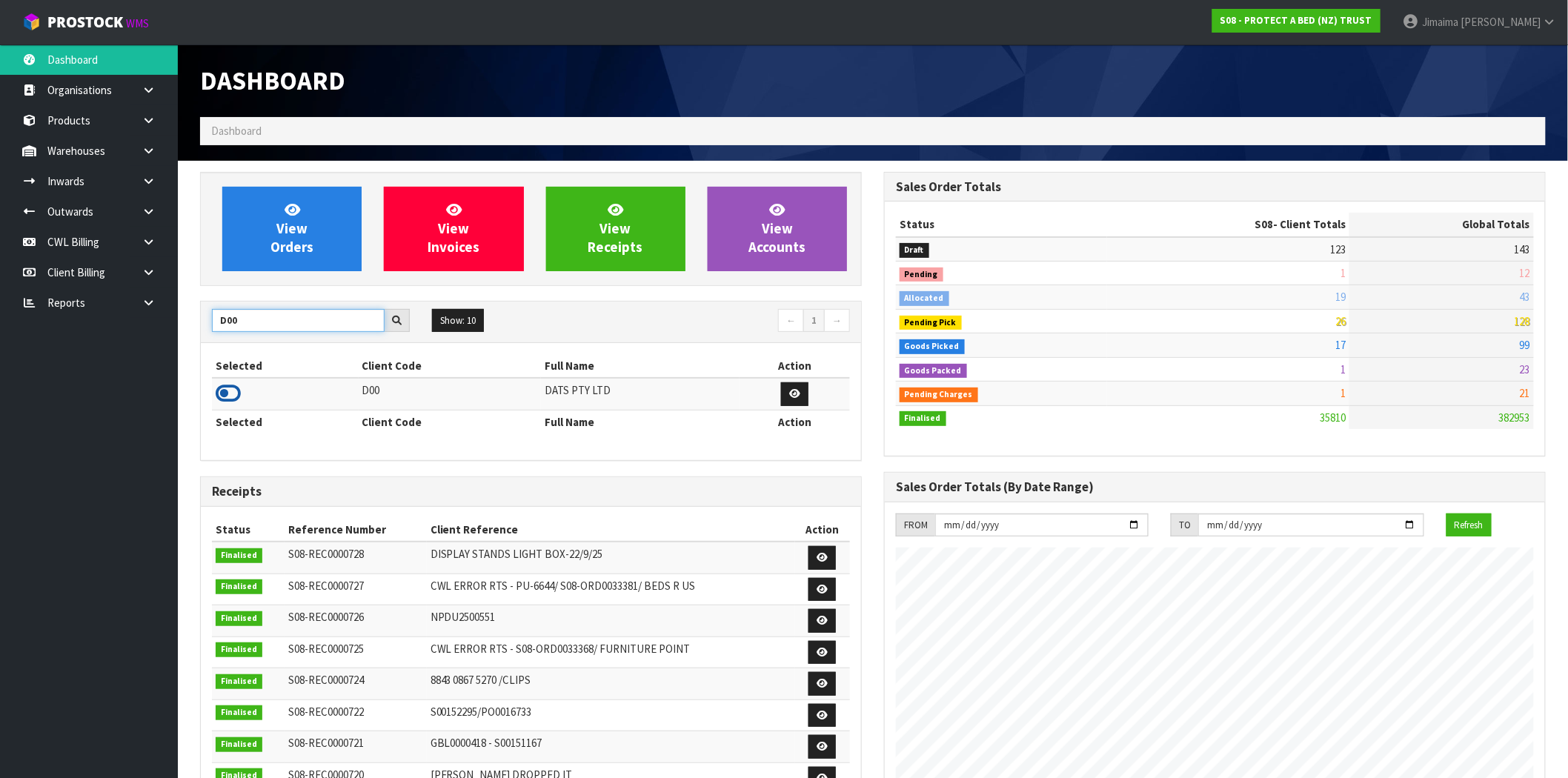
type input "D00"
drag, startPoint x: 232, startPoint y: 390, endPoint x: 248, endPoint y: 354, distance: 39.4
click at [232, 389] on icon at bounding box center [227, 393] width 25 height 22
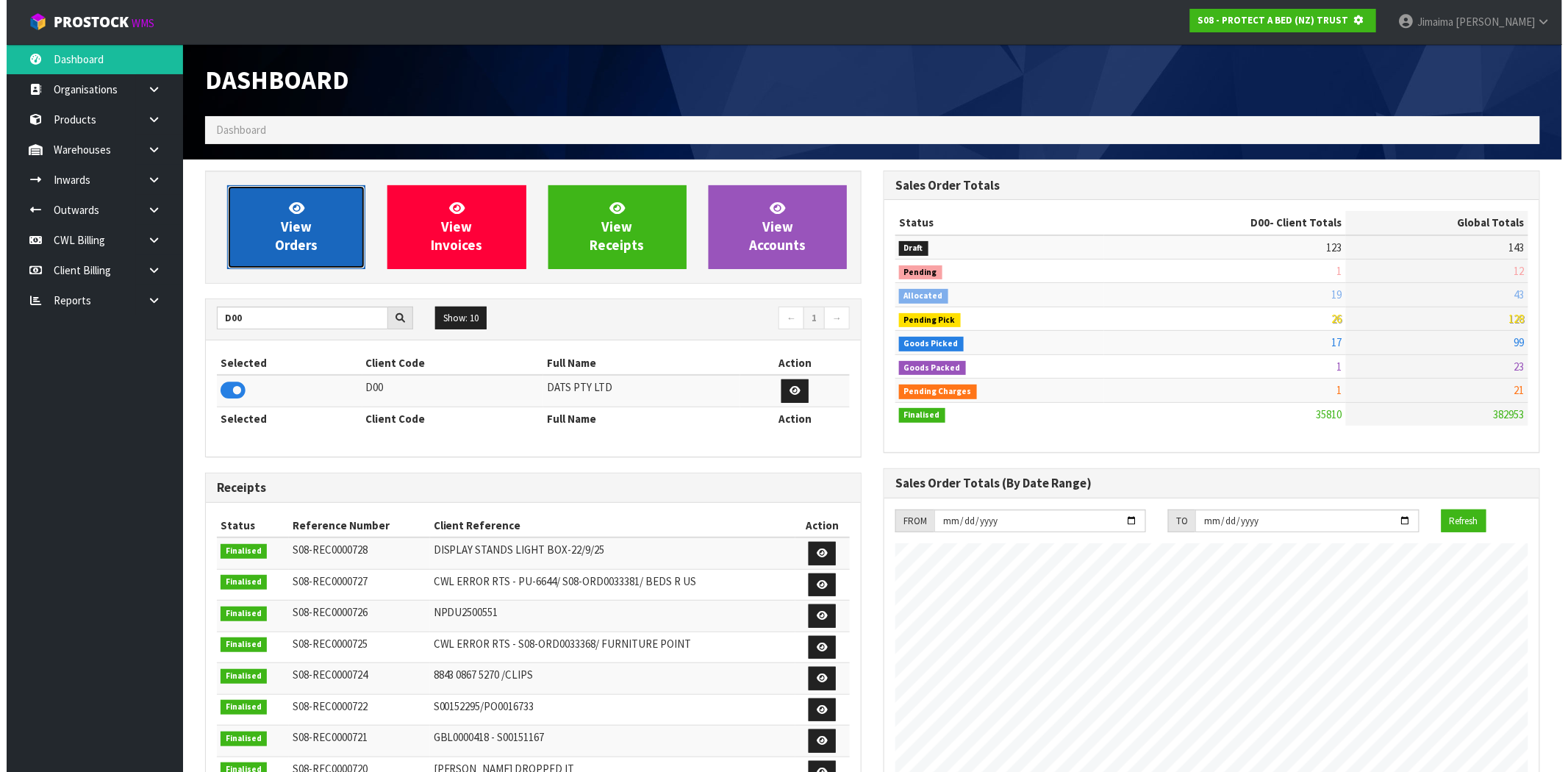
scroll to position [733944, 734477]
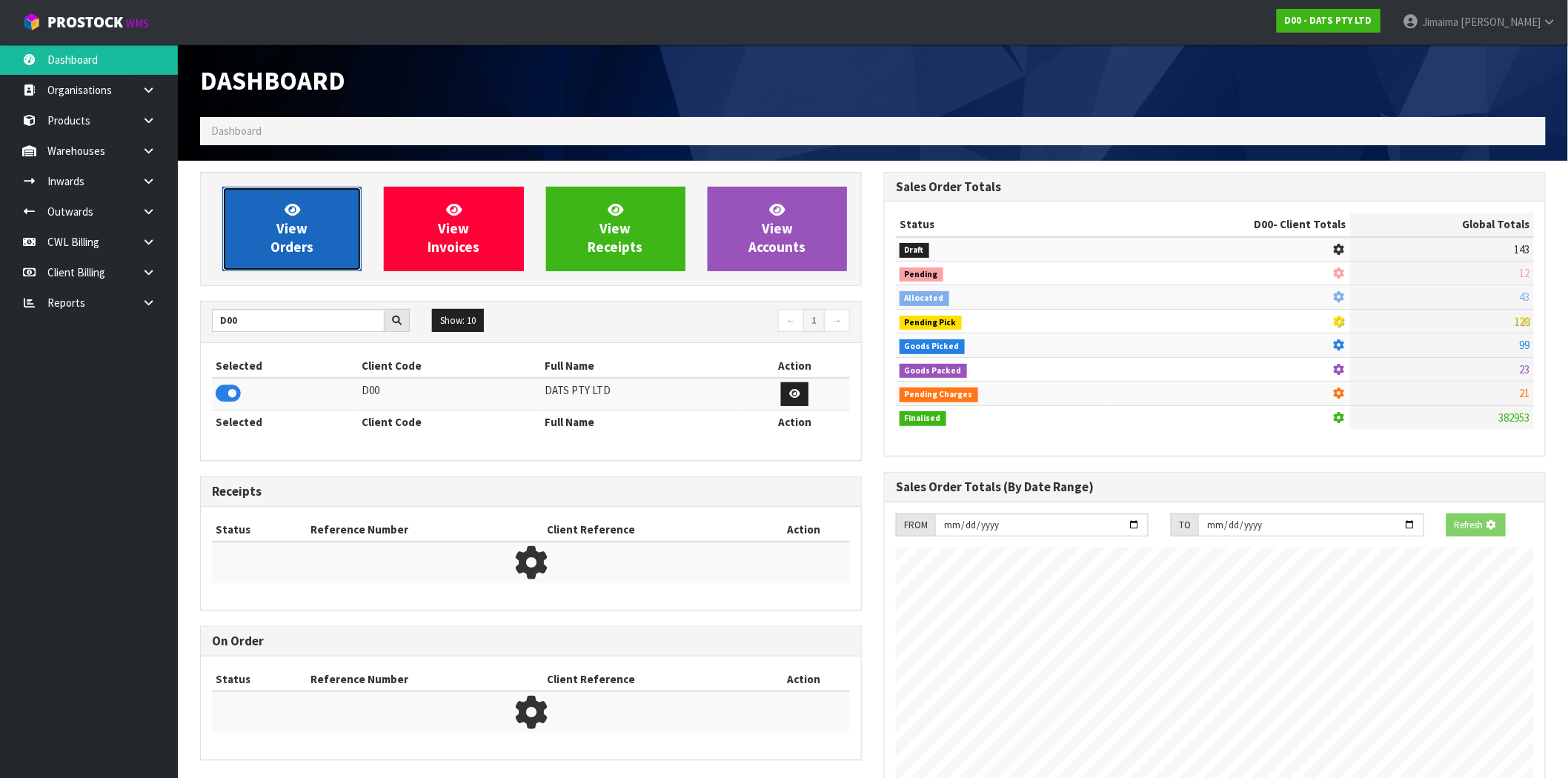
click at [259, 227] on link "View Orders" at bounding box center [292, 229] width 139 height 84
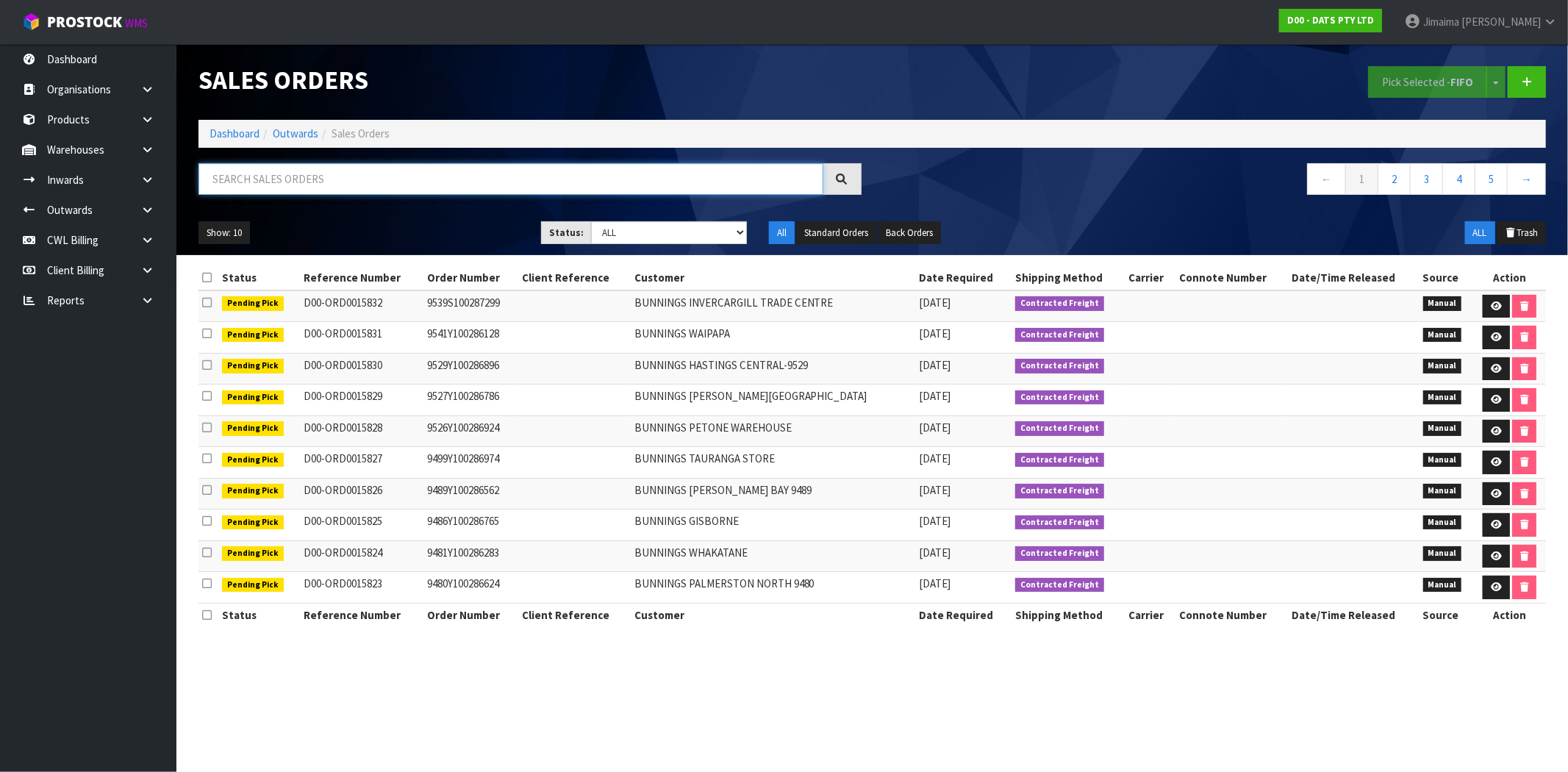
click at [215, 176] on input "text" at bounding box center [510, 178] width 625 height 31
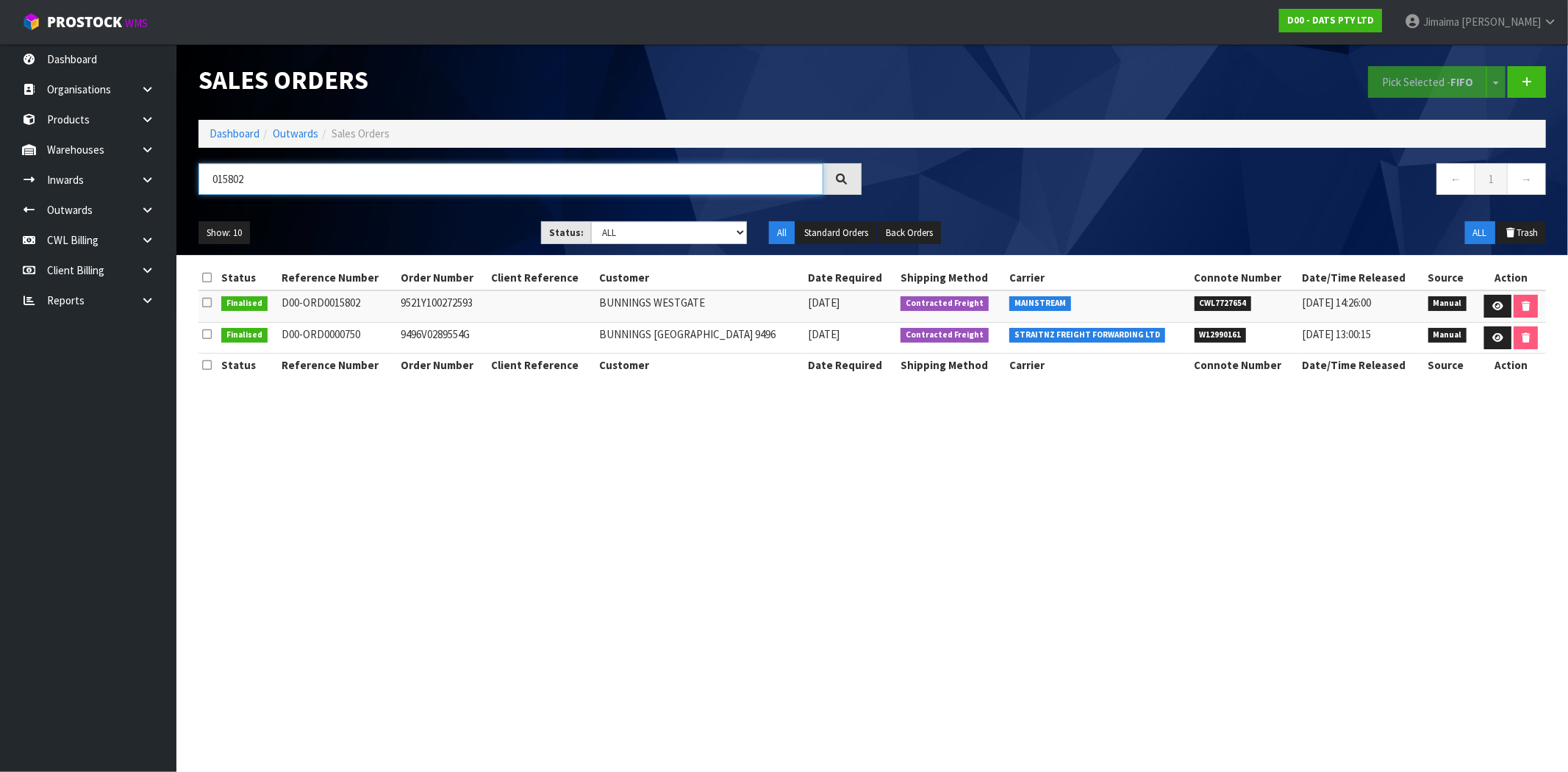
type input "015802"
click at [410, 291] on td "9521Y100272593" at bounding box center [442, 305] width 91 height 31
click at [413, 292] on td "9521Y100272593" at bounding box center [442, 305] width 91 height 31
copy td "9521Y100272593"
click at [1495, 305] on icon at bounding box center [1498, 306] width 11 height 10
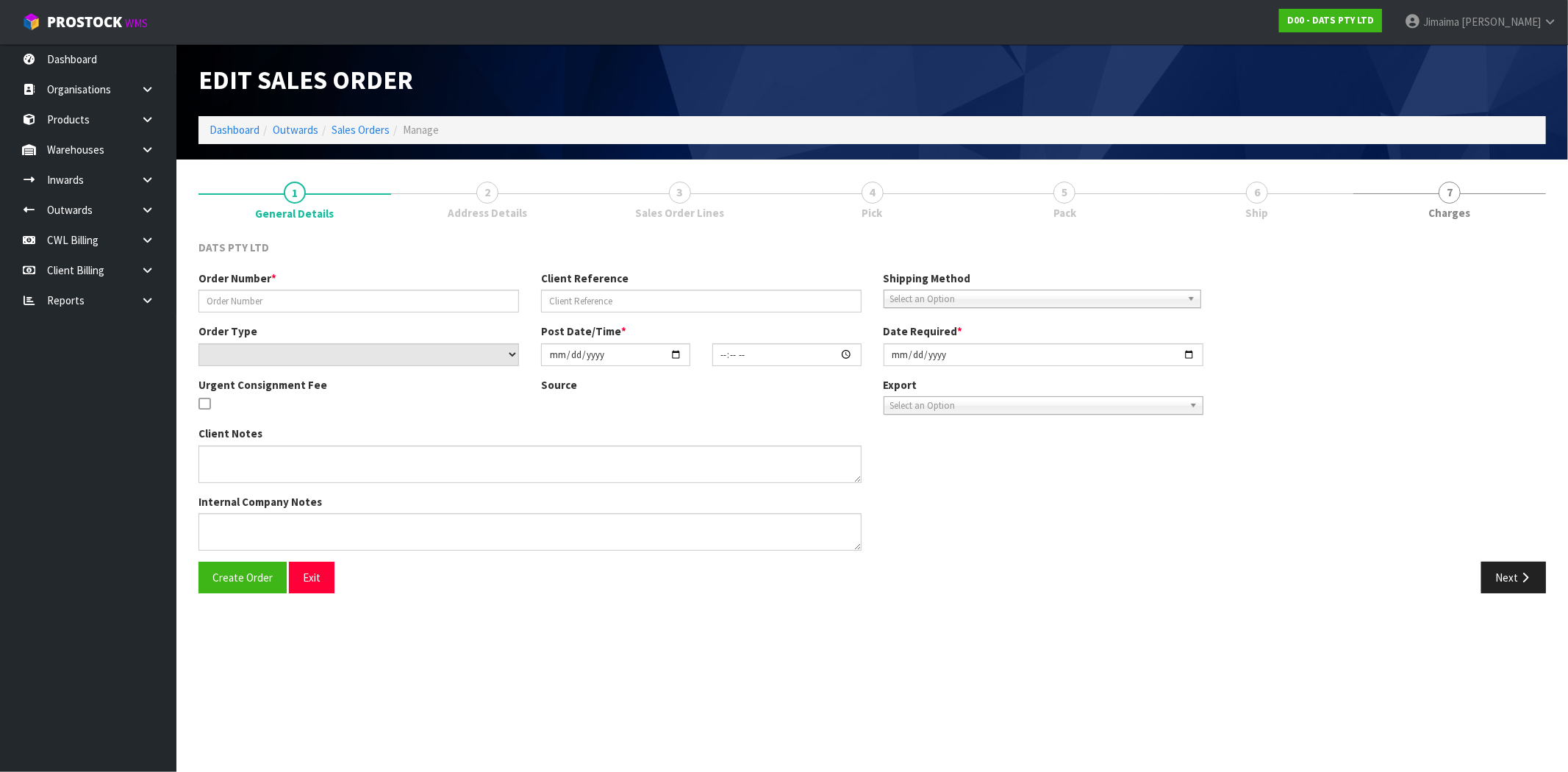
type input "9521Y100272593"
select select "number:0"
type input "2025-09-19"
type input "09:20:00.000"
type input "2025-09-19"
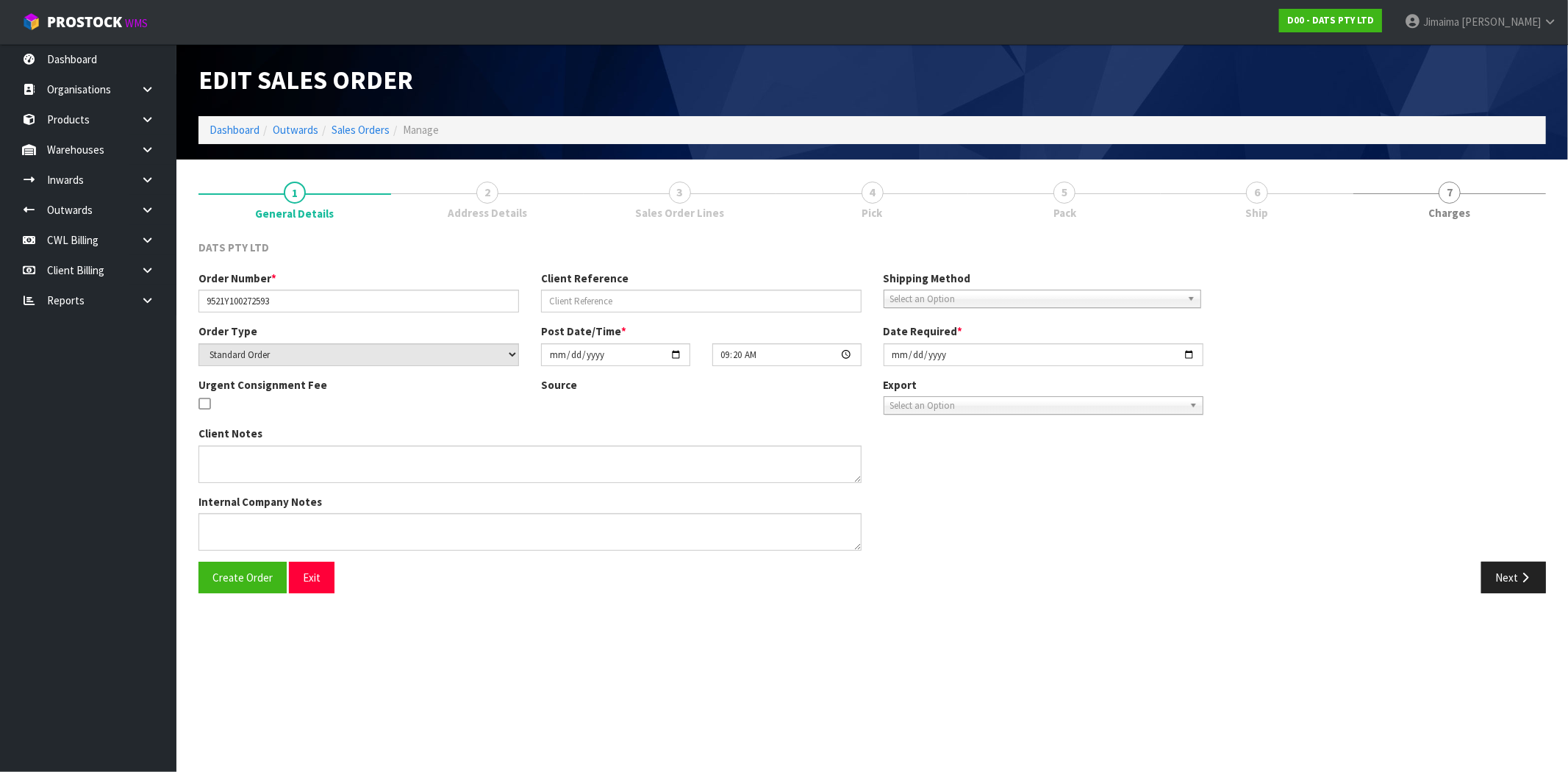
click at [1296, 207] on link "6 Ship" at bounding box center [1257, 200] width 193 height 58
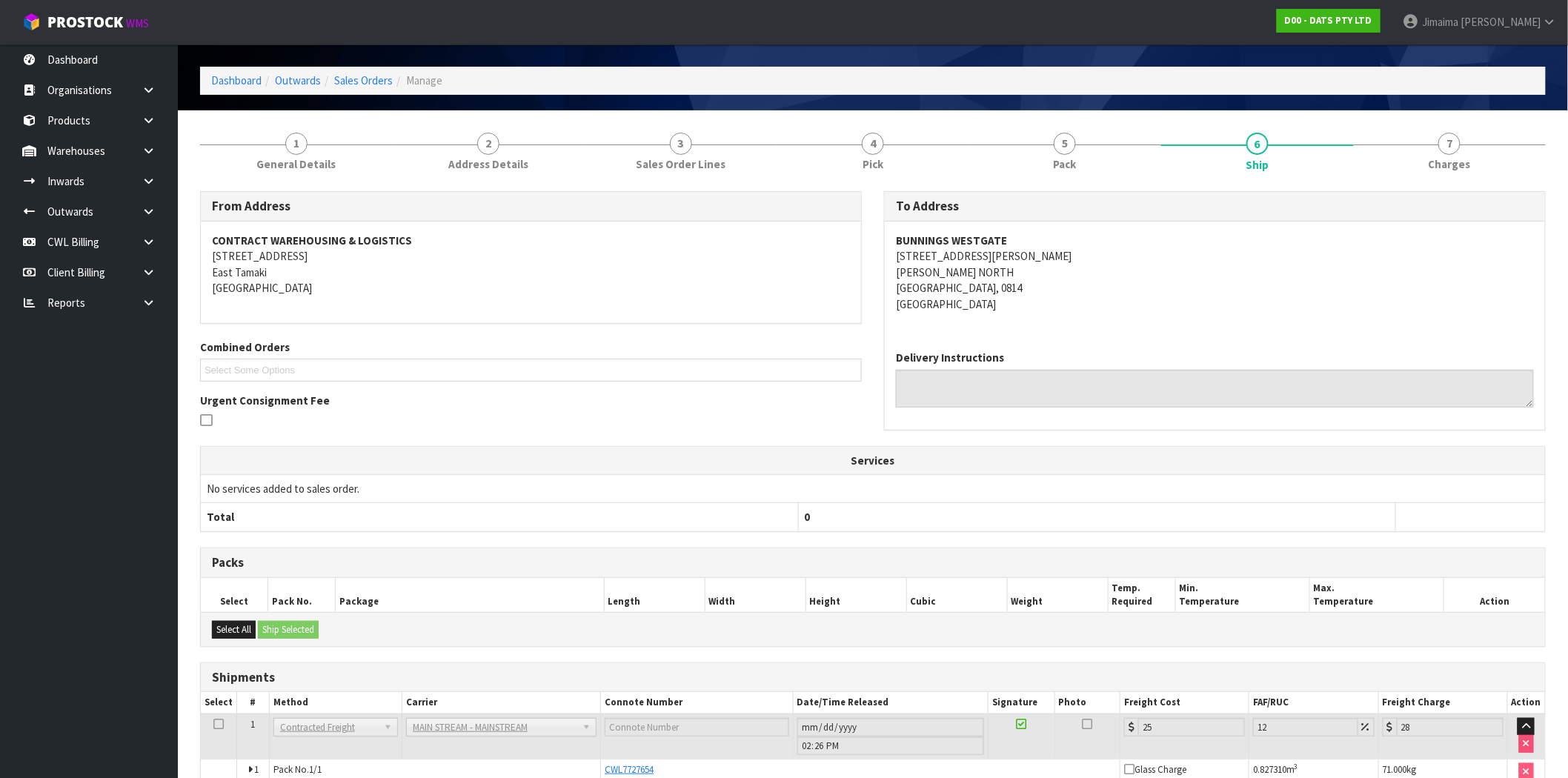
scroll to position [128, 0]
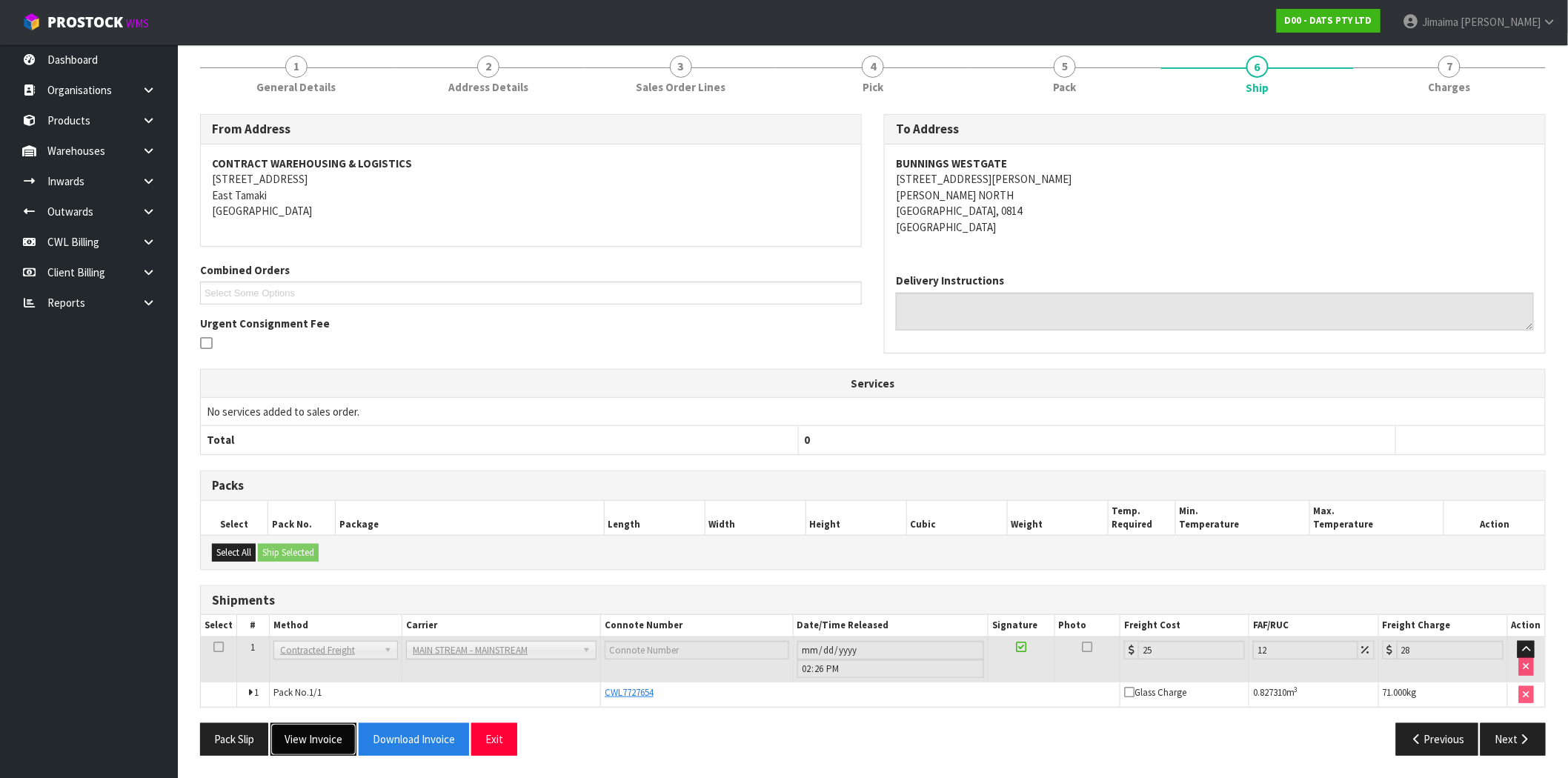
click at [302, 751] on button "View Invoice" at bounding box center [314, 738] width 86 height 32
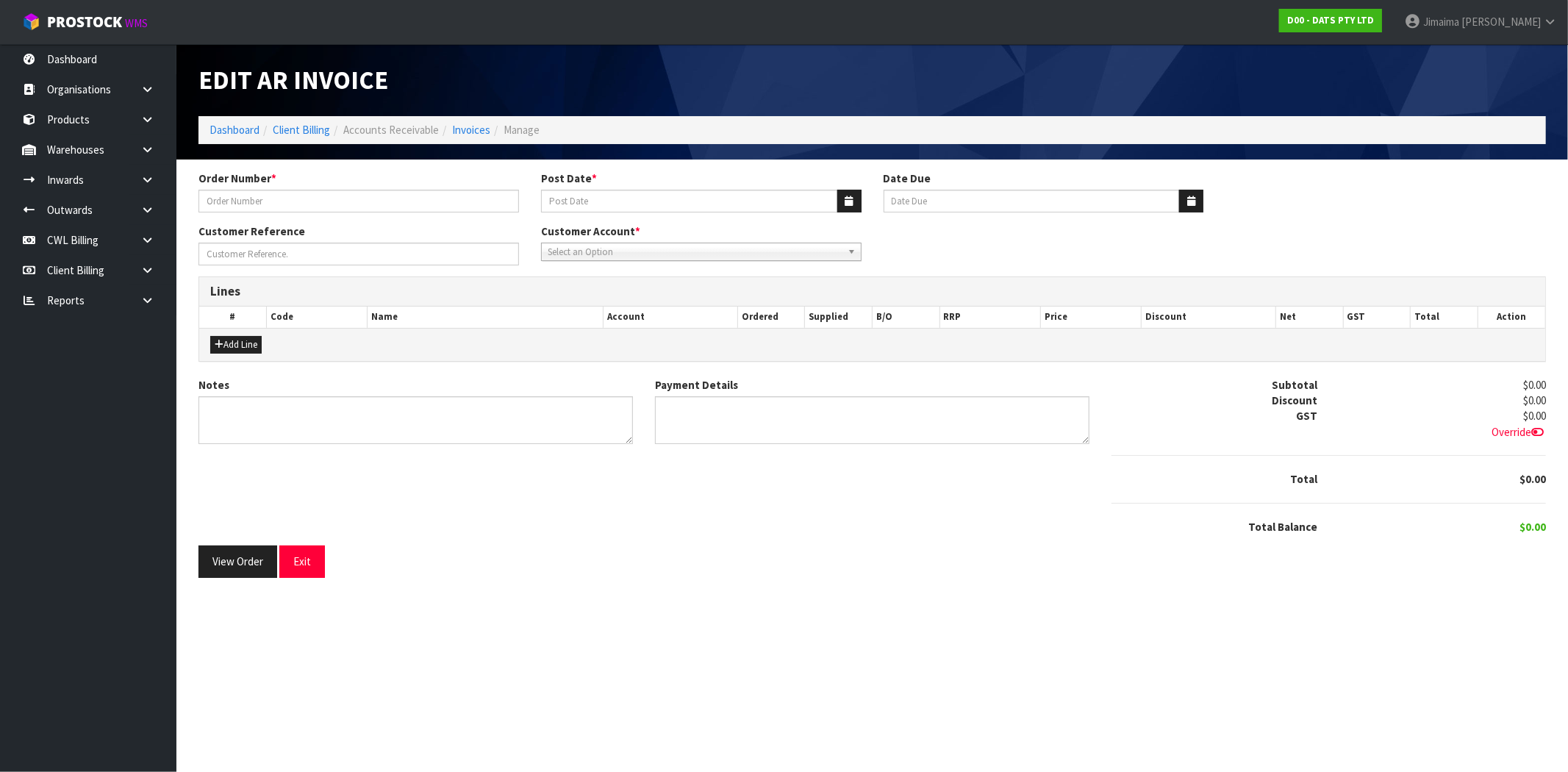
type input "9521Y100272593"
type input "[DATE]"
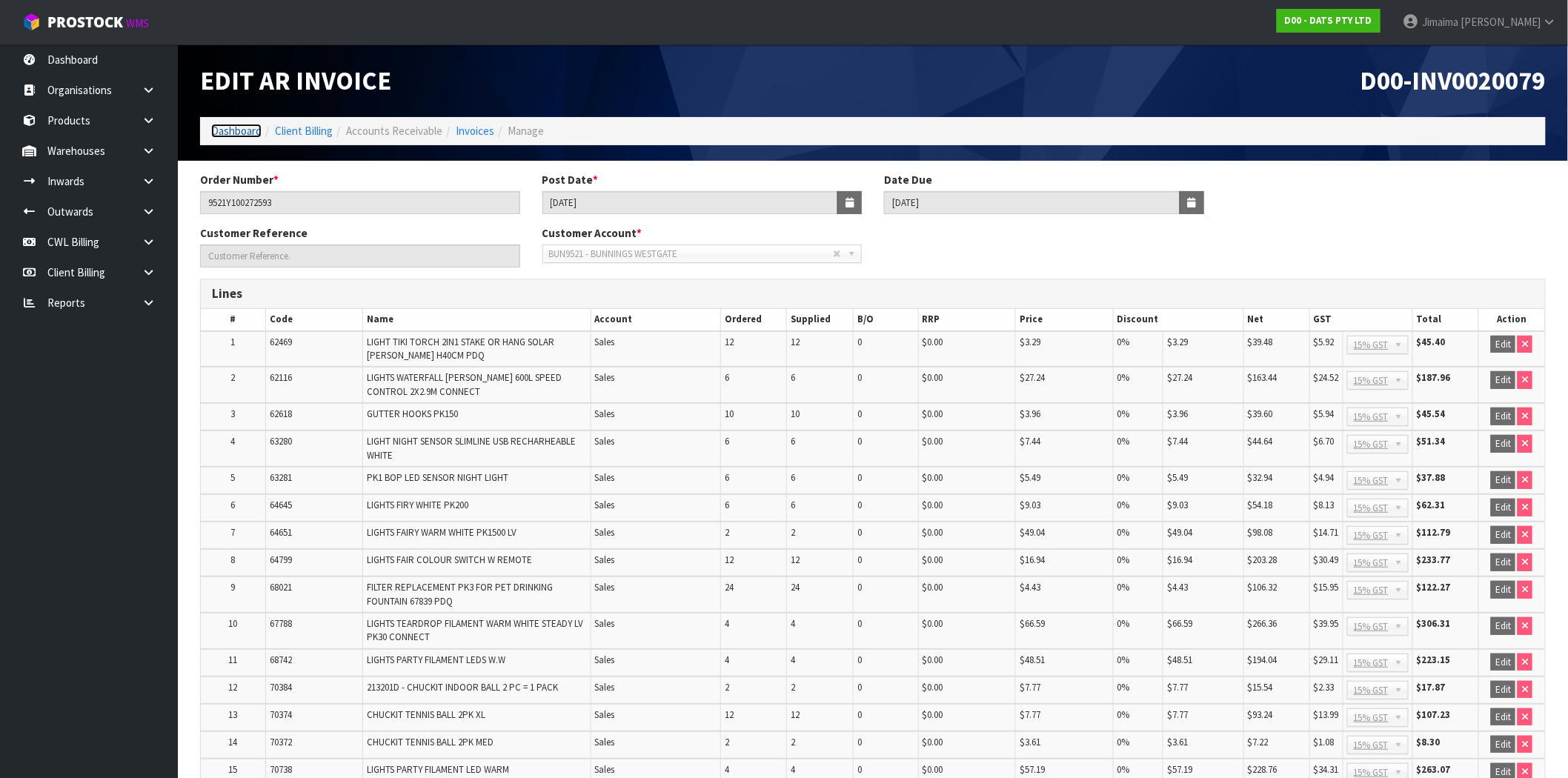
click at [223, 135] on link "Dashboard" at bounding box center [236, 130] width 50 height 14
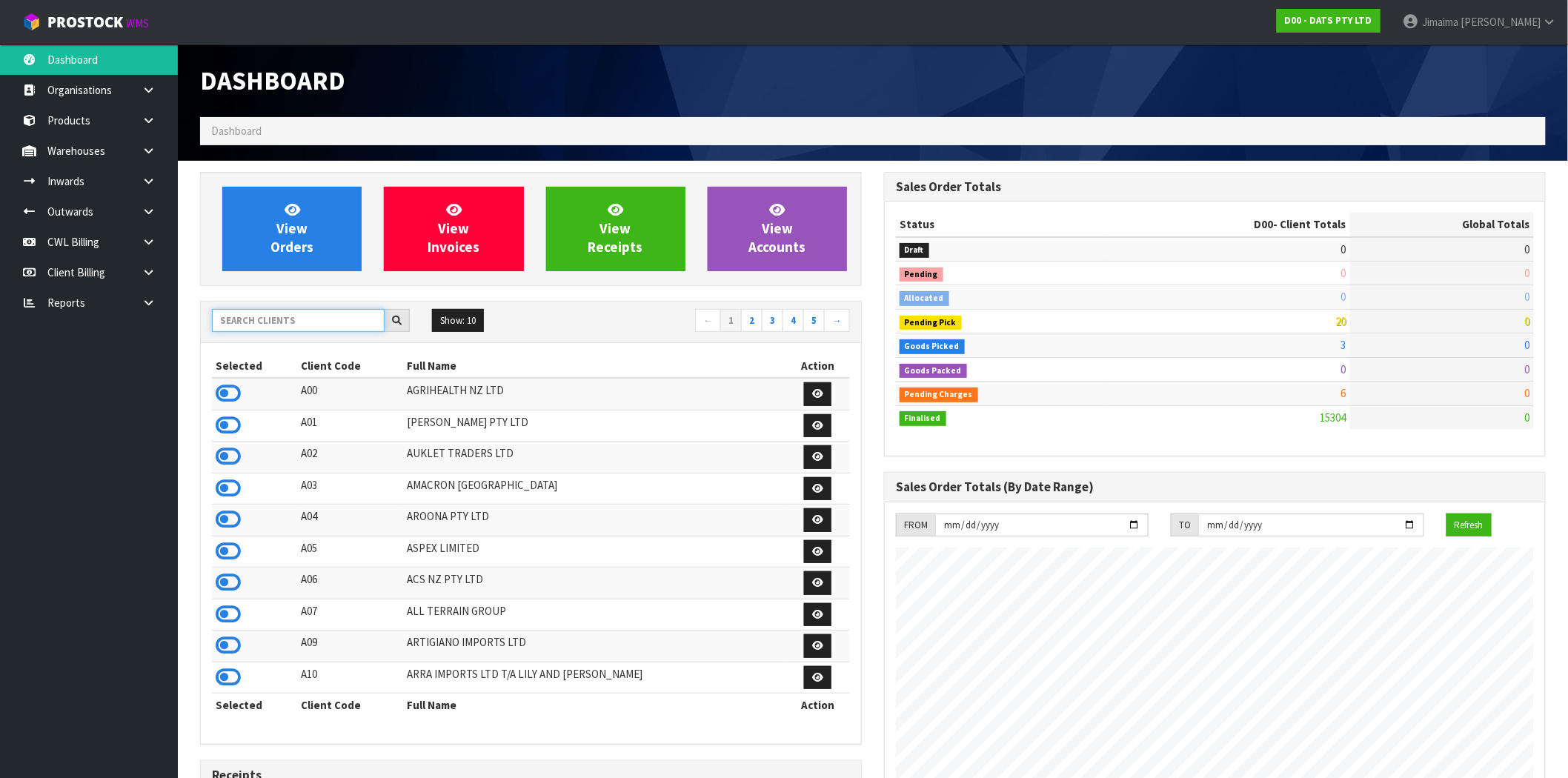
click at [287, 324] on input "text" at bounding box center [298, 320] width 172 height 23
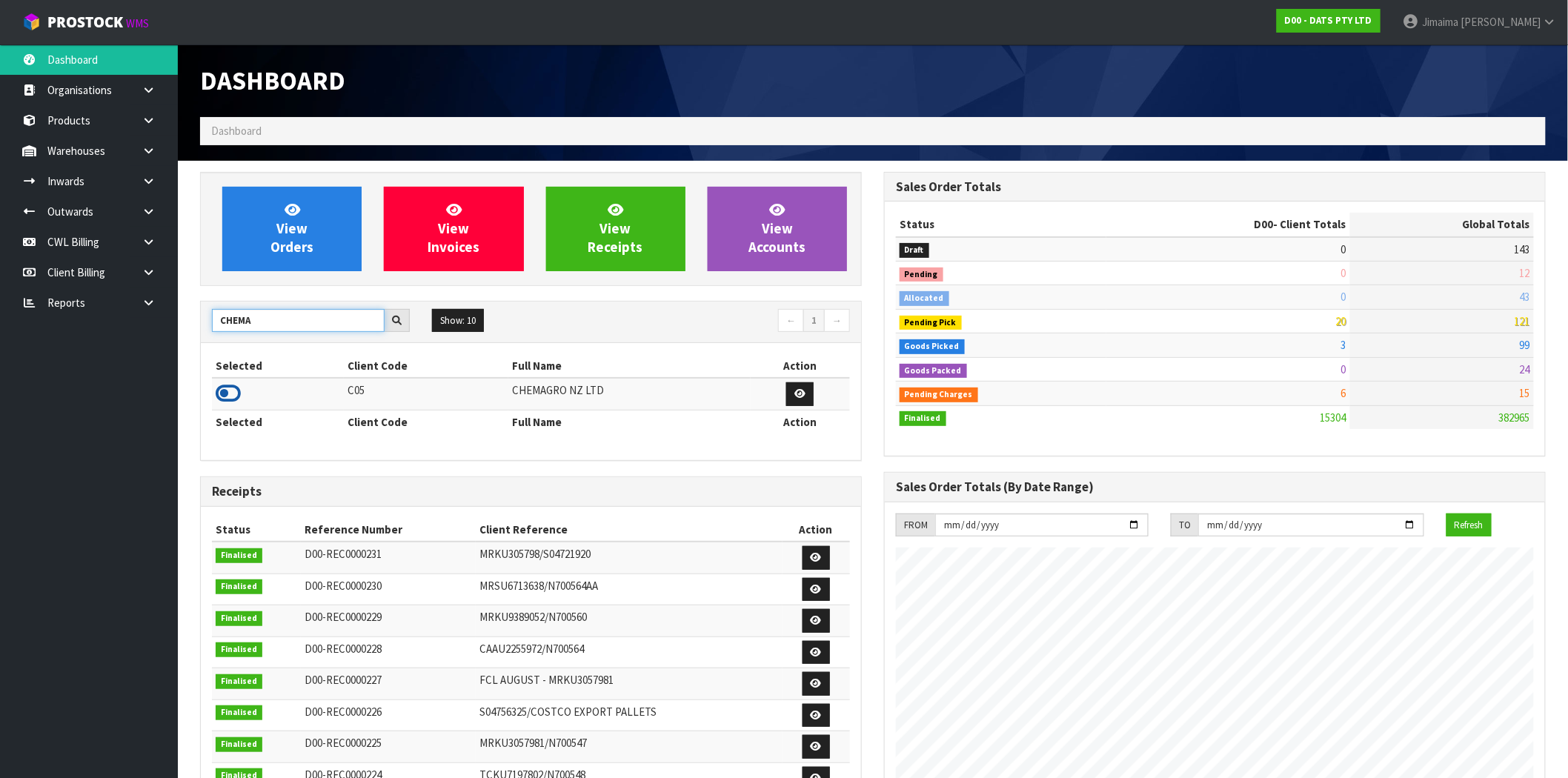
type input "CHEMA"
click at [220, 394] on icon at bounding box center [227, 393] width 25 height 22
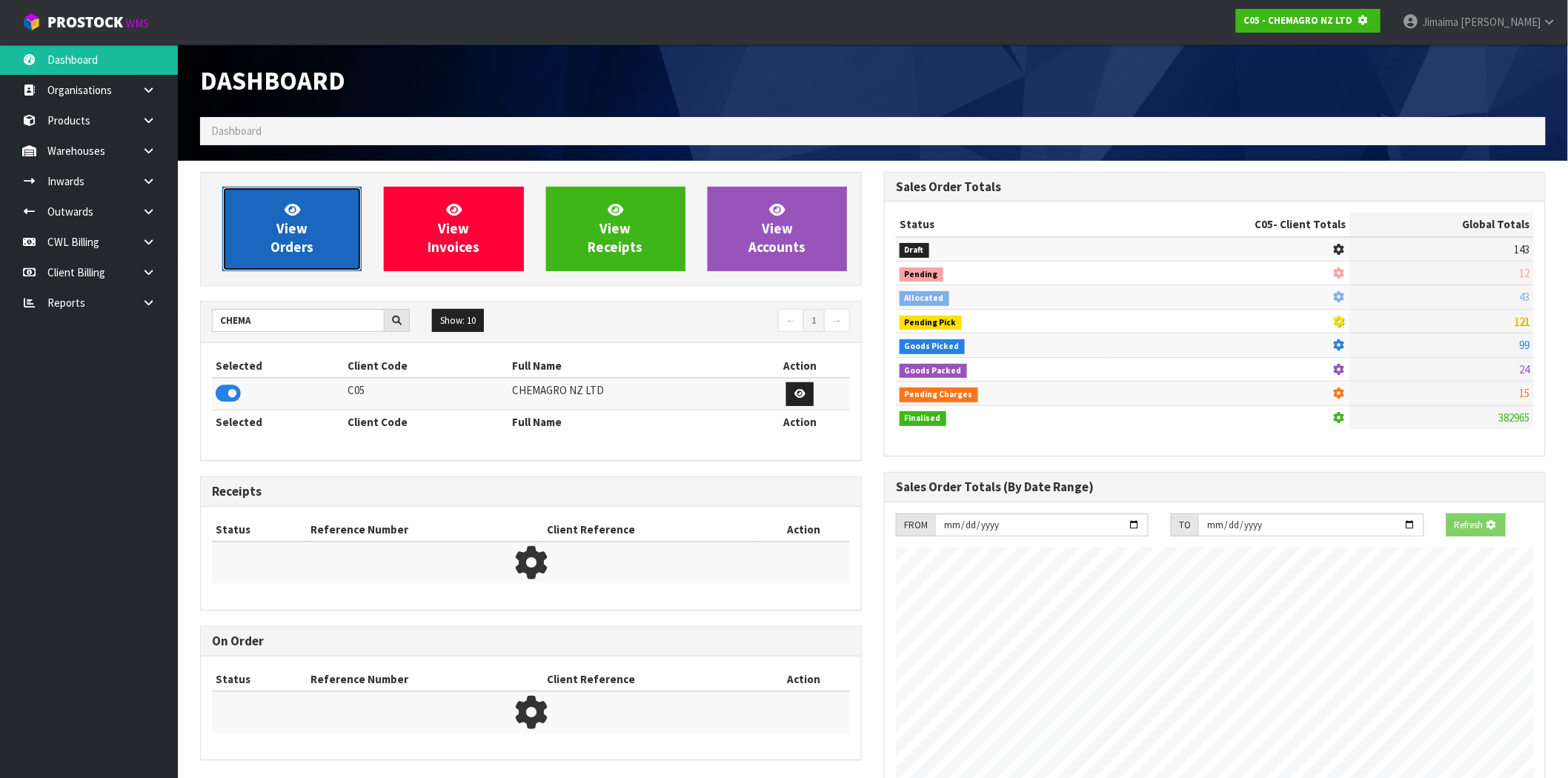
scroll to position [739648, 740185]
click at [284, 237] on link "View Orders" at bounding box center [292, 229] width 139 height 84
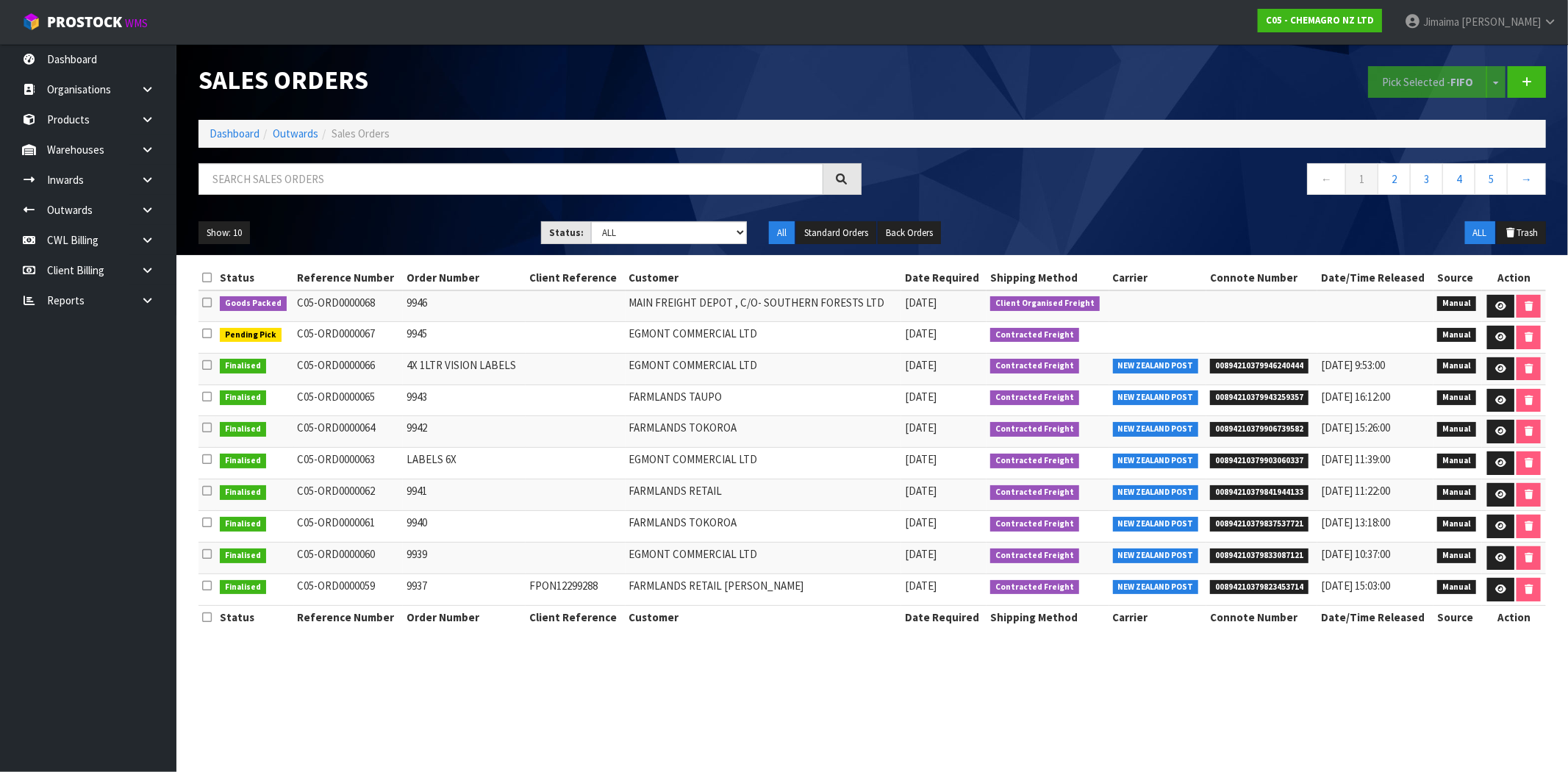
click at [289, 299] on td "Goods Packed" at bounding box center [255, 305] width 77 height 31
click at [752, 335] on td "EGMONT COMMERCIAL LTD" at bounding box center [763, 337] width 277 height 31
drag, startPoint x: 449, startPoint y: 312, endPoint x: 54, endPoint y: 270, distance: 397.2
click at [448, 312] on td "9946" at bounding box center [464, 305] width 123 height 31
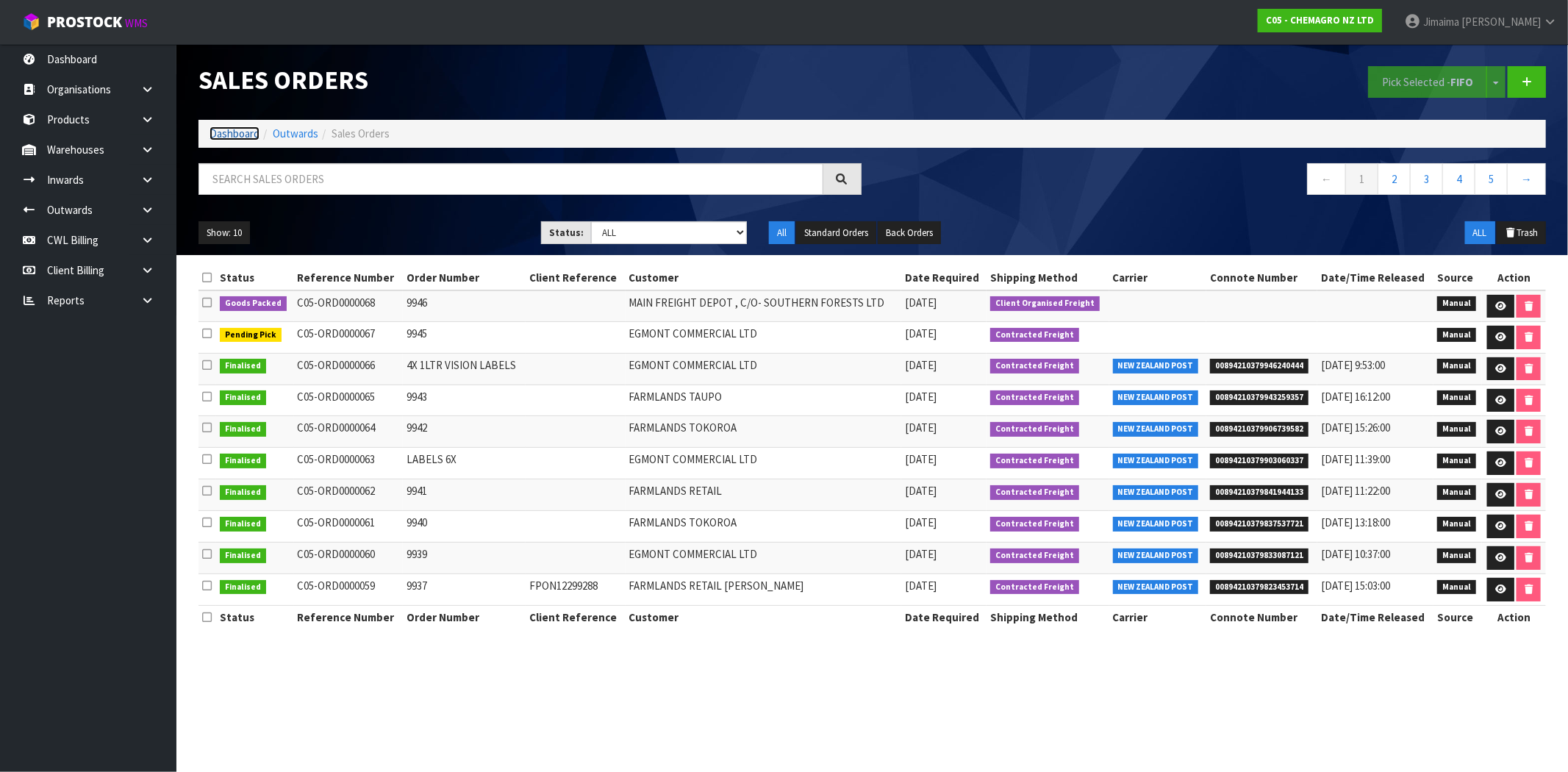
click at [218, 139] on link "Dashboard" at bounding box center [235, 133] width 50 height 14
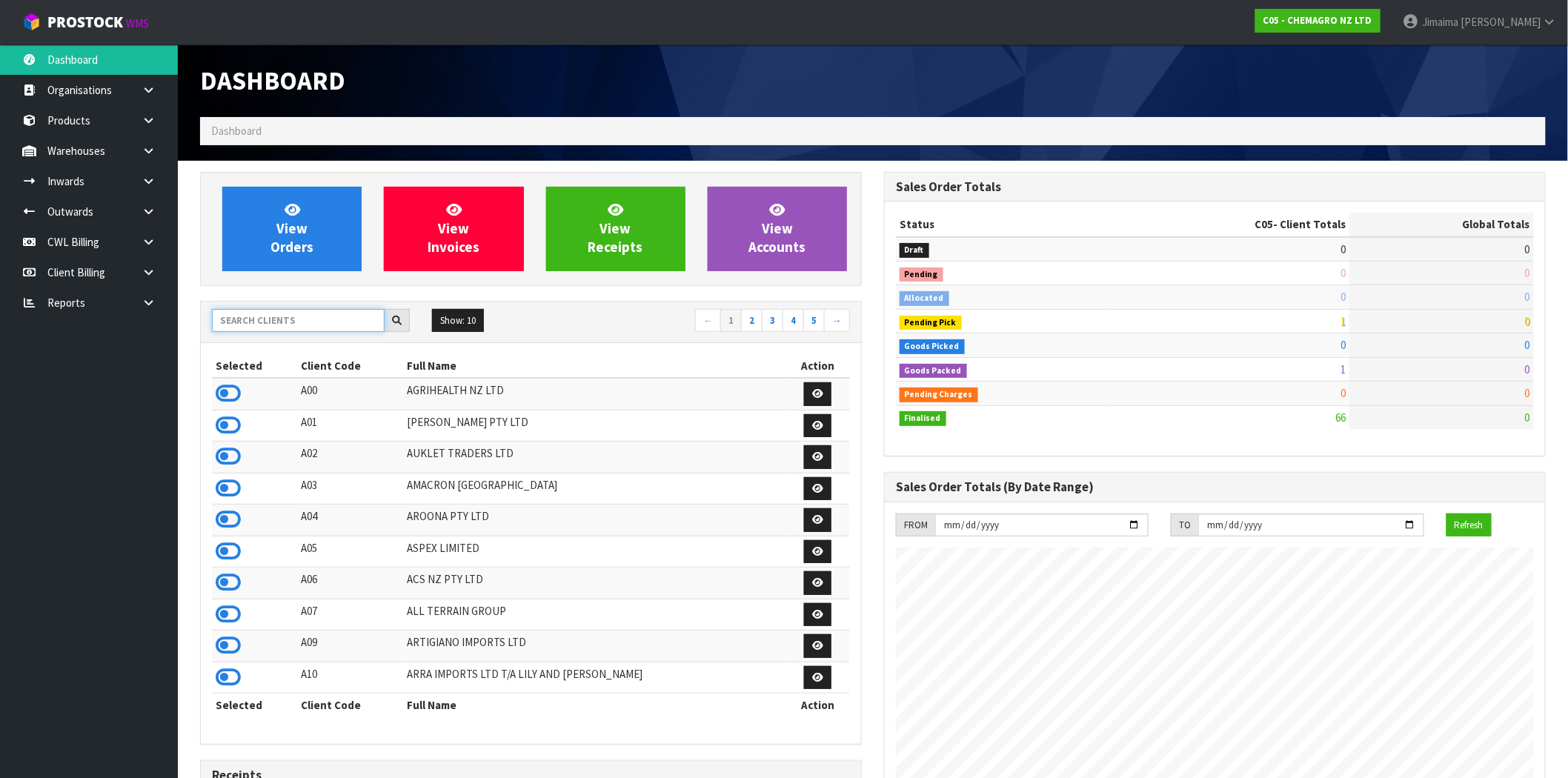
click at [333, 315] on input "text" at bounding box center [298, 320] width 172 height 23
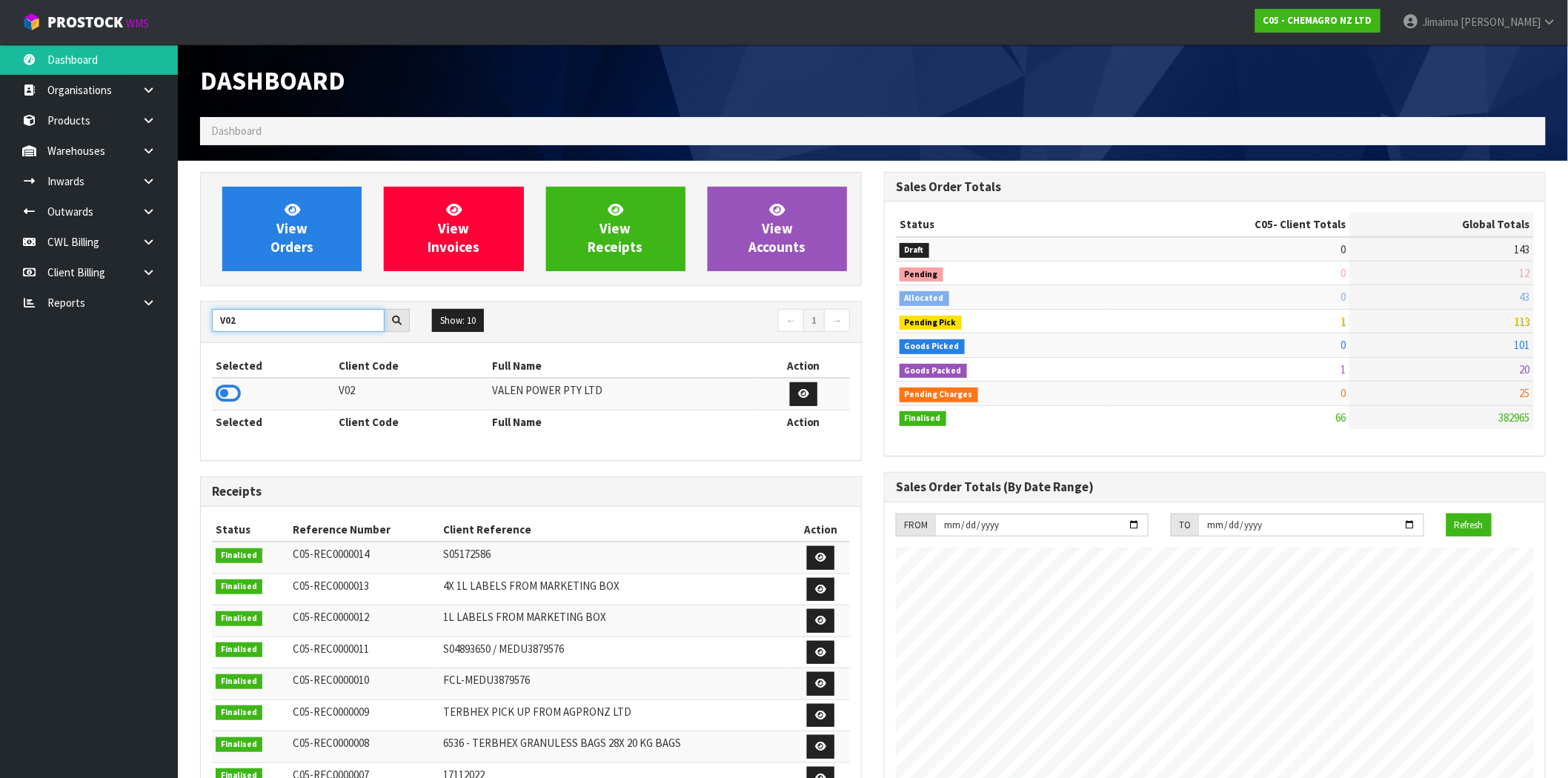
type input "V02"
click at [243, 388] on td at bounding box center [273, 393] width 123 height 32
click at [230, 393] on icon at bounding box center [227, 393] width 25 height 22
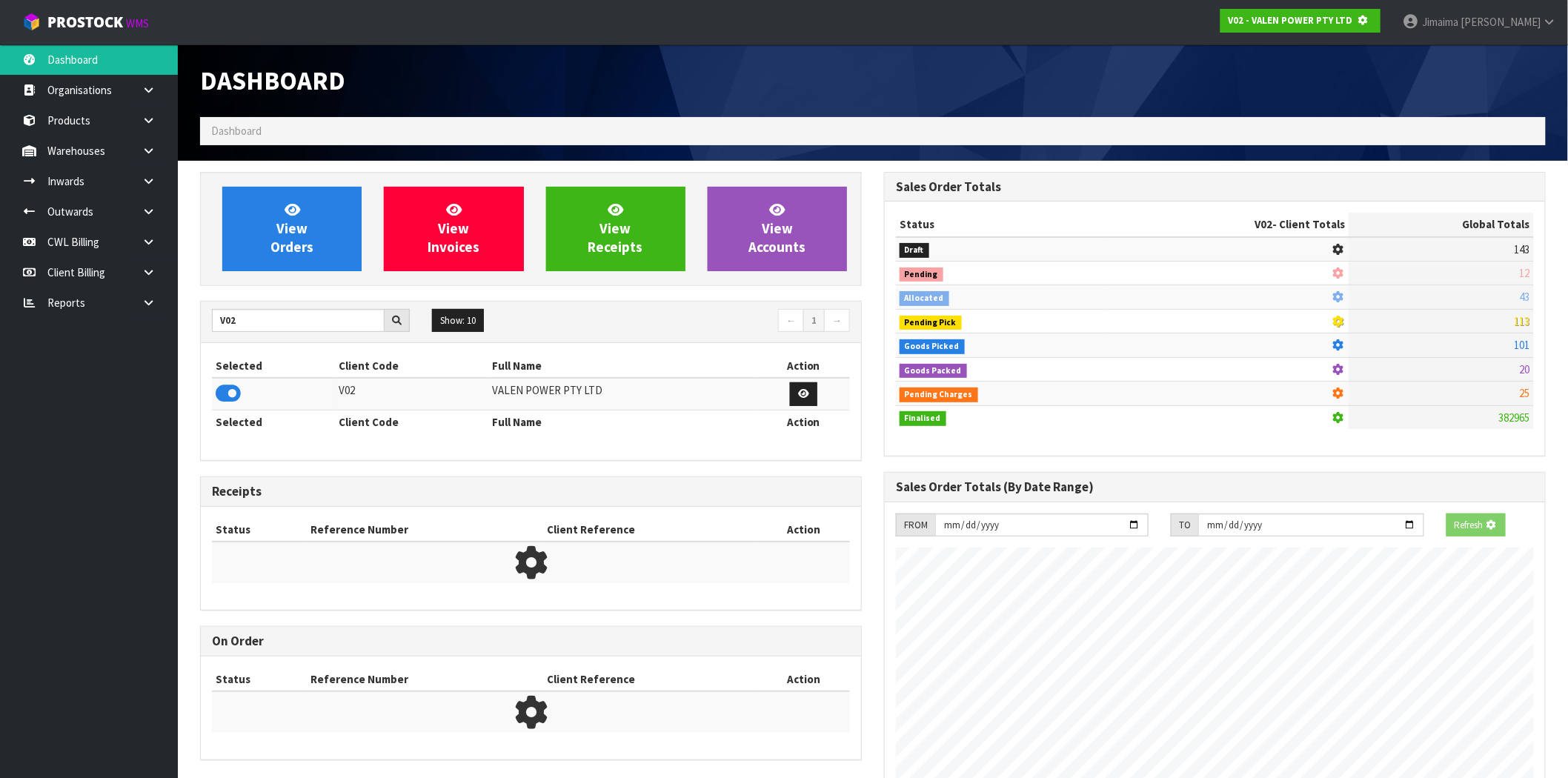
click at [282, 272] on div "View Orders View Invoices View Receipts View Accounts" at bounding box center [531, 229] width 661 height 114
click at [352, 205] on link "View Orders" at bounding box center [292, 229] width 139 height 84
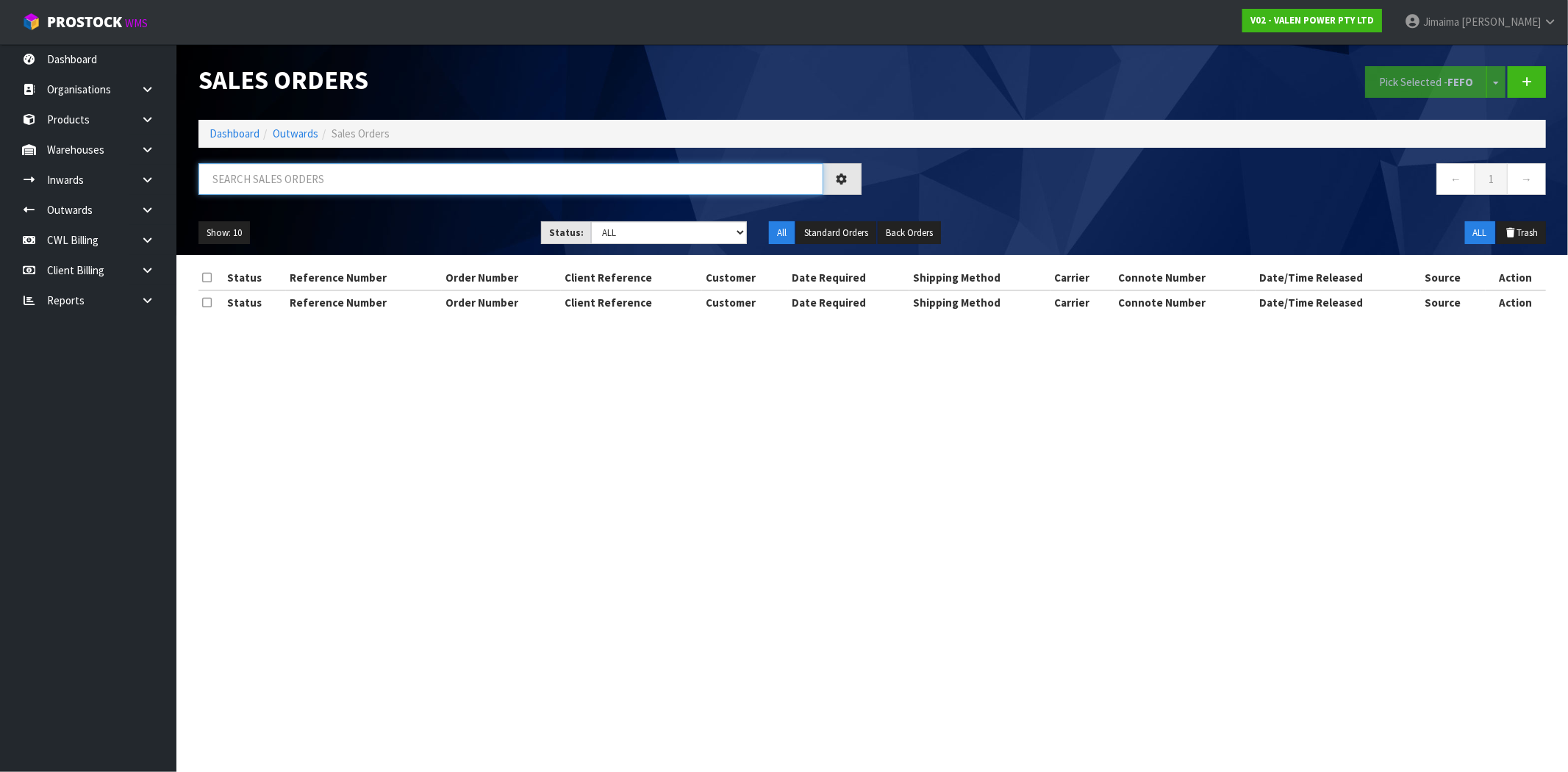
click at [302, 180] on input "text" at bounding box center [510, 178] width 625 height 31
paste input "ord0006548"
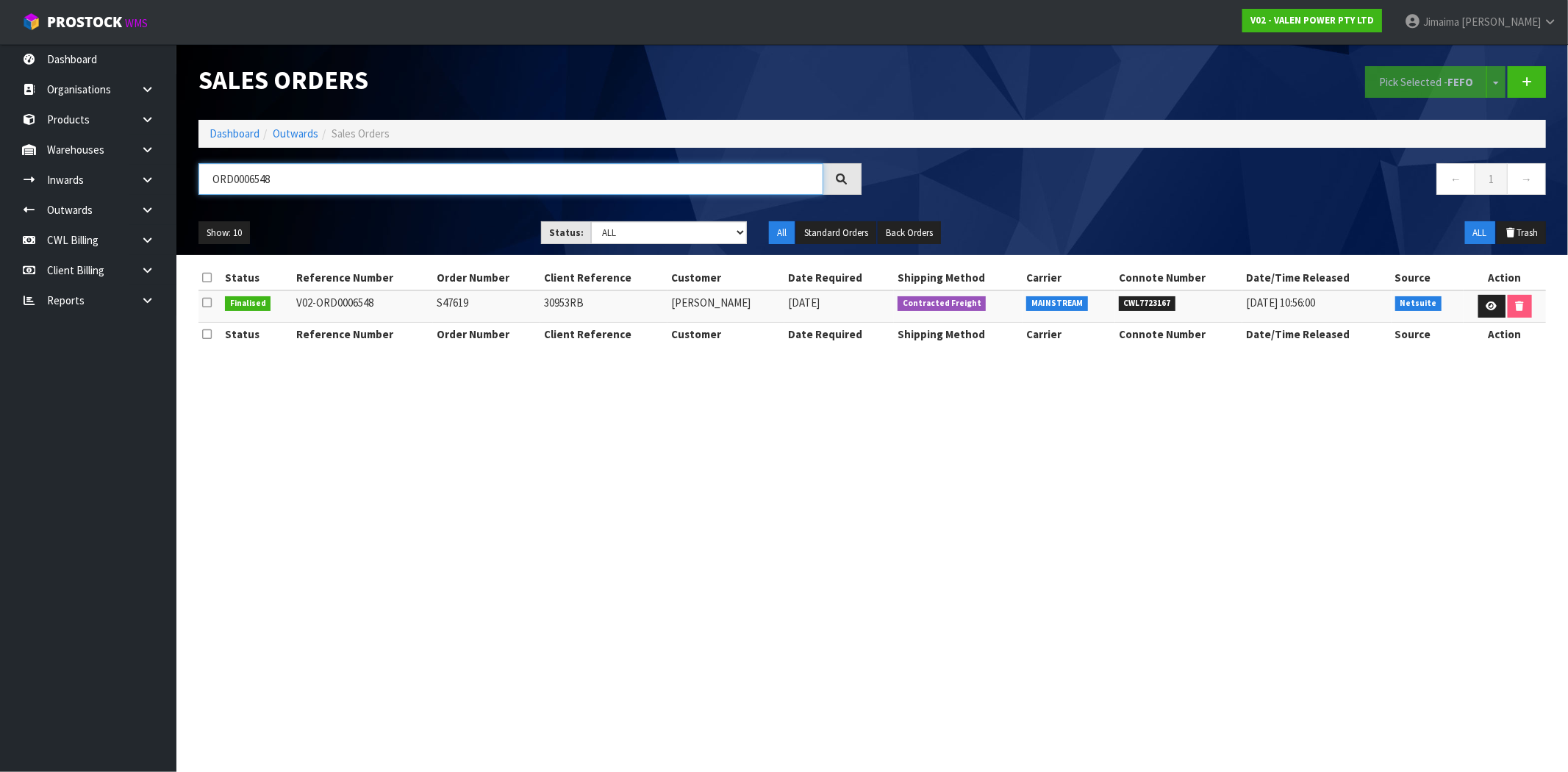
type input "ORD0006548"
click at [323, 185] on input "ORD0006548" at bounding box center [510, 178] width 625 height 31
click at [214, 140] on link "Dashboard" at bounding box center [235, 133] width 50 height 14
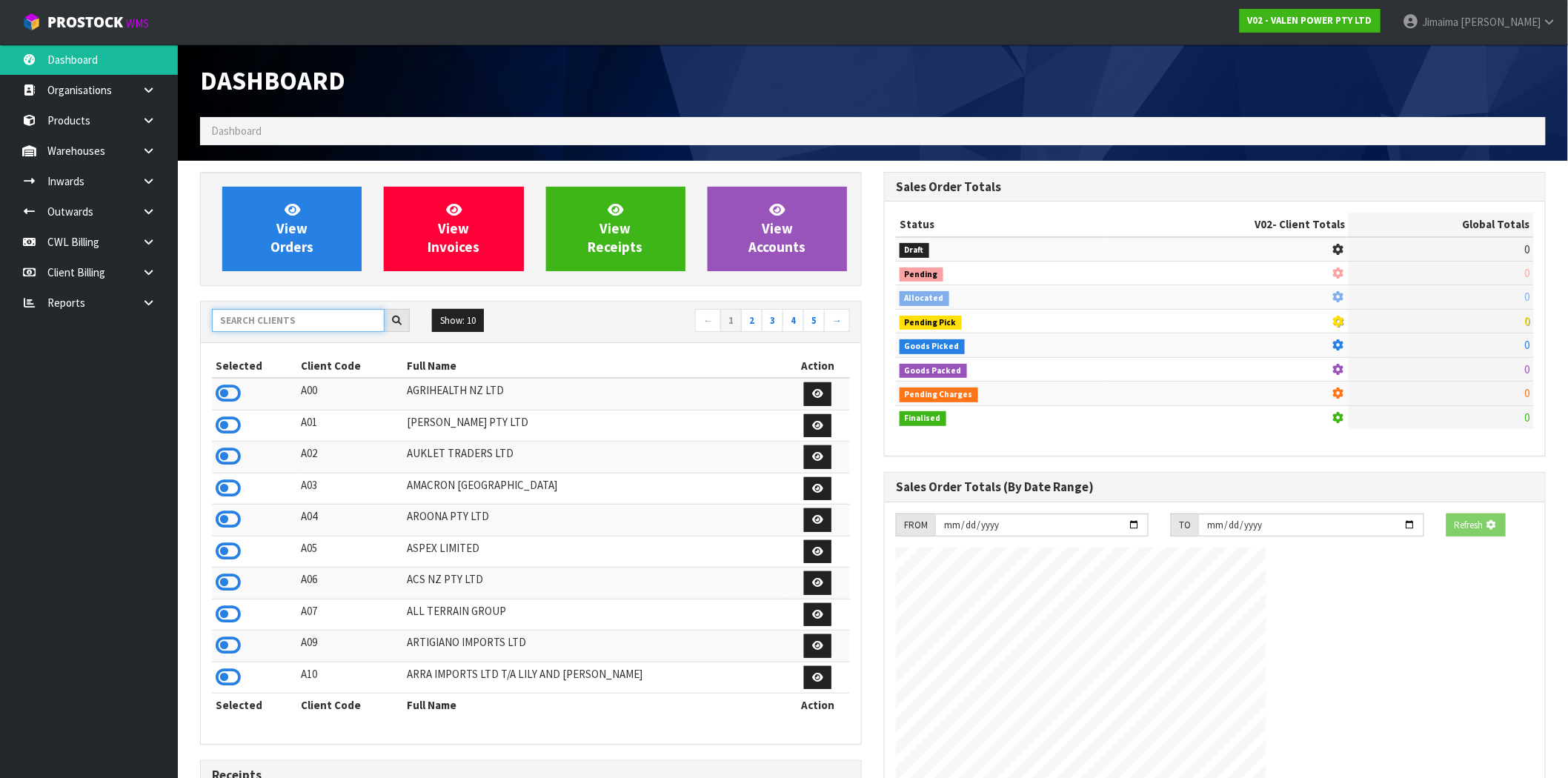
click at [266, 324] on input "text" at bounding box center [298, 320] width 172 height 23
drag, startPoint x: 292, startPoint y: 306, endPoint x: 284, endPoint y: 305, distance: 8.1
click at [292, 306] on div "Show: 10 5 10 25 50 ← 1 2 3 4 5 →" at bounding box center [531, 322] width 661 height 41
click at [288, 307] on div "Show: 10 5 10 25 50 ← 1 2 3 4 5 →" at bounding box center [531, 322] width 661 height 41
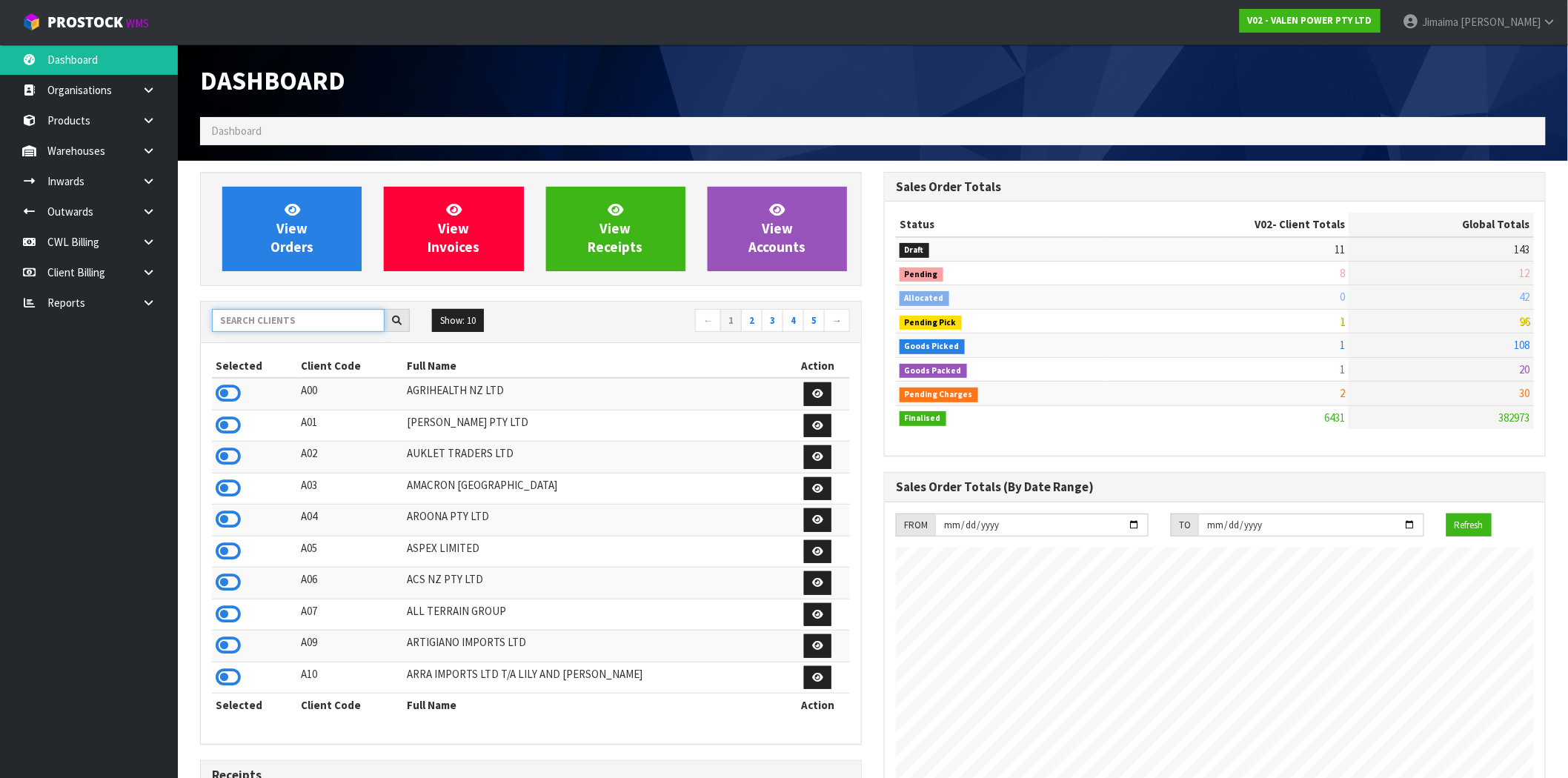
click at [235, 323] on input "text" at bounding box center [298, 320] width 172 height 23
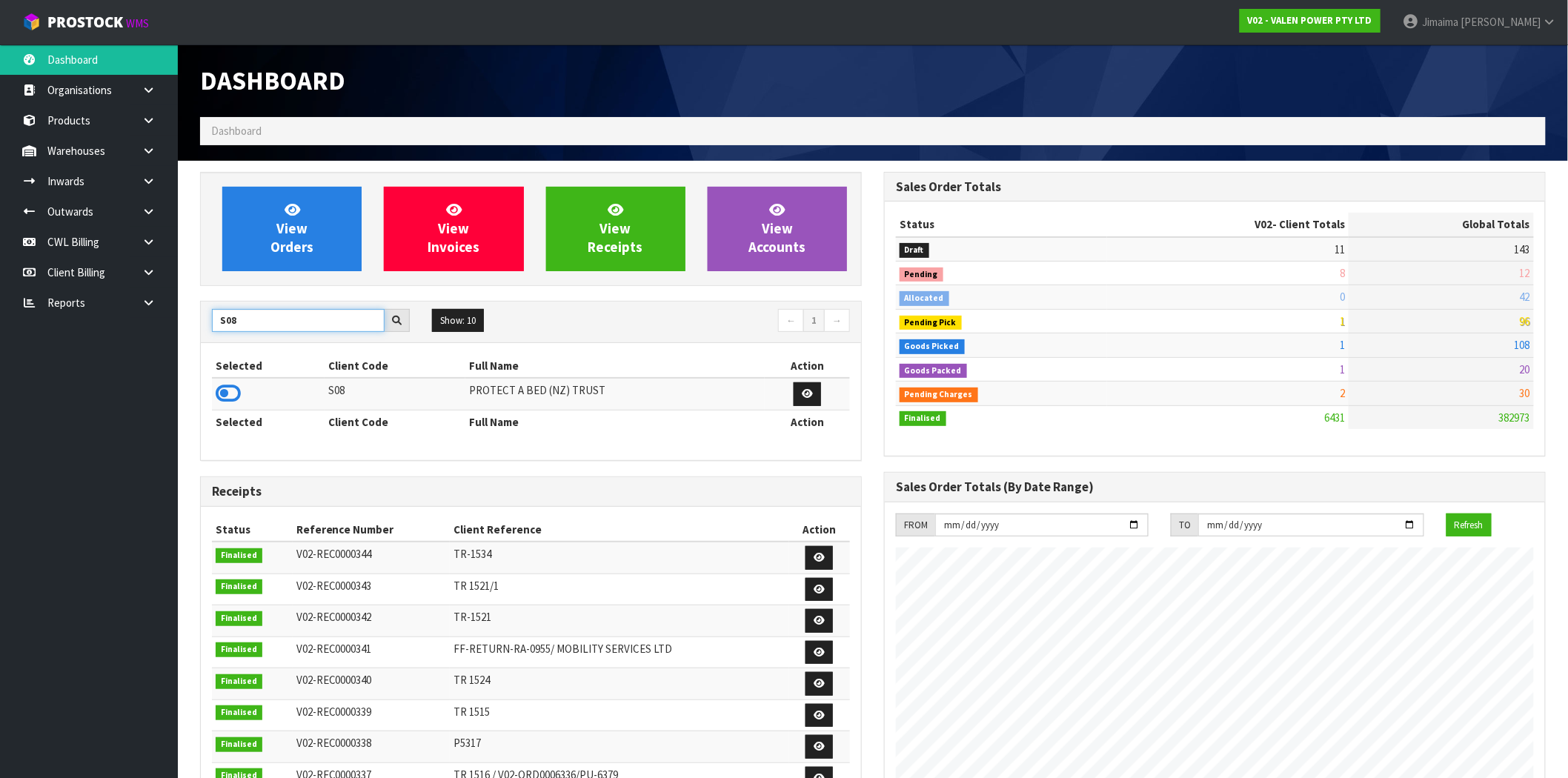
type input "S08"
click at [232, 395] on icon at bounding box center [227, 393] width 25 height 22
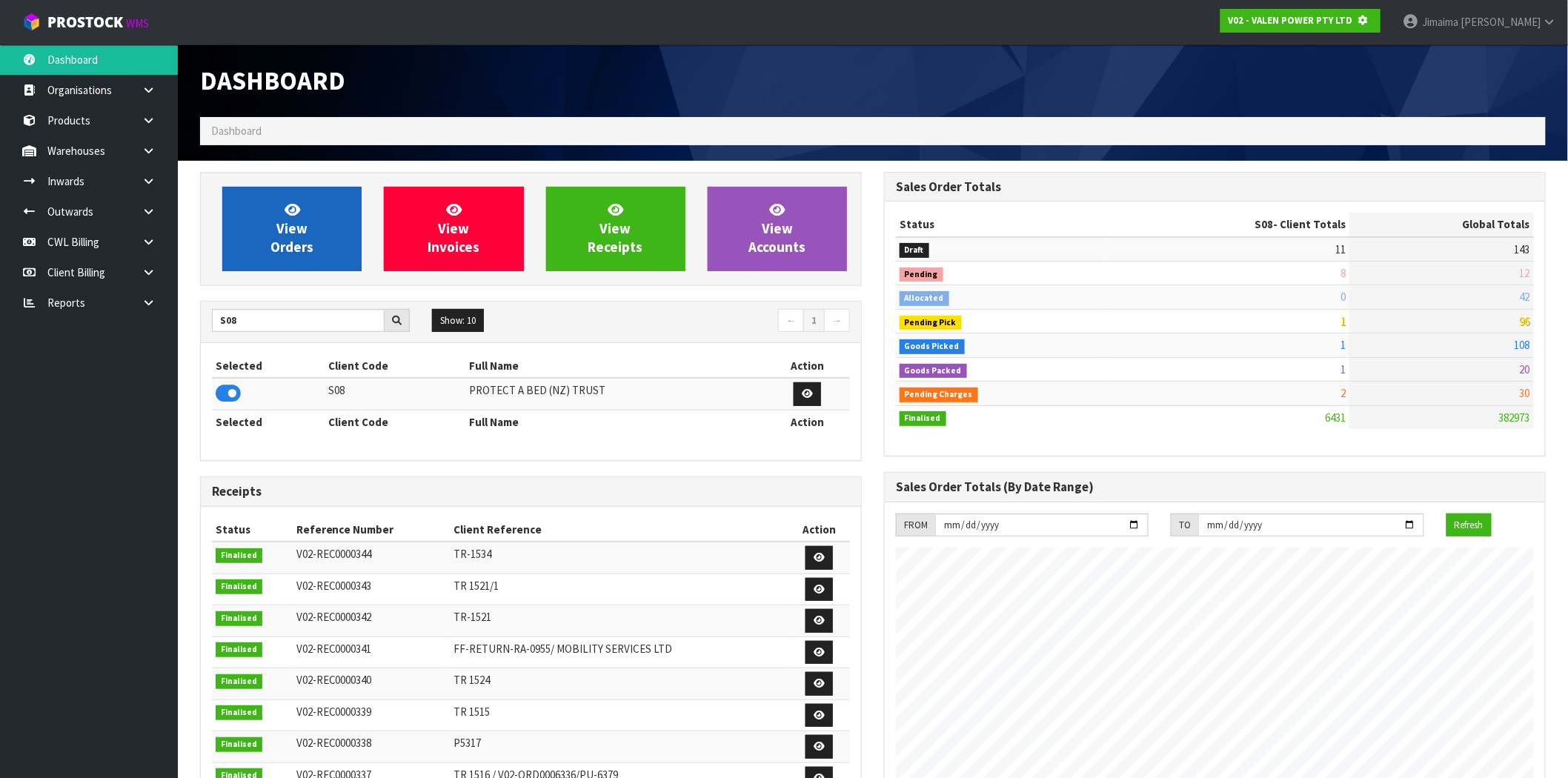
scroll to position [739648, 740185]
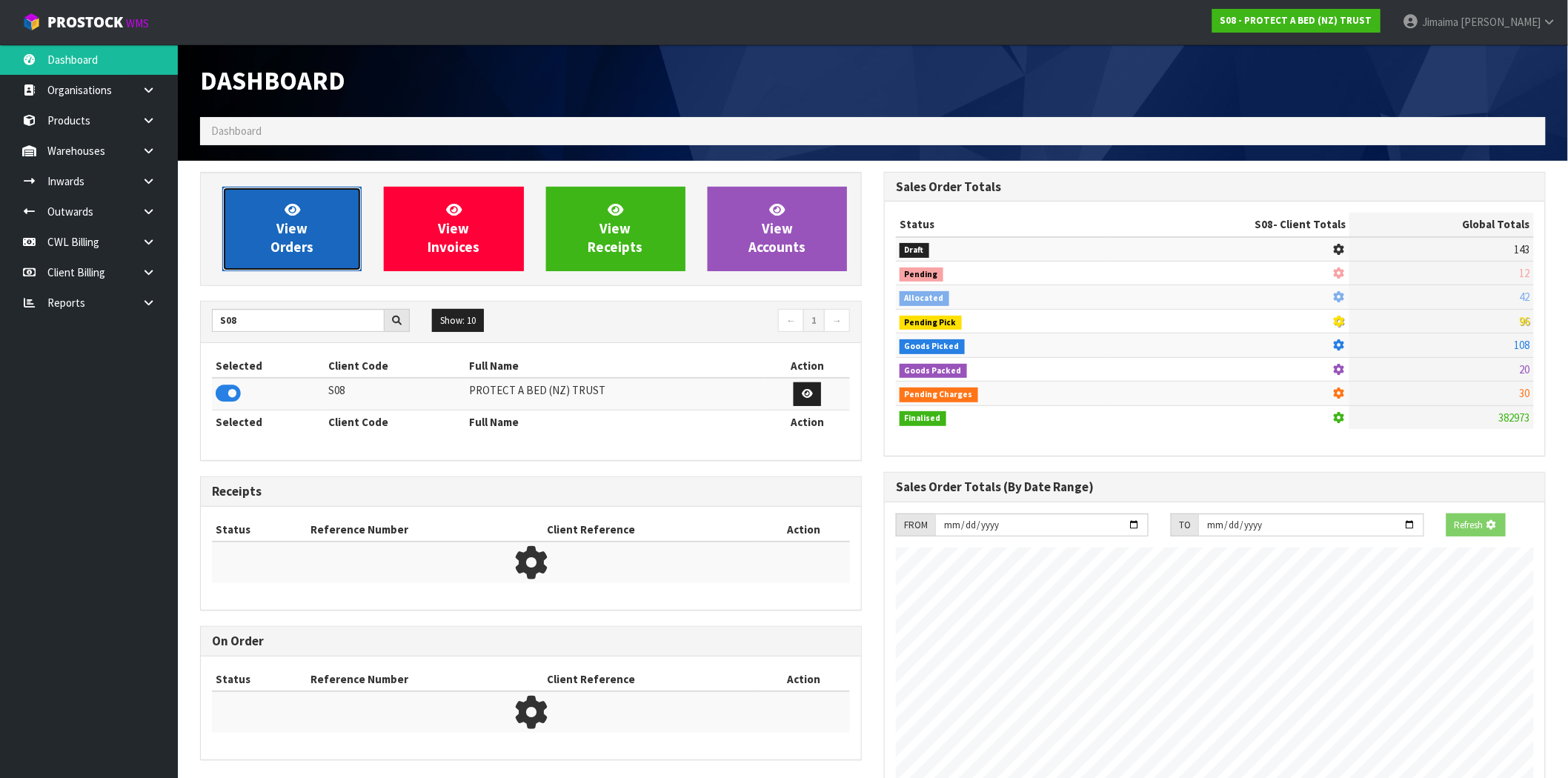
click at [276, 250] on span "View Orders" at bounding box center [292, 228] width 43 height 55
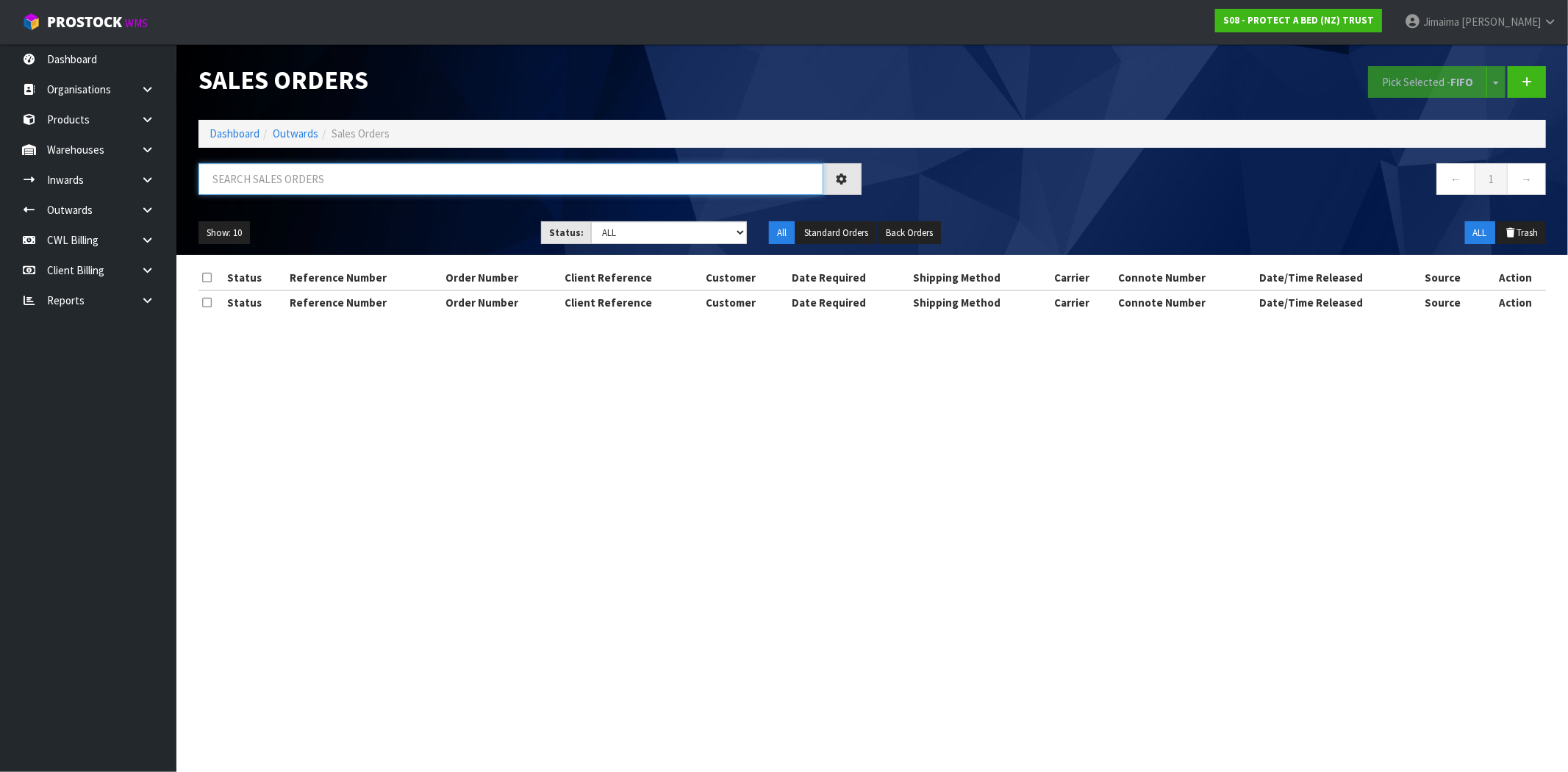
click at [268, 180] on input "text" at bounding box center [510, 178] width 625 height 31
type input "033505"
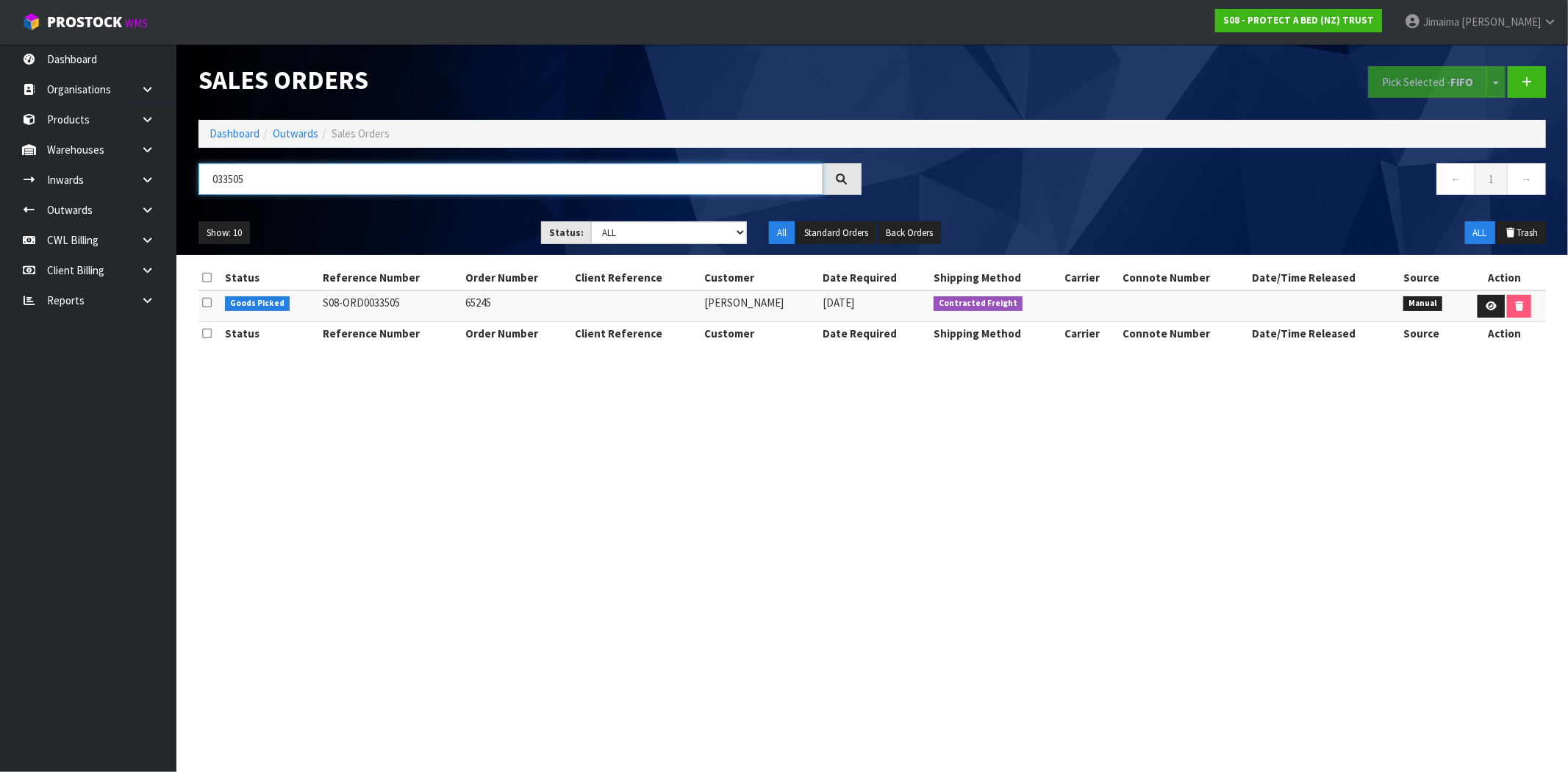
drag, startPoint x: 268, startPoint y: 180, endPoint x: 200, endPoint y: 173, distance: 68.4
click at [200, 173] on input "033505" at bounding box center [510, 178] width 625 height 31
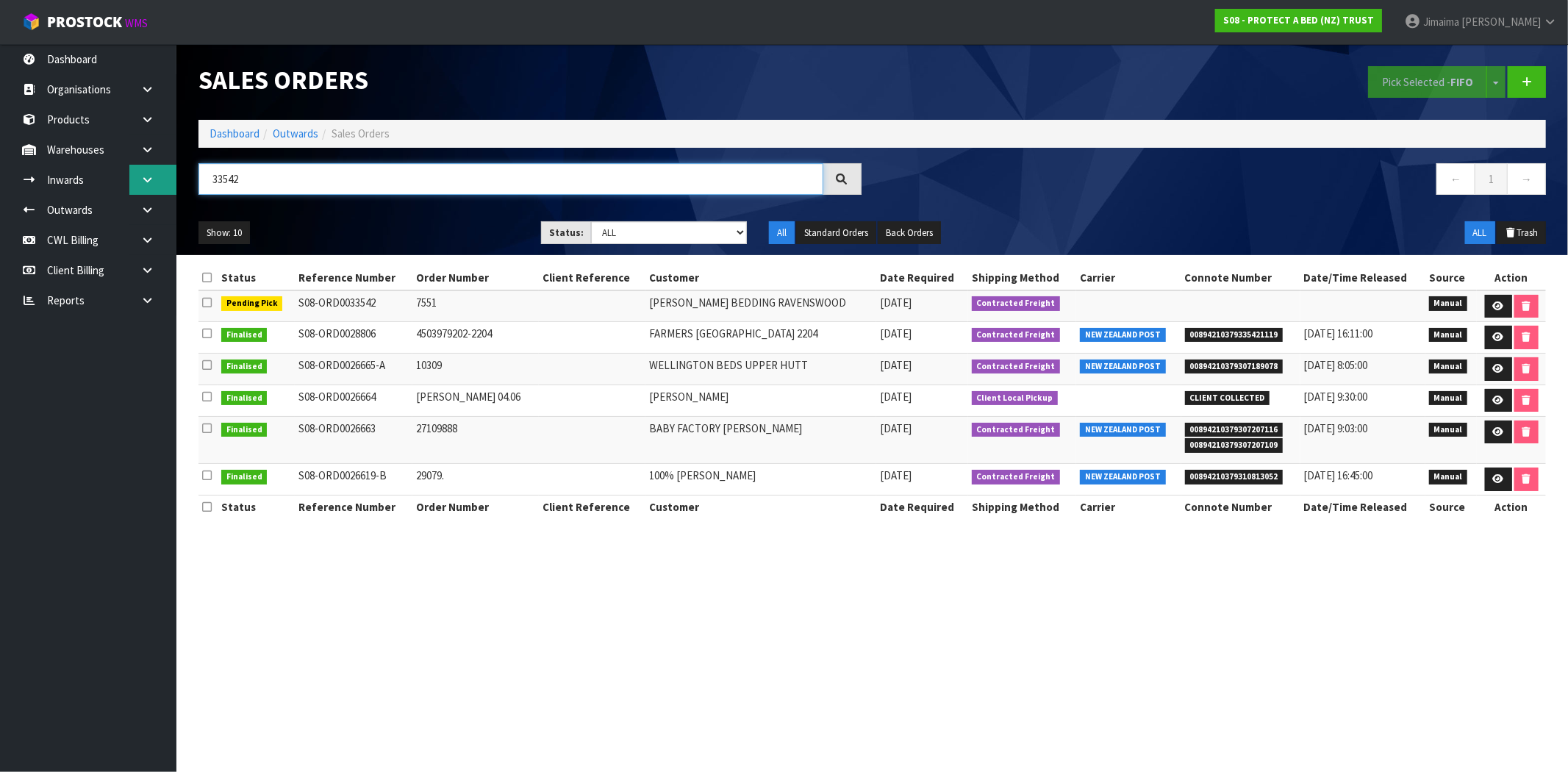
type input "33542"
click at [228, 125] on ol "Dashboard Outwards Sales Orders" at bounding box center [872, 134] width 1348 height 27
click at [226, 129] on link "Dashboard" at bounding box center [235, 133] width 50 height 14
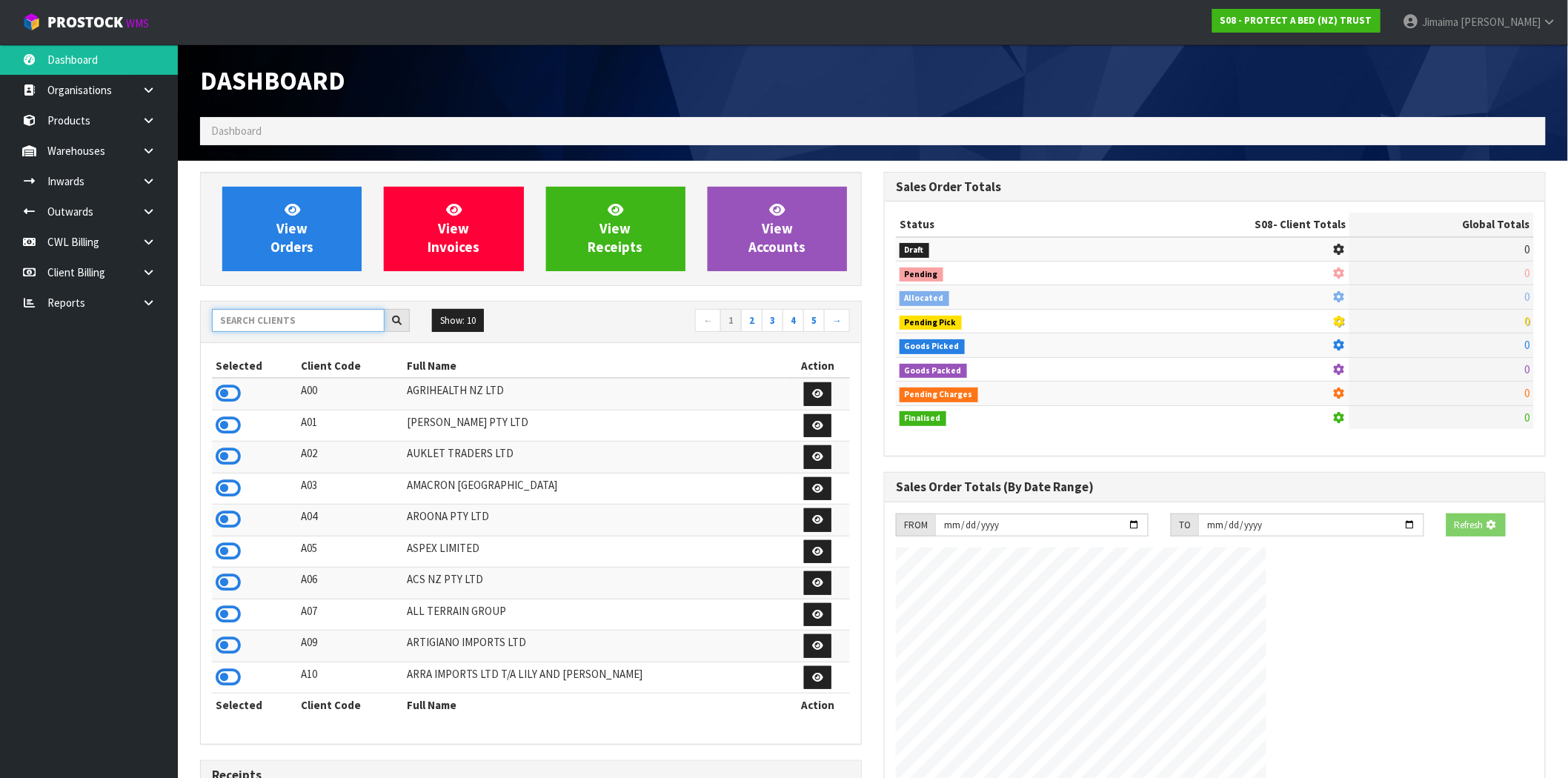
click at [257, 319] on input "text" at bounding box center [298, 320] width 172 height 23
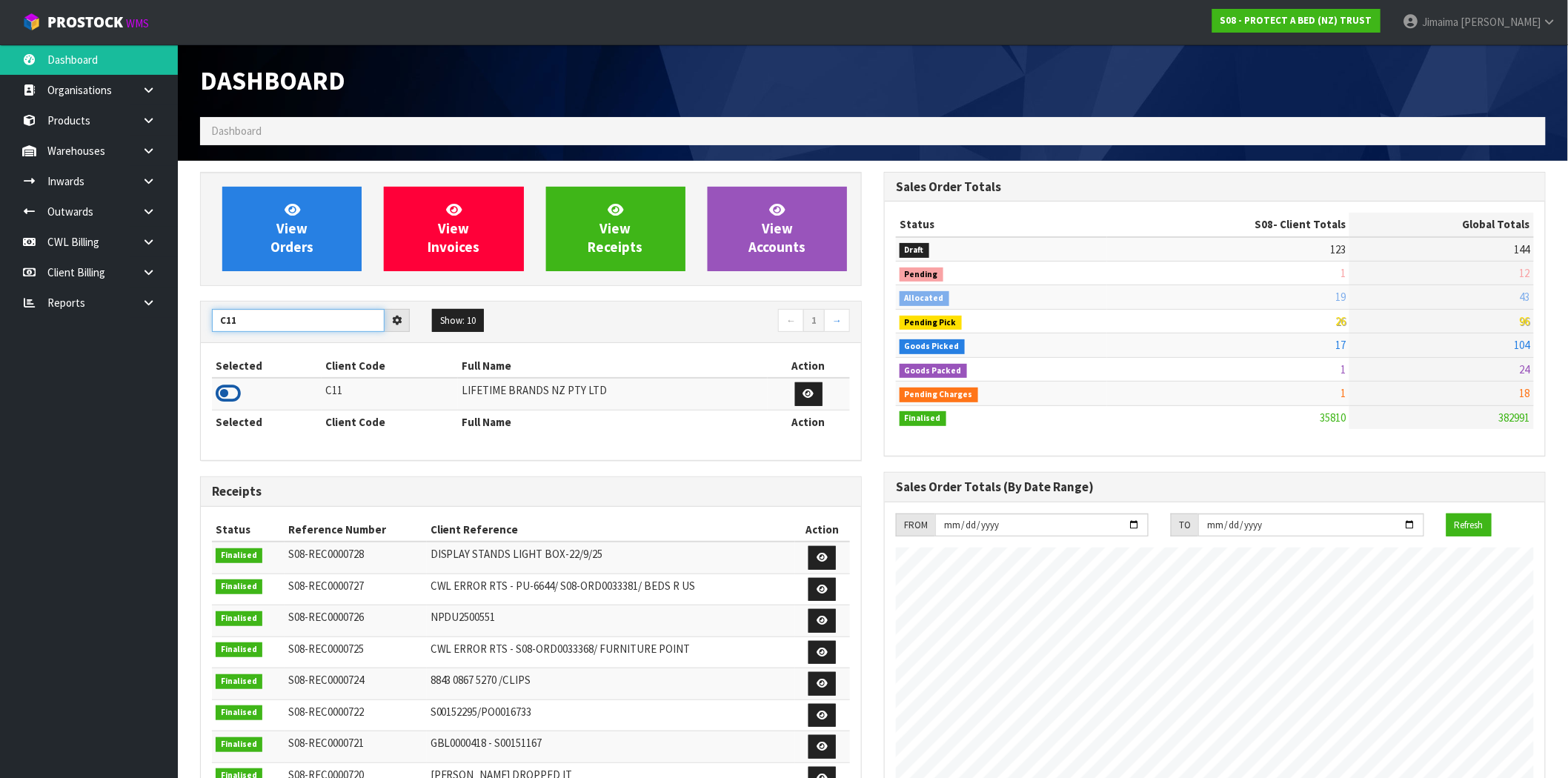
type input "C11"
click at [230, 392] on icon at bounding box center [227, 393] width 25 height 22
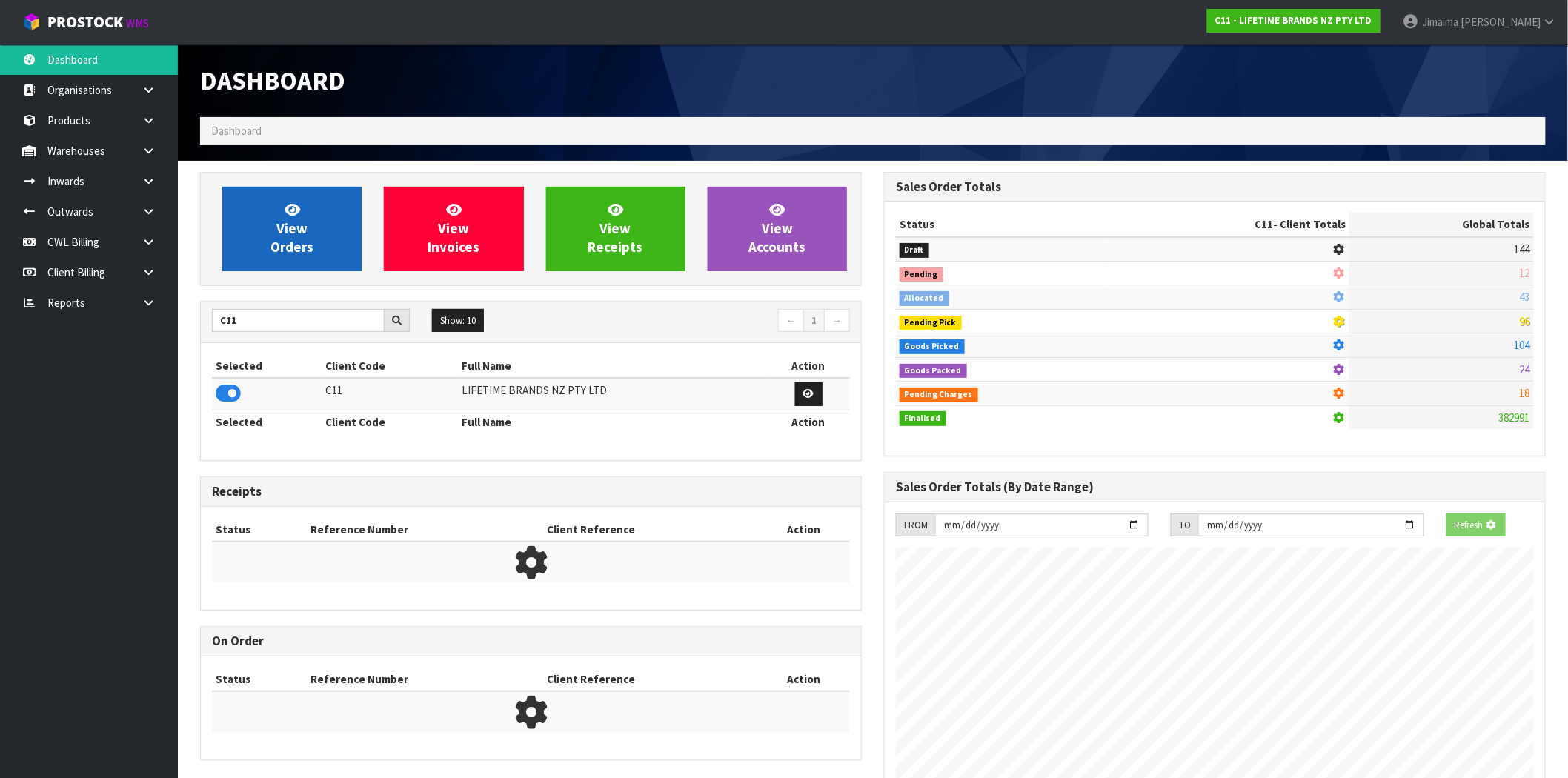
scroll to position [739648, 740185]
click at [290, 232] on span "View Orders" at bounding box center [292, 228] width 43 height 55
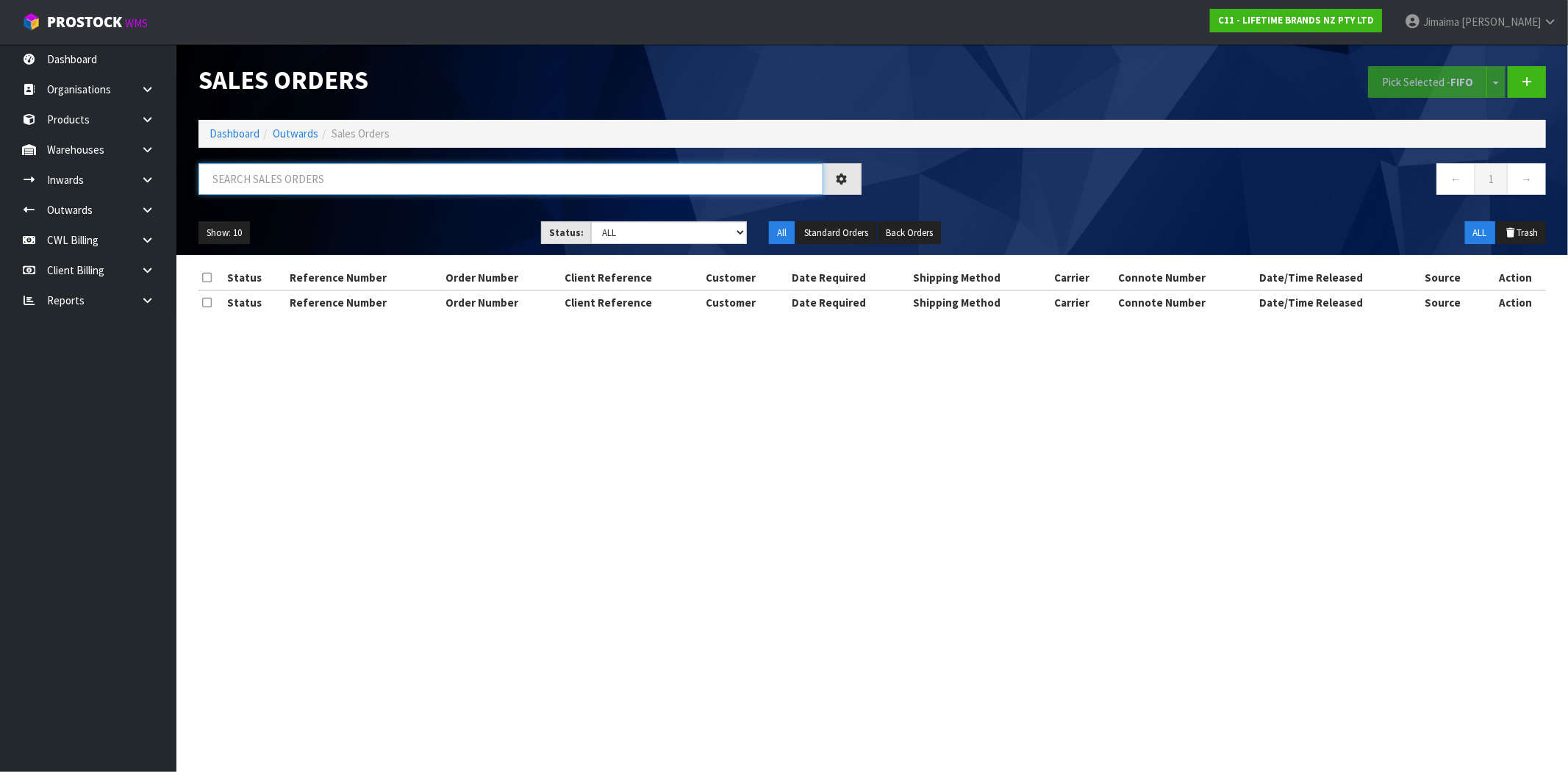
click at [355, 173] on input "text" at bounding box center [510, 178] width 625 height 31
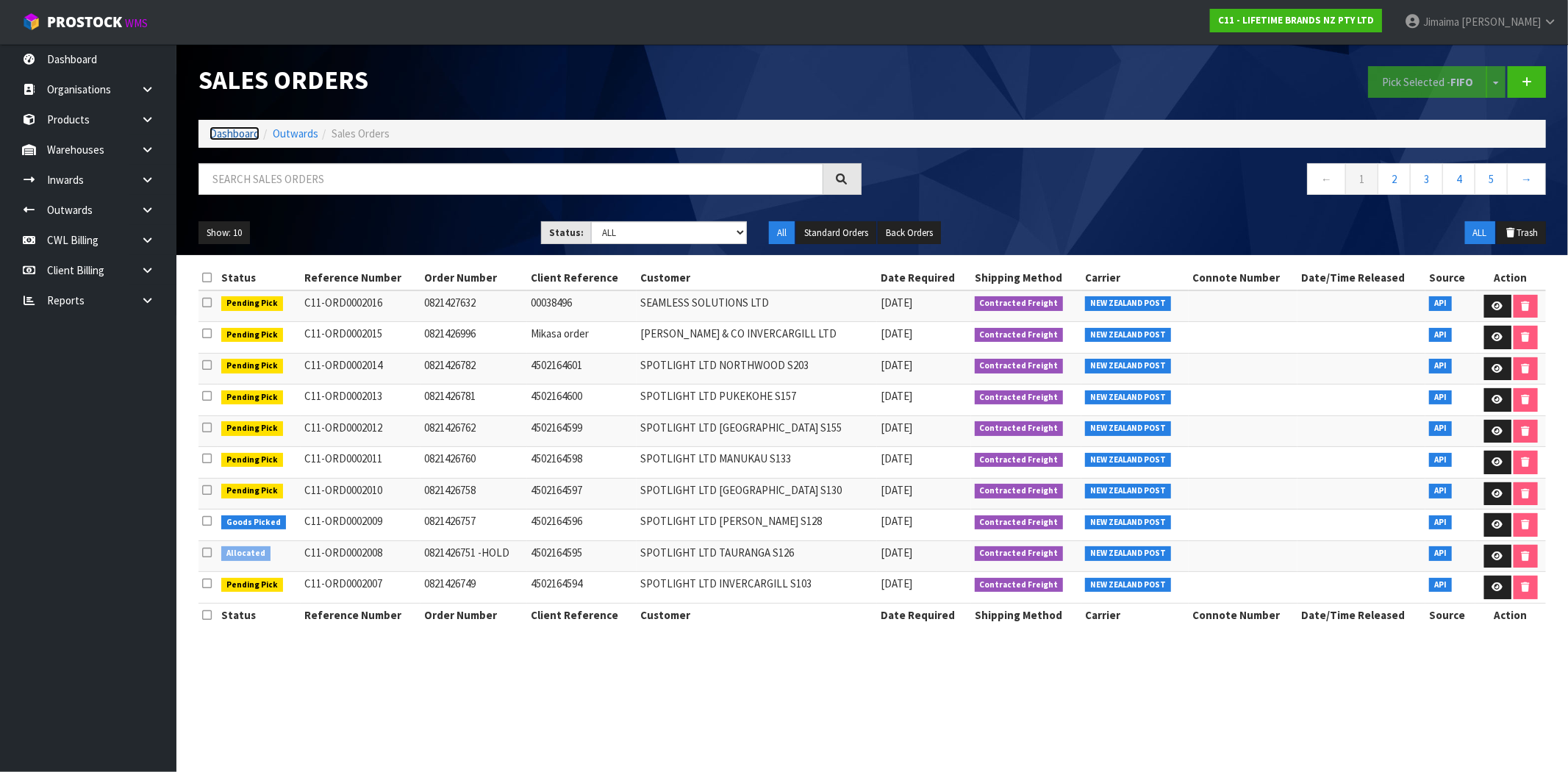
click at [221, 138] on link "Dashboard" at bounding box center [235, 133] width 50 height 14
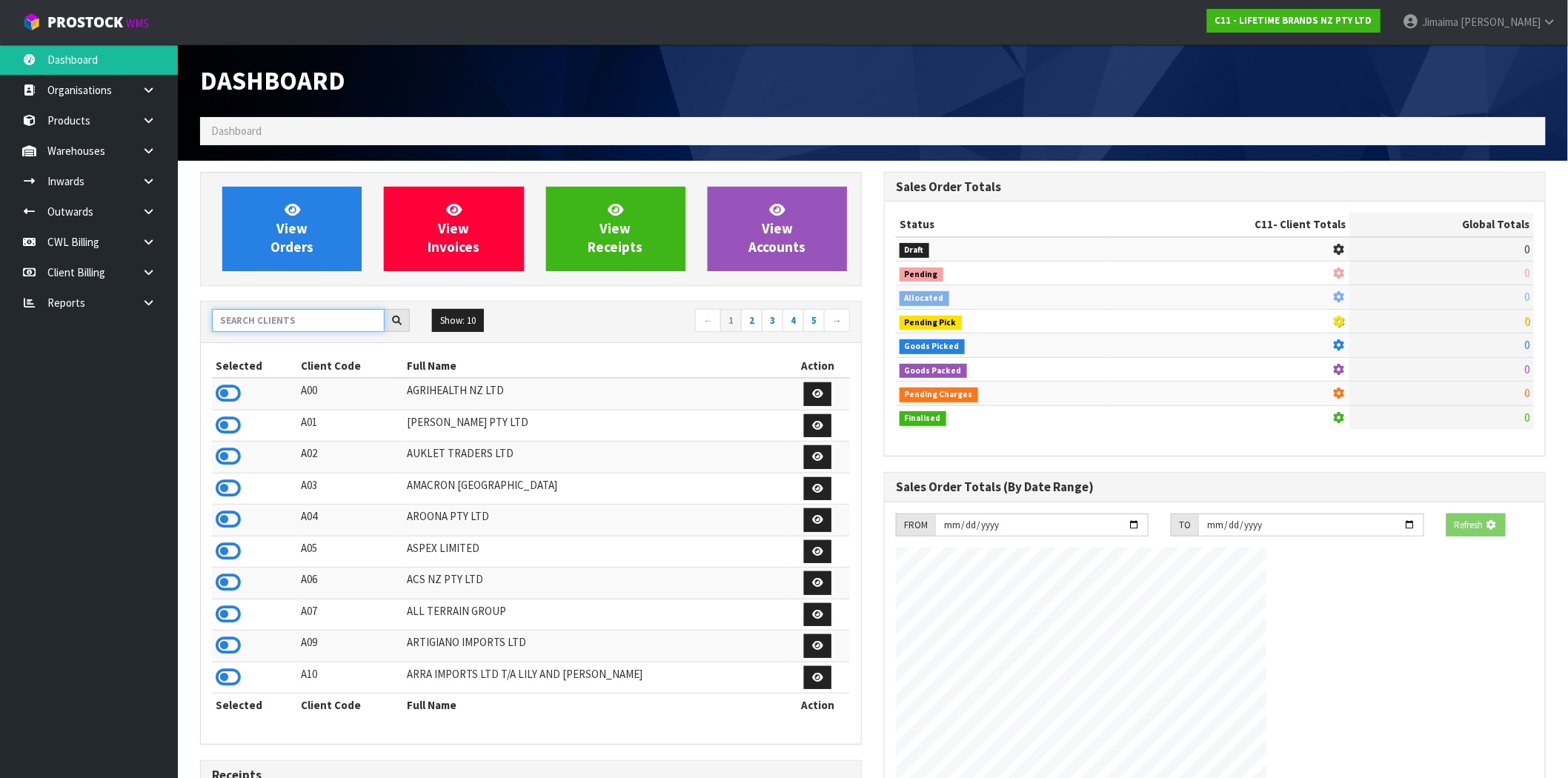
click at [271, 318] on input "text" at bounding box center [298, 320] width 172 height 23
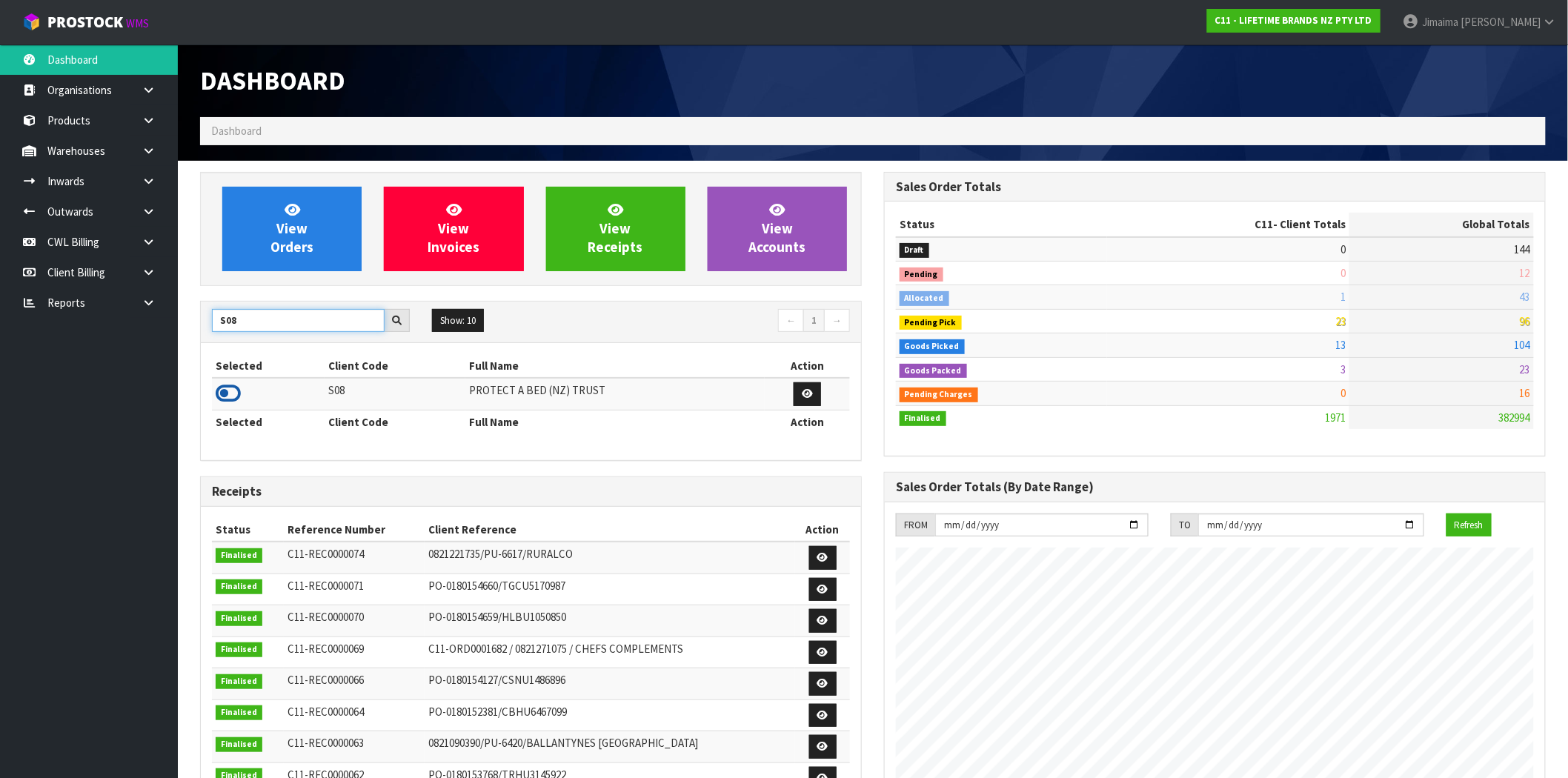
type input "S08"
click at [219, 395] on icon at bounding box center [227, 393] width 25 height 22
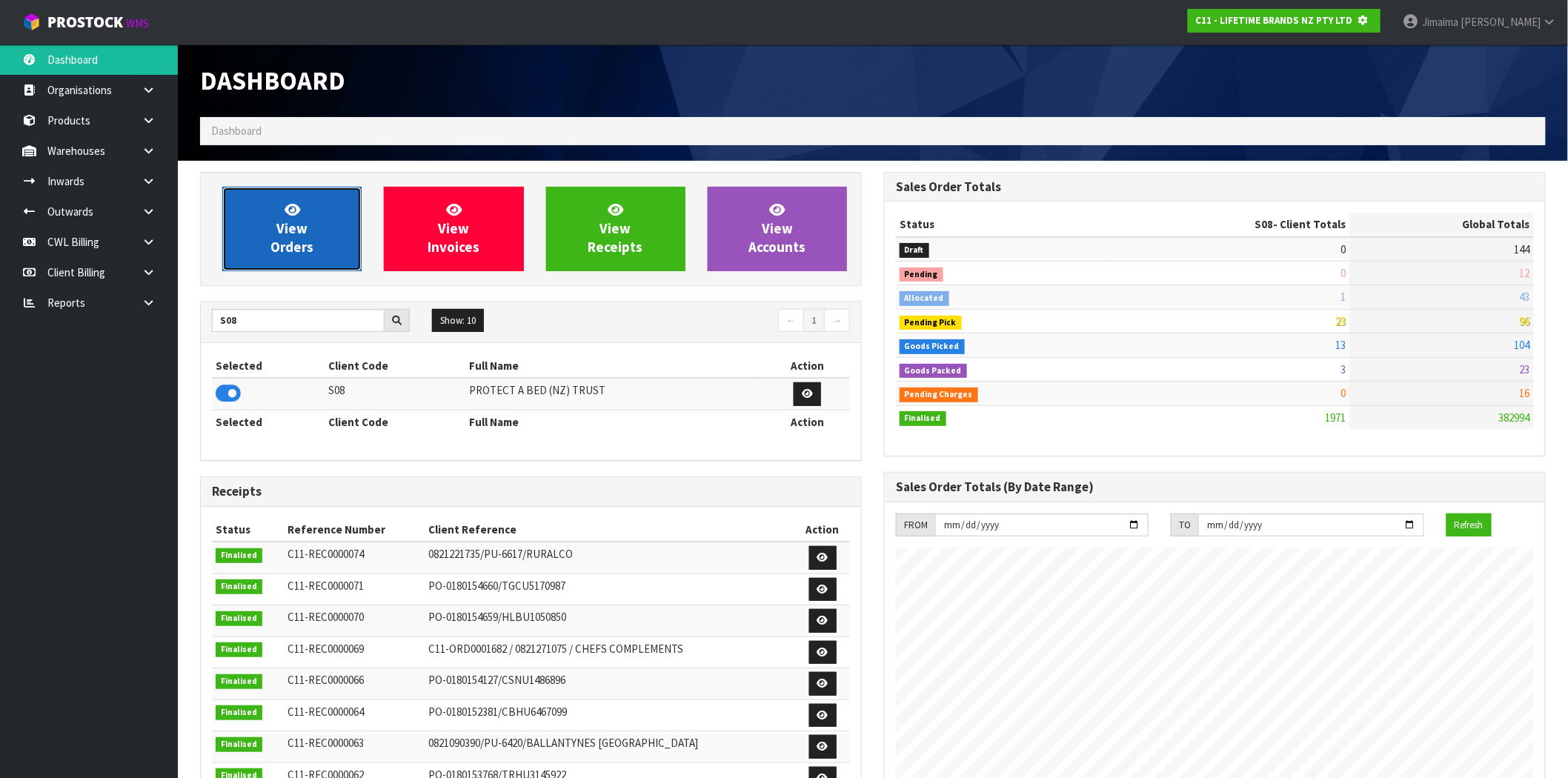
scroll to position [739648, 740185]
click at [271, 243] on span "View Orders" at bounding box center [292, 228] width 43 height 55
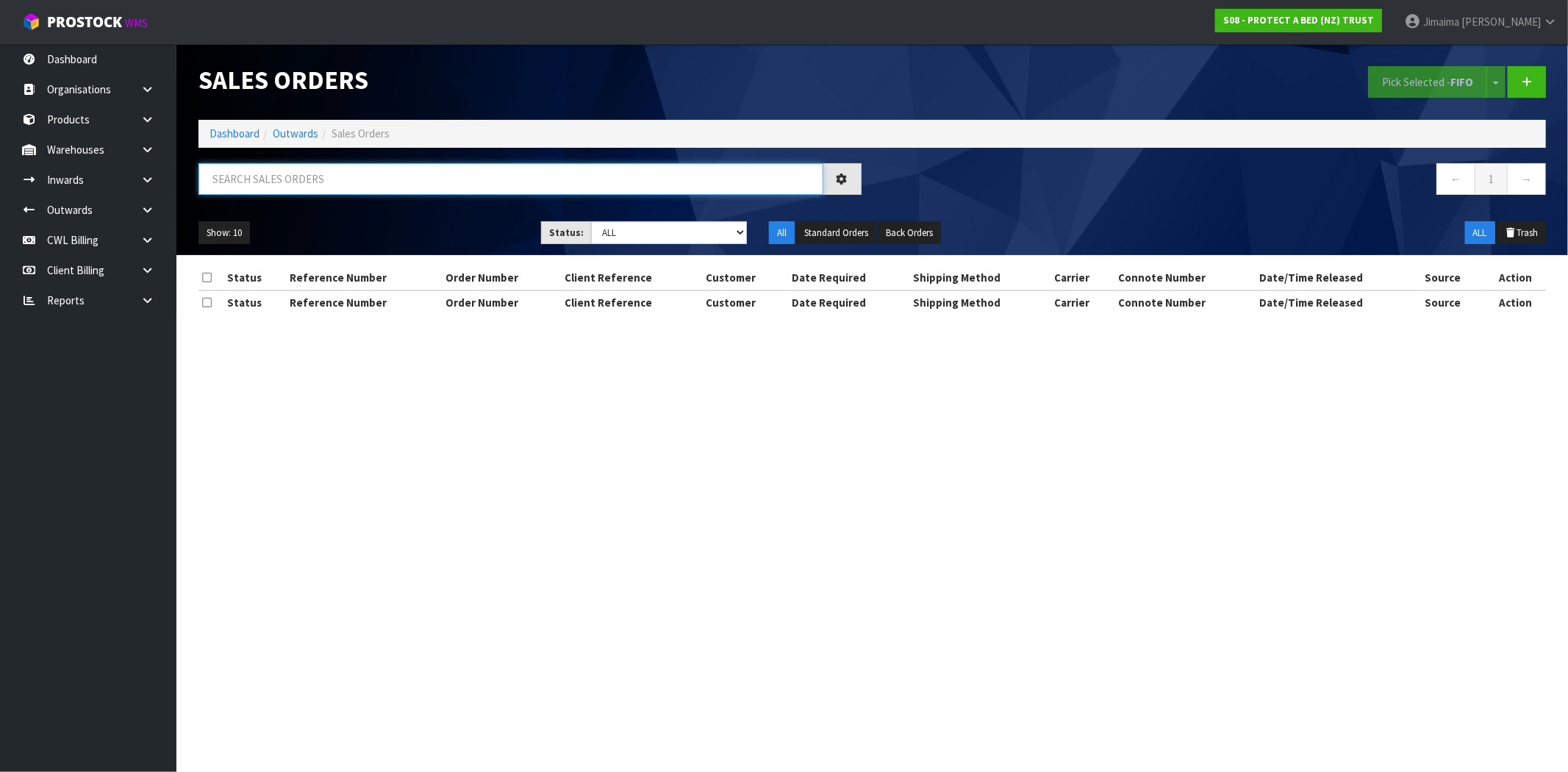
click at [289, 189] on input "text" at bounding box center [510, 178] width 625 height 31
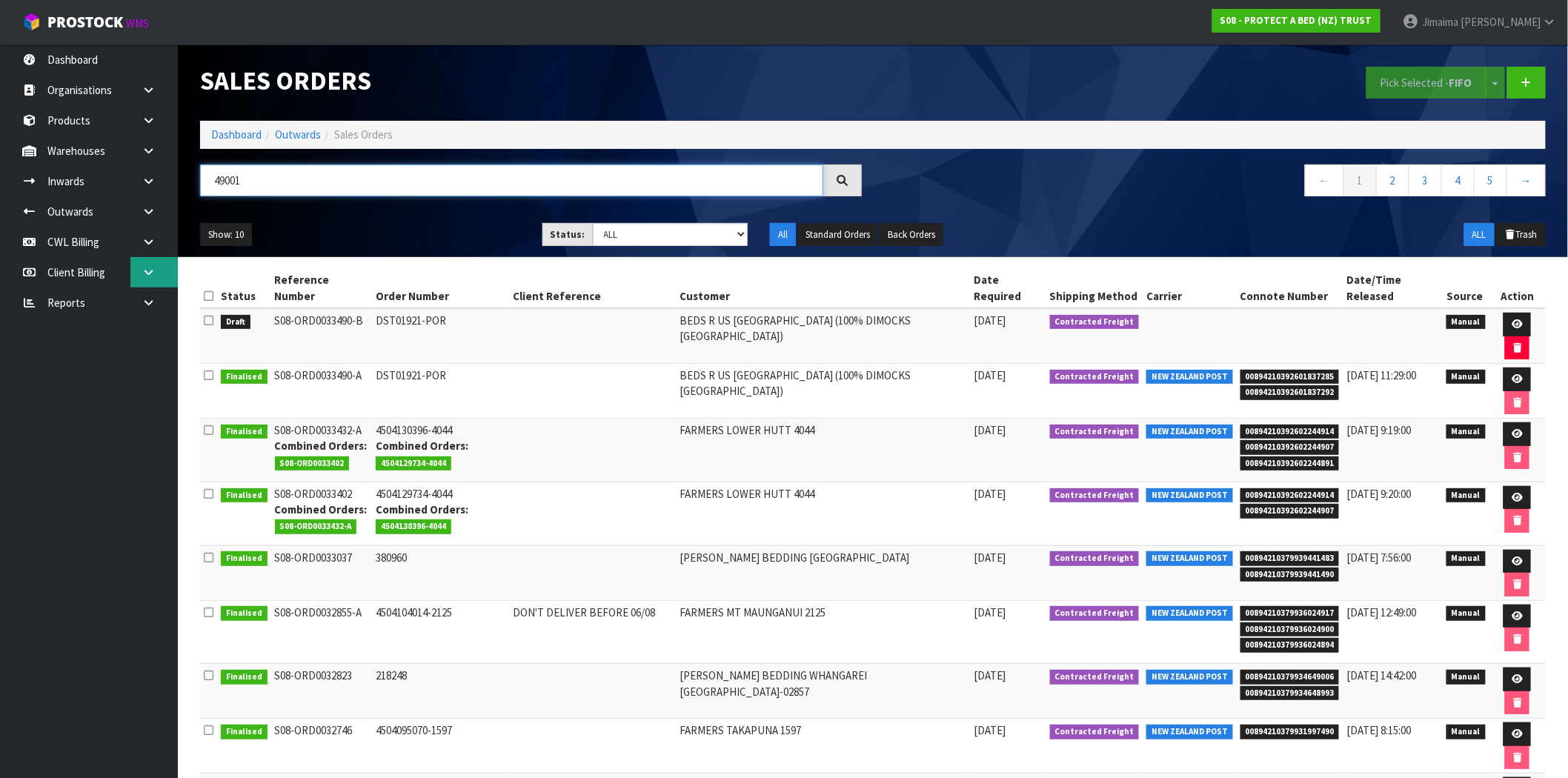
type input "49001"
click at [149, 264] on link at bounding box center [154, 271] width 47 height 30
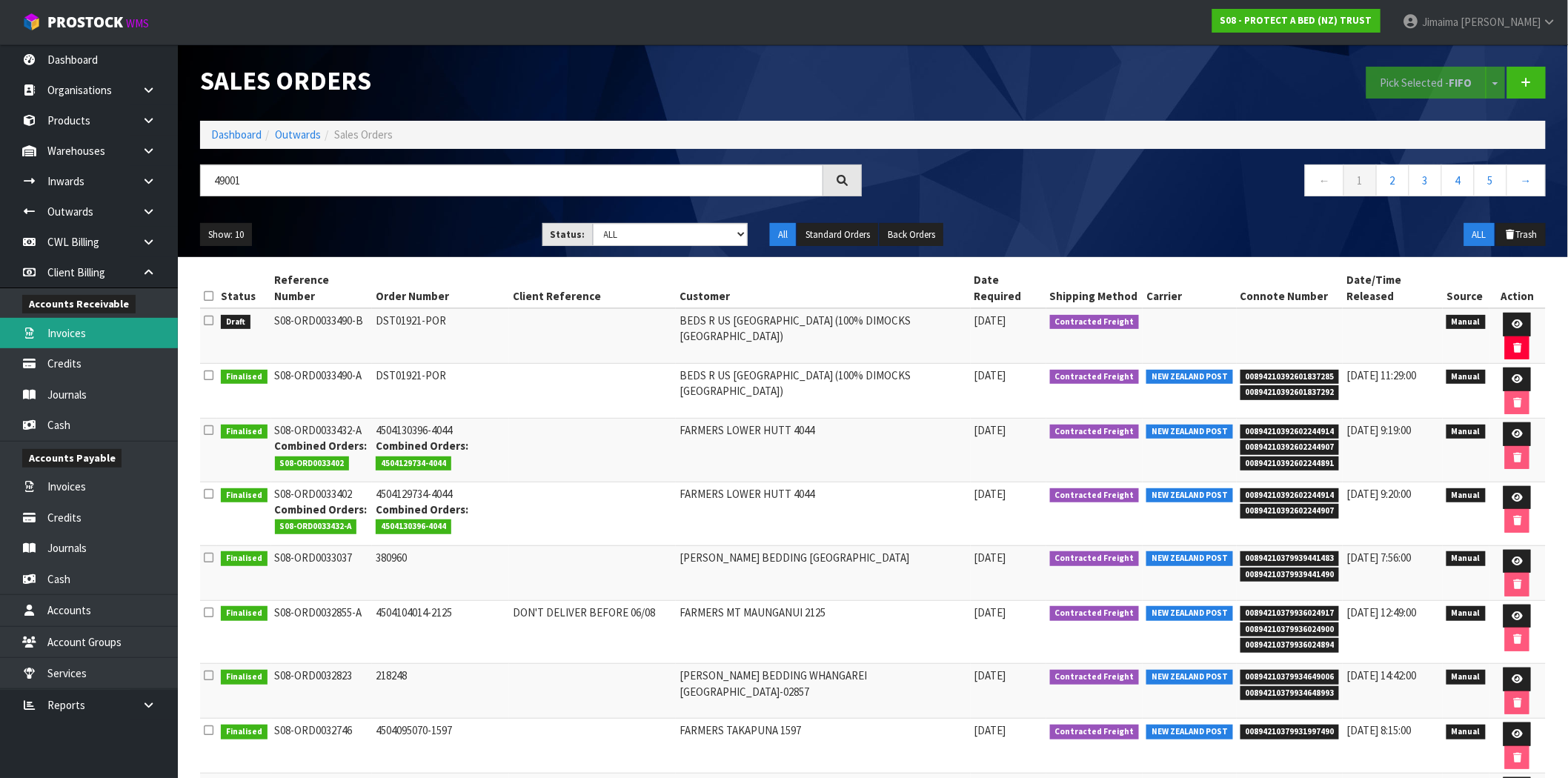
click at [81, 331] on link "Invoices" at bounding box center [89, 332] width 178 height 30
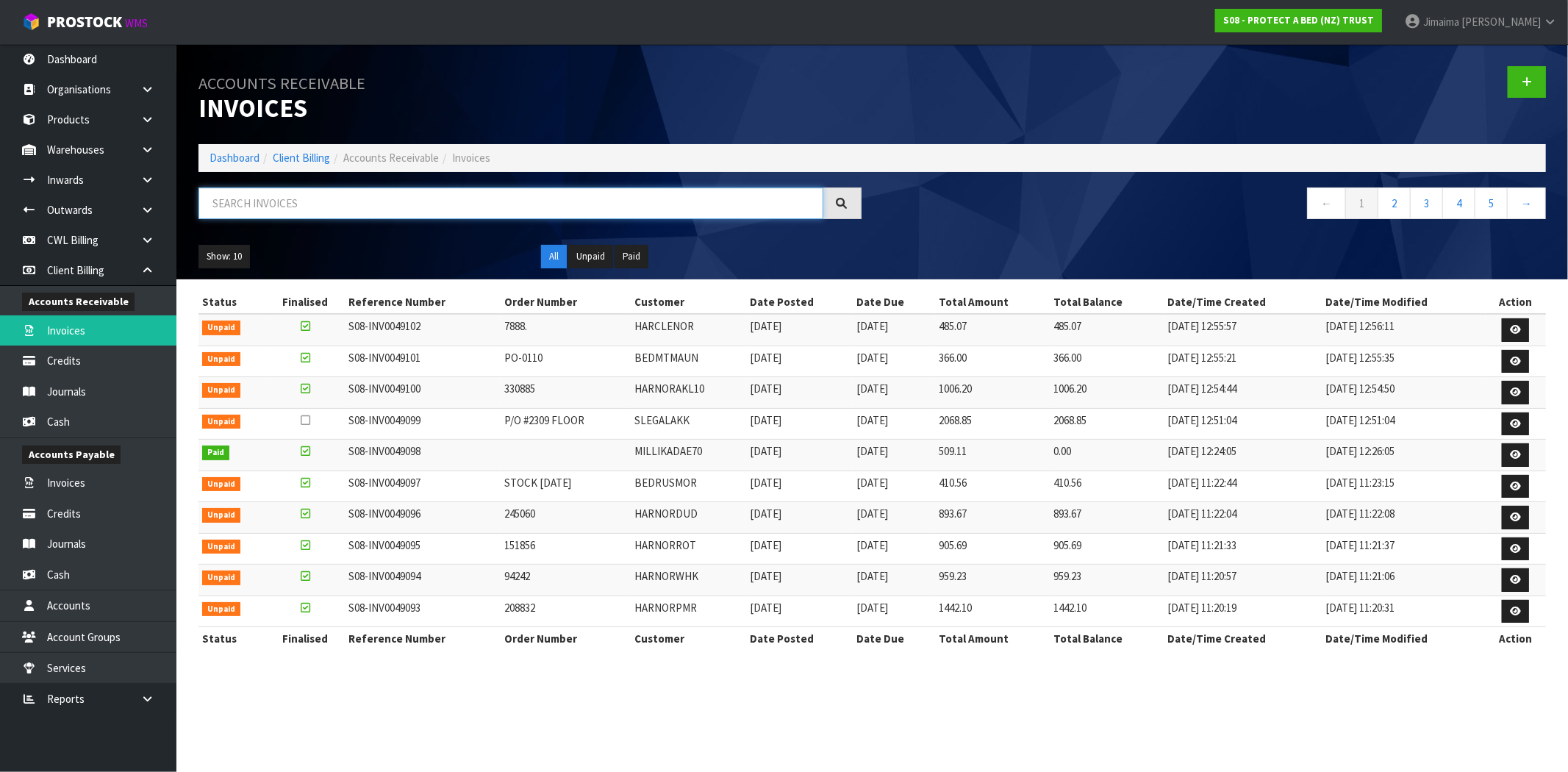
click at [264, 208] on input "text" at bounding box center [510, 203] width 625 height 31
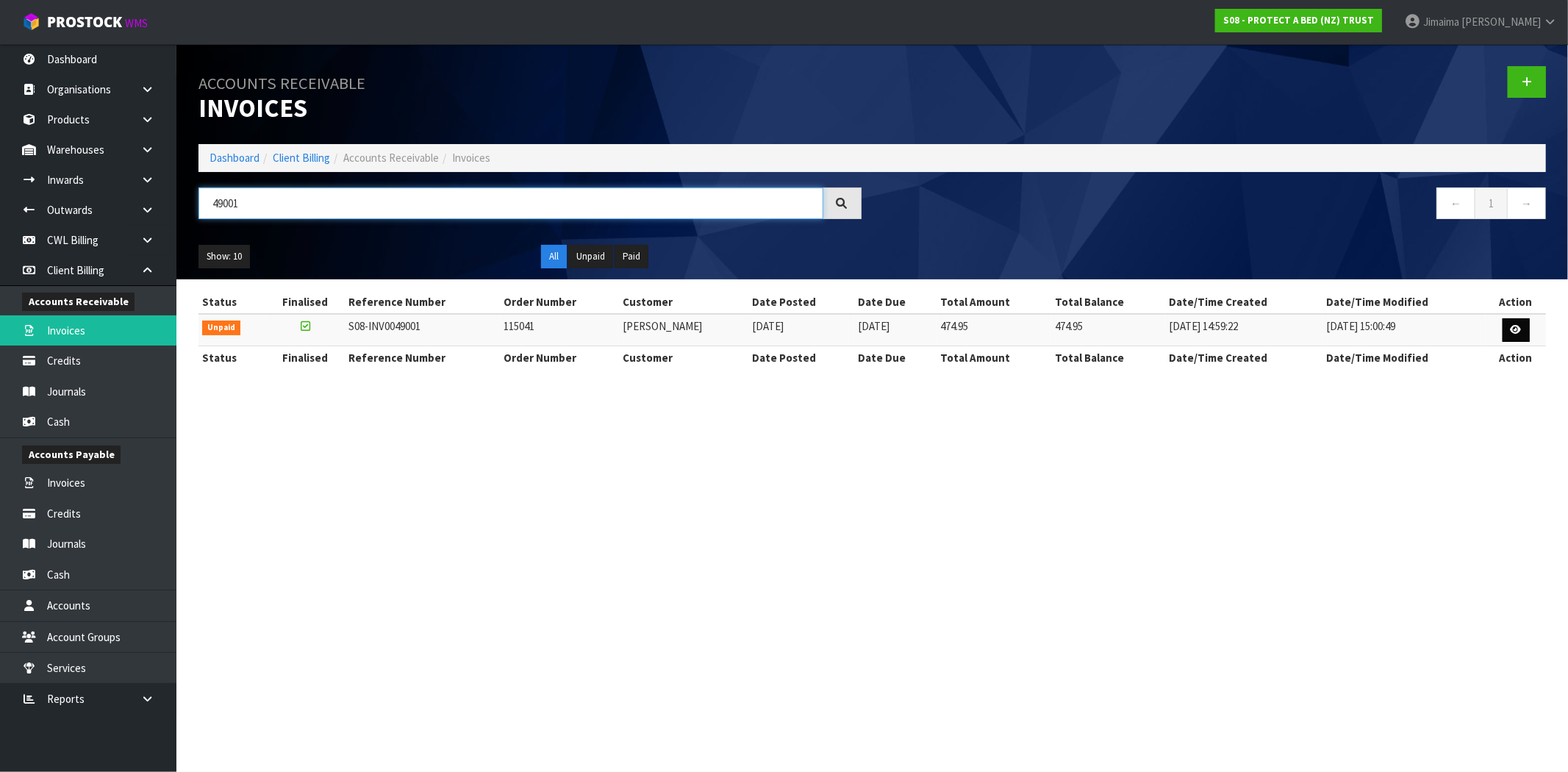
type input "49001"
click at [1509, 324] on link at bounding box center [1516, 330] width 27 height 23
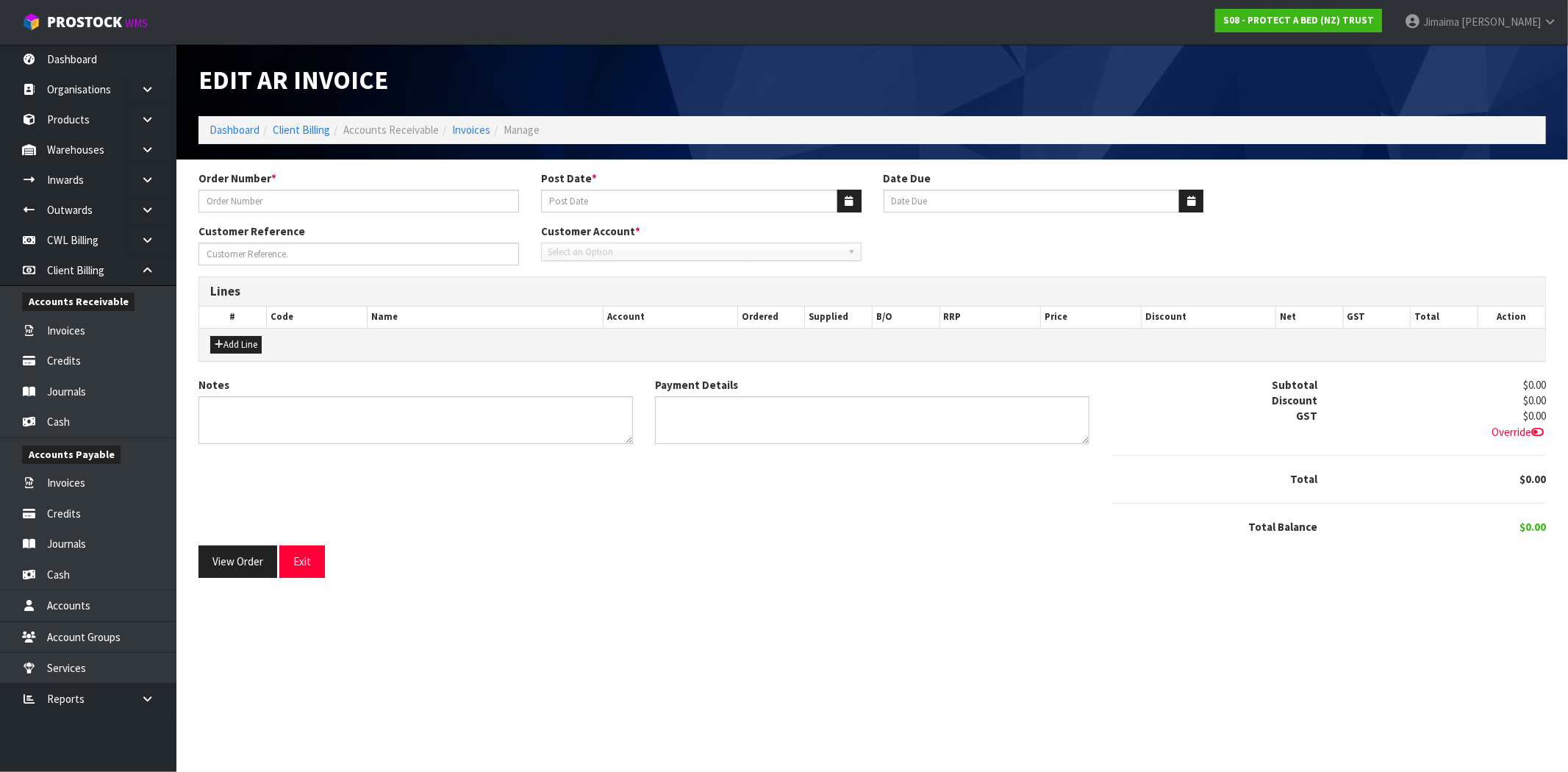
type input "115041"
type input "[DATE]"
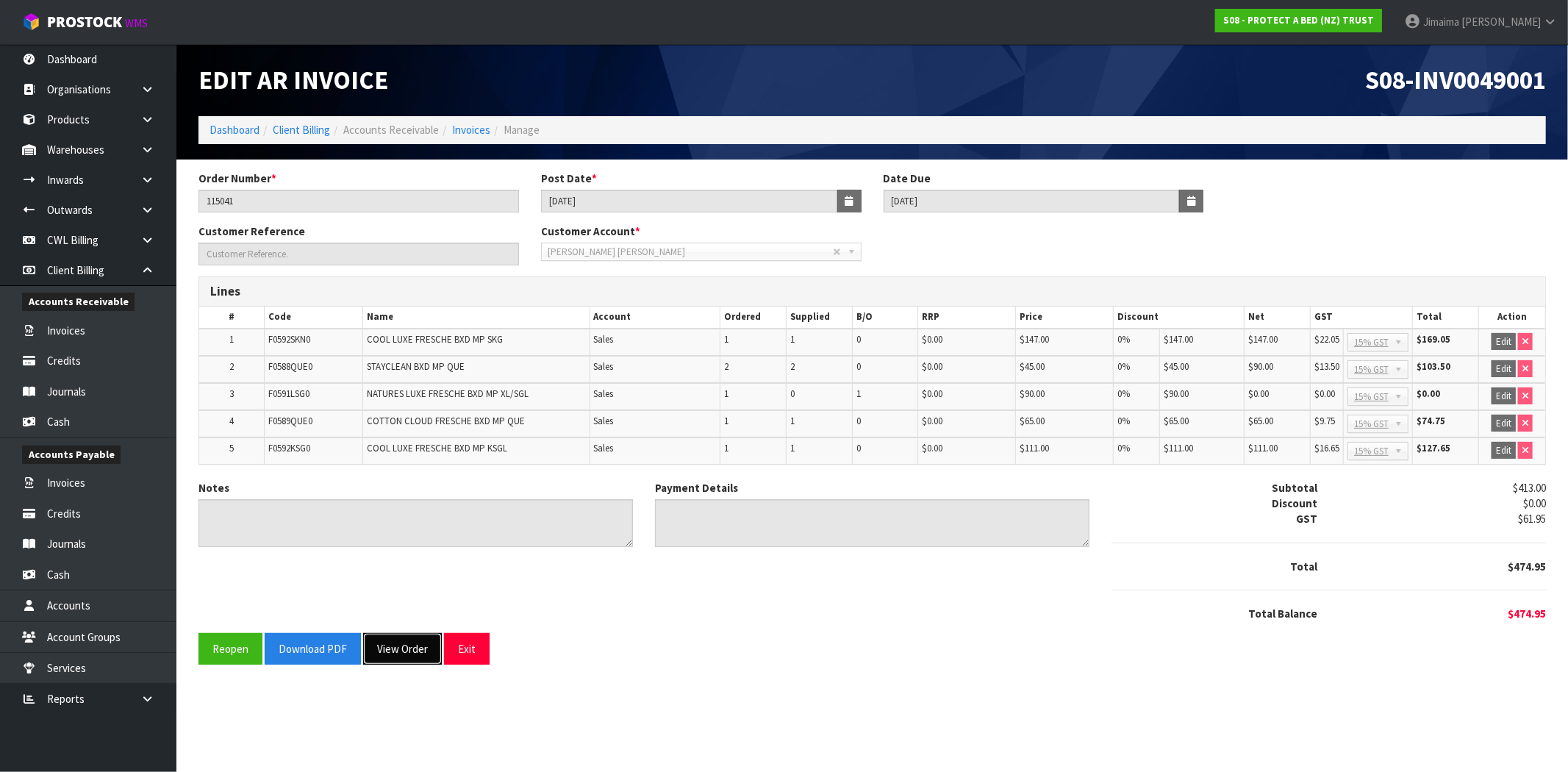
drag, startPoint x: 397, startPoint y: 636, endPoint x: 396, endPoint y: 626, distance: 10.0
click at [397, 637] on button "View Order" at bounding box center [402, 648] width 79 height 31
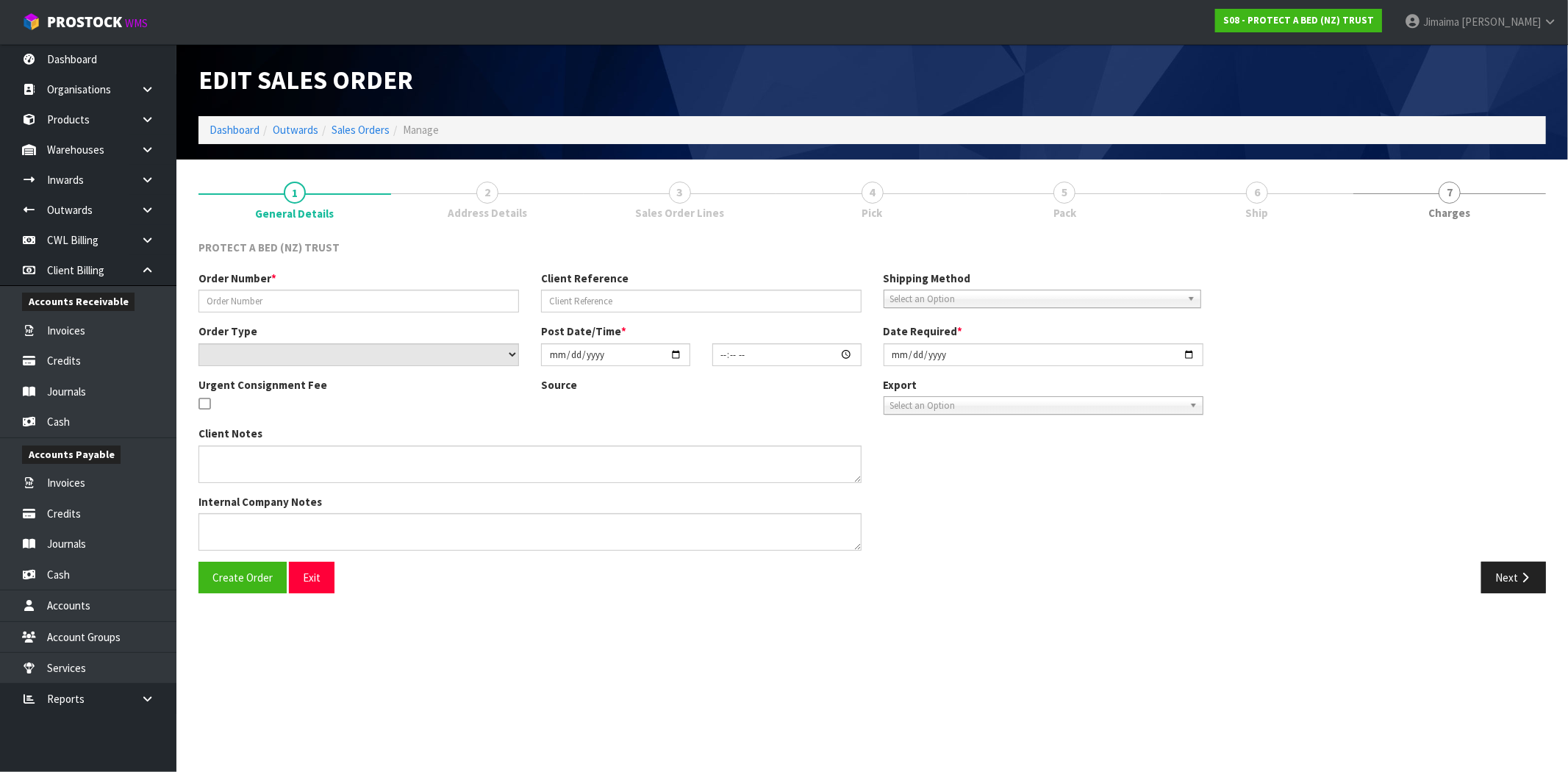
type input "115041"
select select "number:0"
type input "2025-09-17"
type input "11:00:00.000"
type input "2025-09-17"
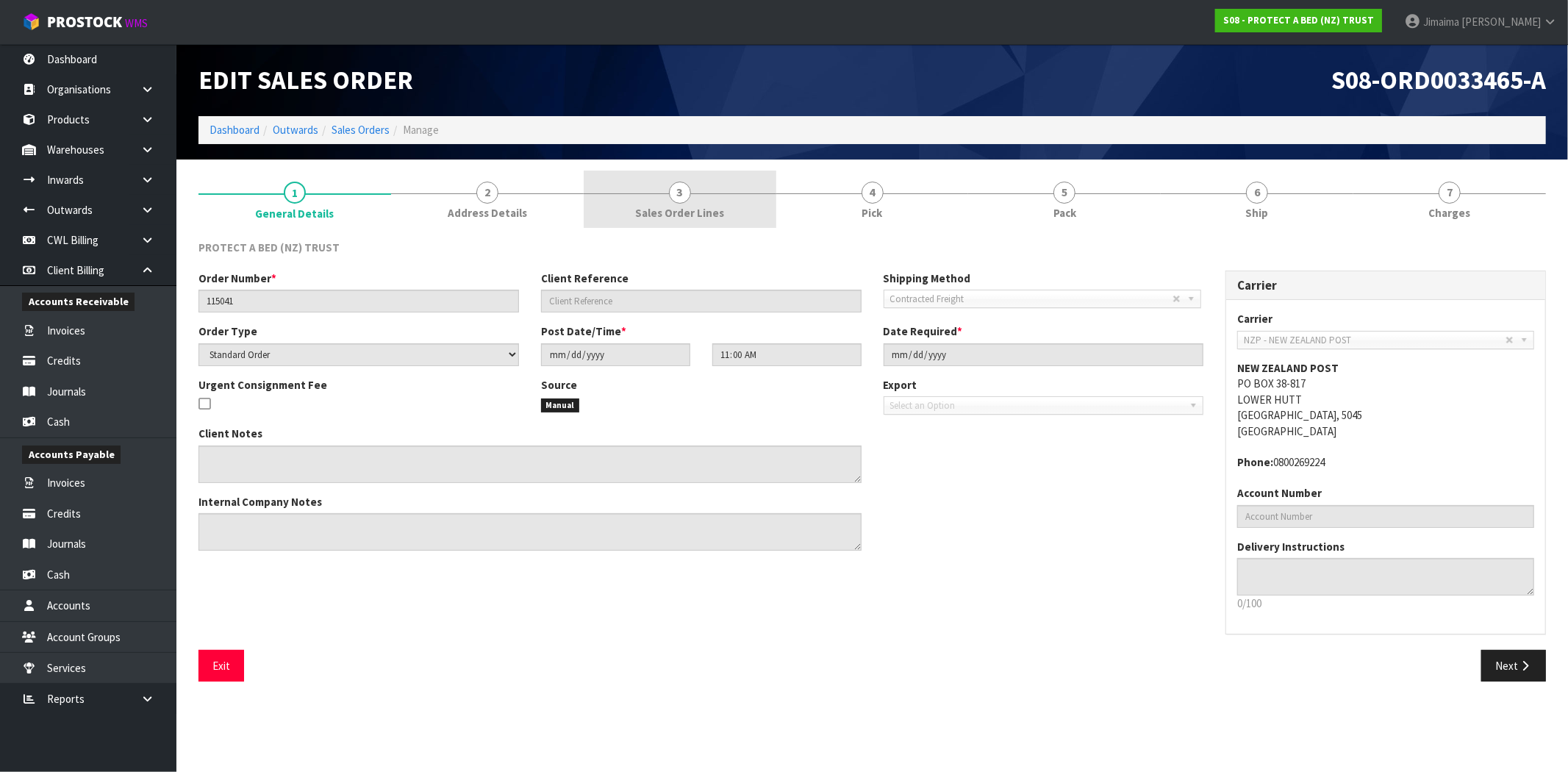
click at [555, 205] on link "2 Address Details" at bounding box center [487, 200] width 193 height 58
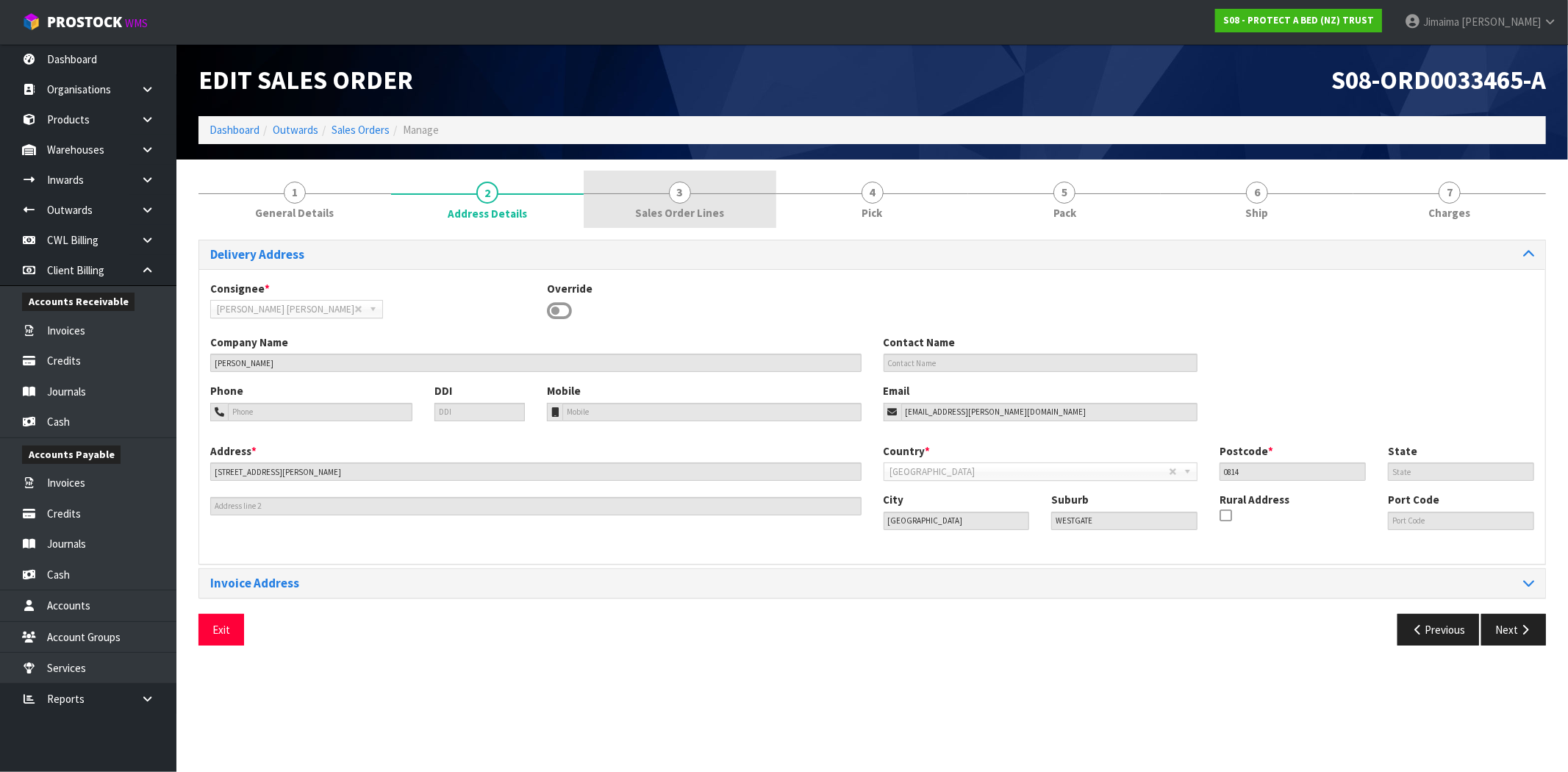
click at [700, 207] on span "Sales Order Lines" at bounding box center [680, 212] width 89 height 15
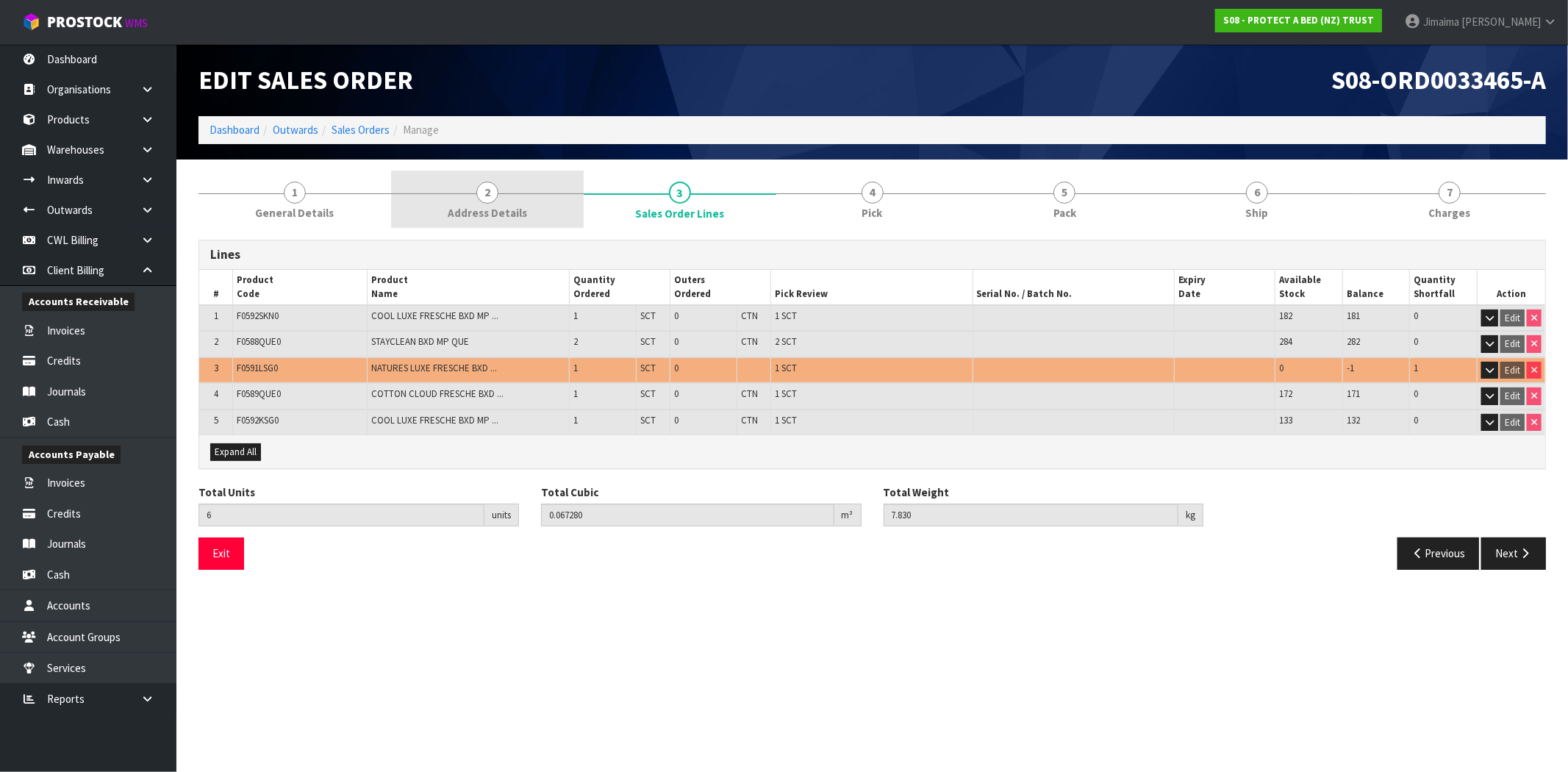
click at [562, 209] on link "2 Address Details" at bounding box center [487, 200] width 193 height 58
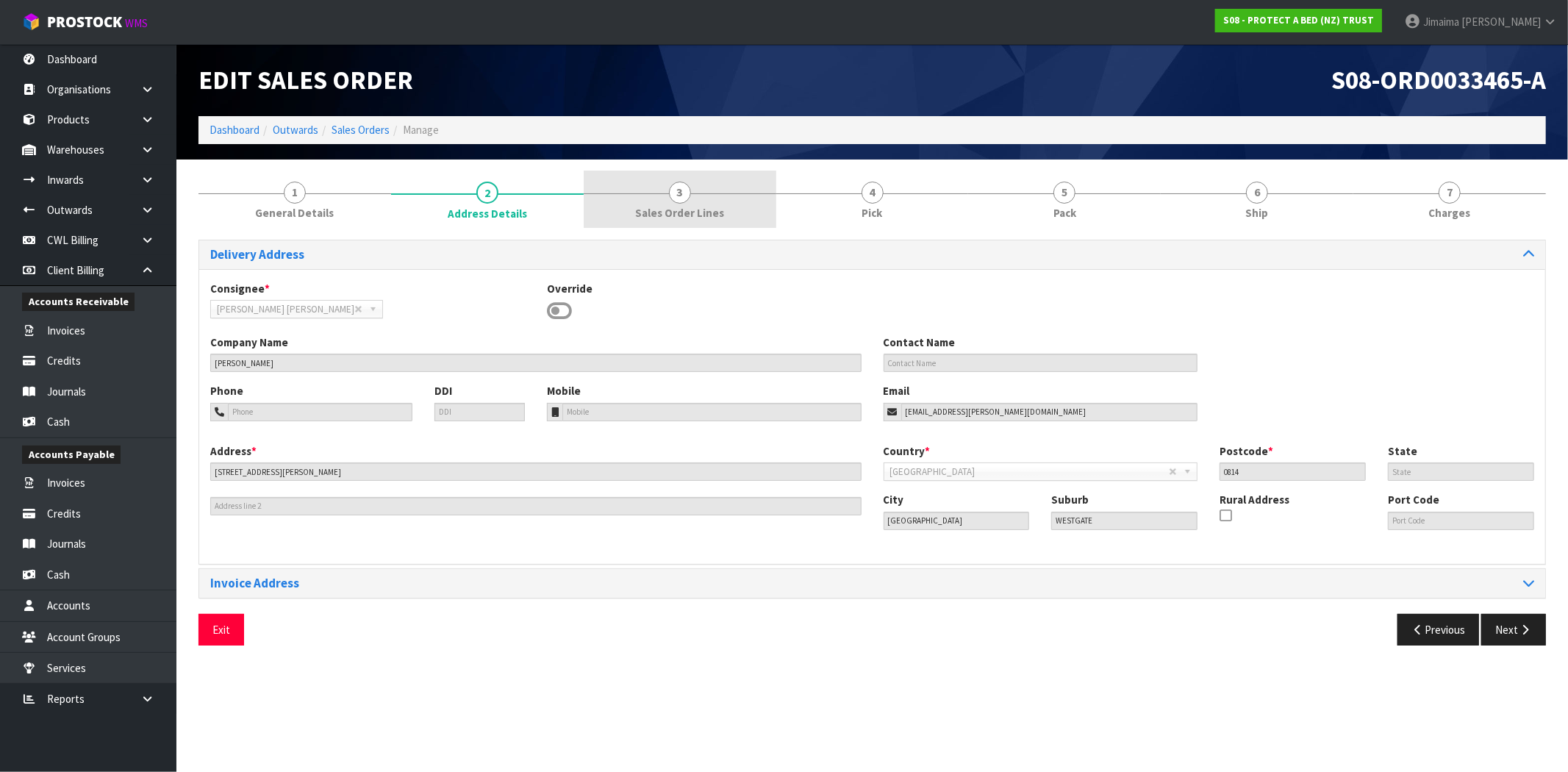
click at [664, 208] on span "Sales Order Lines" at bounding box center [680, 212] width 89 height 15
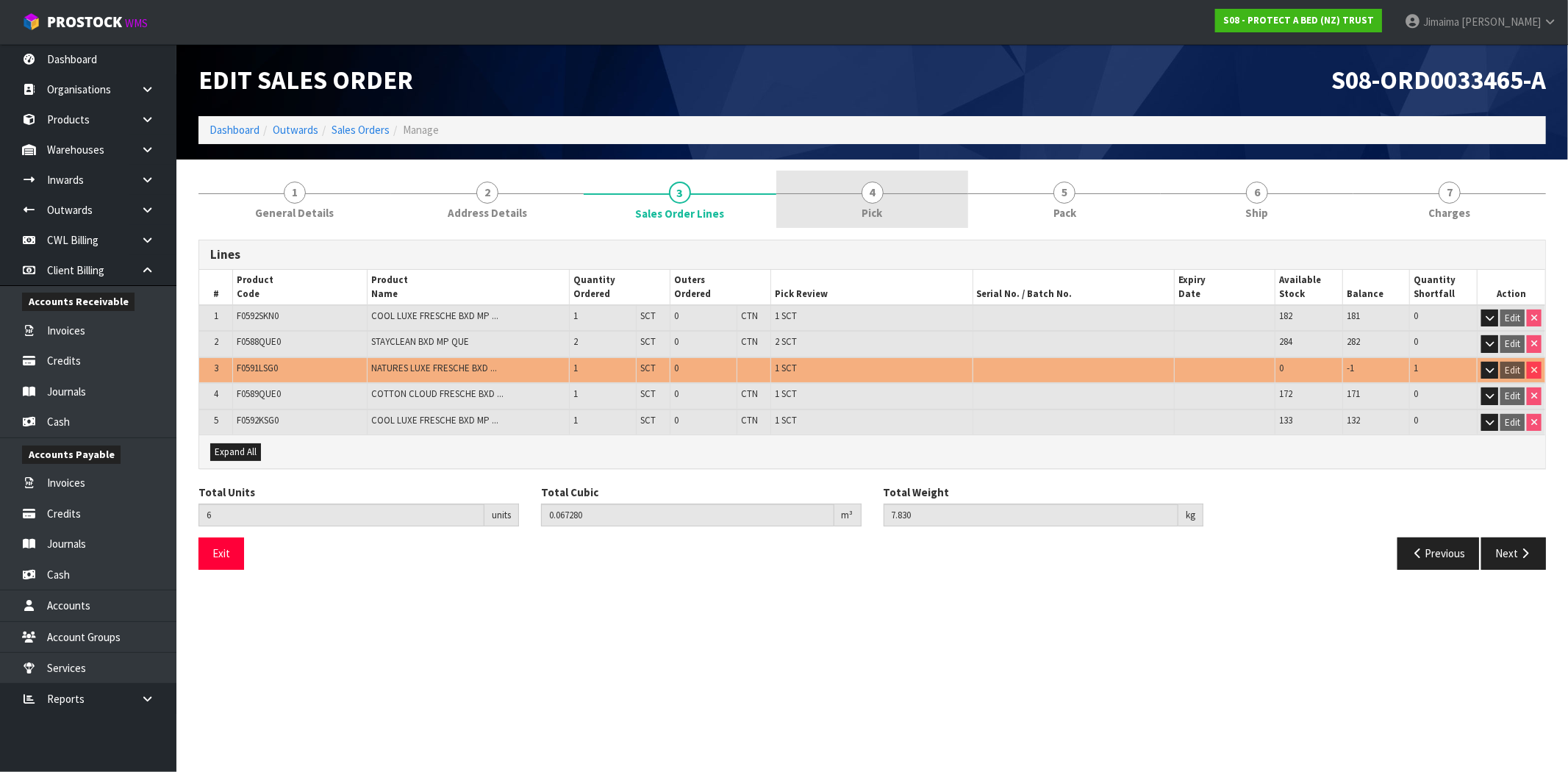
click at [855, 206] on link "4 Pick" at bounding box center [872, 200] width 193 height 58
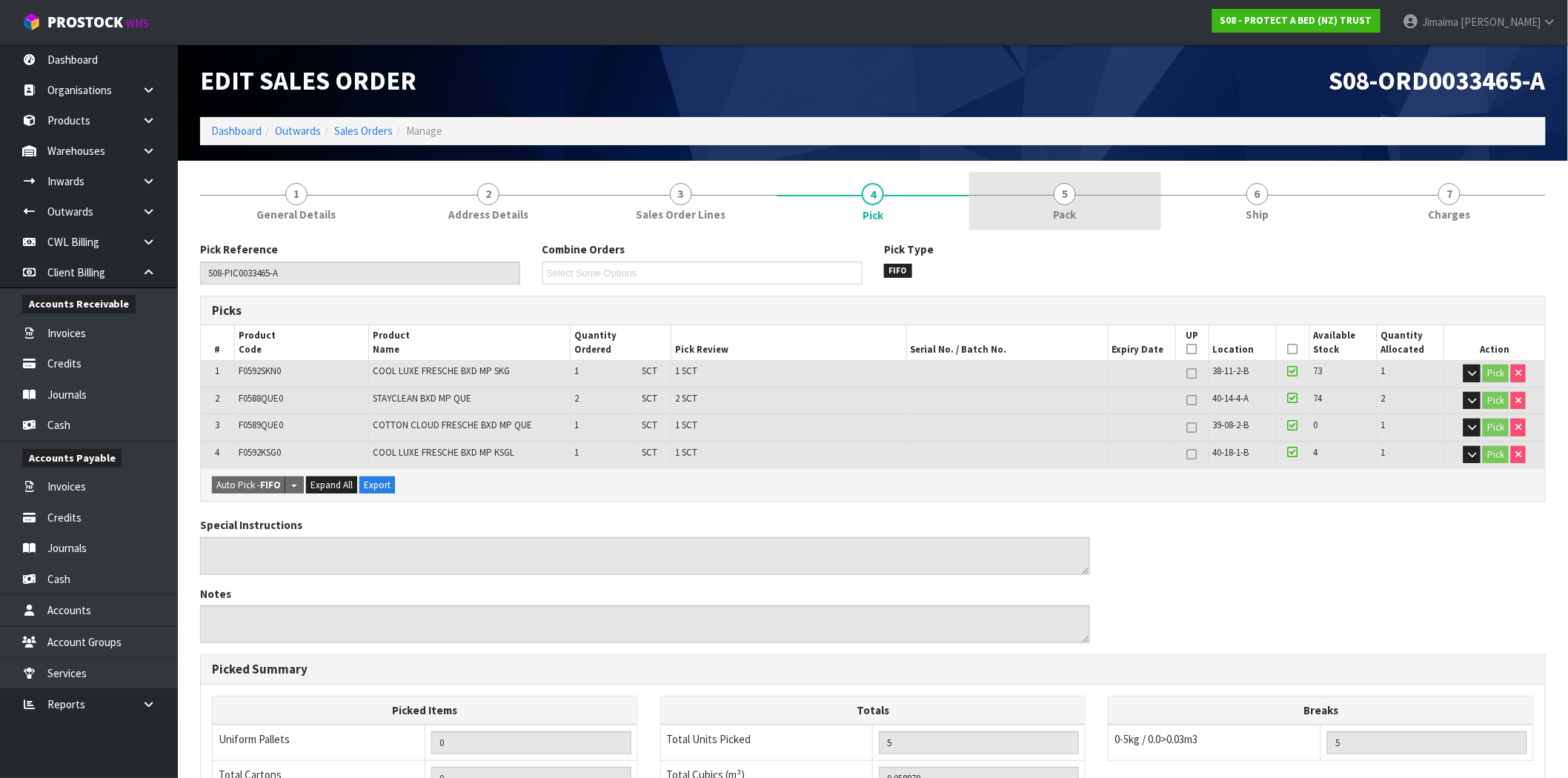
click at [1077, 211] on link "5 Pack" at bounding box center [1065, 201] width 192 height 58
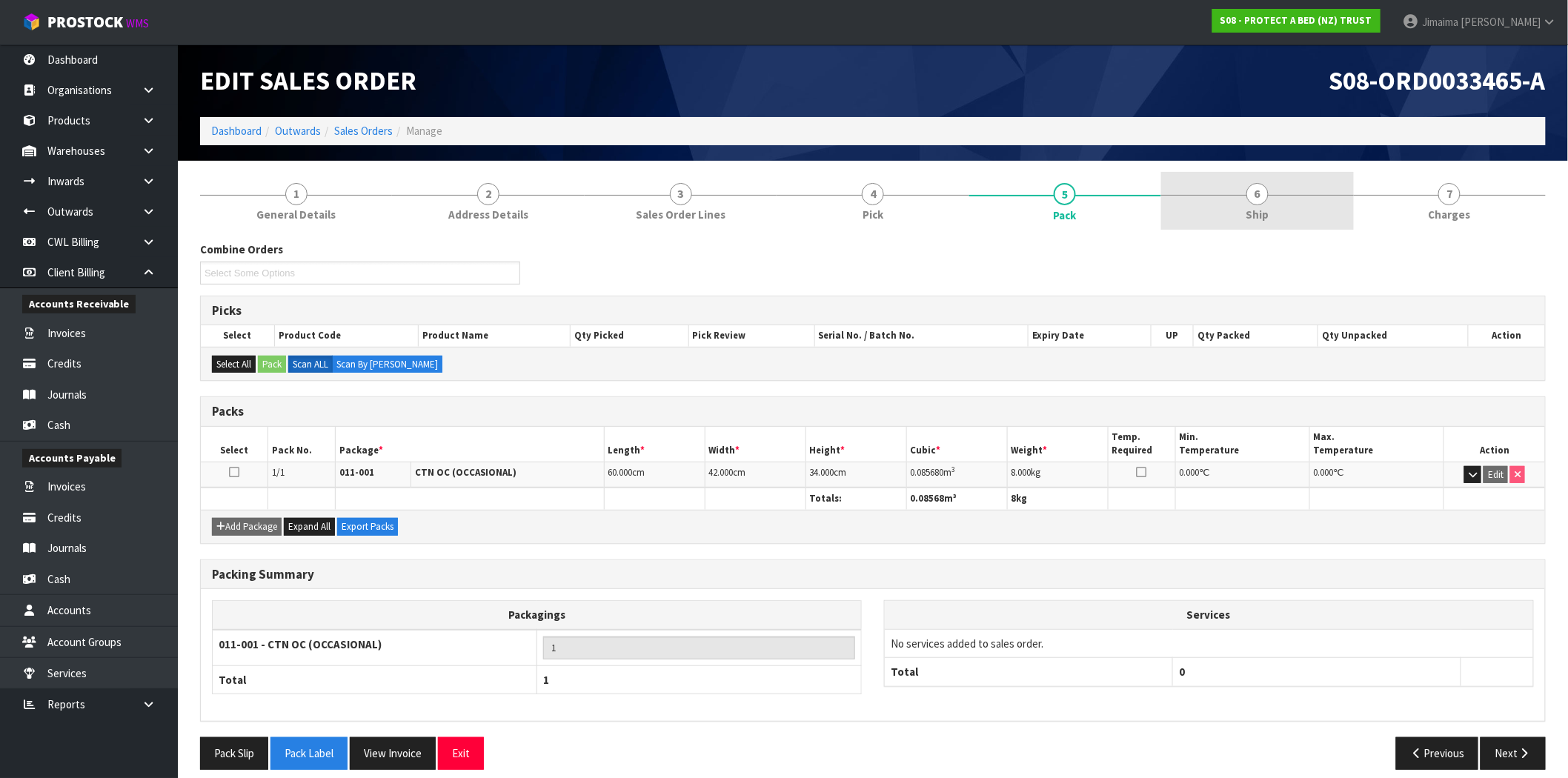
click at [1294, 217] on link "6 Ship" at bounding box center [1257, 201] width 192 height 58
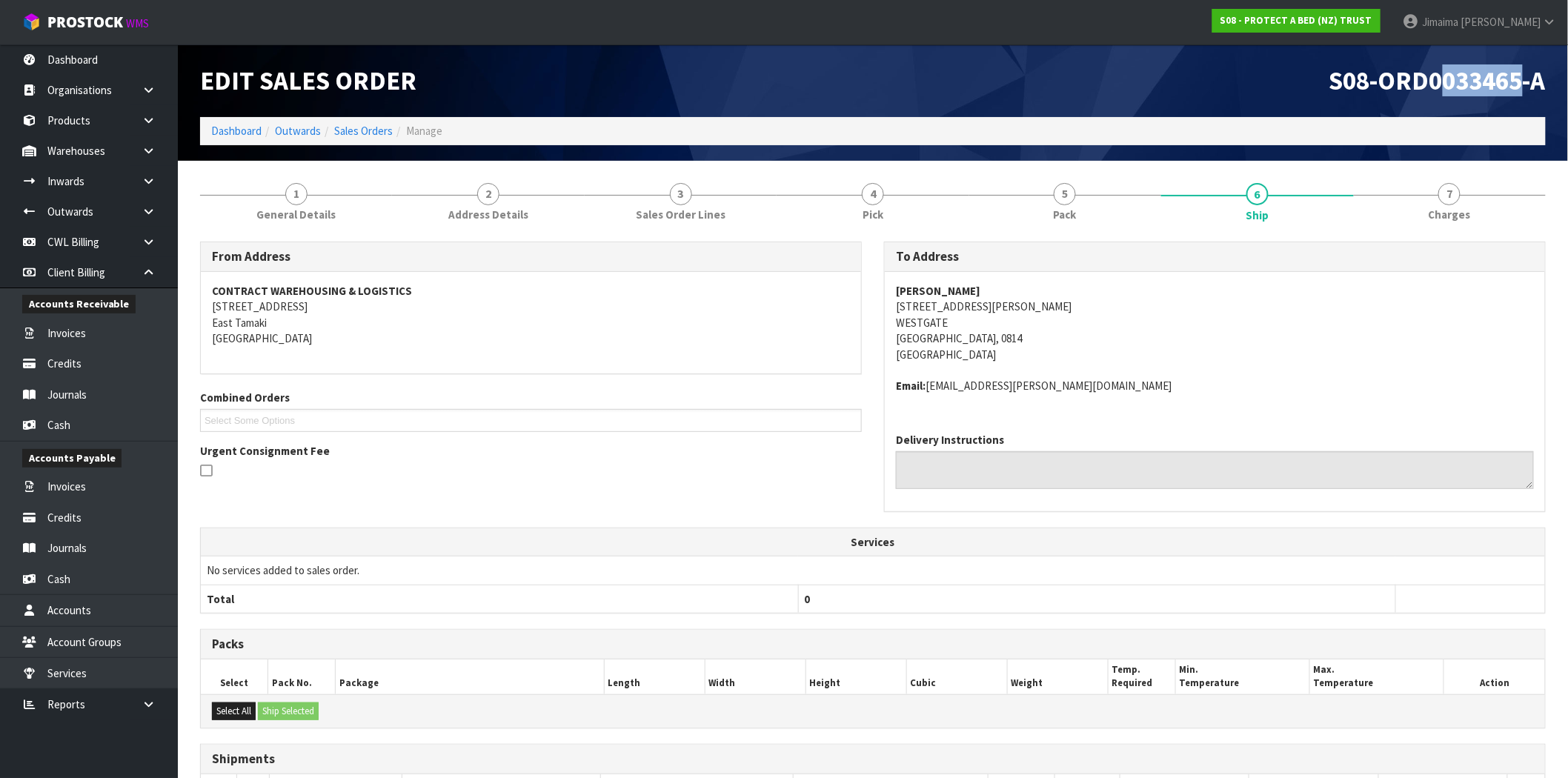
drag, startPoint x: 1440, startPoint y: 81, endPoint x: 1518, endPoint y: 87, distance: 78.2
click at [1518, 87] on span "S08-ORD0033465-A" at bounding box center [1437, 80] width 216 height 32
copy span "033465"
click at [154, 181] on icon at bounding box center [148, 181] width 14 height 11
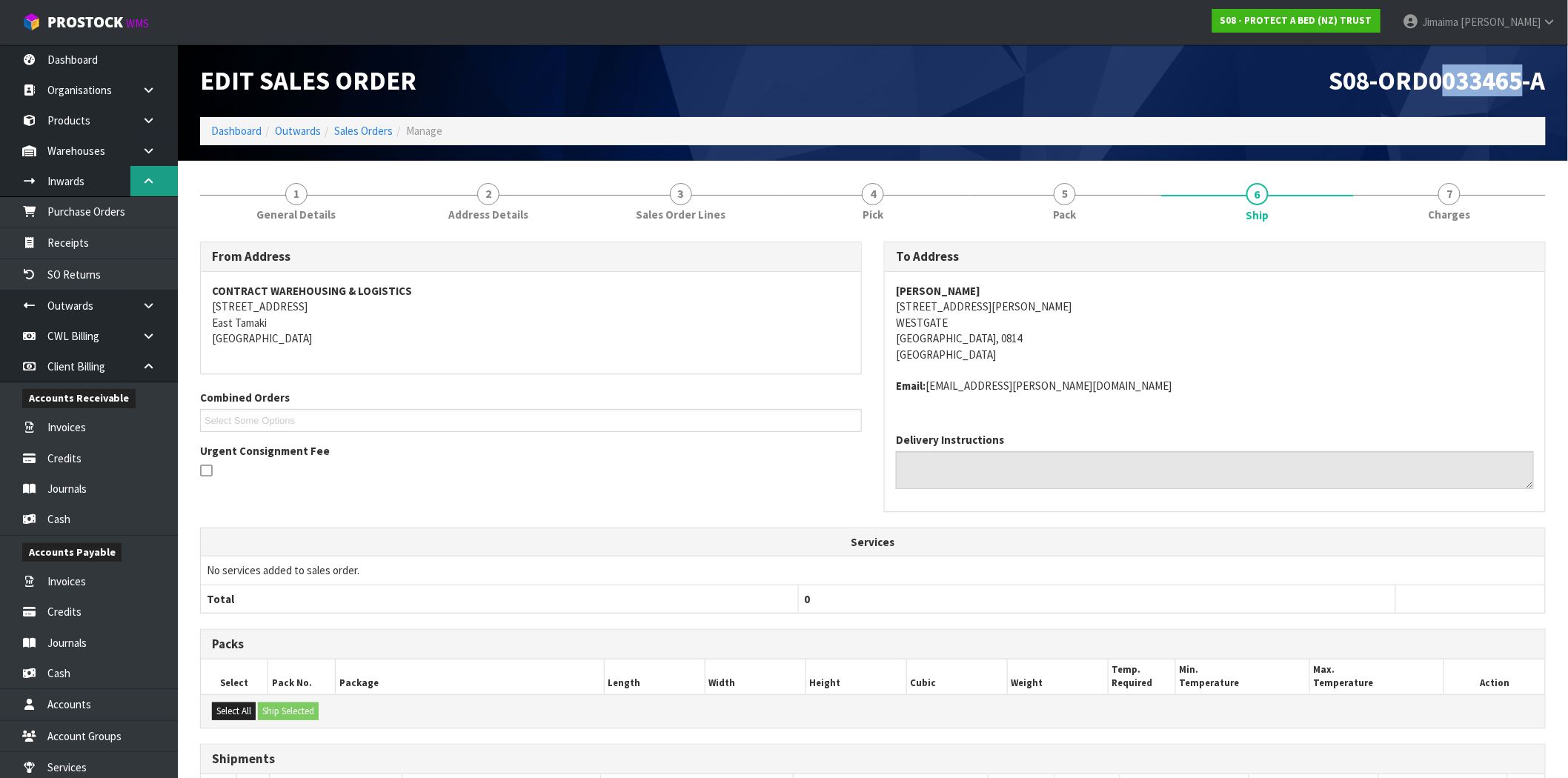
click at [154, 181] on icon at bounding box center [148, 181] width 14 height 11
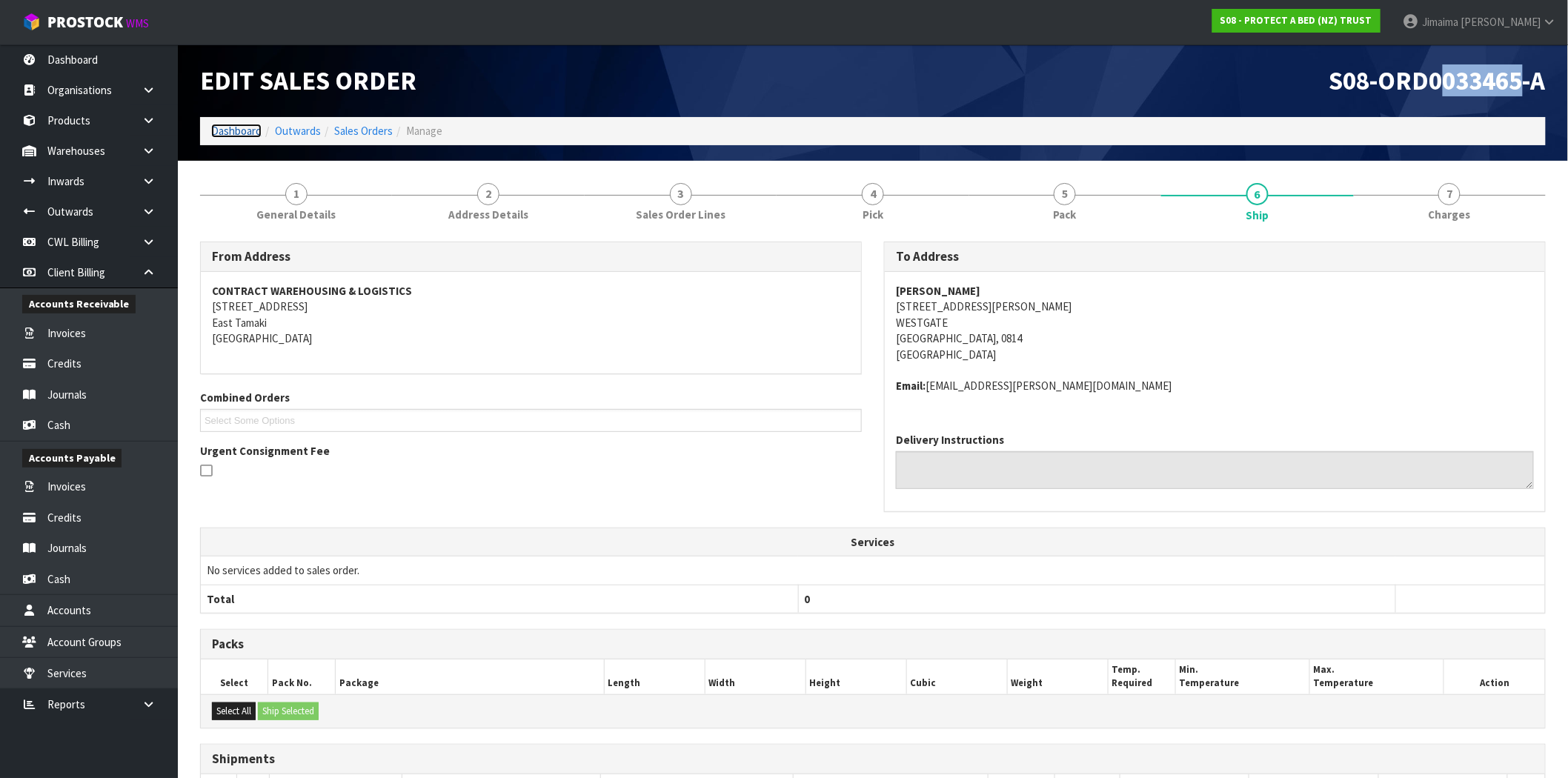
drag, startPoint x: 250, startPoint y: 130, endPoint x: 263, endPoint y: 135, distance: 13.9
click at [250, 130] on link "Dashboard" at bounding box center [236, 130] width 50 height 14
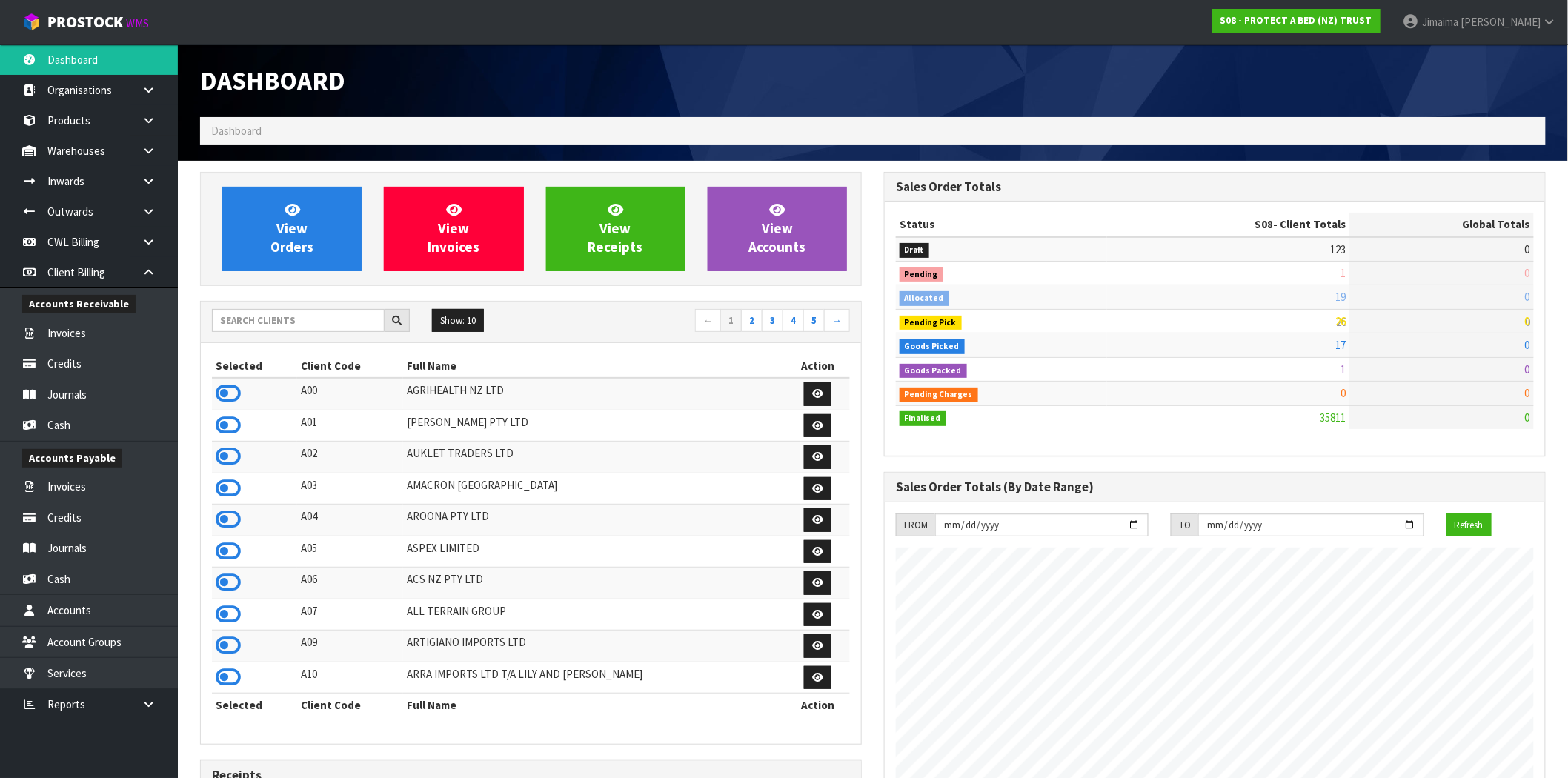
scroll to position [923, 684]
click at [290, 321] on input "text" at bounding box center [298, 320] width 172 height 23
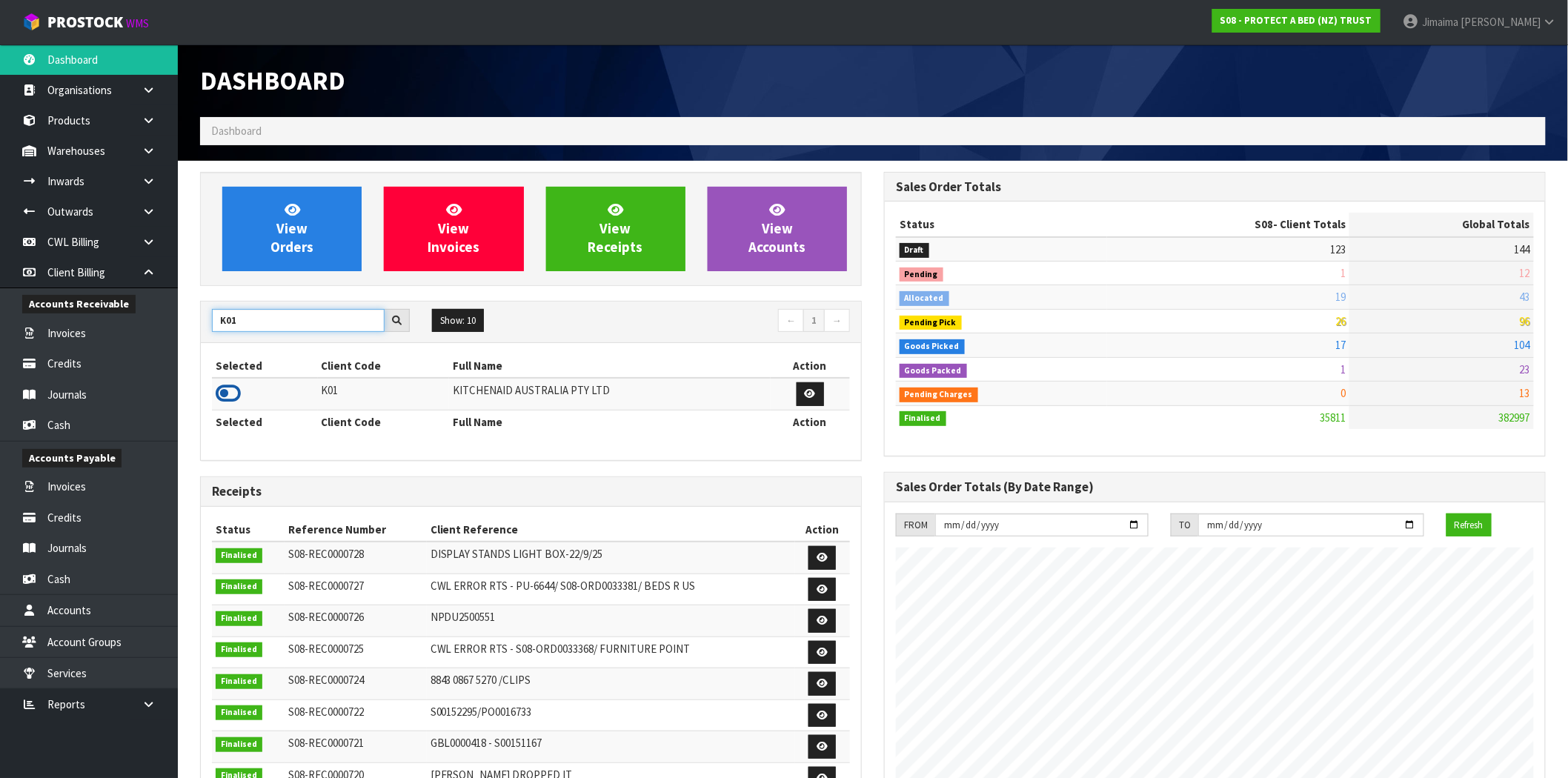
type input "K01"
click at [235, 395] on icon at bounding box center [227, 393] width 25 height 22
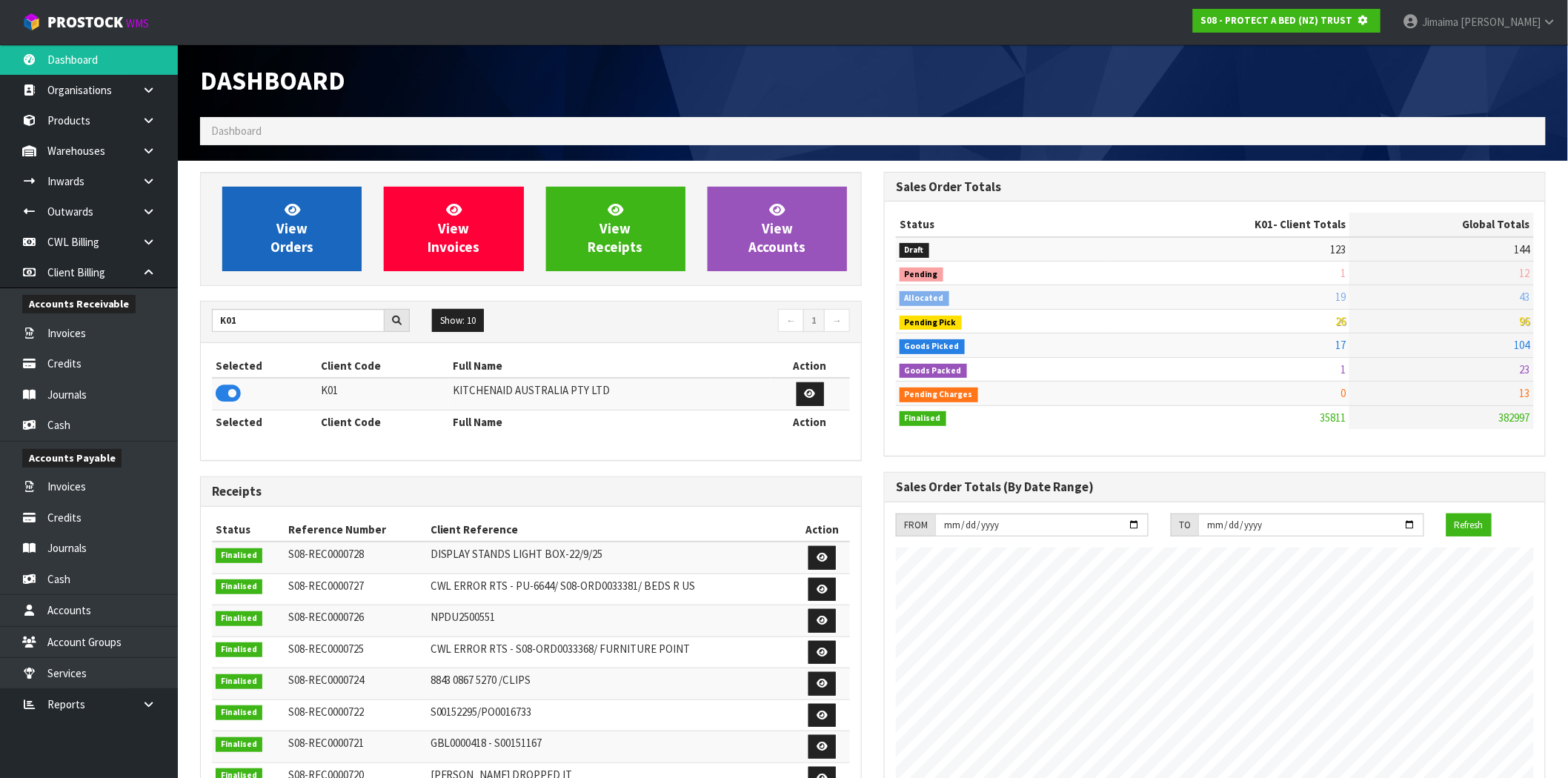
scroll to position [739648, 740185]
click at [282, 227] on span "View Orders" at bounding box center [292, 228] width 43 height 55
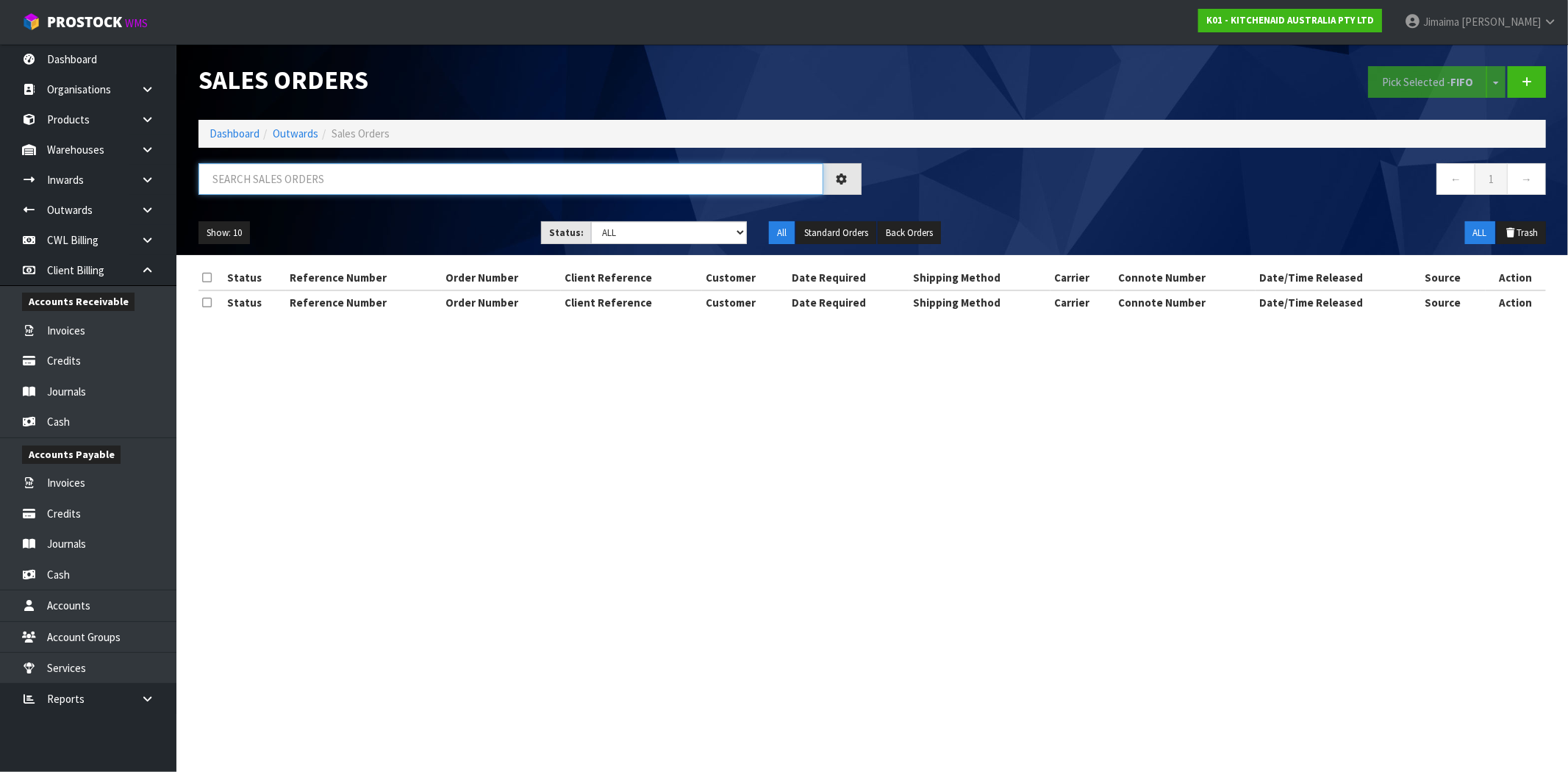
click at [278, 180] on input "text" at bounding box center [510, 178] width 625 height 31
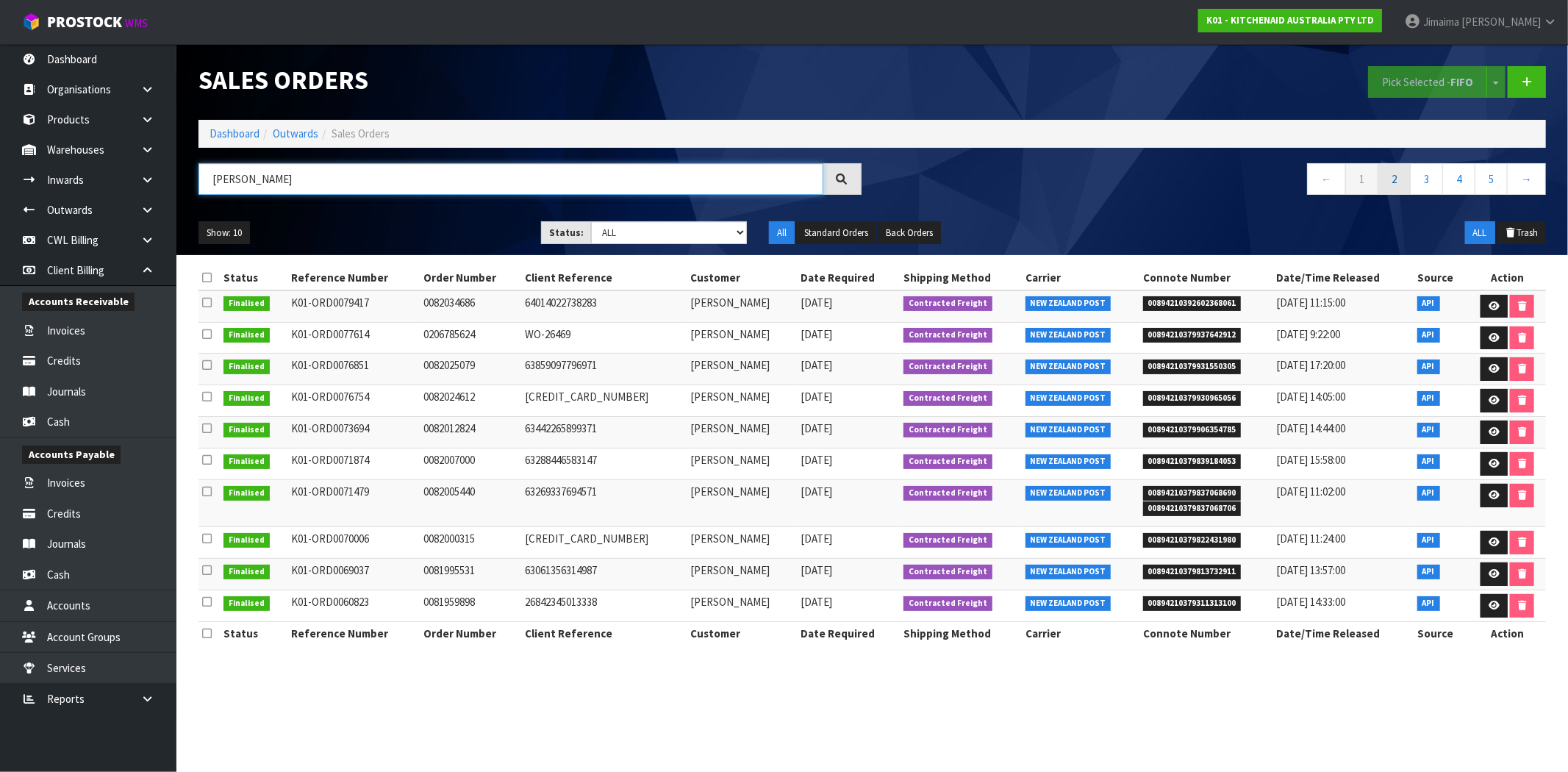
type input "BRENDA"
click at [1401, 173] on link "2" at bounding box center [1394, 178] width 33 height 31
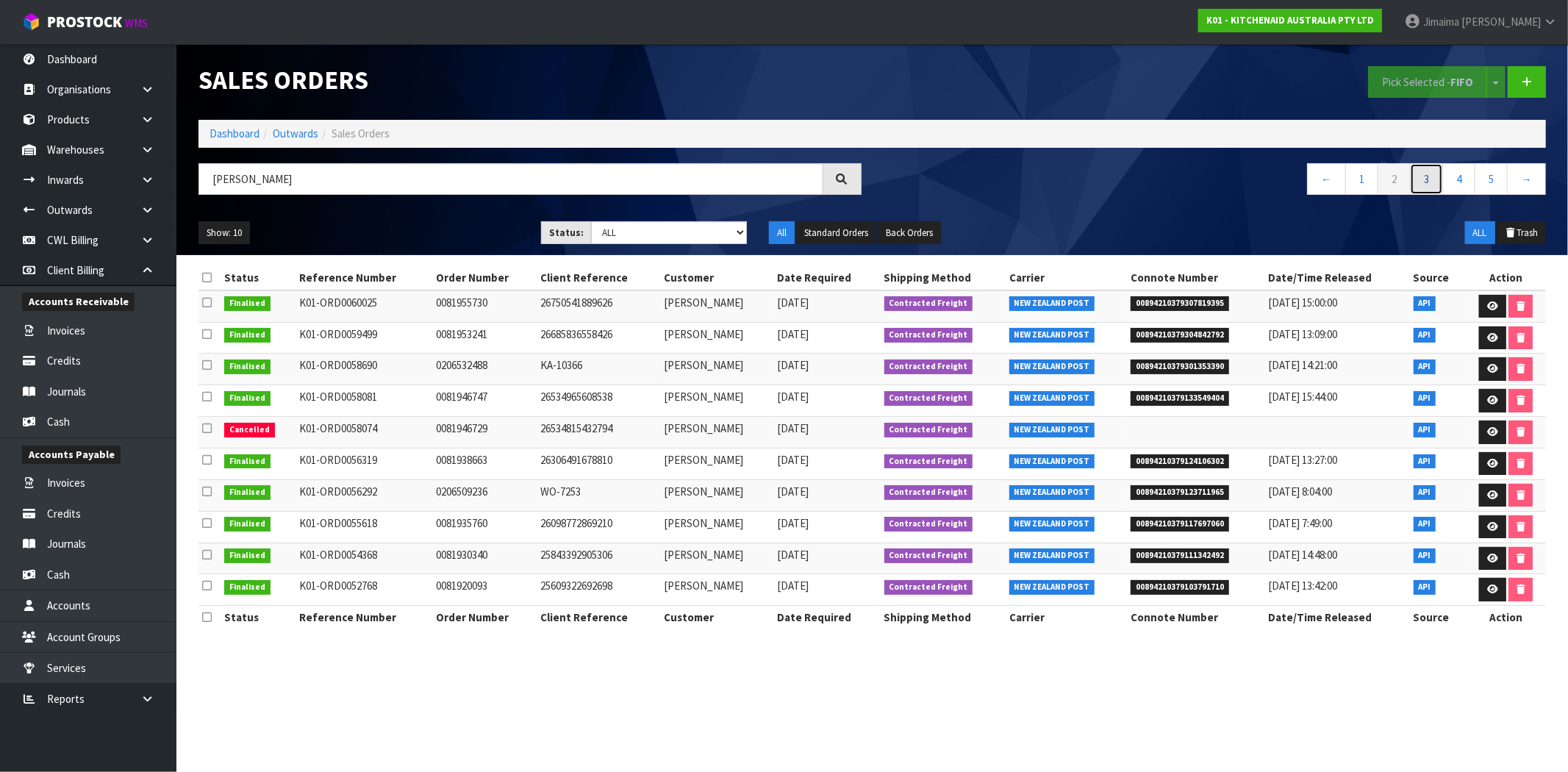
click at [1419, 181] on link "3" at bounding box center [1426, 178] width 33 height 31
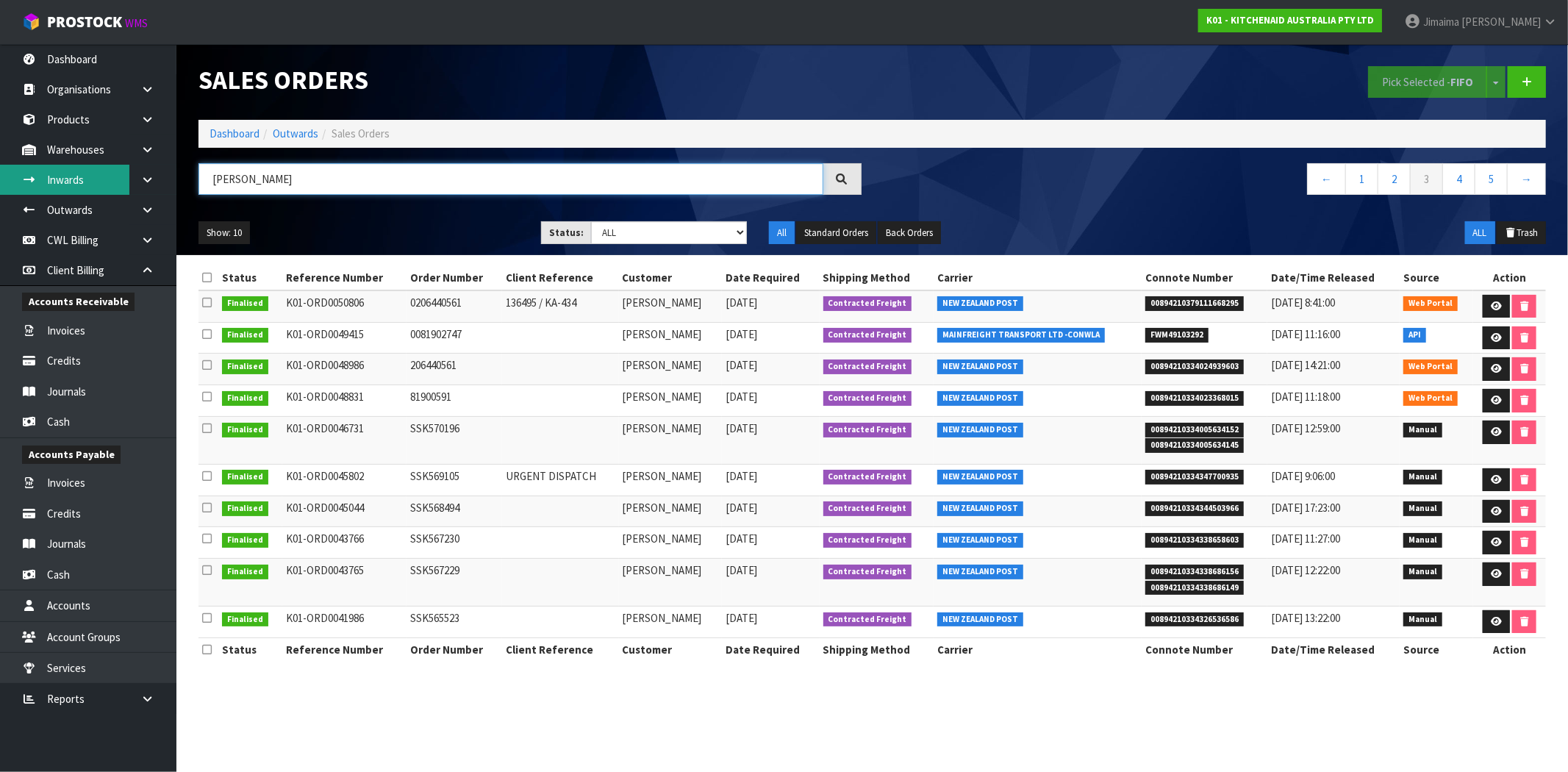
click at [100, 177] on body "Toggle navigation ProStock WMS K01 - KITCHENAID AUSTRALIA PTY LTD Jimaima Reihe…" at bounding box center [784, 386] width 1568 height 772
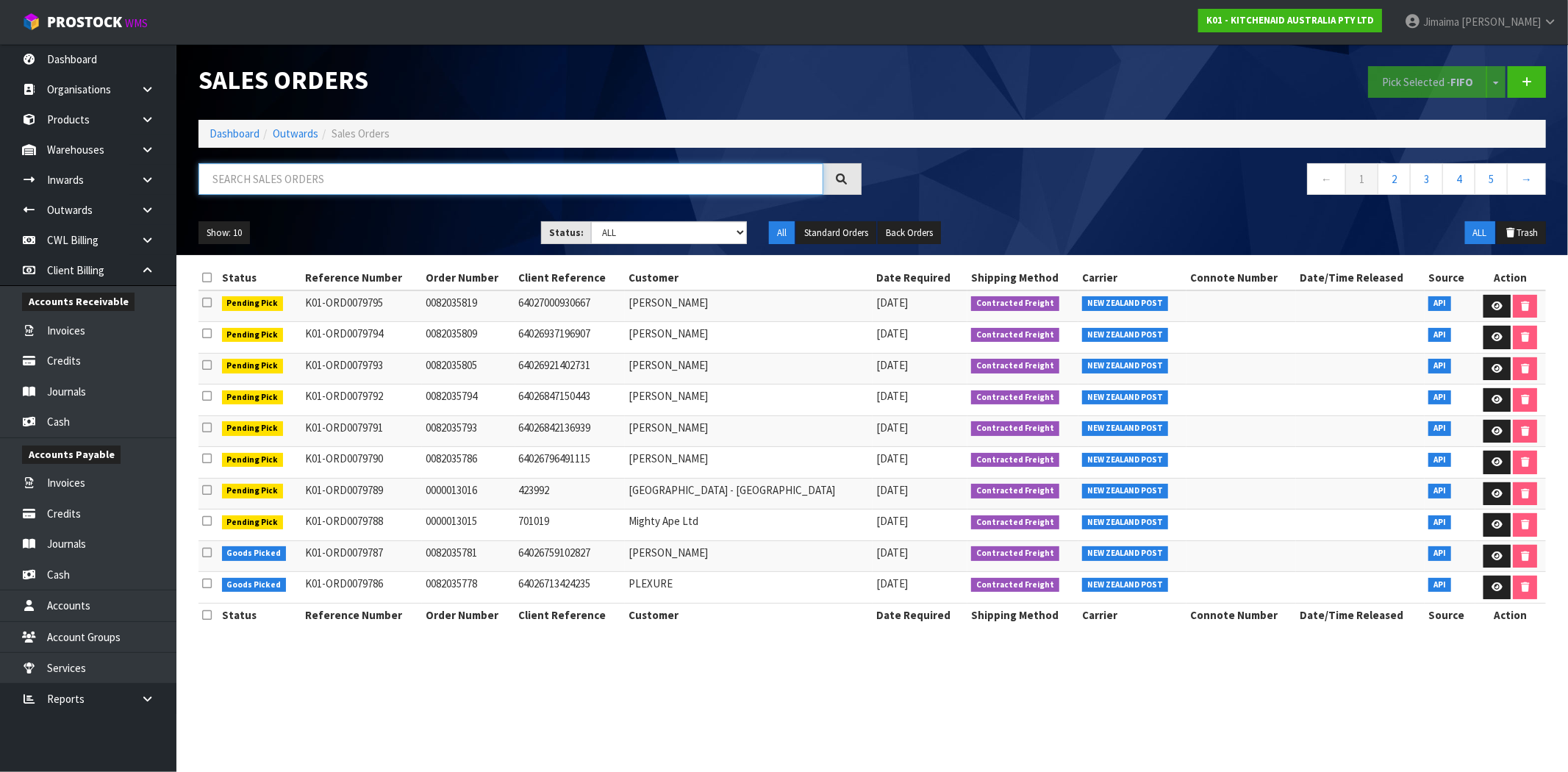
click at [501, 182] on input "text" at bounding box center [510, 178] width 625 height 31
click at [1495, 312] on link at bounding box center [1497, 306] width 27 height 23
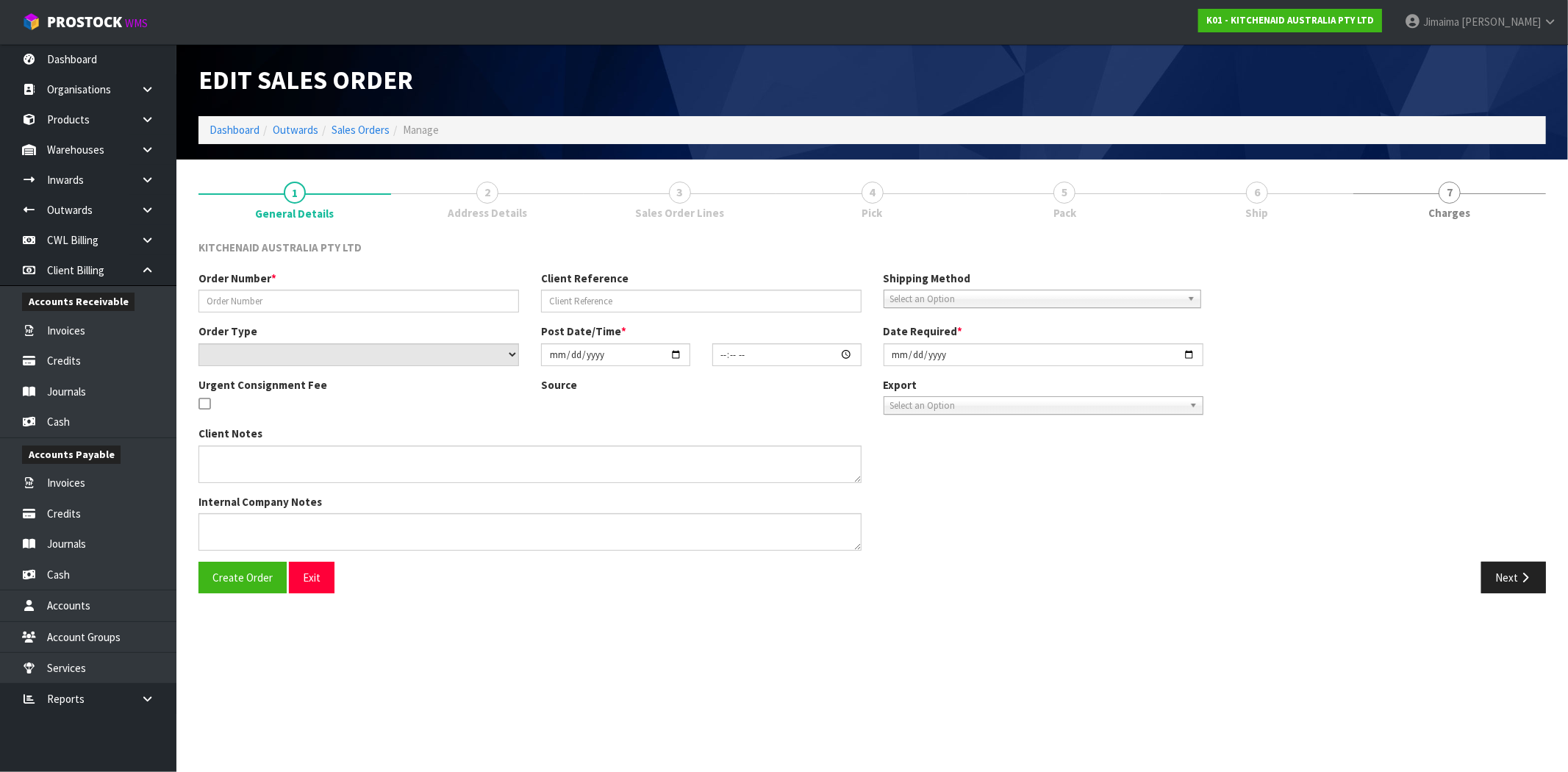
type input "0082035819"
type input "64027000930667"
select select "number:0"
type input "[DATE]"
type input "15:41:03.000"
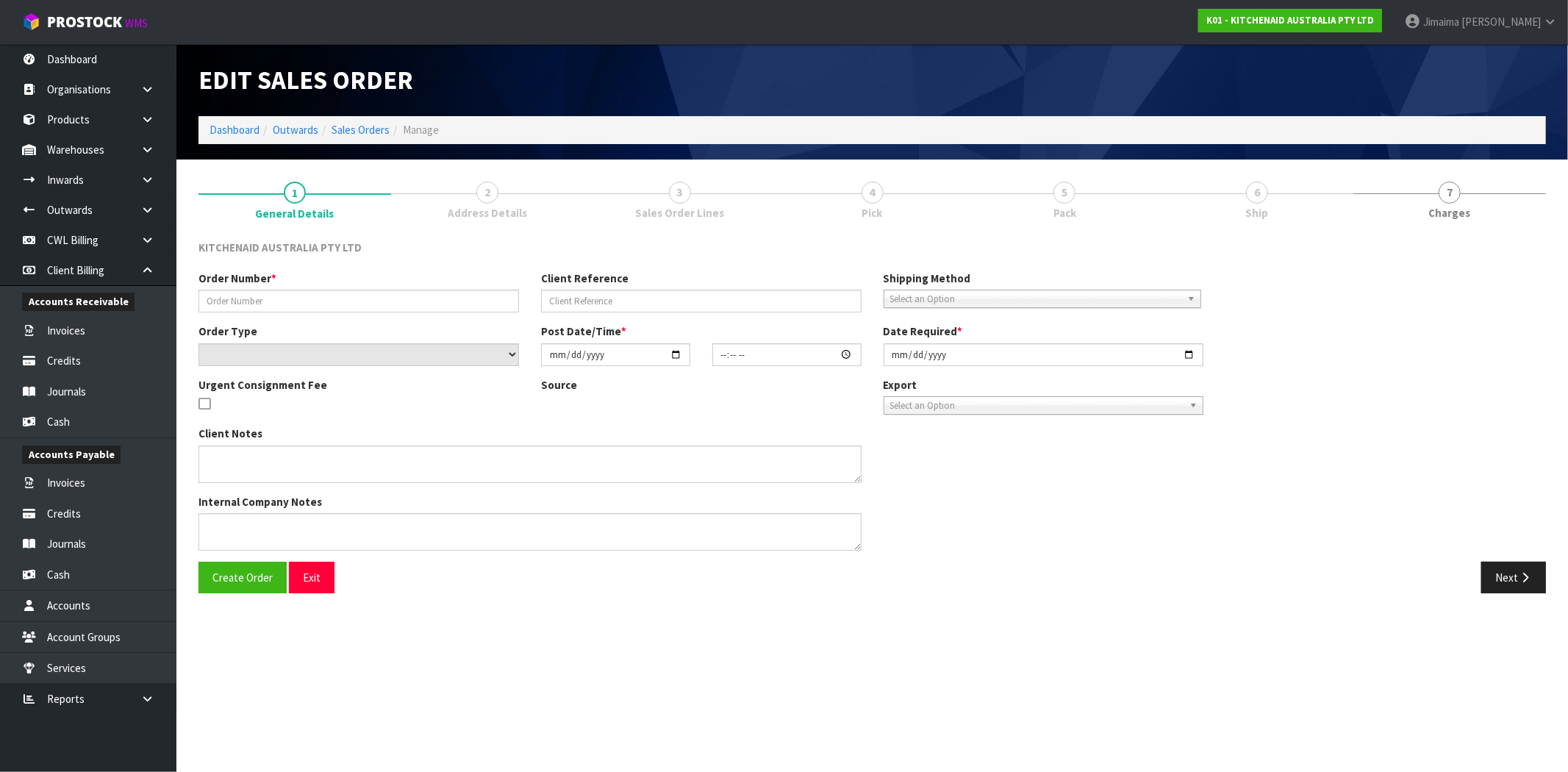
type input "[DATE]"
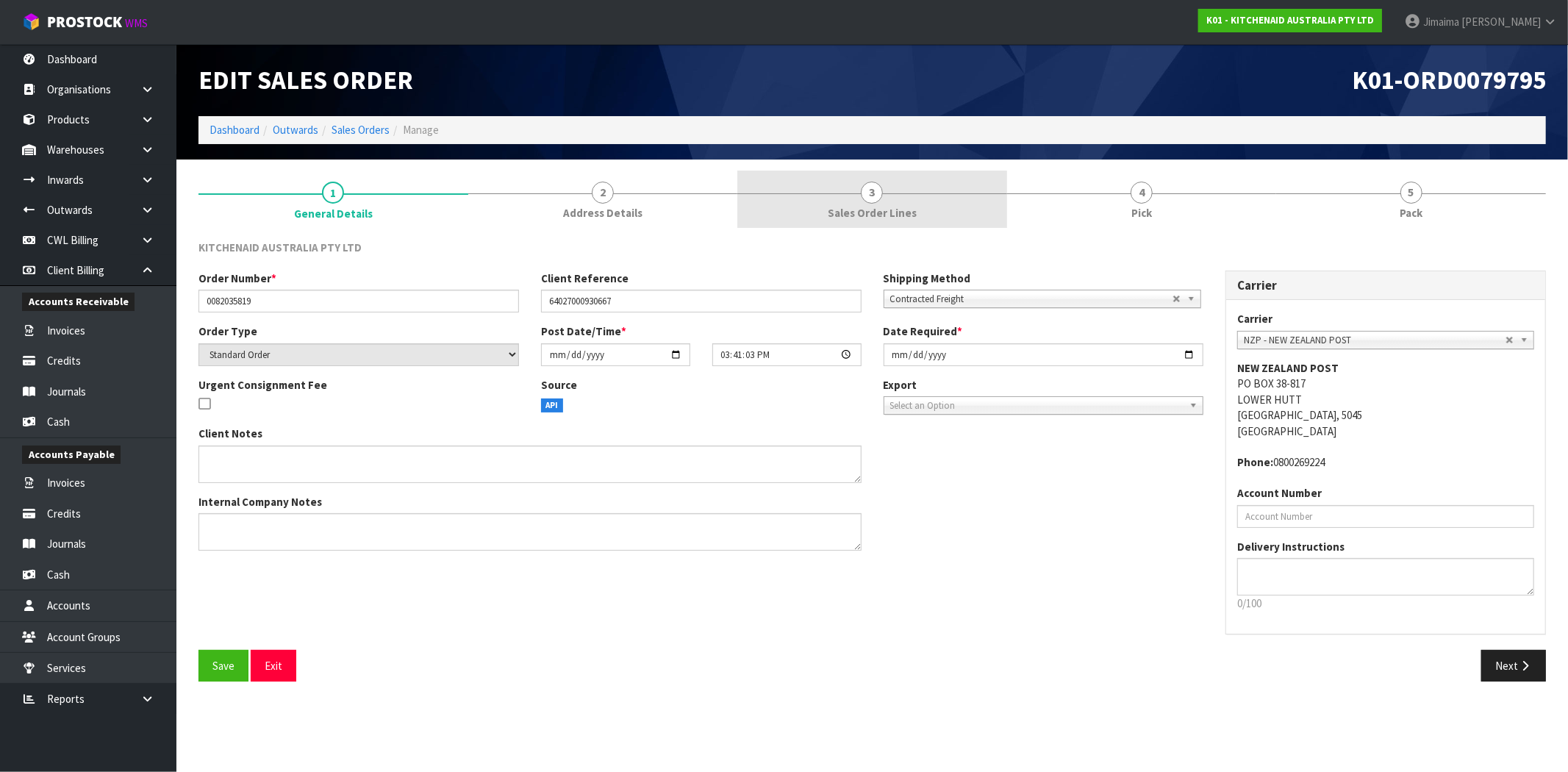
click at [635, 216] on span "Address Details" at bounding box center [603, 212] width 79 height 15
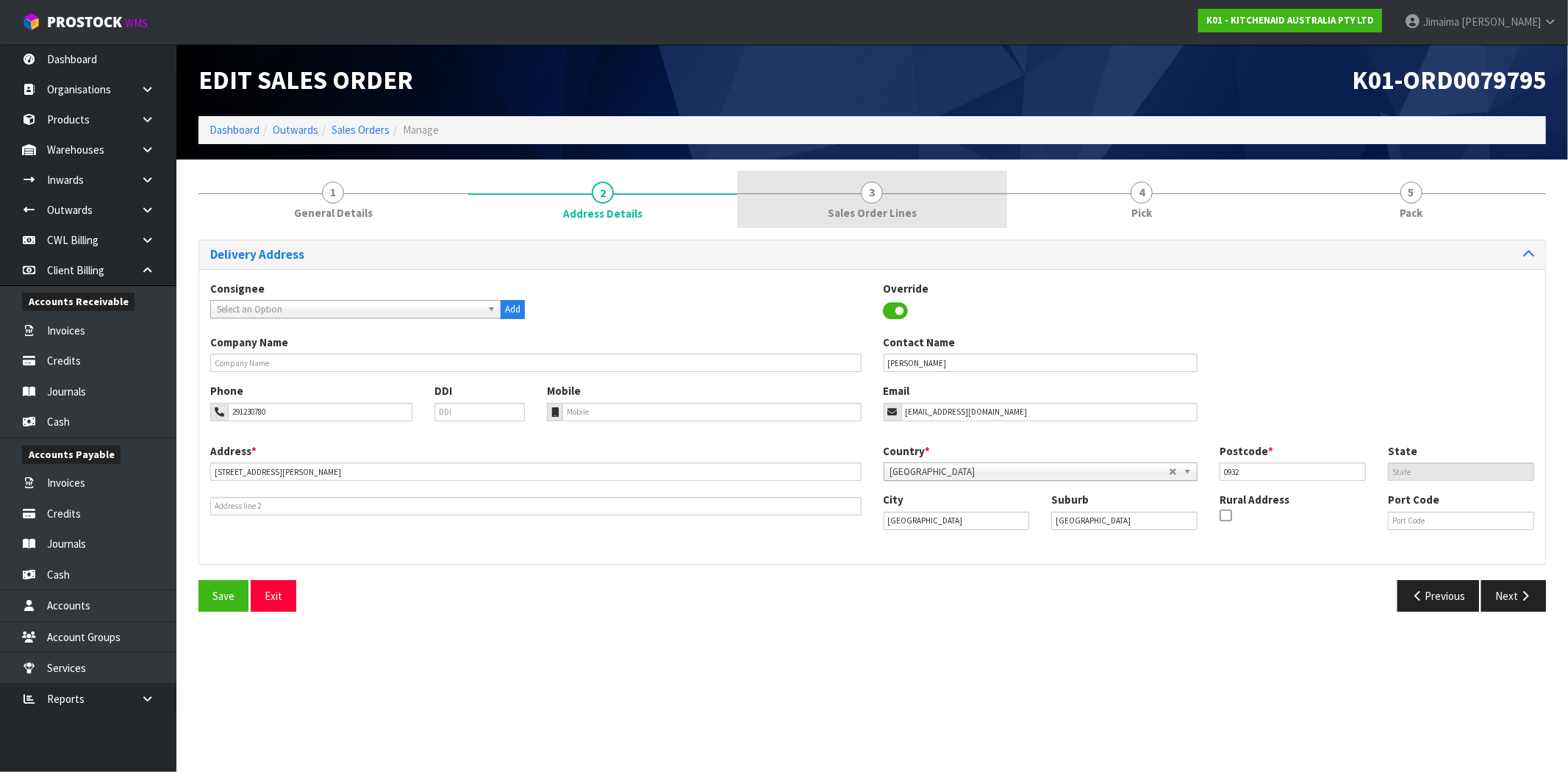
click at [842, 214] on span "Sales Order Lines" at bounding box center [872, 212] width 89 height 15
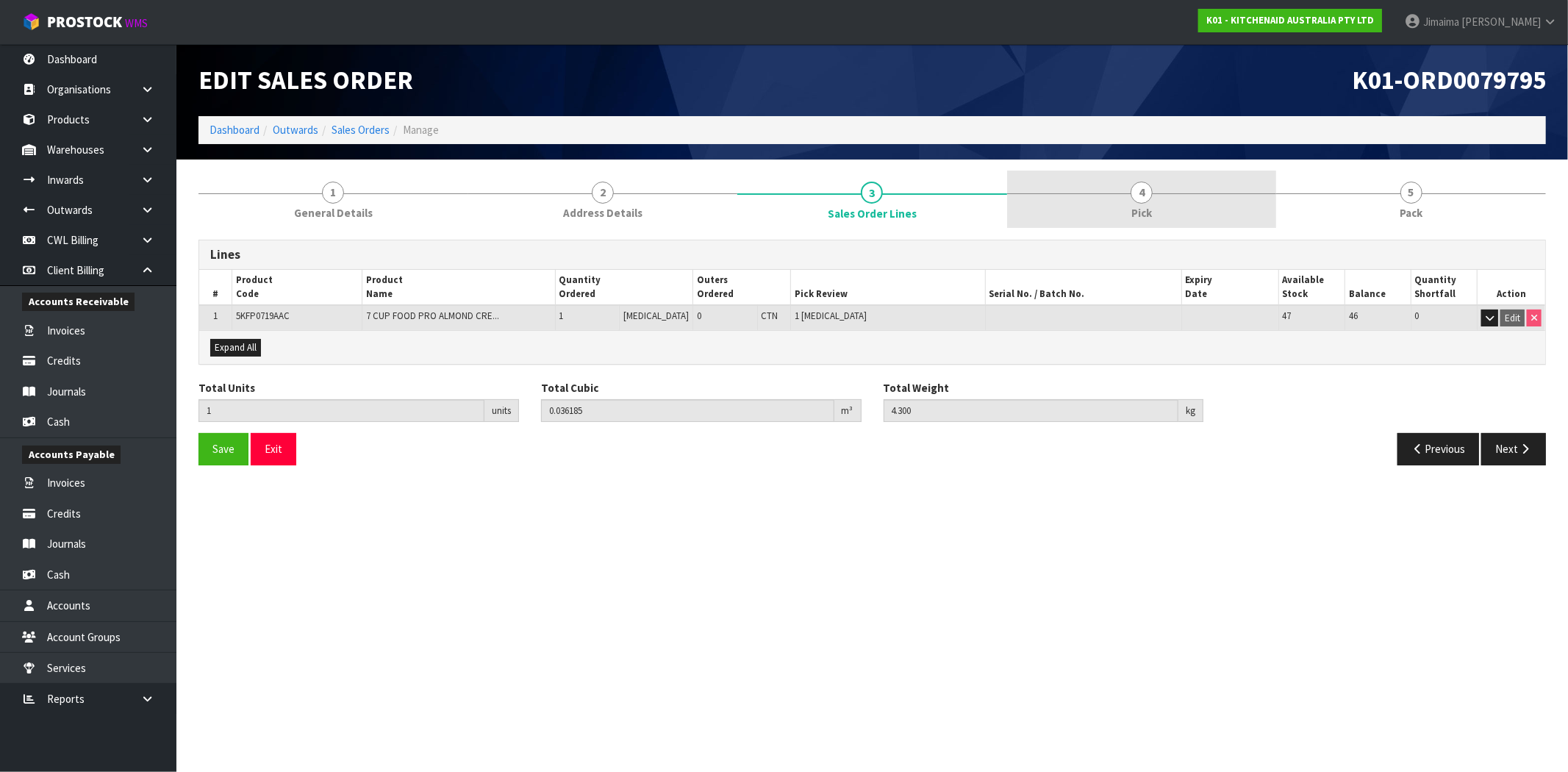
click at [1029, 209] on link "4 Pick" at bounding box center [1142, 200] width 270 height 58
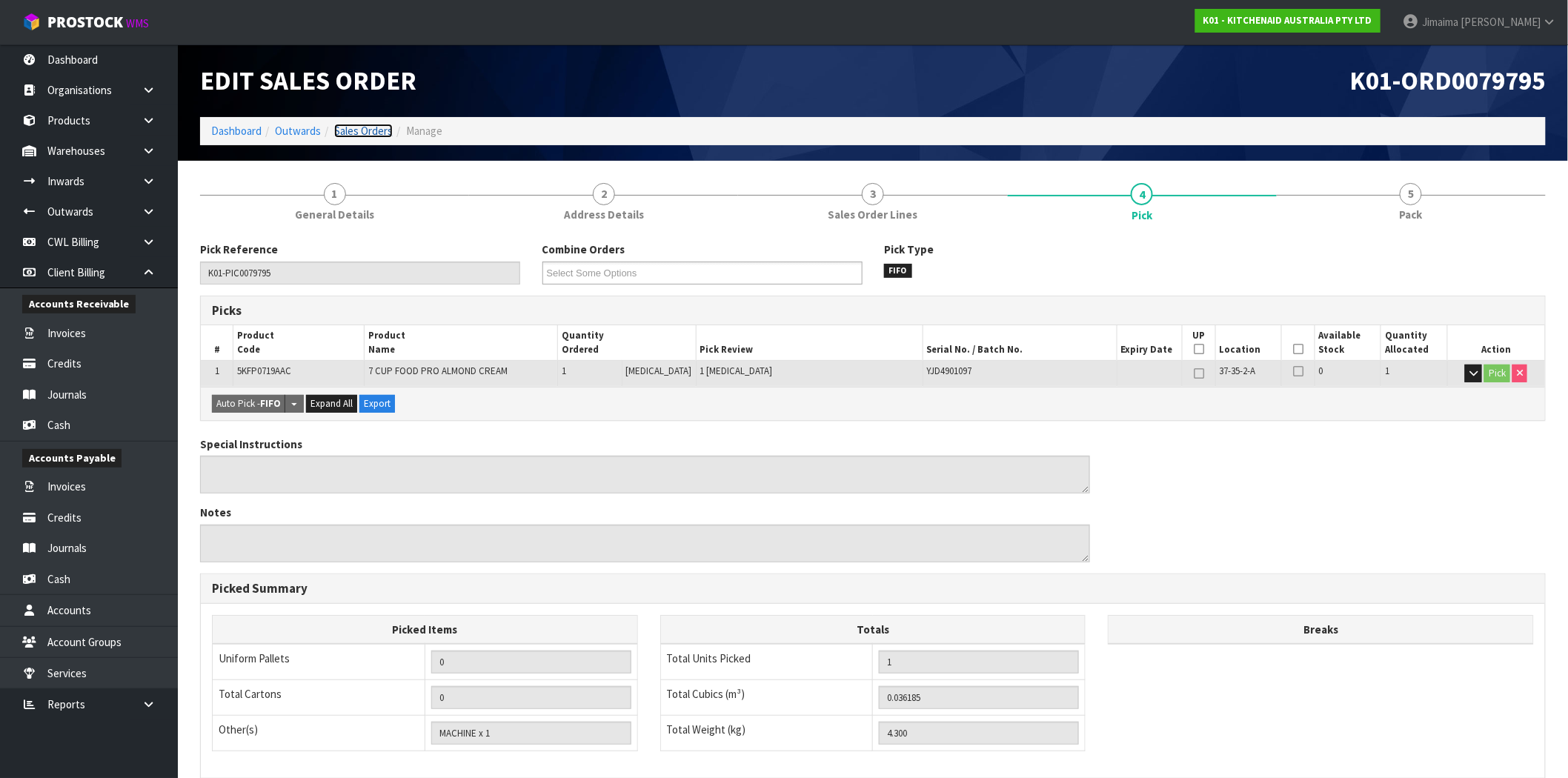
click at [366, 132] on link "Sales Orders" at bounding box center [363, 130] width 58 height 14
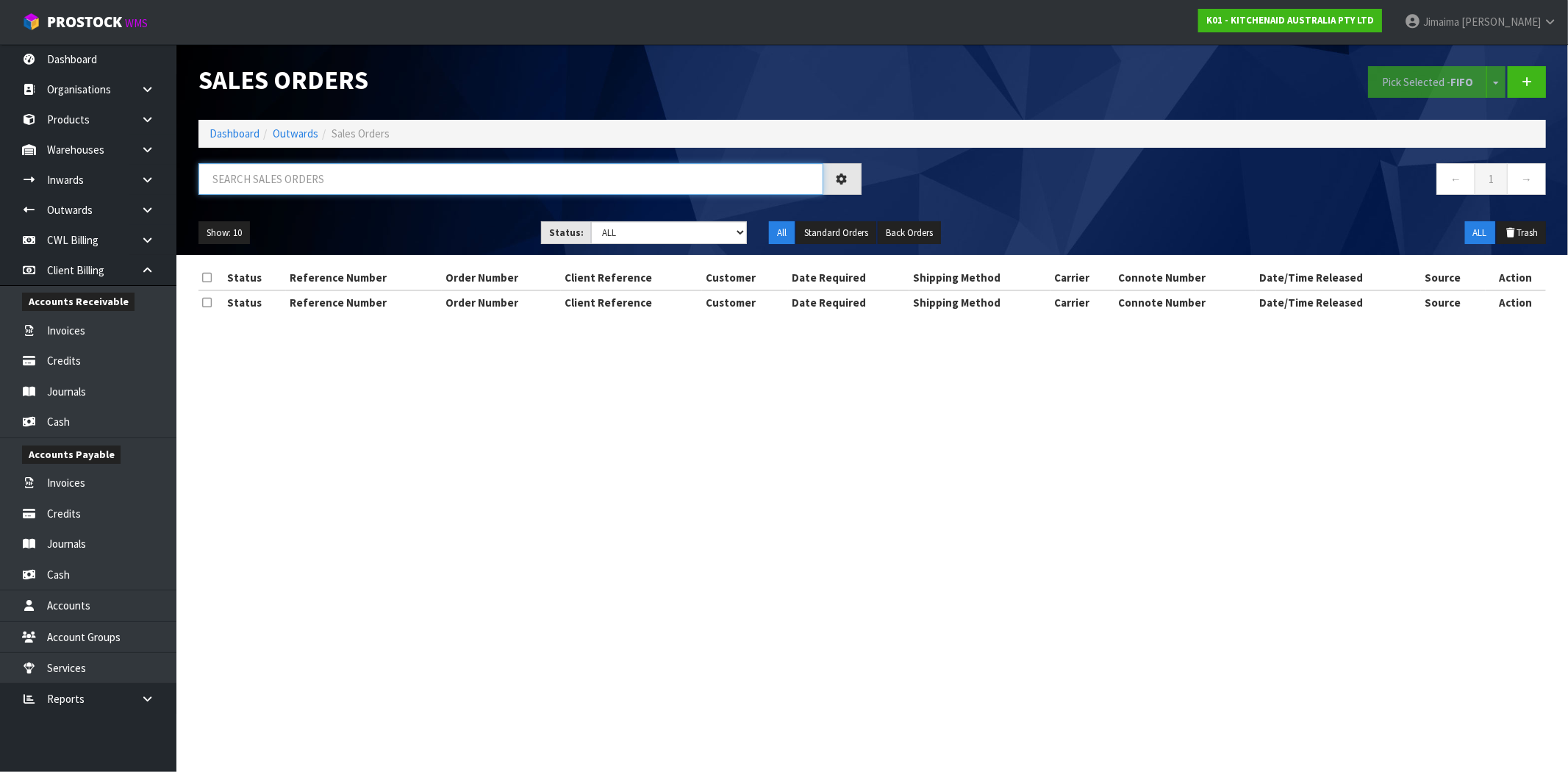
click at [313, 189] on input "text" at bounding box center [510, 178] width 625 height 31
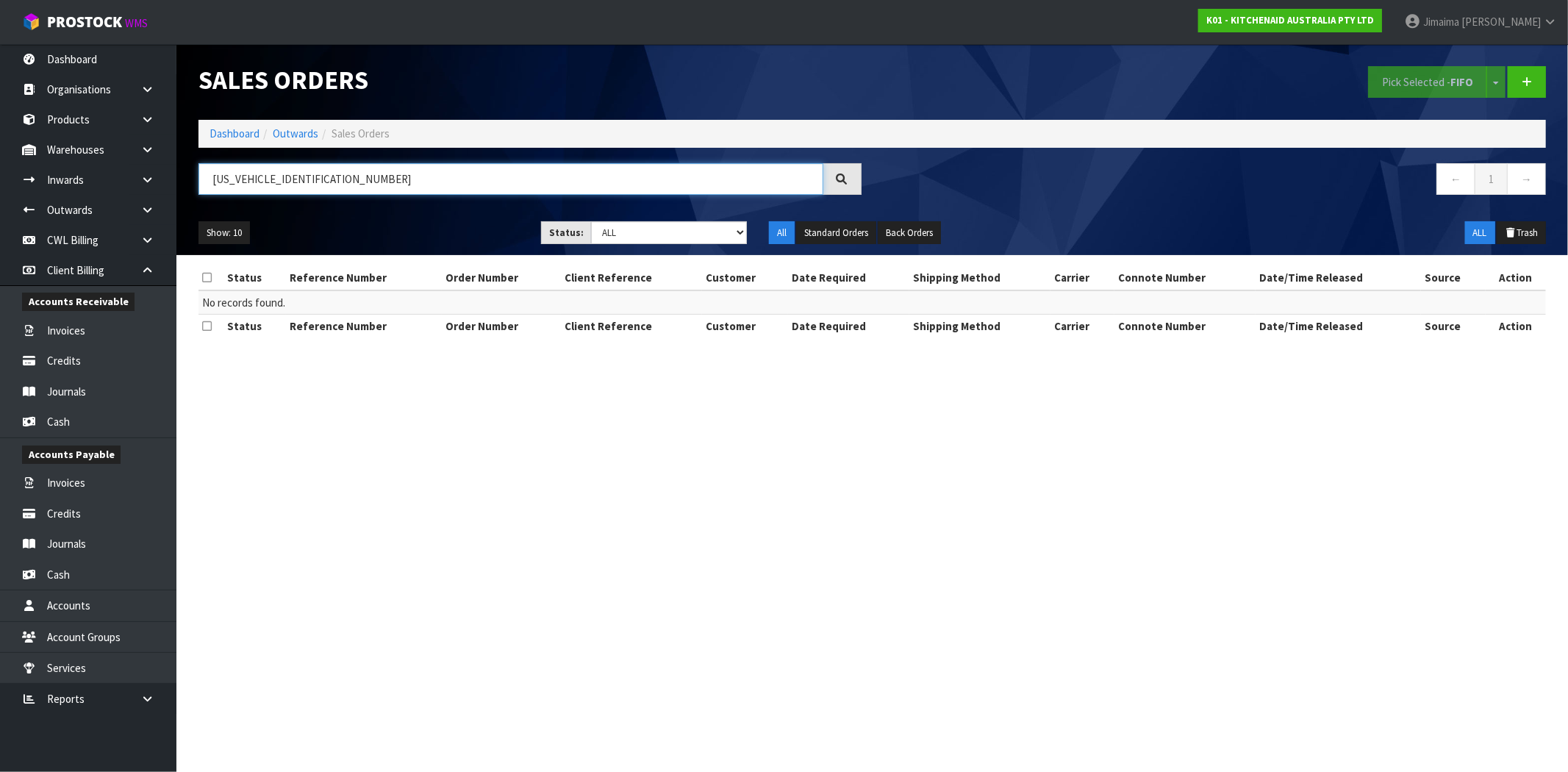
click at [297, 176] on input "KFEST883049225401" at bounding box center [510, 178] width 625 height 31
drag, startPoint x: 241, startPoint y: 176, endPoint x: 319, endPoint y: 173, distance: 78.1
click at [319, 173] on input "KFEST883049225401" at bounding box center [510, 178] width 625 height 31
drag, startPoint x: 356, startPoint y: 189, endPoint x: 187, endPoint y: 191, distance: 169.0
click at [188, 191] on div "KFEST883049225401" at bounding box center [530, 184] width 685 height 43
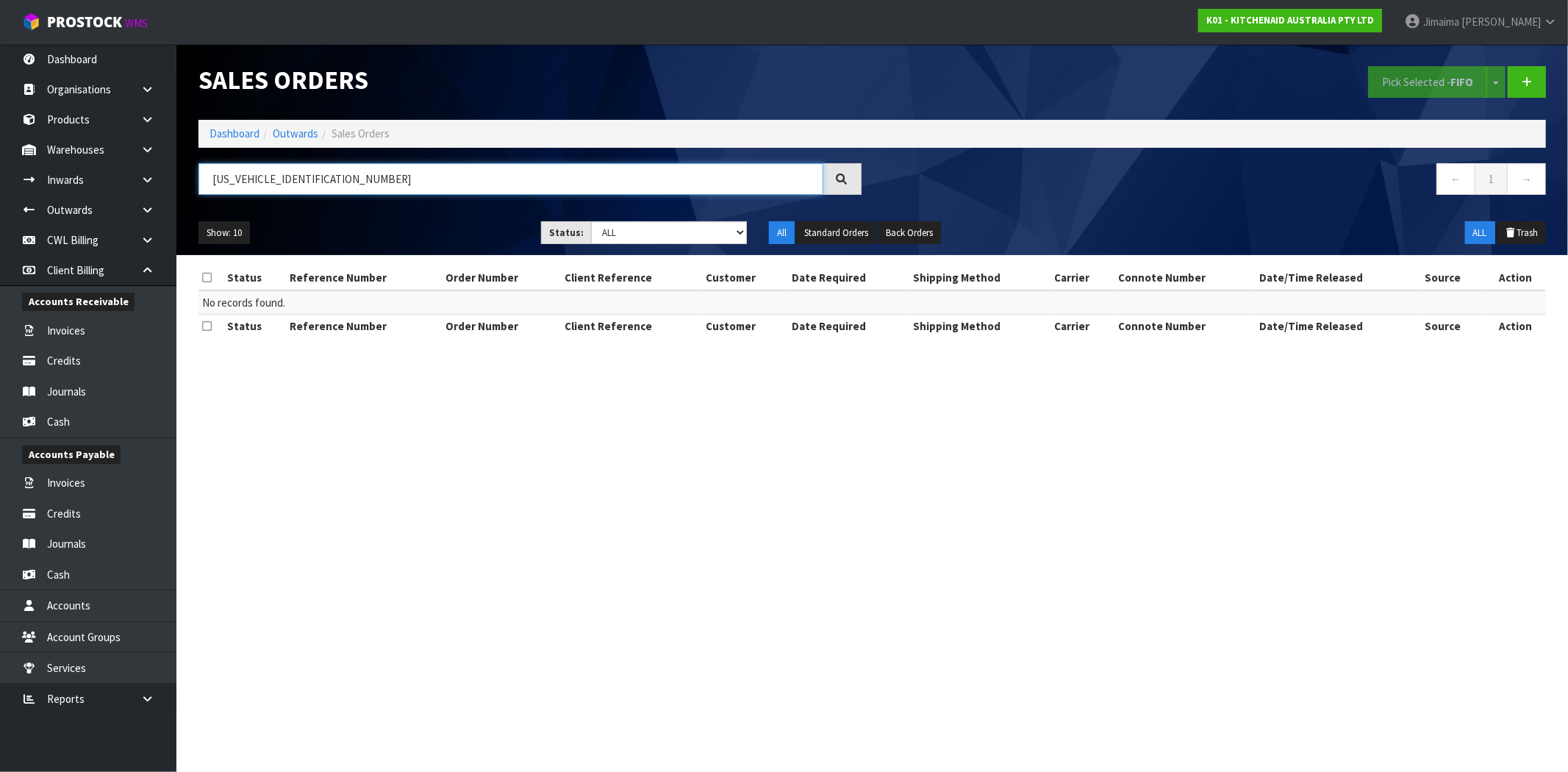
paste input "5T"
type input "KFE5T"
click at [236, 131] on link "Dashboard" at bounding box center [235, 133] width 50 height 14
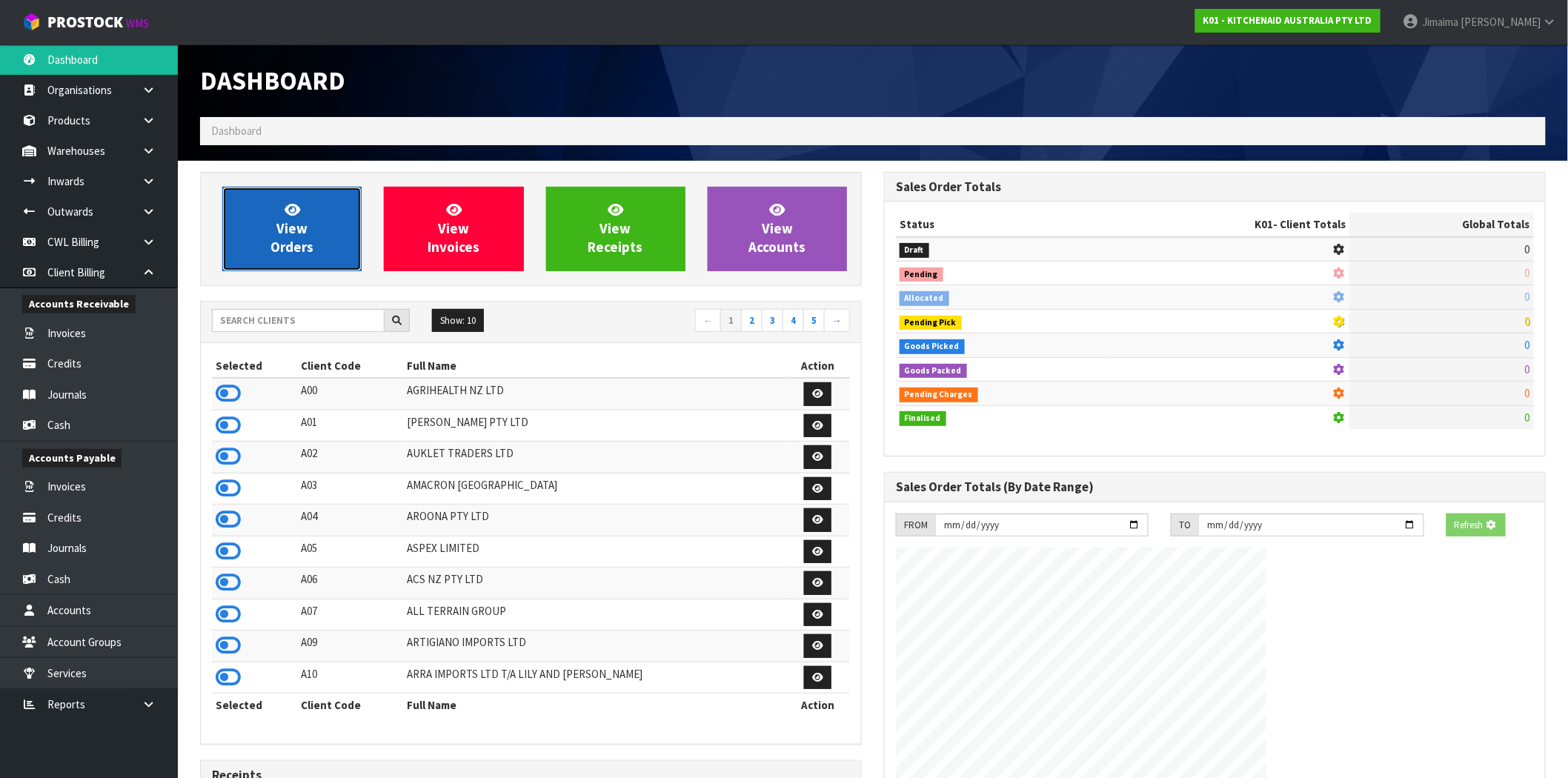
click at [291, 216] on span "View Orders" at bounding box center [292, 228] width 43 height 55
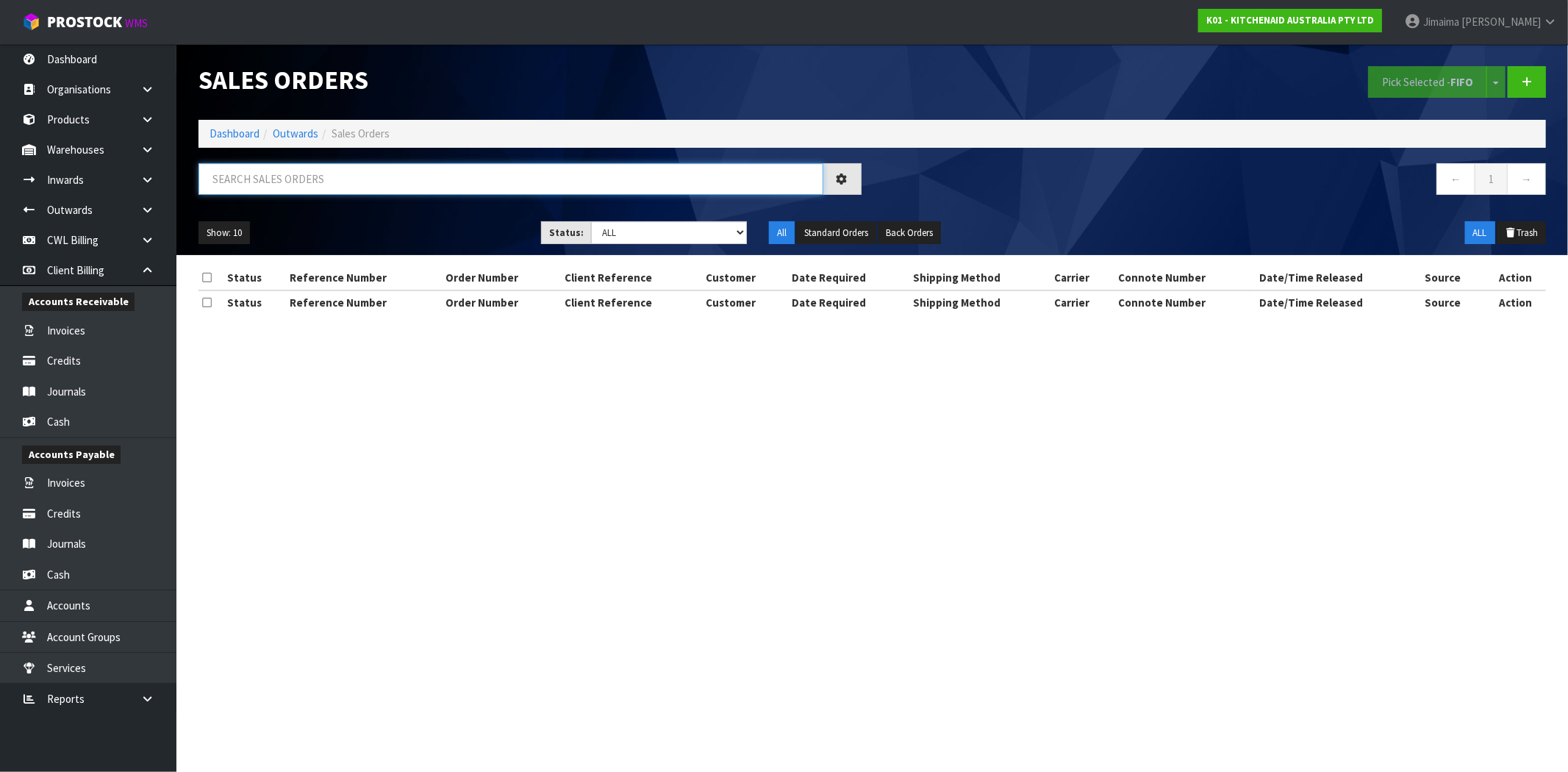
click at [251, 180] on input "text" at bounding box center [510, 178] width 625 height 31
paste input "KFE5T"
type input "KFE5T"
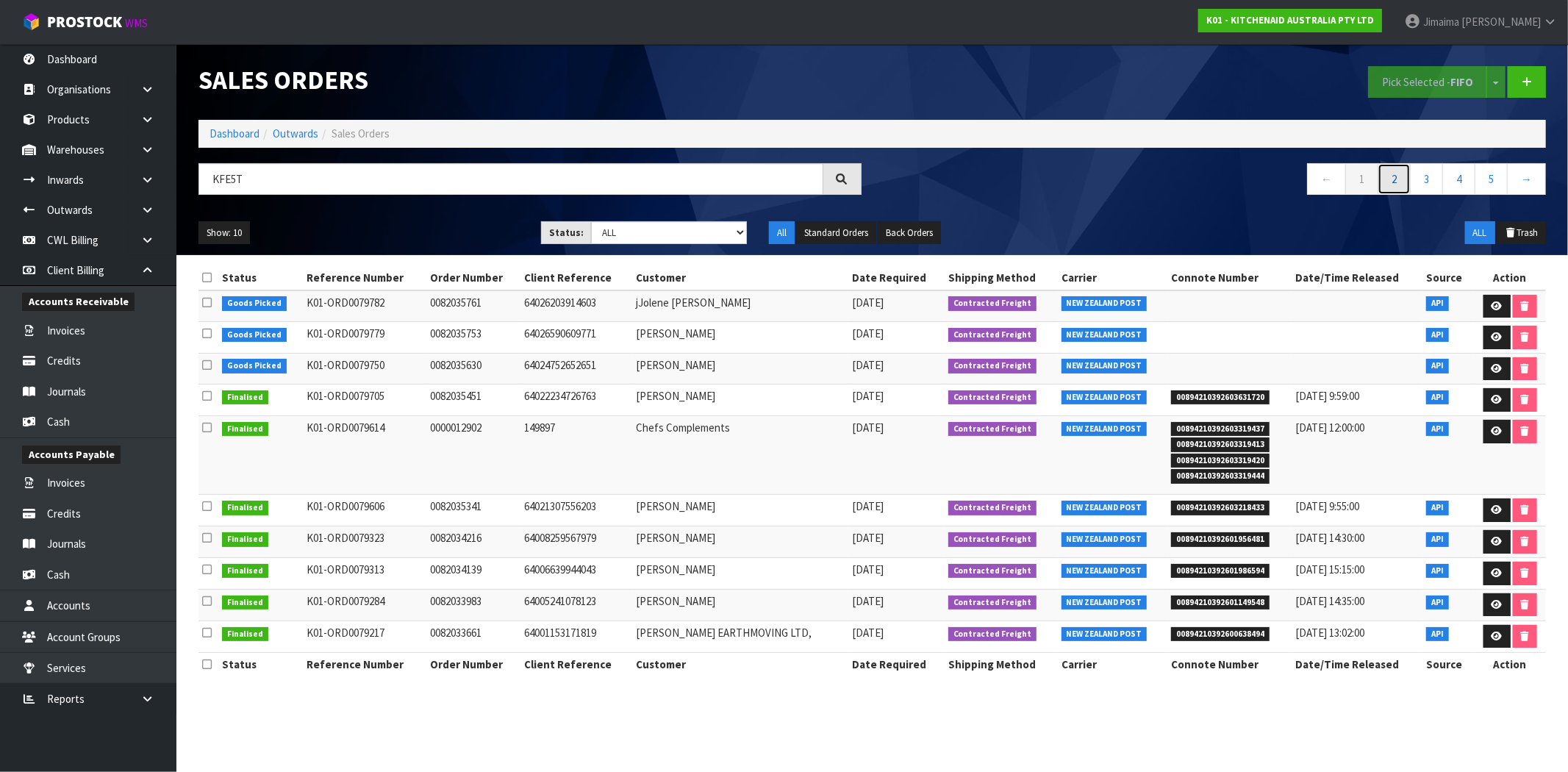
click at [1391, 179] on link "2" at bounding box center [1394, 178] width 33 height 31
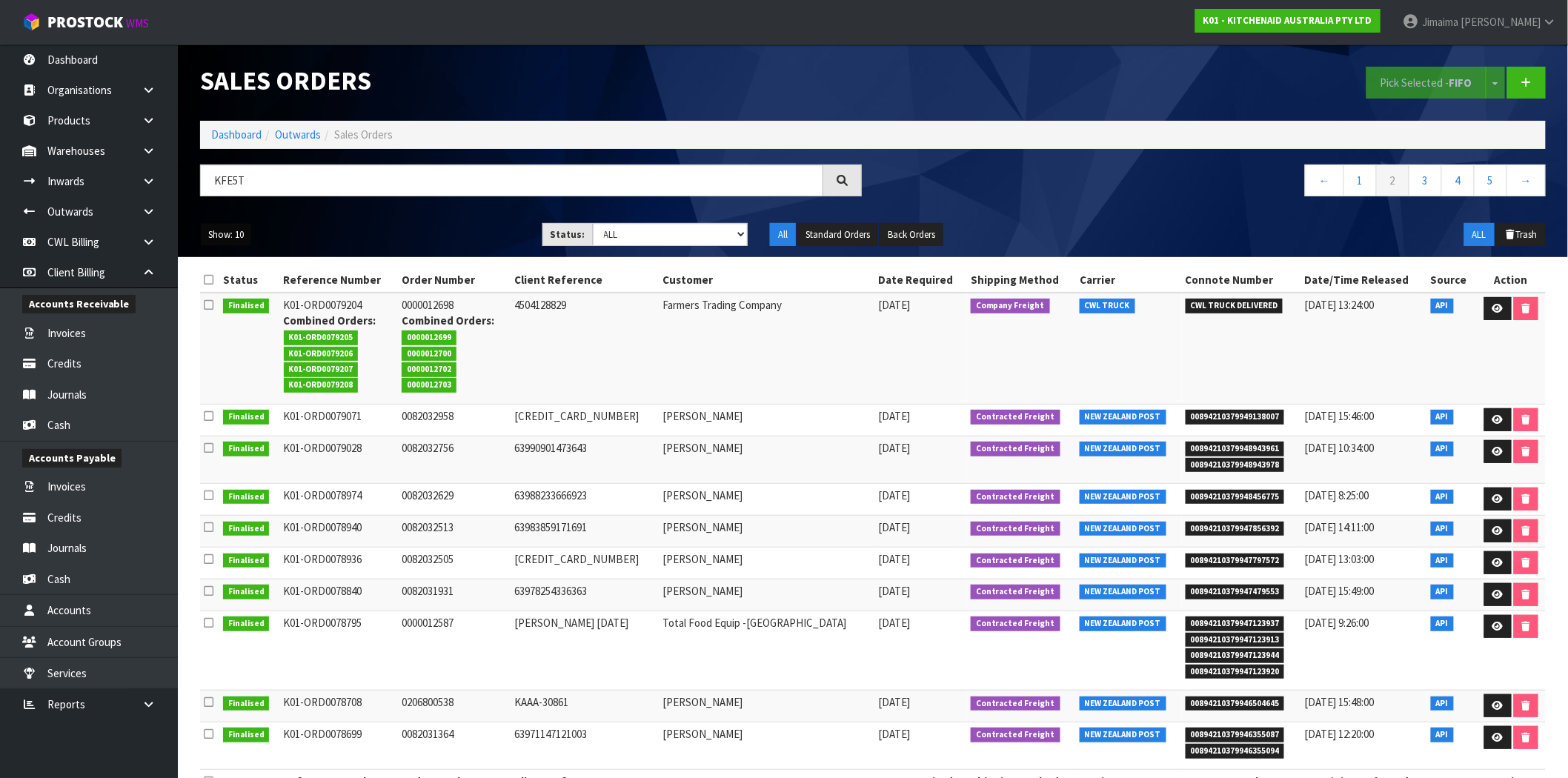
click at [216, 241] on button "Show: 10" at bounding box center [226, 234] width 52 height 24
click at [279, 321] on link "50" at bounding box center [259, 322] width 117 height 20
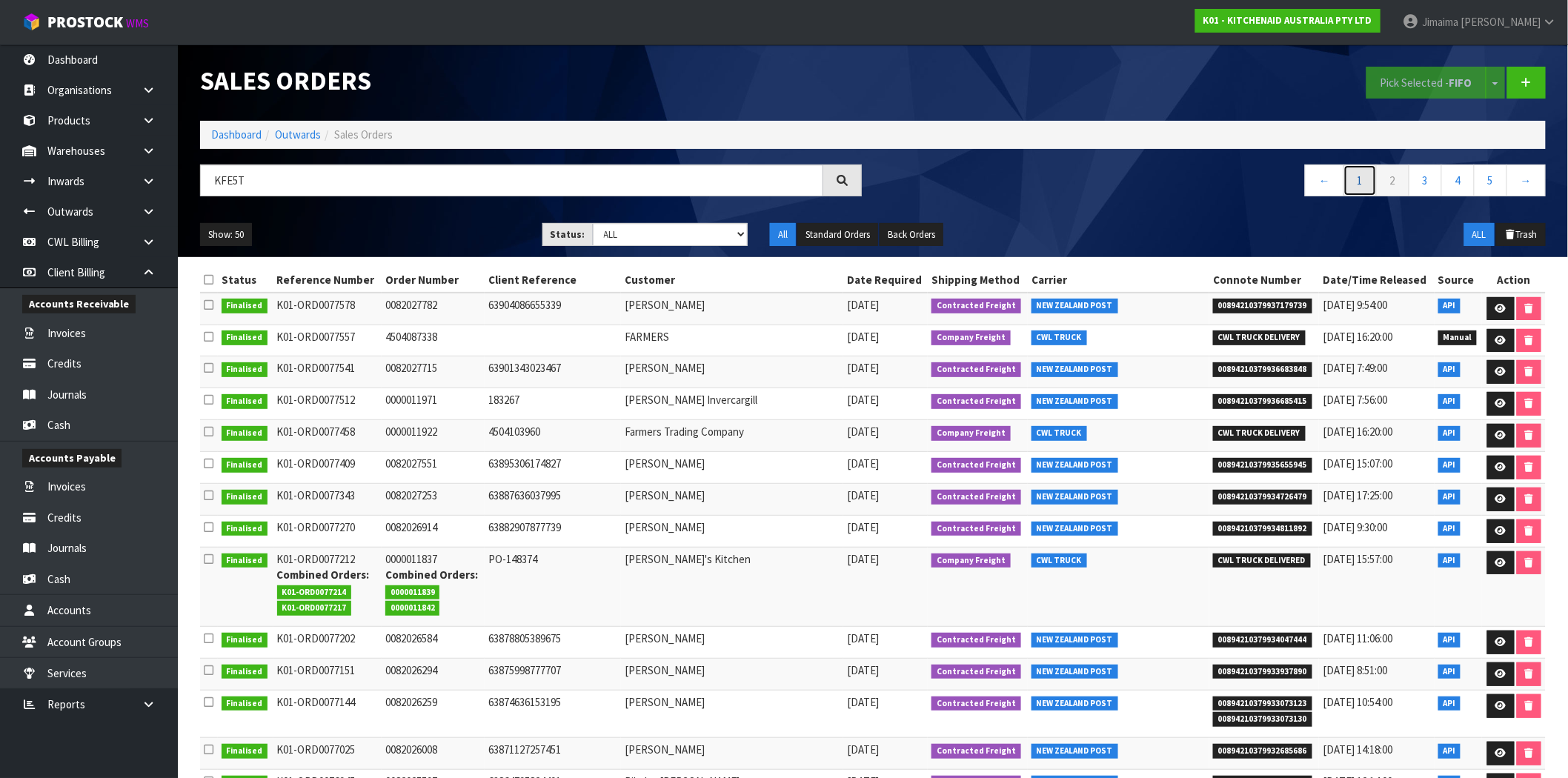
drag, startPoint x: 1367, startPoint y: 178, endPoint x: 1284, endPoint y: 460, distance: 294.0
click at [1367, 178] on link "1" at bounding box center [1359, 179] width 33 height 32
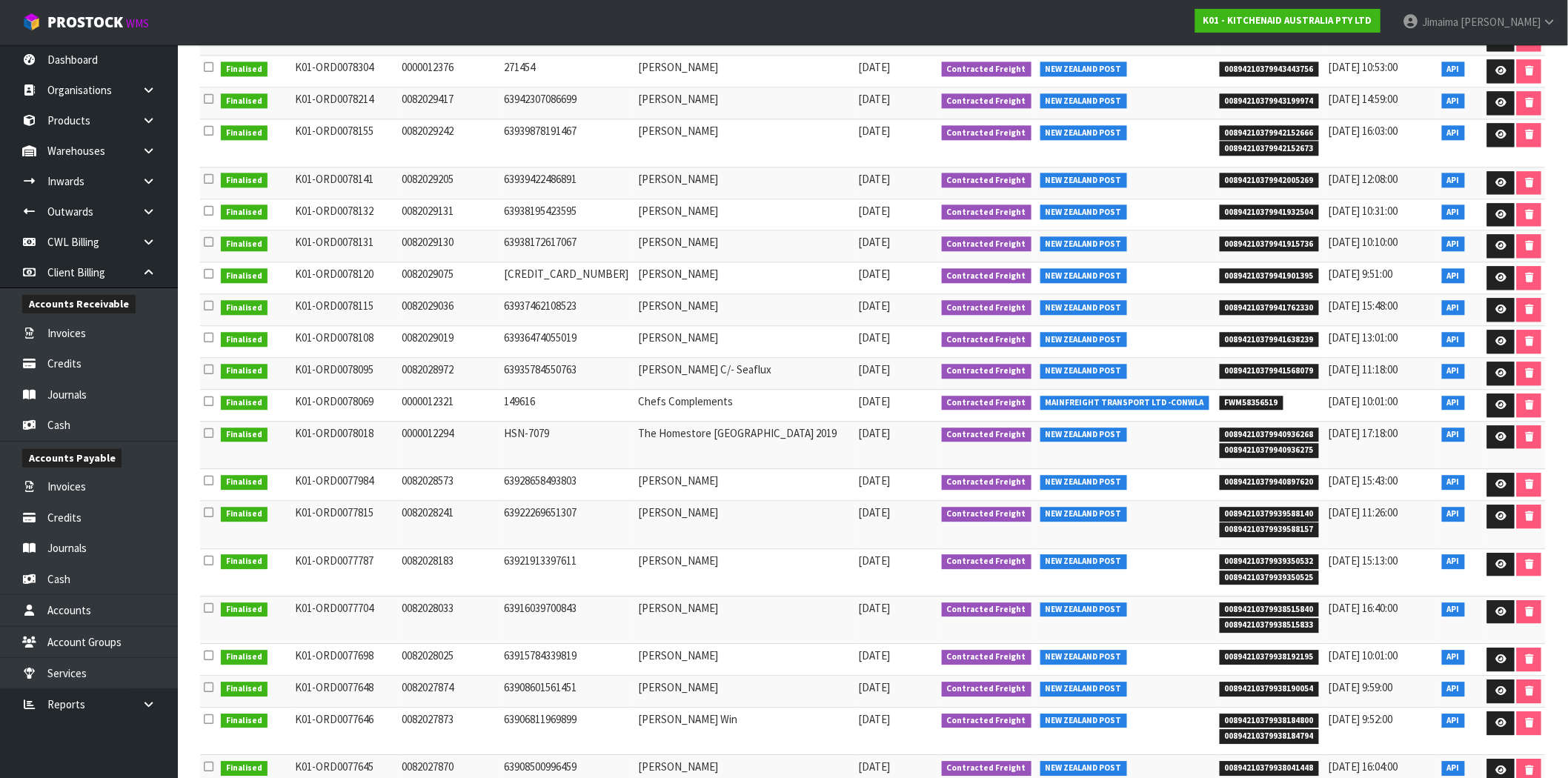
scroll to position [1491, 0]
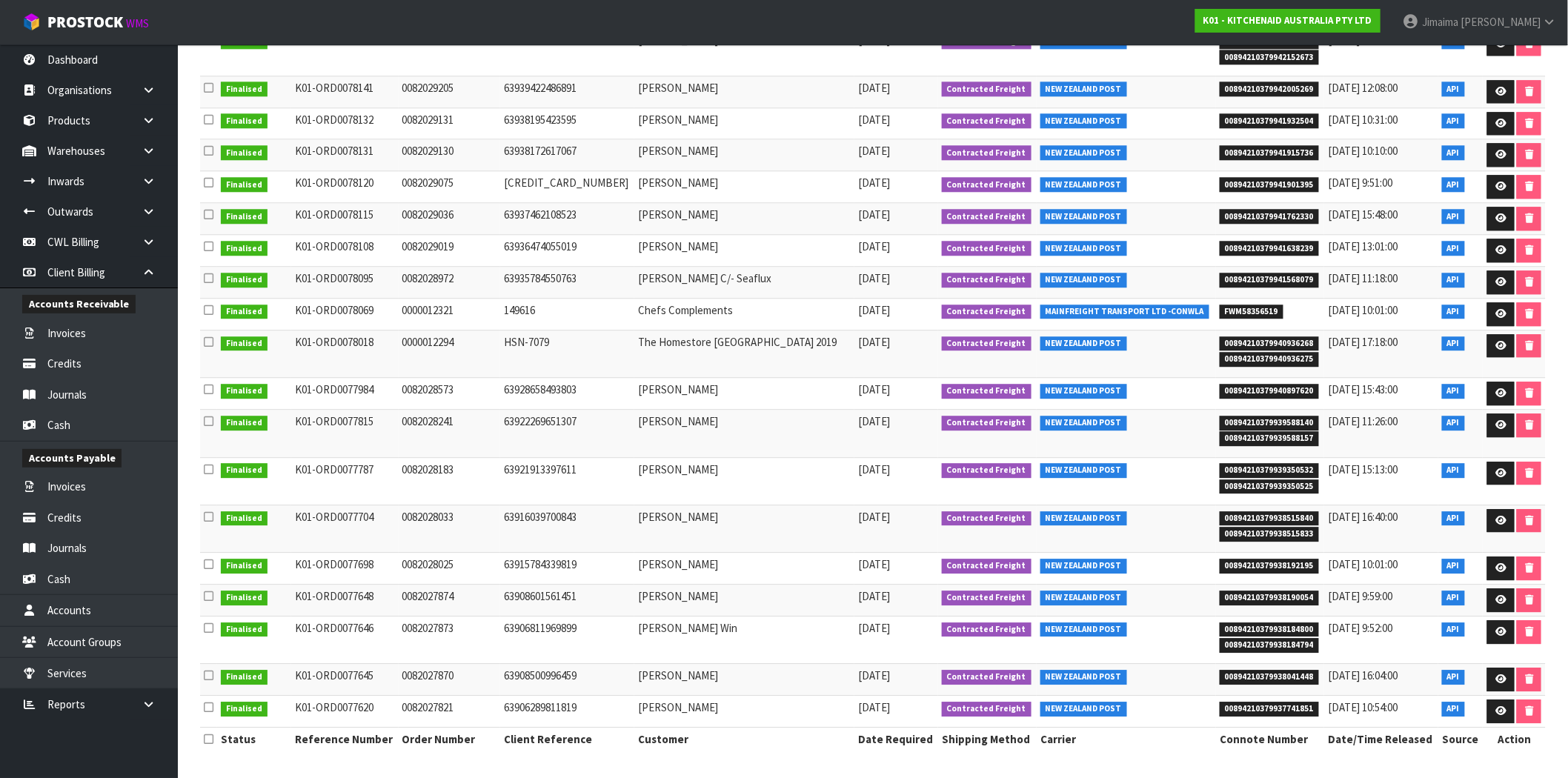
click at [764, 645] on td "Rebekah Win" at bounding box center [744, 640] width 220 height 47
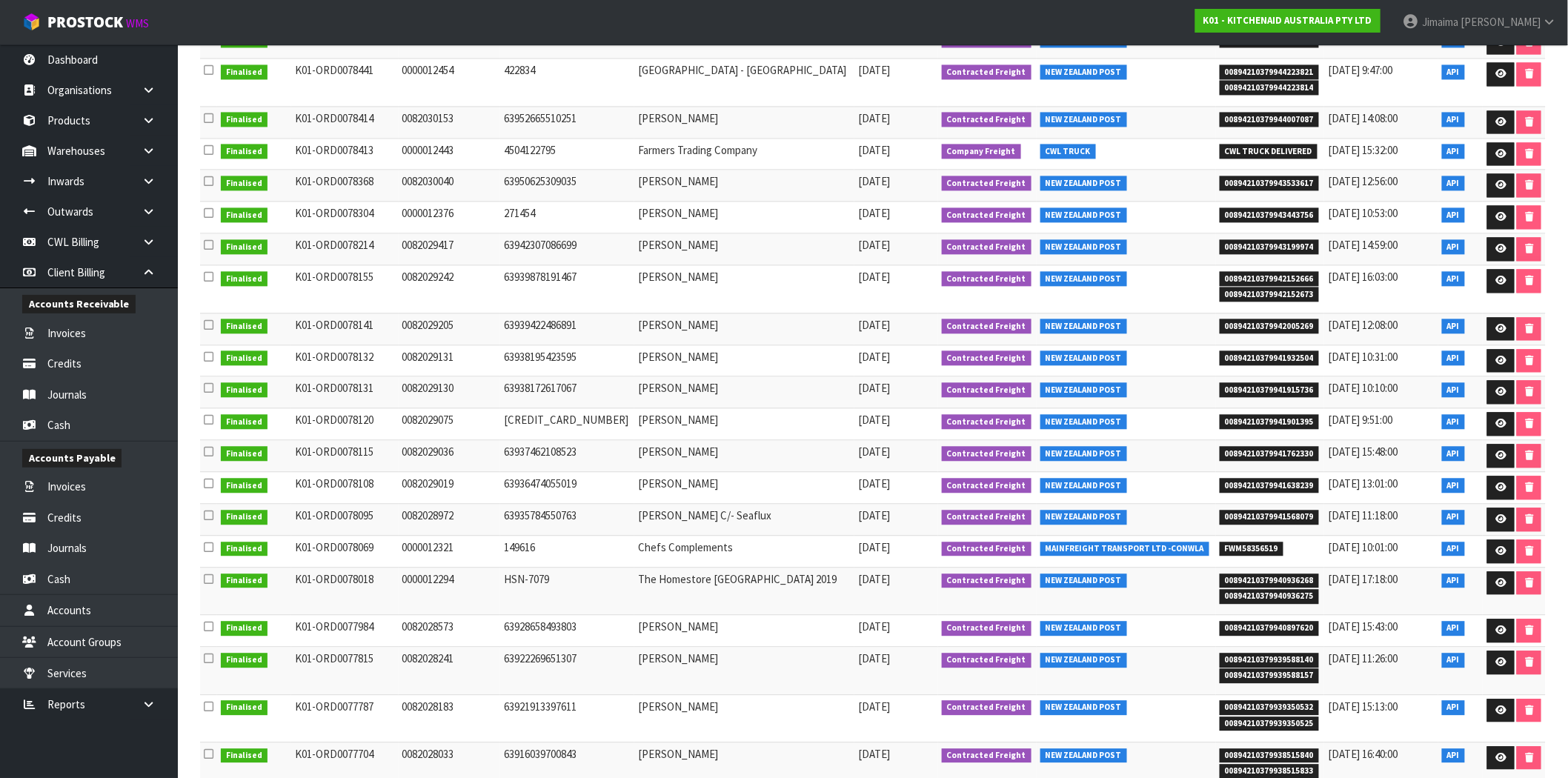
scroll to position [1079, 0]
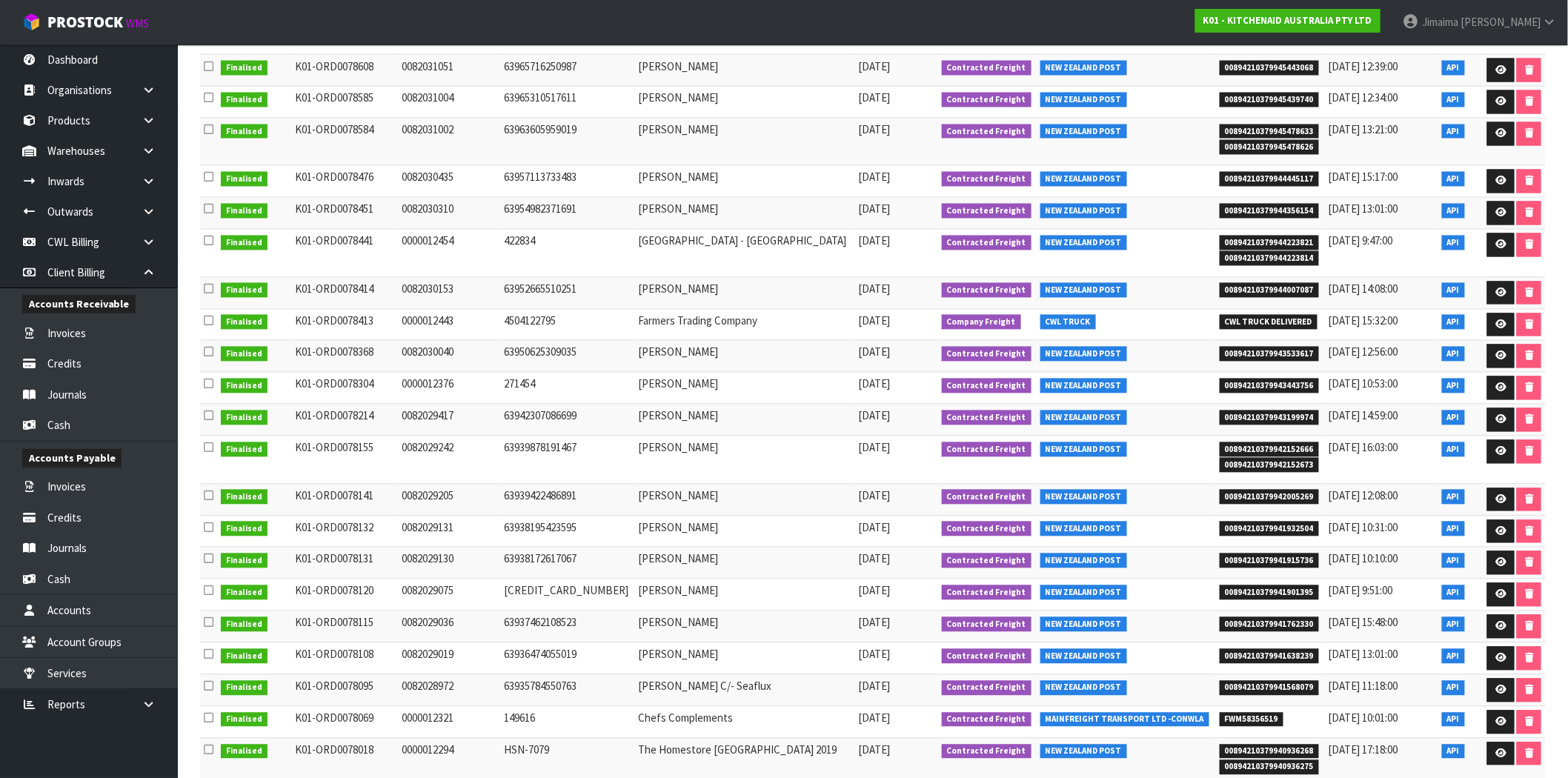
drag, startPoint x: 1414, startPoint y: 290, endPoint x: 1314, endPoint y: 294, distance: 100.1
click at [1324, 294] on td "28/08/2025 14:08:00" at bounding box center [1381, 292] width 114 height 32
click at [1350, 295] on span "28/08/2025 14:08:00" at bounding box center [1362, 288] width 70 height 14
click at [1352, 294] on span "28/08/2025 14:08:00" at bounding box center [1362, 288] width 70 height 14
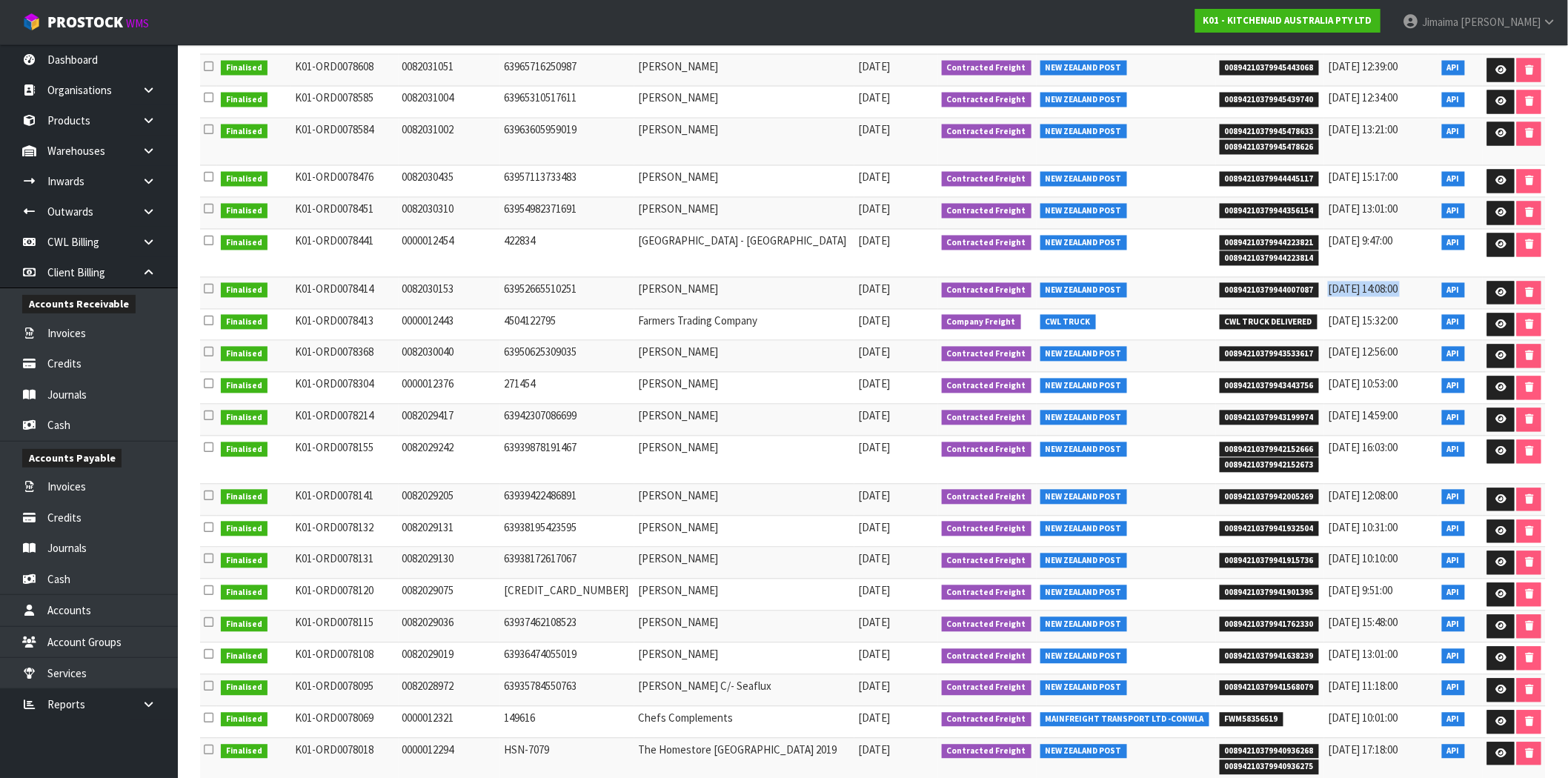
click at [1341, 293] on span "28/08/2025 14:08:00" at bounding box center [1362, 288] width 70 height 14
drag, startPoint x: 1361, startPoint y: 290, endPoint x: 1308, endPoint y: 291, distance: 53.0
click at [1324, 291] on td "28/08/2025 14:08:00" at bounding box center [1381, 292] width 114 height 32
copy span "28/08/2025"
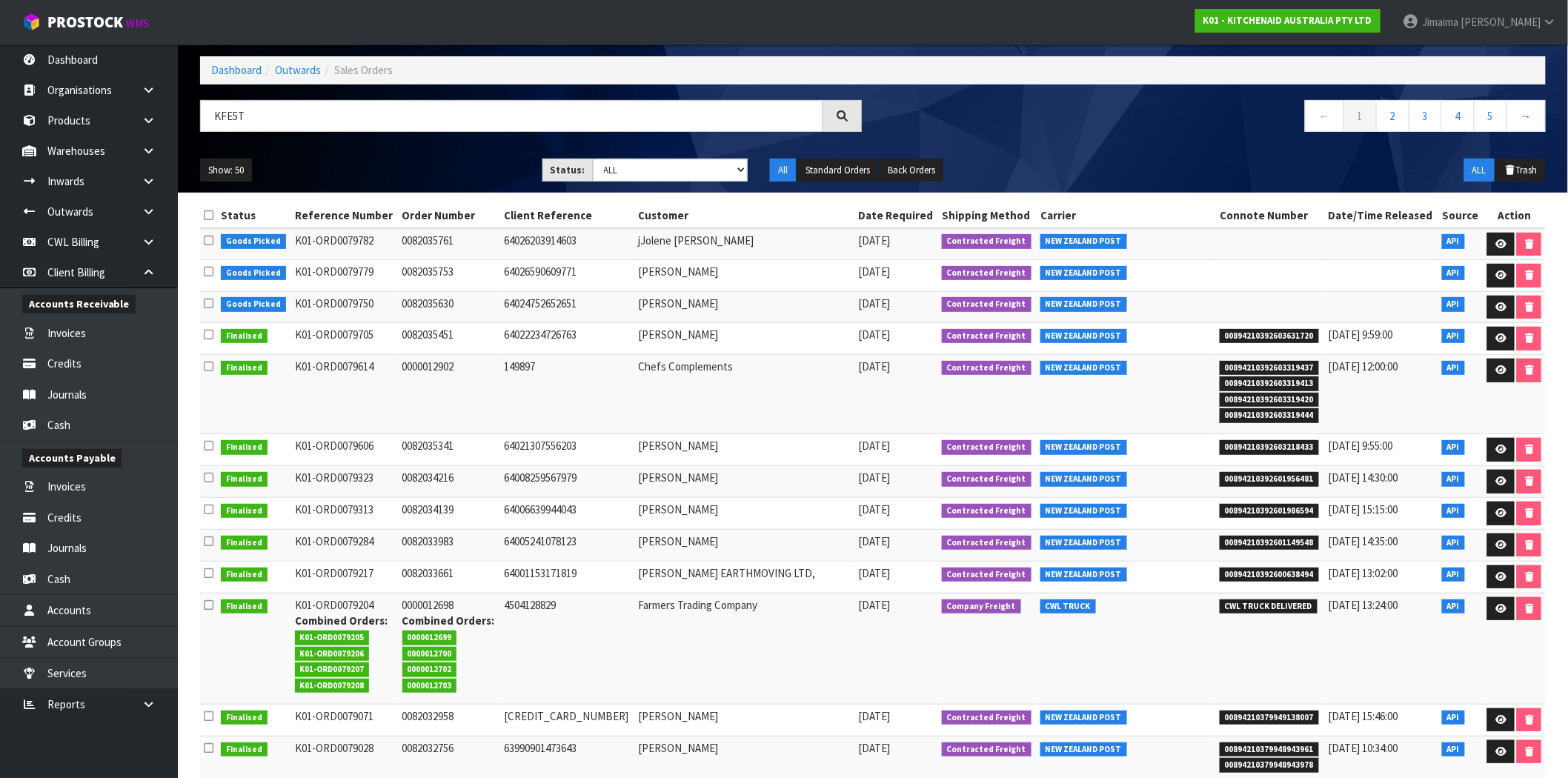
scroll to position [0, 0]
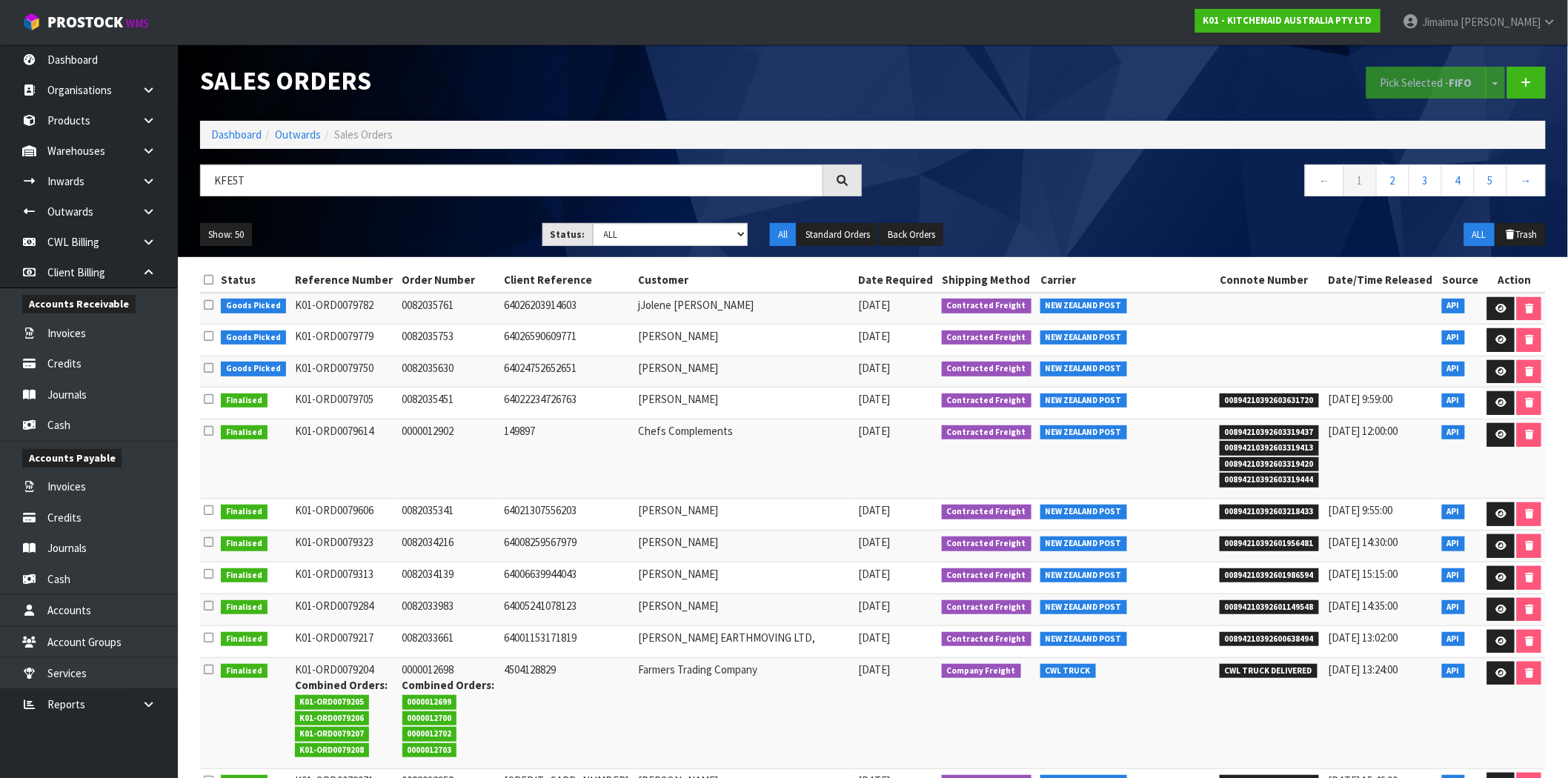
click at [541, 494] on td "149897" at bounding box center [567, 459] width 134 height 80
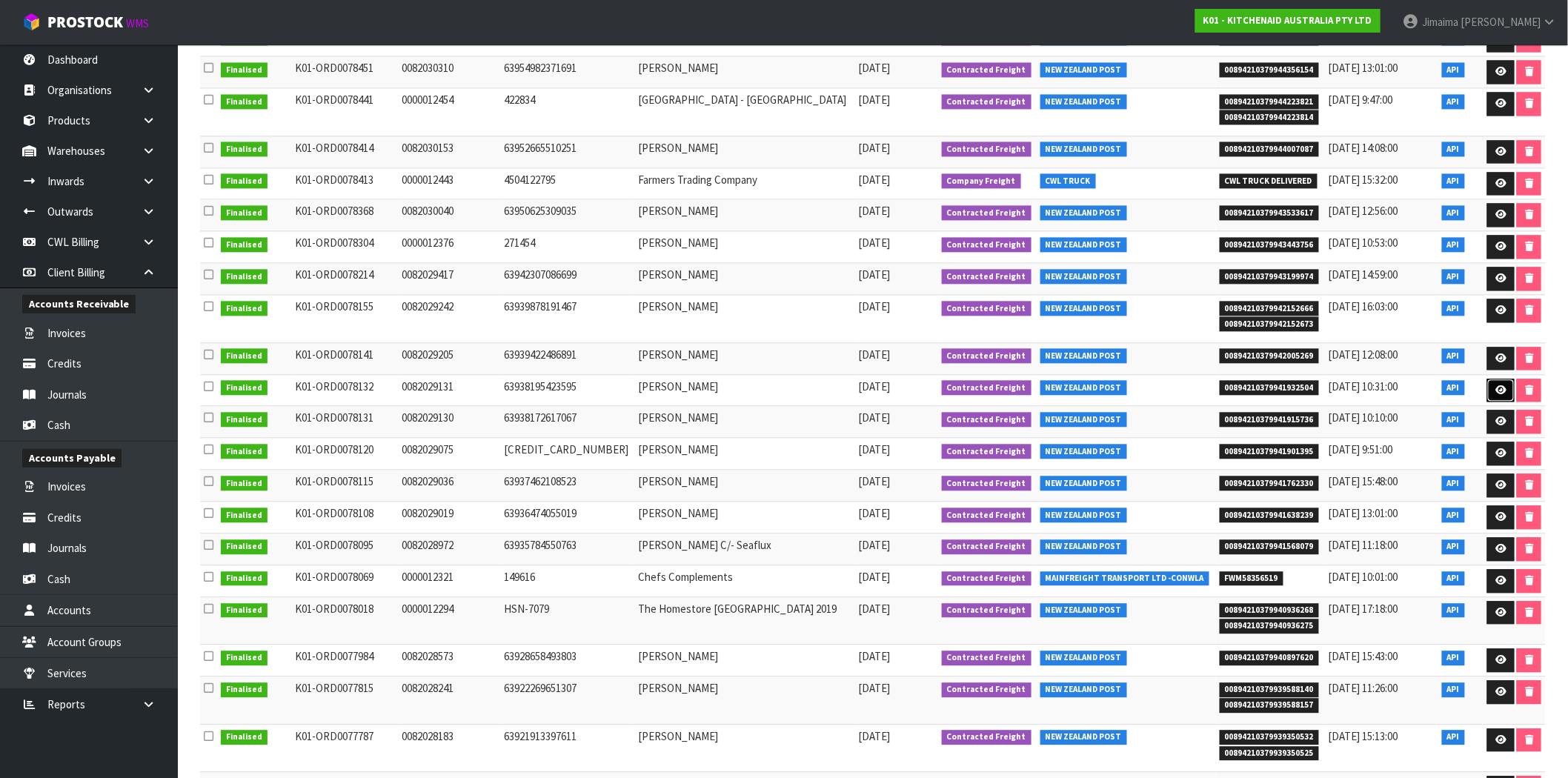
click at [1501, 391] on icon at bounding box center [1501, 390] width 11 height 10
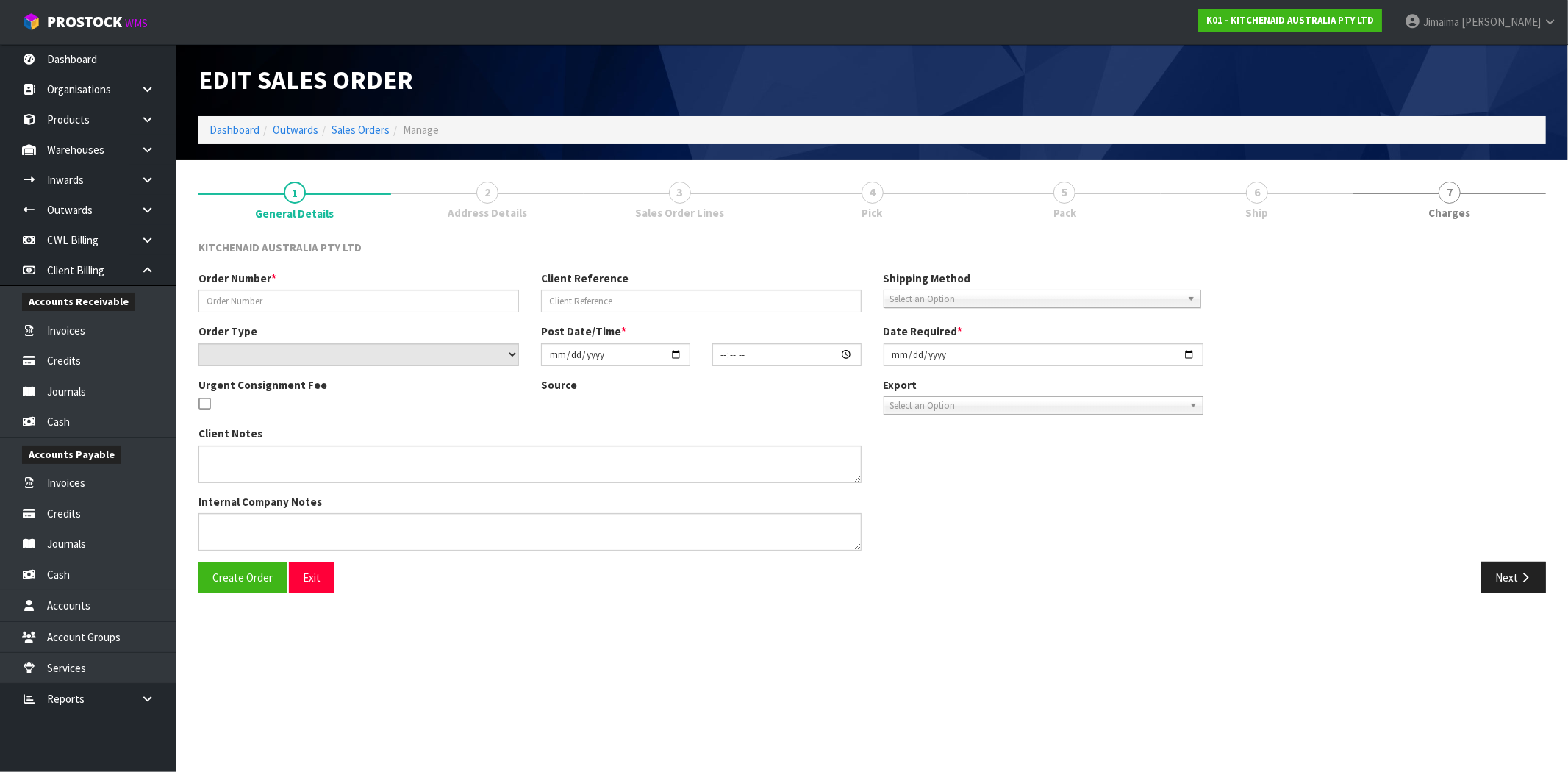
type input "0082029131"
type input "63938195423595"
select select "number:0"
type input "2025-08-21"
type input "19:36:32.000"
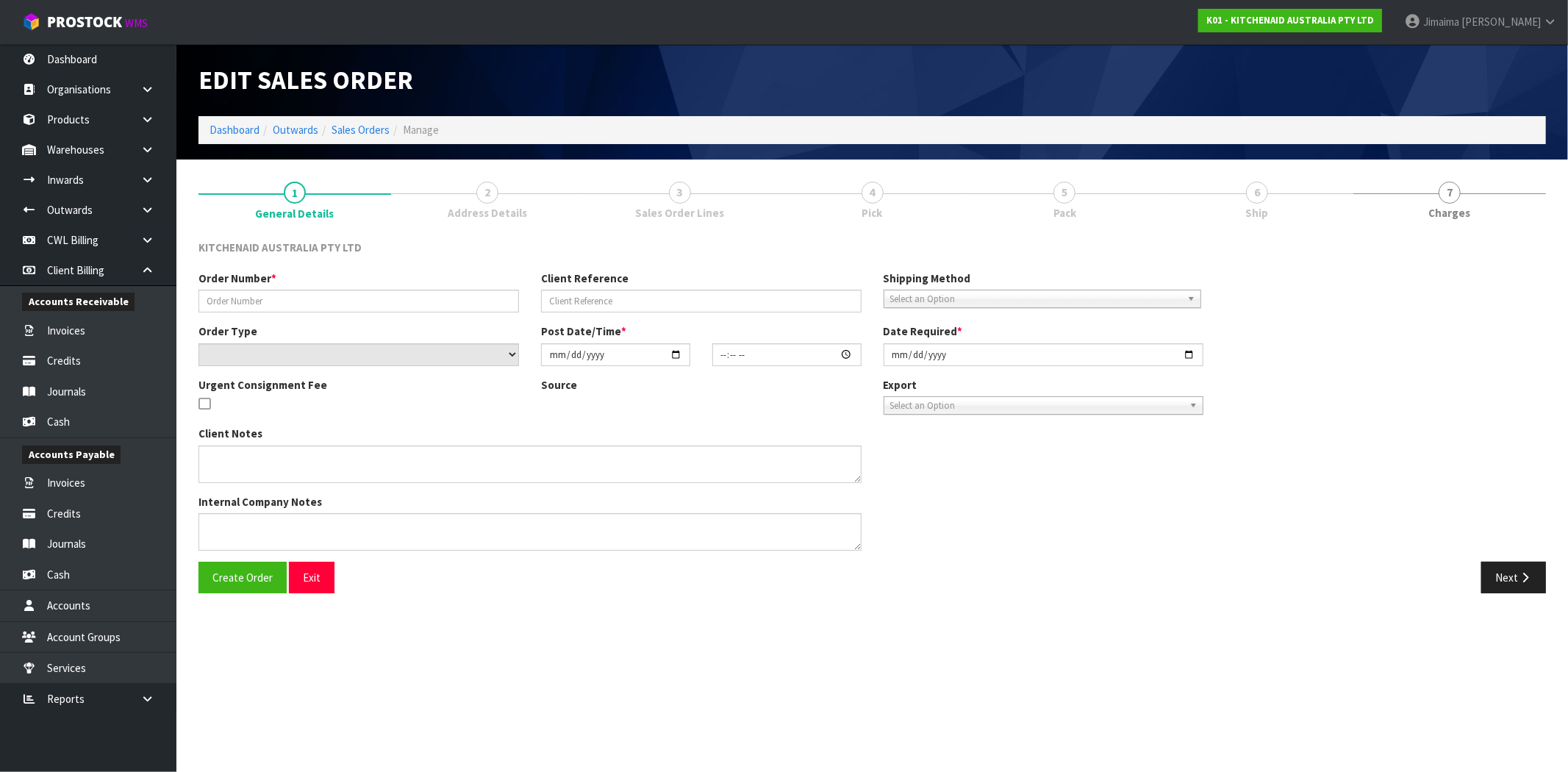
type input "2025-08-21"
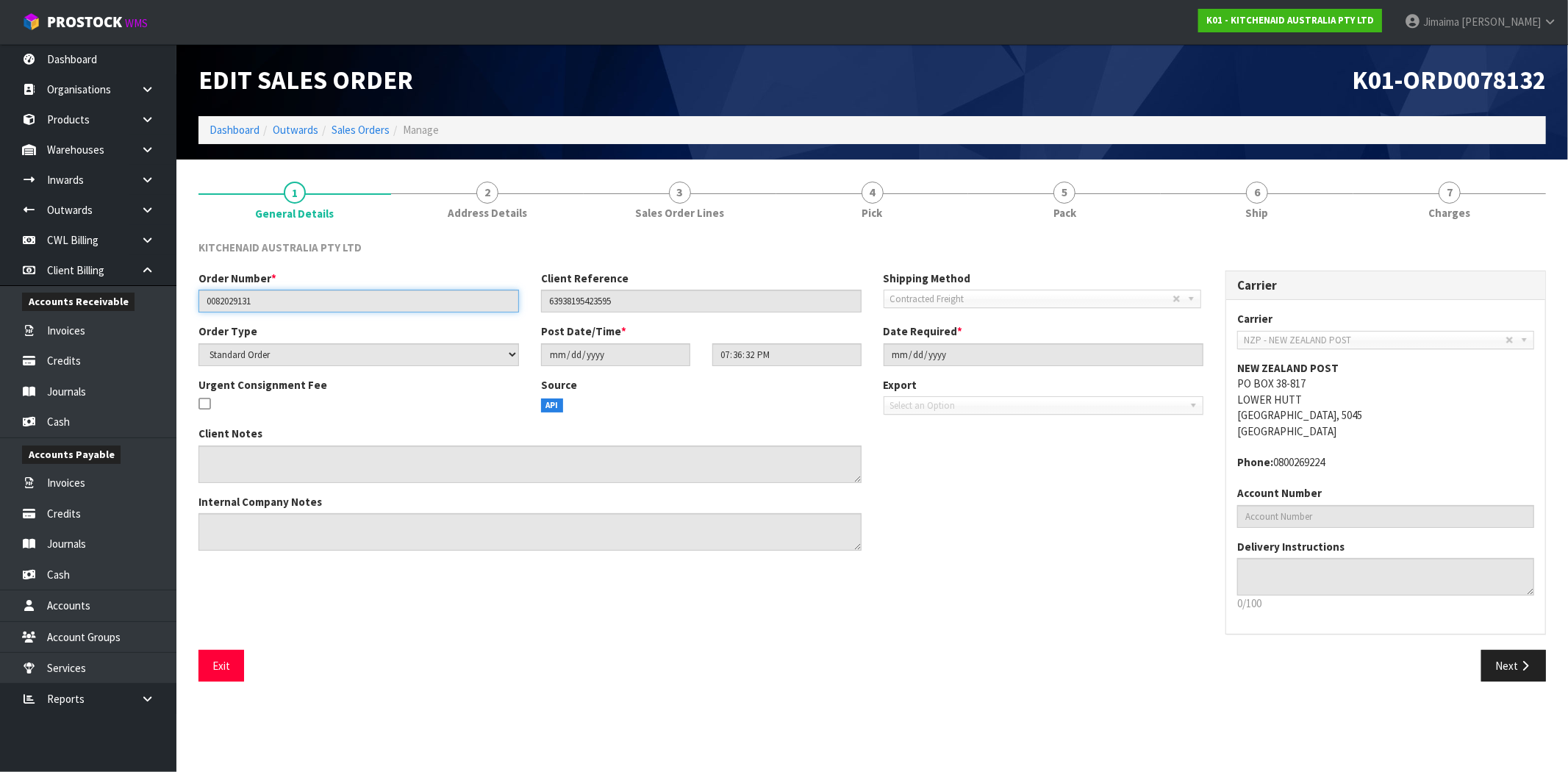
click at [245, 292] on input "0082029131" at bounding box center [359, 301] width 321 height 23
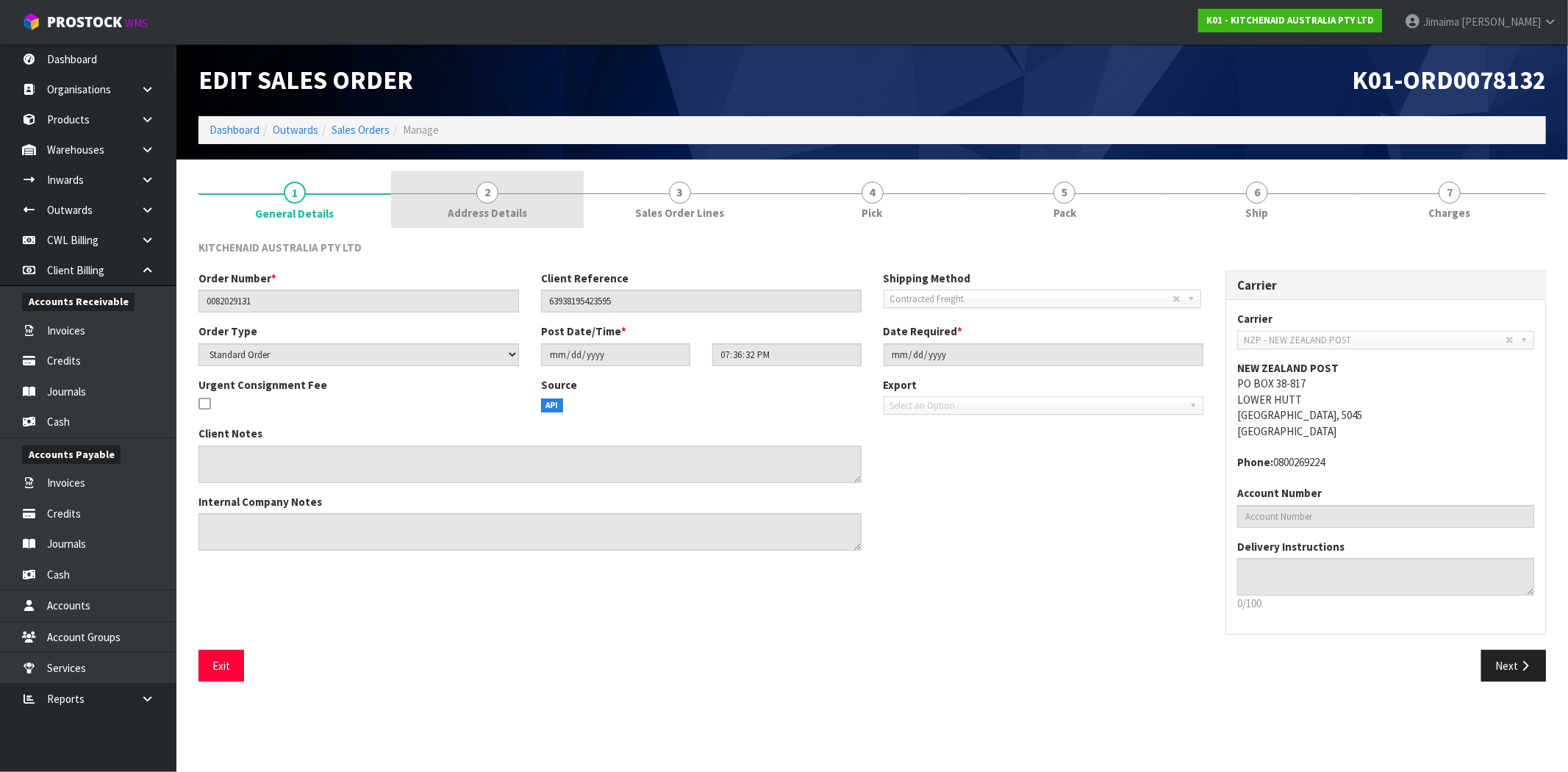
click at [505, 201] on link "2 Address Details" at bounding box center [487, 200] width 193 height 58
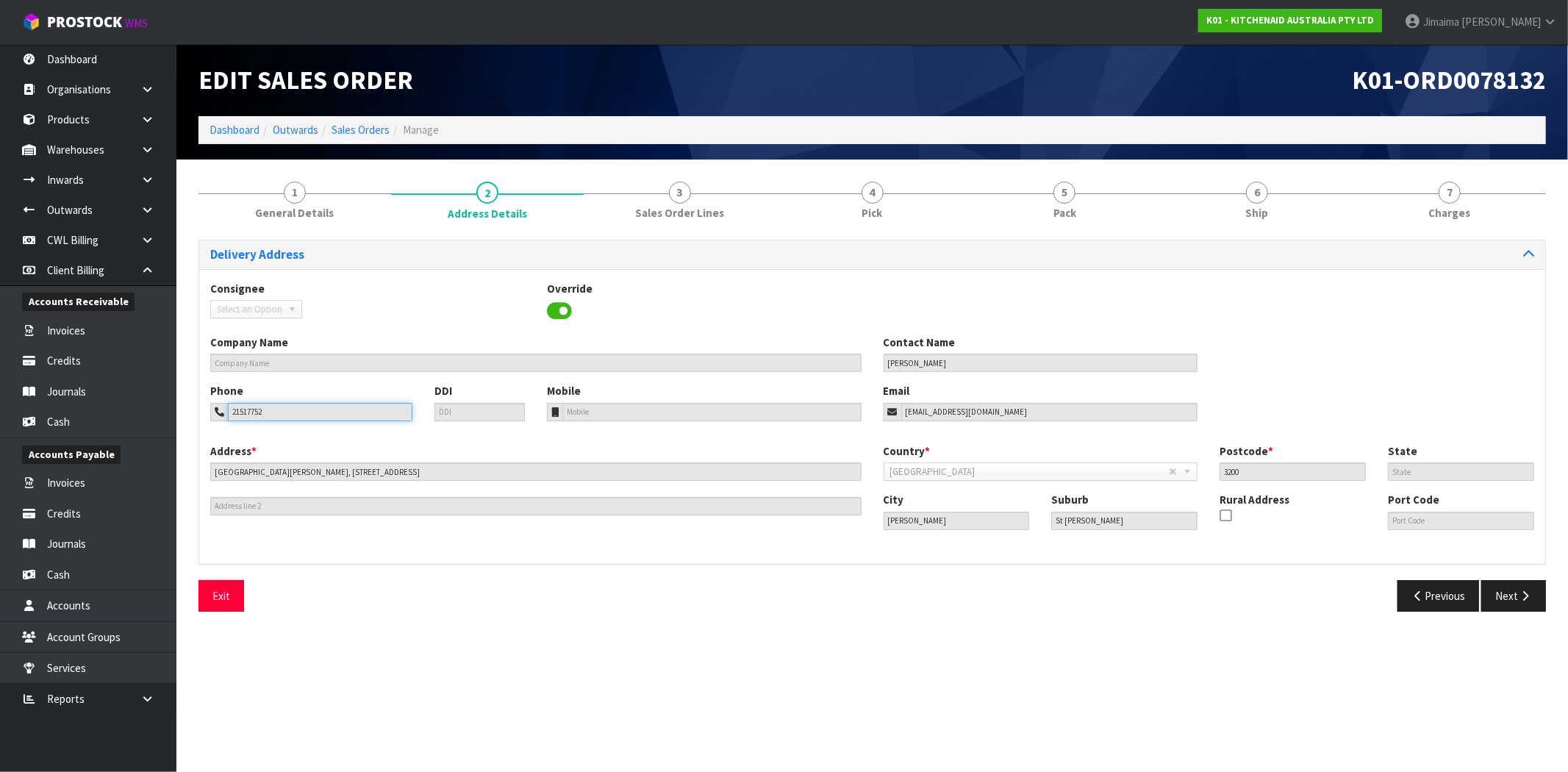
click at [280, 415] on input "21517752" at bounding box center [320, 412] width 185 height 19
click at [950, 365] on input "Glenda McLean" at bounding box center [1041, 363] width 314 height 19
drag, startPoint x: 971, startPoint y: 364, endPoint x: 830, endPoint y: 363, distance: 141.0
click at [830, 363] on div "Company Name Contact Name Glenda McLean" at bounding box center [872, 359] width 1346 height 48
click at [305, 181] on link "1 General Details" at bounding box center [294, 200] width 193 height 58
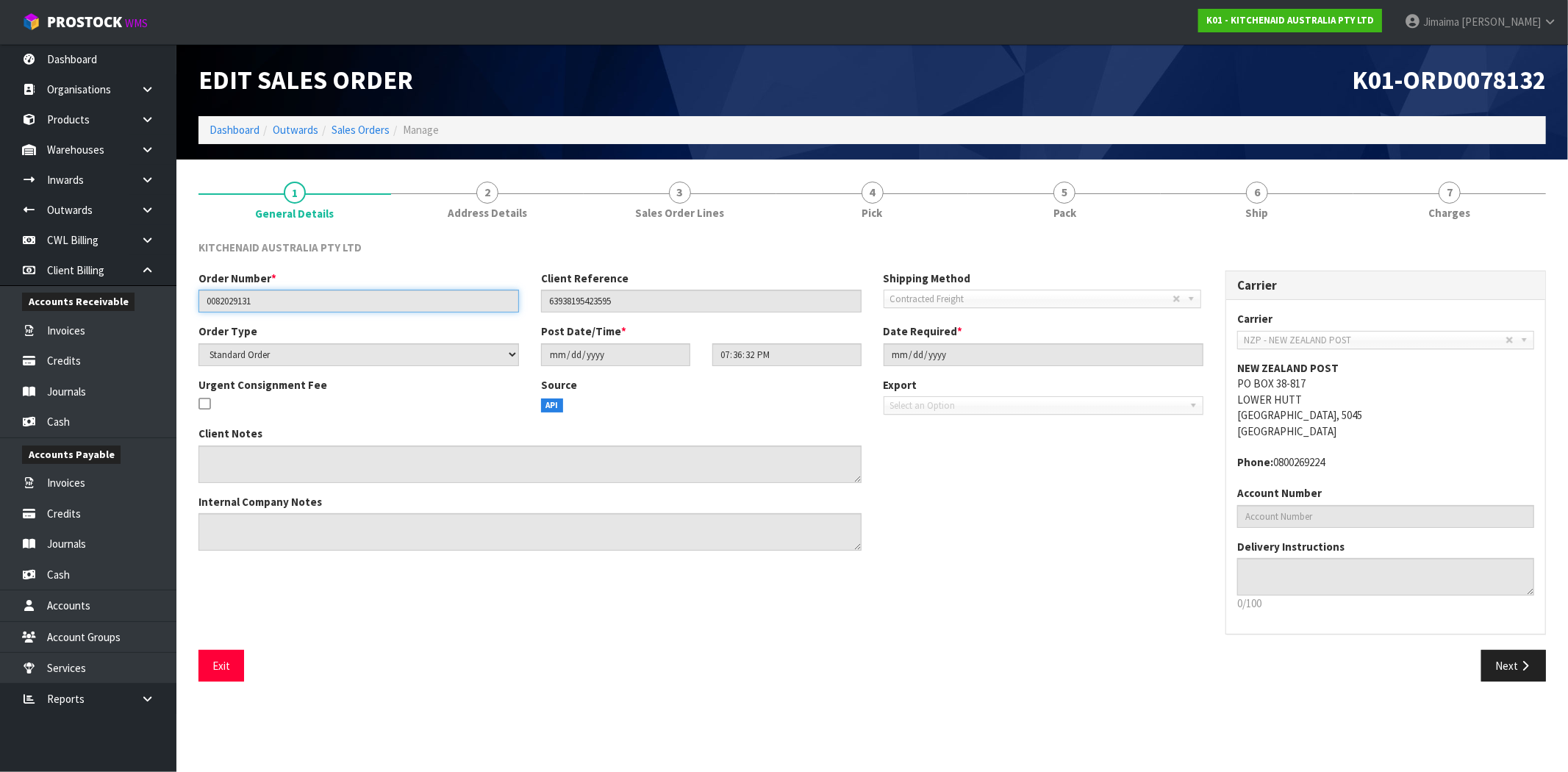
click at [239, 299] on input "0082029131" at bounding box center [359, 301] width 321 height 23
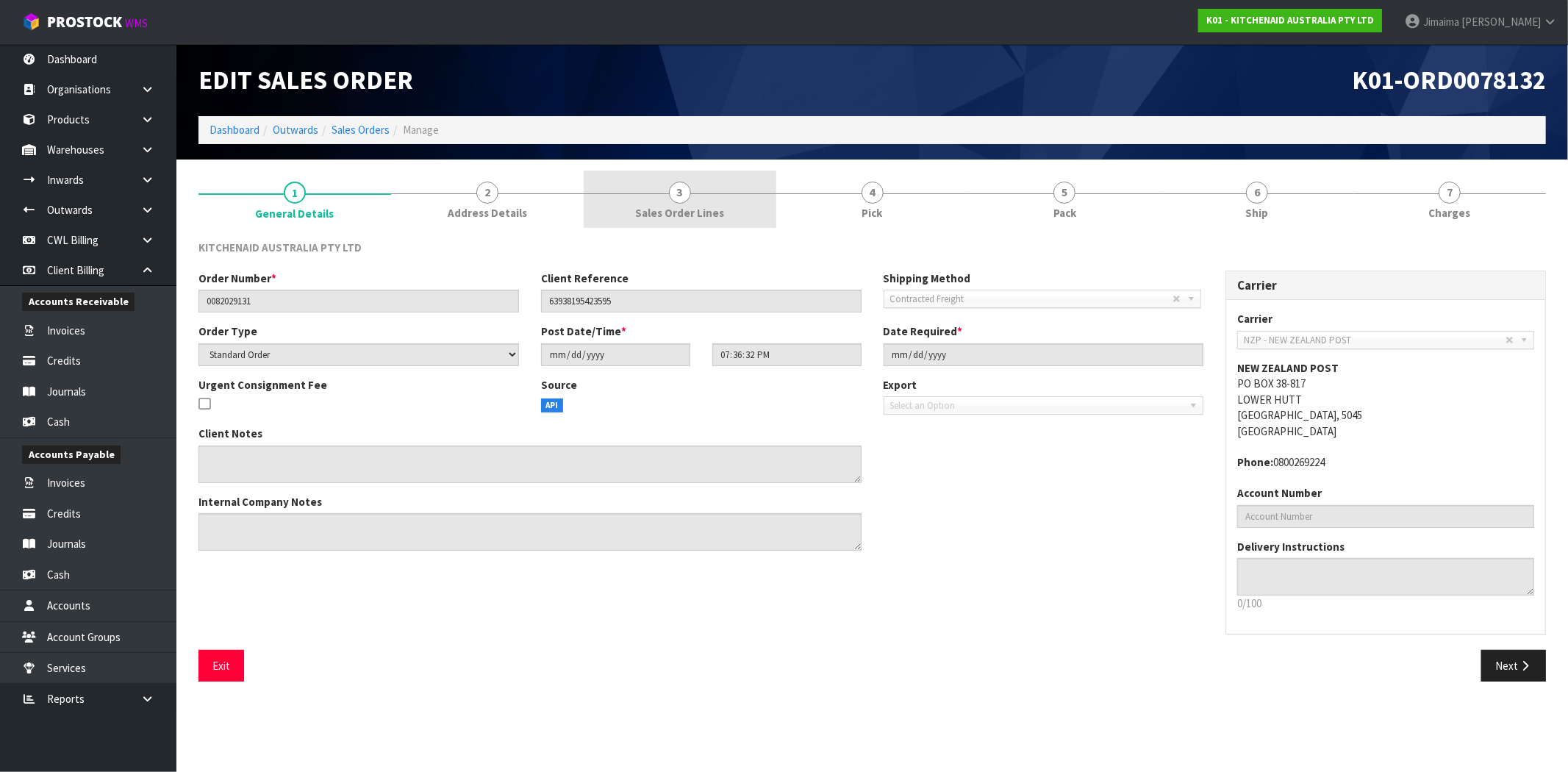
click at [659, 218] on span "Sales Order Lines" at bounding box center [680, 212] width 89 height 15
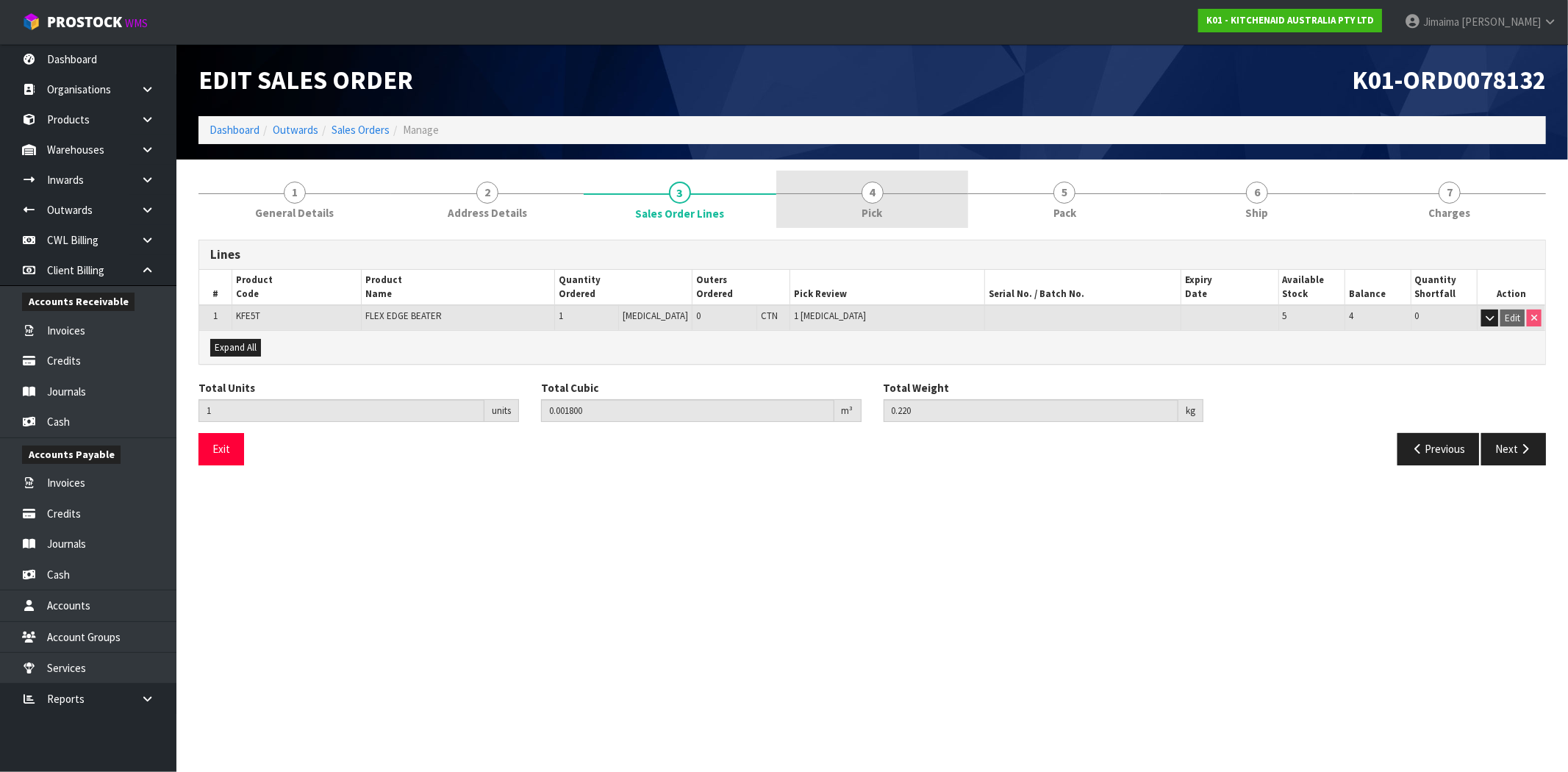
click at [877, 222] on link "4 Pick" at bounding box center [872, 200] width 193 height 58
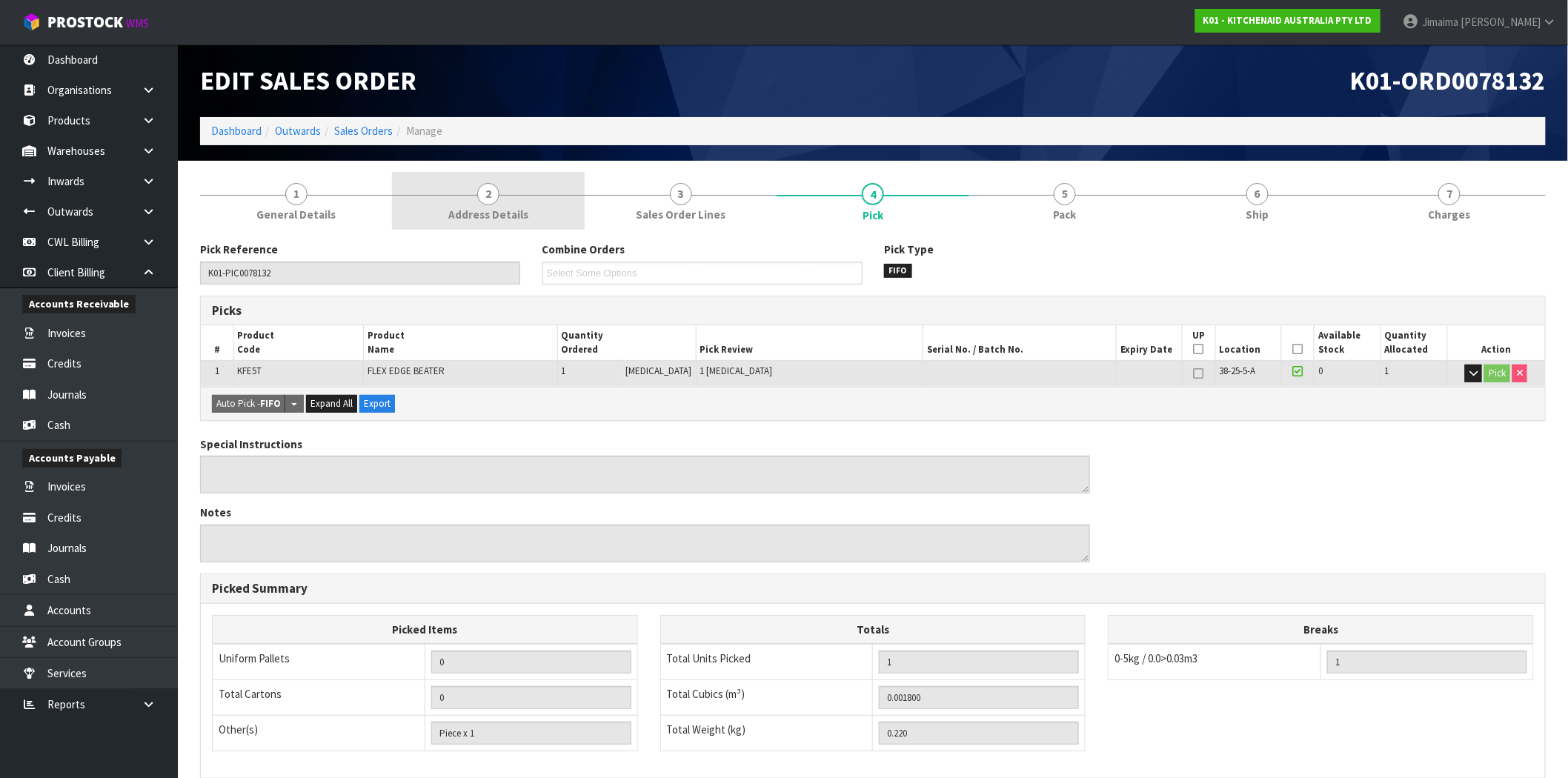
click at [552, 204] on link "2 Address Details" at bounding box center [487, 201] width 192 height 58
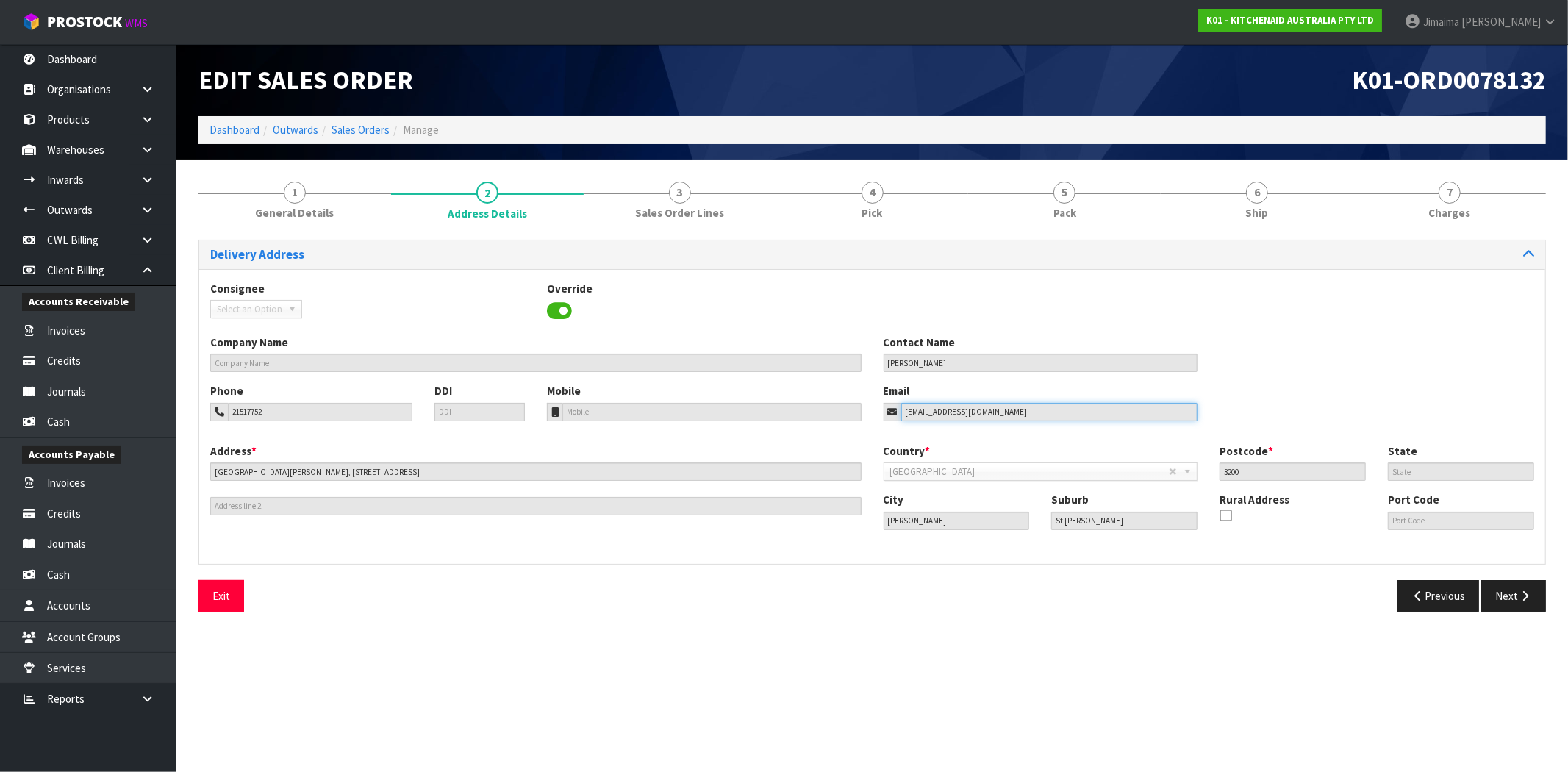
click at [915, 405] on input "glendamclean21@gmail.com" at bounding box center [1050, 412] width 297 height 19
click at [900, 364] on input "Glenda McLean" at bounding box center [1041, 363] width 314 height 19
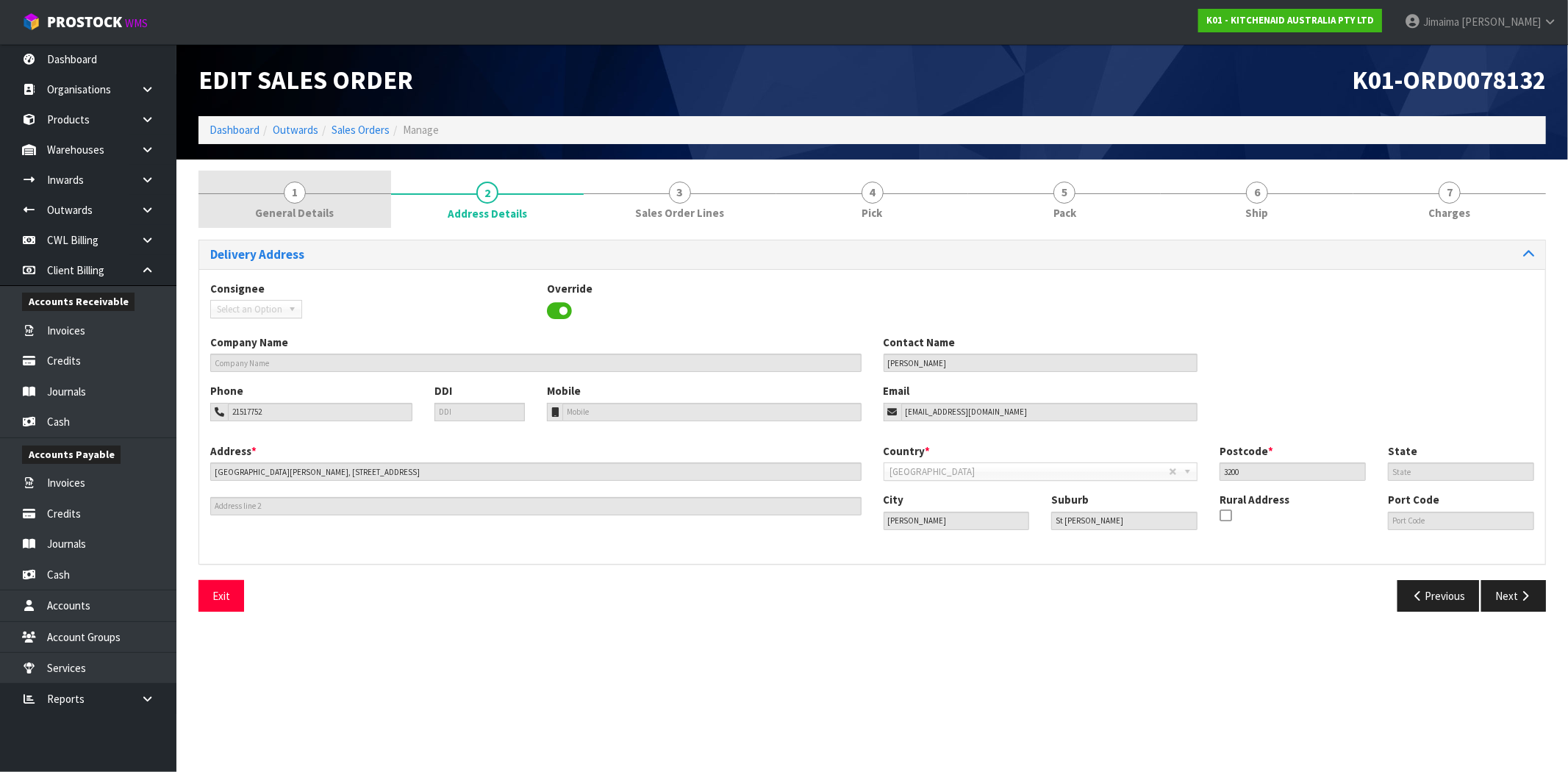
click at [322, 180] on link "1 General Details" at bounding box center [294, 200] width 193 height 58
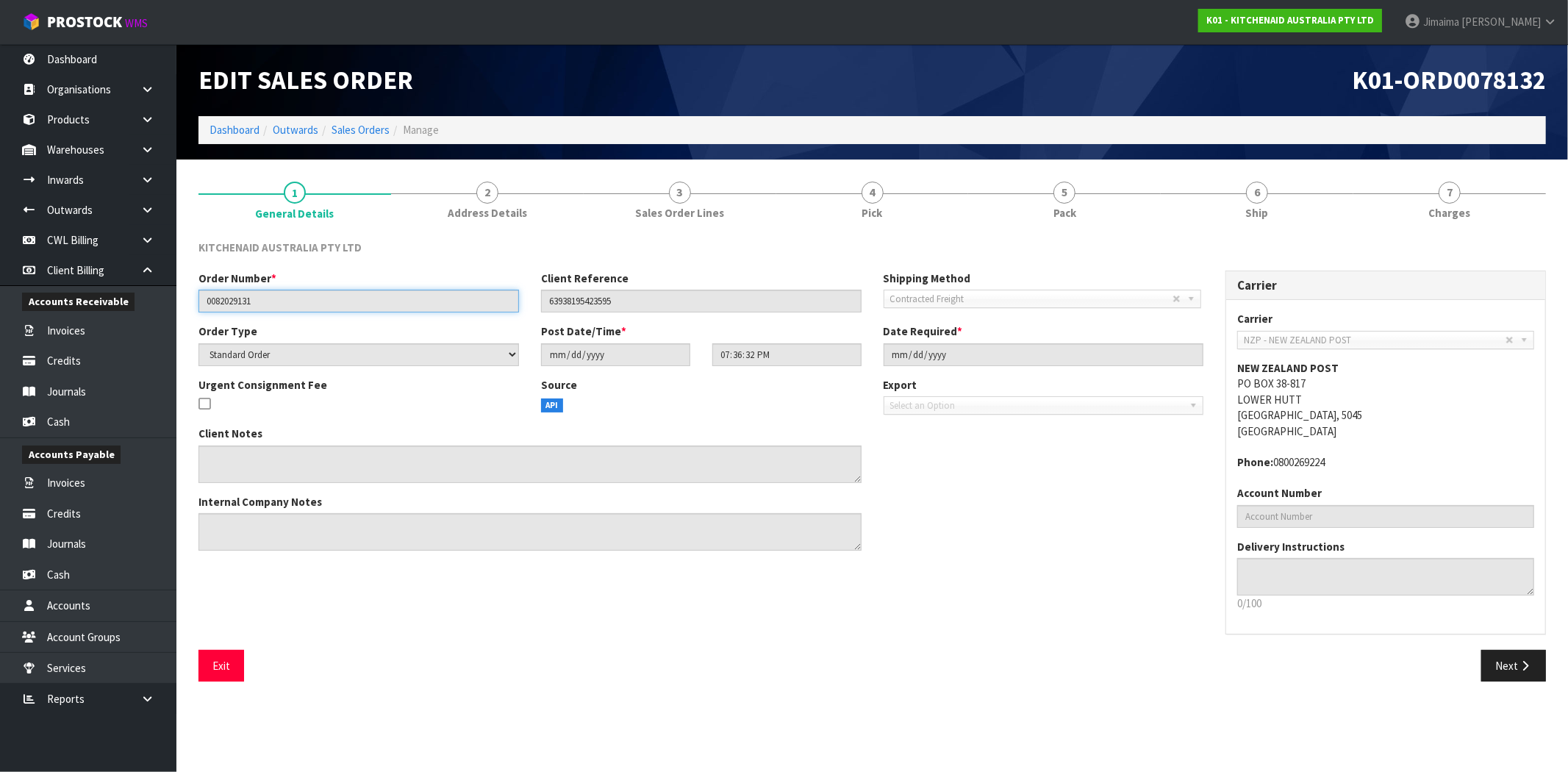
click at [222, 299] on input "0082029131" at bounding box center [359, 301] width 321 height 23
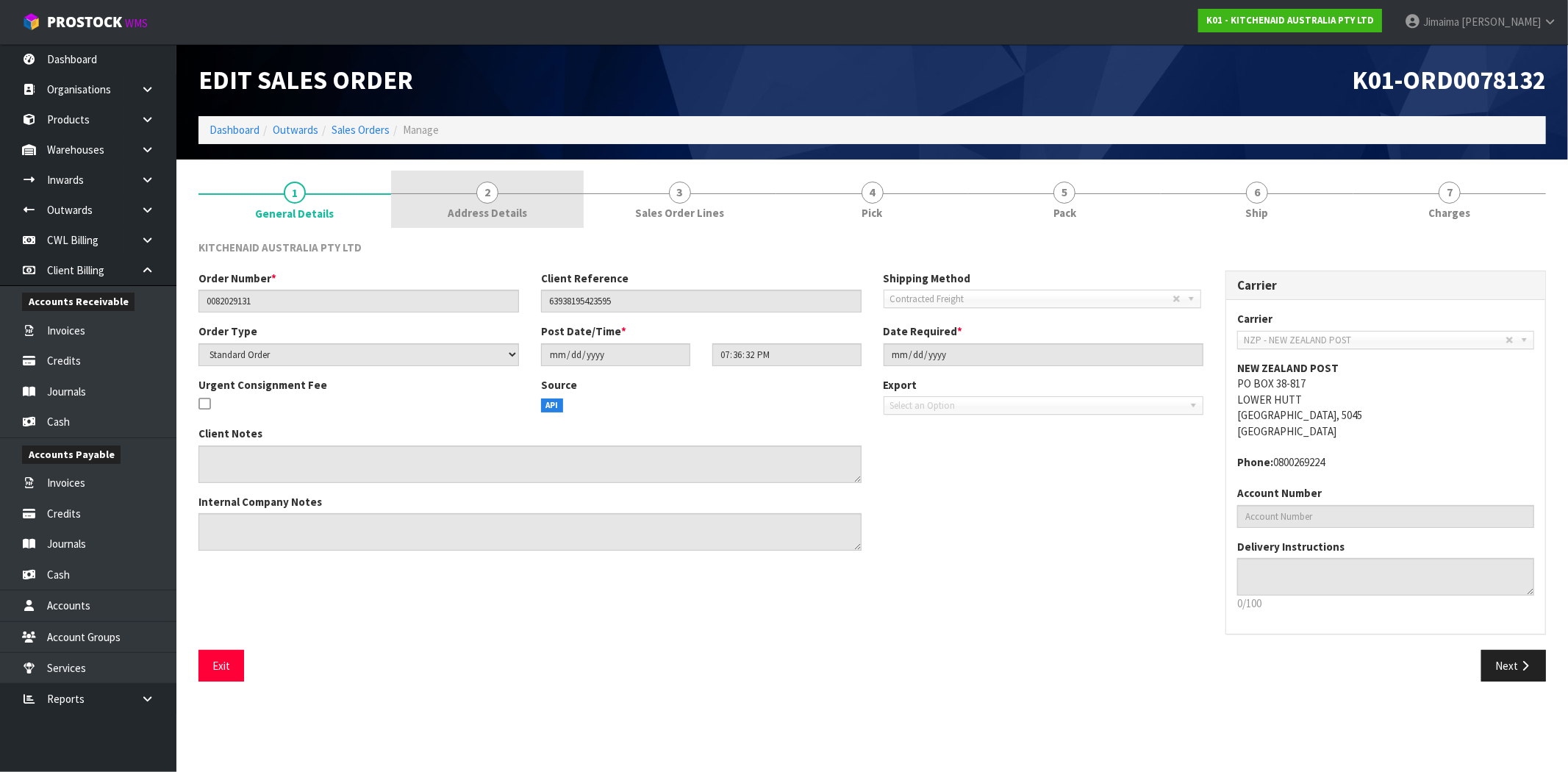
click at [557, 209] on link "2 Address Details" at bounding box center [487, 200] width 193 height 58
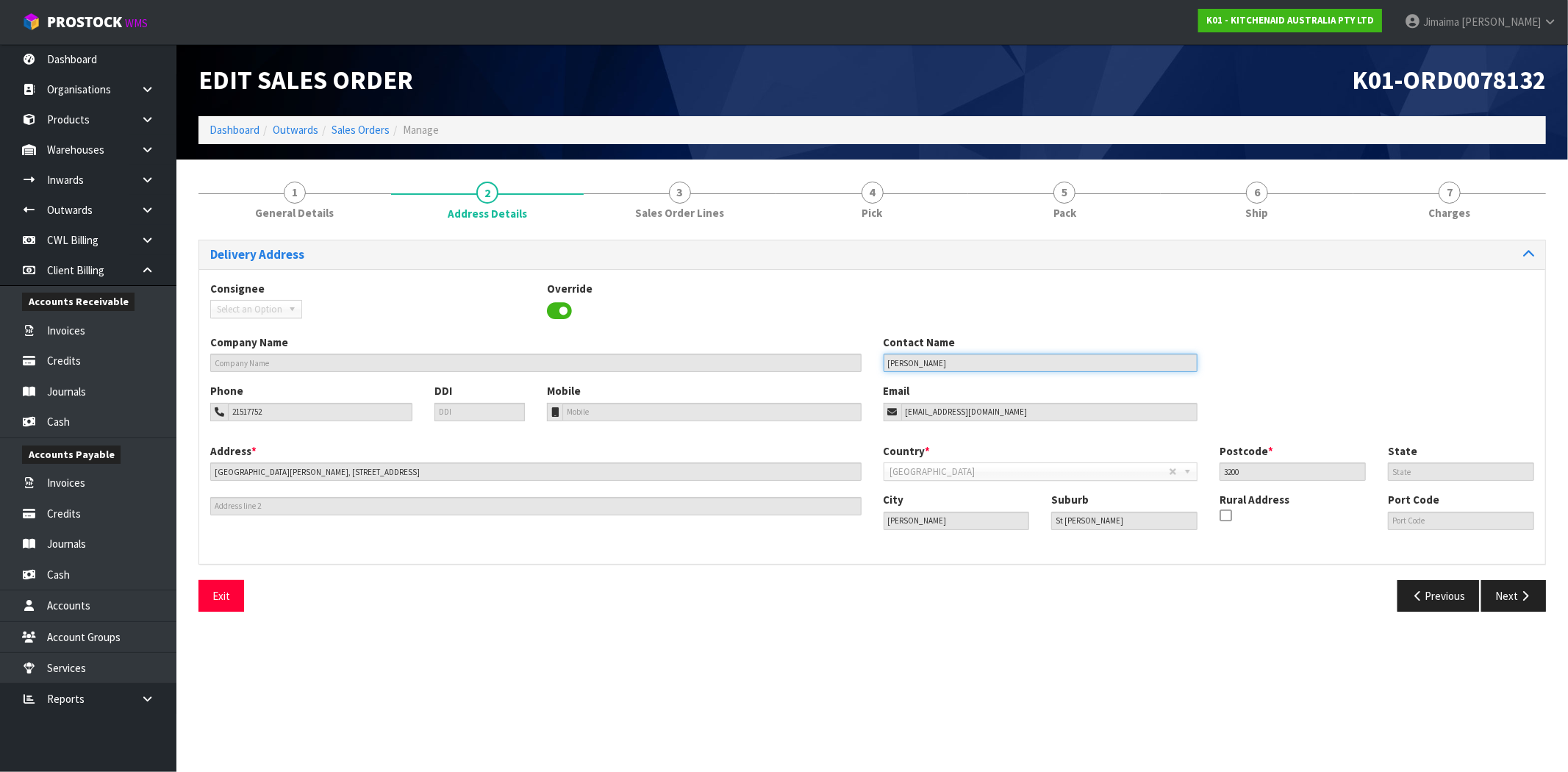
click at [932, 360] on input "Glenda McLean" at bounding box center [1041, 363] width 314 height 19
click at [928, 362] on input "Glenda McLean" at bounding box center [1041, 363] width 314 height 19
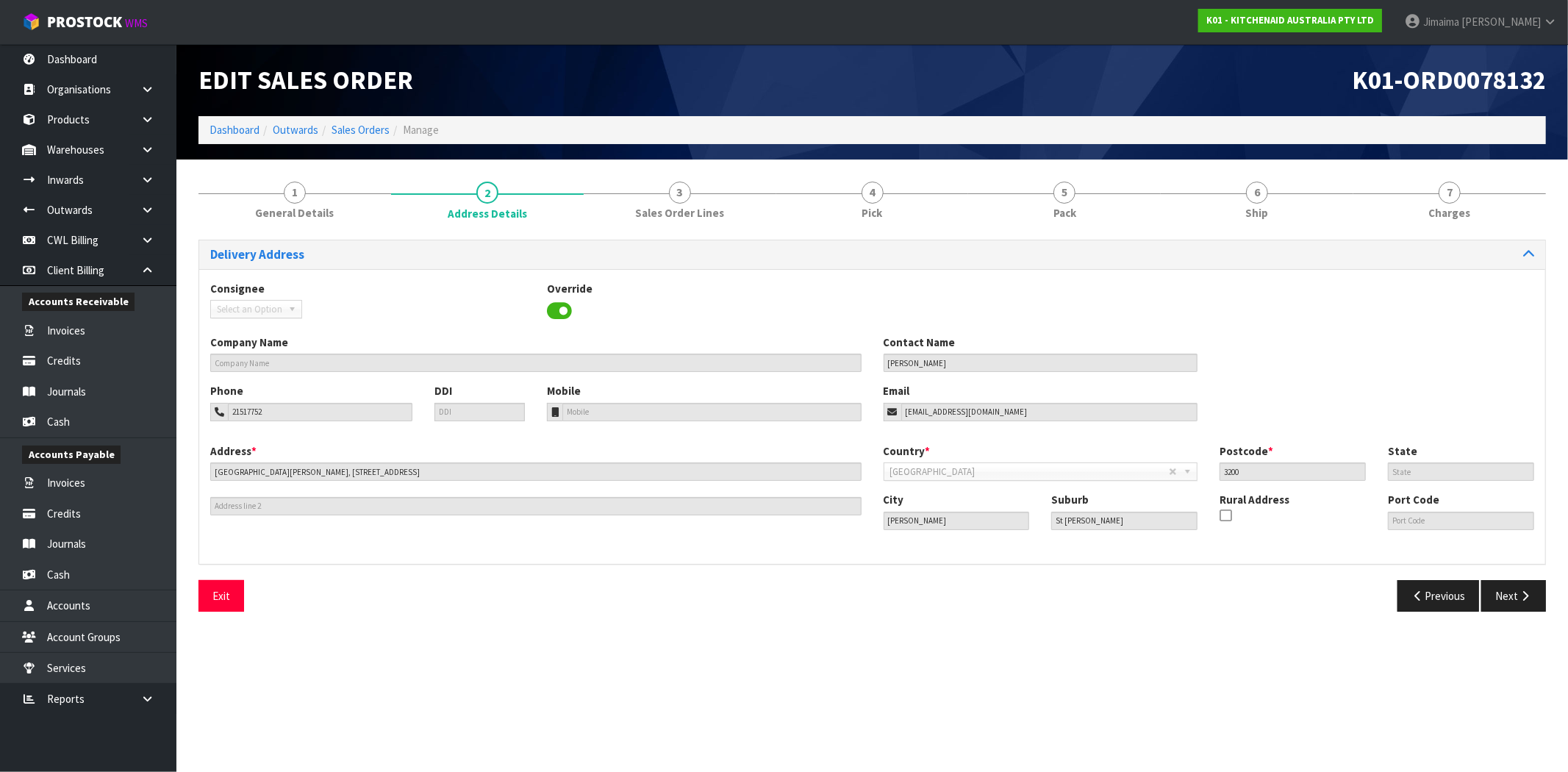
click at [735, 165] on section "1 General Details 2 Address Details 3 Sales Order Lines 4 Pick 5 Pack 6 Ship 7 …" at bounding box center [872, 396] width 1391 height 475
click at [724, 204] on link "3 Sales Order Lines" at bounding box center [680, 200] width 193 height 58
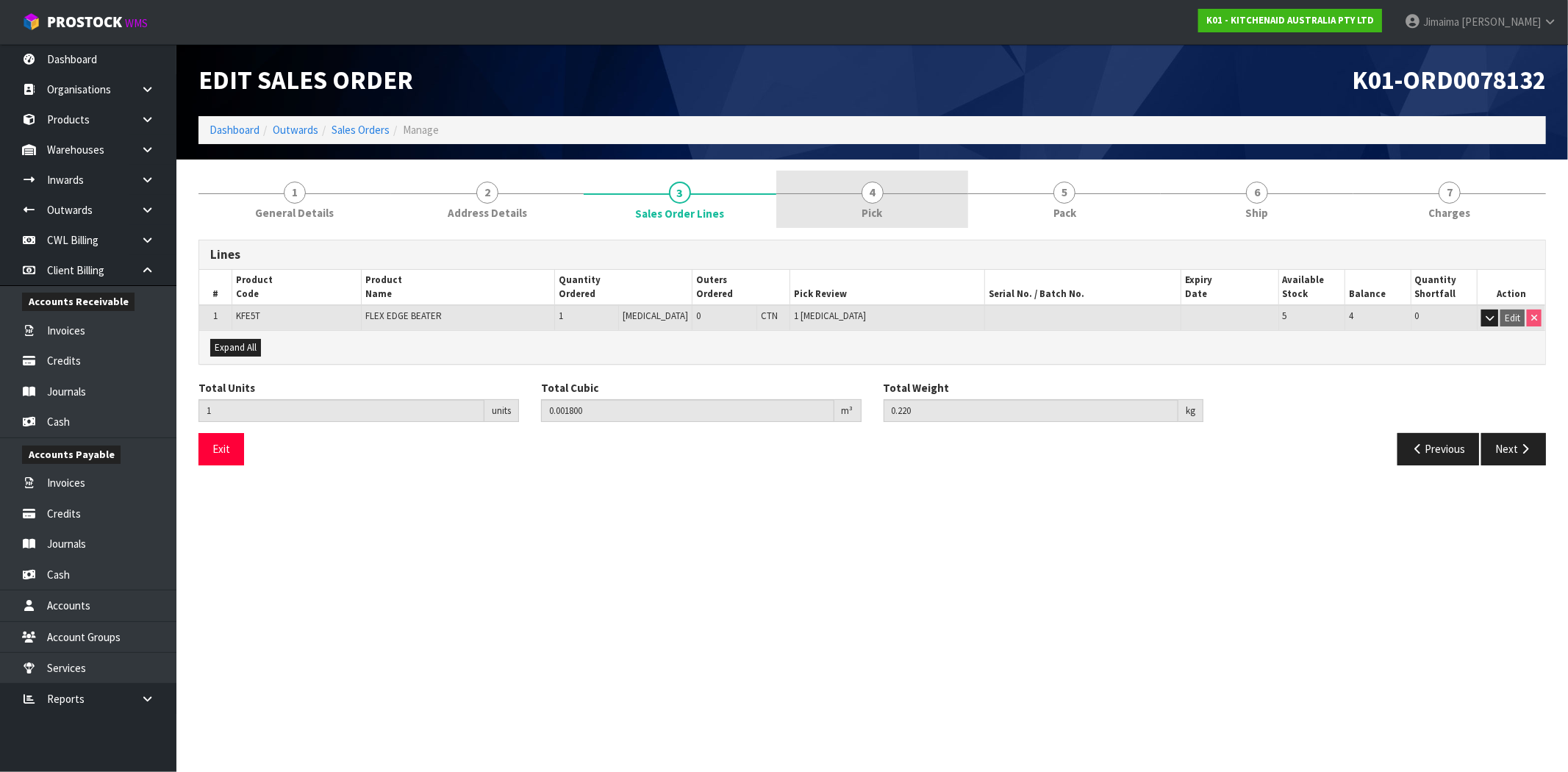
click at [854, 207] on link "4 Pick" at bounding box center [872, 200] width 193 height 58
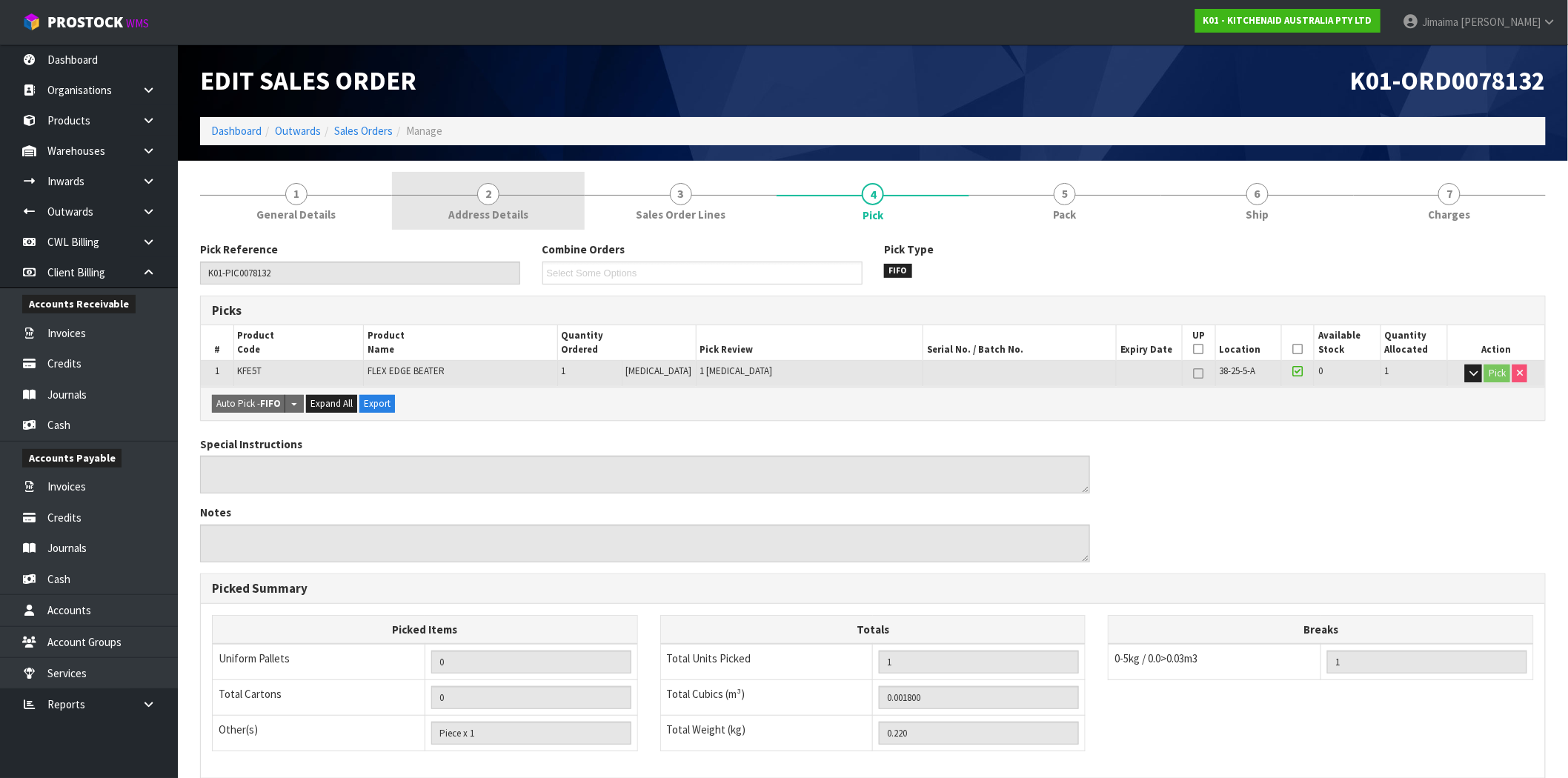
click at [509, 203] on link "2 Address Details" at bounding box center [487, 201] width 192 height 58
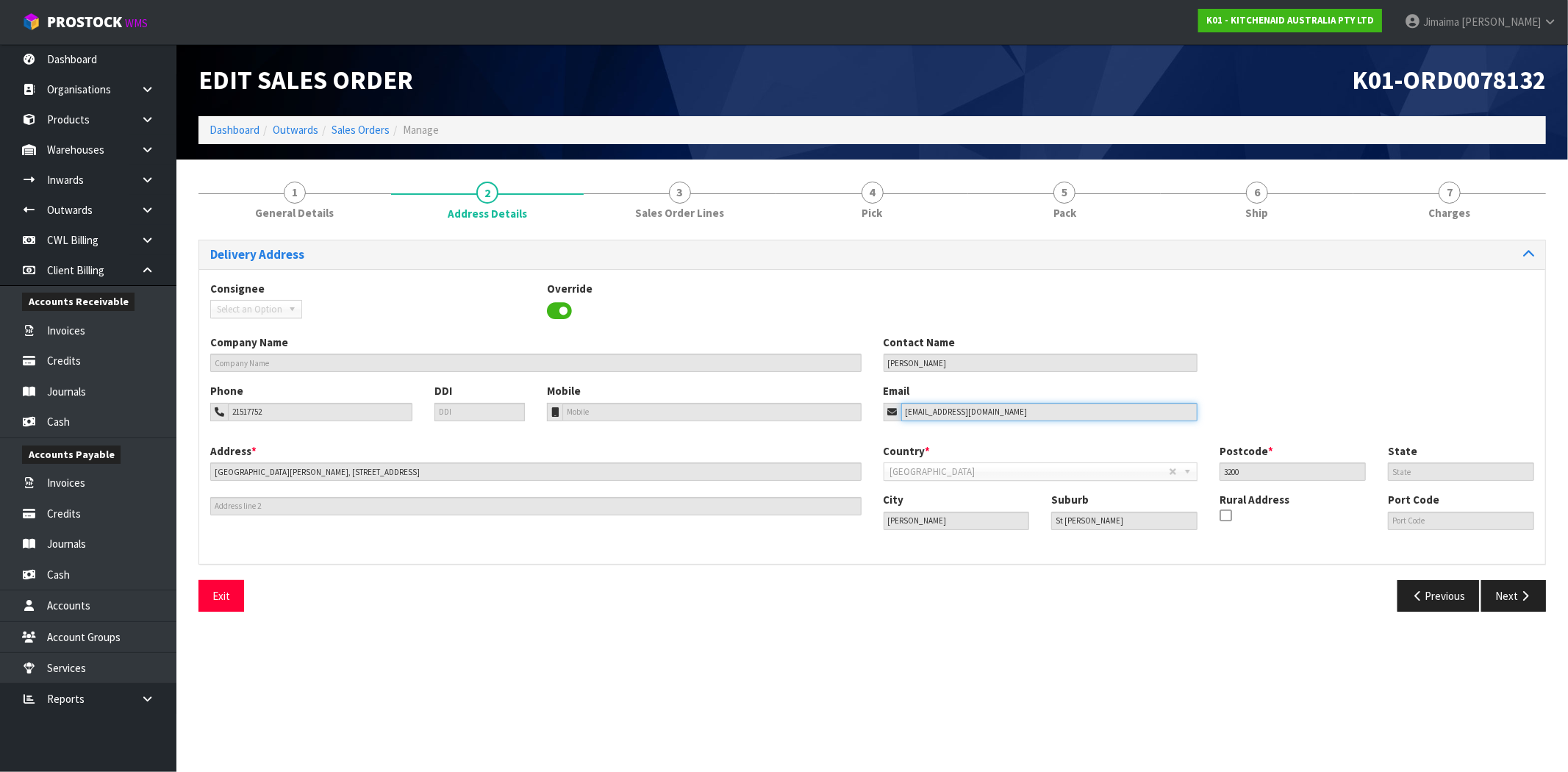
drag, startPoint x: 1007, startPoint y: 409, endPoint x: 679, endPoint y: 401, distance: 328.1
click at [685, 410] on div "Phone 21517752 DDI Mobile Email glendamclean21@gmail.com" at bounding box center [872, 413] width 1346 height 60
click at [1005, 412] on input "glendamclean21@gmail.com" at bounding box center [1050, 412] width 297 height 19
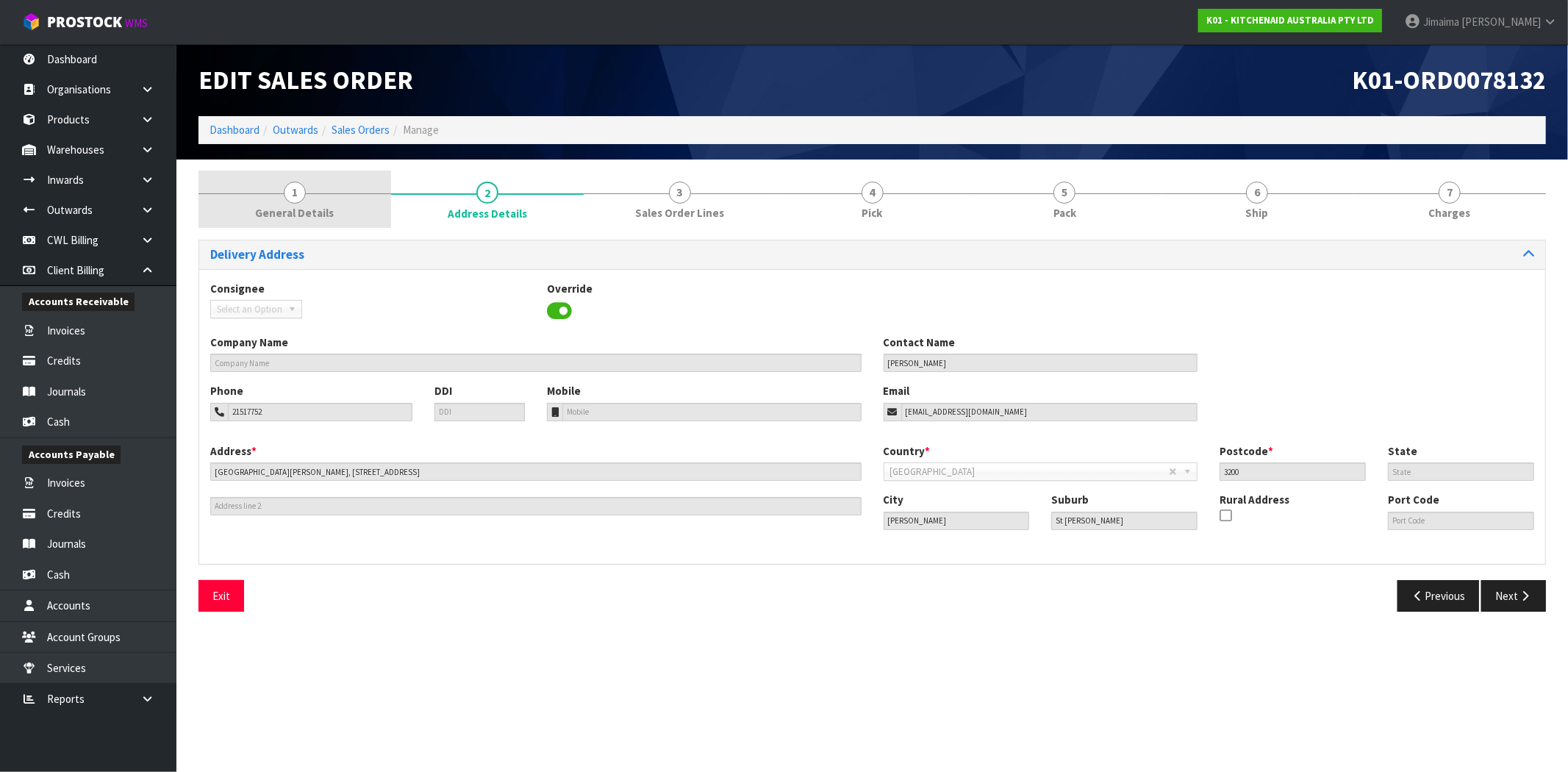
click at [302, 201] on link "1 General Details" at bounding box center [294, 200] width 193 height 58
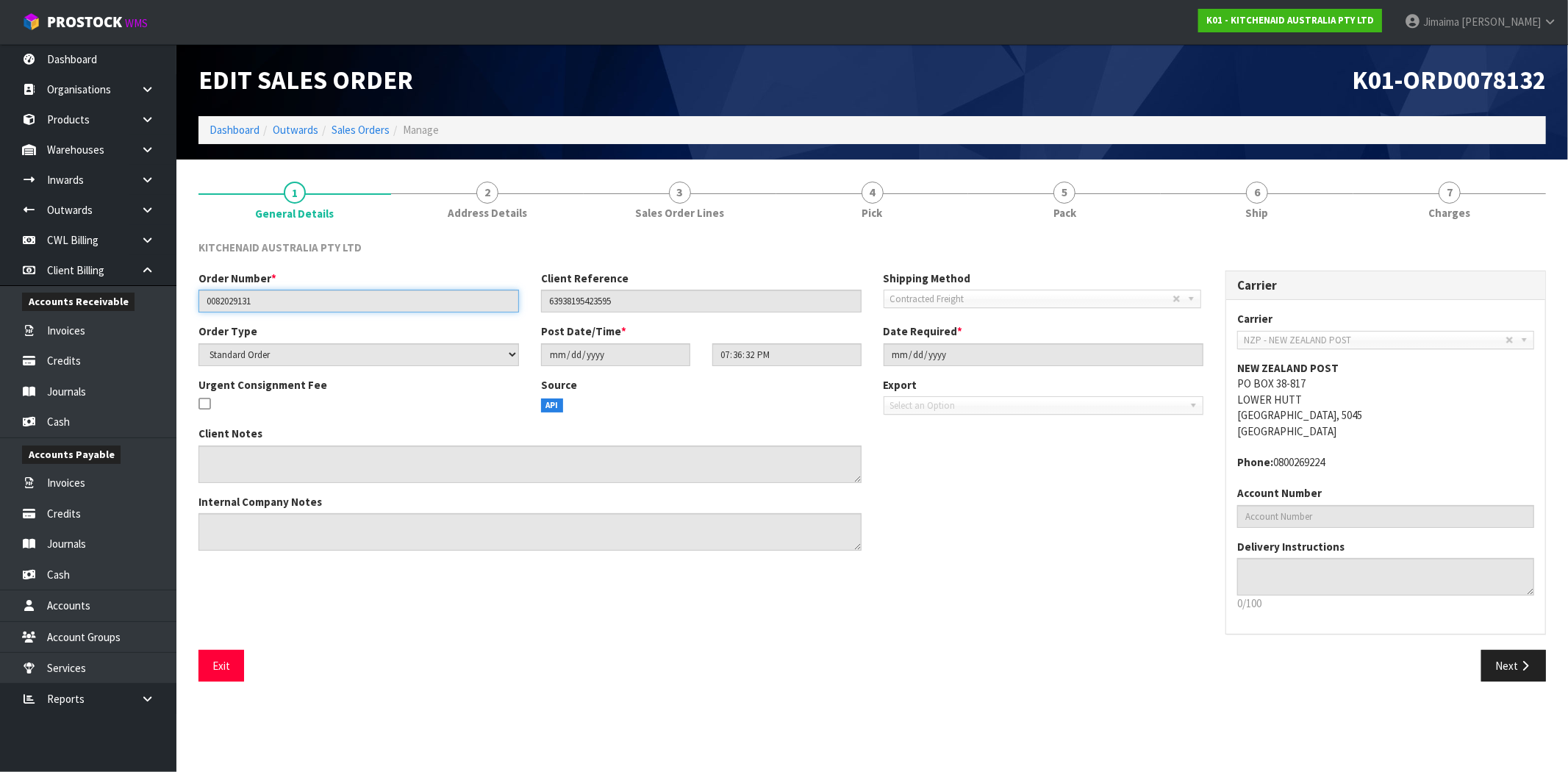
click at [246, 297] on input "0082029131" at bounding box center [359, 301] width 321 height 23
click at [246, 132] on link "Dashboard" at bounding box center [235, 129] width 50 height 14
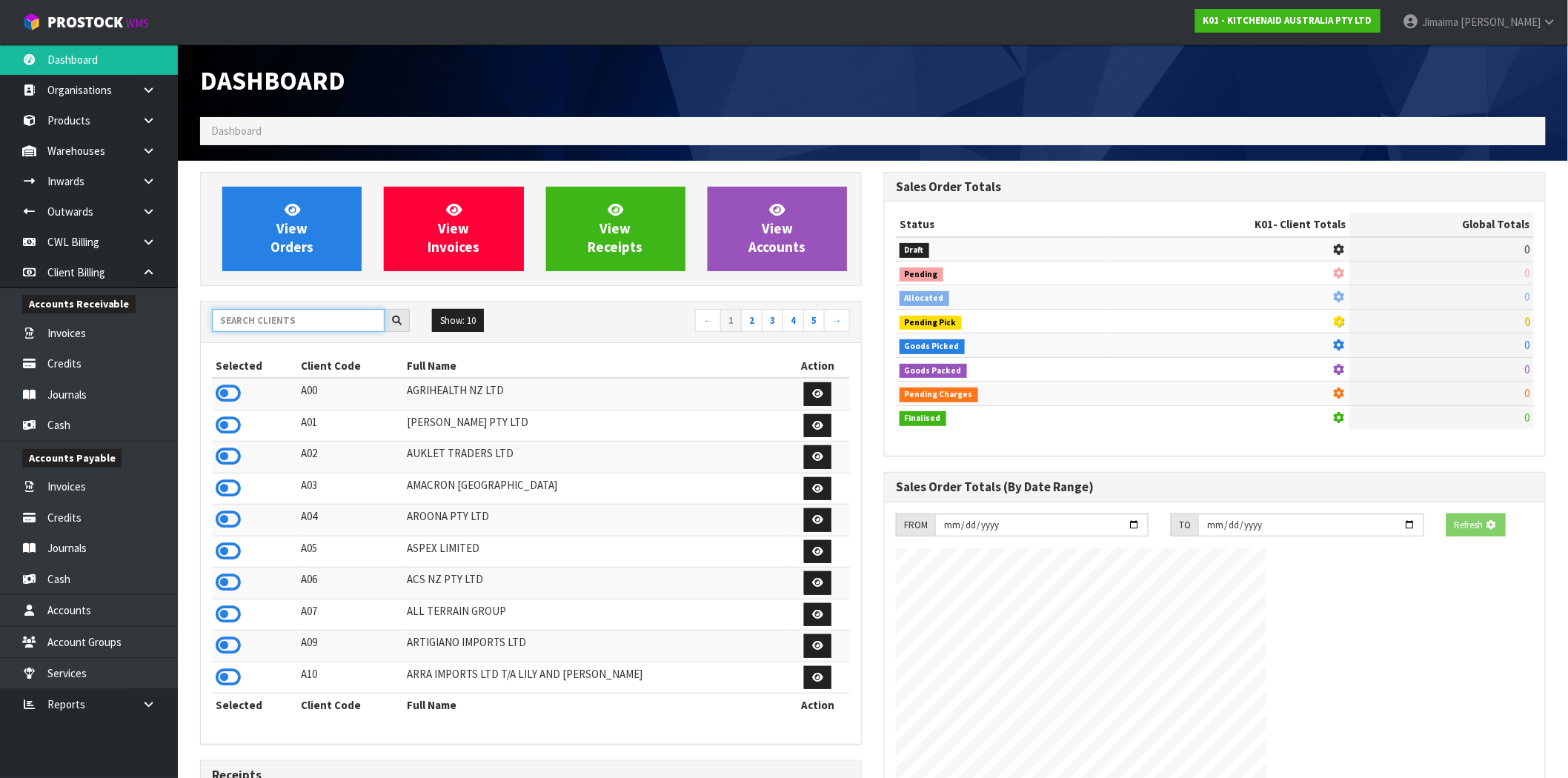
click at [253, 322] on input "text" at bounding box center [298, 320] width 172 height 23
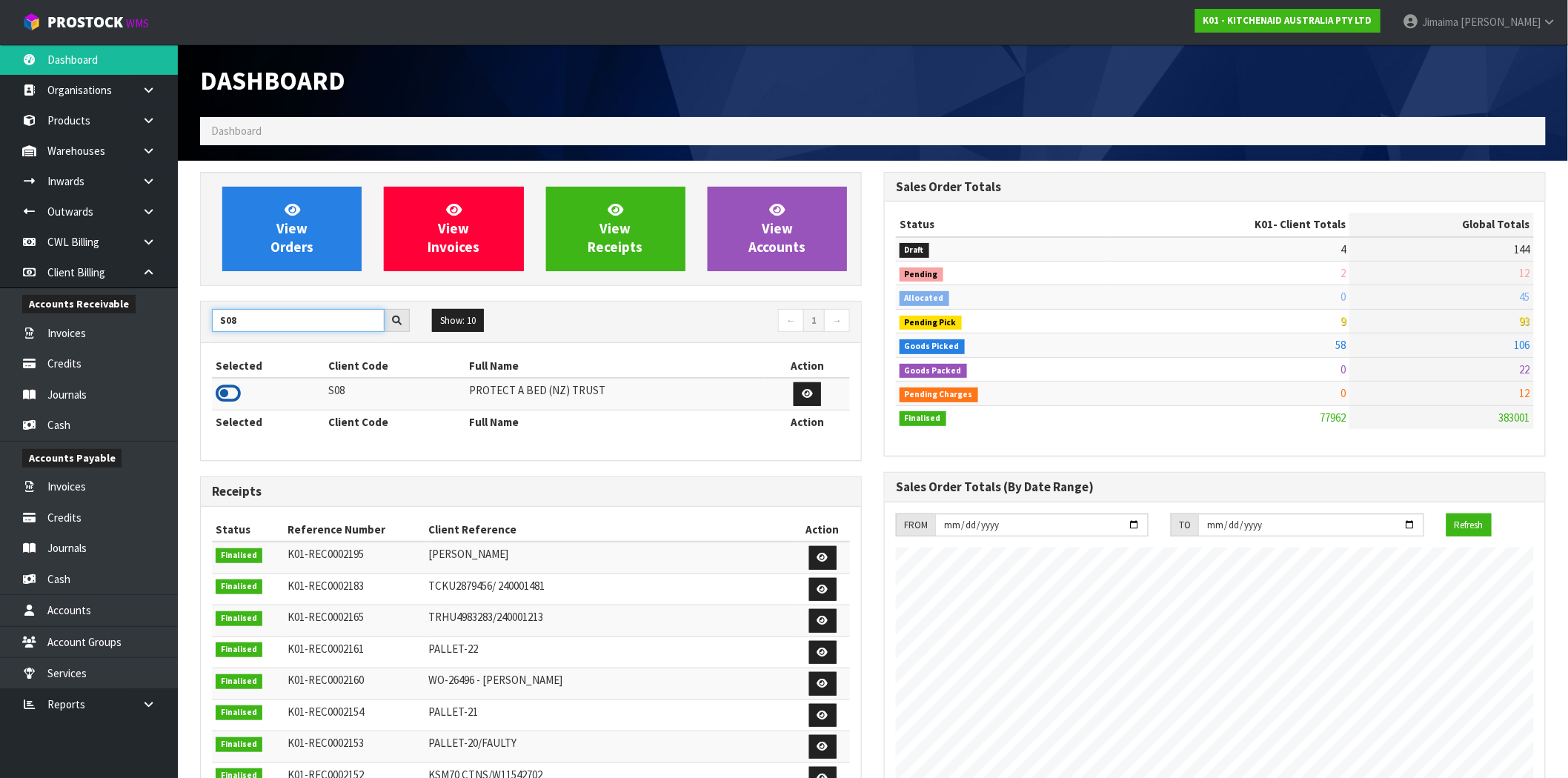
type input "S08"
click at [230, 395] on icon at bounding box center [227, 393] width 25 height 22
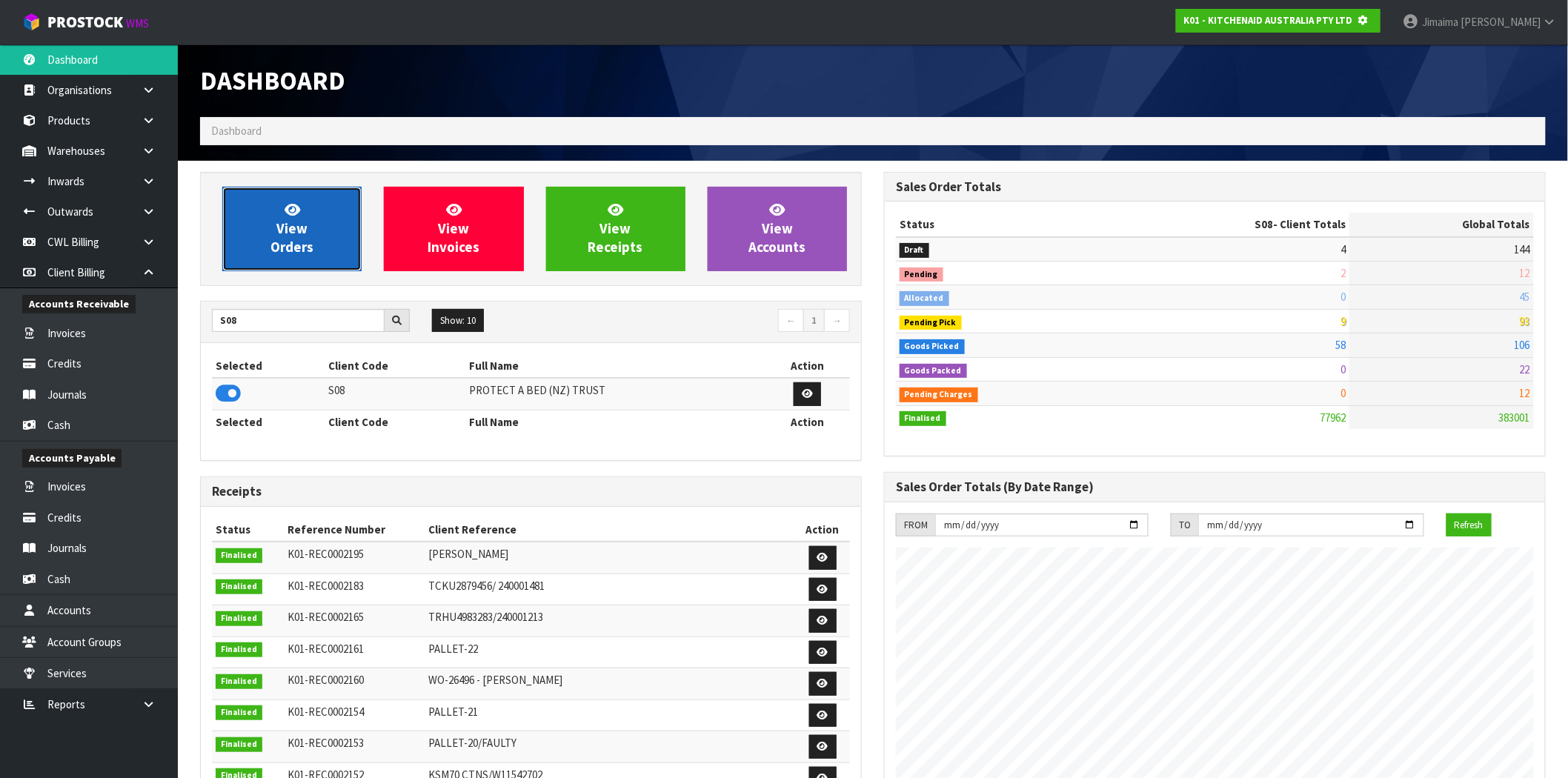
click at [298, 232] on span "View Orders" at bounding box center [292, 228] width 43 height 55
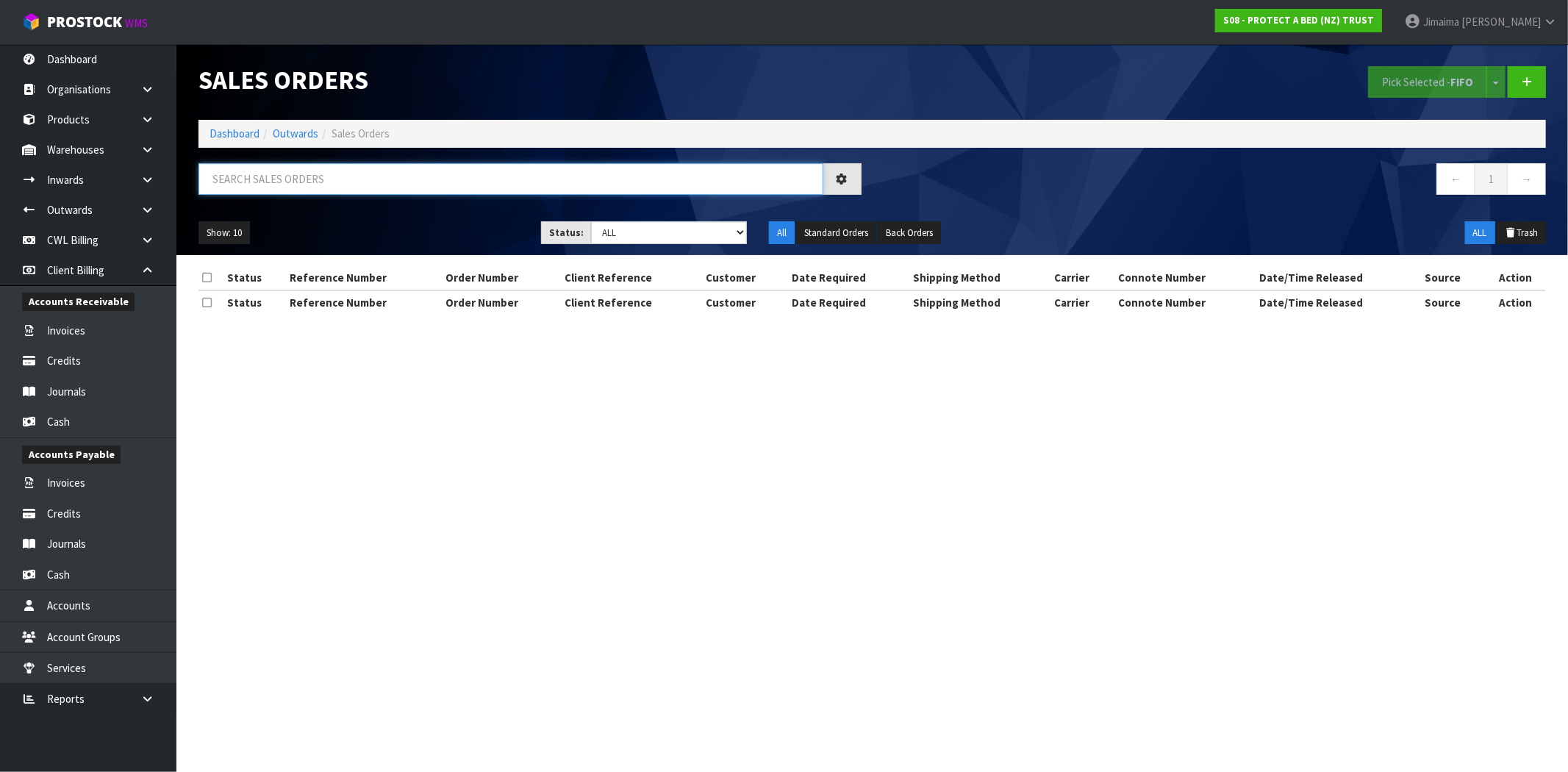
click at [277, 185] on input "text" at bounding box center [510, 178] width 625 height 31
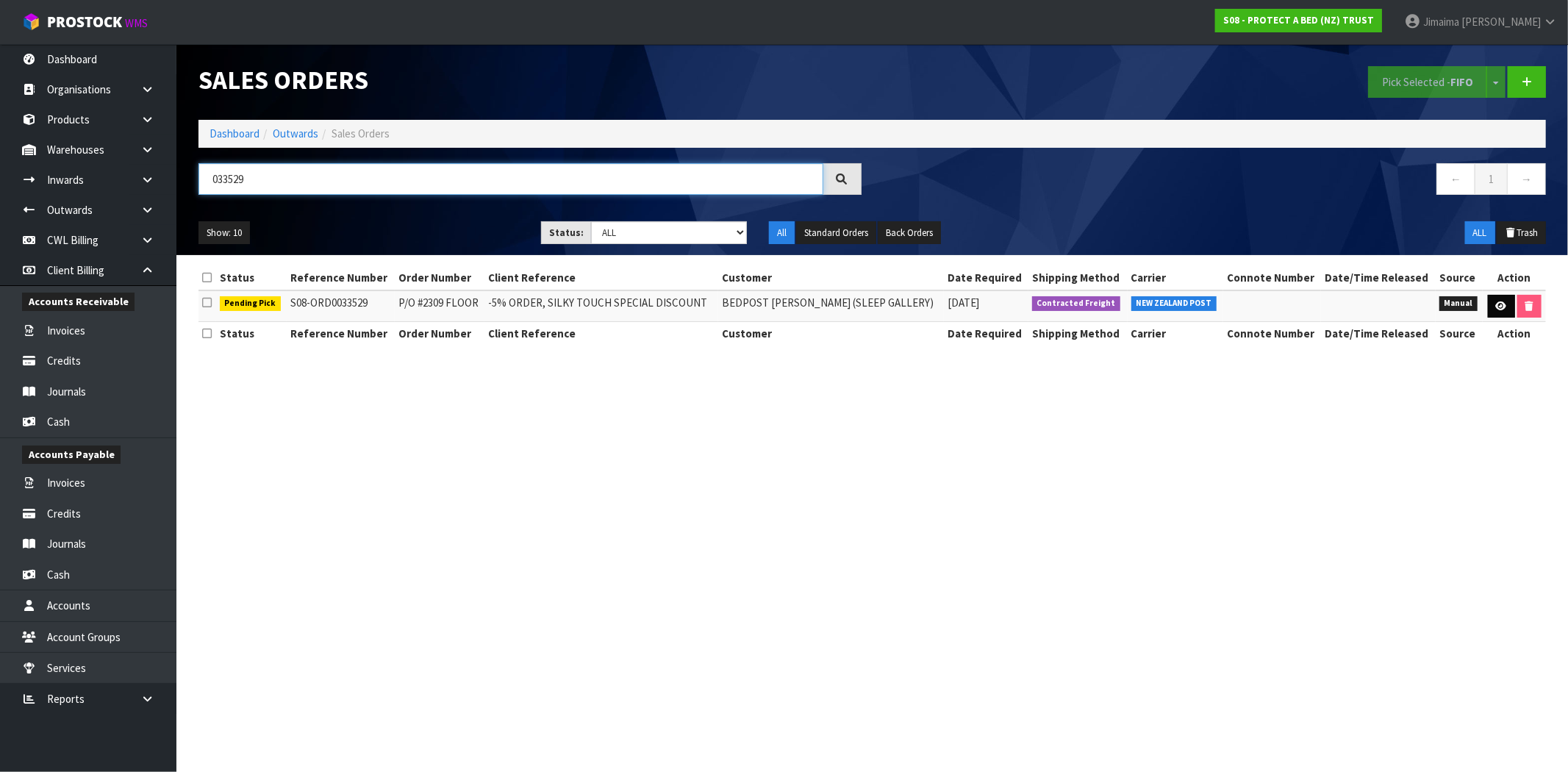
type input "033529"
click at [1503, 306] on icon at bounding box center [1502, 306] width 11 height 10
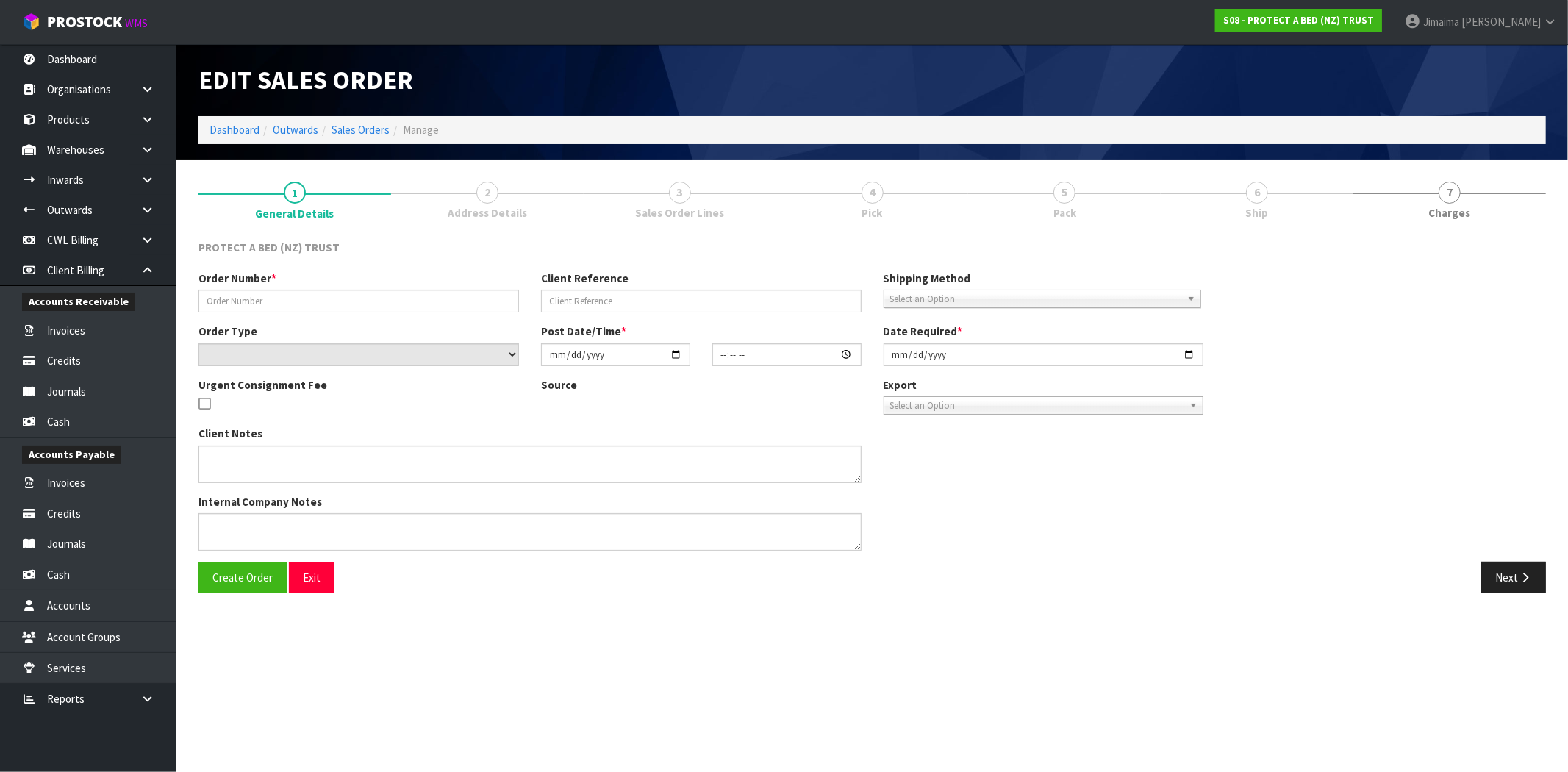
type input "P/O #2309 FLOOR"
type input "-5% ORDER, SILKY TOUCH SPECIAL DISCOUNT"
select select "number:0"
type input "2025-09-23"
type input "12:21:00.000"
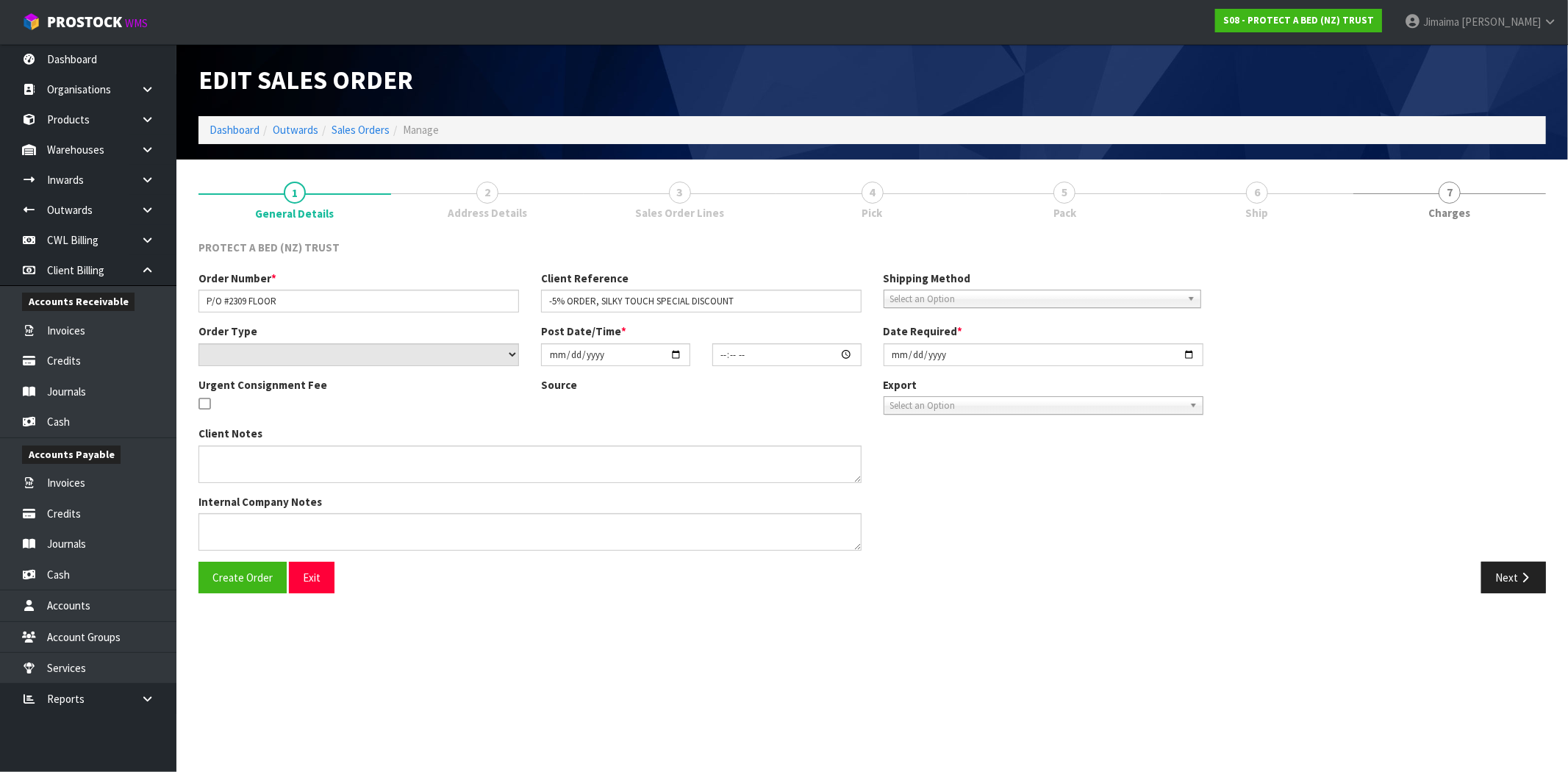
type input "2025-09-23"
type textarea "CHECK EMAILS FOR DISOUNT FOR 10X SILKY TOUCH"
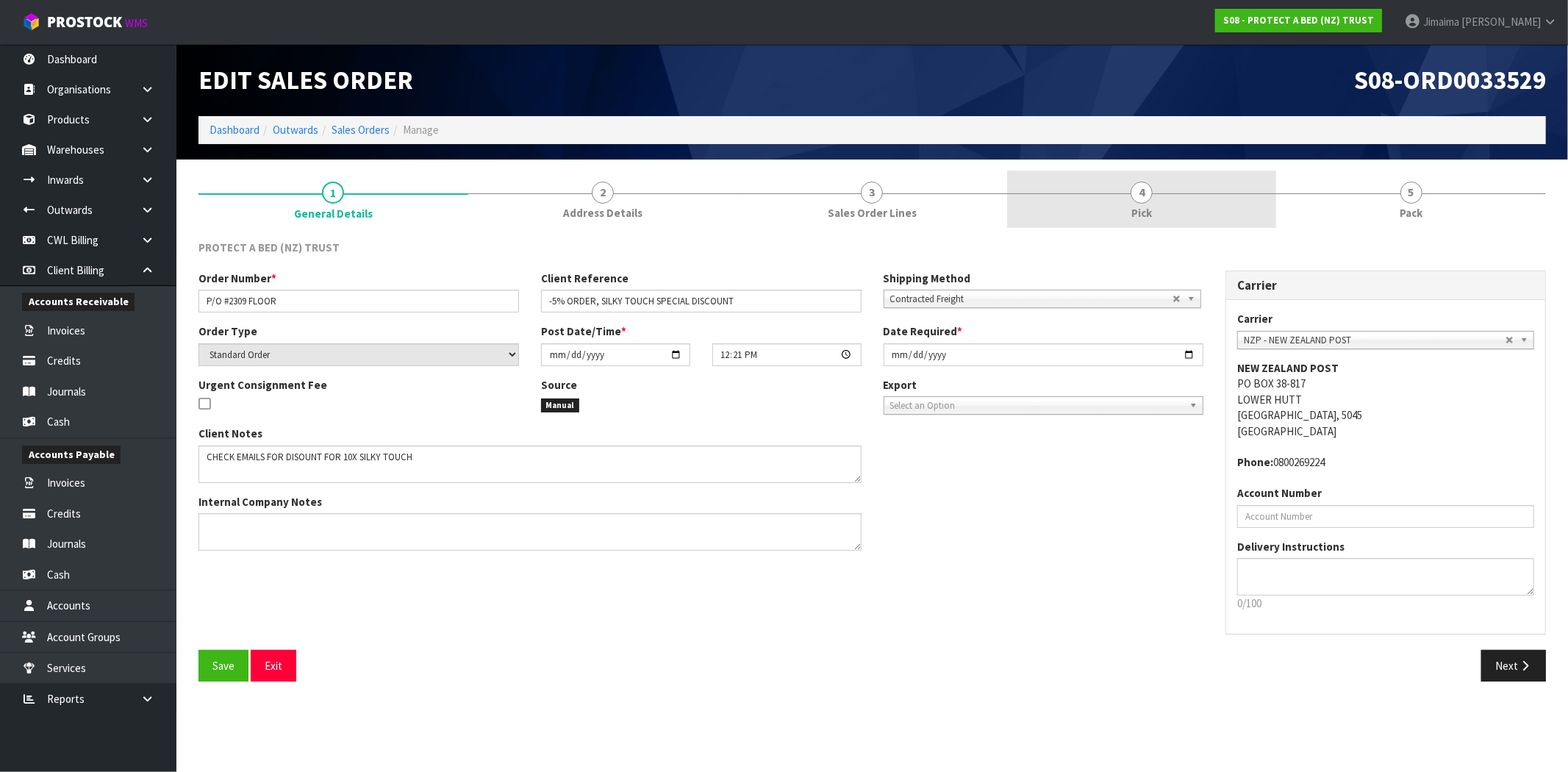
drag, startPoint x: 1160, startPoint y: 181, endPoint x: 1204, endPoint y: 195, distance: 46.2
click at [1159, 181] on link "4 Pick" at bounding box center [1142, 200] width 270 height 58
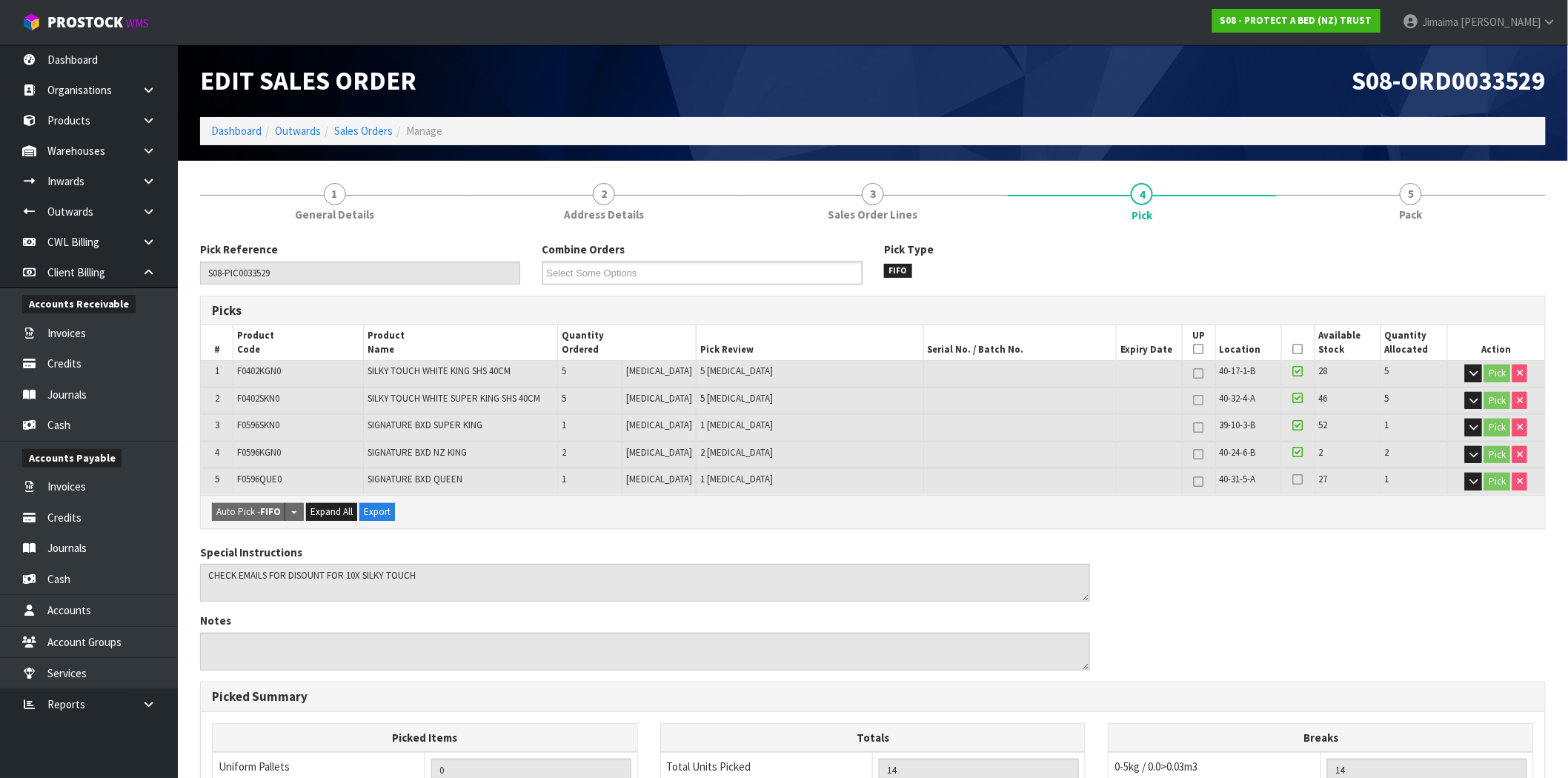
click at [1295, 475] on icon at bounding box center [1297, 479] width 11 height 12
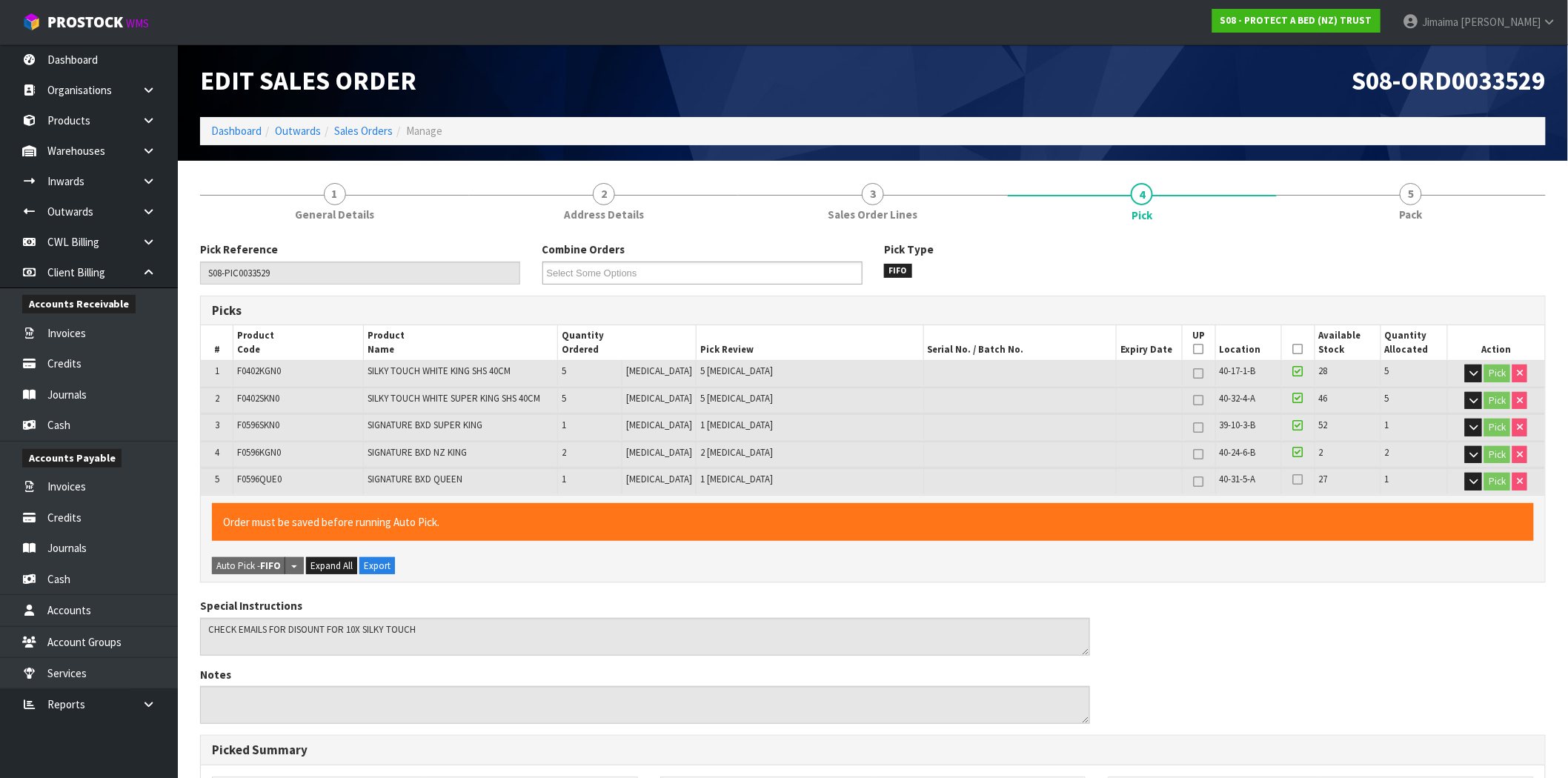
click at [1294, 349] on icon at bounding box center [1297, 349] width 11 height 1
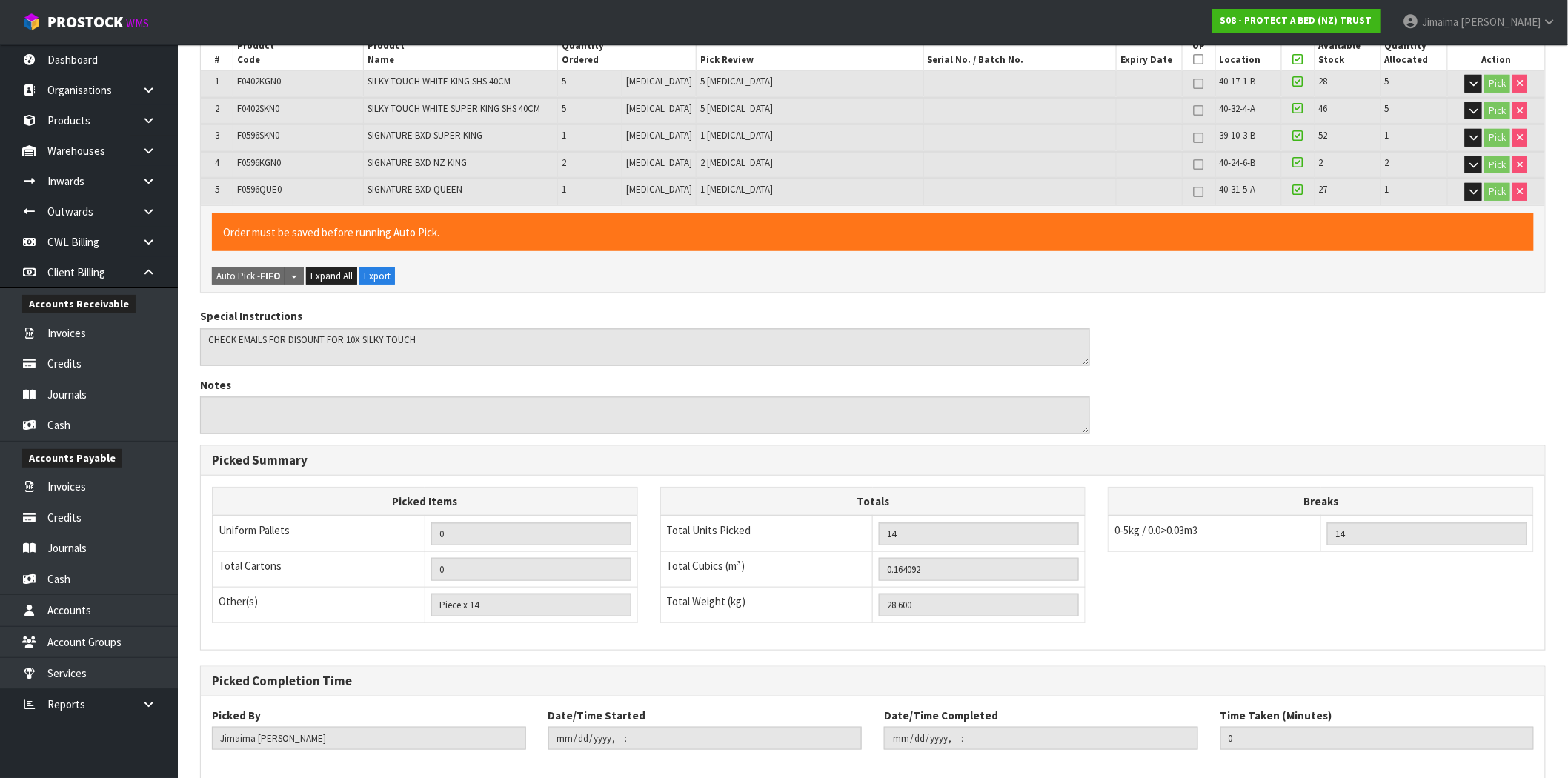
scroll to position [365, 0]
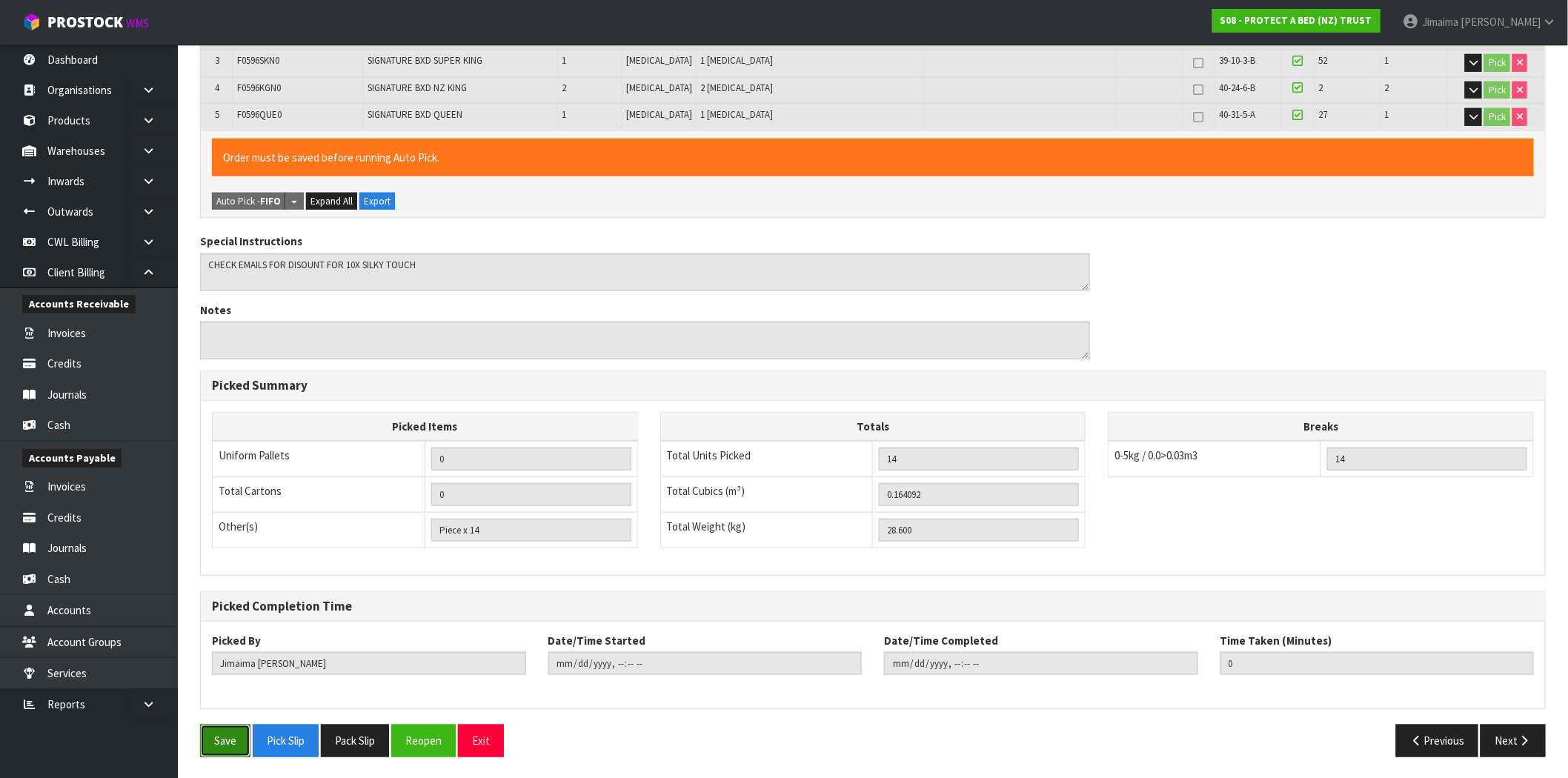
click at [224, 733] on button "Save" at bounding box center [225, 740] width 50 height 32
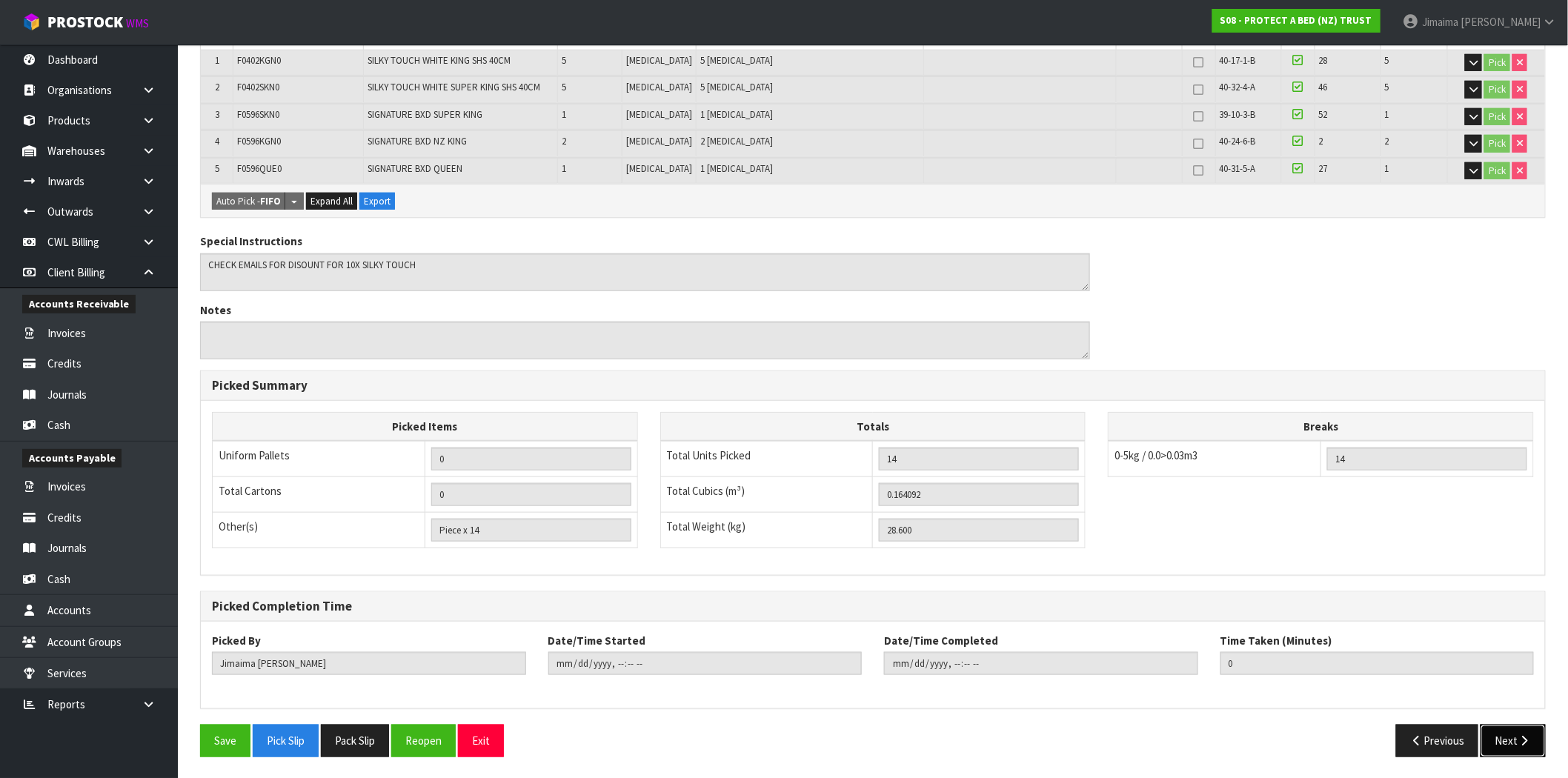
click at [1510, 752] on button "Next" at bounding box center [1513, 740] width 65 height 32
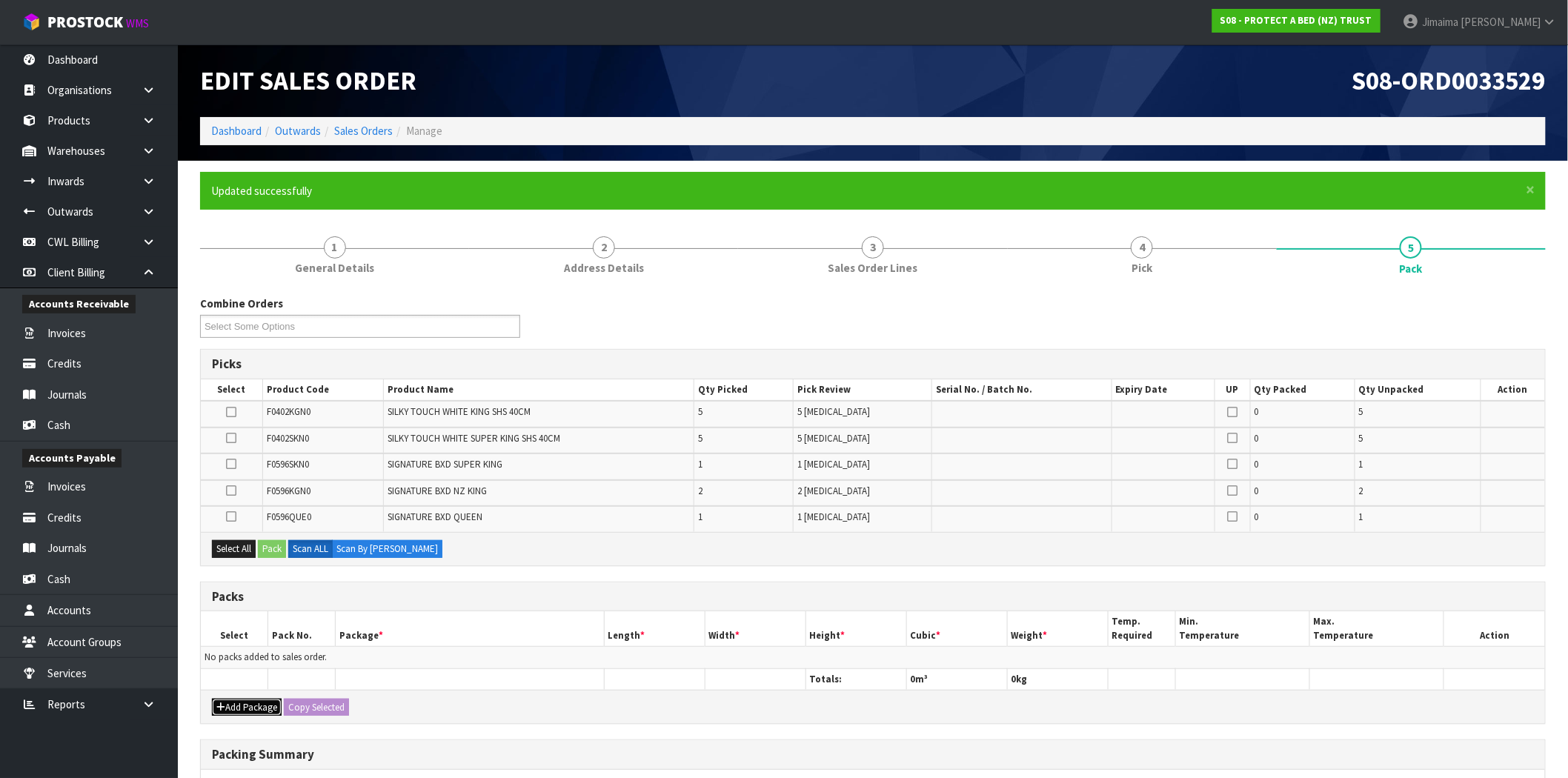
click at [245, 700] on button "Add Package" at bounding box center [247, 707] width 70 height 18
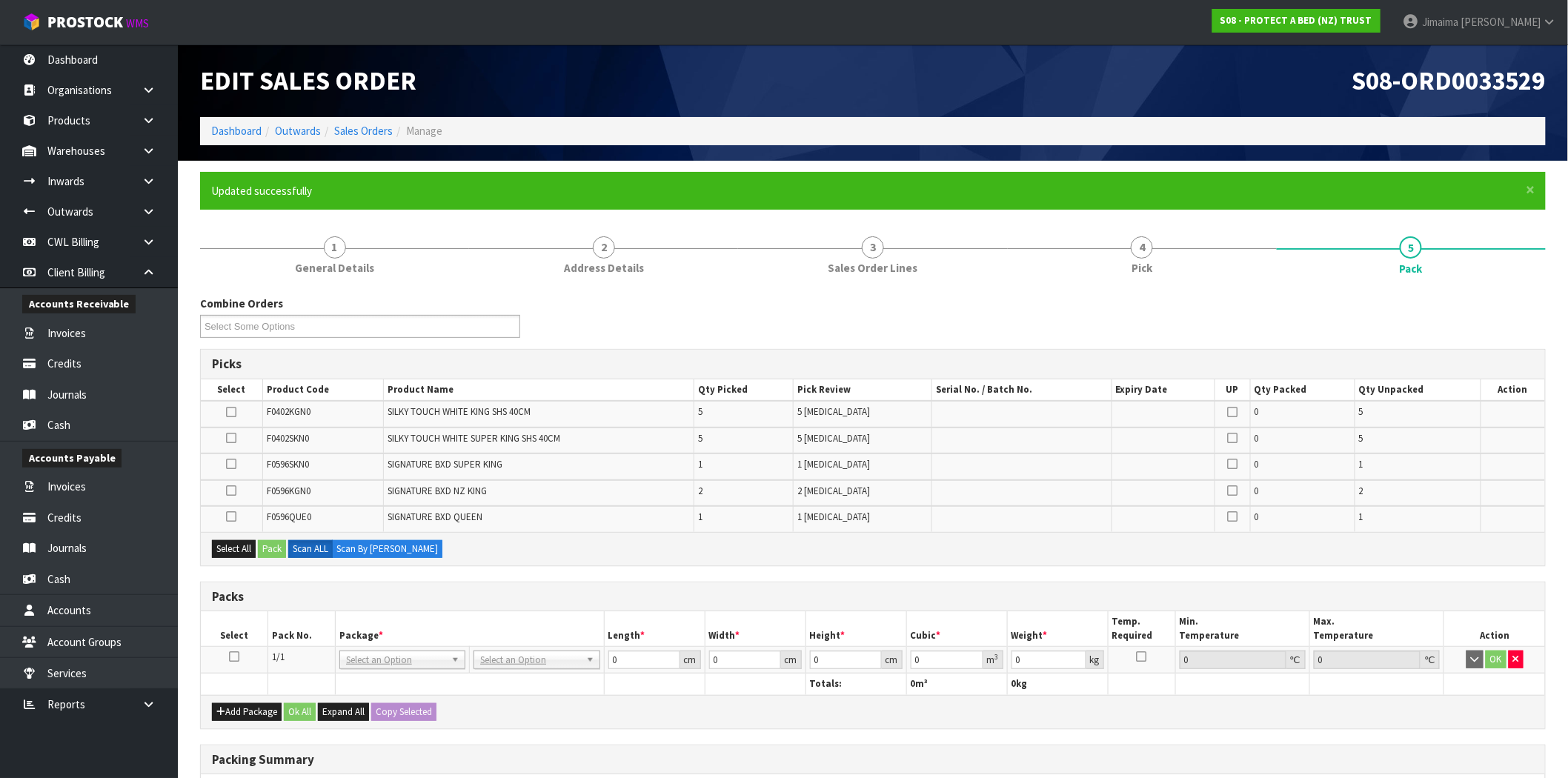
click at [236, 656] on icon at bounding box center [234, 656] width 11 height 1
click at [363, 383] on th "Product Code" at bounding box center [323, 390] width 121 height 21
click at [230, 413] on icon at bounding box center [231, 412] width 11 height 1
click at [0, 0] on input "checkbox" at bounding box center [0, 0] width 0 height 0
click at [366, 464] on td "F0596SKN0" at bounding box center [323, 466] width 121 height 26
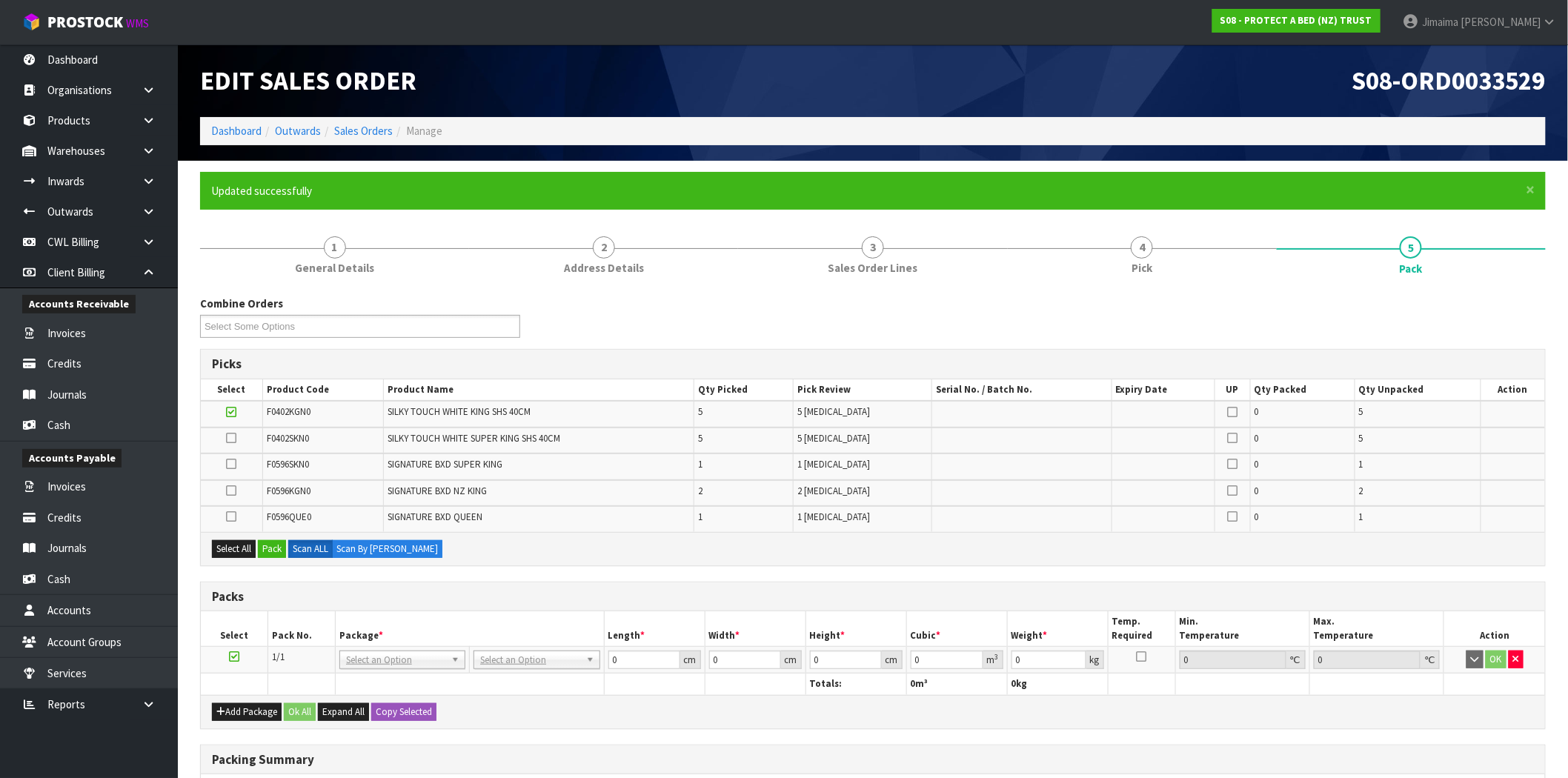
click at [225, 434] on td at bounding box center [232, 440] width 62 height 26
click at [232, 439] on icon at bounding box center [231, 438] width 11 height 1
click at [0, 0] on input "checkbox" at bounding box center [0, 0] width 0 height 0
click at [280, 542] on button "Pack" at bounding box center [271, 549] width 28 height 18
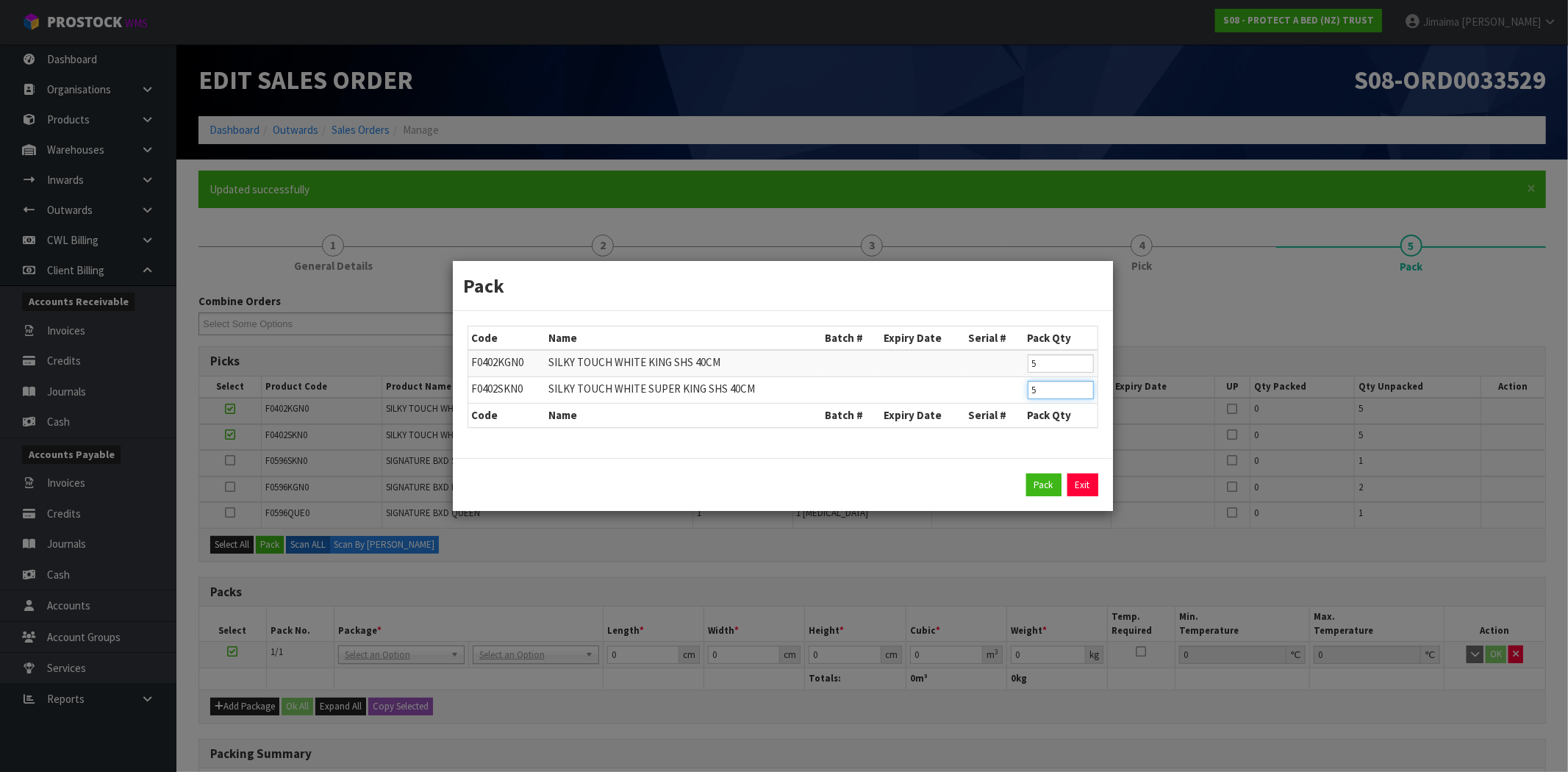
click at [956, 396] on tr "F0402SKN0 SILKY TOUCH WHITE SUPER KING SHS 40CM 5" at bounding box center [783, 390] width 630 height 27
type input "1"
click at [1045, 481] on button "Pack" at bounding box center [1044, 484] width 35 height 23
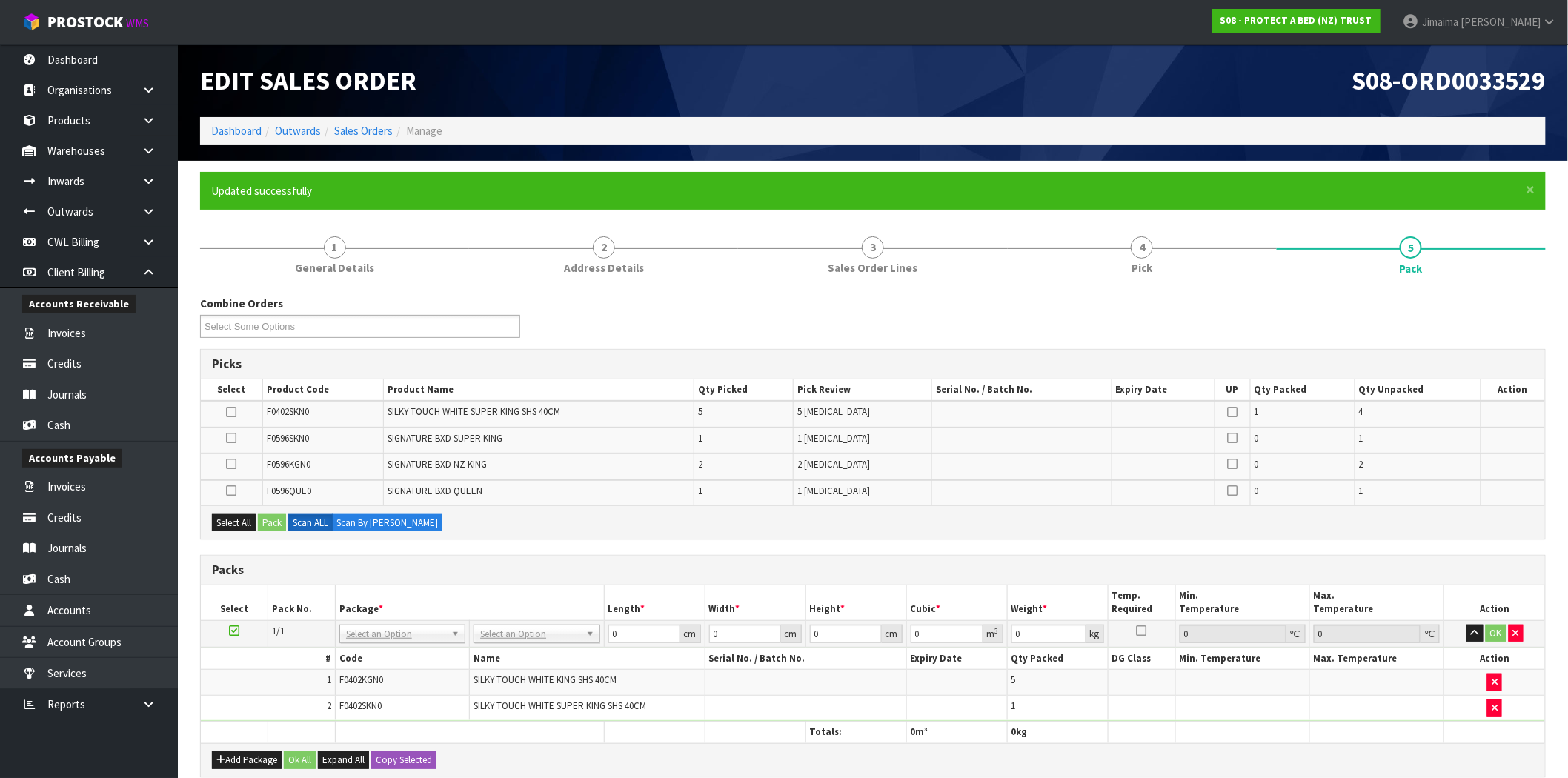
click at [379, 641] on td "NONE 007-001 007-002 007-004 007-009 007-013 007-014 007-015 007-017 007-018 00…" at bounding box center [401, 633] width 134 height 27
click at [371, 645] on input "text" at bounding box center [402, 651] width 119 height 19
type input "o"
type input "011-001"
drag, startPoint x: 391, startPoint y: 676, endPoint x: 646, endPoint y: 627, distance: 259.7
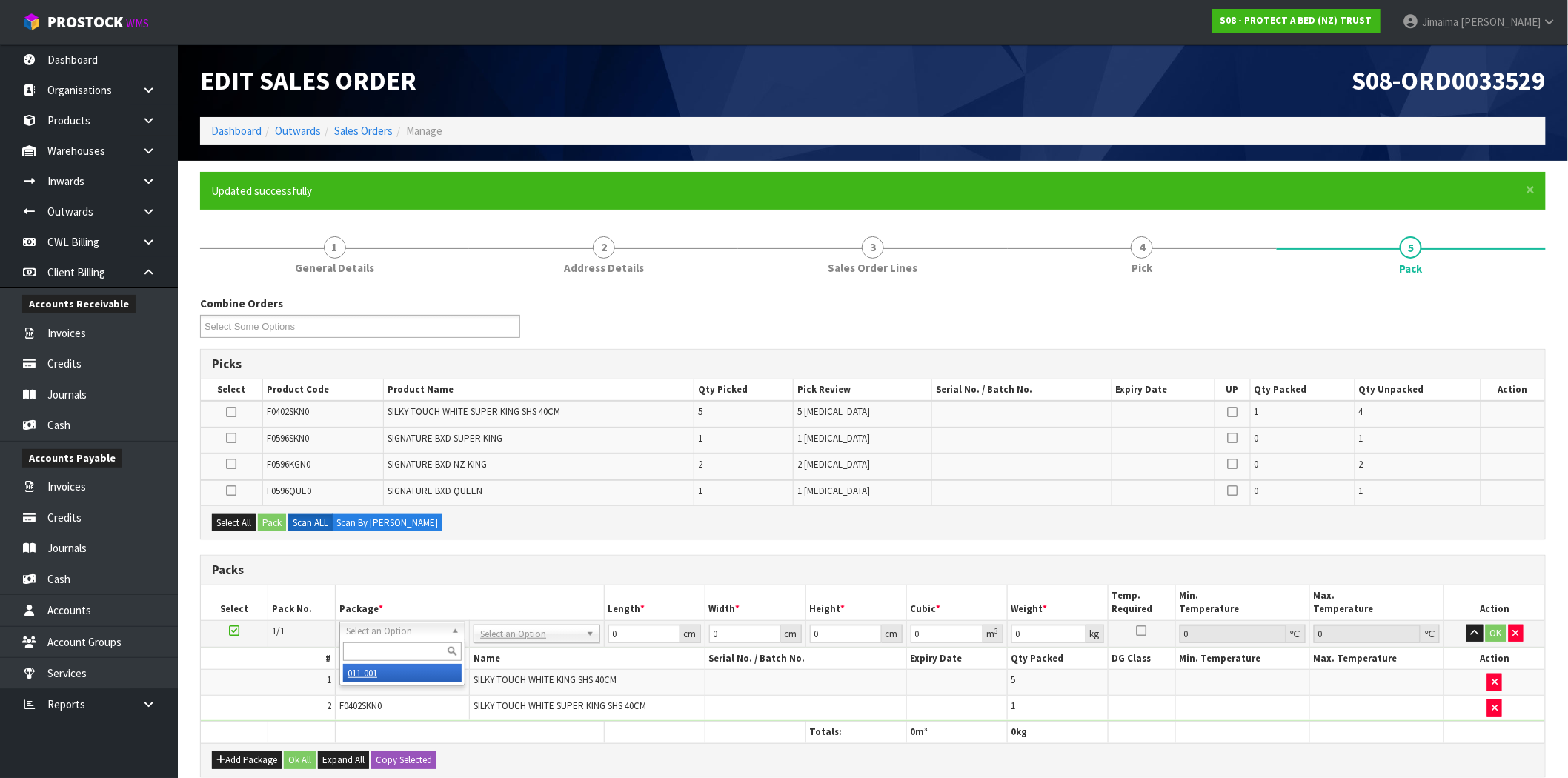
type input "12.5"
drag, startPoint x: 638, startPoint y: 630, endPoint x: 574, endPoint y: 635, distance: 64.2
type input "58"
type input "38"
type input "3"
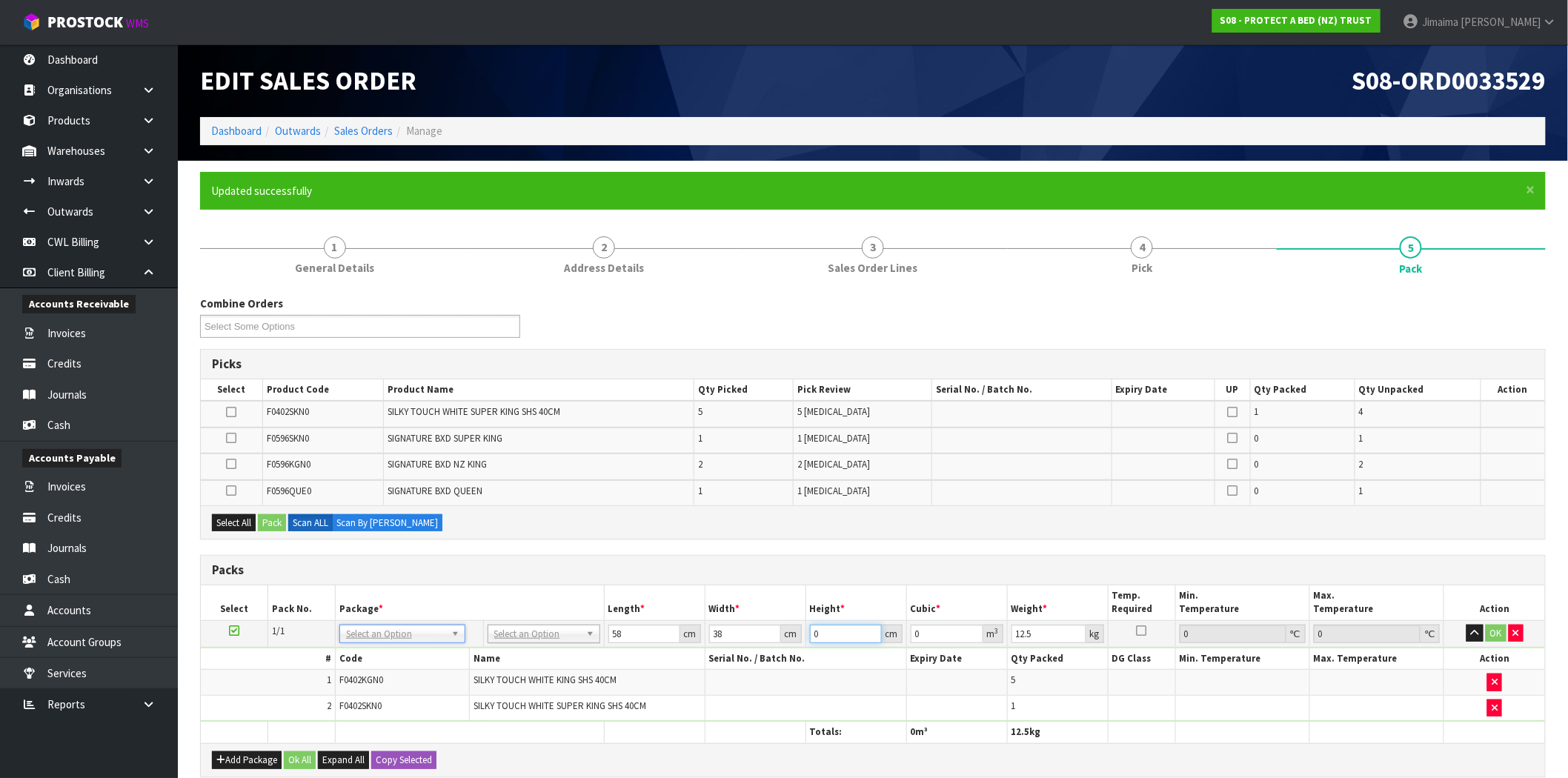
type input "0.006612"
type input "32"
type input "0.070528"
type input "32"
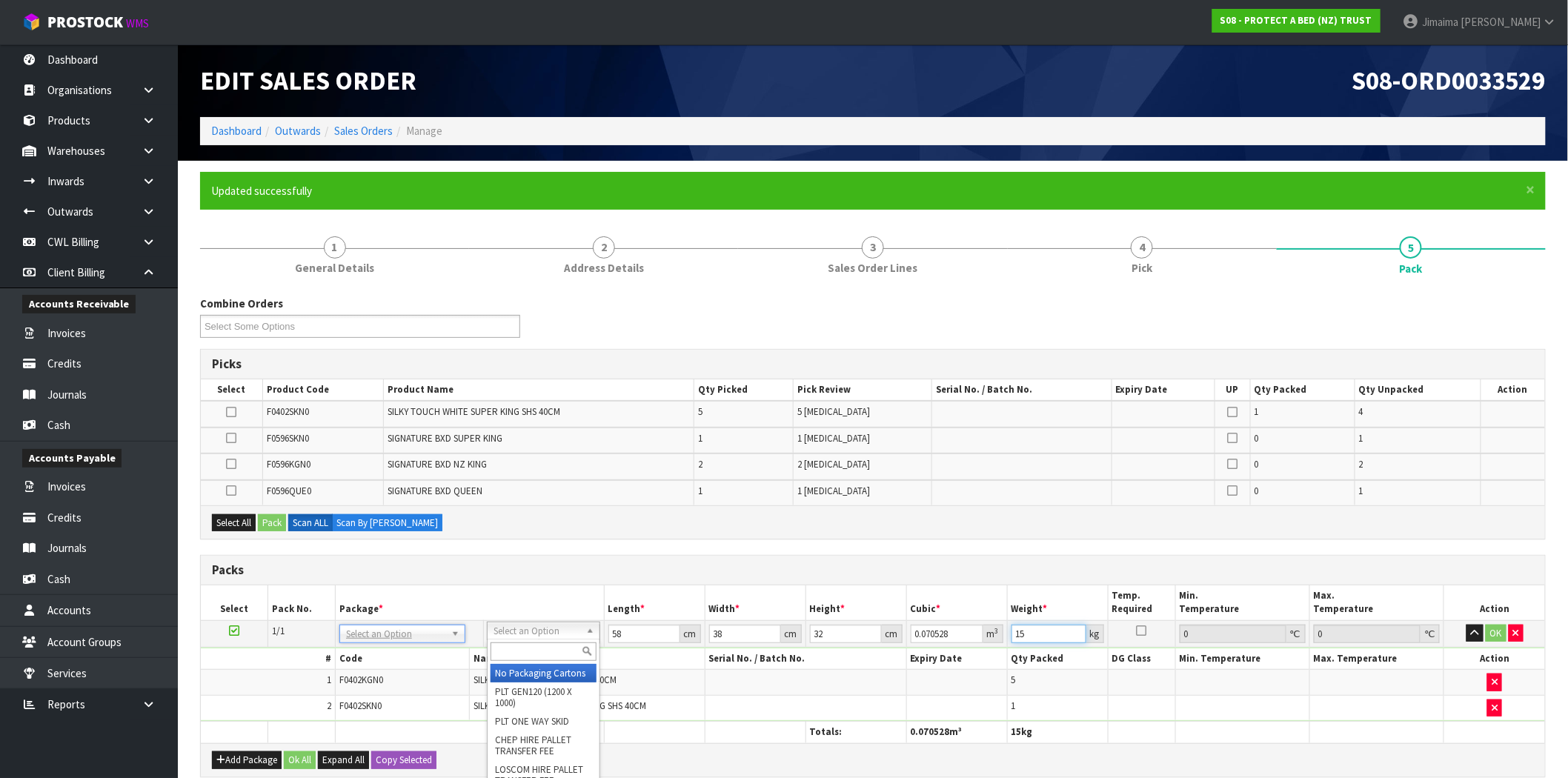
type input "15"
click at [535, 651] on input "text" at bounding box center [543, 651] width 105 height 19
type input "oc"
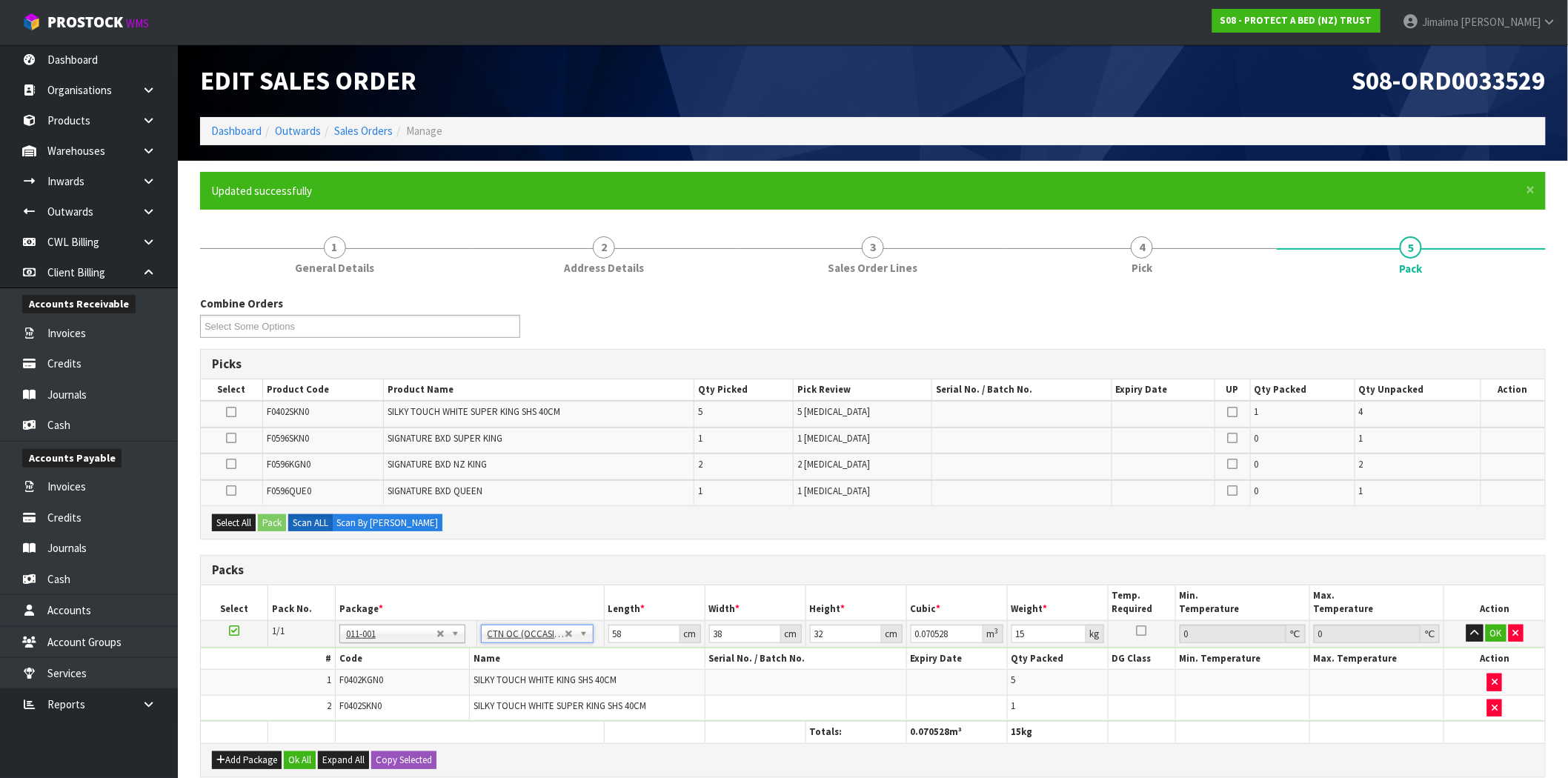
type input "0"
type input "12.5"
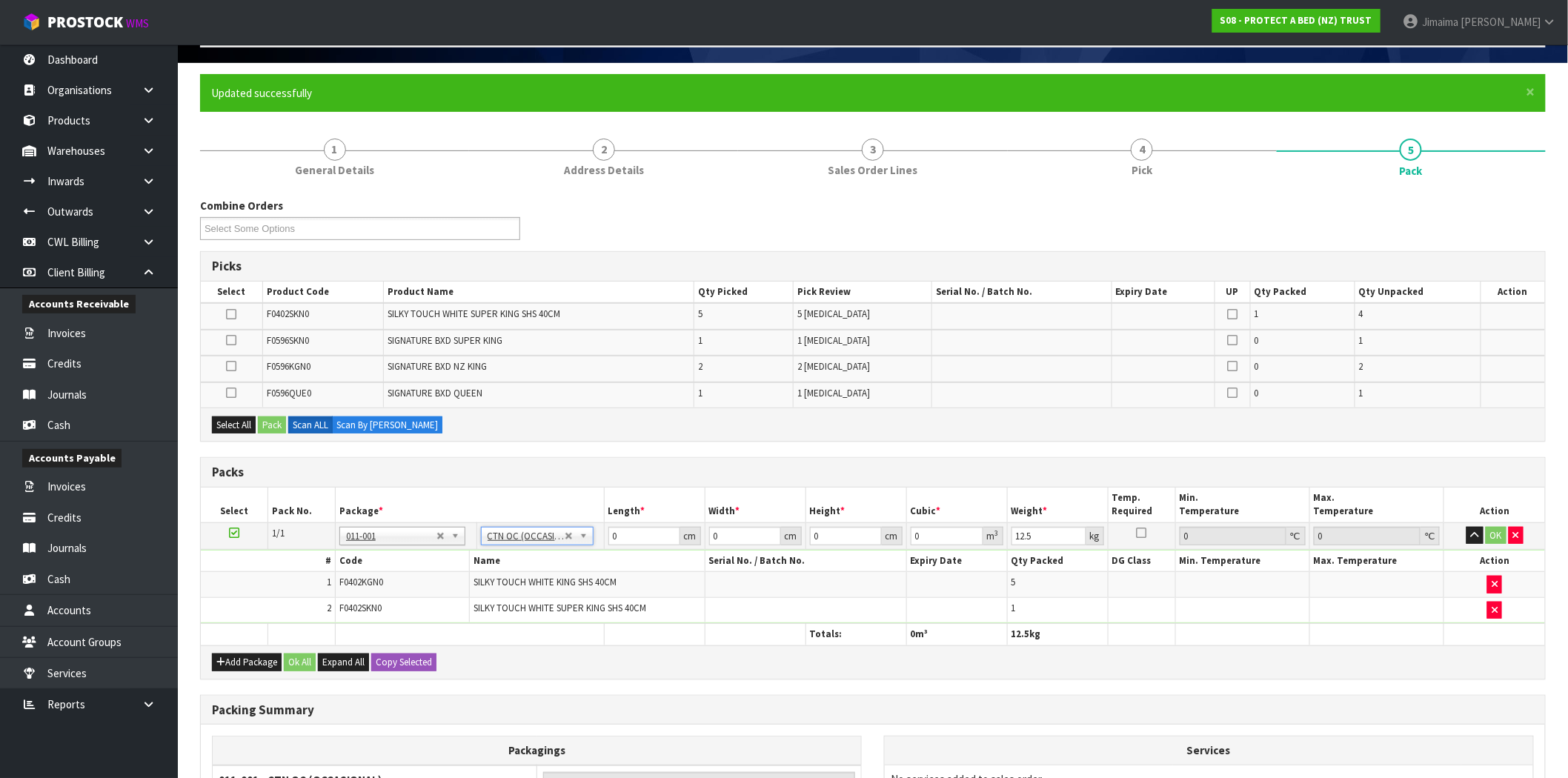
scroll to position [137, 0]
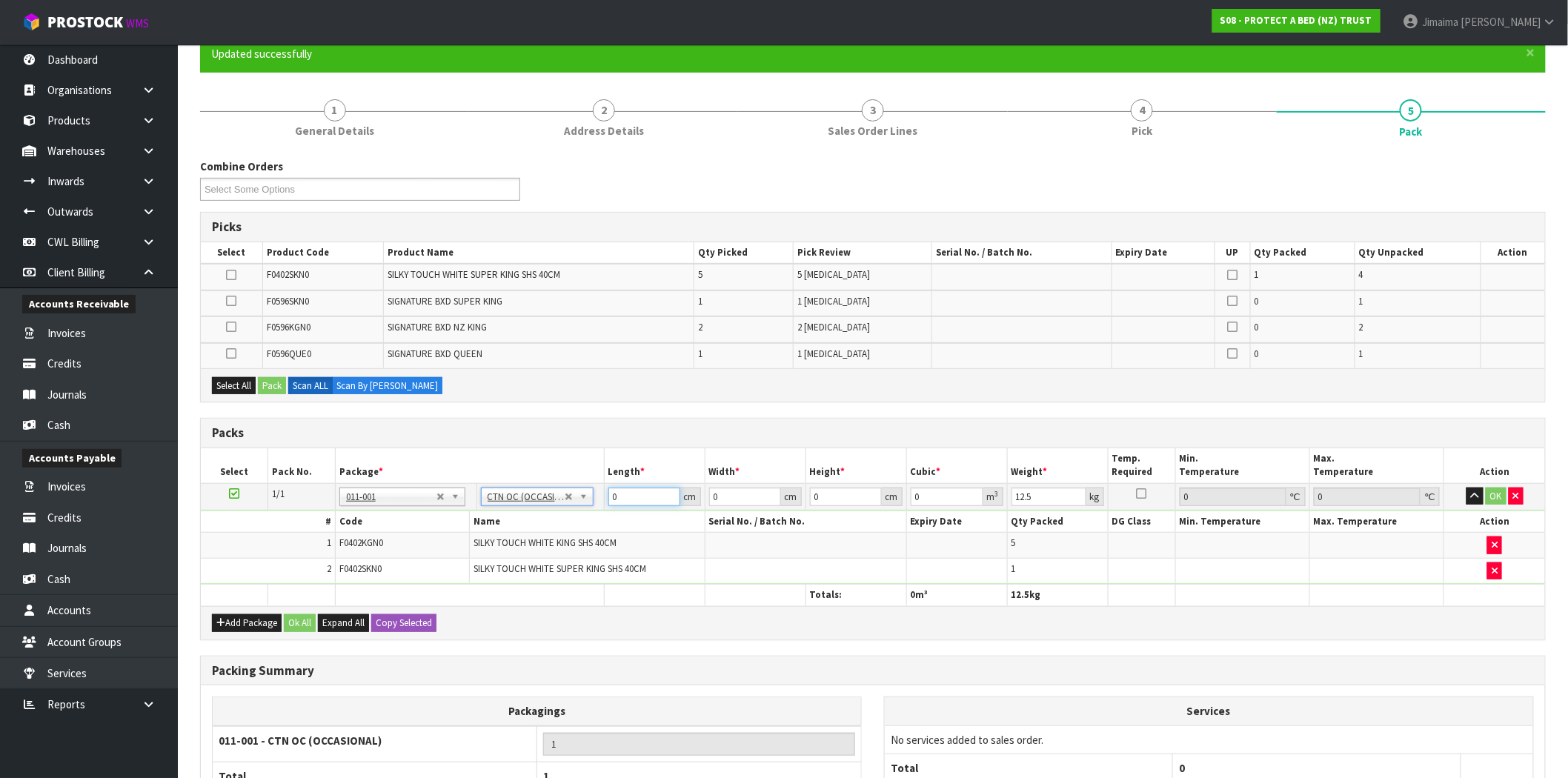
drag, startPoint x: 622, startPoint y: 486, endPoint x: 548, endPoint y: 489, distance: 74.1
click at [548, 489] on tr "1/1 NONE 007-001 007-002 007-004 007-009 007-013 007-014 007-015 007-017 007-01…" at bounding box center [873, 496] width 1344 height 27
type input "8"
type input "58"
type input "38"
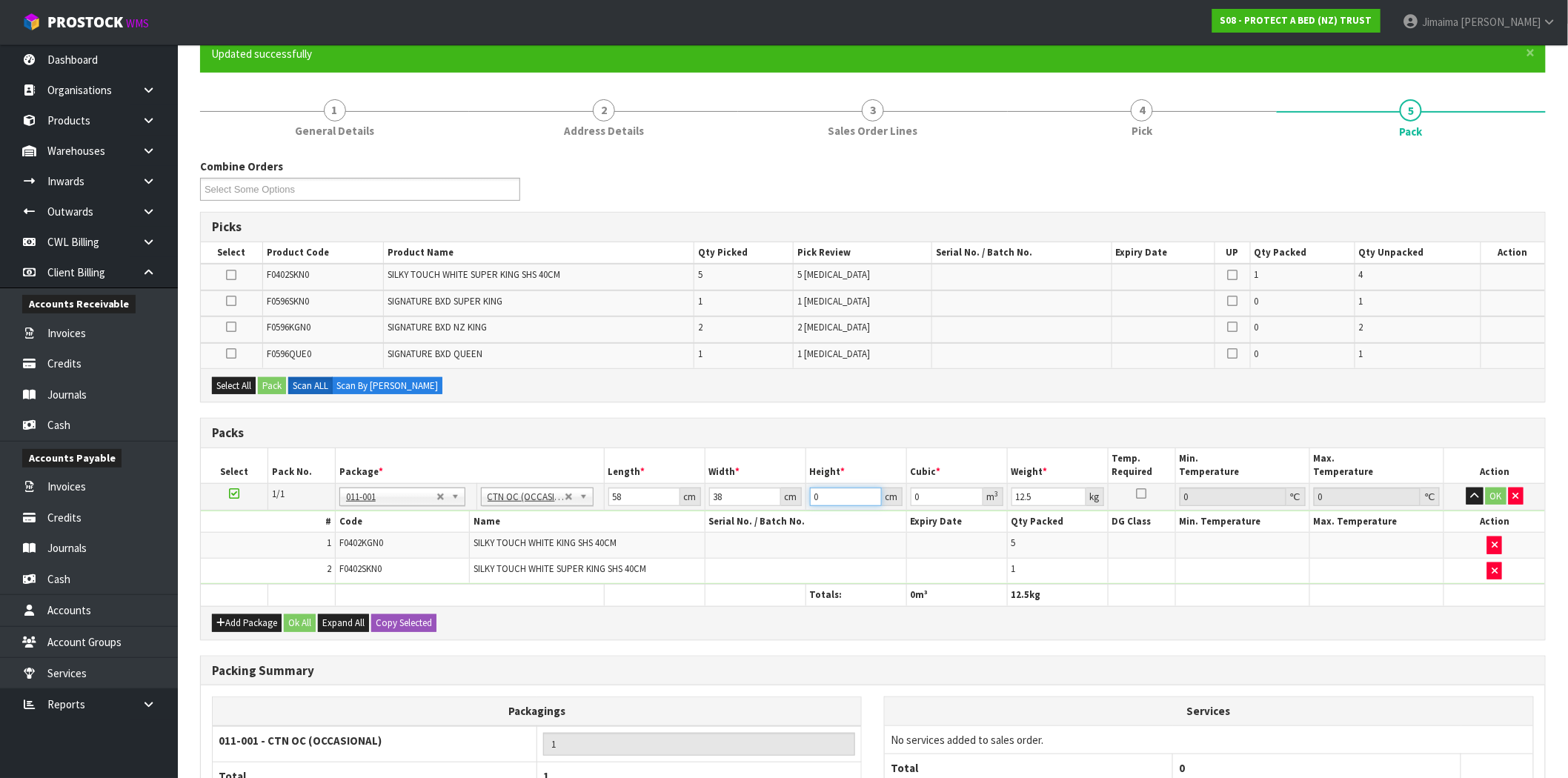
type input "3"
type input "0.006612"
type input "32"
type input "0.070528"
type input "32"
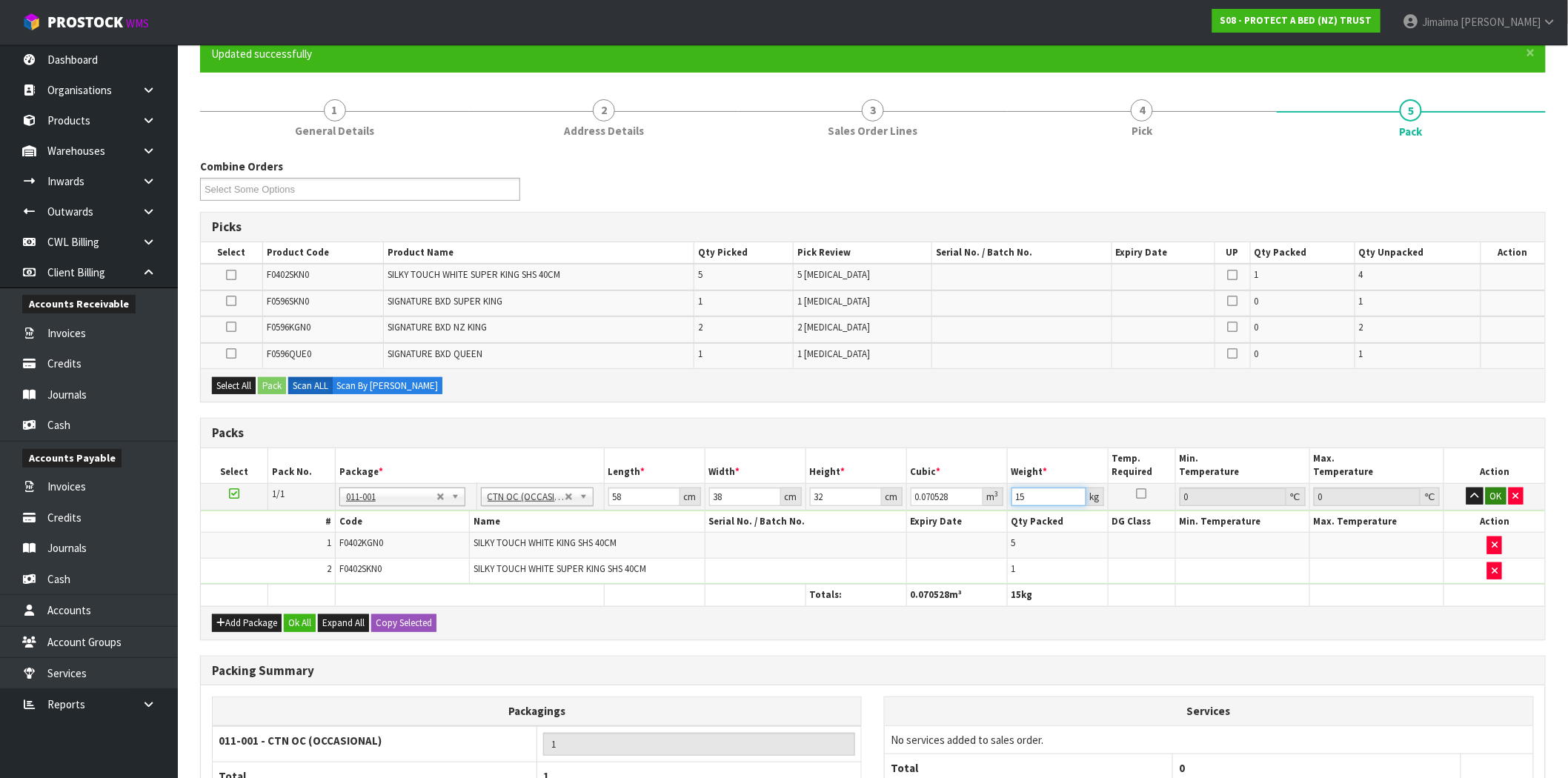
type input "15"
click at [1492, 496] on button "OK" at bounding box center [1496, 496] width 21 height 18
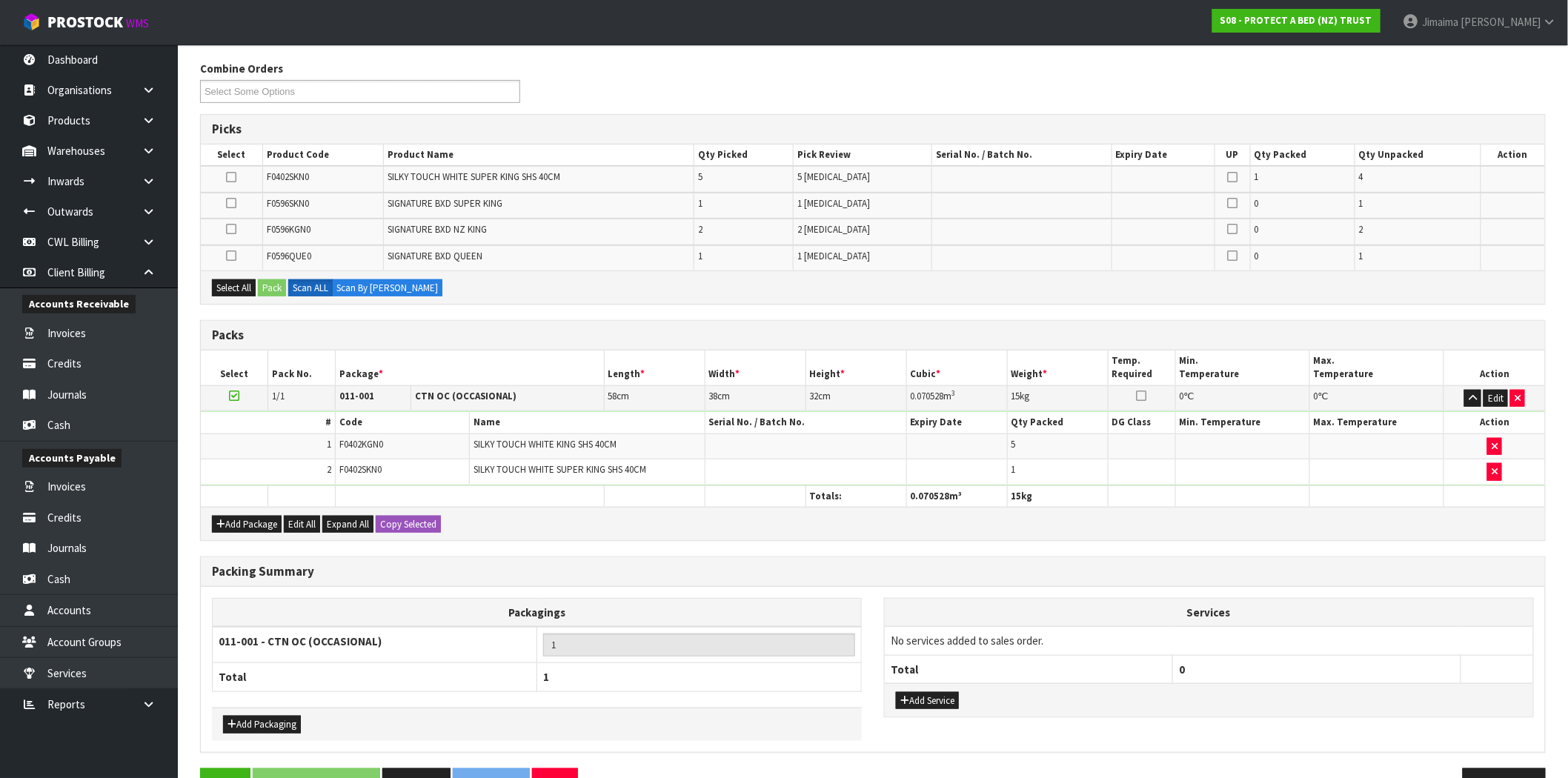
scroll to position [274, 0]
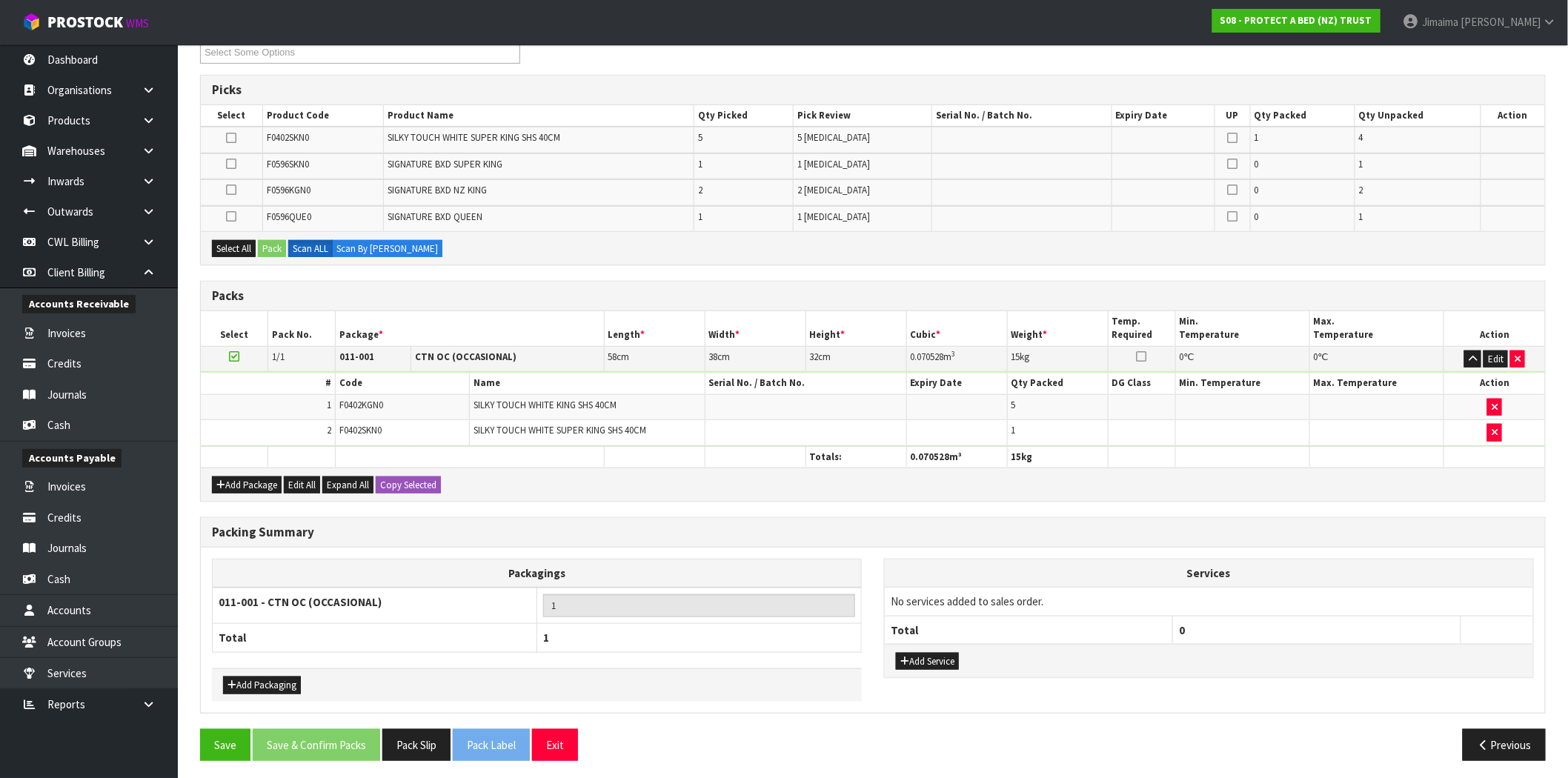
click at [232, 357] on icon at bounding box center [234, 357] width 11 height 1
click at [248, 486] on button "Add Package" at bounding box center [247, 485] width 70 height 18
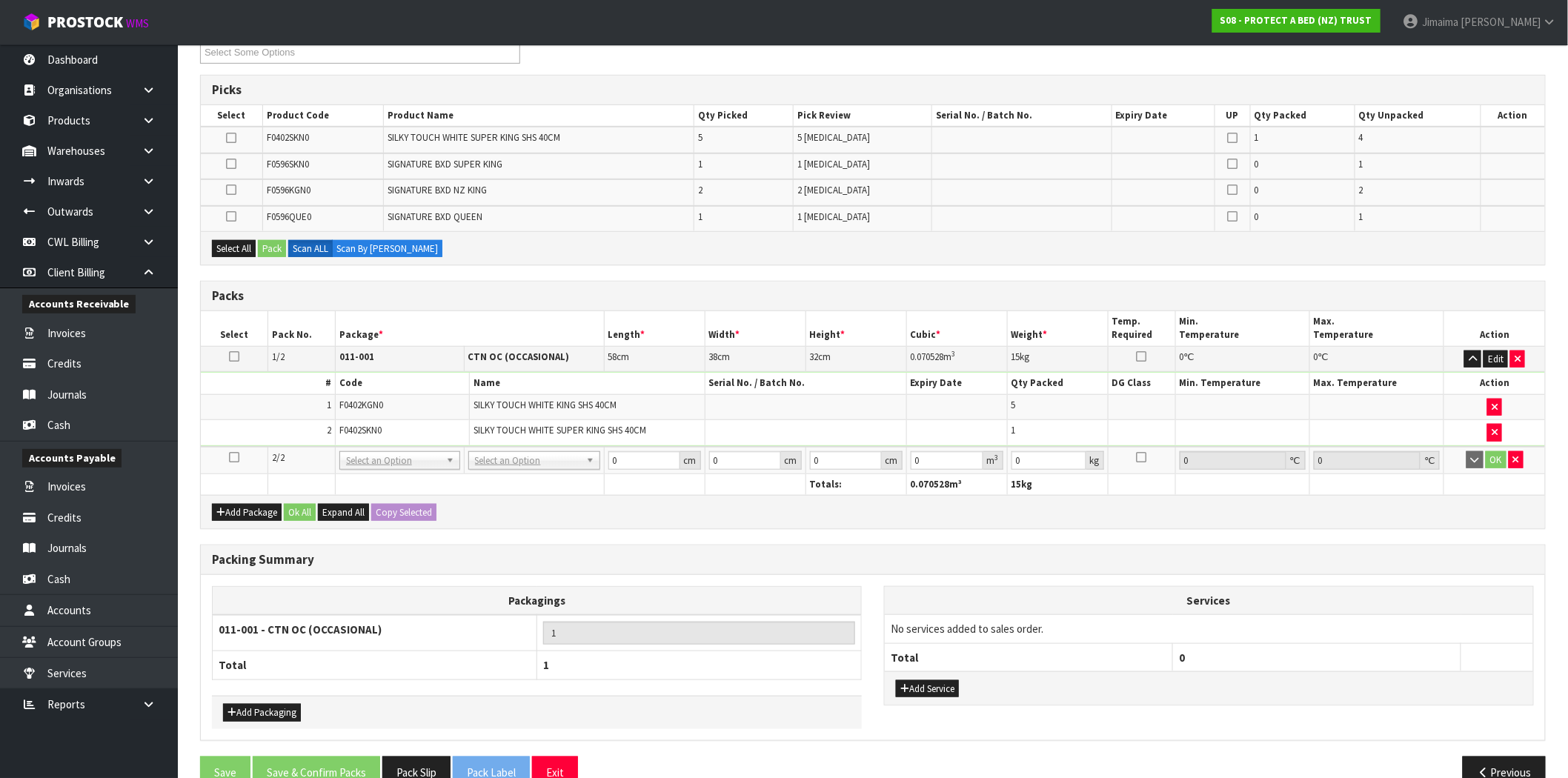
click at [235, 457] on icon at bounding box center [234, 457] width 11 height 1
click at [425, 206] on td "SIGNATURE BXD QUEEN" at bounding box center [539, 218] width 310 height 25
click at [232, 164] on icon at bounding box center [231, 164] width 11 height 1
click at [0, 0] on input "checkbox" at bounding box center [0, 0] width 0 height 0
click at [270, 250] on button "Pack" at bounding box center [271, 249] width 28 height 18
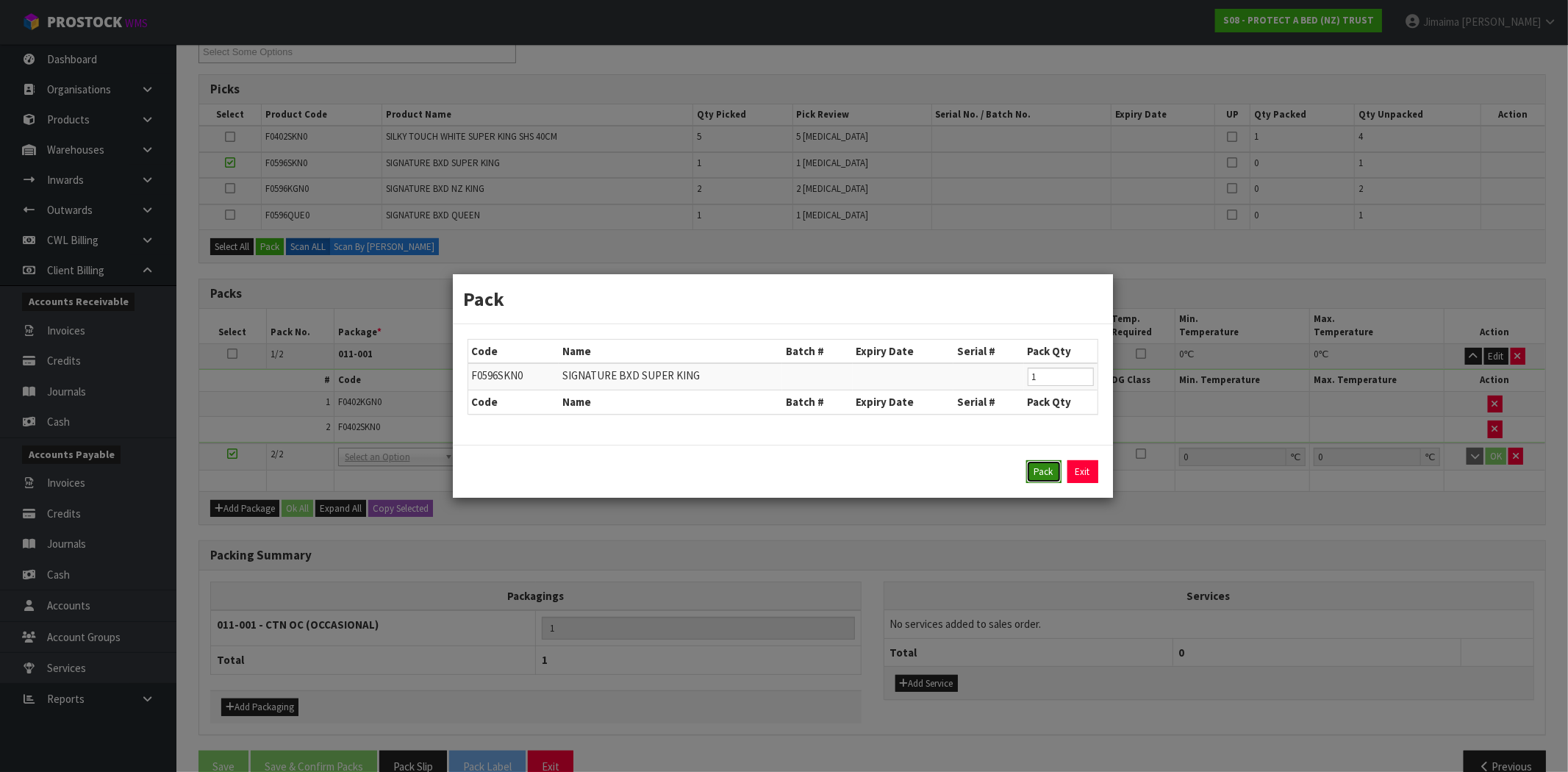
click at [1046, 476] on button "Pack" at bounding box center [1044, 471] width 35 height 23
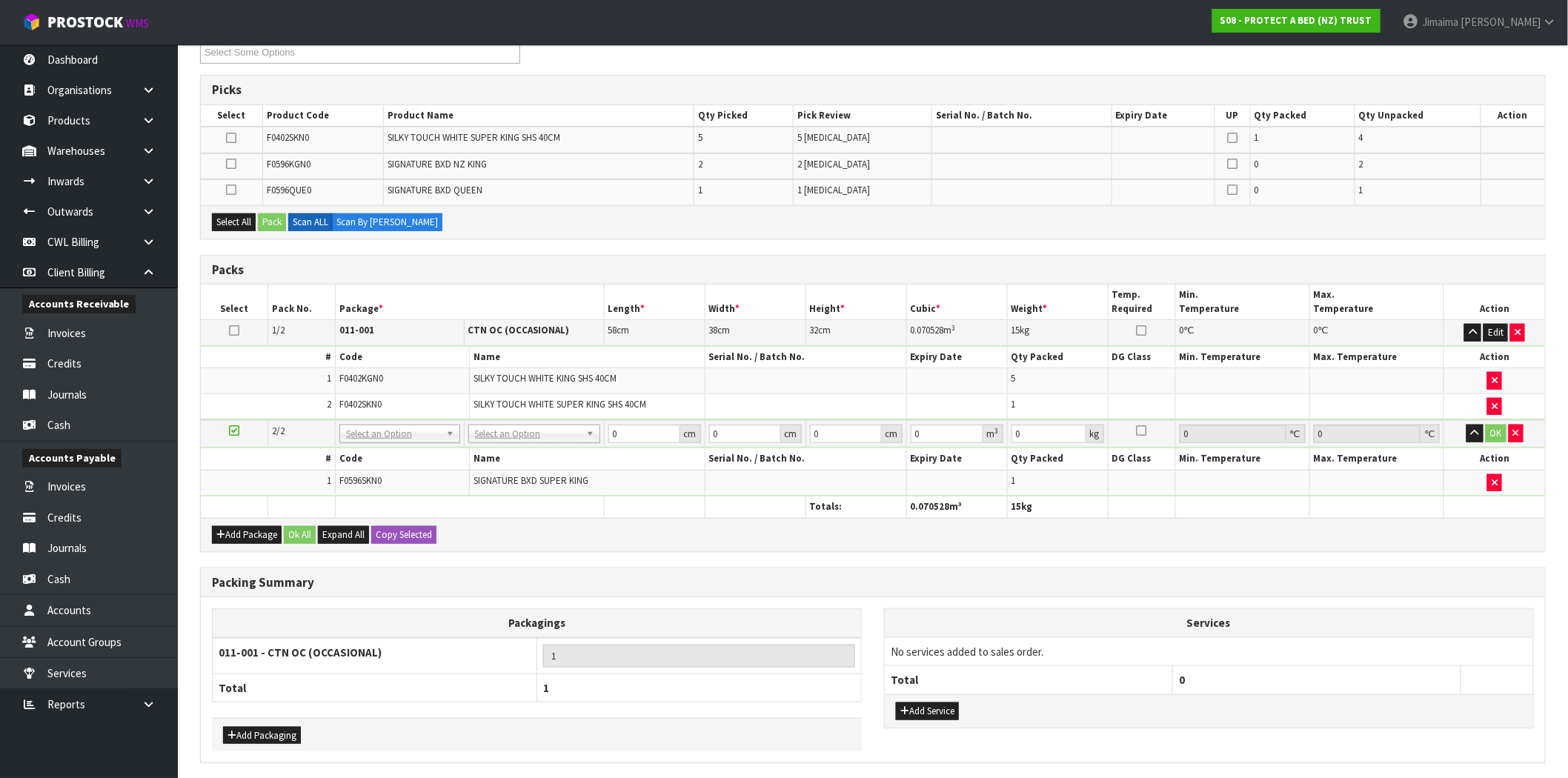
click at [344, 158] on td "F0596KGN0" at bounding box center [323, 166] width 121 height 26
drag, startPoint x: 227, startPoint y: 160, endPoint x: 245, endPoint y: 164, distance: 18.4
click at [228, 164] on icon at bounding box center [231, 164] width 11 height 1
click at [0, 0] on input "checkbox" at bounding box center [0, 0] width 0 height 0
click at [279, 218] on button "Pack" at bounding box center [271, 223] width 28 height 18
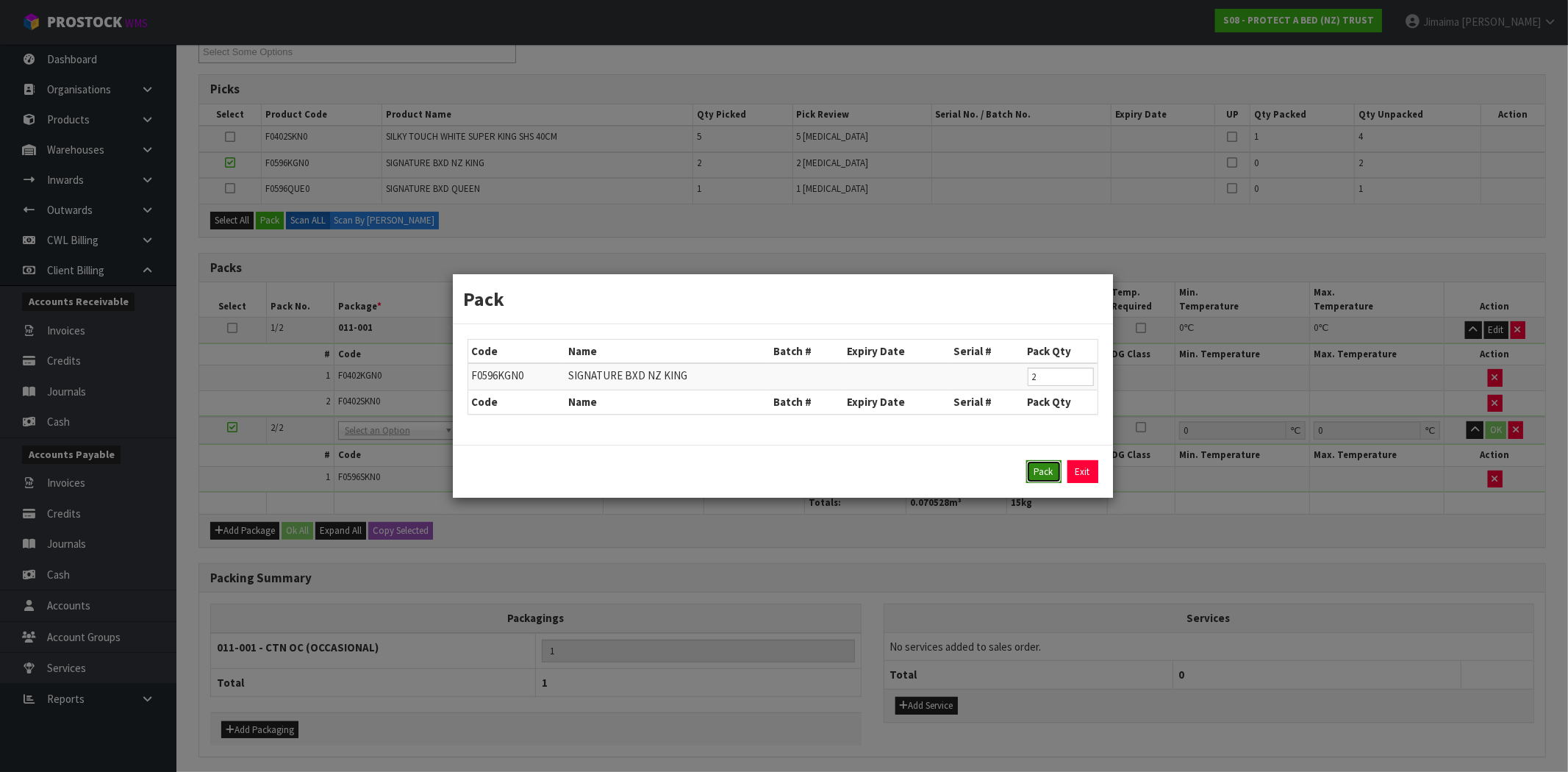
click at [1044, 471] on button "Pack" at bounding box center [1044, 471] width 35 height 23
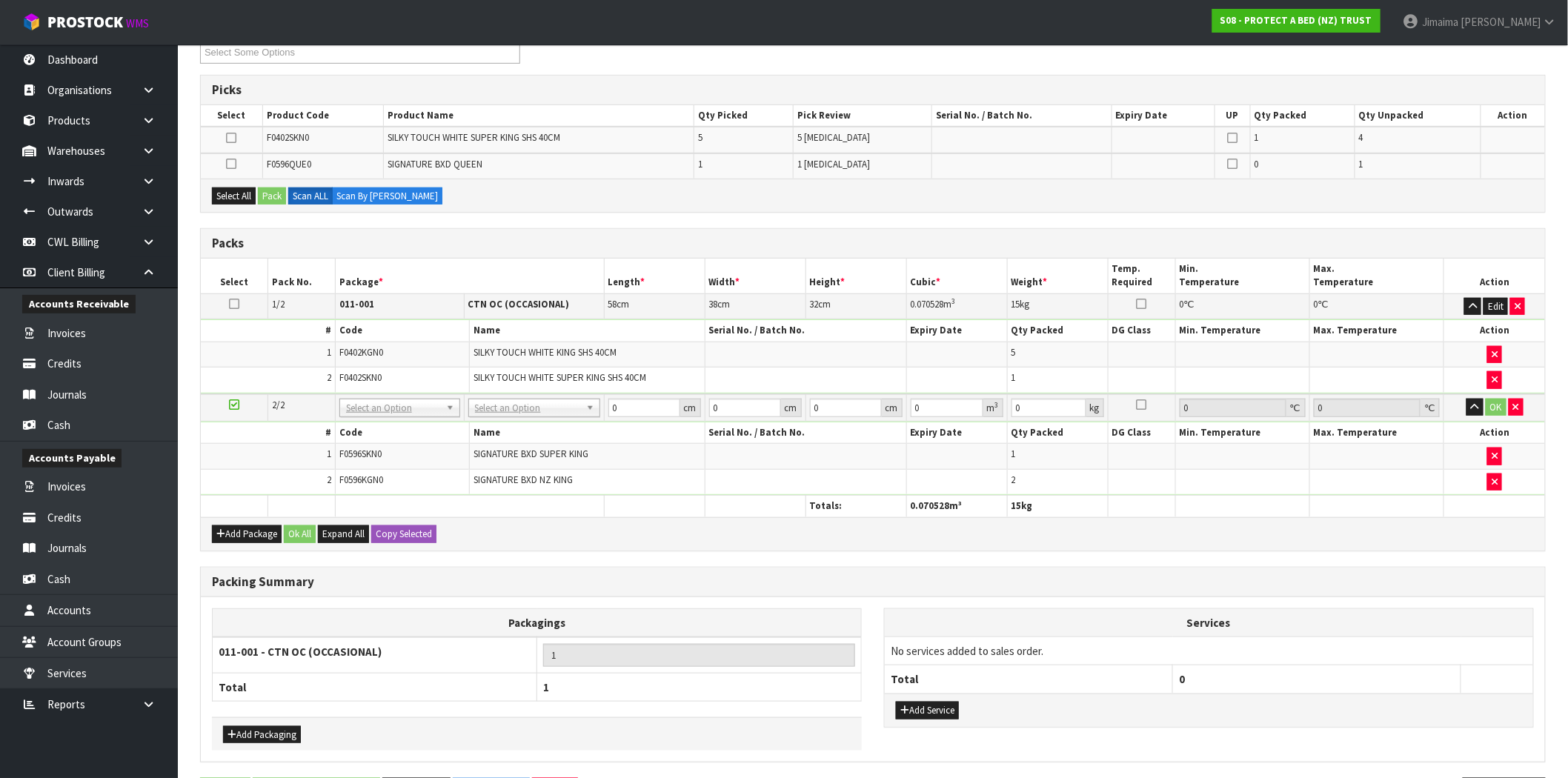
drag, startPoint x: 305, startPoint y: 153, endPoint x: 255, endPoint y: 137, distance: 52.5
click at [301, 153] on td "F0596QUE0" at bounding box center [323, 166] width 121 height 25
click at [233, 139] on icon at bounding box center [231, 138] width 11 height 1
click at [0, 0] on input "checkbox" at bounding box center [0, 0] width 0 height 0
click at [268, 189] on button "Pack" at bounding box center [271, 197] width 28 height 18
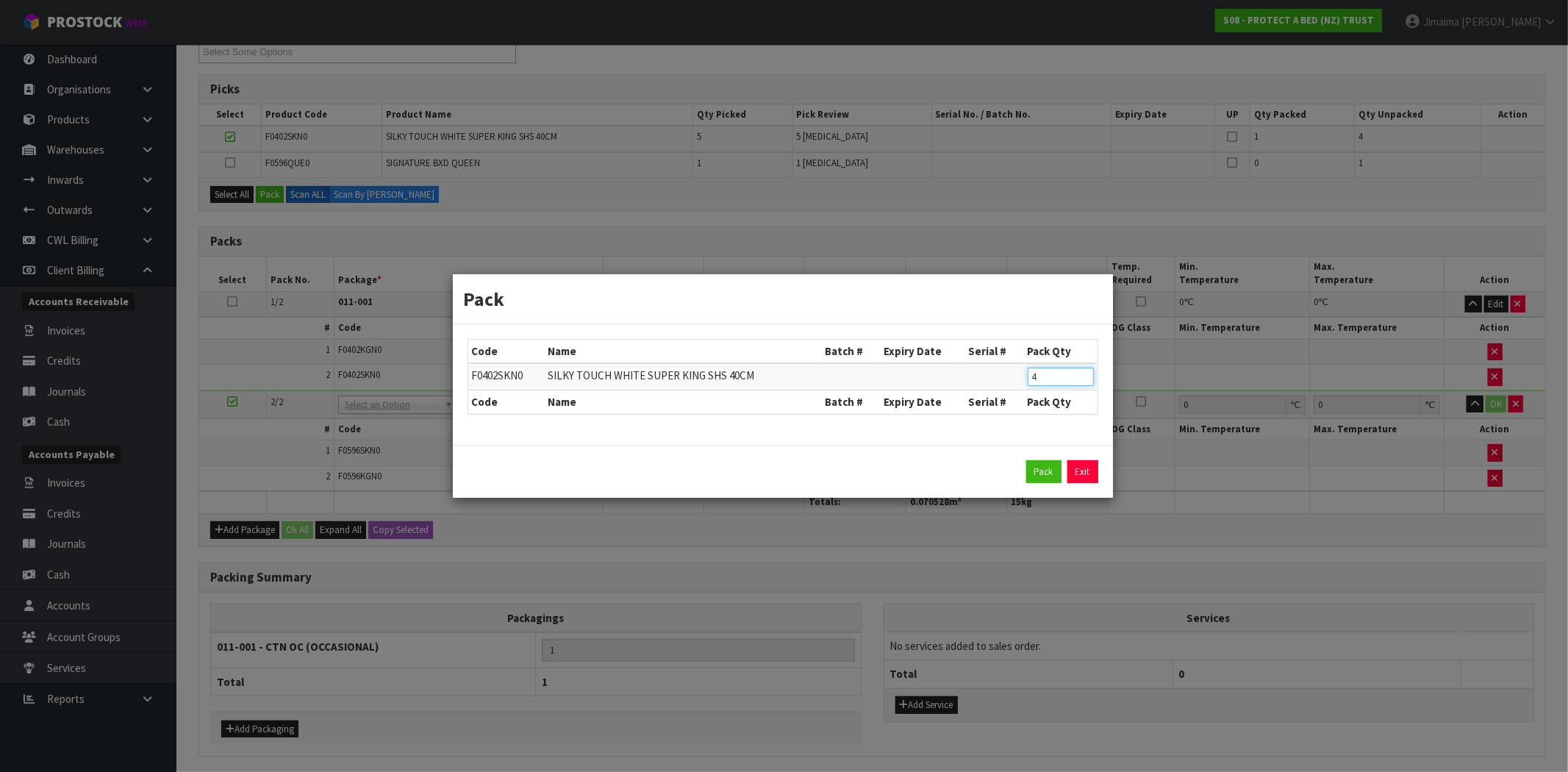
drag, startPoint x: 1033, startPoint y: 372, endPoint x: 984, endPoint y: 379, distance: 49.5
click at [998, 376] on tr "F0402SKN0 SILKY TOUCH WHITE SUPER KING SHS 40CM 4" at bounding box center [783, 376] width 630 height 27
type input "5"
type input "2"
click at [1056, 471] on button "Pack" at bounding box center [1044, 471] width 35 height 23
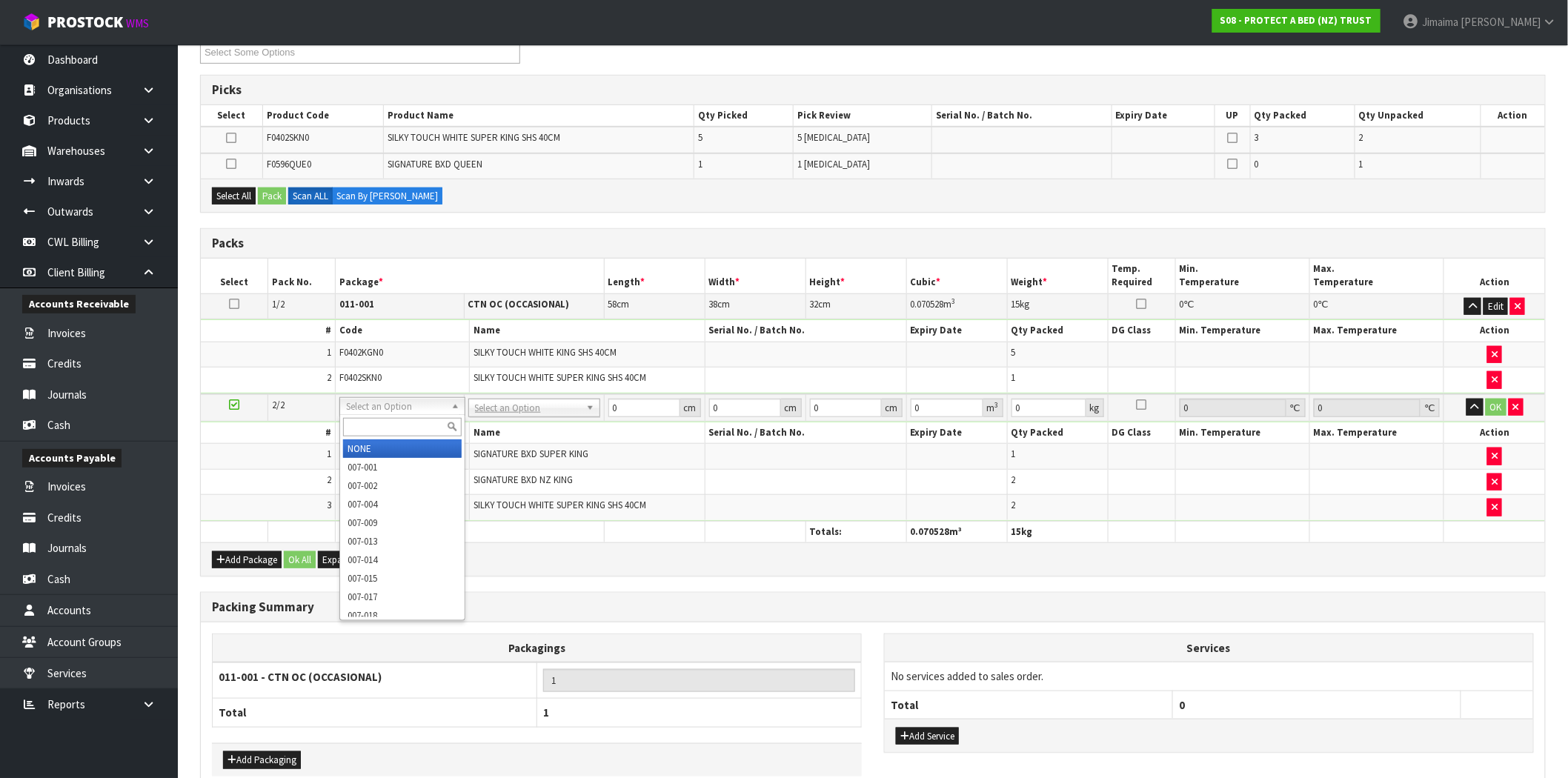
click at [405, 425] on input "text" at bounding box center [402, 426] width 119 height 19
click at [505, 427] on input "text" at bounding box center [536, 426] width 119 height 19
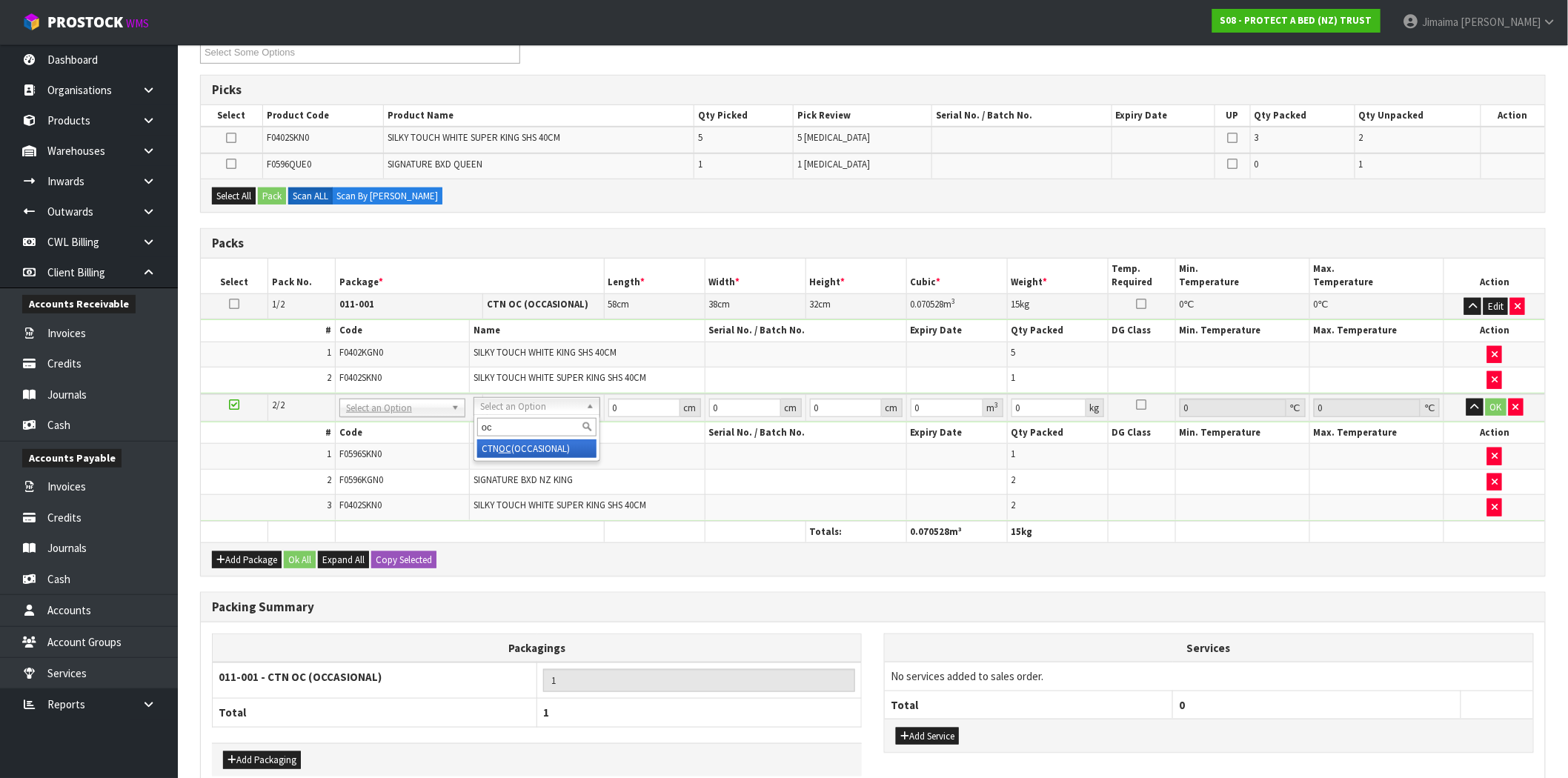
type input "oc"
click at [518, 458] on div "oc CTN OC (OCCASIONAL)" at bounding box center [537, 438] width 127 height 46
type input "2"
type input "9.6"
drag, startPoint x: 648, startPoint y: 408, endPoint x: 551, endPoint y: 400, distance: 97.3
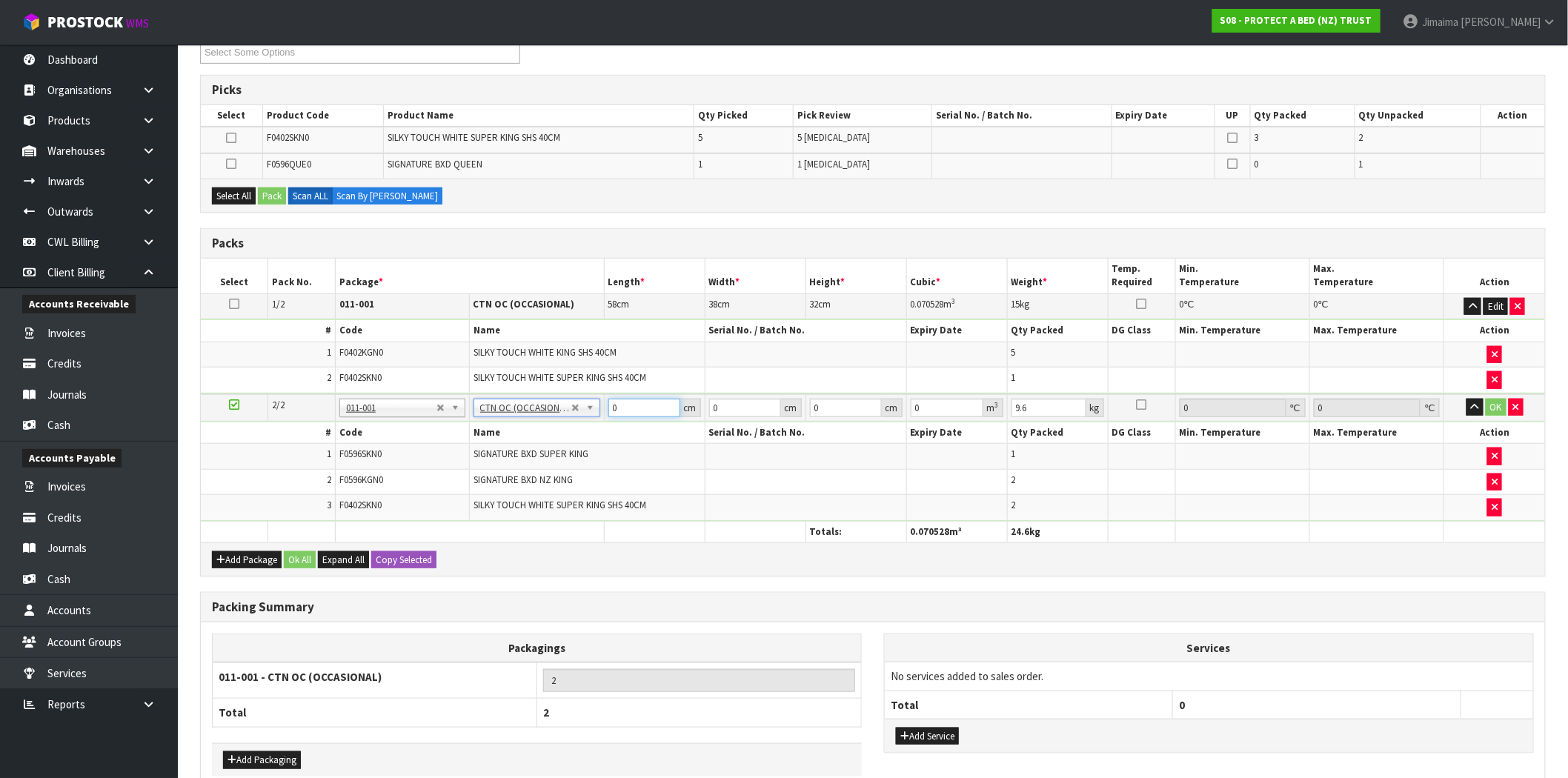
click at [551, 400] on tr "2/2 NONE 007-001 007-002 007-004 007-009 007-013 007-014 007-015 007-017 007-01…" at bounding box center [873, 408] width 1344 height 28
type input "61"
type input "42"
type input "3"
type input "0.007686"
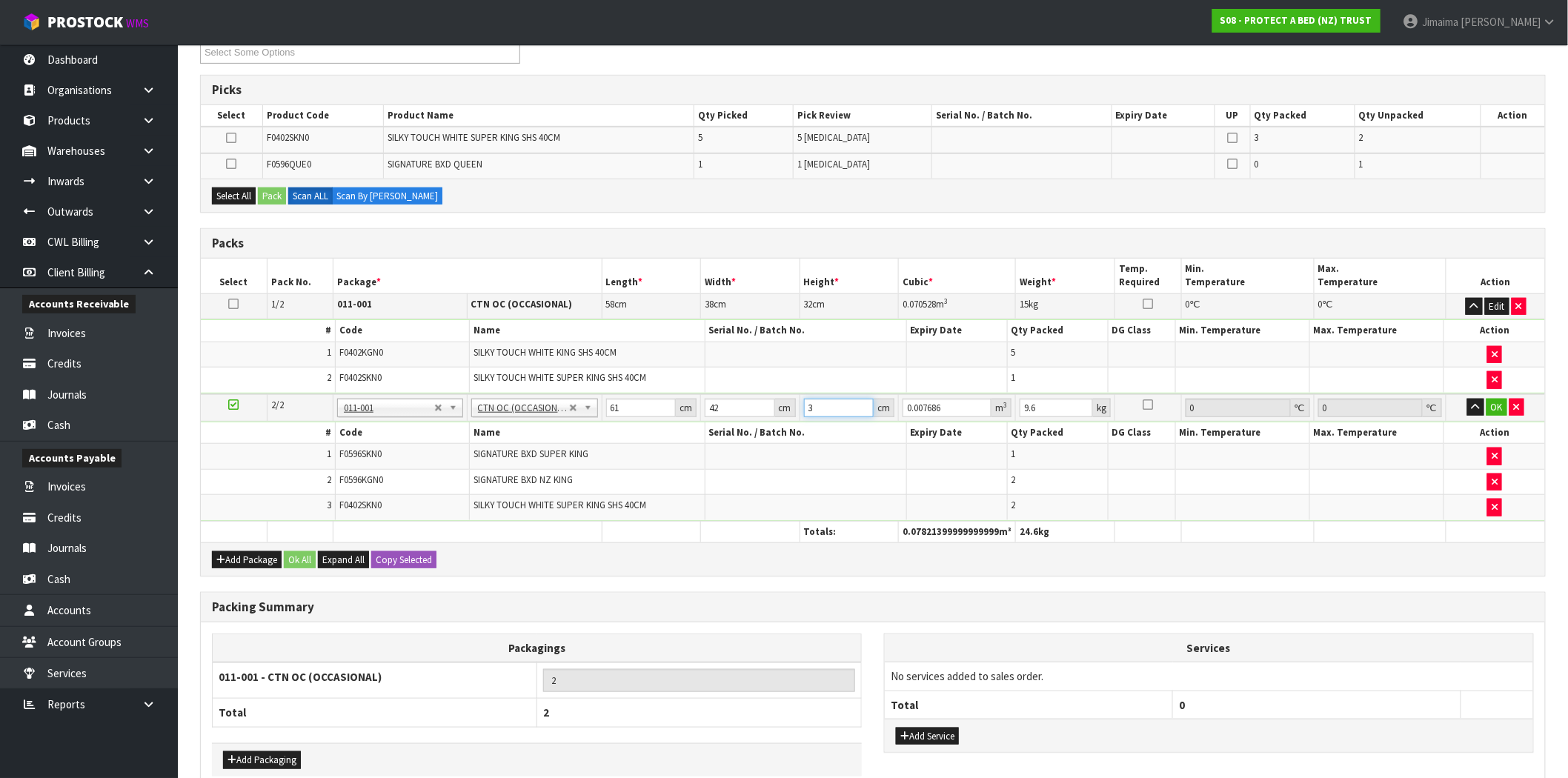
type input "33"
type input "0.084546"
type input "33"
type input "3"
type input "10"
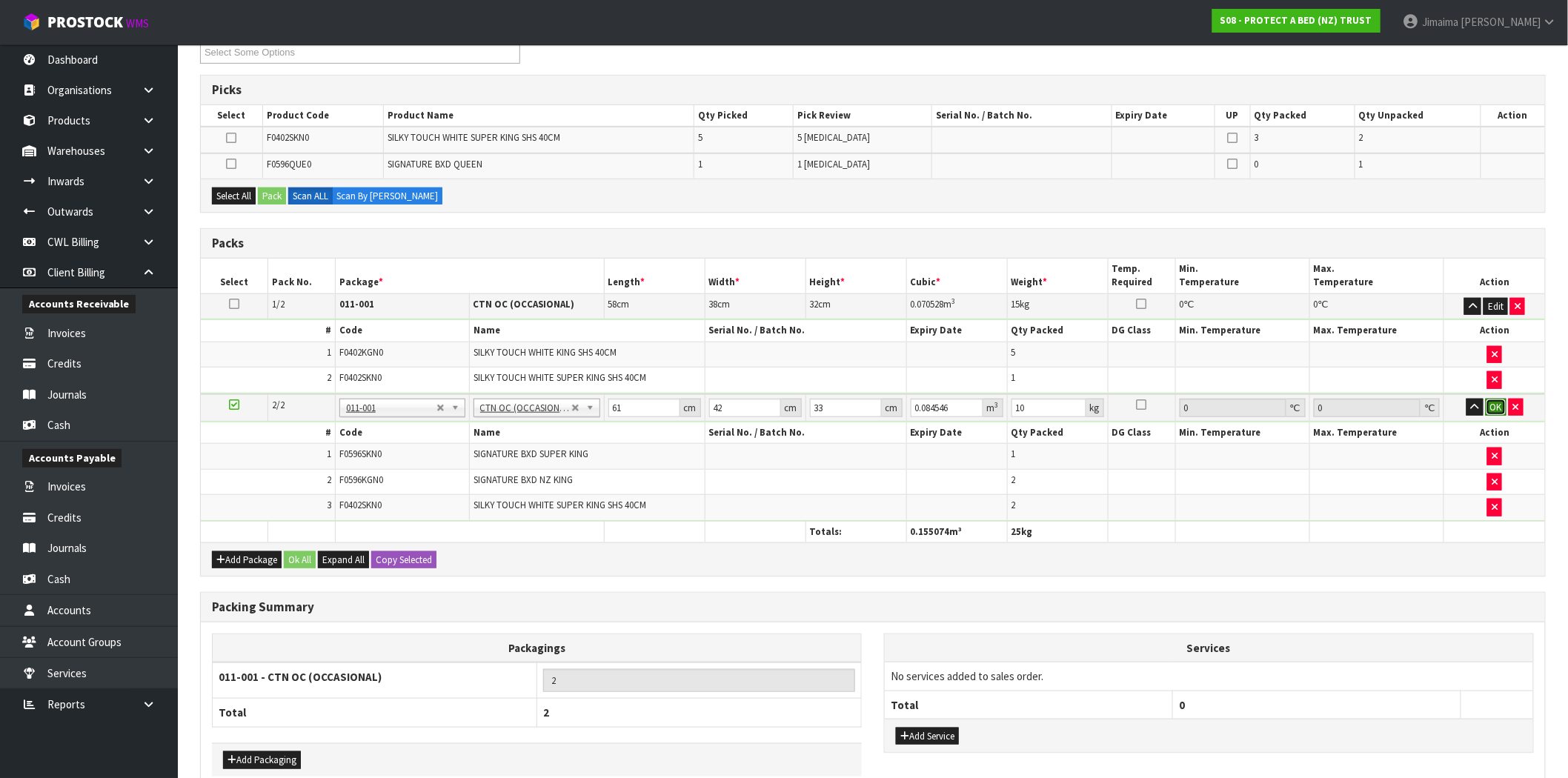
click at [1497, 410] on button "OK" at bounding box center [1496, 408] width 21 height 18
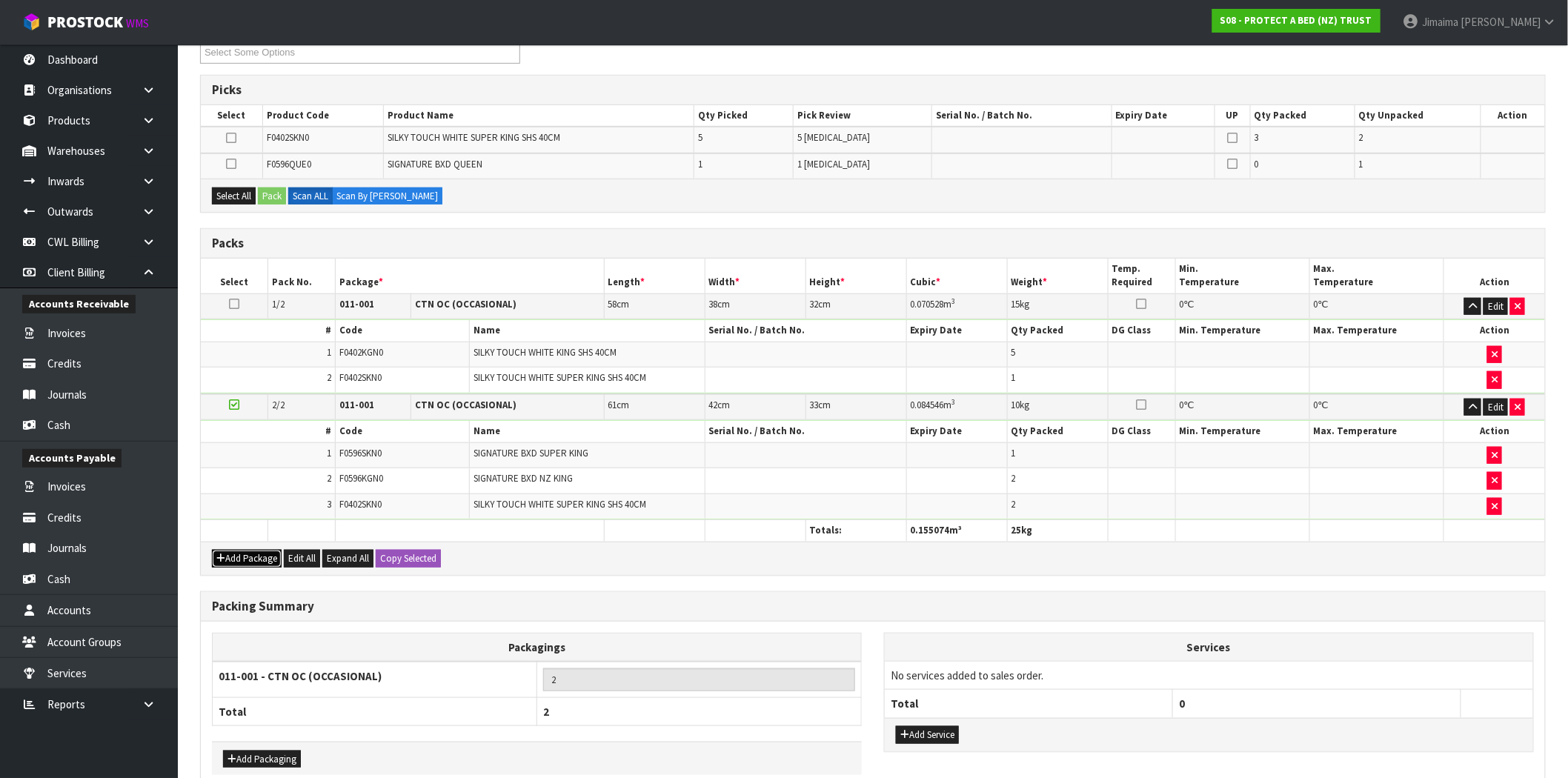
click at [240, 550] on button "Add Package" at bounding box center [247, 559] width 70 height 18
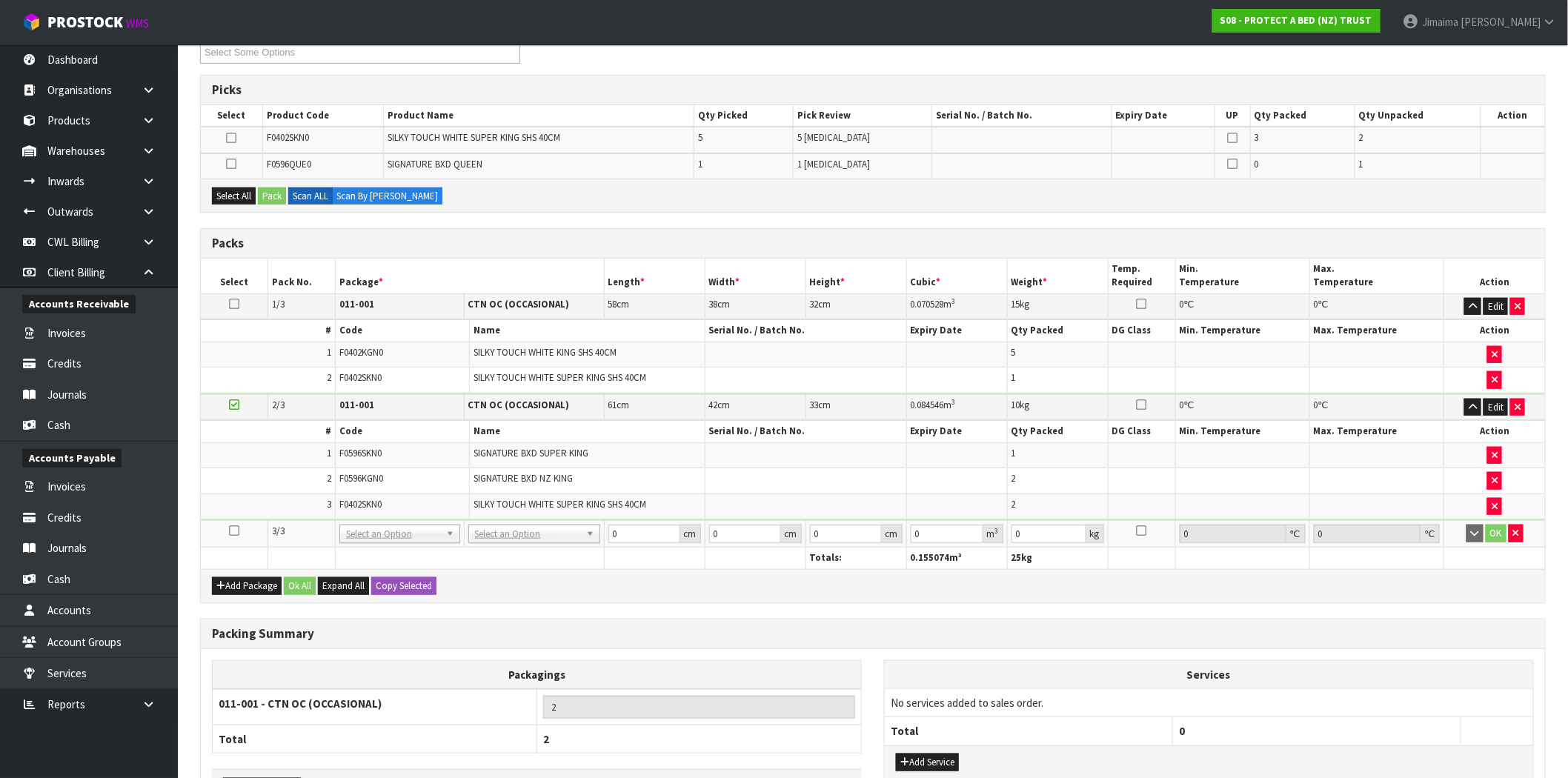
click at [232, 530] on icon at bounding box center [234, 530] width 11 height 1
drag, startPoint x: 227, startPoint y: 129, endPoint x: 237, endPoint y: 150, distance: 23.3
click at [227, 130] on td at bounding box center [232, 140] width 62 height 26
click at [232, 138] on icon at bounding box center [231, 138] width 11 height 1
click at [0, 0] on input "checkbox" at bounding box center [0, 0] width 0 height 0
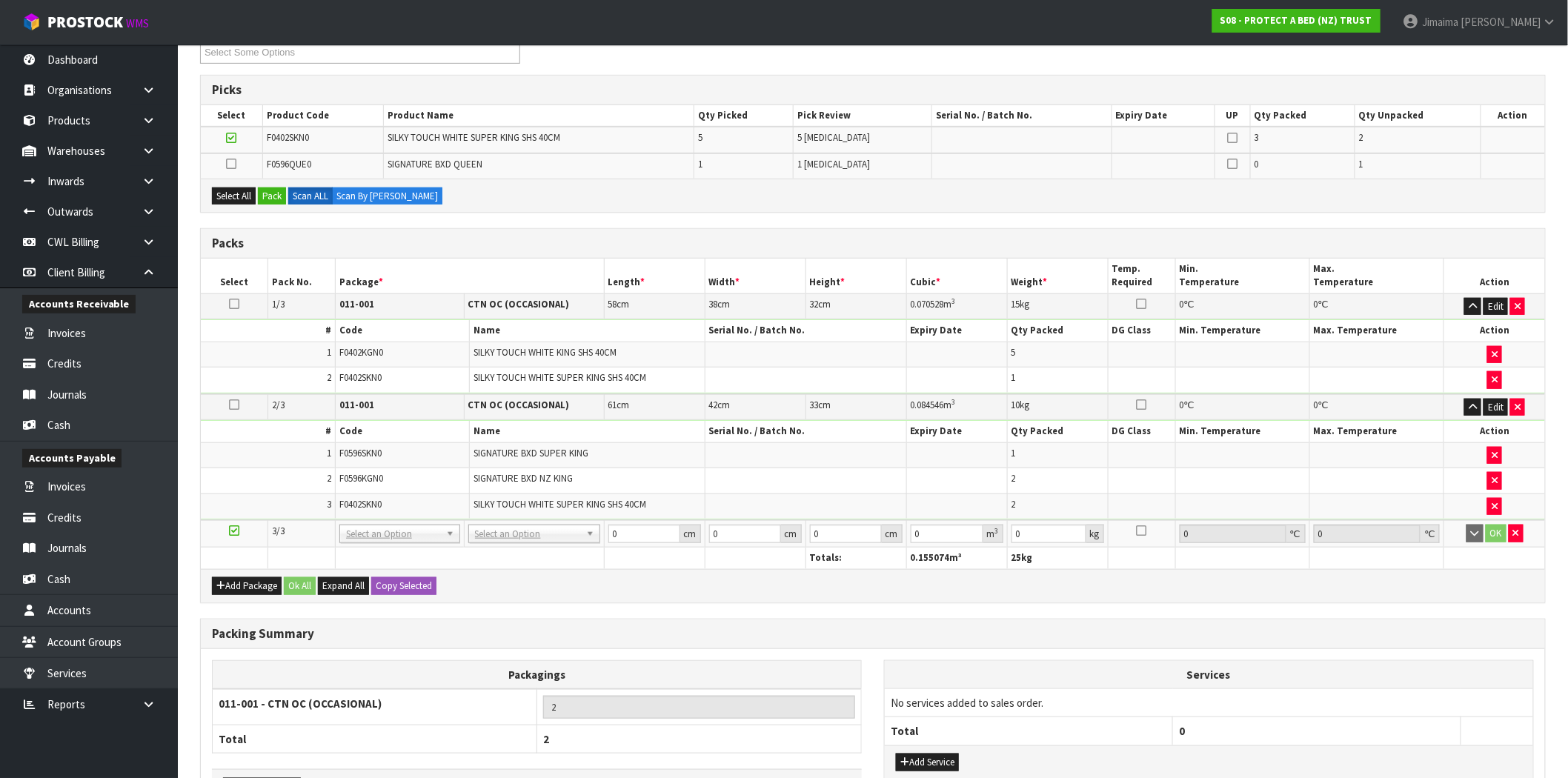
click at [235, 181] on div "Select All Pack Scan ALL Scan By Quantity" at bounding box center [873, 195] width 1344 height 33
drag, startPoint x: 239, startPoint y: 188, endPoint x: 262, endPoint y: 191, distance: 23.2
click at [240, 189] on button "Select All" at bounding box center [234, 197] width 44 height 18
click at [263, 192] on button "Pack" at bounding box center [271, 197] width 28 height 18
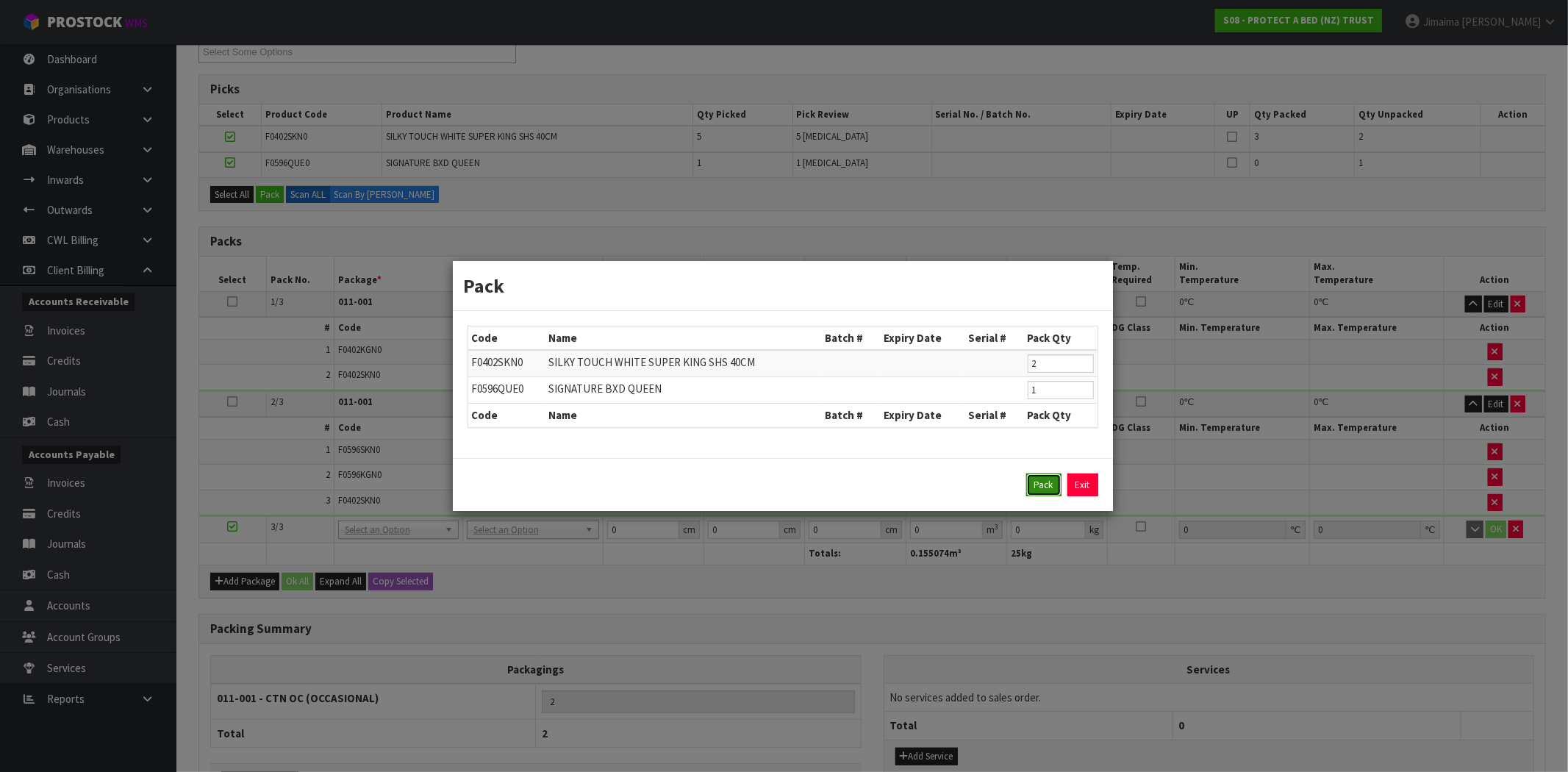
click at [1055, 489] on button "Pack" at bounding box center [1044, 484] width 35 height 23
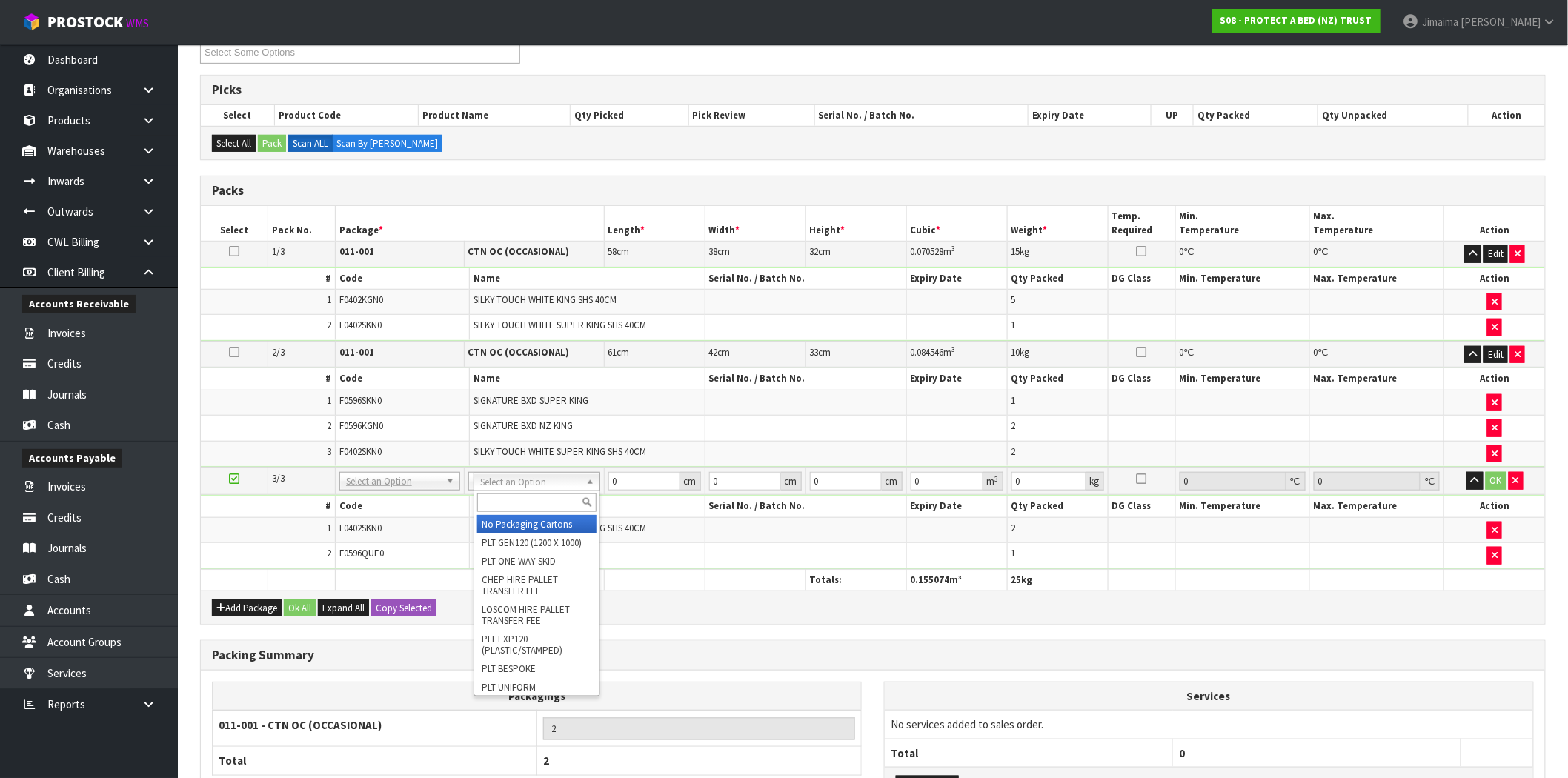
click at [511, 499] on input "text" at bounding box center [536, 502] width 119 height 19
type input "oc"
drag, startPoint x: 515, startPoint y: 521, endPoint x: 605, endPoint y: 489, distance: 95.5
type input "3"
type input "6.5"
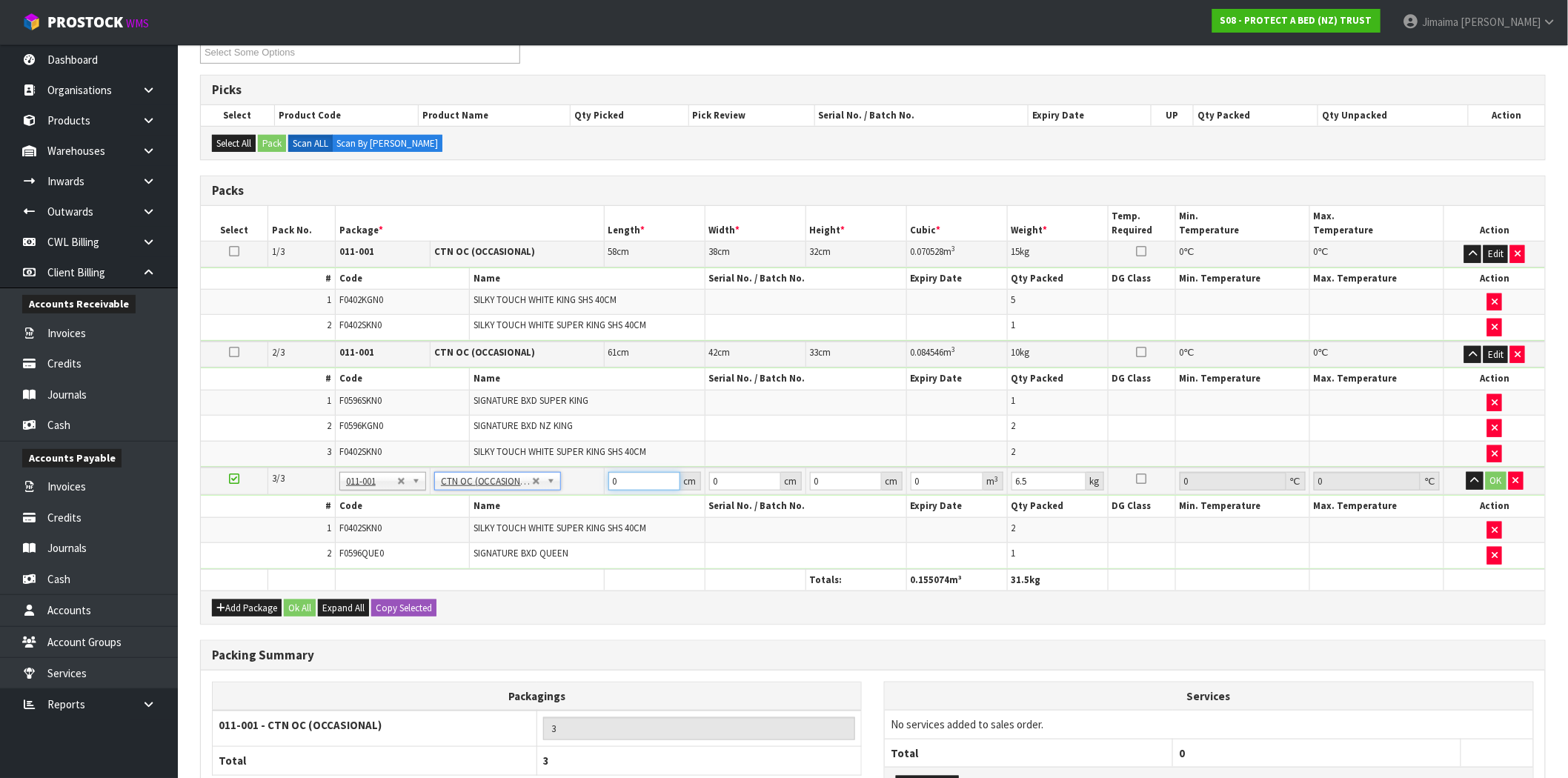
drag, startPoint x: 627, startPoint y: 482, endPoint x: 559, endPoint y: 482, distance: 68.0
click at [559, 482] on tr "3/3 NONE 007-001 007-002 007-004 007-009 007-013 007-014 007-015 007-017 007-01…" at bounding box center [873, 481] width 1344 height 28
type input "47"
type input "32"
type input "3"
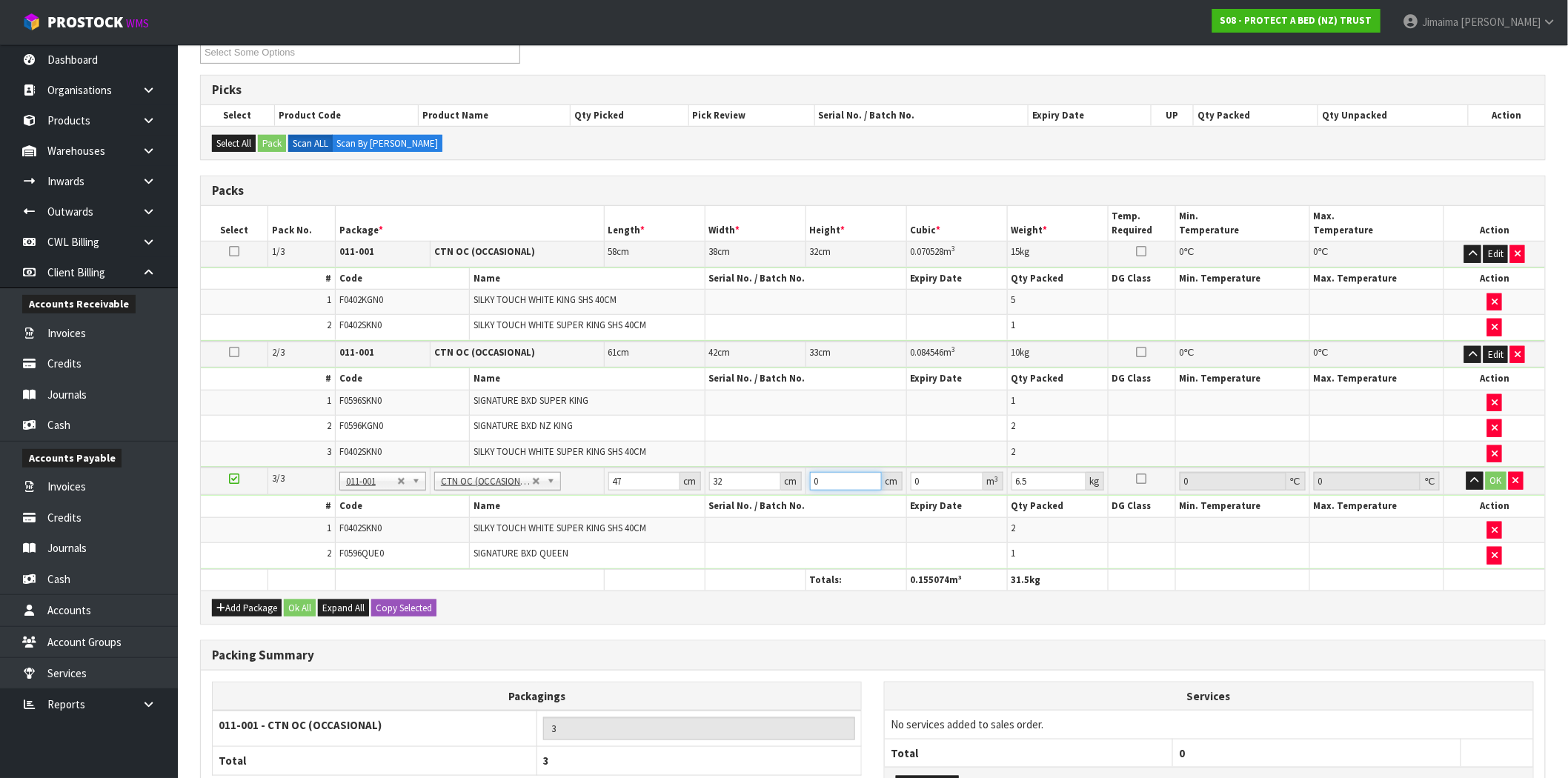
type input "0.004512"
type input "33"
type input "0.049632"
type input "33"
type input "8"
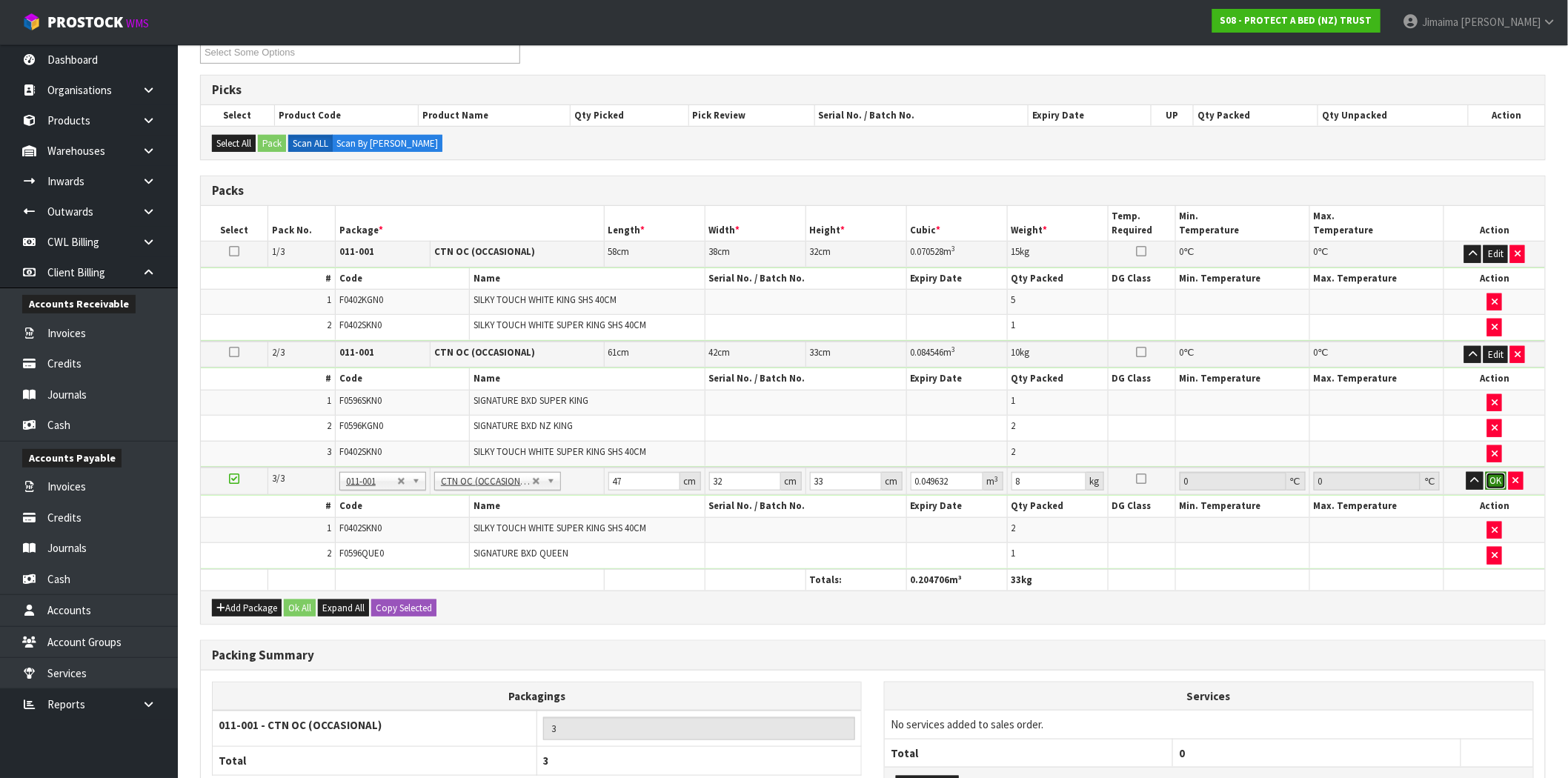
click at [1499, 484] on button "OK" at bounding box center [1496, 481] width 21 height 18
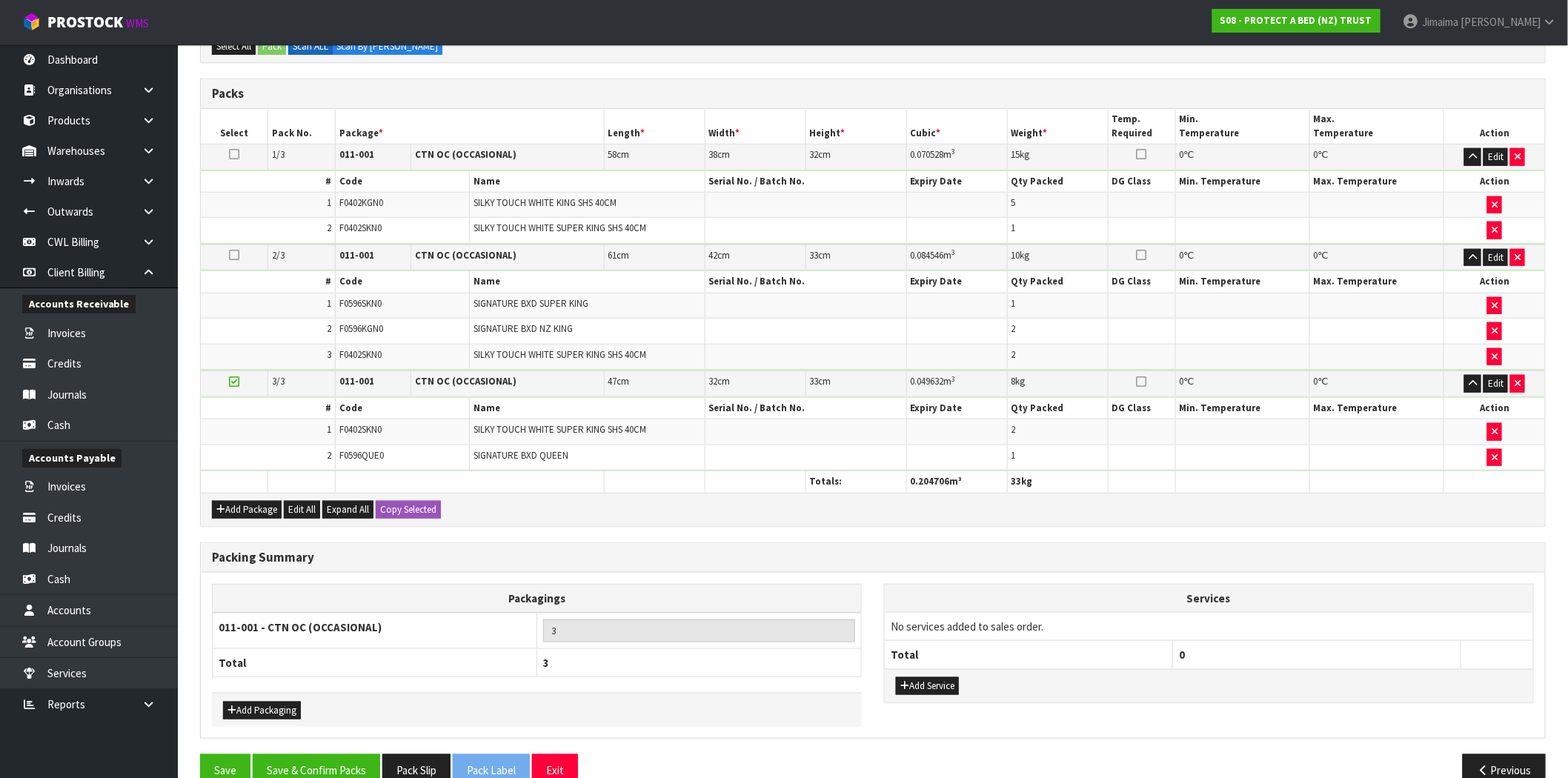
scroll to position [402, 0]
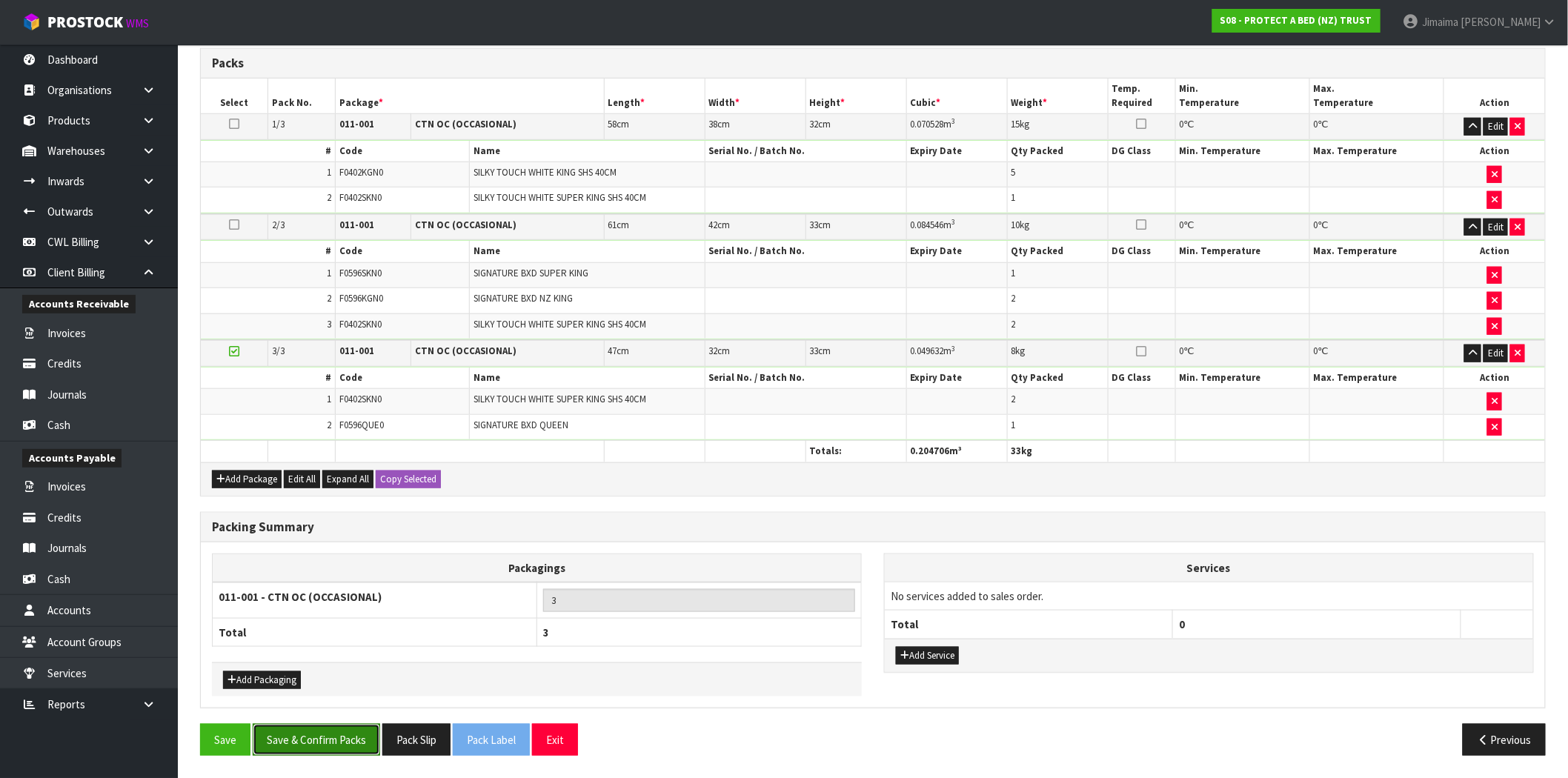
click at [315, 741] on button "Save & Confirm Packs" at bounding box center [316, 739] width 128 height 32
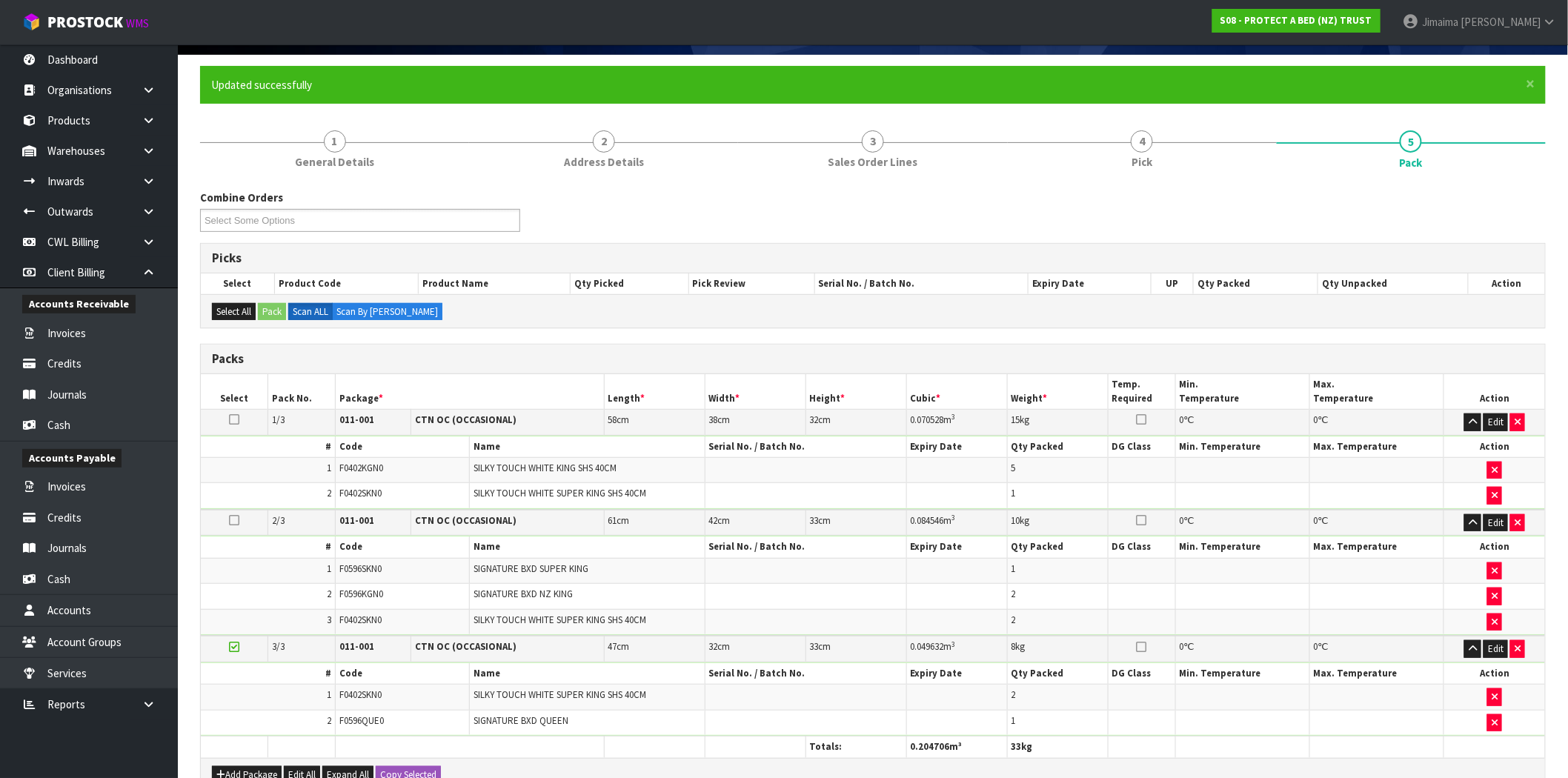
scroll to position [120, 0]
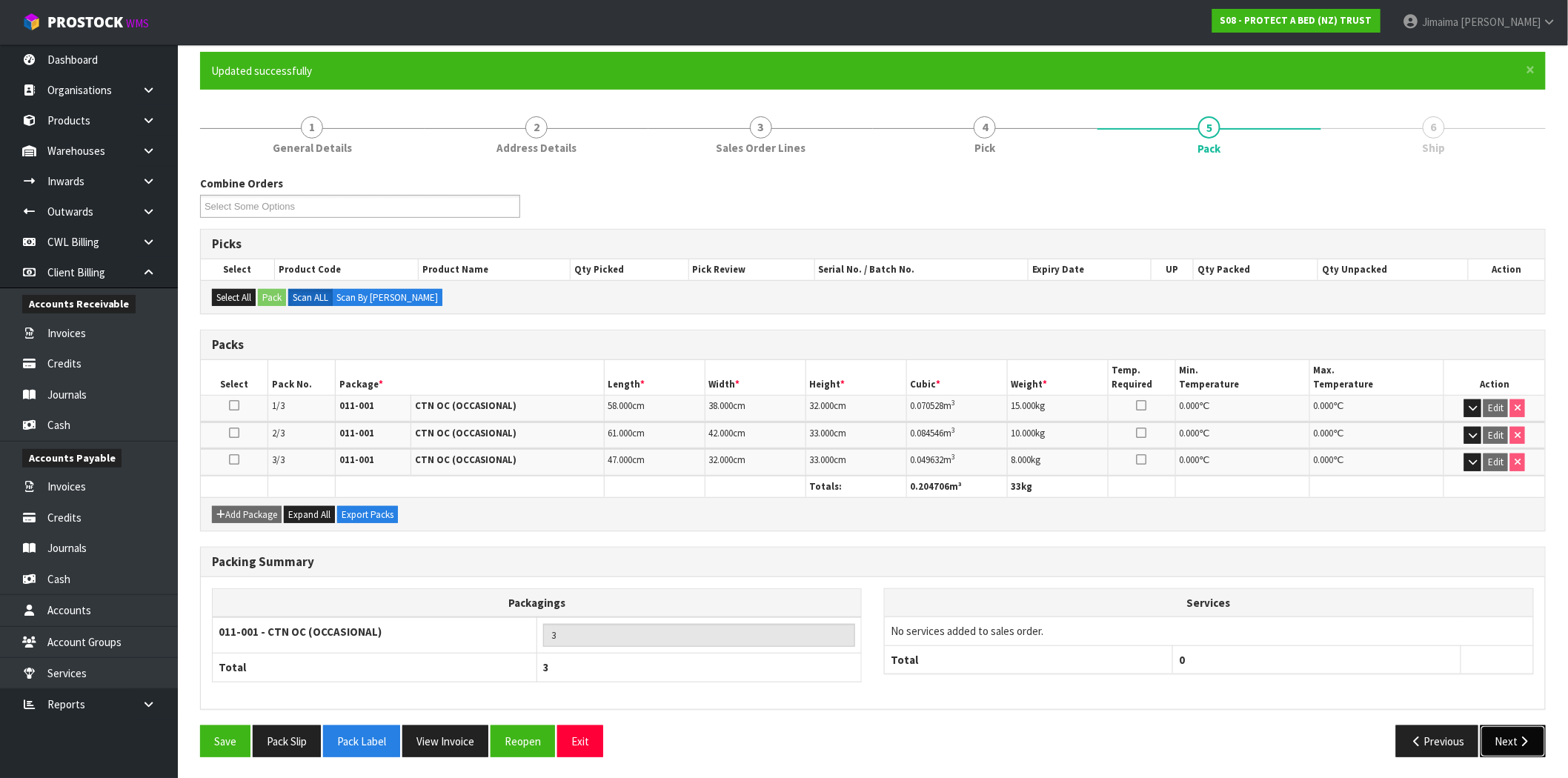
click at [1524, 744] on icon "button" at bounding box center [1524, 741] width 14 height 11
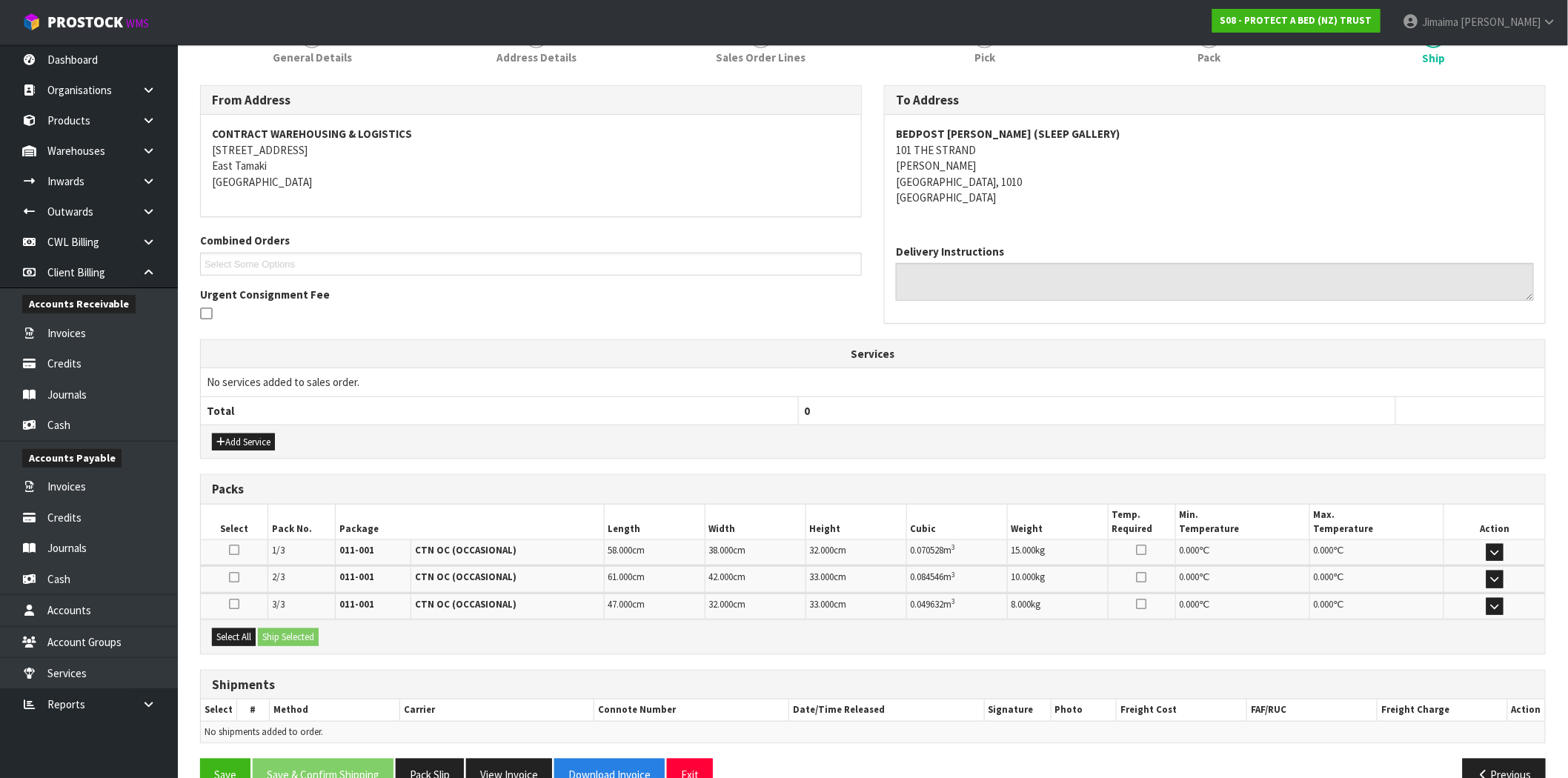
scroll to position [245, 0]
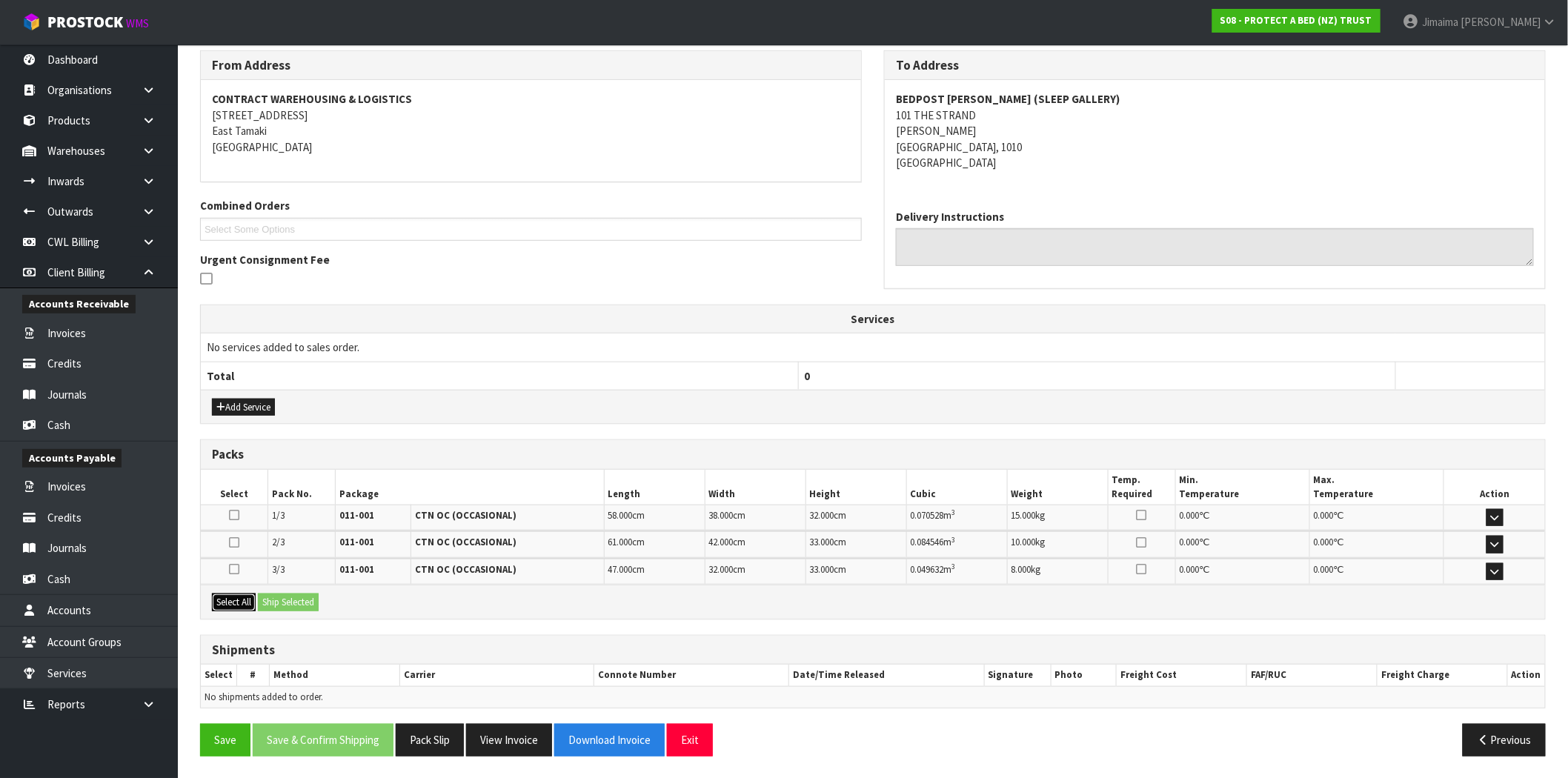
click at [236, 601] on button "Select All" at bounding box center [234, 602] width 44 height 18
click at [290, 597] on button "Ship Selected" at bounding box center [288, 602] width 61 height 18
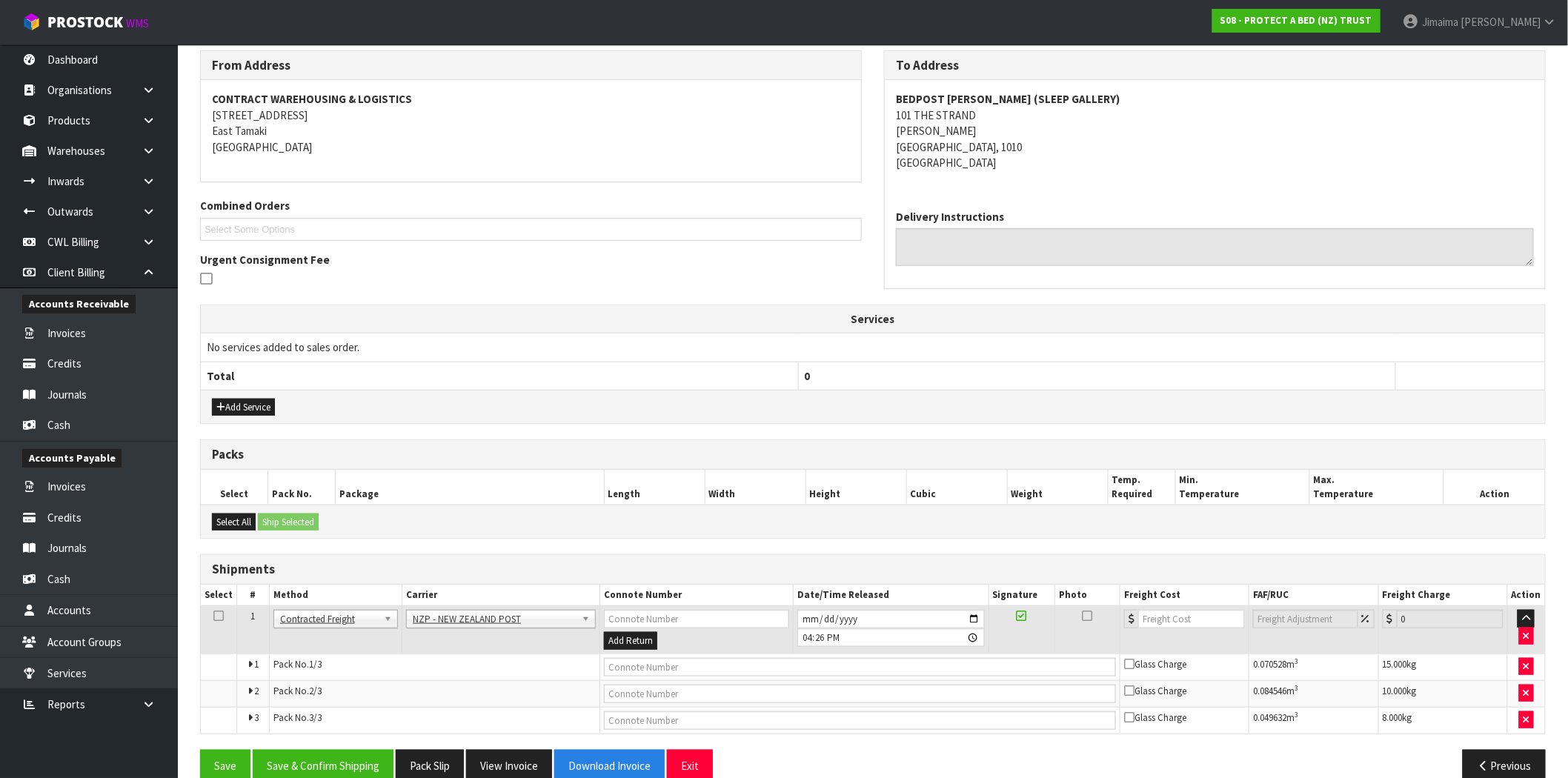
click at [672, 677] on td at bounding box center [860, 666] width 520 height 27
click at [673, 660] on input "text" at bounding box center [860, 667] width 512 height 19
paste input ",00894210392603756096"
click at [610, 661] on input ",00894210392603756096" at bounding box center [860, 667] width 512 height 19
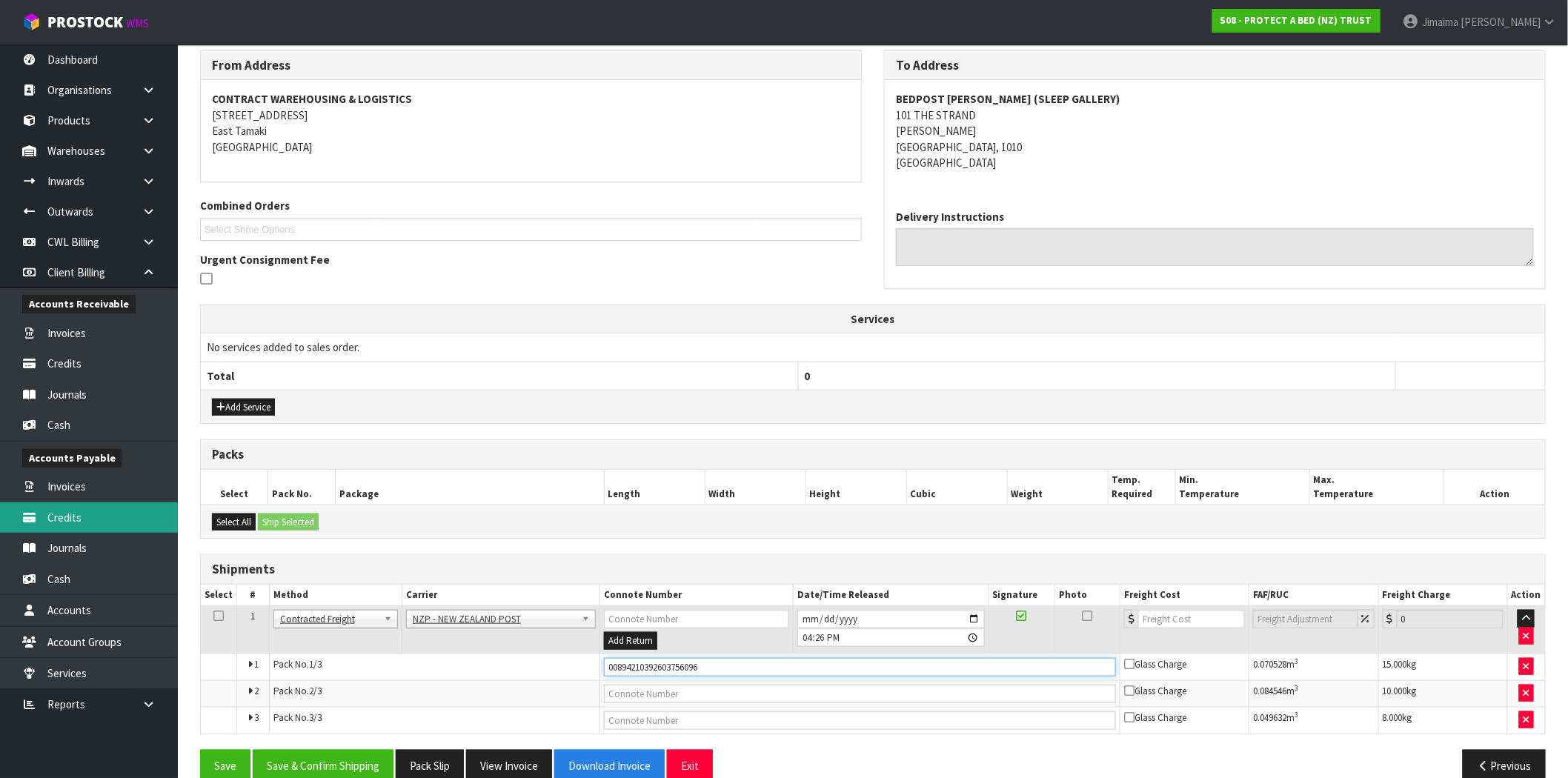
type input "00894210392603756096"
drag, startPoint x: 691, startPoint y: 685, endPoint x: 626, endPoint y: 694, distance: 65.6
click at [691, 685] on input "text" at bounding box center [860, 694] width 512 height 19
paste input ",00894210392603756089"
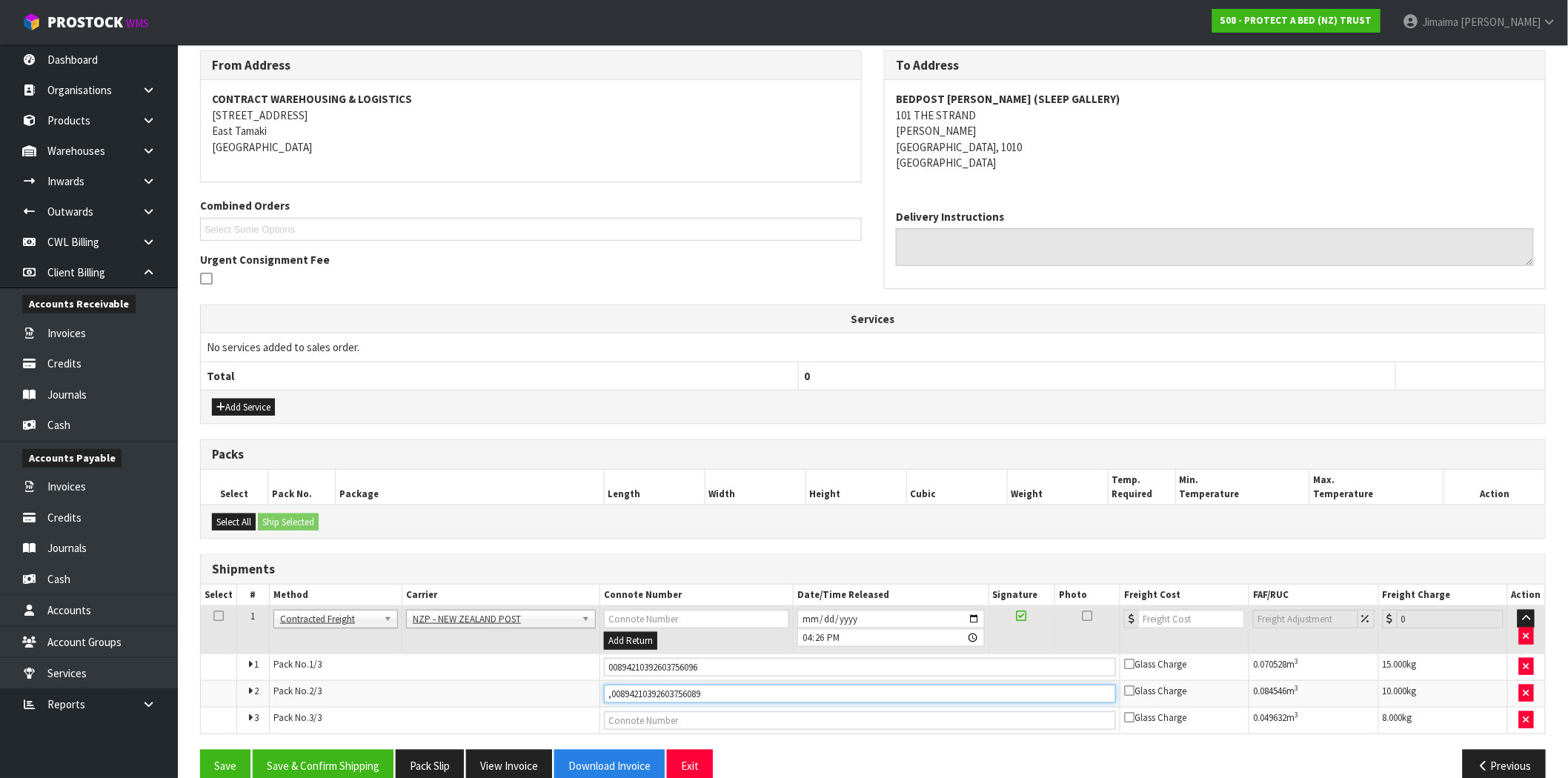
click at [610, 689] on input ",00894210392603756089" at bounding box center [860, 694] width 512 height 19
type input "00894210392603756089"
drag, startPoint x: 645, startPoint y: 723, endPoint x: 637, endPoint y: 728, distance: 9.4
click at [645, 723] on input "text" at bounding box center [860, 720] width 512 height 19
paste input ",00894210392603756102"
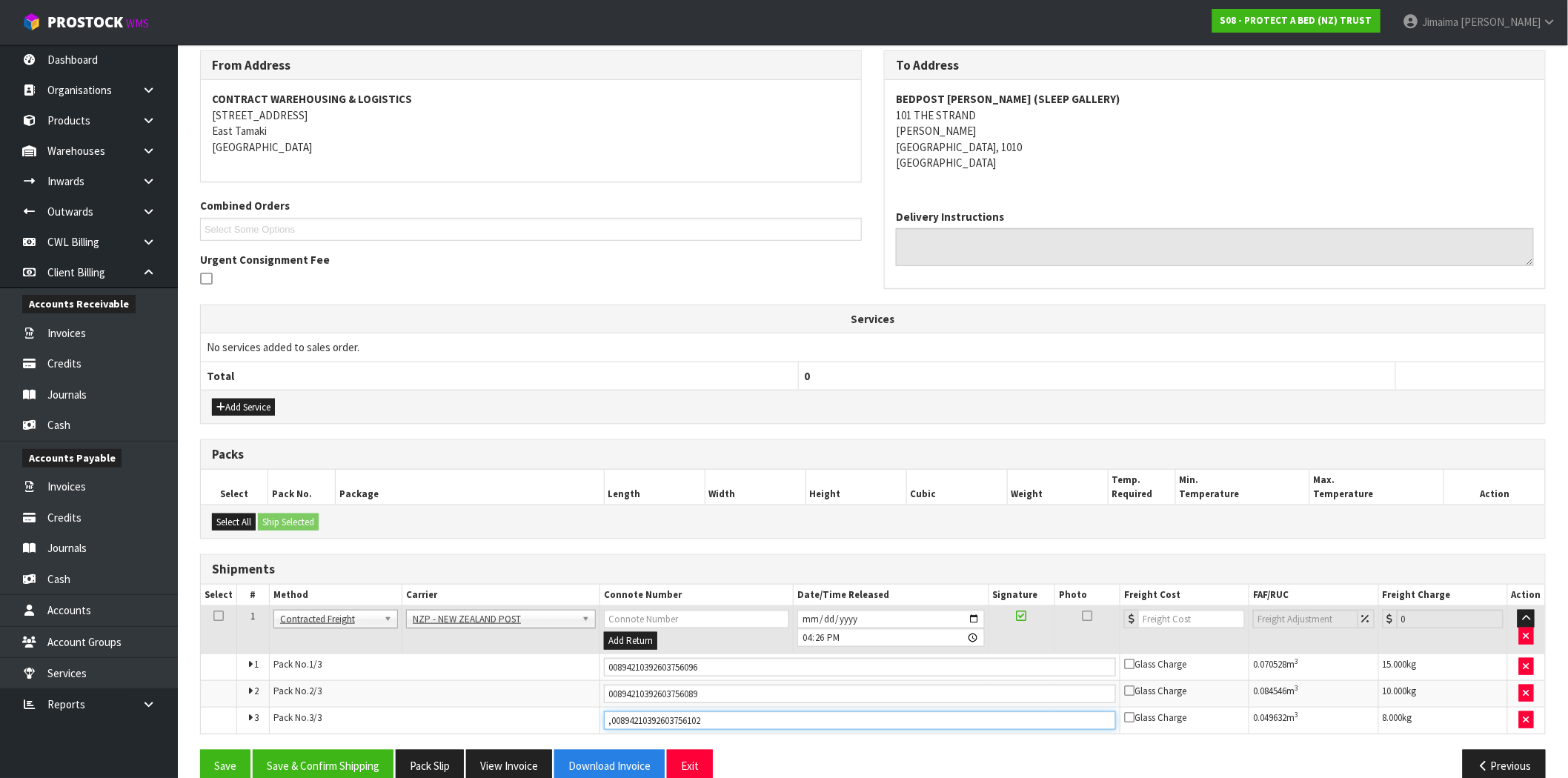
drag, startPoint x: 610, startPoint y: 723, endPoint x: 648, endPoint y: 721, distance: 38.1
click at [611, 723] on input ",00894210392603756102" at bounding box center [860, 720] width 512 height 19
type input "00894210392603756102"
click at [1182, 616] on input "number" at bounding box center [1191, 619] width 106 height 19
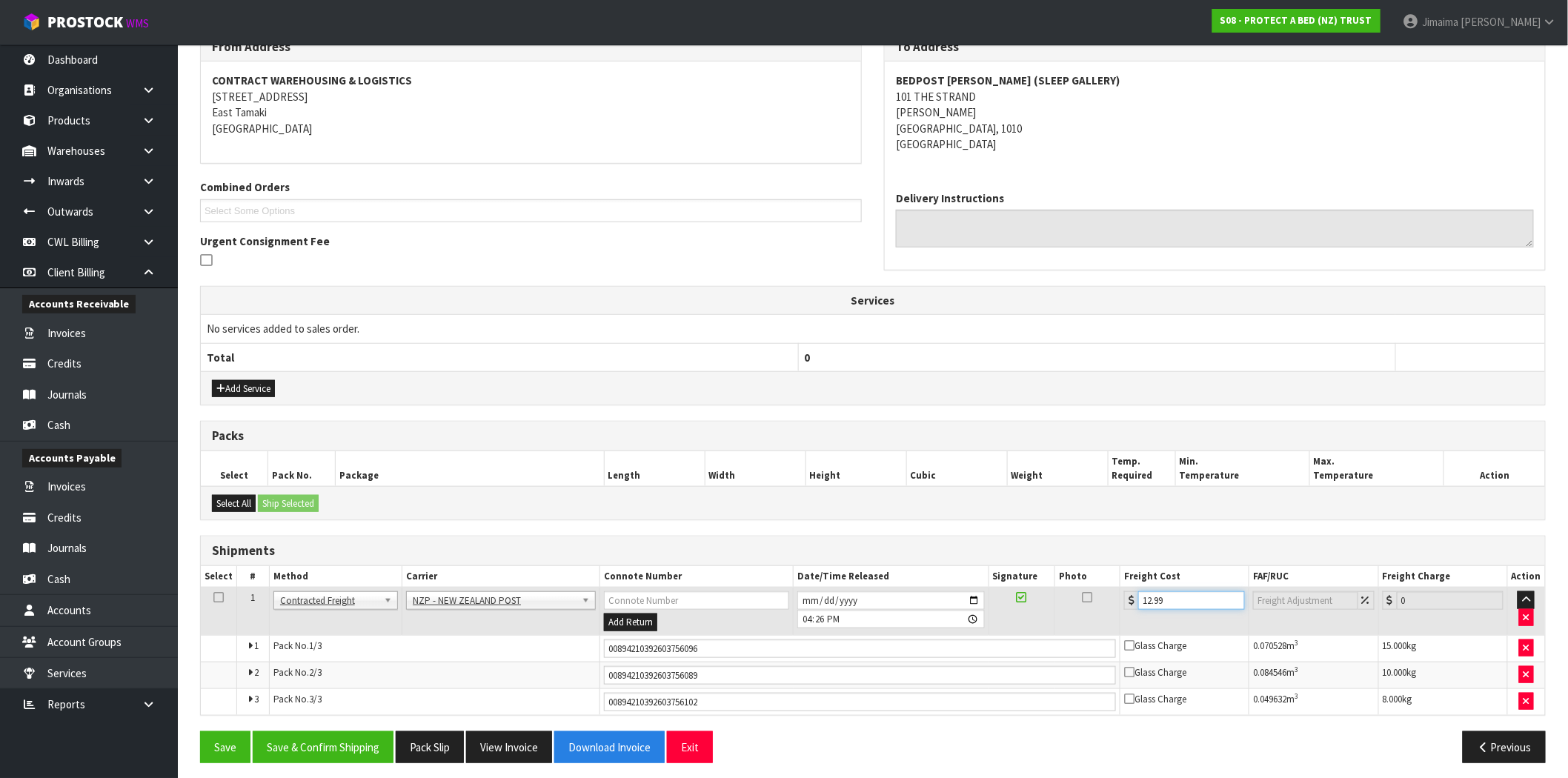
scroll to position [271, 0]
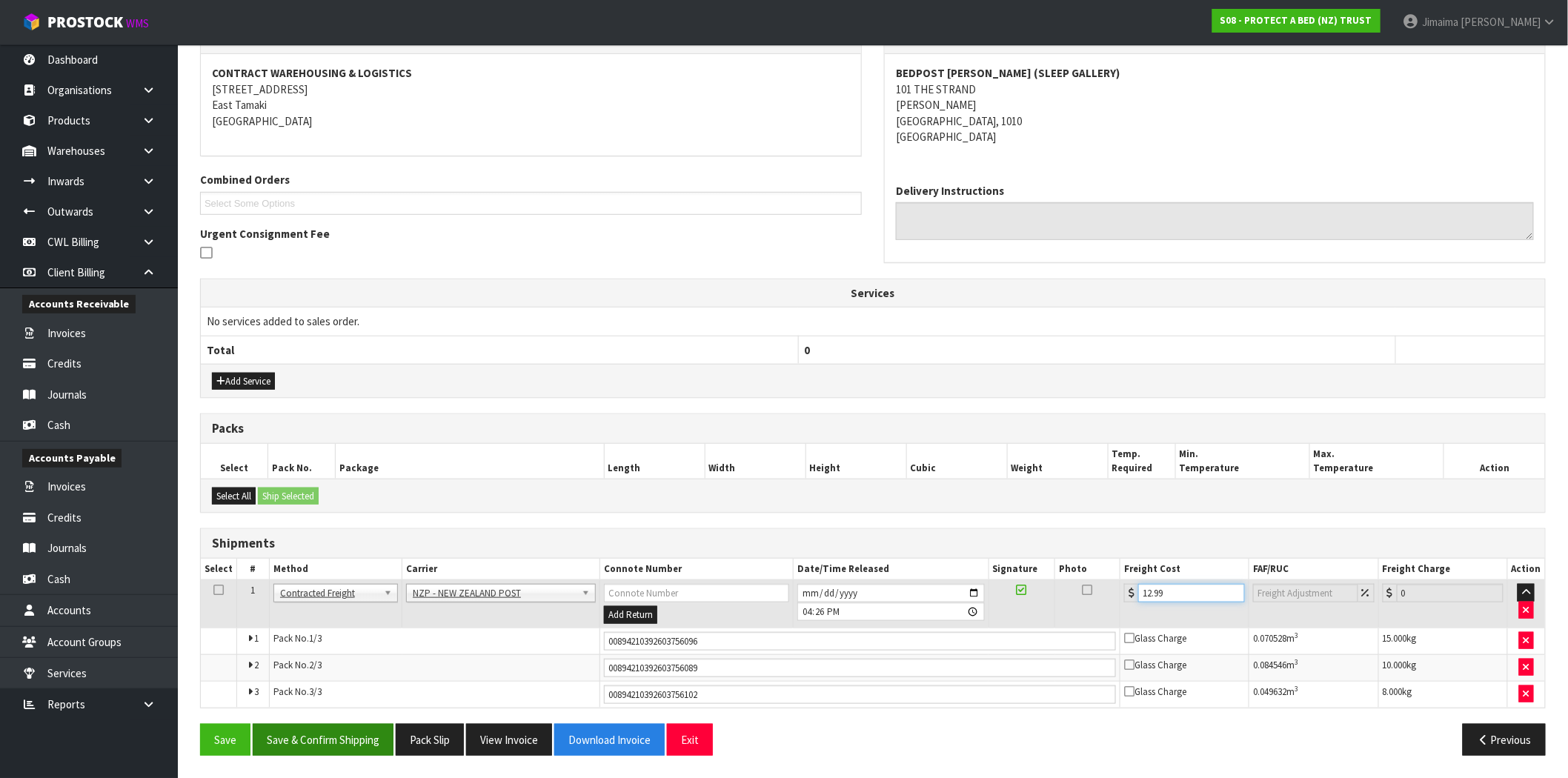
type input "12.99"
click at [345, 752] on button "Save & Confirm Shipping" at bounding box center [323, 739] width 141 height 32
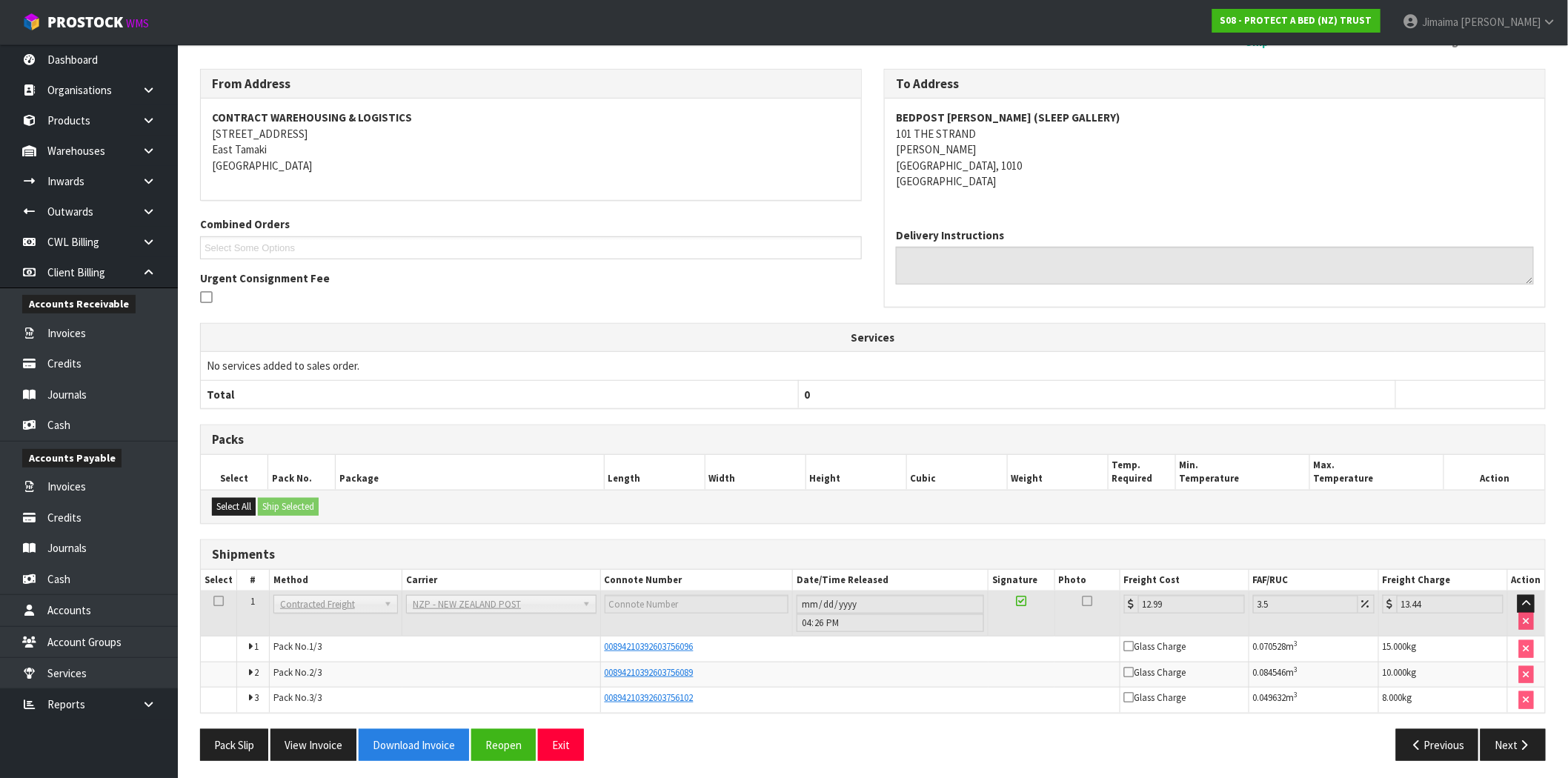
scroll to position [232, 0]
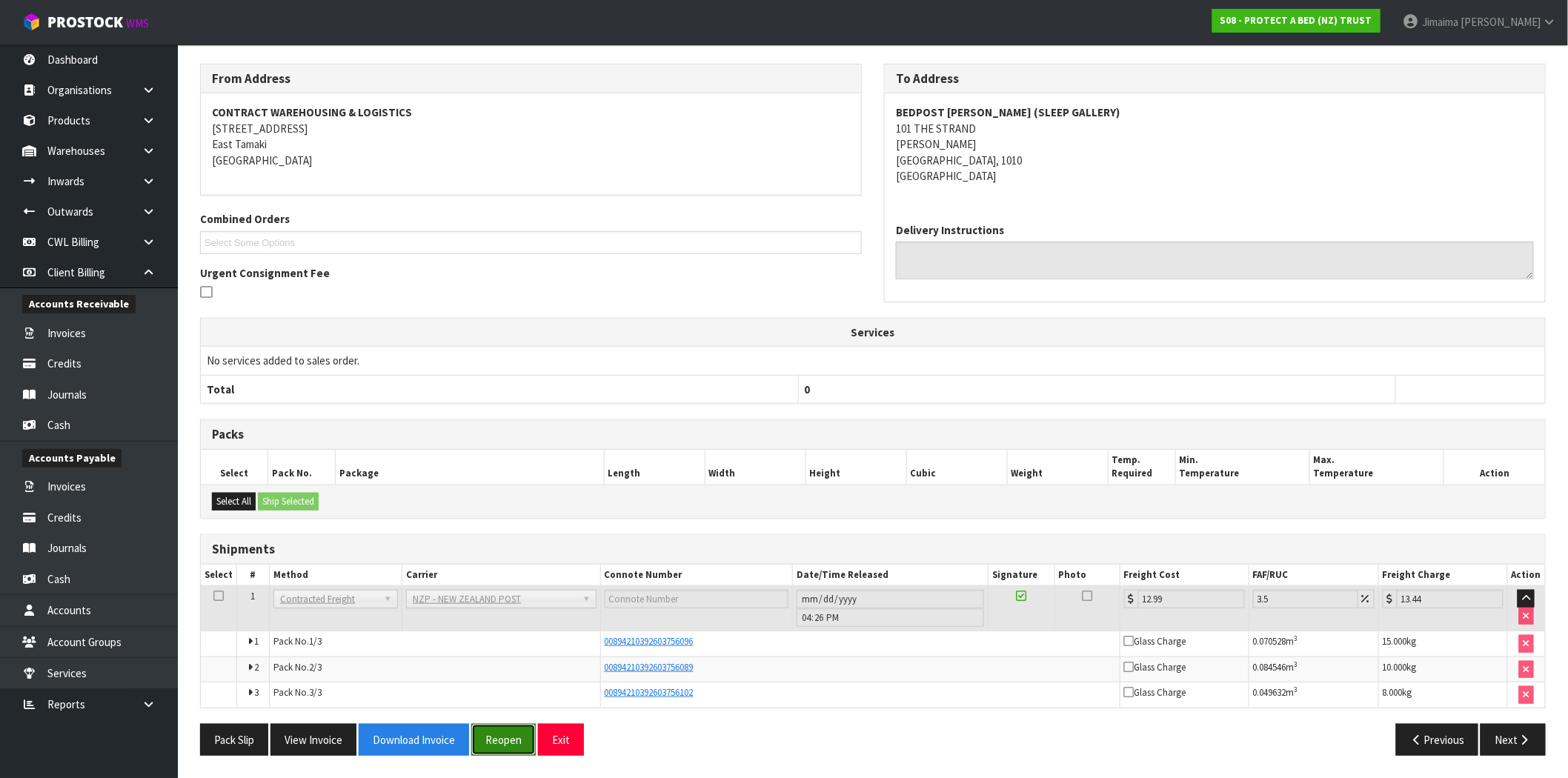
click at [515, 736] on button "Reopen" at bounding box center [503, 739] width 64 height 32
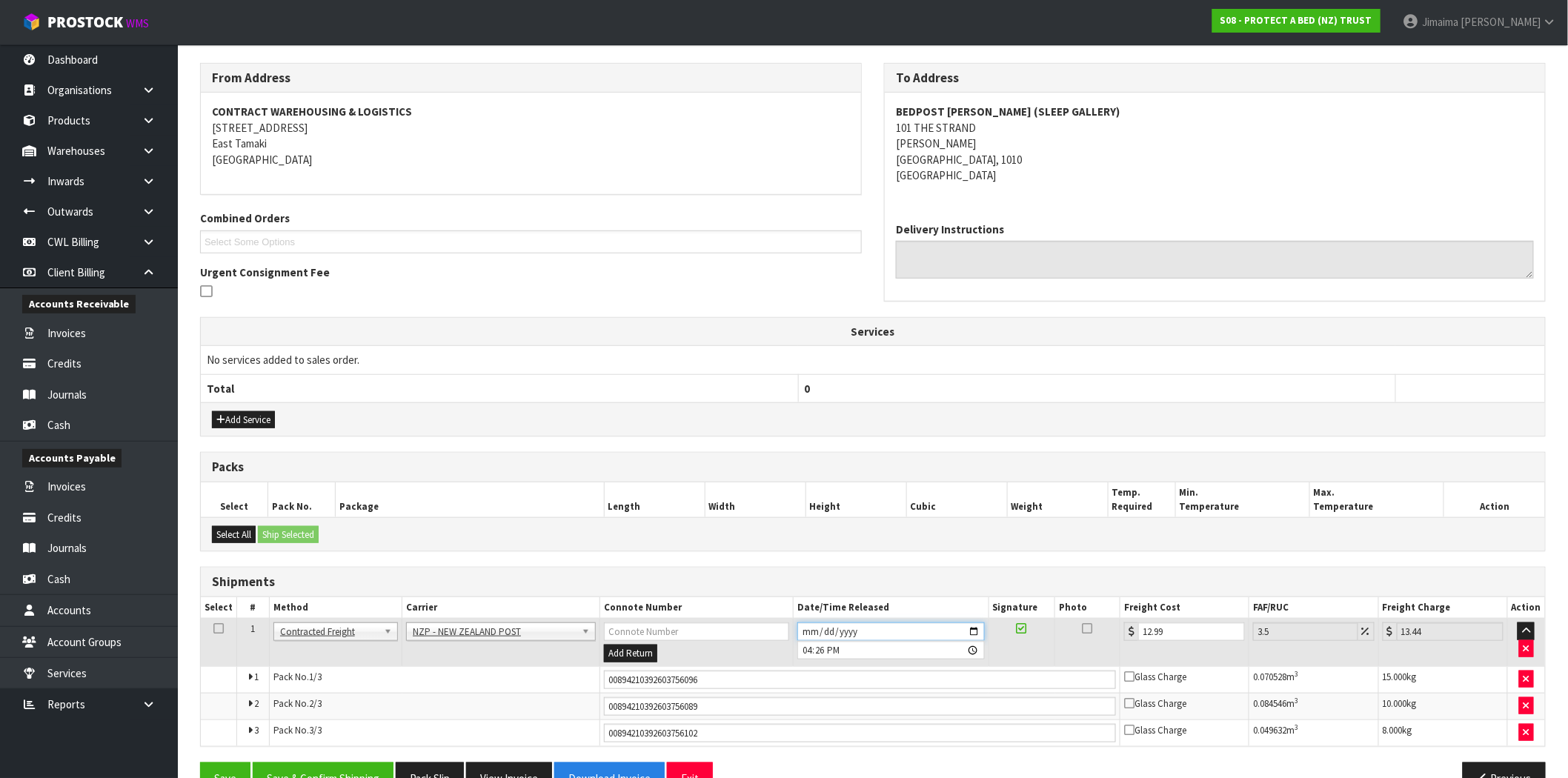
click at [976, 627] on input "[DATE]" at bounding box center [890, 631] width 187 height 19
type input "2025-09-26"
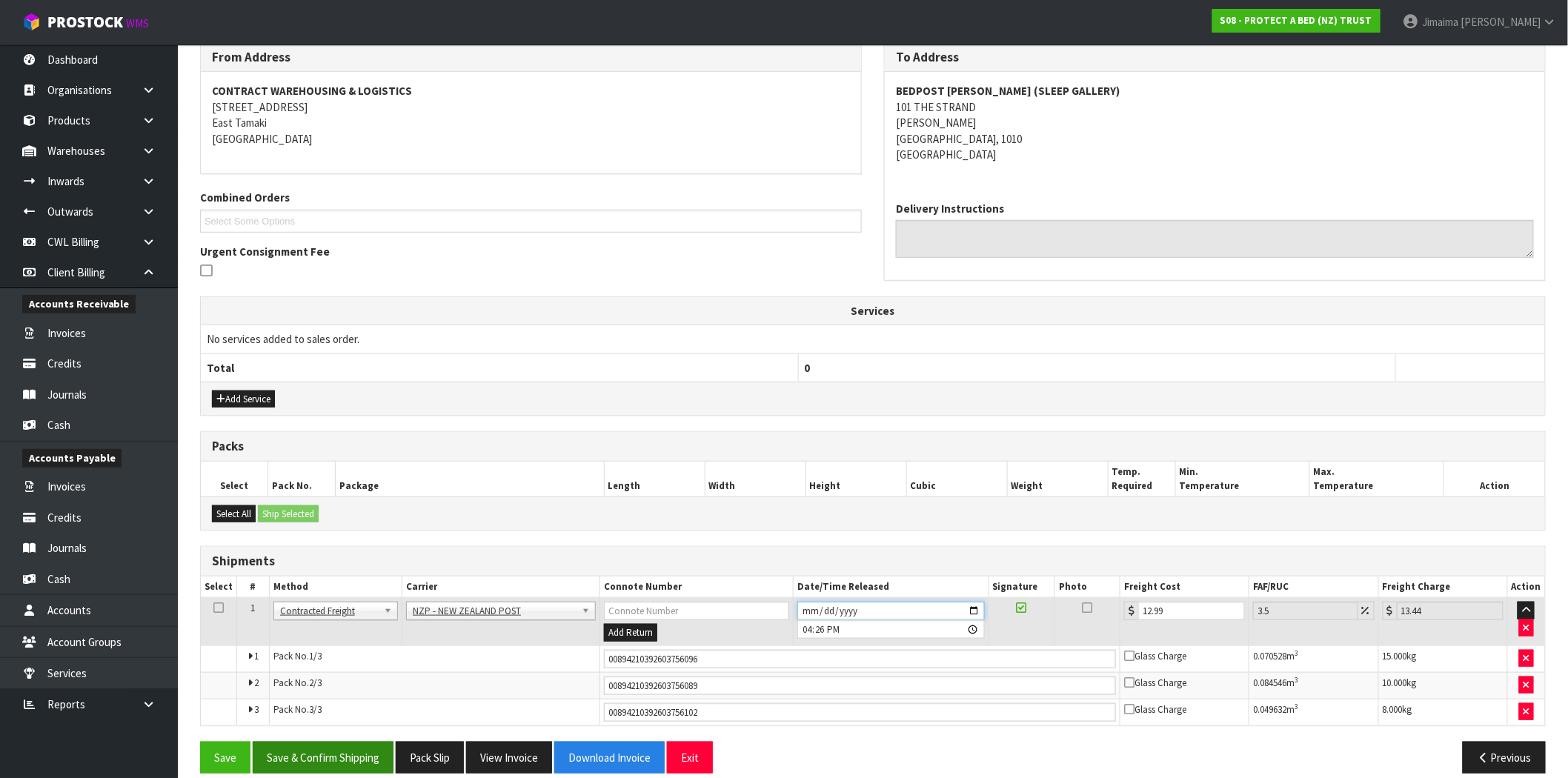
scroll to position [271, 0]
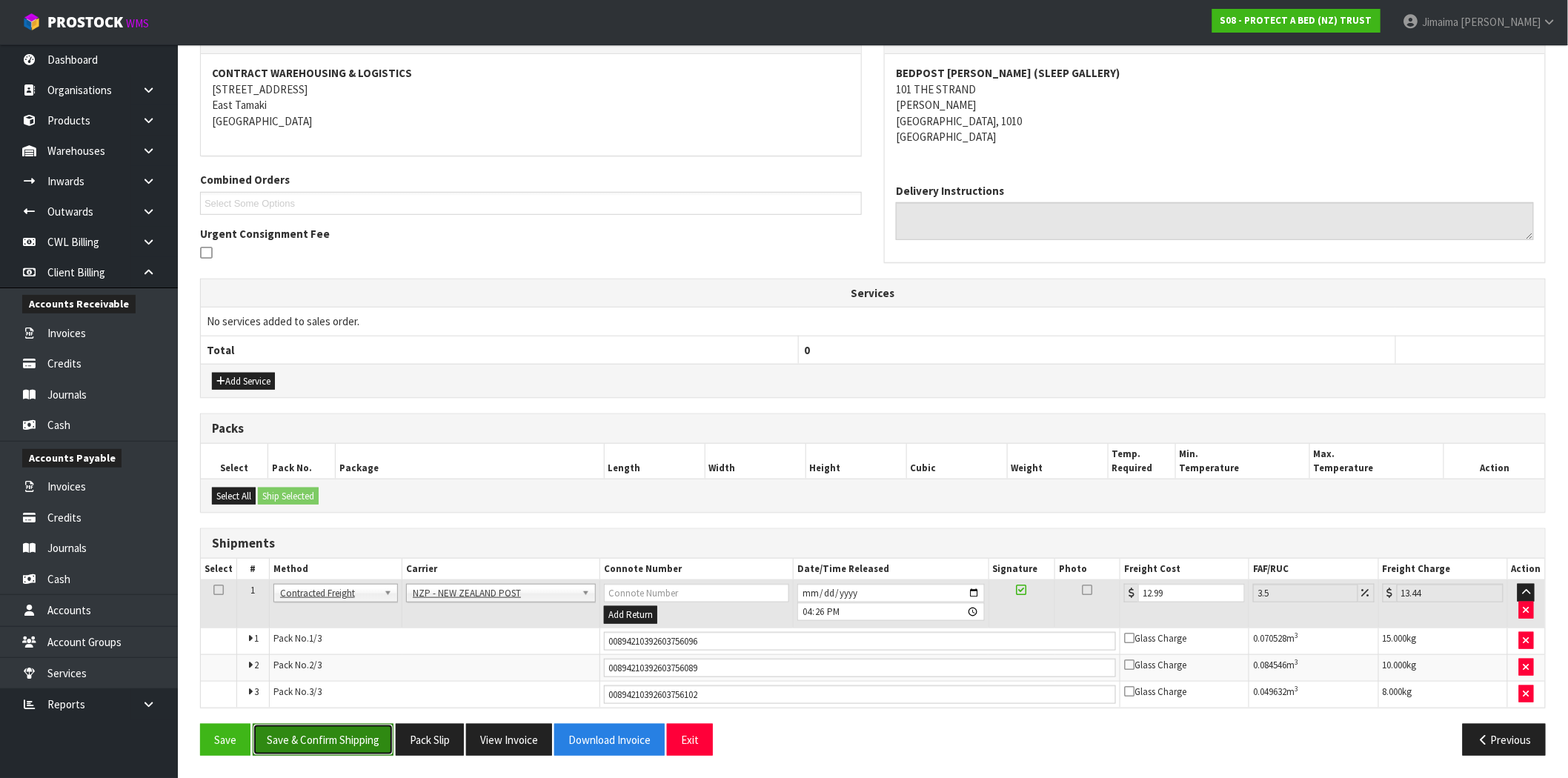
click at [309, 736] on button "Save & Confirm Shipping" at bounding box center [323, 739] width 141 height 32
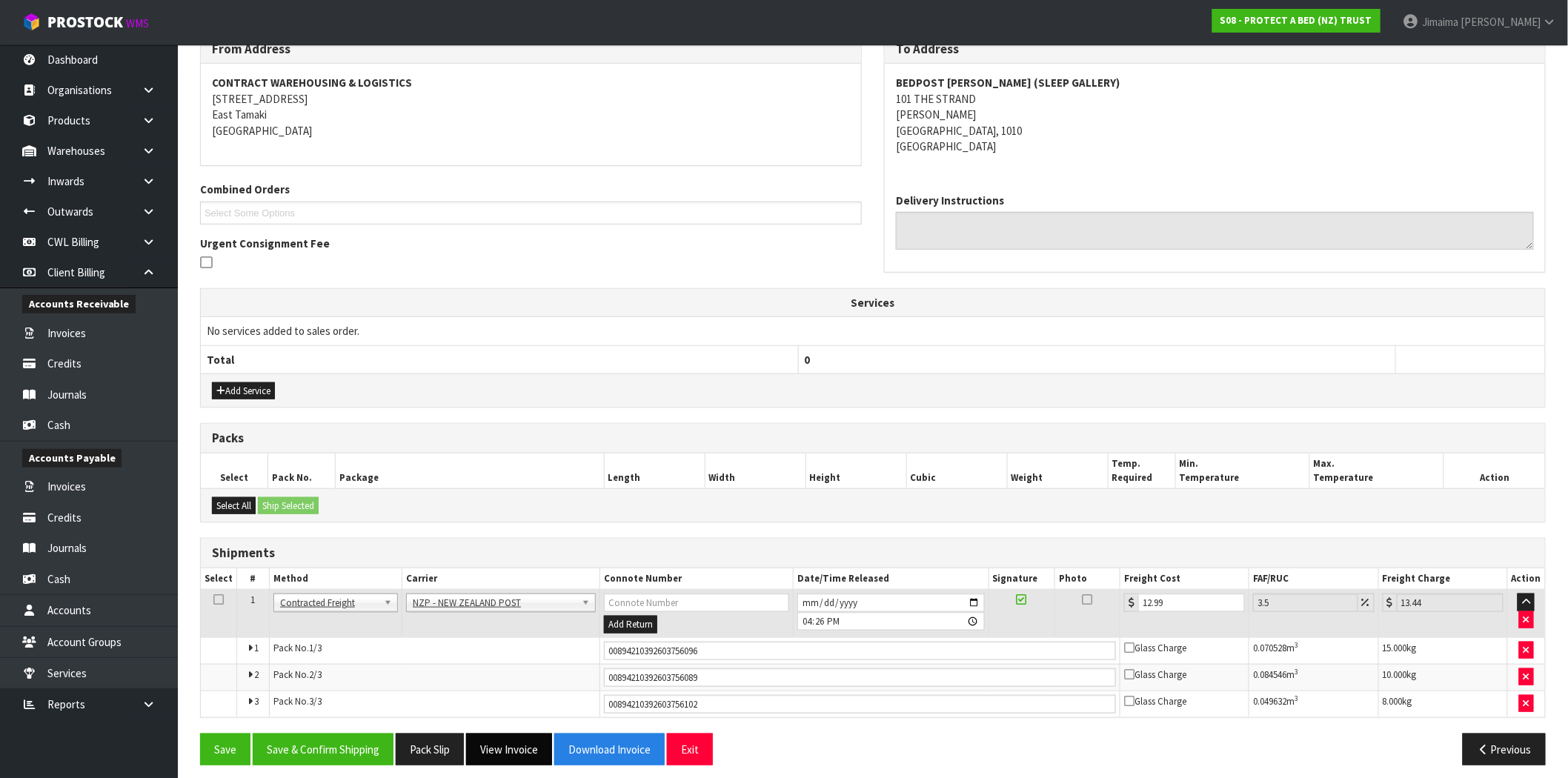
scroll to position [232, 0]
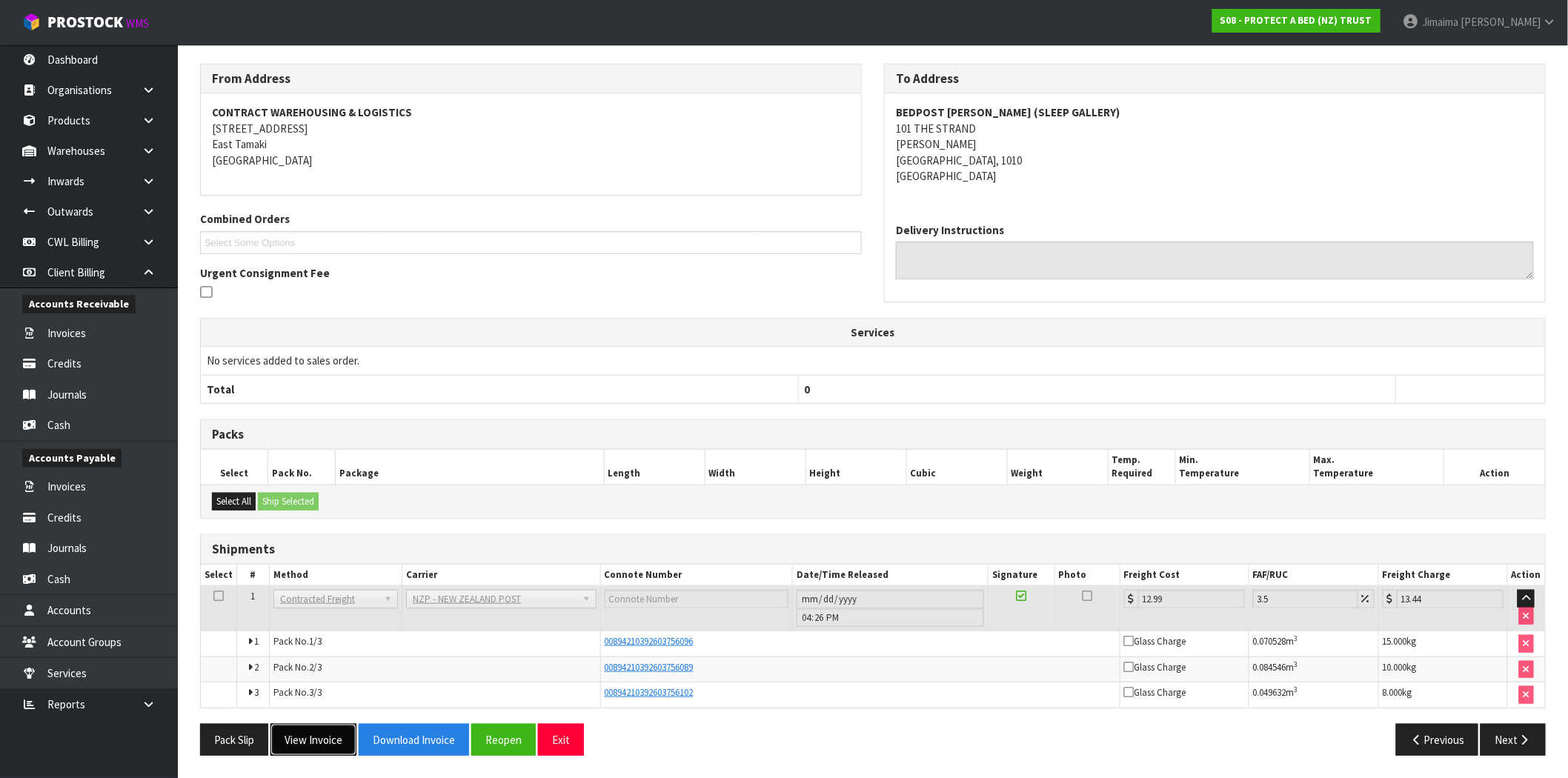
click at [338, 738] on button "View Invoice" at bounding box center [314, 739] width 86 height 32
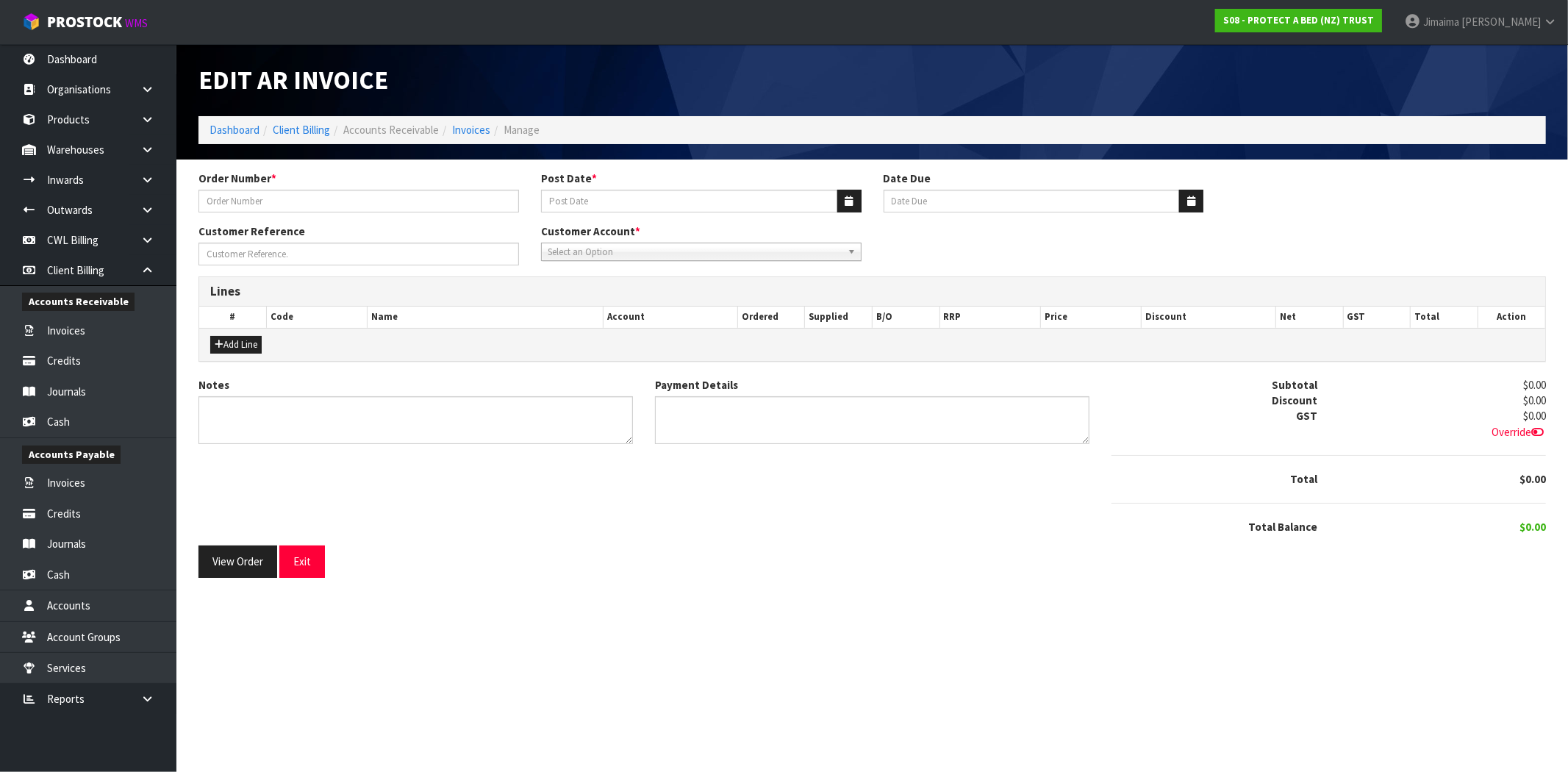
type input "P/O #2309 FLOOR"
type input "[DATE]"
type input "20/10/2025"
type input "-5% ORDER, SILKY TOUCH SPECIAL DISCOUNT"
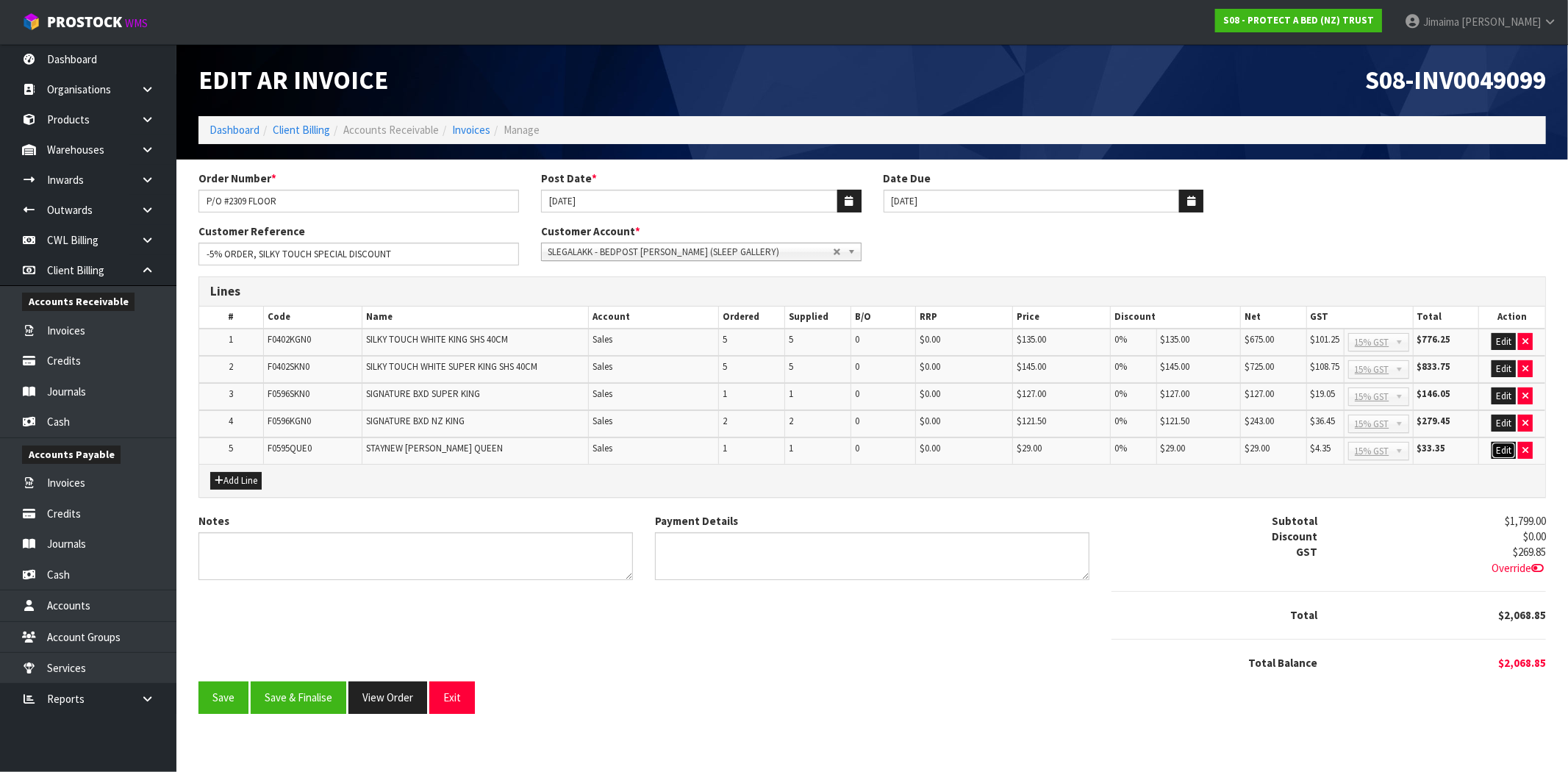
click at [1491, 442] on button "Edit" at bounding box center [1504, 450] width 24 height 18
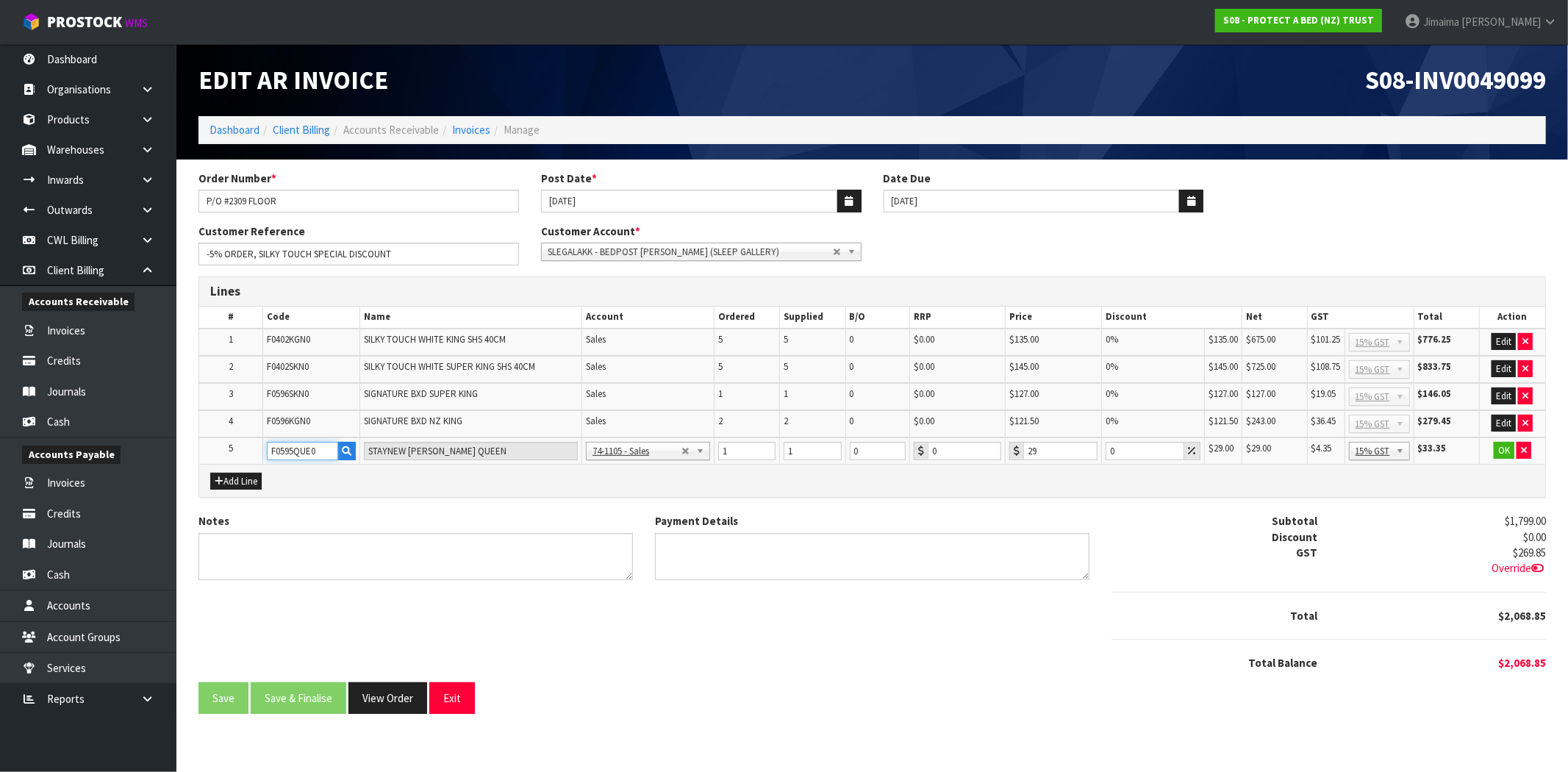
click at [307, 454] on input "F0595QUE0" at bounding box center [302, 450] width 71 height 19
type input "F0596Q"
click at [330, 473] on link "F0596Q UE0" at bounding box center [326, 472] width 116 height 20
type input "F0596QUE0"
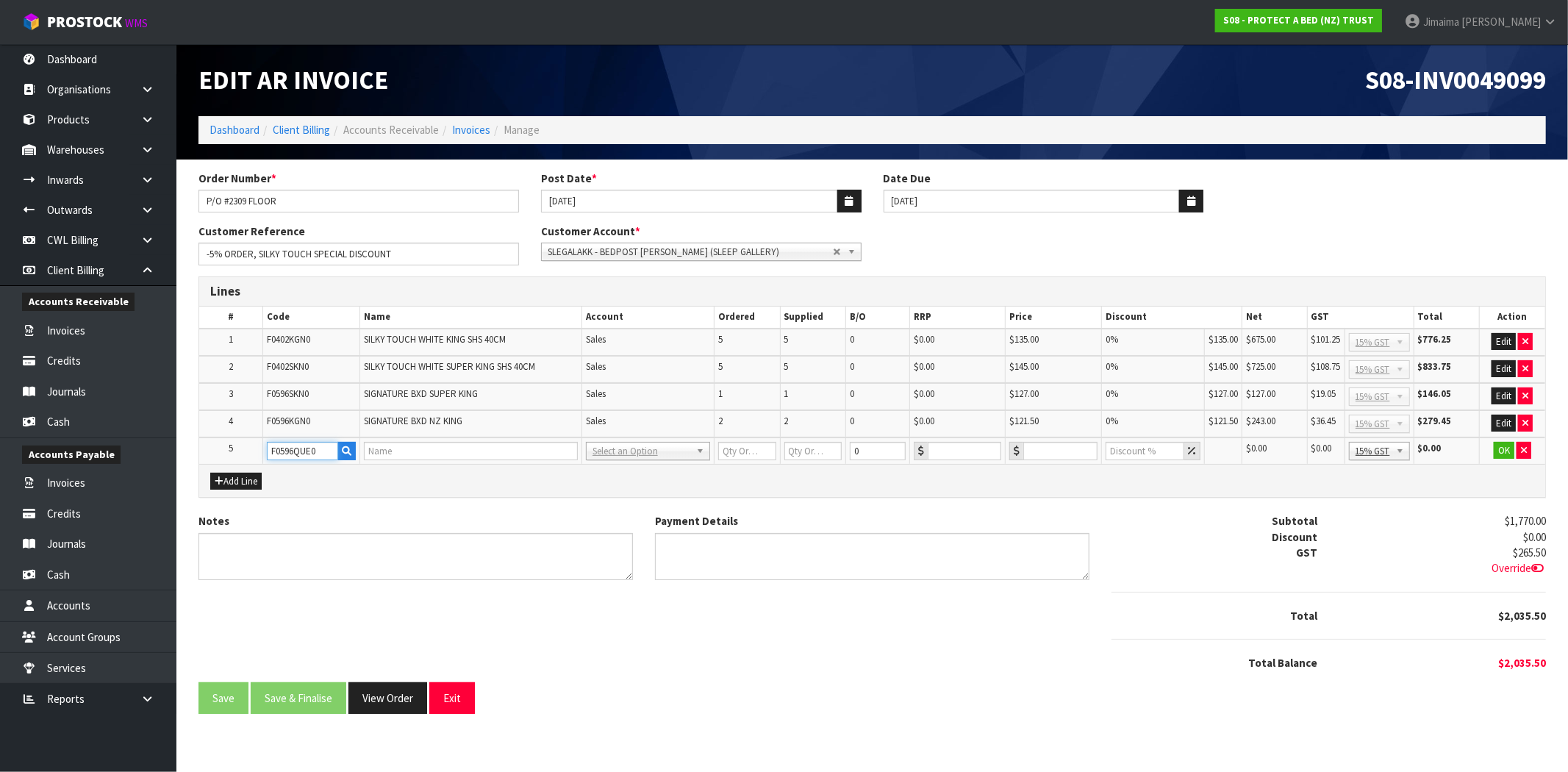
type input "SIGNATURE BXD QUEEN"
type input "1"
type input "0"
type input "115.5"
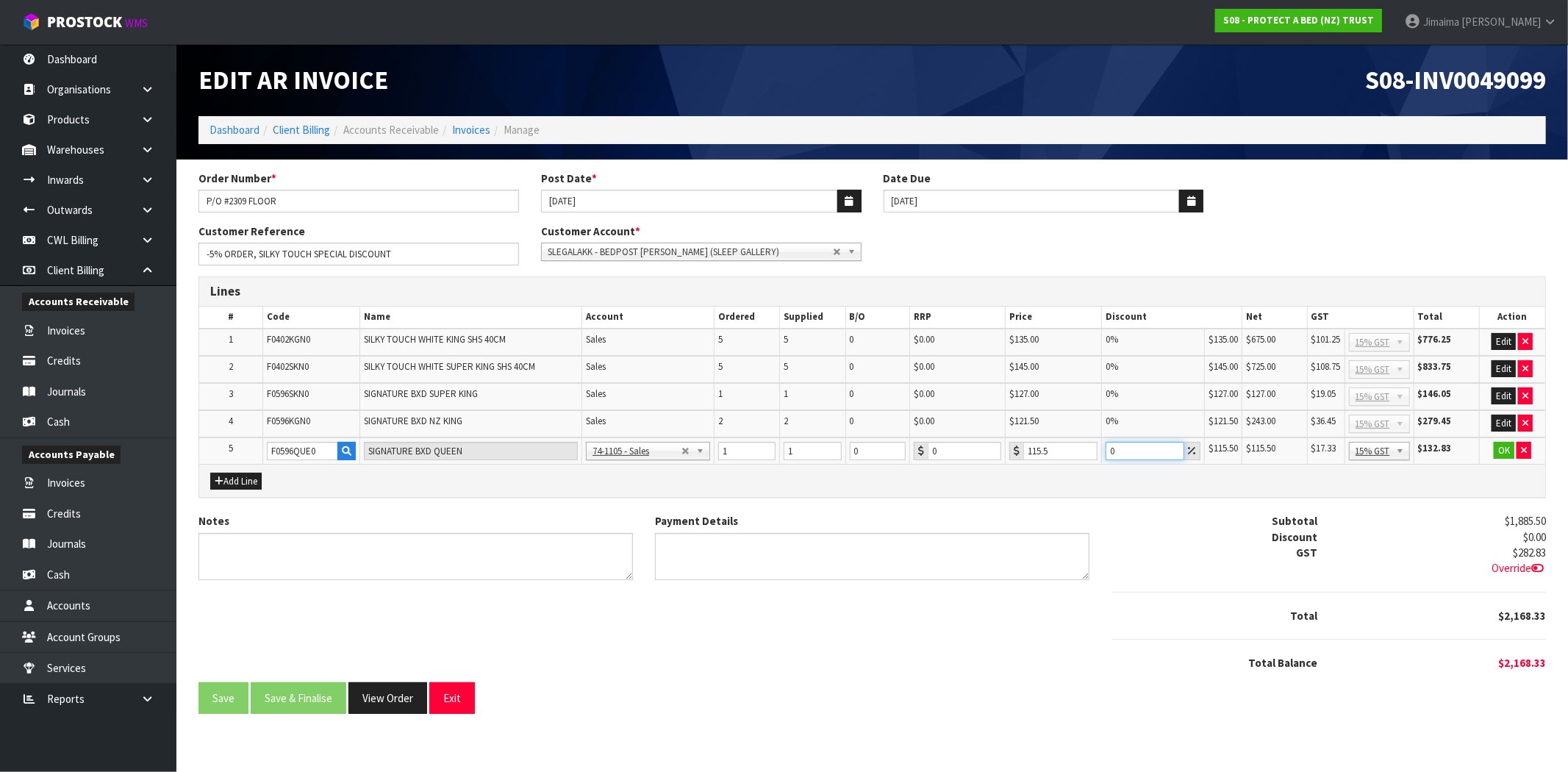
click at [1142, 446] on input "0" at bounding box center [1146, 450] width 79 height 19
type input "05"
click at [1502, 446] on button "OK" at bounding box center [1504, 450] width 21 height 18
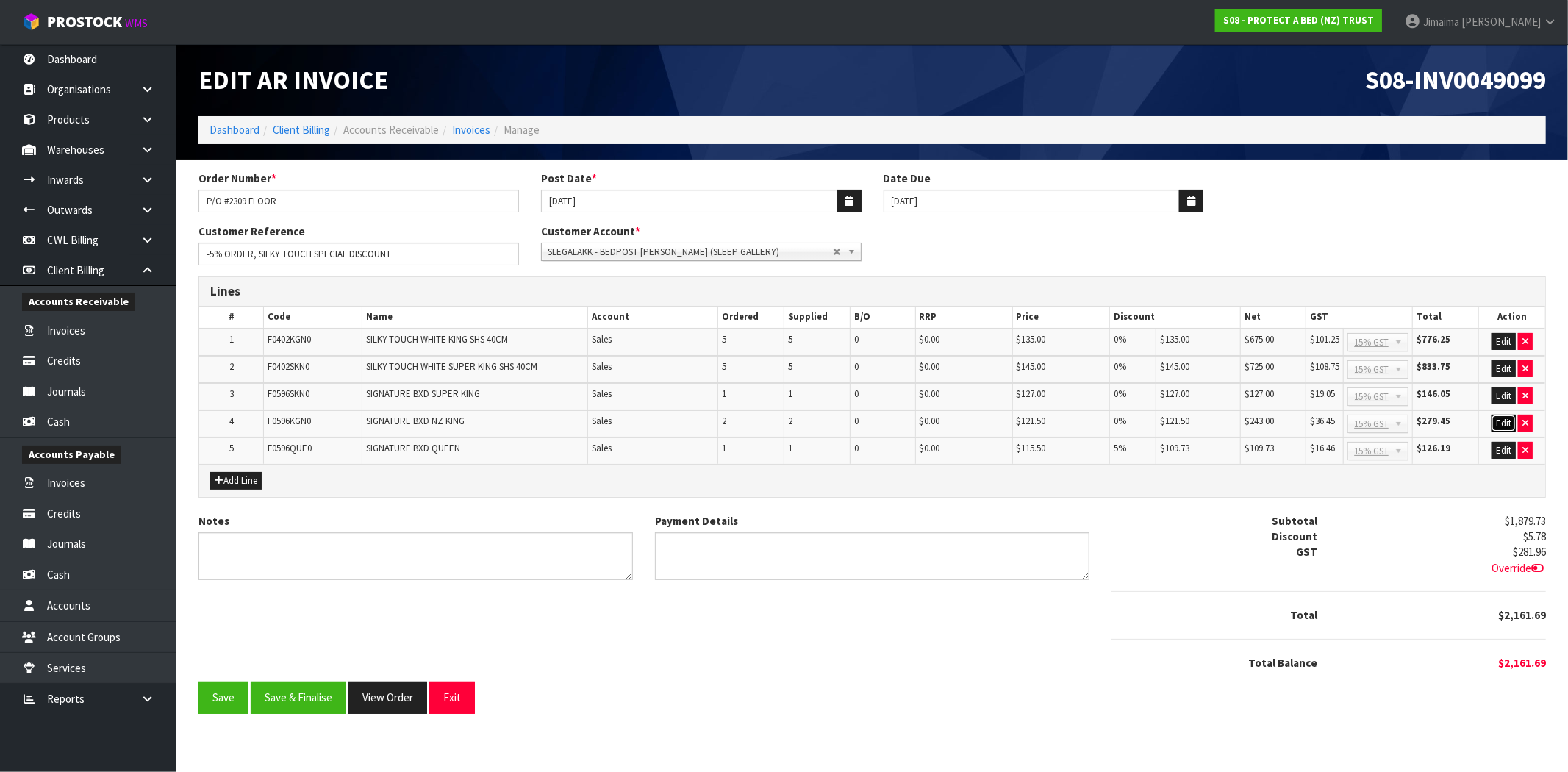
drag, startPoint x: 1505, startPoint y: 421, endPoint x: 1502, endPoint y: 399, distance: 22.2
click at [1505, 421] on button "Edit" at bounding box center [1504, 423] width 24 height 18
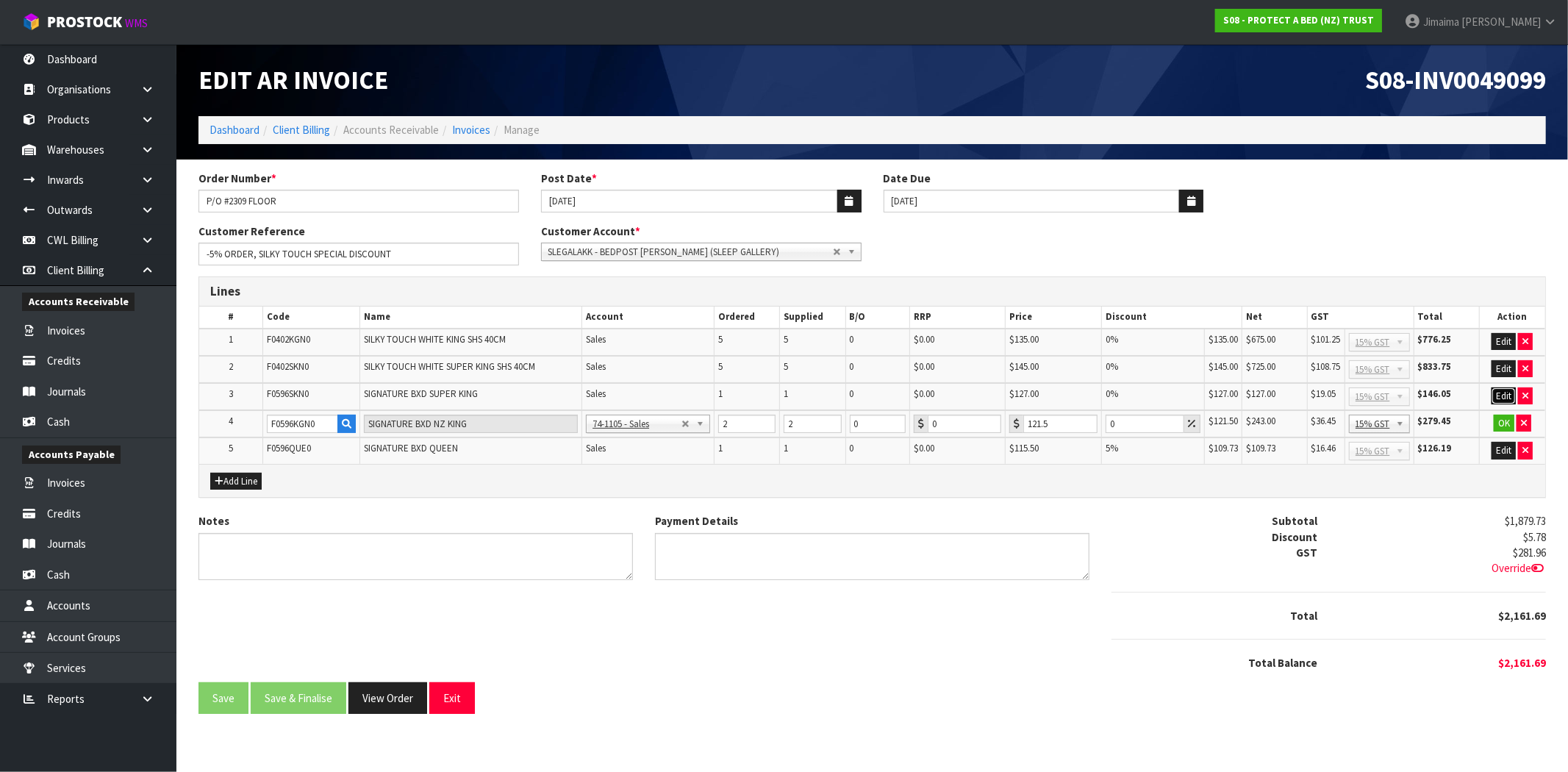
click at [1502, 398] on button "Edit" at bounding box center [1504, 396] width 24 height 18
click at [1142, 393] on input "0" at bounding box center [1146, 396] width 79 height 19
type input "05"
click at [1132, 421] on input "0" at bounding box center [1146, 423] width 79 height 19
type input "05"
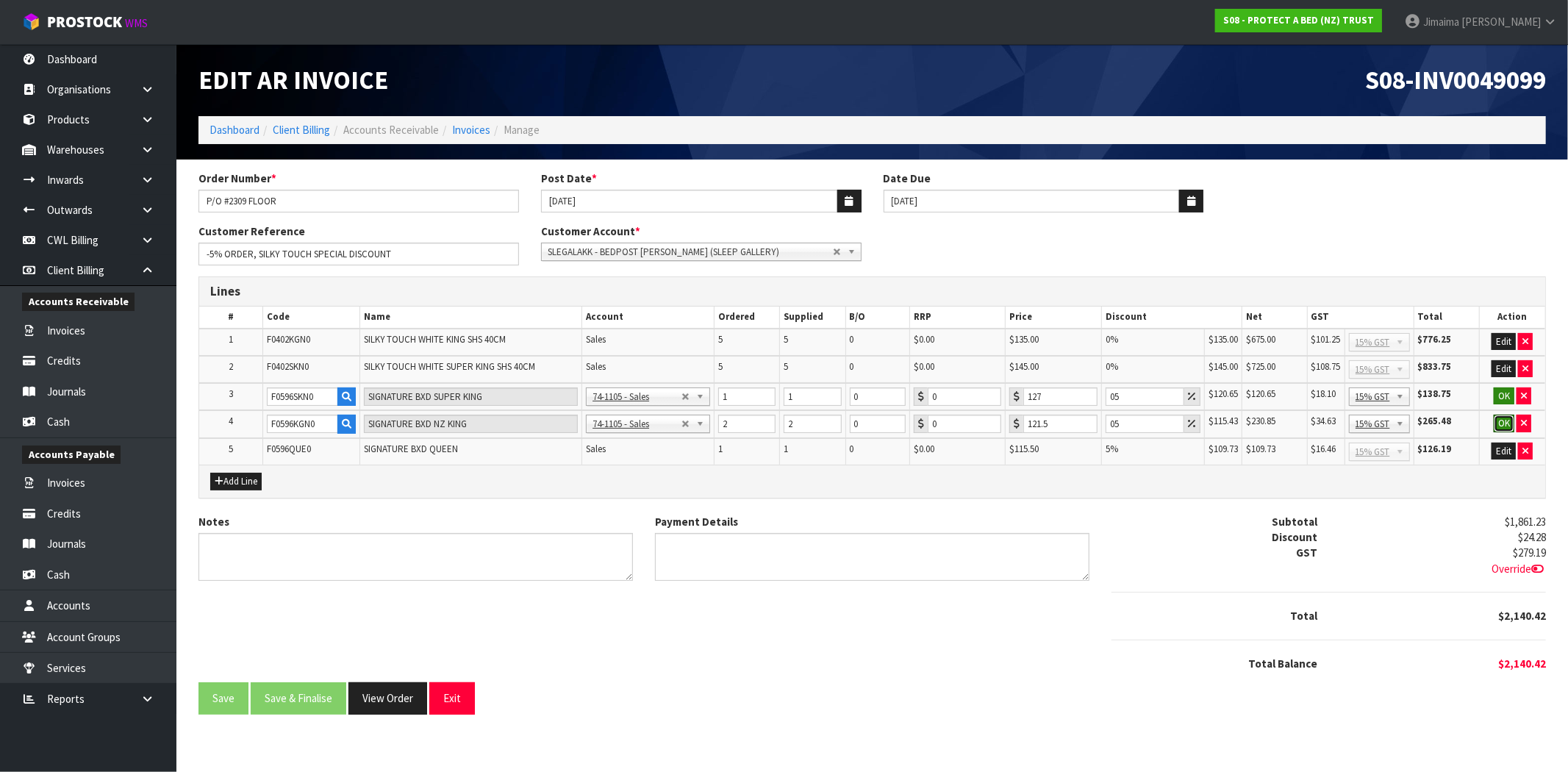
drag, startPoint x: 1503, startPoint y: 414, endPoint x: 1498, endPoint y: 396, distance: 18.7
click at [1500, 410] on td "OK" at bounding box center [1512, 424] width 66 height 28
click at [1498, 392] on button "OK" at bounding box center [1504, 396] width 21 height 18
drag, startPoint x: 1504, startPoint y: 360, endPoint x: 1503, endPoint y: 342, distance: 18.0
click at [1504, 355] on td "Edit" at bounding box center [1512, 369] width 66 height 27
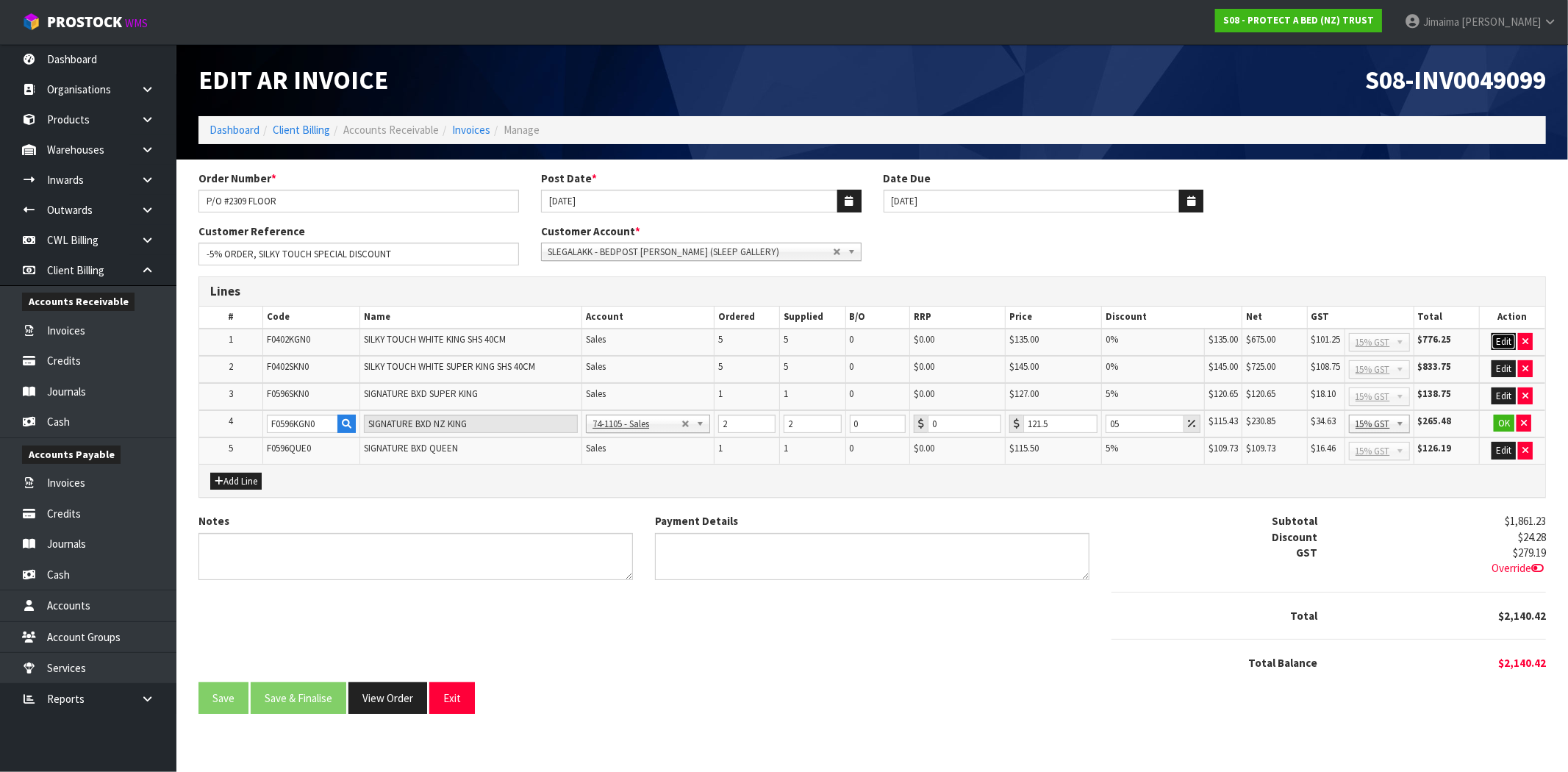
click at [1503, 342] on button "Edit" at bounding box center [1504, 342] width 24 height 18
click at [1505, 421] on button "OK" at bounding box center [1504, 423] width 21 height 18
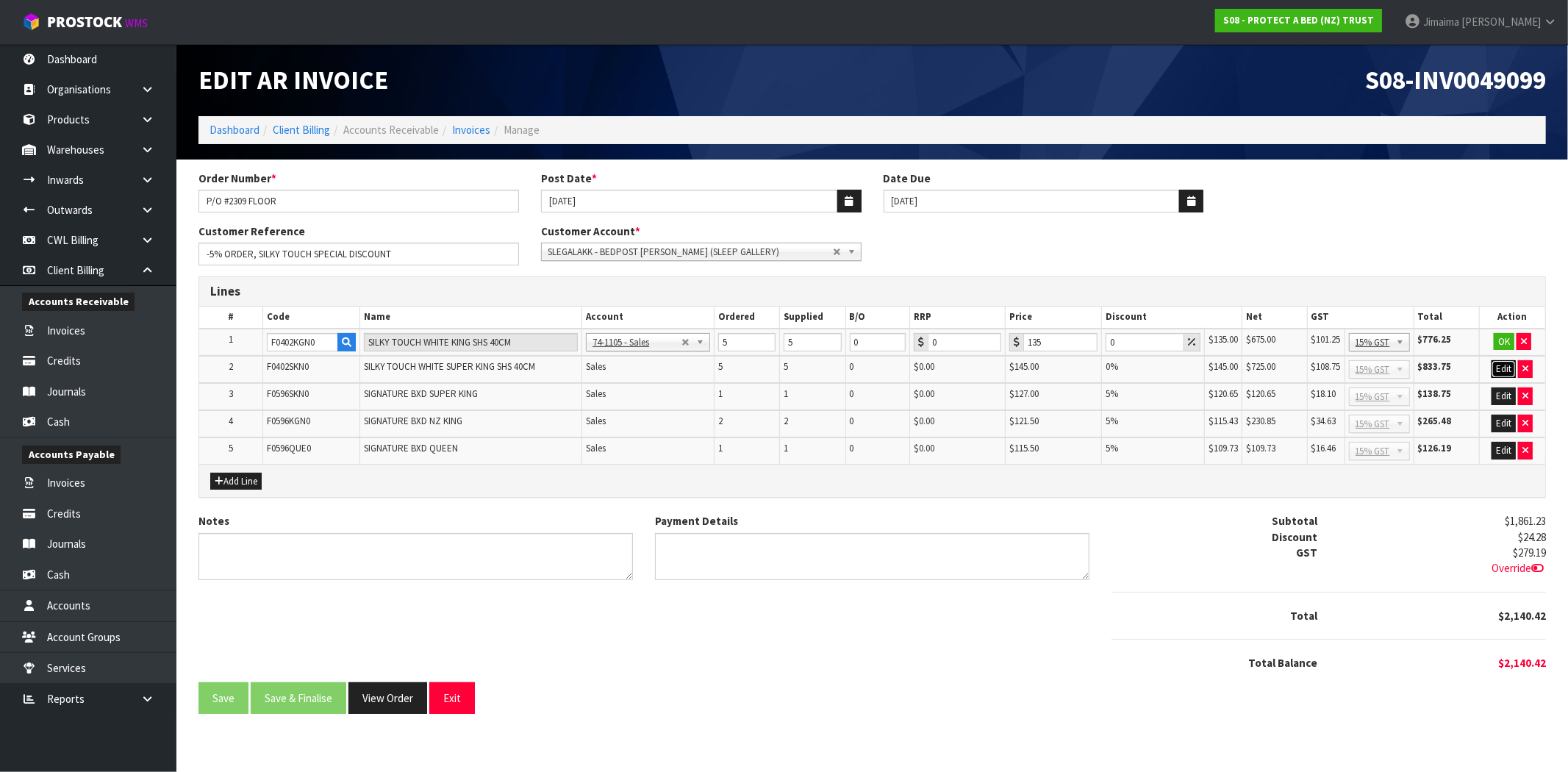
click at [1500, 366] on button "Edit" at bounding box center [1504, 369] width 24 height 18
click at [1009, 346] on div "135" at bounding box center [1053, 342] width 88 height 19
type input "50"
drag, startPoint x: 1060, startPoint y: 367, endPoint x: 1041, endPoint y: 369, distance: 19.1
click at [1039, 368] on input "145" at bounding box center [1060, 369] width 74 height 19
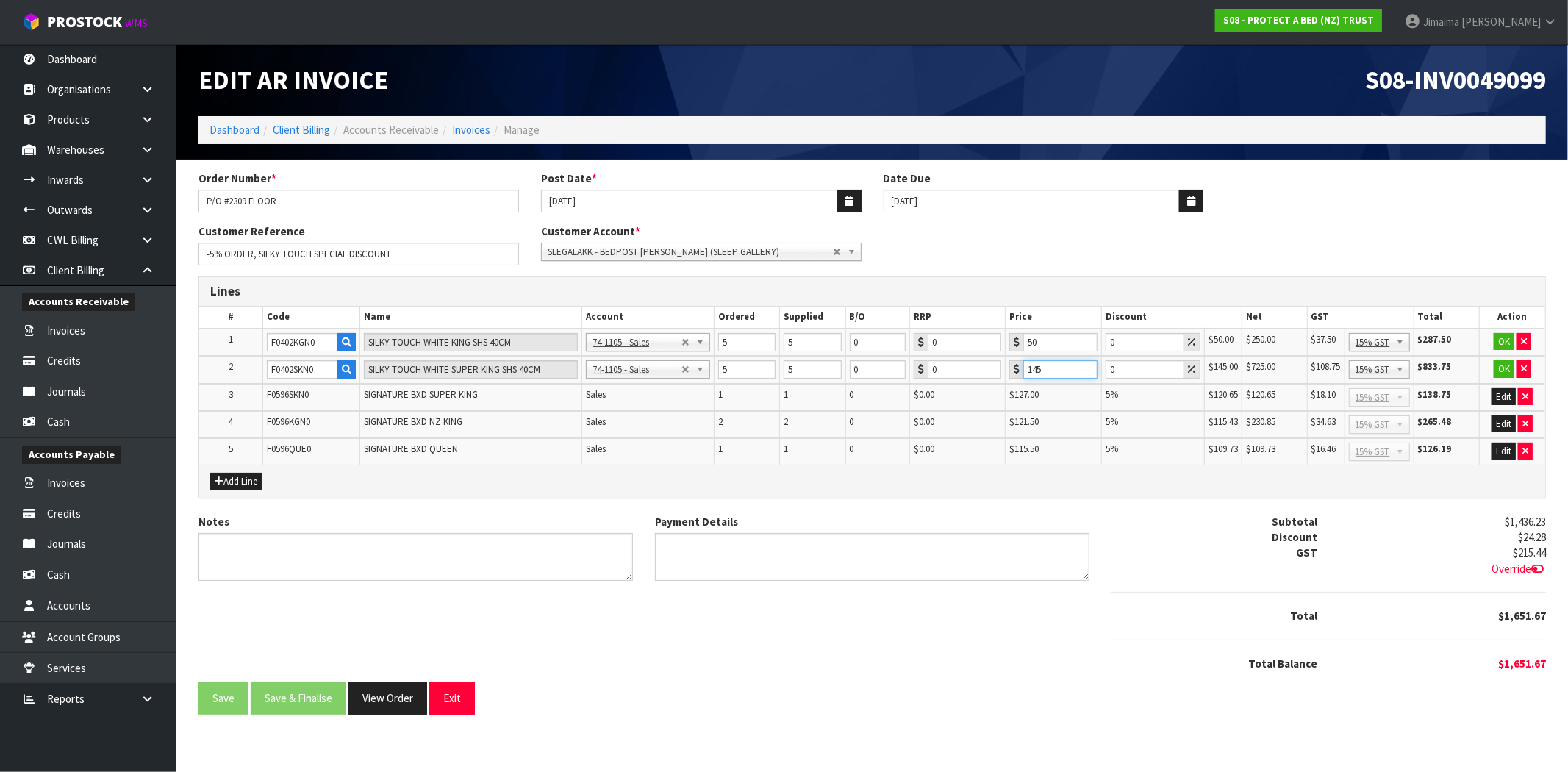
click at [989, 376] on tr "2 F0402SKN0 SILKY TOUCH WHITE SUPER KING SHS 40CM 74-1100 - Sales - Admin 74-11…" at bounding box center [872, 369] width 1346 height 28
type input "50"
click at [1499, 336] on button "OK" at bounding box center [1504, 342] width 21 height 18
click at [1495, 364] on button "OK" at bounding box center [1504, 369] width 21 height 18
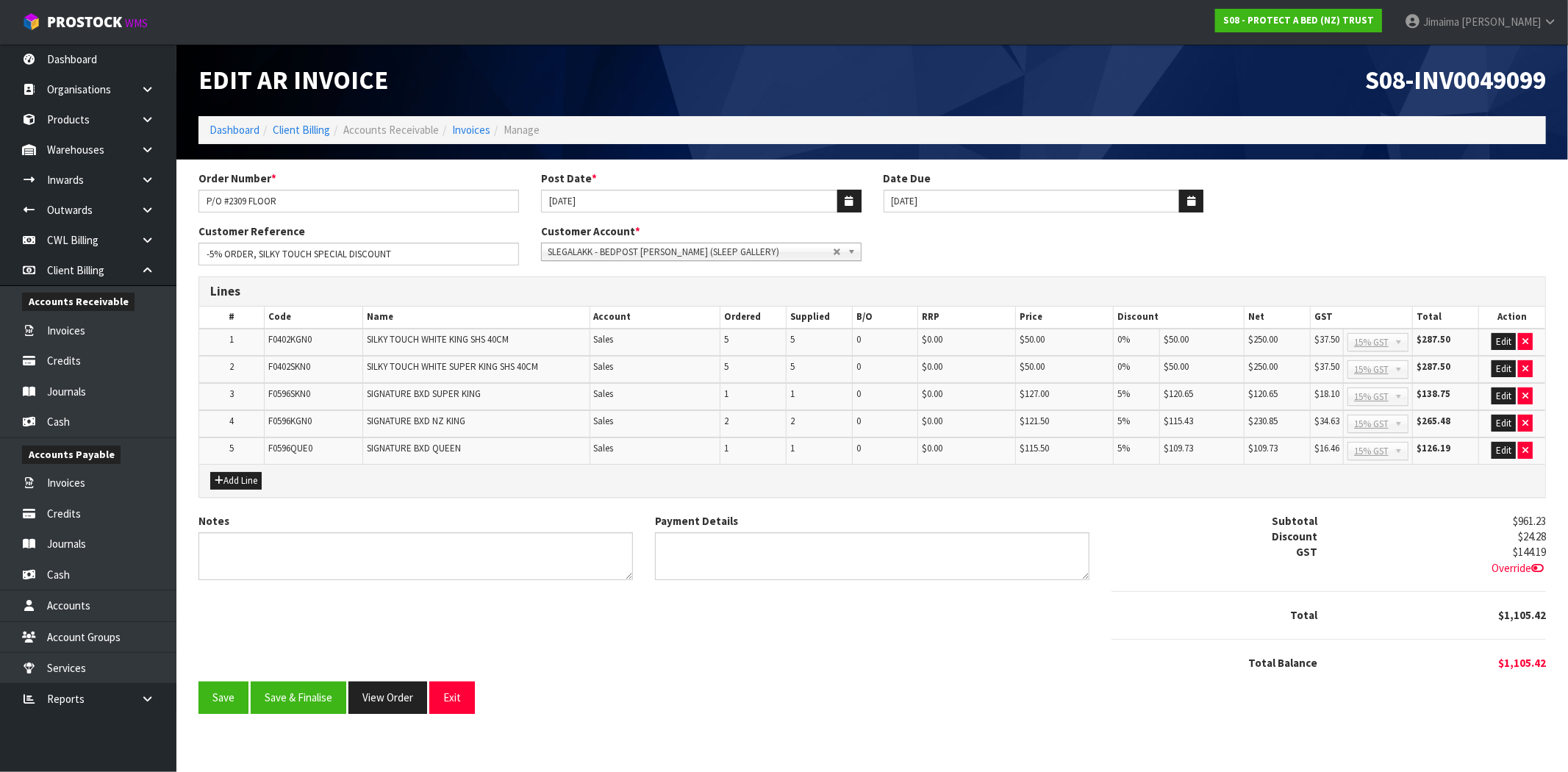
click at [1268, 342] on span "$250.00" at bounding box center [1262, 339] width 29 height 13
click at [1282, 371] on td "$250.00" at bounding box center [1278, 369] width 66 height 27
drag, startPoint x: 1289, startPoint y: 391, endPoint x: 1225, endPoint y: 389, distance: 64.0
click at [1221, 389] on tr "3 F0596SKN0 SIGNATURE BXD SUPER KING Sales 1 1 0 $0.00 $127.00 5% $120.65 $120.…" at bounding box center [872, 396] width 1346 height 27
drag, startPoint x: 1288, startPoint y: 423, endPoint x: 1238, endPoint y: 413, distance: 51.0
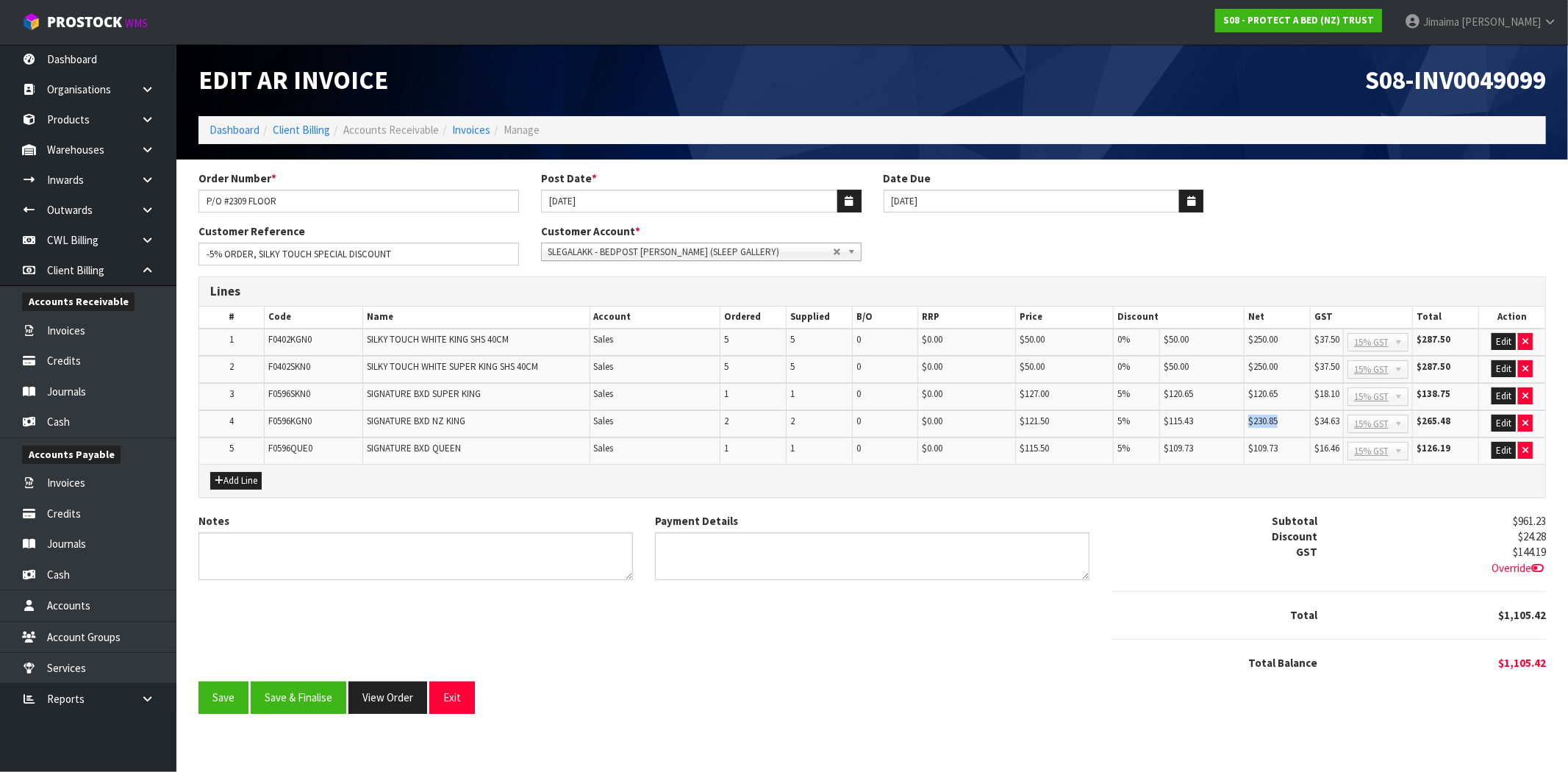
click at [1238, 413] on tr "4 F0596KGN0 SIGNATURE BXD NZ KING Sales 2 2 0 $0.00 $121.50 5% $115.43 $230.85 …" at bounding box center [872, 424] width 1346 height 27
drag, startPoint x: 1278, startPoint y: 452, endPoint x: 1356, endPoint y: 451, distance: 78.0
click at [1273, 450] on td "$109.73" at bounding box center [1278, 450] width 66 height 27
click at [1498, 446] on button "Edit" at bounding box center [1504, 450] width 24 height 18
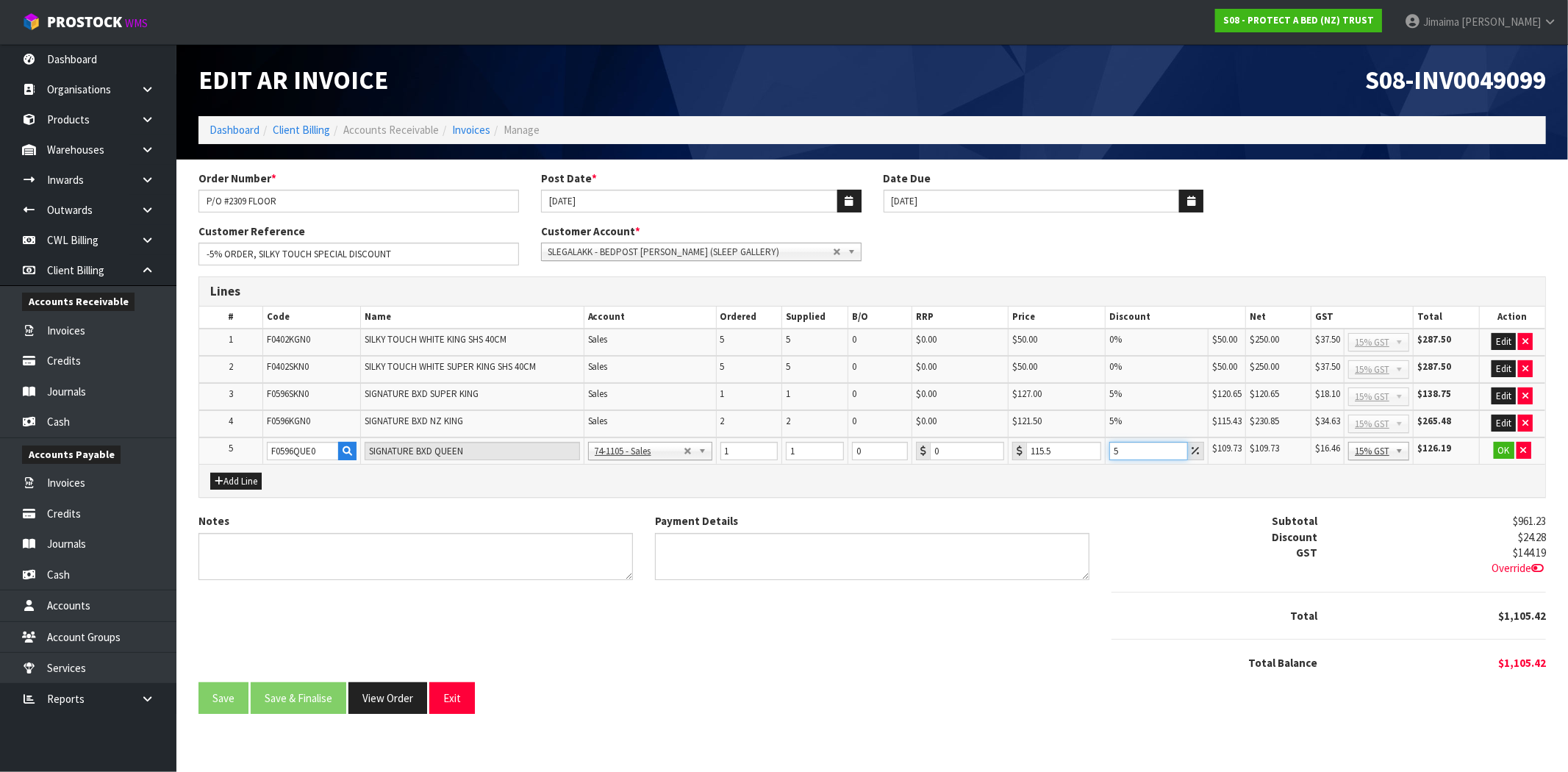
click at [1062, 451] on tr "5 F0596QUE0 SIGNATURE BXD QUEEN 74-1100 - Sales - Admin 74-1105 - Sales 74-1106…" at bounding box center [872, 451] width 1346 height 27
drag, startPoint x: 1117, startPoint y: 455, endPoint x: 1150, endPoint y: 457, distance: 33.1
click at [1056, 451] on tr "5 F0596QUE0 SIGNATURE BXD QUEEN 74-1100 - Sales - Admin 74-1105 - Sales 74-1106…" at bounding box center [872, 451] width 1346 height 27
type input "5"
click at [1506, 446] on button "OK" at bounding box center [1504, 450] width 21 height 18
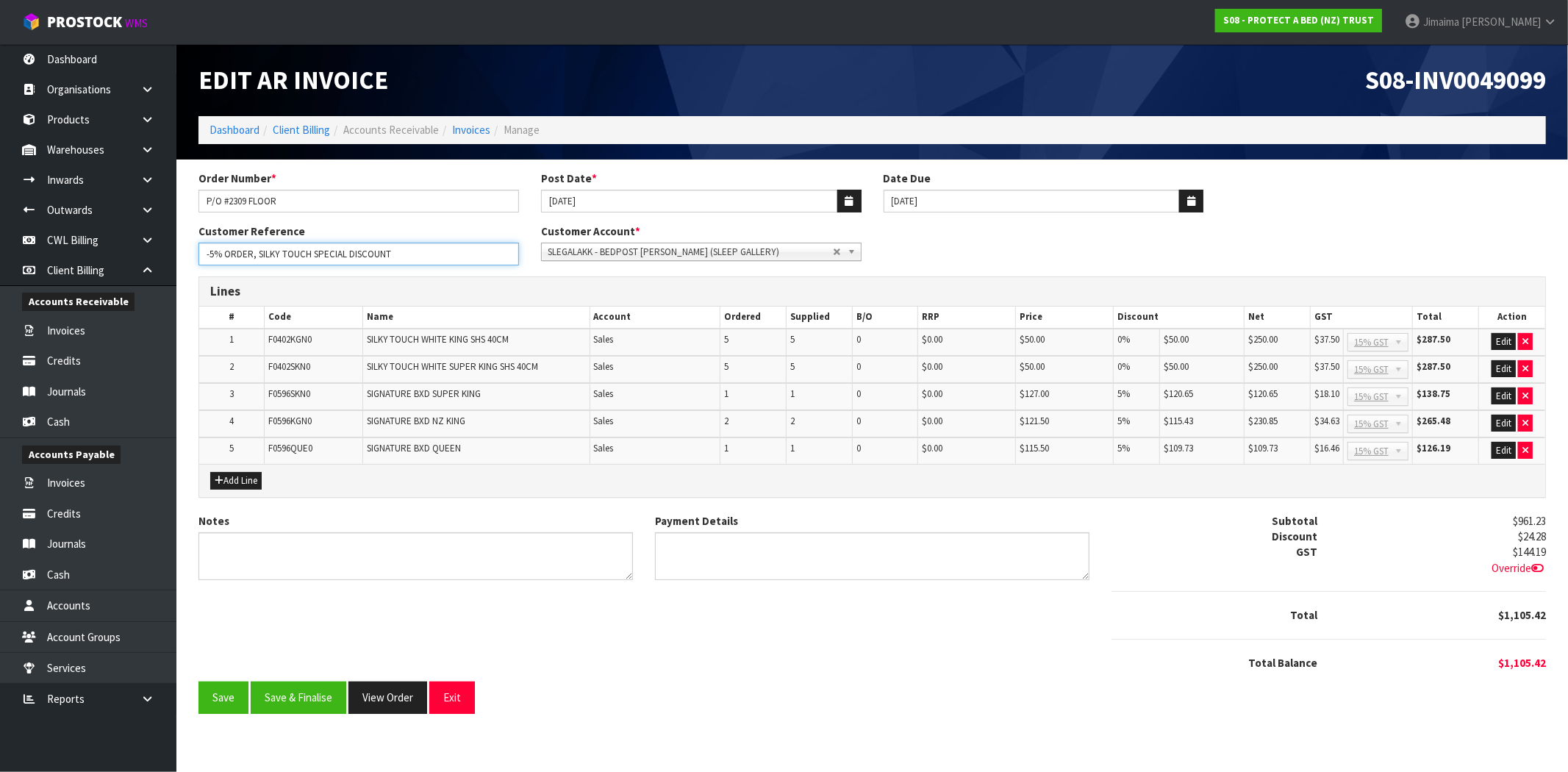
drag, startPoint x: 425, startPoint y: 253, endPoint x: 23, endPoint y: 302, distance: 405.0
click at [10, 305] on body "Toggle navigation ProStock WMS S08 - PROTECT A BED (NZ) TRUST Jimaima Reiher Lo…" at bounding box center [784, 386] width 1568 height 772
click at [304, 698] on button "Save & Finalise" at bounding box center [298, 696] width 96 height 31
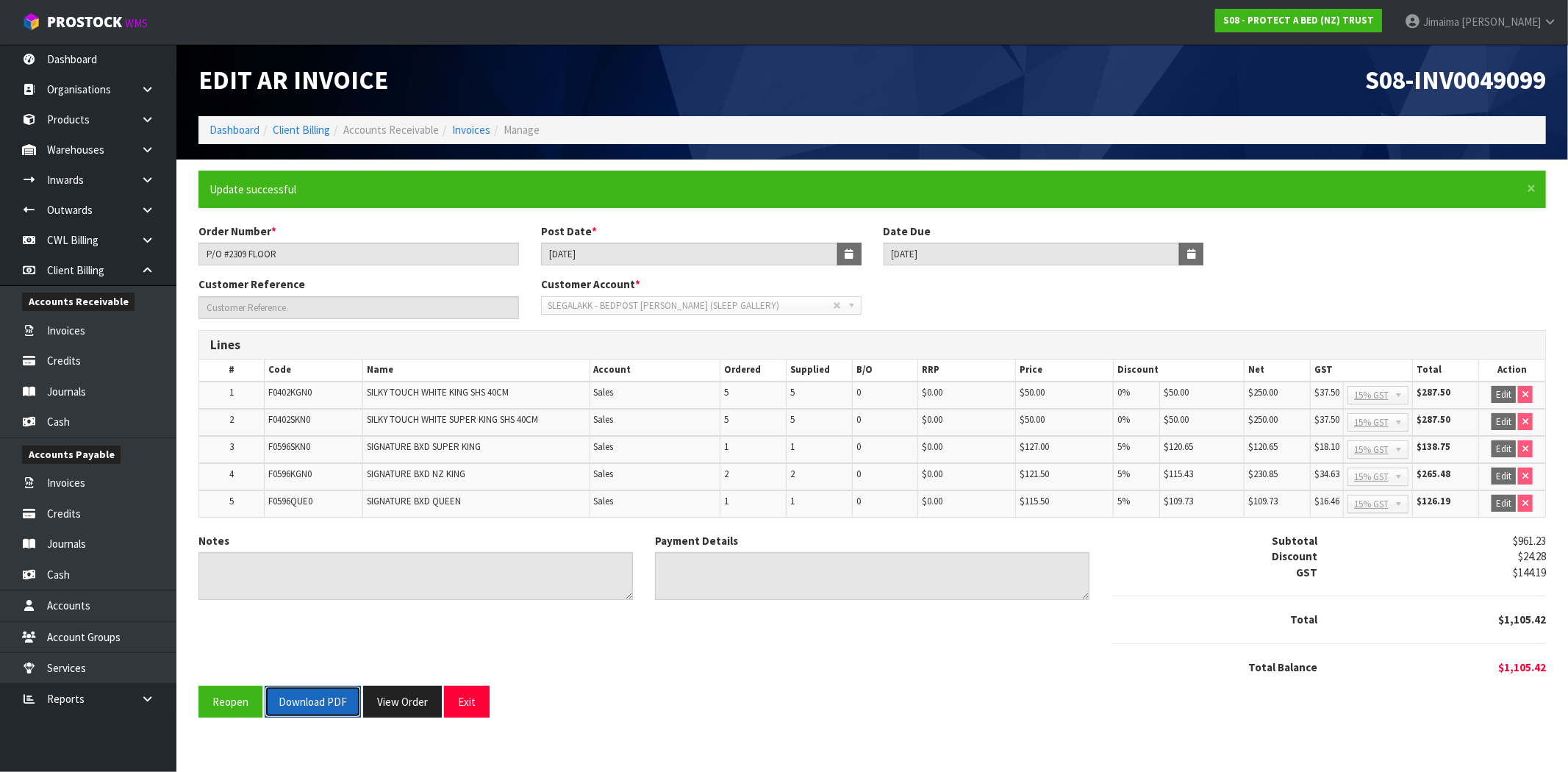
drag, startPoint x: 312, startPoint y: 687, endPoint x: 580, endPoint y: 556, distance: 298.3
click at [312, 688] on button "Download PDF" at bounding box center [312, 701] width 96 height 31
click at [435, 712] on button "View Order" at bounding box center [402, 701] width 79 height 31
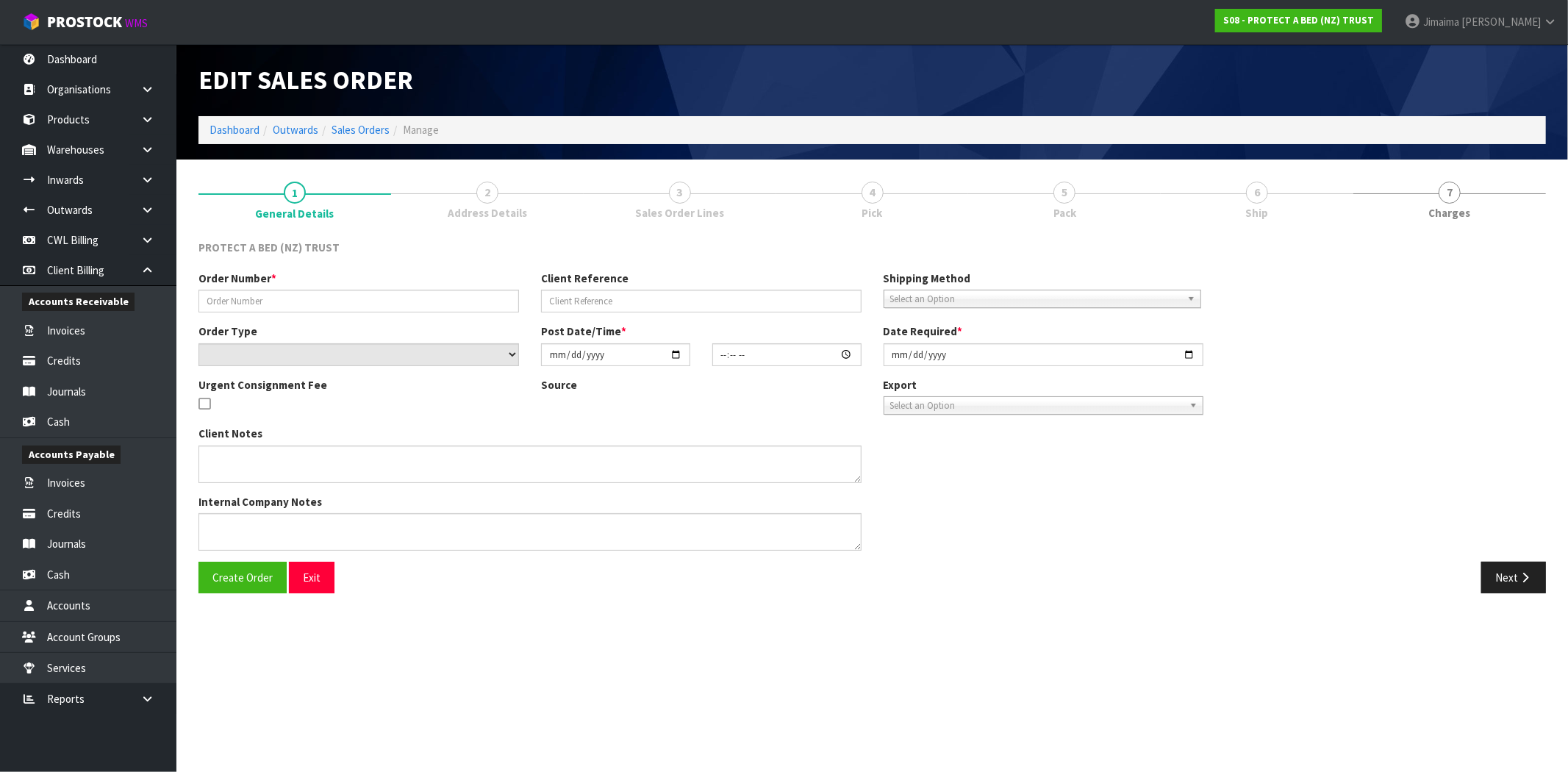
click at [406, 694] on section "Edit Sales Order Dashboard Outwards Sales Orders Manage 1 General Details 2 Add…" at bounding box center [784, 386] width 1568 height 772
type input "P/O #2309 FLOOR"
type input "-5% ORDER, SILKY TOUCH SPECIAL DISCOUNT"
select select "number:0"
type input "2025-09-23"
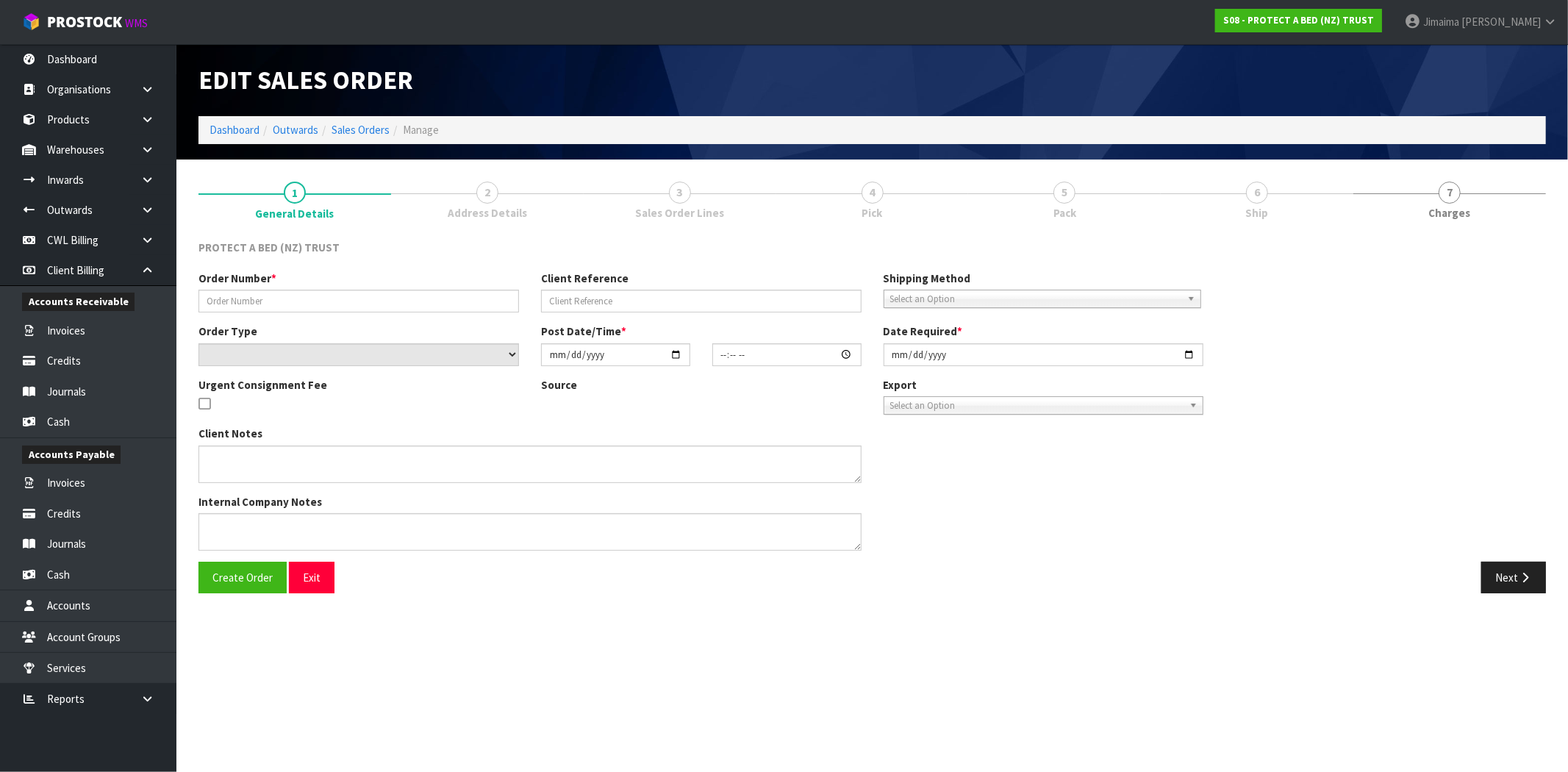
type input "12:21:00.000"
type input "2025-09-23"
type textarea "CHECK EMAILS FOR DISOUNT FOR 10X SILKY TOUCH"
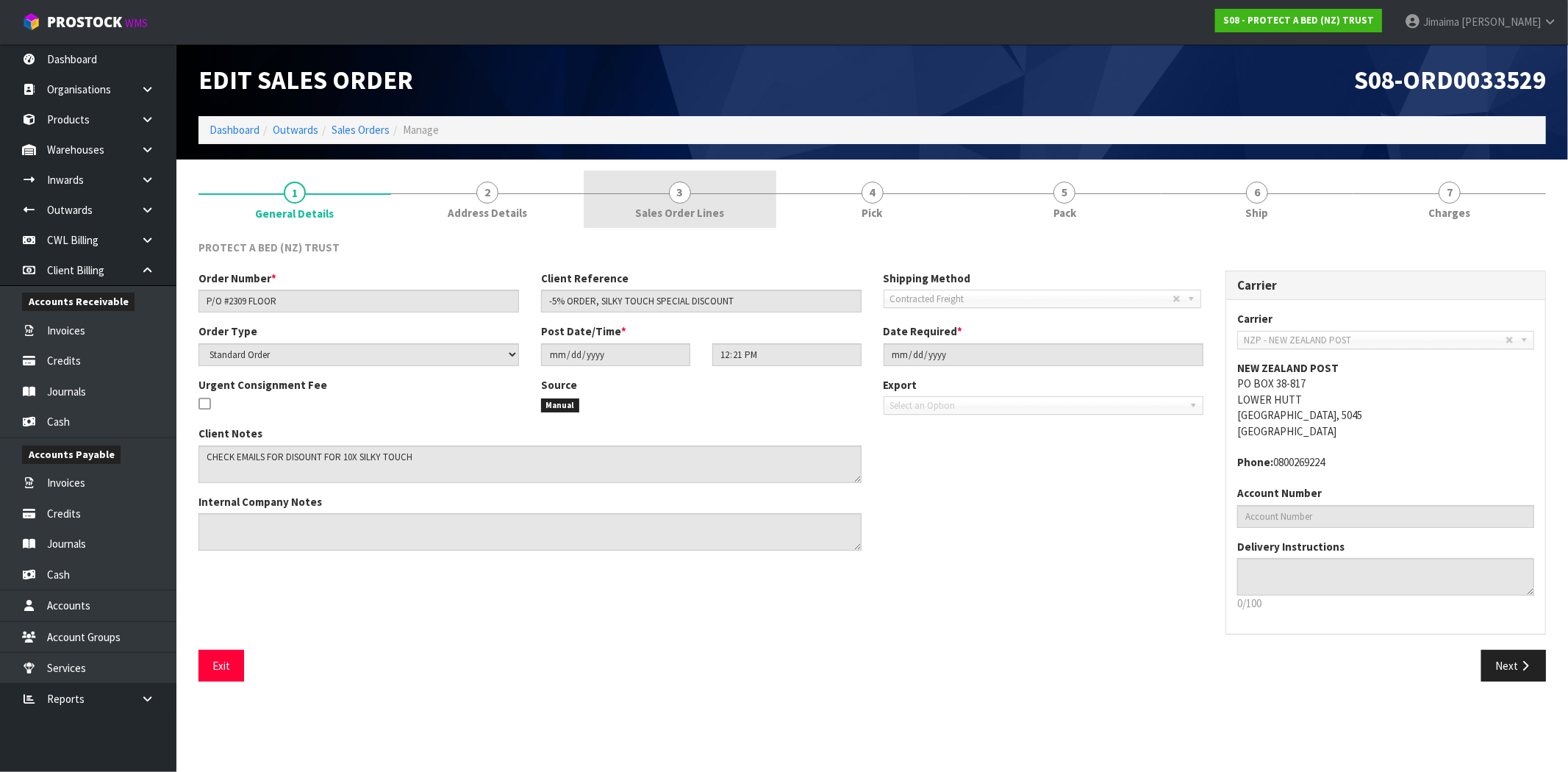
click at [684, 211] on span "Sales Order Lines" at bounding box center [680, 212] width 89 height 15
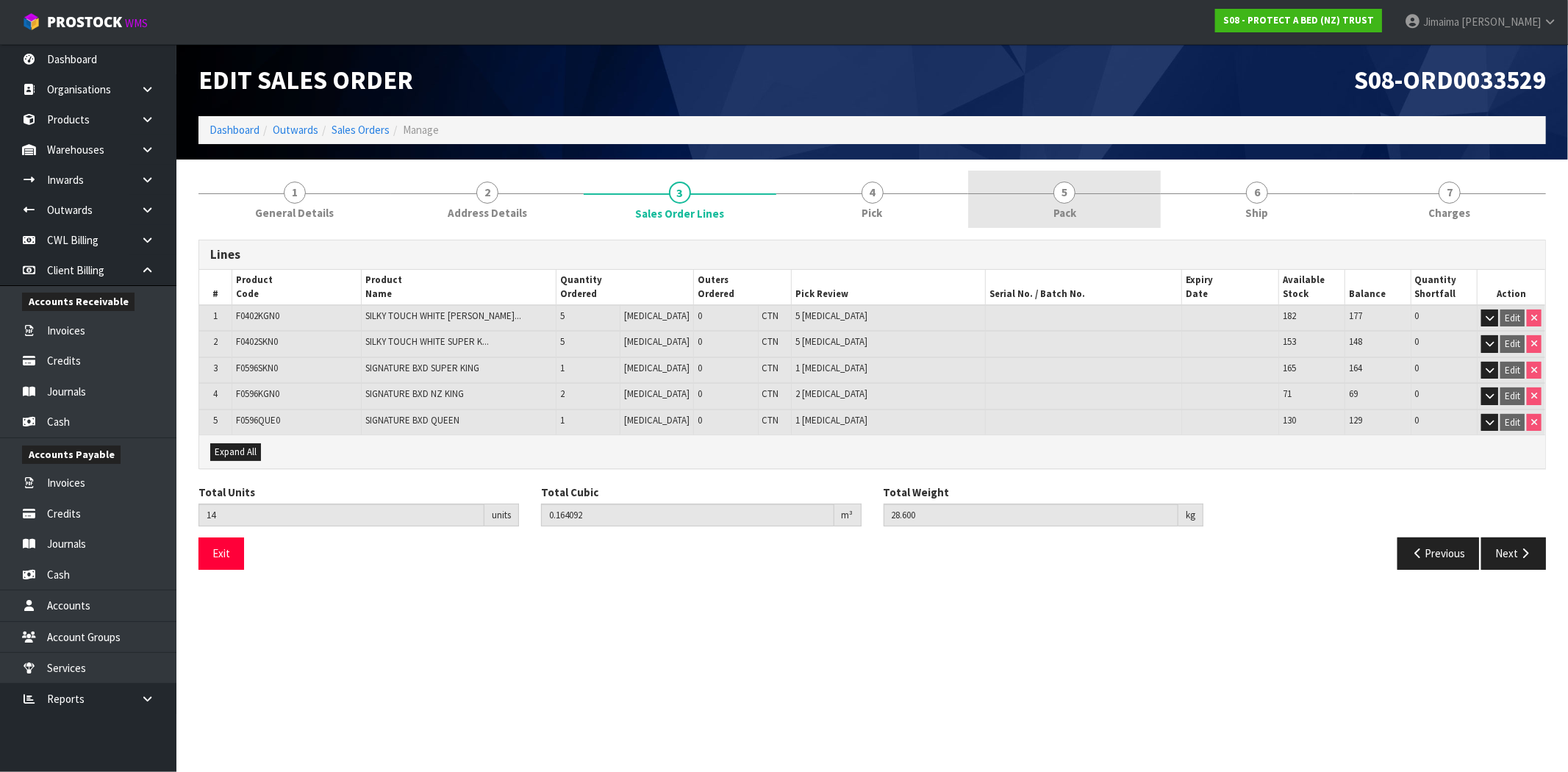
click at [915, 201] on link "4 Pick" at bounding box center [872, 200] width 193 height 58
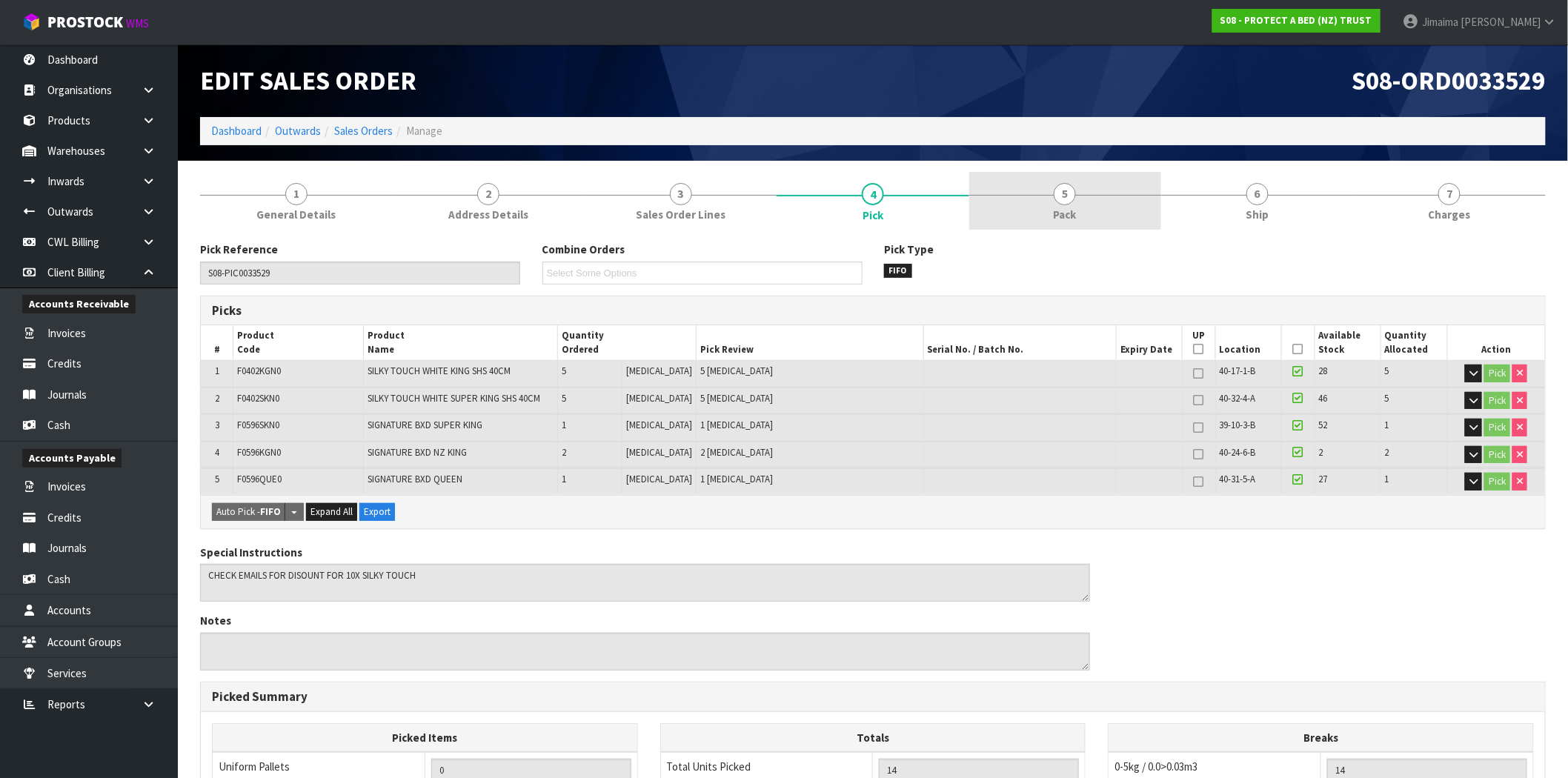
click at [1031, 205] on link "5 Pack" at bounding box center [1065, 201] width 192 height 58
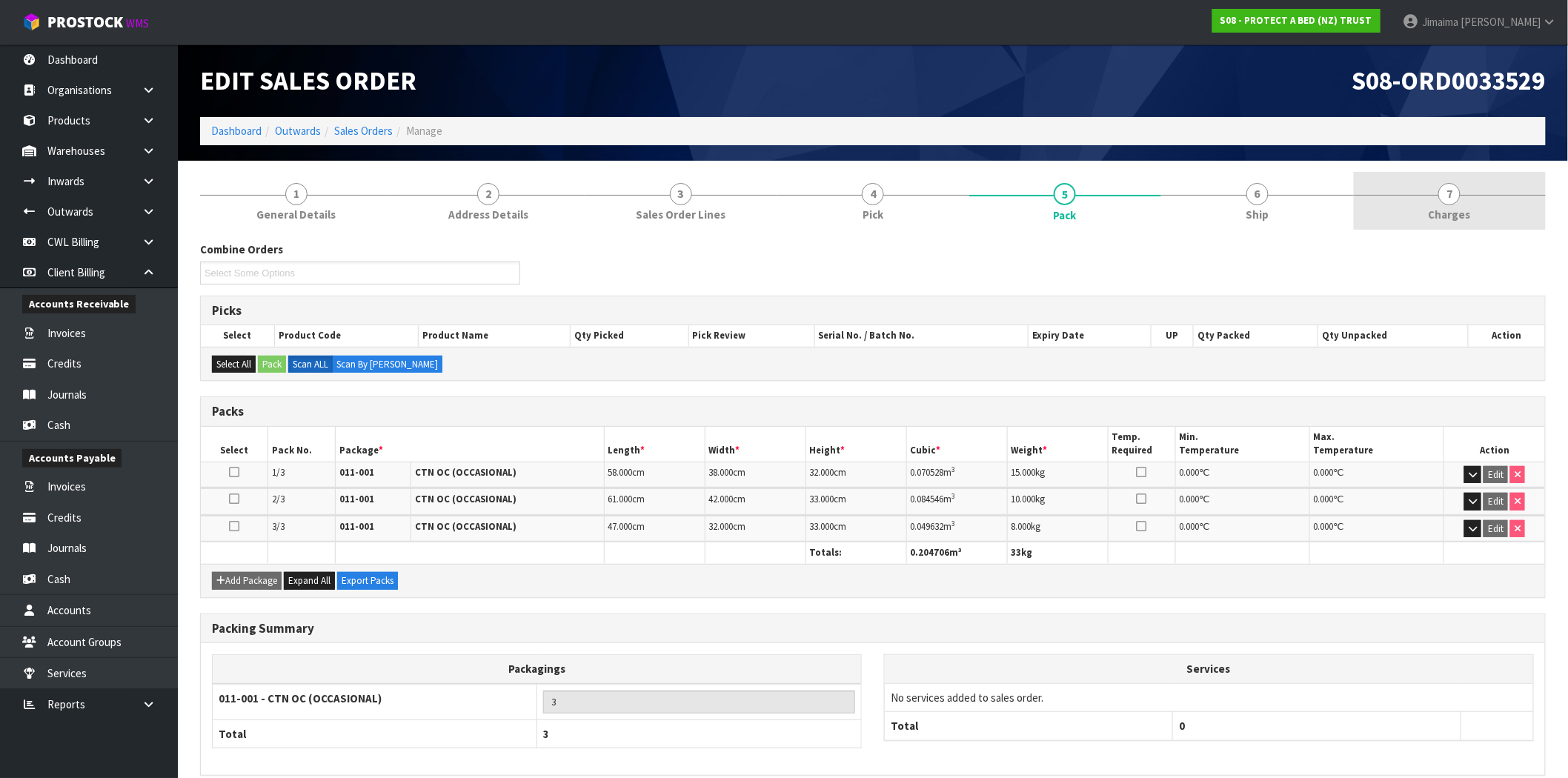
click at [1418, 186] on link "7 Charges" at bounding box center [1449, 201] width 192 height 58
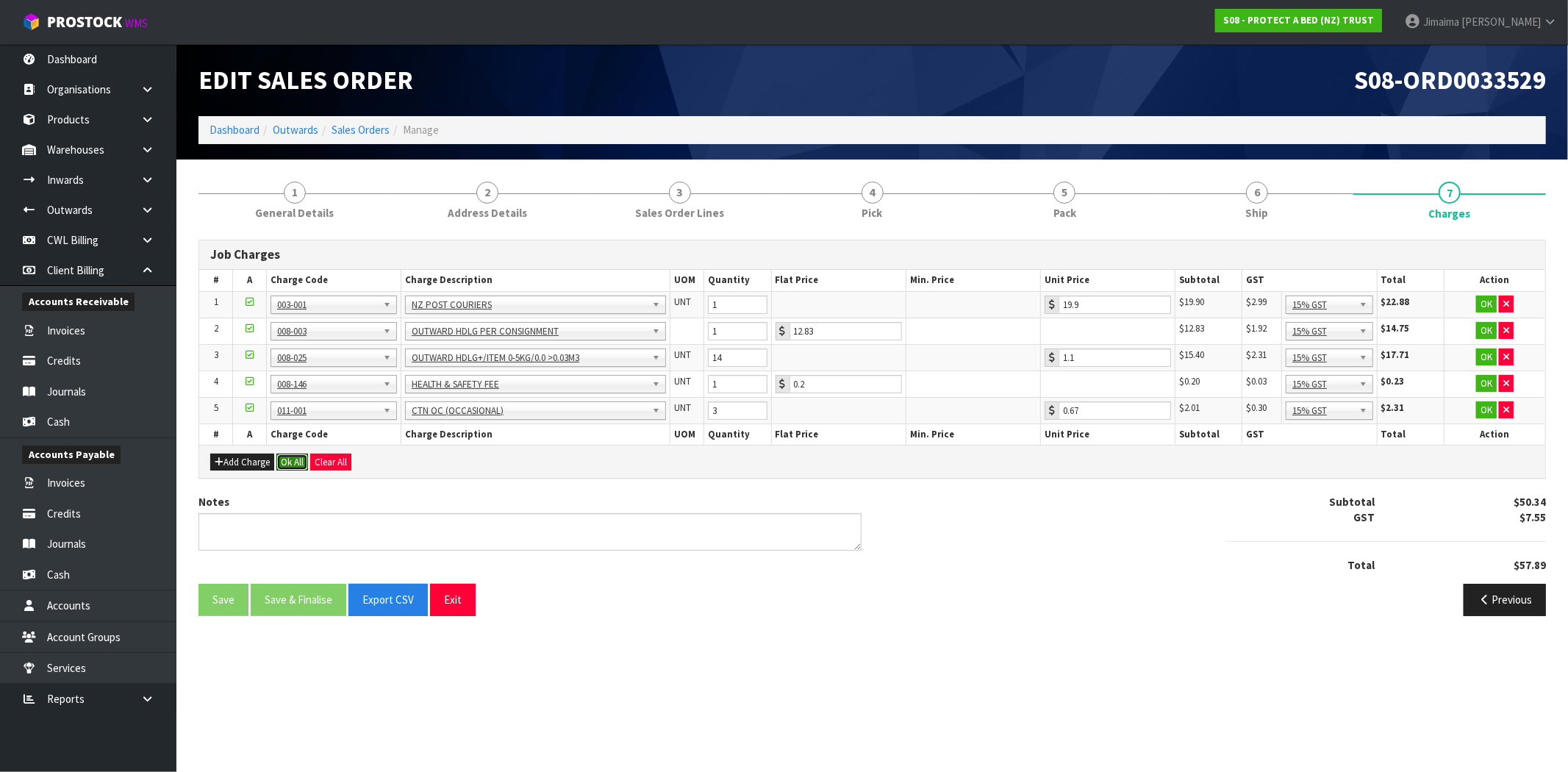
drag, startPoint x: 288, startPoint y: 463, endPoint x: 309, endPoint y: 495, distance: 38.3
click at [288, 463] on button "Ok All" at bounding box center [292, 463] width 31 height 18
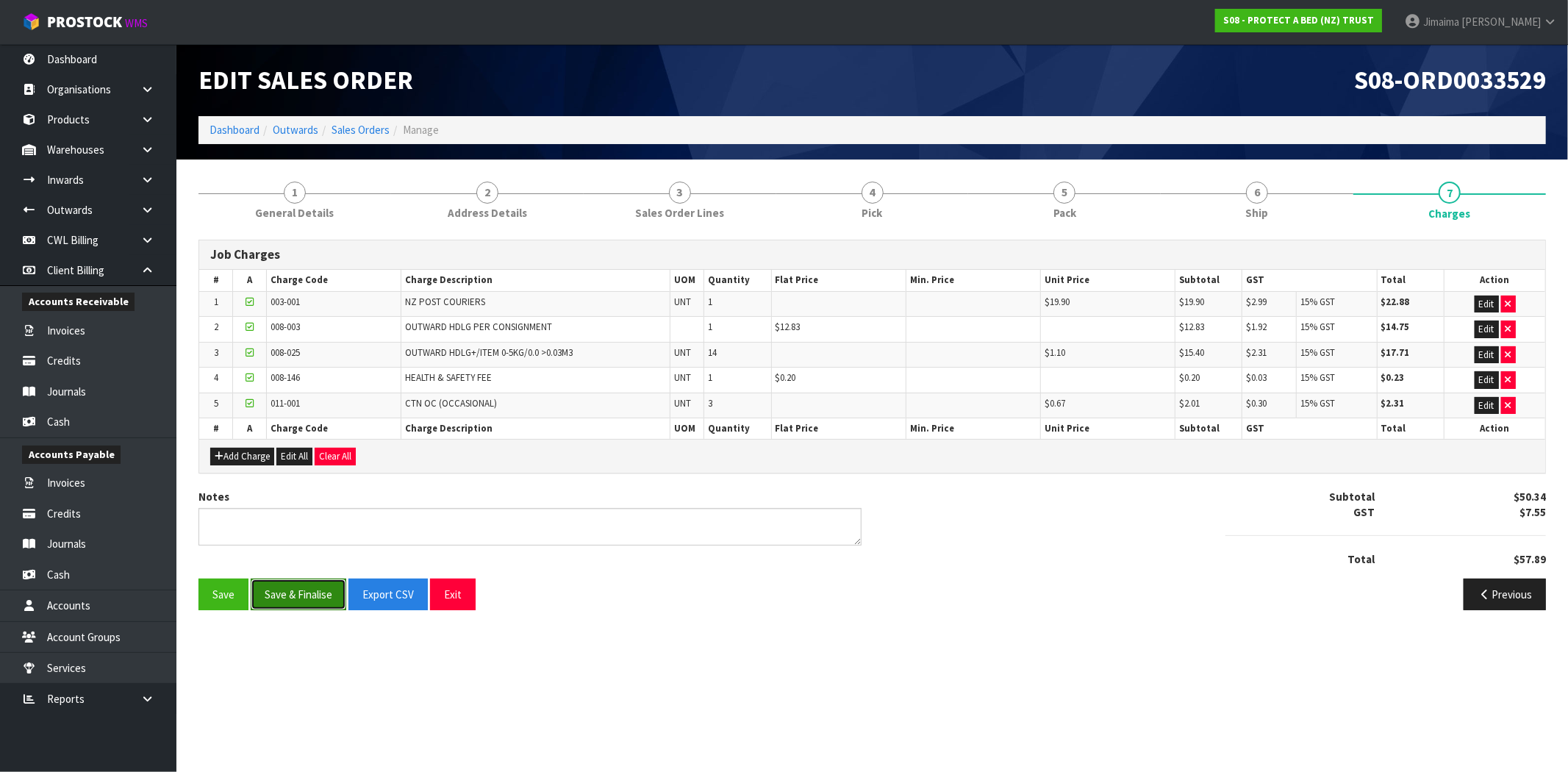
click at [310, 608] on button "Save & Finalise" at bounding box center [298, 594] width 96 height 31
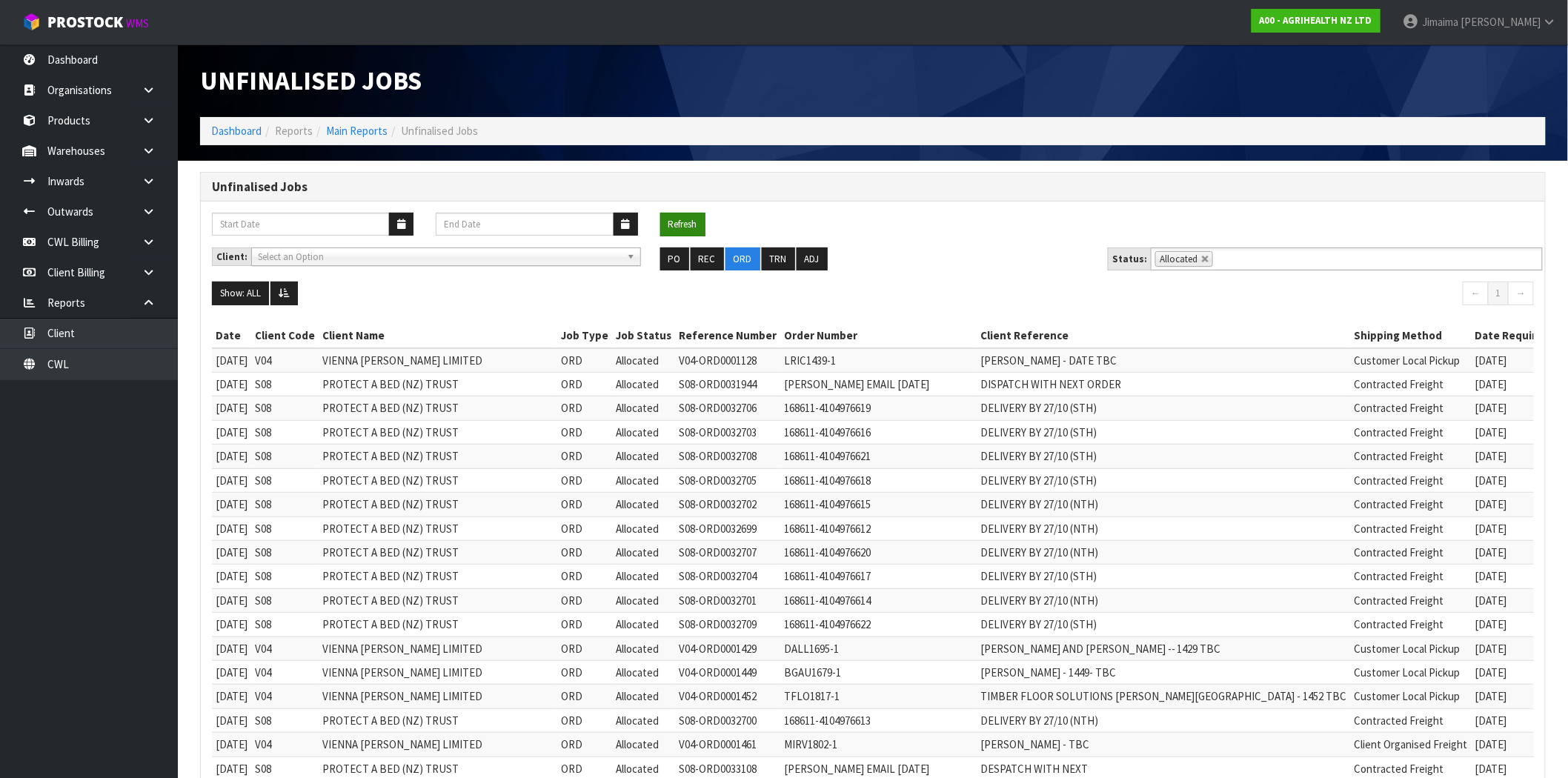
click at [680, 220] on button "Refresh" at bounding box center [683, 224] width 45 height 24
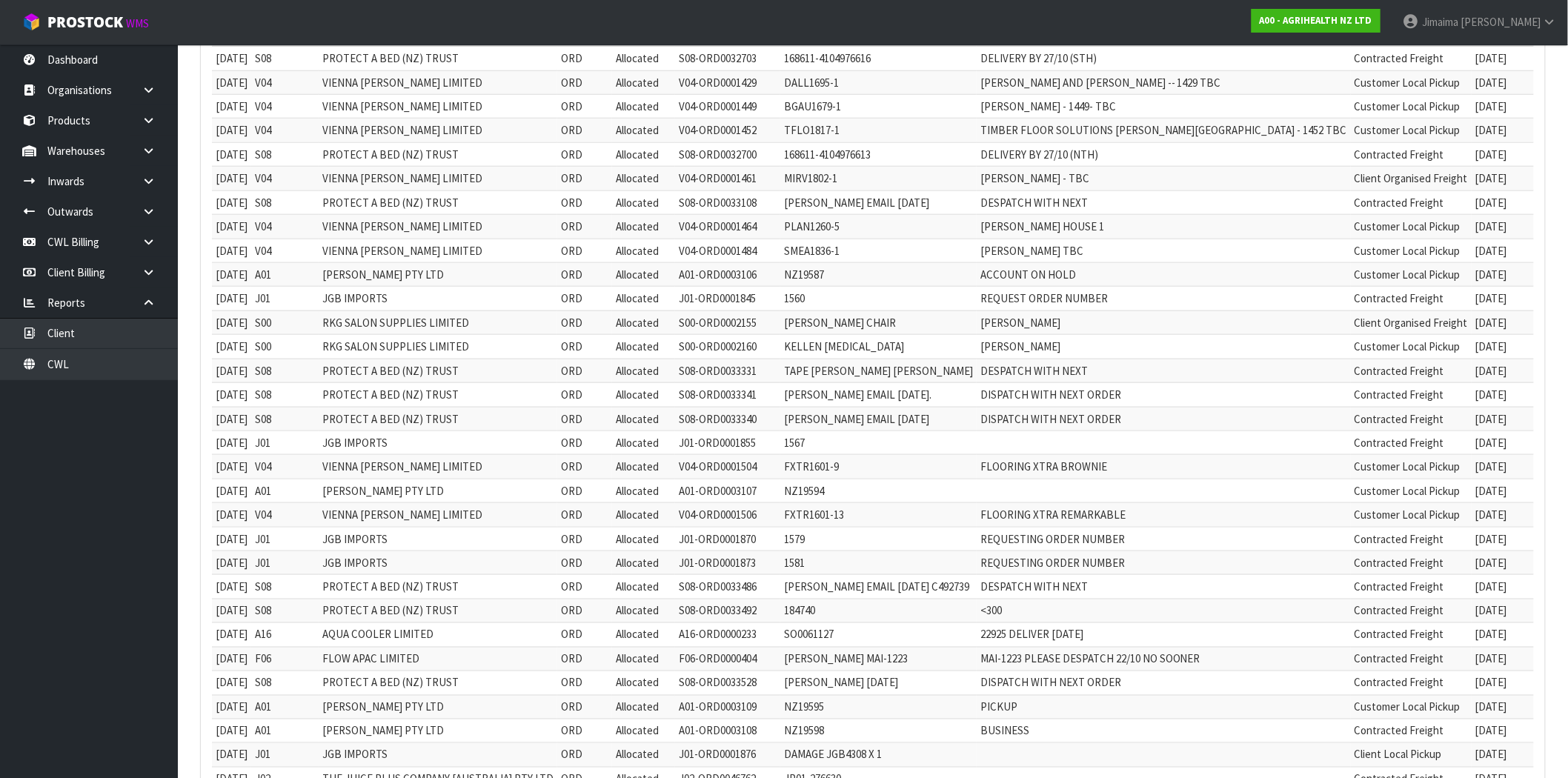
scroll to position [736, 0]
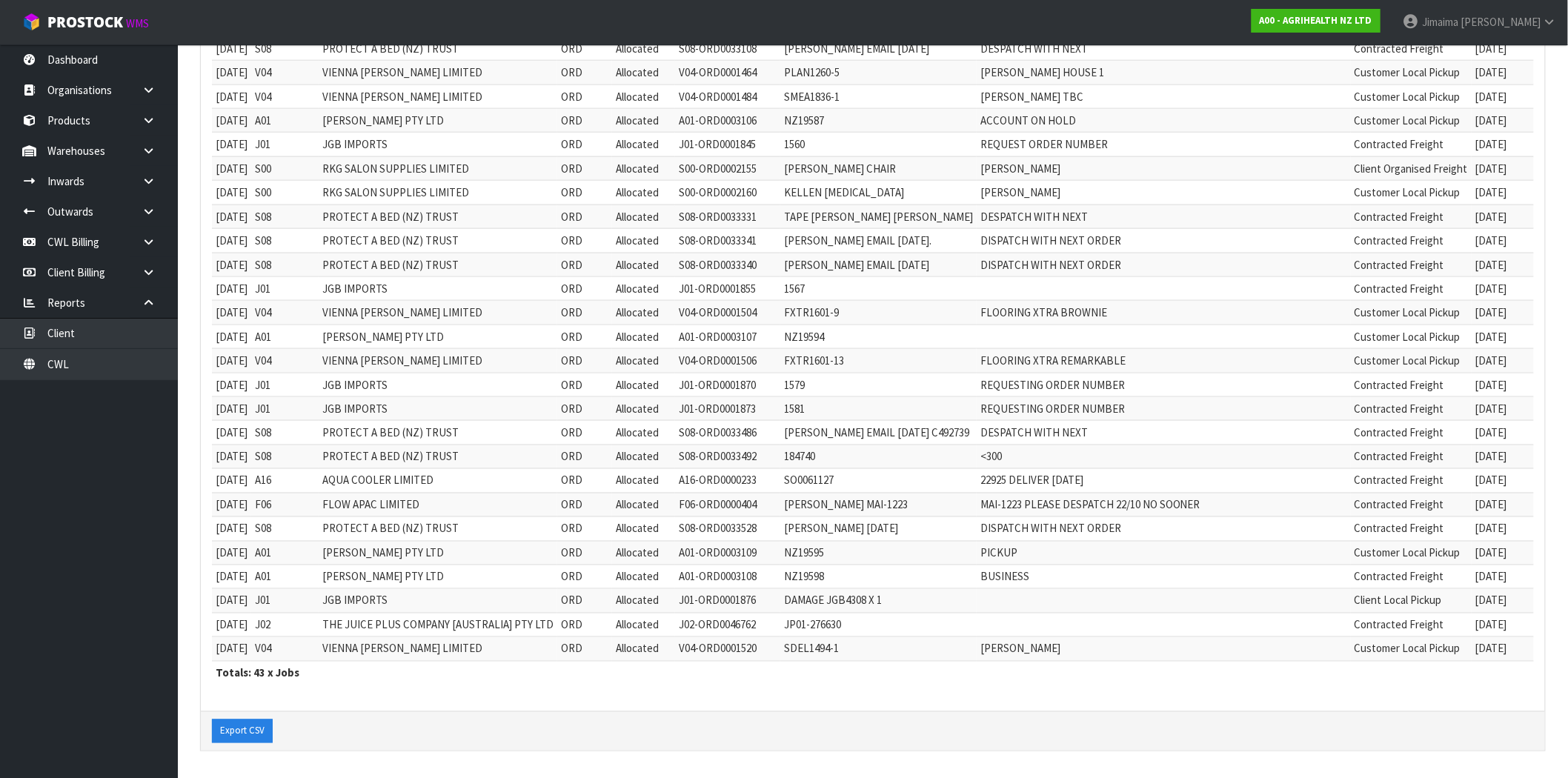
drag, startPoint x: 1293, startPoint y: 469, endPoint x: 1449, endPoint y: 478, distance: 156.3
click at [1449, 478] on tbody "[DATE] V04 VIENNA [PERSON_NAME] LIMITED ORD Allocated V04-ORD0001128 LRIC1439-1…" at bounding box center [938, 145] width 1453 height 1033
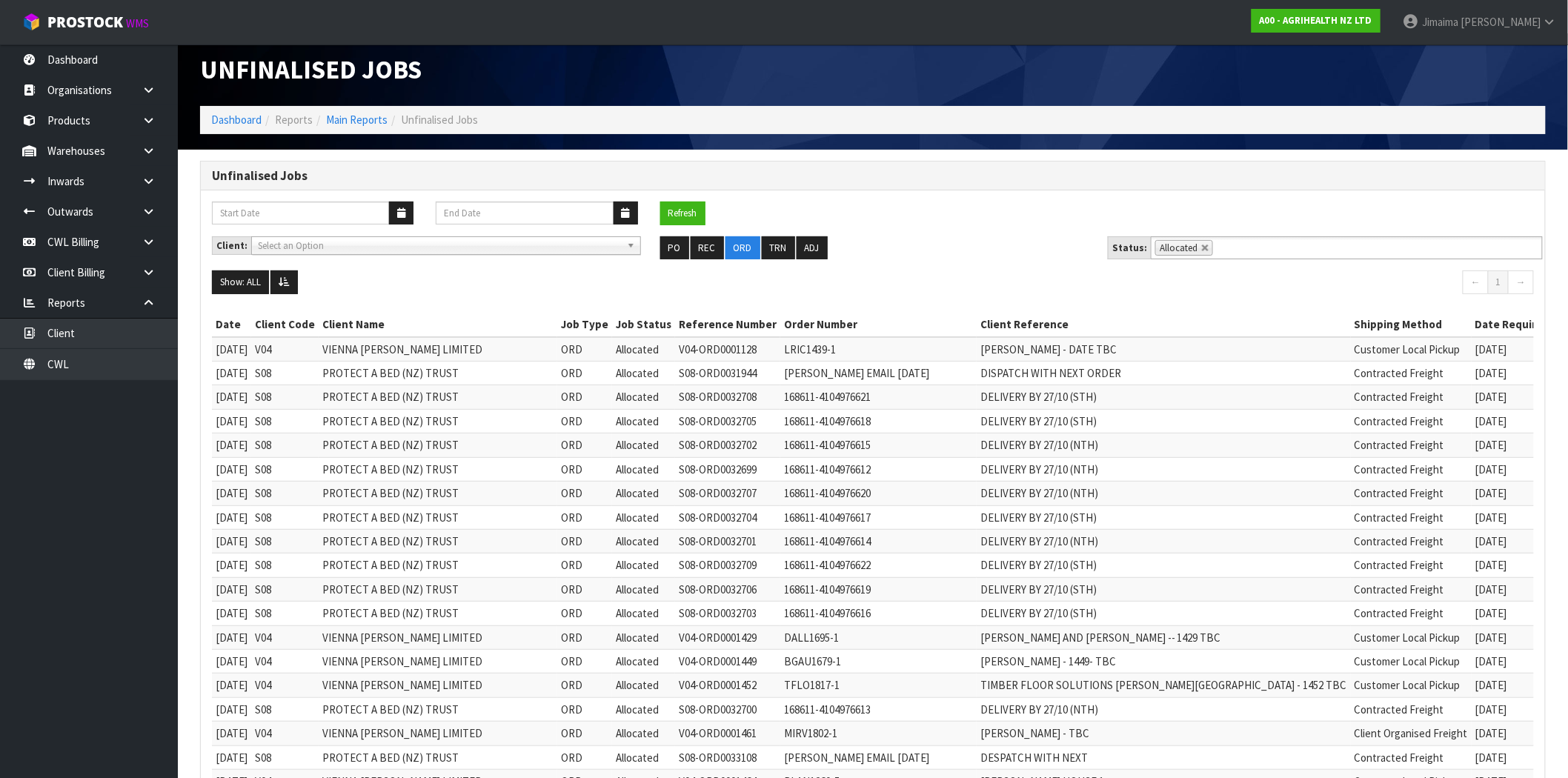
scroll to position [0, 0]
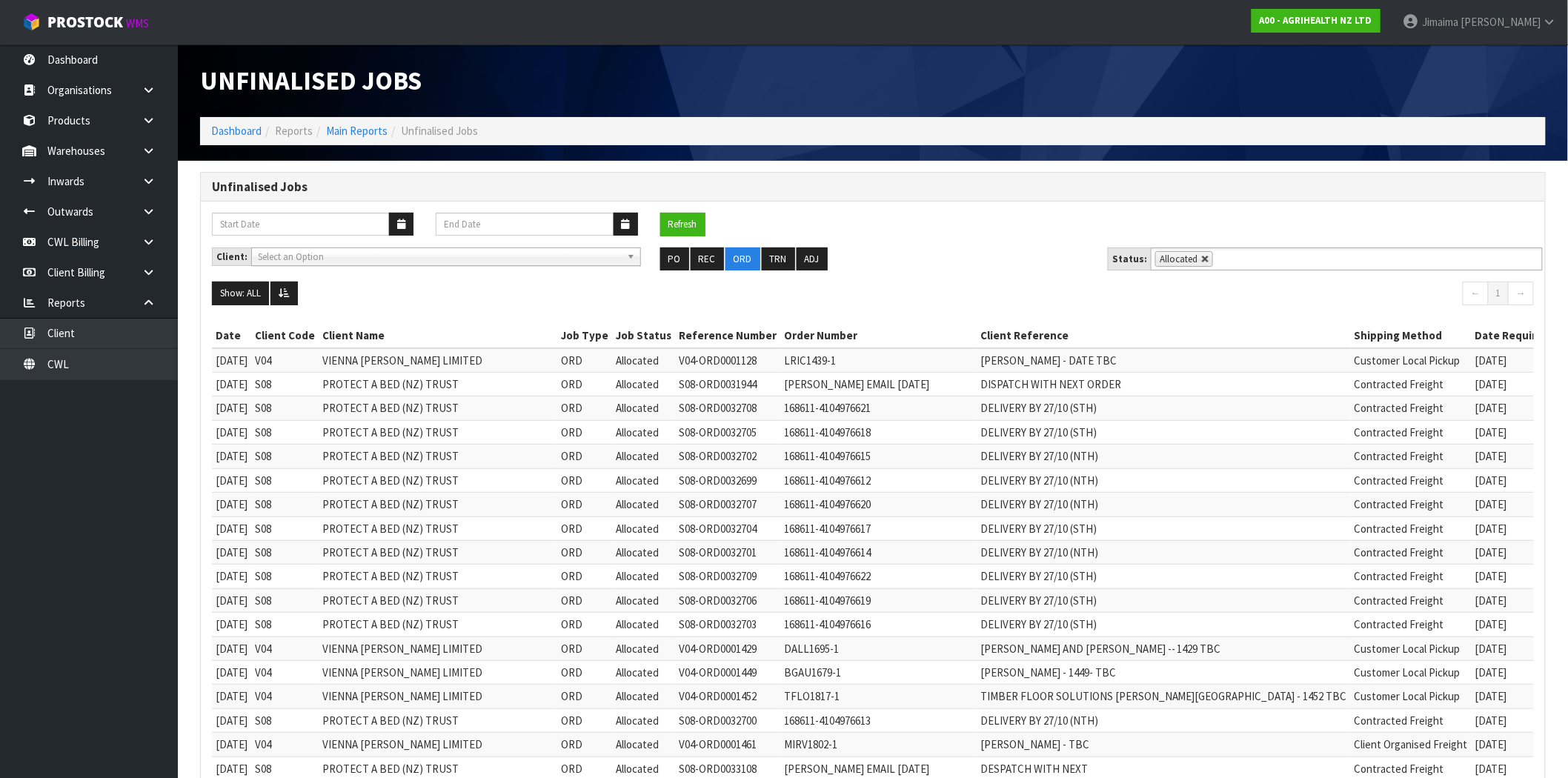
click at [1204, 261] on link at bounding box center [1205, 259] width 9 height 9
click at [1217, 261] on input "text" at bounding box center [1225, 258] width 19 height 19
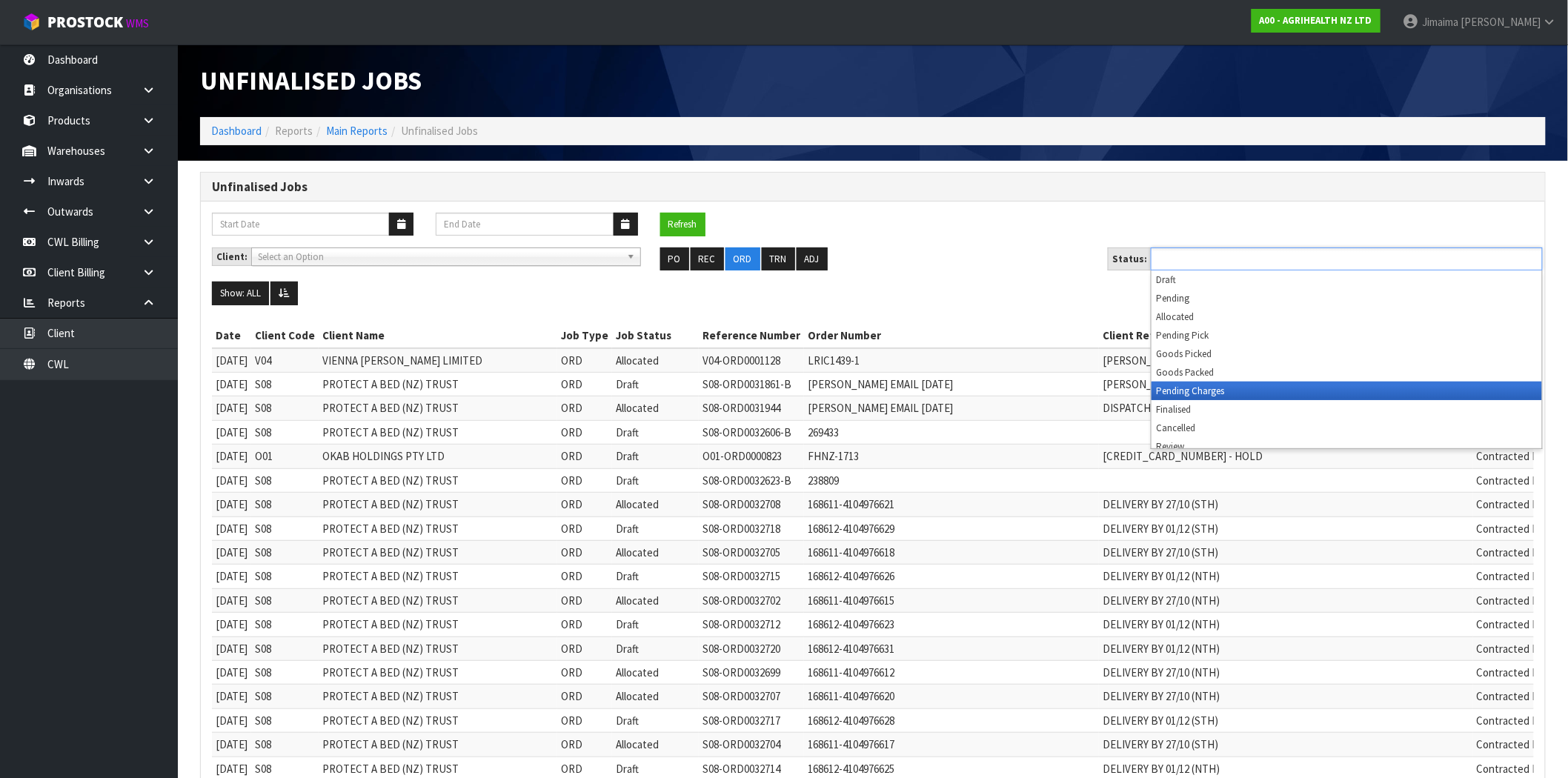
click at [1209, 386] on li "Pending Charges" at bounding box center [1346, 391] width 391 height 19
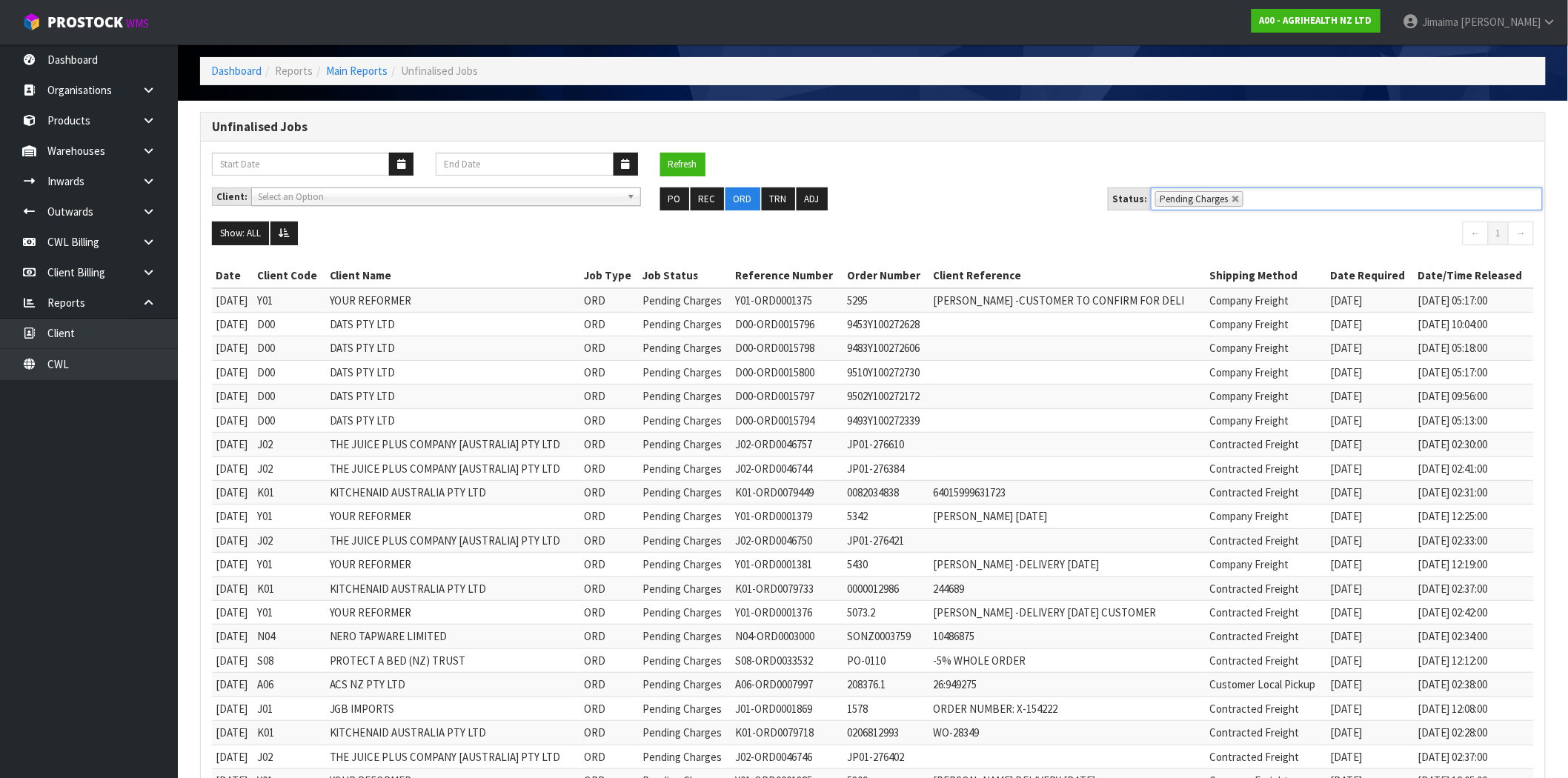
scroll to position [241, 0]
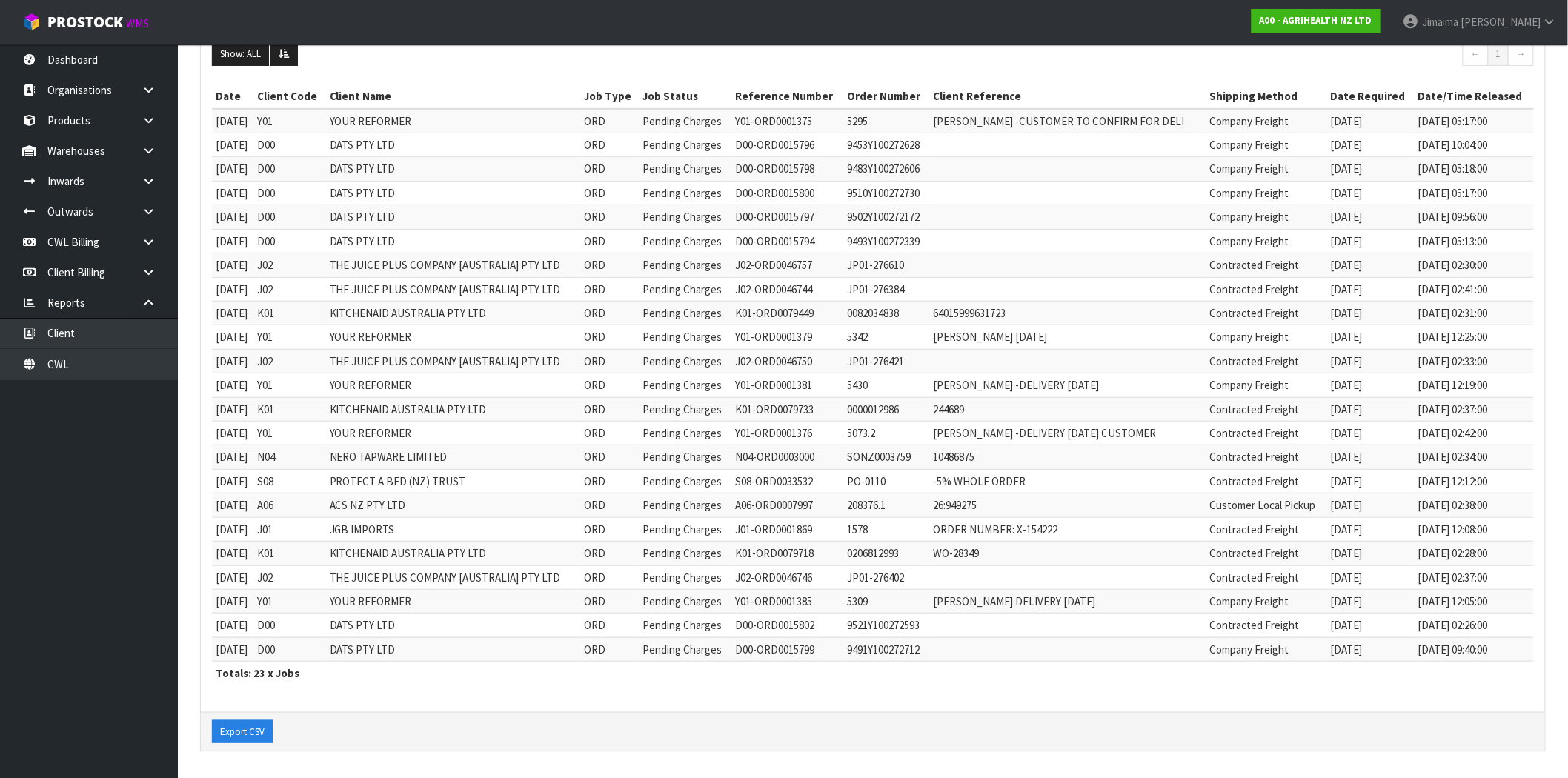
click at [1295, 137] on td "Company Freight" at bounding box center [1266, 144] width 121 height 24
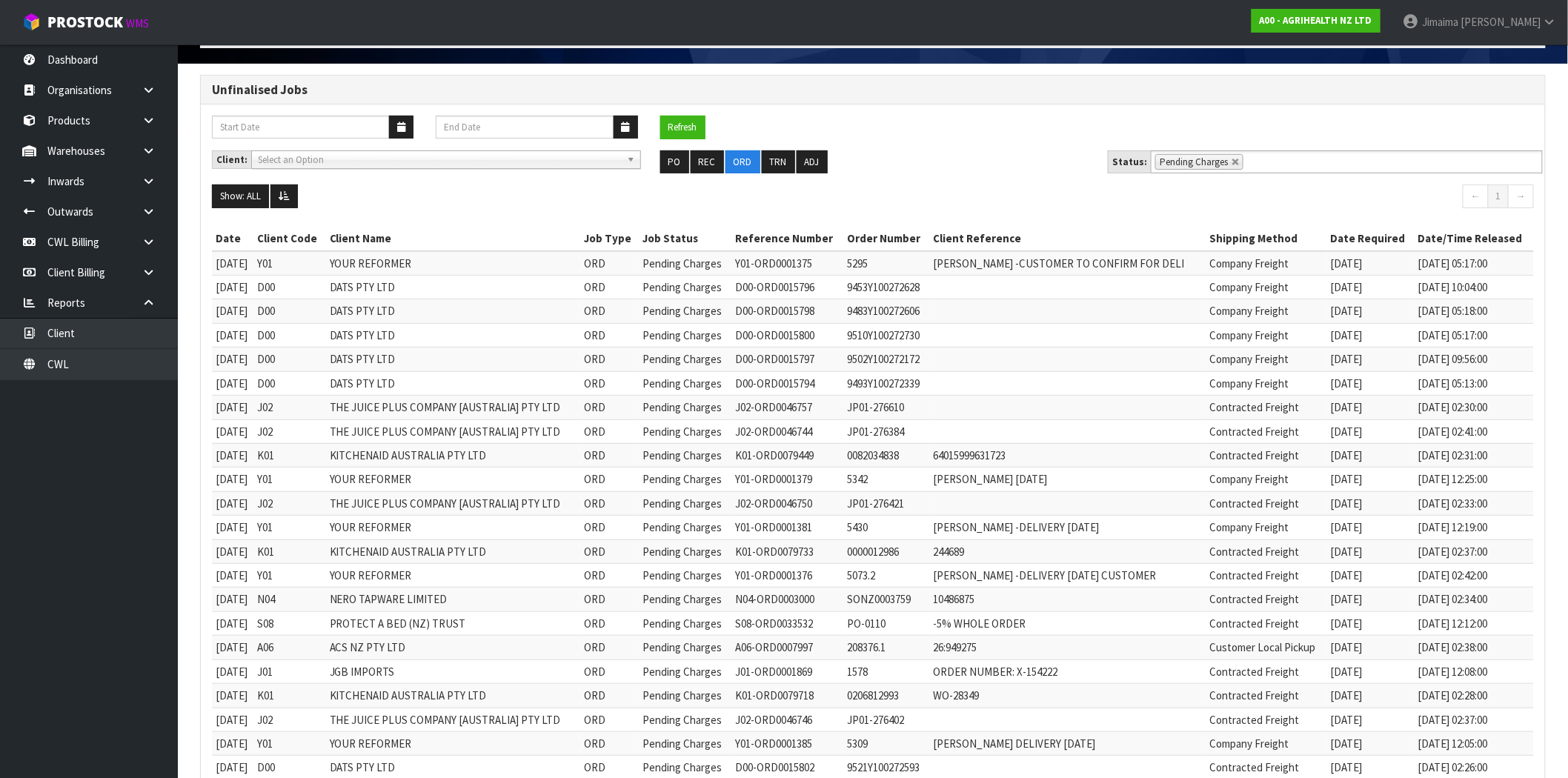
scroll to position [0, 0]
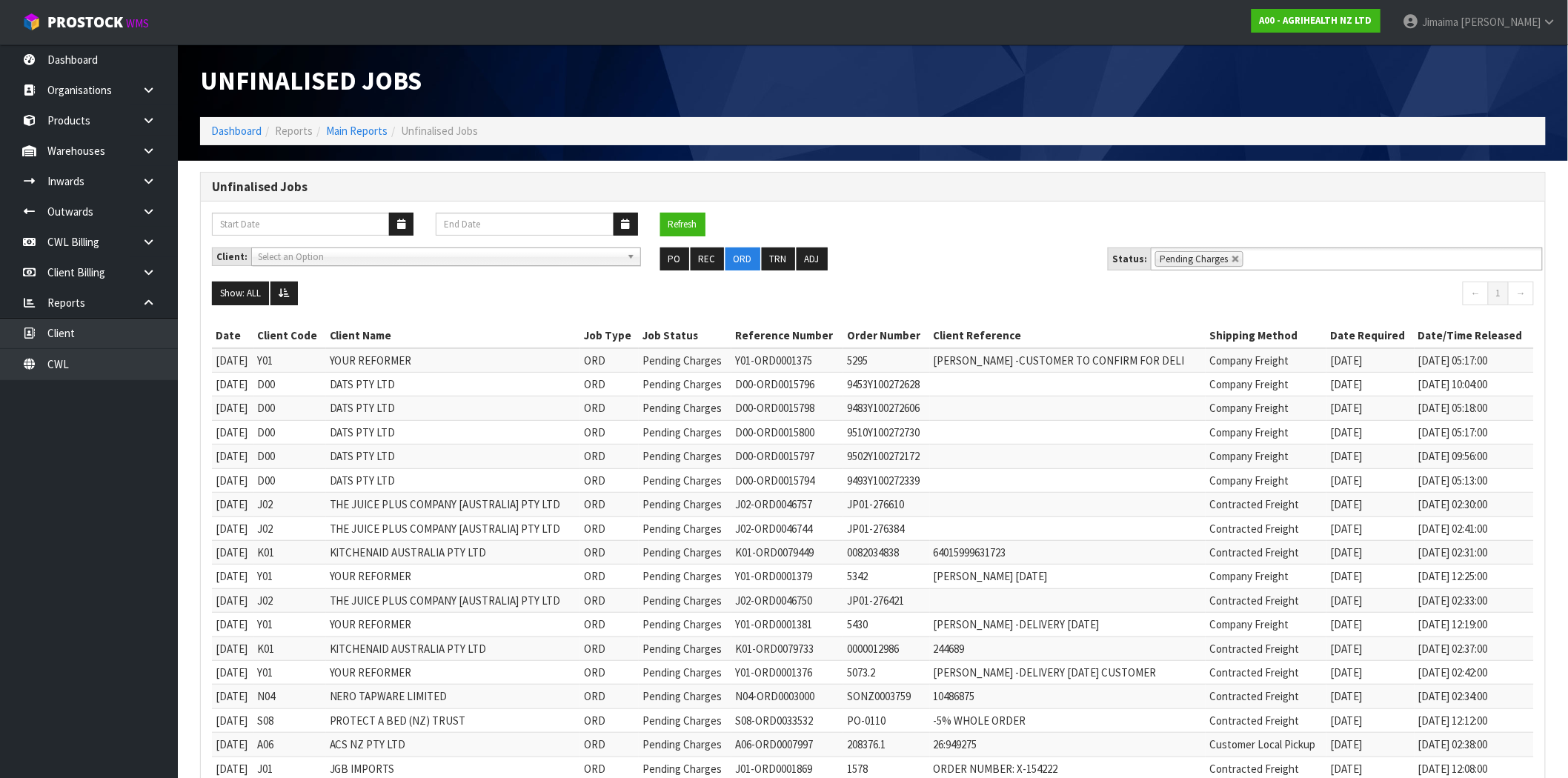
drag, startPoint x: 1232, startPoint y: 263, endPoint x: 1258, endPoint y: 261, distance: 26.1
click at [1232, 263] on link at bounding box center [1236, 259] width 9 height 9
click at [1258, 261] on input "text" at bounding box center [1256, 258] width 19 height 19
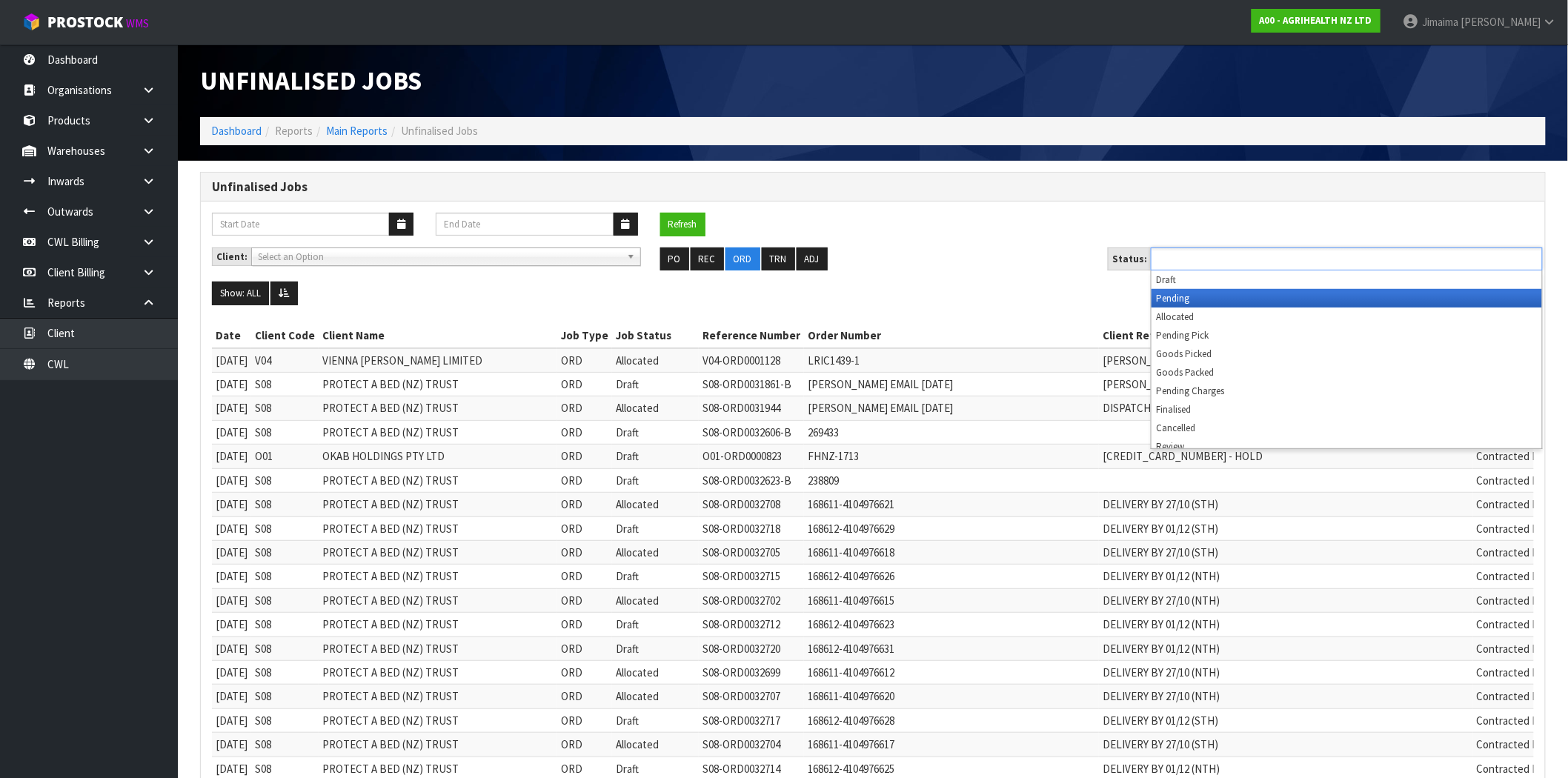
click at [1235, 305] on li "Pending" at bounding box center [1346, 298] width 391 height 19
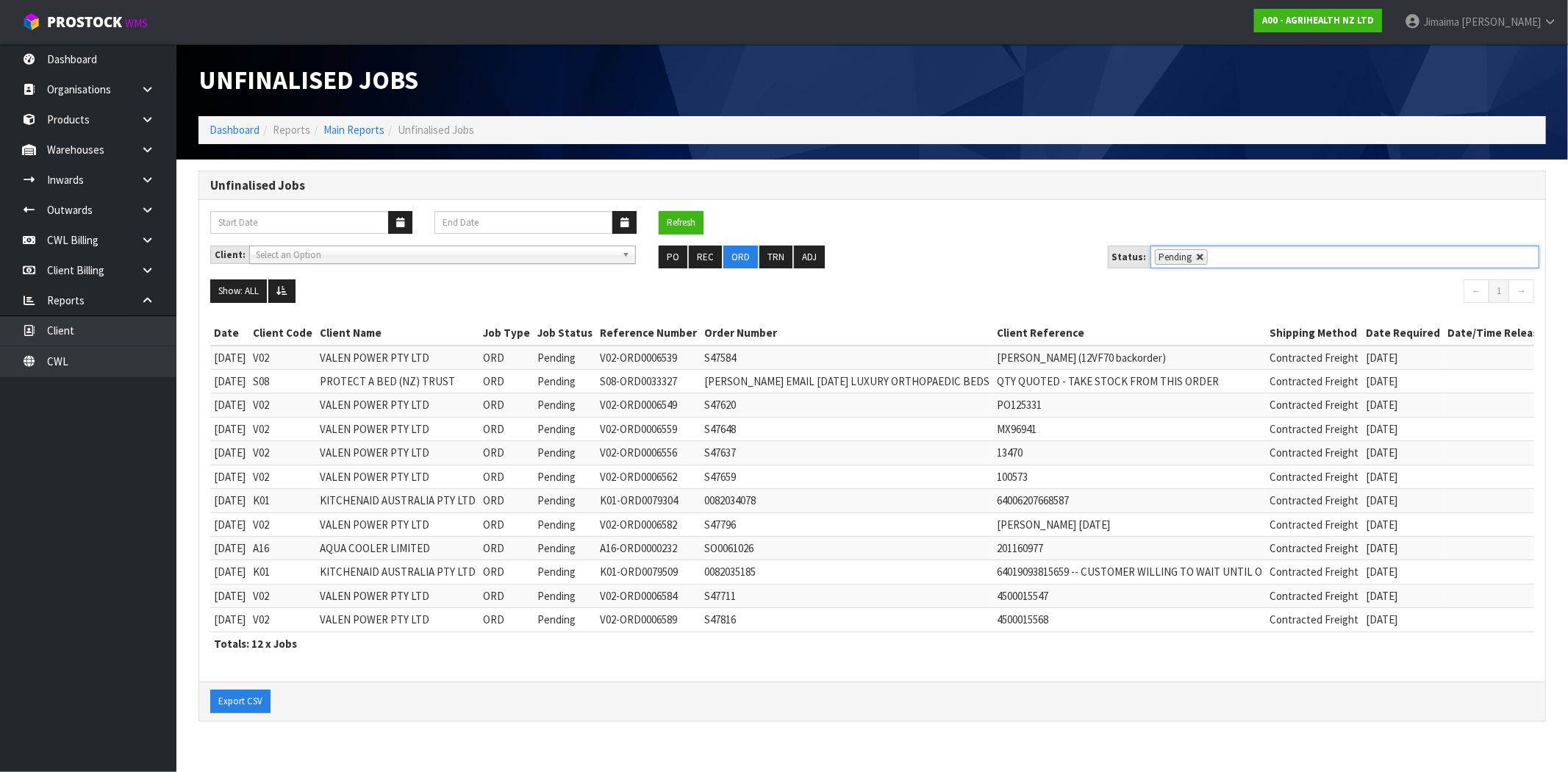
click at [1196, 253] on link at bounding box center [1200, 257] width 9 height 9
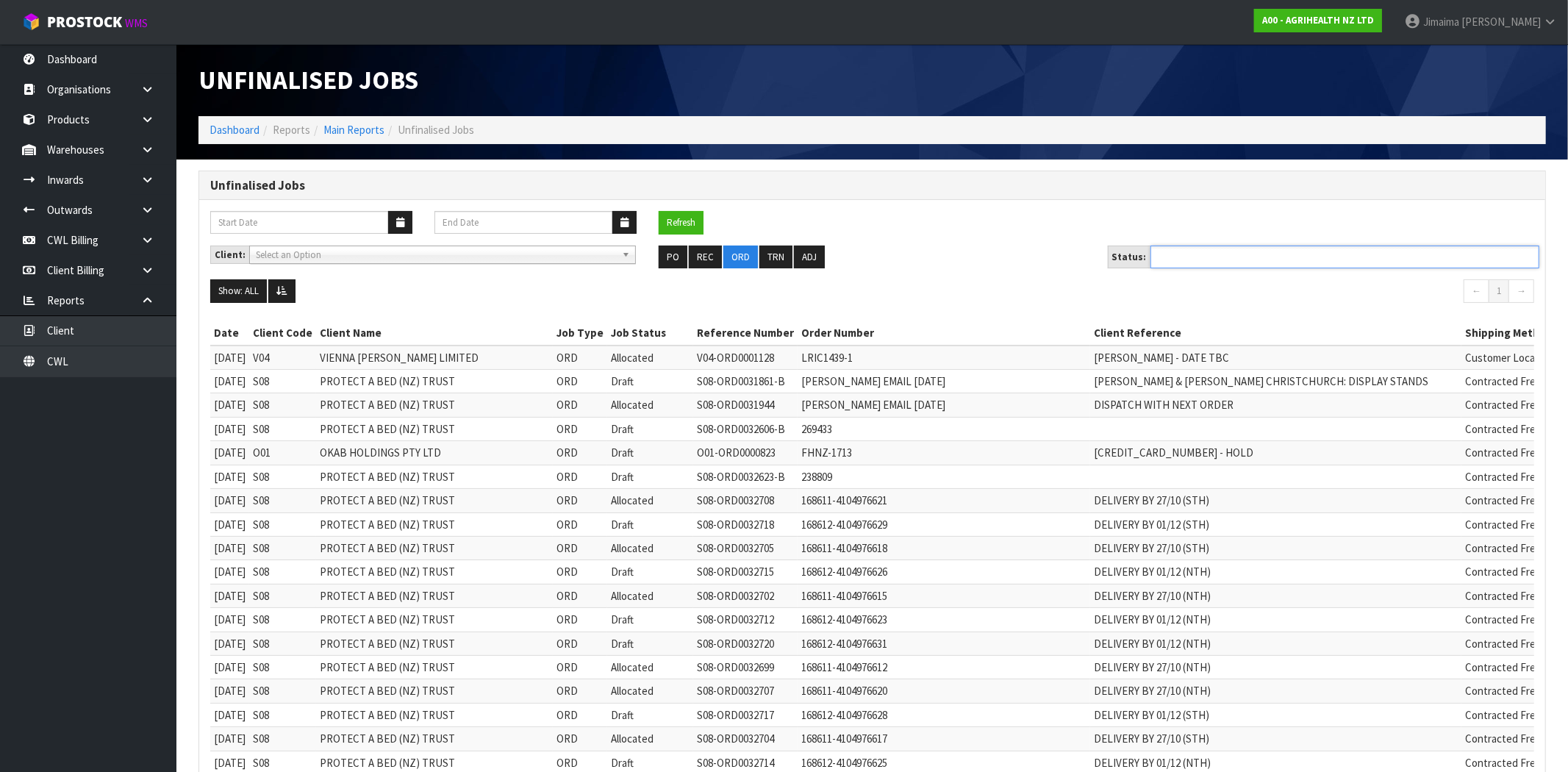
click at [1201, 263] on ul at bounding box center [1345, 257] width 389 height 23
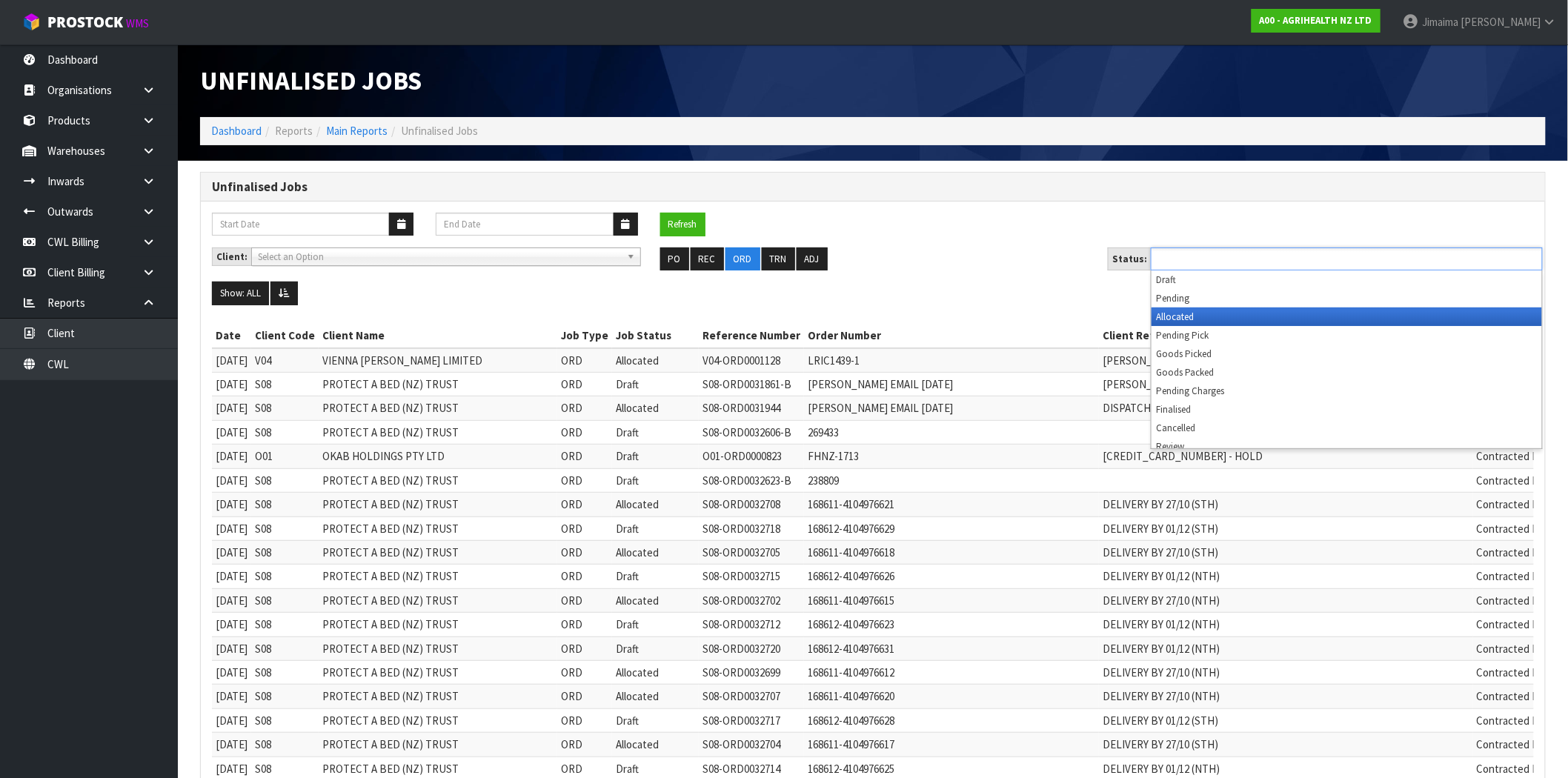
click at [1205, 309] on li "Allocated" at bounding box center [1346, 316] width 391 height 19
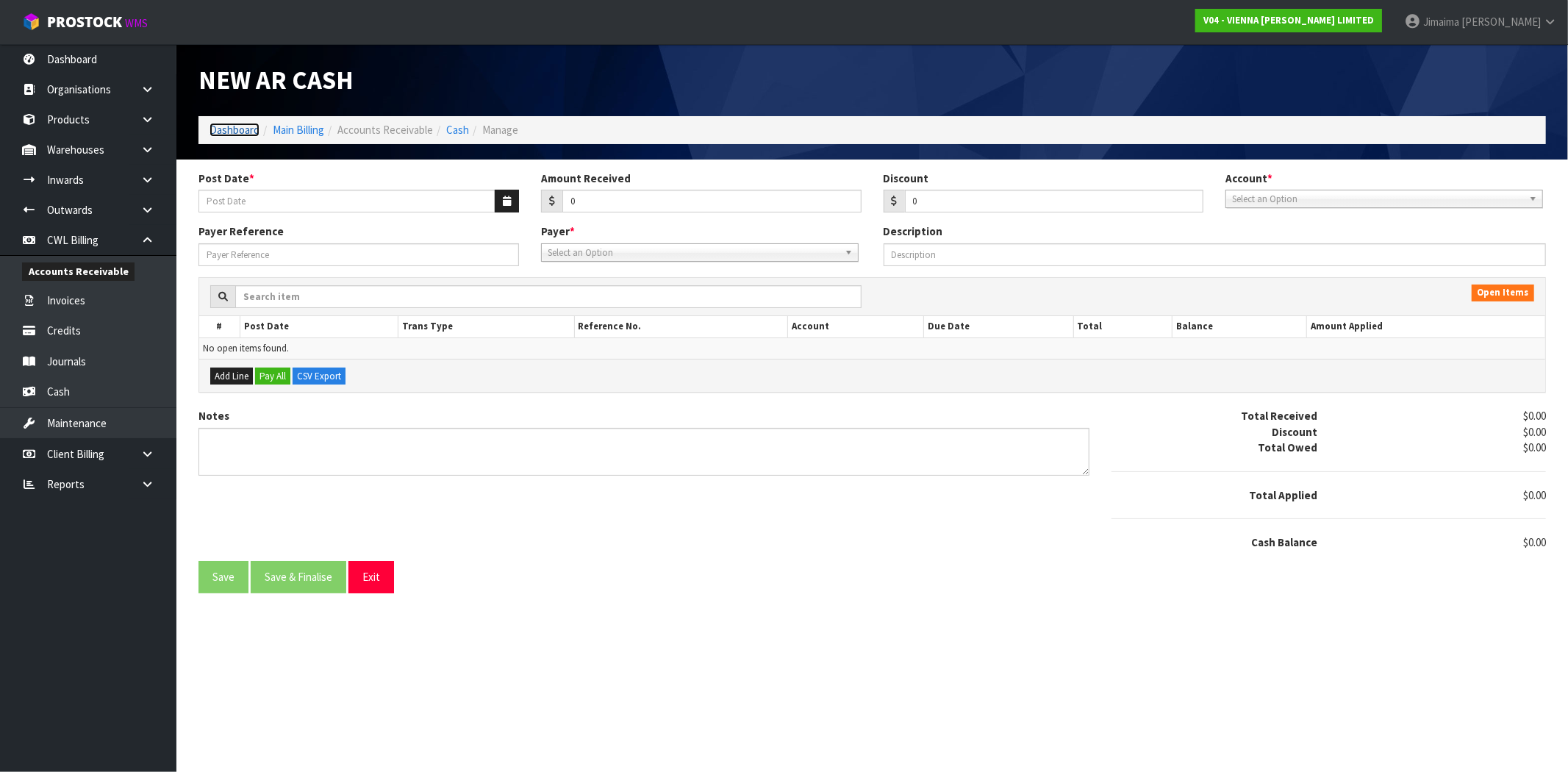
click at [223, 129] on link "Dashboard" at bounding box center [235, 129] width 50 height 14
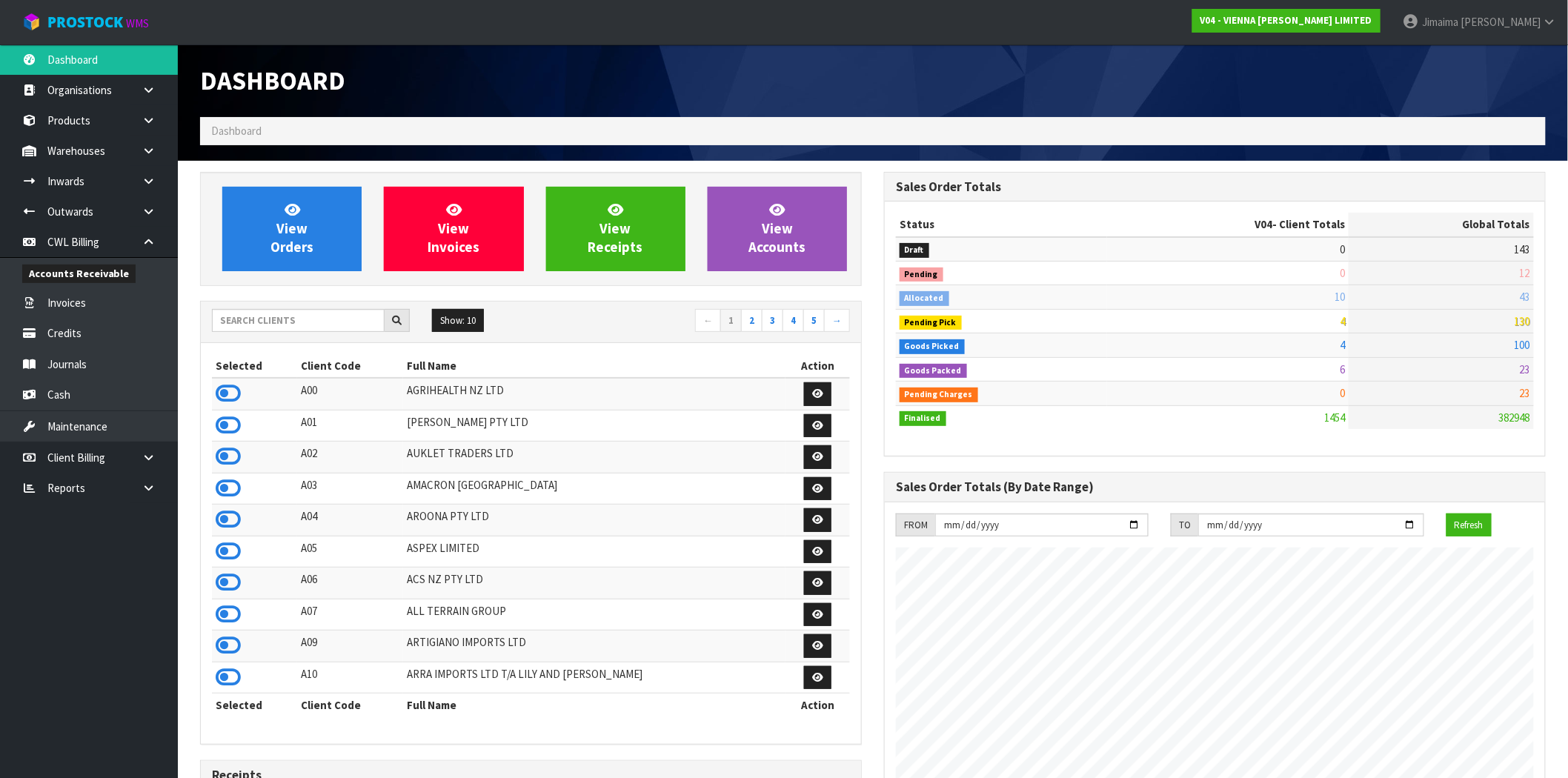
scroll to position [1122, 684]
click at [349, 329] on input "text" at bounding box center [298, 320] width 172 height 23
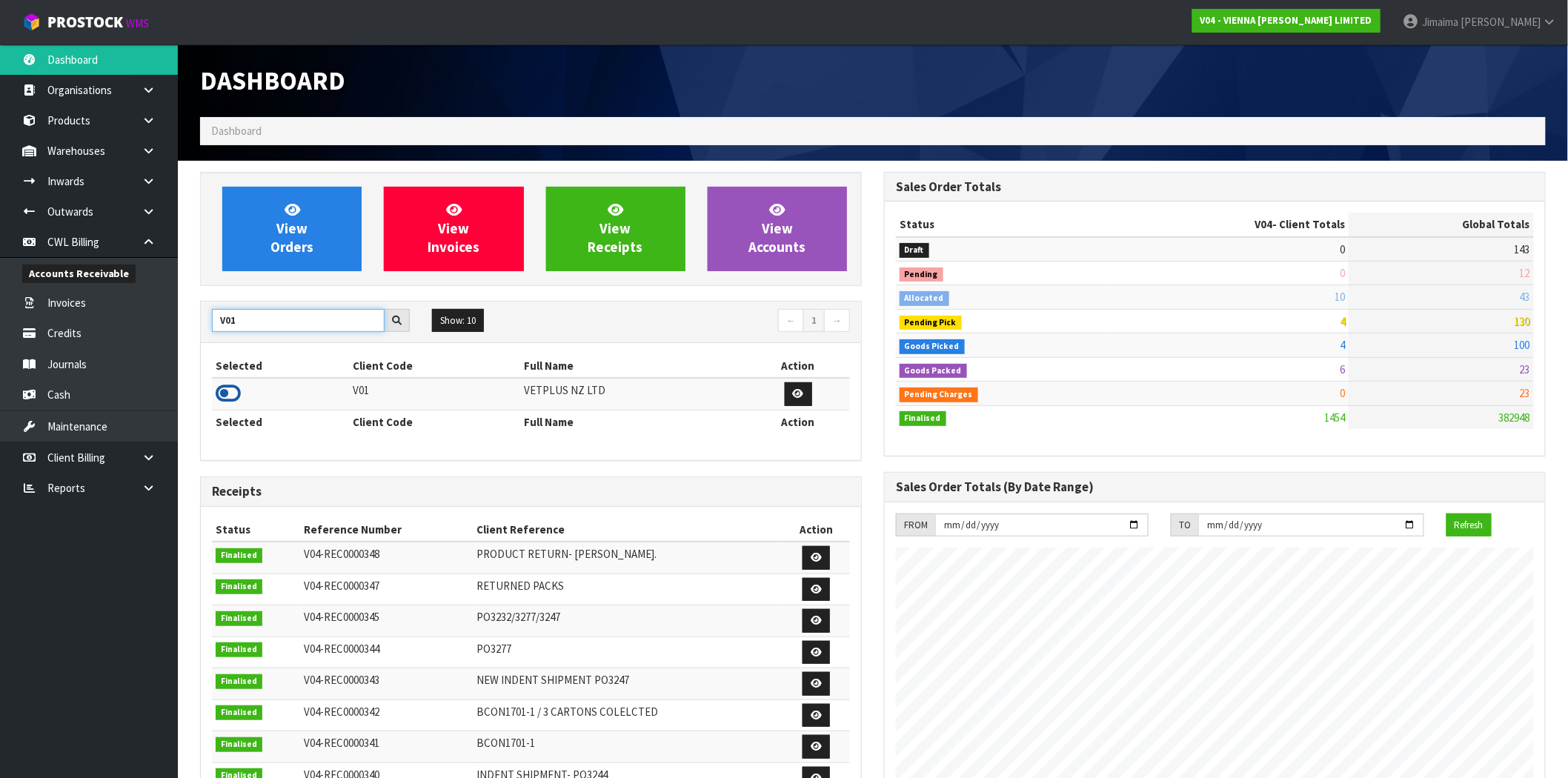
type input "V01"
click at [223, 403] on icon at bounding box center [227, 393] width 25 height 22
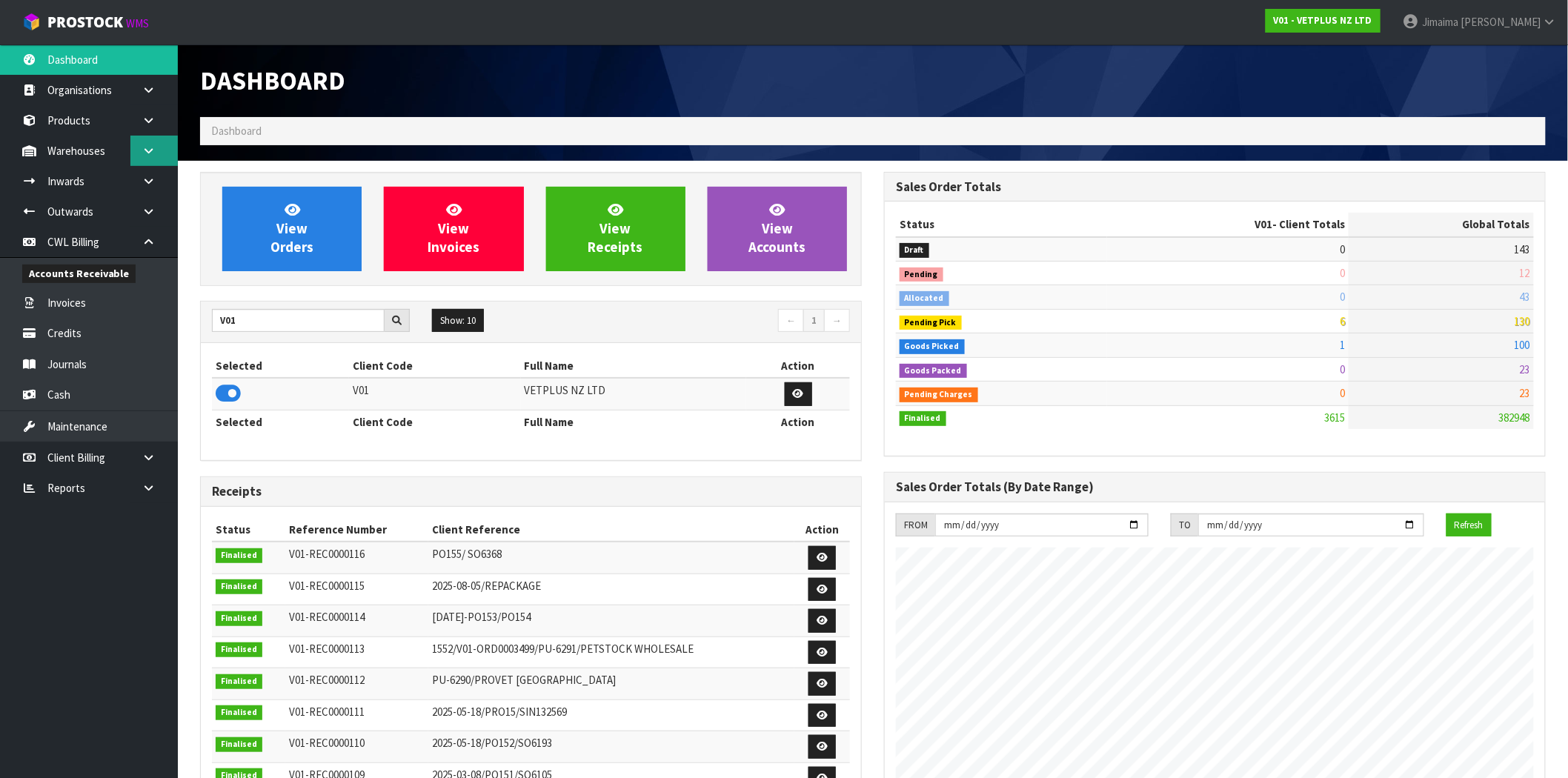
click at [164, 151] on link at bounding box center [154, 150] width 47 height 30
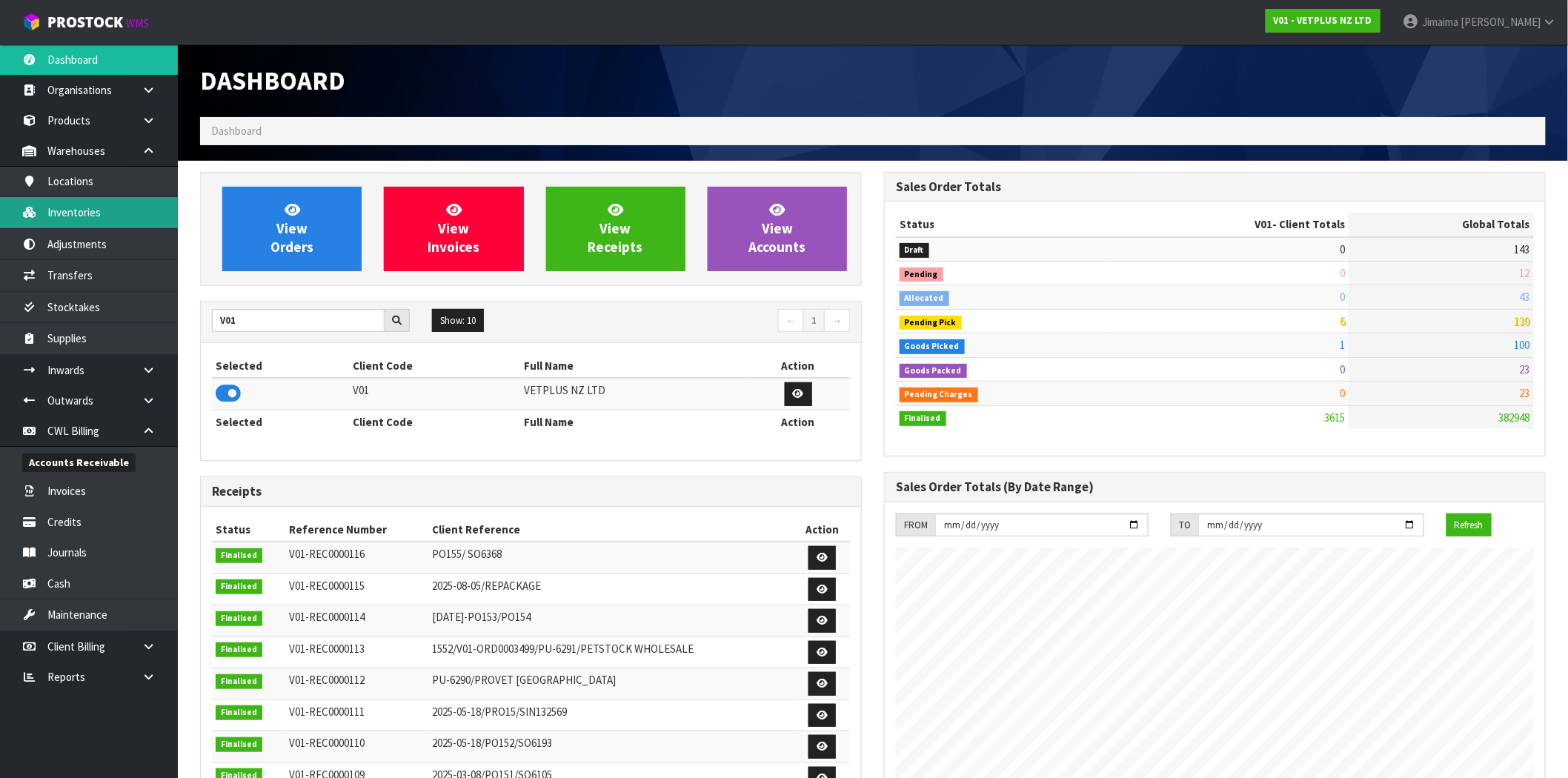
click at [97, 209] on link "Inventories" at bounding box center [89, 212] width 178 height 30
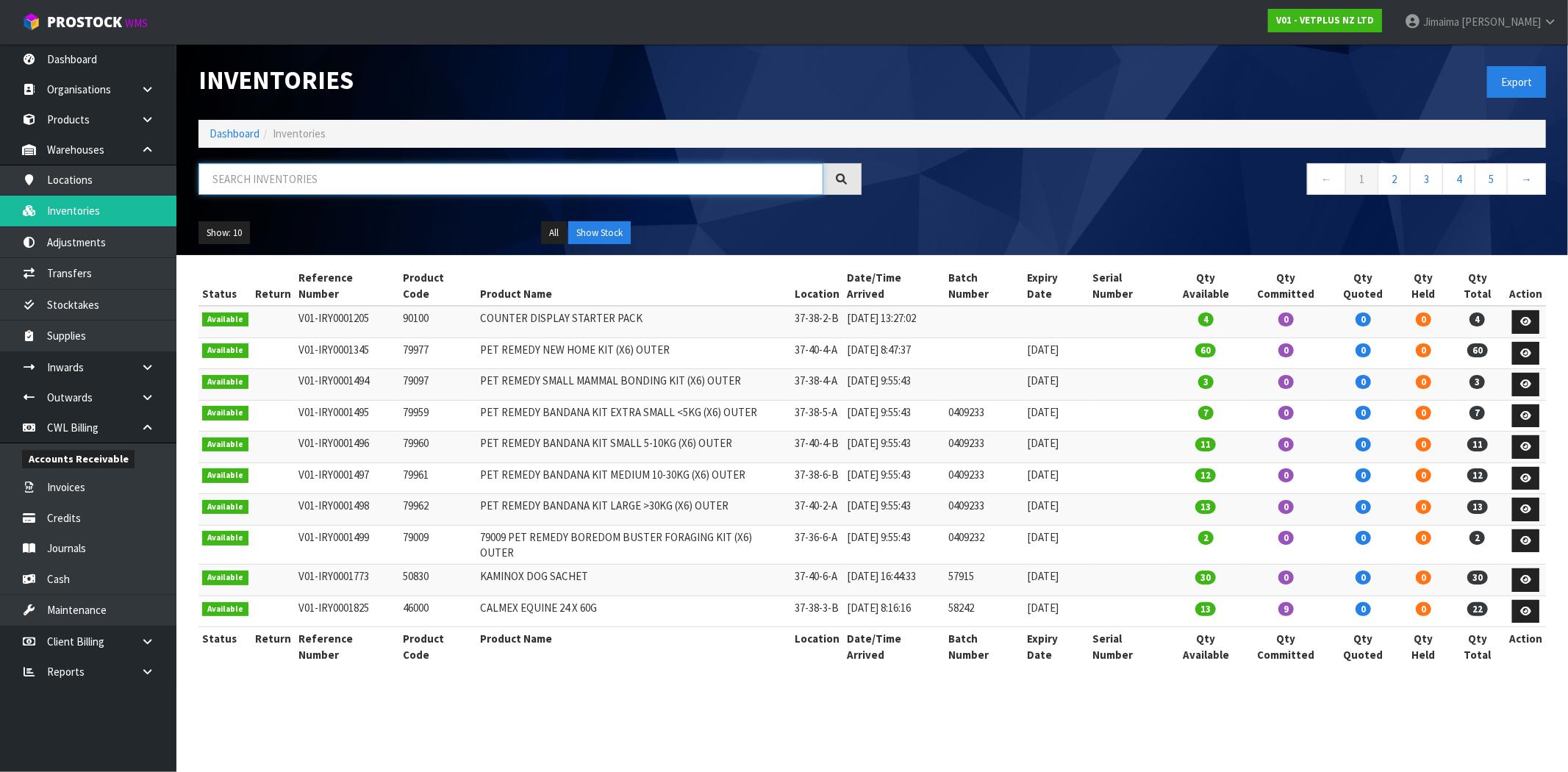
drag, startPoint x: 288, startPoint y: 173, endPoint x: 305, endPoint y: 177, distance: 17.5
click at [305, 177] on input "text" at bounding box center [510, 178] width 625 height 31
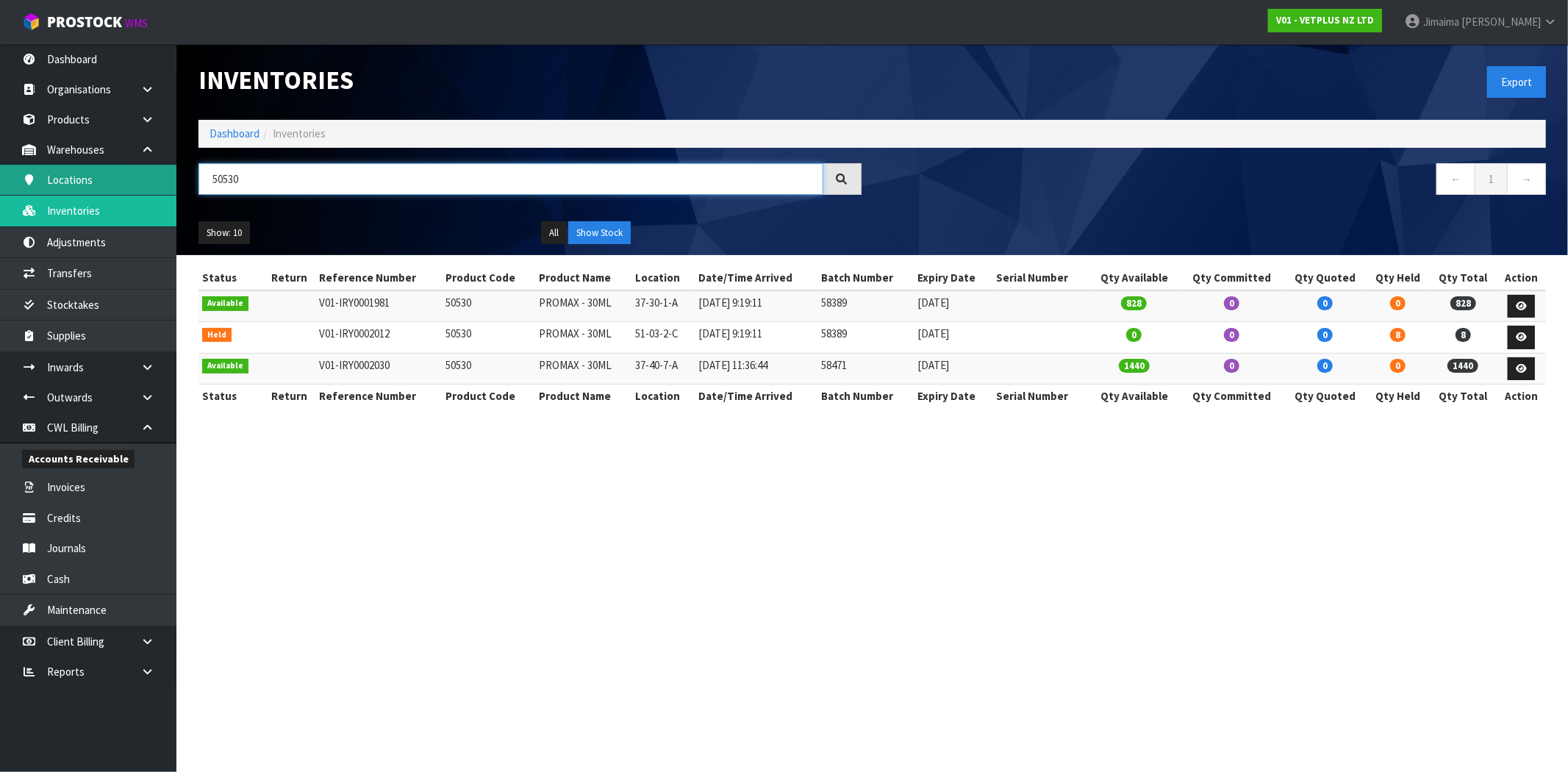
type input "50530"
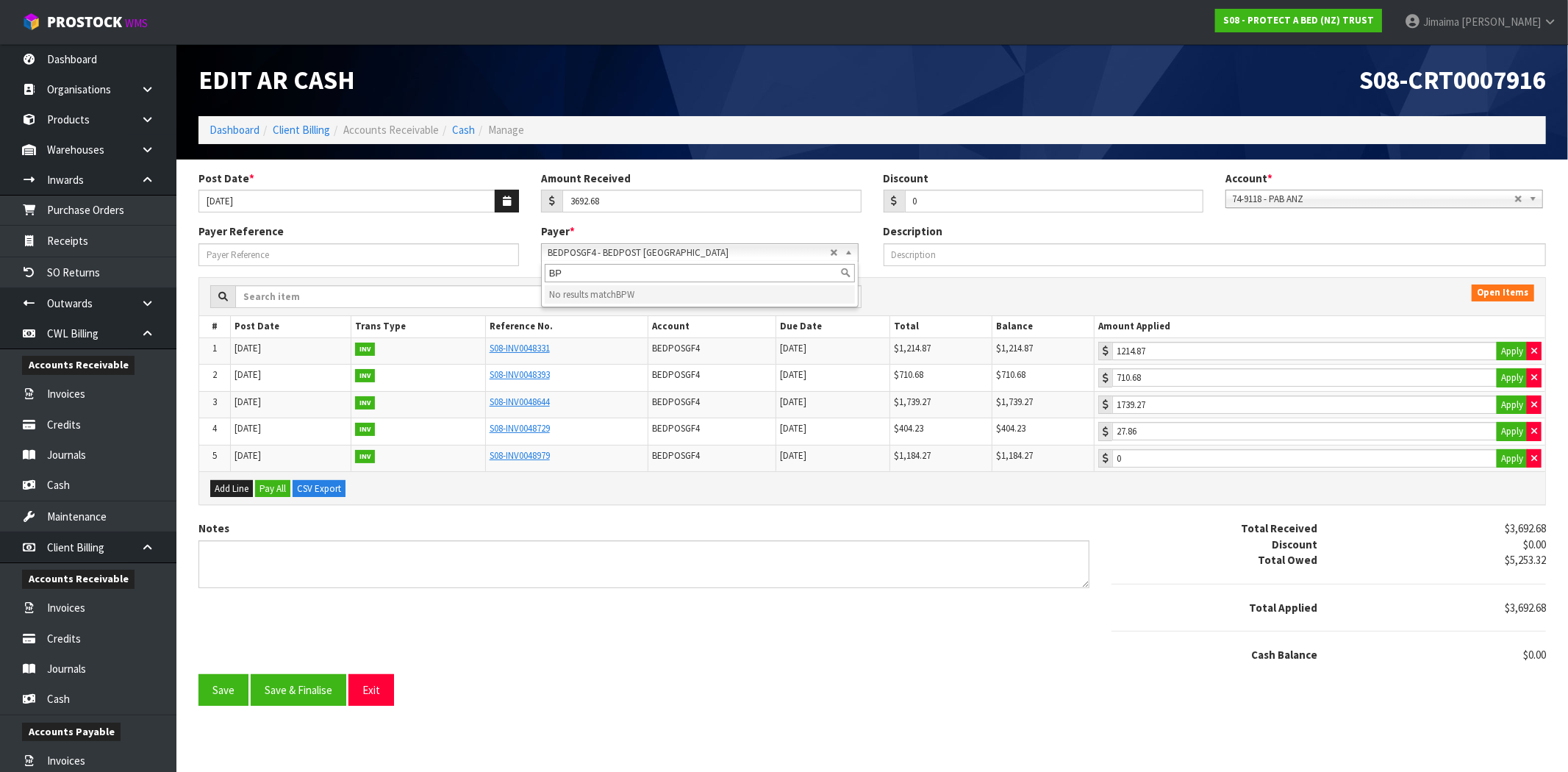
type input "B"
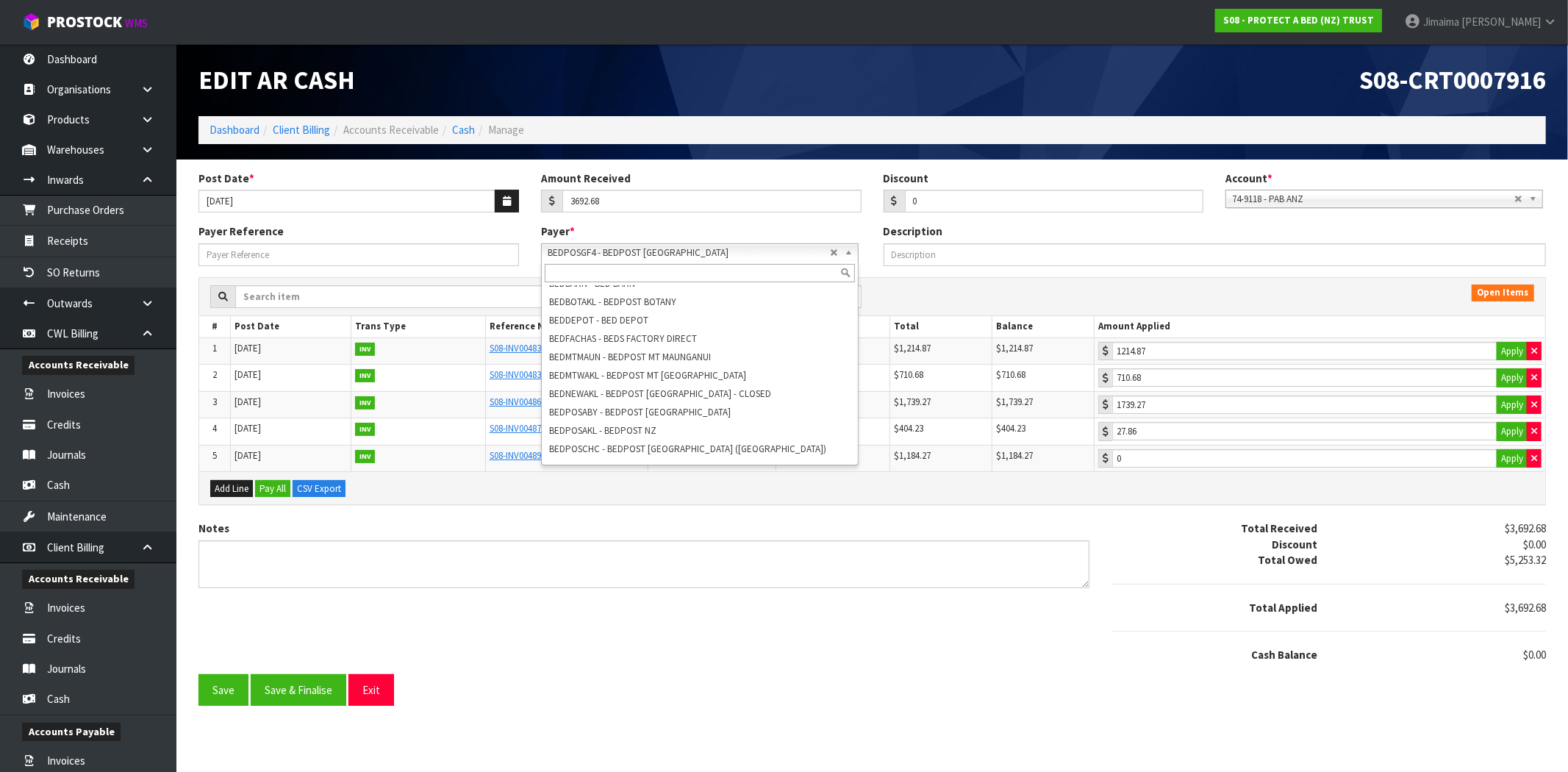
scroll to position [5004, 0]
click at [659, 604] on div "Notes Total Received $3,692.68 Discount $0.00 Total Owed $5,253.32 Total Applie…" at bounding box center [872, 597] width 1370 height 153
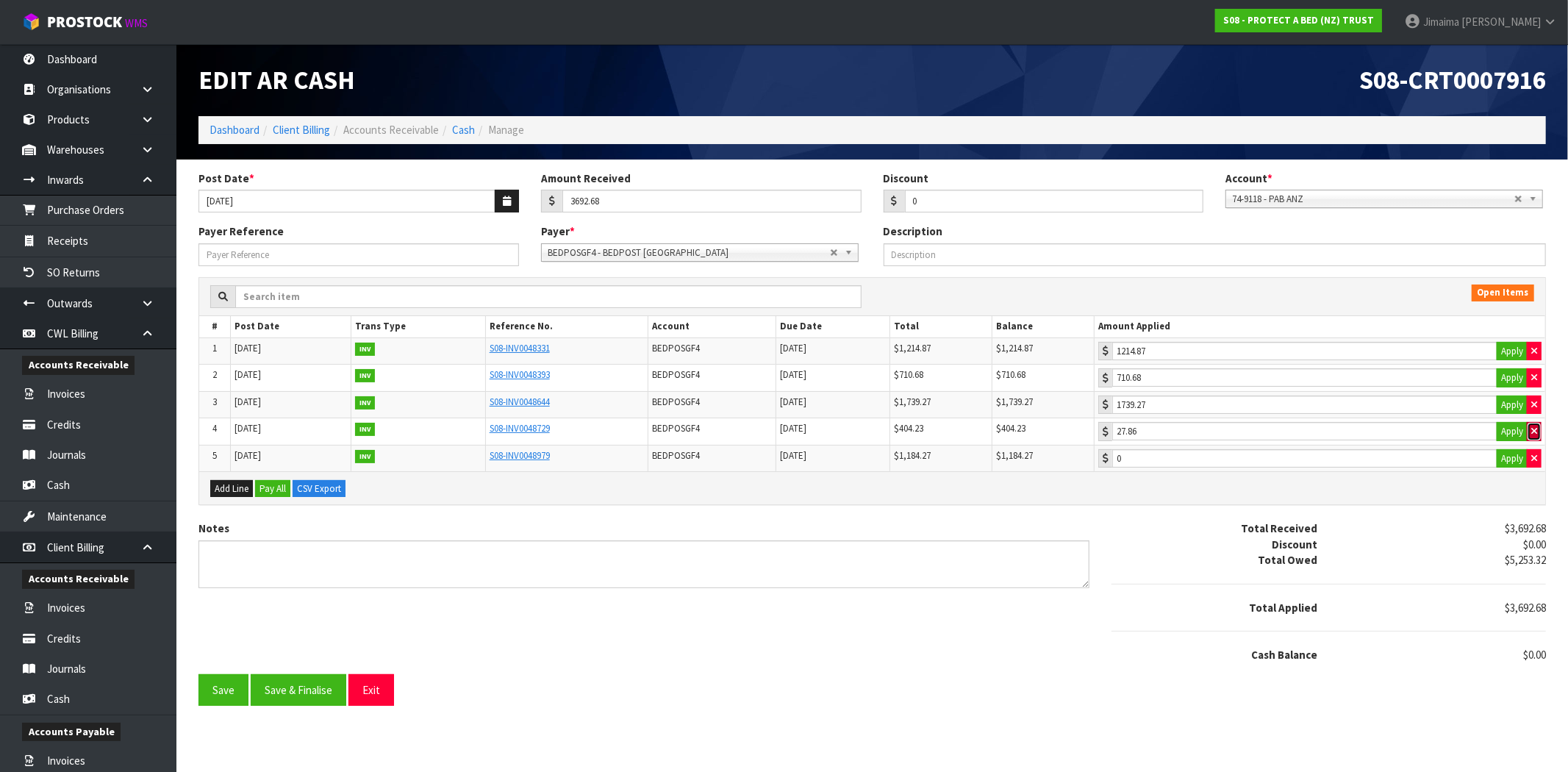
click at [1540, 430] on button "button" at bounding box center [1534, 431] width 15 height 19
type input "0"
click at [576, 204] on input "3692.68" at bounding box center [712, 201] width 299 height 23
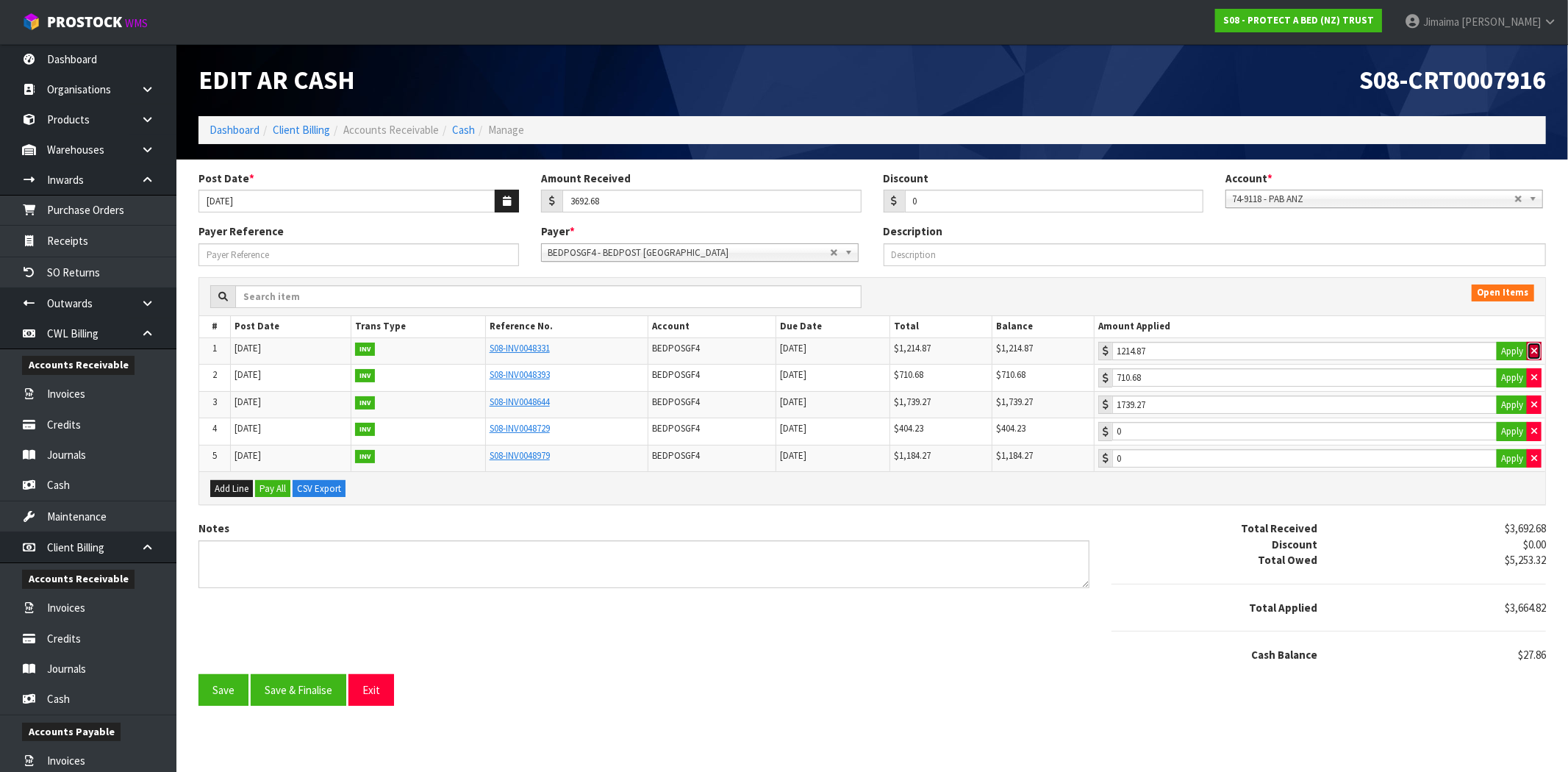
click at [1540, 351] on button "button" at bounding box center [1534, 351] width 15 height 19
type input "0"
click at [1539, 388] on td "710.68 Apply" at bounding box center [1320, 378] width 451 height 27
click at [1534, 400] on button "button" at bounding box center [1534, 405] width 15 height 19
type input "0"
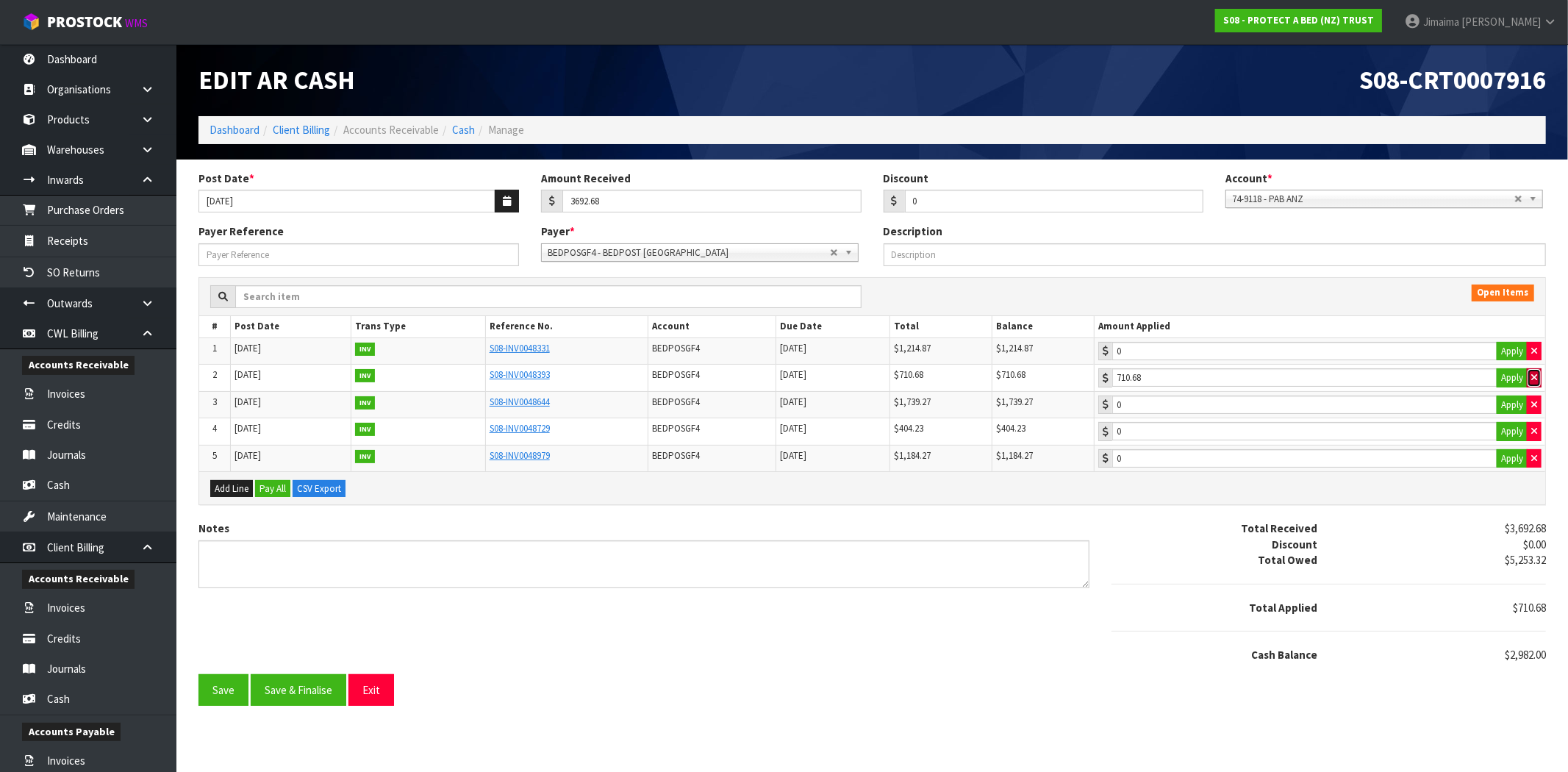
click at [1533, 382] on icon "button" at bounding box center [1534, 377] width 6 height 10
type input "0"
type input "1184.27"
click at [1239, 460] on input "1184.27" at bounding box center [1305, 458] width 385 height 19
click at [1196, 350] on input "1214.87" at bounding box center [1305, 351] width 385 height 19
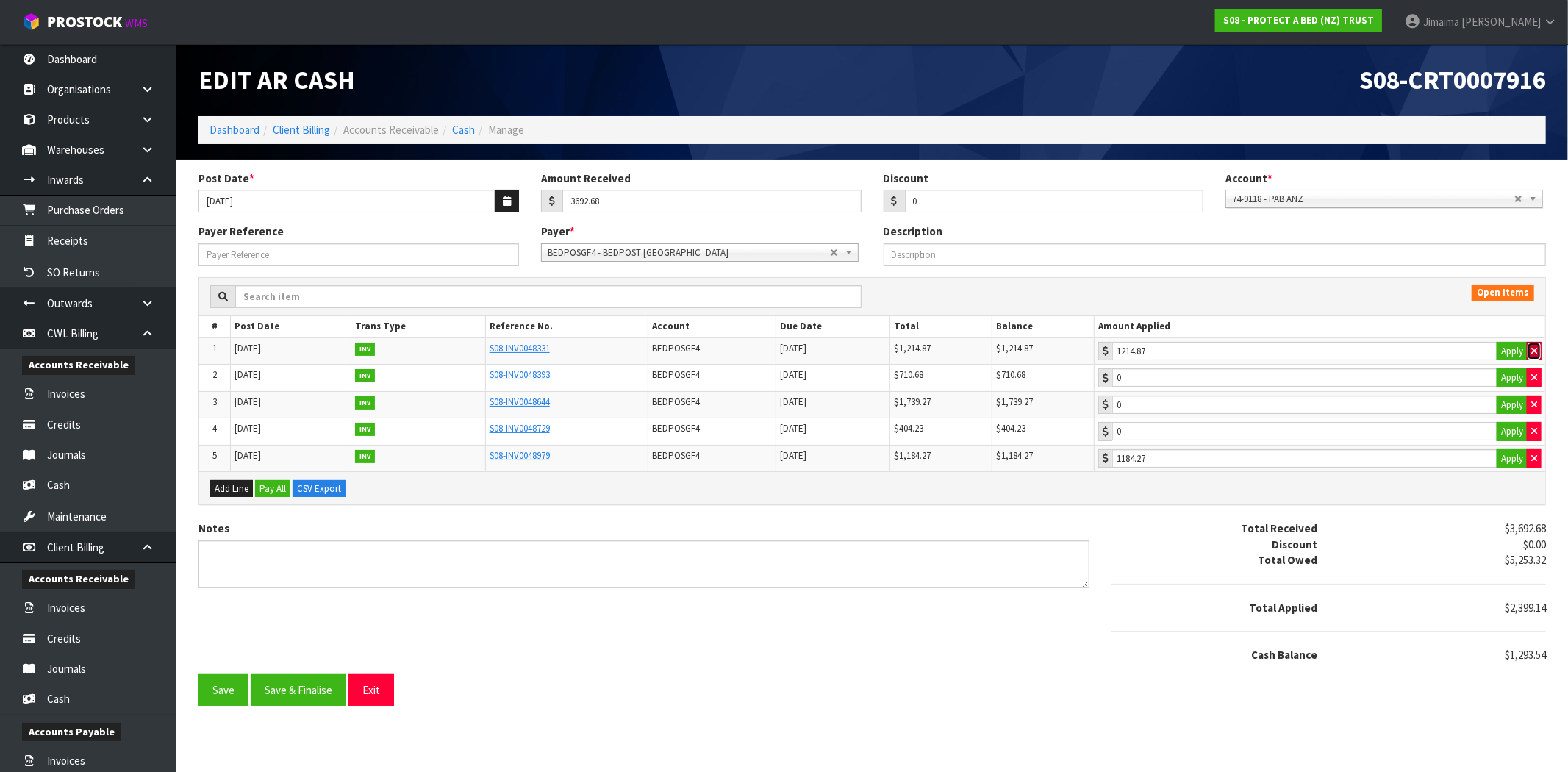
click at [1540, 346] on button "button" at bounding box center [1534, 351] width 15 height 19
type input "0"
click at [1225, 405] on input "1739.27" at bounding box center [1305, 405] width 385 height 19
click at [1533, 409] on icon "button" at bounding box center [1534, 405] width 6 height 10
type input "0"
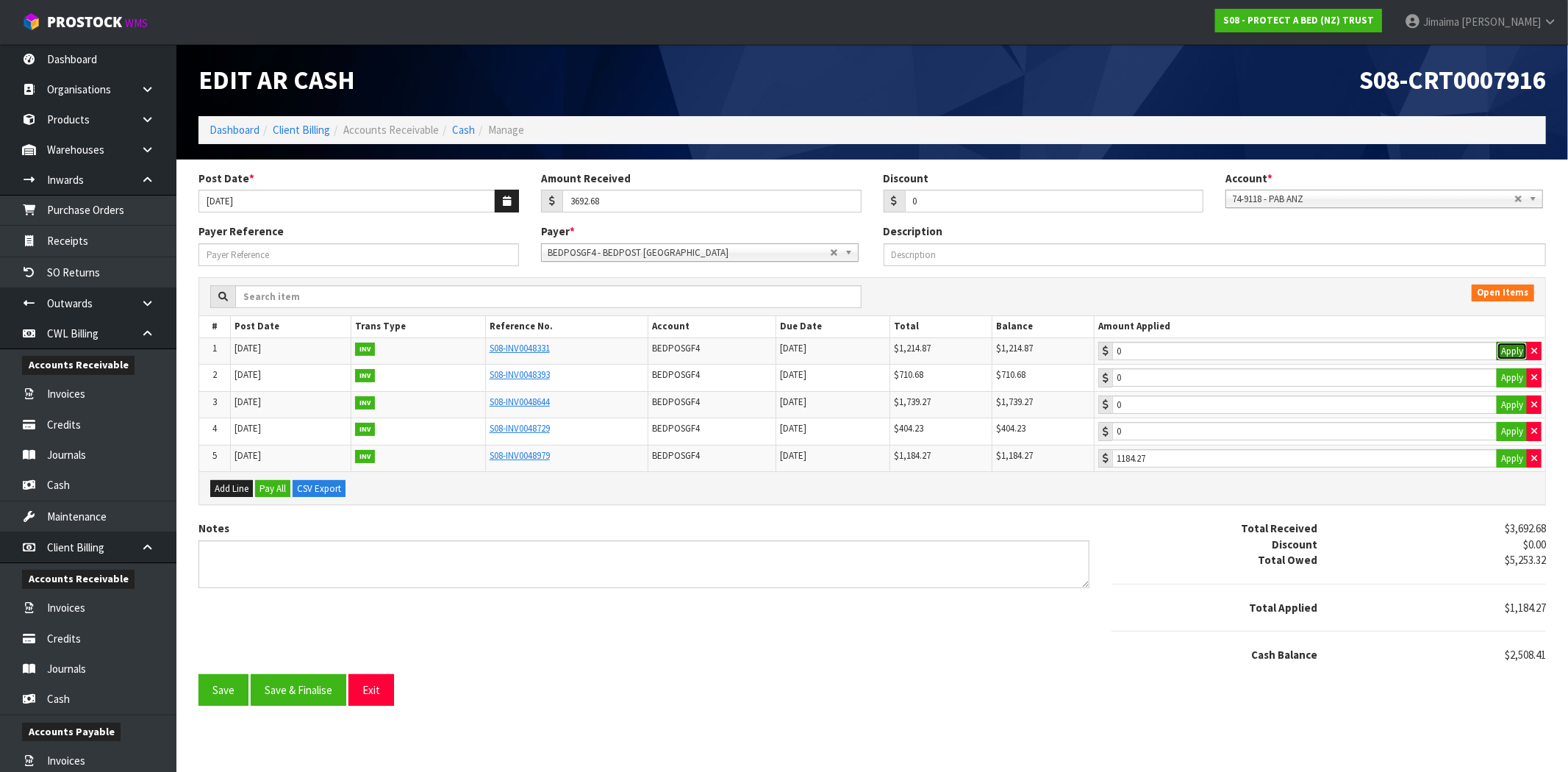
click at [1515, 356] on button "Apply" at bounding box center [1512, 351] width 31 height 19
click at [1538, 351] on button "button" at bounding box center [1534, 351] width 15 height 19
type input "0"
click at [1532, 378] on icon "button" at bounding box center [1534, 377] width 6 height 10
click at [1527, 430] on button "button" at bounding box center [1534, 431] width 15 height 19
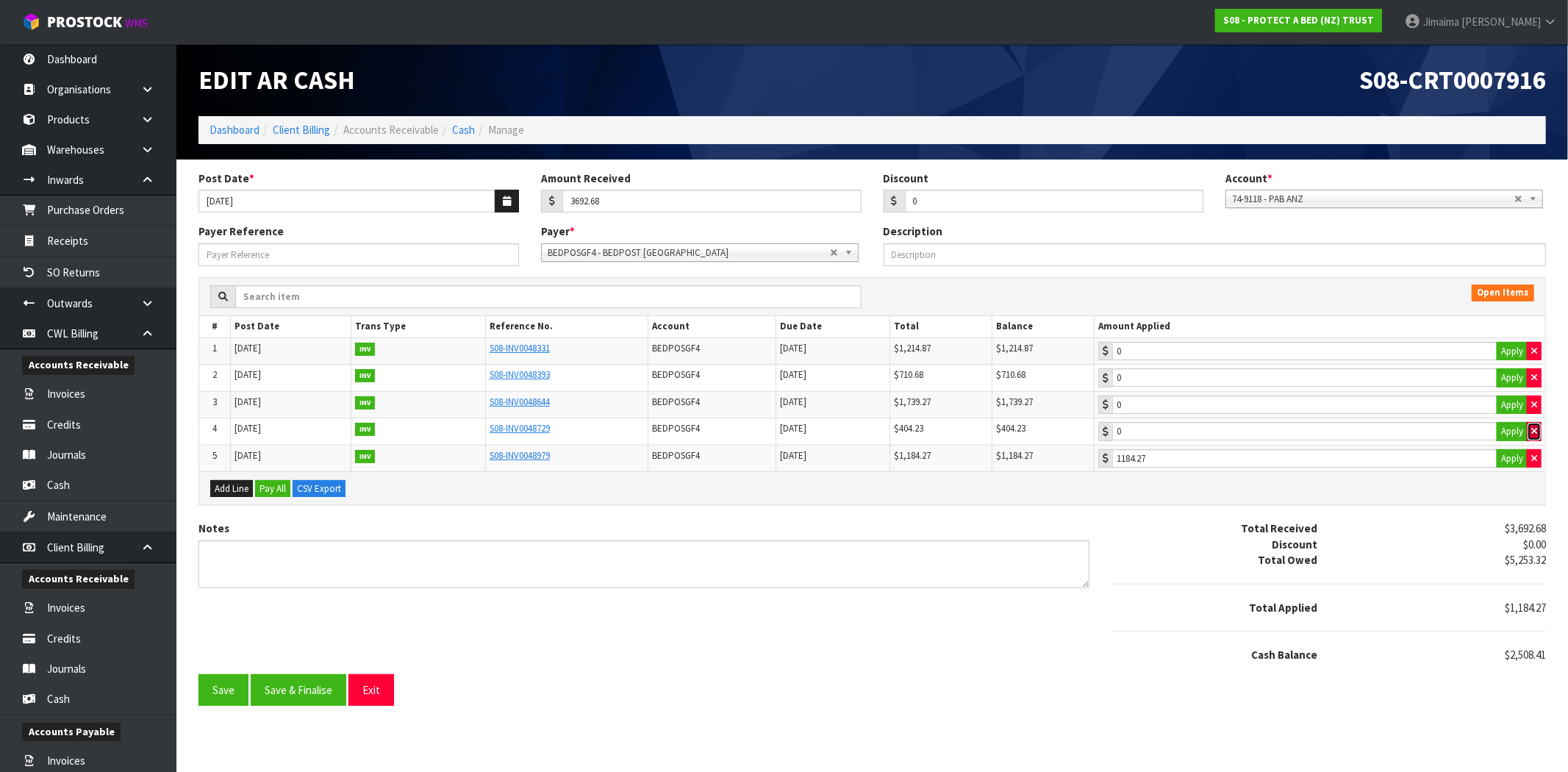
click at [1532, 430] on icon "button" at bounding box center [1534, 431] width 6 height 10
click at [1513, 432] on button "Apply" at bounding box center [1512, 431] width 31 height 19
type input "404.23"
click at [1512, 372] on button "Apply" at bounding box center [1512, 378] width 31 height 19
type input "710.68"
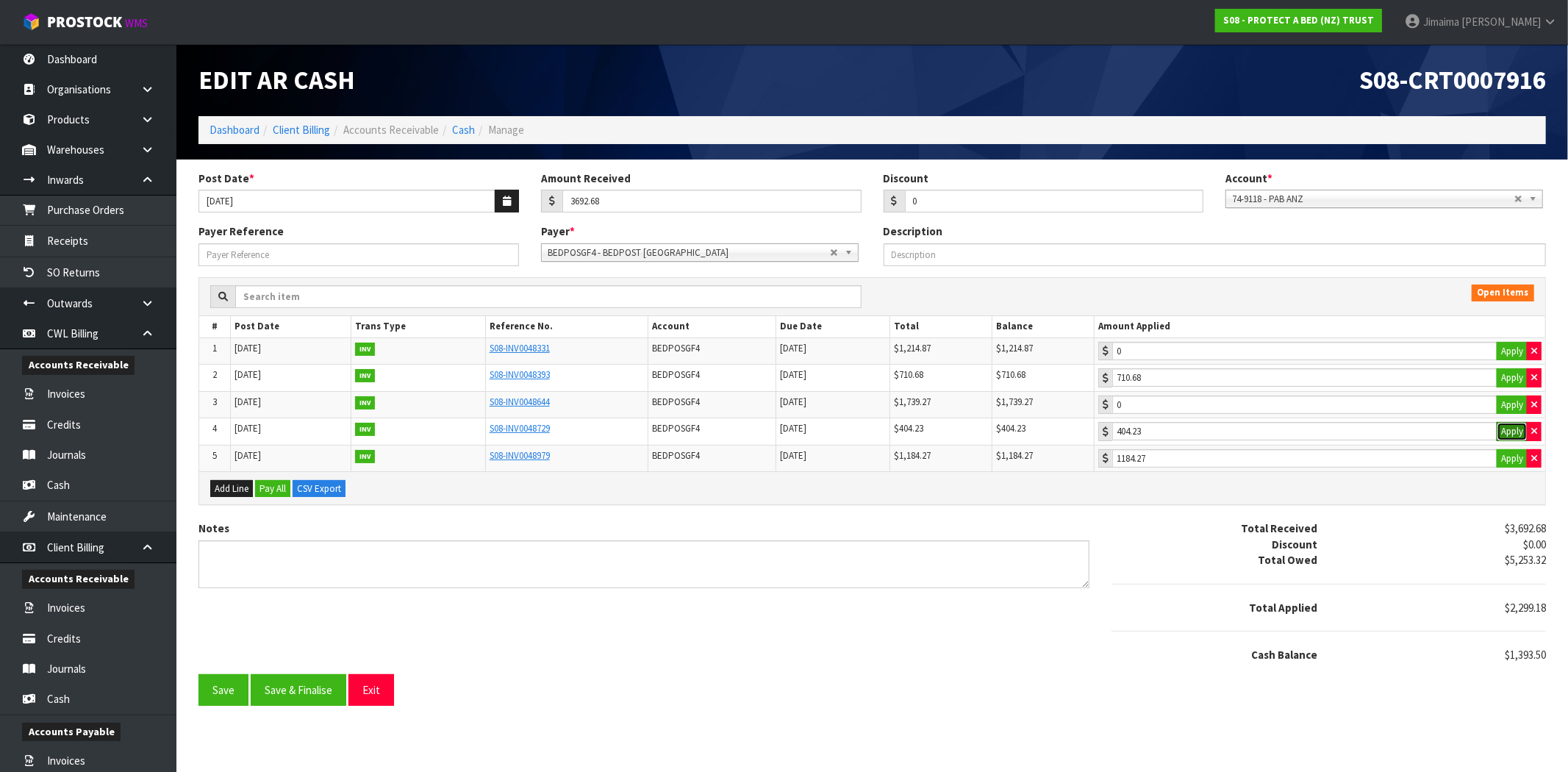
click at [1508, 426] on button "Apply" at bounding box center [1512, 431] width 31 height 19
click at [1507, 401] on button "Apply" at bounding box center [1512, 405] width 31 height 19
click at [1529, 401] on button "button" at bounding box center [1534, 405] width 15 height 19
type input "0"
click at [1532, 373] on icon "button" at bounding box center [1534, 377] width 6 height 10
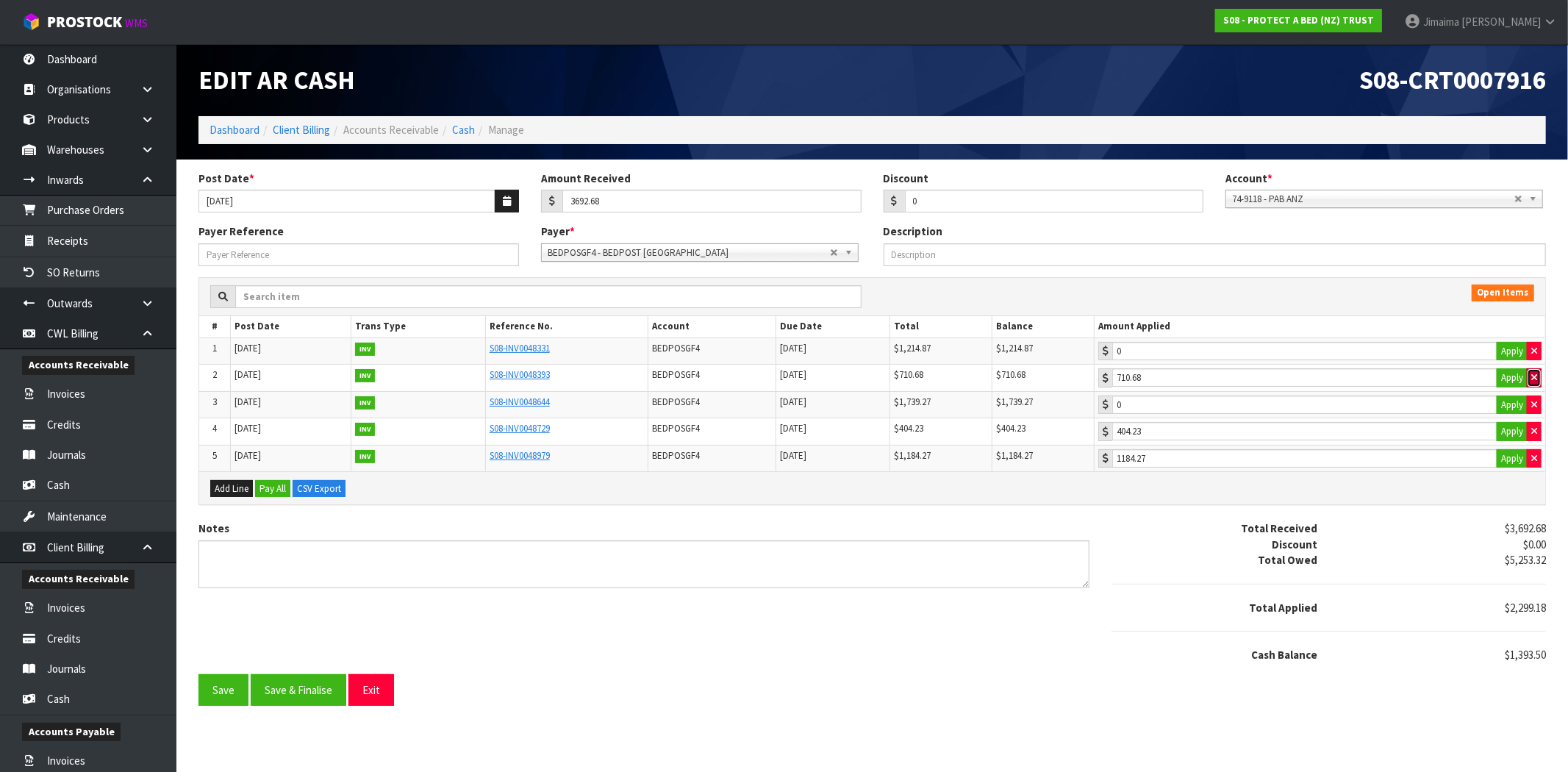
type input "0"
click at [1532, 339] on td "0 Apply" at bounding box center [1320, 351] width 451 height 27
click at [1540, 427] on button "button" at bounding box center [1534, 431] width 15 height 19
type input "0"
click at [1537, 460] on icon "button" at bounding box center [1534, 459] width 6 height 10
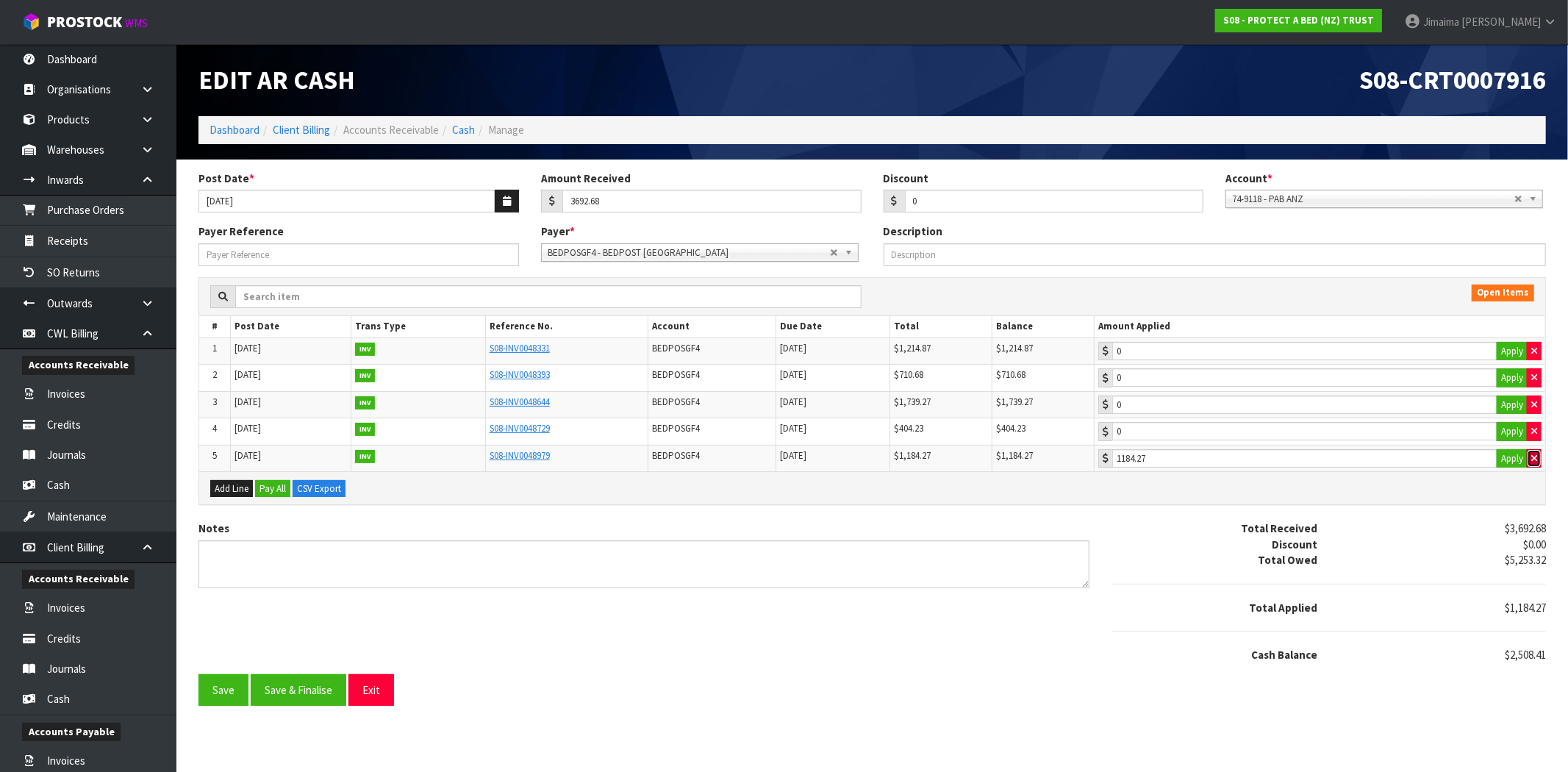
type input "0"
type input "1214.87"
click at [1254, 355] on input "1214.87" at bounding box center [1305, 351] width 385 height 19
click at [379, 689] on button "Exit" at bounding box center [371, 689] width 46 height 31
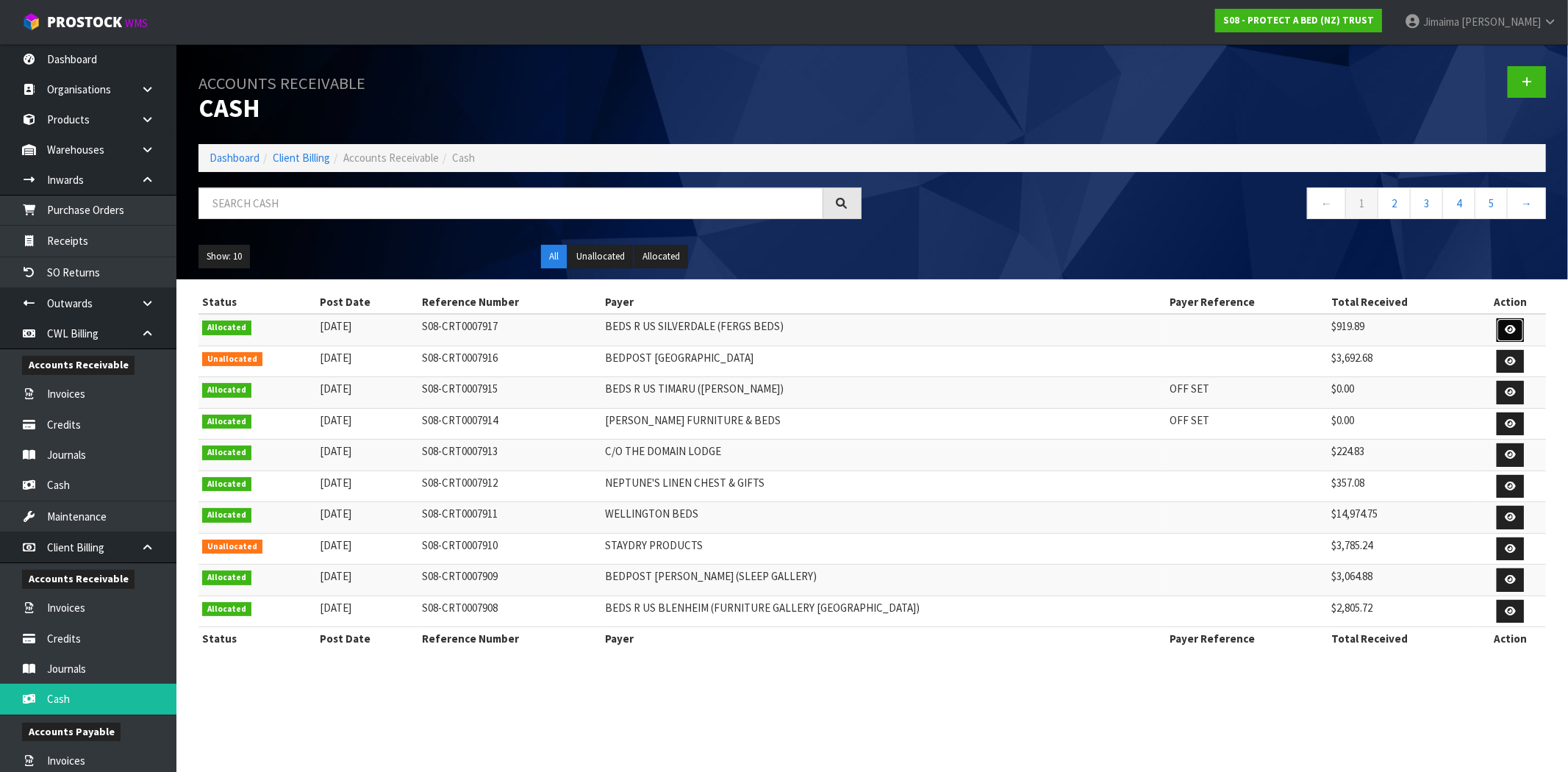
click at [1515, 320] on link at bounding box center [1511, 330] width 27 height 23
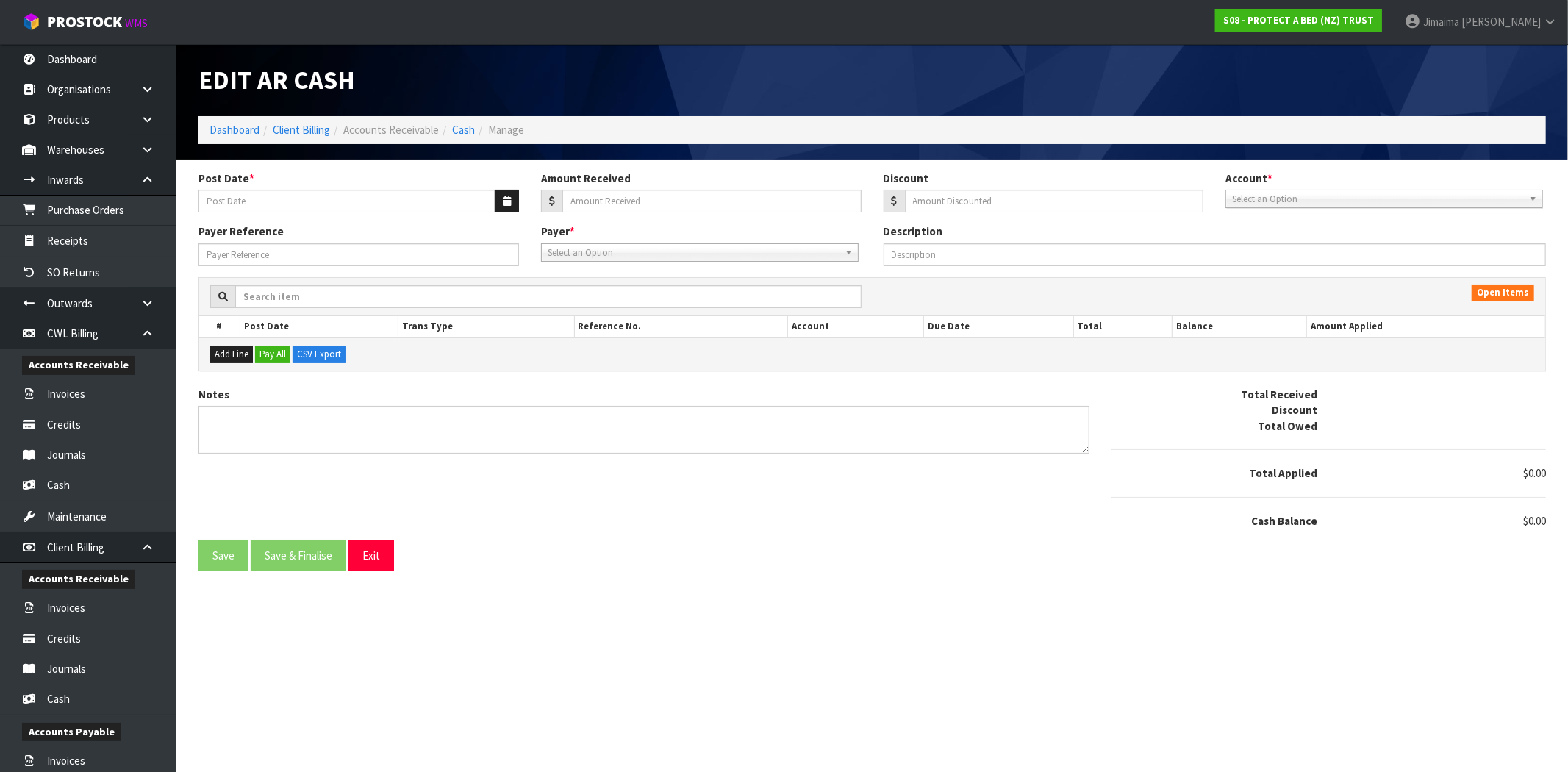
type input "[DATE]"
type input "919.89"
type input "48.42"
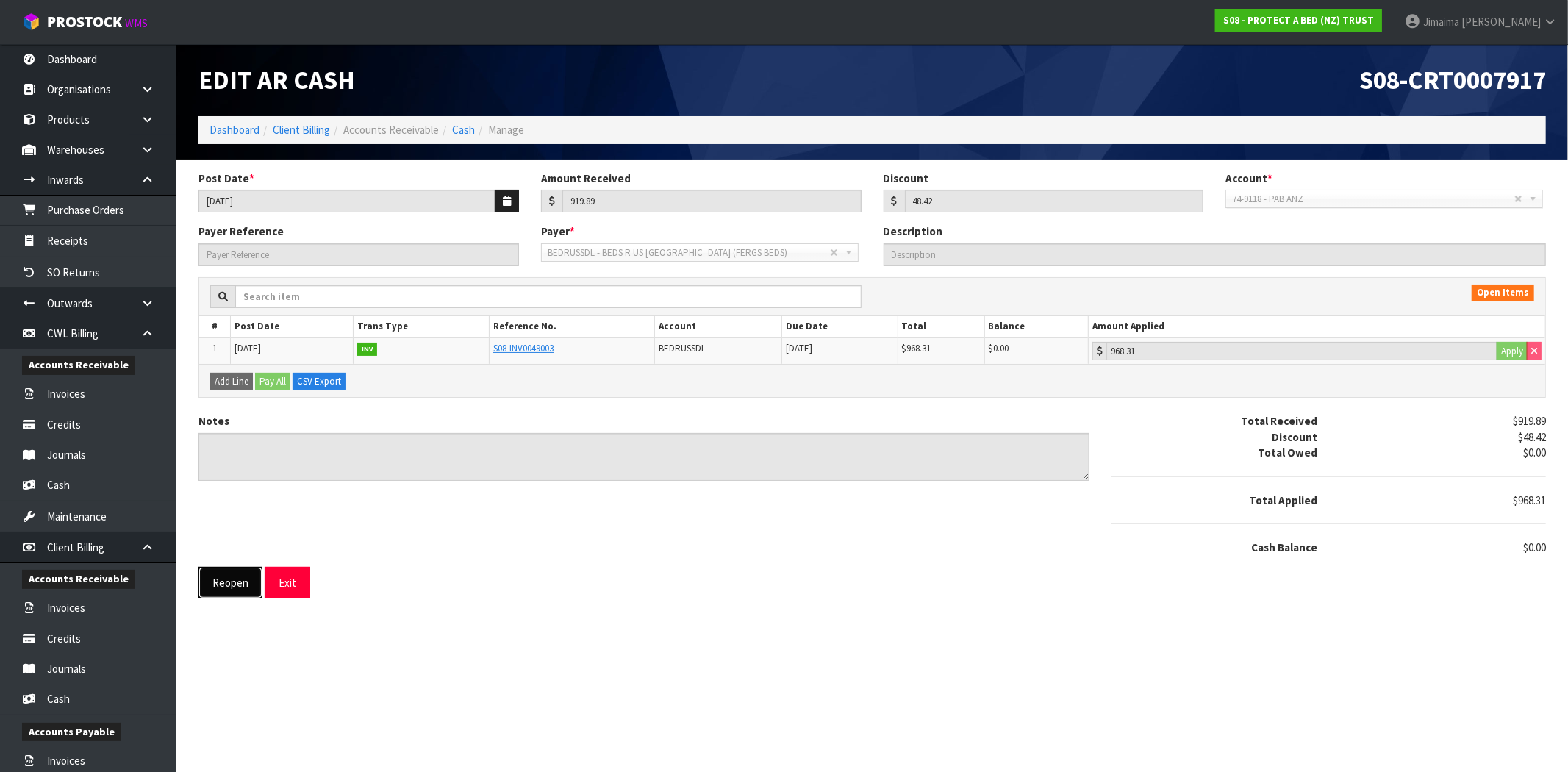
click at [224, 580] on button "Reopen" at bounding box center [230, 582] width 64 height 31
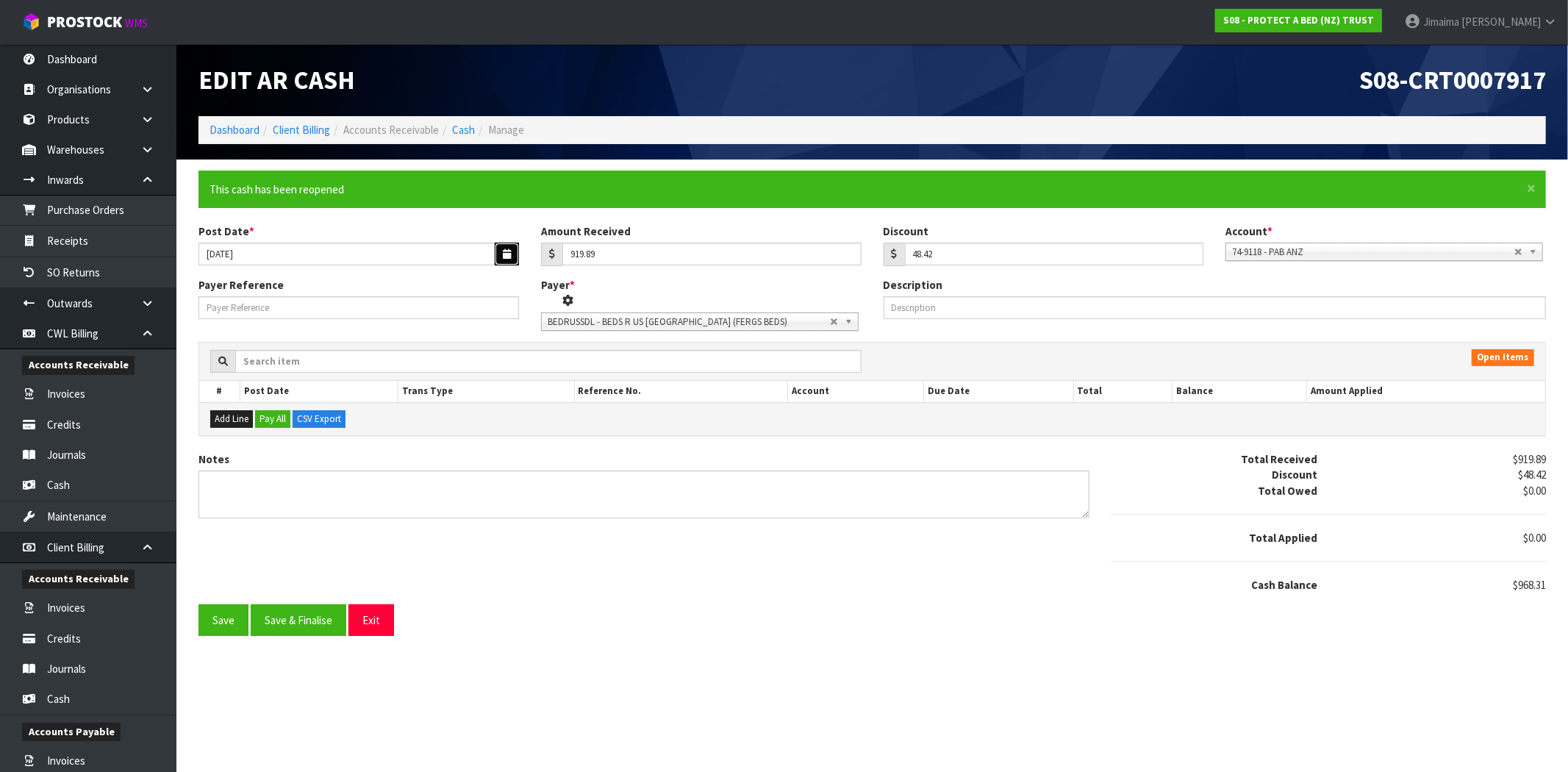
click at [508, 252] on icon "button" at bounding box center [507, 254] width 8 height 10
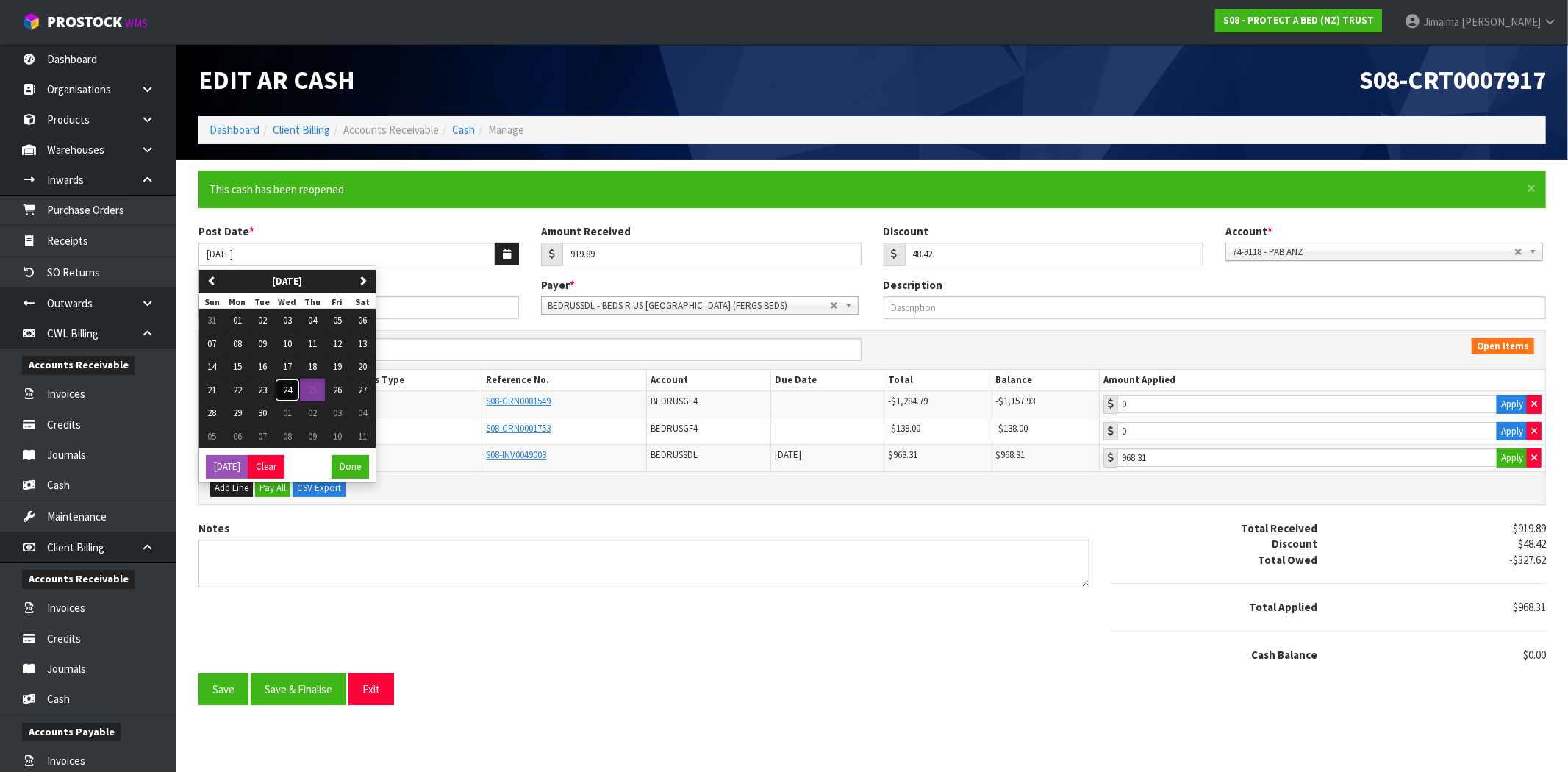
click at [285, 393] on span "24" at bounding box center [287, 390] width 9 height 13
type input "[DATE]"
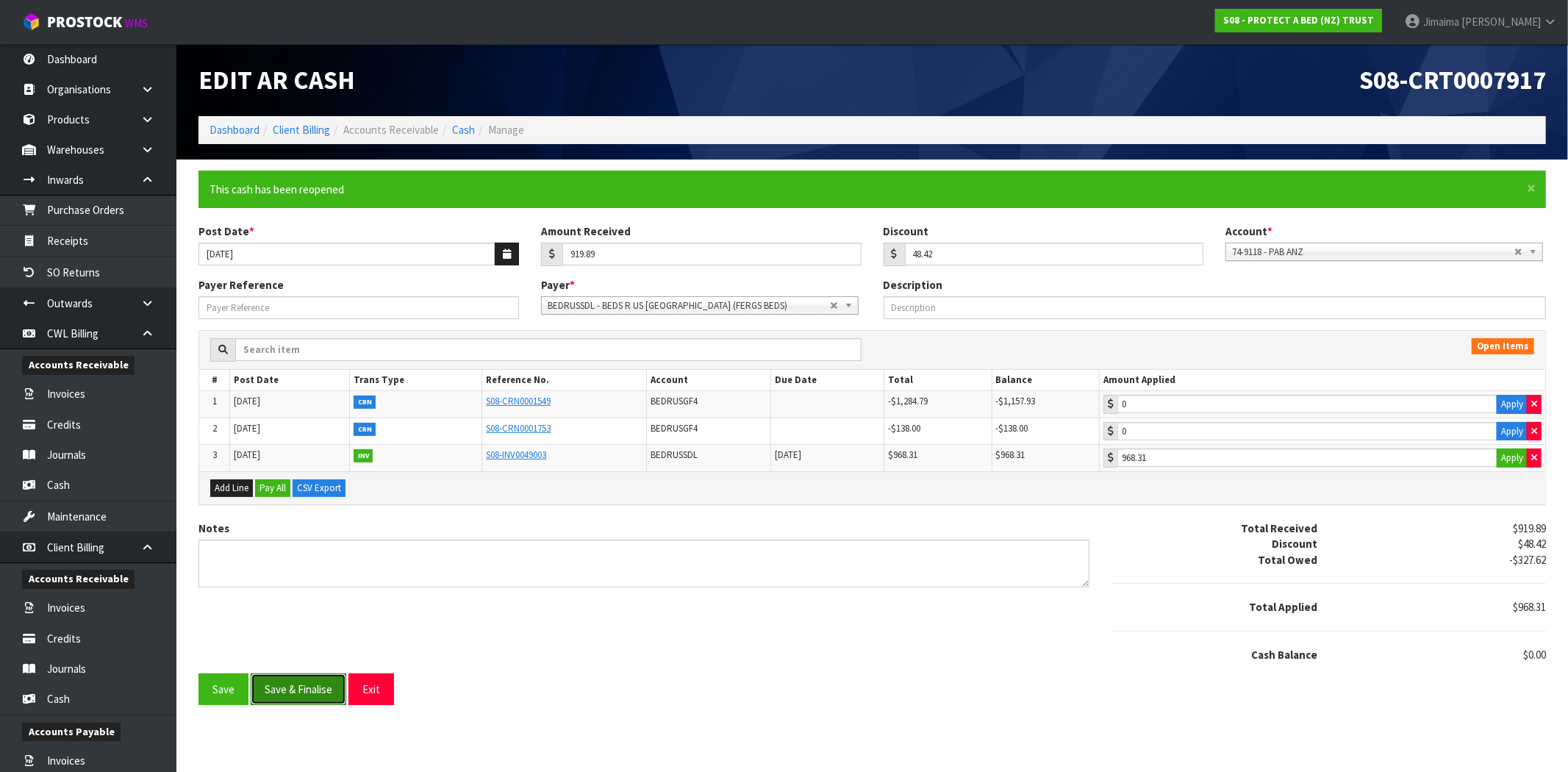
click at [275, 687] on button "Save & Finalise" at bounding box center [298, 688] width 96 height 31
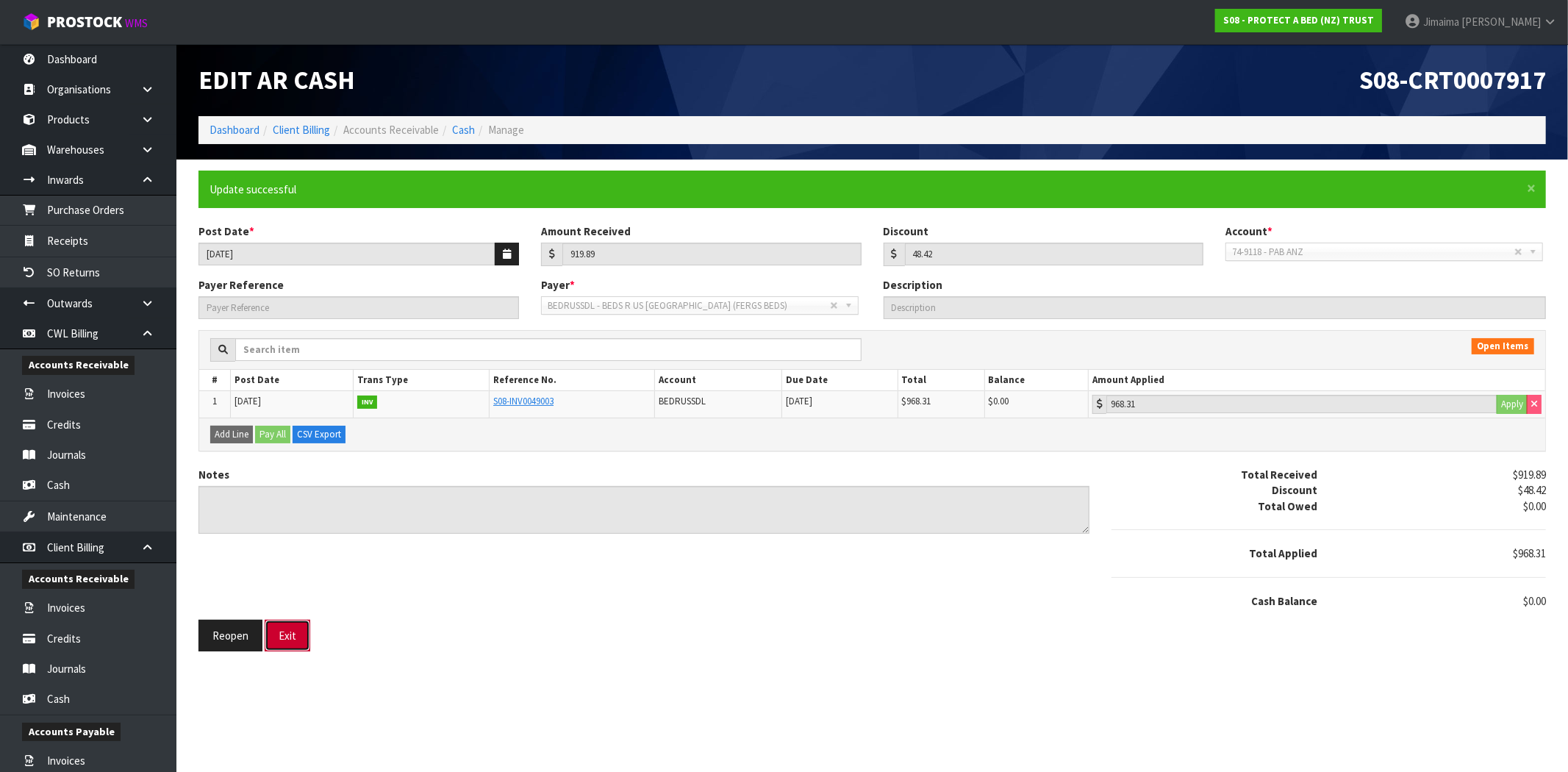
click at [299, 630] on button "Exit" at bounding box center [287, 635] width 46 height 31
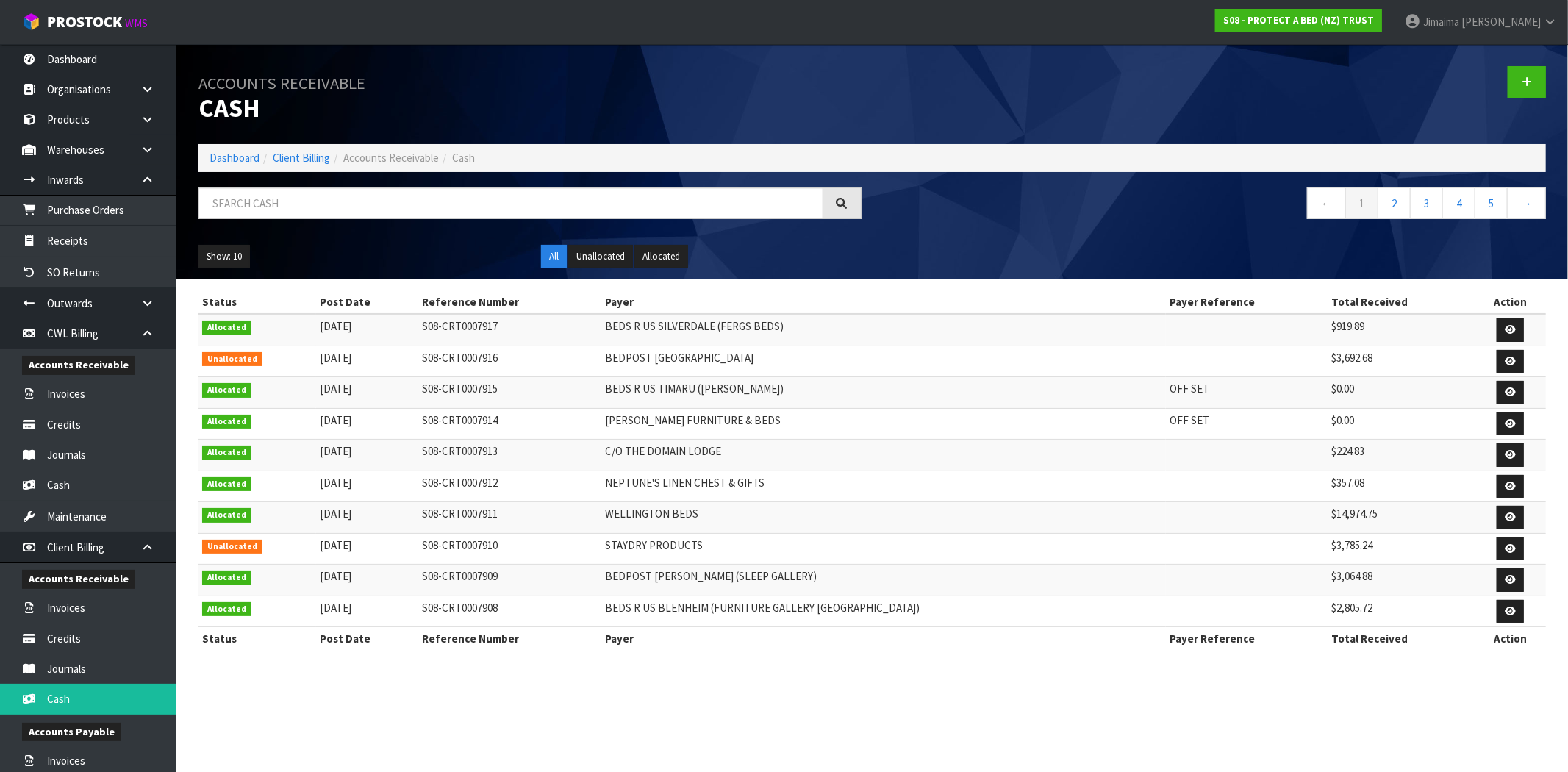
click at [851, 321] on td "BEDS R US SILVERDALE (FERGS BEDS)" at bounding box center [884, 329] width 564 height 31
click at [1512, 359] on icon at bounding box center [1511, 361] width 11 height 10
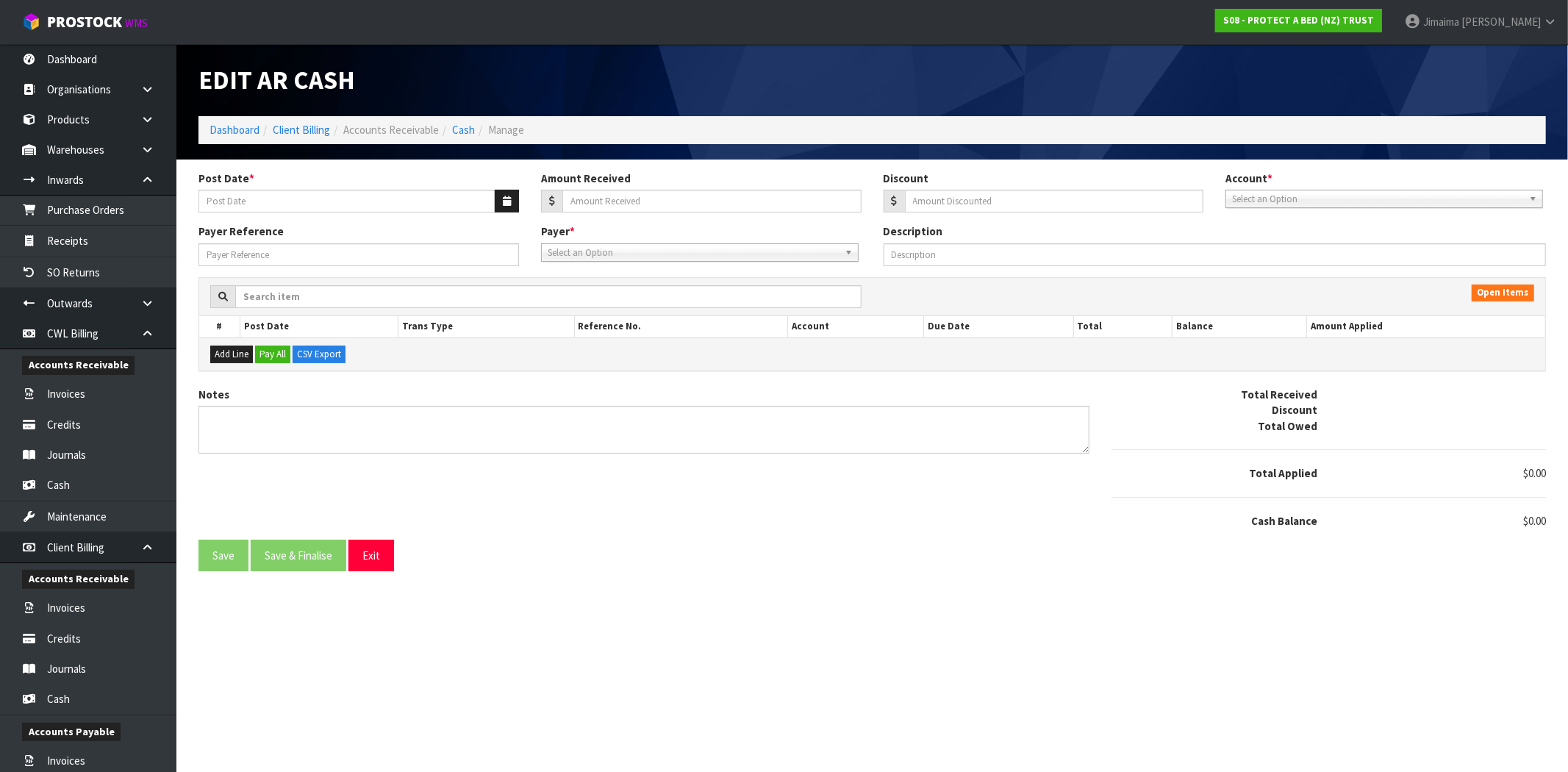
type input "[DATE]"
type input "3692.68"
type input "0"
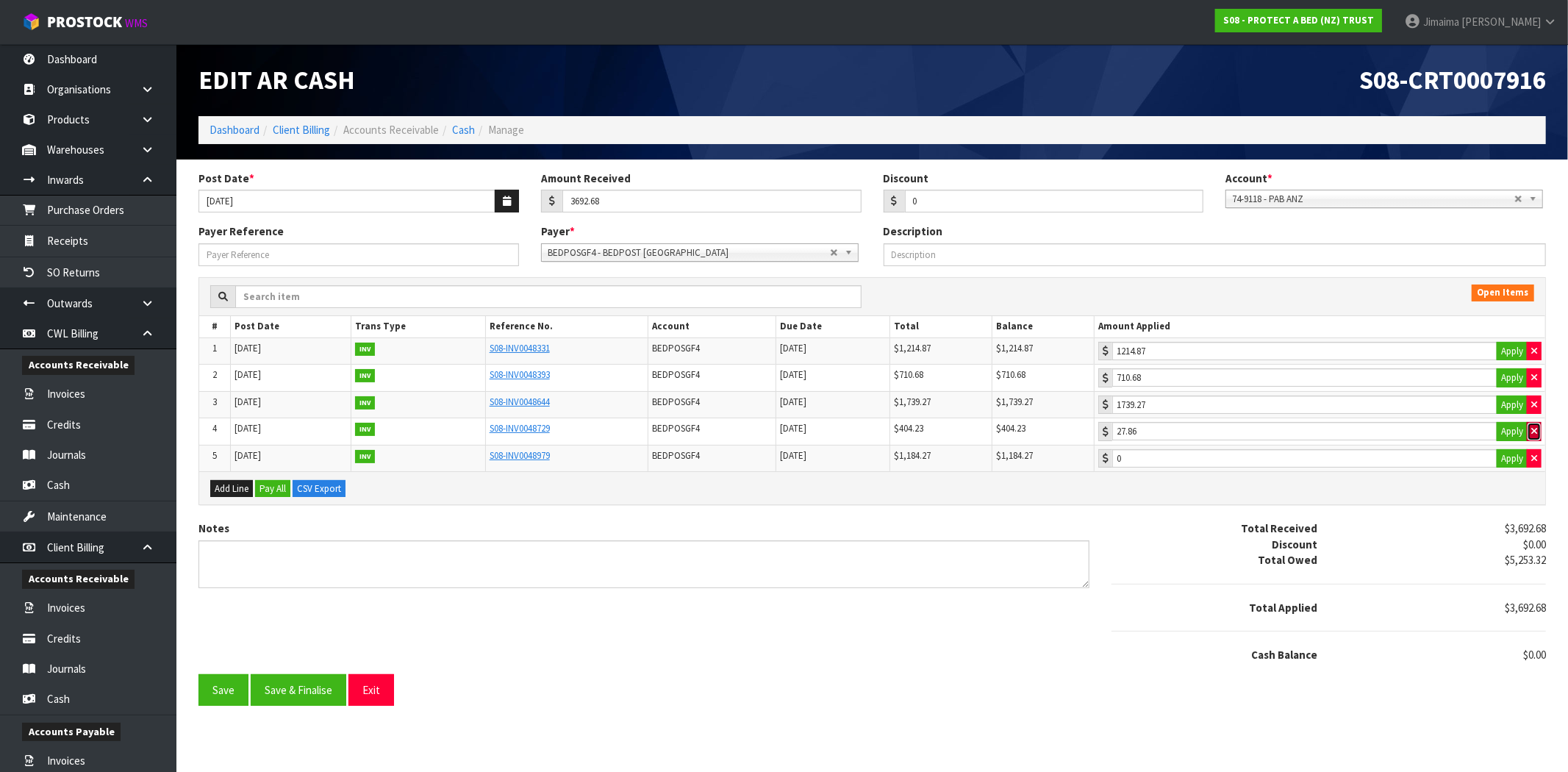
click at [1537, 436] on icon "button" at bounding box center [1534, 431] width 6 height 10
type input "0"
click at [1535, 409] on icon "button" at bounding box center [1534, 405] width 6 height 10
type input "0"
click at [1537, 380] on icon "button" at bounding box center [1534, 377] width 6 height 10
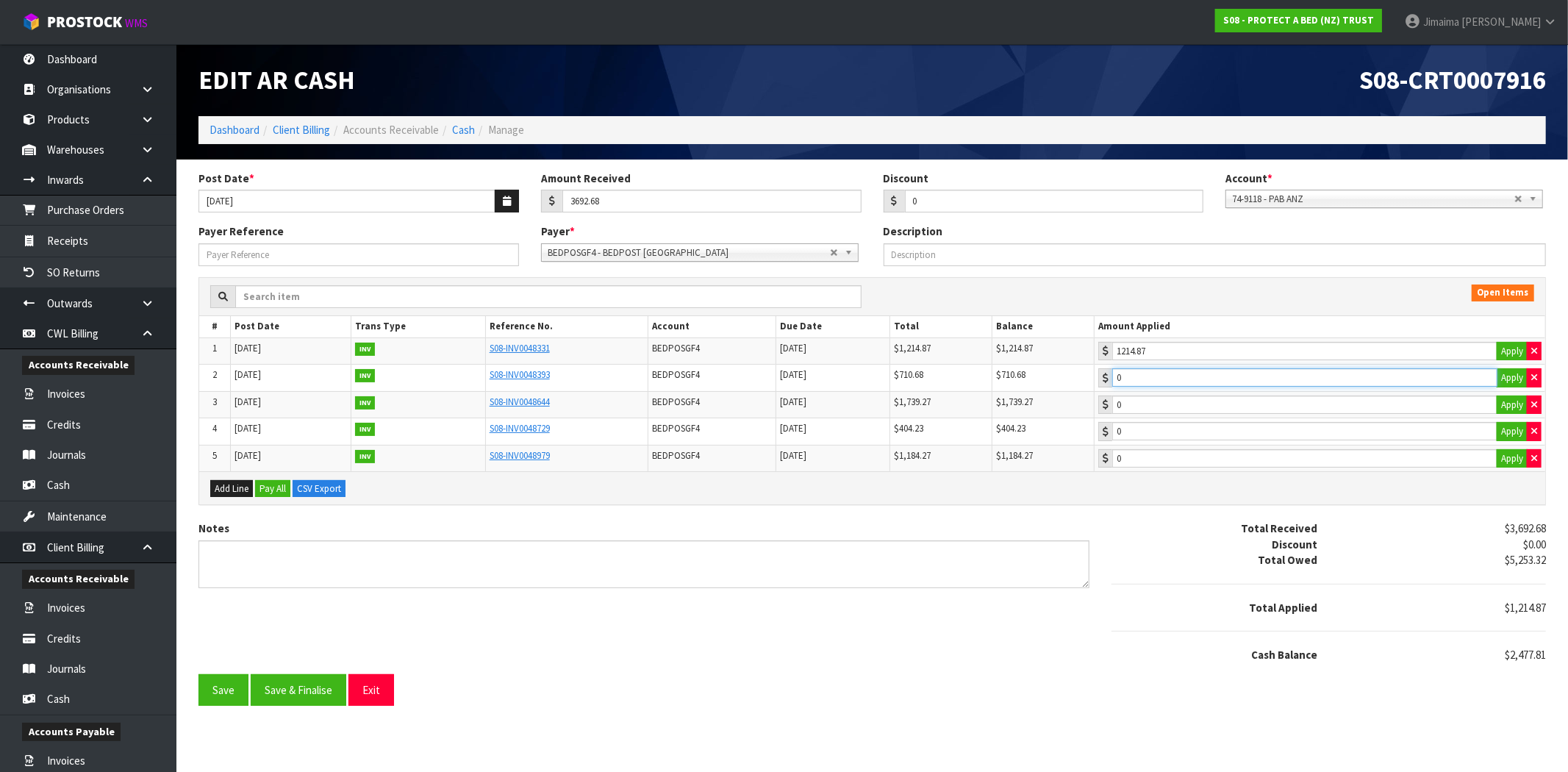
type input "710.68"
click at [1206, 376] on input "710.68" at bounding box center [1305, 377] width 385 height 19
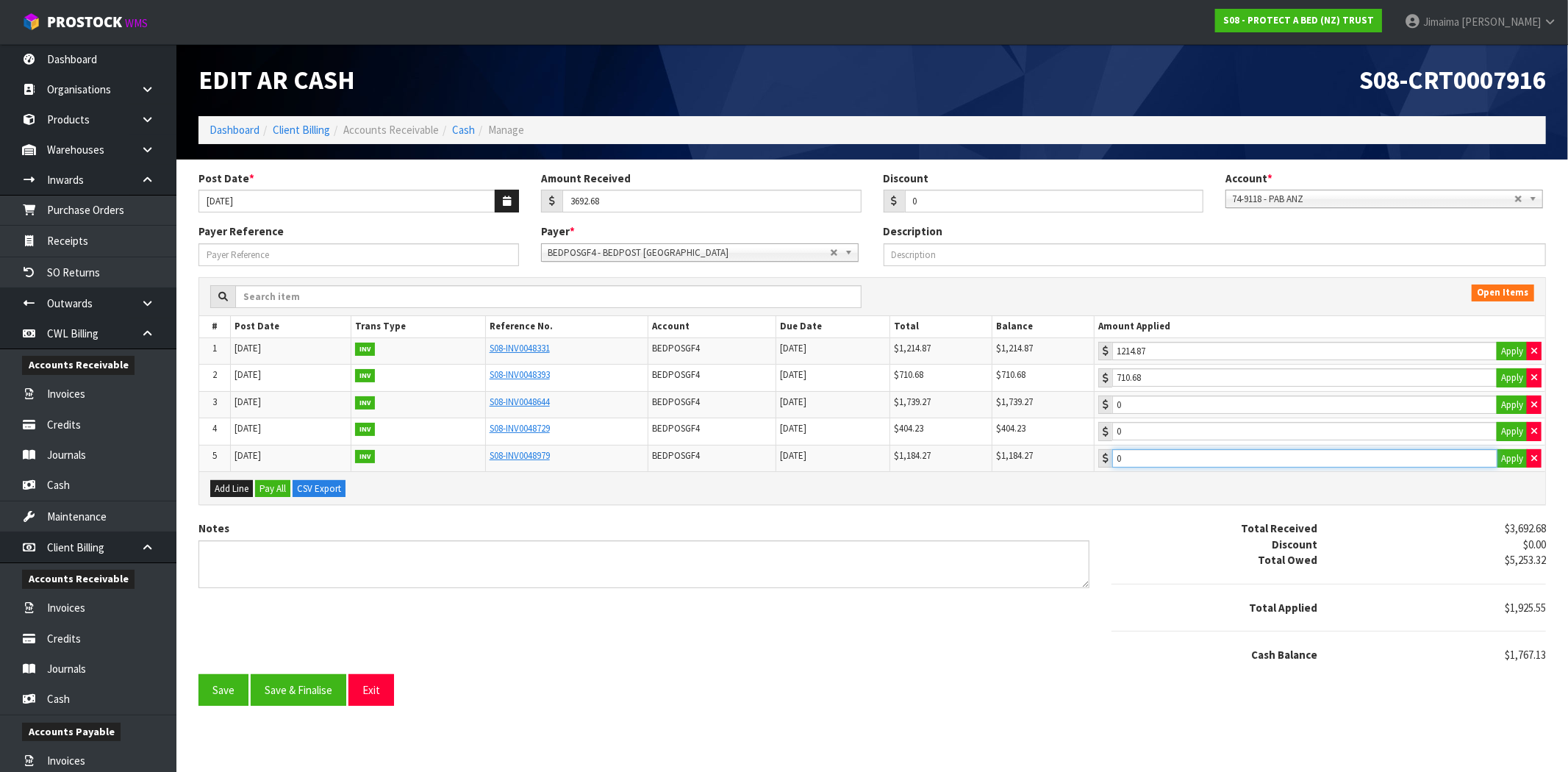
type input "1184.27"
click at [1193, 465] on input "1184.27" at bounding box center [1305, 458] width 385 height 19
type input "404.23"
click at [1194, 438] on input "404.23" at bounding box center [1305, 430] width 385 height 19
click at [1540, 455] on button "button" at bounding box center [1534, 459] width 15 height 19
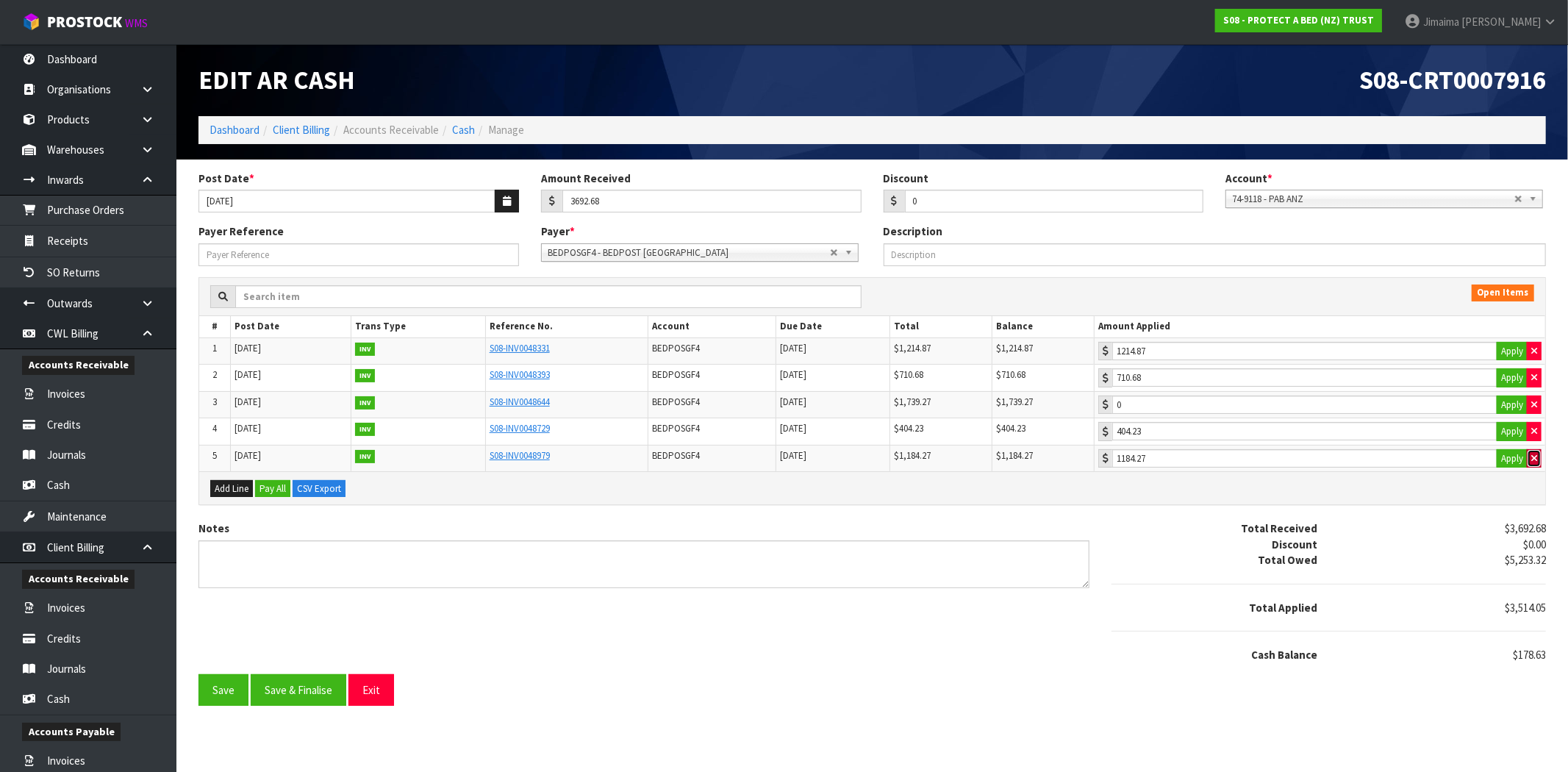
type input "0"
click at [1540, 434] on button "button" at bounding box center [1534, 431] width 15 height 19
type input "0"
click at [1540, 401] on button "button" at bounding box center [1534, 405] width 15 height 19
click at [1541, 371] on button "button" at bounding box center [1534, 378] width 15 height 19
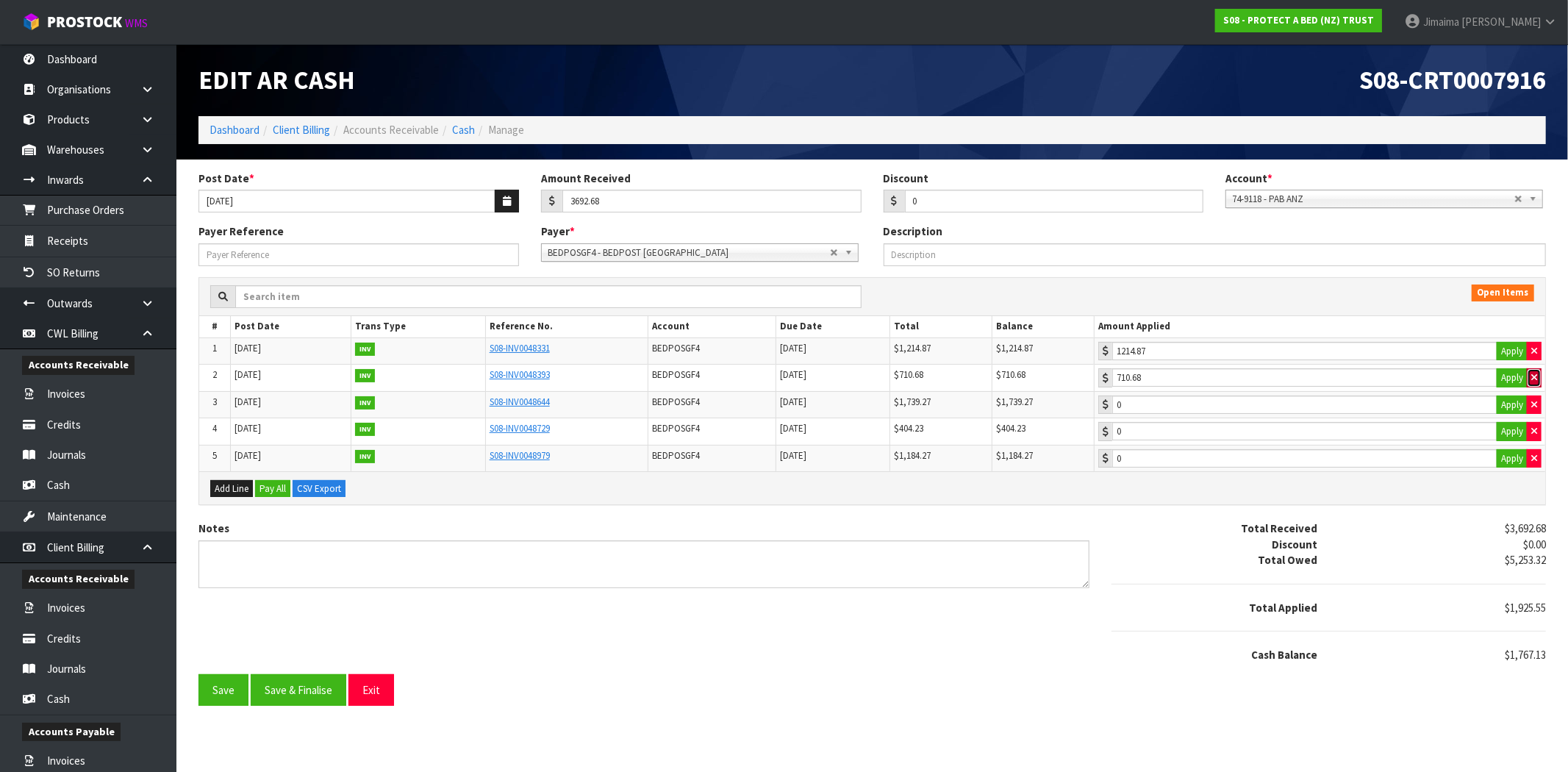
type input "0"
click at [1540, 349] on button "button" at bounding box center [1534, 351] width 15 height 19
click at [1200, 340] on td "0 Apply" at bounding box center [1320, 351] width 451 height 27
type input "1214.87"
drag, startPoint x: 1189, startPoint y: 355, endPoint x: 1181, endPoint y: 368, distance: 15.3
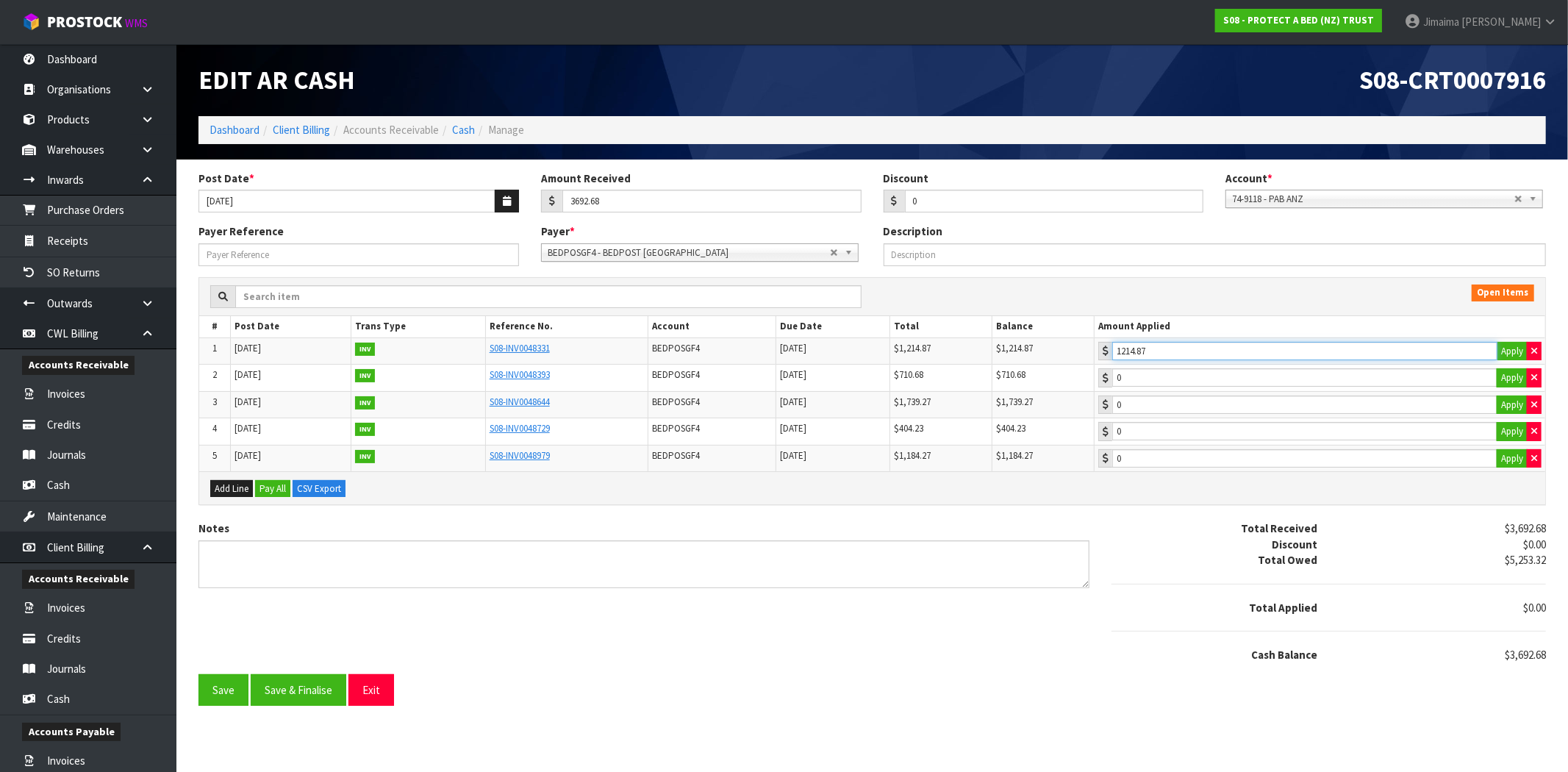
click at [1189, 355] on input "1214.87" at bounding box center [1305, 351] width 385 height 19
type input "1739.27"
click at [1176, 407] on input "1739.27" at bounding box center [1305, 405] width 385 height 19
type input "710.68"
click at [1175, 380] on input "710.68" at bounding box center [1305, 377] width 385 height 19
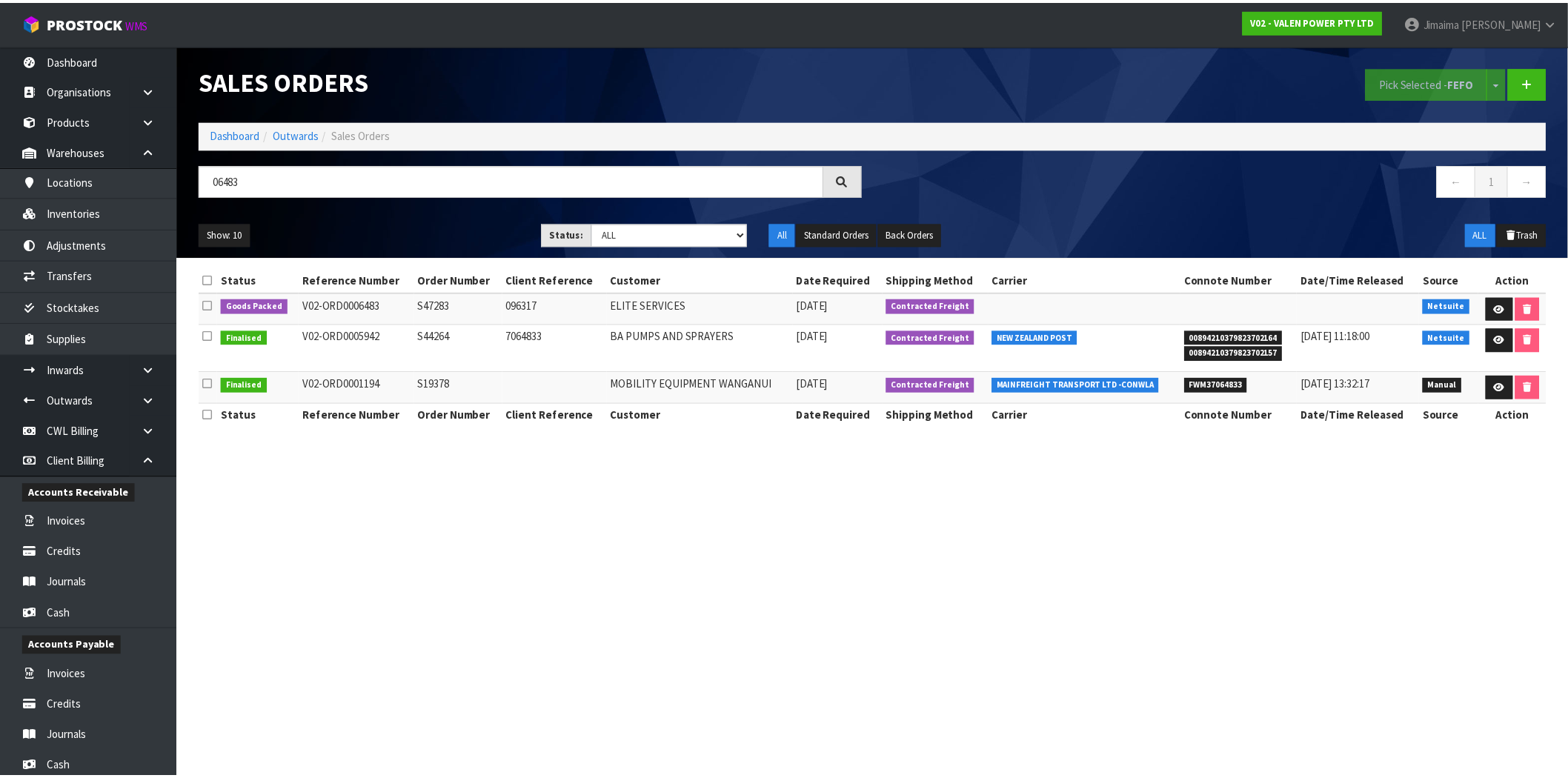
scroll to position [33, 0]
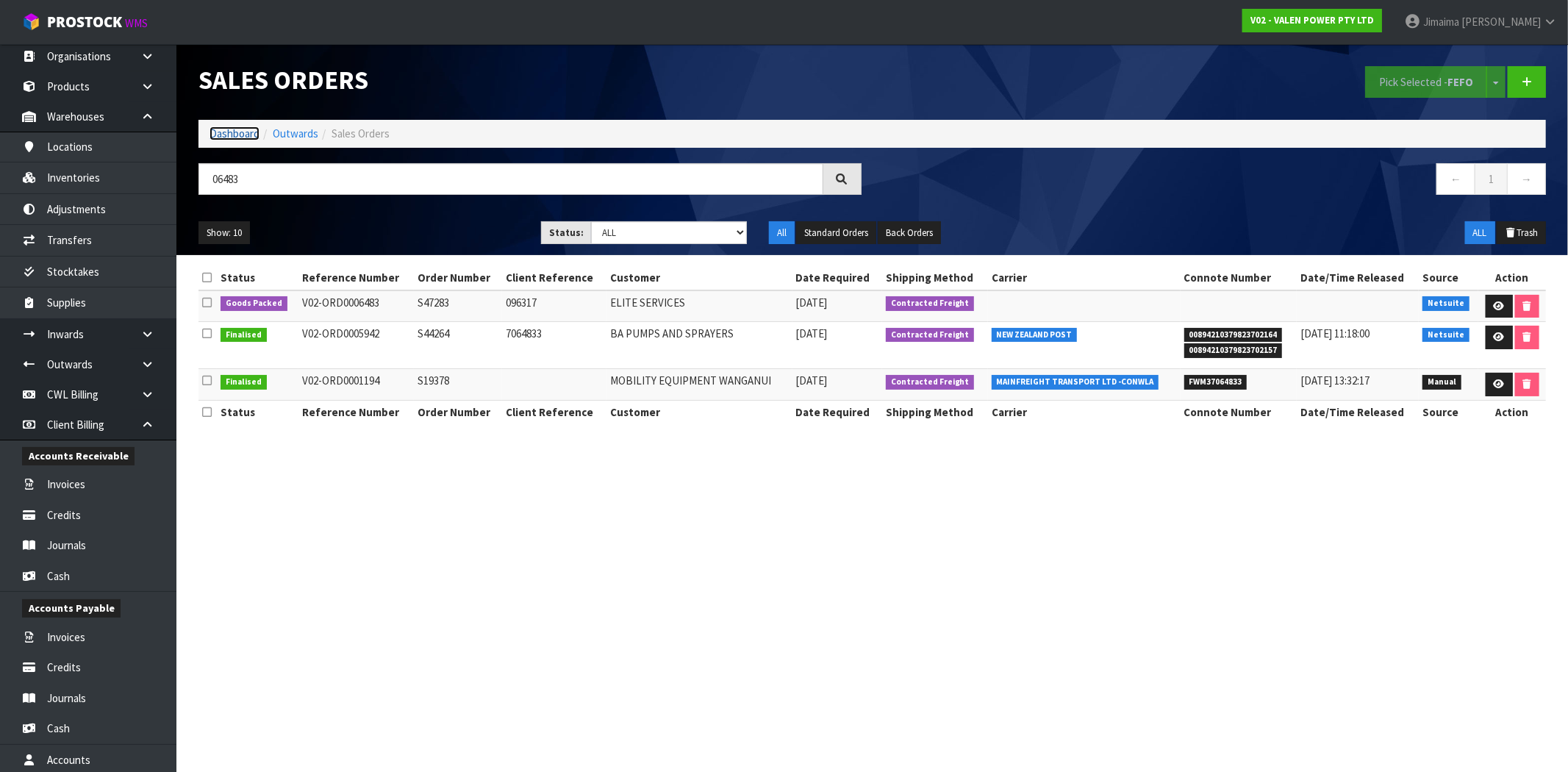
drag, startPoint x: 0, startPoint y: 0, endPoint x: 246, endPoint y: 136, distance: 281.1
click at [246, 136] on link "Dashboard" at bounding box center [235, 133] width 50 height 14
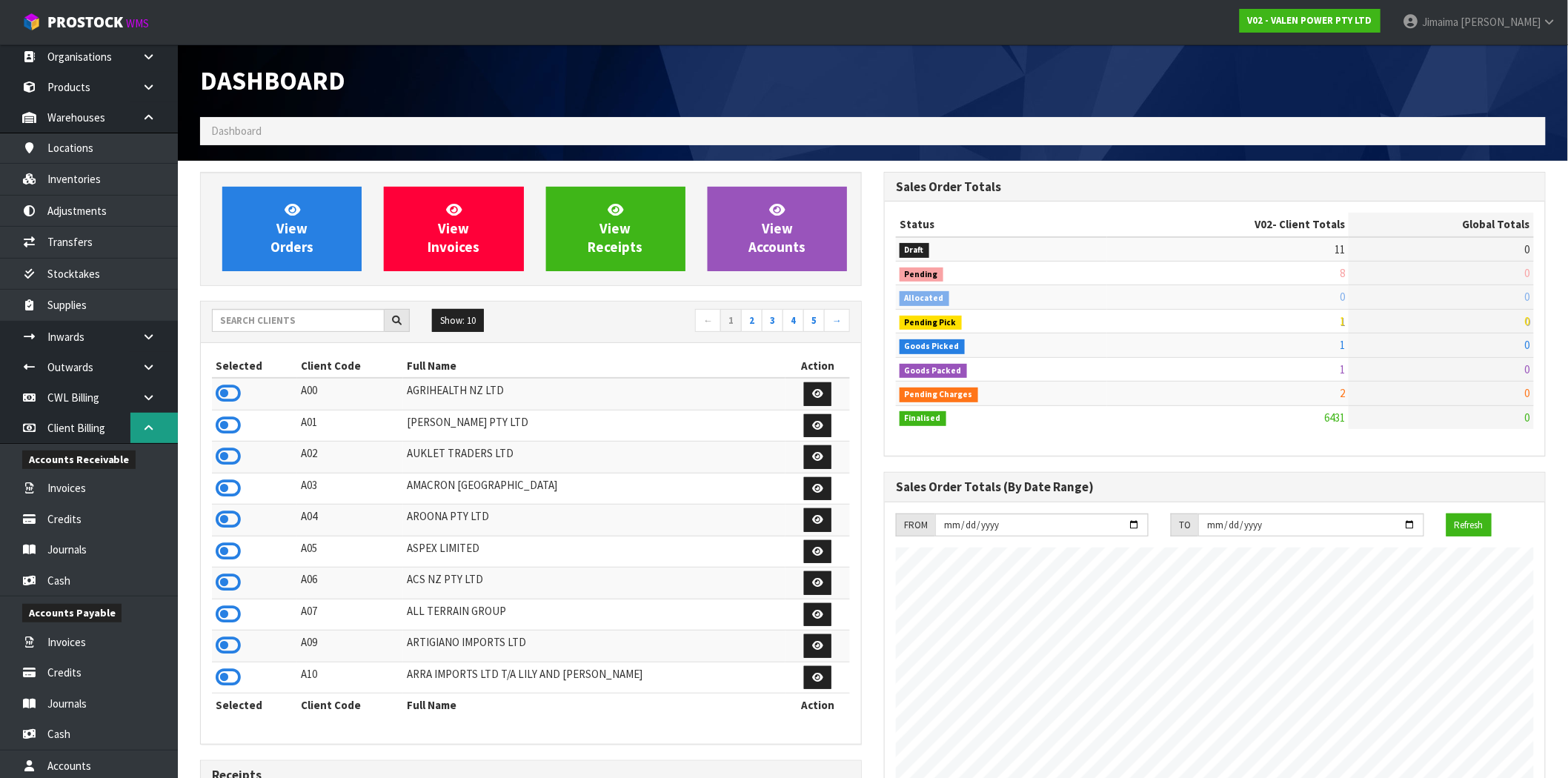
scroll to position [1122, 684]
click at [139, 415] on link at bounding box center [154, 427] width 47 height 30
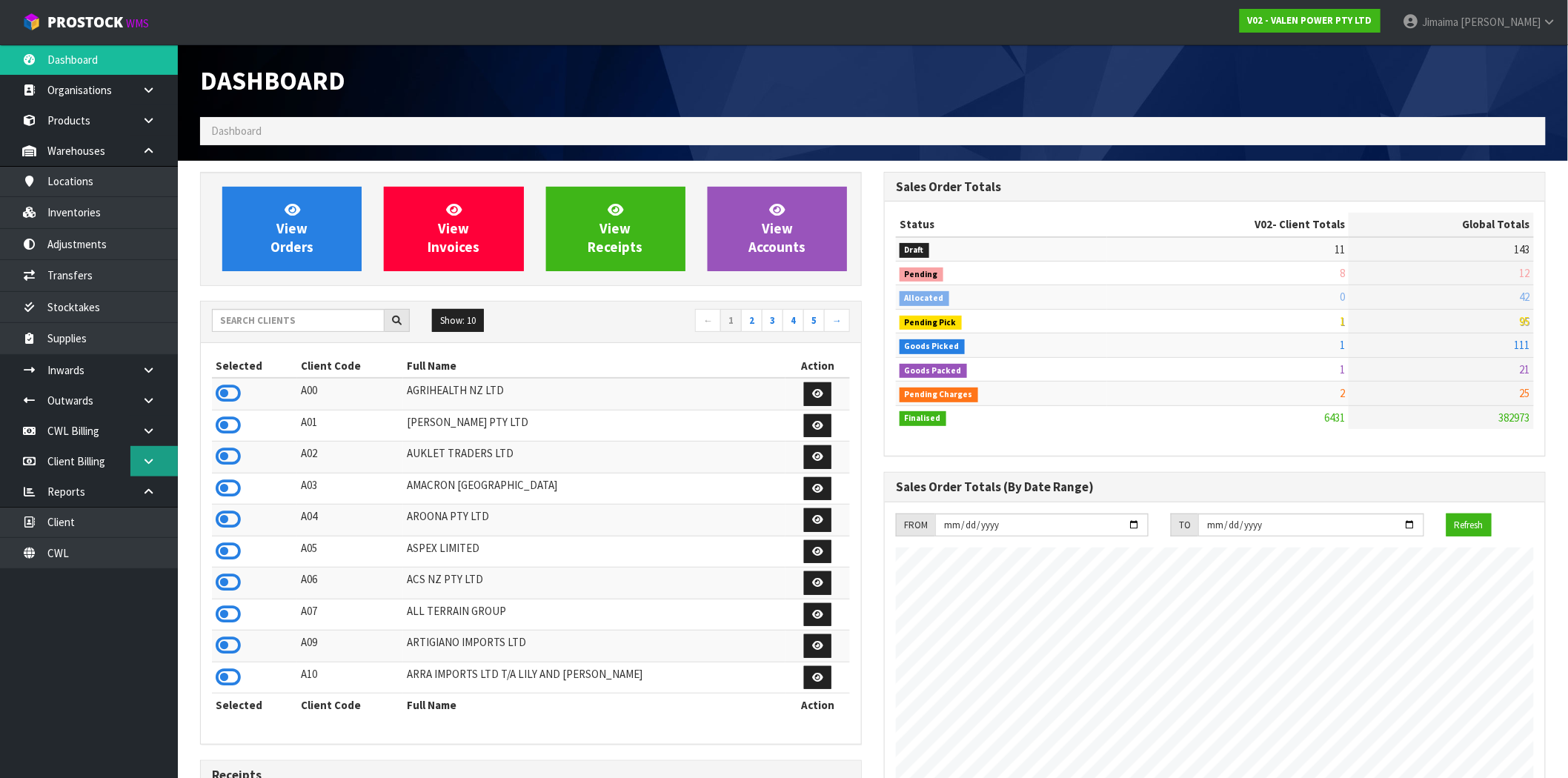
scroll to position [0, 0]
click at [127, 521] on link "Client" at bounding box center [89, 521] width 178 height 30
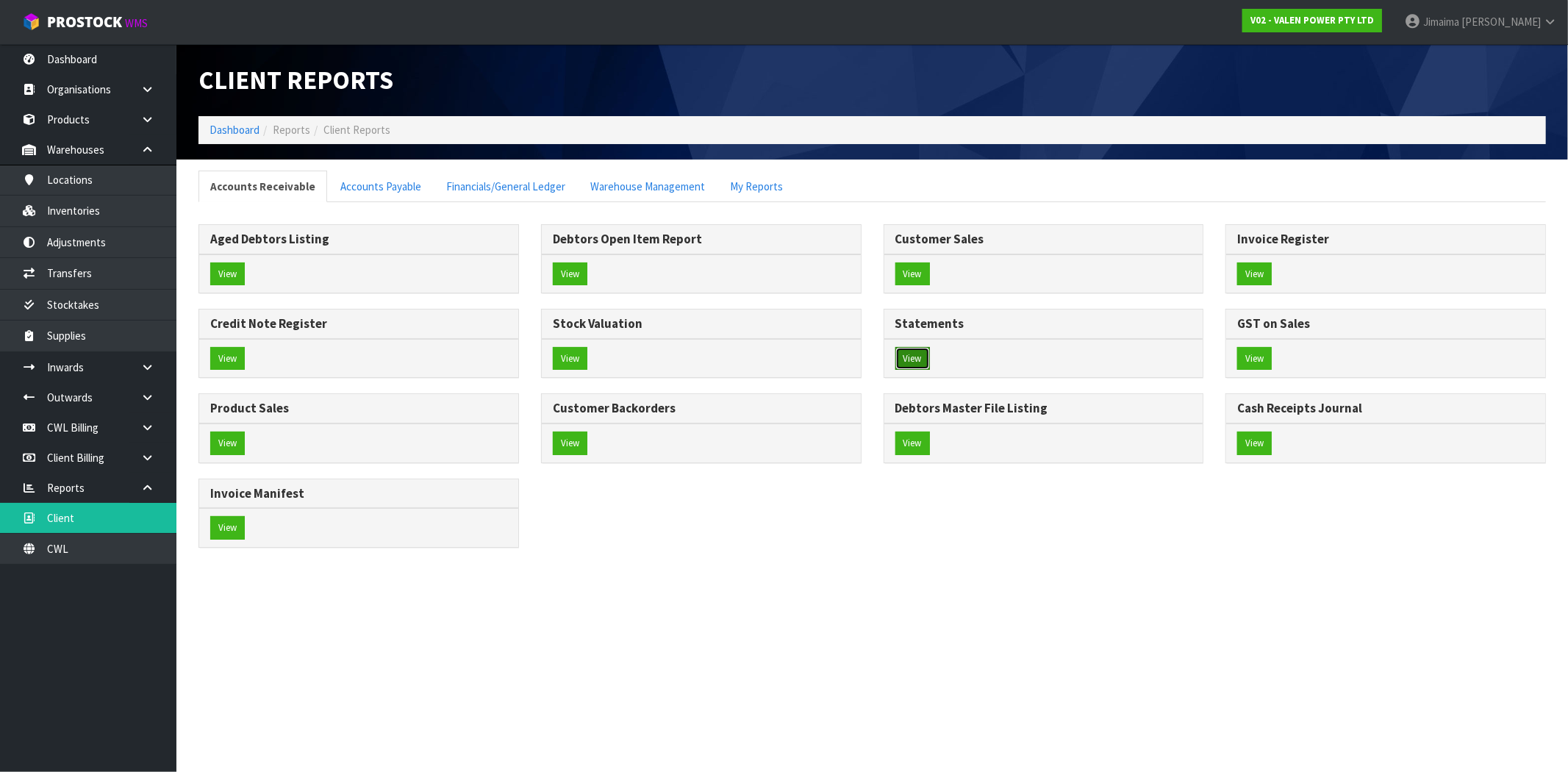
click at [909, 351] on button "View" at bounding box center [913, 358] width 35 height 23
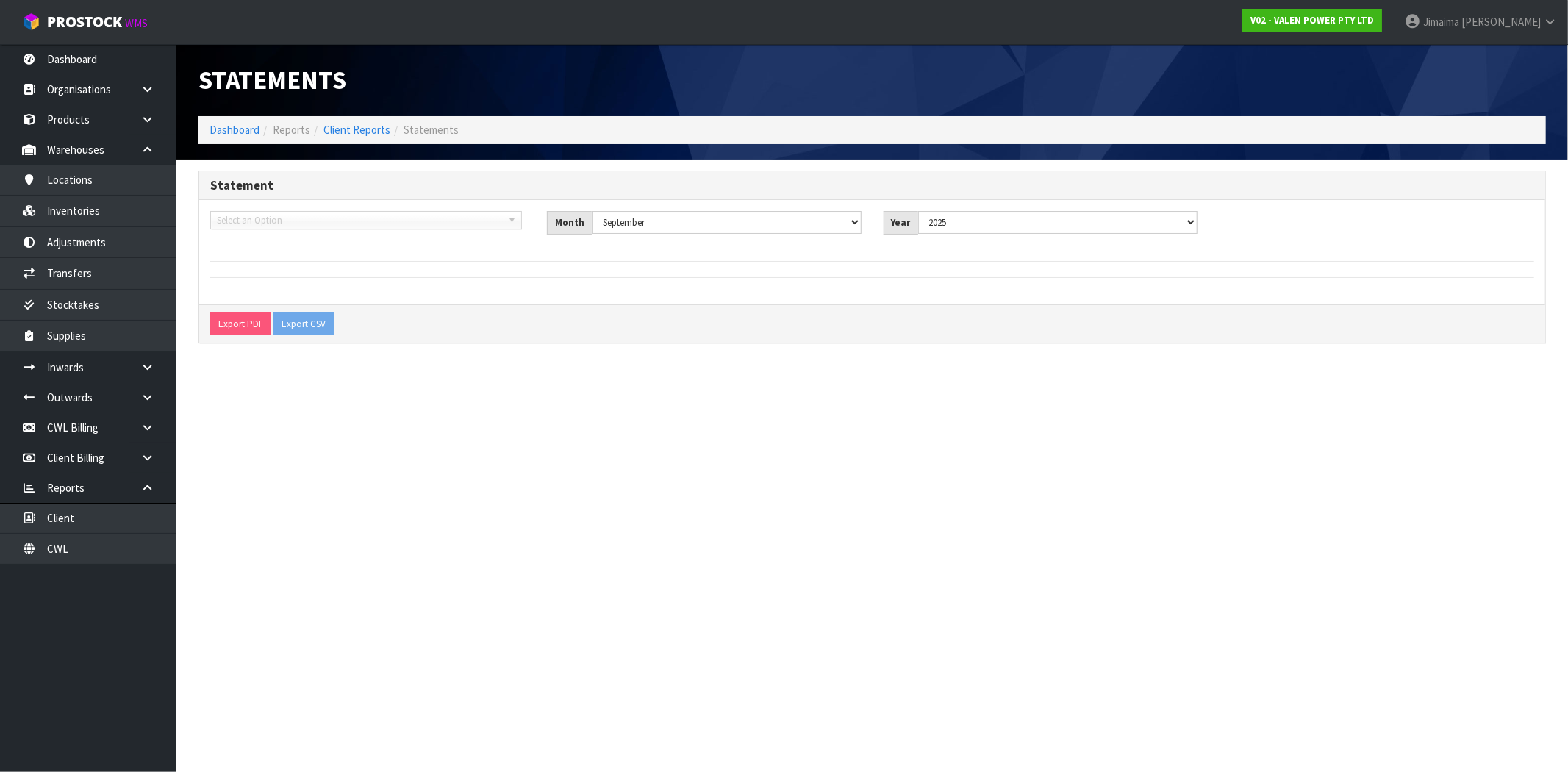
click at [451, 222] on span "Select an Option" at bounding box center [360, 221] width 285 height 18
click at [256, 132] on link "Dashboard" at bounding box center [235, 129] width 50 height 14
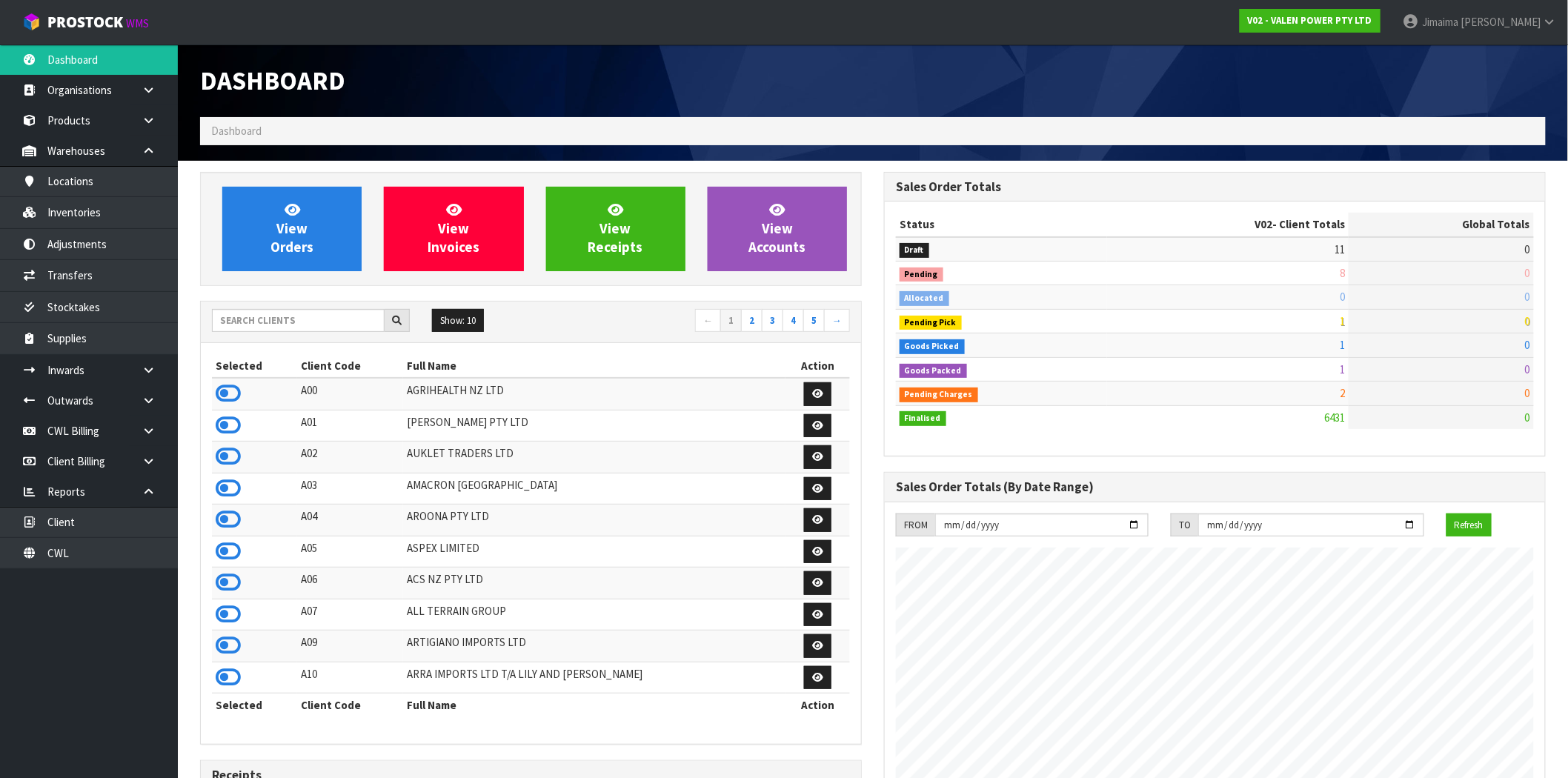
scroll to position [1122, 684]
drag, startPoint x: 313, startPoint y: 331, endPoint x: 311, endPoint y: 319, distance: 12.2
click at [313, 331] on input "text" at bounding box center [298, 320] width 172 height 23
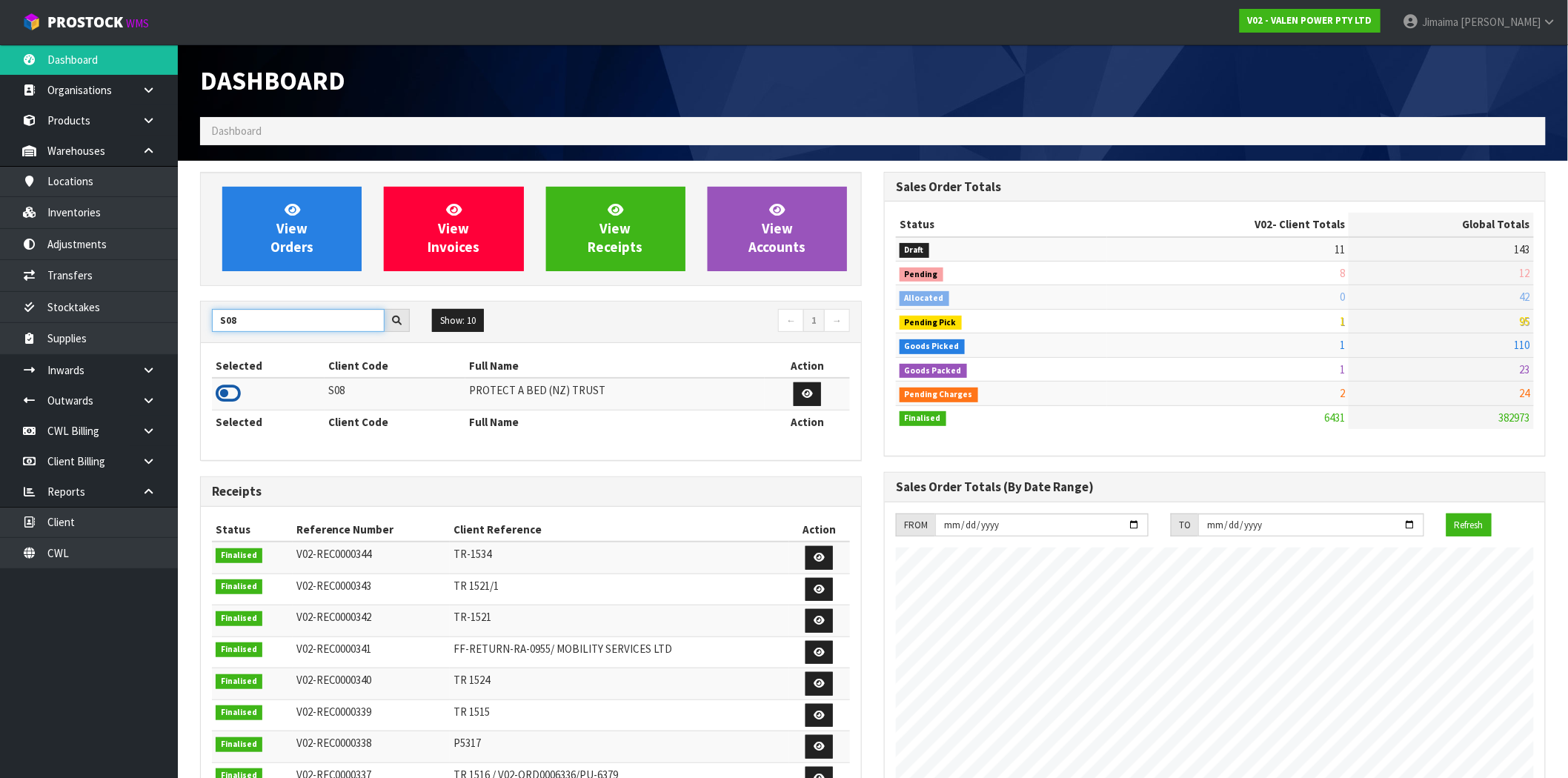
type input "S08"
click at [232, 397] on icon at bounding box center [227, 393] width 25 height 22
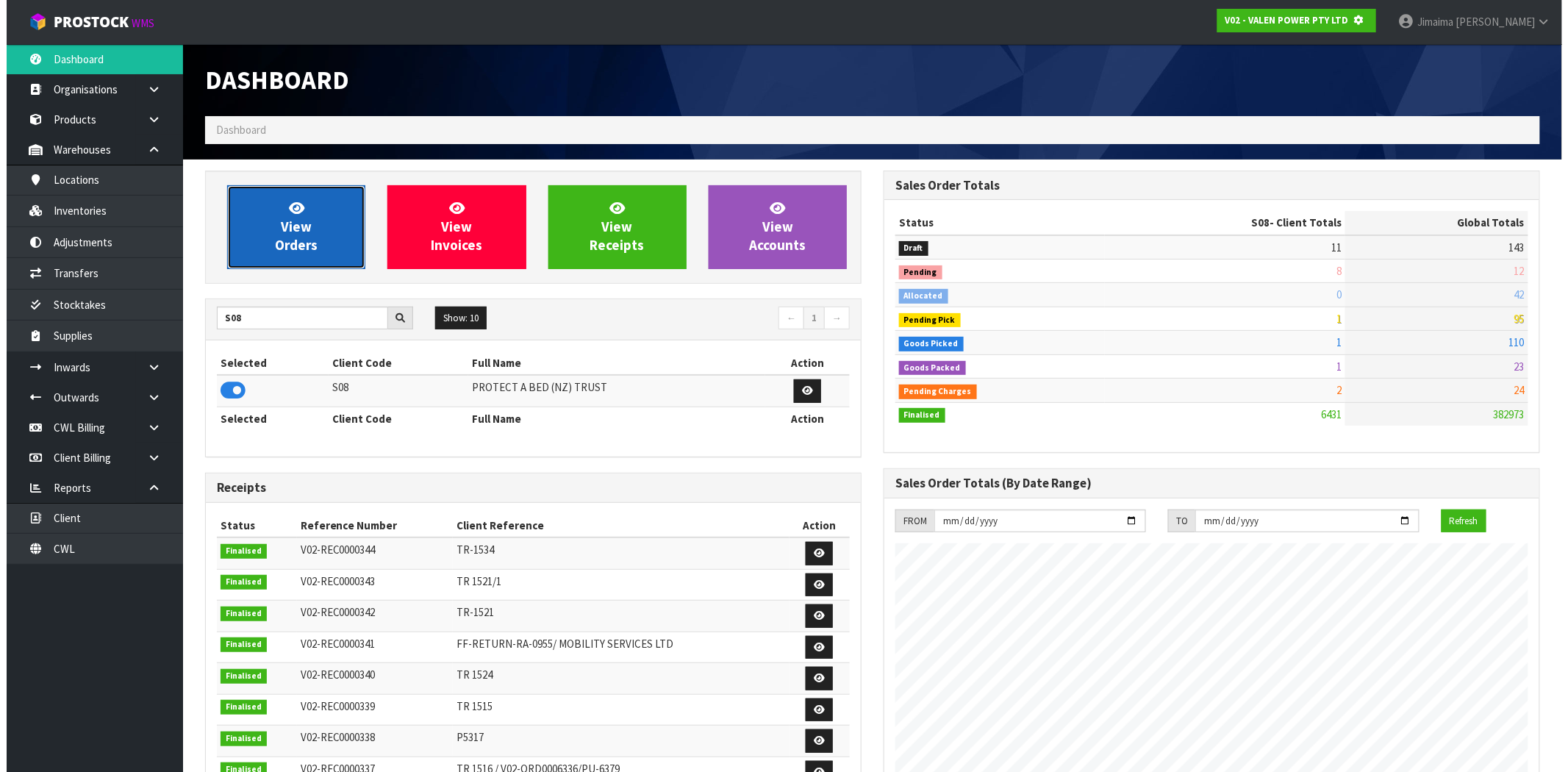
scroll to position [733944, 734477]
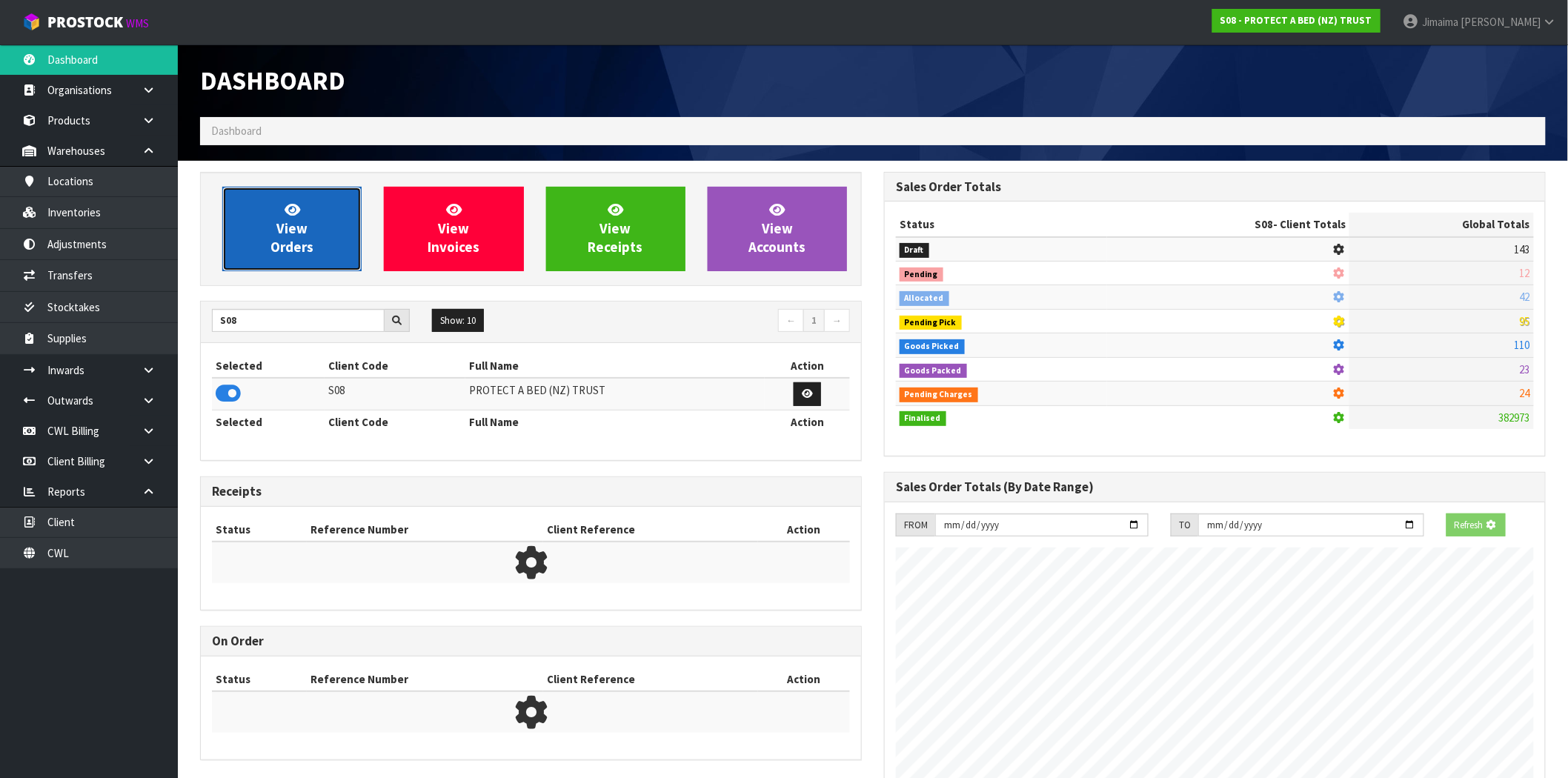
click at [292, 250] on span "View Orders" at bounding box center [292, 228] width 43 height 55
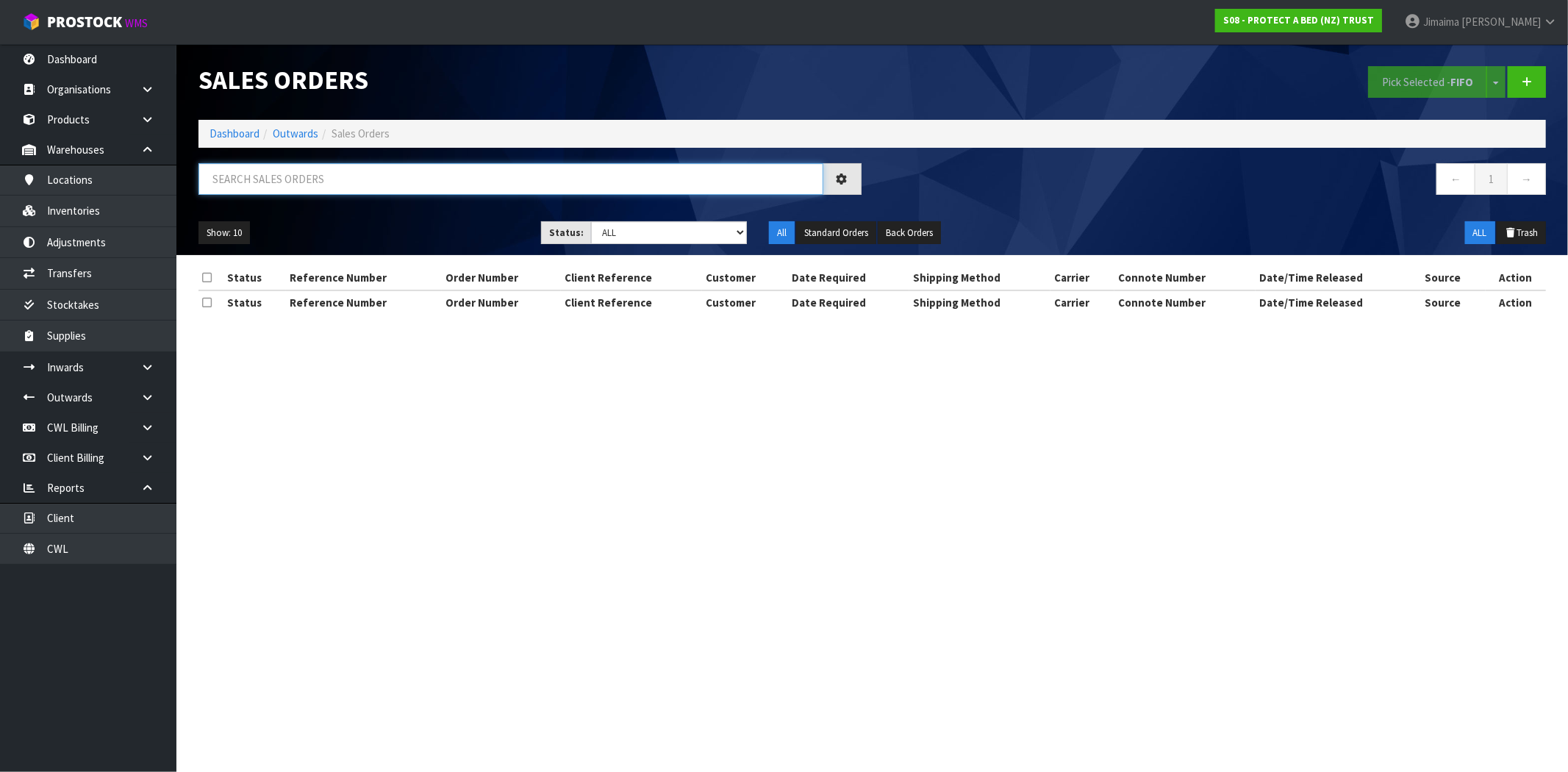
click at [305, 181] on input "text" at bounding box center [510, 178] width 625 height 31
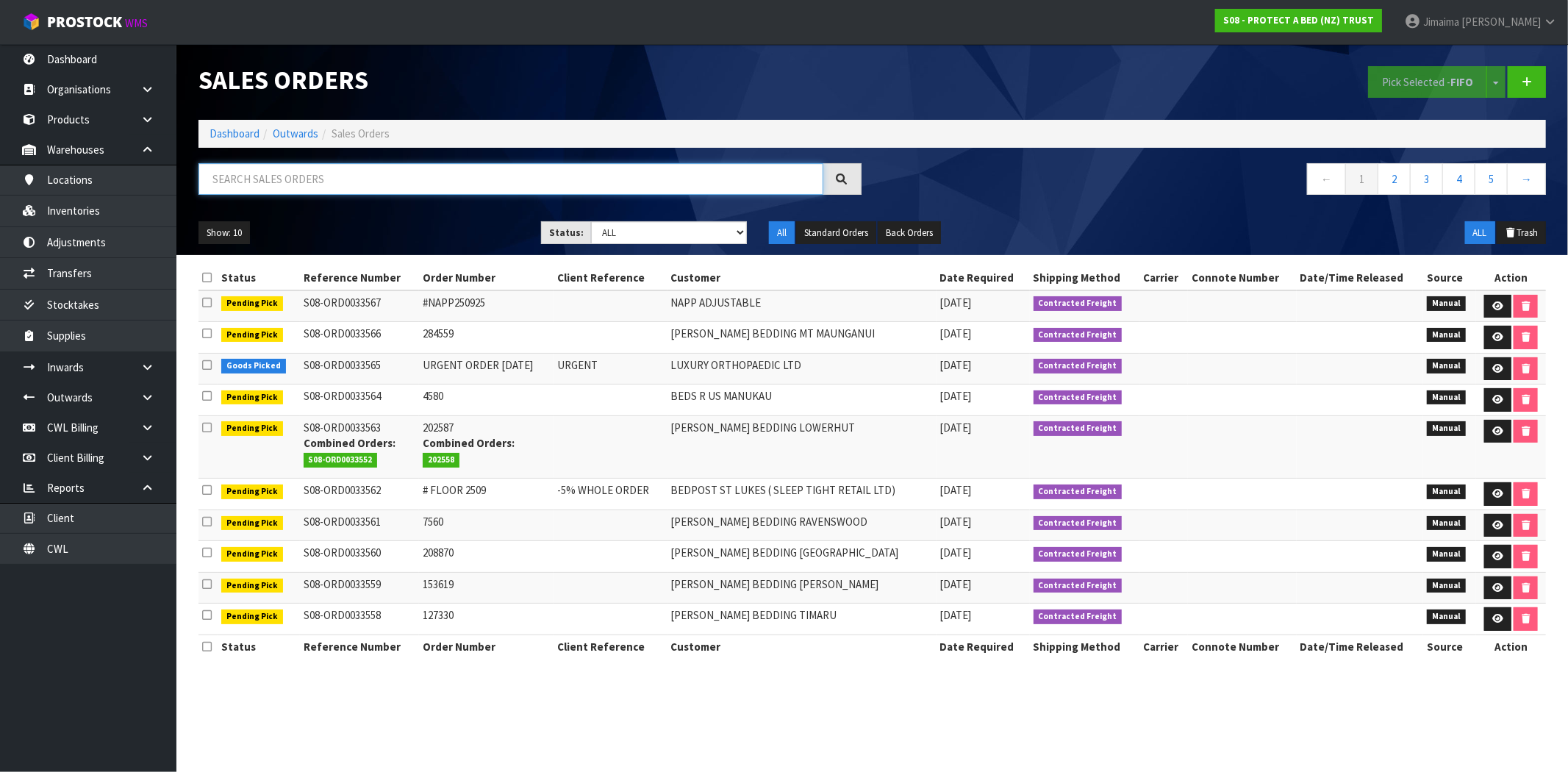
click at [305, 181] on input "text" at bounding box center [510, 178] width 625 height 31
click at [71, 521] on link "Client" at bounding box center [88, 517] width 177 height 30
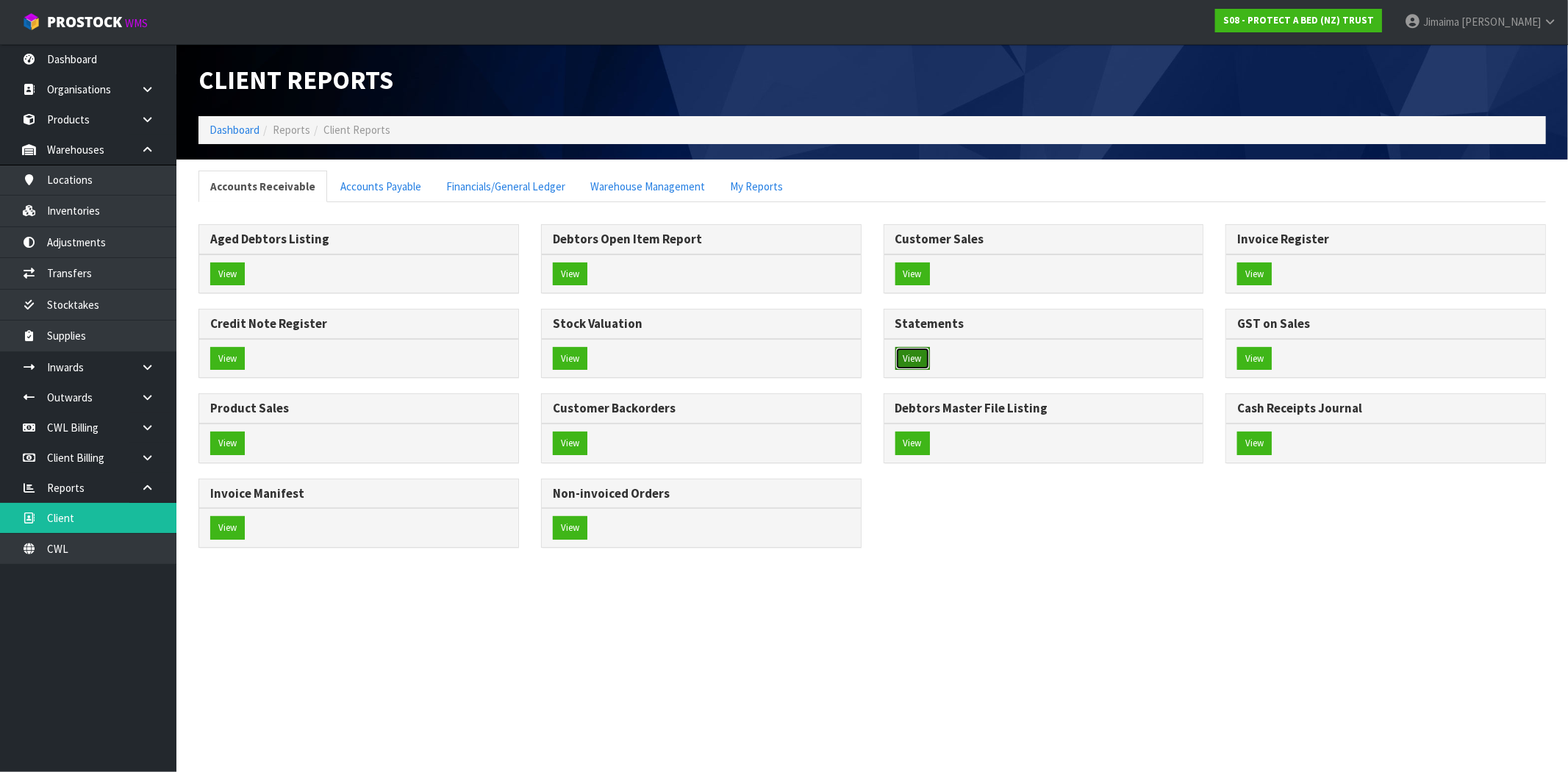
click at [900, 356] on button "View" at bounding box center [913, 358] width 35 height 23
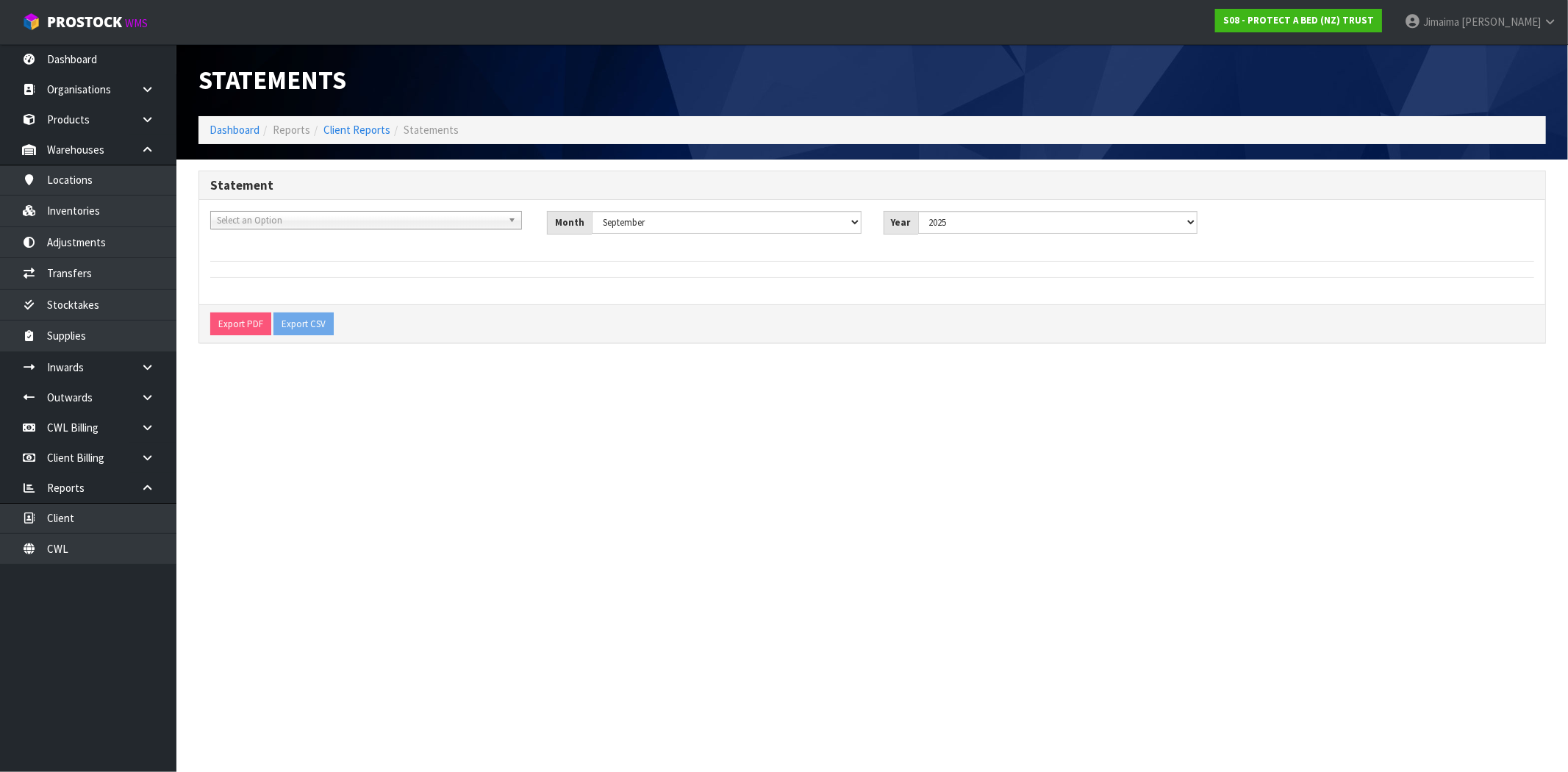
click at [447, 234] on div "00EC34 - null 01AB29 - null 048271 - null 04D738 - null 0634E0 - null 0DE5AE - …" at bounding box center [368, 226] width 337 height 29
click at [438, 222] on span "Select an Option" at bounding box center [360, 221] width 285 height 18
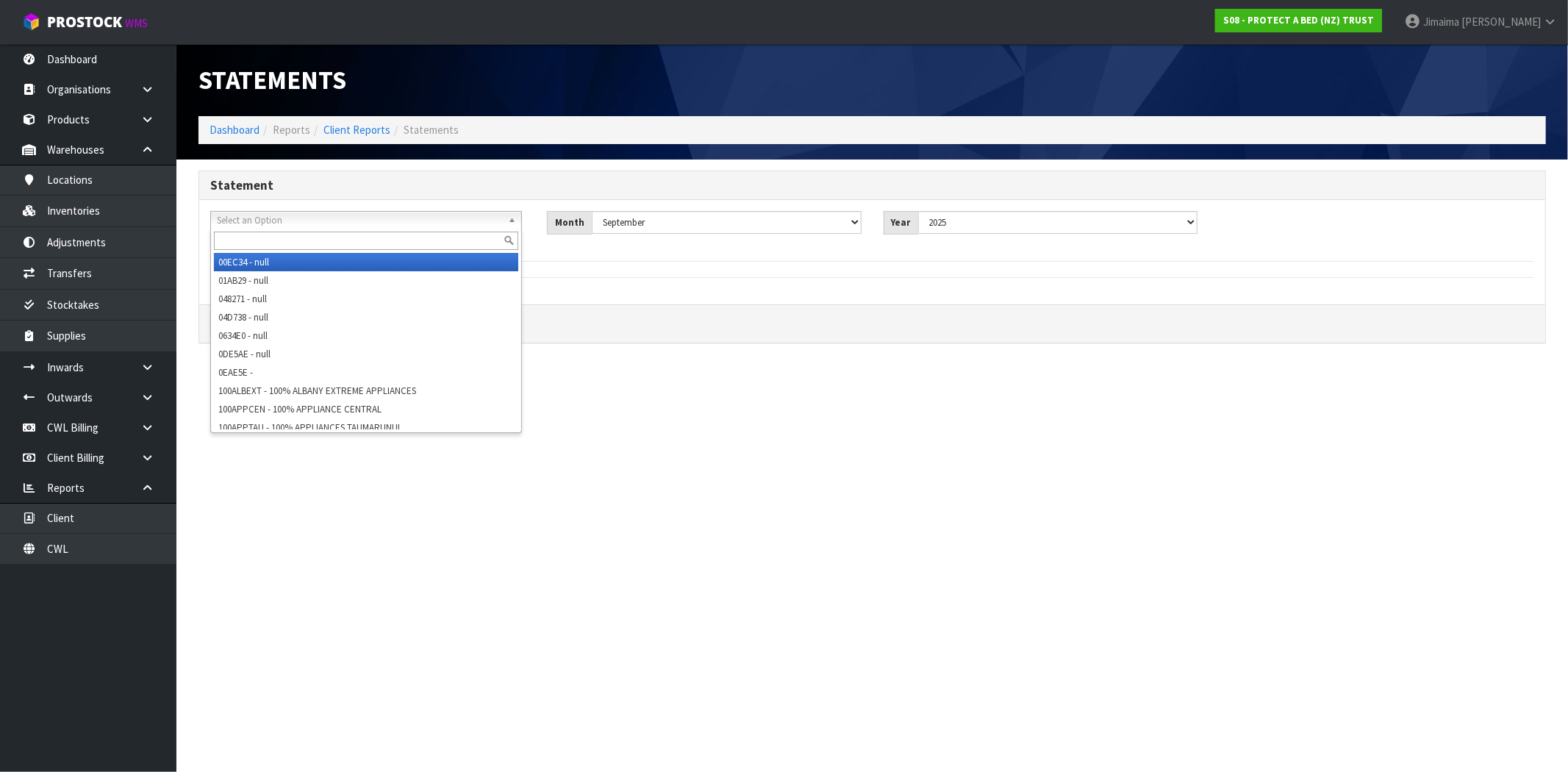
click at [380, 254] on li "00EC34 - null" at bounding box center [366, 262] width 305 height 19
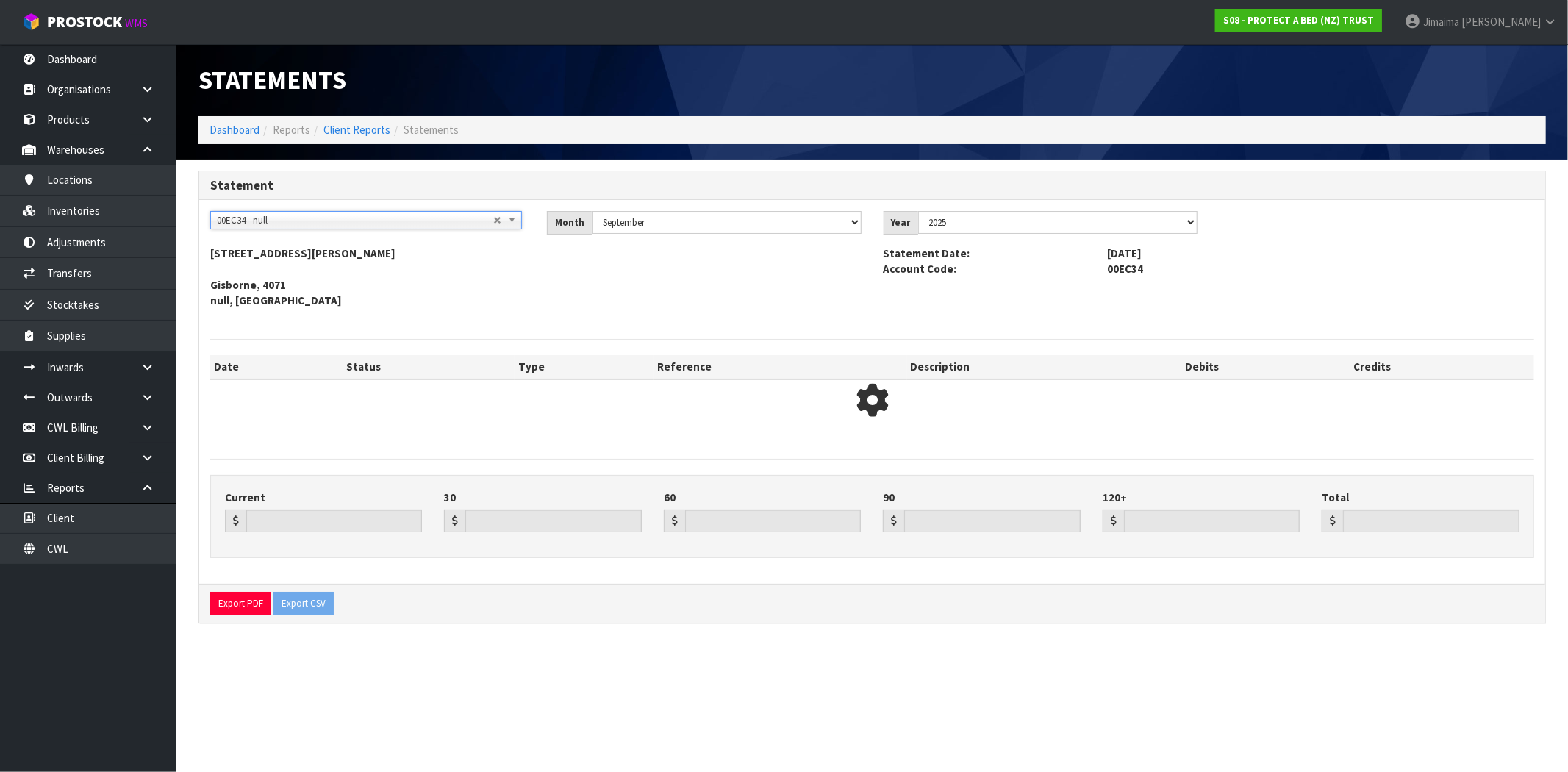
type input "0.00"
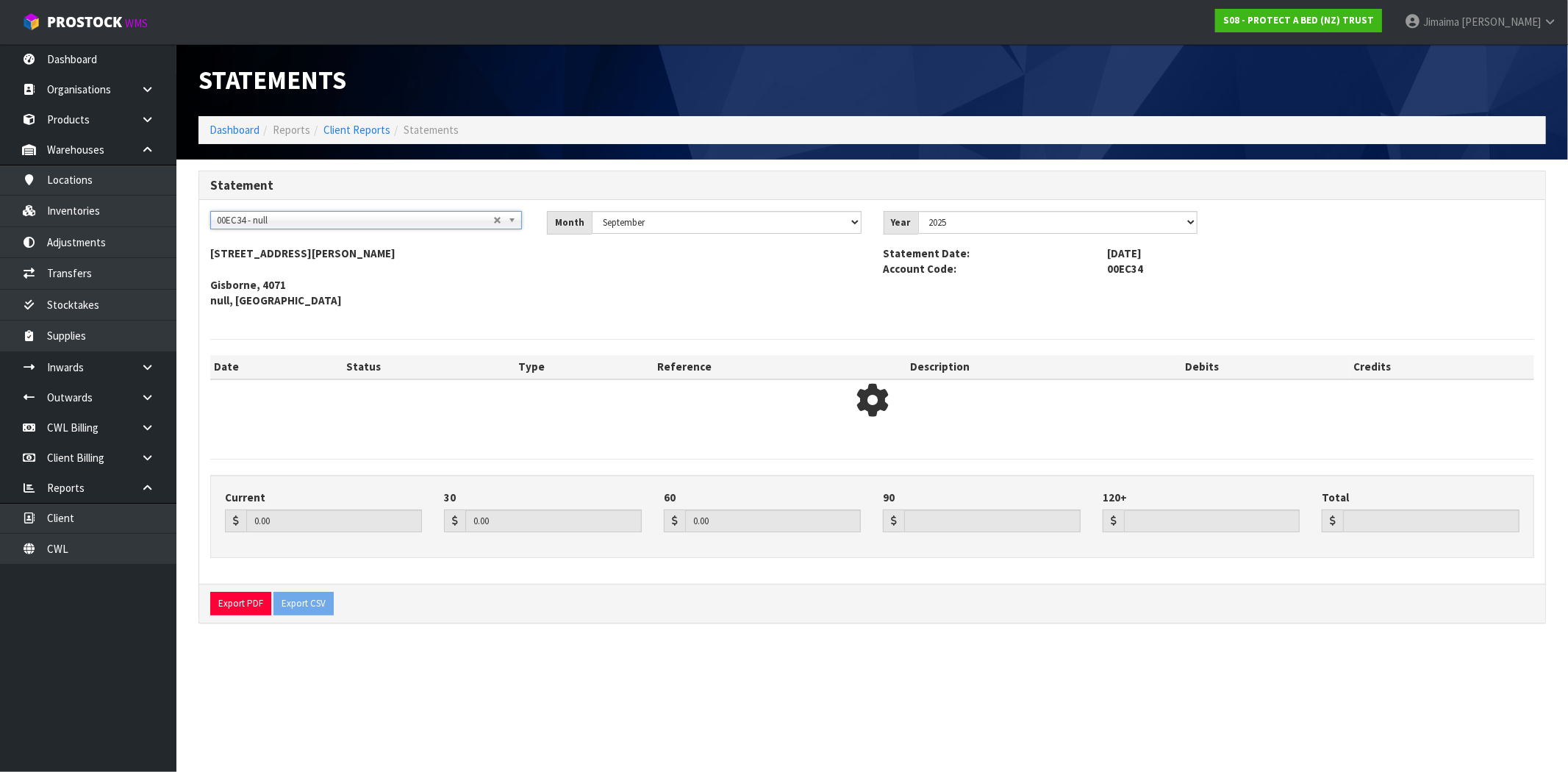
type input "0.00"
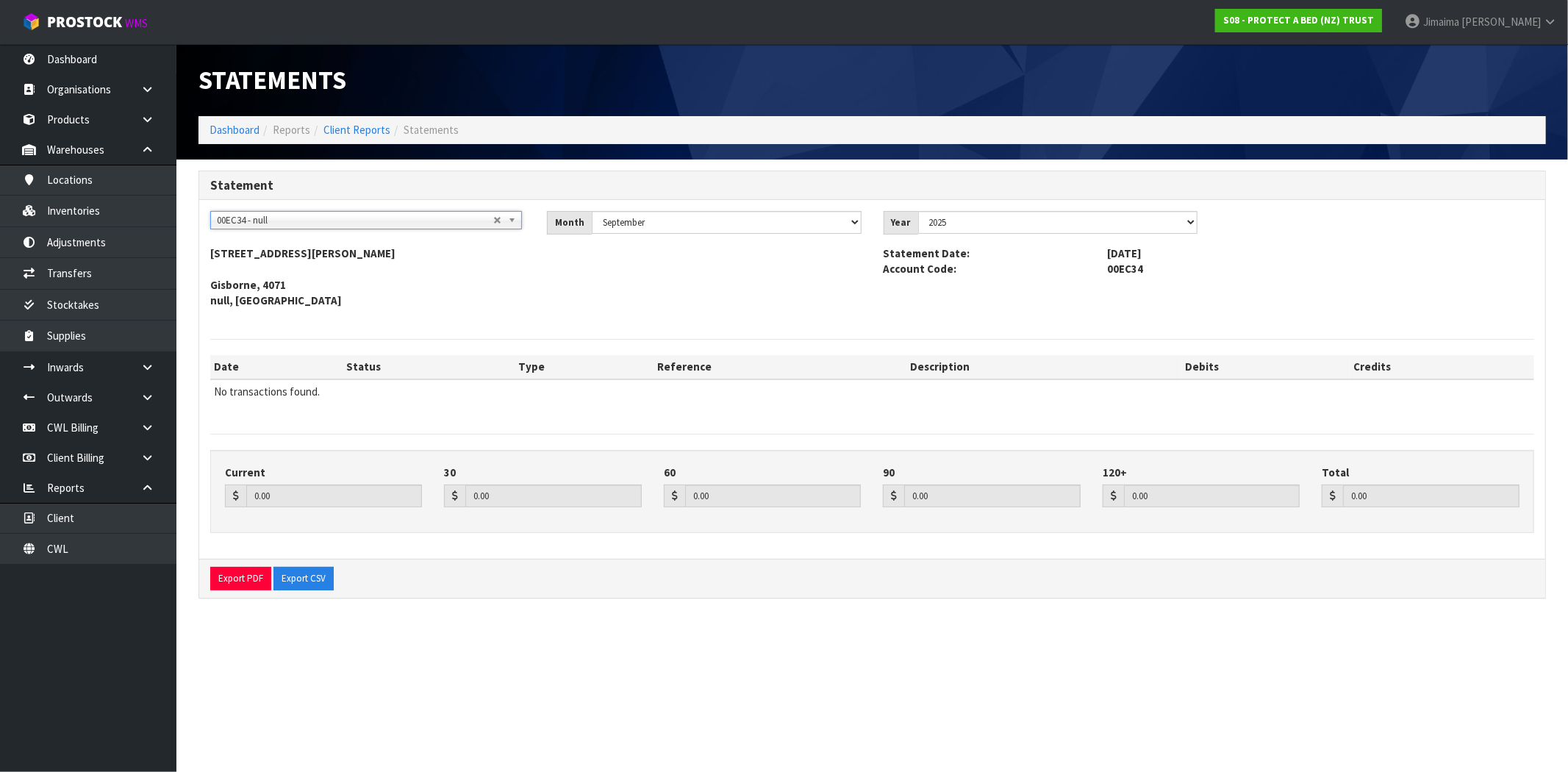
click at [366, 222] on span "00EC34 - null" at bounding box center [355, 221] width 277 height 18
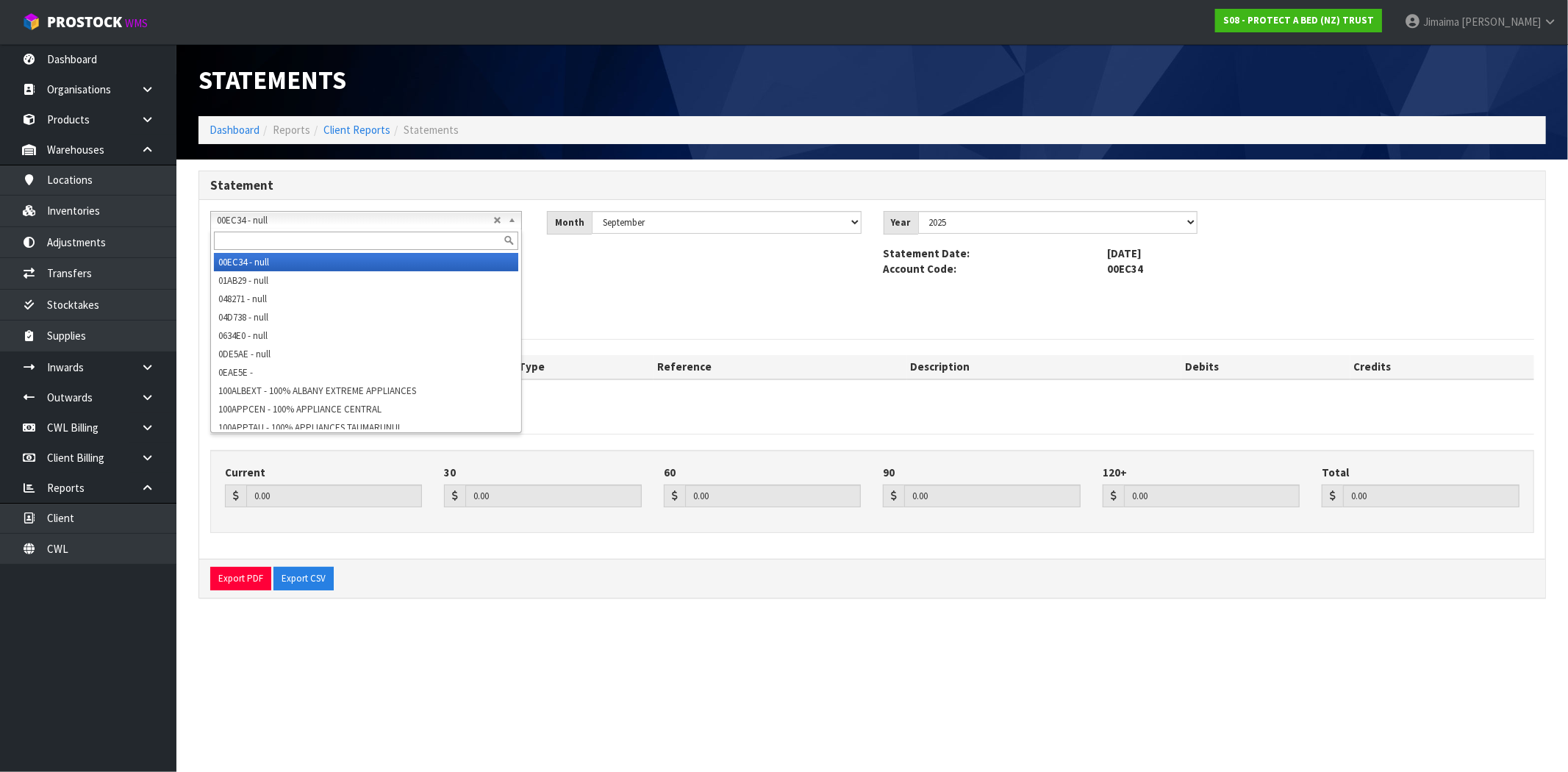
click at [314, 244] on input "text" at bounding box center [366, 240] width 305 height 19
type input "n"
click at [318, 239] on input "text" at bounding box center [366, 240] width 305 height 19
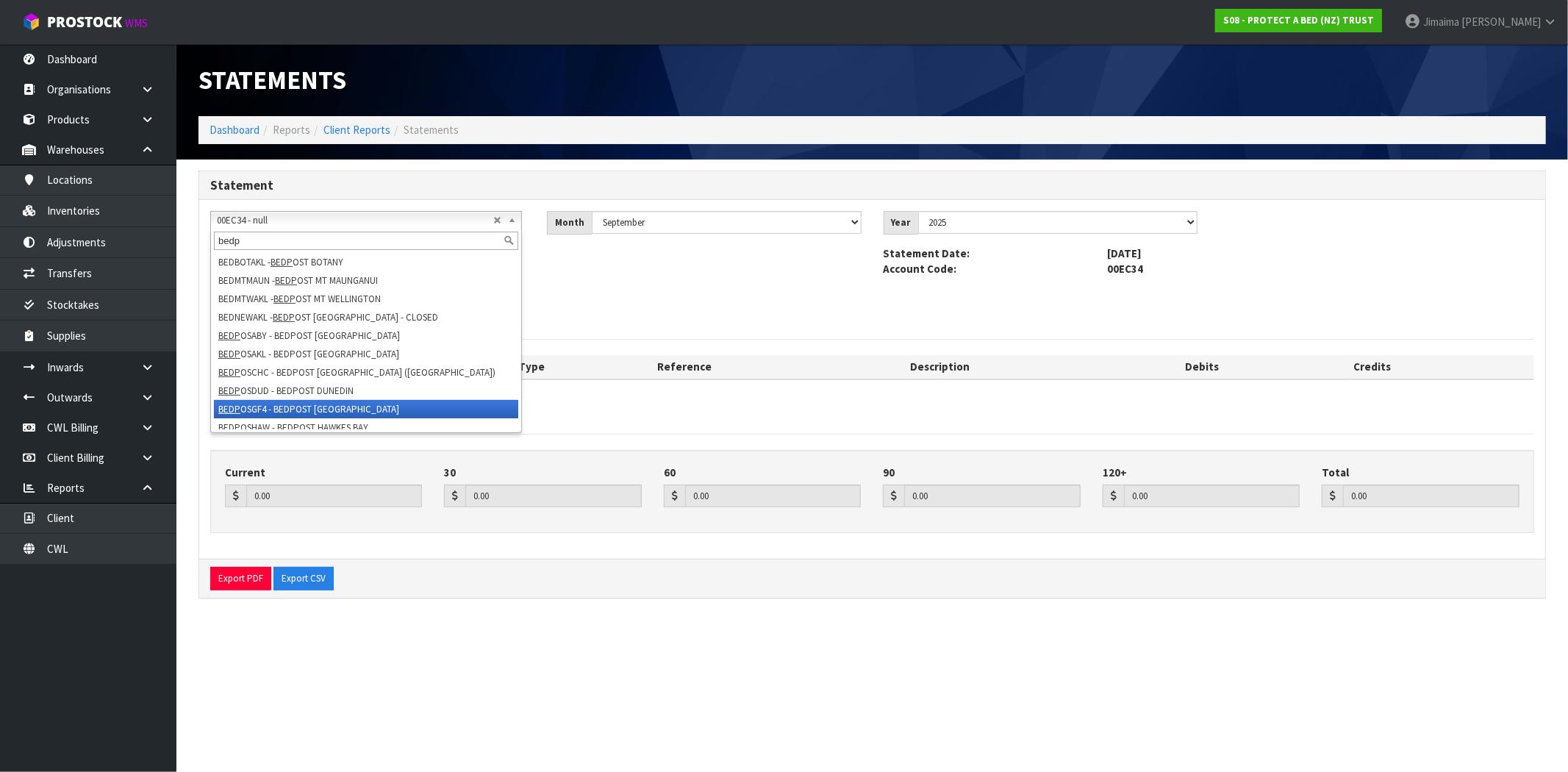
type input "bedp"
click at [419, 413] on li "BEDP OSGF4 - BEDPOST [GEOGRAPHIC_DATA]" at bounding box center [366, 409] width 305 height 19
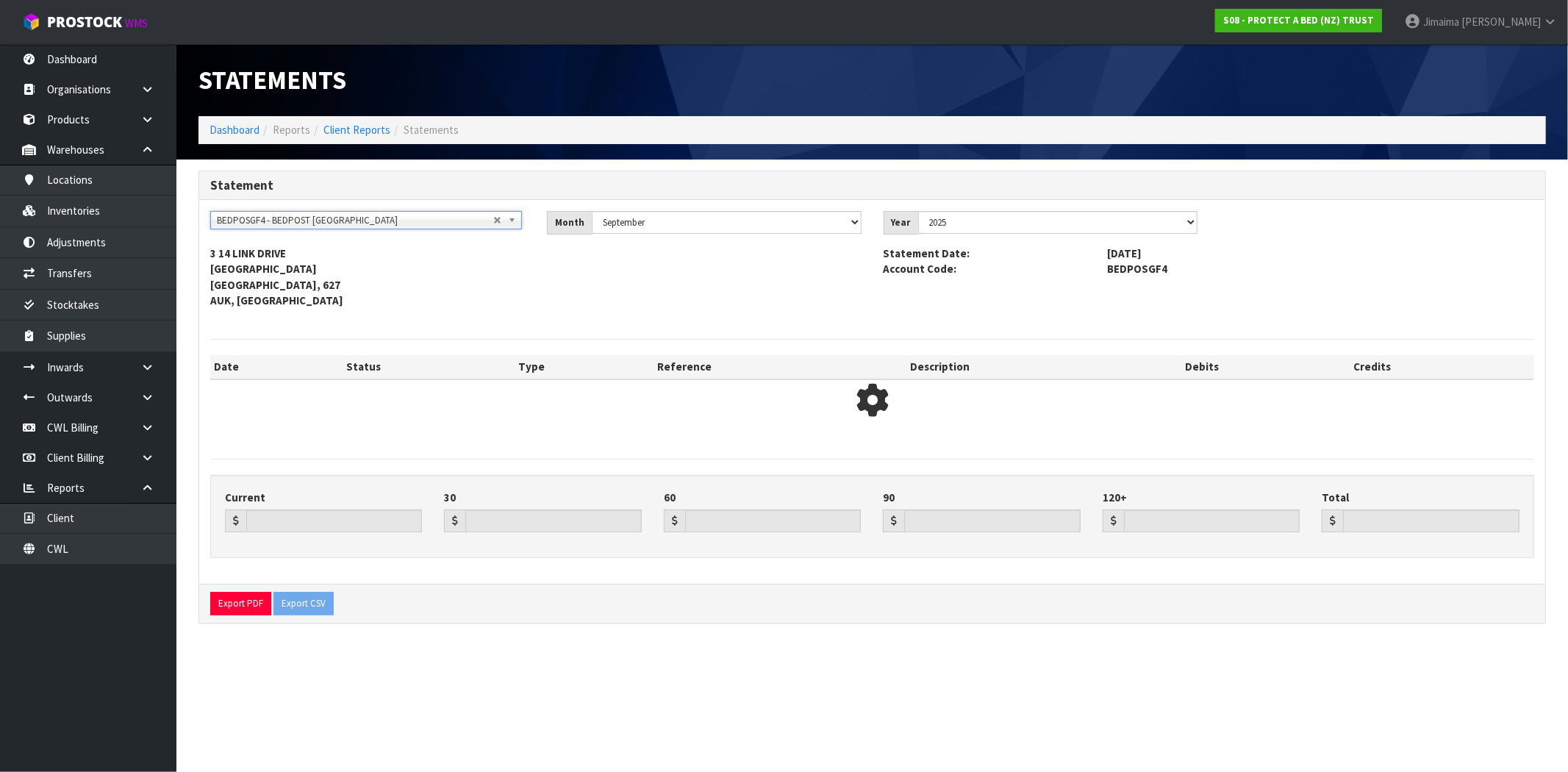
type input "1184.27"
type input "2143.50"
type input "1925.55"
type input "0.00"
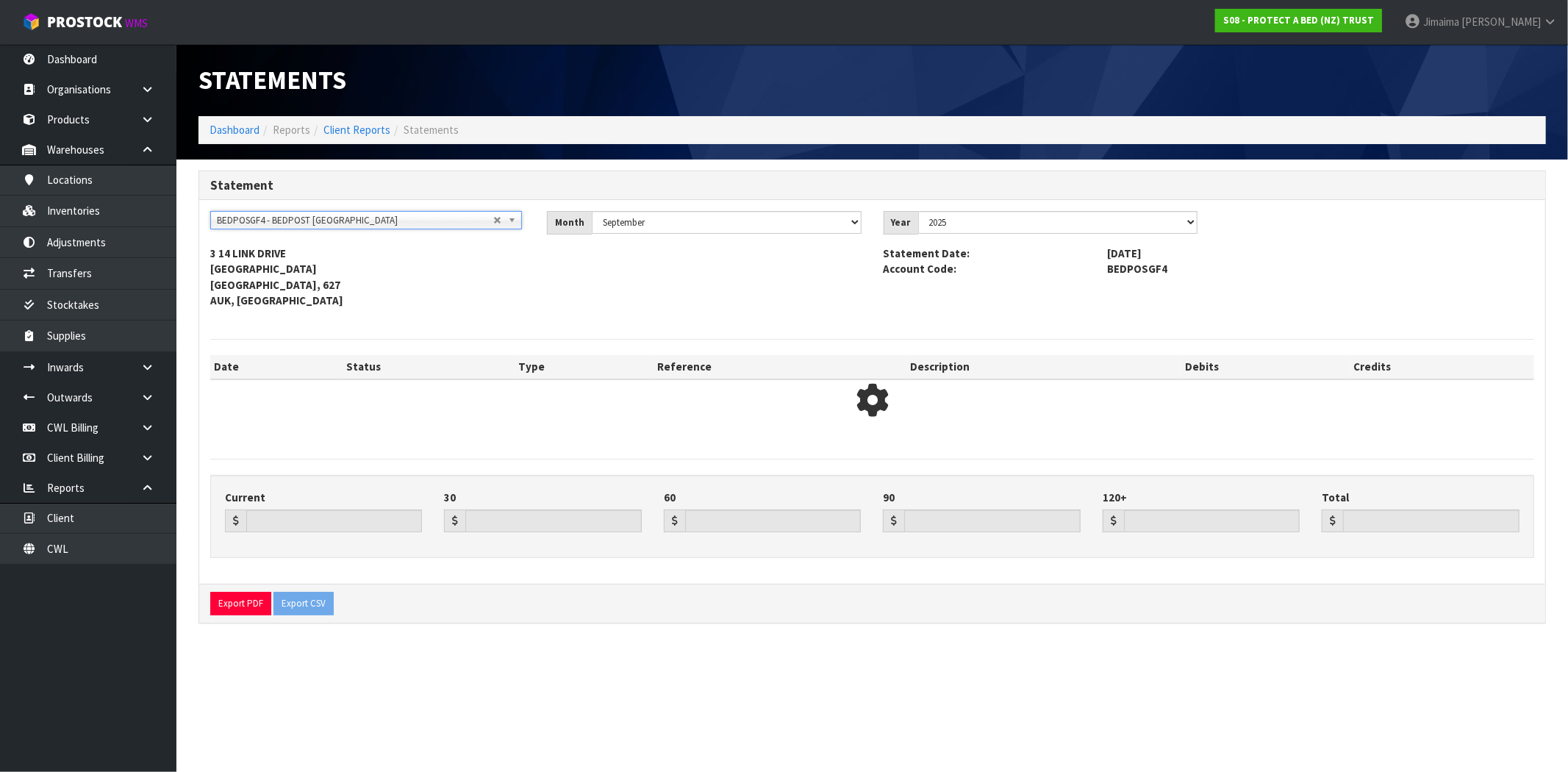
type input "5253.32"
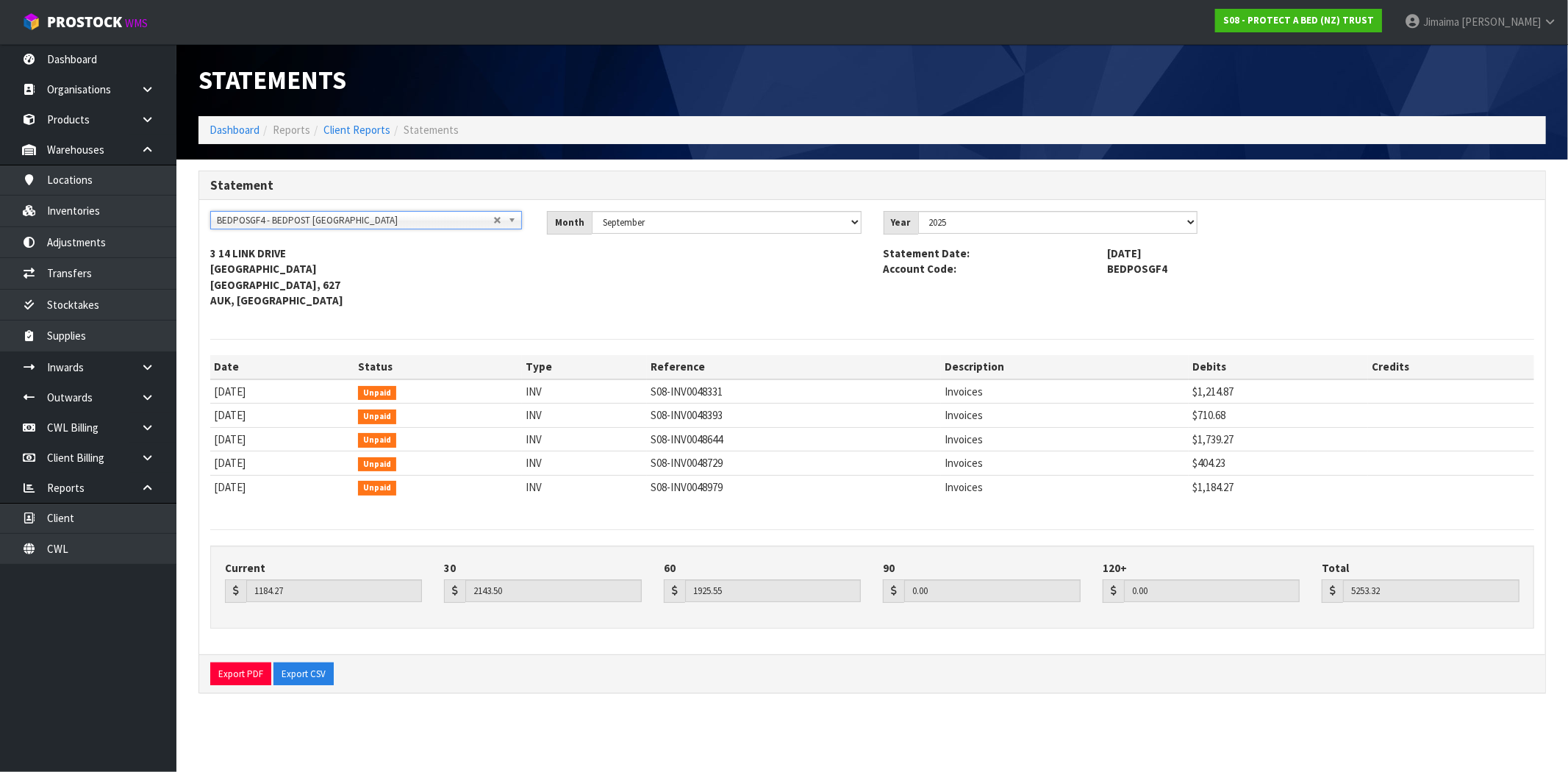
click at [489, 221] on span "BEDPOSGF4 - BEDPOST [GEOGRAPHIC_DATA]" at bounding box center [355, 221] width 277 height 18
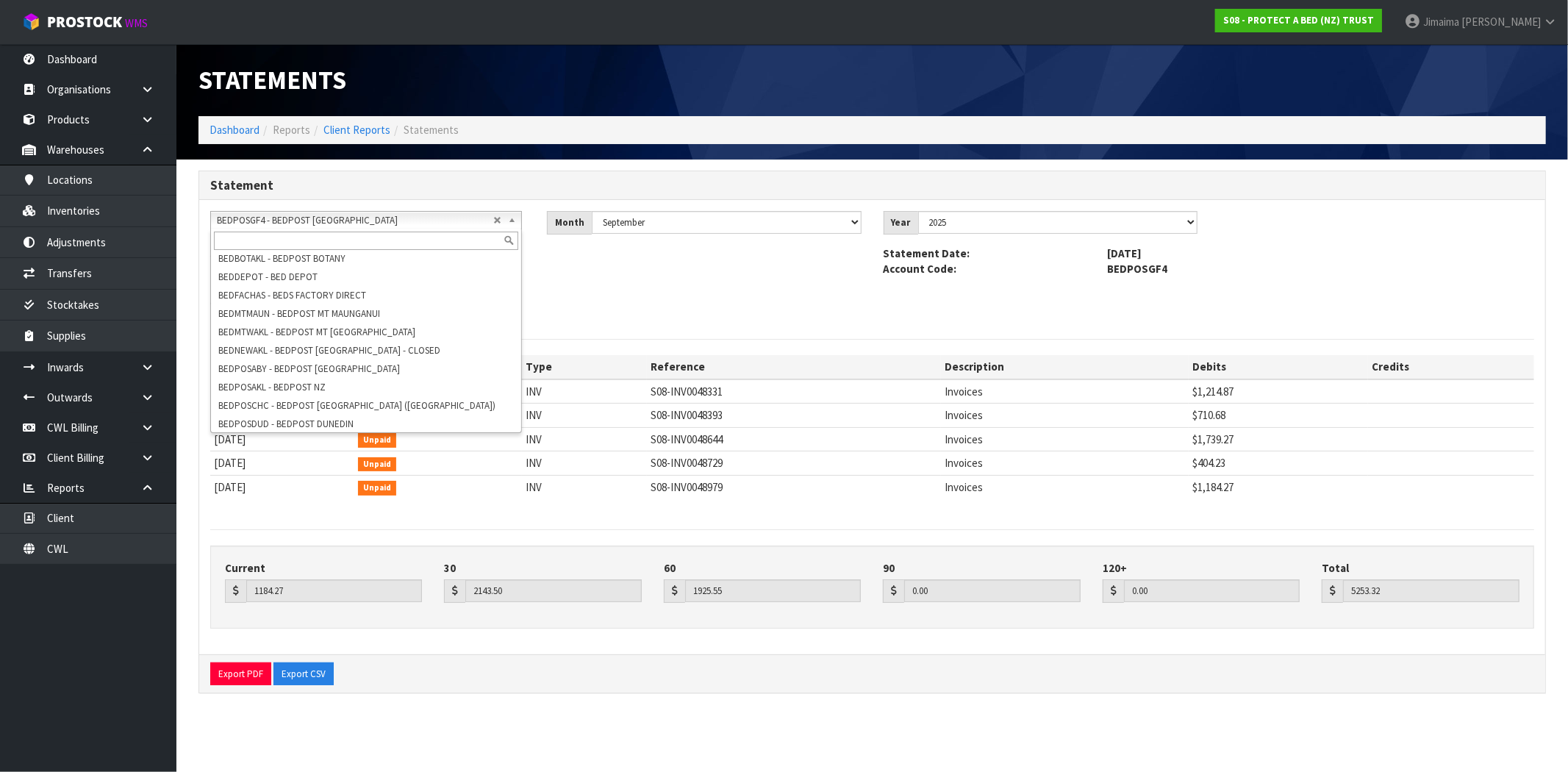
click at [388, 232] on input "text" at bounding box center [366, 240] width 305 height 19
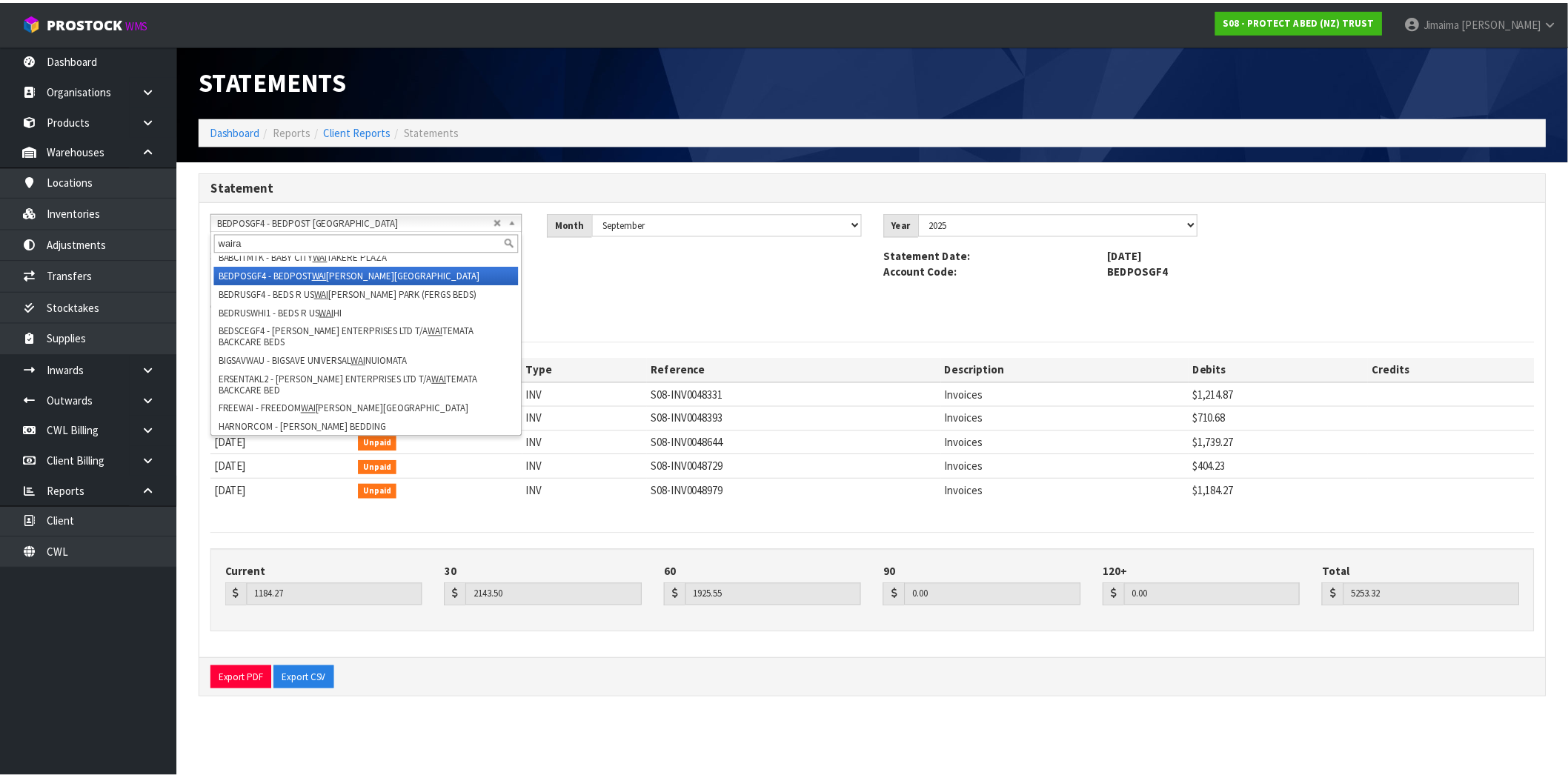
scroll to position [0, 0]
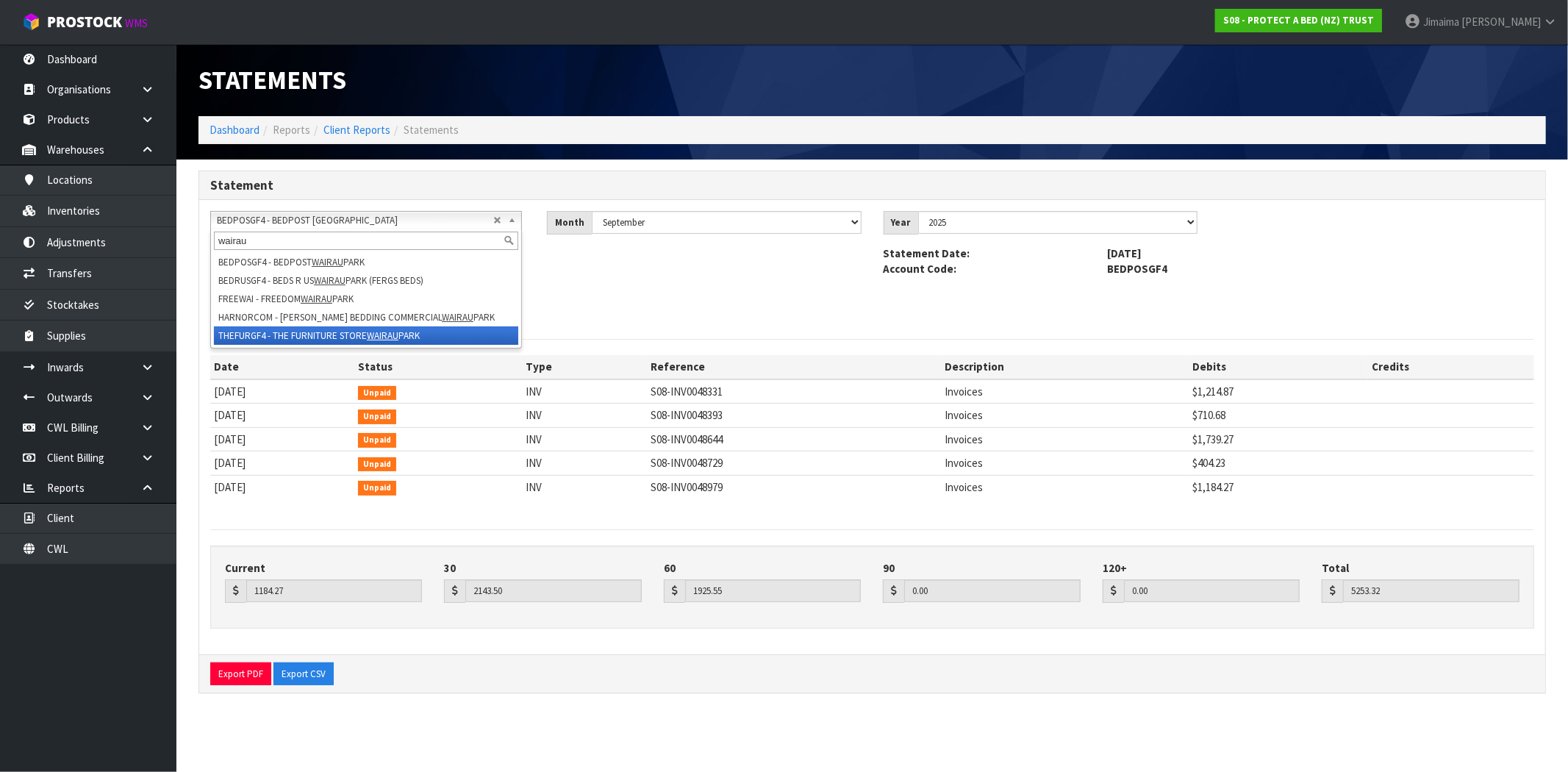
type input "wairau"
click at [351, 338] on li "THEFURGF4 - THE FURNITURE STORE [GEOGRAPHIC_DATA]" at bounding box center [366, 335] width 305 height 19
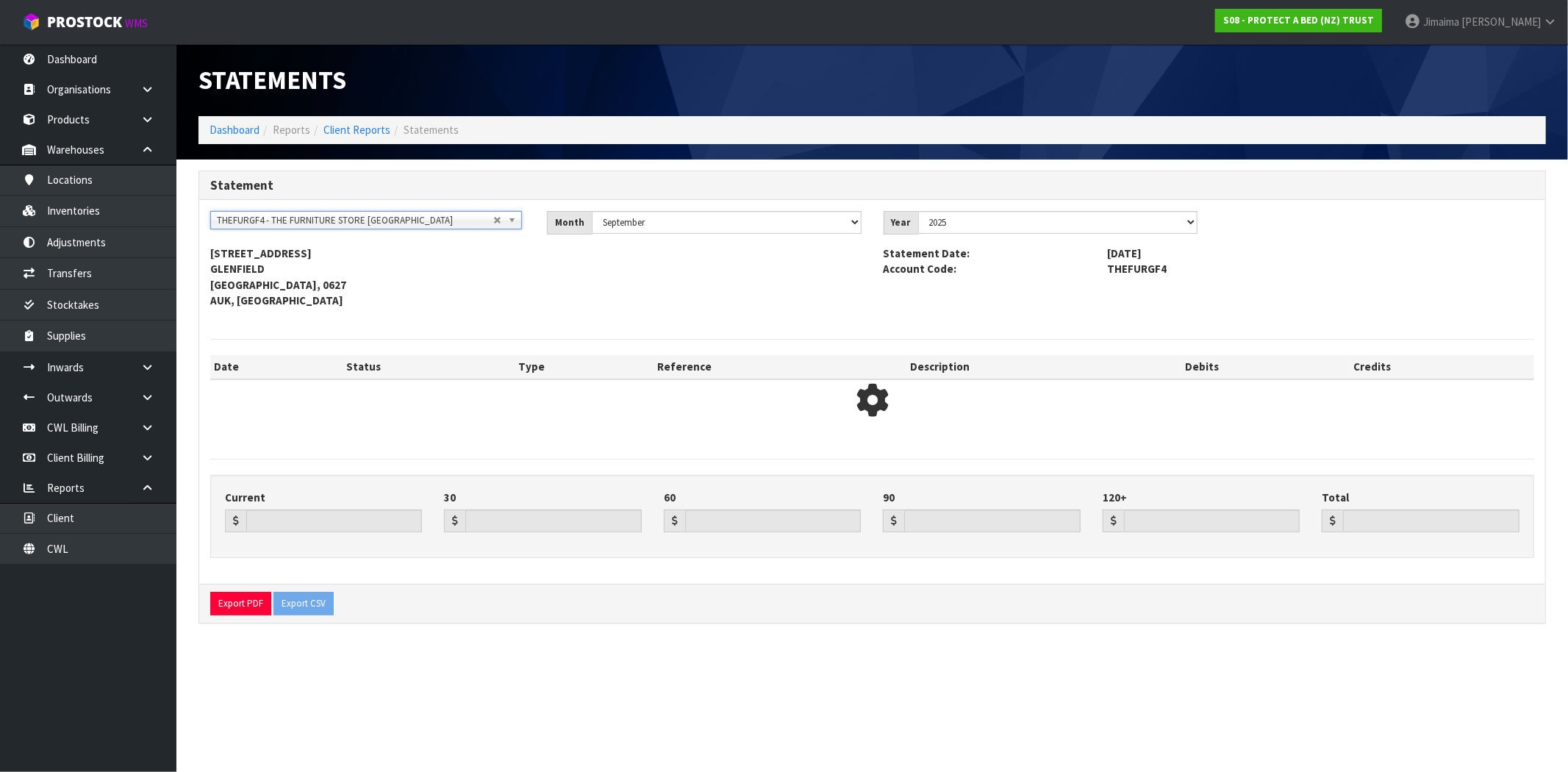
type input "0.00"
type input "-0.01"
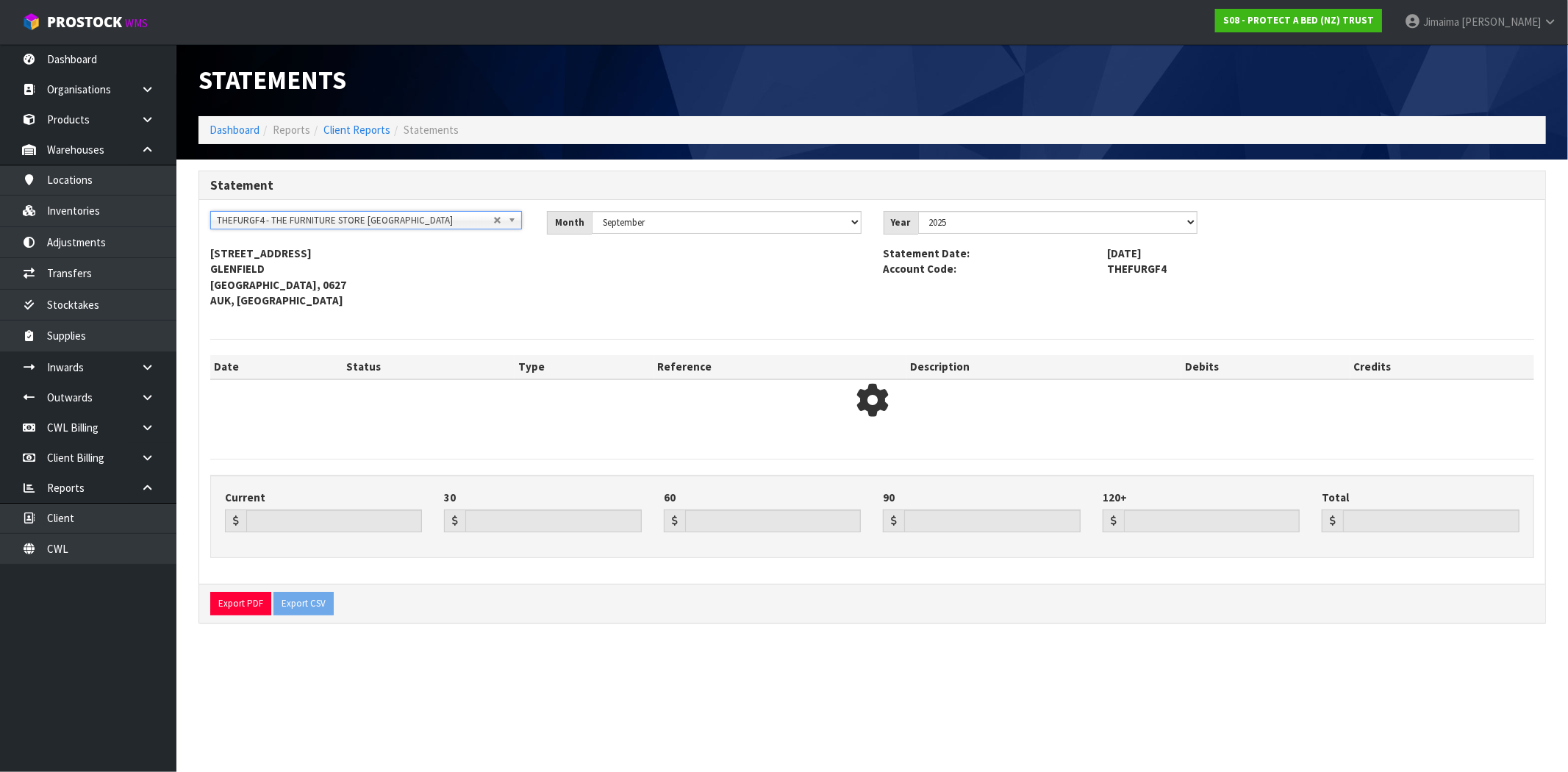
type input "-0.01"
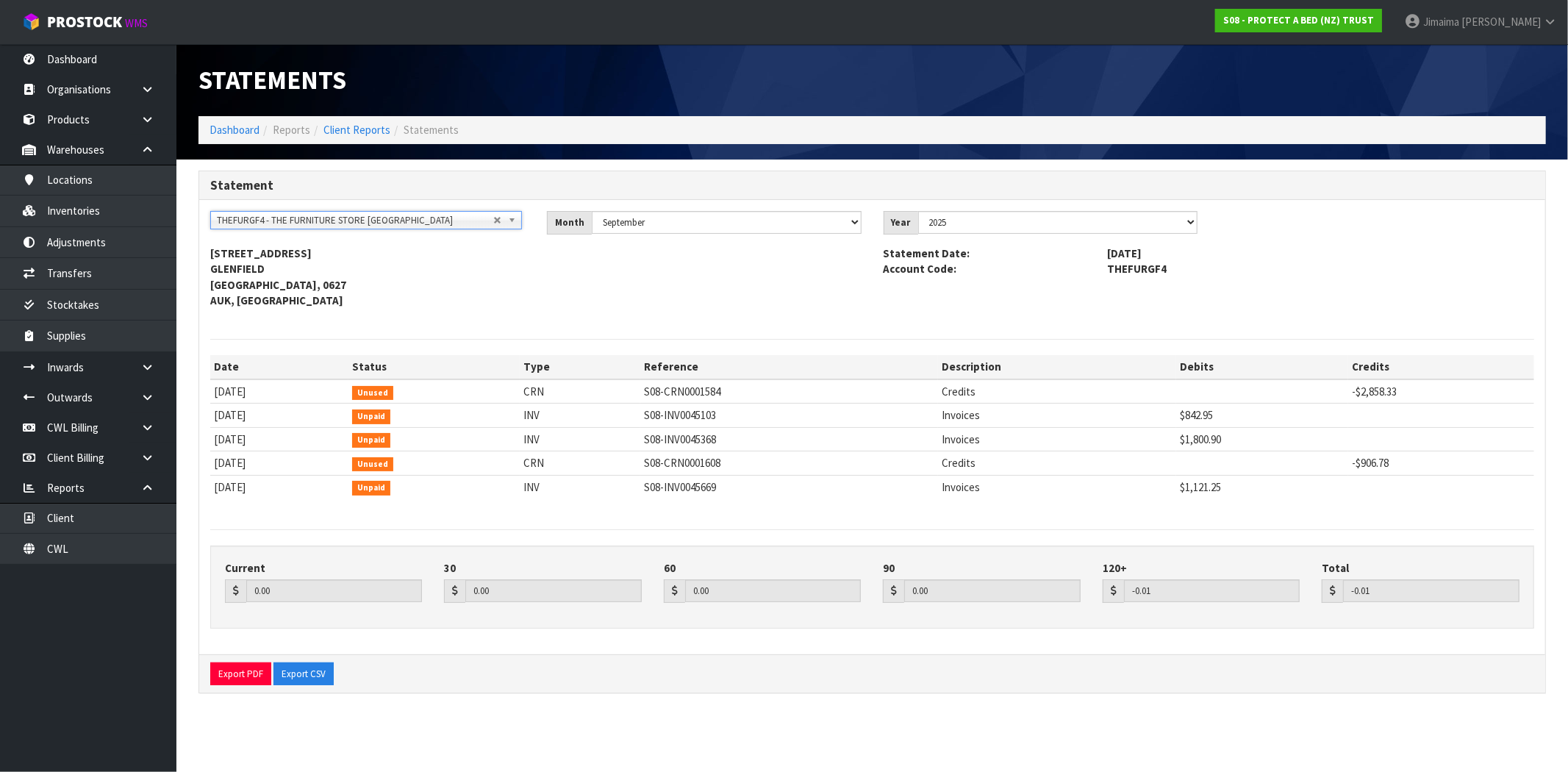
drag, startPoint x: 555, startPoint y: 4, endPoint x: 929, endPoint y: 392, distance: 538.9
click at [929, 392] on td "S08-CRN0001584" at bounding box center [788, 392] width 297 height 24
click at [225, 135] on link "Dashboard" at bounding box center [235, 129] width 50 height 14
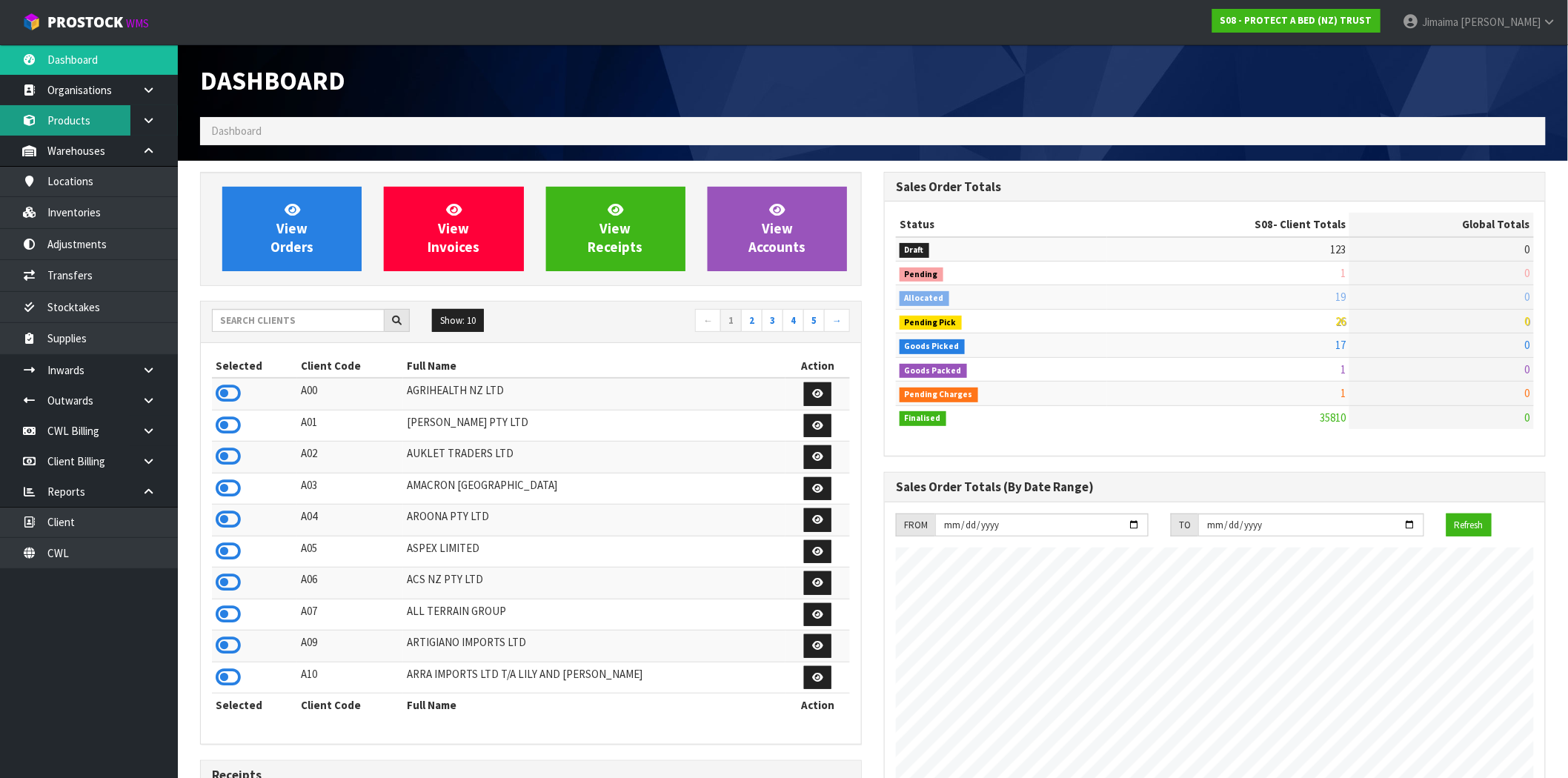
scroll to position [1122, 684]
click at [107, 92] on link "Organisations" at bounding box center [89, 89] width 178 height 30
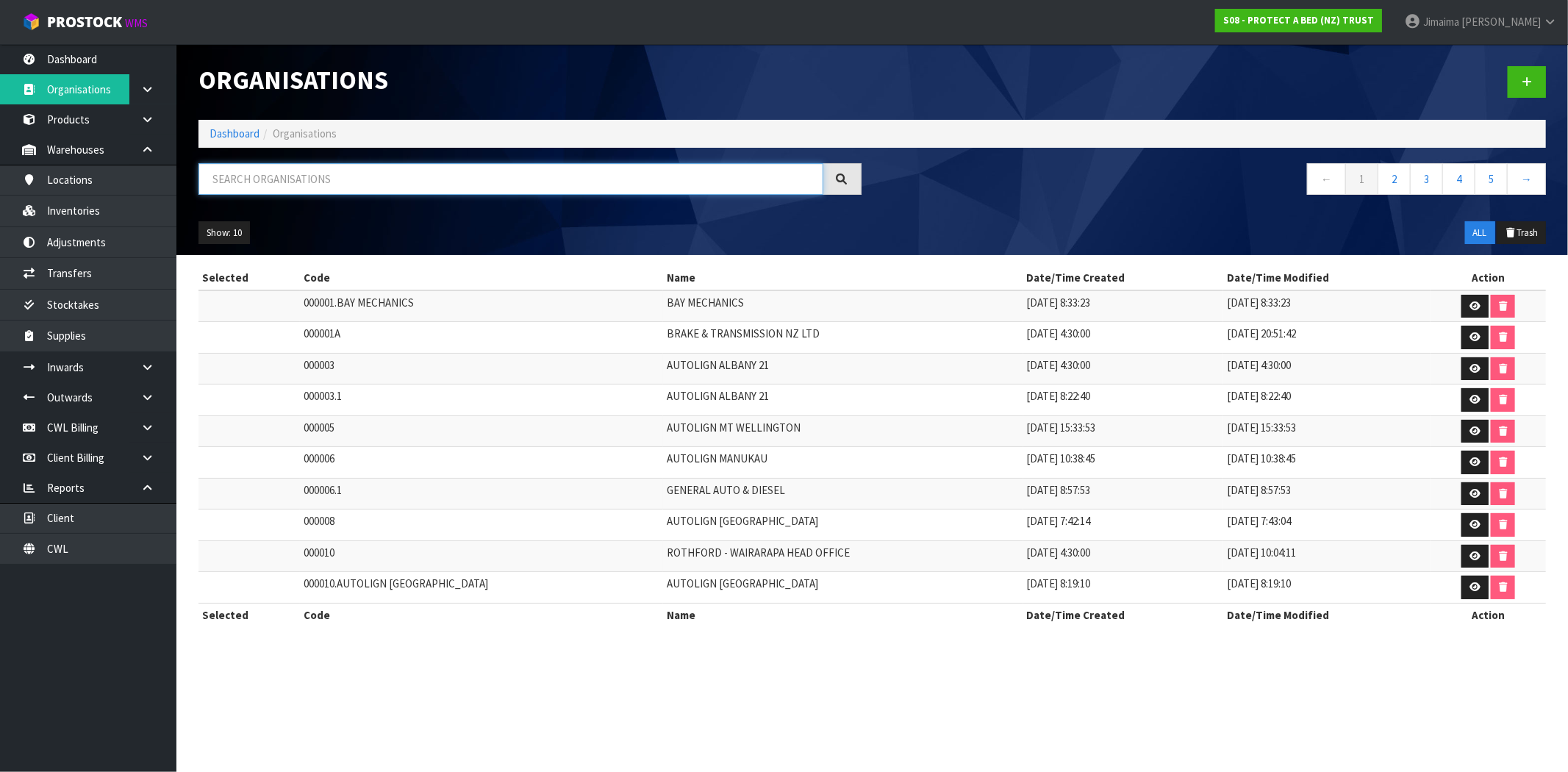
click at [263, 173] on input "text" at bounding box center [510, 178] width 625 height 31
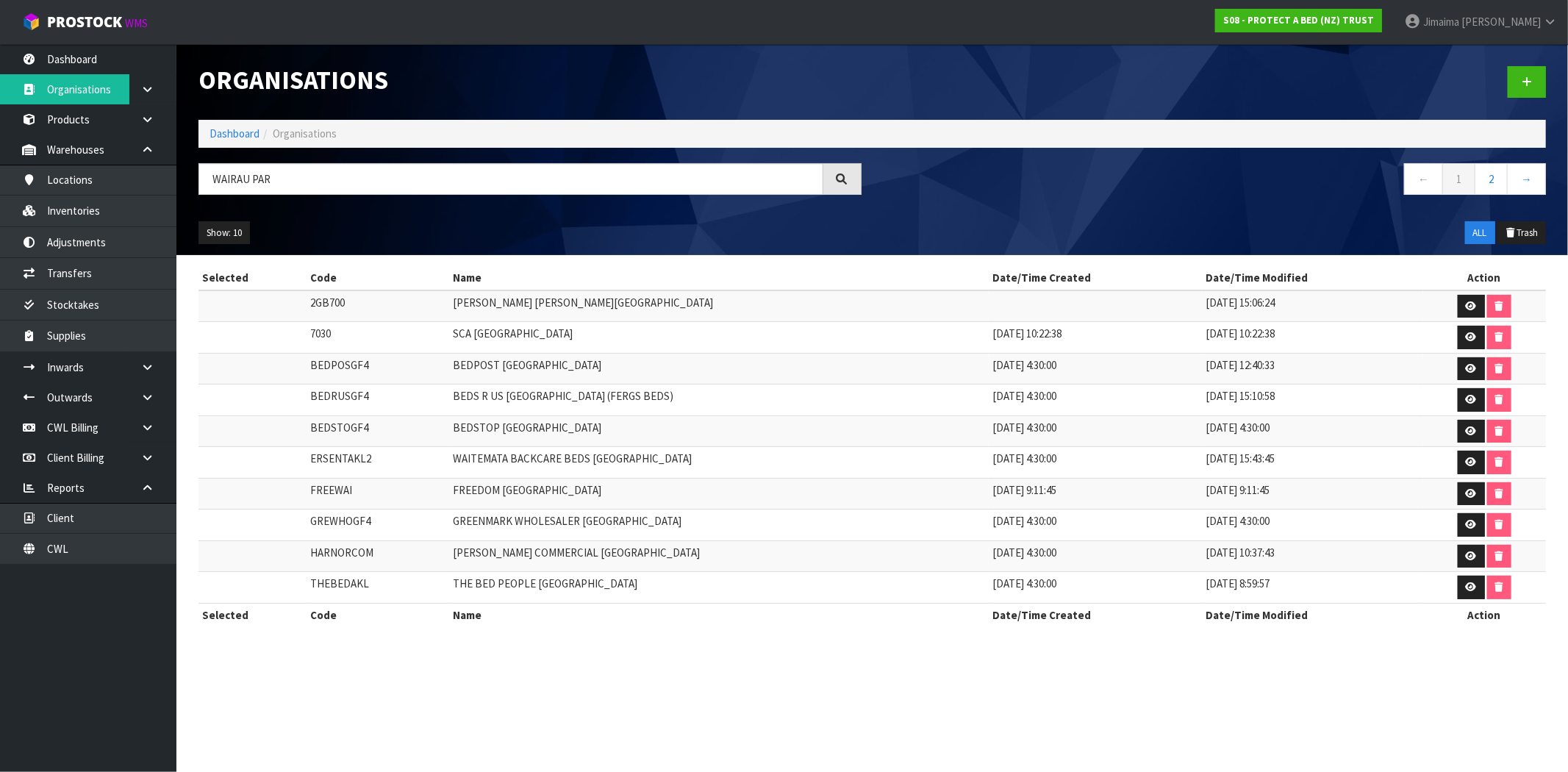
click at [487, 367] on td "BEDPOST [GEOGRAPHIC_DATA]" at bounding box center [718, 368] width 539 height 31
copy td "BEDPOST"
drag, startPoint x: 148, startPoint y: 187, endPoint x: 102, endPoint y: 187, distance: 46.0
click at [102, 187] on body "Toggle navigation ProStock WMS S08 - PROTECT A BED (NZ) TRUST Jimaima [PERSON_N…" at bounding box center [784, 386] width 1568 height 772
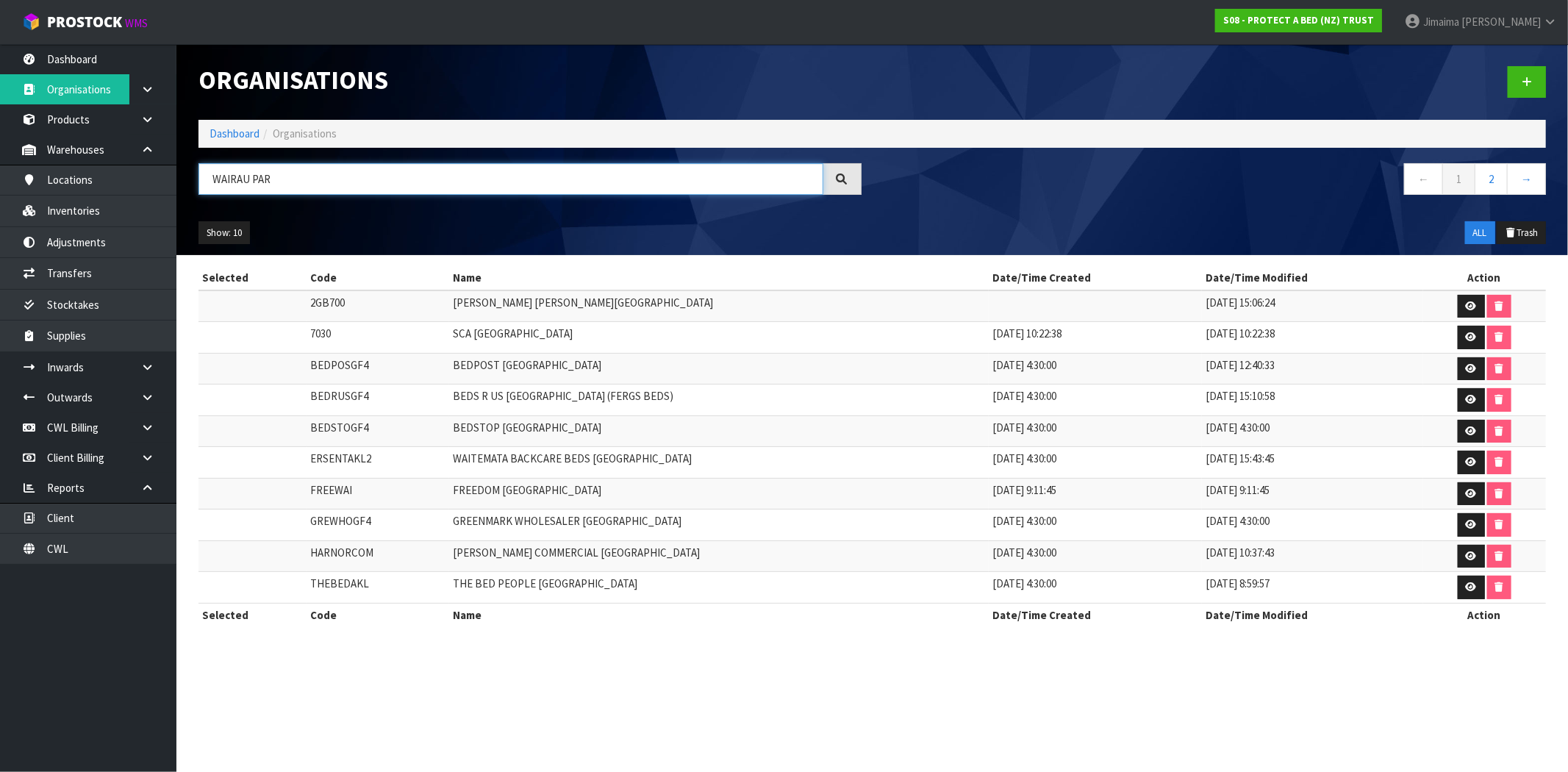
paste input "BEDPOST"
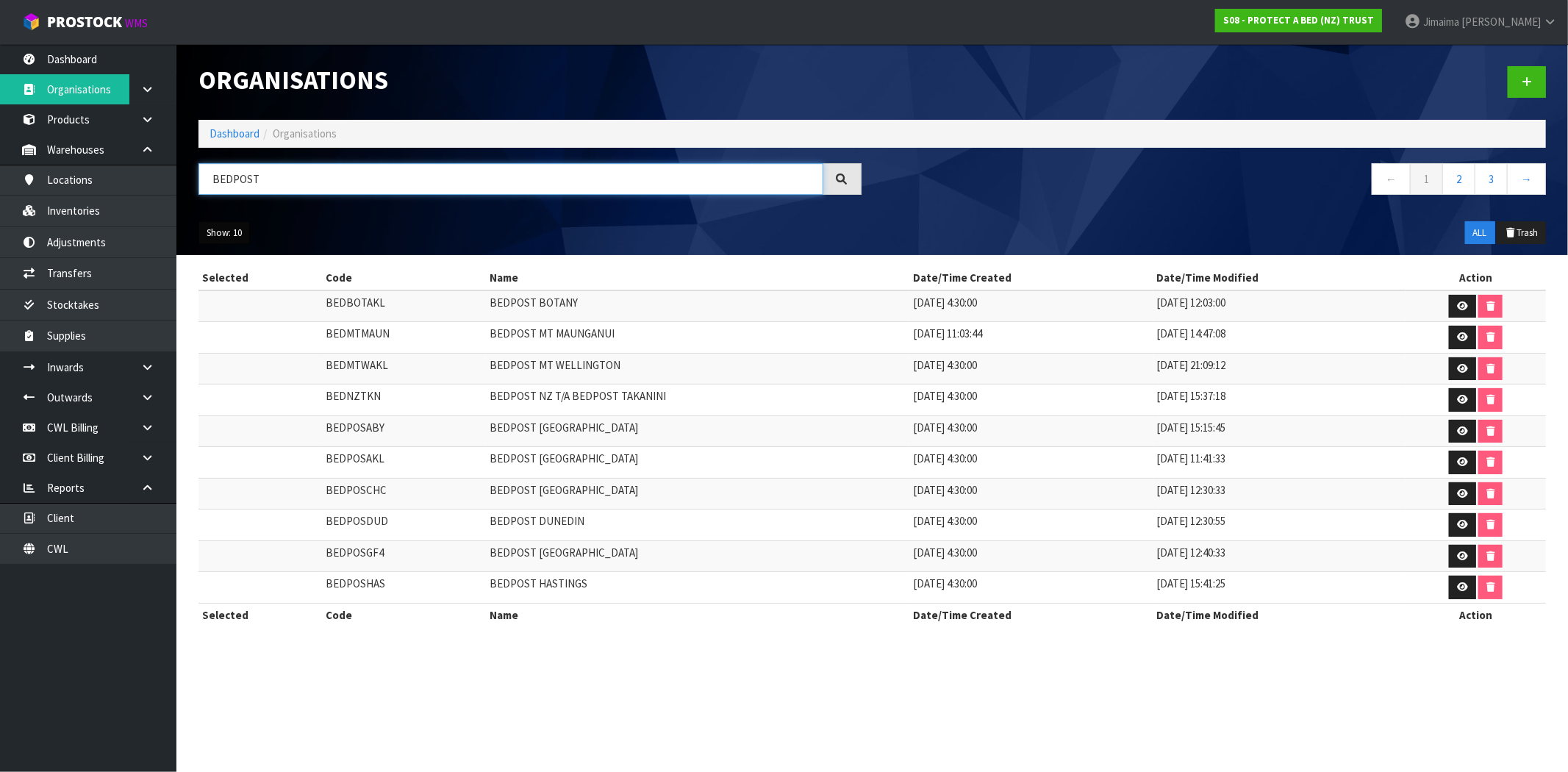
type input "BEDPOST"
click at [210, 237] on button "Show: 10" at bounding box center [224, 232] width 52 height 23
click at [236, 316] on link "50" at bounding box center [257, 320] width 116 height 20
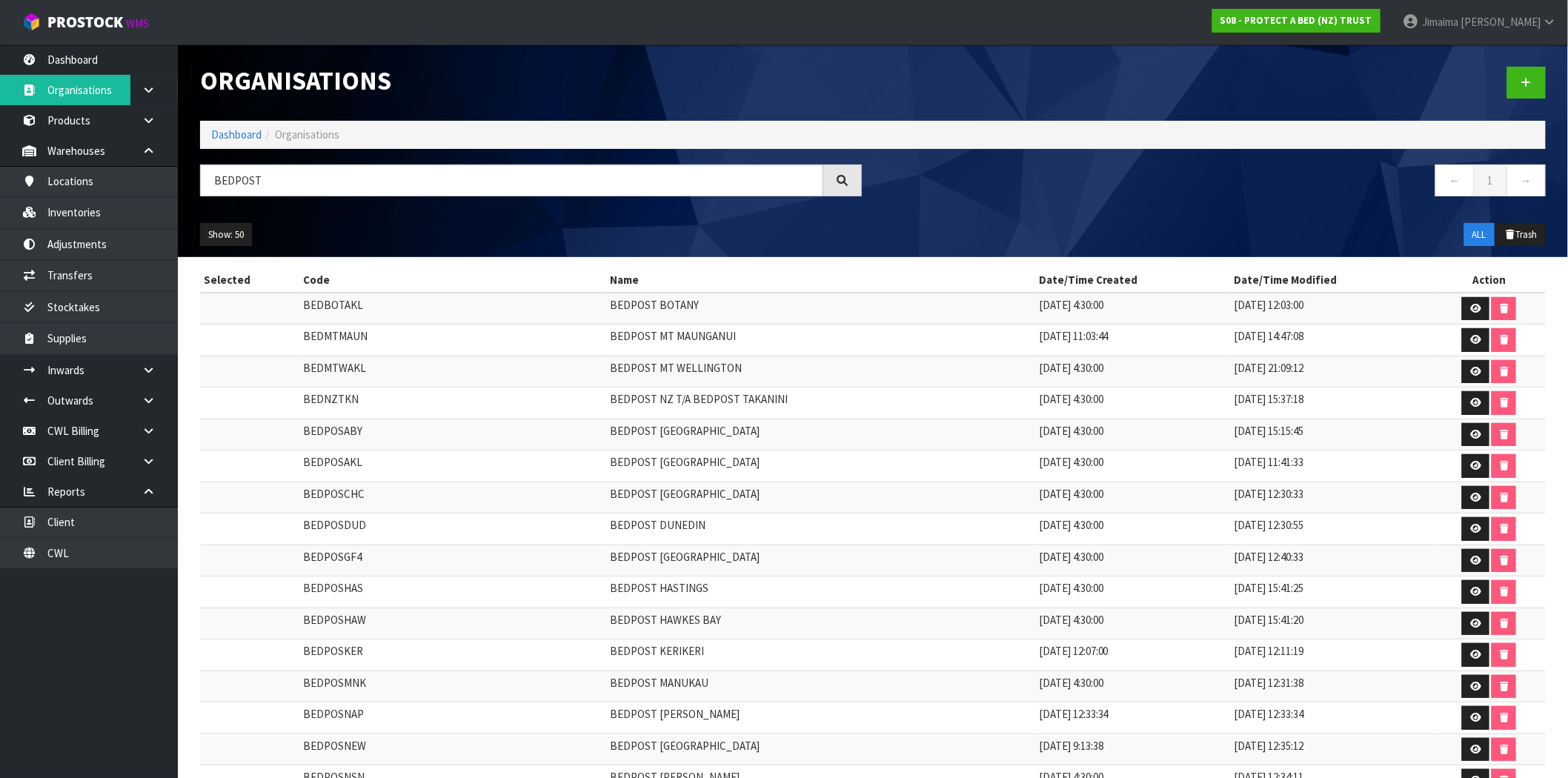
click at [581, 472] on td "BEDPOSAKL" at bounding box center [453, 465] width 307 height 32
click at [738, 551] on td "BEDPOST [GEOGRAPHIC_DATA]" at bounding box center [821, 560] width 429 height 32
drag, startPoint x: 1476, startPoint y: 561, endPoint x: 1439, endPoint y: 541, distance: 42.1
click at [1476, 561] on icon at bounding box center [1475, 560] width 11 height 10
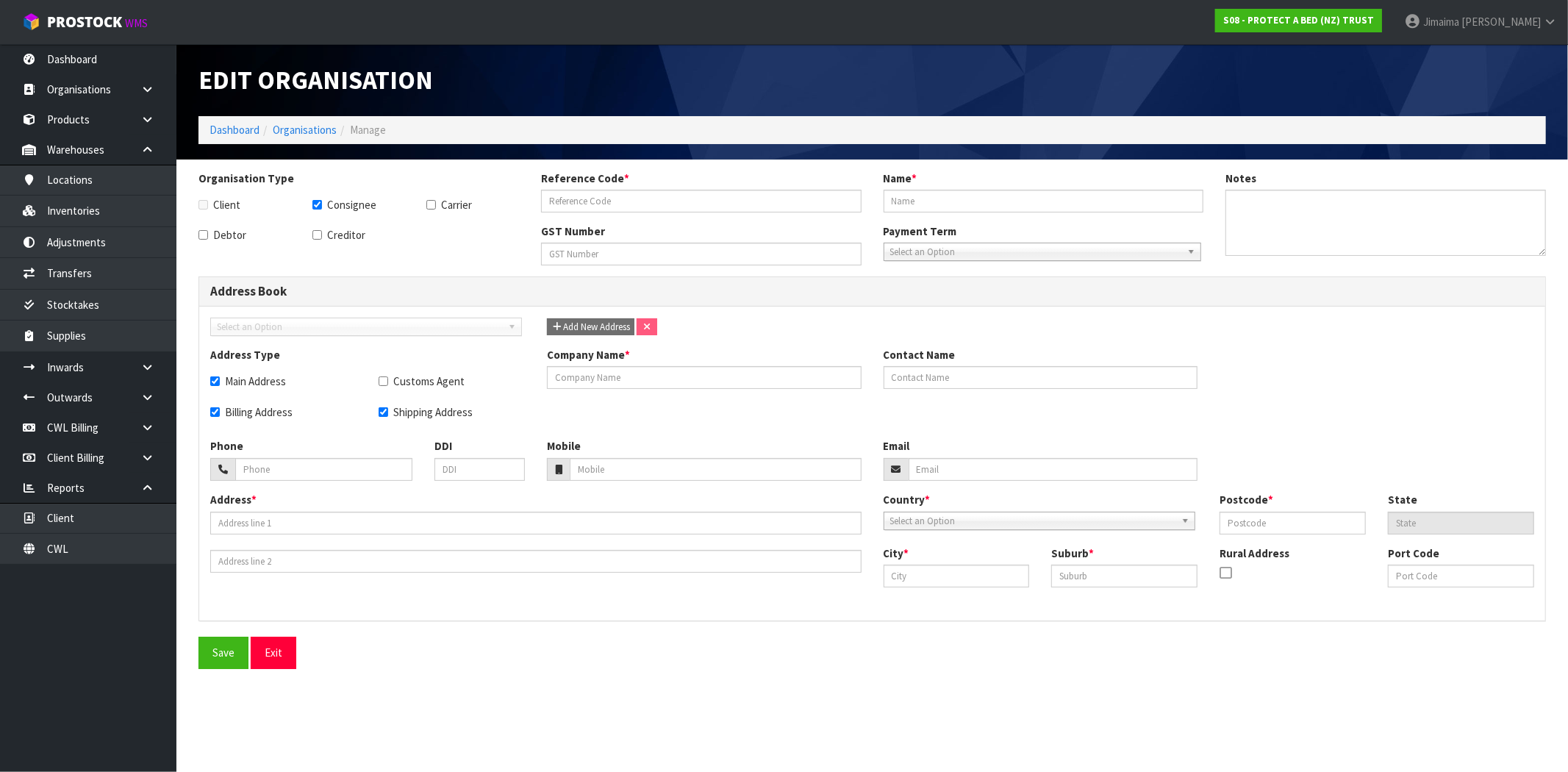
checkbox input "true"
type input "BEDPOSGF4"
type input "BEDPOST [GEOGRAPHIC_DATA]"
checkbox input "true"
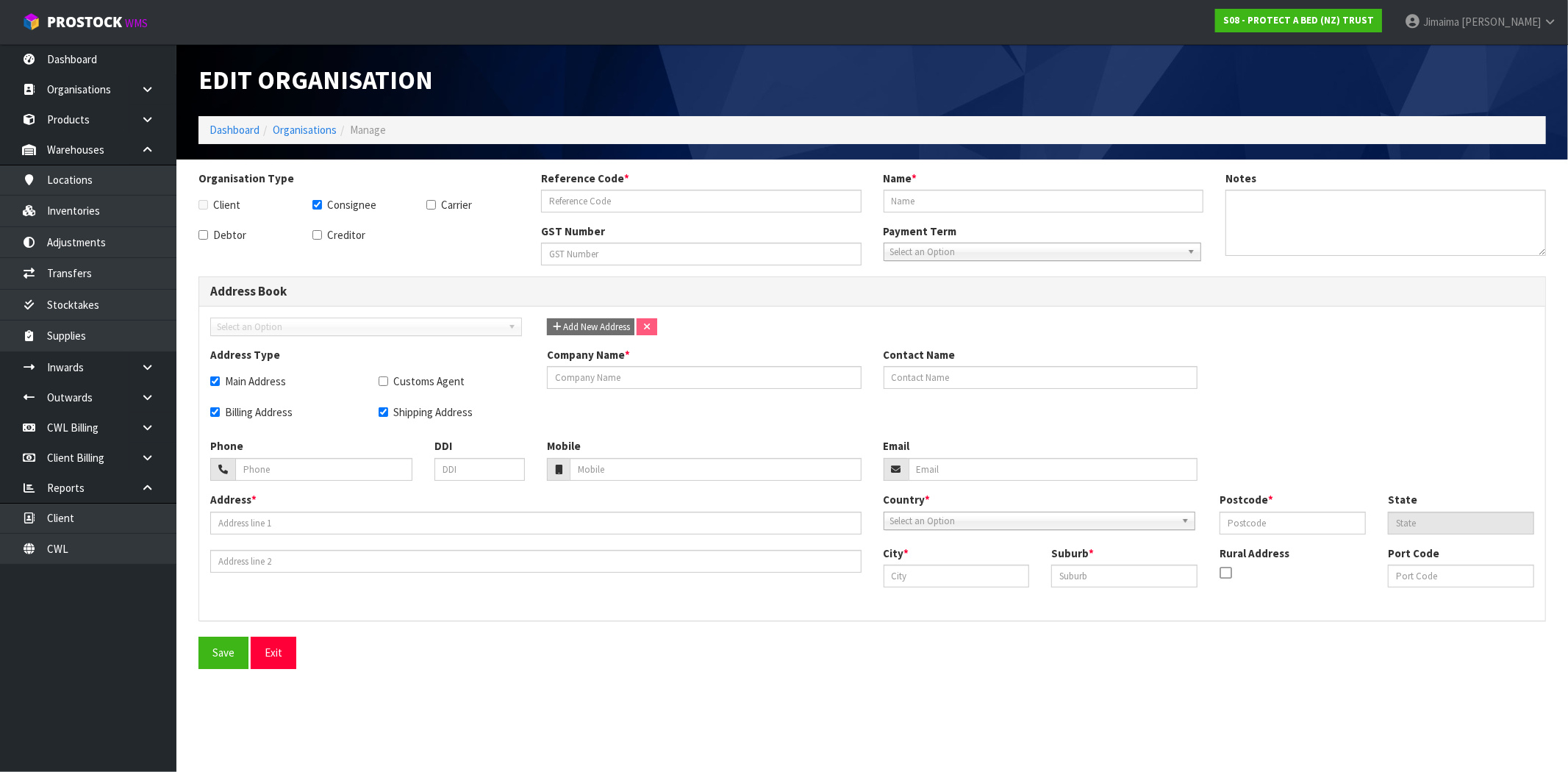
checkbox input "true"
type input "BEDPOST [GEOGRAPHIC_DATA]"
type input "[PERSON_NAME]"
type input "[EMAIL_ADDRESS][DOMAIN_NAME]"
type input "[STREET_ADDRESS]"
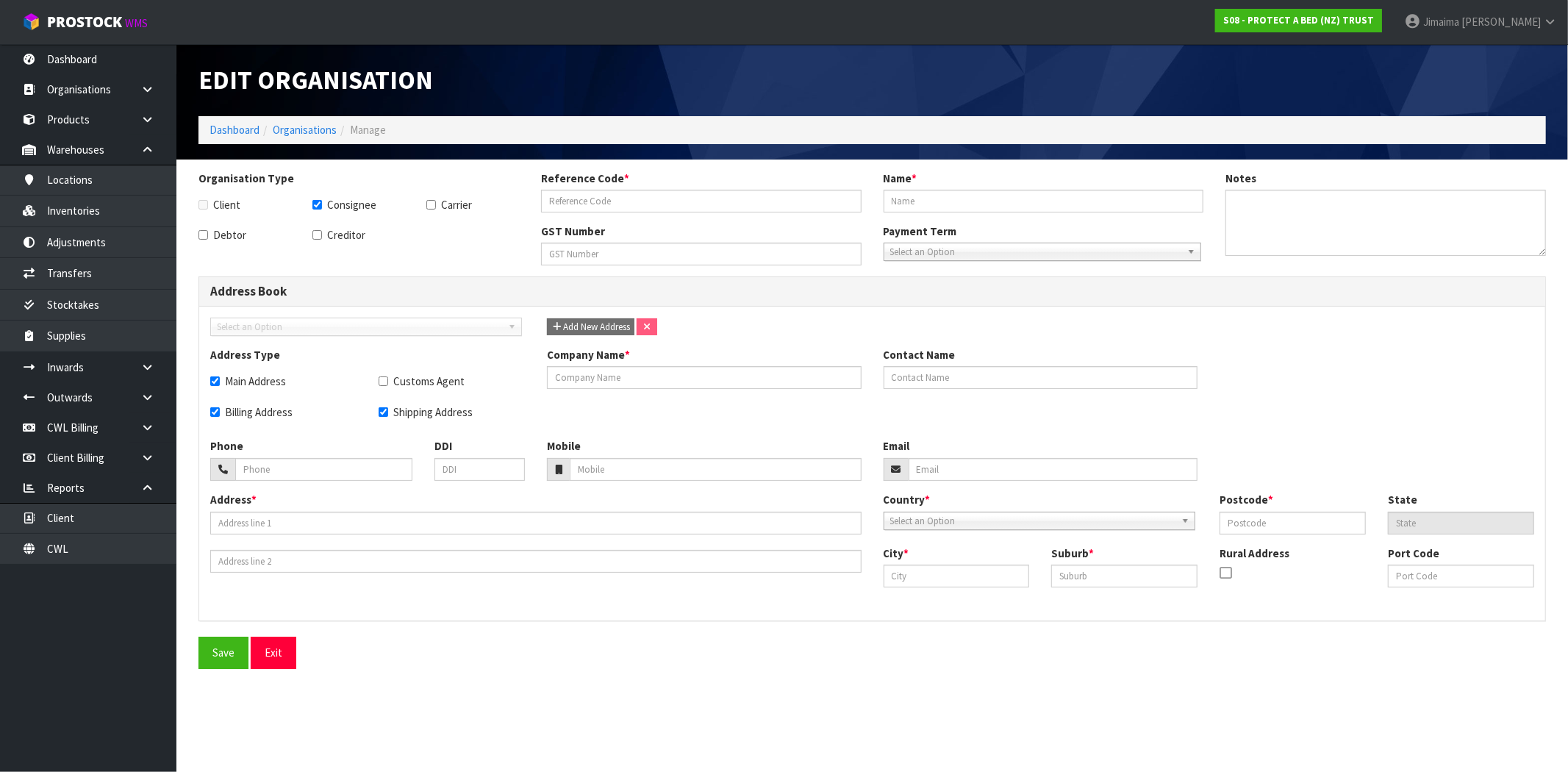
type input "0627"
type input "AUK"
type input "[GEOGRAPHIC_DATA]"
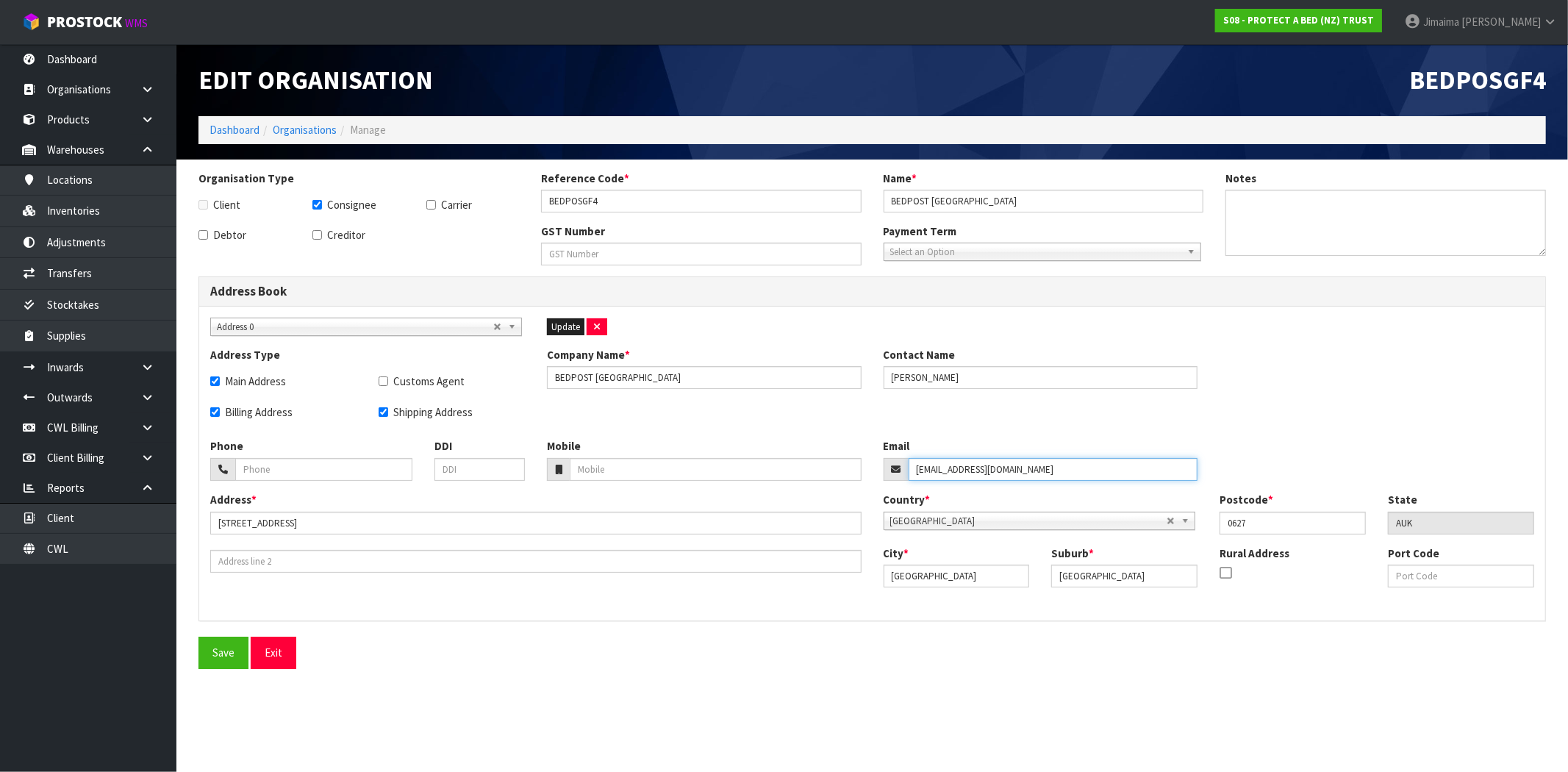
drag, startPoint x: 1075, startPoint y: 466, endPoint x: 821, endPoint y: 473, distance: 254.1
click at [820, 473] on div "Phone DDI Mobile Email [EMAIL_ADDRESS][DOMAIN_NAME]" at bounding box center [872, 464] width 1346 height 54
click at [230, 129] on link "Dashboard" at bounding box center [235, 129] width 50 height 14
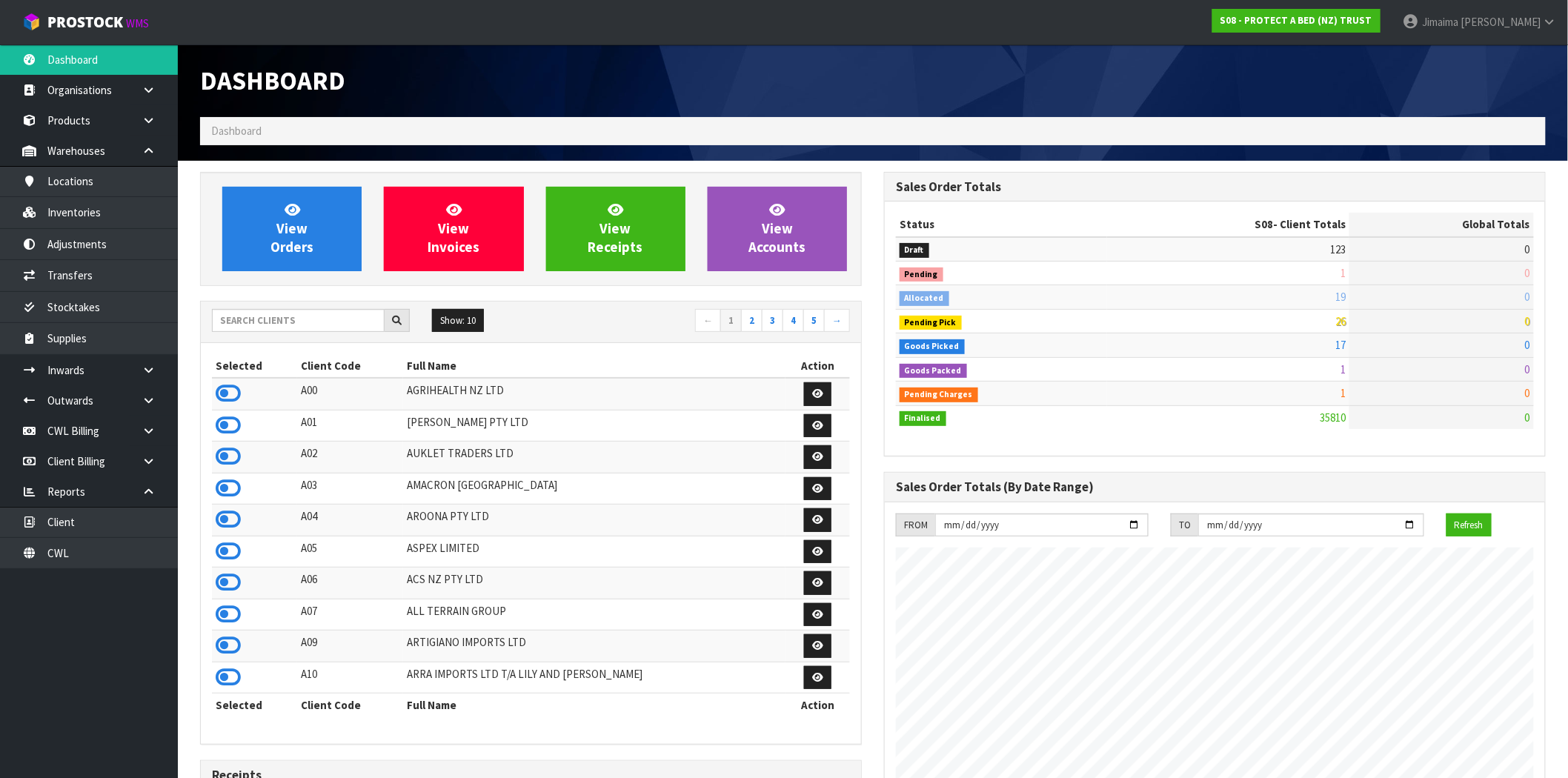
scroll to position [923, 684]
click at [257, 320] on input "text" at bounding box center [298, 320] width 172 height 23
click at [333, 220] on link "View Orders" at bounding box center [292, 229] width 139 height 84
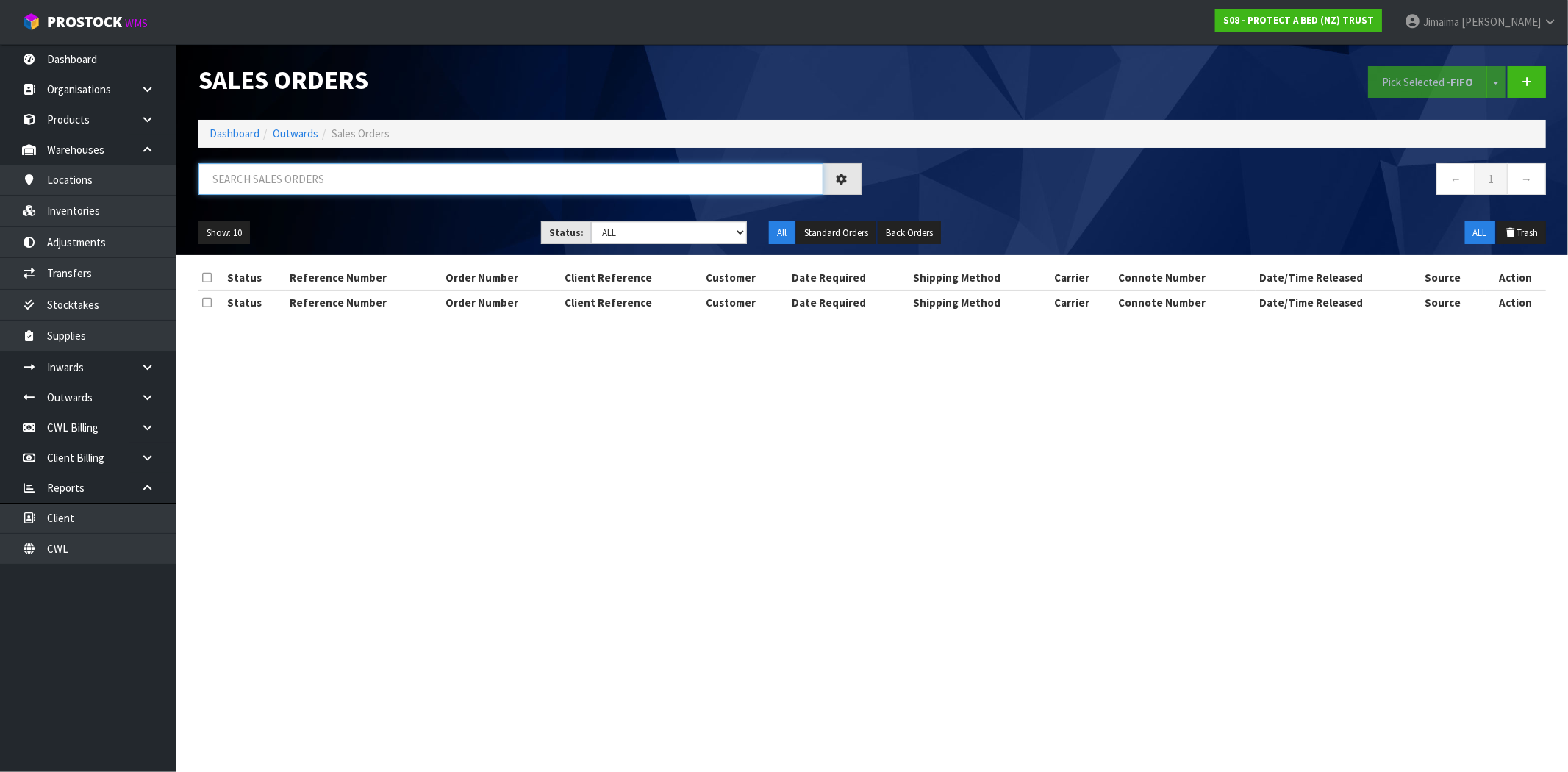
click at [384, 192] on input "text" at bounding box center [510, 178] width 625 height 31
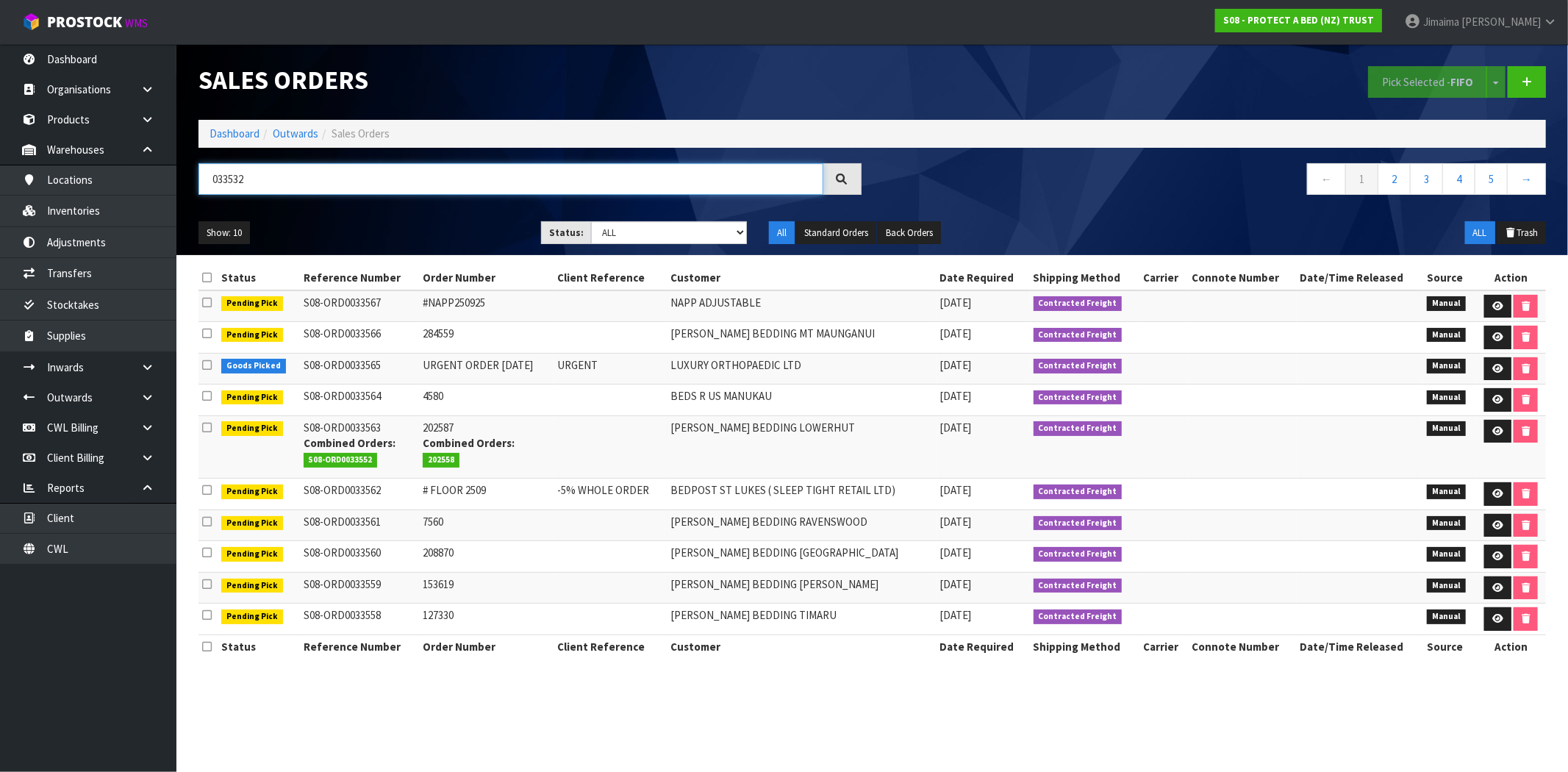
type input "033532"
click at [929, 300] on td "NAPP ADJUSTABLE" at bounding box center [802, 305] width 269 height 31
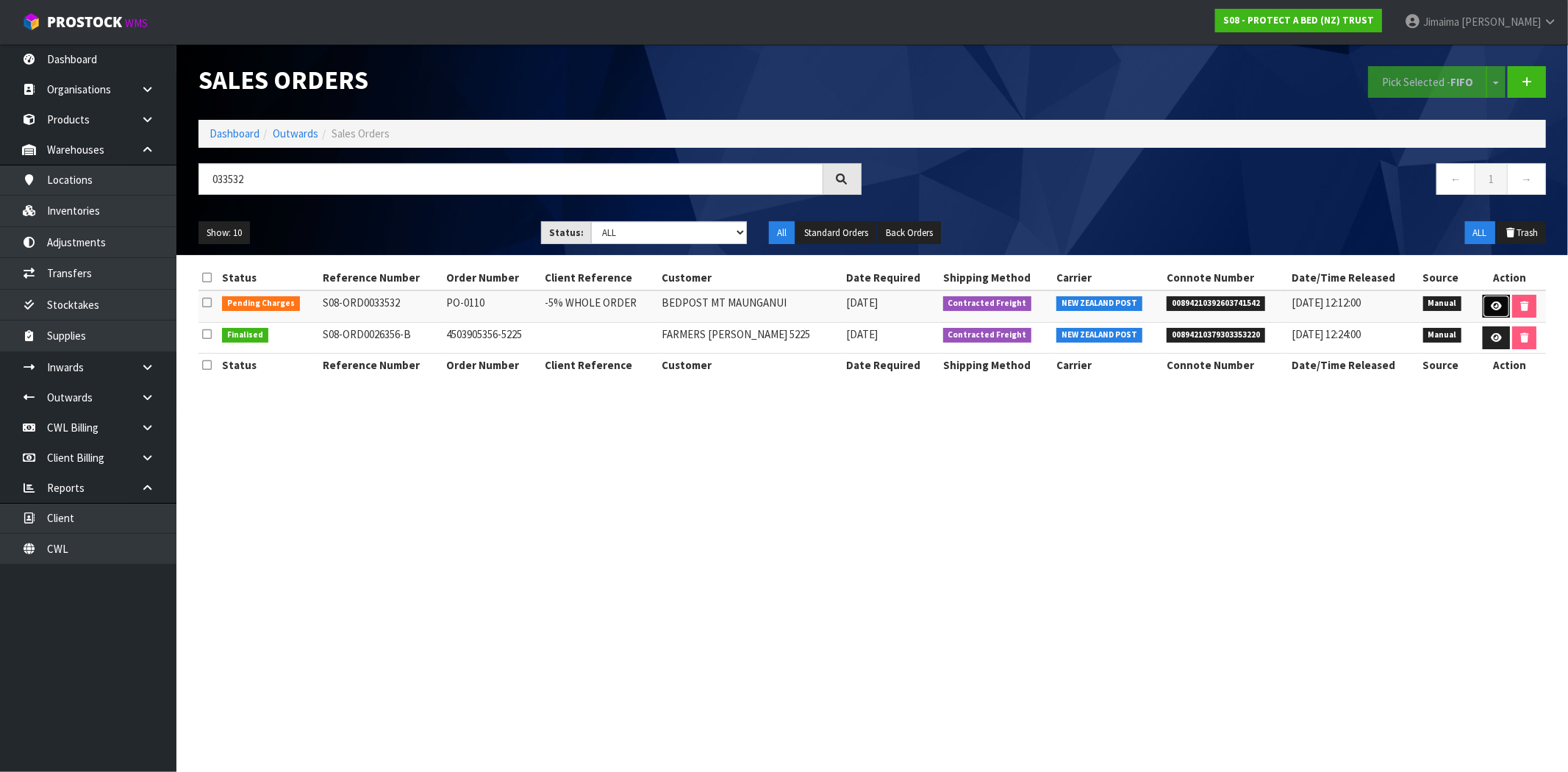
click at [1492, 309] on icon at bounding box center [1496, 306] width 11 height 10
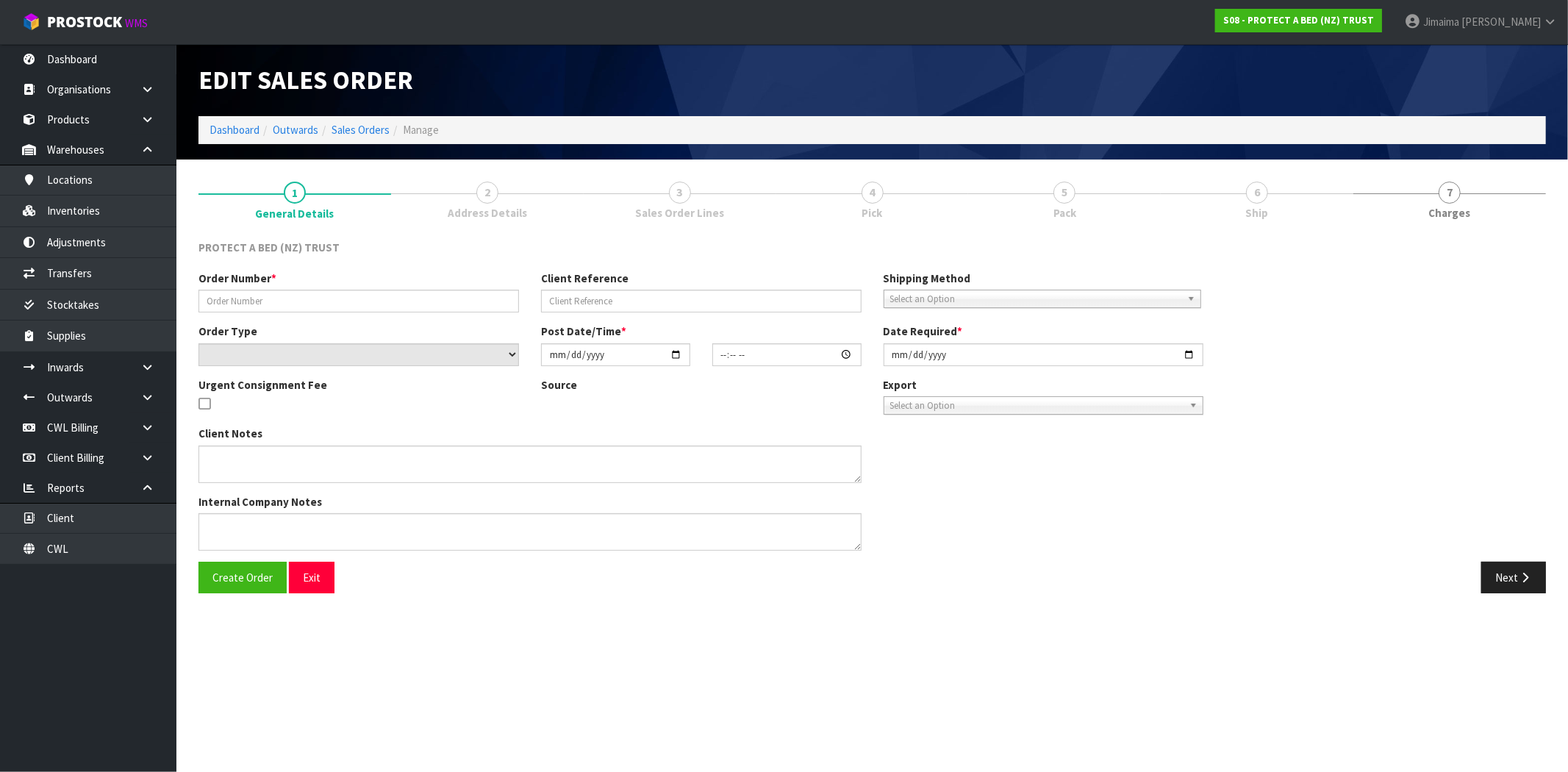
type input "PO-0110"
type input "-5% WHOLE ORDER"
select select "number:0"
type input "[DATE]"
type input "16:01:00.000"
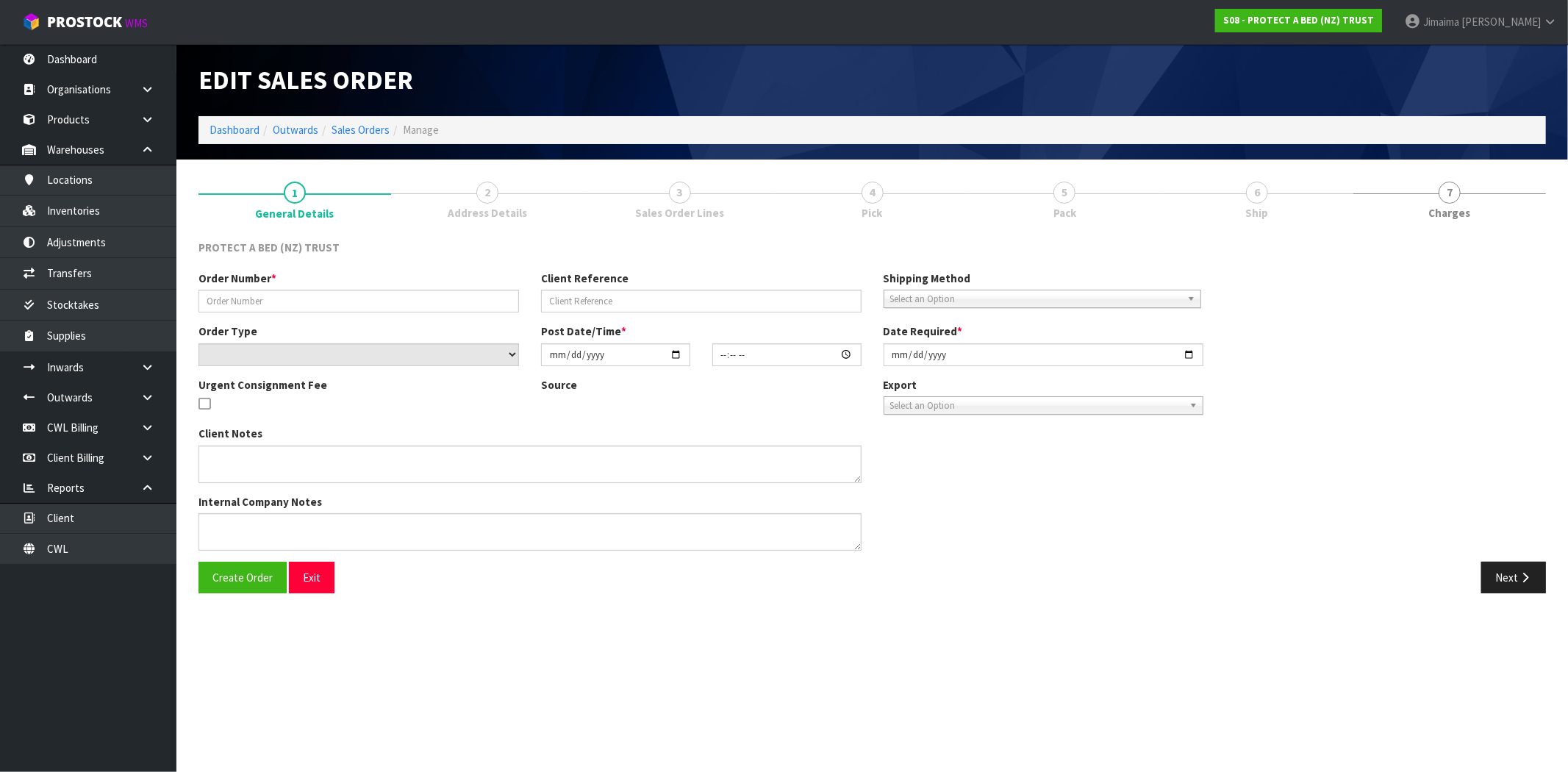
type input "[DATE]"
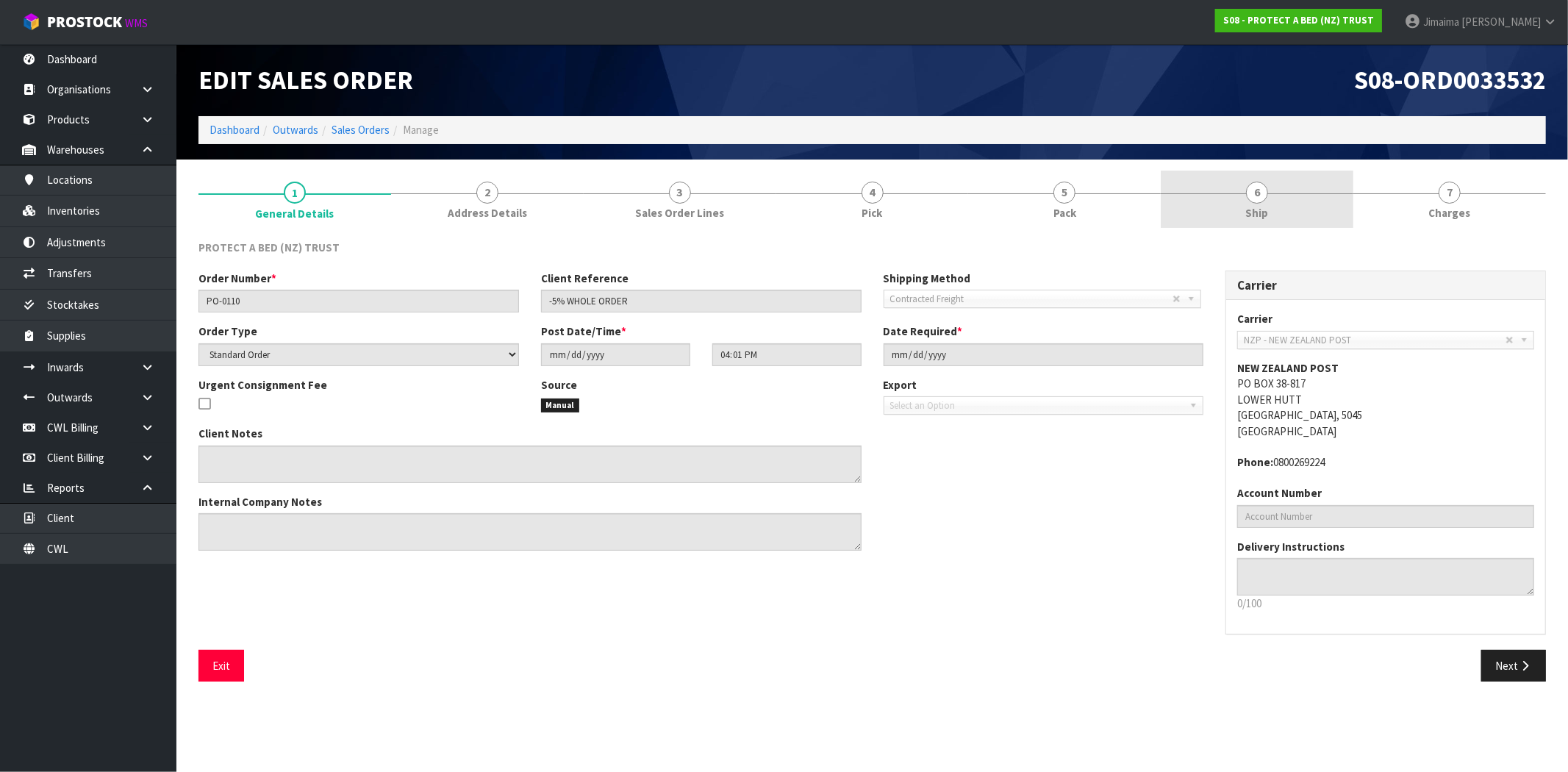
click at [1221, 216] on link "6 Ship" at bounding box center [1257, 200] width 193 height 58
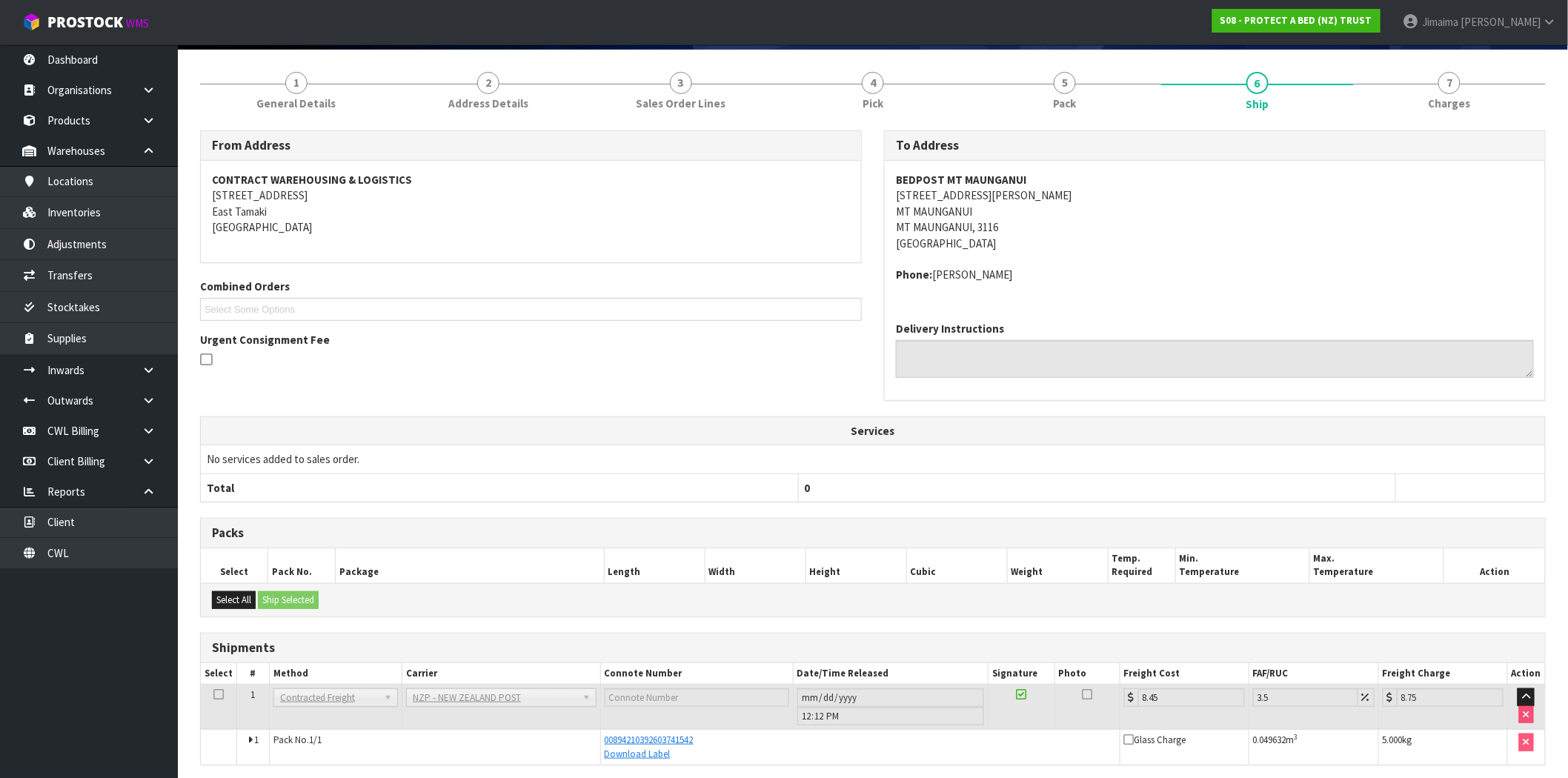
scroll to position [168, 0]
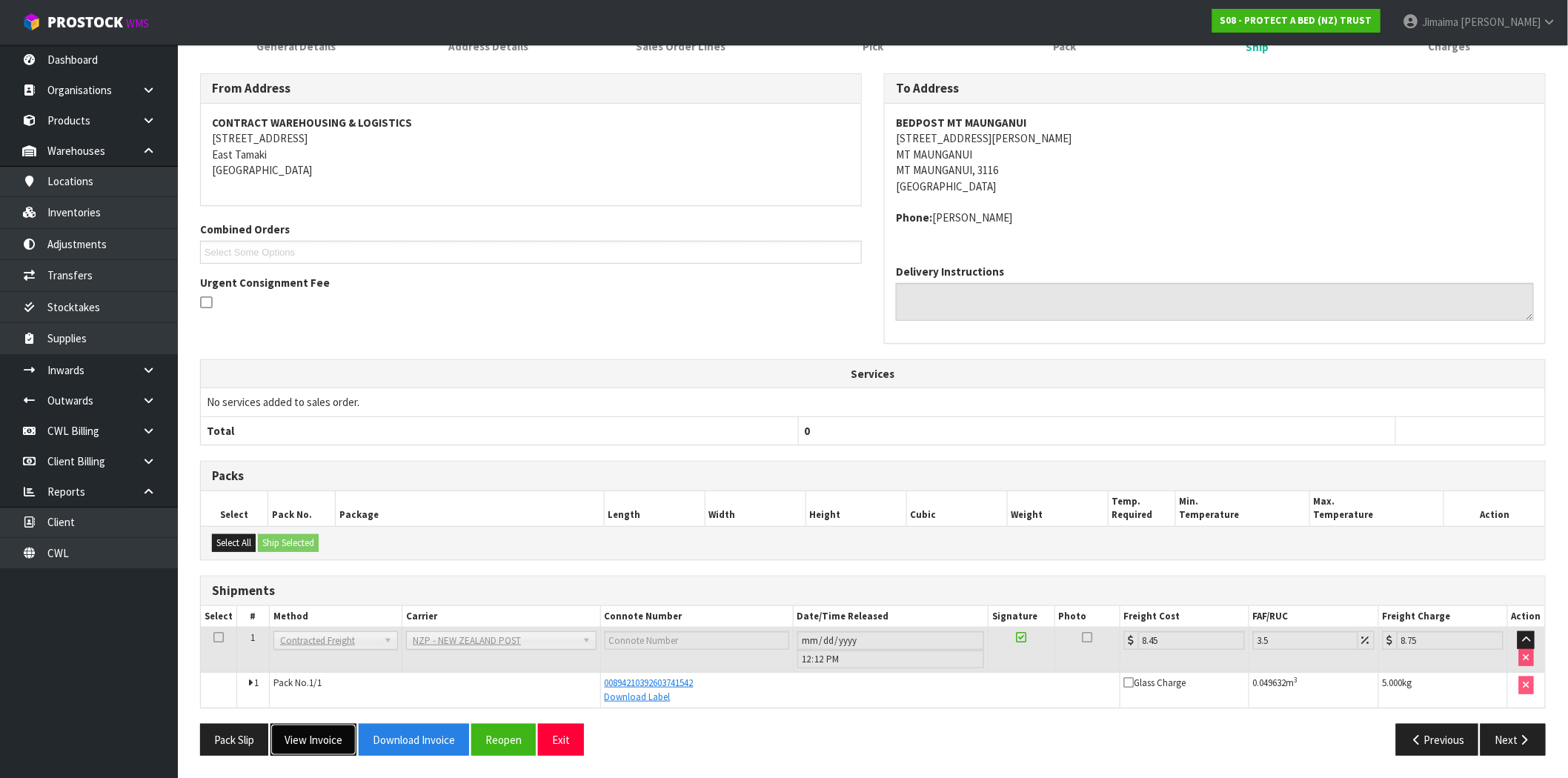
click at [329, 741] on button "View Invoice" at bounding box center [314, 739] width 86 height 32
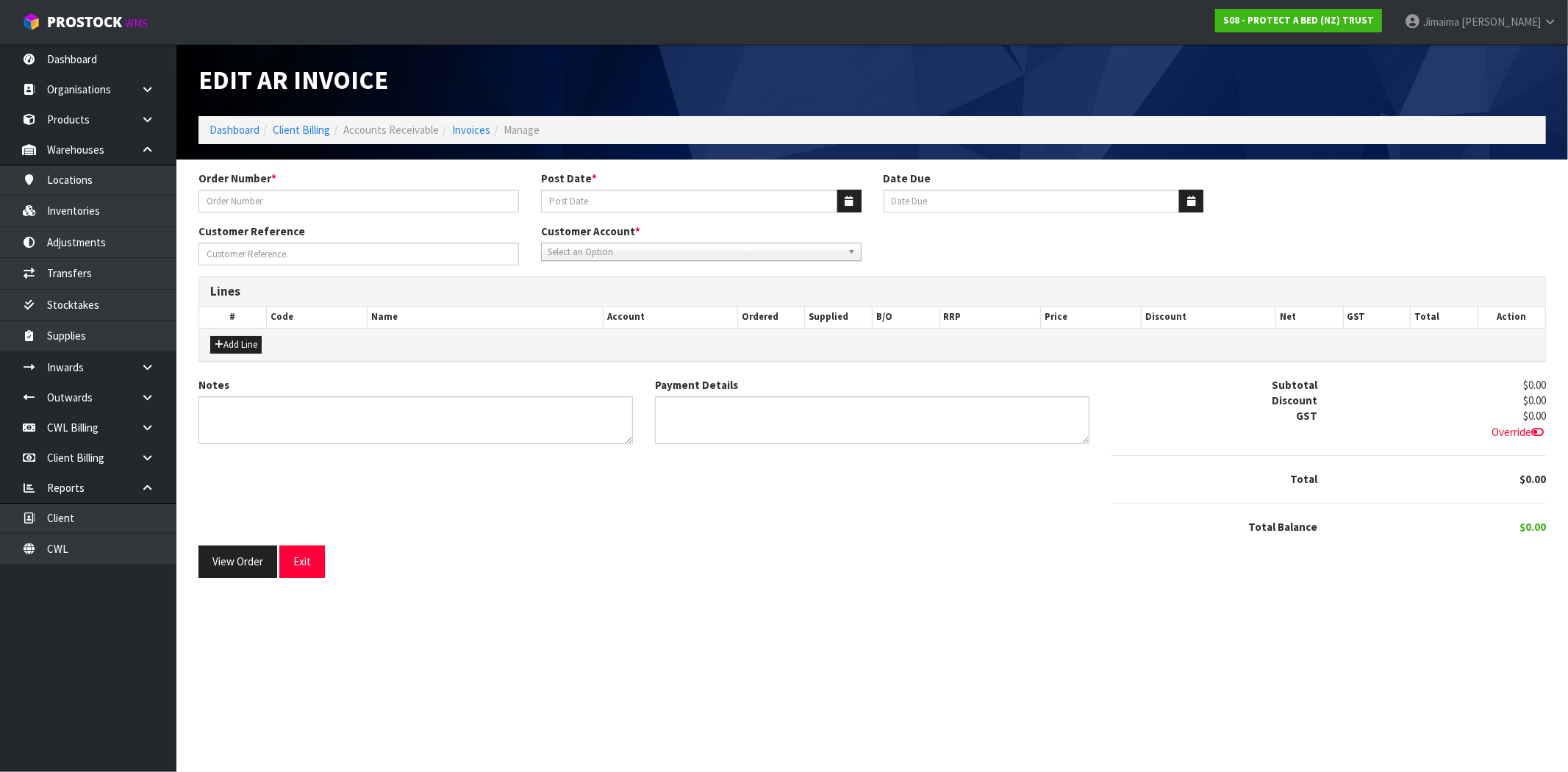
type input "PO-0110"
type input "[DATE]"
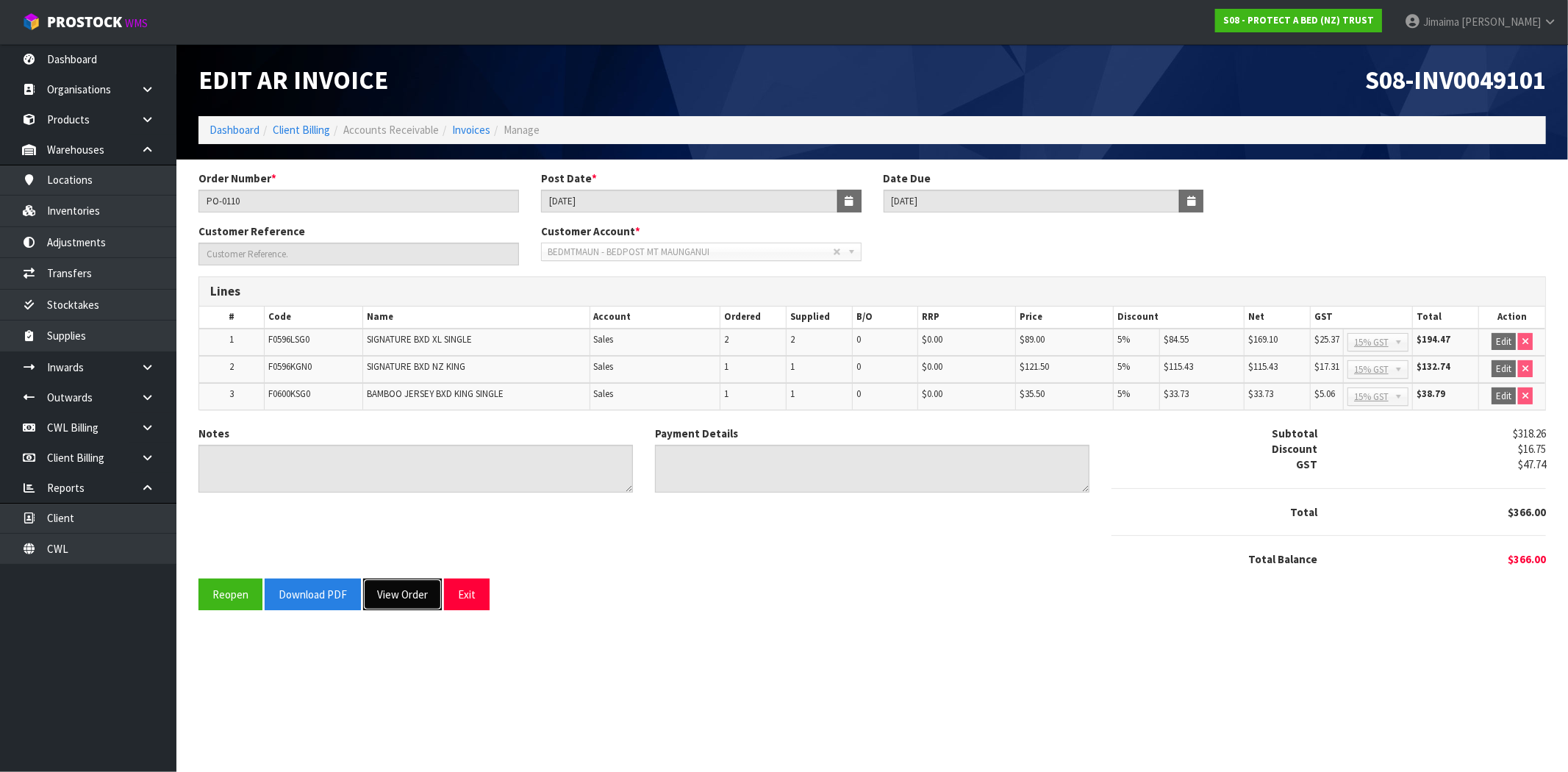
click at [393, 592] on button "View Order" at bounding box center [402, 594] width 79 height 31
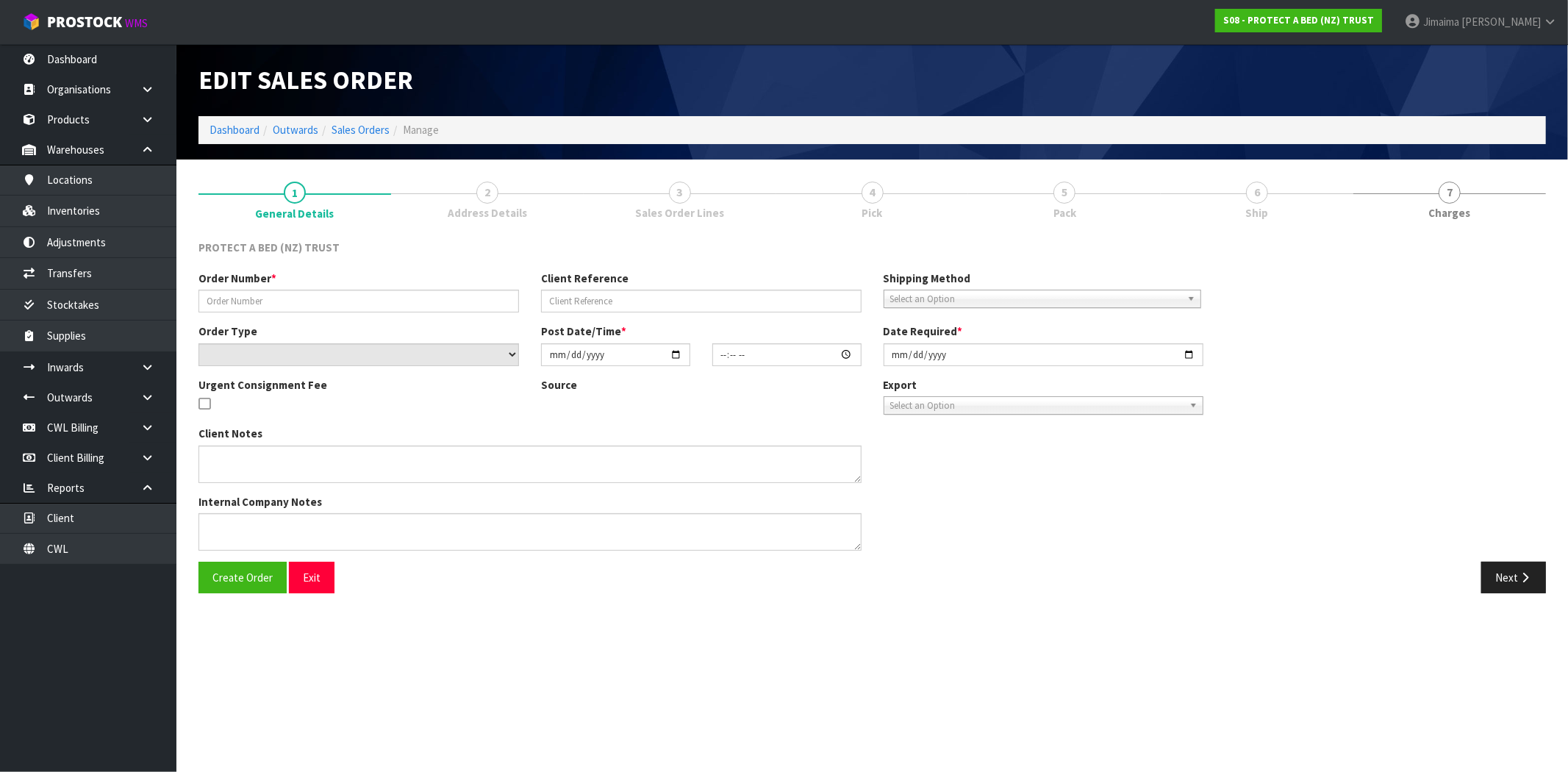
type input "PO-0110"
type input "-5% WHOLE ORDER"
select select "number:0"
type input "[DATE]"
type input "16:01:00.000"
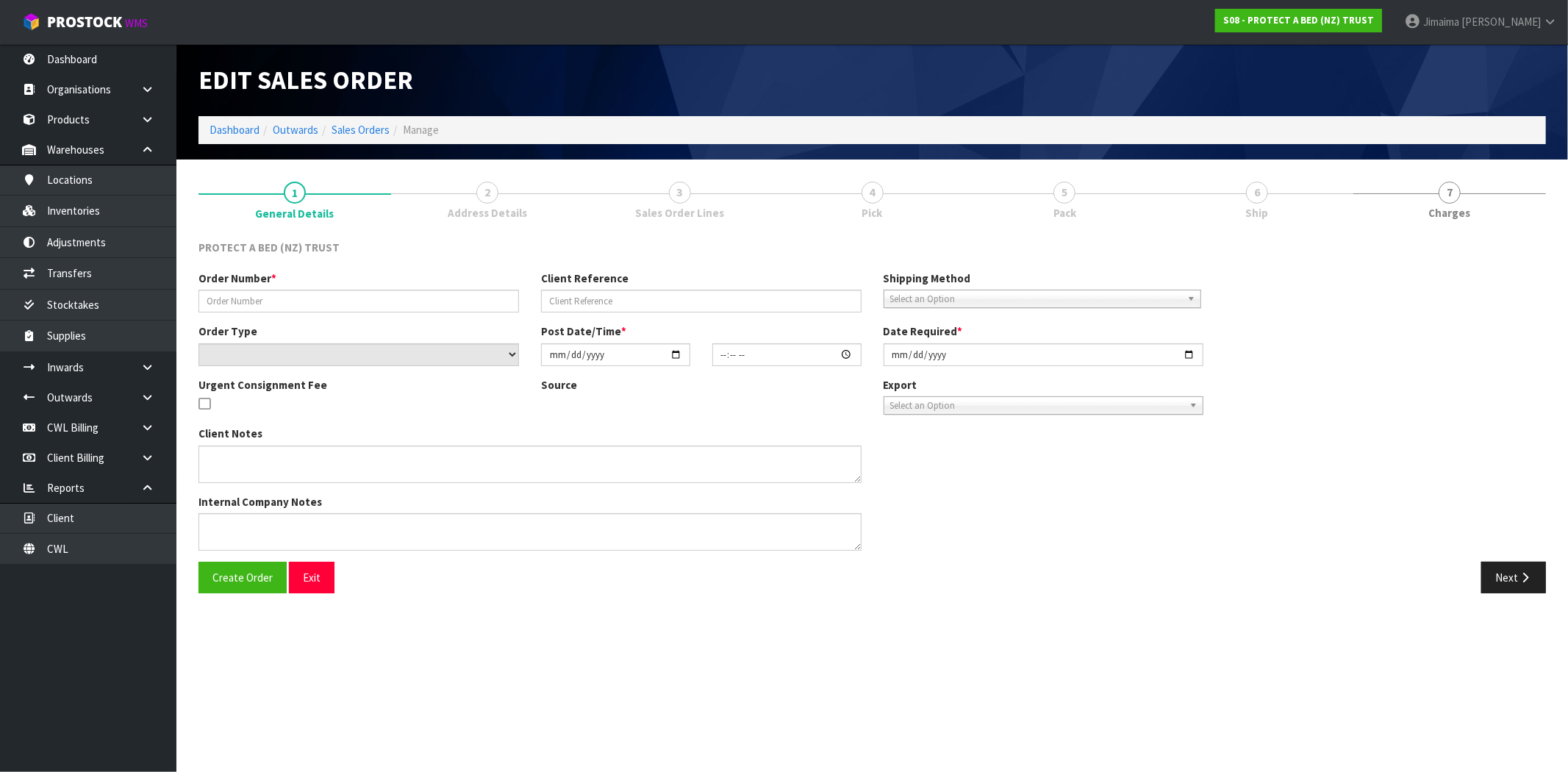
type input "[DATE]"
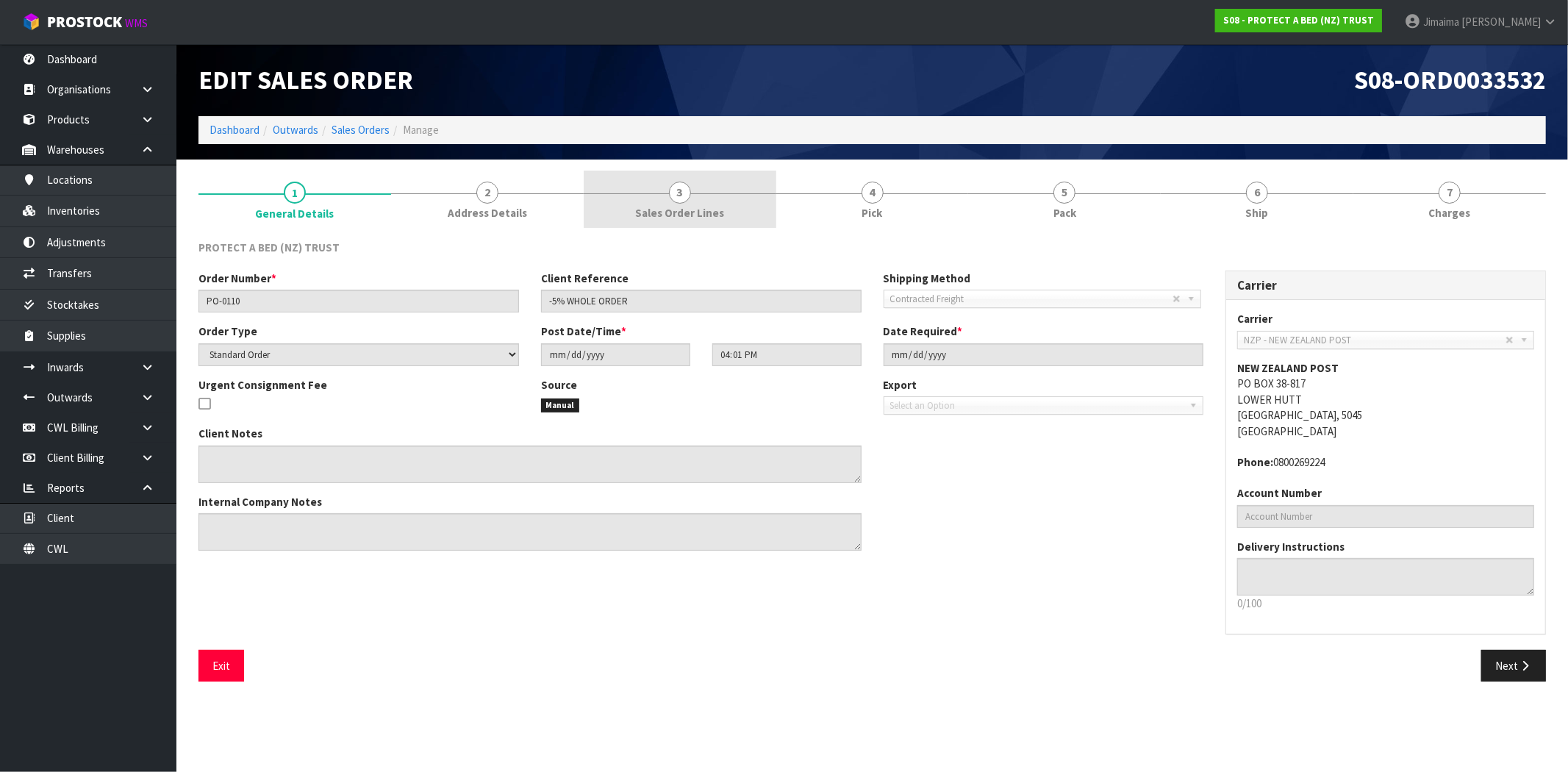
click at [698, 206] on span "Sales Order Lines" at bounding box center [680, 212] width 89 height 15
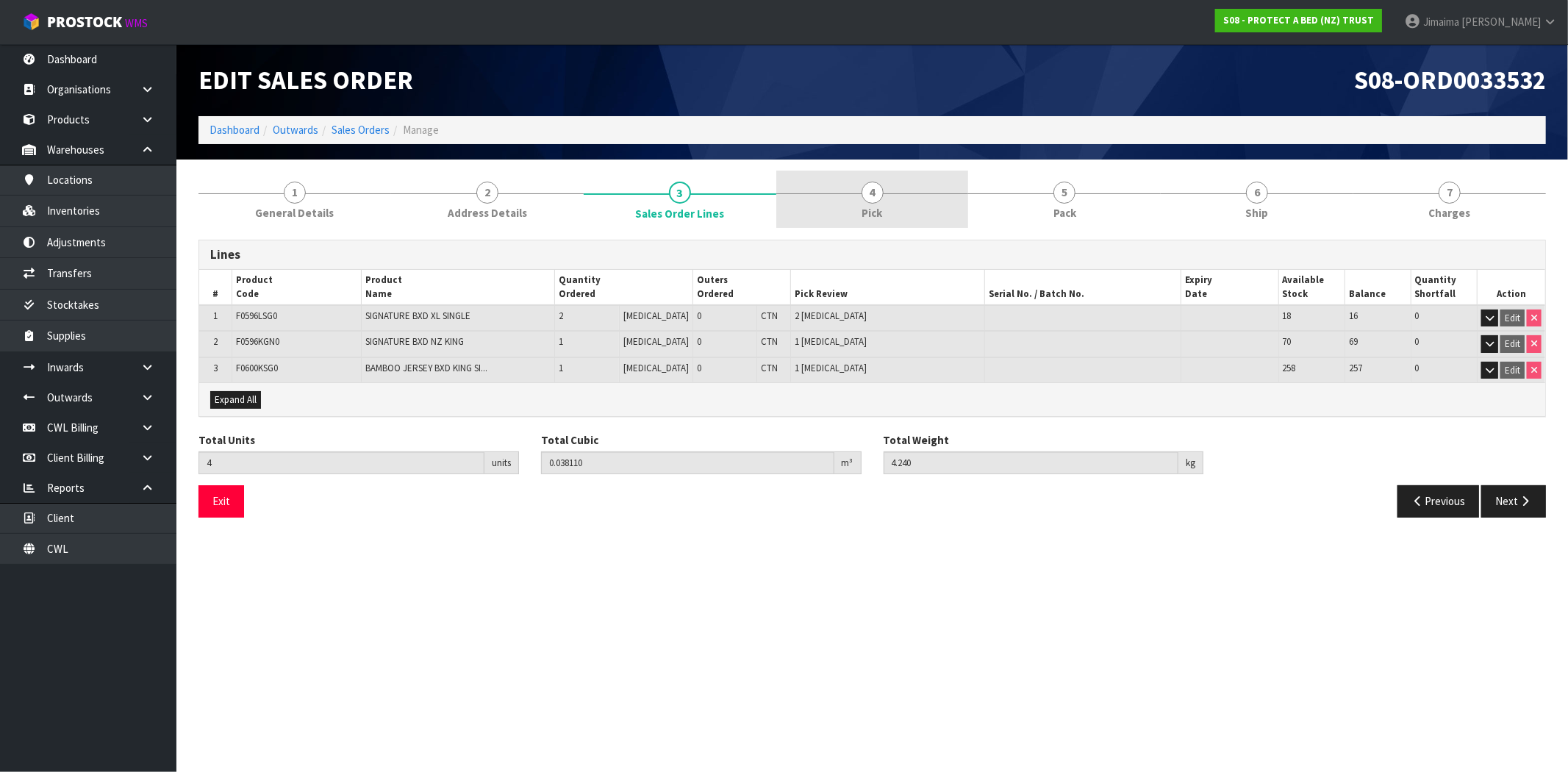
click at [909, 200] on link "4 Pick" at bounding box center [872, 200] width 193 height 58
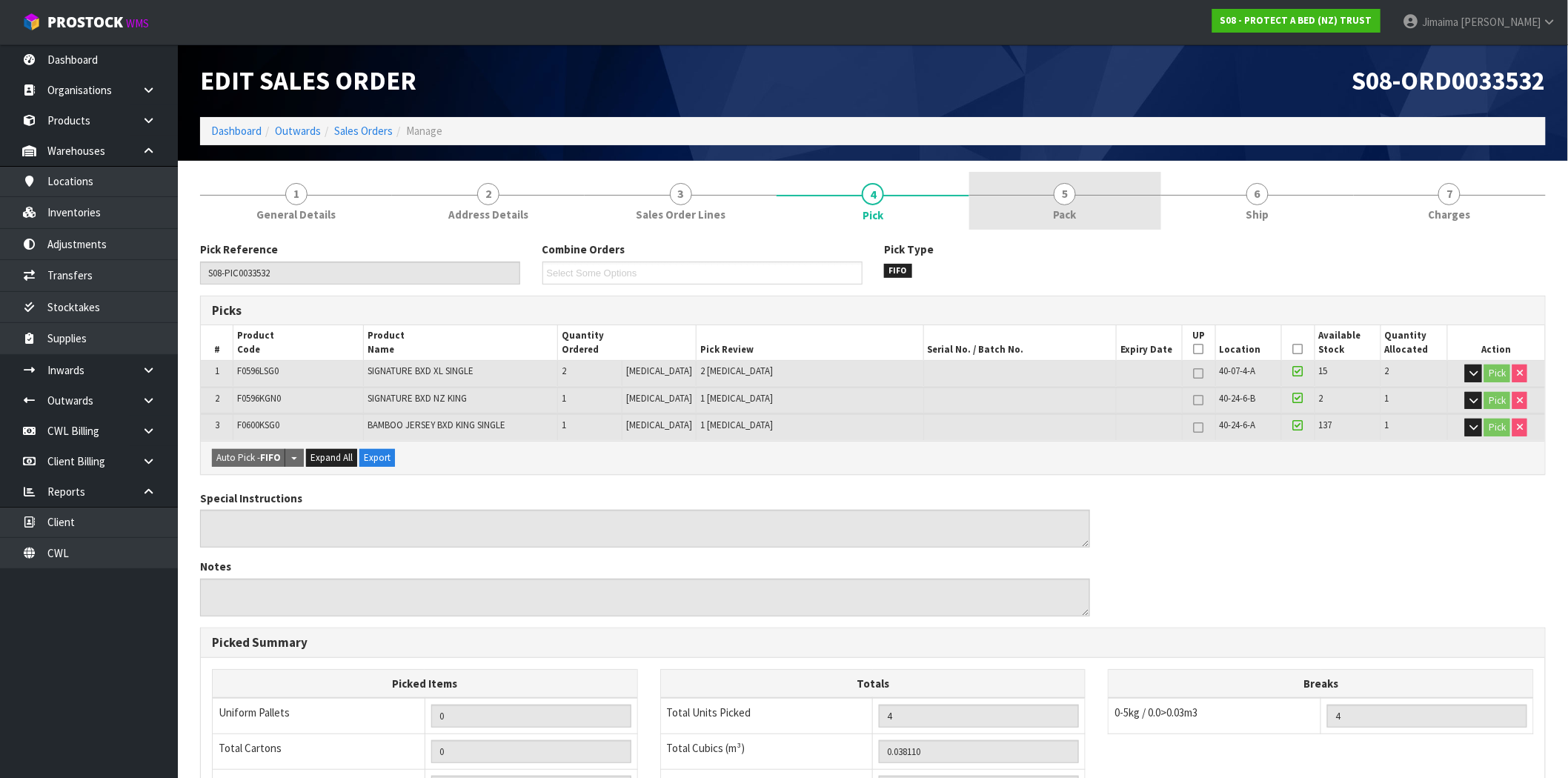
click at [1098, 195] on div at bounding box center [1065, 195] width 192 height 1
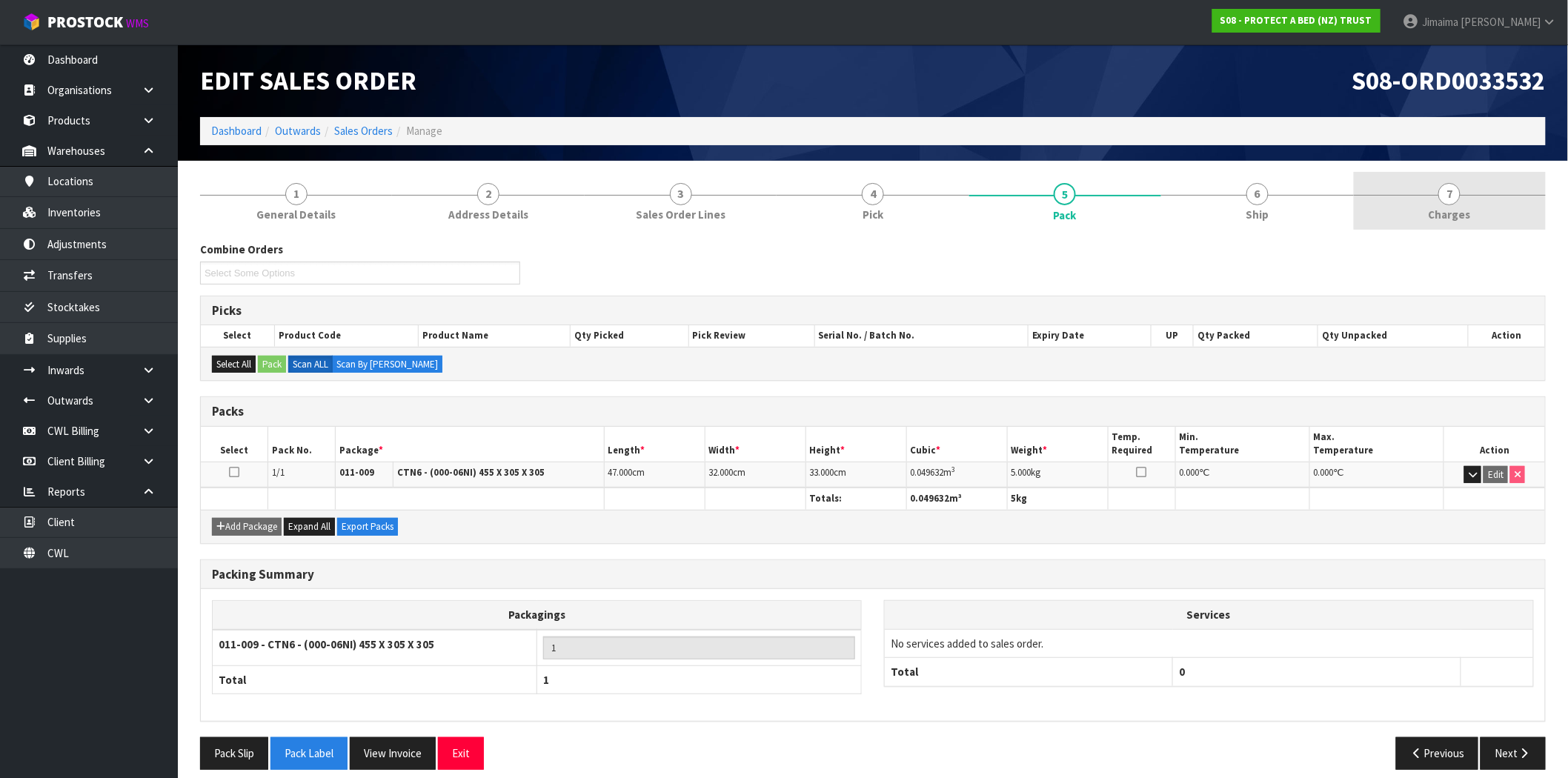
click at [1514, 184] on link "7 [GEOGRAPHIC_DATA]" at bounding box center [1449, 201] width 192 height 58
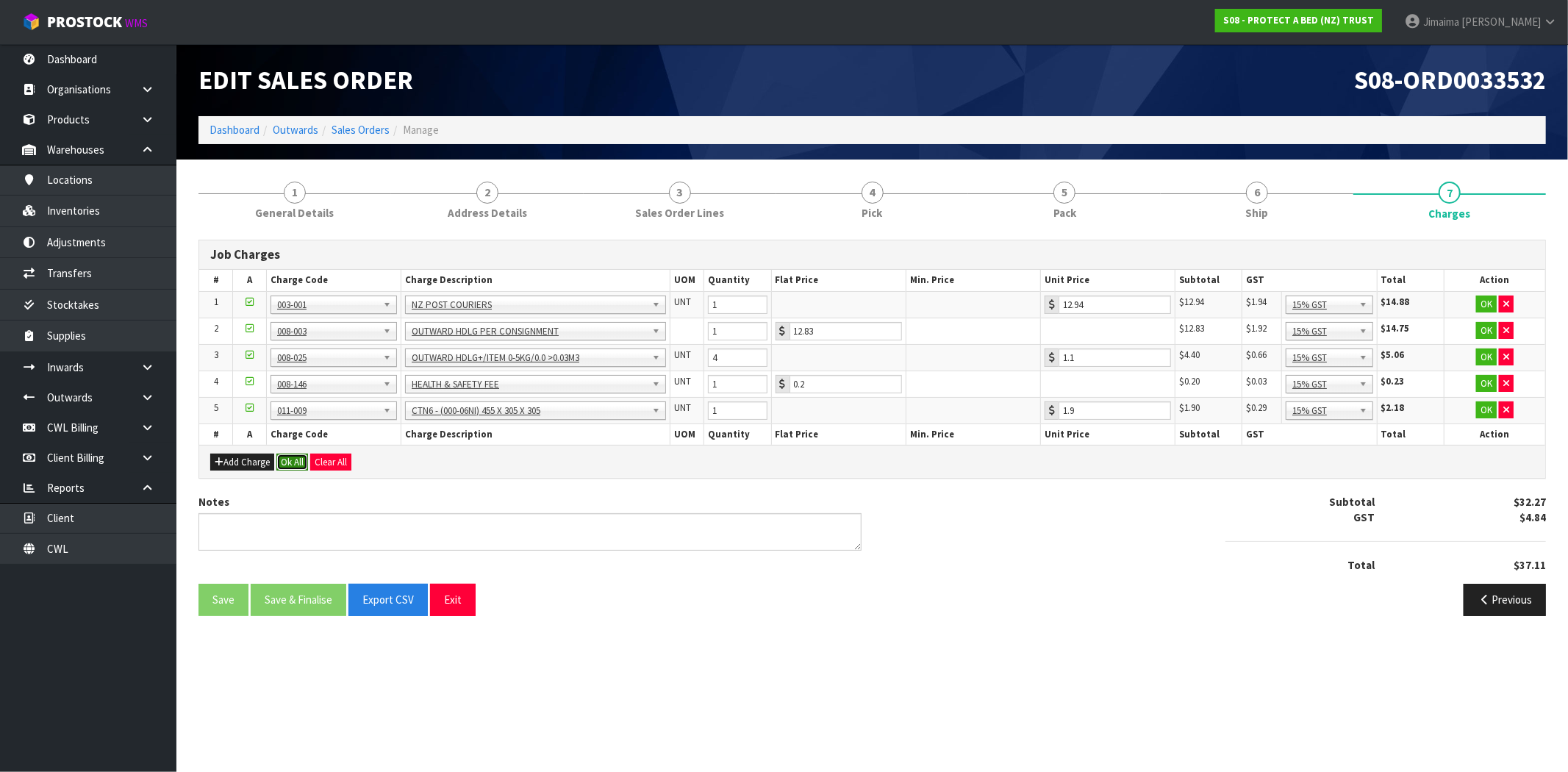
click at [297, 459] on button "Ok All" at bounding box center [292, 463] width 31 height 18
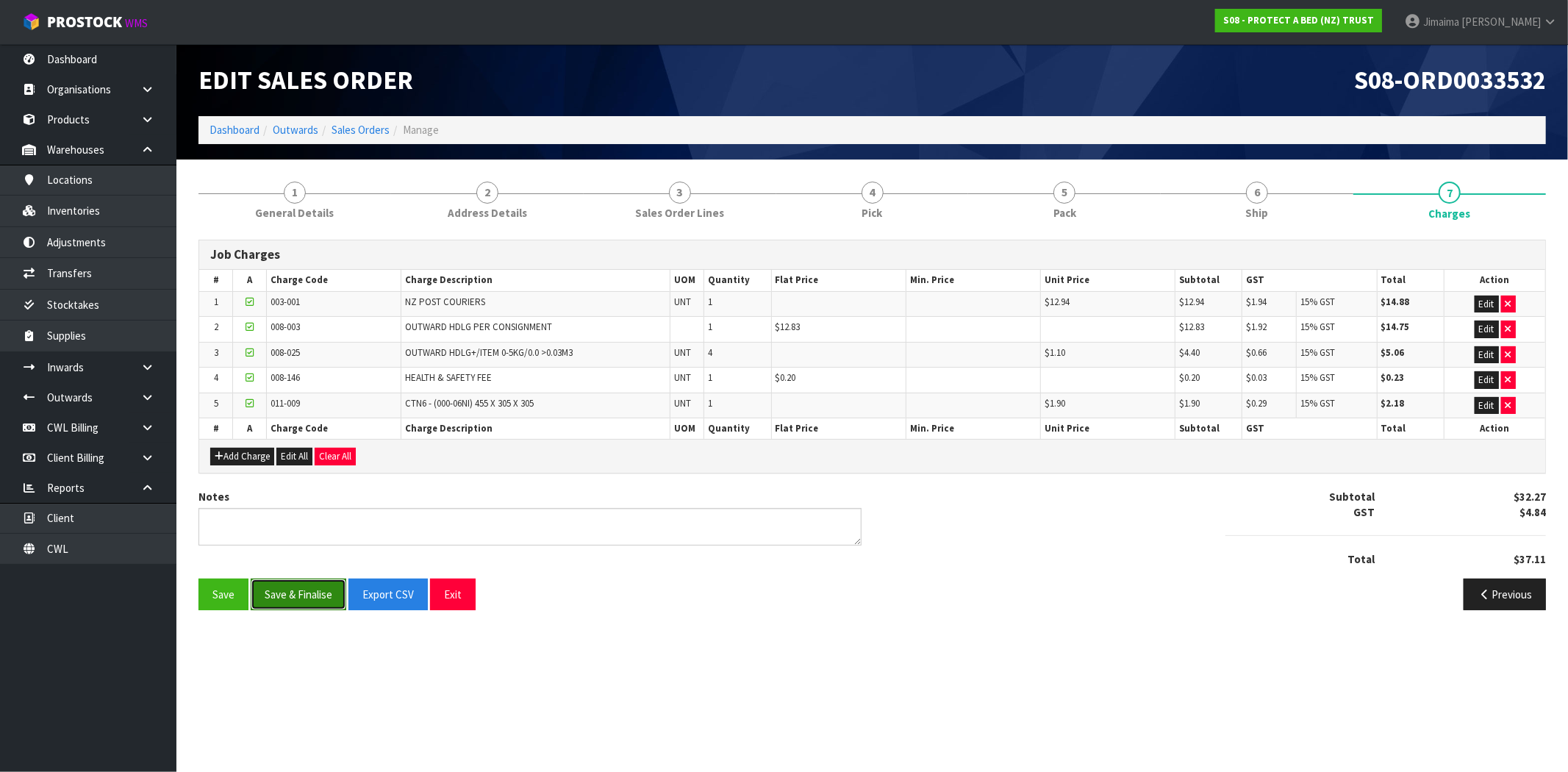
click at [310, 605] on button "Save & Finalise" at bounding box center [298, 594] width 96 height 31
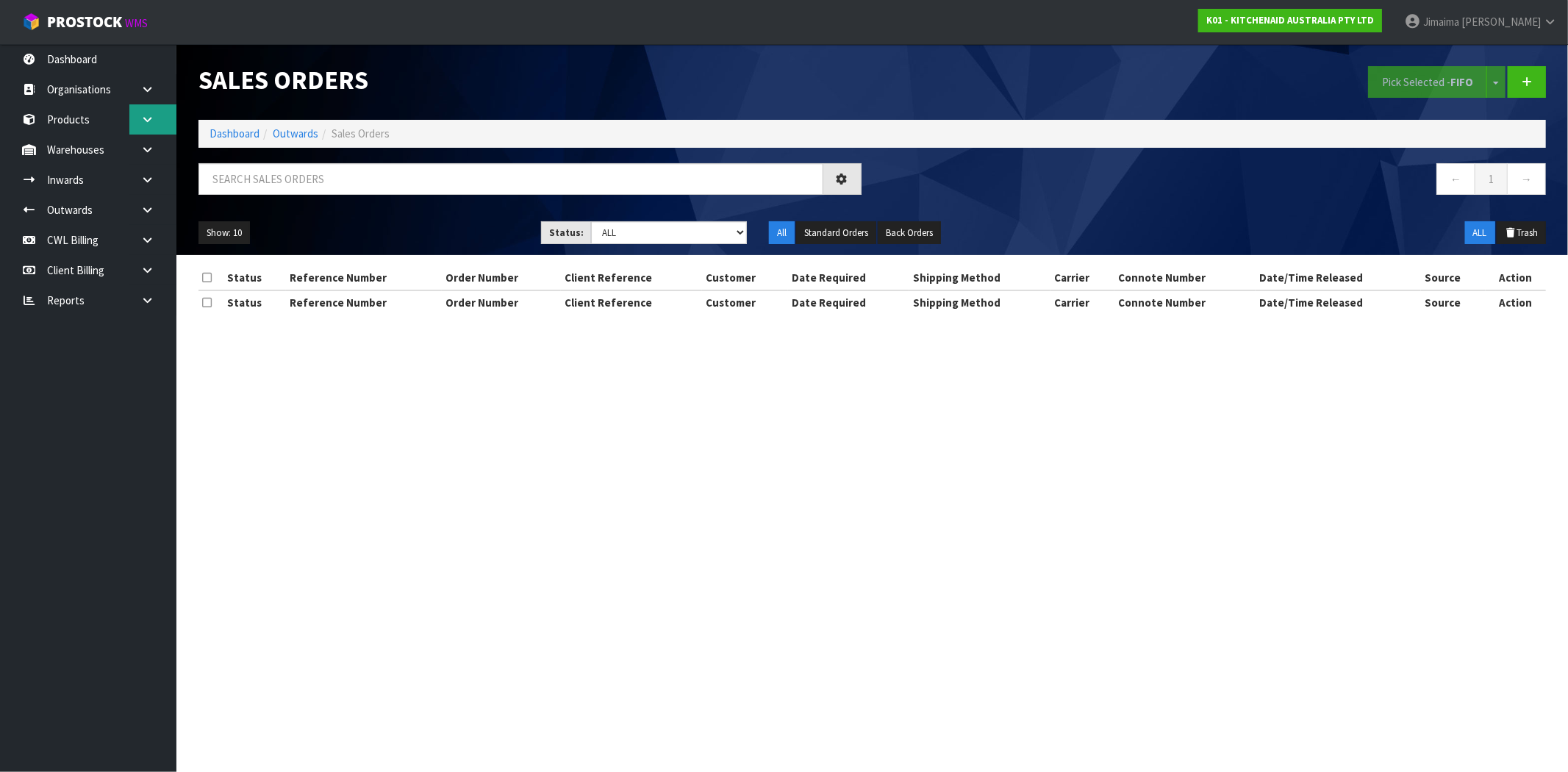
click at [150, 114] on icon at bounding box center [147, 119] width 14 height 11
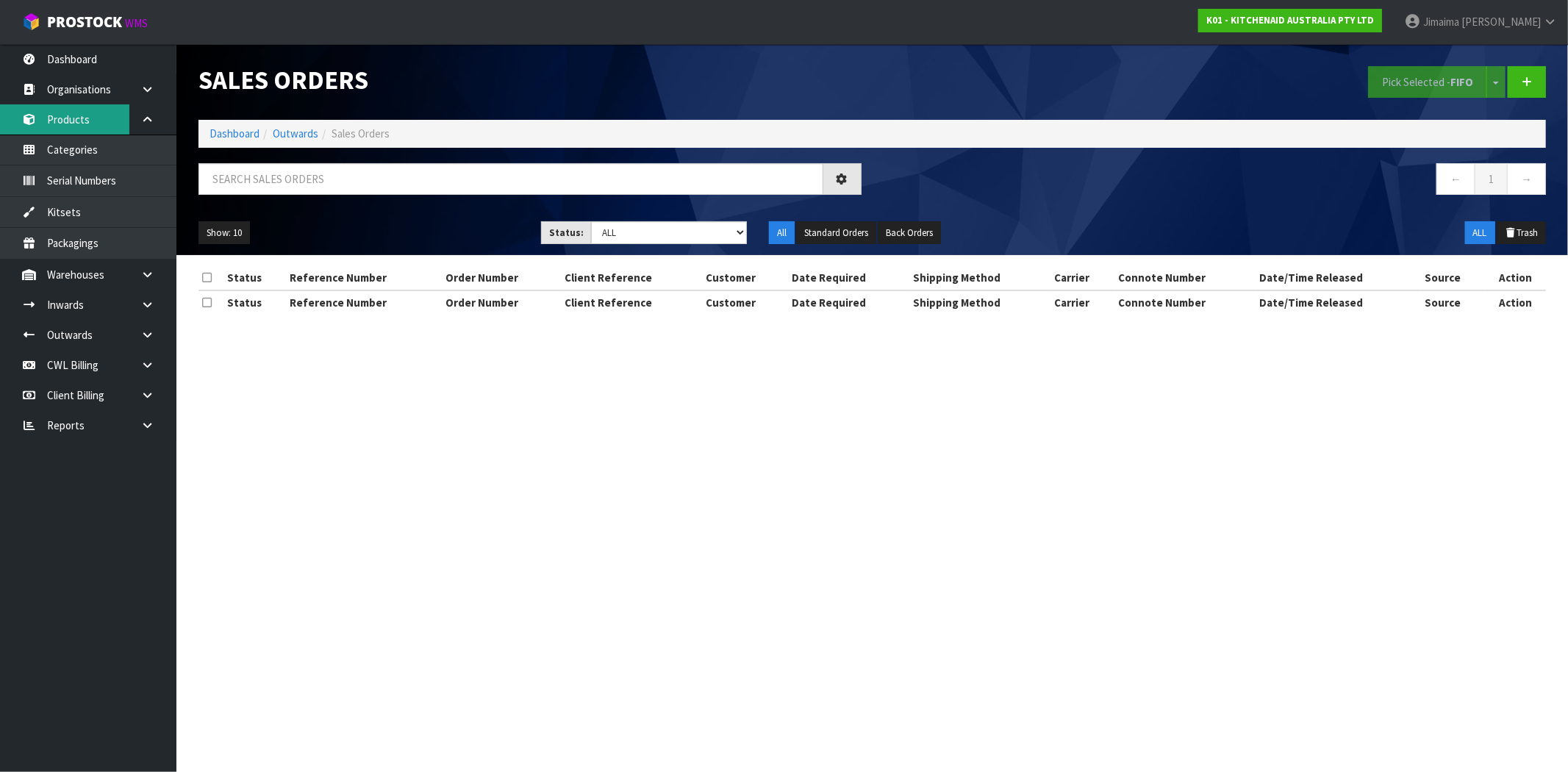
click at [91, 120] on link "Products" at bounding box center [88, 118] width 177 height 30
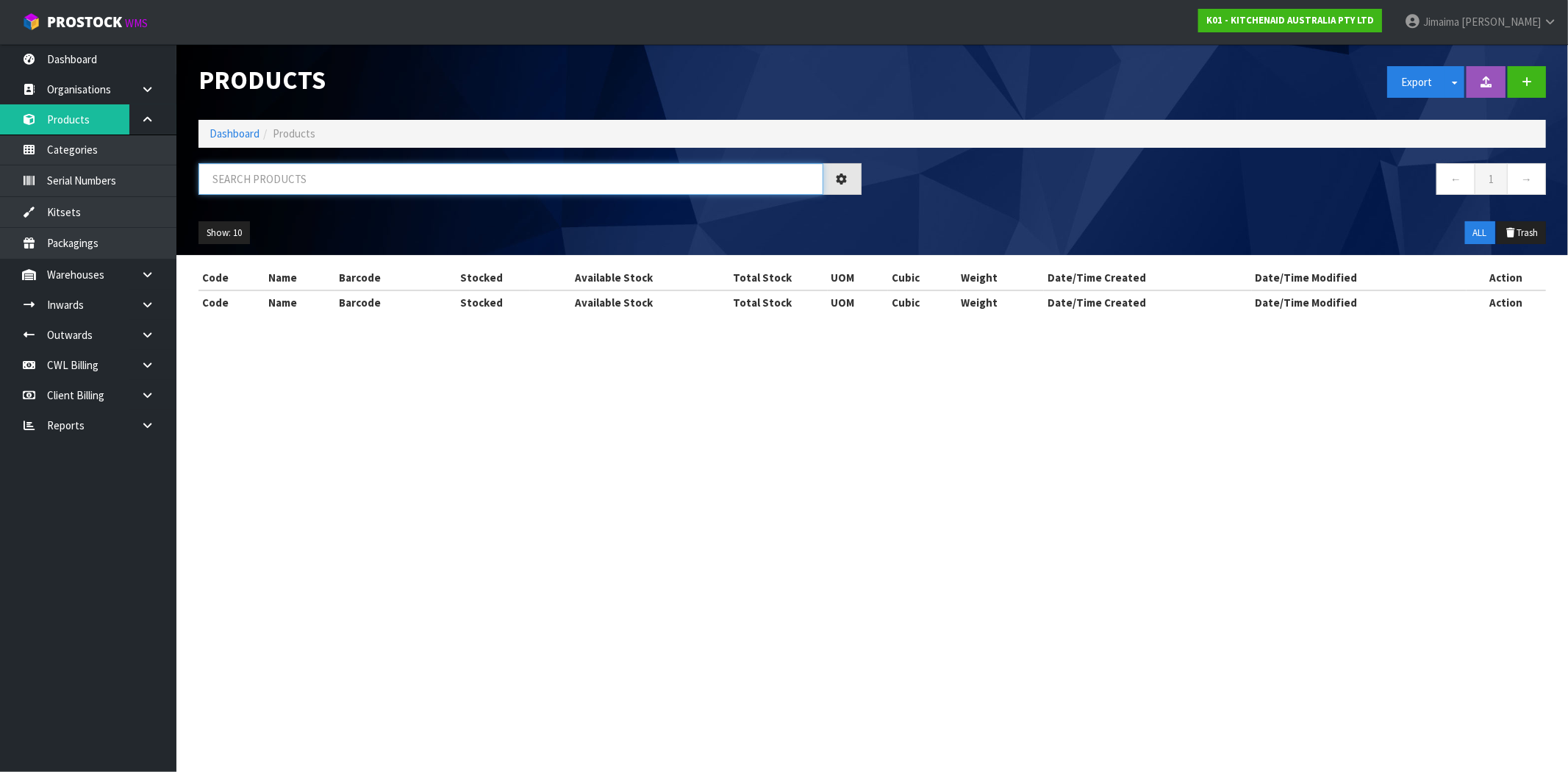
click at [322, 186] on input "text" at bounding box center [510, 178] width 625 height 31
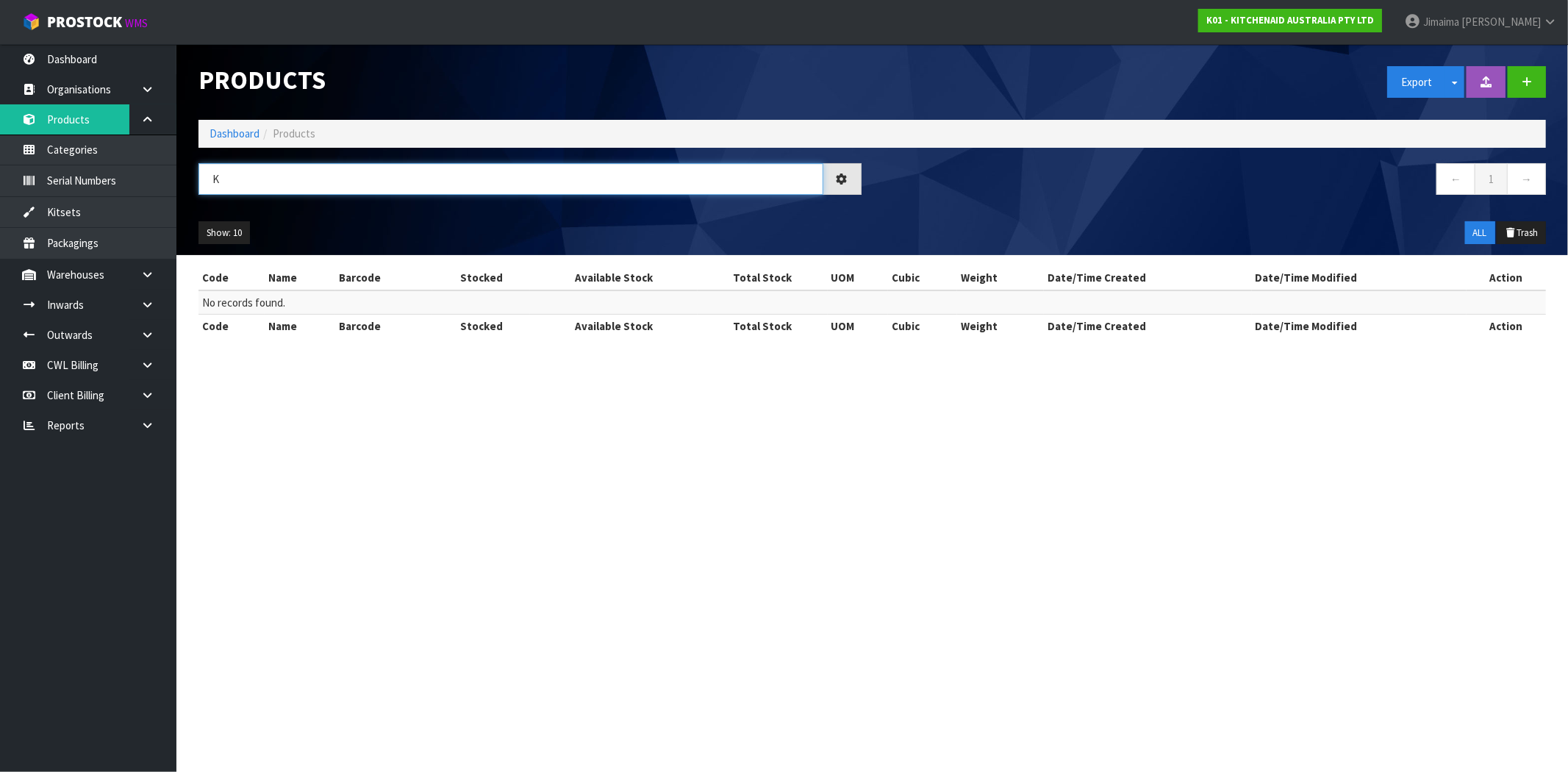
type input "K"
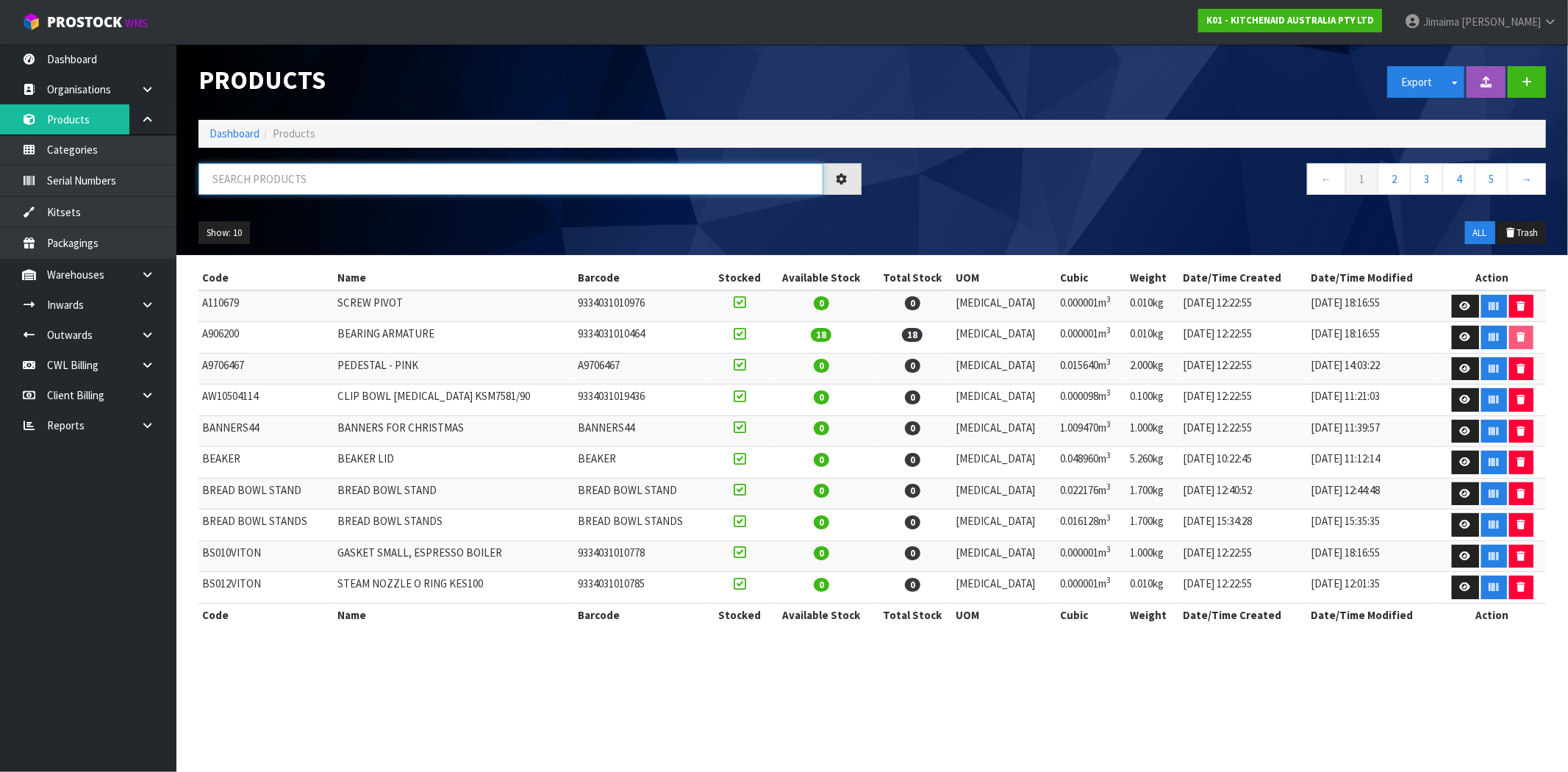
paste input "883049225401"
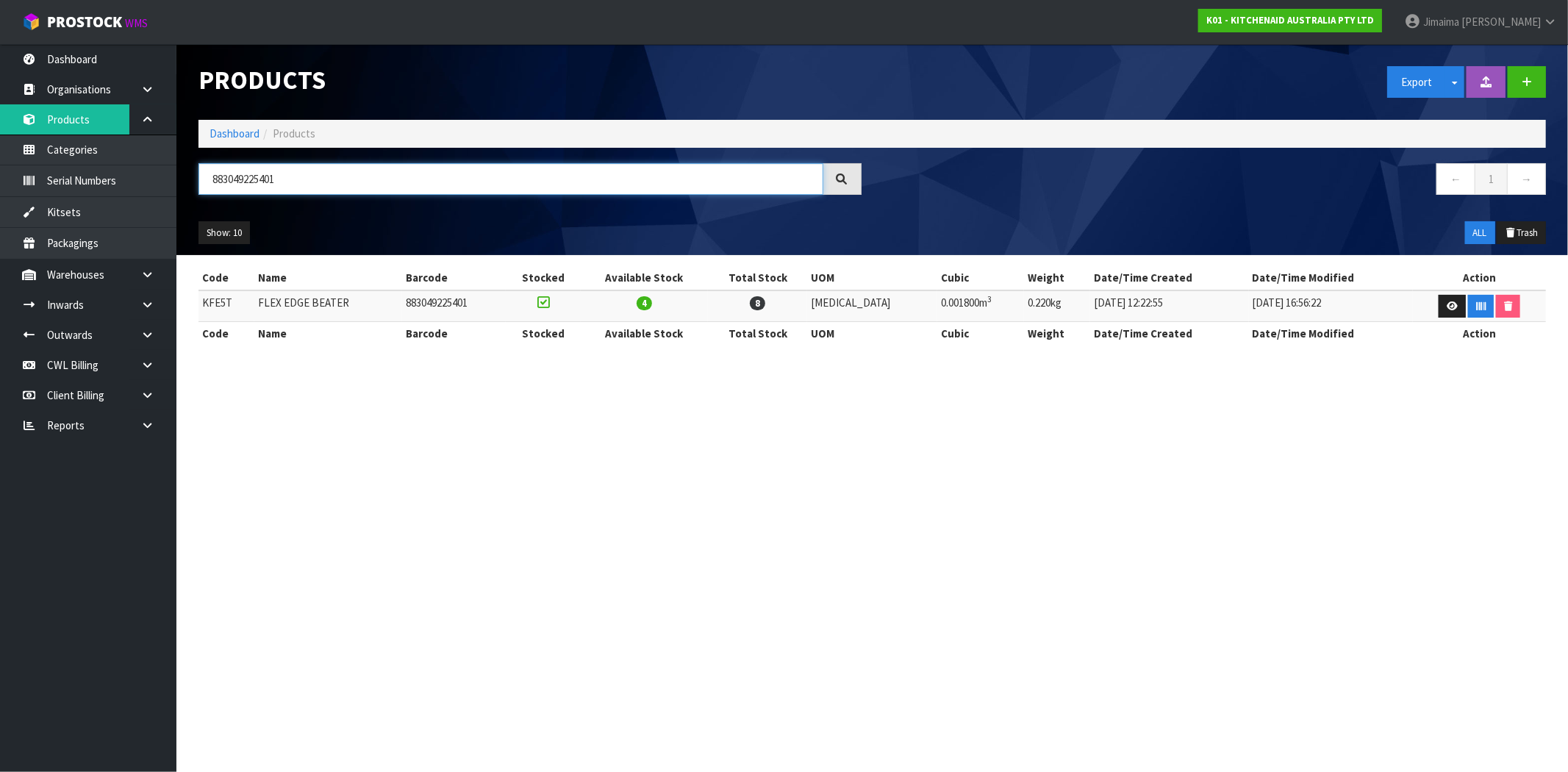
type input "883049225401"
click at [402, 299] on td "FLEX EDGE BEATER" at bounding box center [328, 305] width 148 height 31
click at [230, 305] on td "KFE5T" at bounding box center [226, 305] width 56 height 31
click at [229, 305] on td "KFE5T" at bounding box center [226, 305] width 56 height 31
click at [222, 305] on td "KFE5T" at bounding box center [226, 305] width 56 height 31
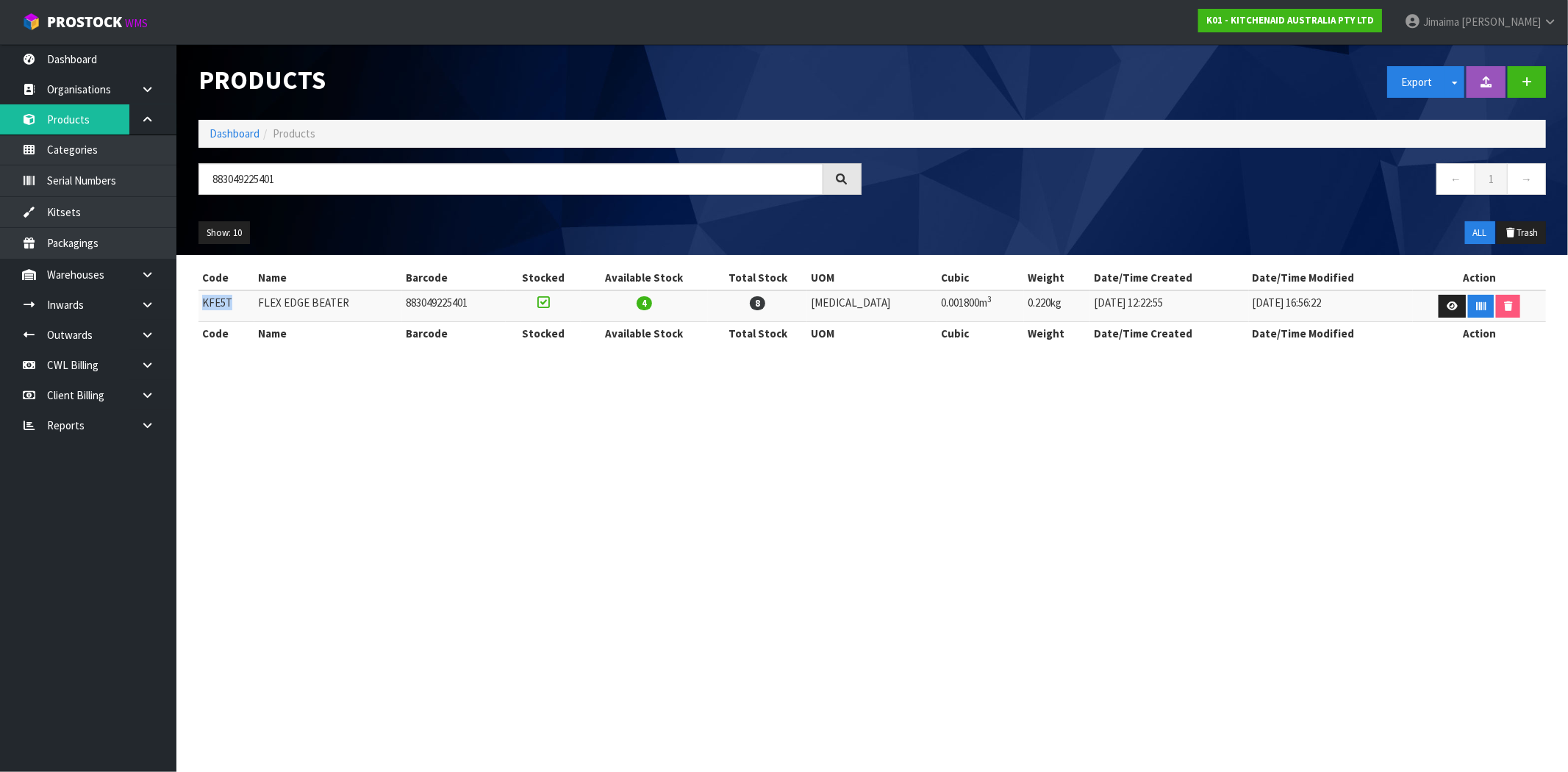
click at [222, 305] on td "KFE5T" at bounding box center [226, 305] width 56 height 31
copy td "KFE5T"
click at [247, 182] on input "883049225401" at bounding box center [510, 178] width 625 height 31
click at [214, 300] on td "KFE5T" at bounding box center [226, 305] width 56 height 31
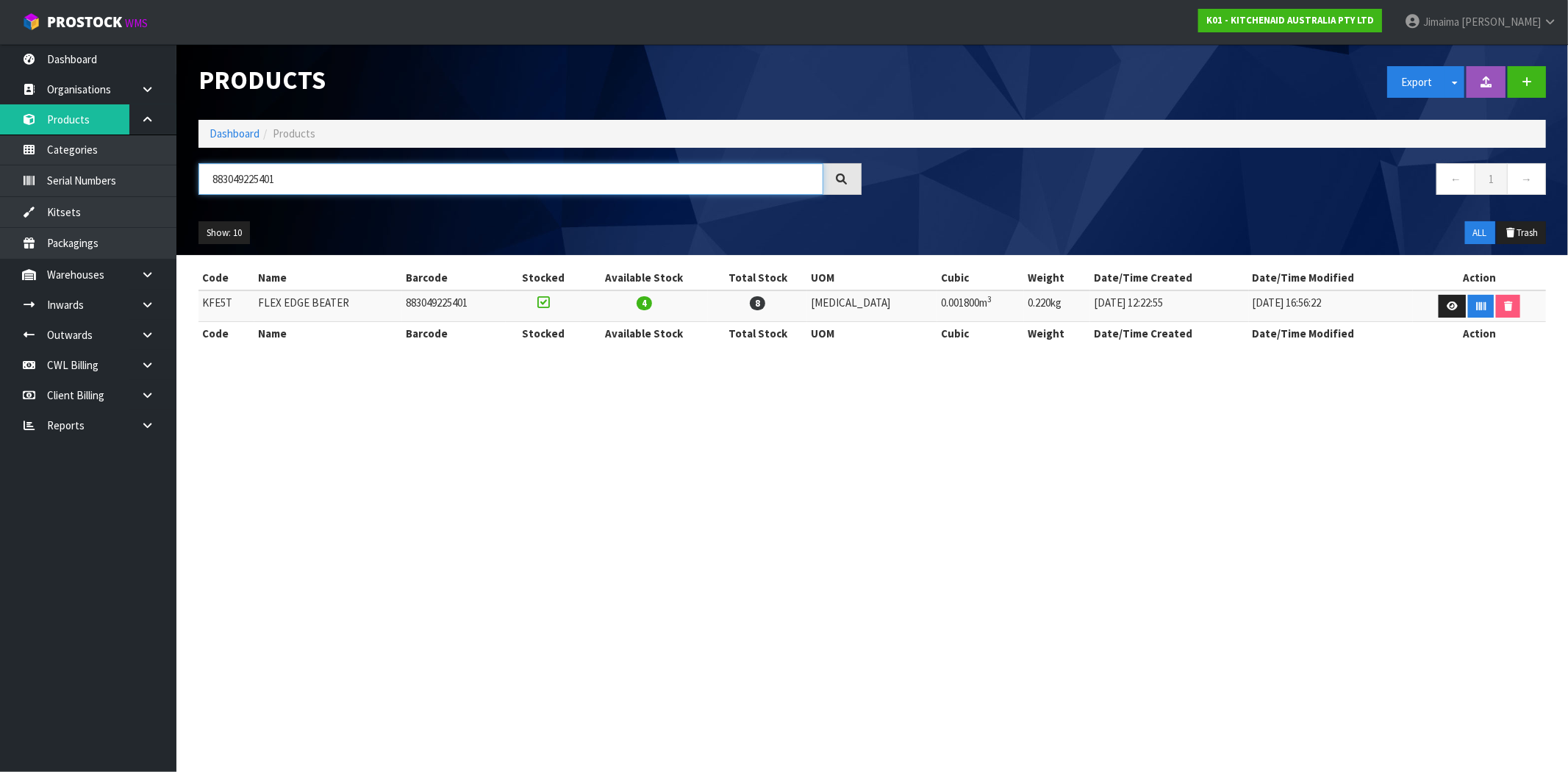
click at [483, 180] on input "883049225401" at bounding box center [510, 178] width 625 height 31
click at [458, 294] on td "883049225401" at bounding box center [454, 305] width 104 height 31
click at [211, 129] on link "Dashboard" at bounding box center [235, 133] width 50 height 14
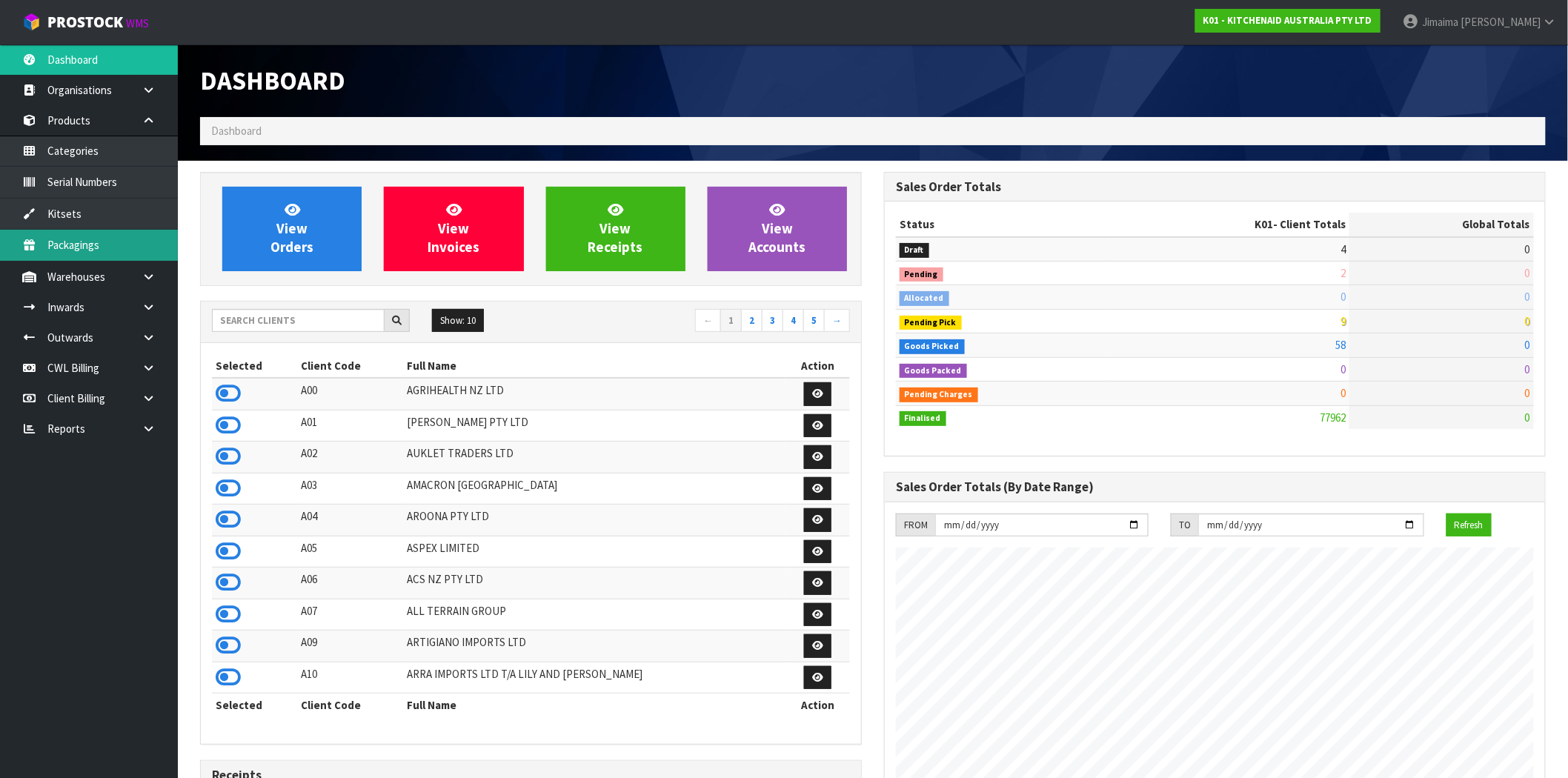
scroll to position [1122, 684]
click at [323, 321] on input "text" at bounding box center [298, 320] width 172 height 23
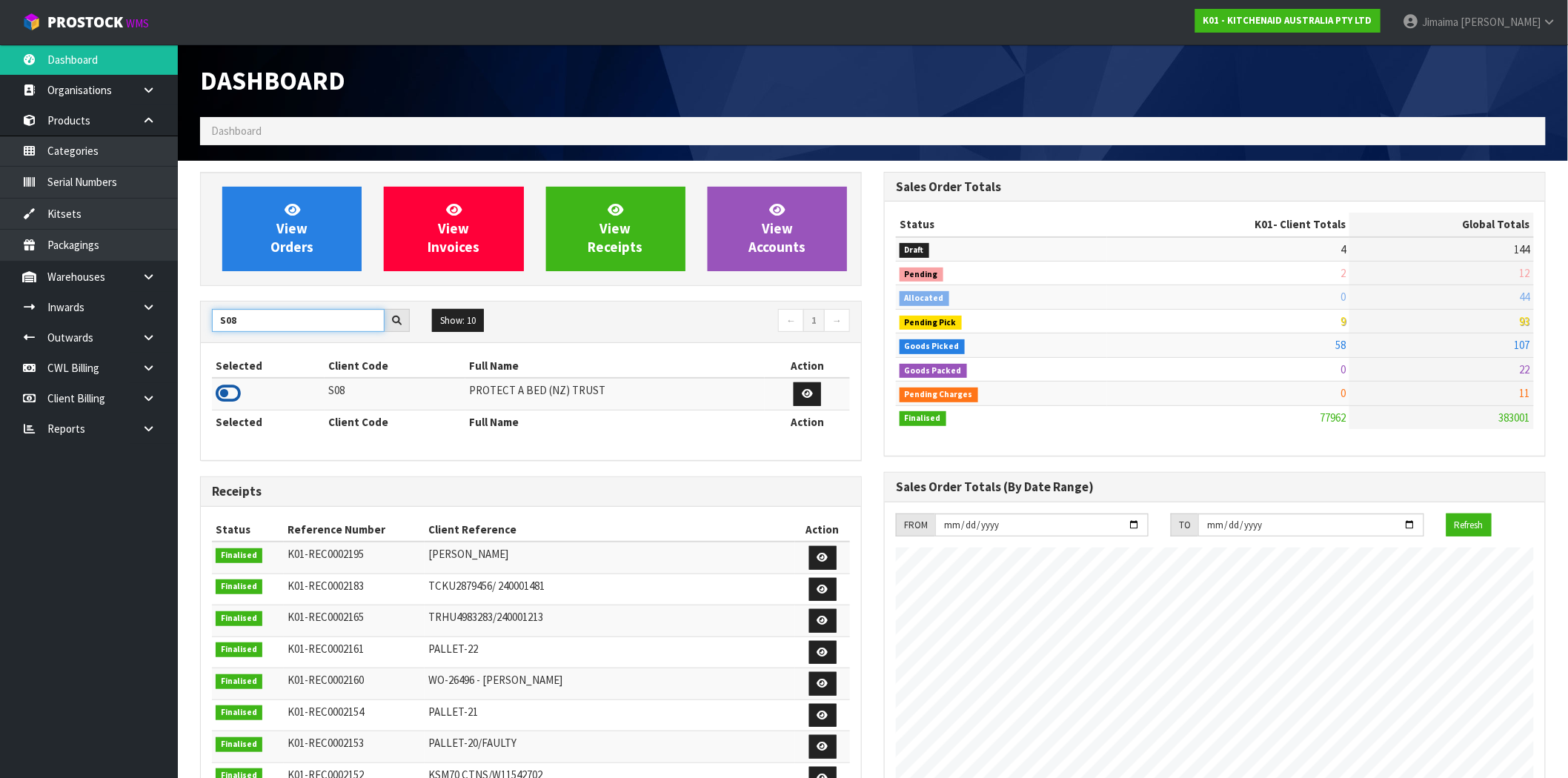
type input "S08"
click at [223, 390] on icon at bounding box center [227, 393] width 25 height 22
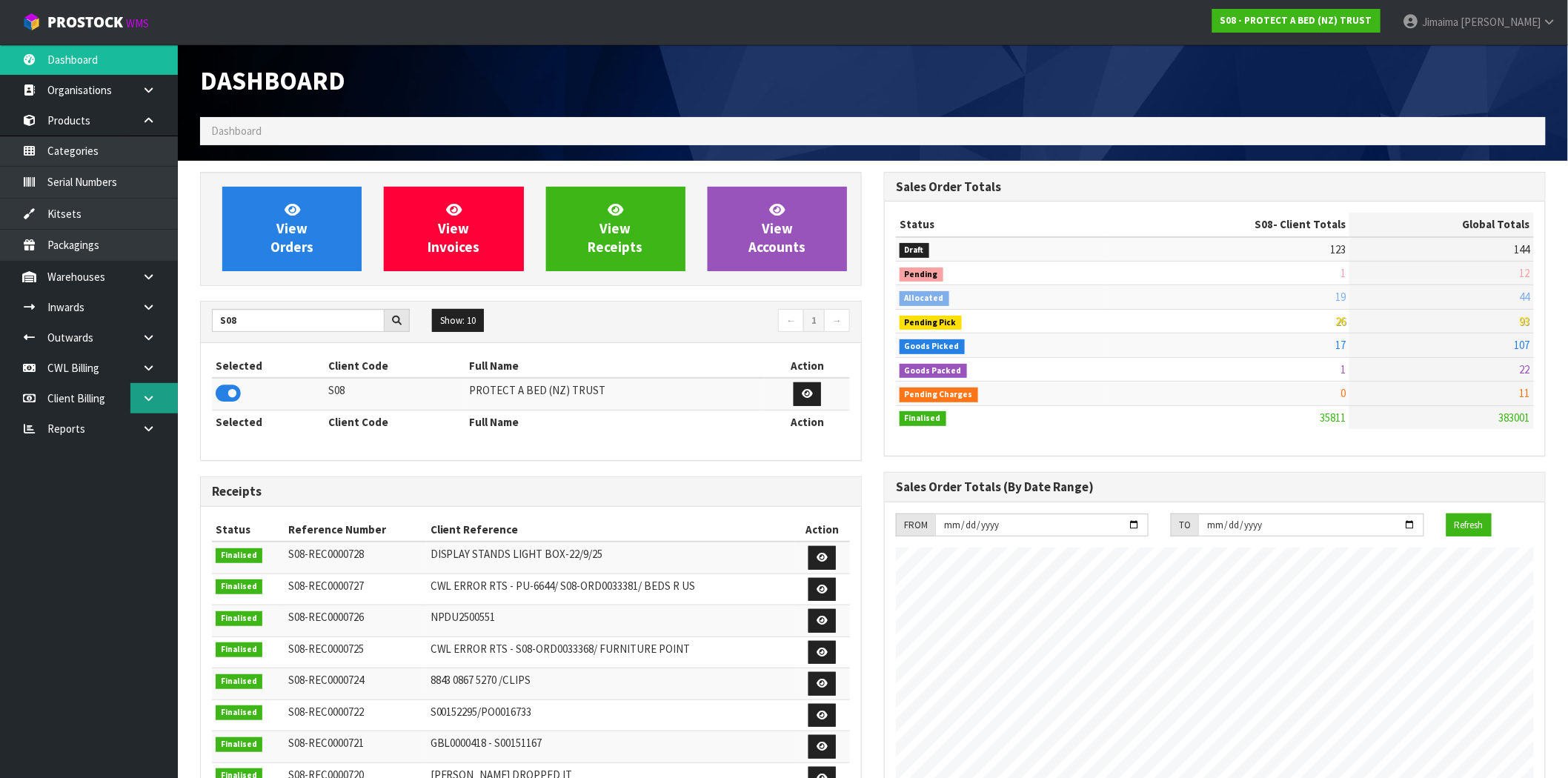
click at [153, 389] on link at bounding box center [154, 397] width 47 height 30
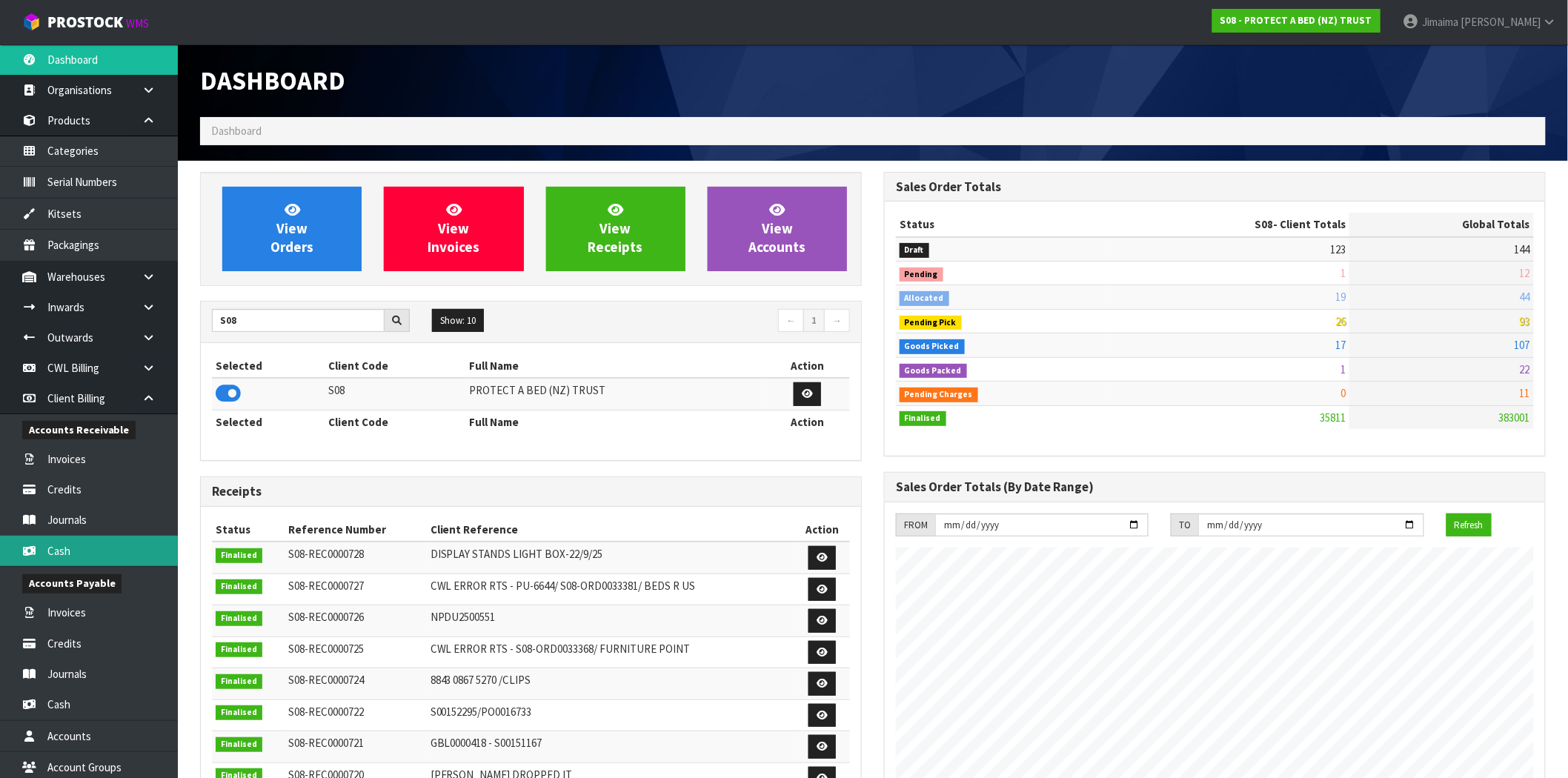
click at [76, 559] on link "Cash" at bounding box center [89, 550] width 178 height 30
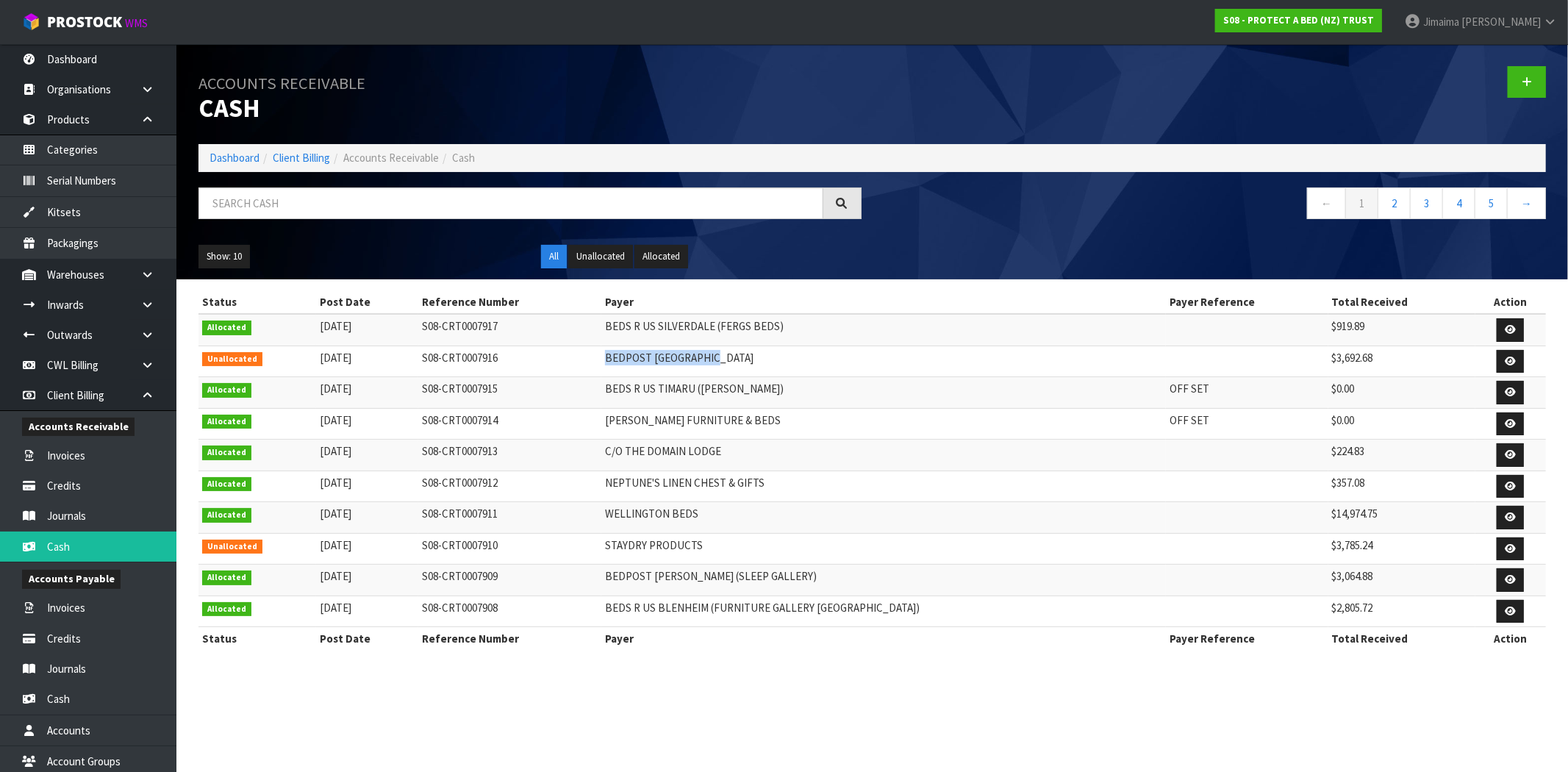
drag, startPoint x: 780, startPoint y: 358, endPoint x: 632, endPoint y: 360, distance: 148.0
click at [632, 360] on td "BEDPOST [GEOGRAPHIC_DATA]" at bounding box center [884, 361] width 564 height 31
copy td "BEDPOST [GEOGRAPHIC_DATA]"
click at [582, 213] on input "text" at bounding box center [510, 203] width 625 height 31
paste input "BEDPOST [GEOGRAPHIC_DATA]"
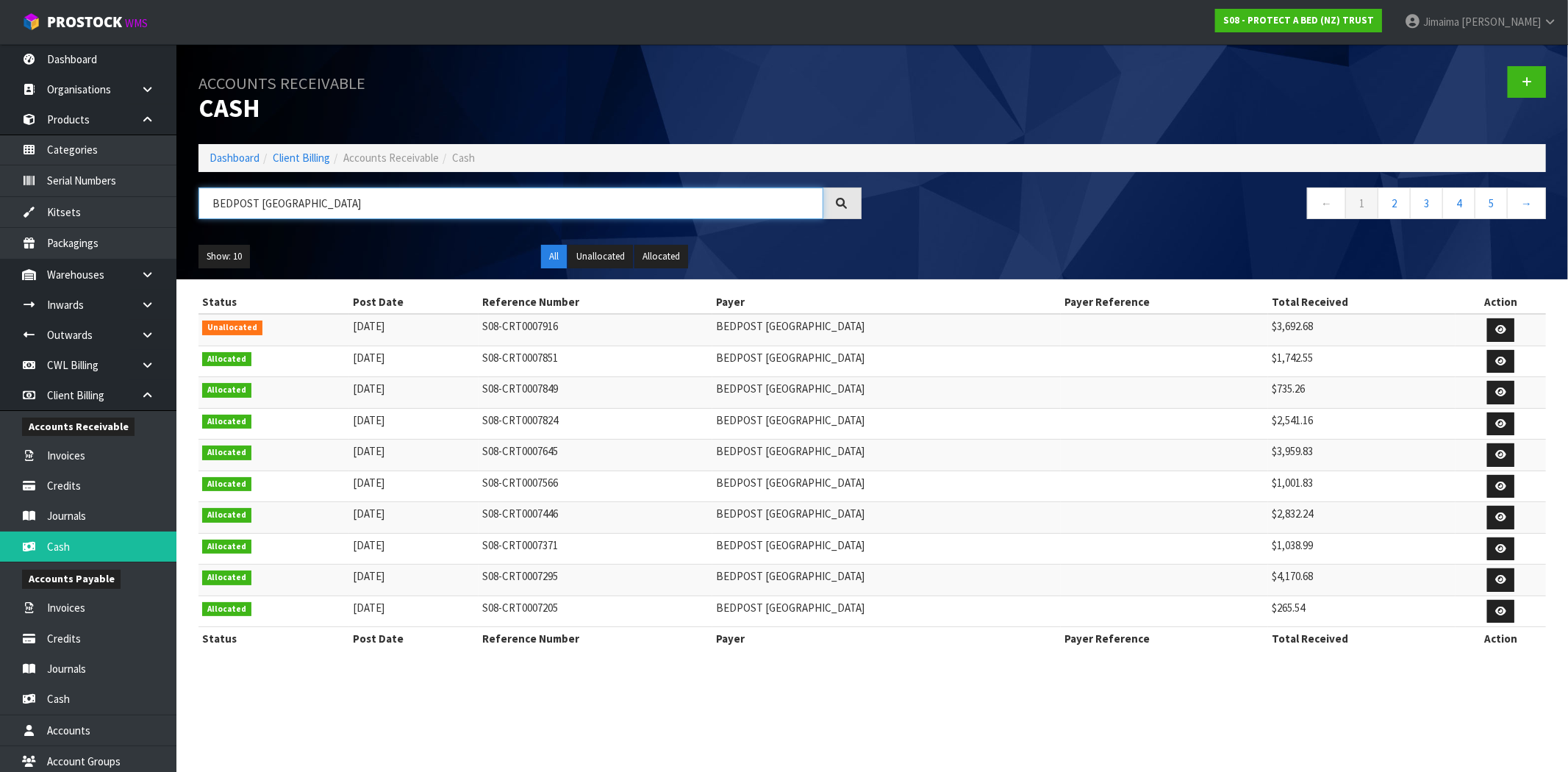
type input "BEDPOST [GEOGRAPHIC_DATA]"
drag, startPoint x: 344, startPoint y: 356, endPoint x: 413, endPoint y: 401, distance: 82.4
click at [413, 401] on tbody "Unallocated [DATE] S08-CRT0007916 [GEOGRAPHIC_DATA] $3,692.68 Allocated [DATE] …" at bounding box center [872, 470] width 1348 height 313
click at [224, 162] on link "Dashboard" at bounding box center [235, 157] width 50 height 14
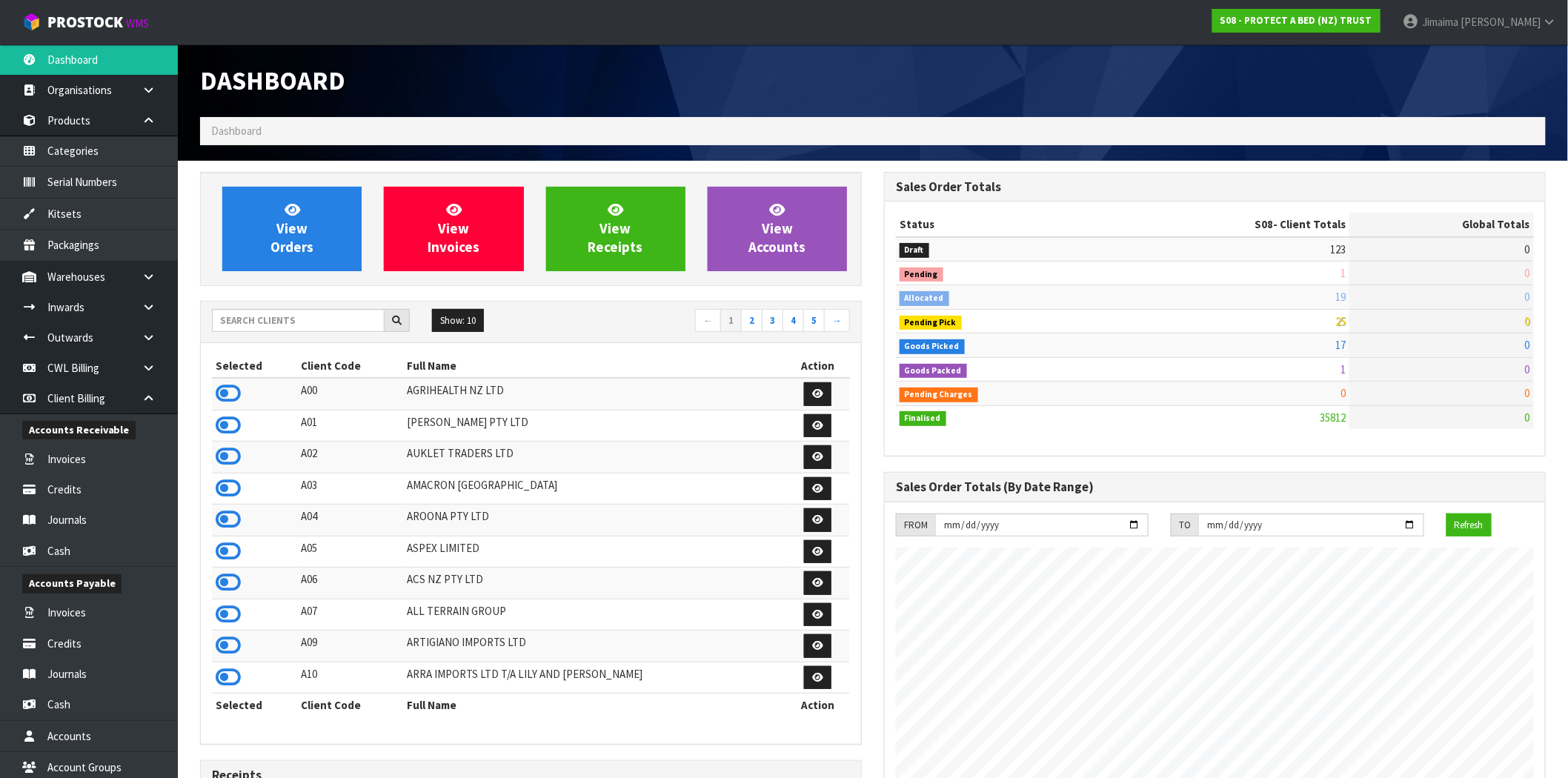
scroll to position [1122, 684]
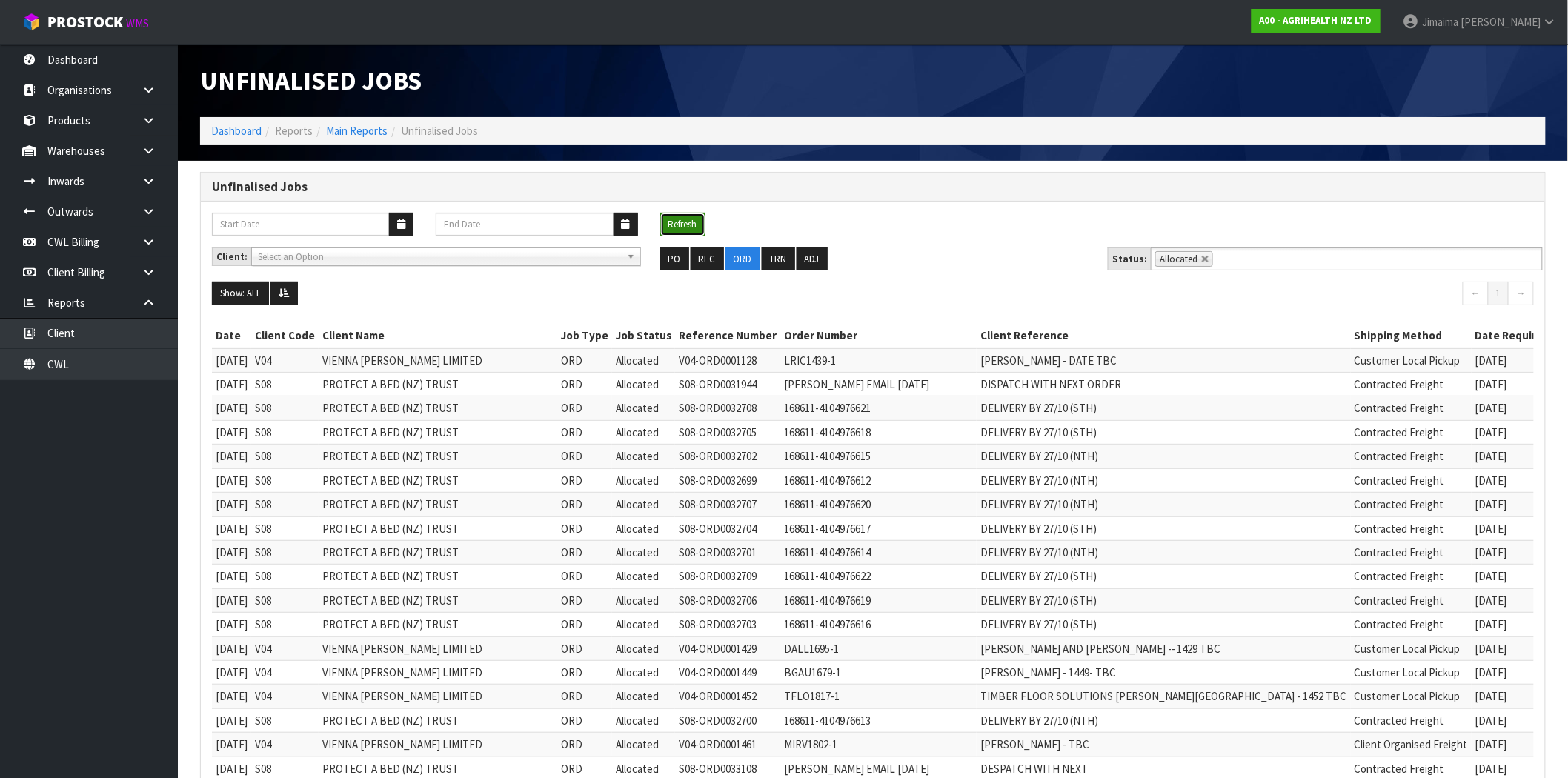
click at [661, 227] on button "Refresh" at bounding box center [683, 224] width 45 height 24
click at [1203, 257] on link at bounding box center [1205, 259] width 9 height 9
click at [1223, 261] on input "text" at bounding box center [1225, 258] width 19 height 19
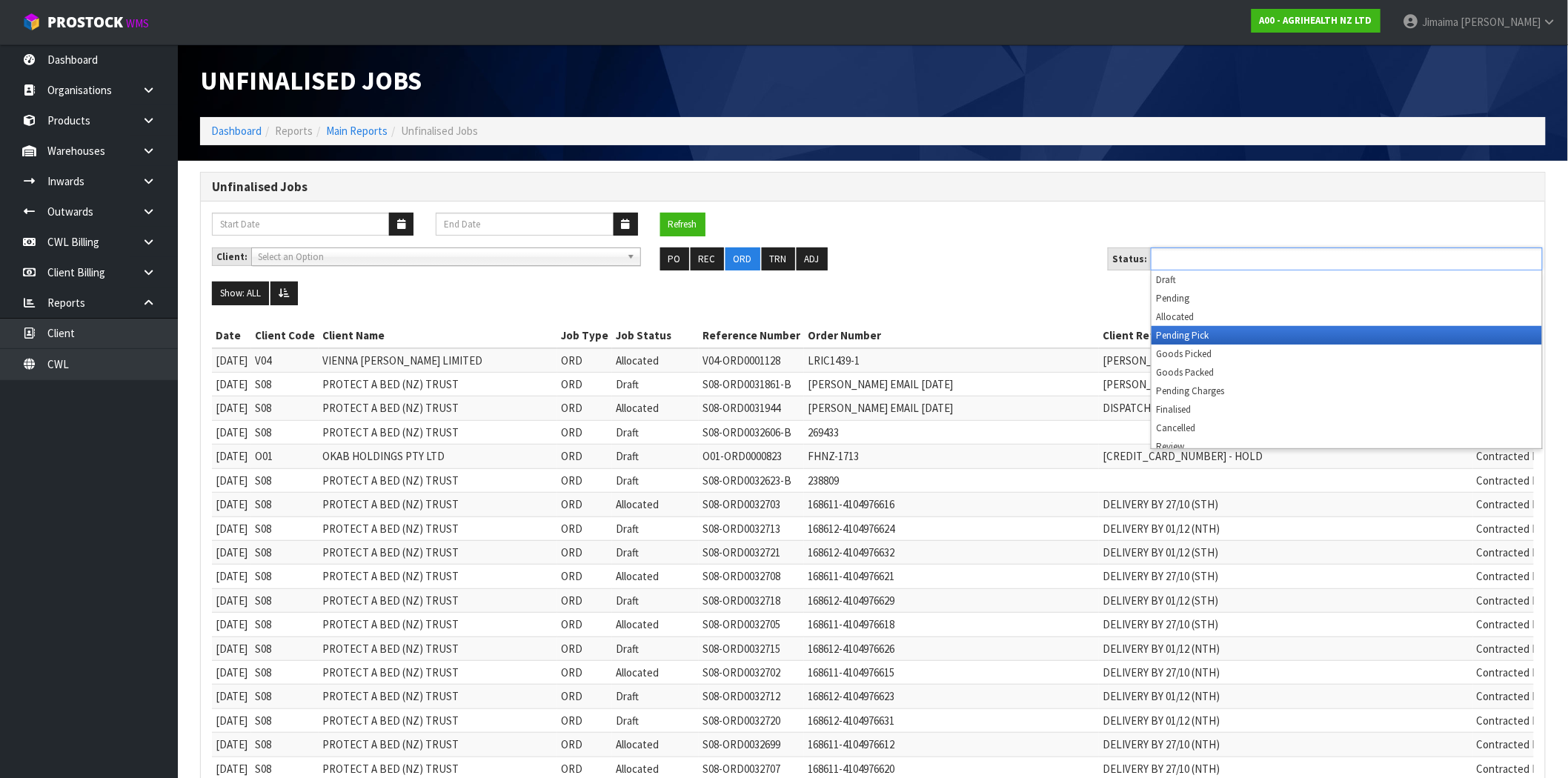
click at [1211, 337] on li "Pending Pick" at bounding box center [1346, 335] width 391 height 19
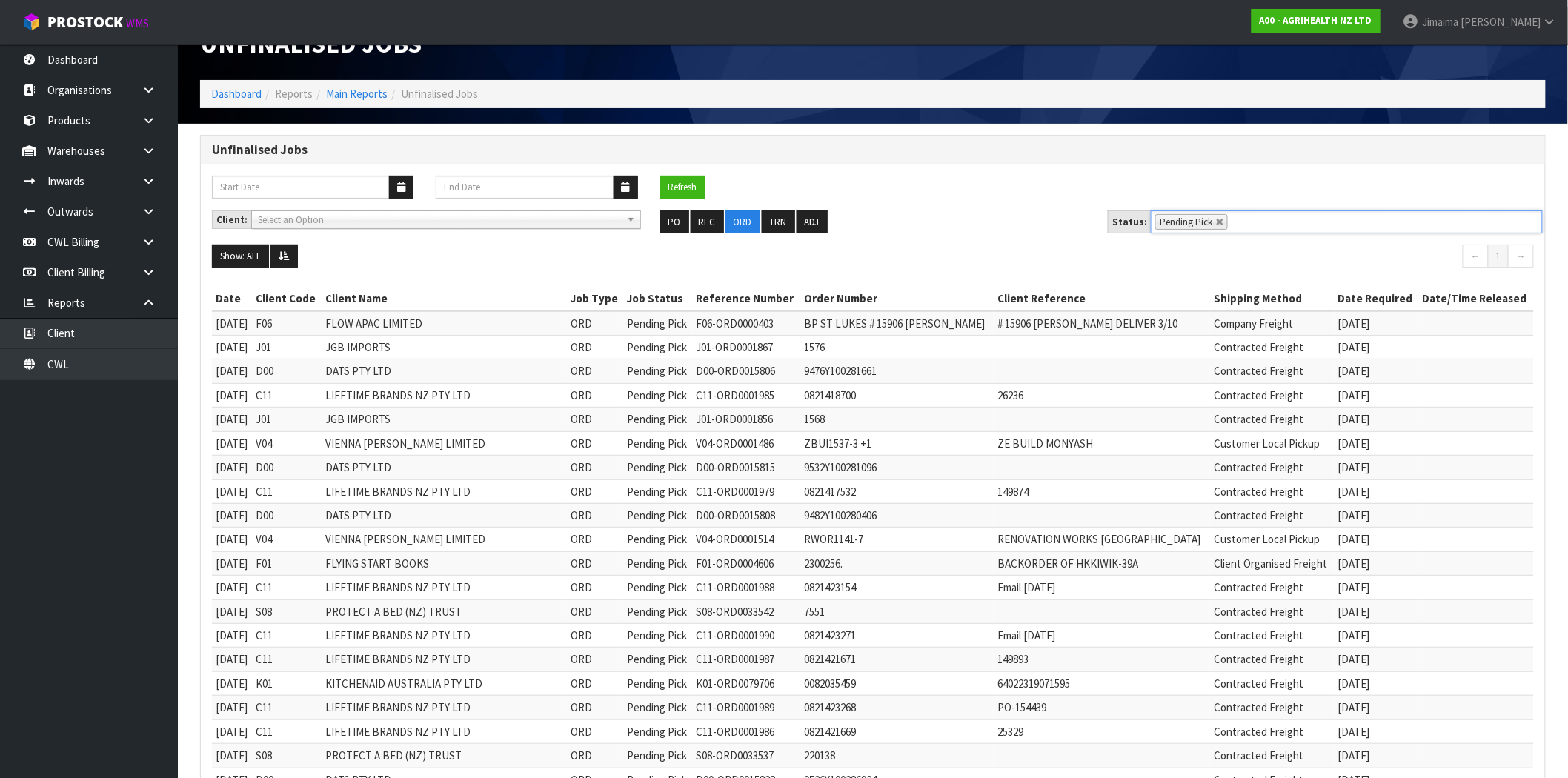
scroll to position [137, 0]
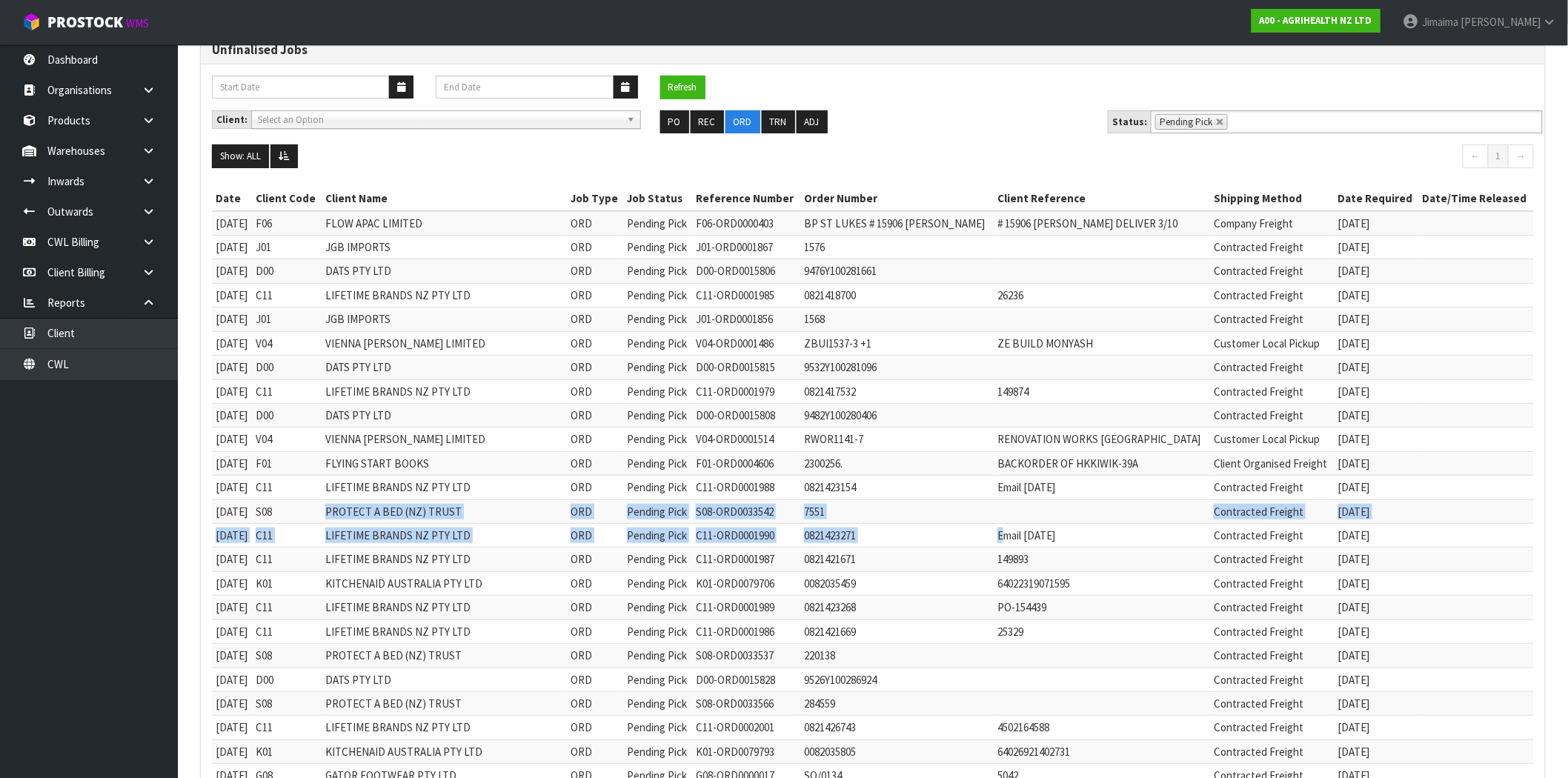
drag, startPoint x: 351, startPoint y: 512, endPoint x: 1018, endPoint y: 525, distance: 667.1
click at [1109, 499] on td at bounding box center [1102, 511] width 216 height 24
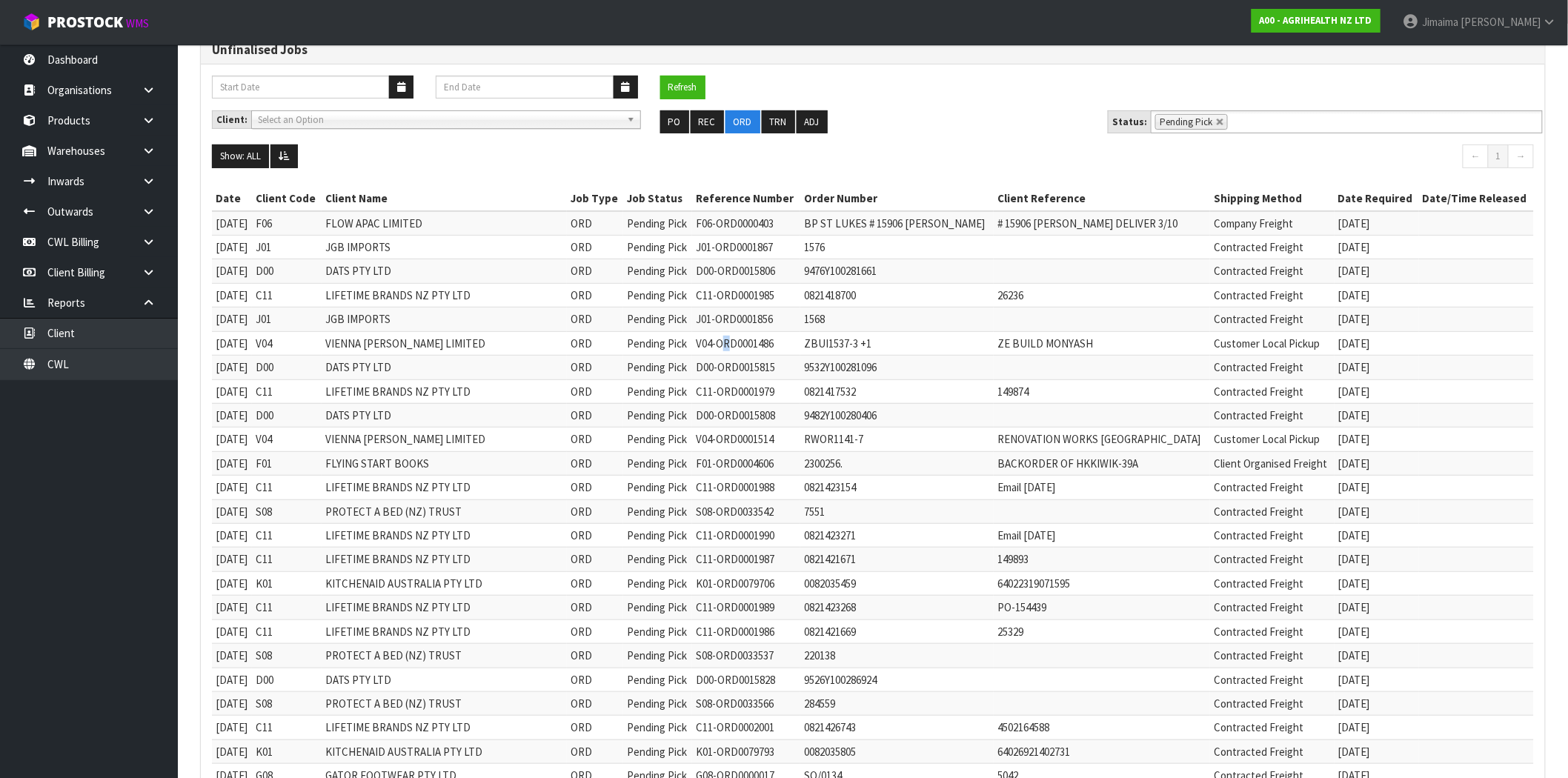
click at [764, 337] on td "V04-ORD0001486" at bounding box center [746, 343] width 108 height 24
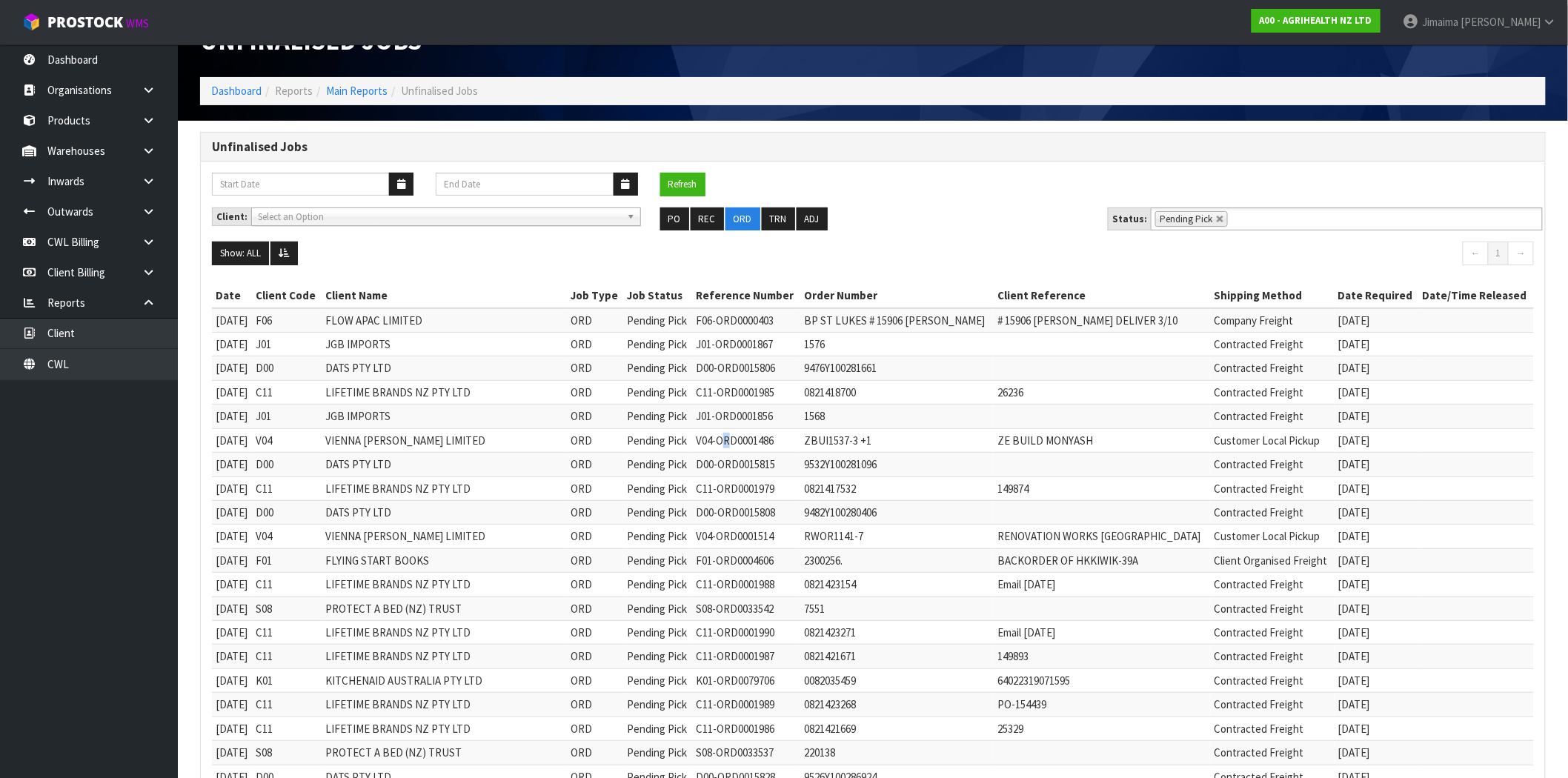
scroll to position [0, 0]
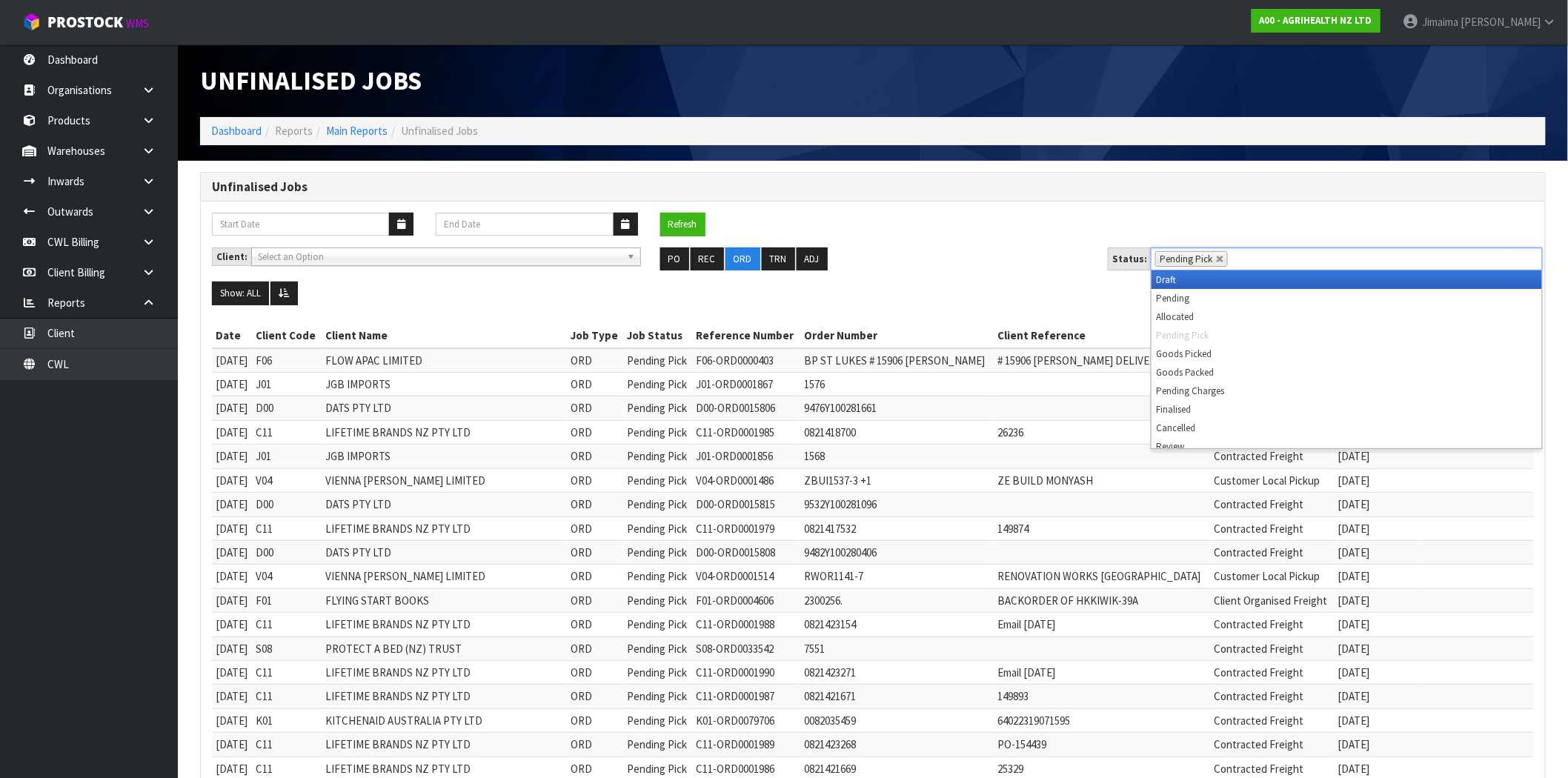
click at [1219, 257] on li "Pending Pick" at bounding box center [1191, 258] width 72 height 15
click at [1221, 257] on li "Pending Pick" at bounding box center [1191, 258] width 72 height 15
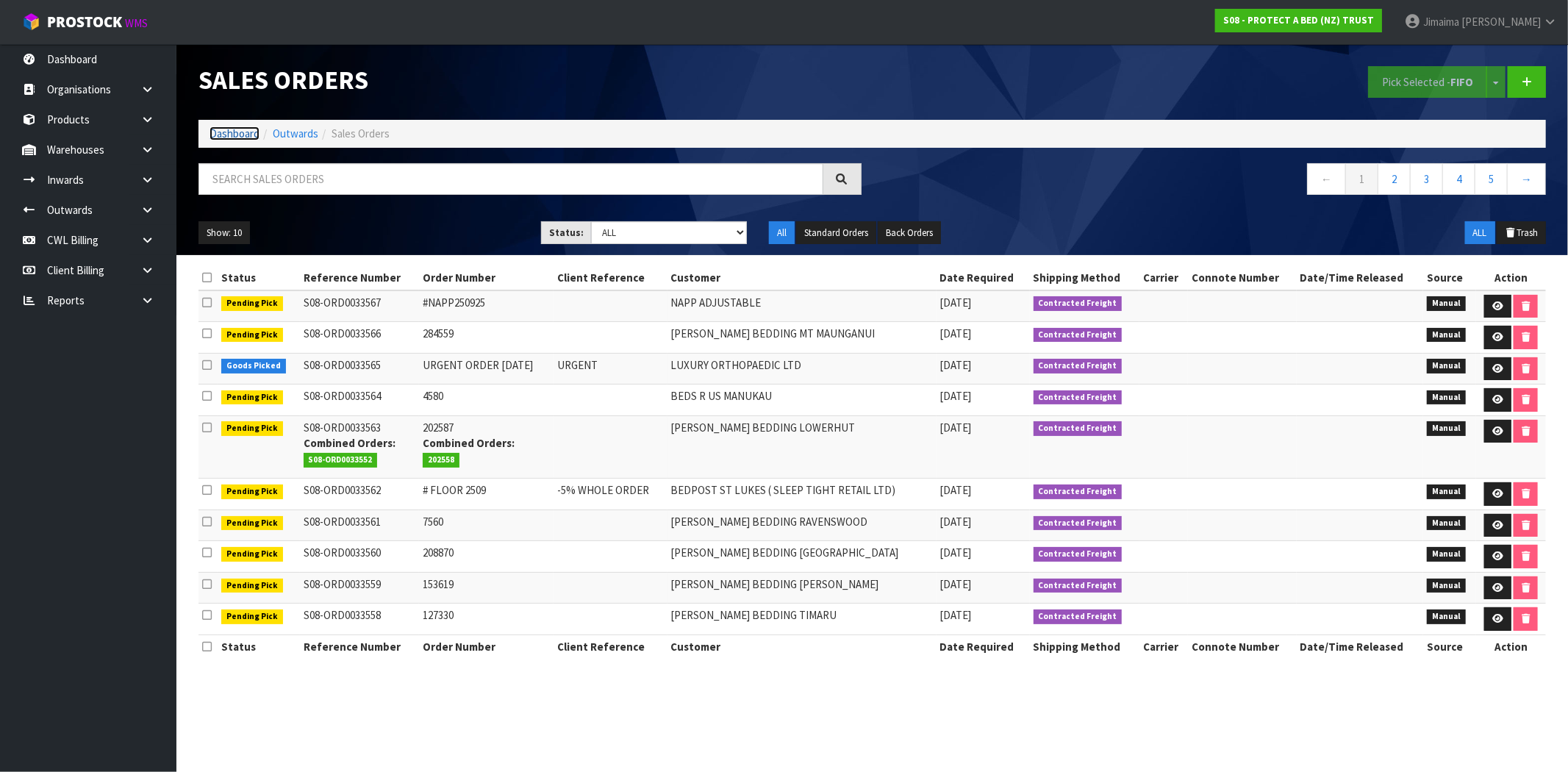
drag, startPoint x: 238, startPoint y: 135, endPoint x: 306, endPoint y: 199, distance: 93.4
click at [238, 135] on link "Dashboard" at bounding box center [235, 133] width 50 height 14
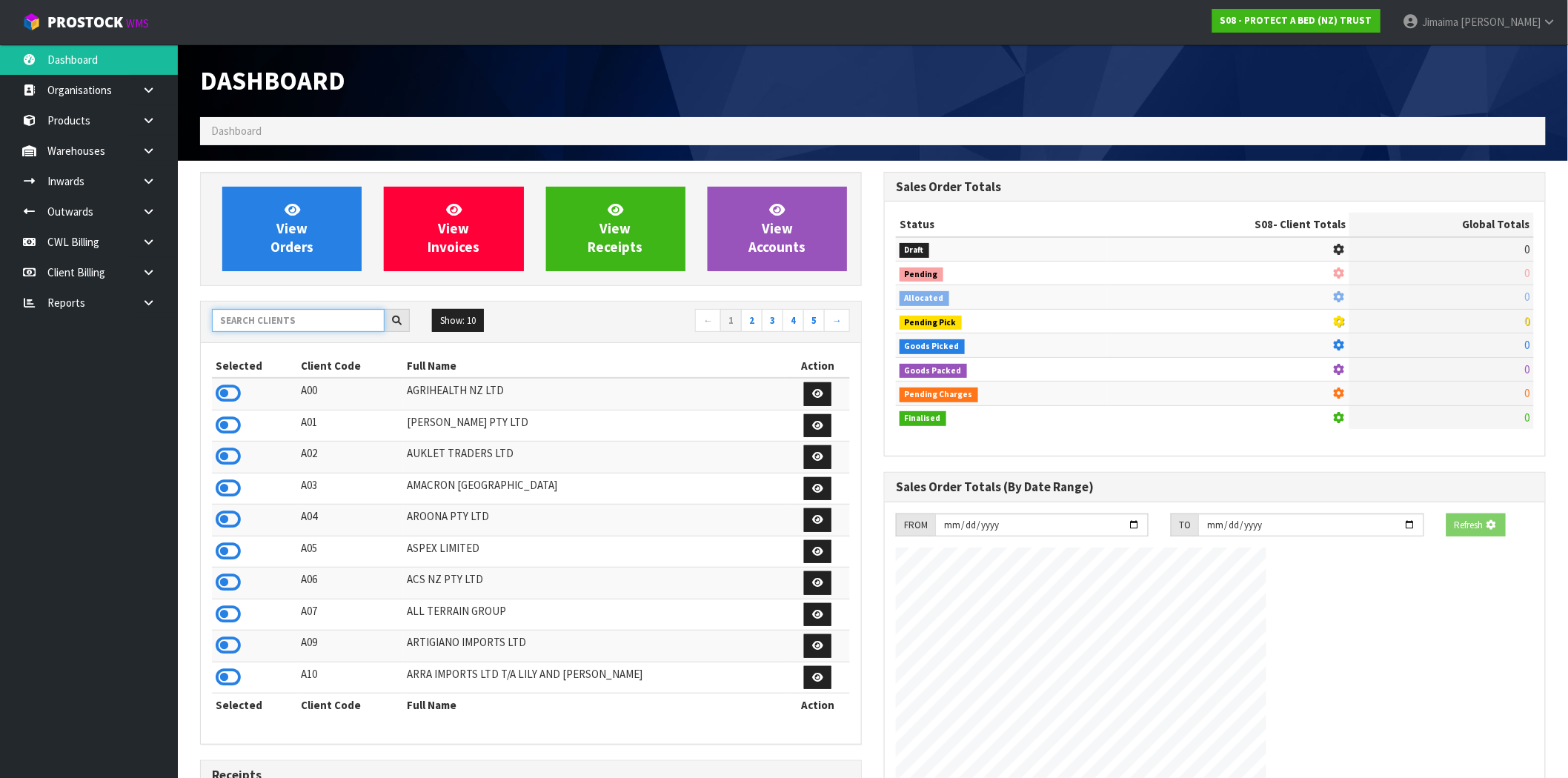
click at [290, 314] on input "text" at bounding box center [298, 320] width 172 height 23
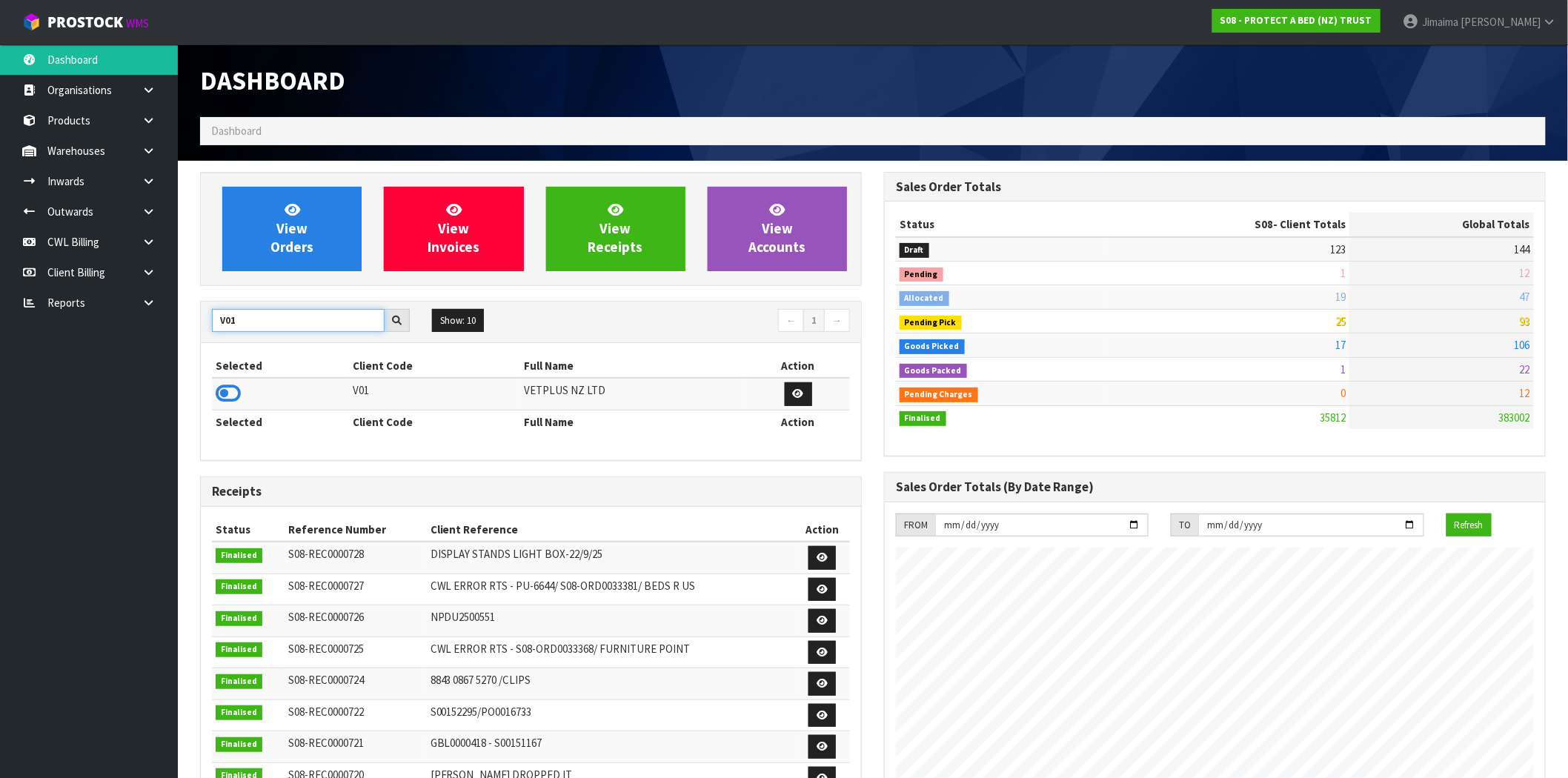
type input "V01"
drag, startPoint x: 214, startPoint y: 398, endPoint x: 253, endPoint y: 317, distance: 89.9
click at [214, 399] on td at bounding box center [280, 393] width 137 height 32
click at [226, 398] on icon at bounding box center [227, 393] width 25 height 22
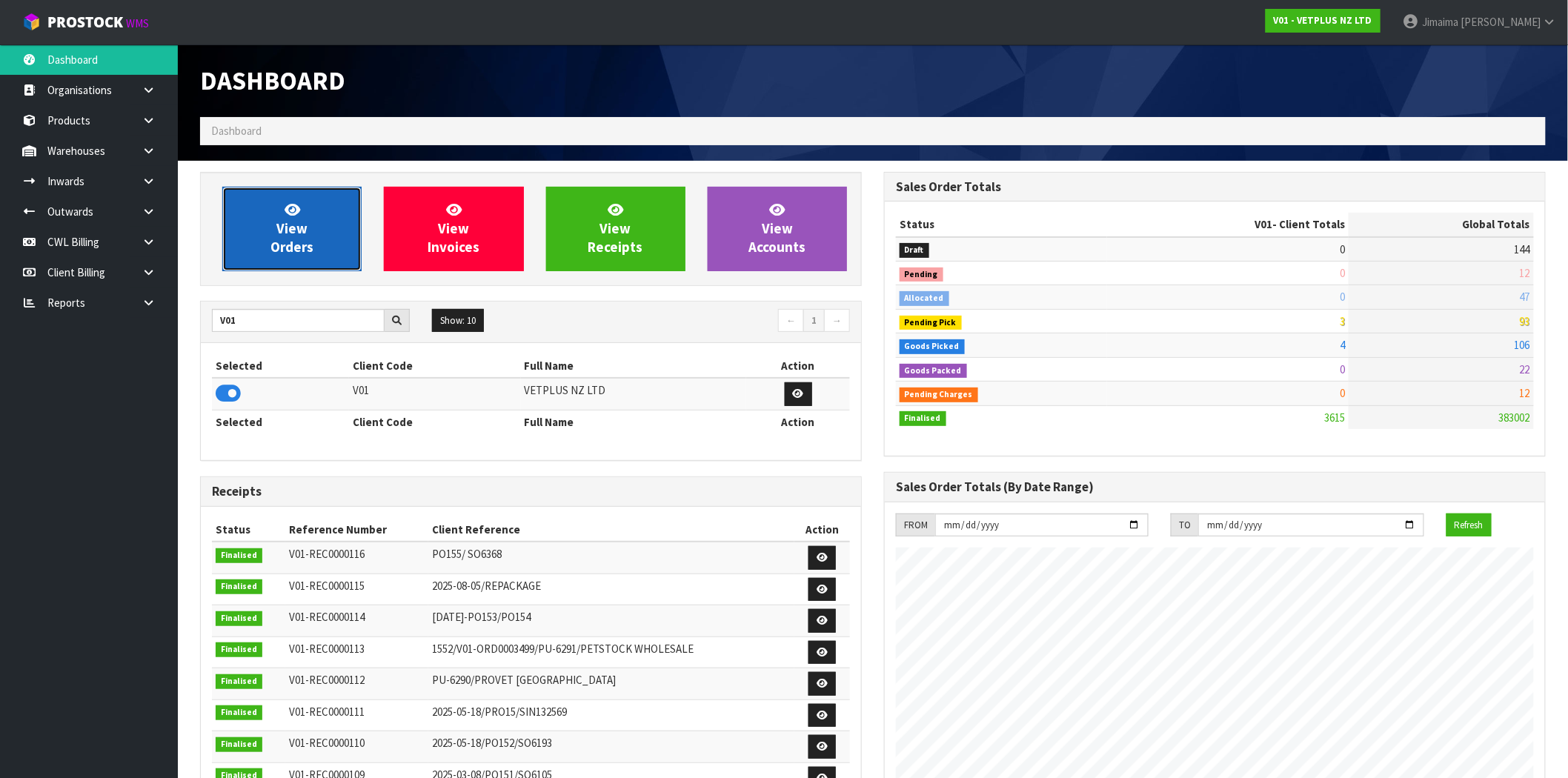
click at [343, 223] on link "View Orders" at bounding box center [292, 229] width 139 height 84
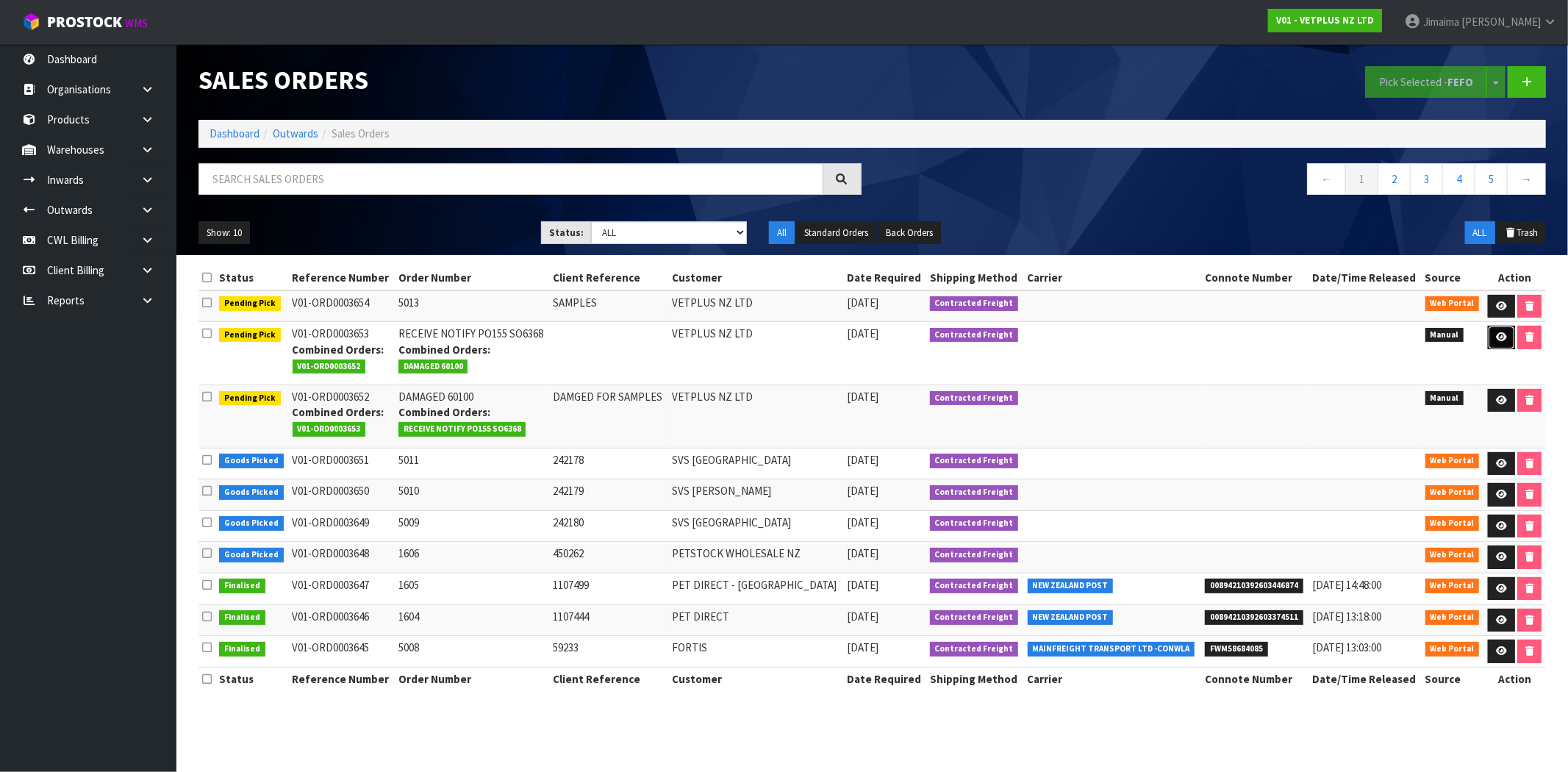
click at [1494, 344] on link at bounding box center [1502, 337] width 27 height 23
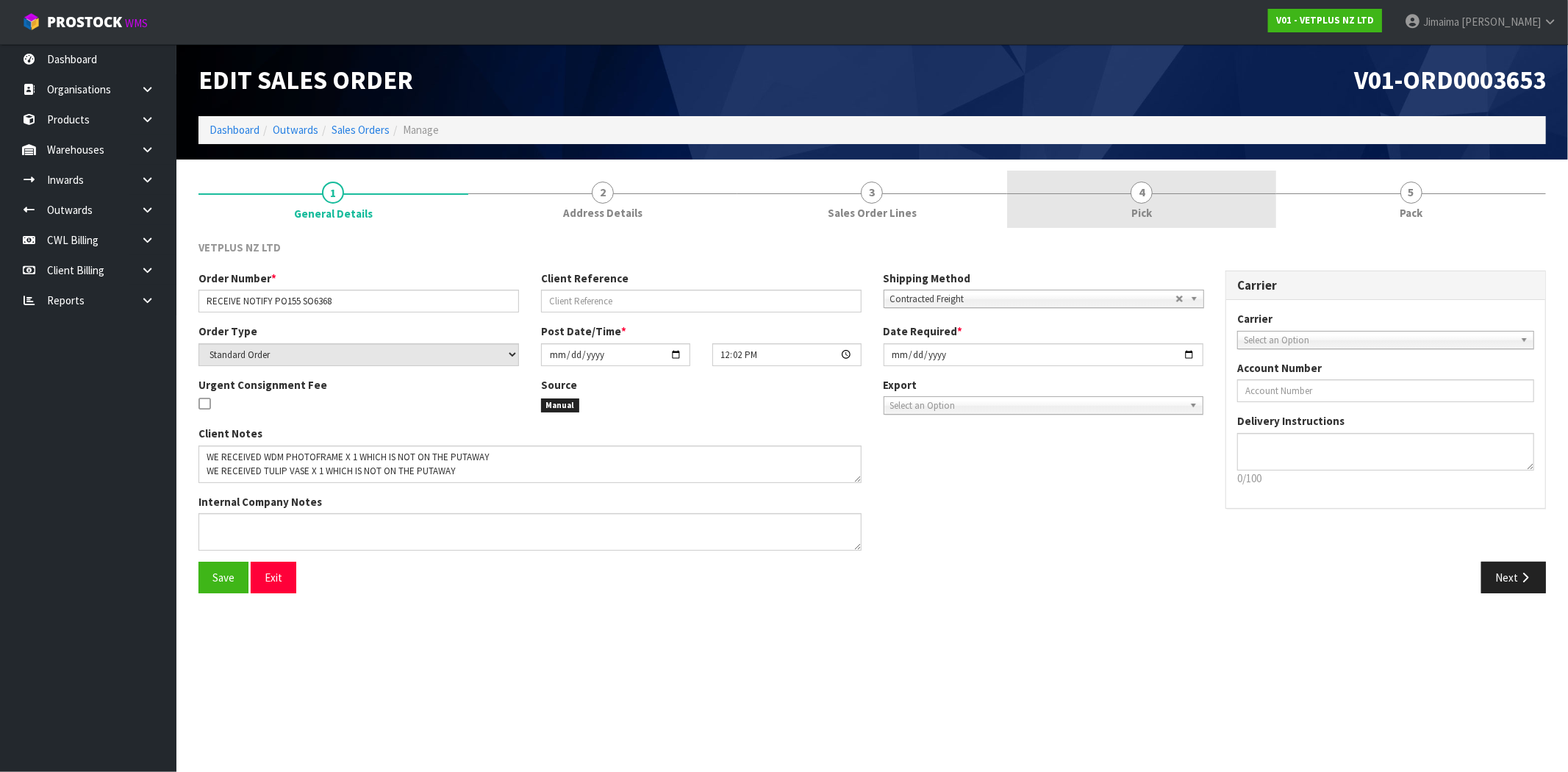
click at [1067, 198] on link "4 Pick" at bounding box center [1142, 200] width 270 height 58
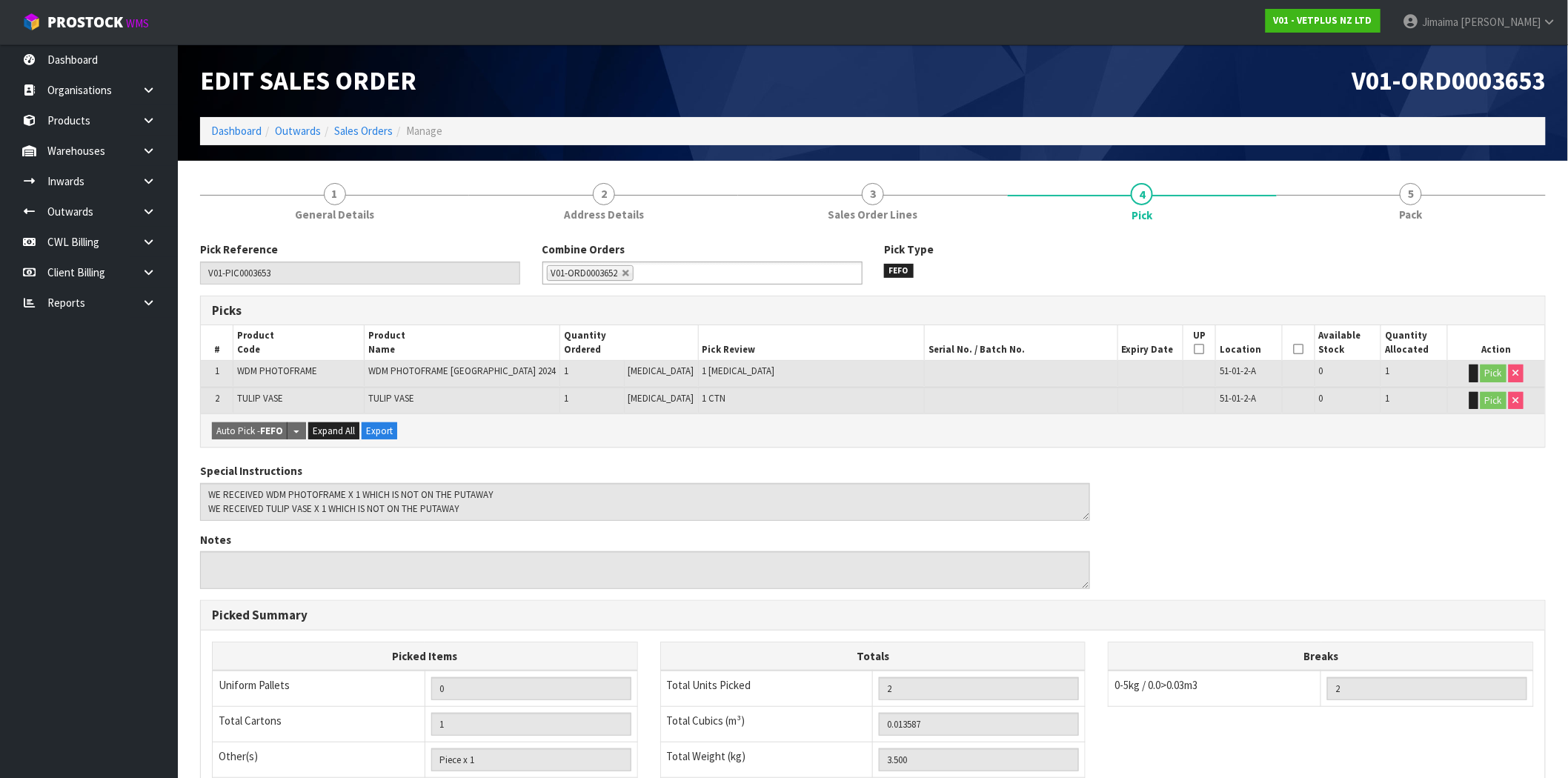
click at [707, 274] on ul "V01-ORD0003652" at bounding box center [703, 273] width 320 height 23
type input "3654"
click at [686, 299] on li "V01-ORD000 3654" at bounding box center [702, 293] width 318 height 19
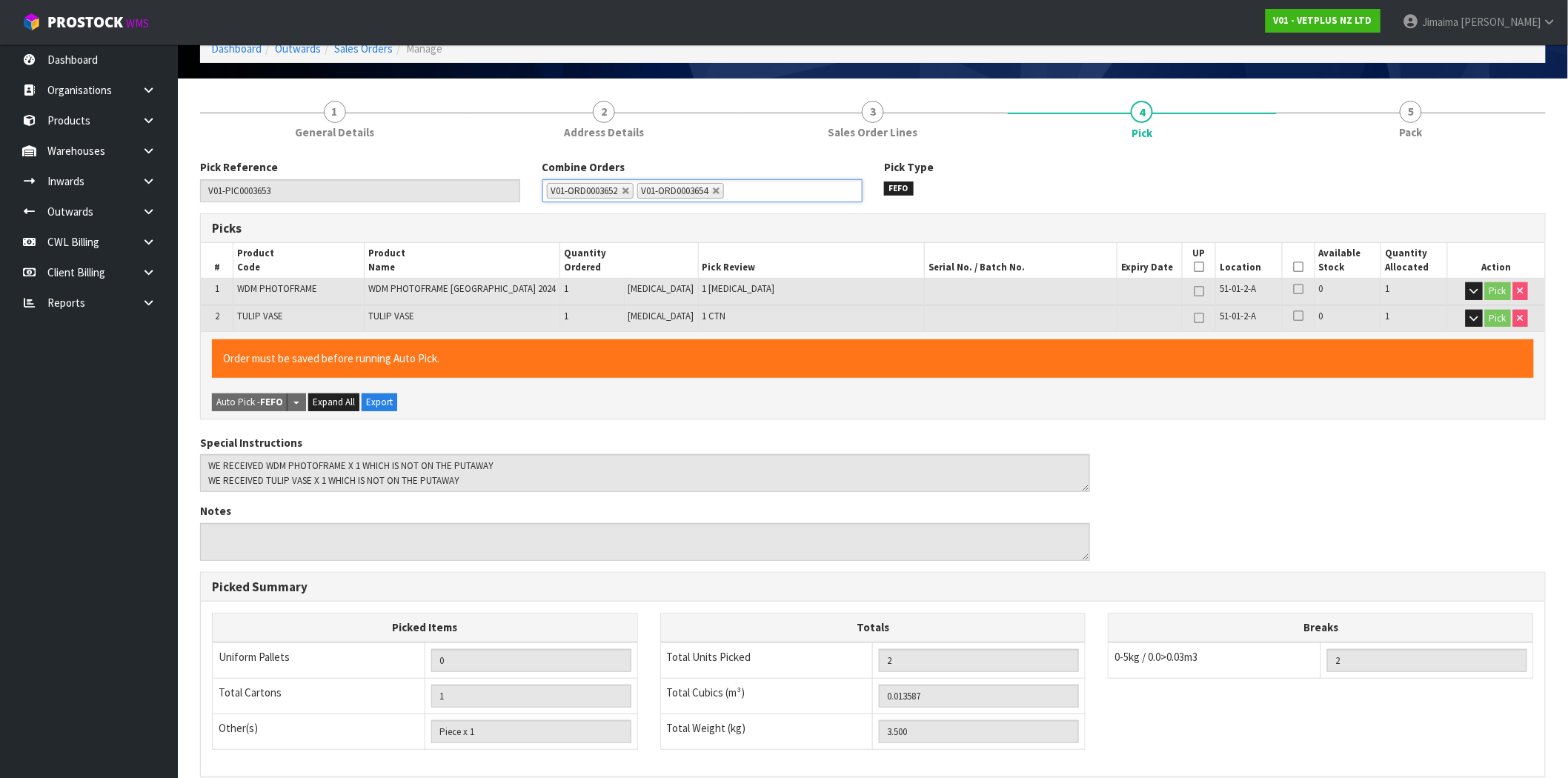
scroll to position [284, 0]
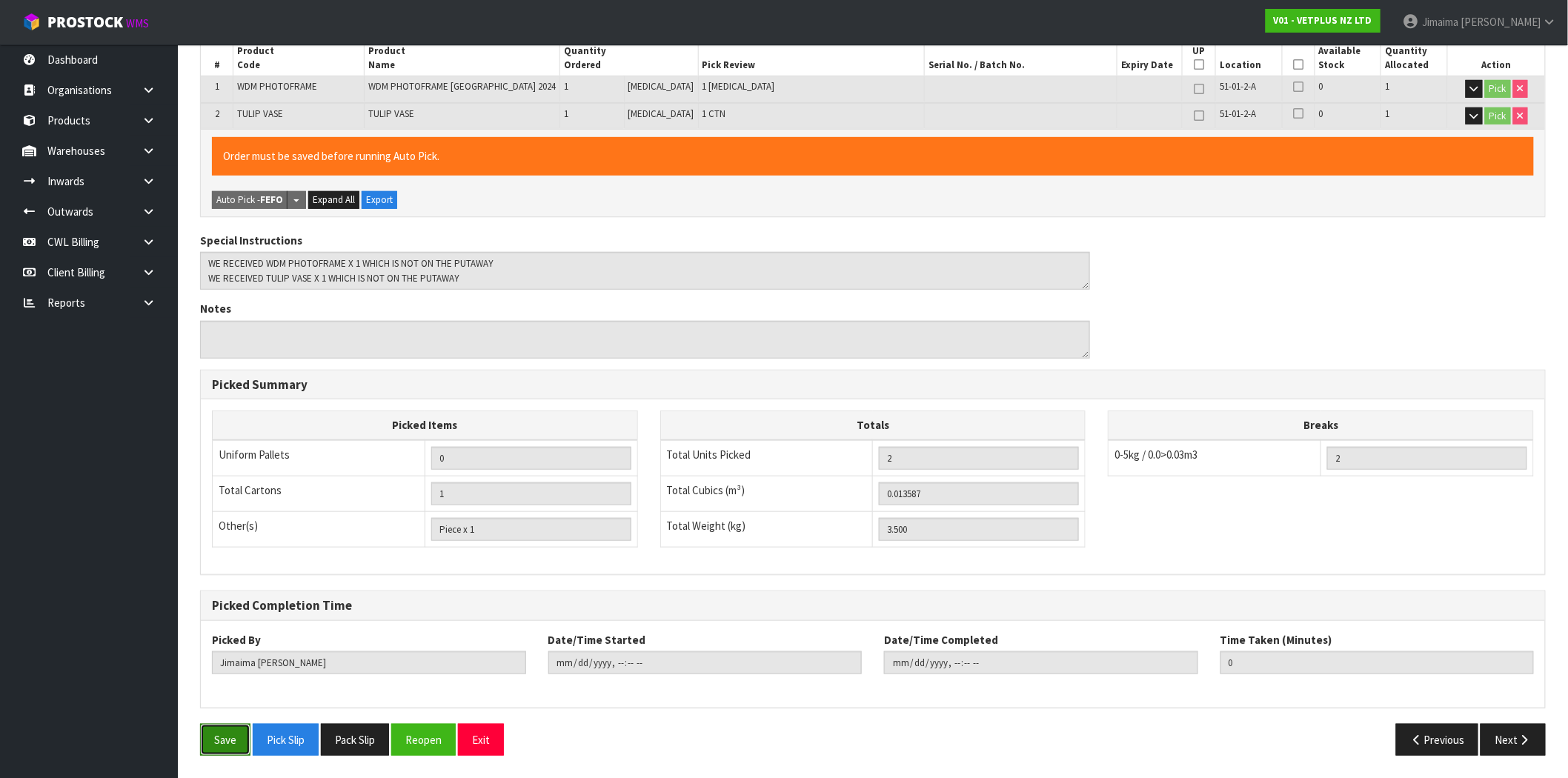
click at [241, 744] on button "Save" at bounding box center [225, 739] width 50 height 32
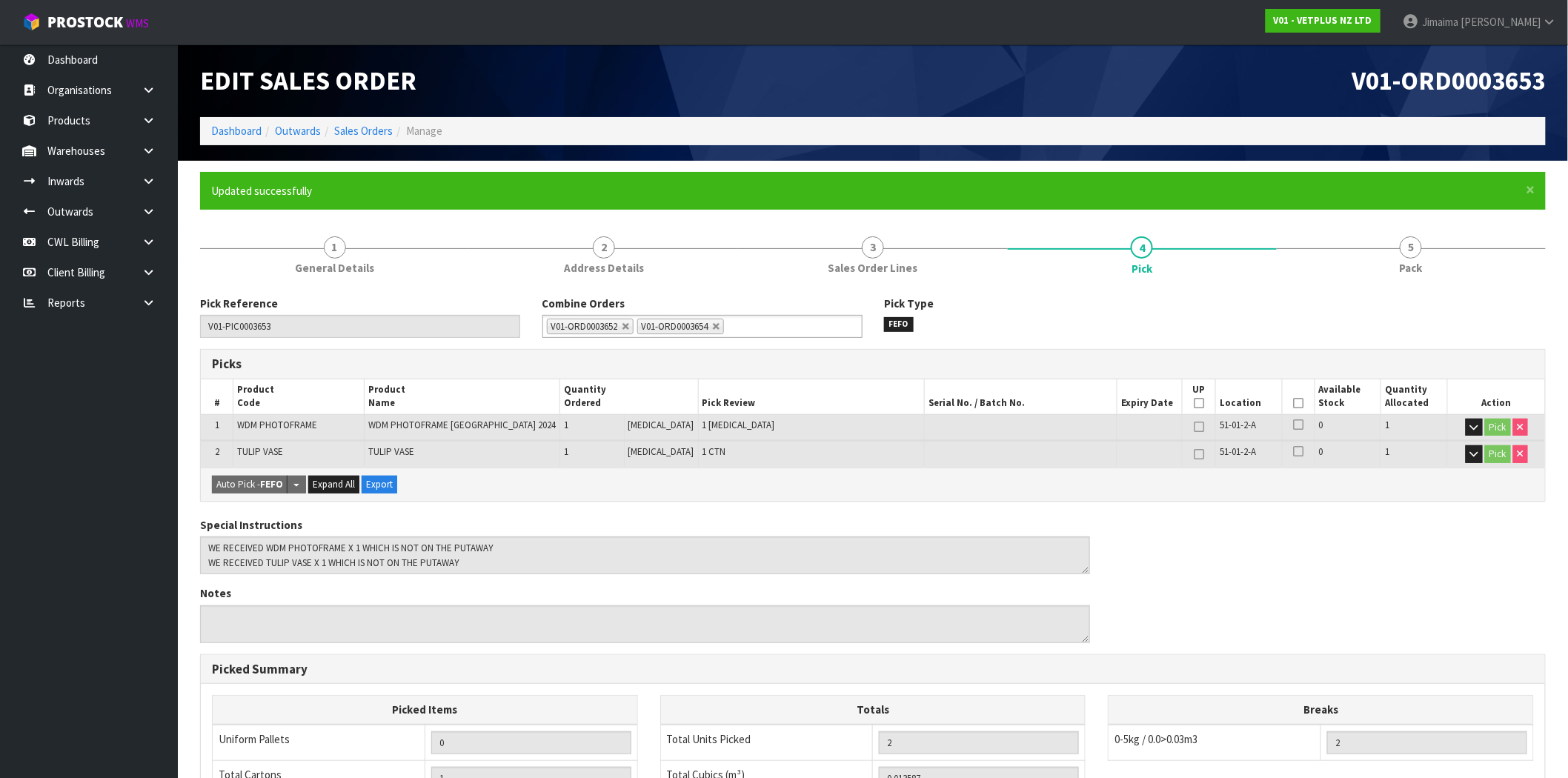
click at [375, 122] on ol "Dashboard Outwards Sales Orders Manage" at bounding box center [873, 131] width 1345 height 28
type input "[DATE]T16:32:17"
click at [367, 137] on link "Sales Orders" at bounding box center [363, 130] width 58 height 14
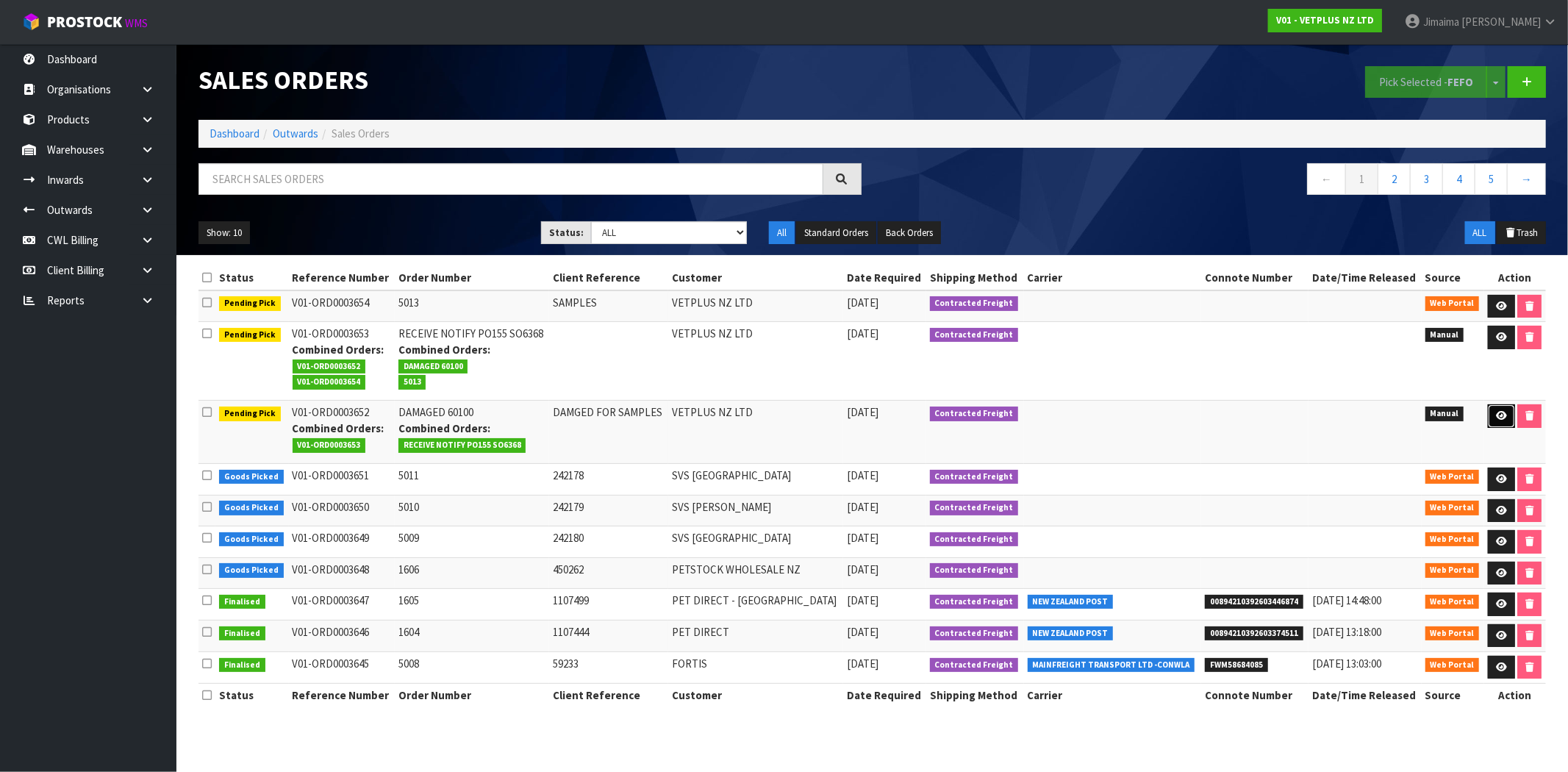
click at [1497, 420] on icon at bounding box center [1502, 416] width 11 height 10
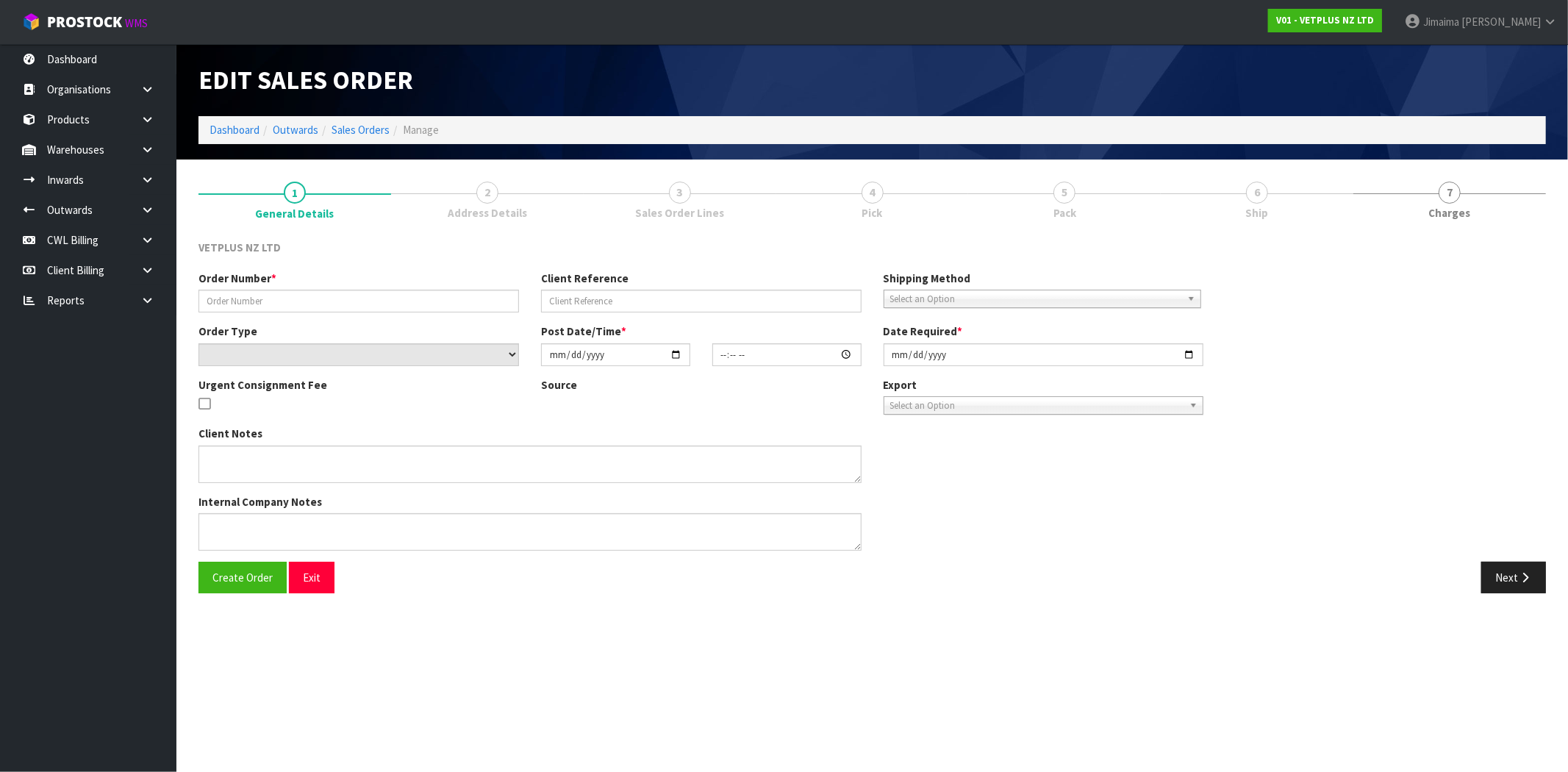
type input "DAMAGED 60100"
type input "DAMGED FOR SAMPLES"
select select "number:0"
type input "[DATE]"
type input "11:36:00.000"
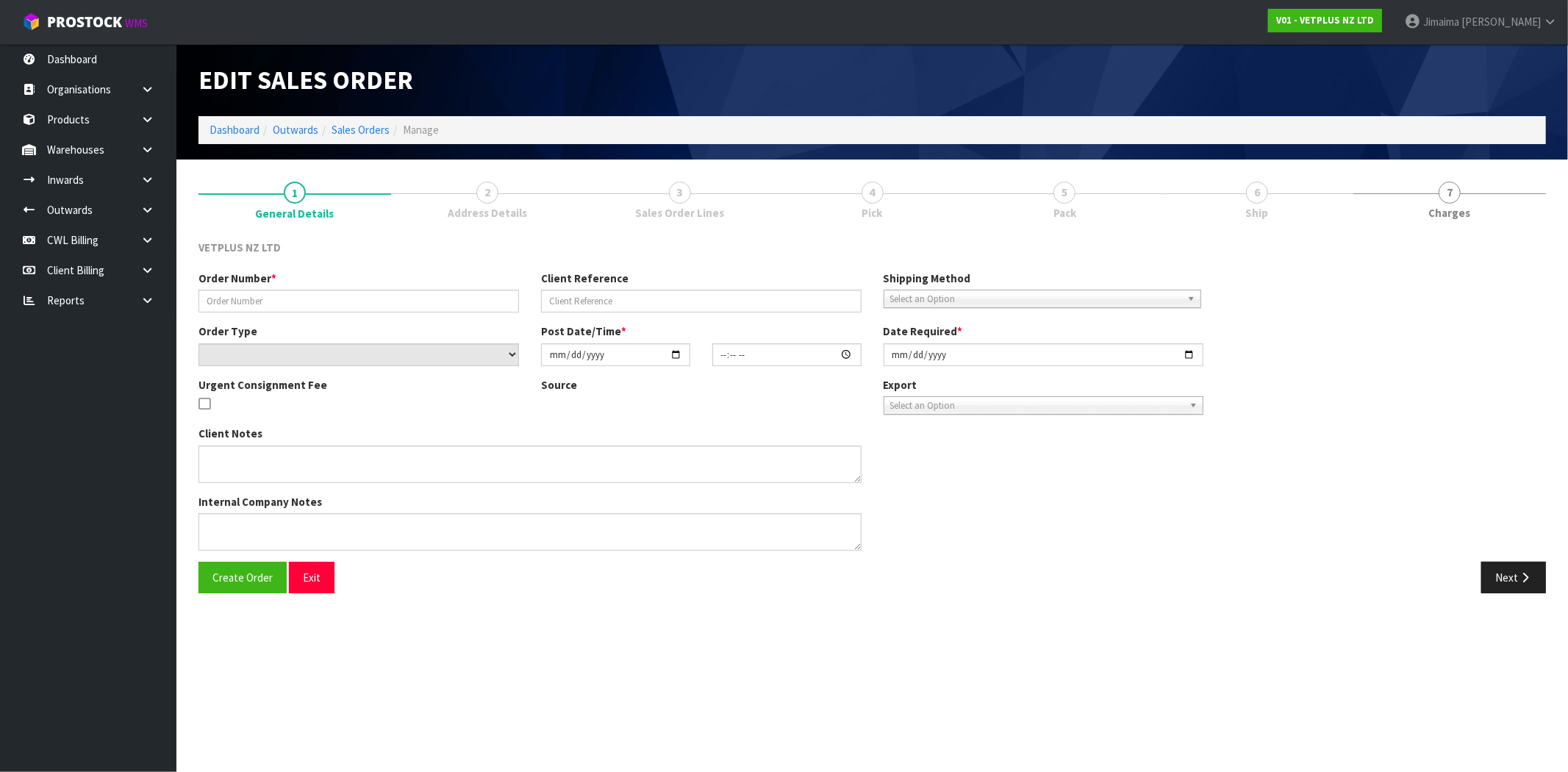
type input "[DATE]"
type textarea "[DATE]11:12AM: ACTUALLY, ON THIS OCCASION, I WILL USE THE DAMAGED ITEM FOR SAMP…"
type textarea "CWL ERROR, NO CHARGE"
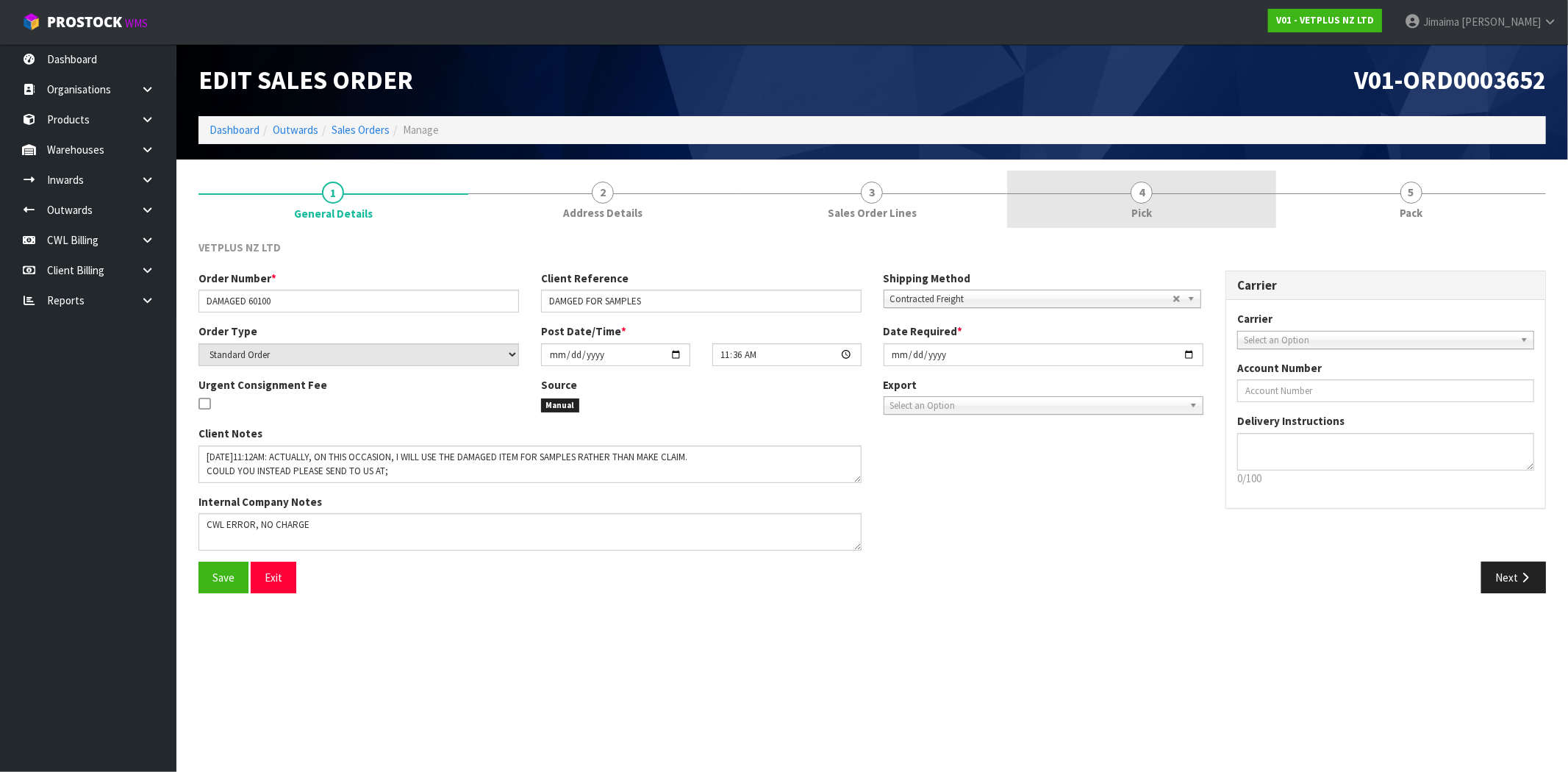
drag, startPoint x: 1139, startPoint y: 211, endPoint x: 1054, endPoint y: 226, distance: 86.3
click at [1138, 211] on span "Pick" at bounding box center [1142, 212] width 21 height 15
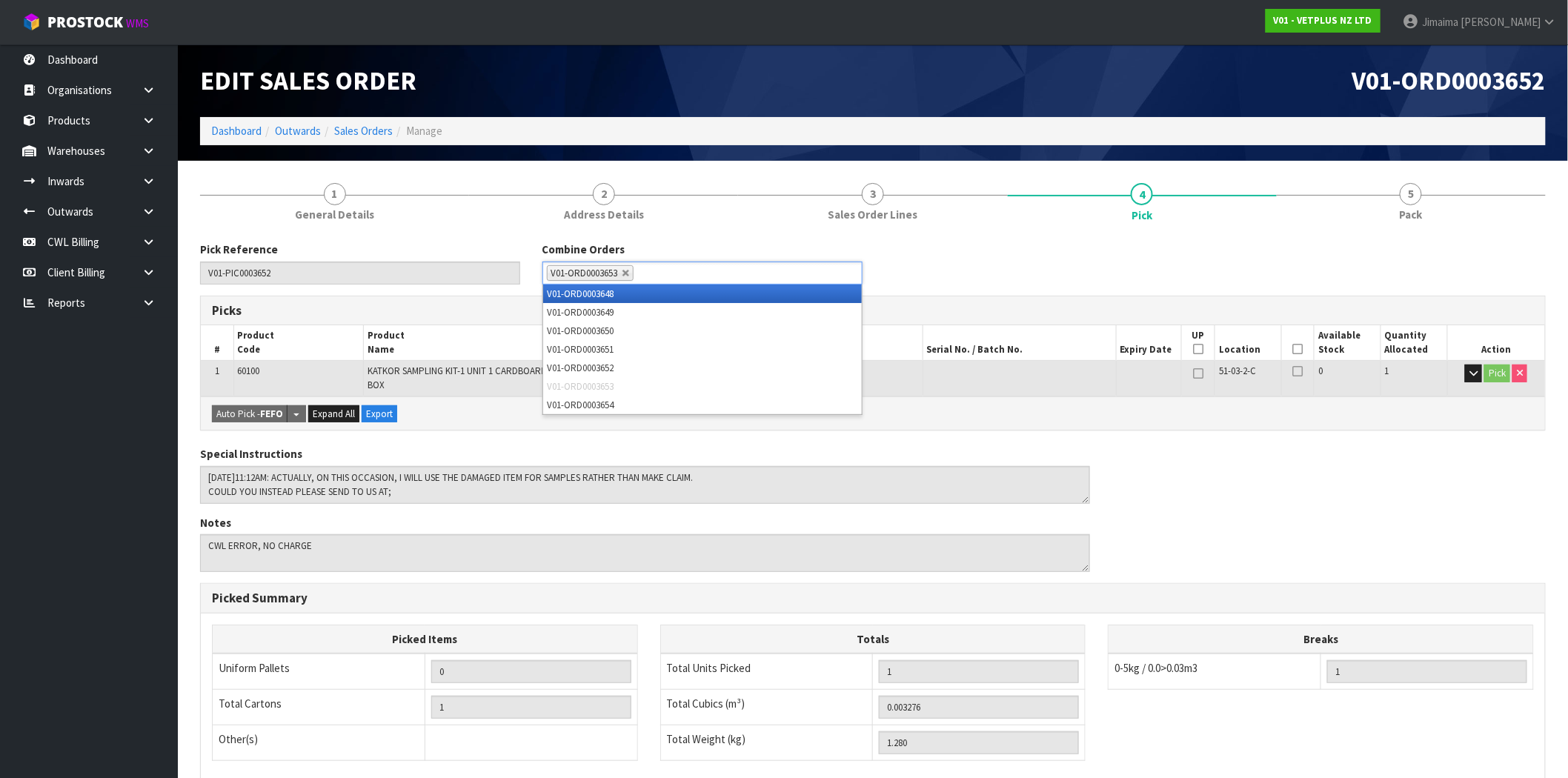
click at [669, 262] on ul "V01-ORD0003653" at bounding box center [703, 273] width 320 height 23
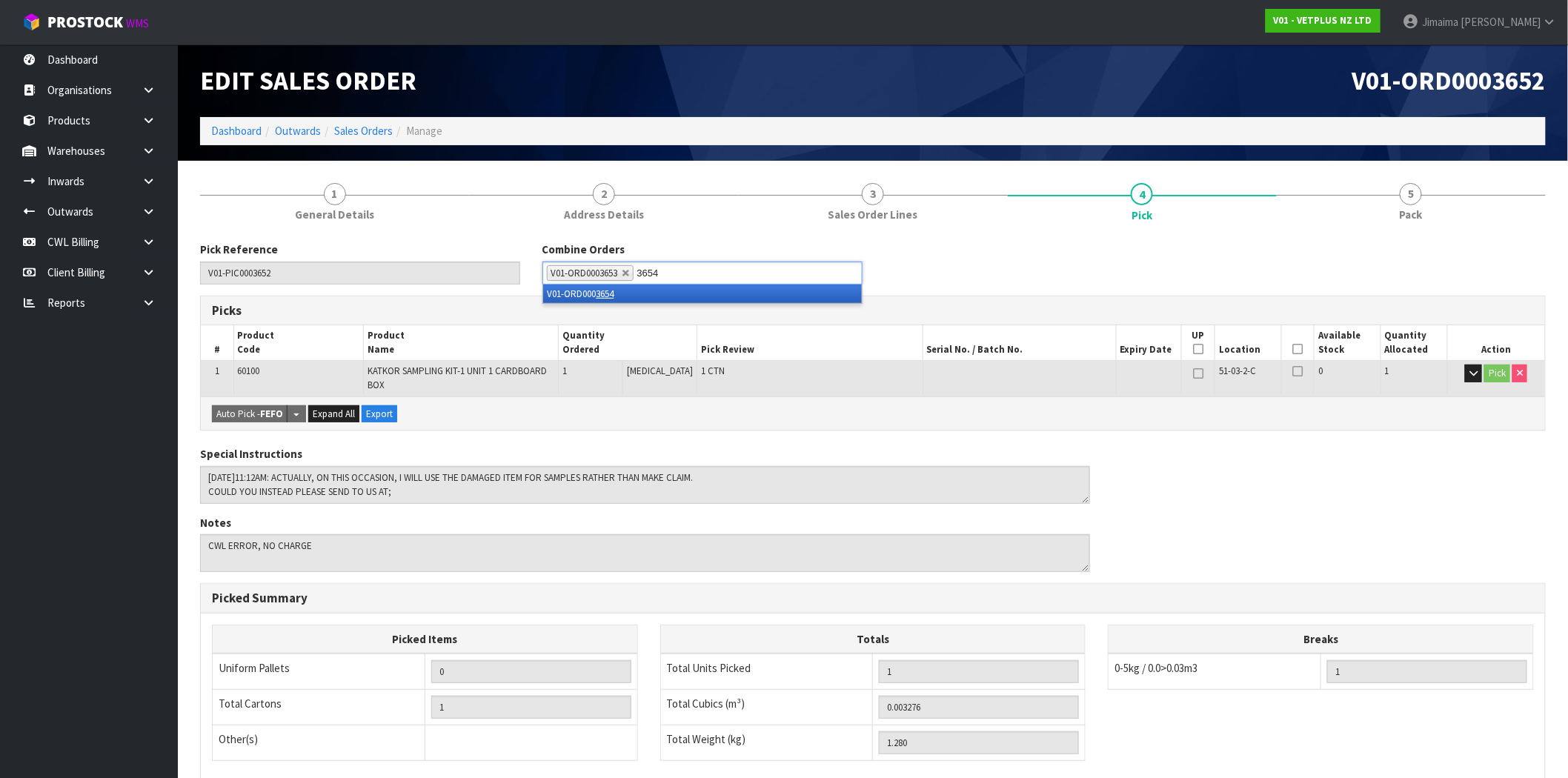
type input "3654"
click at [648, 294] on li "V01-ORD000 3654" at bounding box center [702, 293] width 318 height 19
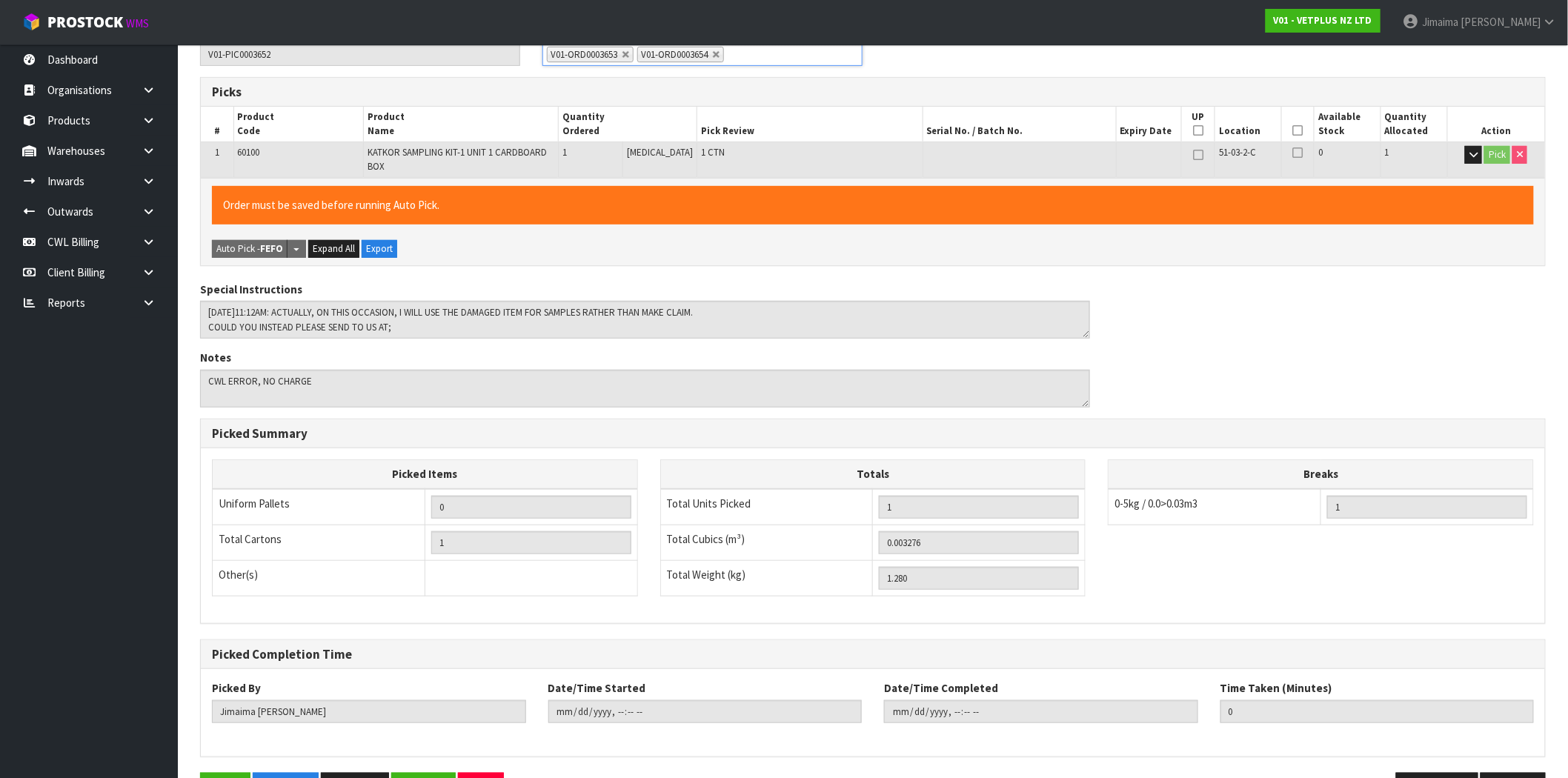
scroll to position [267, 0]
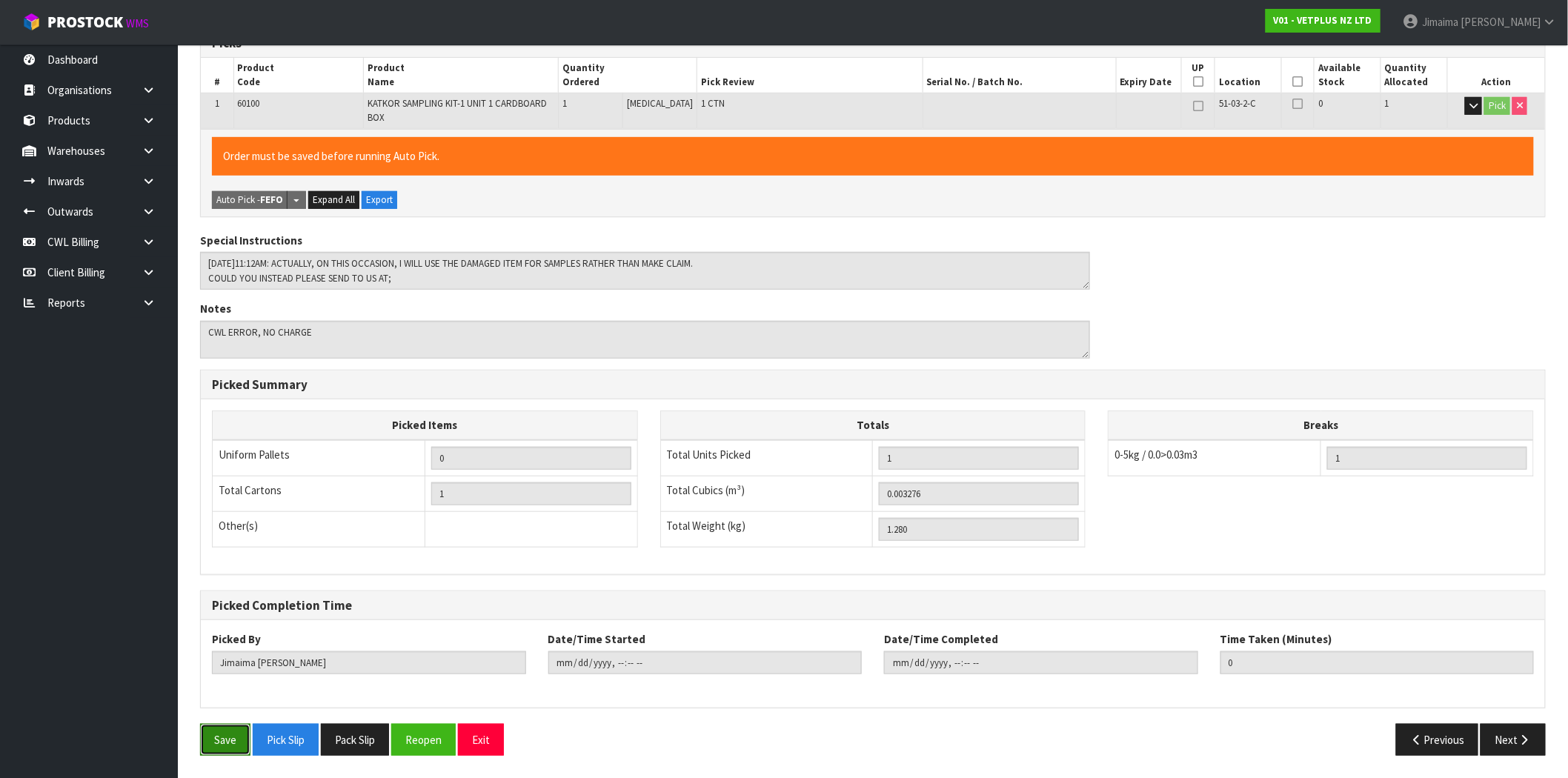
click at [224, 752] on button "Save" at bounding box center [225, 739] width 50 height 32
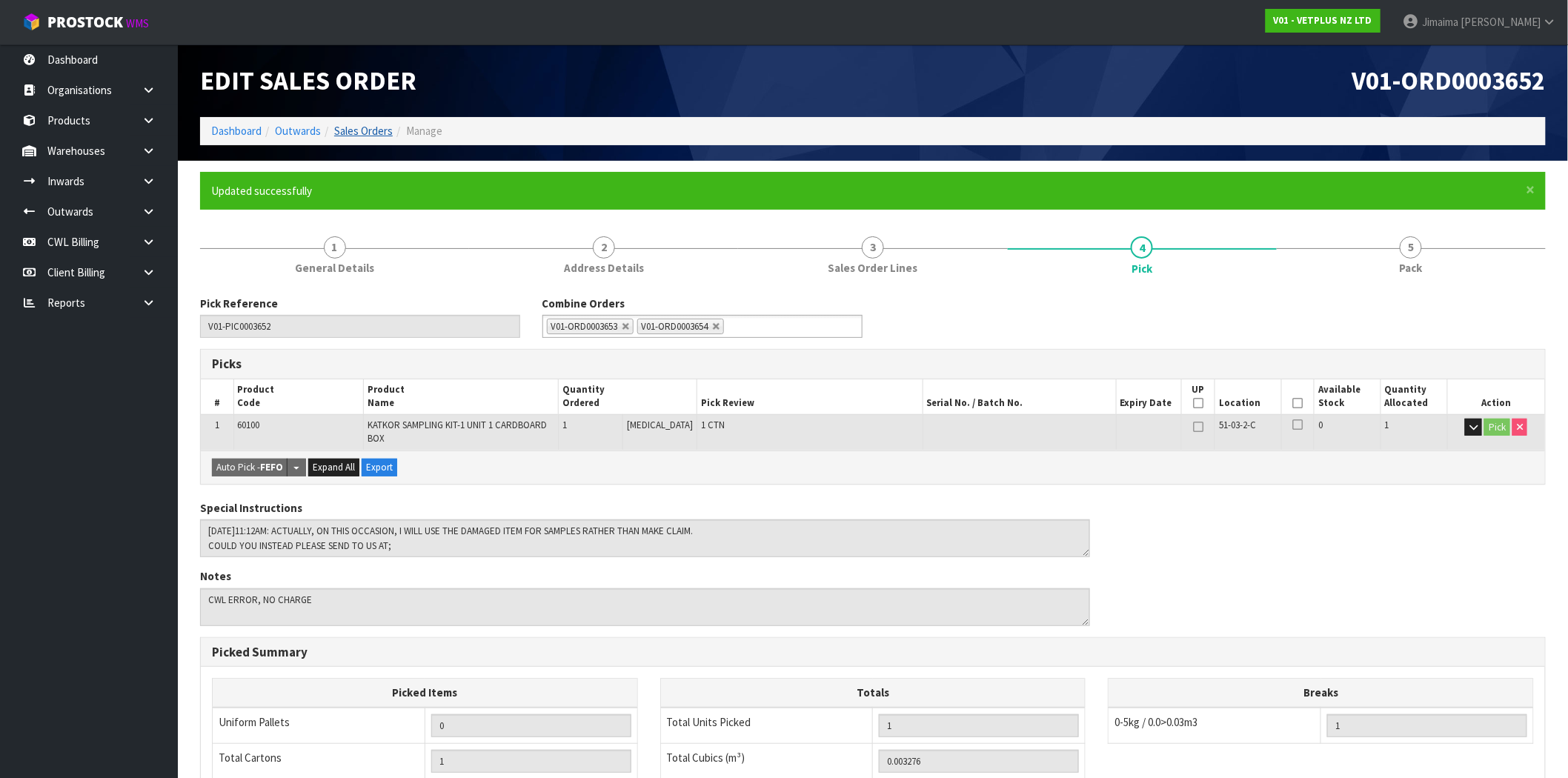
type input "[DATE]T16:32:26"
click at [358, 123] on link "Sales Orders" at bounding box center [363, 130] width 58 height 14
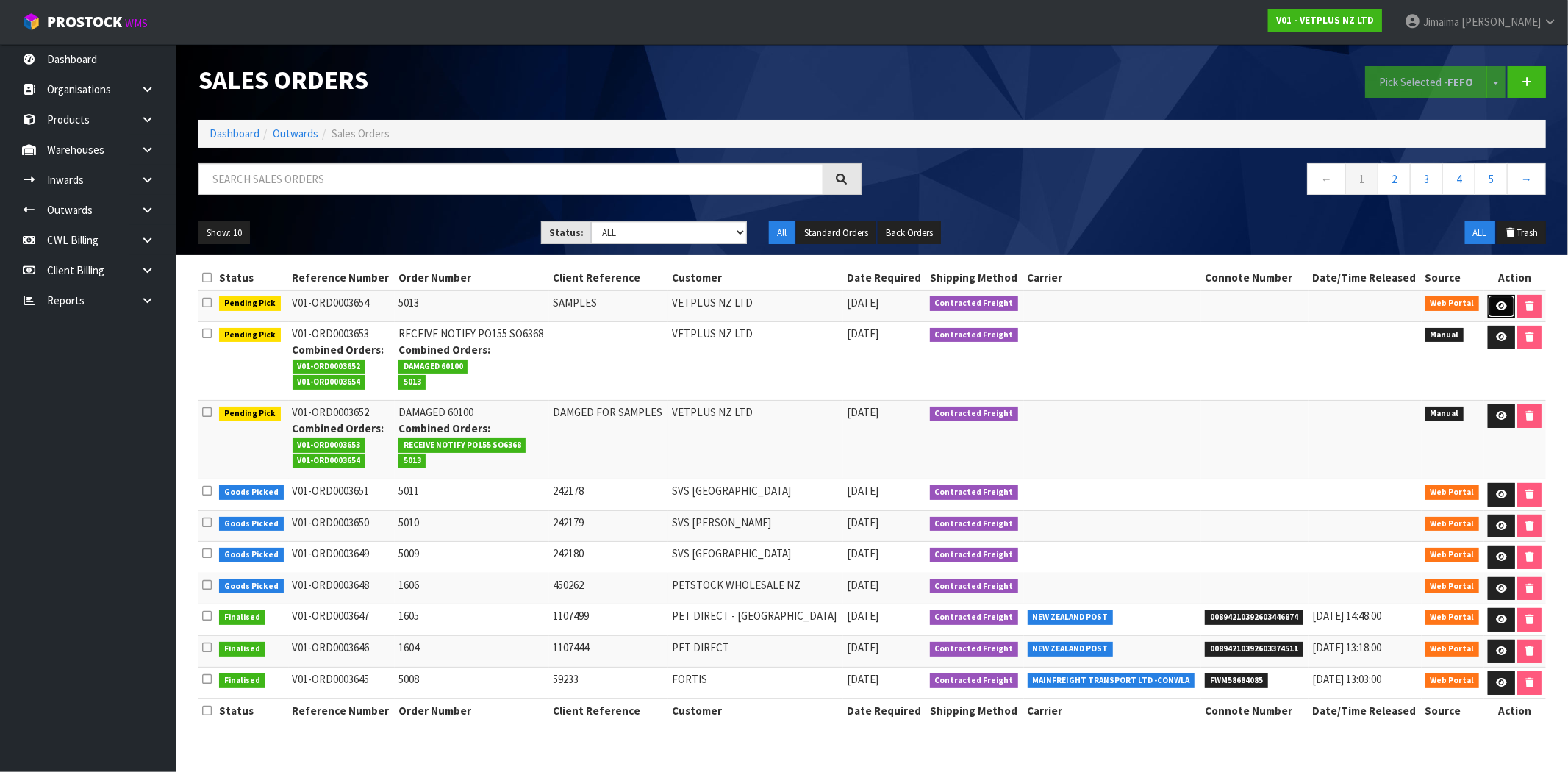
click at [1489, 305] on link at bounding box center [1502, 306] width 27 height 23
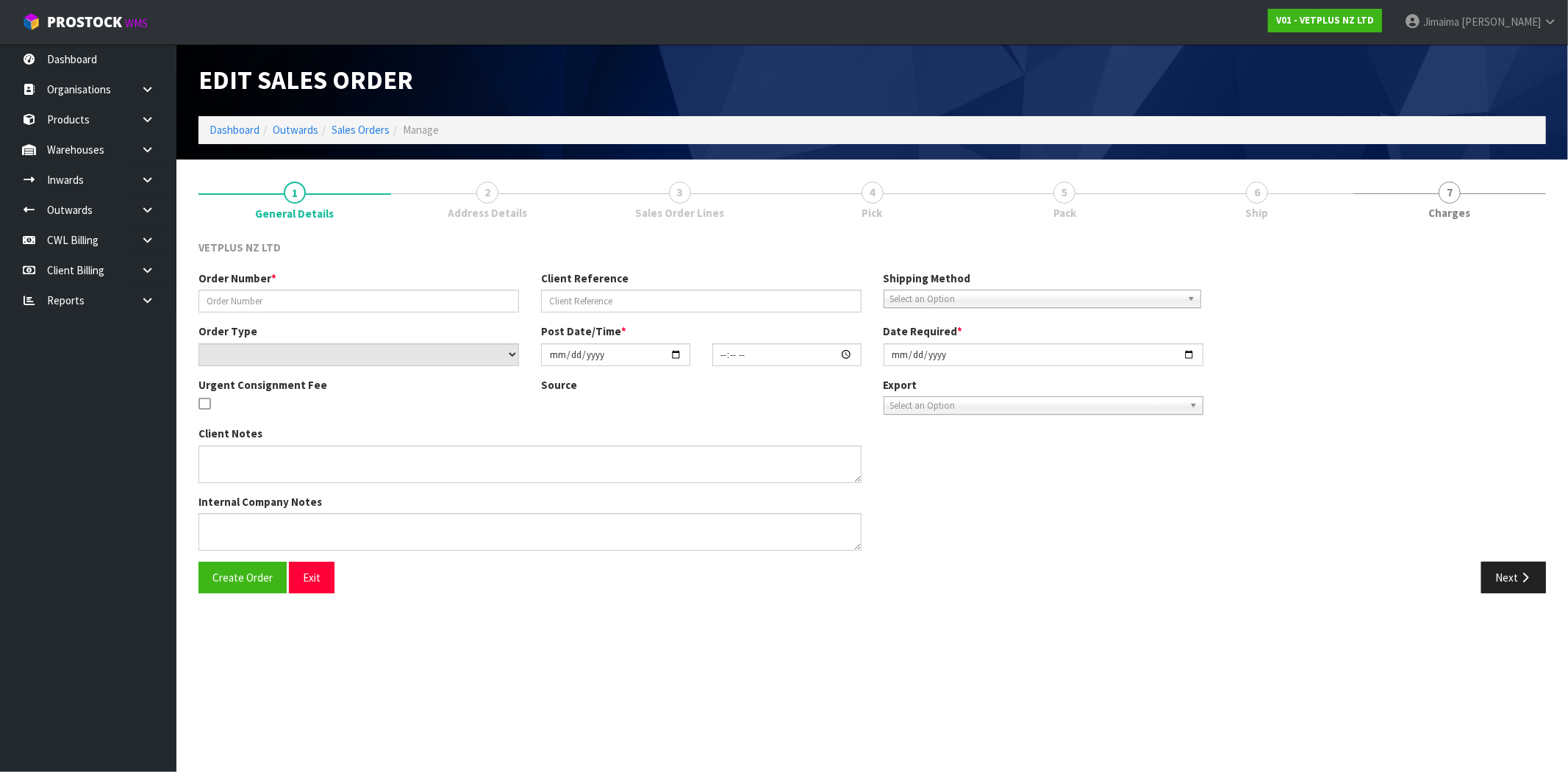
type input "5013"
type input "SAMPLES"
select select "number:0"
type input "[DATE]"
type input "12:07:00.000"
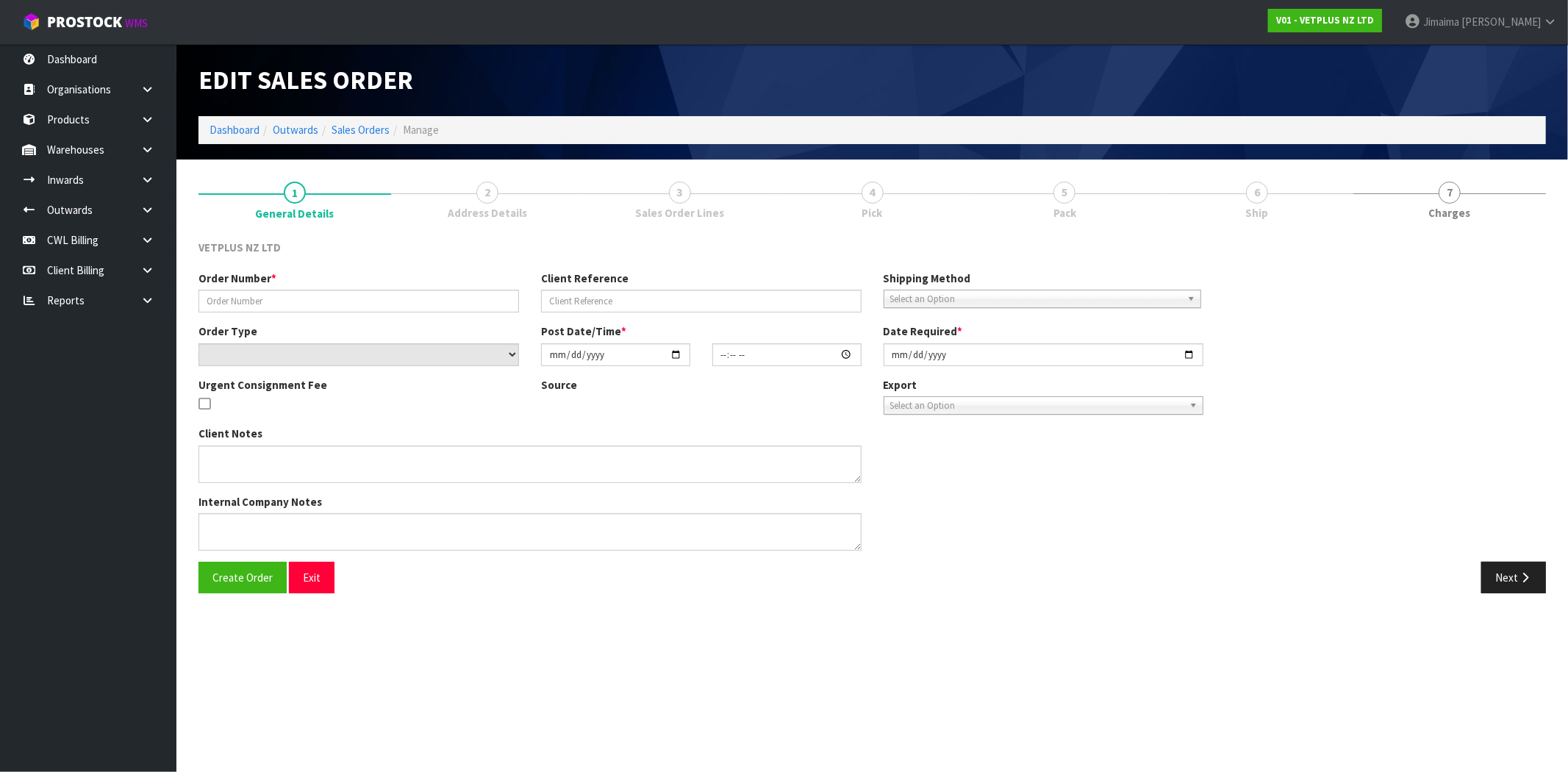
type input "[DATE]"
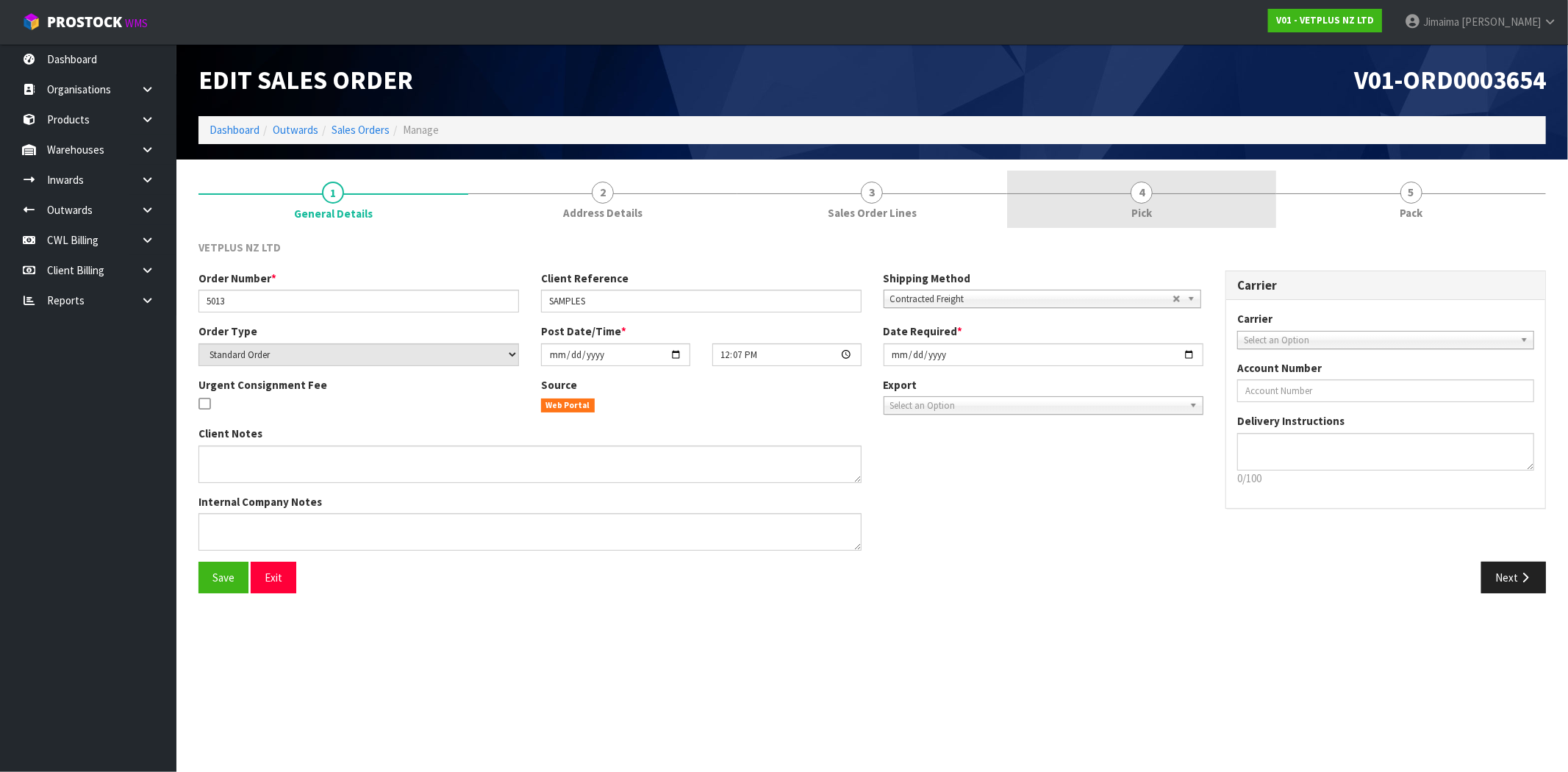
click at [1054, 210] on link "4 Pick" at bounding box center [1142, 200] width 270 height 58
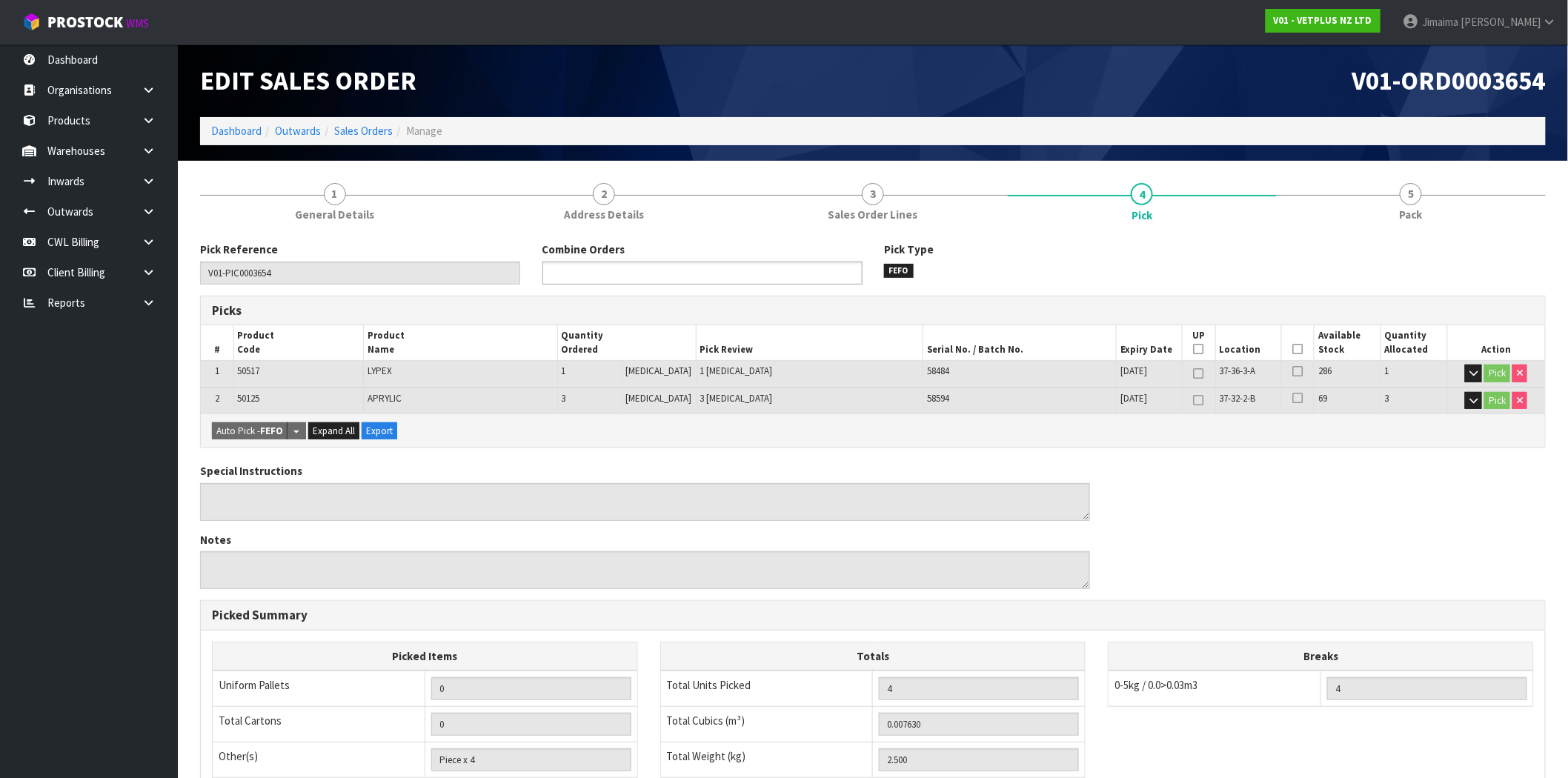
click at [626, 265] on input "text" at bounding box center [601, 273] width 109 height 19
type input "3652"
click at [626, 292] on li "V01-ORD000 3652" at bounding box center [702, 293] width 318 height 19
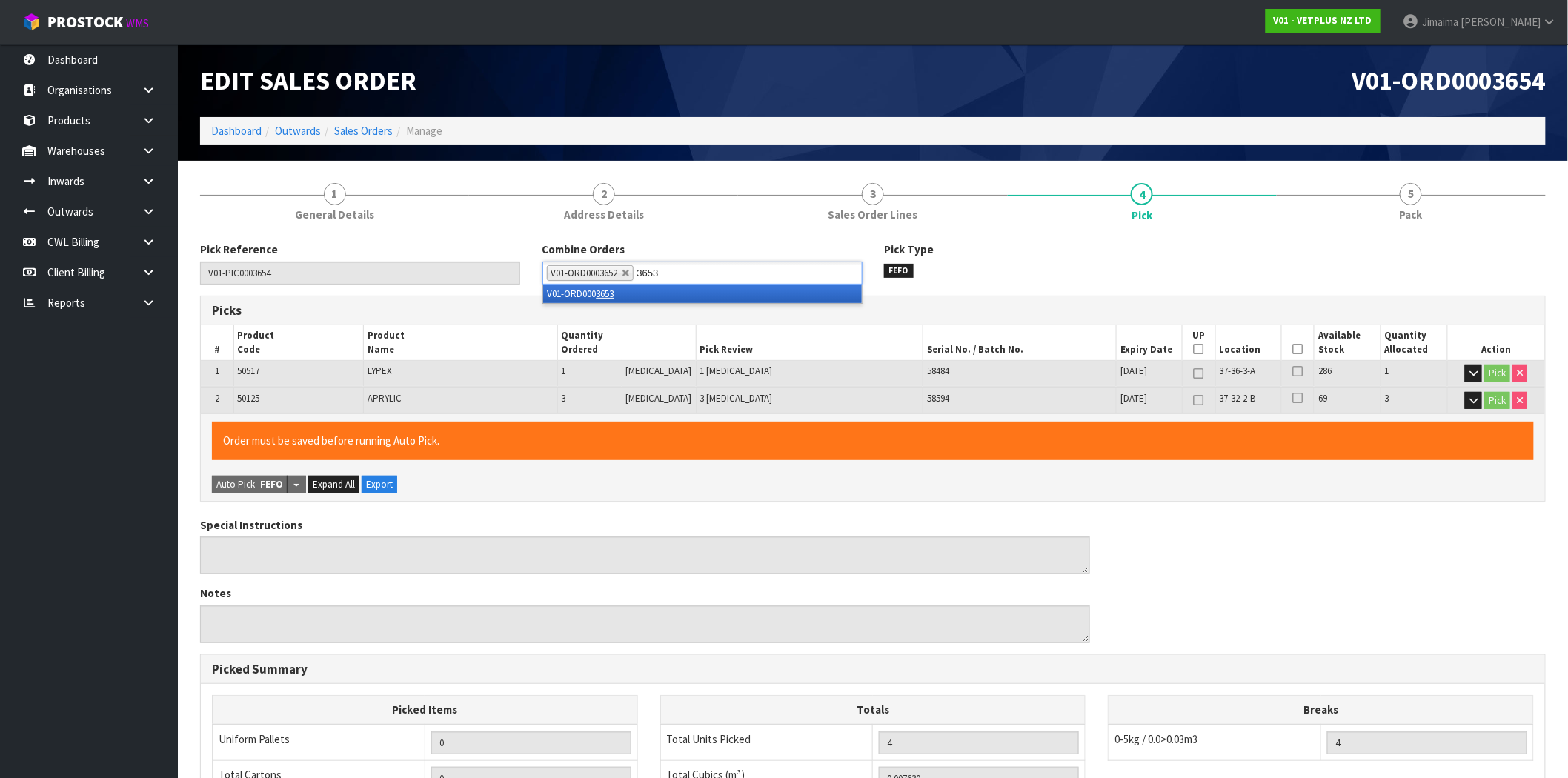
type input "3653"
click at [626, 292] on li "V01-ORD000 3653" at bounding box center [702, 293] width 318 height 19
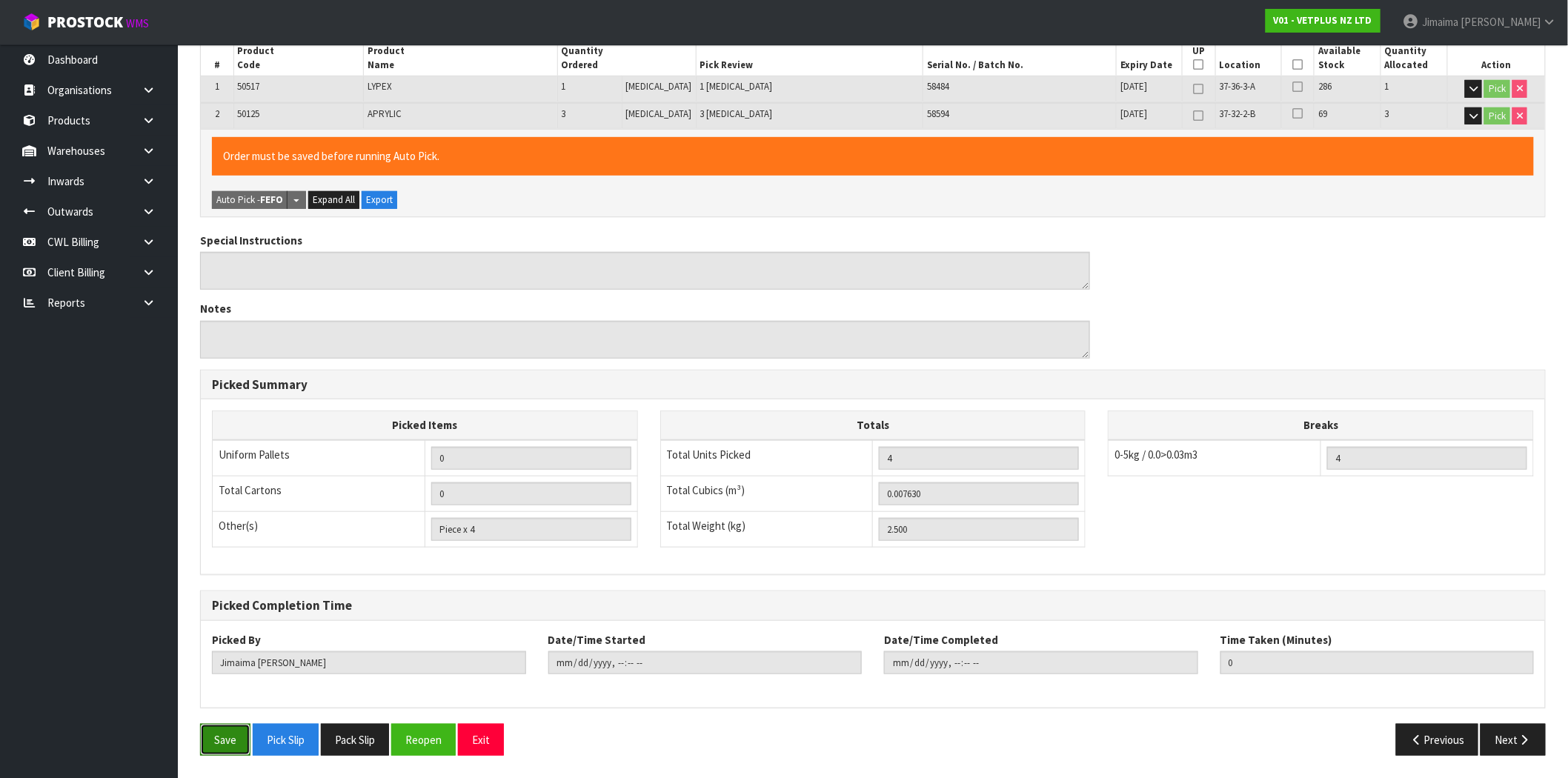
click at [216, 736] on button "Save" at bounding box center [225, 739] width 50 height 32
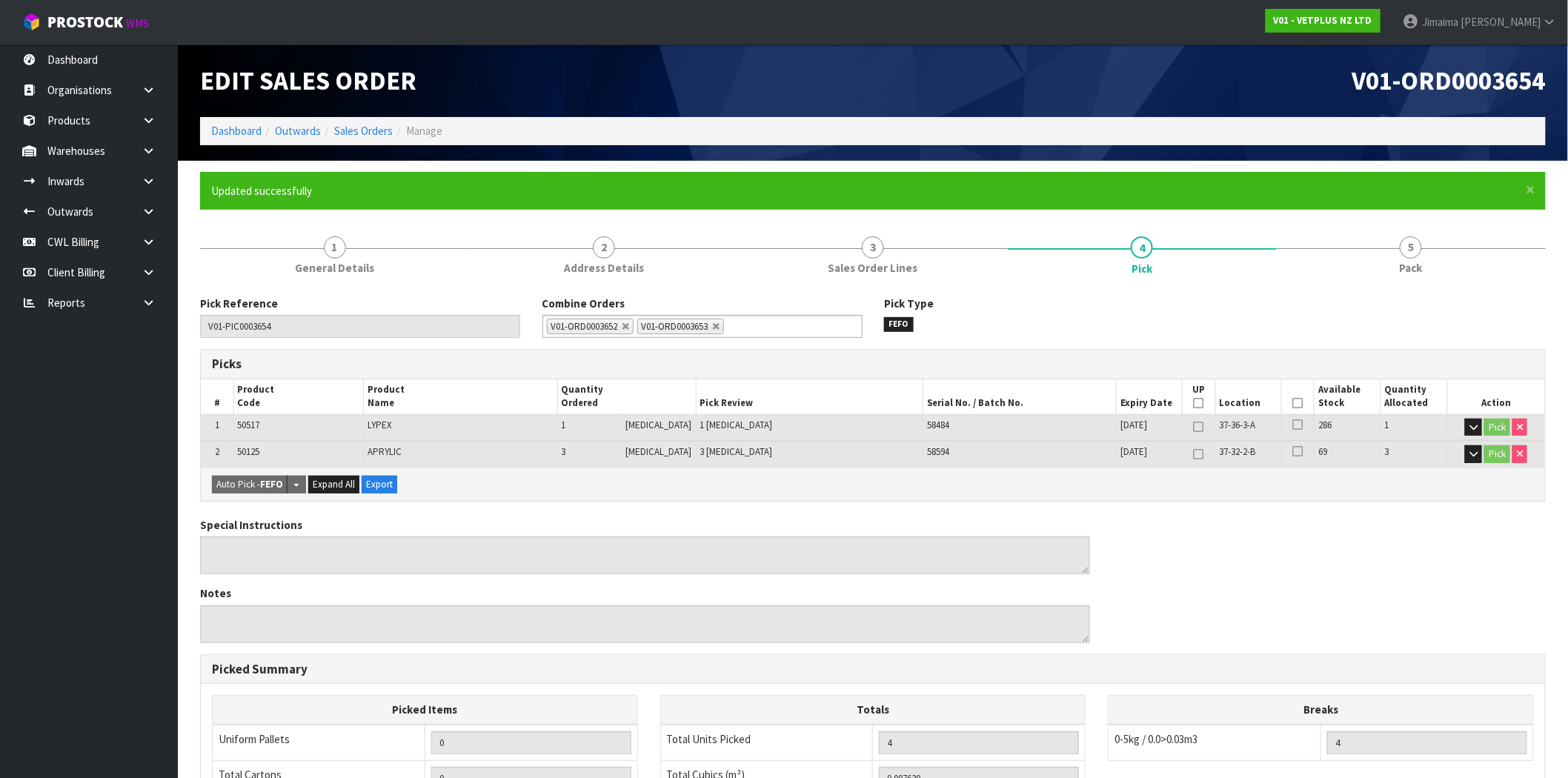
click at [366, 139] on ol "Dashboard Outwards Sales Orders Manage" at bounding box center [873, 131] width 1345 height 28
type input "[DATE]T16:32:38"
click at [362, 131] on link "Sales Orders" at bounding box center [363, 130] width 58 height 14
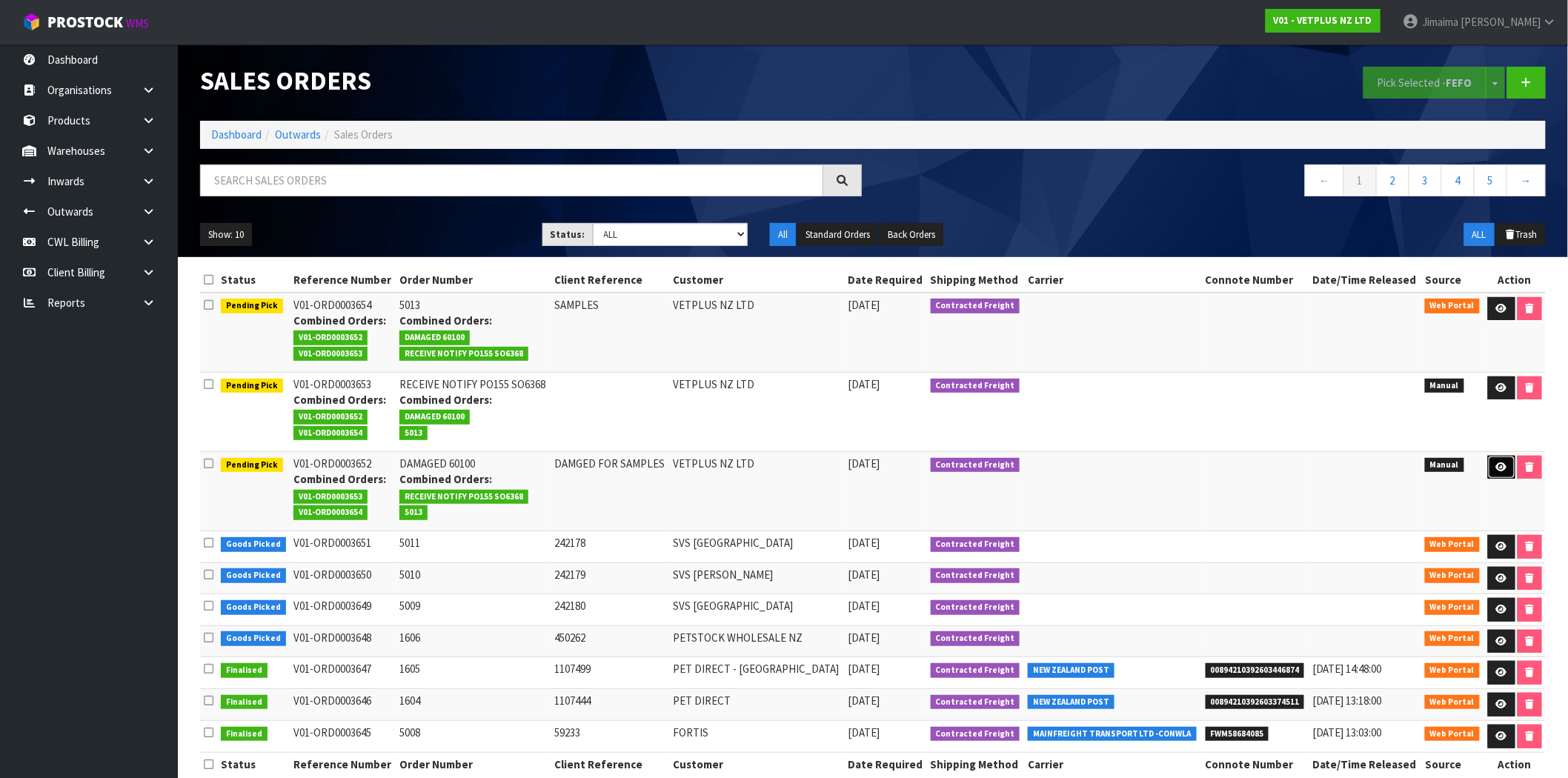
click at [1506, 468] on link at bounding box center [1501, 467] width 28 height 24
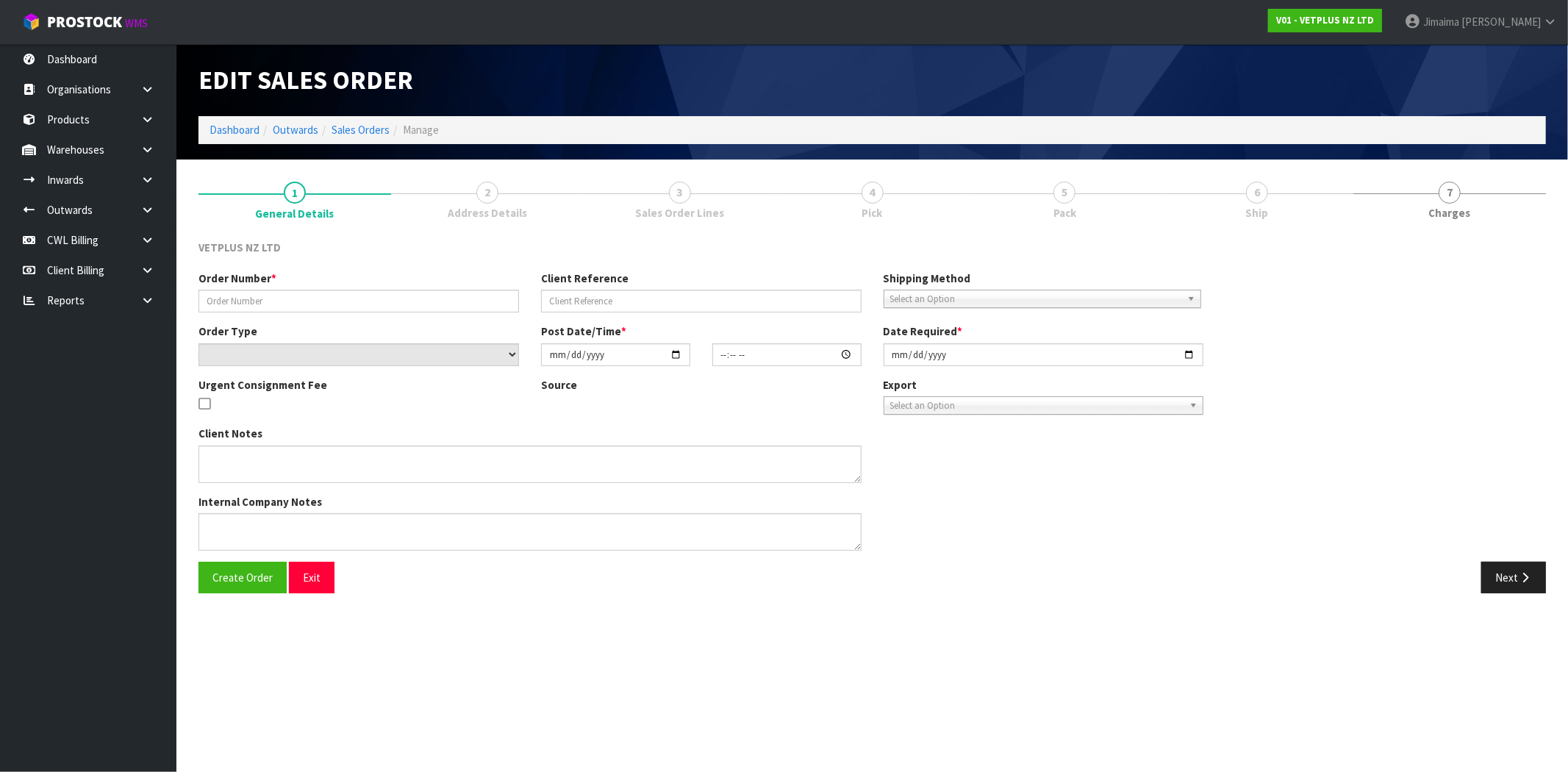
type input "DAMAGED 60100"
type input "DAMGED FOR SAMPLES"
select select "number:0"
type input "[DATE]"
type input "11:36:00.000"
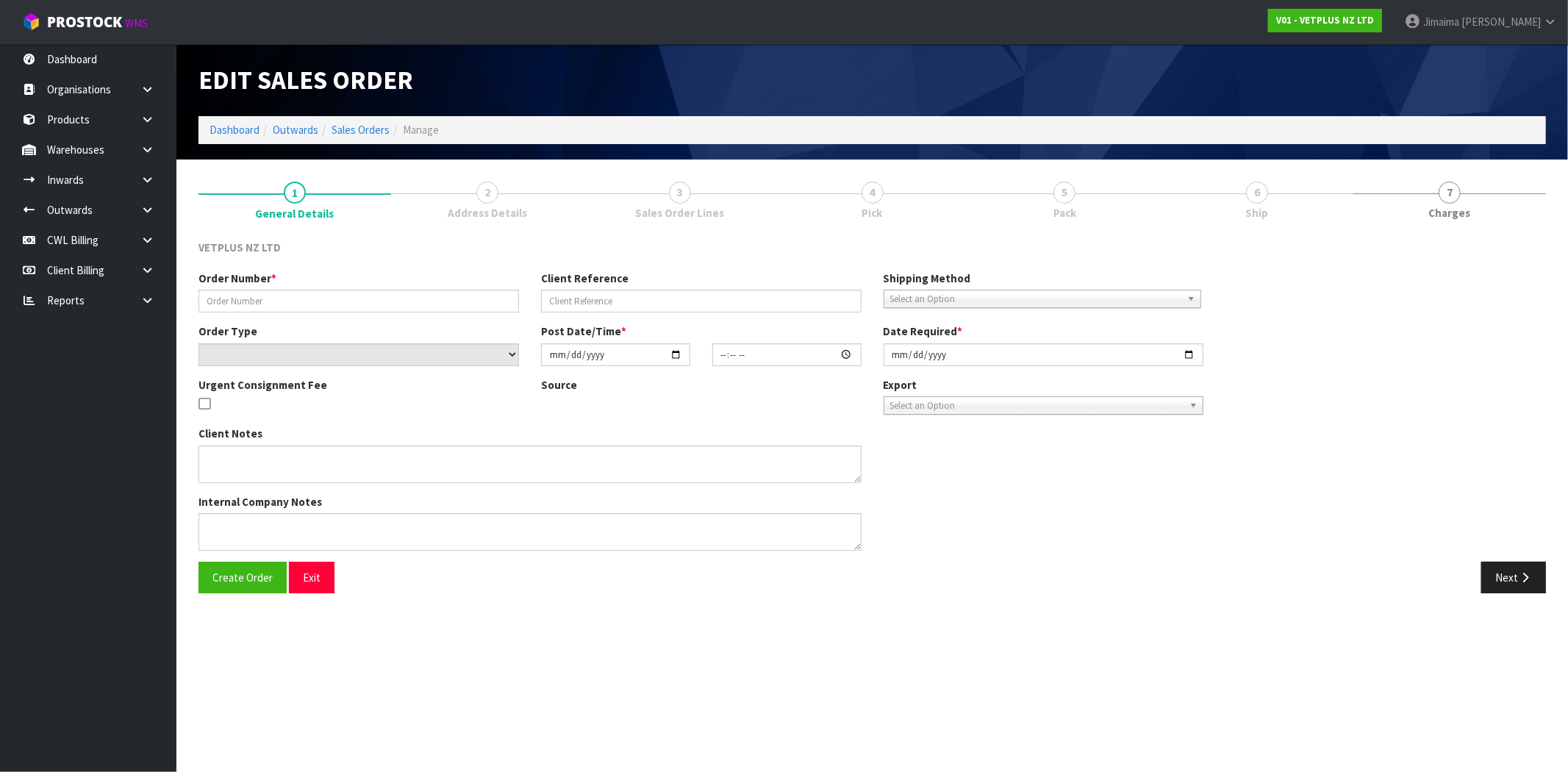
type input "[DATE]"
type textarea "[DATE]11:12AM: ACTUALLY, ON THIS OCCASION, I WILL USE THE DAMAGED ITEM FOR SAMP…"
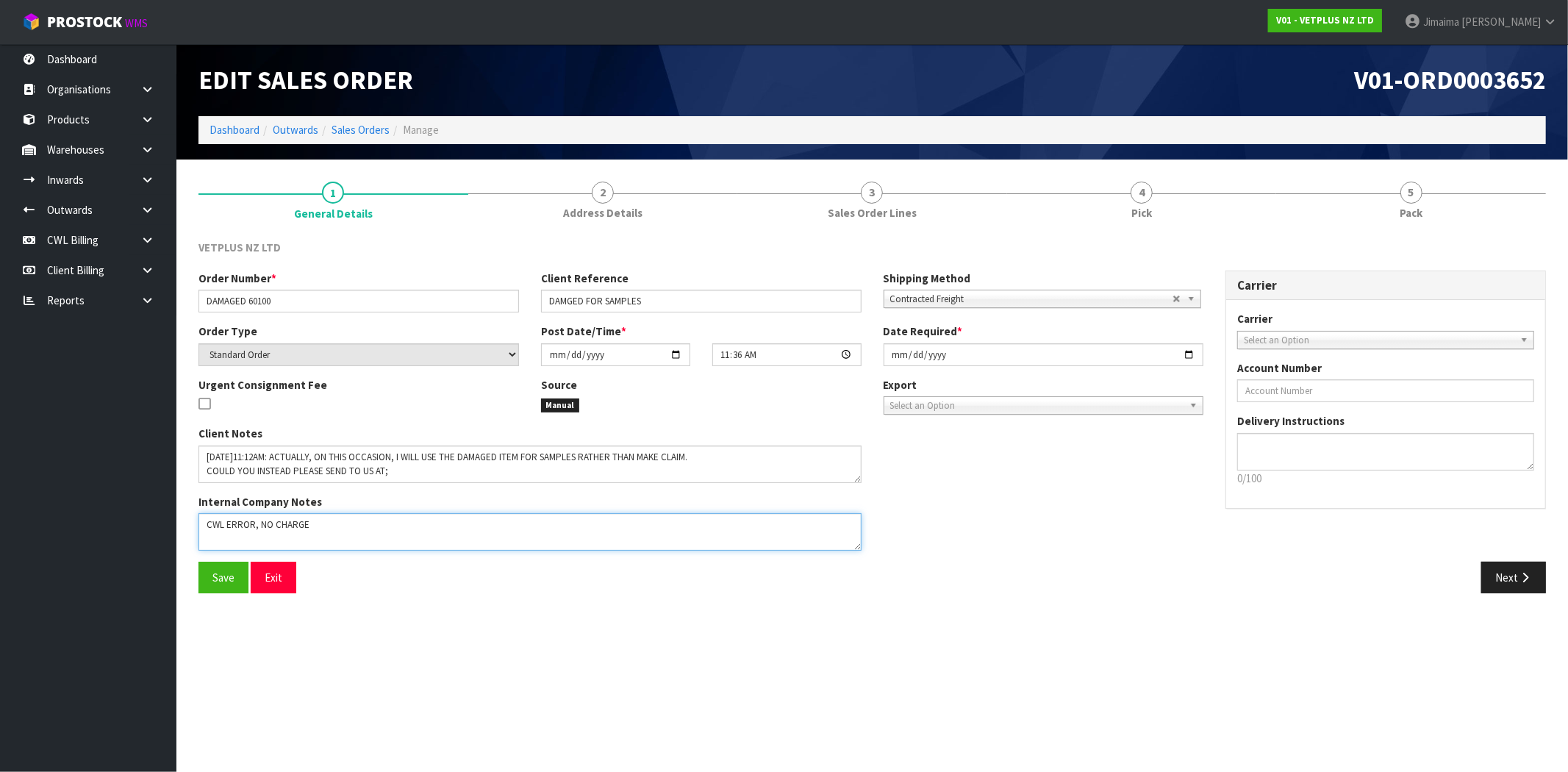
drag, startPoint x: 310, startPoint y: 524, endPoint x: 260, endPoint y: 539, distance: 52.2
click at [260, 539] on textarea at bounding box center [530, 532] width 663 height 38
type textarea "CWL ERROR,"
click at [211, 583] on button "Save" at bounding box center [223, 577] width 50 height 31
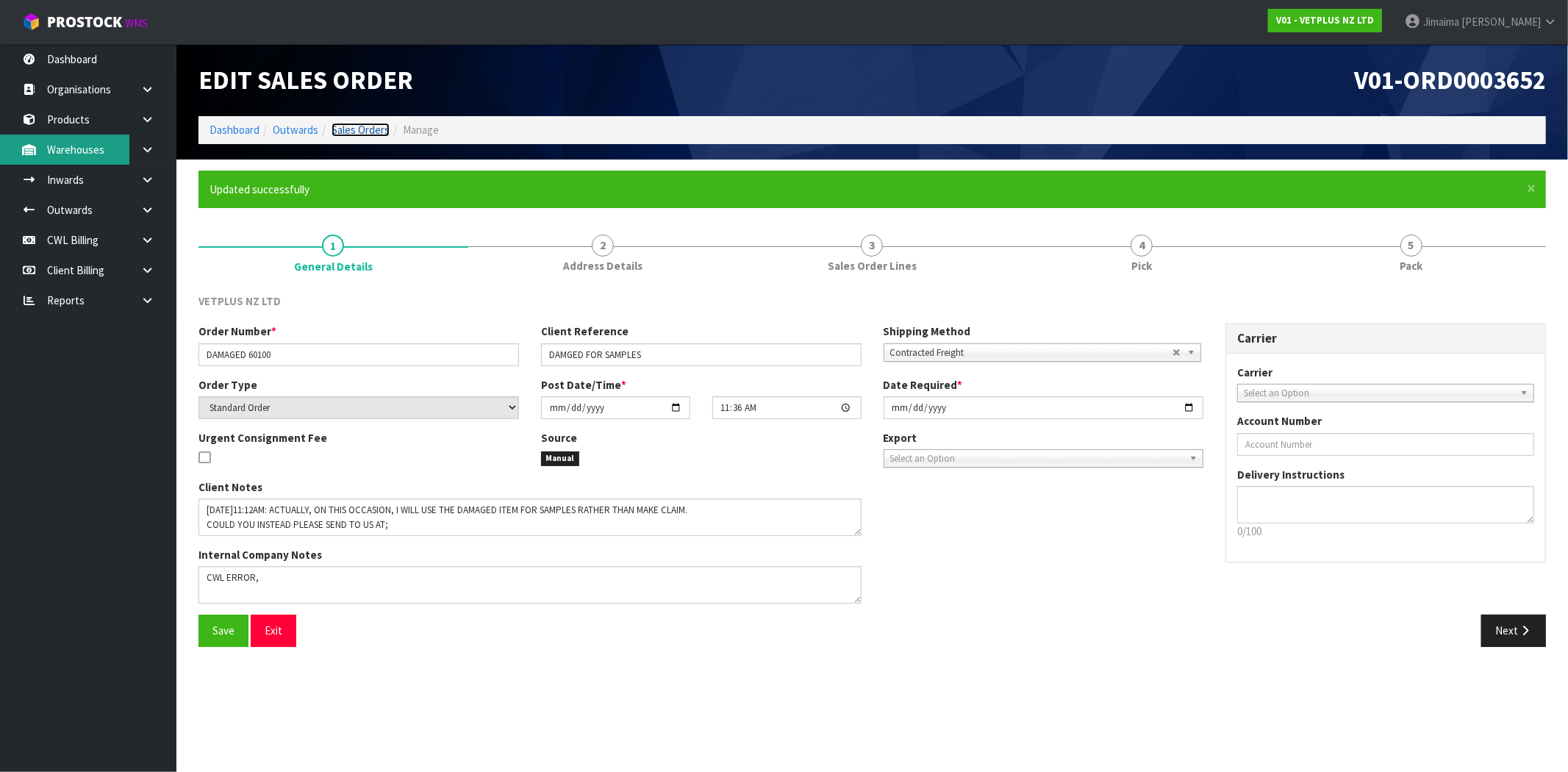
drag, startPoint x: 363, startPoint y: 129, endPoint x: 60, endPoint y: 160, distance: 304.6
click at [363, 129] on link "Sales Orders" at bounding box center [360, 129] width 58 height 14
